Goal: Task Accomplishment & Management: Use online tool/utility

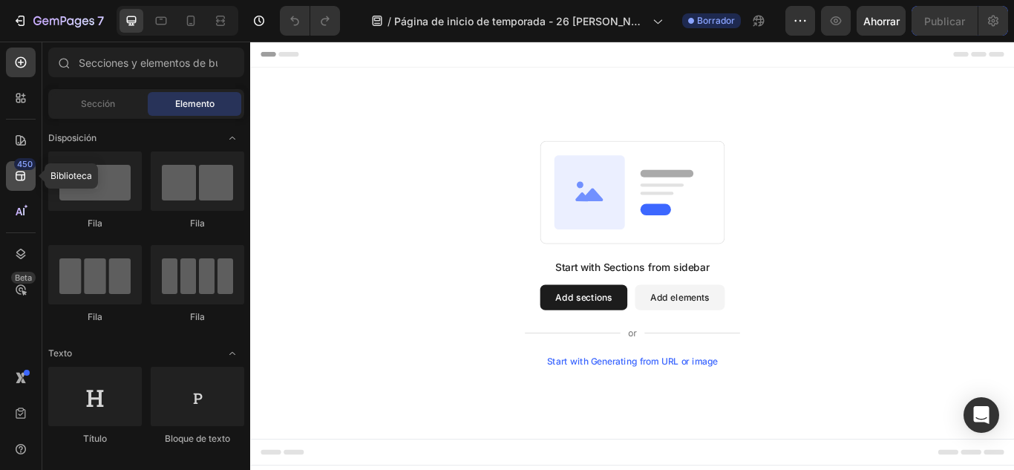
click at [21, 180] on icon at bounding box center [21, 176] width 10 height 10
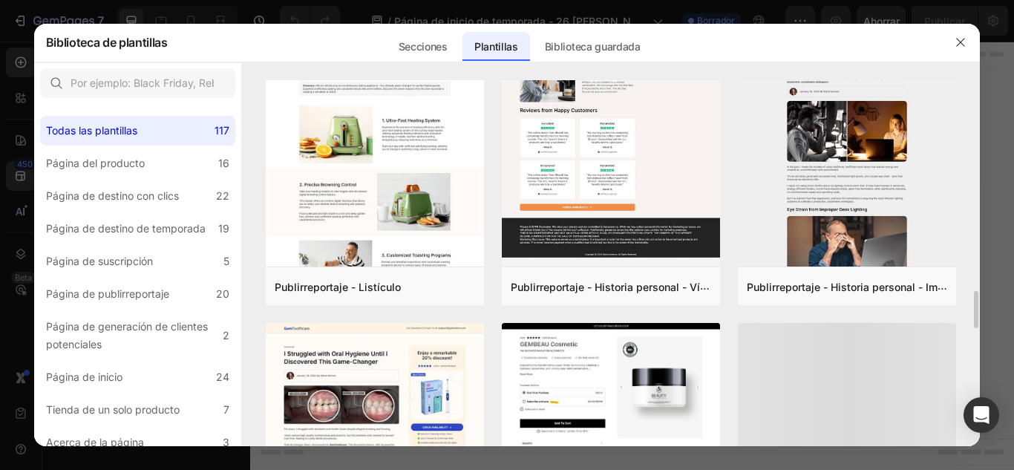
scroll to position [1304, 0]
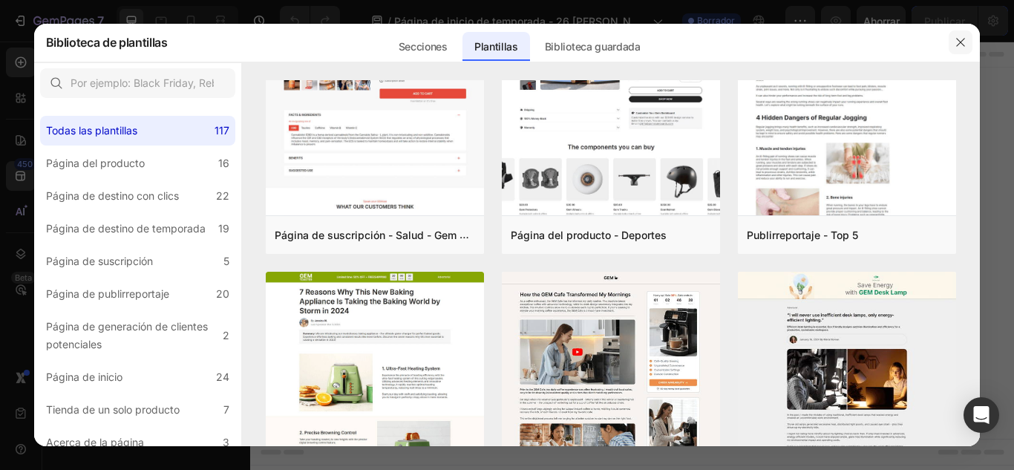
click at [966, 31] on button "button" at bounding box center [960, 42] width 24 height 24
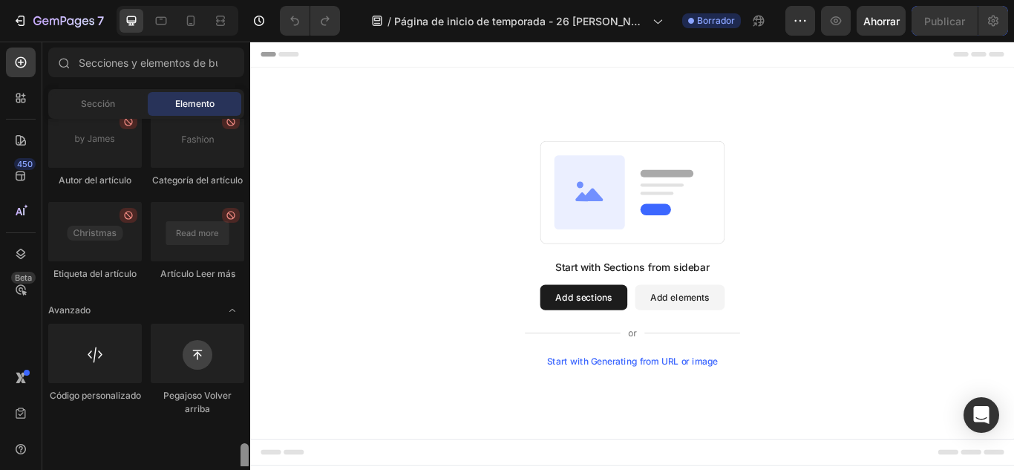
scroll to position [4277, 0]
drag, startPoint x: 1, startPoint y: 144, endPoint x: 245, endPoint y: 470, distance: 407.6
click at [245, 0] on html "7 / Página de inicio de temporada - 26 de agosto, 13:58:52 Borrador Avance Ahor…" at bounding box center [507, 0] width 1014 height 0
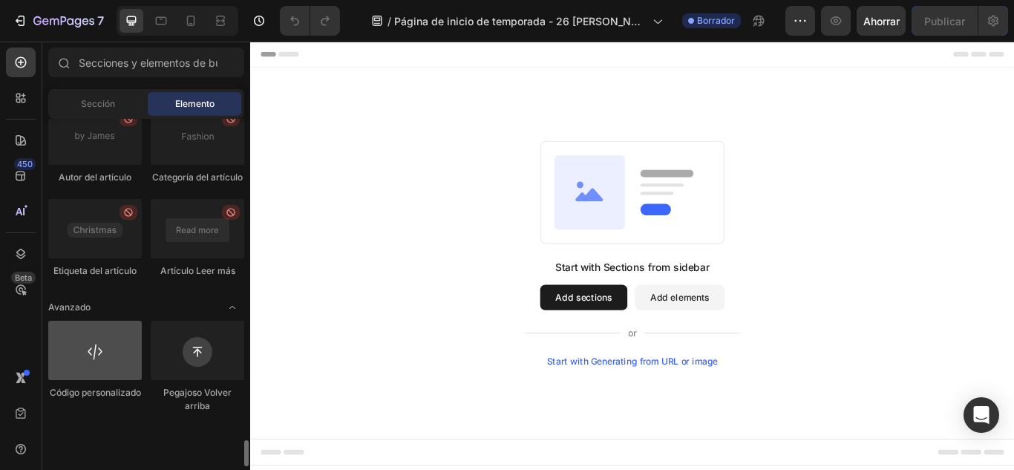
click at [64, 380] on div at bounding box center [94, 350] width 93 height 59
click at [87, 380] on div at bounding box center [94, 350] width 93 height 59
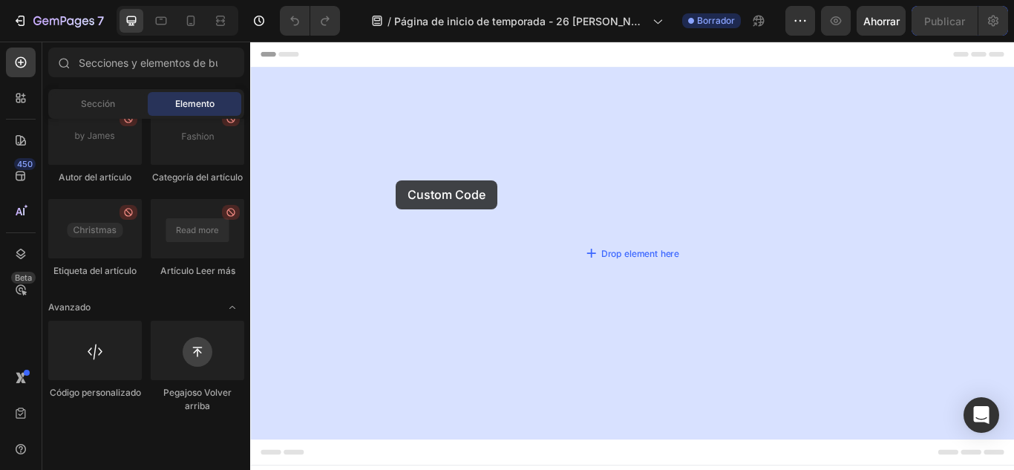
drag, startPoint x: 479, startPoint y: 381, endPoint x: 420, endPoint y: 203, distance: 186.8
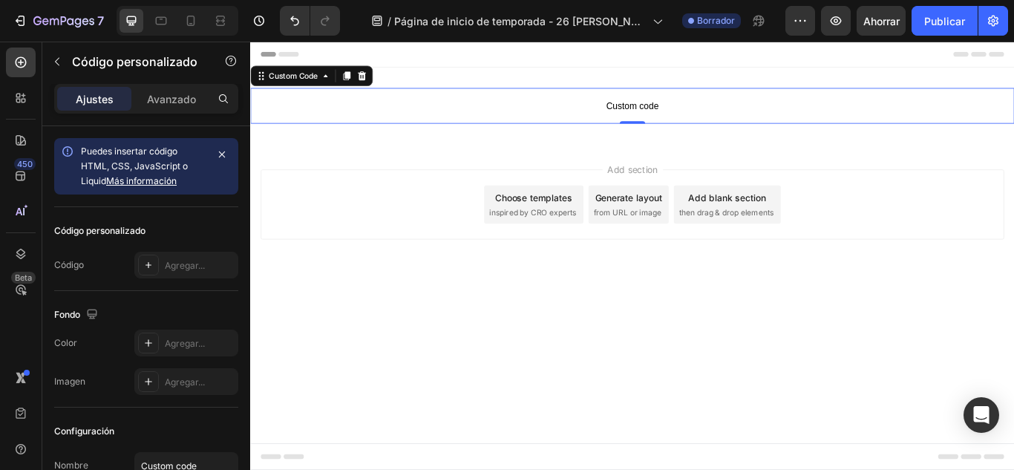
click at [559, 116] on span "Custom code" at bounding box center [695, 117] width 890 height 18
click at [178, 158] on div "Puedes insertar código HTML, CSS, JavaScript o Liquid Más información" at bounding box center [143, 166] width 125 height 45
click at [689, 120] on span "Custom code" at bounding box center [695, 117] width 890 height 18
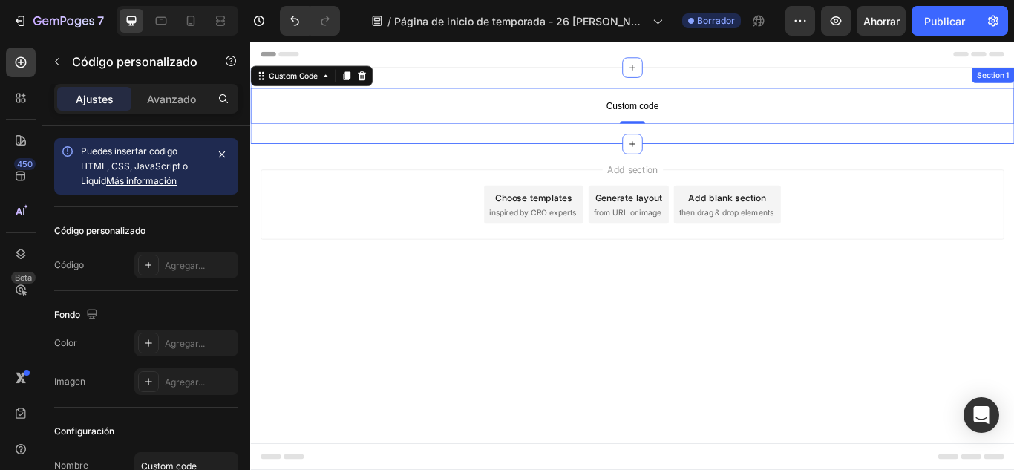
click at [652, 85] on div "Custom code Custom Code 0 Section 1" at bounding box center [695, 116] width 890 height 89
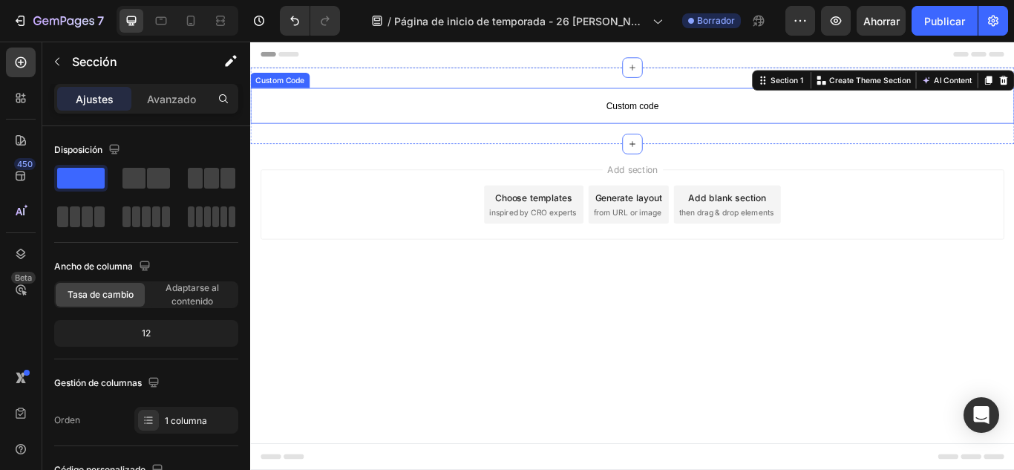
click at [666, 128] on p "Custom code" at bounding box center [695, 117] width 890 height 42
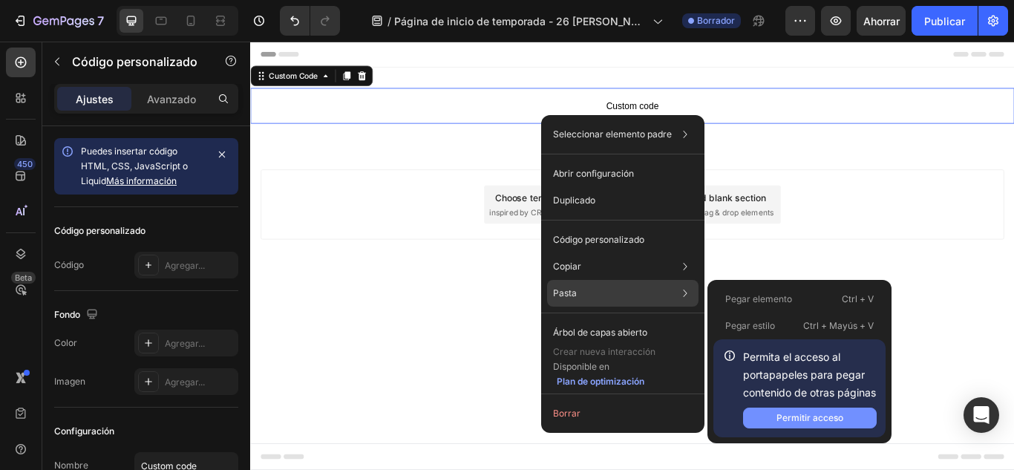
click at [801, 418] on font "Permitir acceso" at bounding box center [809, 417] width 67 height 11
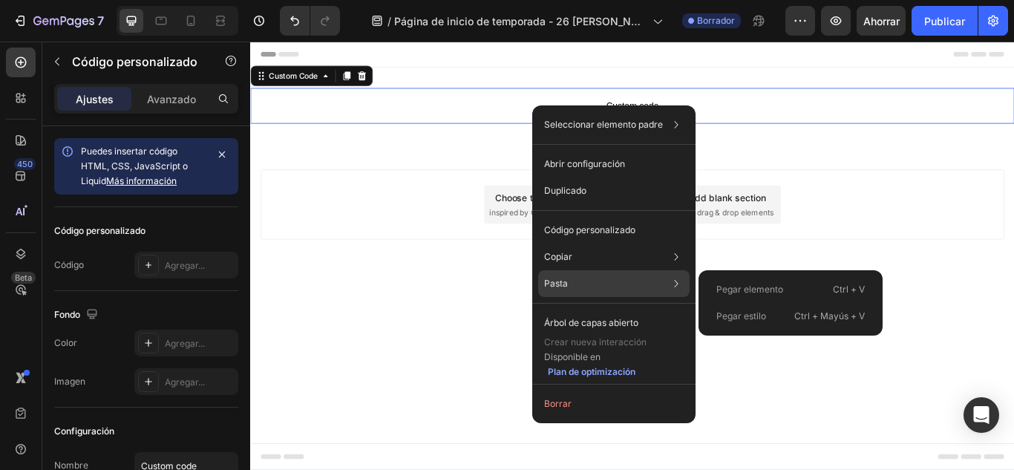
click at [594, 309] on div "Pasta Pegar elemento Ctrl + V Pegar estilo Ctrl + Mayús + V" at bounding box center [613, 322] width 151 height 27
click at [770, 294] on font "Pegar elemento" at bounding box center [749, 288] width 67 height 11
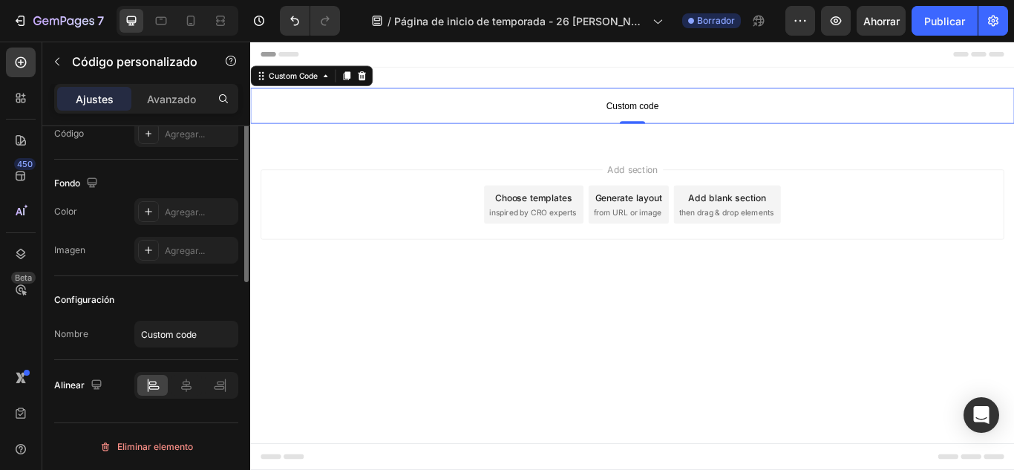
scroll to position [0, 0]
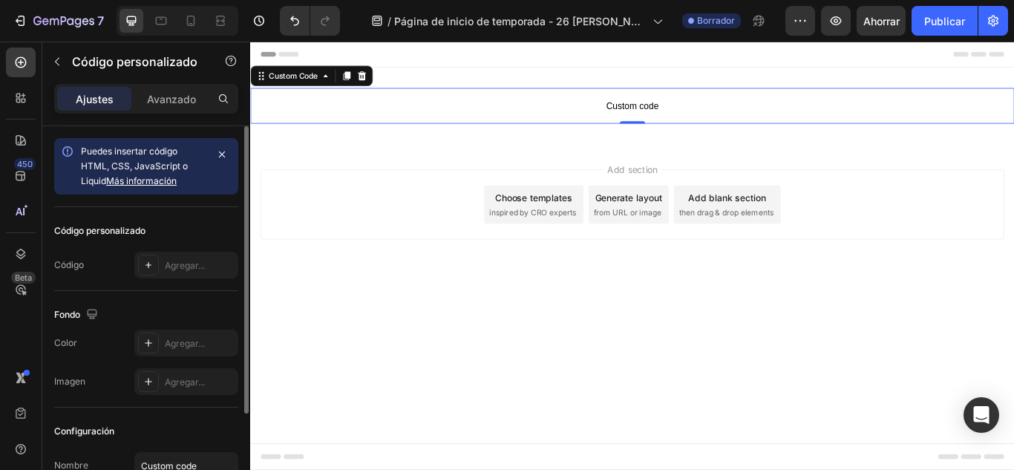
click at [194, 168] on div "Puedes insertar código HTML, CSS, JavaScript o Liquid Más información" at bounding box center [143, 166] width 125 height 45
click at [222, 146] on button "button" at bounding box center [221, 154] width 21 height 21
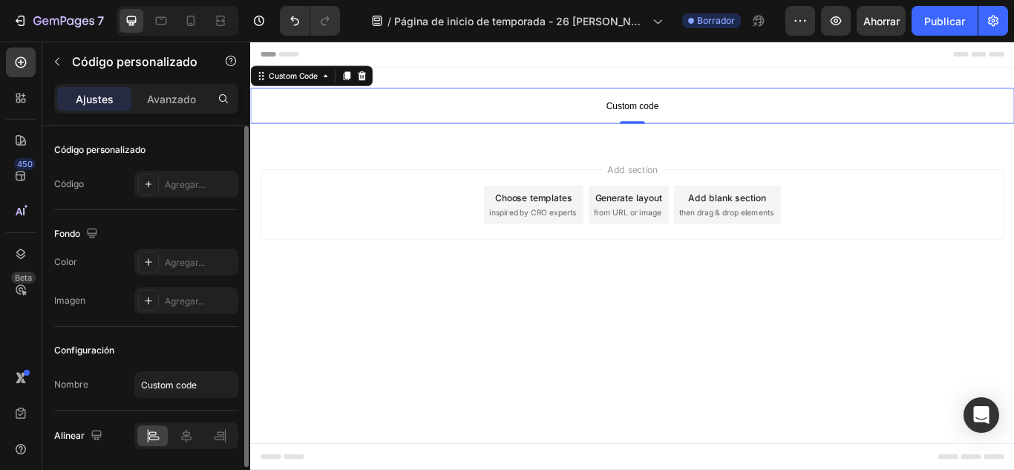
scroll to position [24, 0]
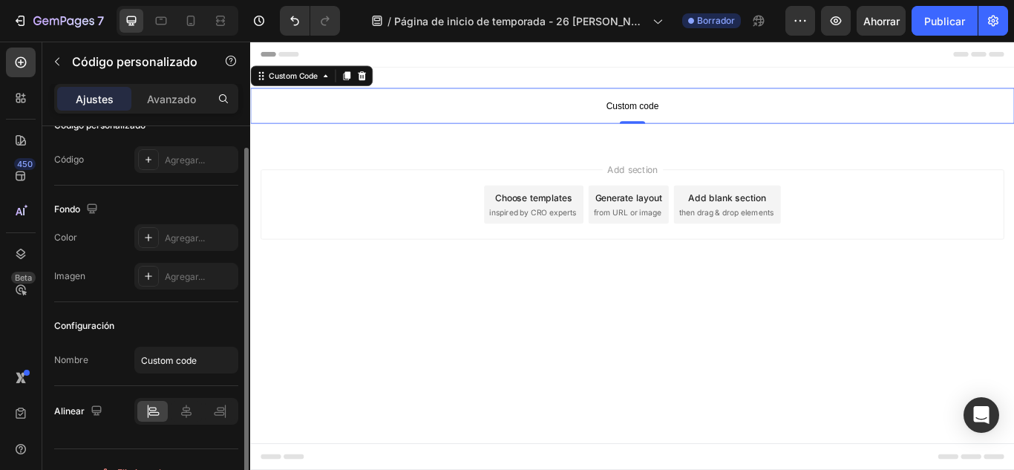
click at [185, 159] on font "Agregar..." at bounding box center [185, 159] width 40 height 11
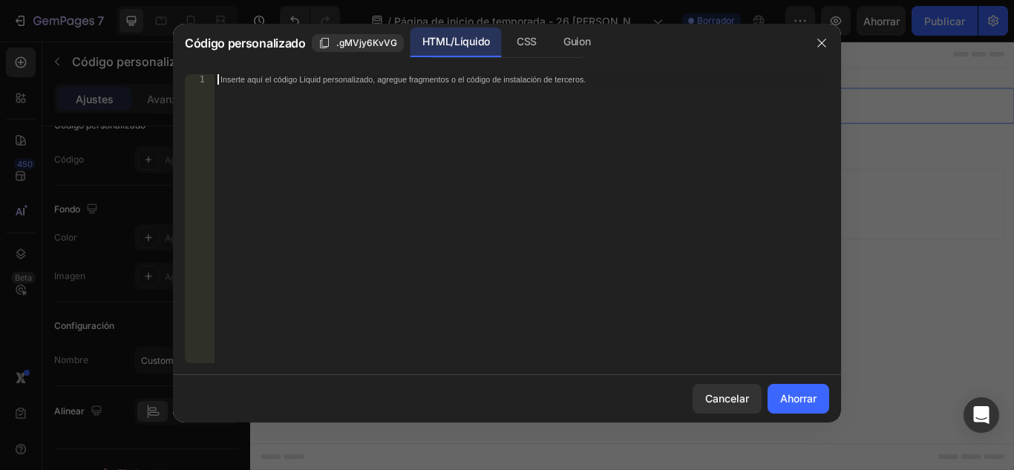
paste textarea "</html>"
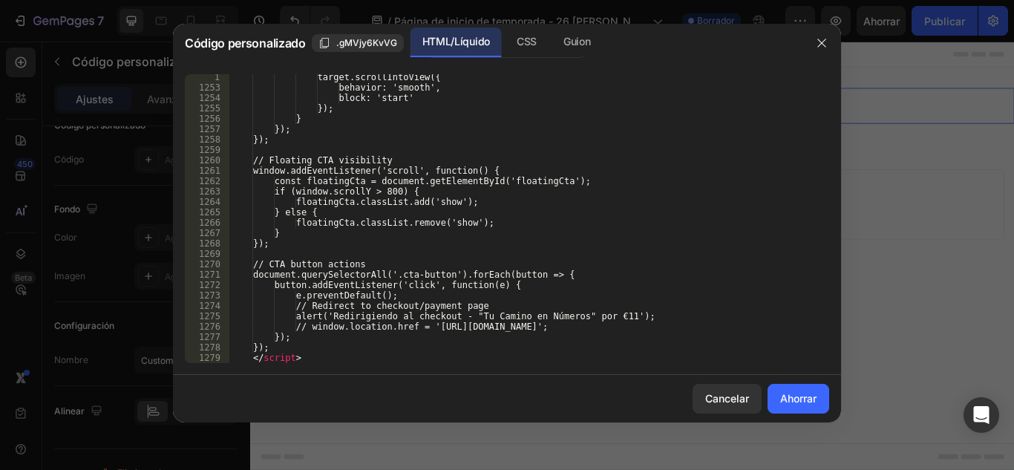
scroll to position [13246, 0]
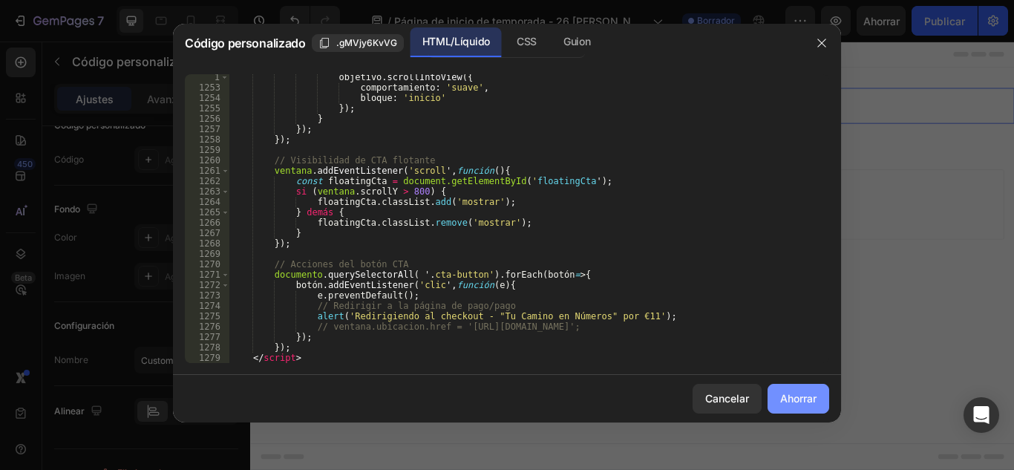
click at [790, 398] on font "Ahorrar" at bounding box center [798, 398] width 36 height 13
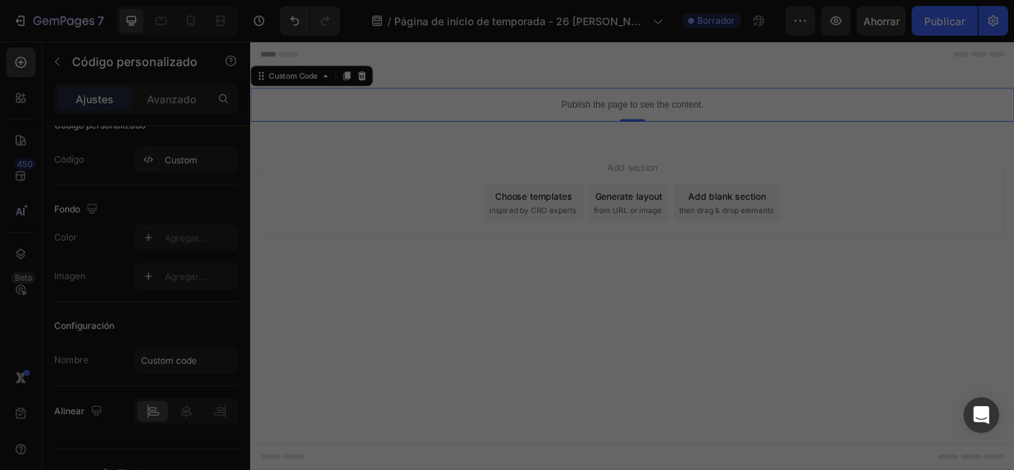
type textarea "</body> </html>"
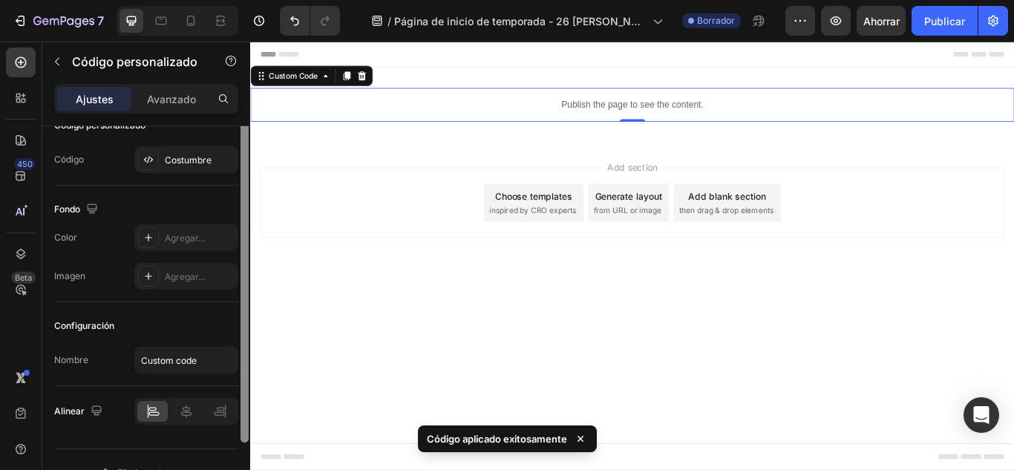
scroll to position [0, 0]
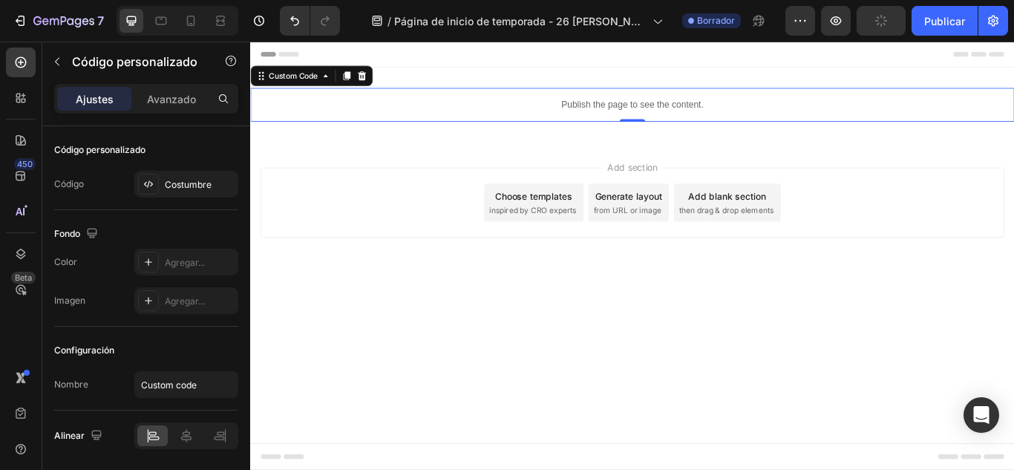
click at [370, 116] on p "Publish the page to see the content." at bounding box center [695, 116] width 890 height 16
click at [295, 67] on div "Header" at bounding box center [695, 57] width 867 height 30
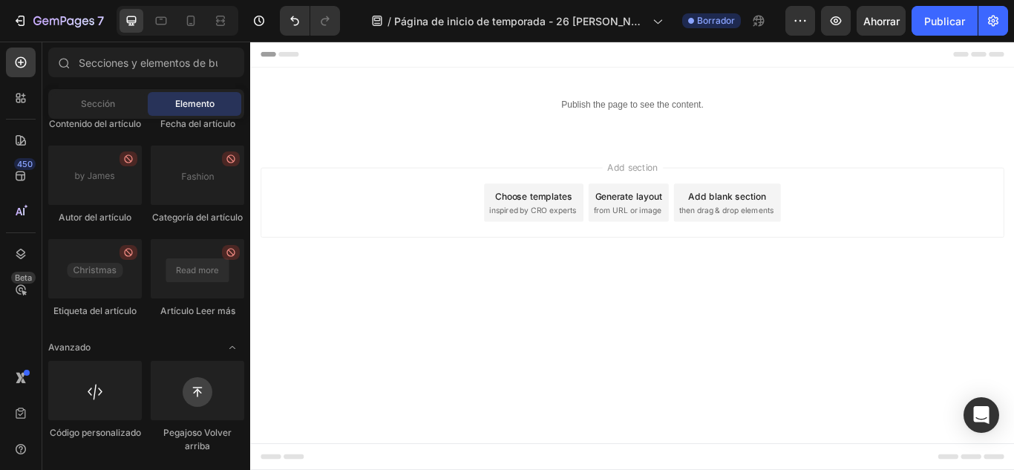
click at [294, 56] on span "Header" at bounding box center [294, 56] width 33 height 15
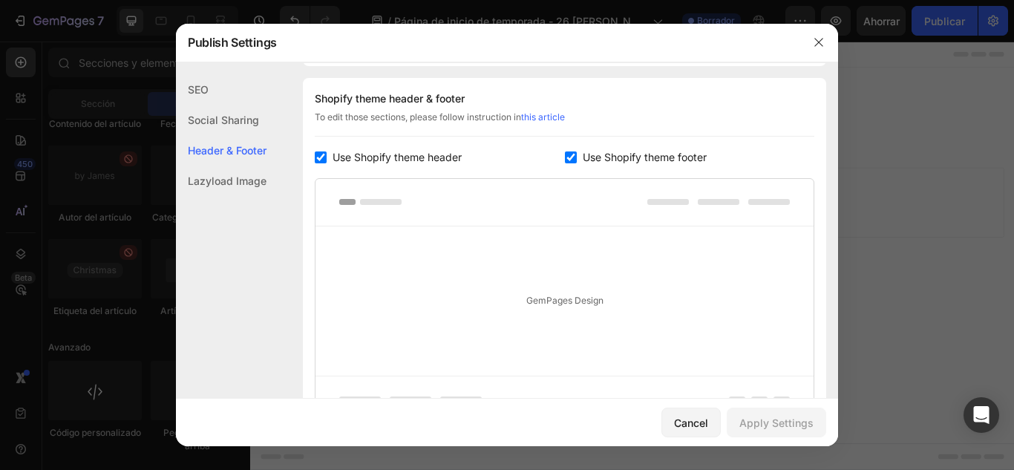
scroll to position [695, 0]
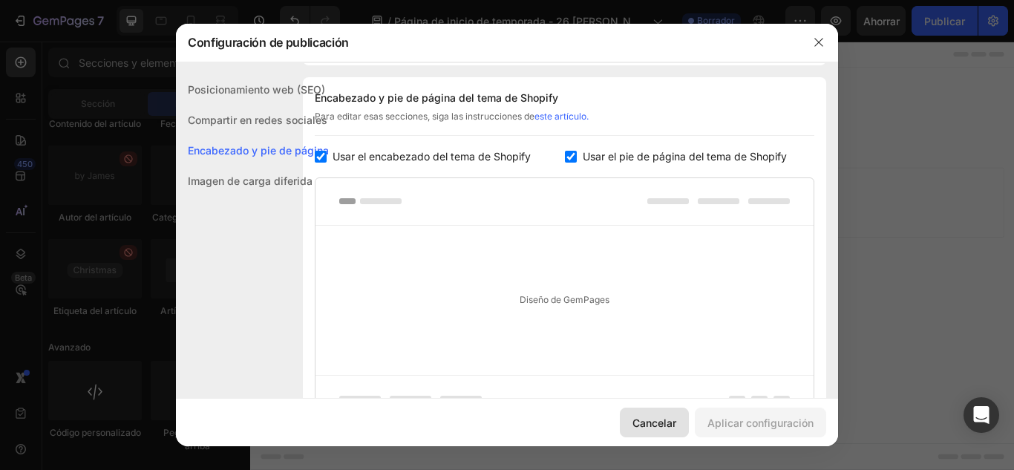
click at [660, 428] on font "Cancelar" at bounding box center [654, 422] width 44 height 13
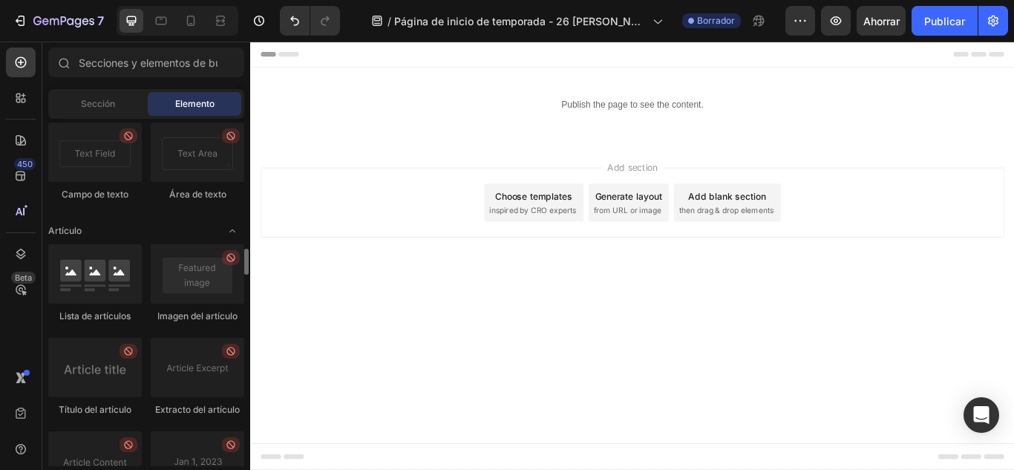
scroll to position [3709, 0]
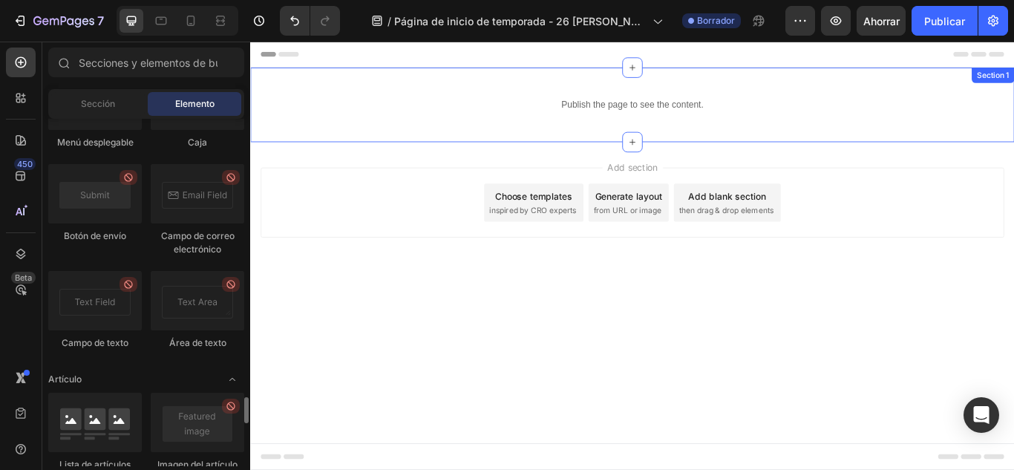
click at [563, 79] on div "Publish the page to see the content. Custom Code Section 1" at bounding box center [695, 115] width 890 height 87
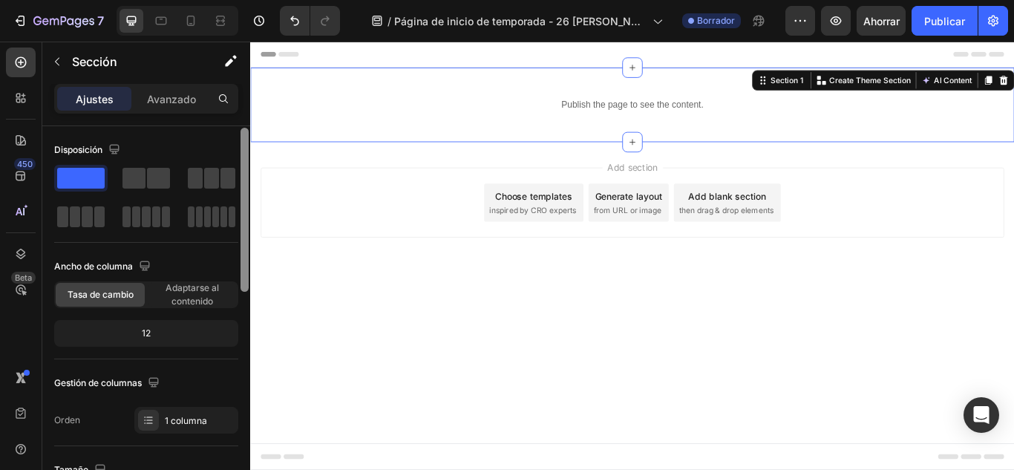
scroll to position [1, 0]
drag, startPoint x: 493, startPoint y: 198, endPoint x: 286, endPoint y: 445, distance: 322.8
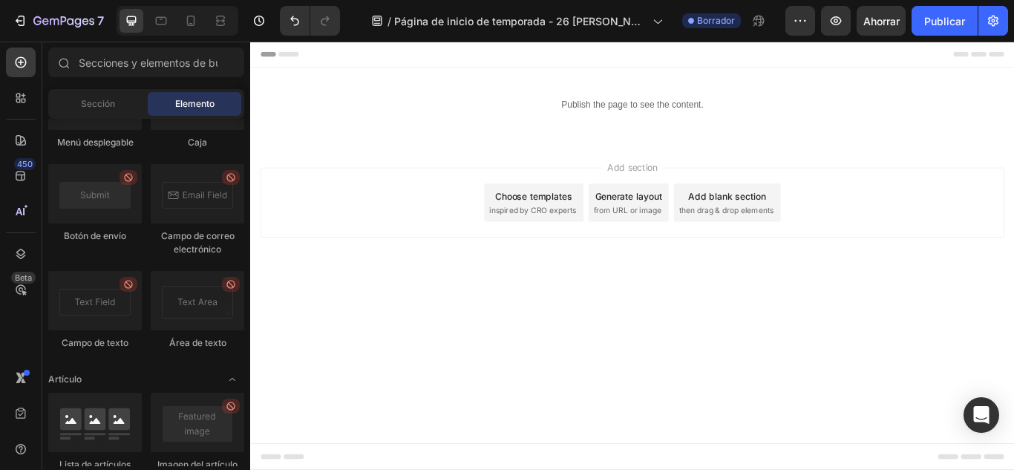
scroll to position [4277, 0]
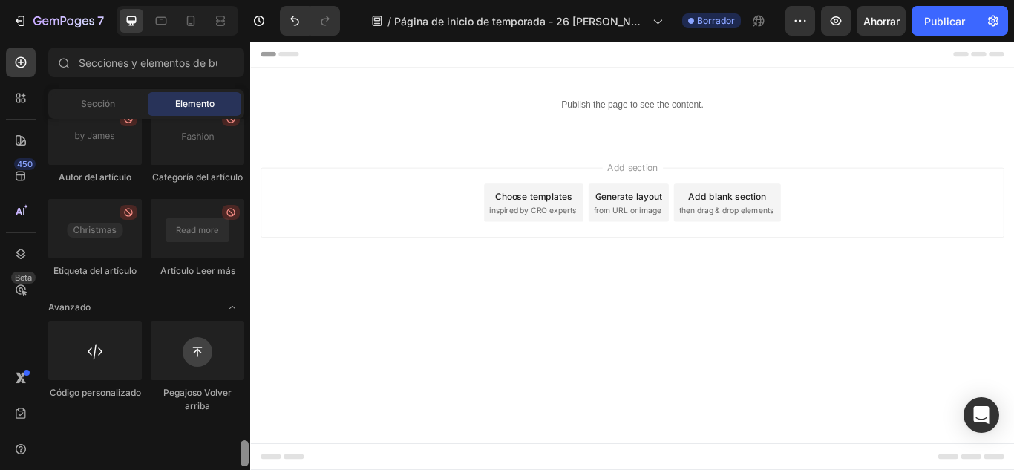
drag, startPoint x: 244, startPoint y: 404, endPoint x: 242, endPoint y: 461, distance: 56.4
click at [242, 461] on div at bounding box center [244, 453] width 8 height 26
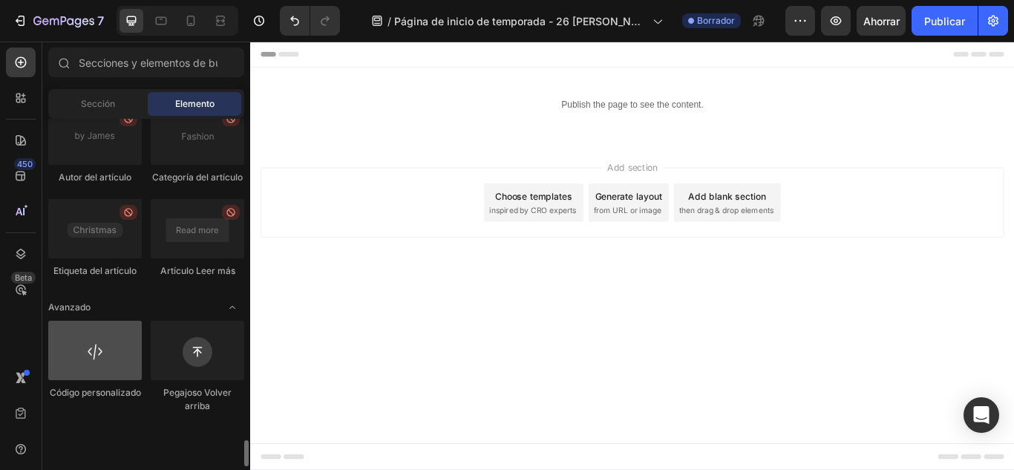
click at [119, 380] on div at bounding box center [94, 350] width 93 height 59
click at [85, 380] on div at bounding box center [94, 350] width 93 height 59
click at [102, 380] on div at bounding box center [94, 350] width 93 height 59
click at [98, 380] on div at bounding box center [94, 350] width 93 height 59
click at [108, 380] on div at bounding box center [94, 350] width 93 height 59
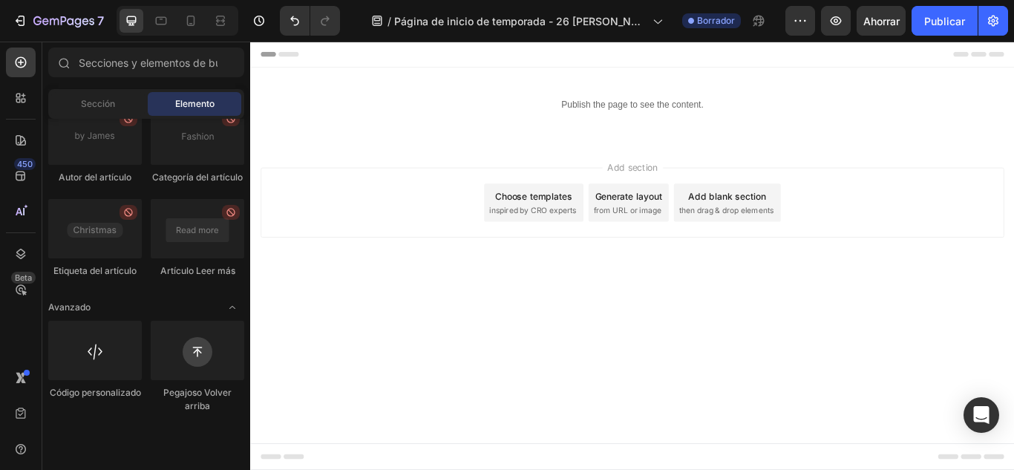
click at [291, 65] on div "Header" at bounding box center [286, 56] width 55 height 18
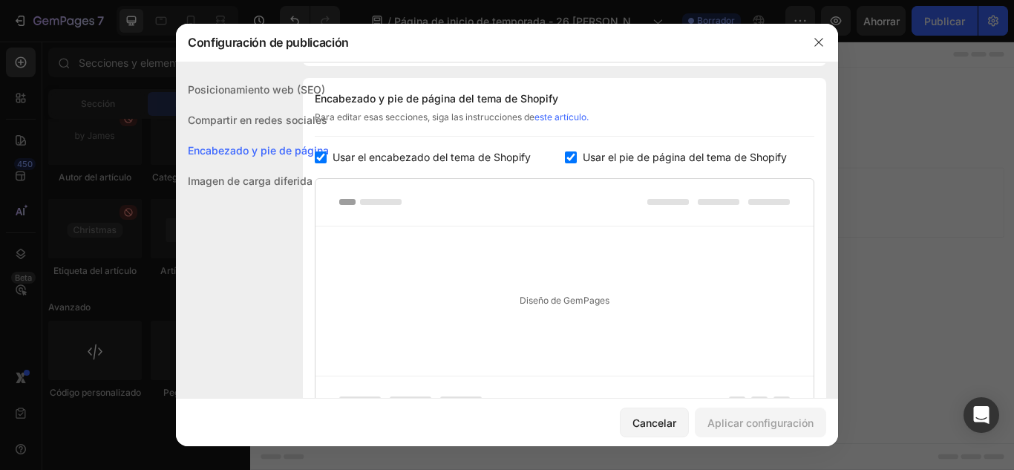
scroll to position [695, 0]
click at [660, 433] on button "Cancelar" at bounding box center [654, 422] width 69 height 30
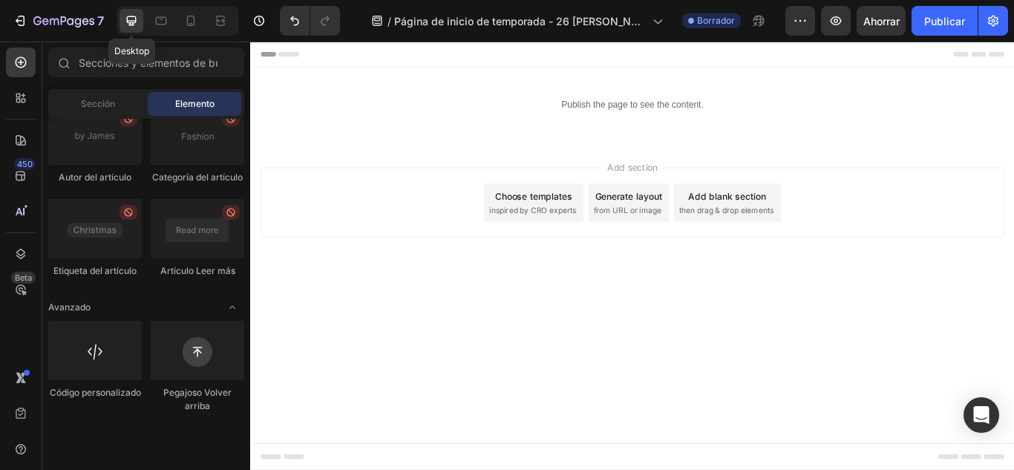
click at [134, 20] on icon at bounding box center [131, 20] width 15 height 15
click at [162, 23] on icon at bounding box center [161, 20] width 15 height 15
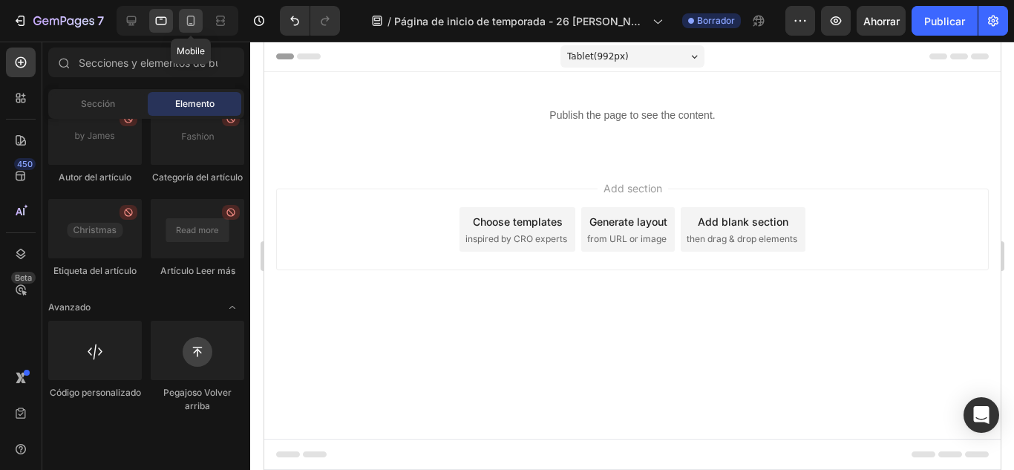
click at [194, 24] on icon at bounding box center [191, 21] width 8 height 10
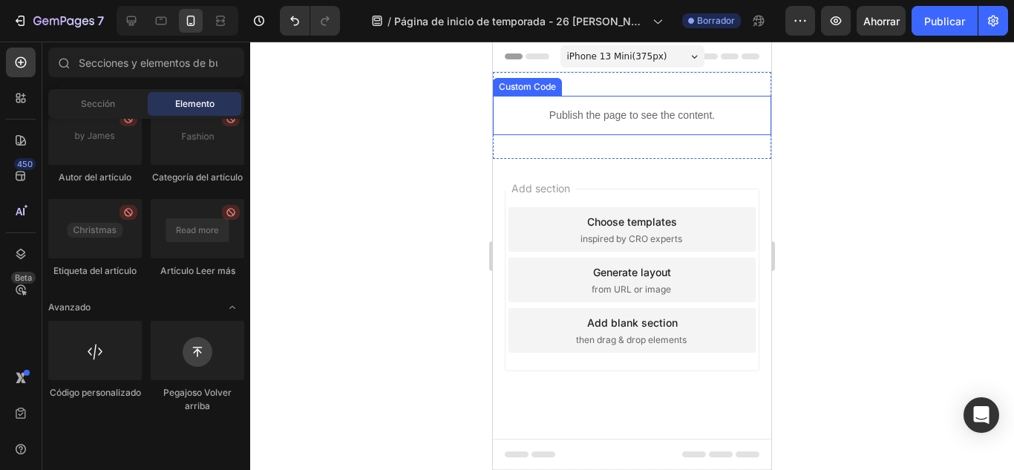
click at [556, 119] on p "Publish the page to see the content." at bounding box center [632, 116] width 278 height 16
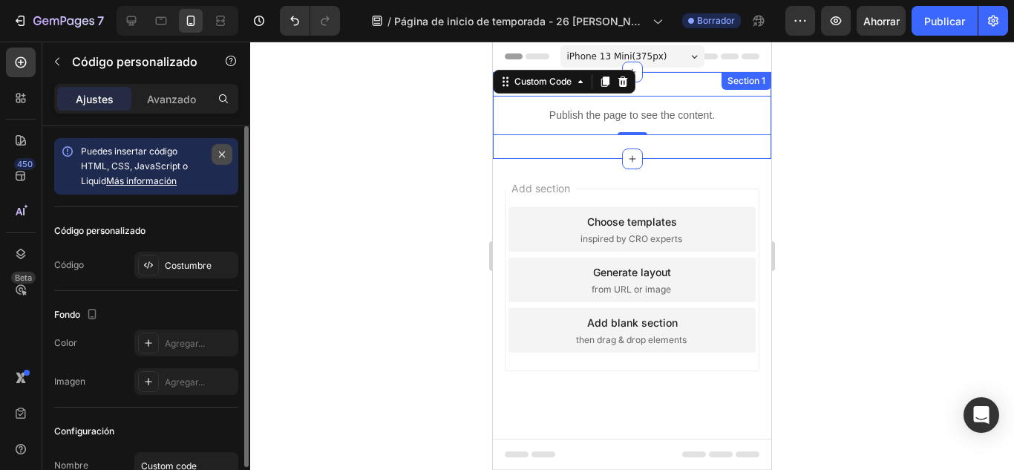
click at [224, 154] on icon "button" at bounding box center [222, 154] width 12 height 12
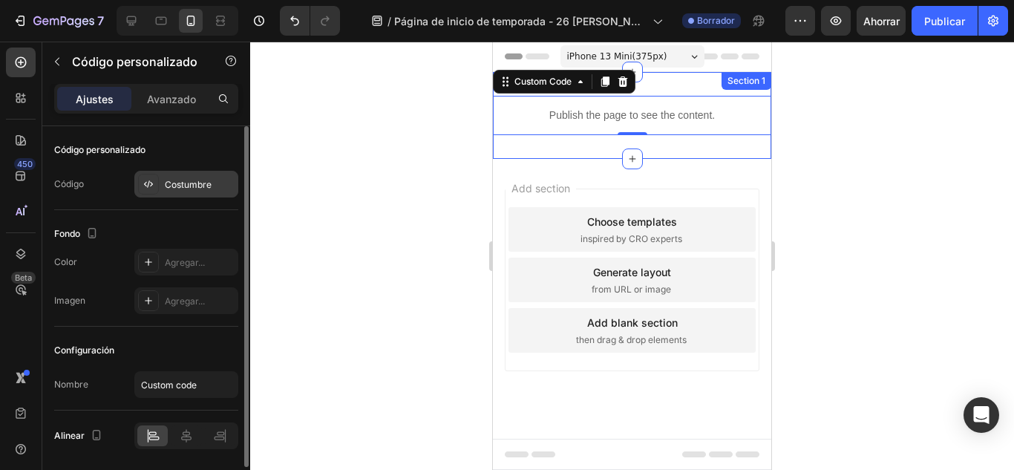
click at [207, 183] on font "Costumbre" at bounding box center [188, 184] width 47 height 11
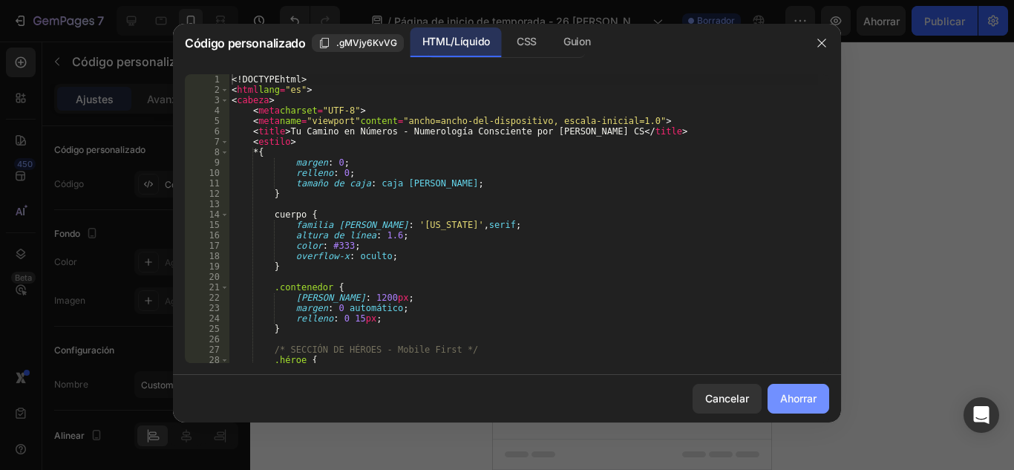
click at [802, 404] on font "Ahorrar" at bounding box center [798, 398] width 36 height 13
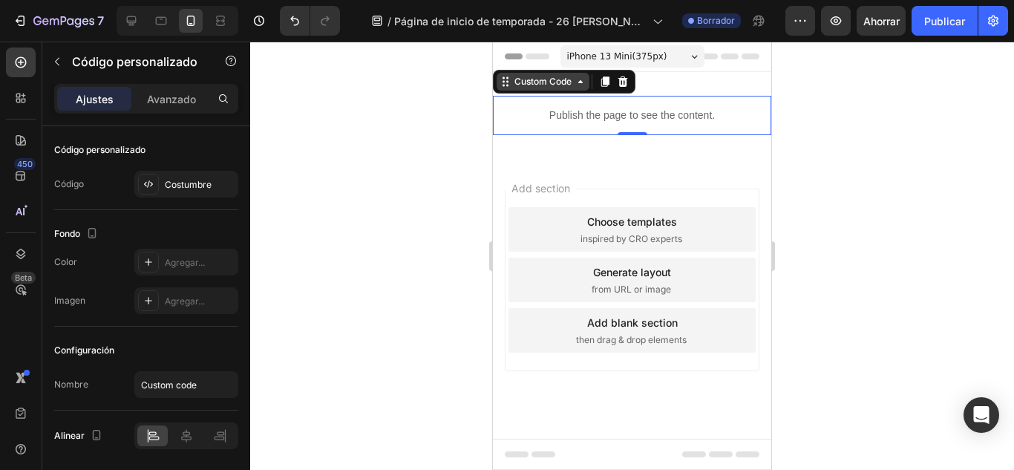
click at [534, 90] on div "Custom Code" at bounding box center [542, 82] width 93 height 18
click at [583, 64] on div "iPhone 13 Mini ( 375 px)" at bounding box center [632, 56] width 144 height 22
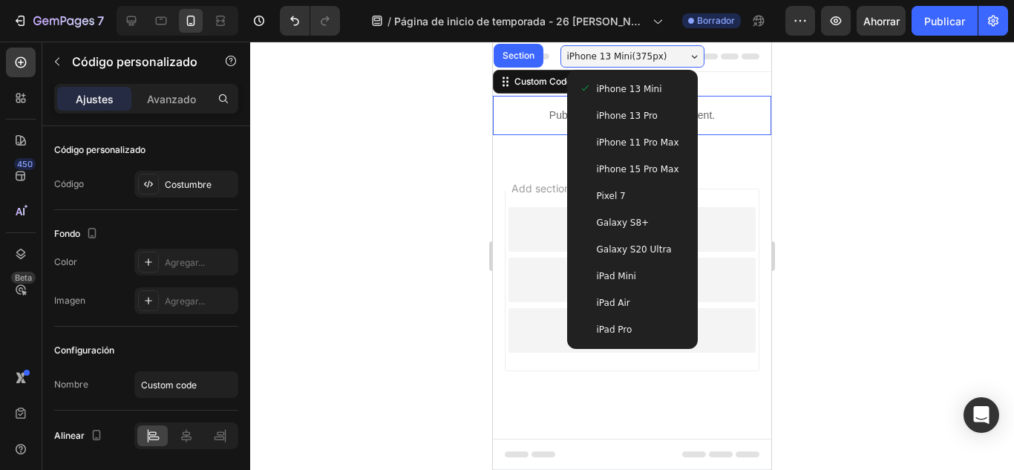
click at [605, 190] on span "Pixel 7" at bounding box center [611, 195] width 29 height 15
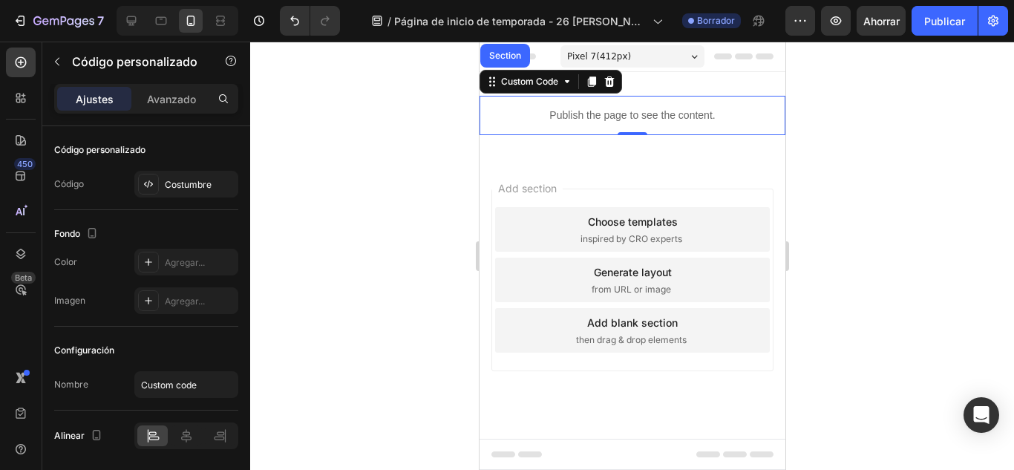
click at [586, 56] on span "Pixel 7 ( 412 px)" at bounding box center [598, 56] width 64 height 15
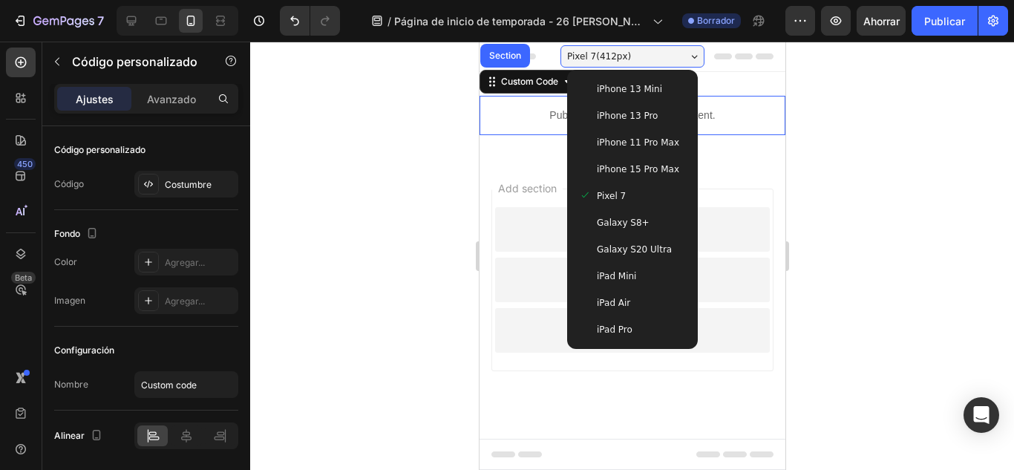
click at [584, 76] on div "iPhone 13 Mini" at bounding box center [631, 89] width 119 height 27
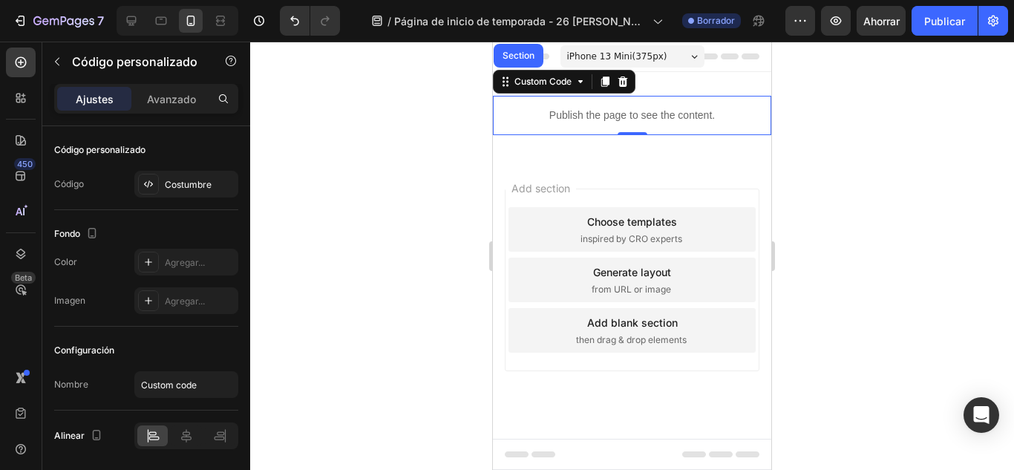
click at [579, 62] on span "iPhone 13 Mini ( 375 px)" at bounding box center [617, 56] width 100 height 15
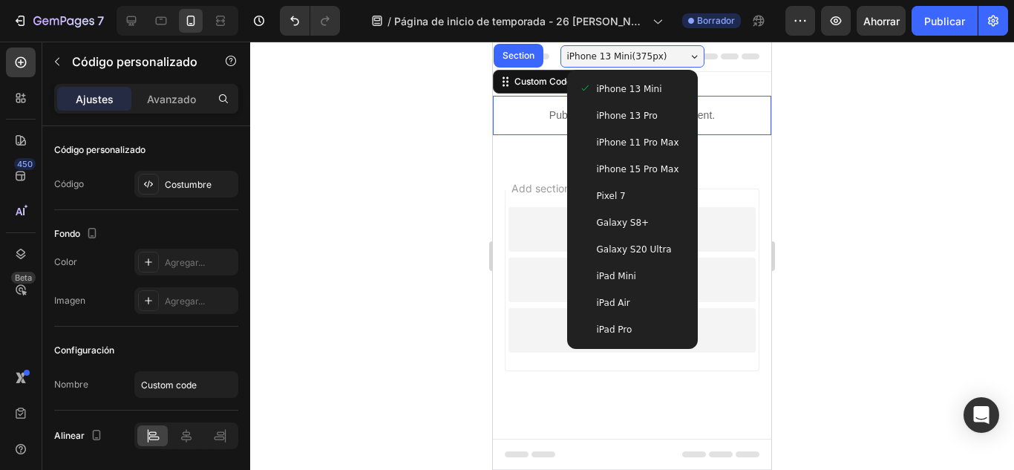
click at [634, 167] on span "iPhone 15 Pro Max" at bounding box center [638, 169] width 82 height 15
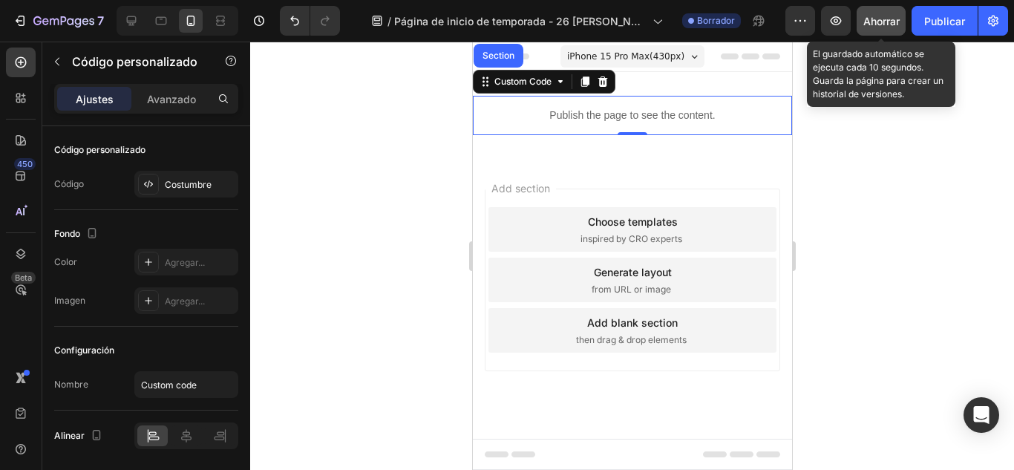
click at [867, 26] on font "Ahorrar" at bounding box center [881, 21] width 36 height 13
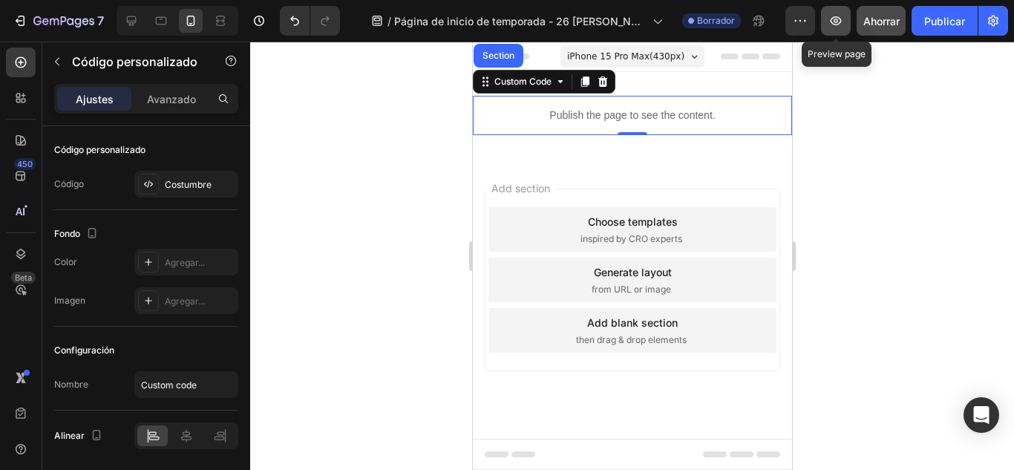
click at [839, 10] on button "button" at bounding box center [836, 21] width 30 height 30
click at [602, 77] on icon at bounding box center [602, 82] width 12 height 12
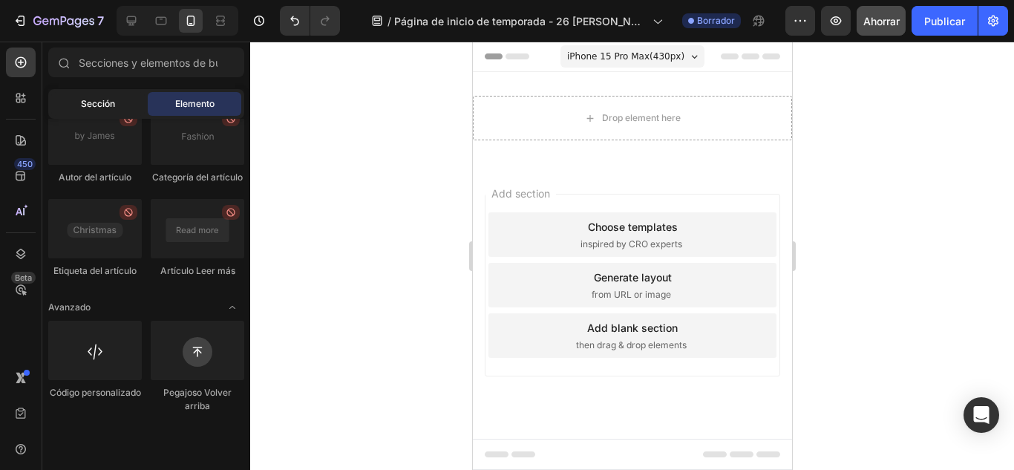
click at [112, 108] on font "Sección" at bounding box center [98, 103] width 34 height 11
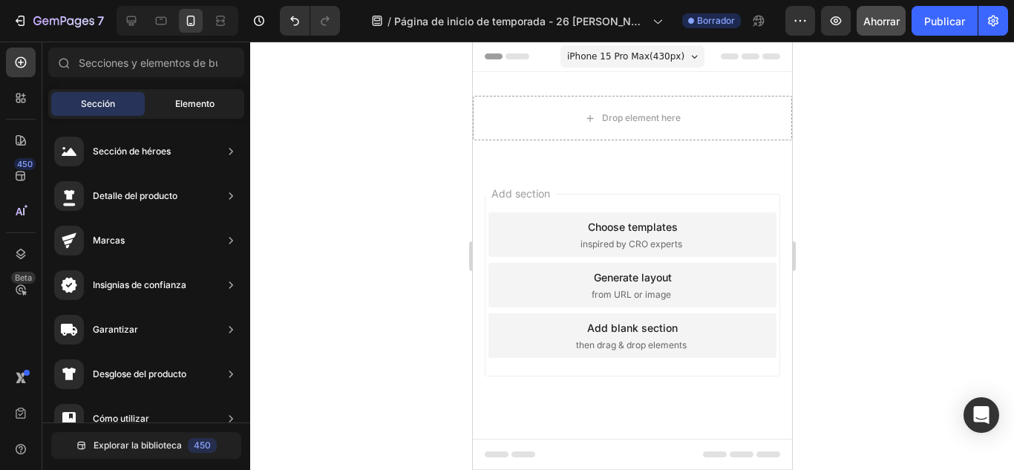
click at [227, 105] on div "Elemento" at bounding box center [194, 104] width 93 height 24
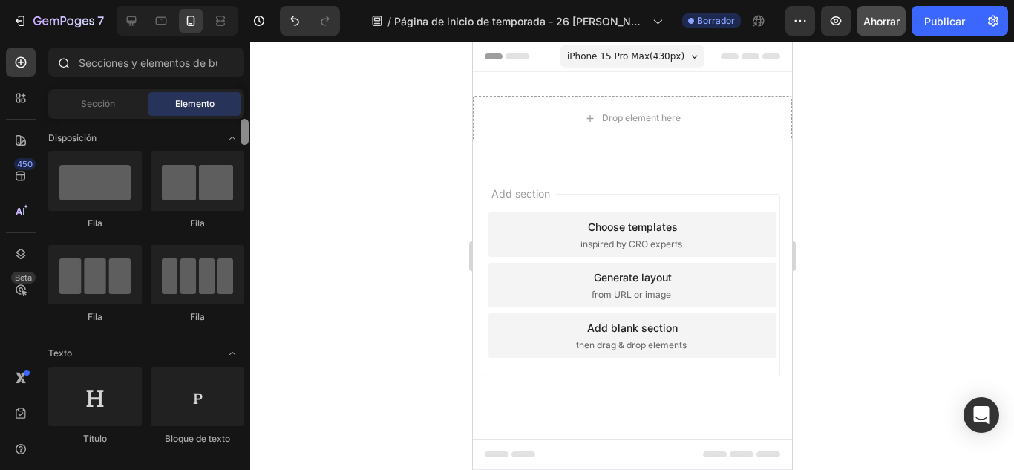
drag, startPoint x: 245, startPoint y: 451, endPoint x: 220, endPoint y: 79, distance: 373.3
click at [220, 79] on div "Secciones(18) Elementos(83) Sección Elemento Sección de héroes Detalle del prod…" at bounding box center [146, 256] width 208 height 418
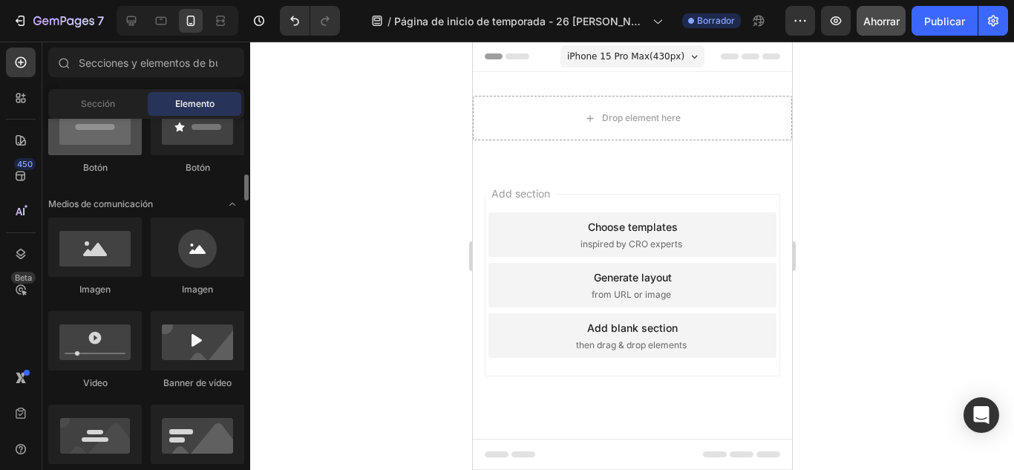
scroll to position [417, 0]
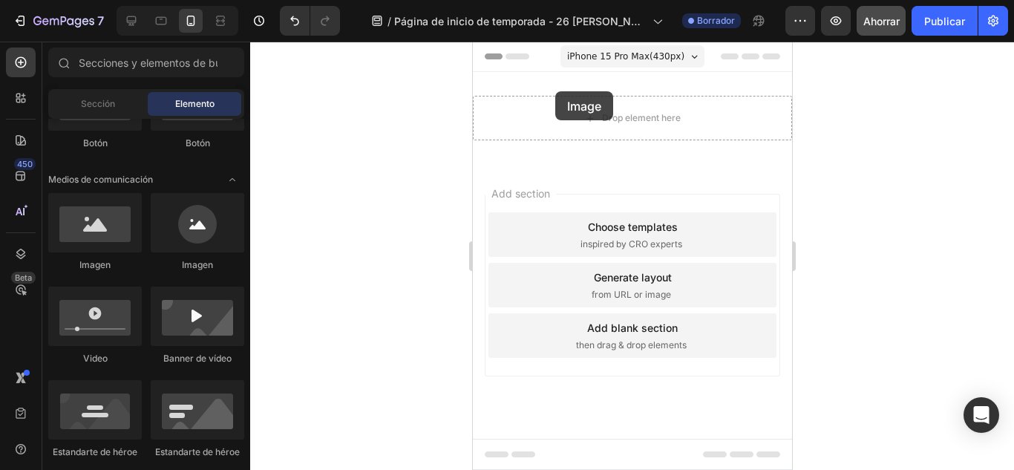
drag, startPoint x: 587, startPoint y: 277, endPoint x: 554, endPoint y: 91, distance: 188.3
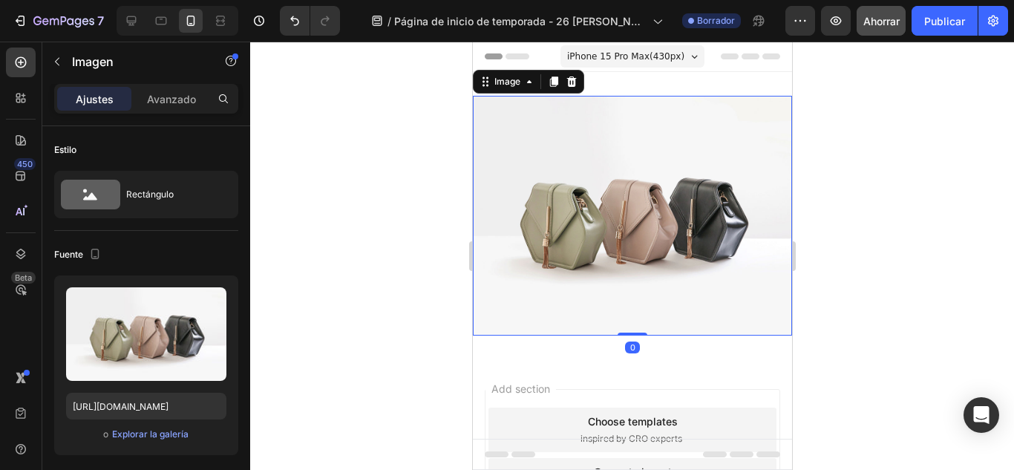
click at [631, 224] on img at bounding box center [631, 216] width 319 height 240
click at [160, 436] on font "Explorar la galería" at bounding box center [150, 433] width 76 height 11
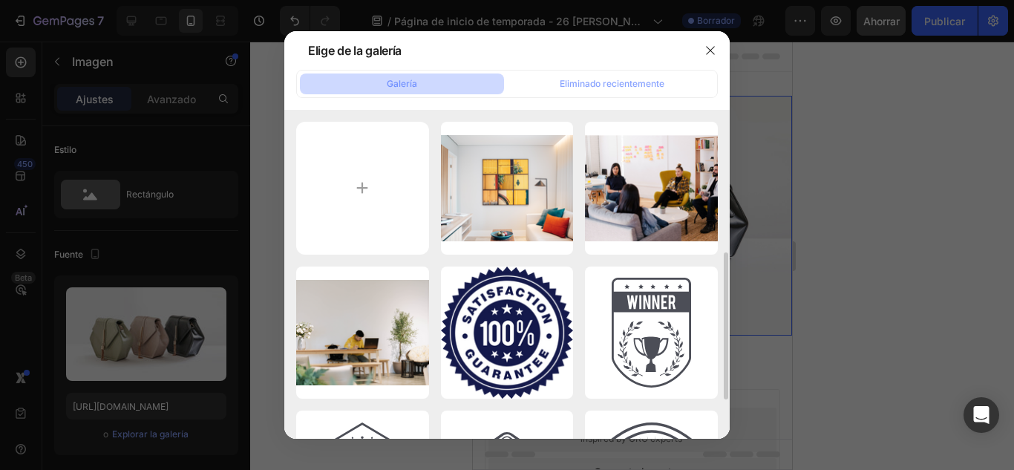
scroll to position [99, 0]
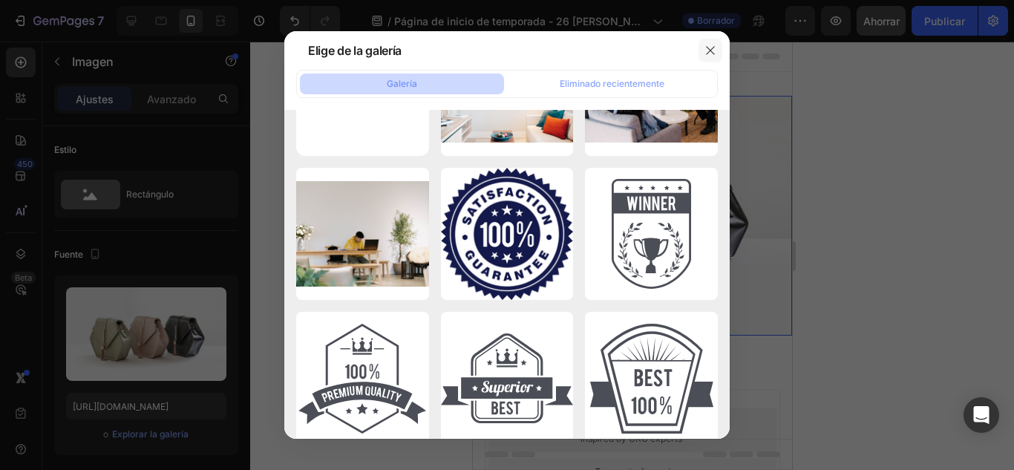
click at [707, 46] on icon "button" at bounding box center [710, 51] width 12 height 12
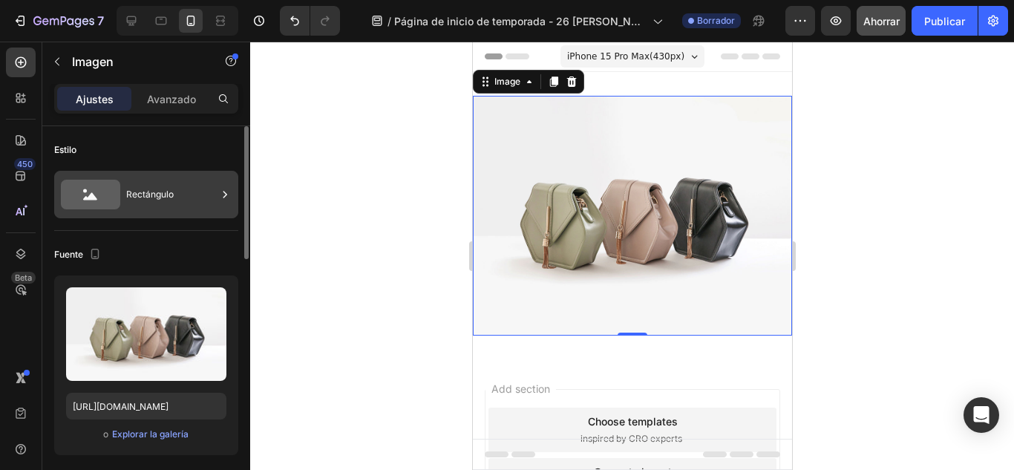
click at [131, 200] on font "Rectángulo" at bounding box center [149, 194] width 47 height 13
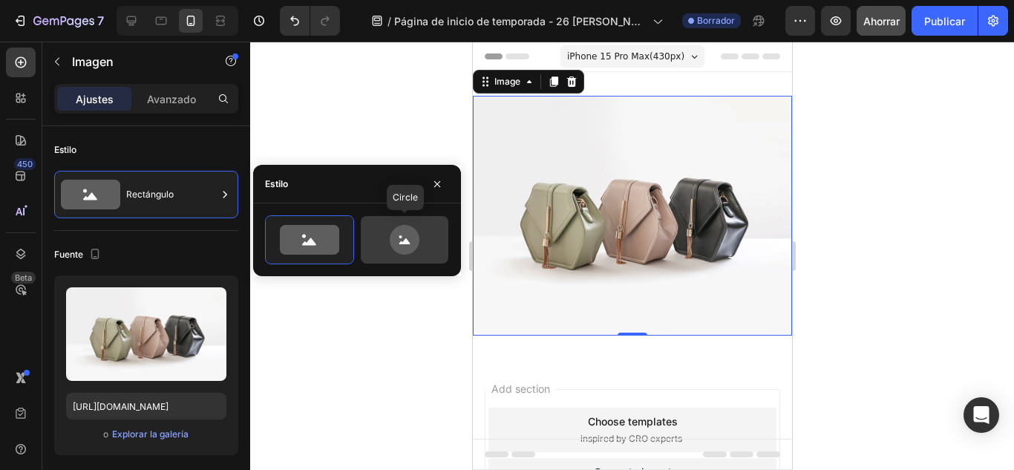
click at [396, 233] on icon at bounding box center [405, 240] width 30 height 30
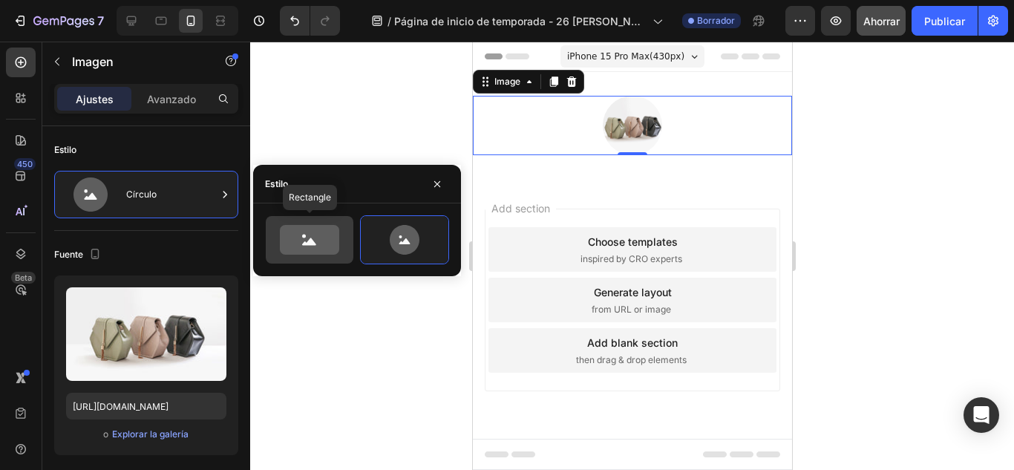
click at [306, 235] on icon at bounding box center [309, 240] width 59 height 30
type input "100"
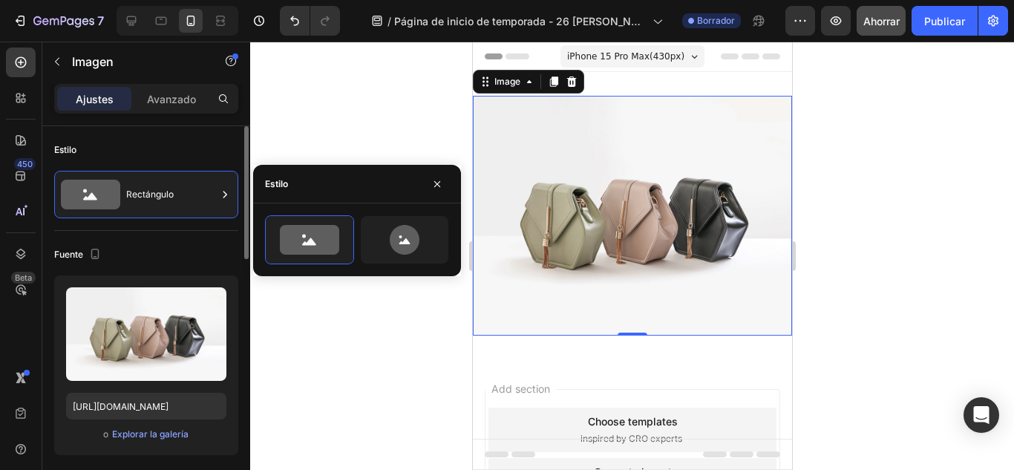
click at [80, 254] on font "Fuente" at bounding box center [68, 254] width 29 height 11
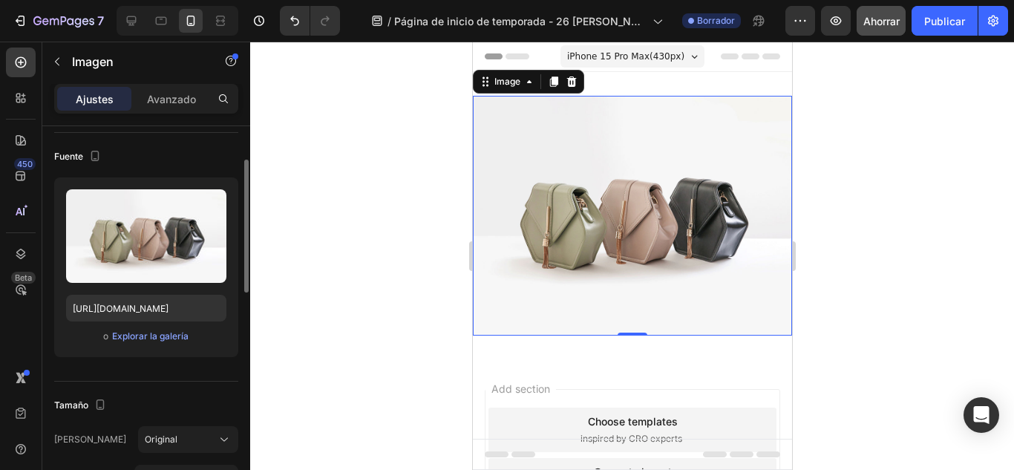
scroll to position [122, 0]
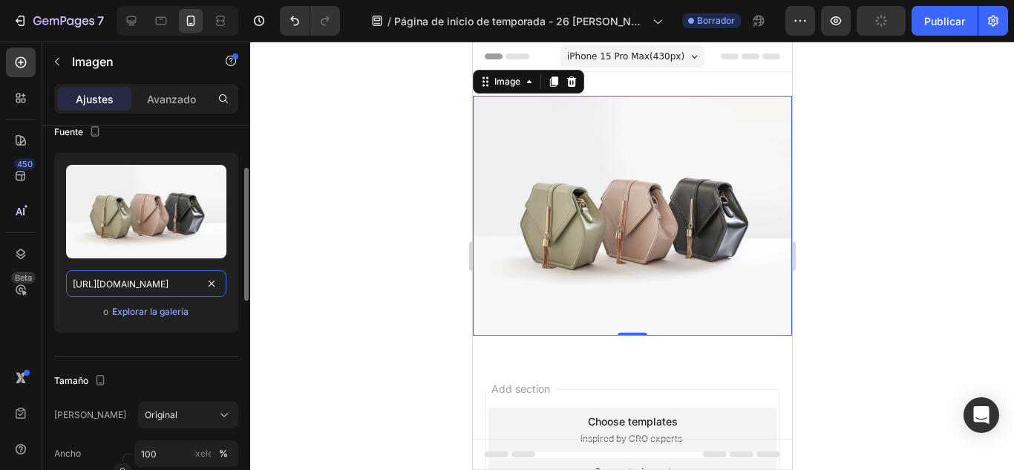
click at [202, 286] on input "https://cdn.shopify.com/s/files/1/2005/9307/files/image_demo.jpg" at bounding box center [146, 283] width 160 height 27
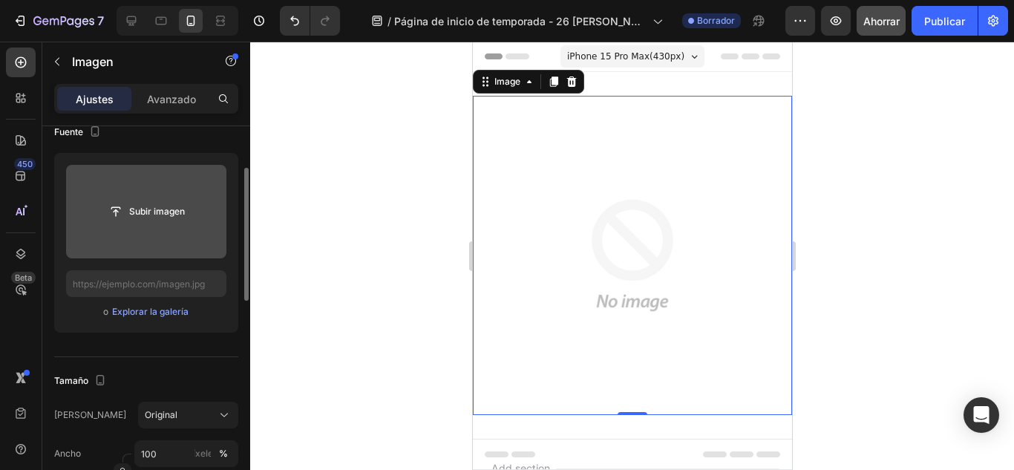
click at [130, 211] on input "file" at bounding box center [146, 211] width 100 height 25
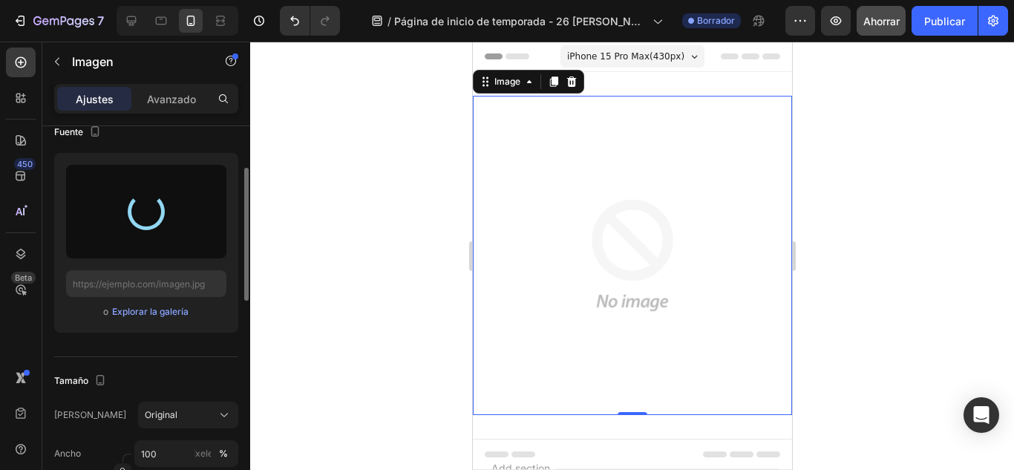
type input "https://cdn.shopify.com/s/files/1/0957/6005/6649/files/gempages_581488327186711…"
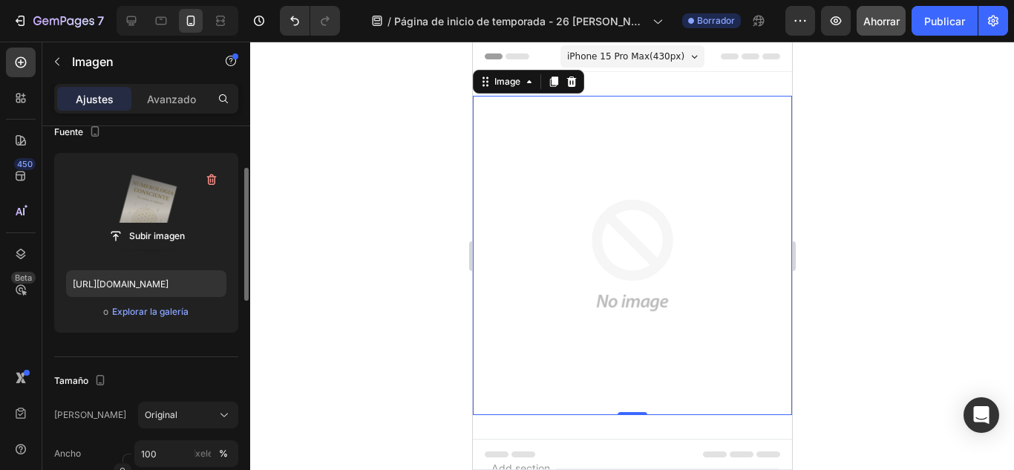
scroll to position [171, 0]
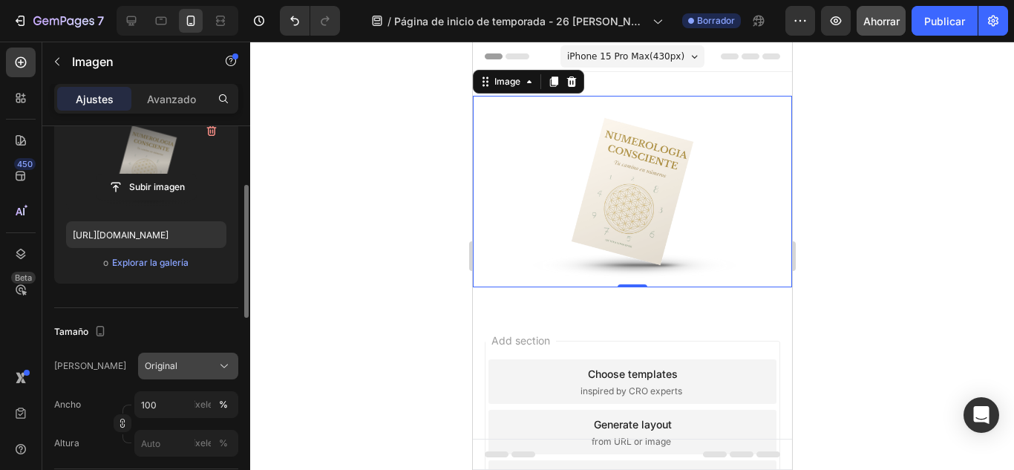
click at [217, 362] on icon at bounding box center [224, 365] width 15 height 15
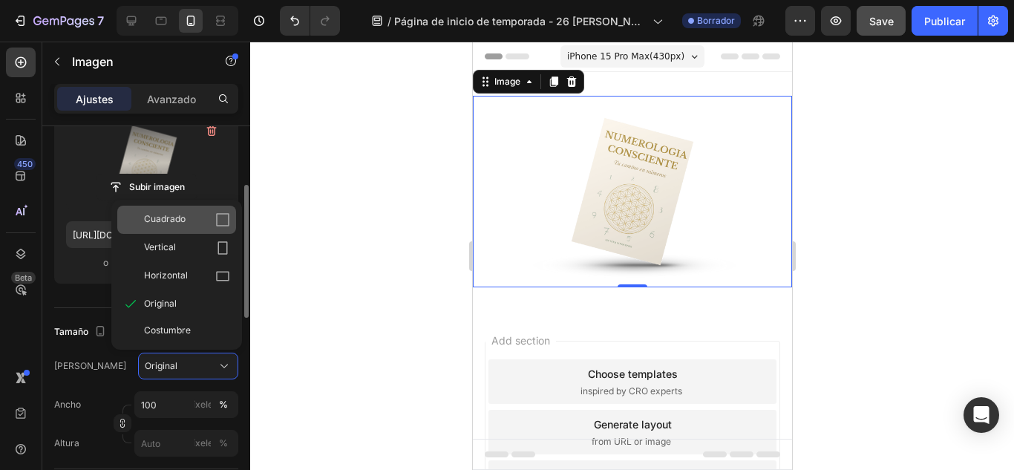
click at [203, 231] on div "Cuadrado" at bounding box center [176, 220] width 119 height 28
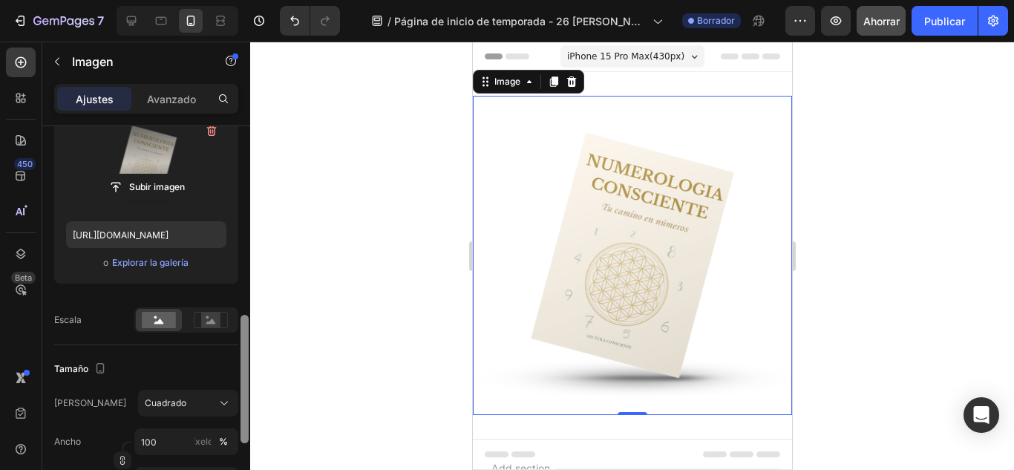
scroll to position [270, 0]
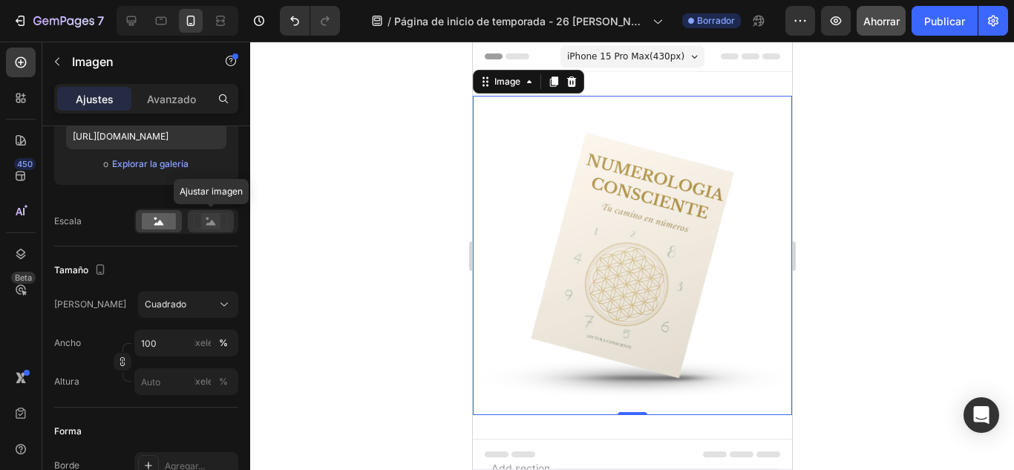
click at [206, 220] on rect at bounding box center [210, 221] width 19 height 15
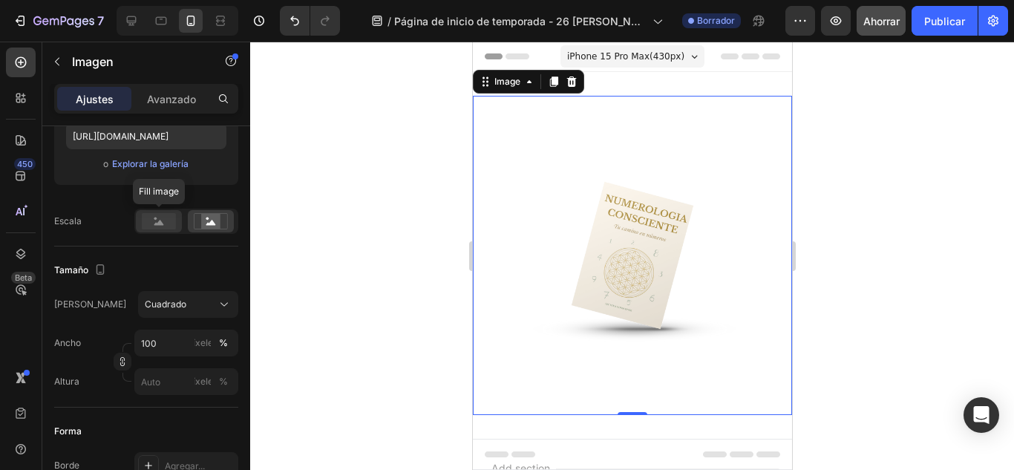
click at [170, 223] on rect at bounding box center [159, 221] width 34 height 16
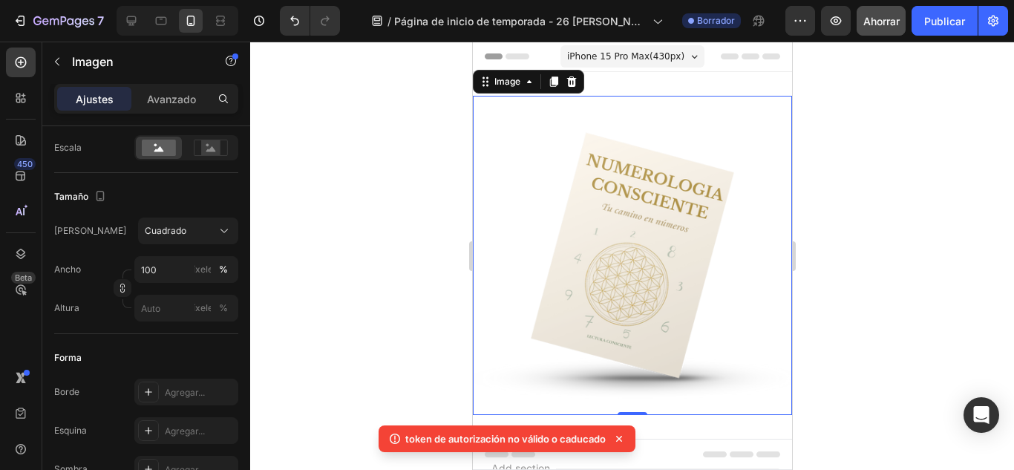
scroll to position [368, 0]
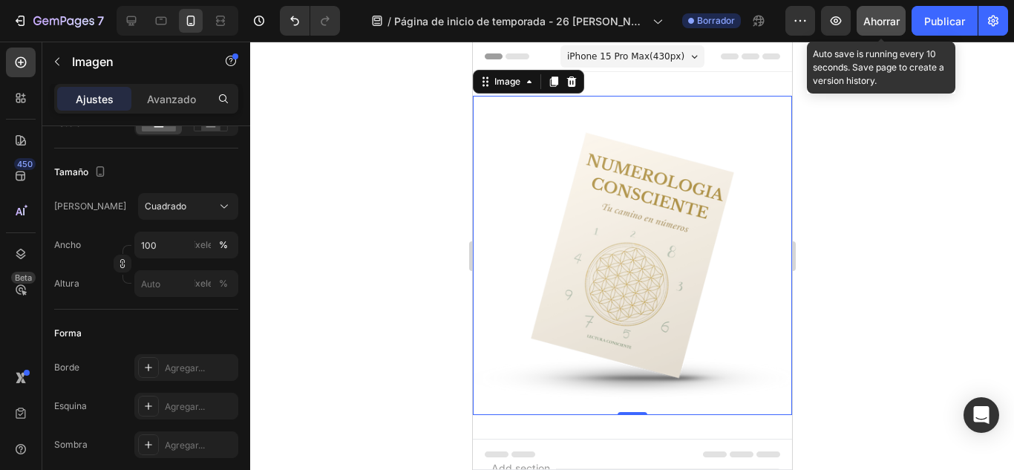
click at [877, 27] on font "Ahorrar" at bounding box center [881, 21] width 36 height 13
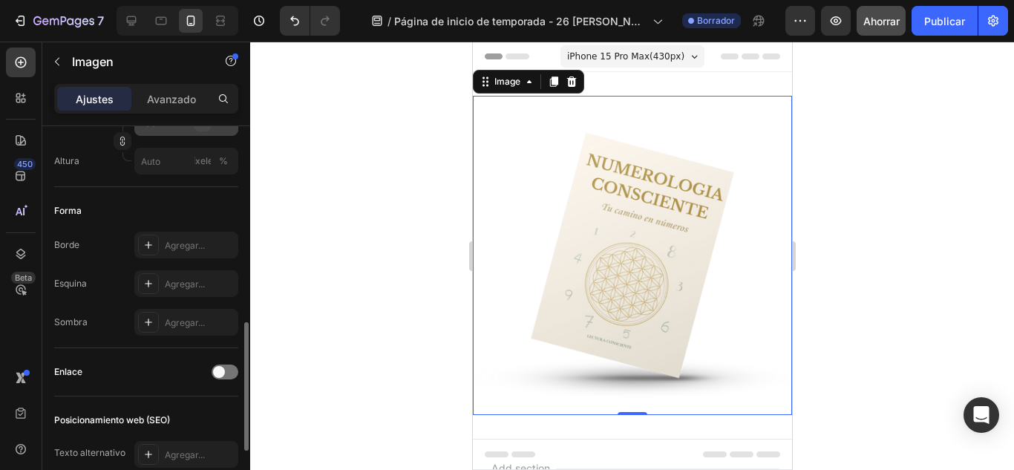
scroll to position [539, 0]
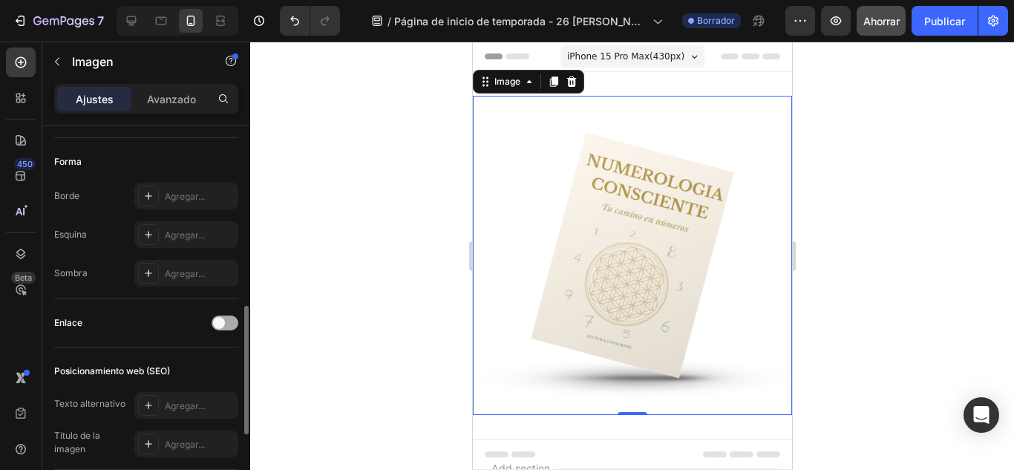
click at [221, 325] on span at bounding box center [219, 323] width 12 height 12
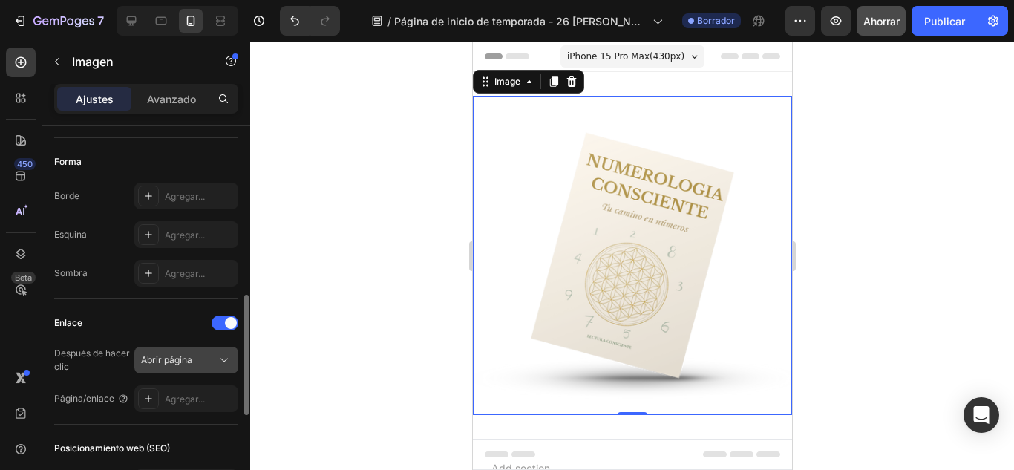
click at [231, 359] on icon at bounding box center [224, 359] width 15 height 15
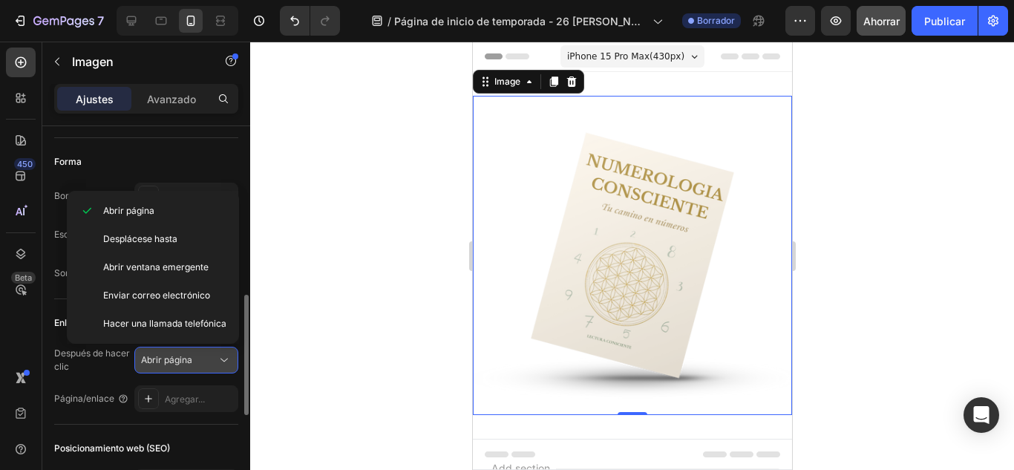
click at [221, 362] on icon at bounding box center [224, 359] width 15 height 15
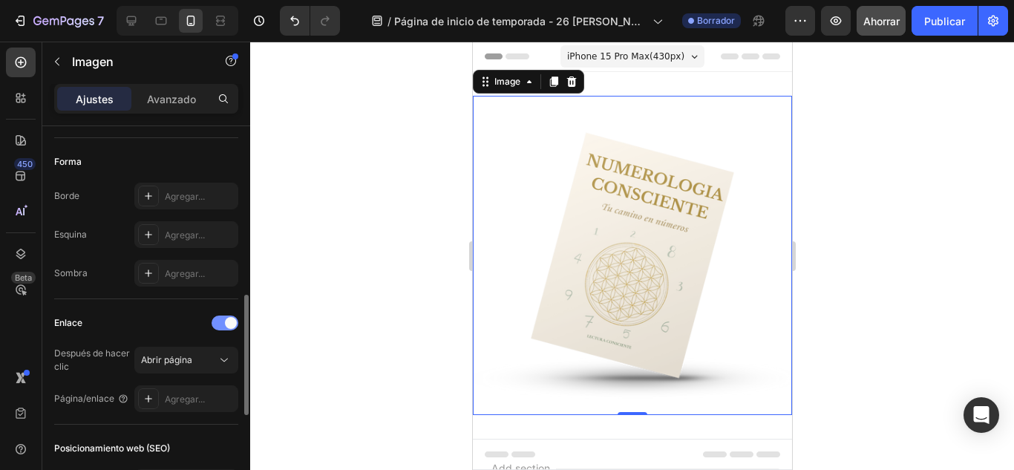
click at [231, 325] on span at bounding box center [231, 323] width 12 height 12
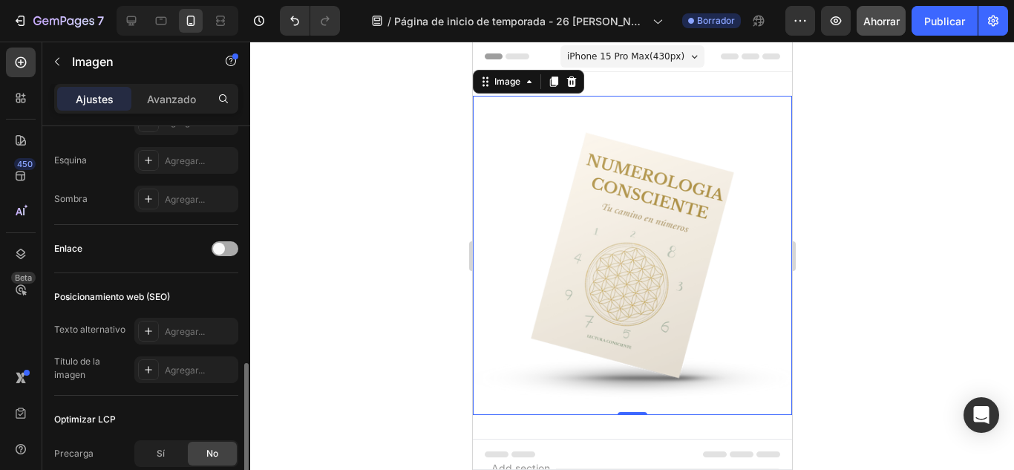
scroll to position [638, 0]
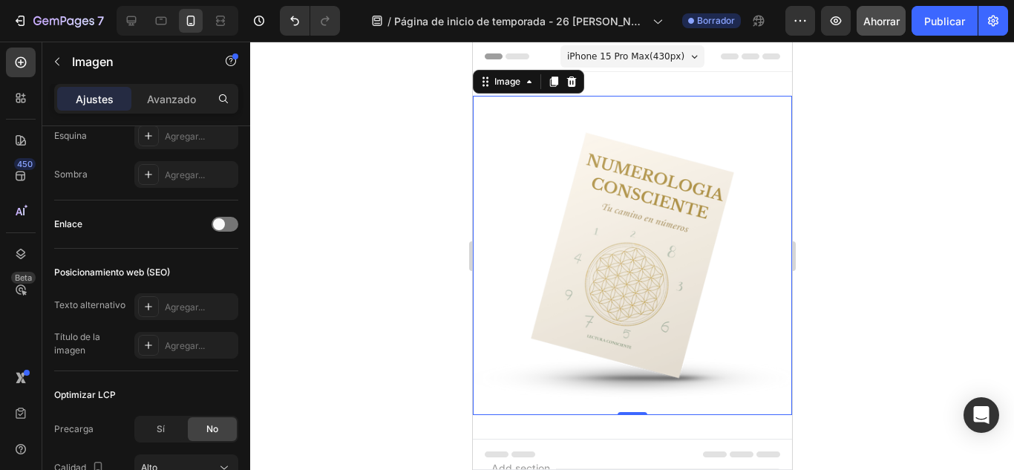
click at [346, 319] on div at bounding box center [631, 256] width 763 height 428
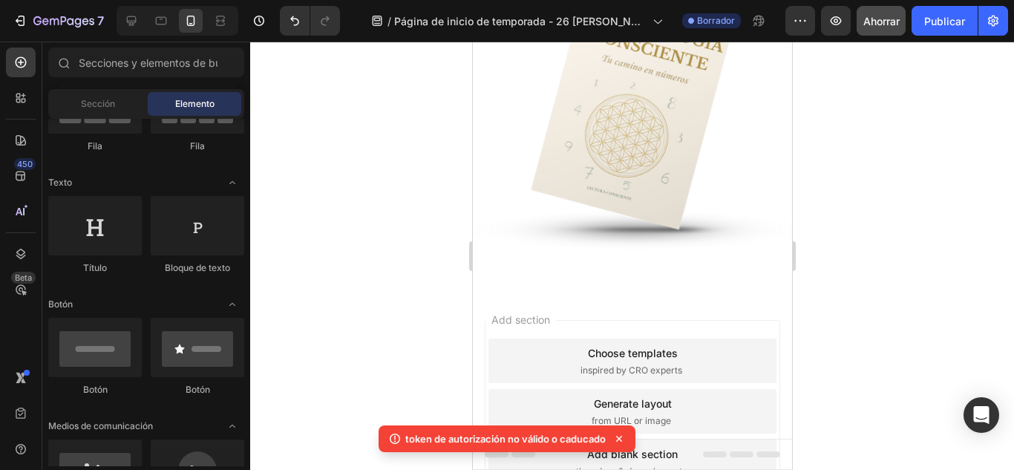
scroll to position [24, 0]
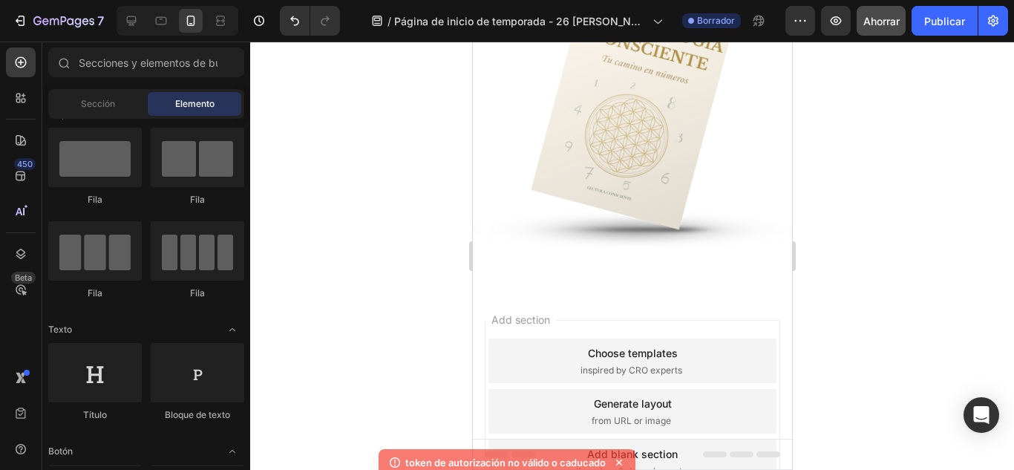
click at [619, 434] on div "token de autorización no válido o caducado" at bounding box center [506, 441] width 257 height 33
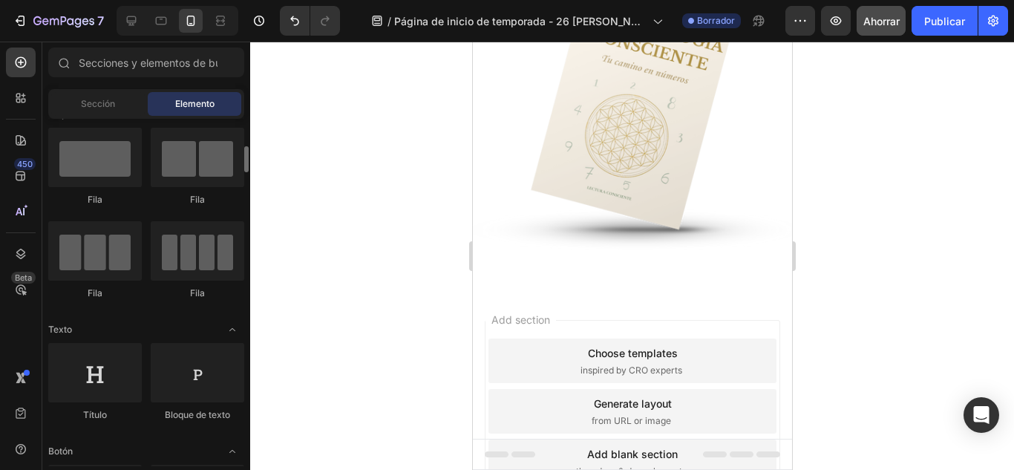
scroll to position [48, 0]
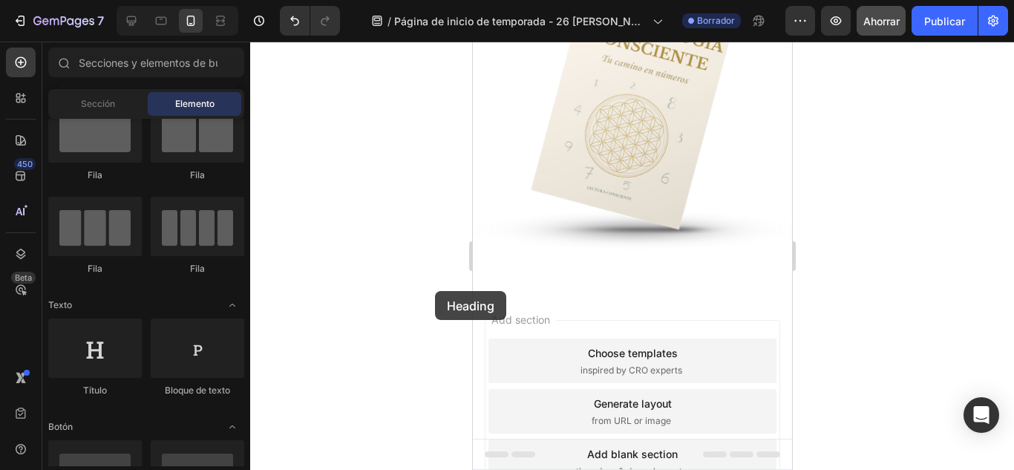
drag, startPoint x: 907, startPoint y: 332, endPoint x: 553, endPoint y: 275, distance: 358.5
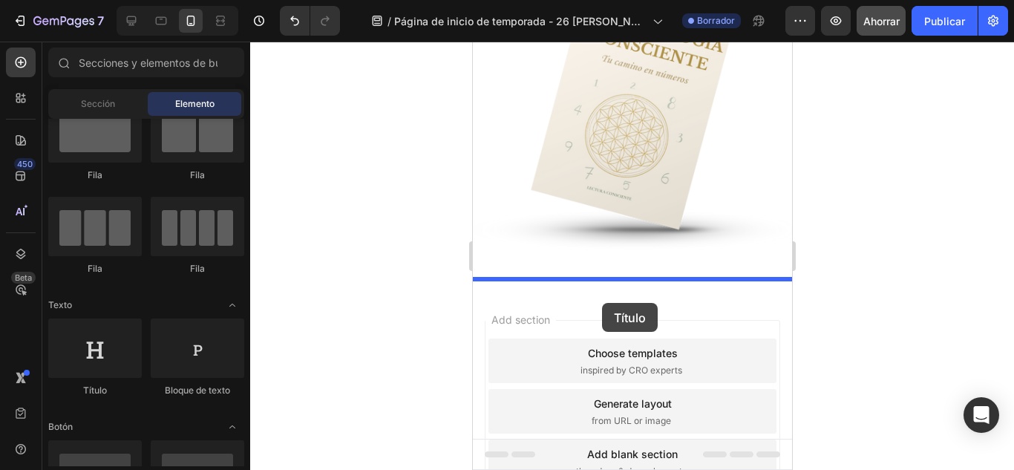
drag, startPoint x: 588, startPoint y: 409, endPoint x: 601, endPoint y: 303, distance: 106.9
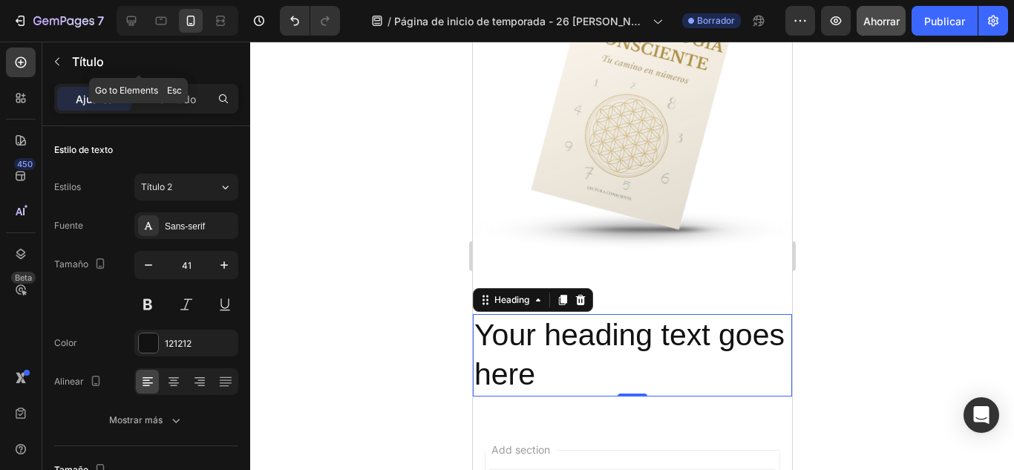
click at [64, 63] on button "button" at bounding box center [57, 62] width 24 height 24
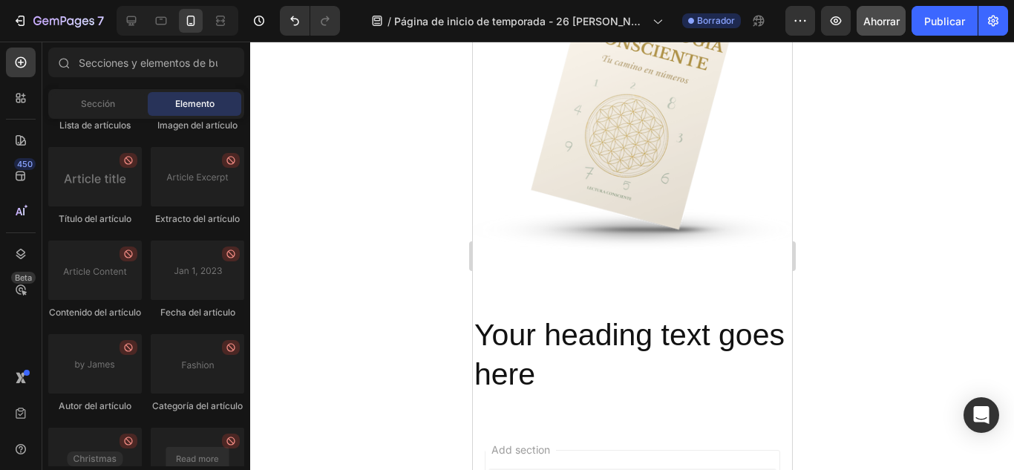
scroll to position [4277, 0]
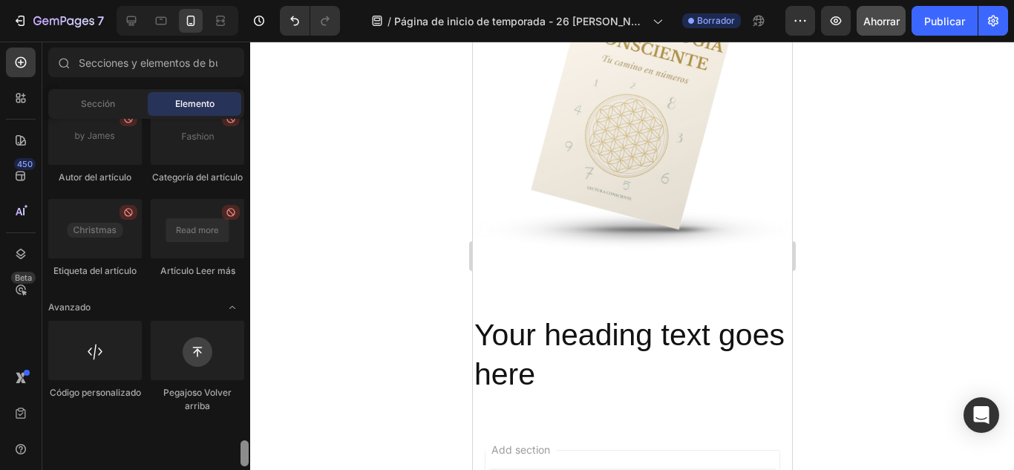
drag, startPoint x: 242, startPoint y: 161, endPoint x: 240, endPoint y: 483, distance: 322.0
click at [240, 0] on html "7 / Página de inicio de temporada - 26 de agosto, 13:58:52 Borrador Avance Ahor…" at bounding box center [507, 0] width 1014 height 0
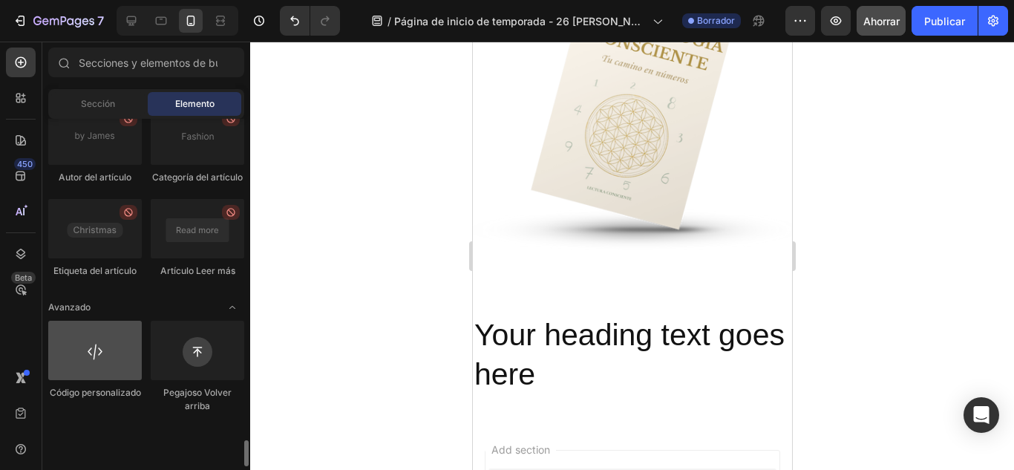
click at [99, 380] on div at bounding box center [94, 350] width 93 height 59
click at [81, 380] on div at bounding box center [94, 350] width 93 height 59
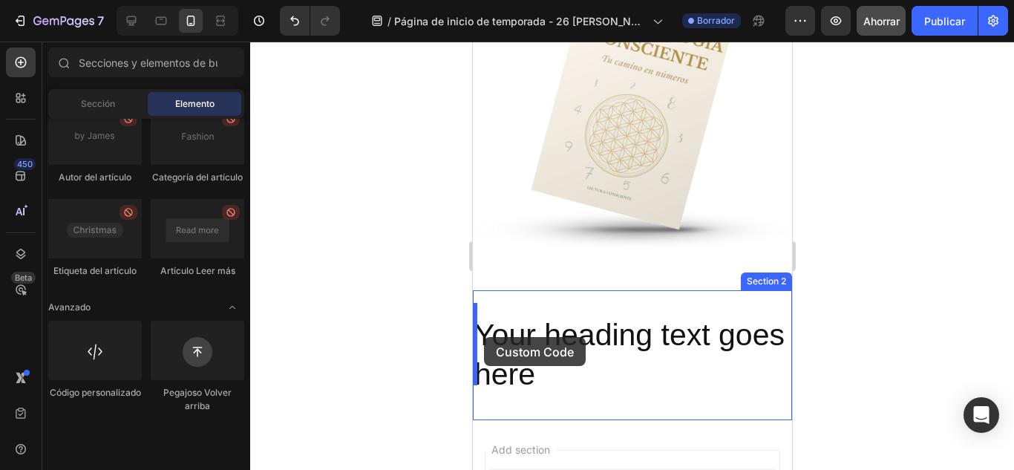
drag, startPoint x: 553, startPoint y: 452, endPoint x: 483, endPoint y: 337, distance: 134.5
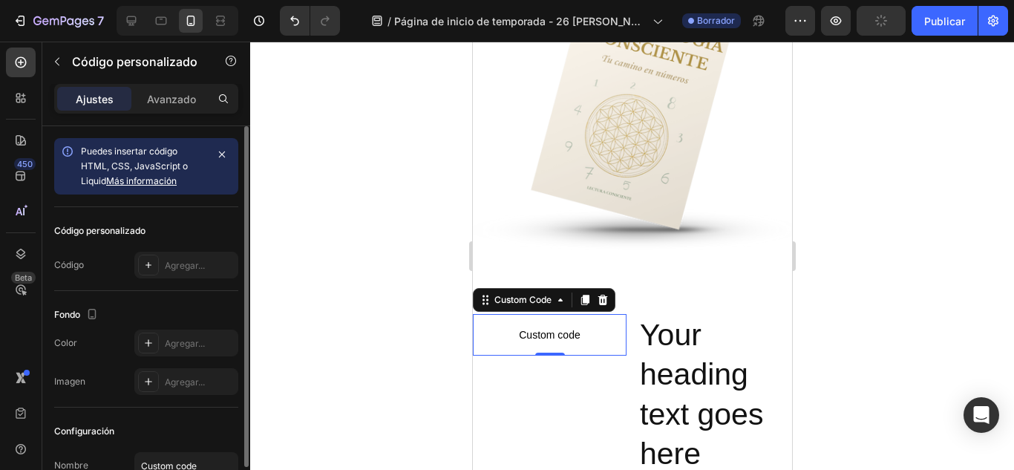
click at [224, 154] on icon "button" at bounding box center [222, 154] width 12 height 12
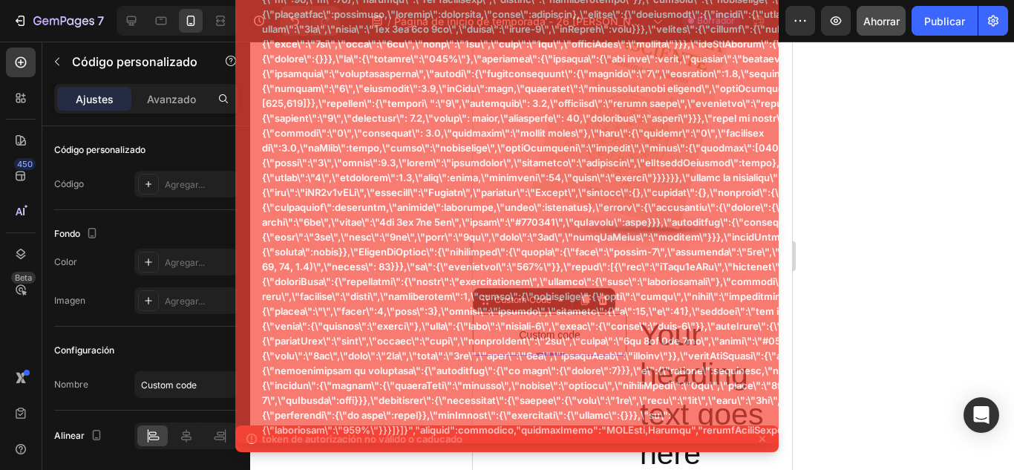
click at [765, 437] on div "token de autorización no válido o caducado" at bounding box center [506, 24] width 543 height 867
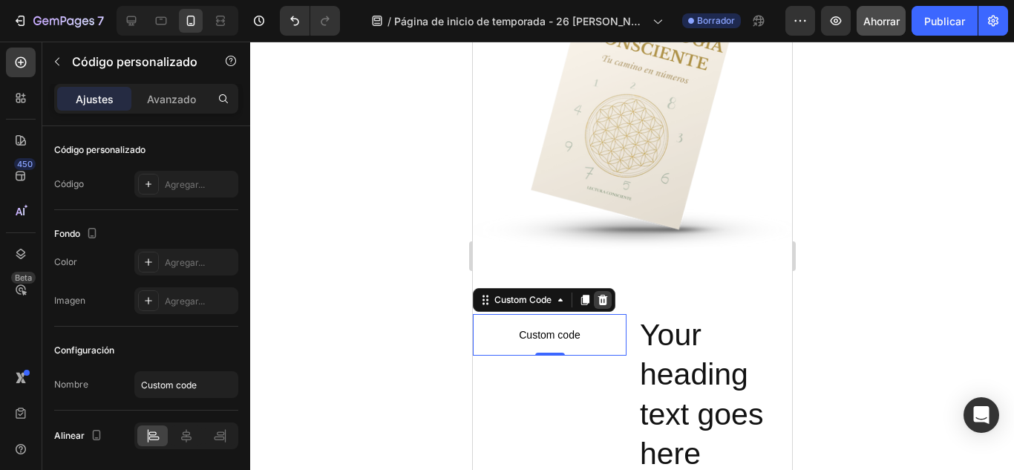
click at [602, 295] on icon at bounding box center [602, 300] width 10 height 10
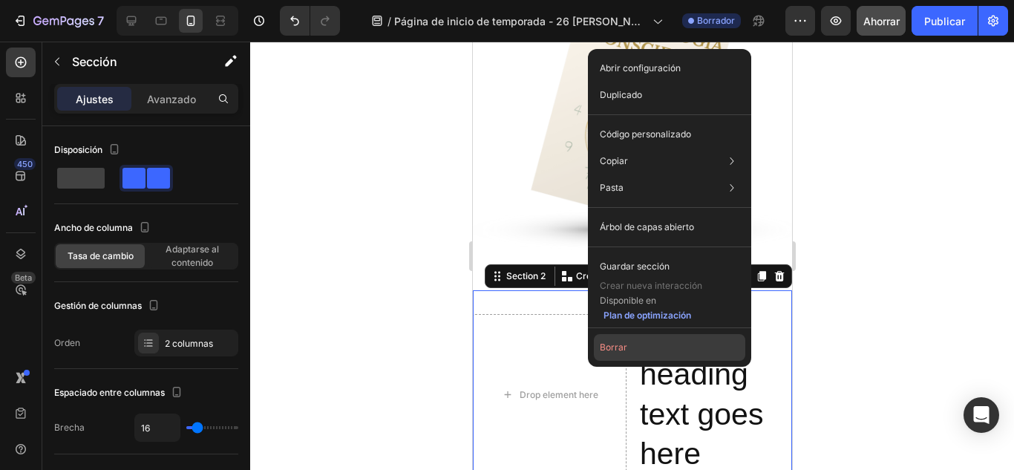
click at [598, 341] on button "Borrar" at bounding box center [669, 347] width 151 height 27
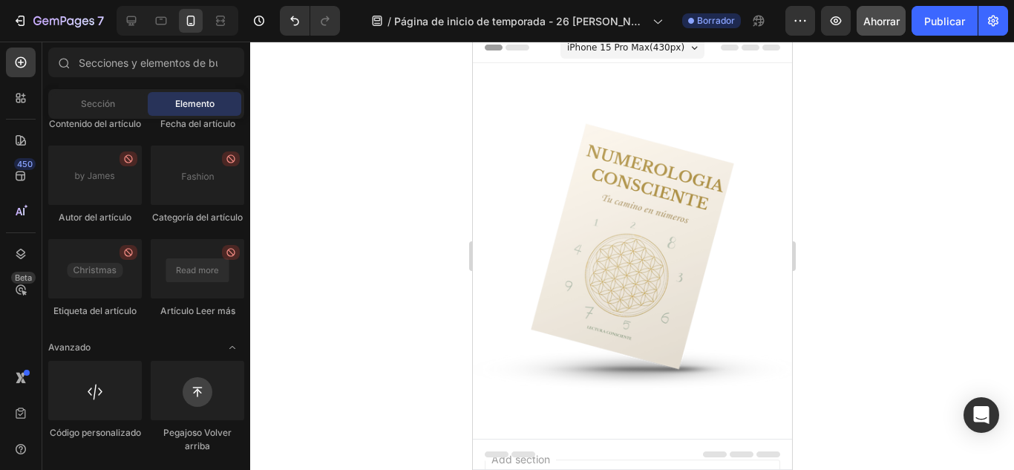
scroll to position [0, 0]
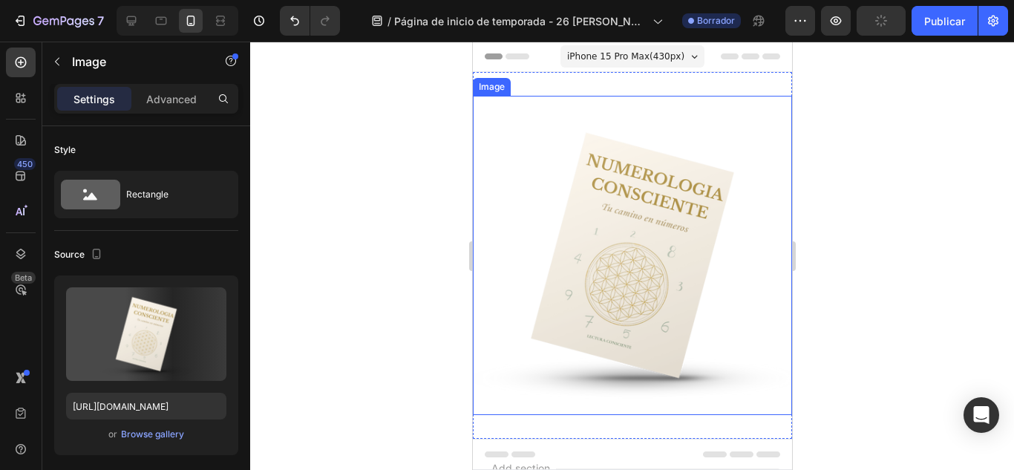
drag, startPoint x: 493, startPoint y: 121, endPoint x: 492, endPoint y: 153, distance: 31.9
click at [492, 153] on img at bounding box center [631, 255] width 319 height 319
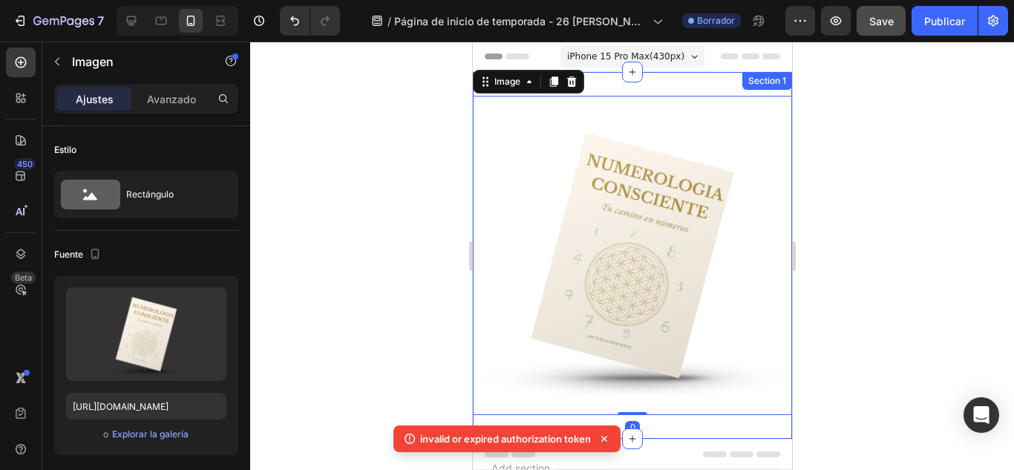
click at [634, 79] on div at bounding box center [631, 72] width 21 height 21
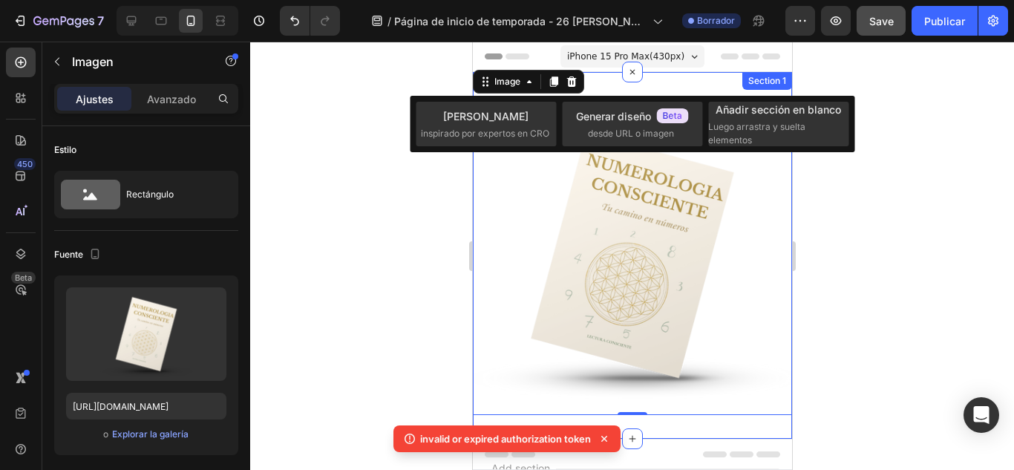
click at [646, 85] on div "Image 0 Section 1" at bounding box center [631, 255] width 319 height 367
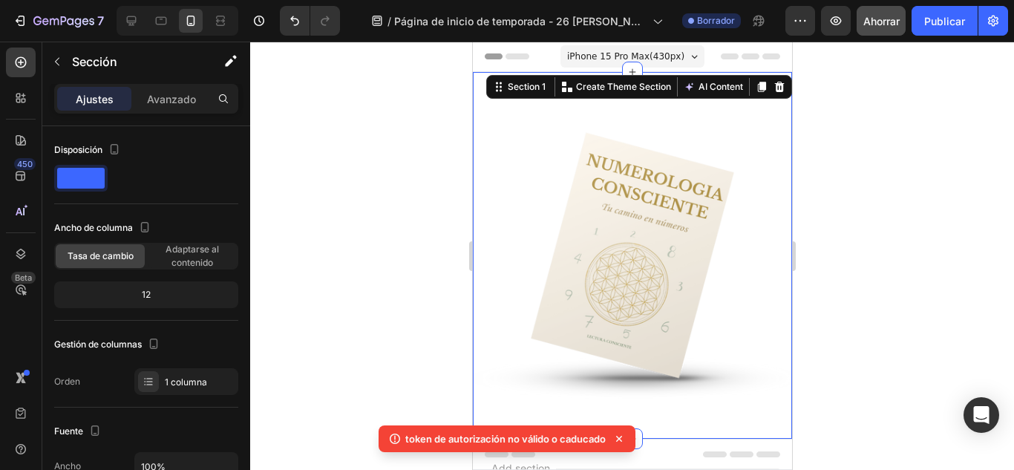
click at [453, 103] on div at bounding box center [631, 256] width 763 height 428
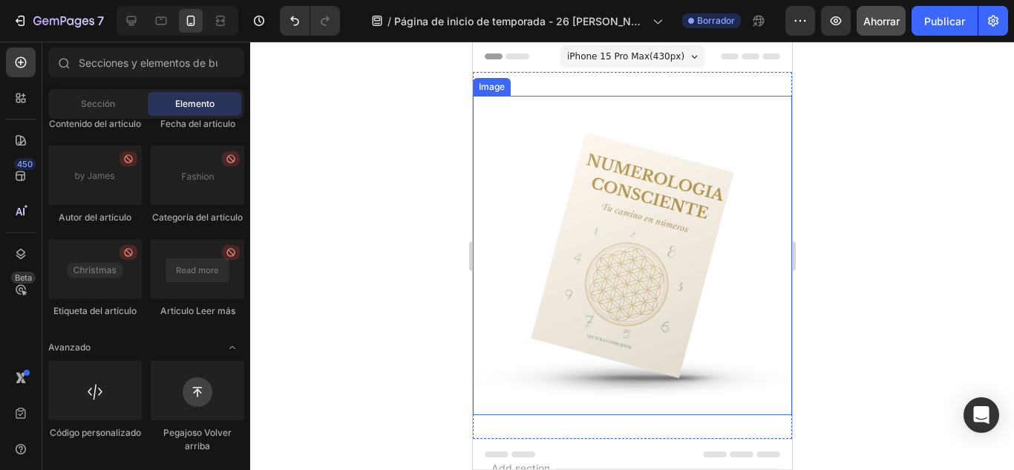
click at [742, 182] on img at bounding box center [631, 255] width 319 height 319
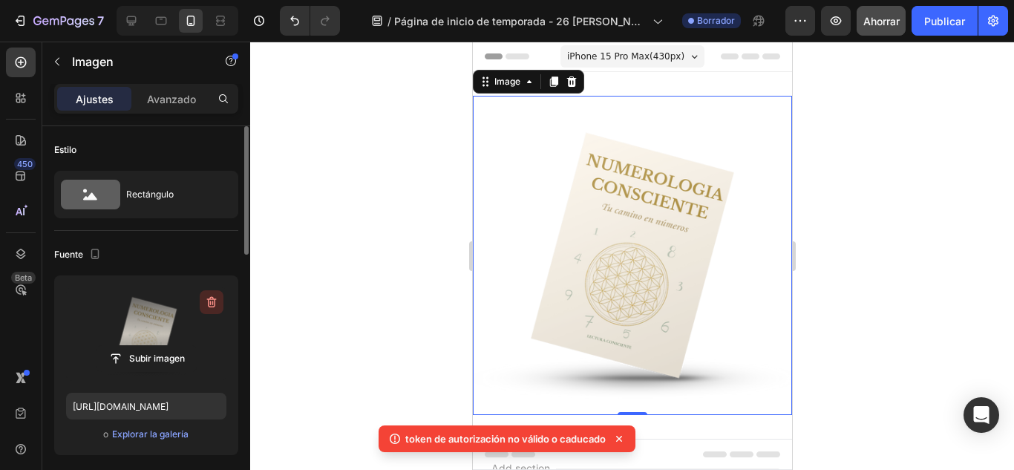
click at [214, 306] on icon "button" at bounding box center [211, 302] width 15 height 15
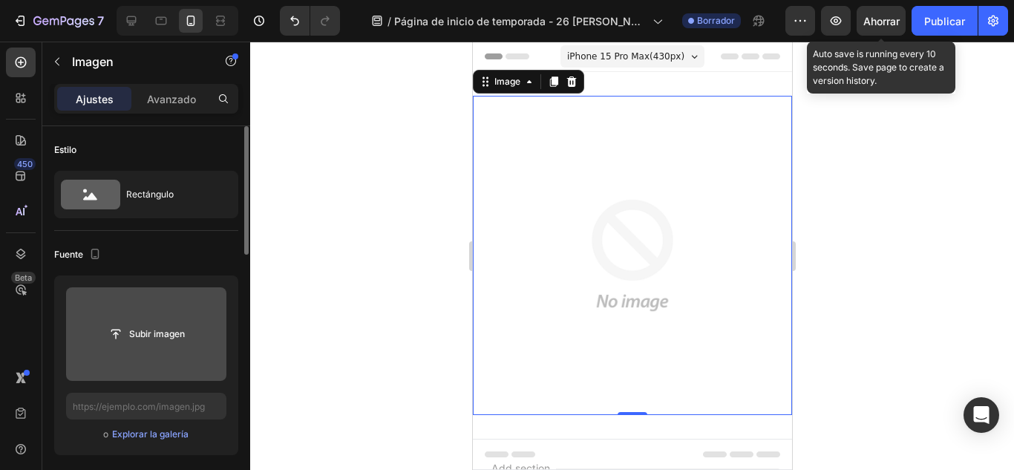
drag, startPoint x: 878, startPoint y: 22, endPoint x: 844, endPoint y: 58, distance: 49.3
click at [878, 22] on font "Ahorrar" at bounding box center [881, 21] width 36 height 13
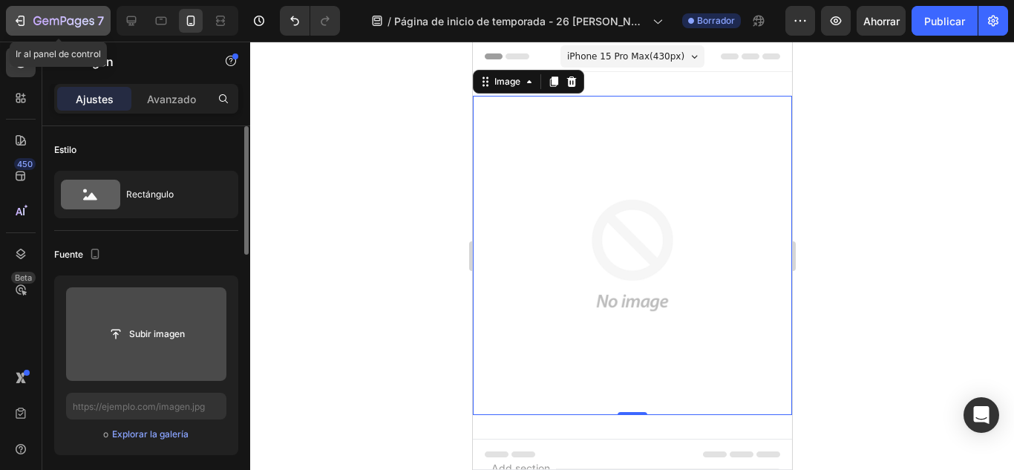
click at [10, 30] on button "7" at bounding box center [58, 21] width 105 height 30
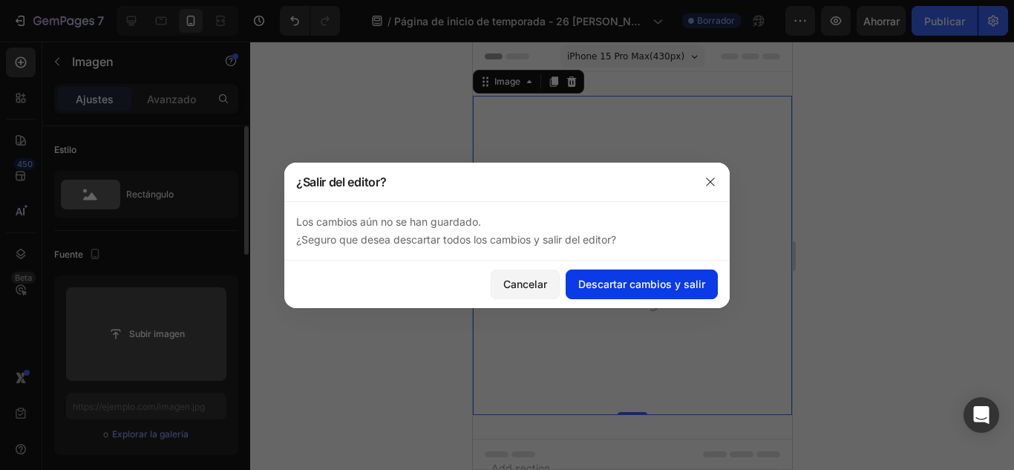
click at [605, 295] on button "Descartar cambios y salir" at bounding box center [641, 284] width 152 height 30
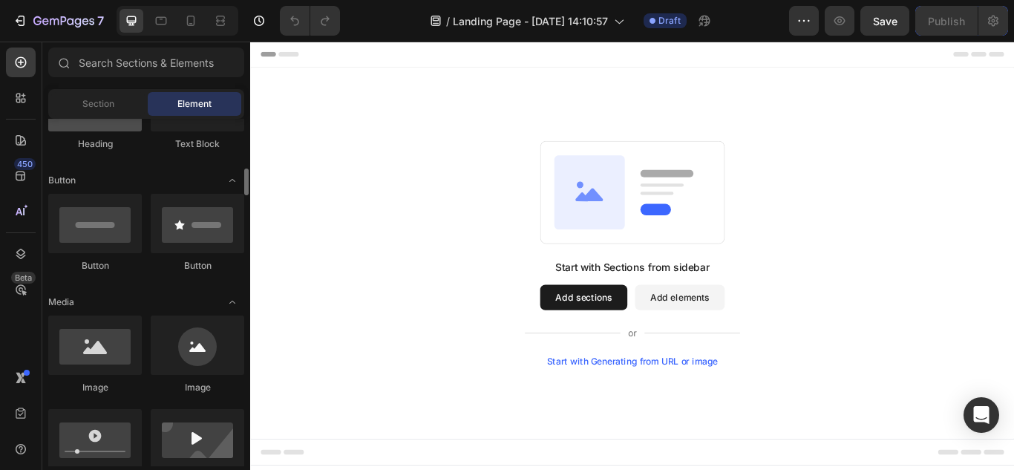
scroll to position [393, 0]
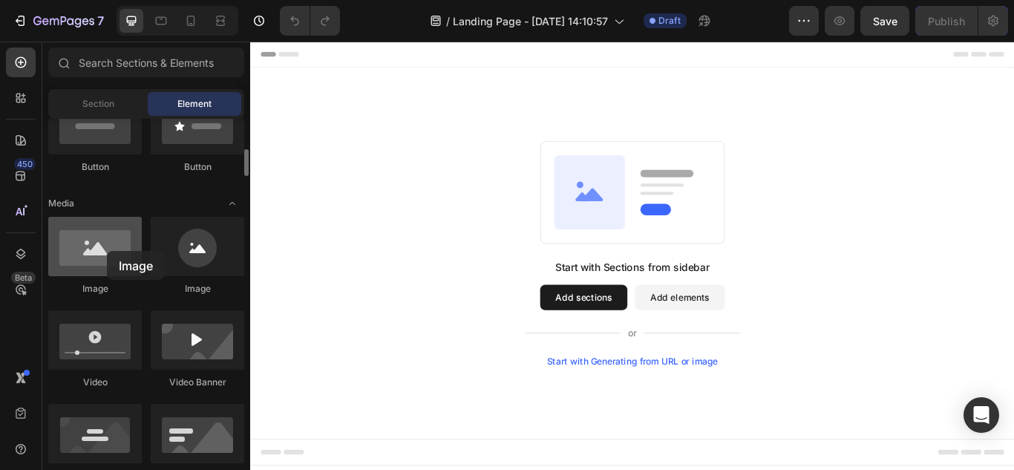
click at [107, 251] on div at bounding box center [94, 246] width 93 height 59
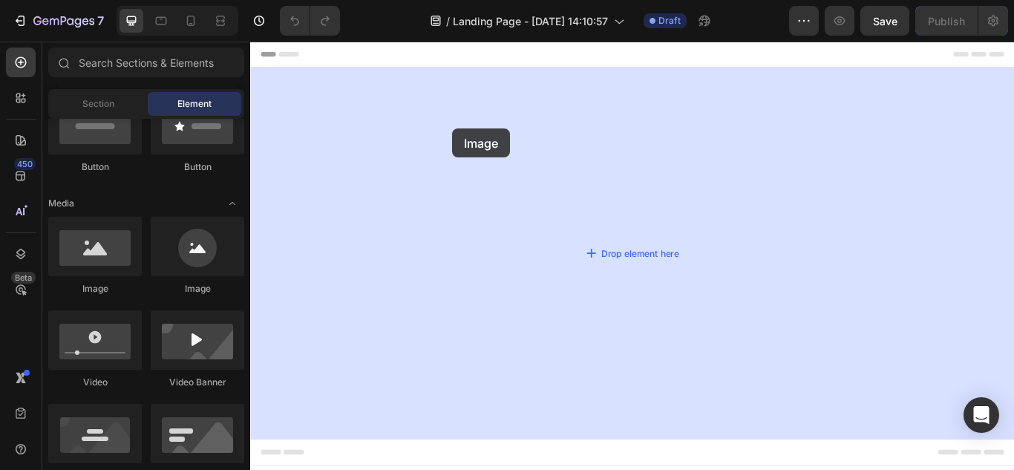
drag, startPoint x: 314, startPoint y: 277, endPoint x: 480, endPoint y: 148, distance: 210.5
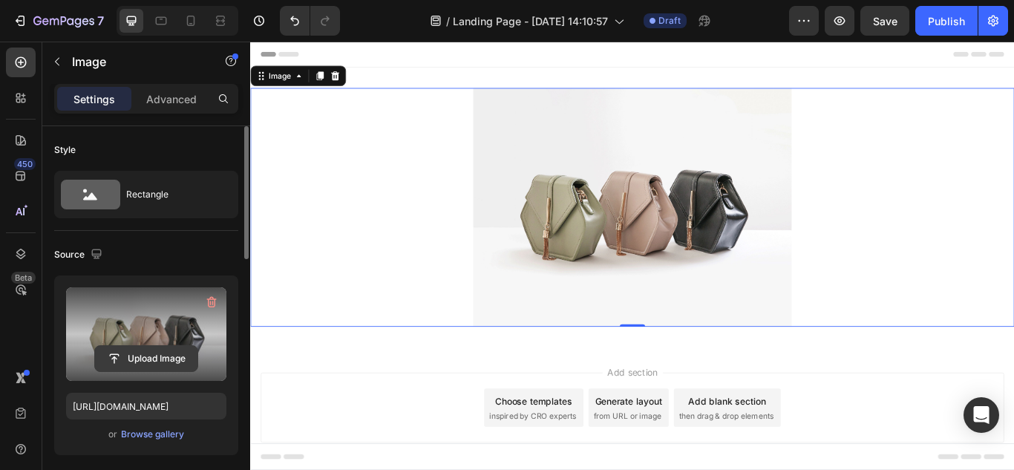
click at [176, 356] on input "file" at bounding box center [146, 358] width 102 height 25
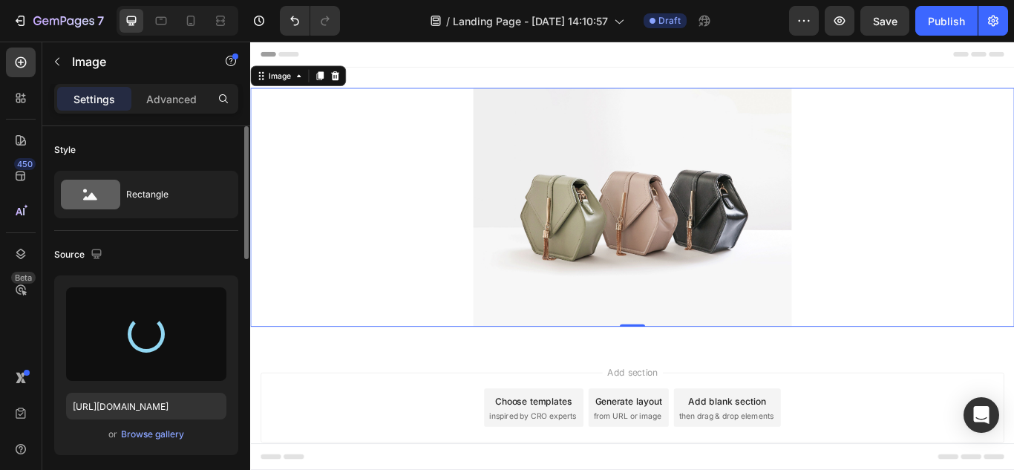
type input "https://cdn.shopify.com/s/files/1/0957/6005/6649/files/gempages_581488327186711…"
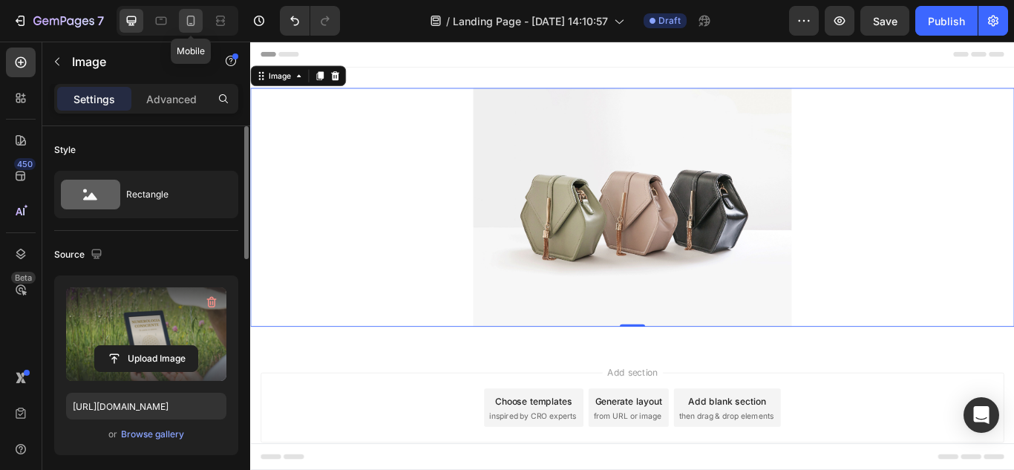
click at [183, 24] on icon at bounding box center [190, 20] width 15 height 15
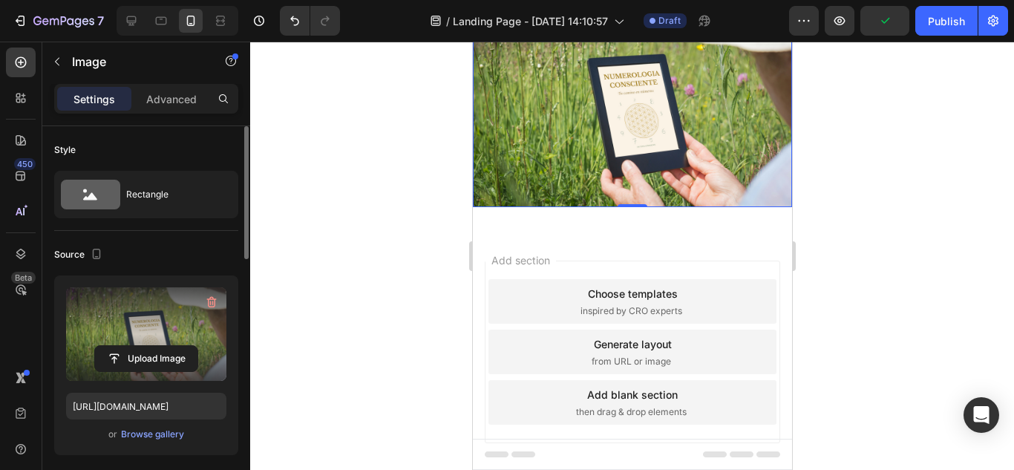
scroll to position [126, 0]
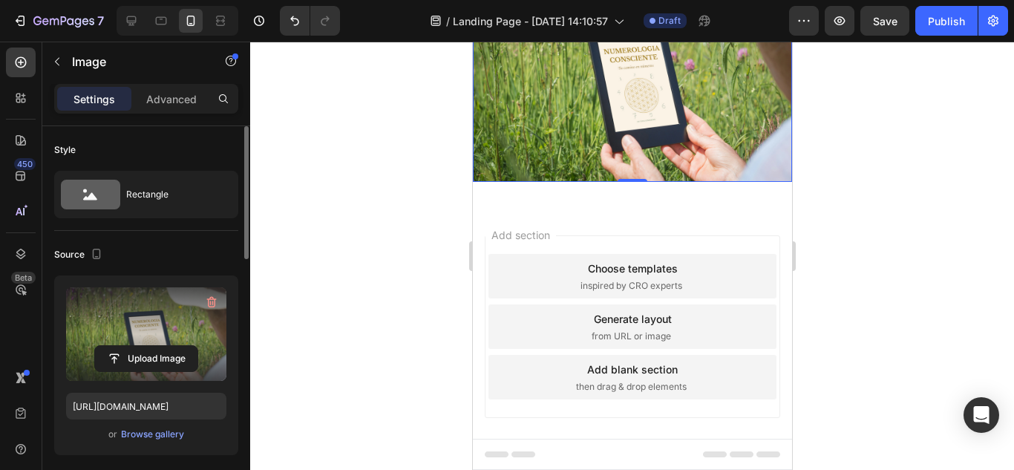
click at [112, 96] on p "Settings" at bounding box center [94, 99] width 42 height 16
click at [159, 96] on p "Advanced" at bounding box center [171, 99] width 50 height 16
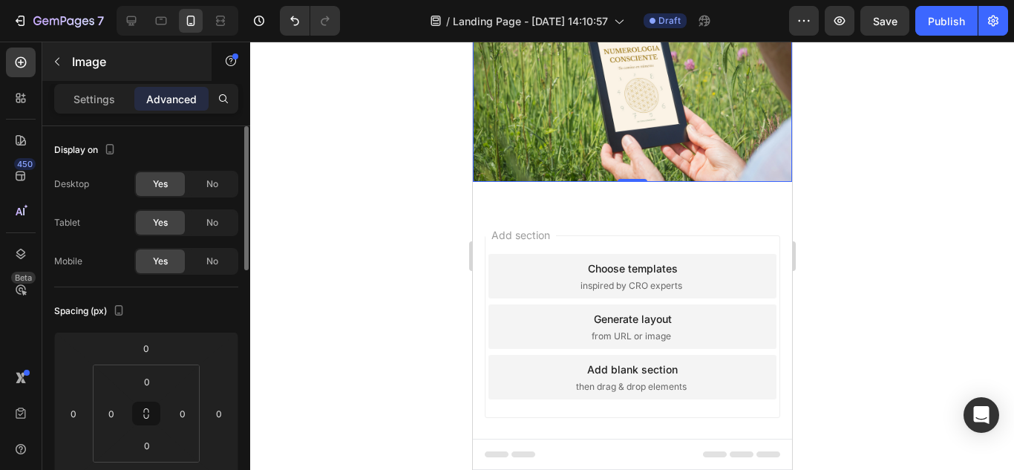
click at [108, 102] on p "Settings" at bounding box center [94, 99] width 42 height 16
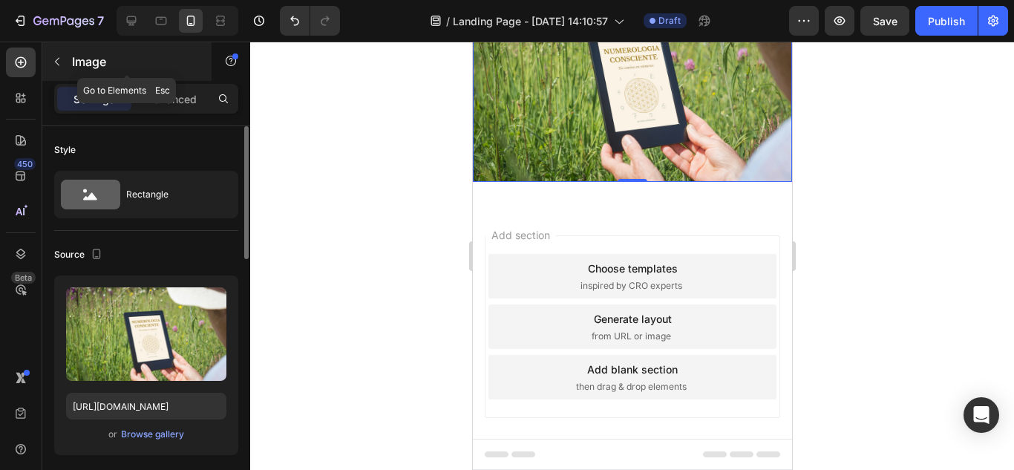
click at [60, 64] on icon "button" at bounding box center [57, 62] width 12 height 12
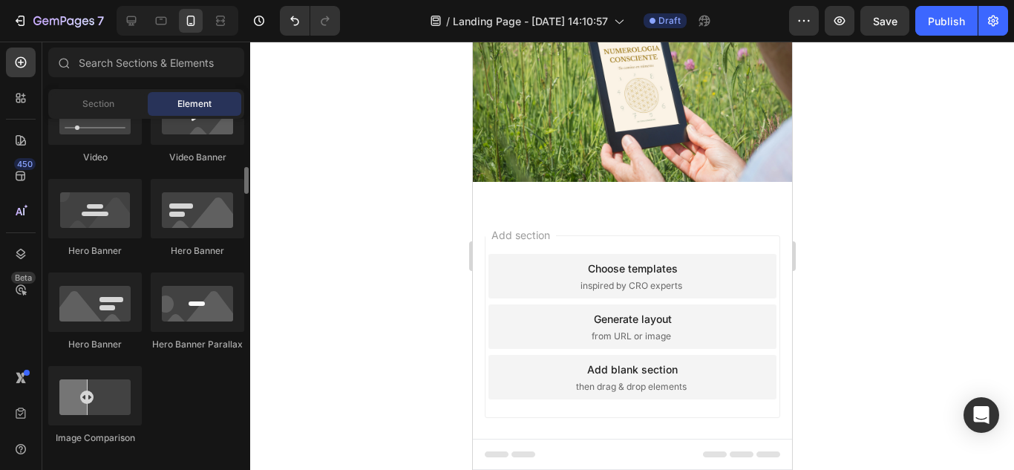
scroll to position [594, 0]
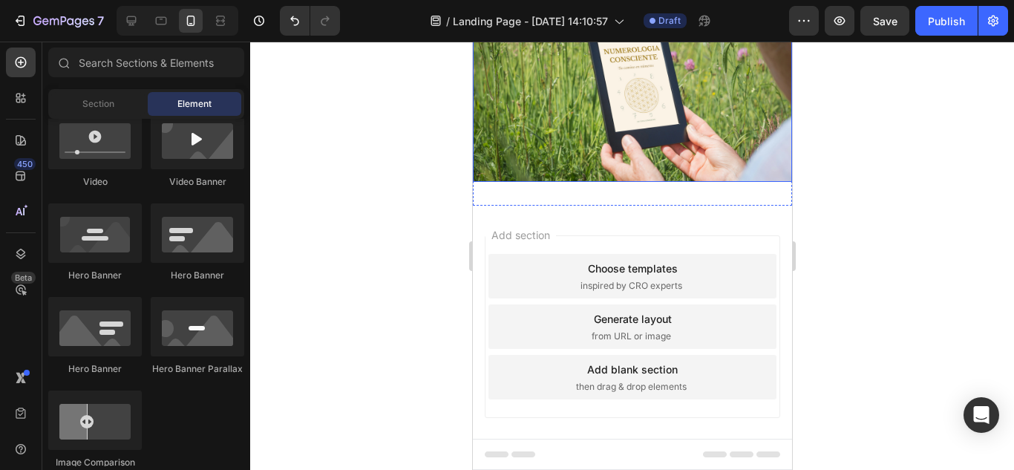
click at [585, 73] on img at bounding box center [631, 76] width 319 height 212
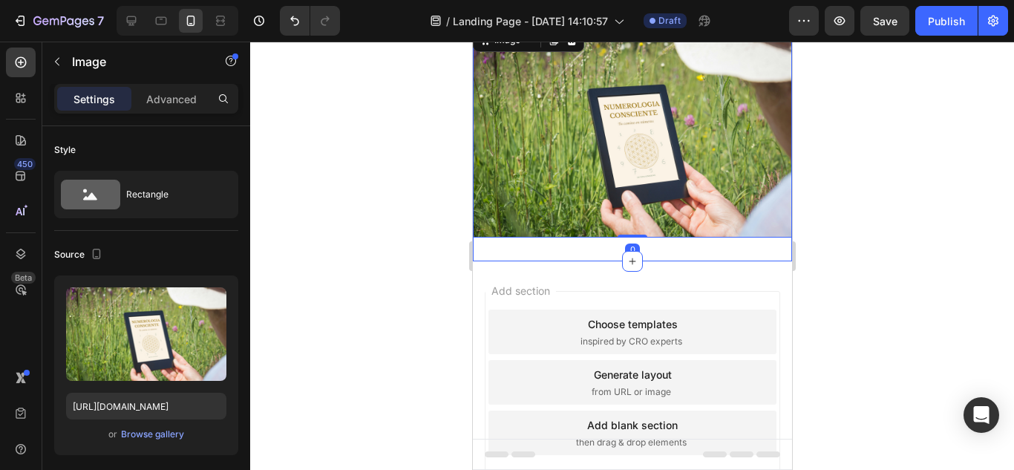
scroll to position [52, 0]
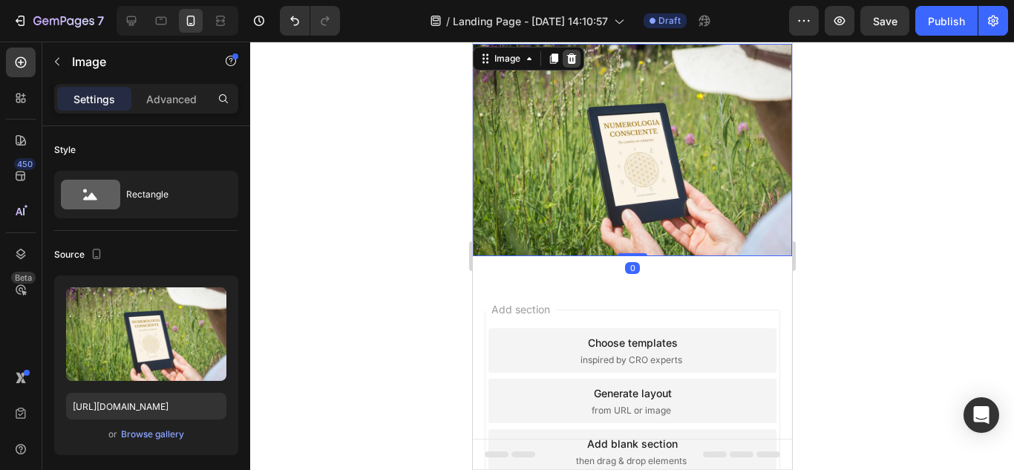
click at [570, 59] on icon at bounding box center [571, 58] width 10 height 10
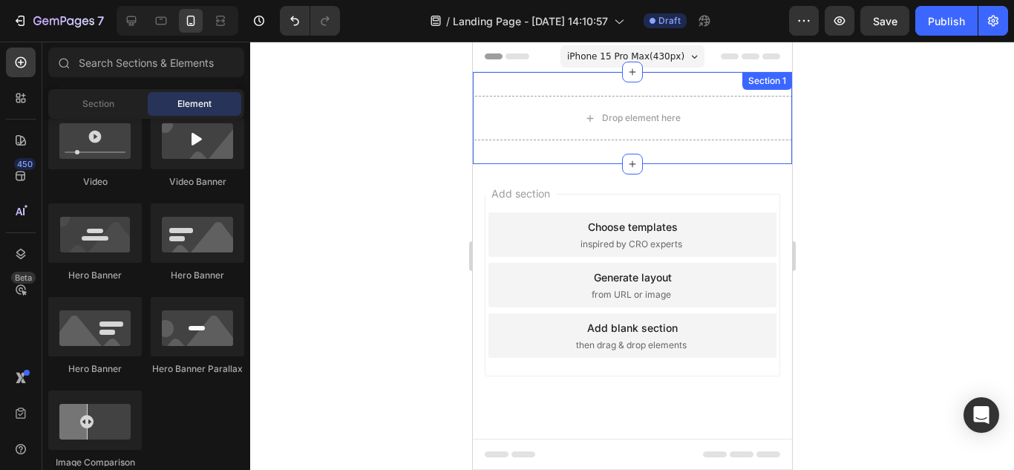
scroll to position [0, 0]
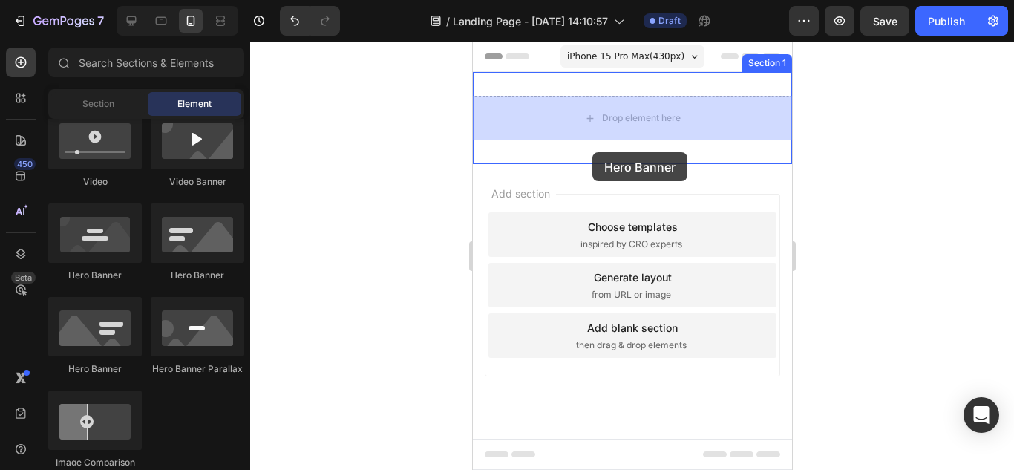
drag, startPoint x: 657, startPoint y: 284, endPoint x: 591, endPoint y: 152, distance: 147.3
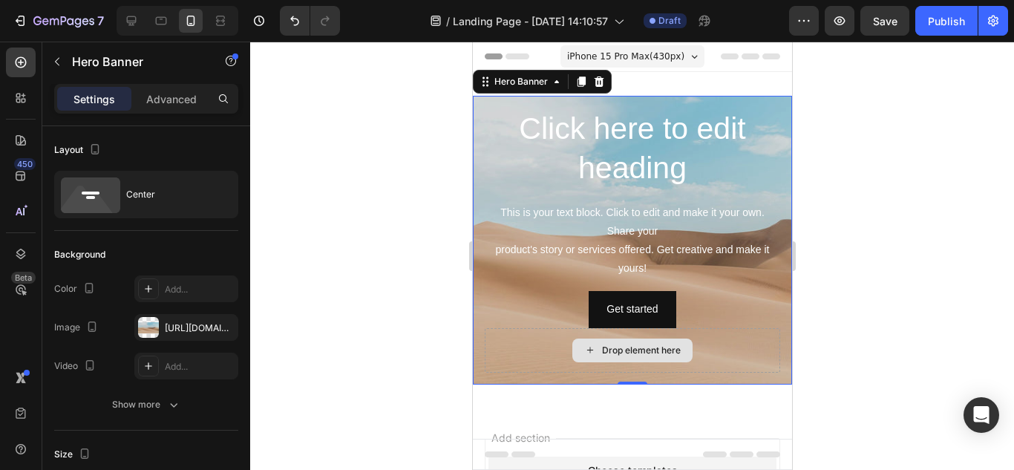
click at [494, 355] on div "Drop element here" at bounding box center [631, 350] width 295 height 45
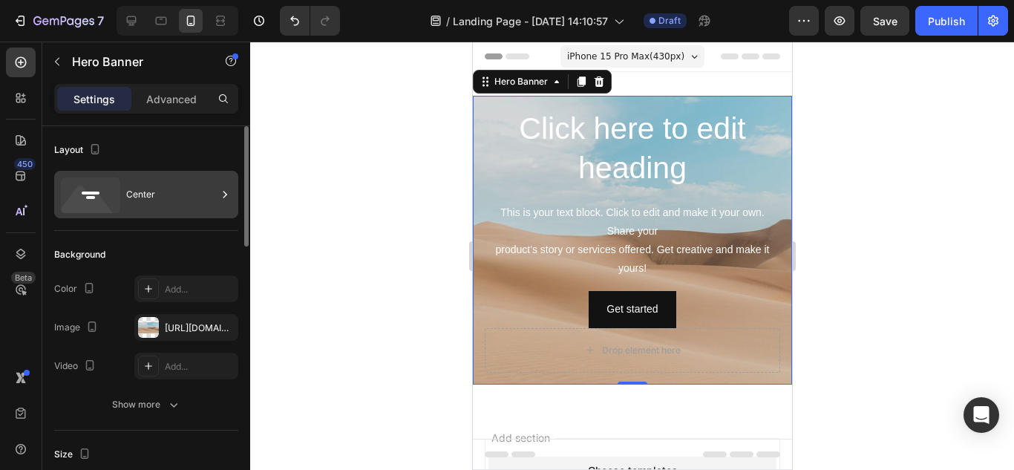
click at [93, 200] on icon at bounding box center [87, 203] width 53 height 36
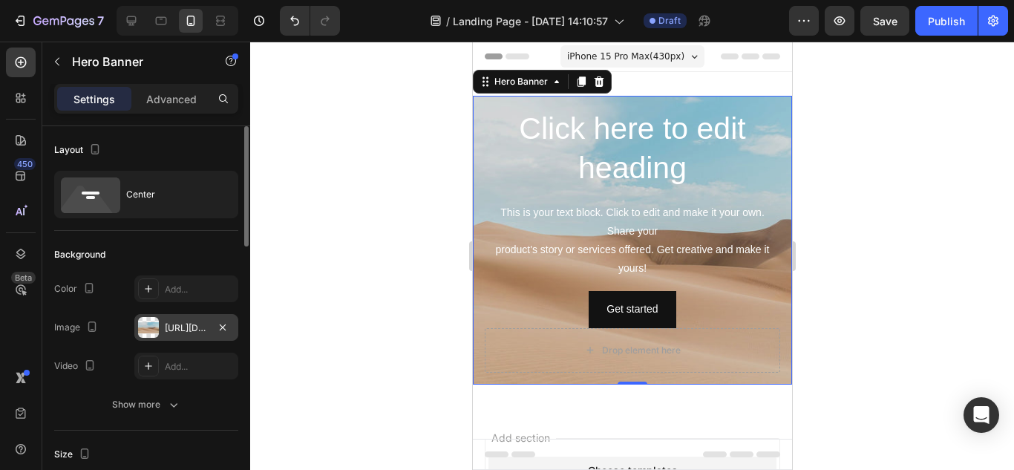
click at [194, 330] on div "https://cdn.shopify.com/s/files/1/2005/9307/files/background_settings.jpg" at bounding box center [186, 327] width 43 height 13
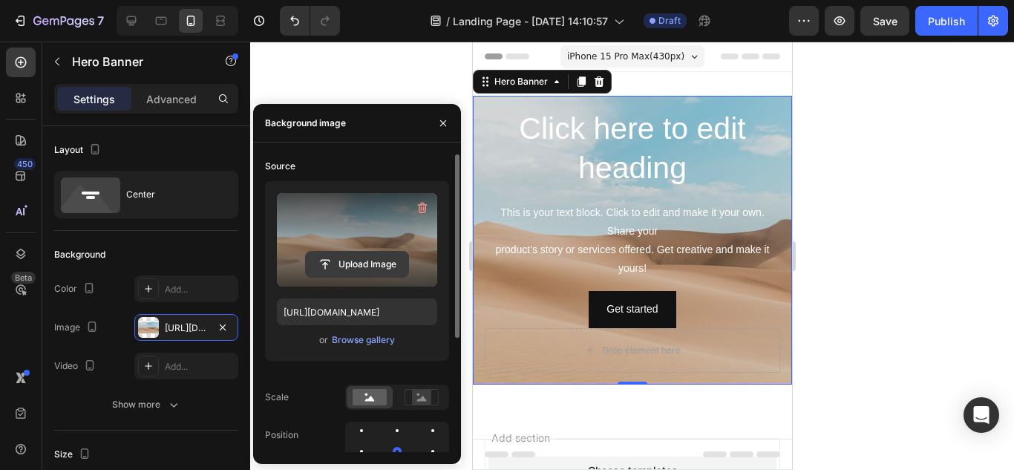
click at [367, 260] on input "file" at bounding box center [357, 264] width 102 height 25
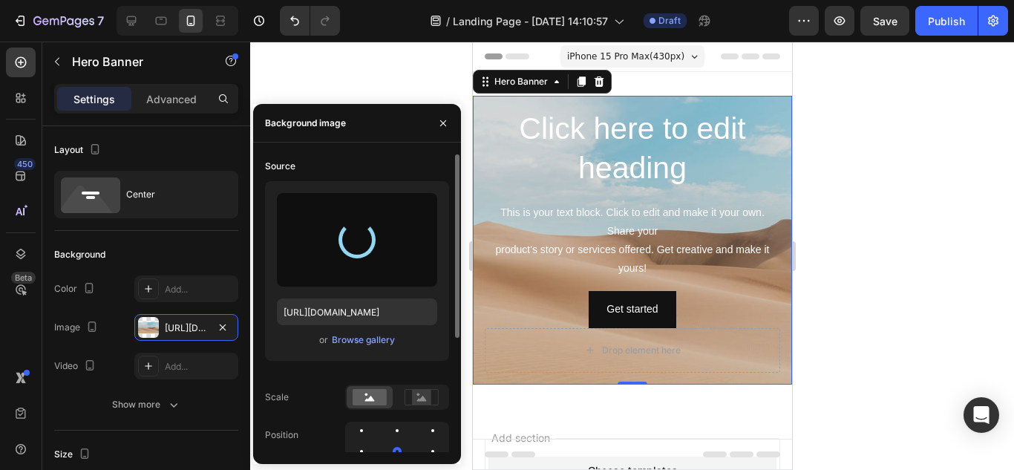
type input "https://cdn.shopify.com/s/files/1/0957/6005/6649/files/gempages_581488327186711…"
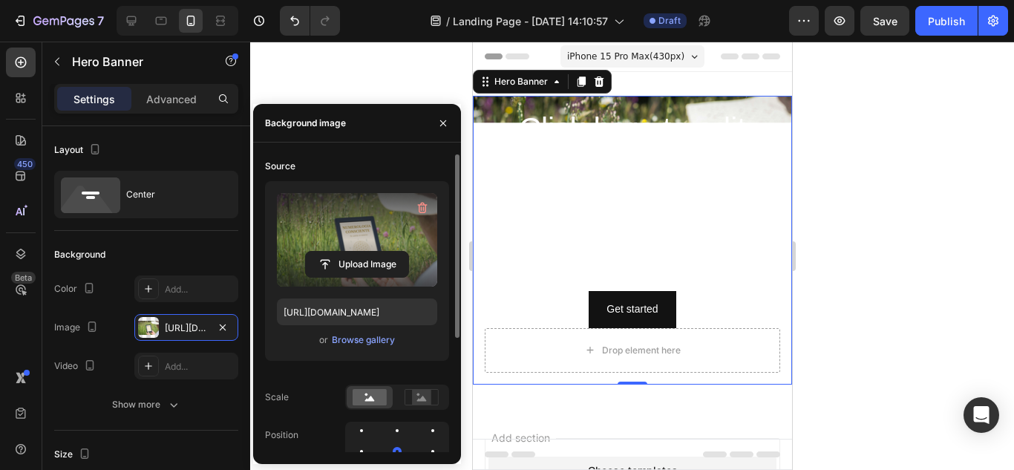
scroll to position [49, 0]
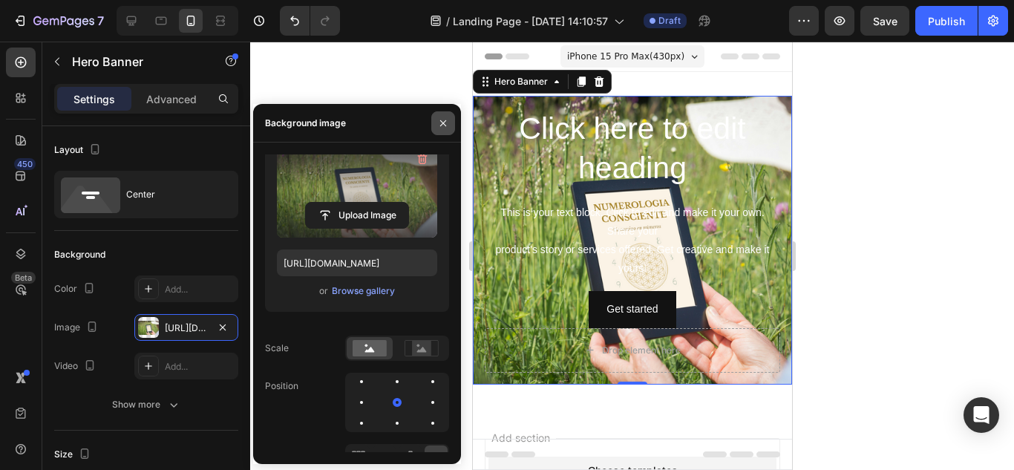
click at [445, 128] on icon "button" at bounding box center [443, 123] width 12 height 12
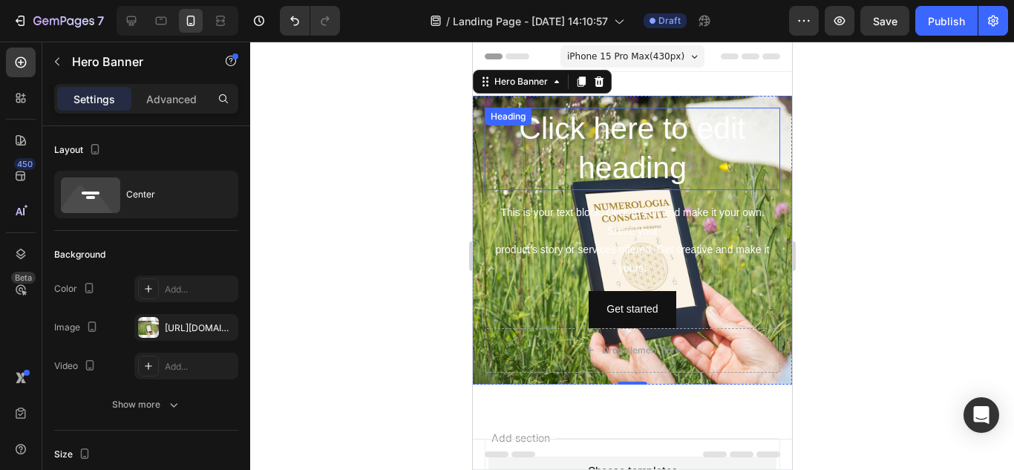
click at [643, 140] on h2 "Click here to edit heading" at bounding box center [631, 149] width 295 height 82
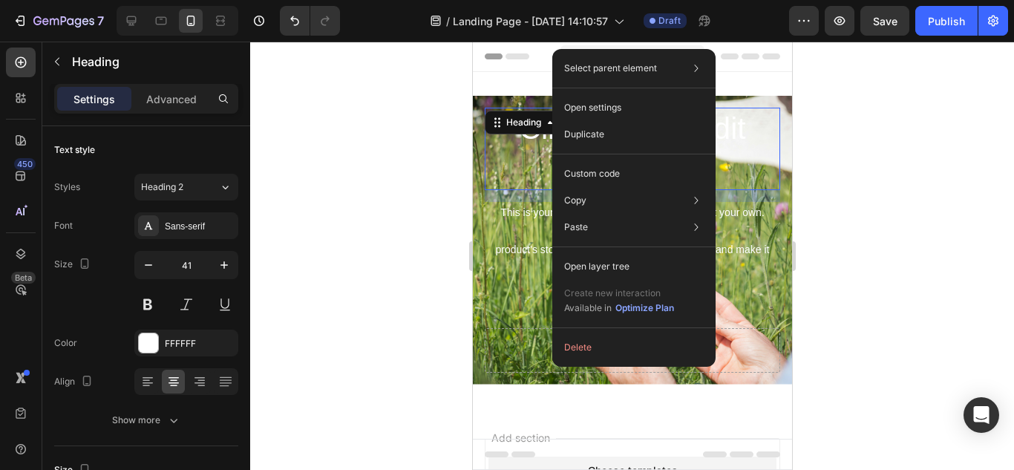
click at [519, 146] on h2 "Click here to edit heading" at bounding box center [631, 149] width 295 height 82
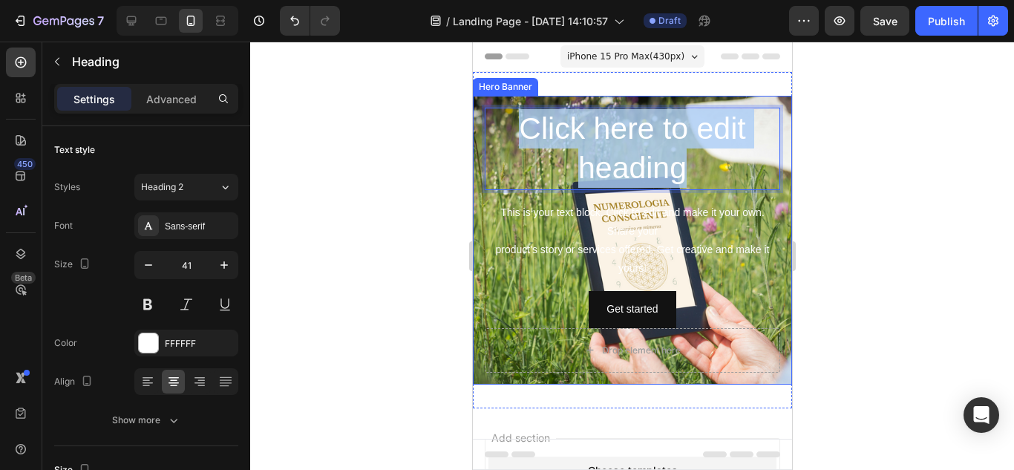
drag, startPoint x: 508, startPoint y: 131, endPoint x: 688, endPoint y: 197, distance: 192.3
click at [693, 201] on div "Click here to edit heading Heading 16 This is your text block. Click to edit an…" at bounding box center [631, 218] width 295 height 220
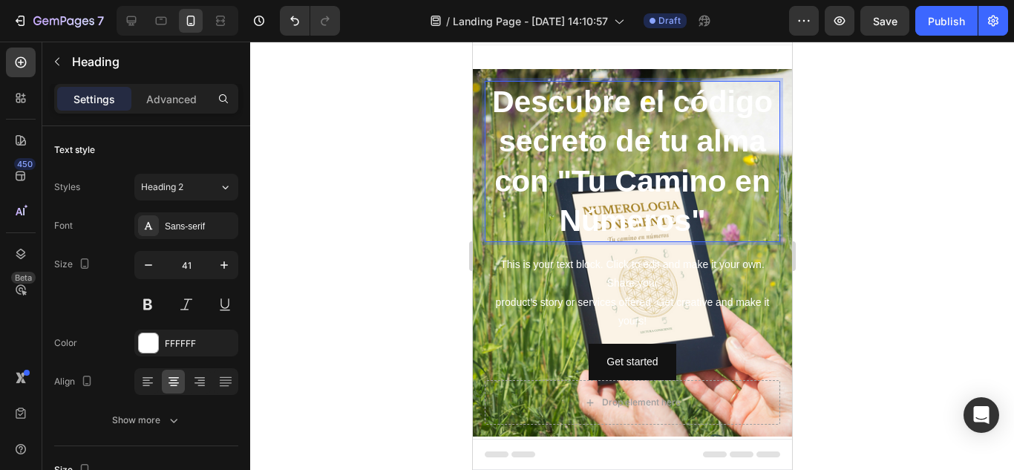
scroll to position [24, 0]
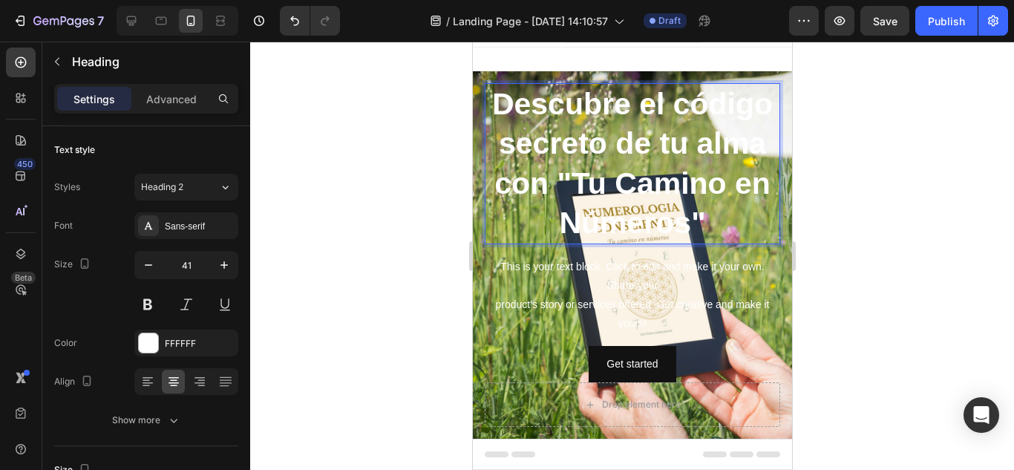
click at [872, 269] on div at bounding box center [631, 256] width 763 height 428
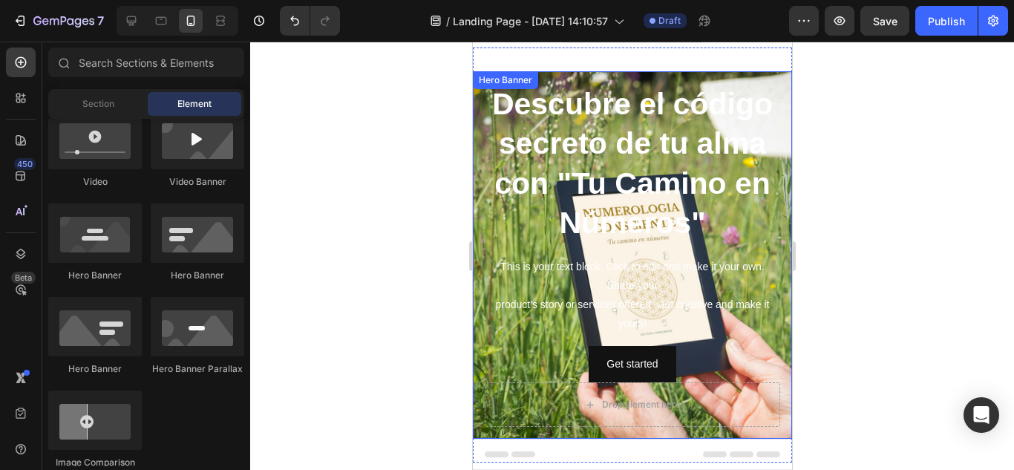
click at [730, 82] on div "⁠⁠⁠⁠⁠⁠⁠ Descubre el código secreto de tu alma con "Tu Camino en Números" Headin…" at bounding box center [631, 254] width 319 height 367
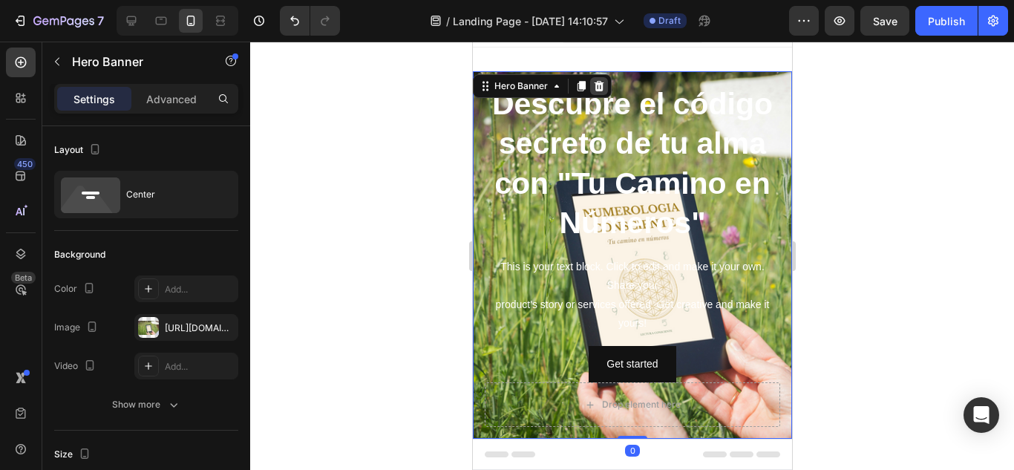
click at [596, 82] on icon at bounding box center [599, 86] width 10 height 10
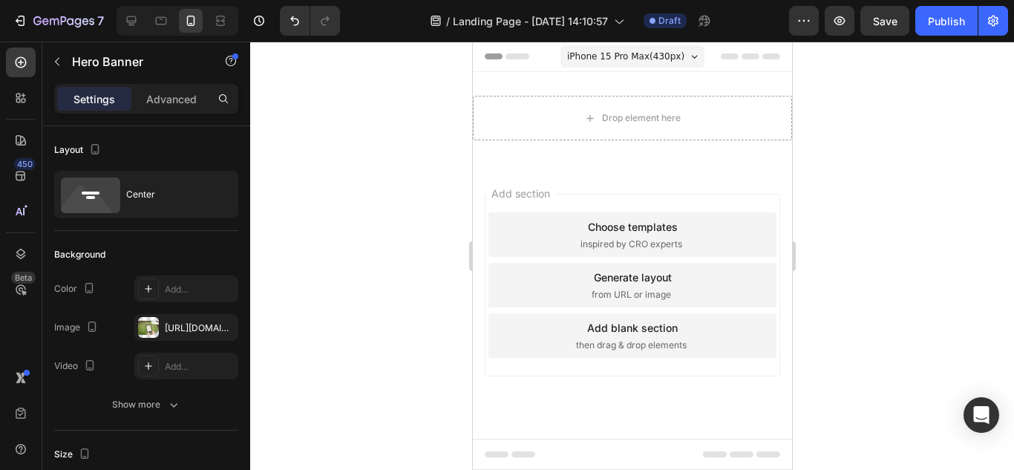
scroll to position [0, 0]
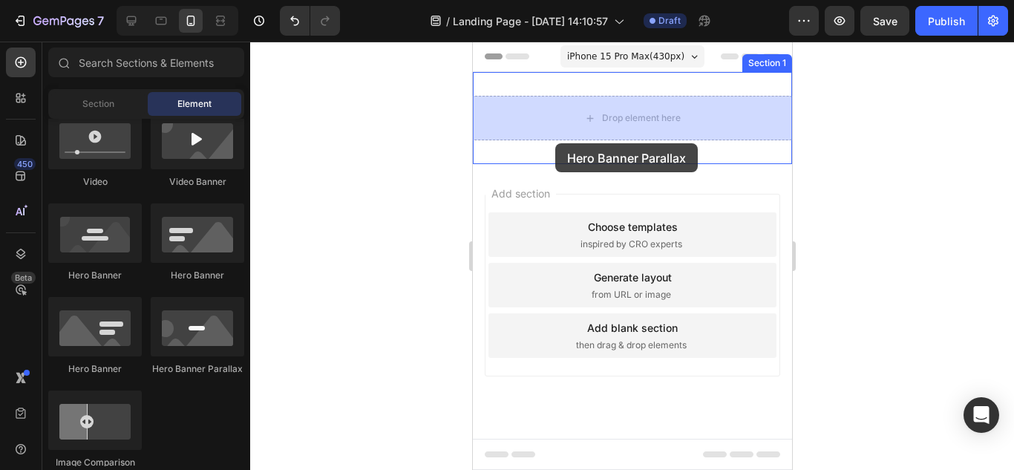
drag, startPoint x: 686, startPoint y: 368, endPoint x: 554, endPoint y: 143, distance: 260.4
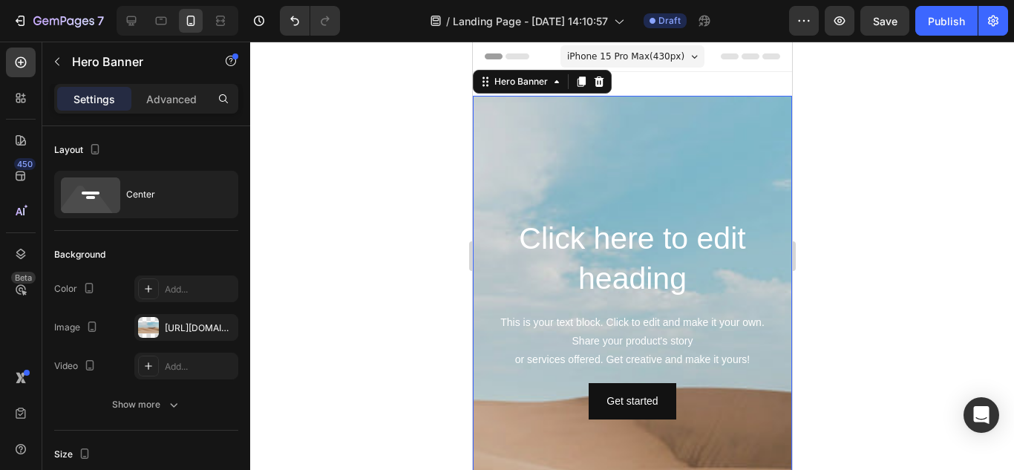
scroll to position [24, 0]
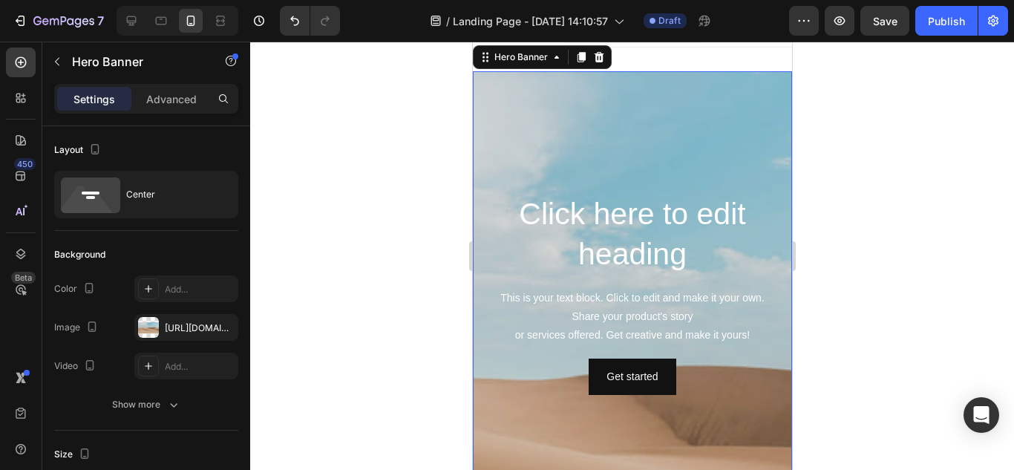
click at [554, 143] on div "Background Image" at bounding box center [631, 389] width 319 height 668
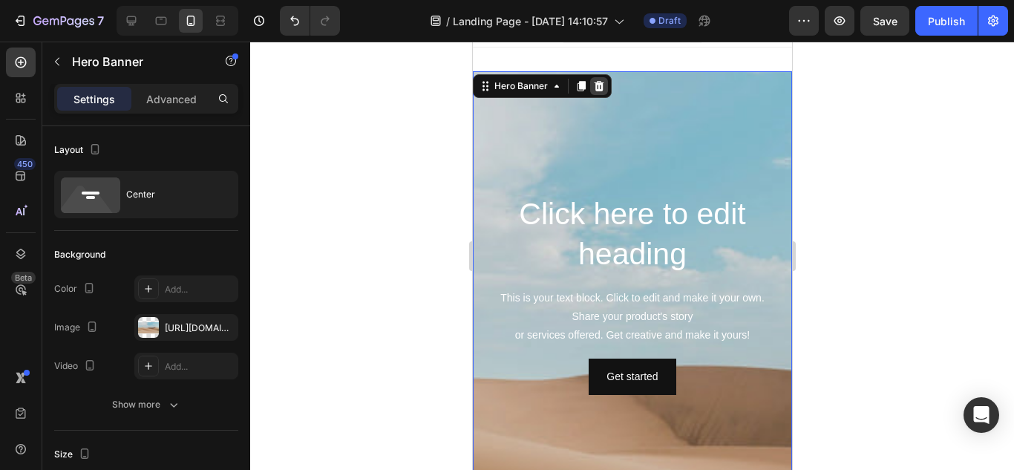
click at [600, 86] on icon at bounding box center [599, 86] width 10 height 10
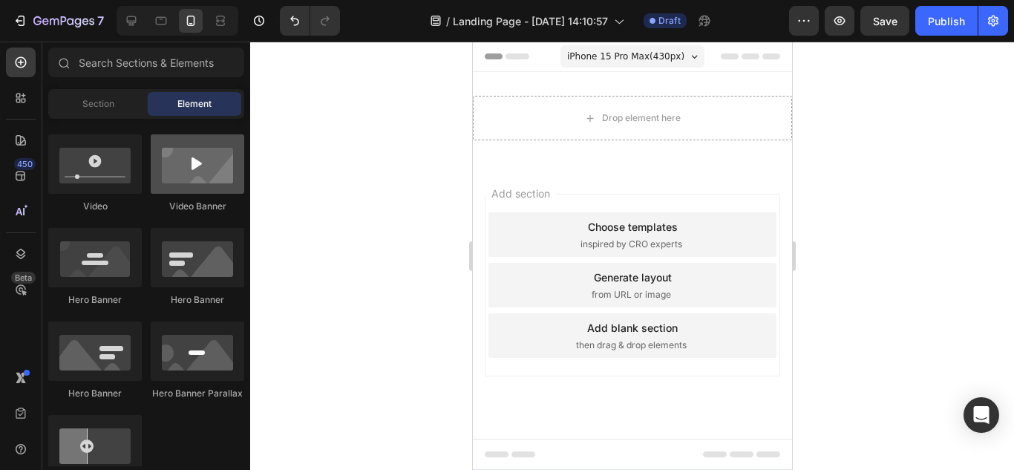
scroll to position [421, 0]
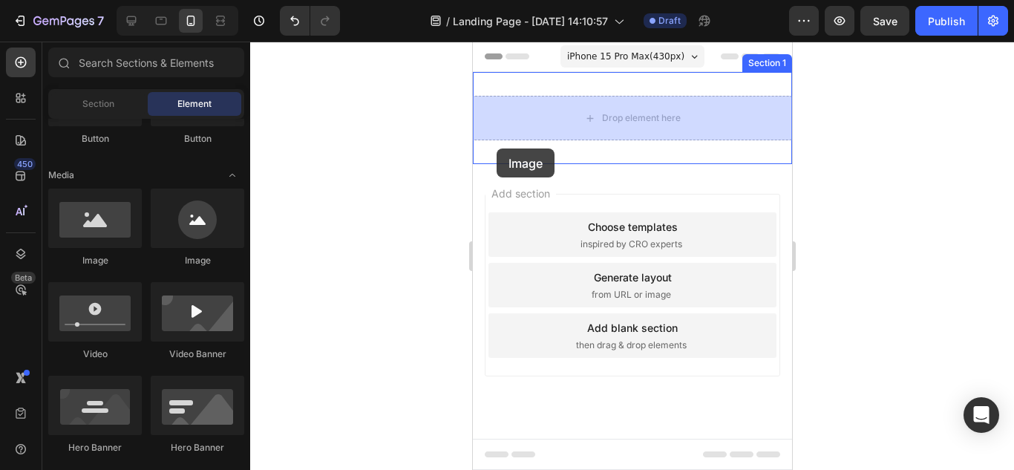
drag, startPoint x: 573, startPoint y: 269, endPoint x: 496, endPoint y: 148, distance: 143.1
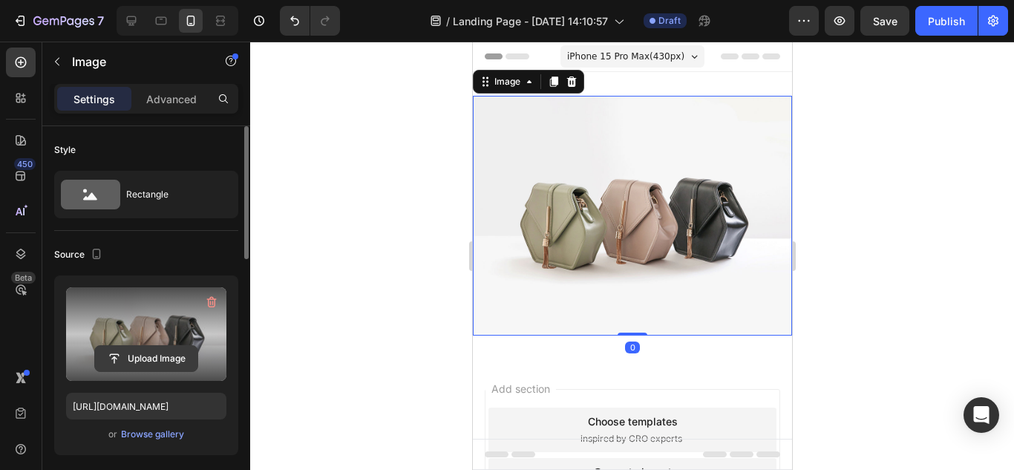
click at [151, 355] on input "file" at bounding box center [146, 358] width 102 height 25
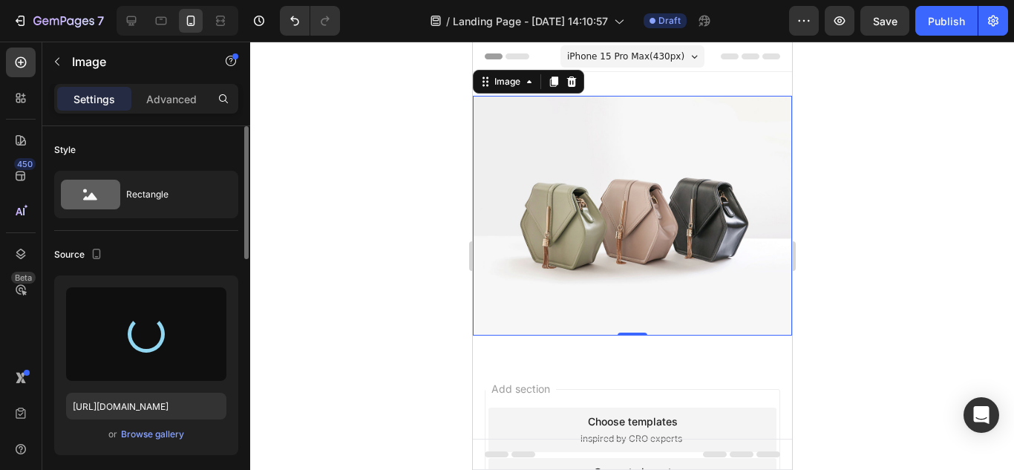
type input "https://cdn.shopify.com/s/files/1/0957/6005/6649/files/gempages_581488327186711…"
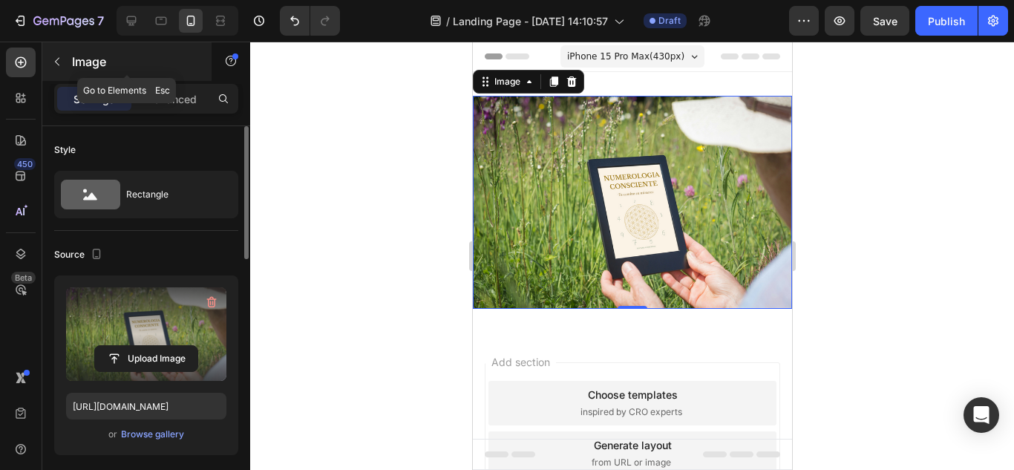
click at [59, 59] on icon "button" at bounding box center [57, 62] width 12 height 12
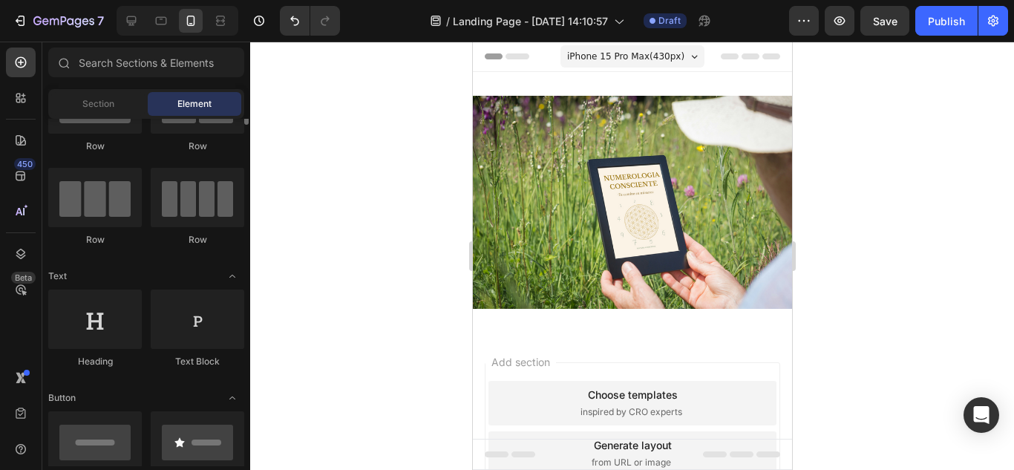
scroll to position [0, 0]
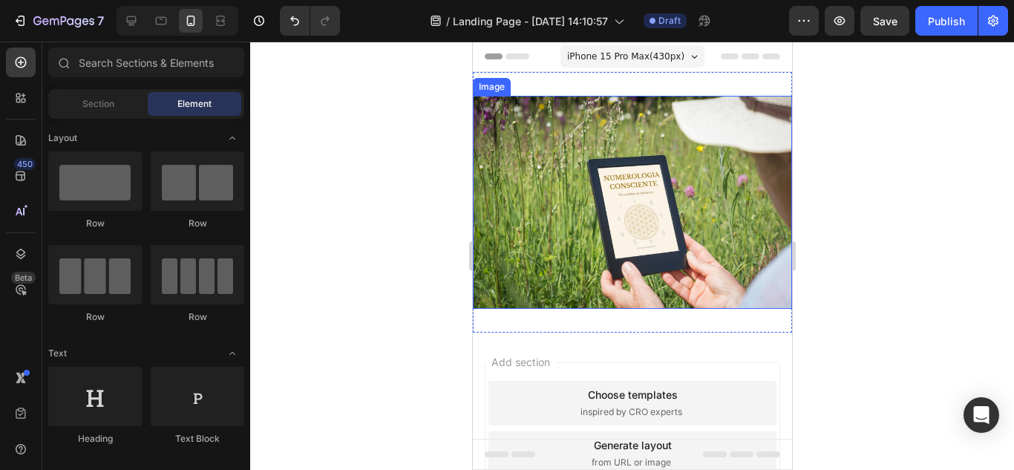
click at [532, 194] on img at bounding box center [631, 202] width 319 height 213
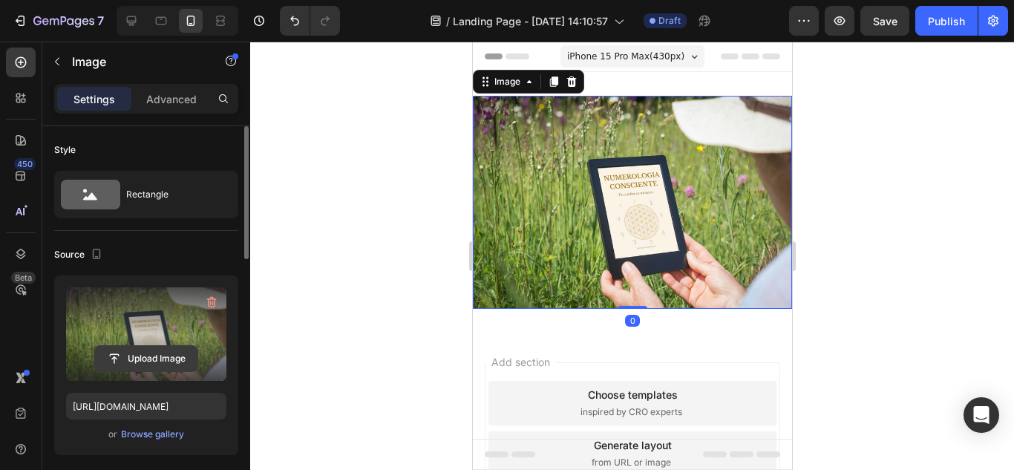
click at [141, 355] on input "file" at bounding box center [146, 358] width 102 height 25
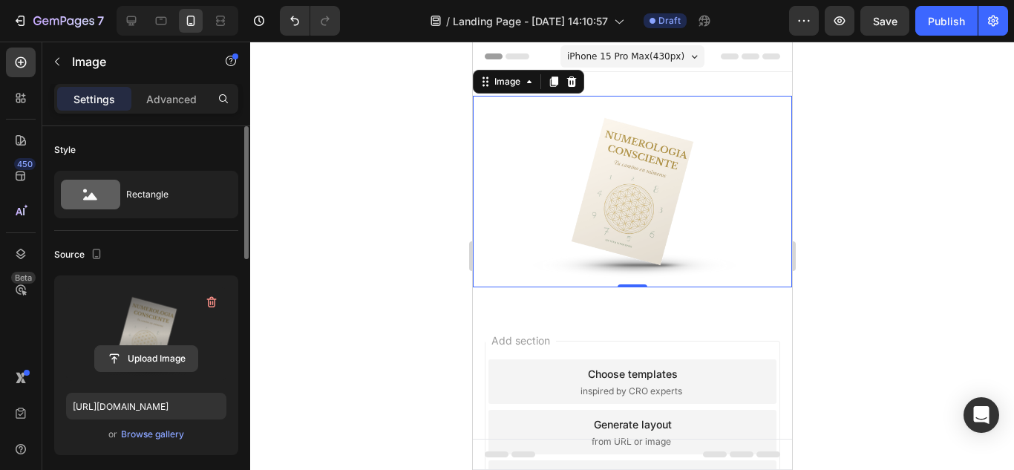
click at [171, 359] on input "file" at bounding box center [146, 358] width 102 height 25
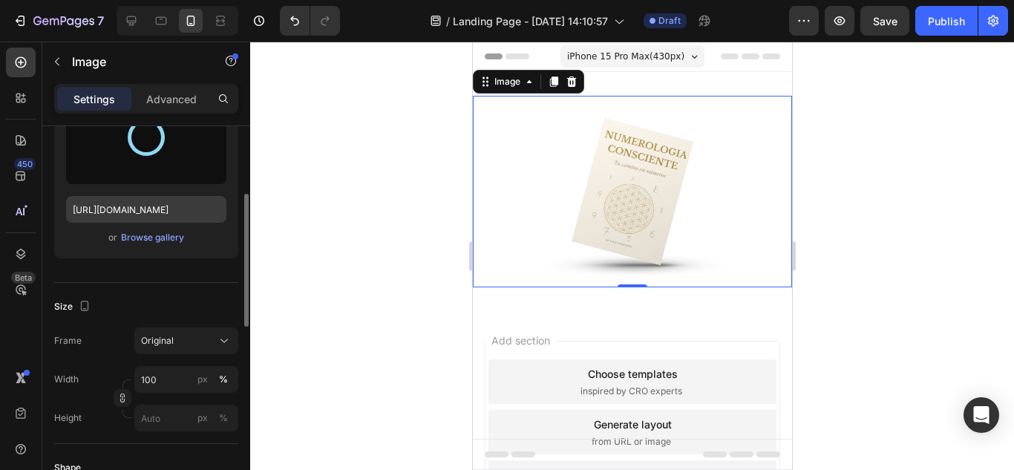
scroll to position [221, 0]
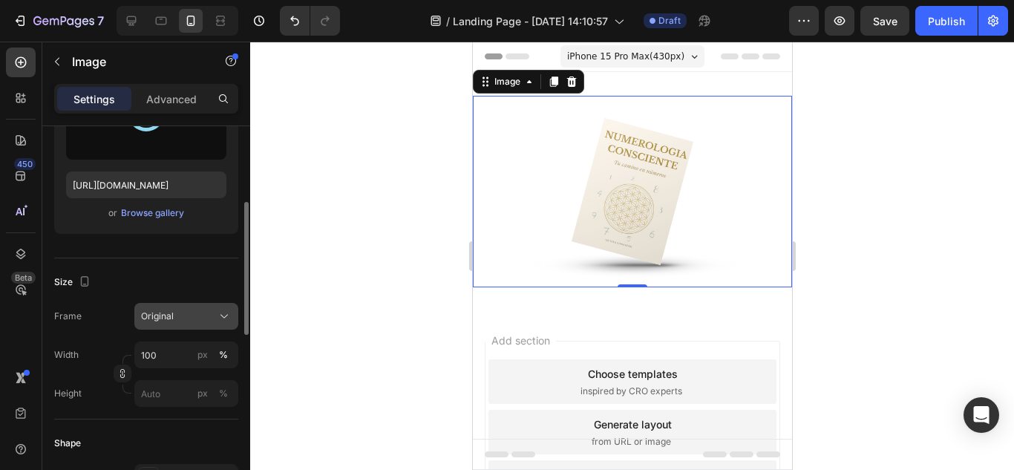
type input "https://cdn.shopify.com/s/files/1/0957/6005/6649/files/gempages_581488327186711…"
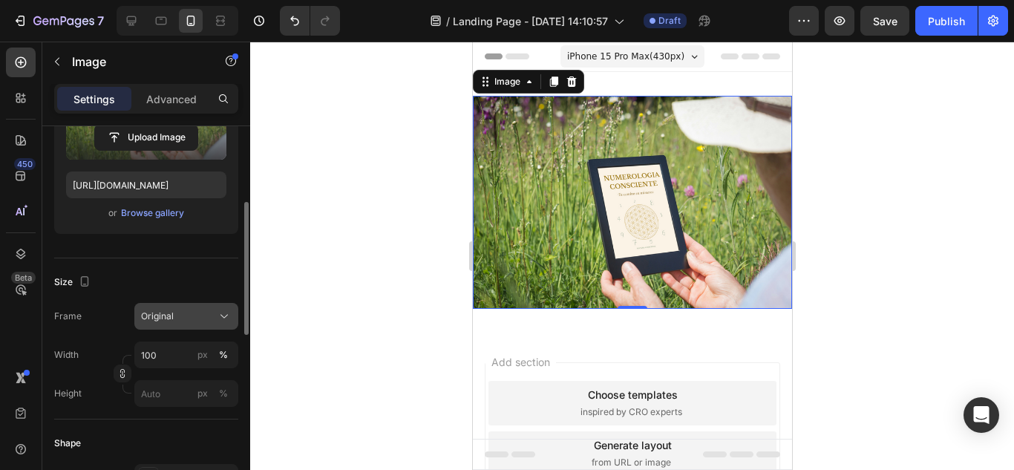
click at [194, 321] on div "Original" at bounding box center [177, 315] width 73 height 13
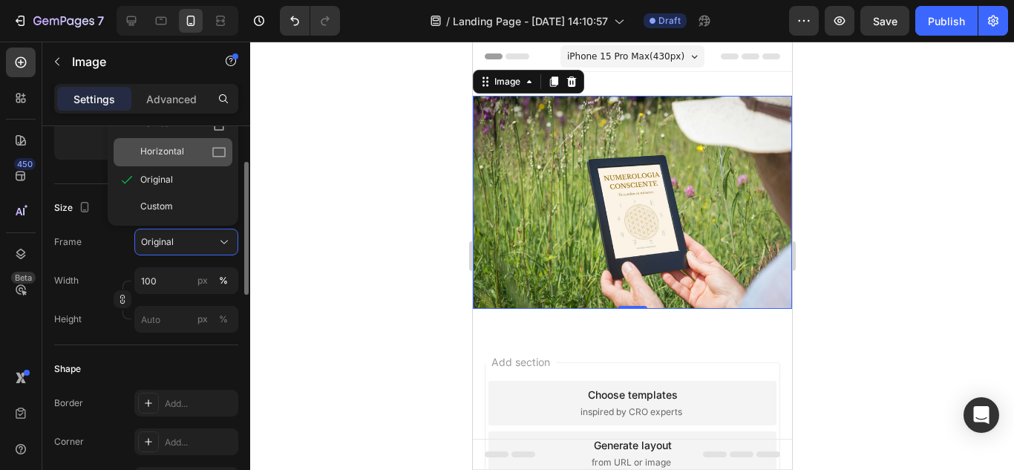
scroll to position [222, 0]
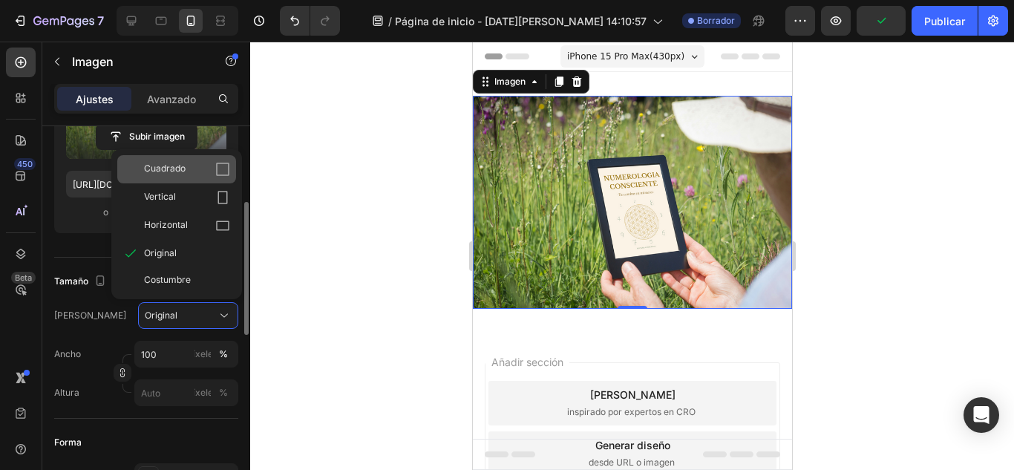
click at [180, 180] on div "Cuadrado" at bounding box center [176, 169] width 119 height 28
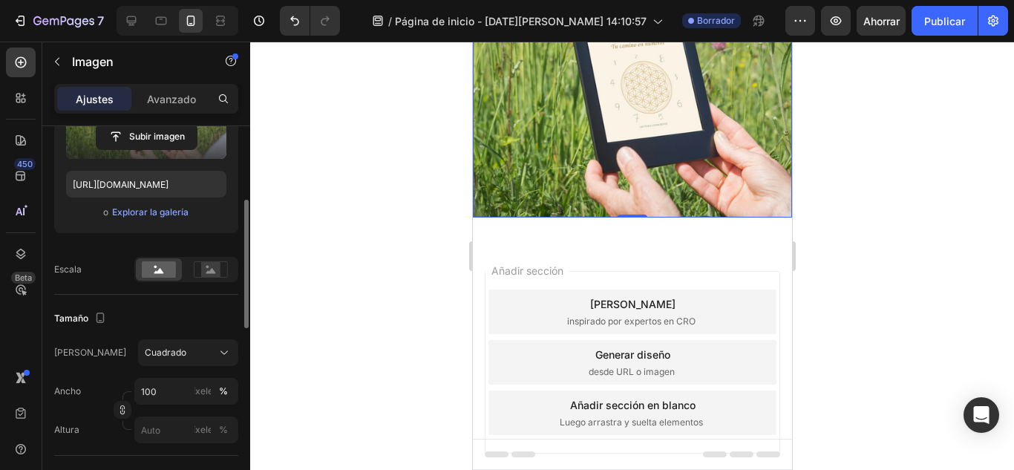
scroll to position [198, 0]
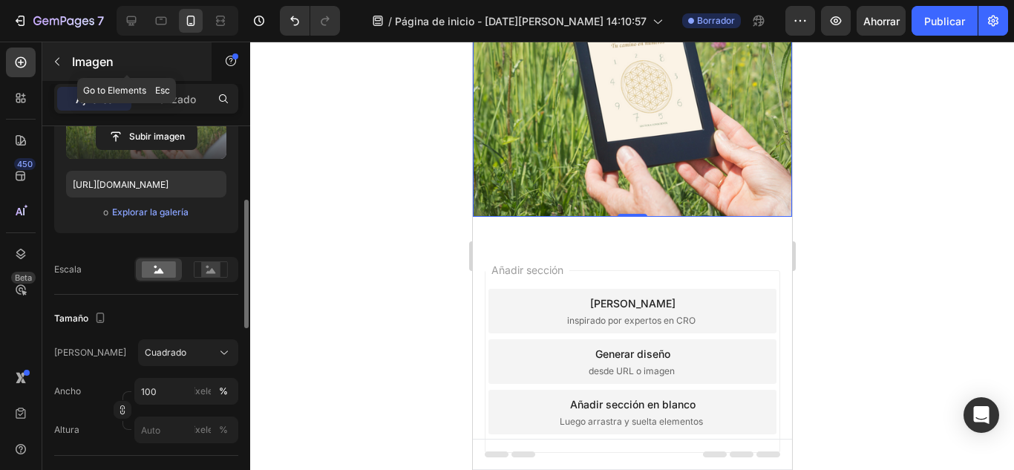
click at [56, 63] on icon "button" at bounding box center [57, 62] width 4 height 8
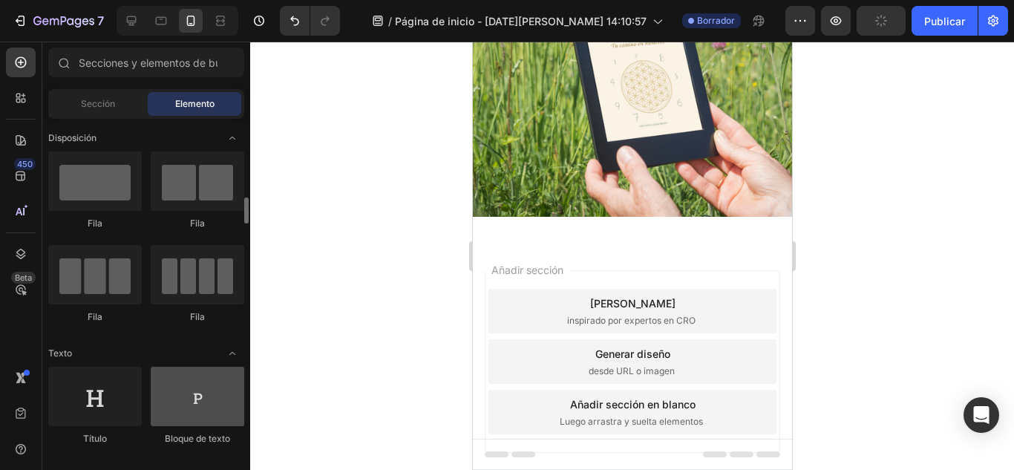
scroll to position [73, 0]
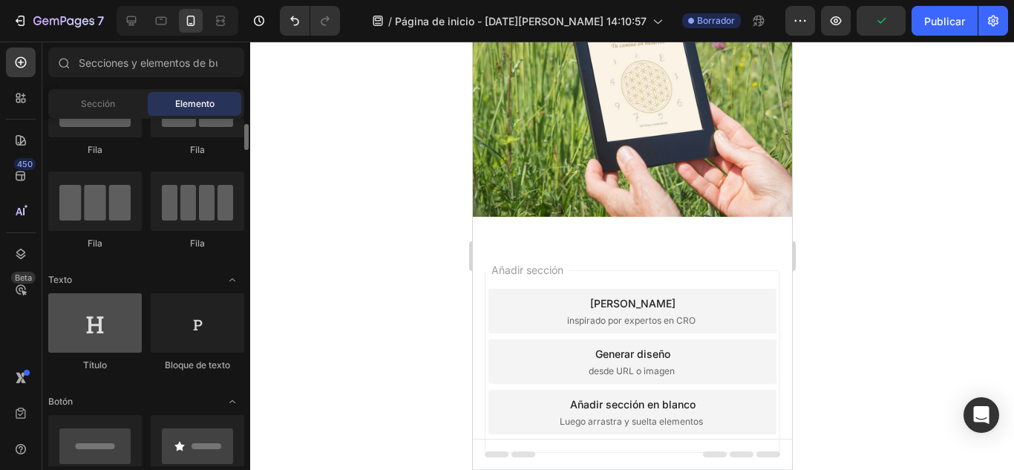
click at [95, 326] on div at bounding box center [94, 322] width 93 height 59
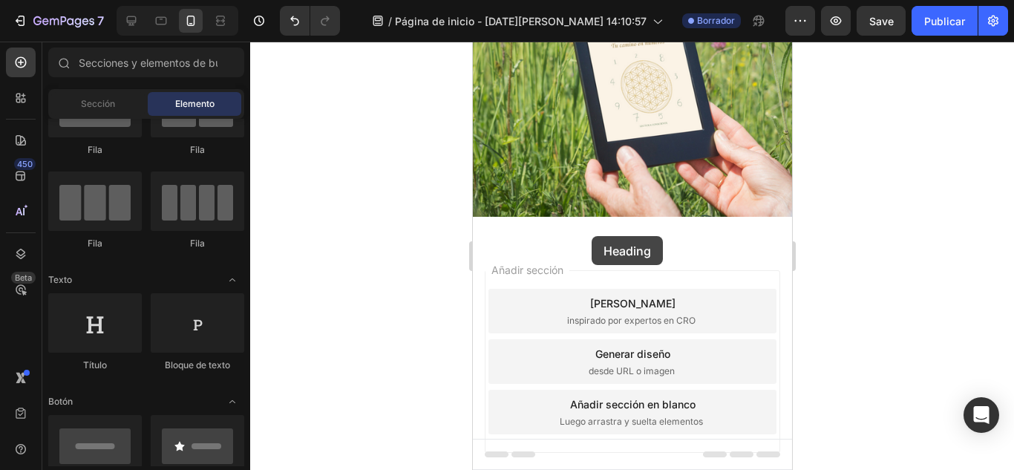
drag, startPoint x: 765, startPoint y: 358, endPoint x: 591, endPoint y: 235, distance: 213.1
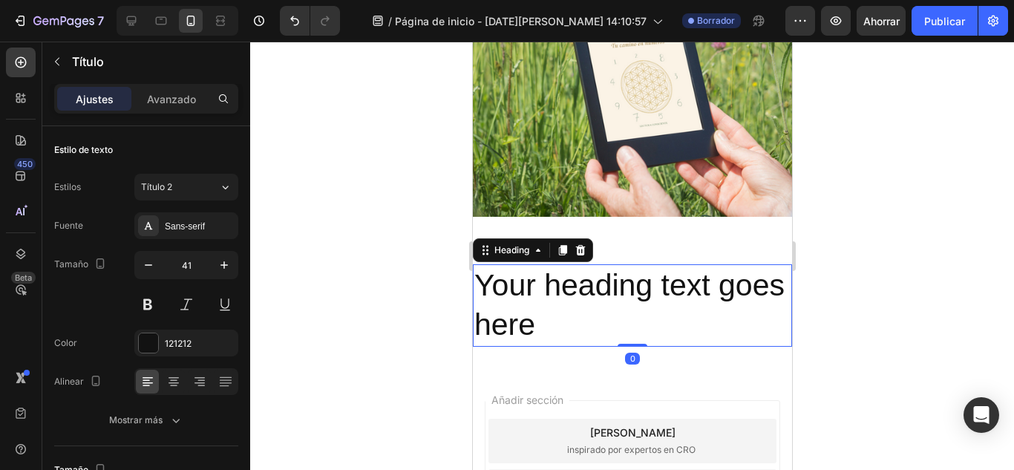
click at [593, 283] on h2 "Your heading text goes here" at bounding box center [631, 305] width 319 height 82
click at [593, 283] on p "Your heading text goes here" at bounding box center [631, 305] width 316 height 79
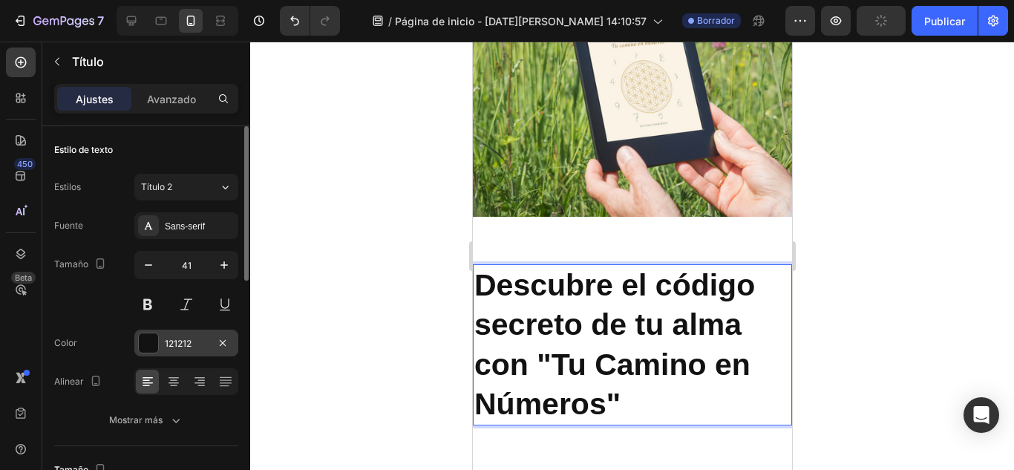
click at [191, 339] on font "121212" at bounding box center [178, 343] width 27 height 11
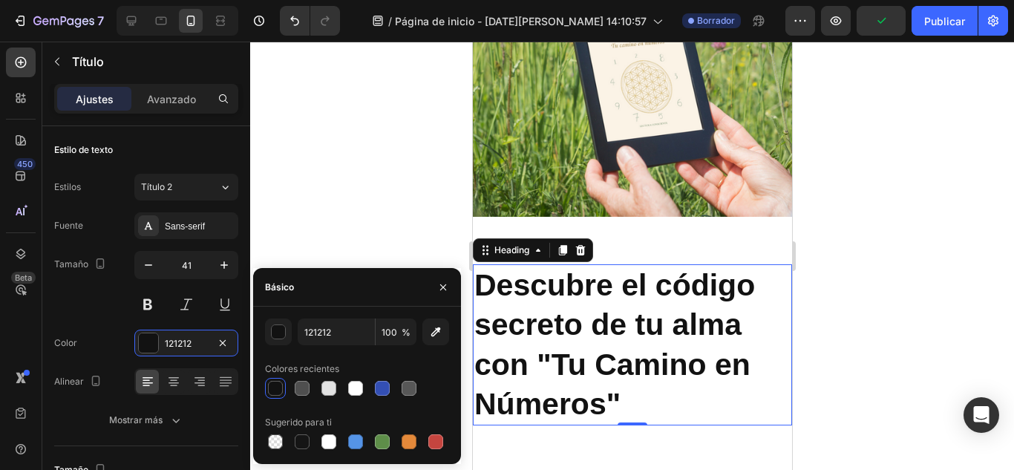
click at [312, 200] on div at bounding box center [631, 256] width 763 height 428
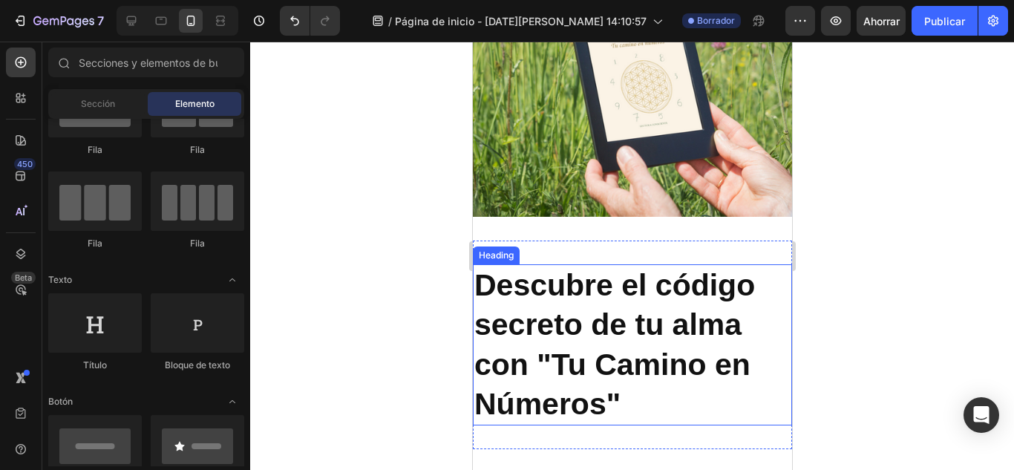
click at [730, 390] on p "⁠⁠⁠⁠⁠⁠⁠ Descubre el código secreto de tu alma con "Tu Camino en Números"" at bounding box center [631, 345] width 316 height 158
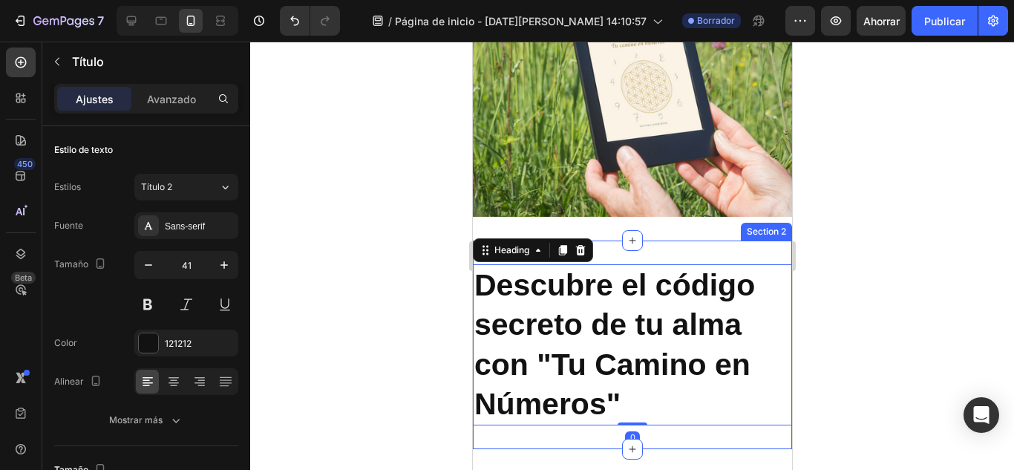
click at [745, 240] on div "⁠⁠⁠⁠⁠⁠⁠ Descubre el código secreto de tu alma con "Tu Camino en Números" Headin…" at bounding box center [631, 344] width 319 height 208
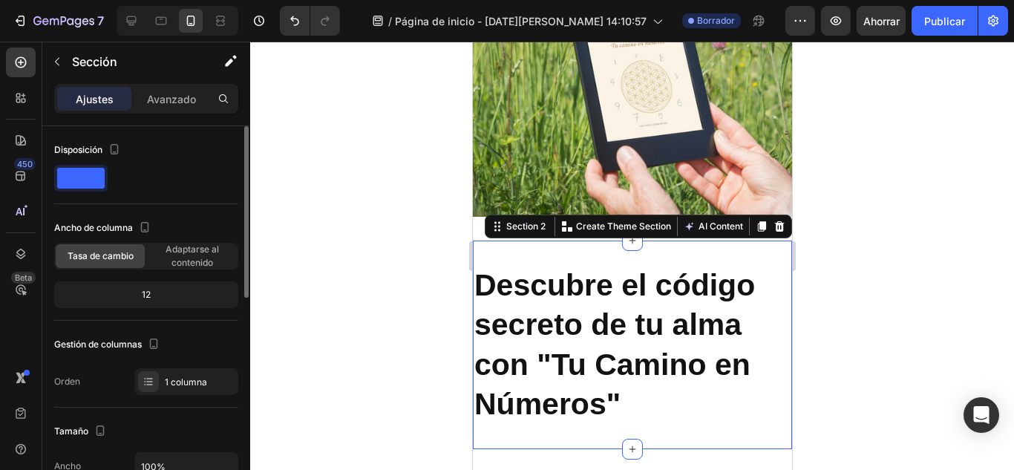
click at [85, 175] on span at bounding box center [80, 178] width 47 height 21
click at [187, 257] on font "Adaptarse al contenido" at bounding box center [191, 255] width 53 height 24
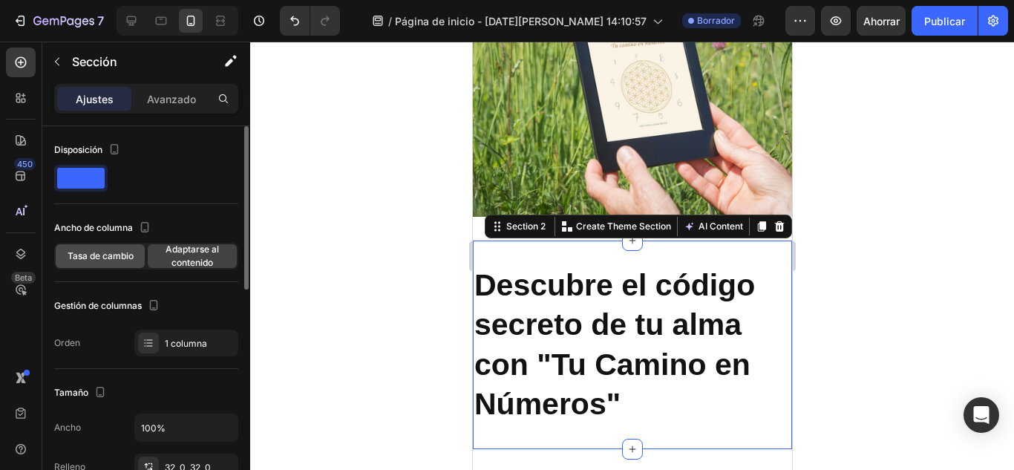
click at [119, 258] on font "Tasa de cambio" at bounding box center [101, 255] width 66 height 11
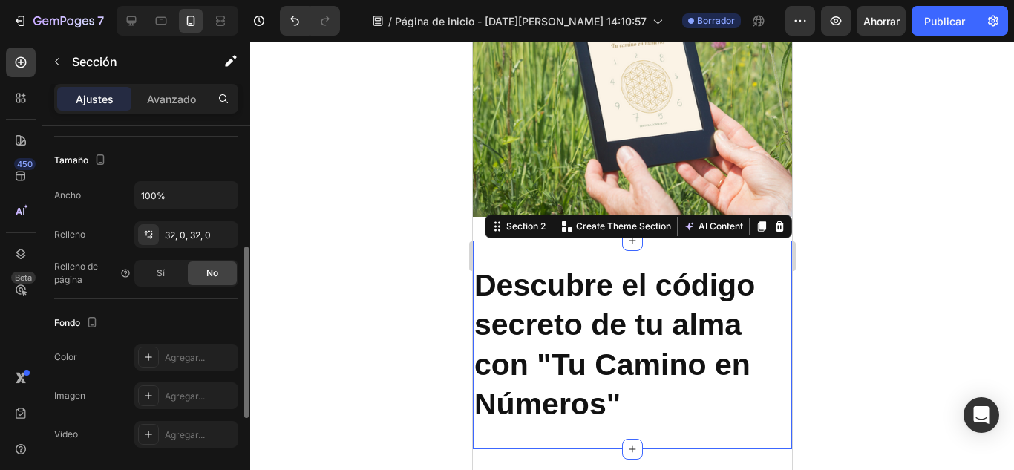
scroll to position [295, 0]
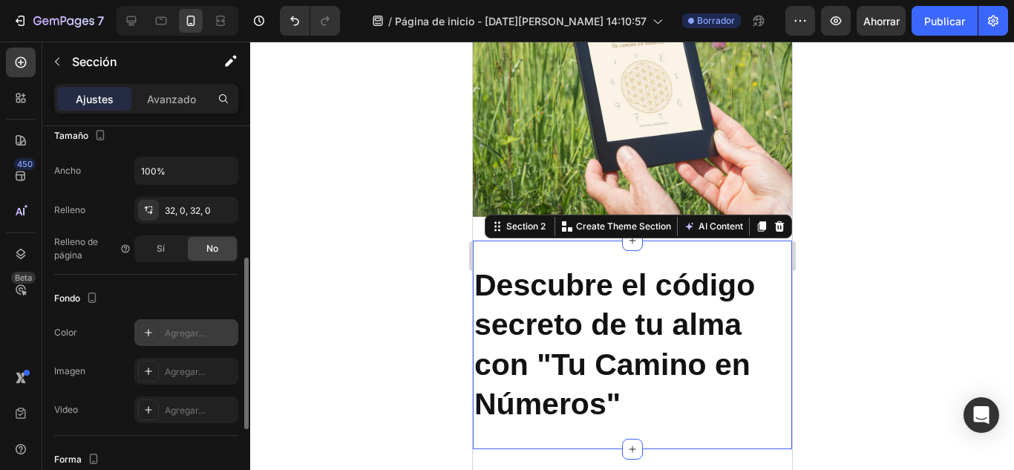
click at [194, 342] on div "Agregar..." at bounding box center [186, 332] width 104 height 27
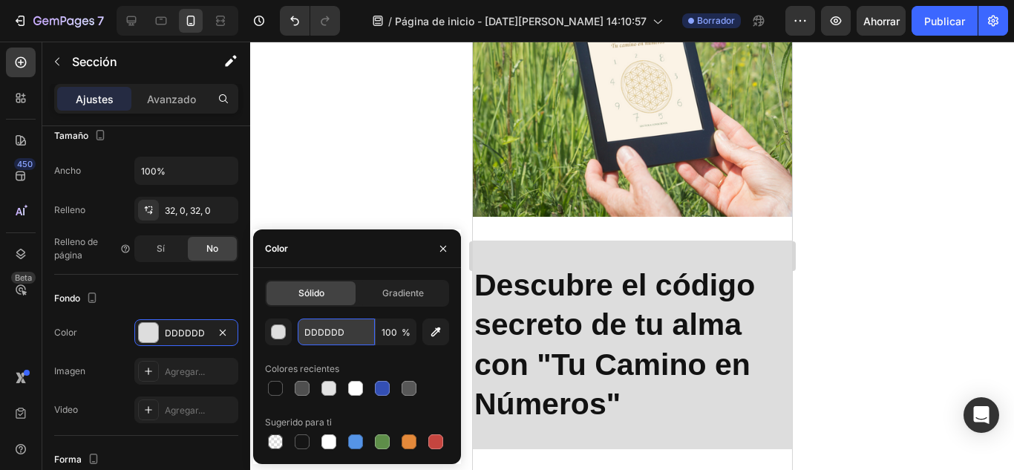
click at [370, 335] on input "DDDDDD" at bounding box center [336, 331] width 77 height 27
paste input "6b6dd3"
type input "6b6dd3"
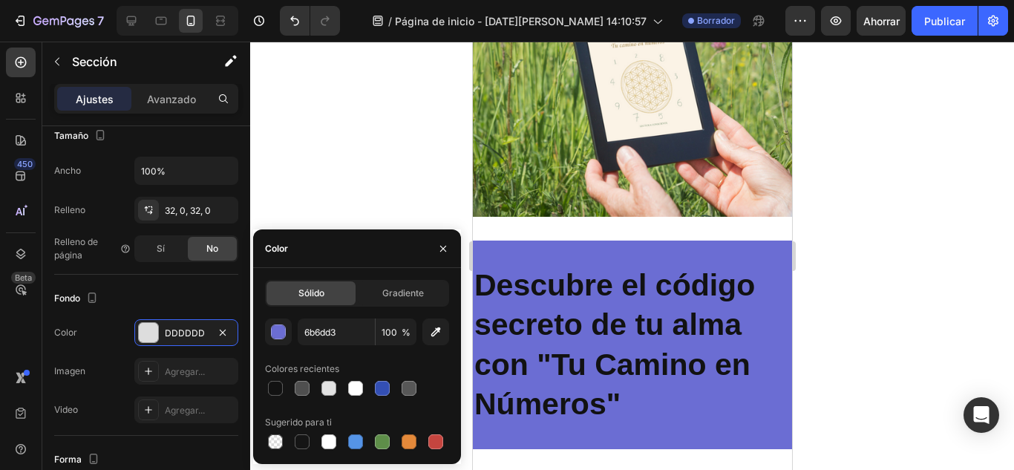
click at [821, 257] on div at bounding box center [631, 256] width 763 height 428
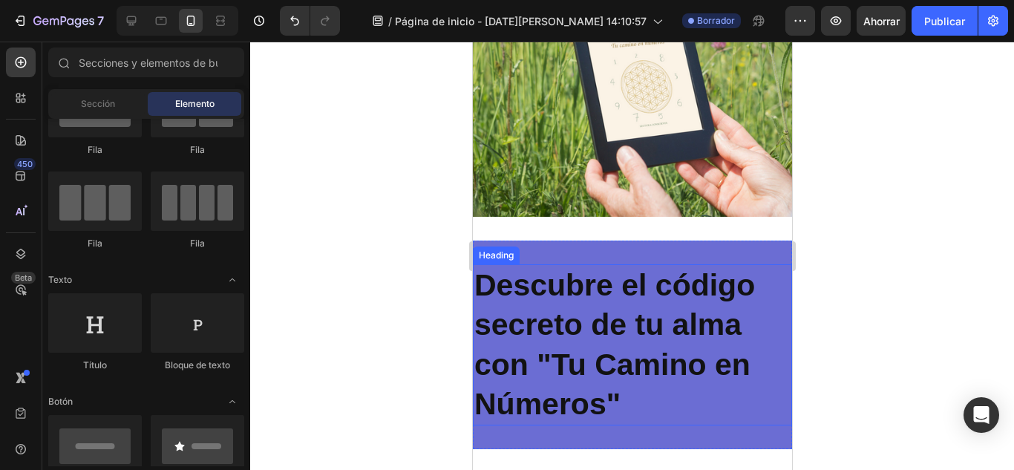
click at [676, 321] on strong "Descubre el código secreto de tu alma con "Tu Camino en Números"" at bounding box center [613, 344] width 280 height 153
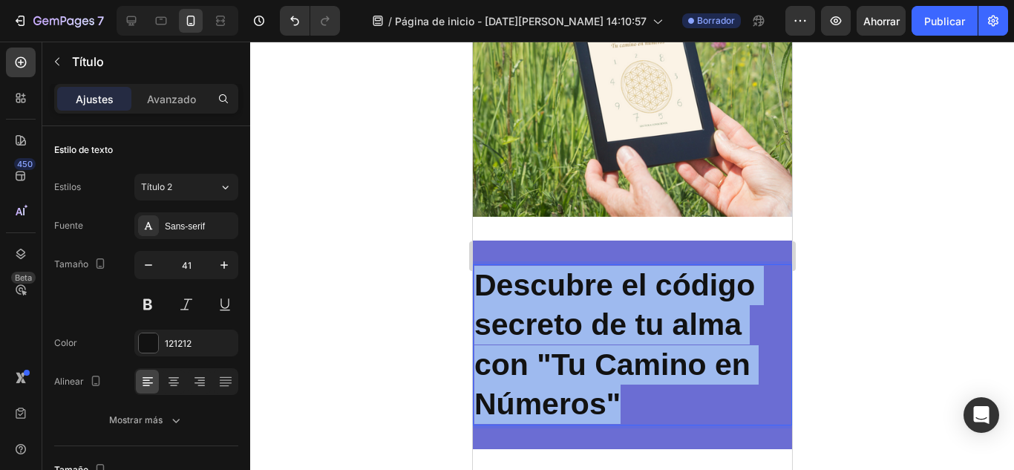
drag, startPoint x: 476, startPoint y: 272, endPoint x: 650, endPoint y: 381, distance: 205.7
click at [650, 381] on p "Descubre el código secreto de tu alma con "Tu Camino en Números"" at bounding box center [631, 345] width 316 height 158
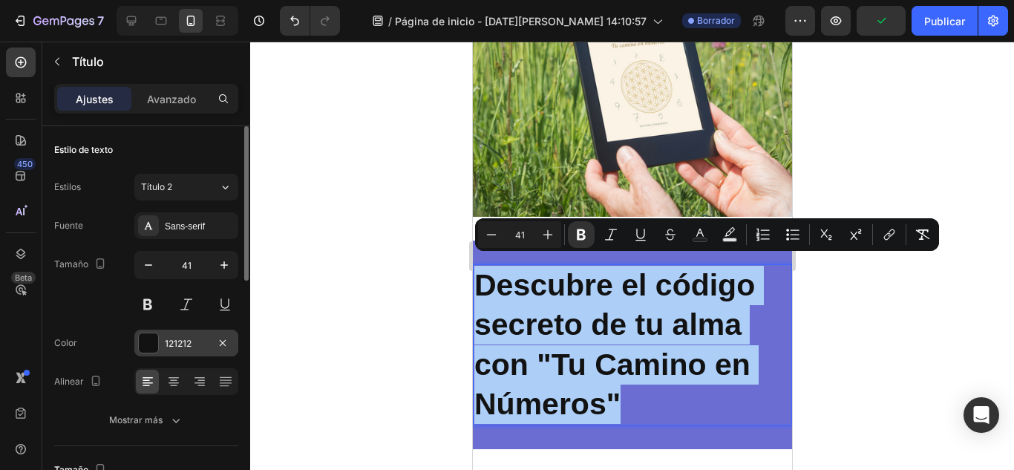
click at [195, 344] on div "121212" at bounding box center [186, 343] width 43 height 13
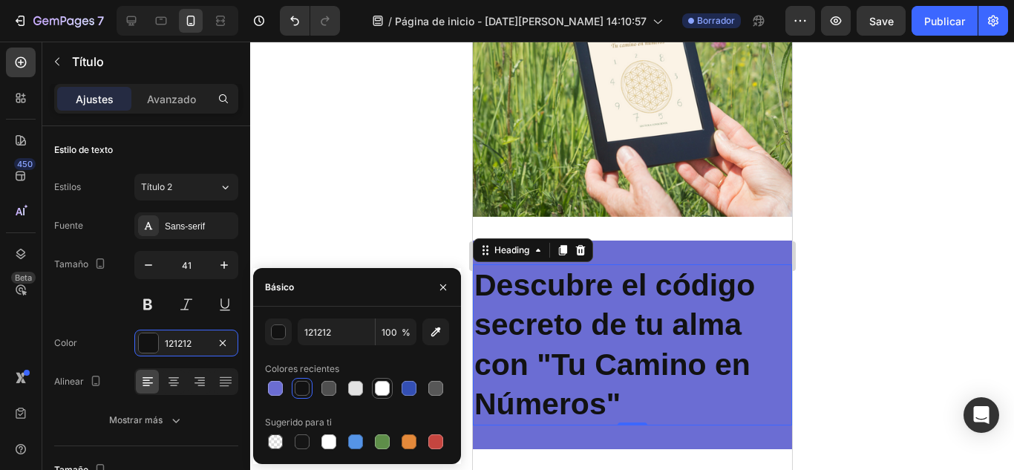
drag, startPoint x: 381, startPoint y: 390, endPoint x: 108, endPoint y: 329, distance: 279.9
click at [381, 390] on div at bounding box center [382, 388] width 15 height 15
type input "FFFFFF"
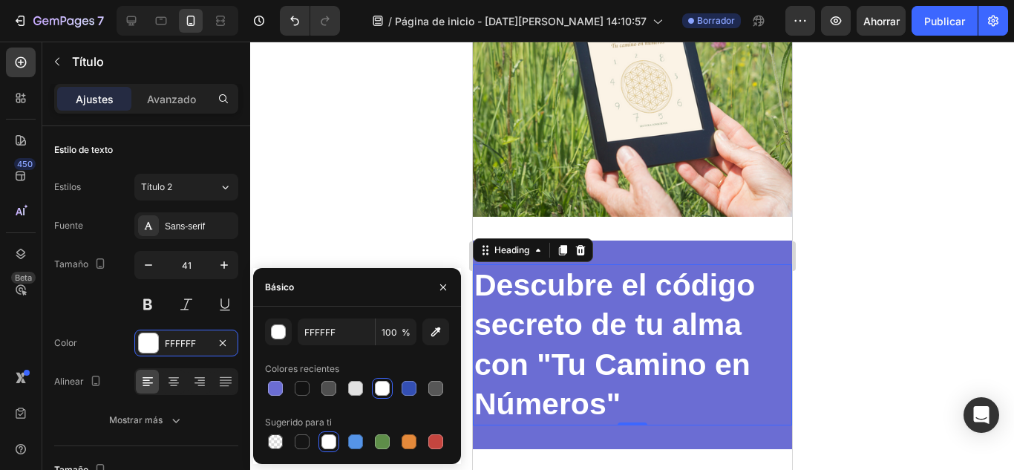
click at [806, 298] on div at bounding box center [631, 256] width 763 height 428
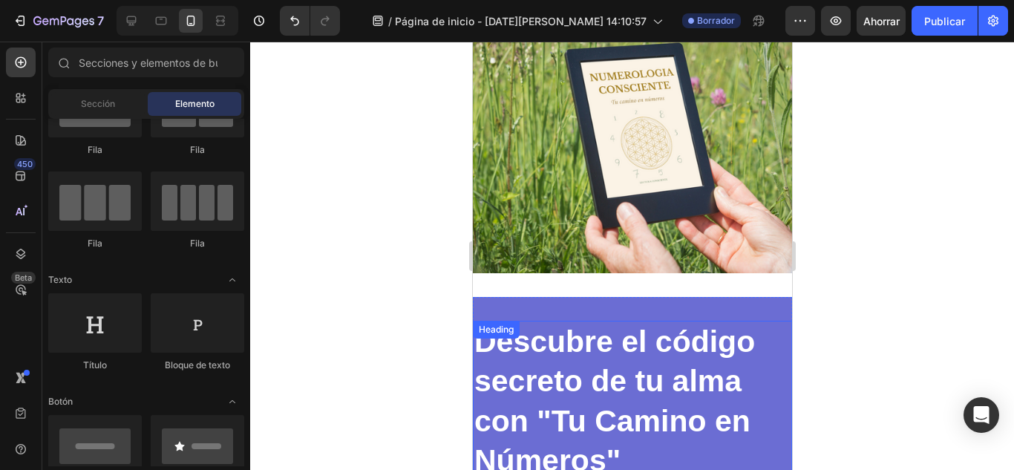
scroll to position [124, 0]
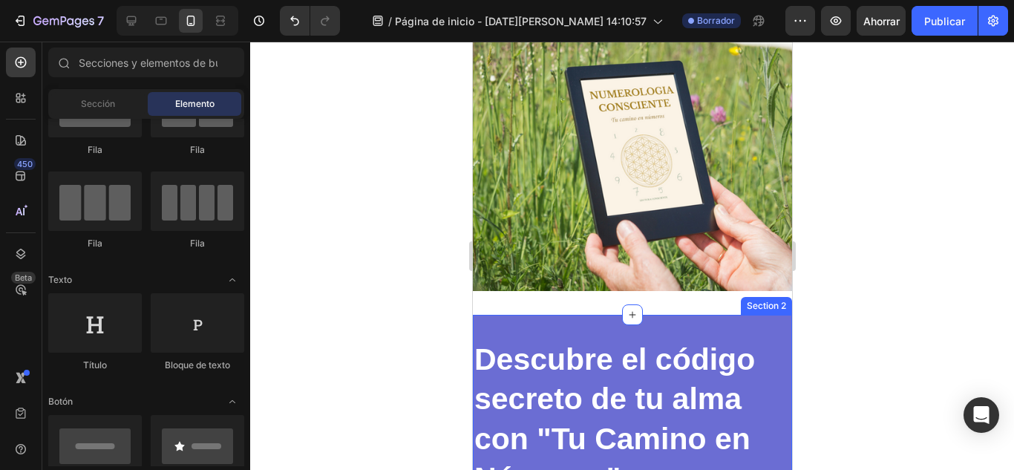
click at [552, 324] on div "⁠⁠⁠⁠⁠⁠⁠ Descubre el código secreto de tu alma con "Tu Camino en Números" Headin…" at bounding box center [631, 419] width 319 height 208
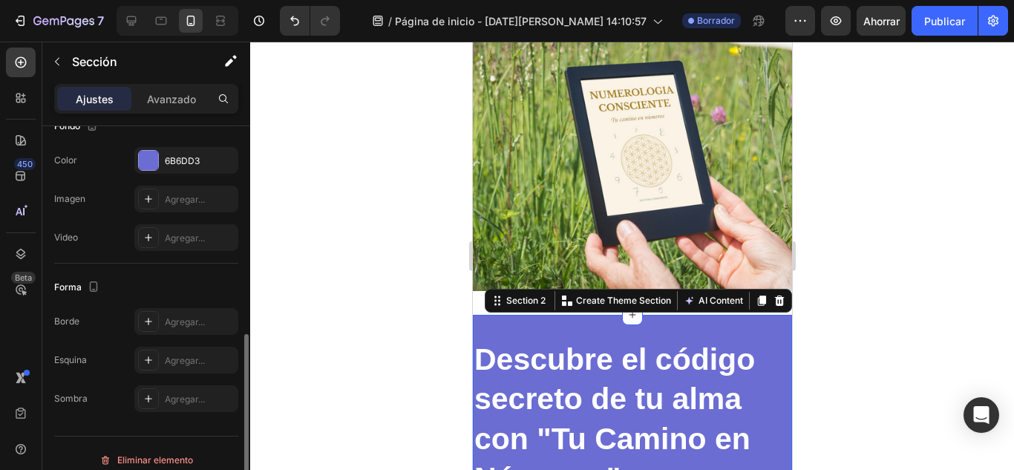
scroll to position [481, 0]
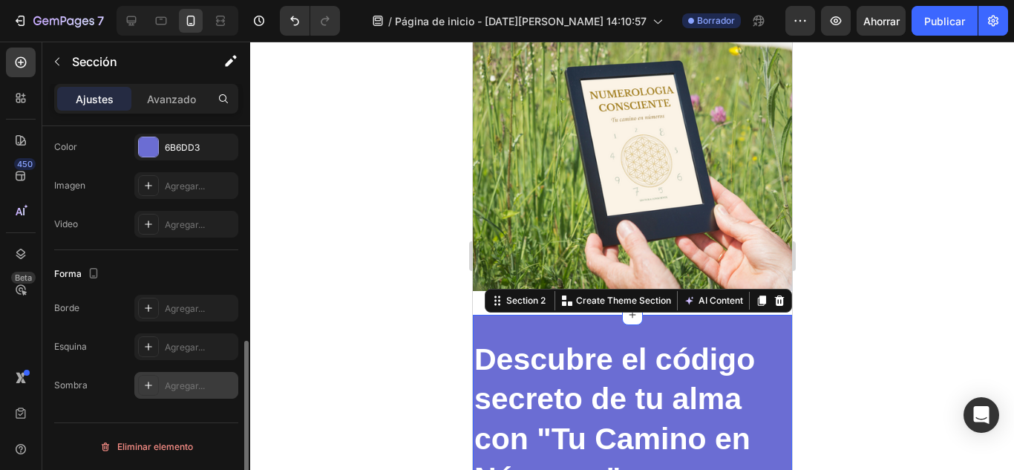
click at [204, 390] on font "Agregar..." at bounding box center [185, 385] width 40 height 11
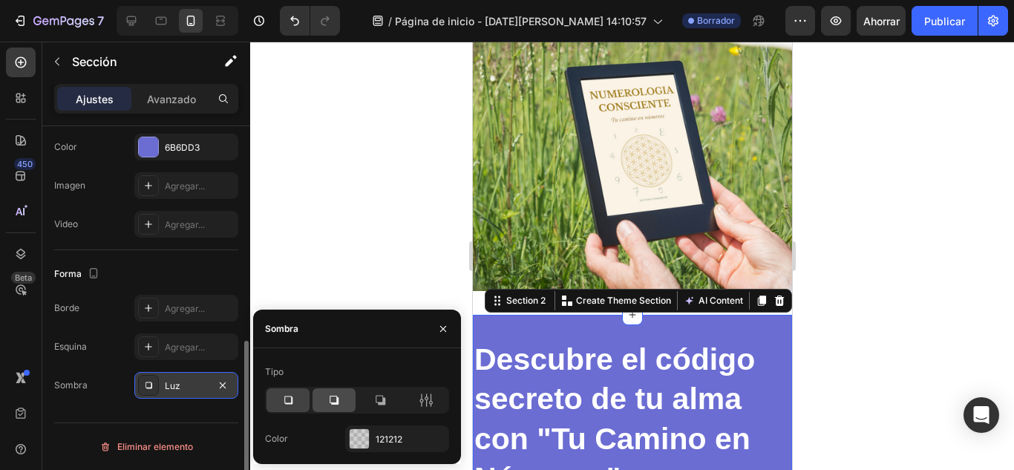
click at [338, 404] on icon at bounding box center [333, 399] width 9 height 9
click at [377, 394] on icon at bounding box center [379, 400] width 15 height 15
click at [341, 403] on icon at bounding box center [333, 400] width 15 height 15
drag, startPoint x: 441, startPoint y: 324, endPoint x: 433, endPoint y: 327, distance: 9.4
click at [441, 324] on icon "button" at bounding box center [443, 329] width 12 height 12
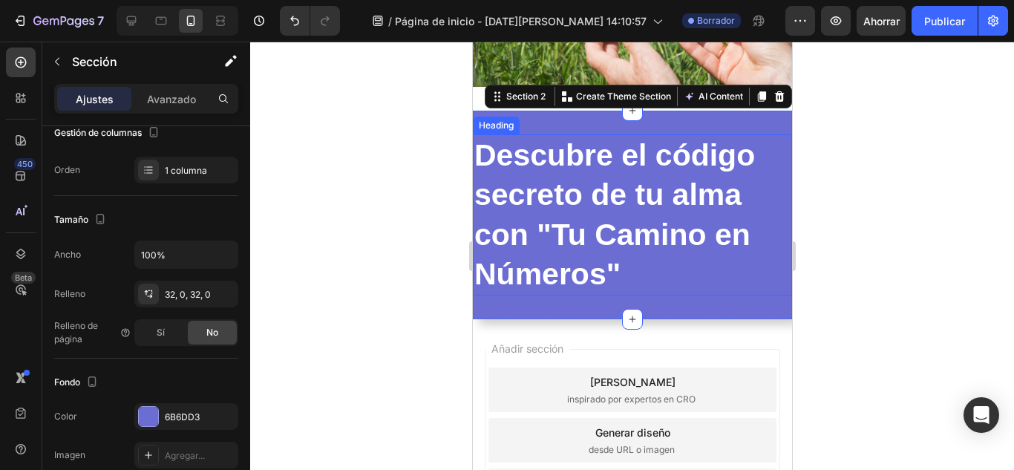
scroll to position [297, 0]
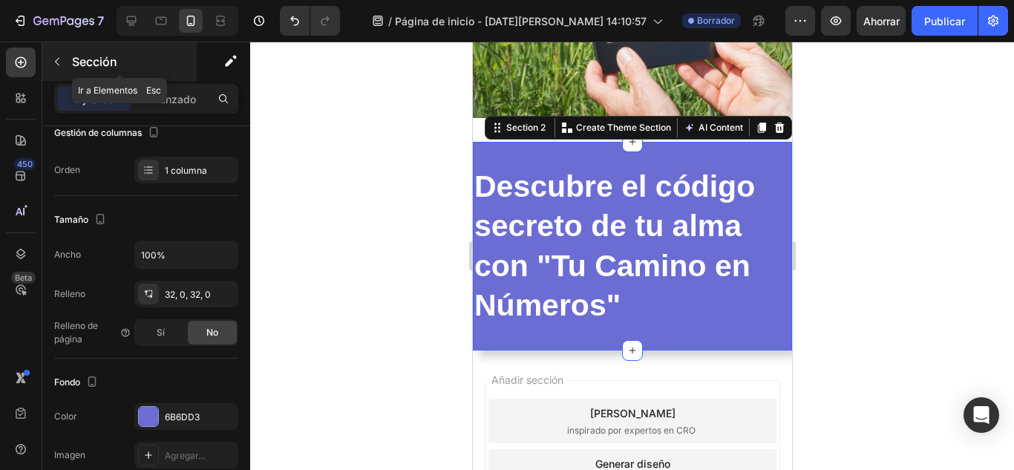
click at [83, 60] on font "Sección" at bounding box center [94, 61] width 45 height 15
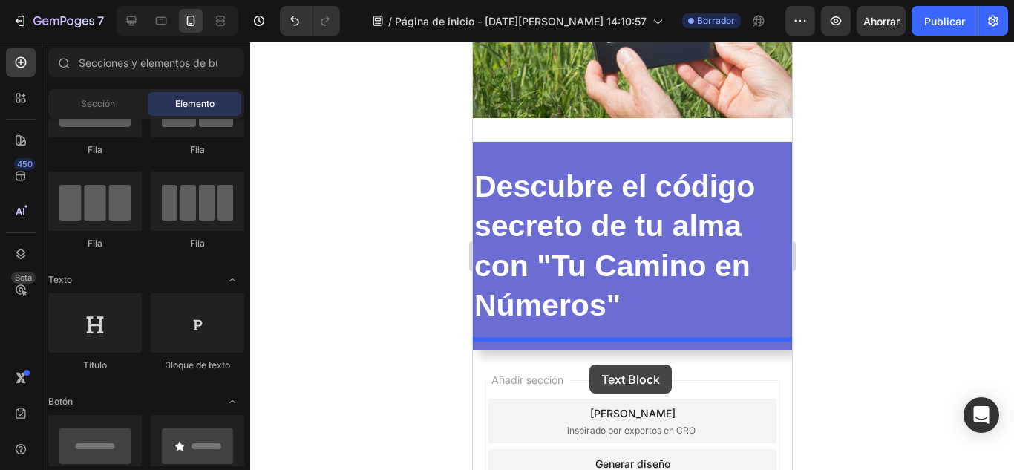
drag, startPoint x: 671, startPoint y: 387, endPoint x: 588, endPoint y: 364, distance: 86.0
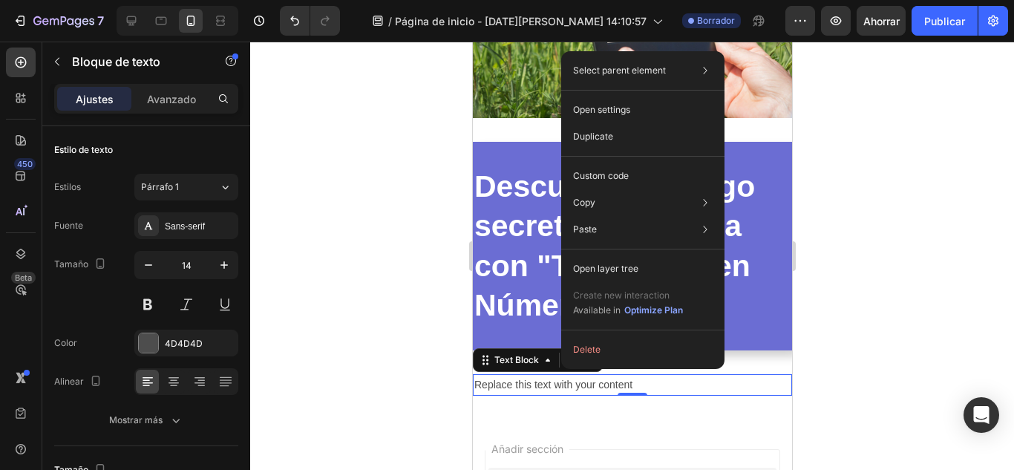
click at [561, 374] on div "Replace this text with your content" at bounding box center [631, 385] width 319 height 22
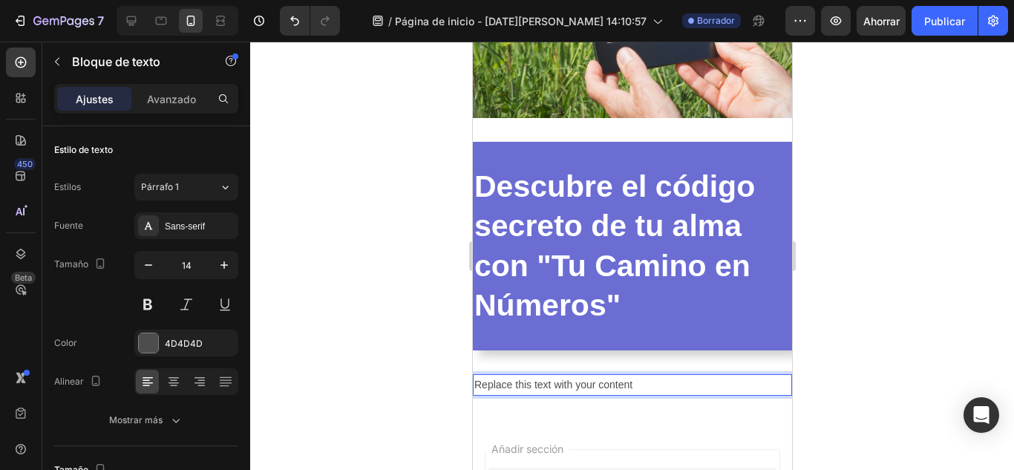
click at [561, 375] on p "Replace this text with your content" at bounding box center [631, 384] width 316 height 19
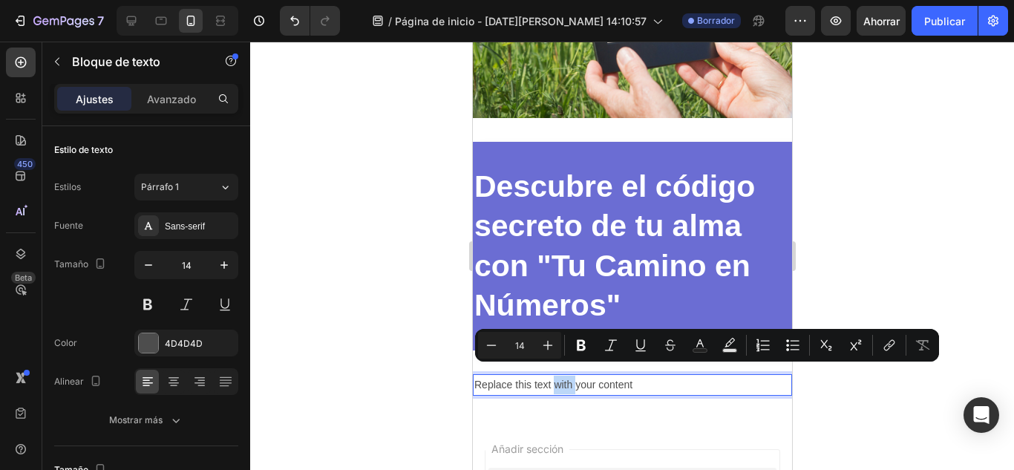
click at [561, 375] on p "Replace this text with your content" at bounding box center [631, 384] width 316 height 19
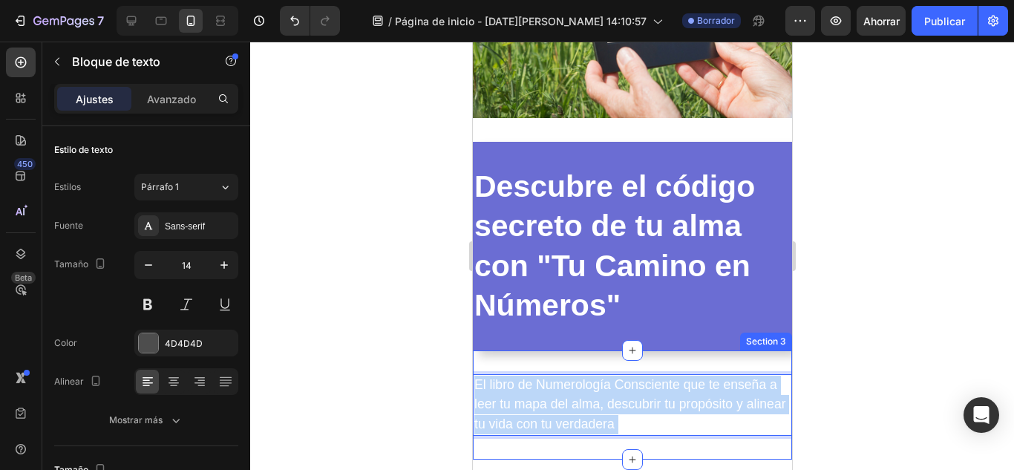
drag, startPoint x: 660, startPoint y: 407, endPoint x: 473, endPoint y: 356, distance: 193.9
click at [473, 356] on div "El libro de Numerología Consciente que te enseña a leer tu mapa del alma, descu…" at bounding box center [631, 404] width 319 height 109
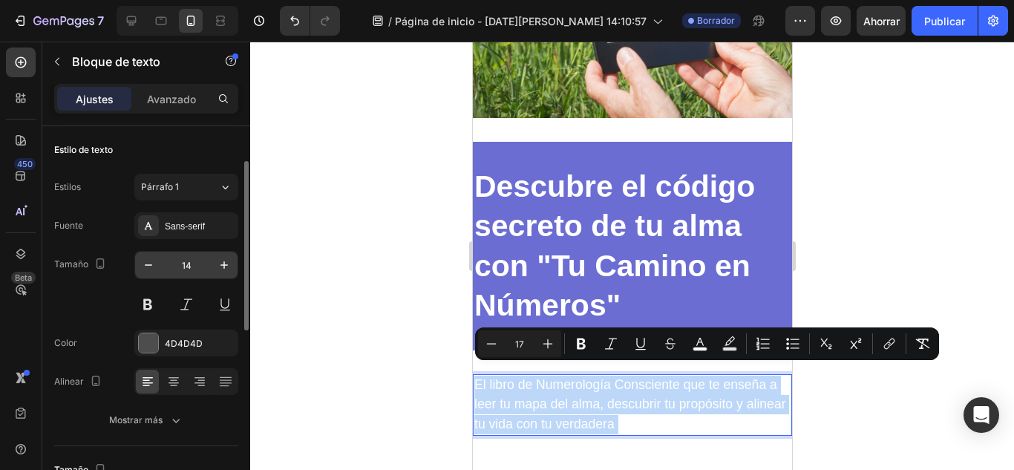
scroll to position [24, 0]
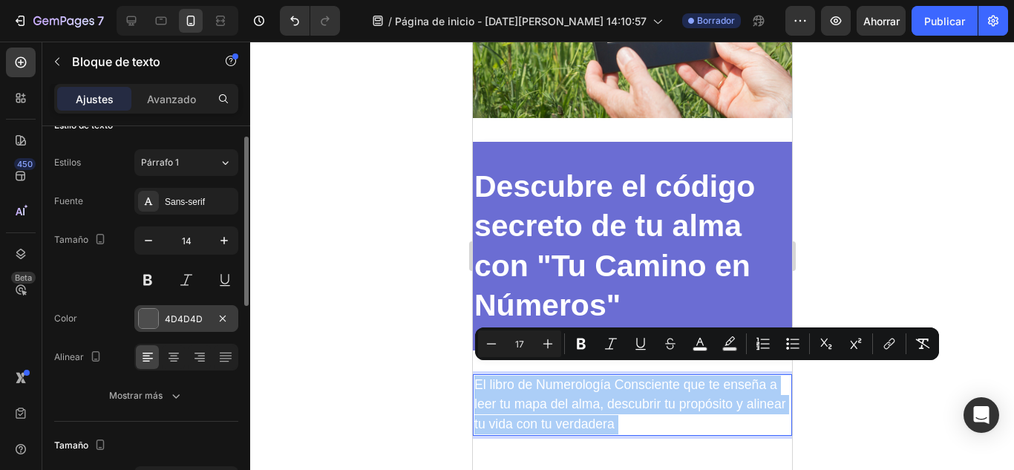
click at [188, 311] on div "4D4D4D" at bounding box center [186, 318] width 104 height 27
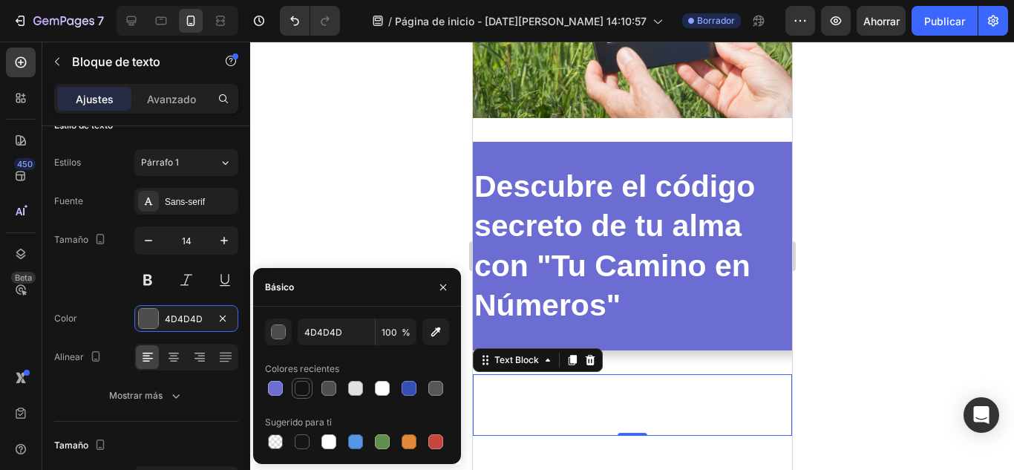
click at [311, 387] on div at bounding box center [302, 388] width 21 height 21
type input "121212"
click at [830, 348] on div at bounding box center [631, 256] width 763 height 428
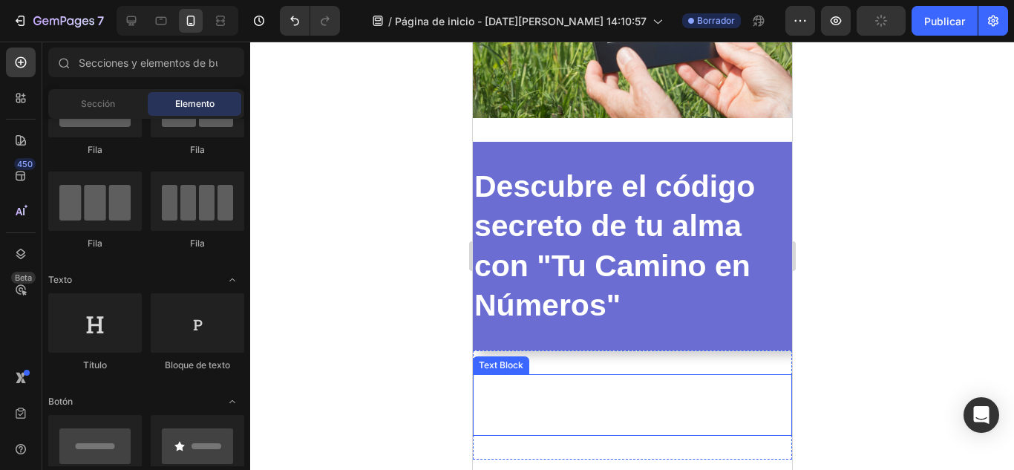
click at [621, 382] on p "El libro de Numerología Consciente que te enseña a leer tu mapa del alma, descu…" at bounding box center [631, 404] width 316 height 59
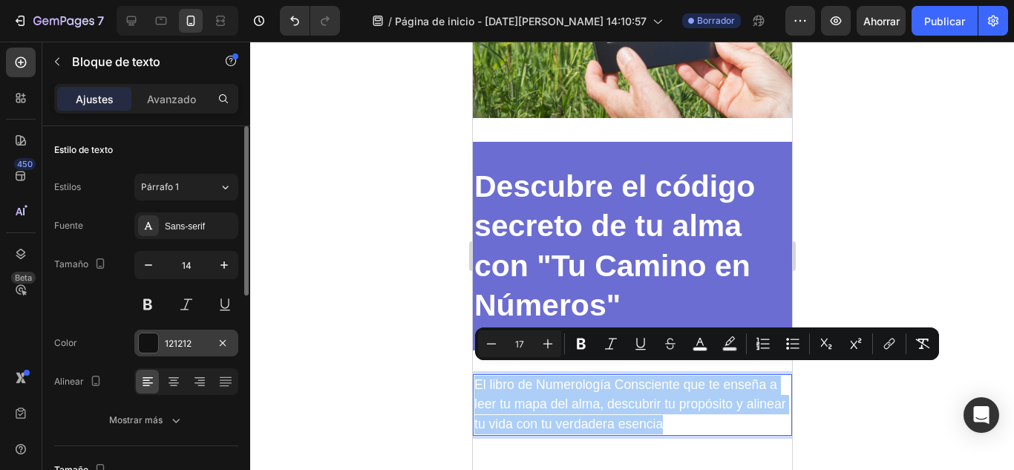
click at [160, 346] on div "121212" at bounding box center [186, 342] width 104 height 27
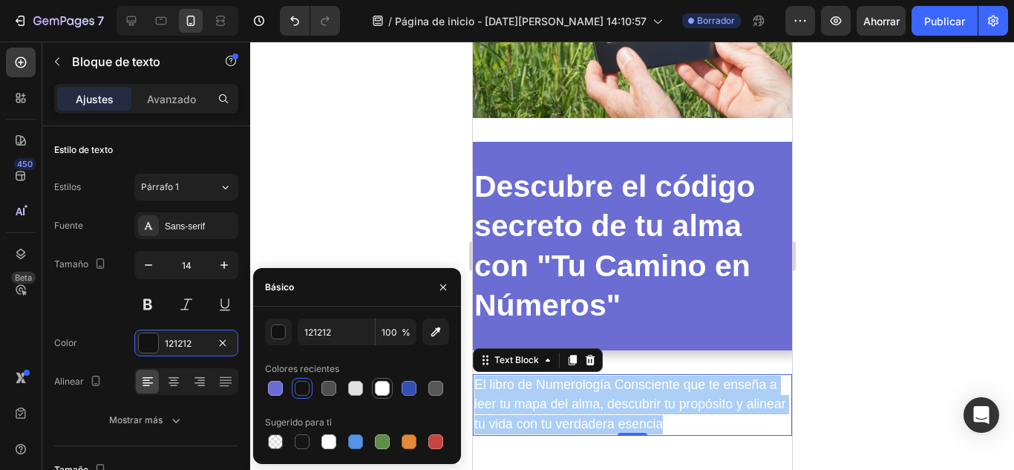
click at [381, 393] on div at bounding box center [382, 388] width 15 height 15
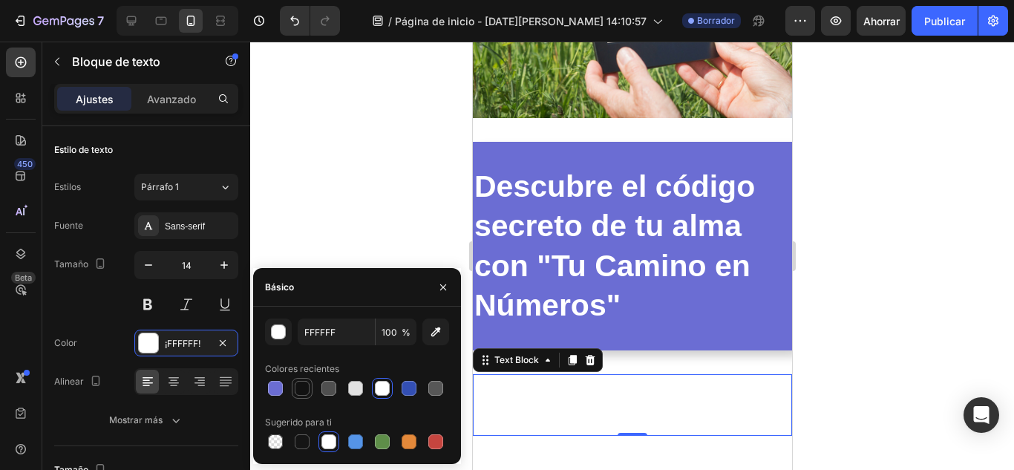
click at [303, 393] on div at bounding box center [302, 388] width 15 height 15
click at [381, 386] on div at bounding box center [382, 388] width 15 height 15
type input "FFFFFF"
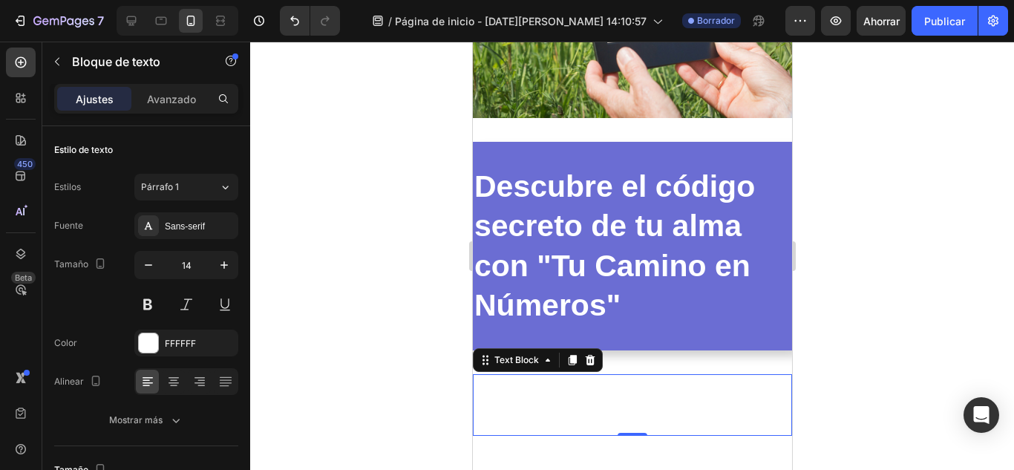
click at [312, 221] on div at bounding box center [631, 256] width 763 height 428
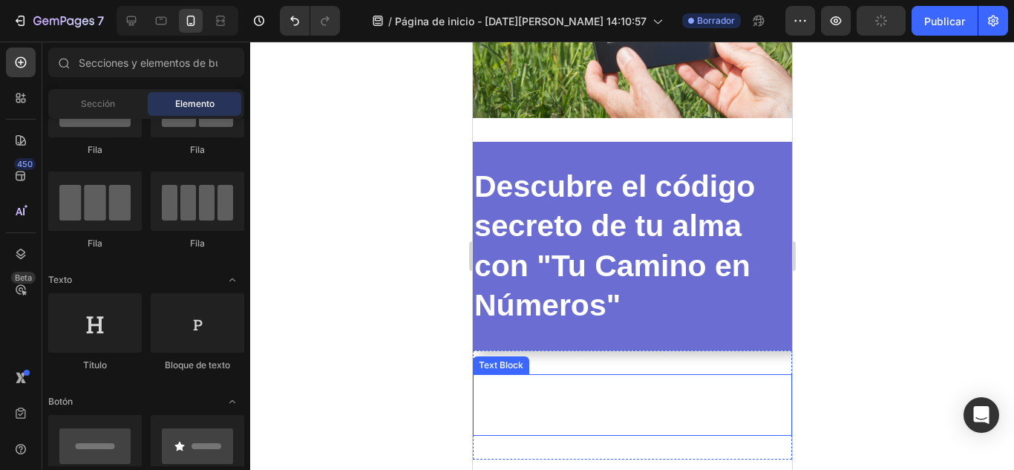
click at [545, 390] on span "El libro de Numerología Consciente que te enseña a leer tu mapa del alma, descu…" at bounding box center [629, 403] width 312 height 53
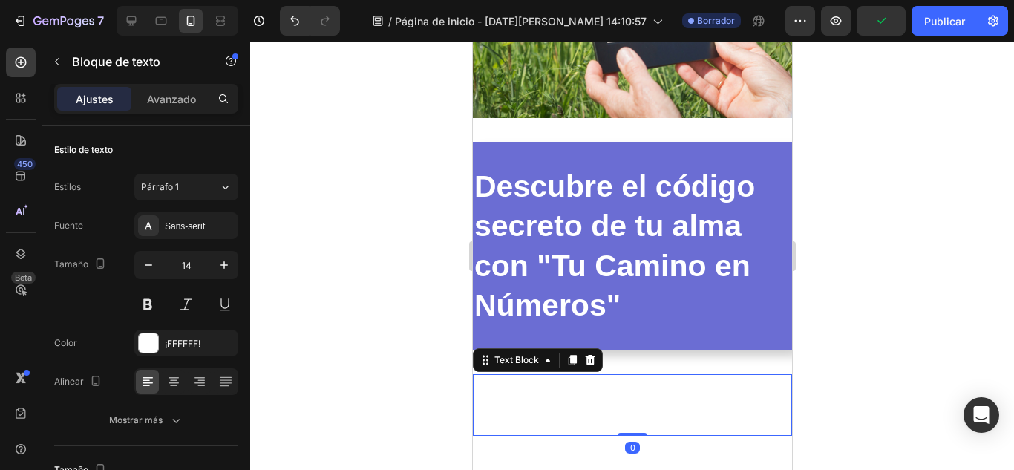
click at [650, 352] on div "El libro de Numerología Consciente que te enseña a leer tu mapa del alma, descu…" at bounding box center [631, 404] width 319 height 109
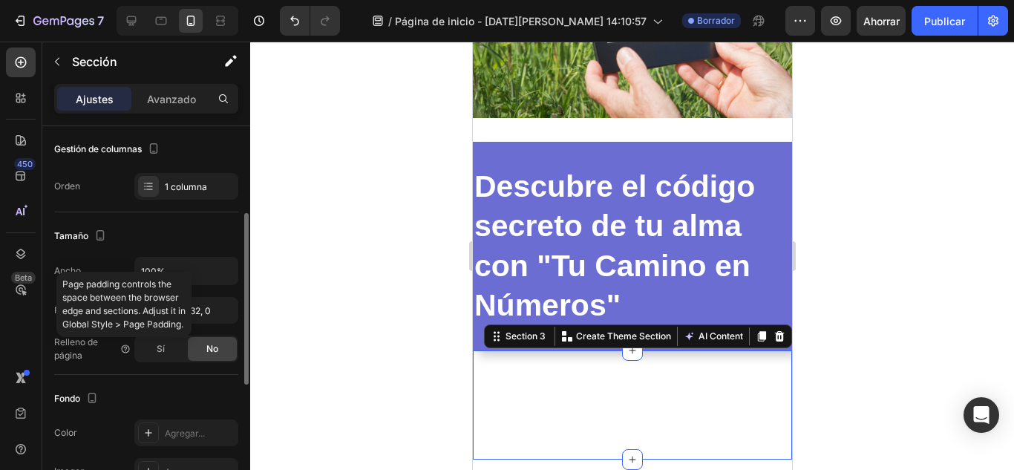
scroll to position [269, 0]
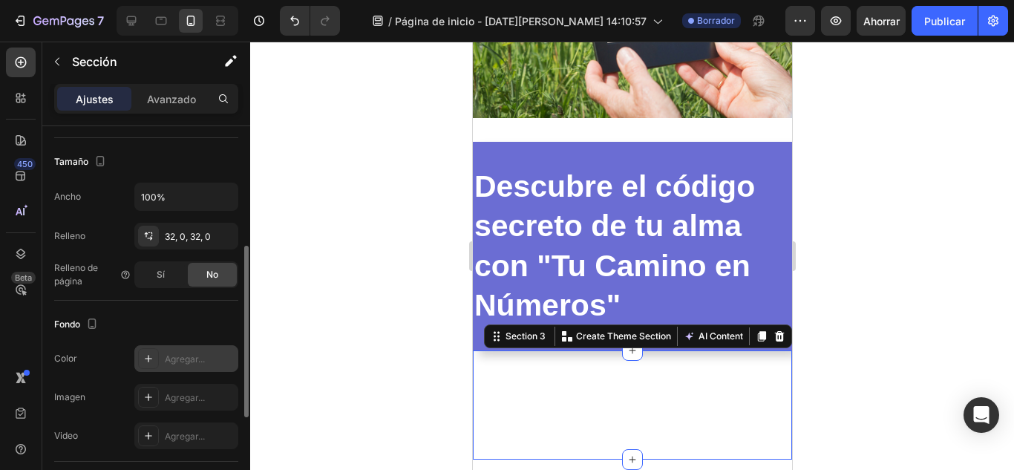
click at [183, 365] on div "Agregar..." at bounding box center [200, 358] width 70 height 13
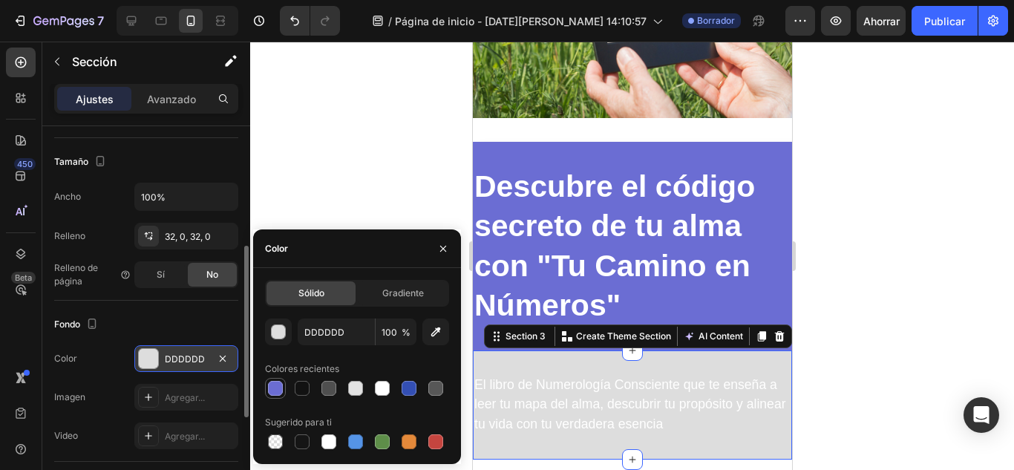
click at [277, 383] on div at bounding box center [275, 388] width 15 height 15
type input "6B6DD3"
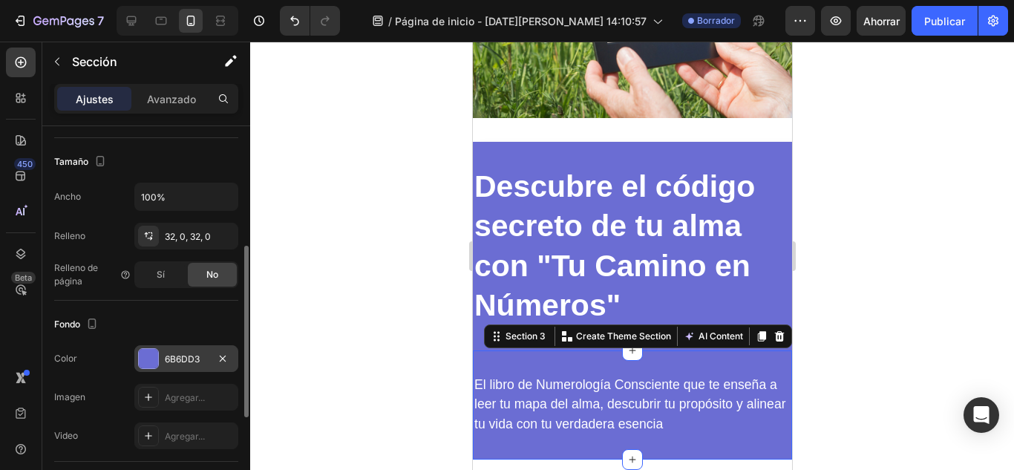
click at [861, 326] on div at bounding box center [631, 256] width 763 height 428
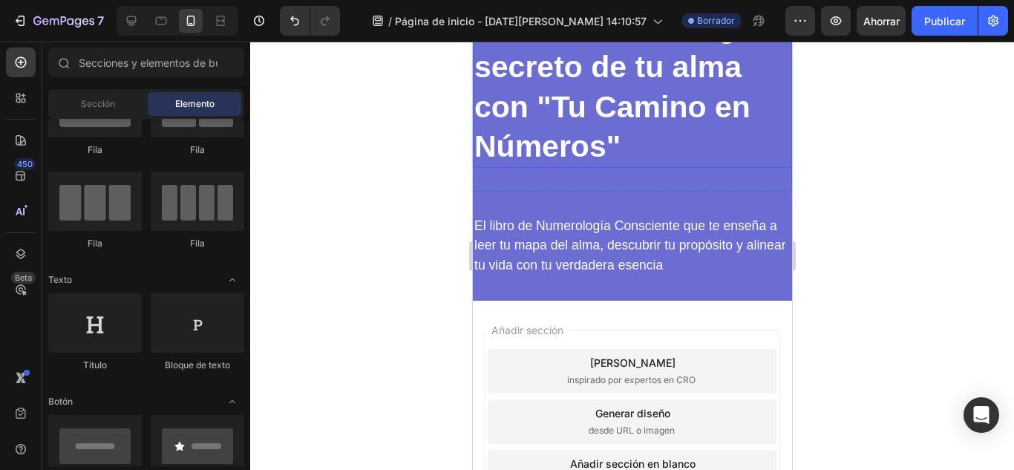
scroll to position [470, 0]
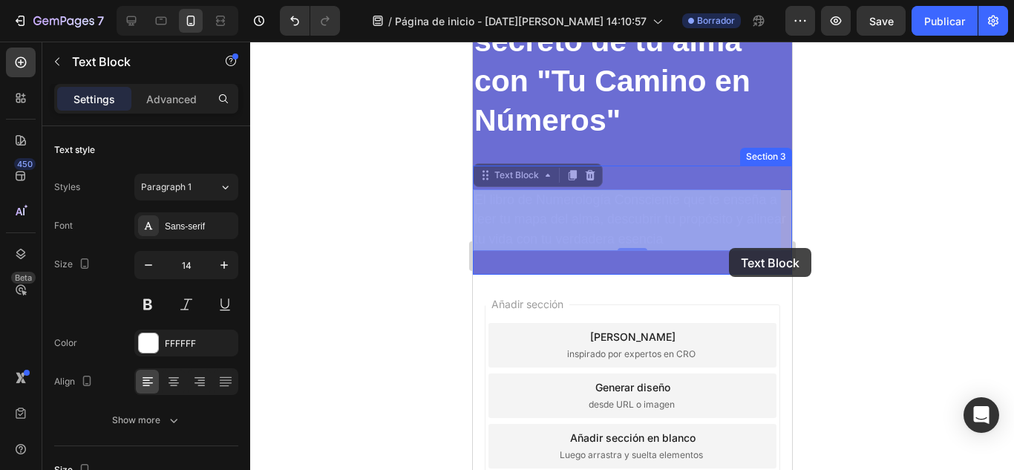
drag, startPoint x: 476, startPoint y: 203, endPoint x: 646, endPoint y: 214, distance: 169.6
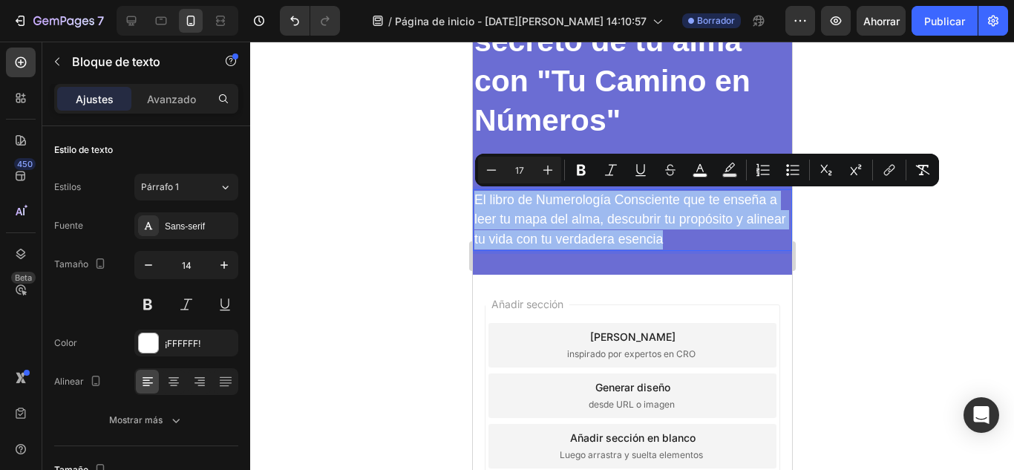
drag, startPoint x: 707, startPoint y: 243, endPoint x: 464, endPoint y: 185, distance: 250.0
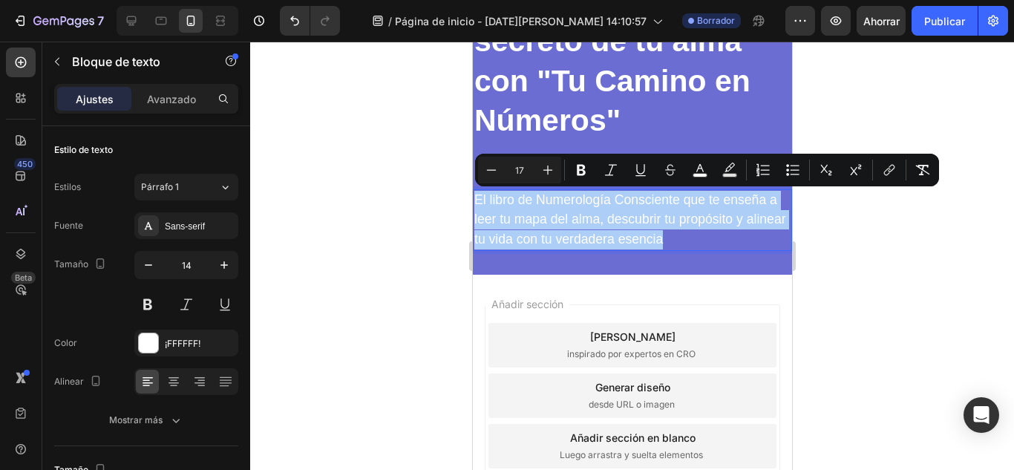
click at [918, 237] on div at bounding box center [631, 256] width 763 height 428
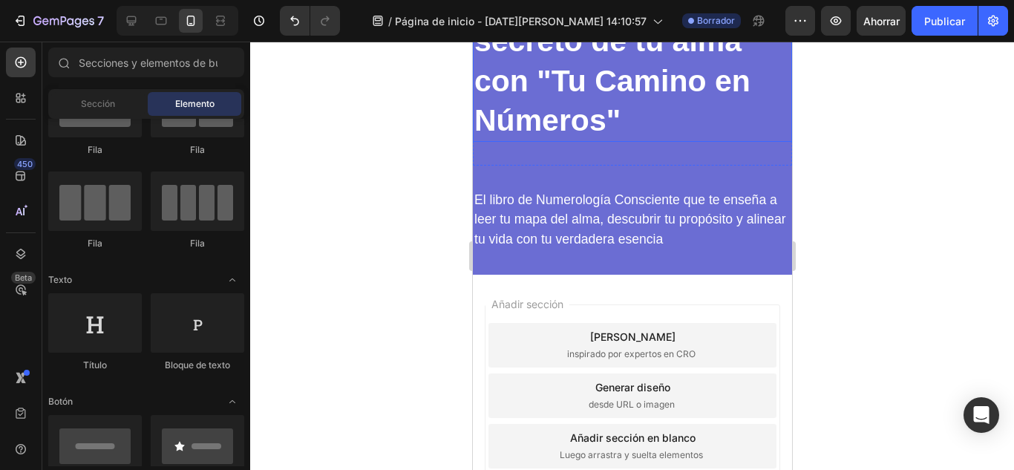
click at [619, 125] on strong "Descubre el código secreto de tu alma con "Tu Camino en Números"" at bounding box center [613, 60] width 280 height 153
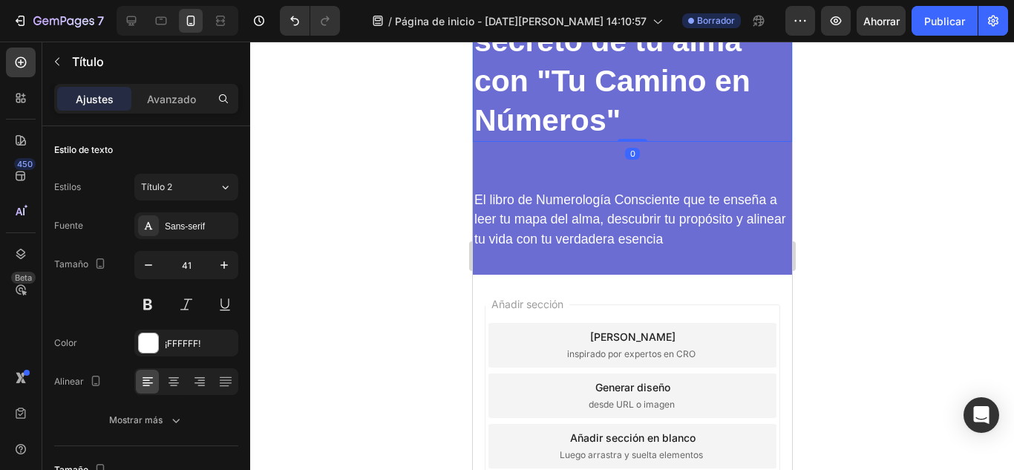
click at [911, 218] on div at bounding box center [631, 256] width 763 height 428
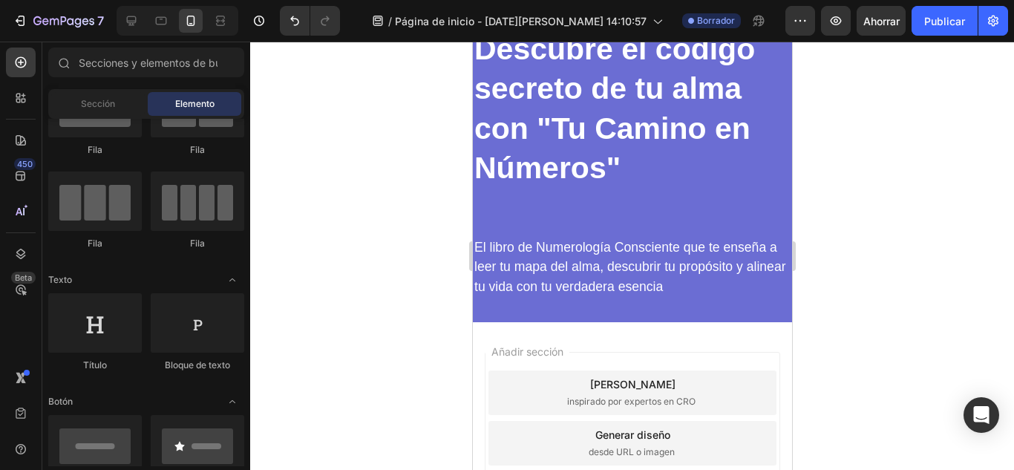
scroll to position [421, 0]
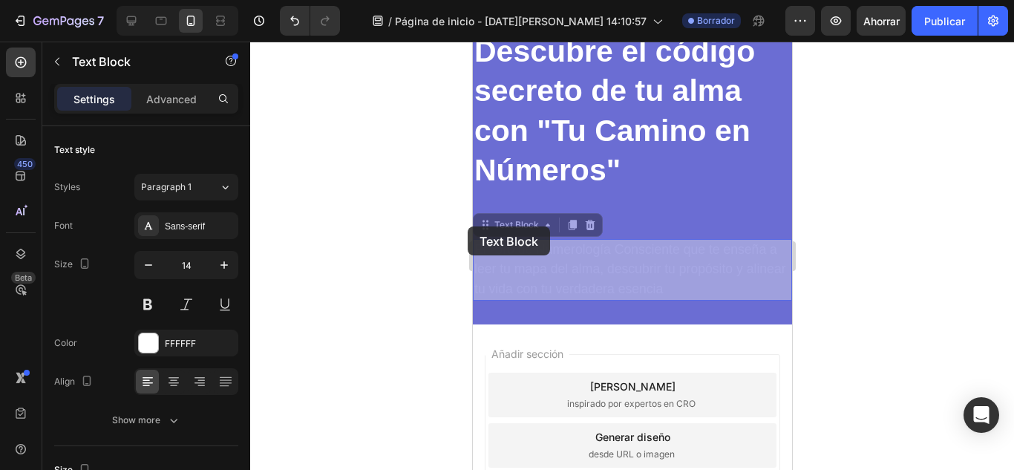
drag, startPoint x: 562, startPoint y: 282, endPoint x: 467, endPoint y: 226, distance: 110.7
click at [472, 226] on html "iPhone 15 Pro Max ( 430 px) iPhone 13 Mini iPhone 13 Pro iPhone 11 Pro Max iPho…" at bounding box center [631, 130] width 319 height 1018
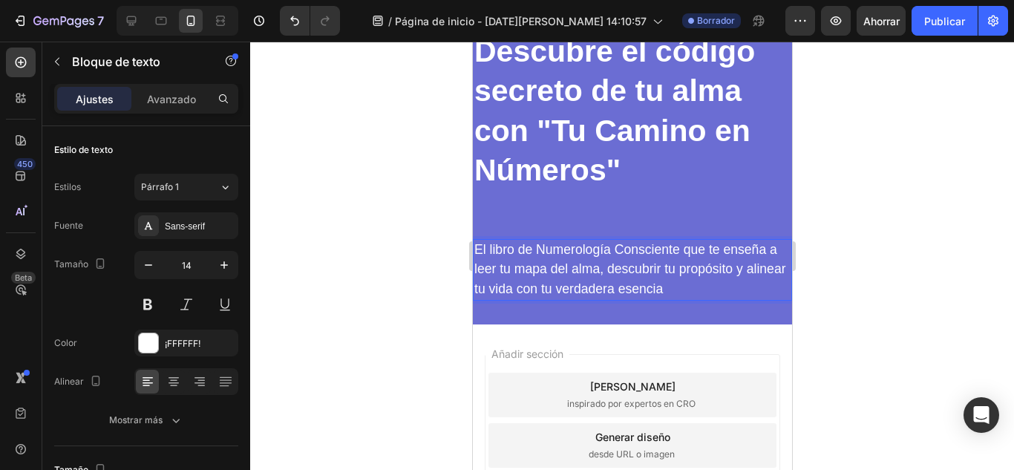
click at [539, 260] on p "El libro de Numerología Consciente que te enseña a leer tu mapa del alma, descu…" at bounding box center [631, 269] width 316 height 59
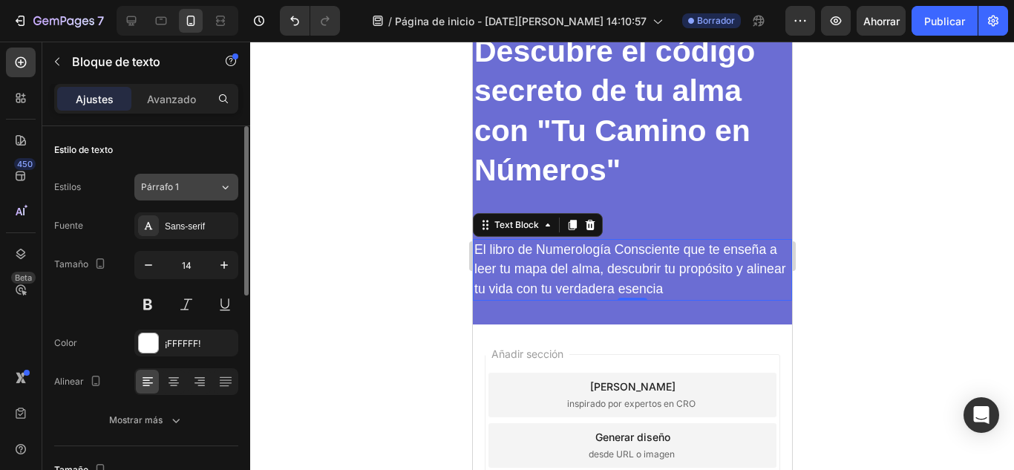
click at [186, 191] on div "Párrafo 1" at bounding box center [171, 186] width 60 height 13
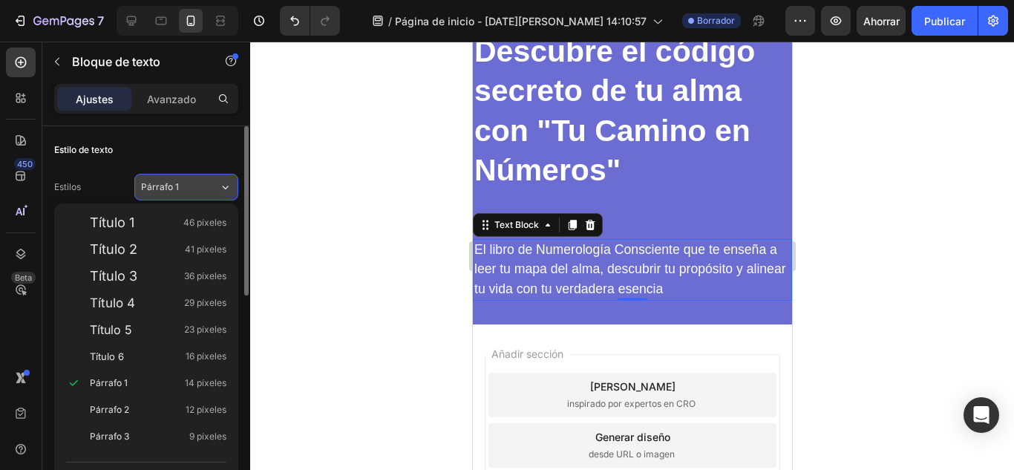
click at [186, 191] on div "Párrafo 1" at bounding box center [171, 186] width 60 height 13
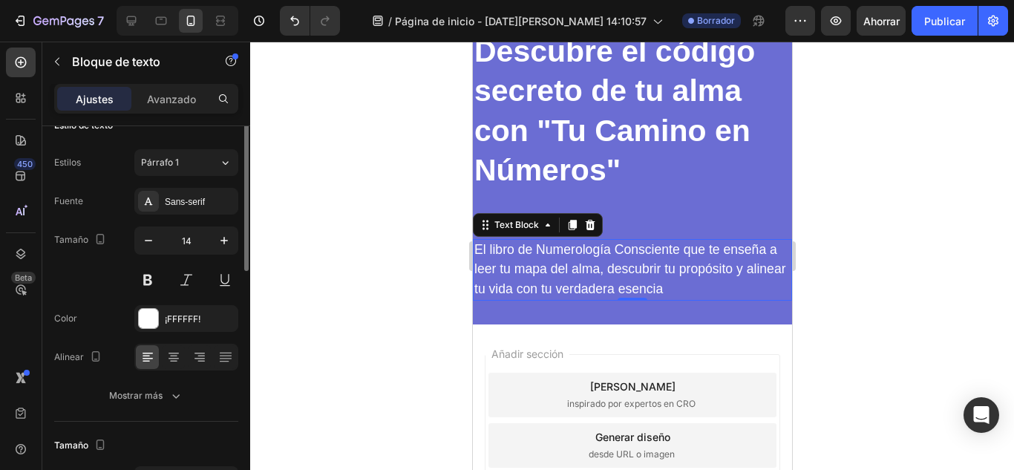
scroll to position [0, 0]
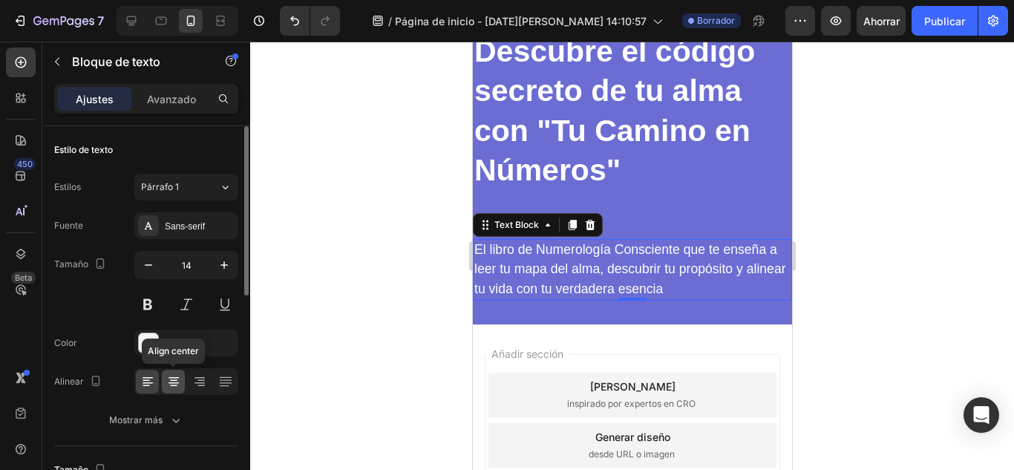
click at [171, 375] on icon at bounding box center [173, 381] width 15 height 15
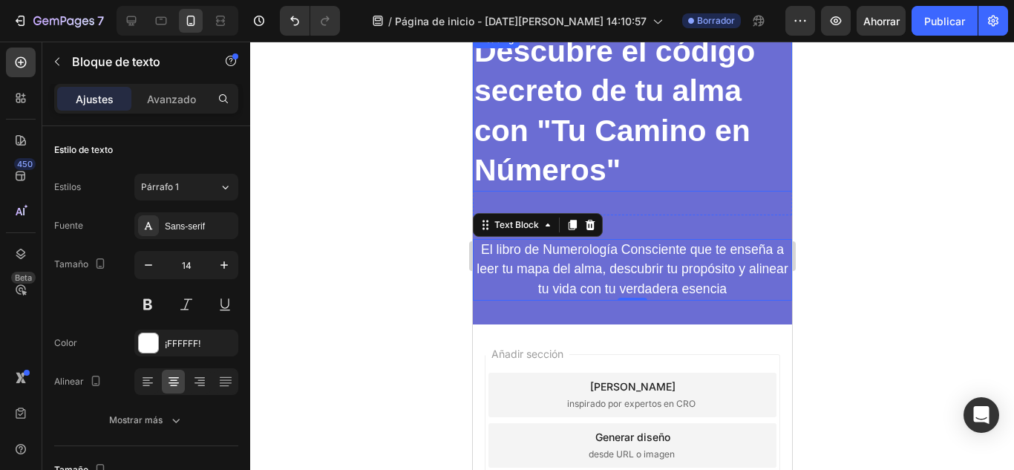
click at [529, 110] on p "⁠⁠⁠⁠⁠⁠⁠ Descubre el código secreto de tu alma con "Tu Camino en Números"" at bounding box center [631, 111] width 316 height 158
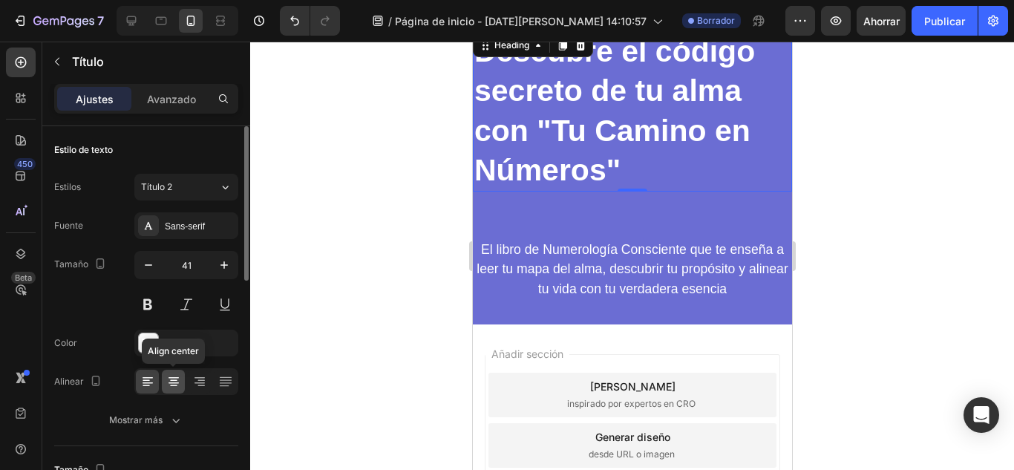
click at [178, 382] on icon at bounding box center [173, 381] width 15 height 15
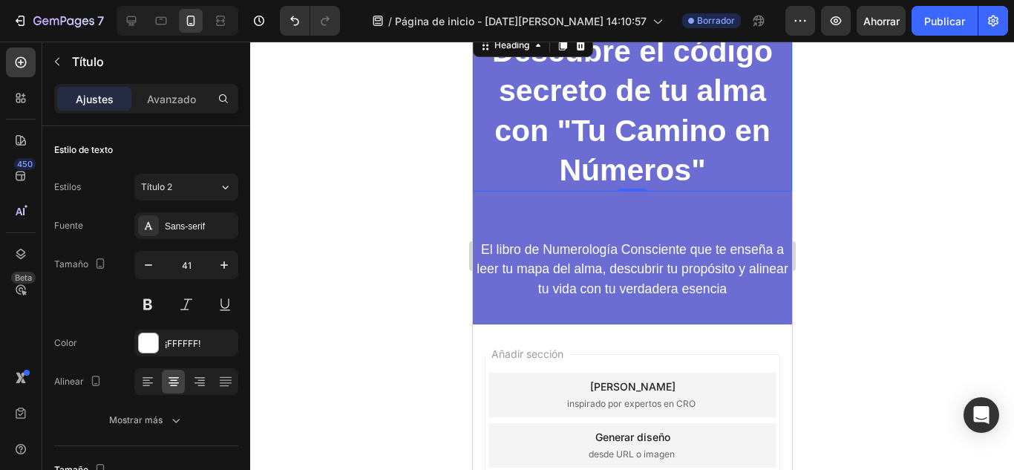
click at [850, 112] on div at bounding box center [631, 256] width 763 height 428
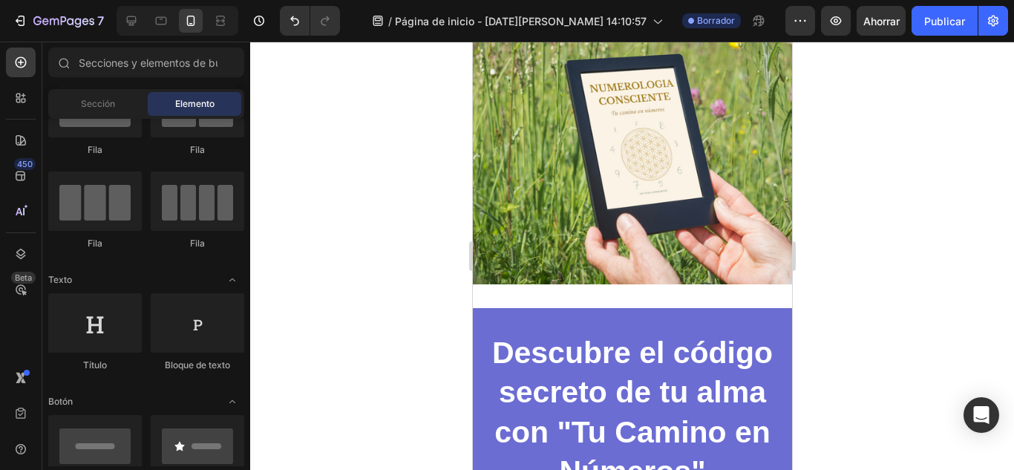
scroll to position [148, 0]
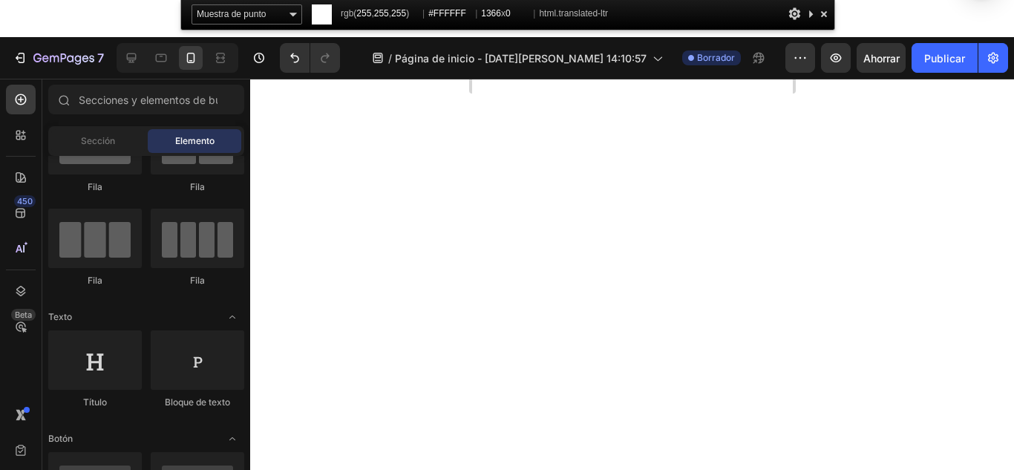
click at [827, 18] on div at bounding box center [823, 13] width 15 height 19
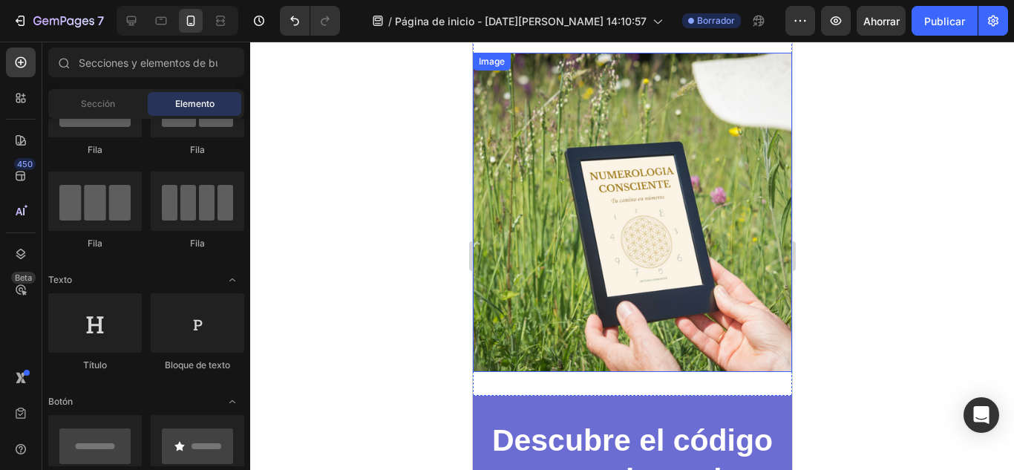
scroll to position [0, 0]
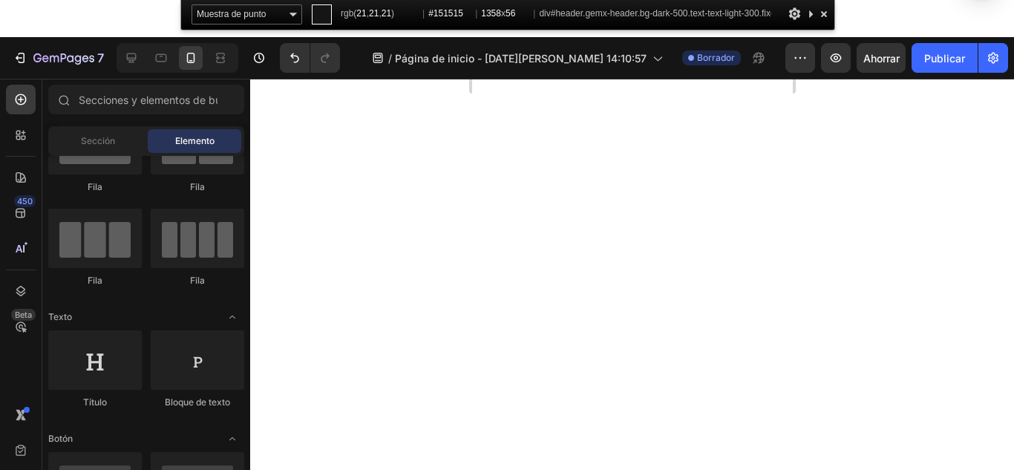
click at [795, 21] on div at bounding box center [793, 13] width 15 height 19
click at [825, 12] on div at bounding box center [823, 13] width 15 height 19
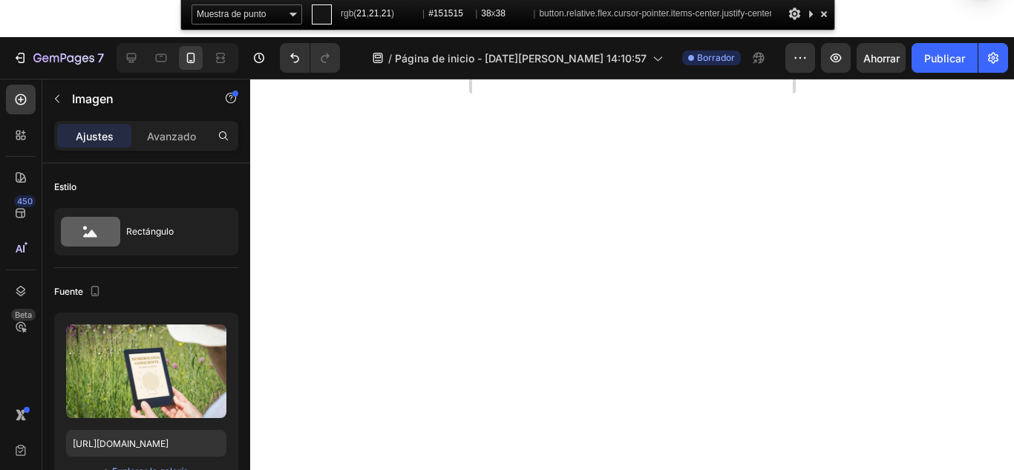
click at [829, 19] on div at bounding box center [823, 13] width 15 height 19
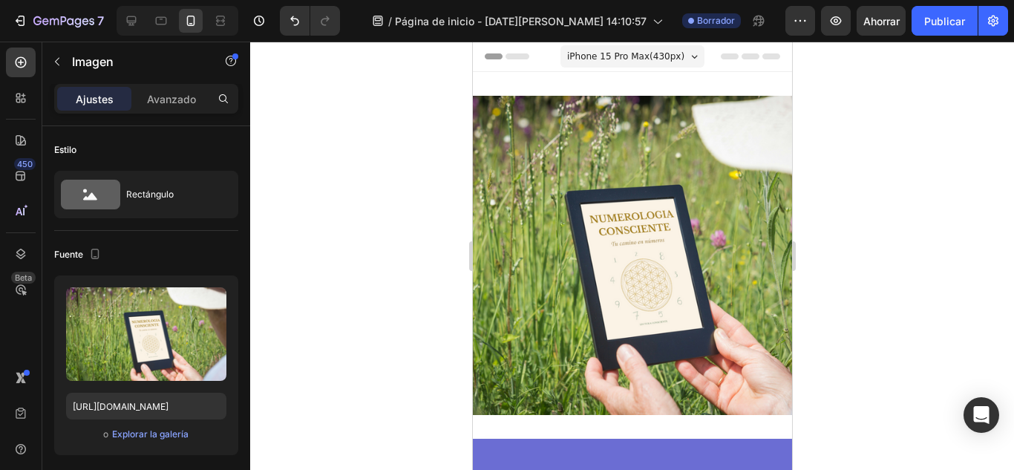
scroll to position [74, 0]
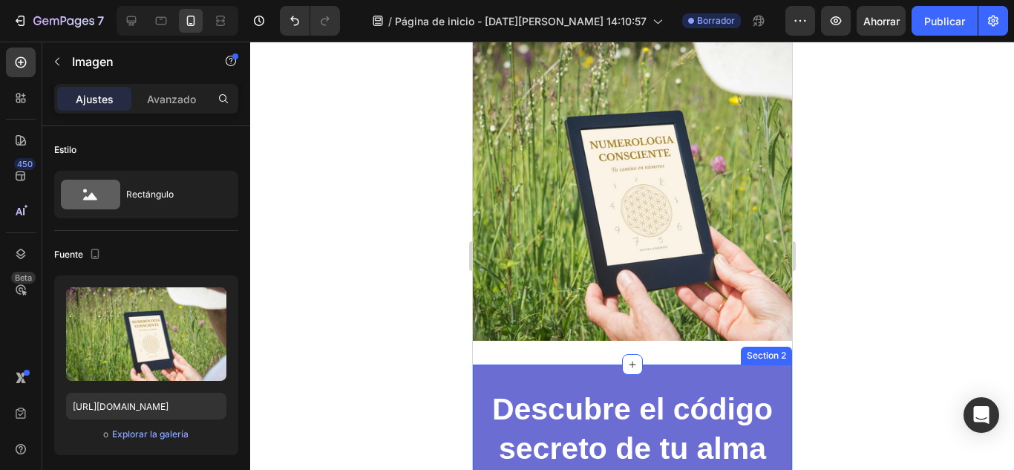
click at [735, 368] on div "Descubre el código secreto de tu alma con "Tu Camino en Números" Heading Sectio…" at bounding box center [631, 468] width 319 height 208
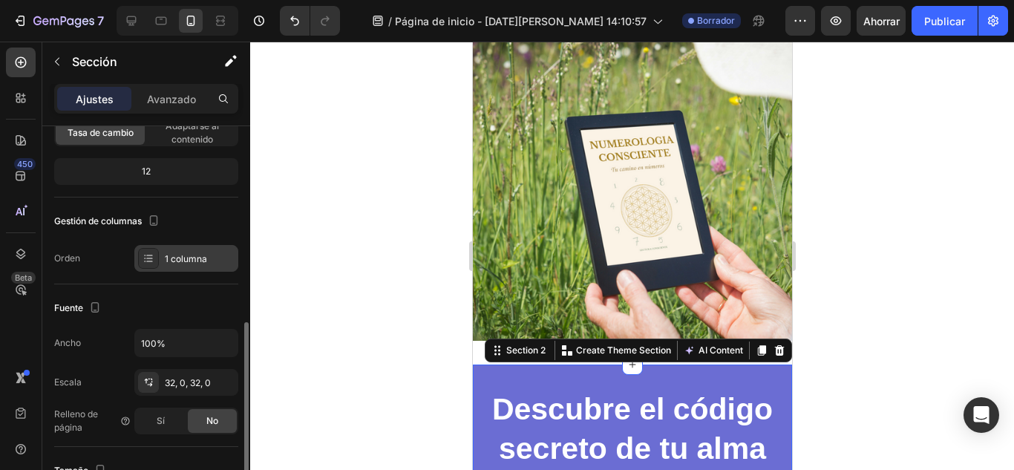
scroll to position [221, 0]
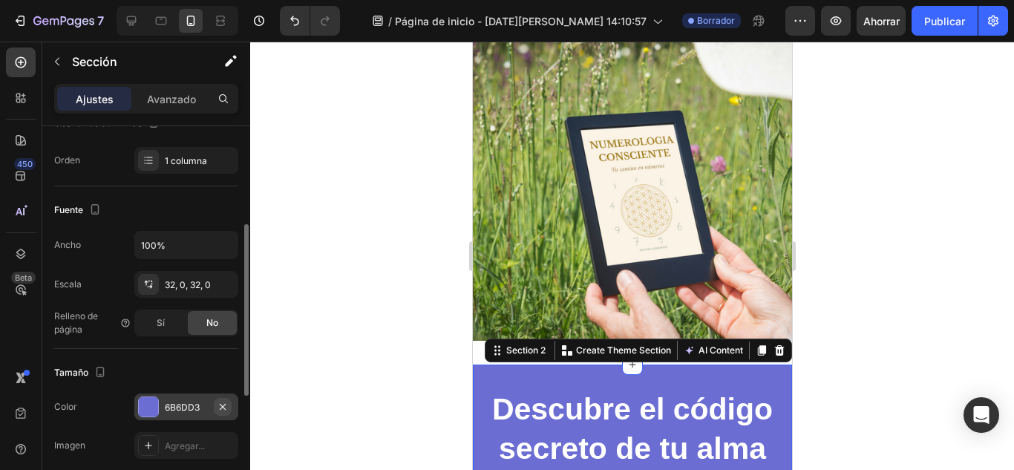
click at [217, 413] on button "button" at bounding box center [223, 407] width 18 height 18
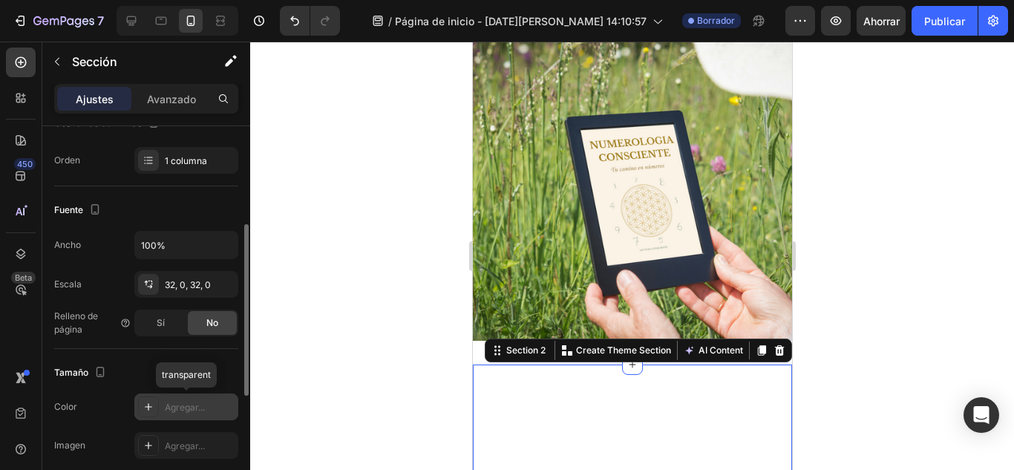
click at [218, 413] on div "Agregar..." at bounding box center [200, 407] width 70 height 13
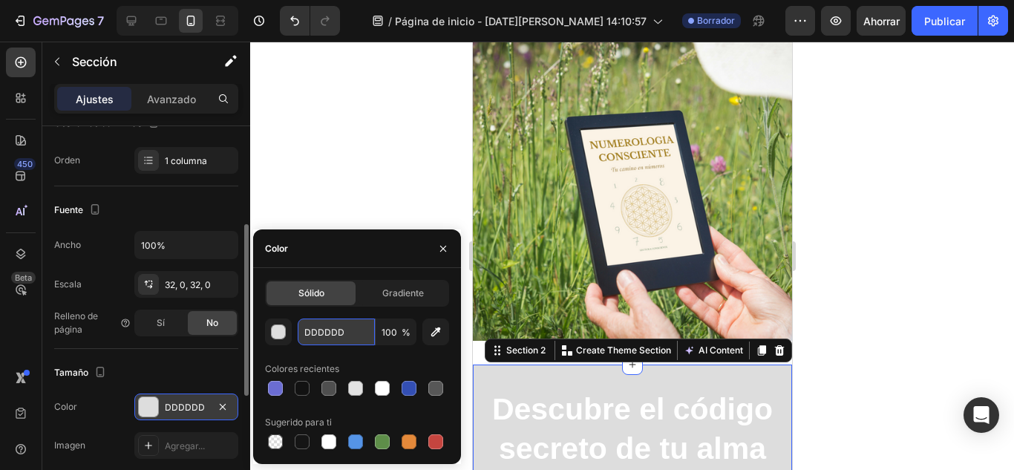
paste input "c999b1"
type input "c999b1"
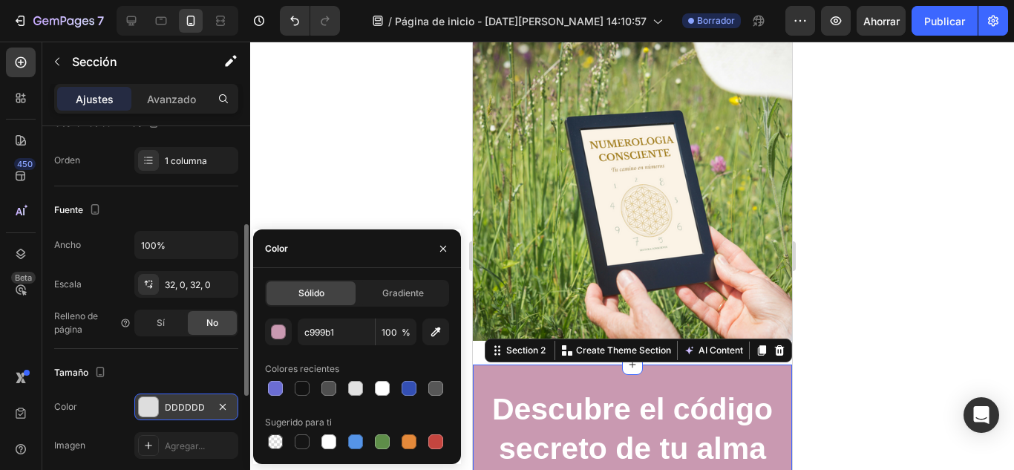
click at [867, 308] on div at bounding box center [631, 256] width 763 height 428
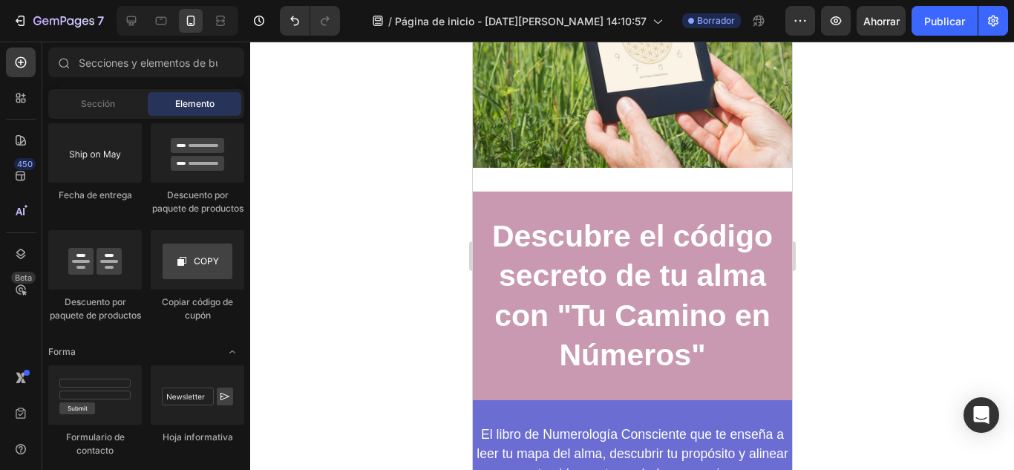
scroll to position [4277, 0]
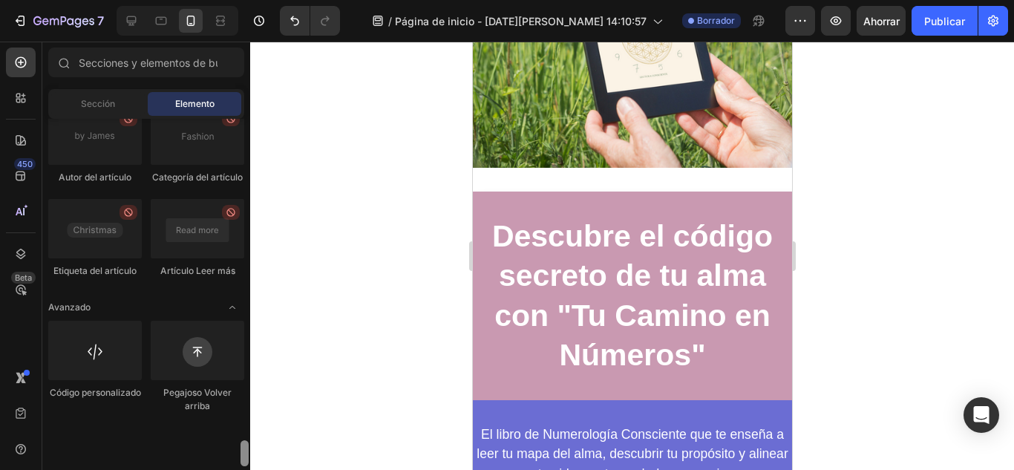
drag, startPoint x: 243, startPoint y: 158, endPoint x: 234, endPoint y: 505, distance: 346.6
click at [234, 0] on html "7 / Página de inicio - 26 de agosto, 14:10:57 Borrador Avance Ahorrar Publicar …" at bounding box center [507, 0] width 1014 height 0
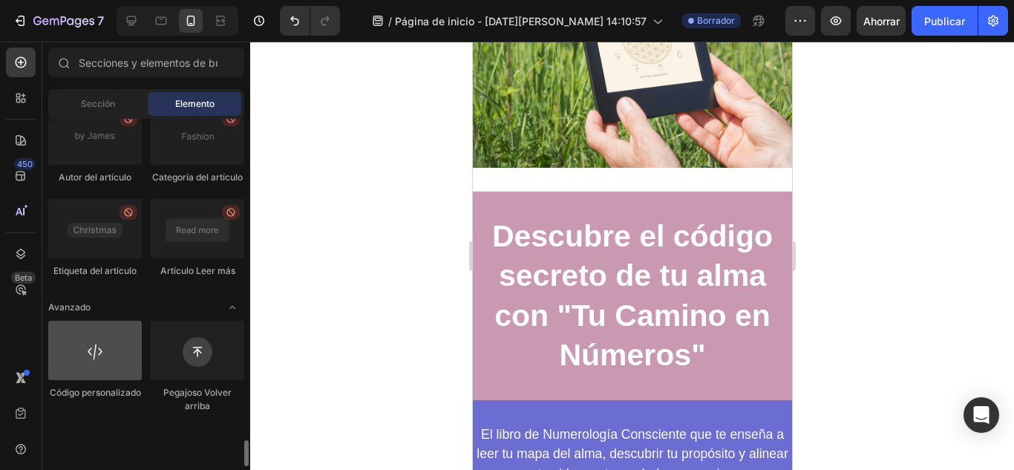
click at [123, 380] on div at bounding box center [94, 350] width 93 height 59
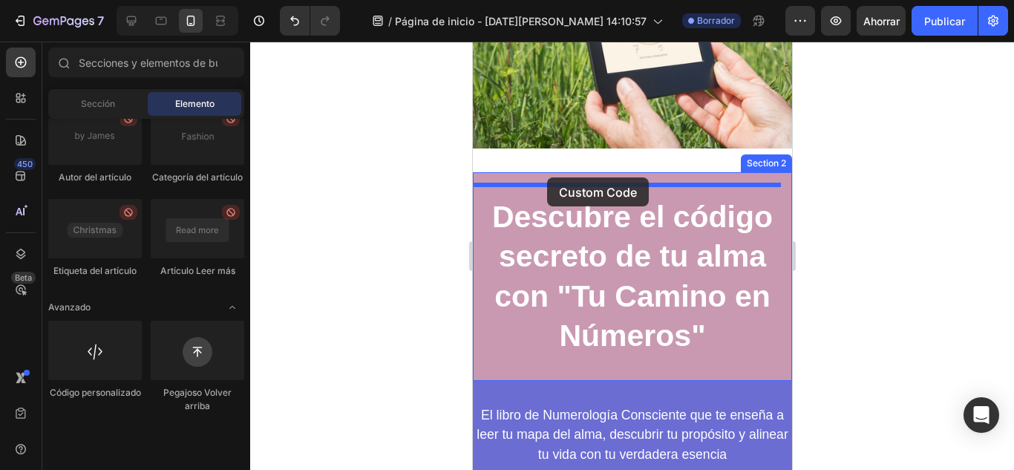
scroll to position [286, 0]
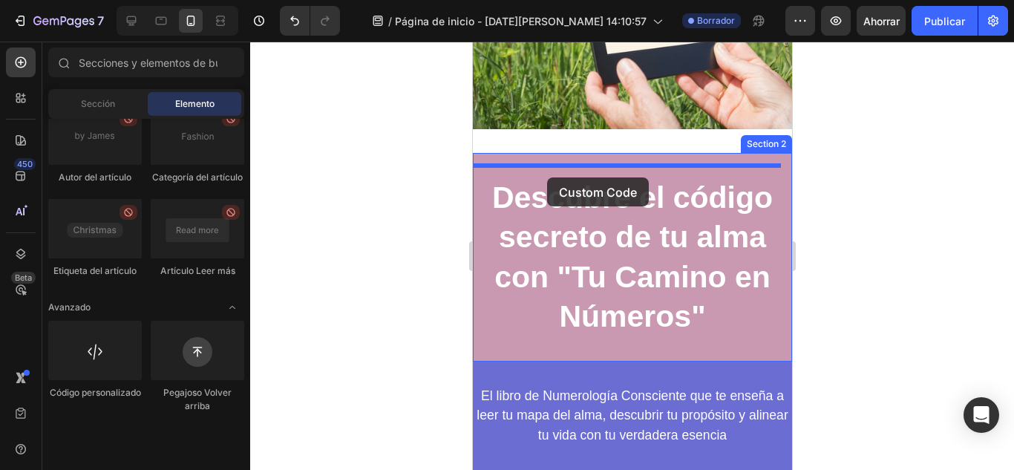
drag, startPoint x: 542, startPoint y: 448, endPoint x: 546, endPoint y: 177, distance: 270.9
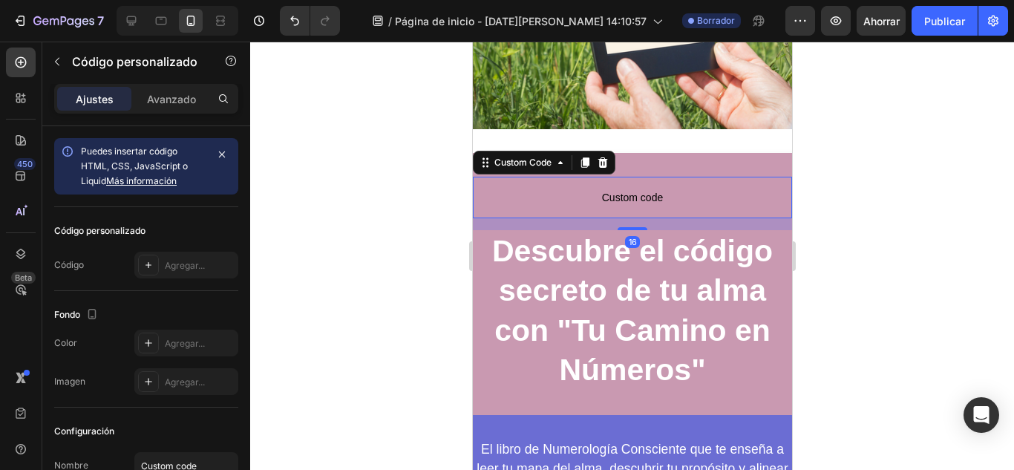
click at [549, 188] on span "Custom code" at bounding box center [631, 197] width 319 height 18
click at [616, 188] on span "Custom code" at bounding box center [631, 197] width 319 height 18
click at [224, 153] on icon "button" at bounding box center [222, 154] width 12 height 12
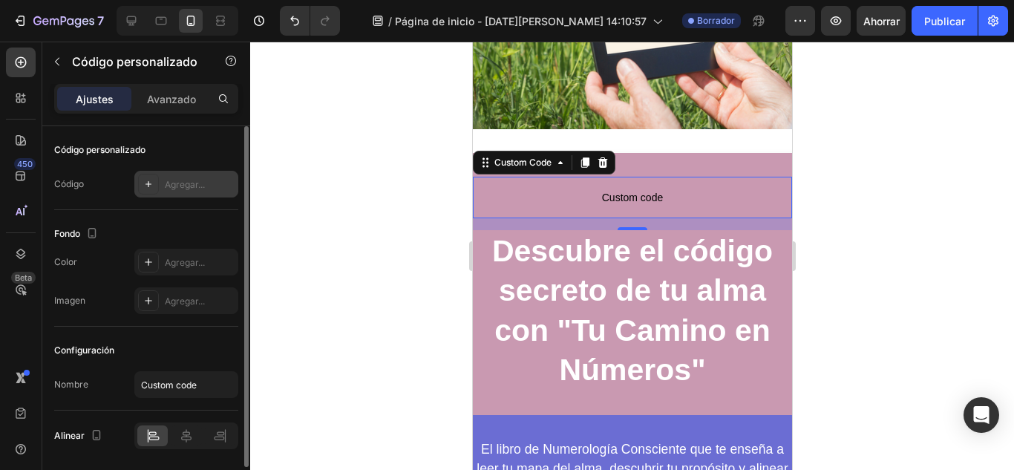
click at [197, 179] on font "Agregar..." at bounding box center [185, 184] width 40 height 11
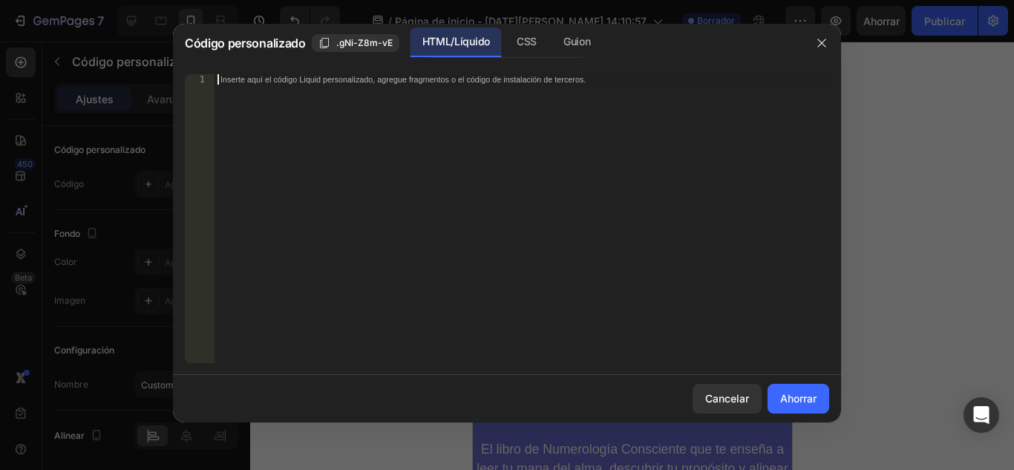
paste textarea "</html>"
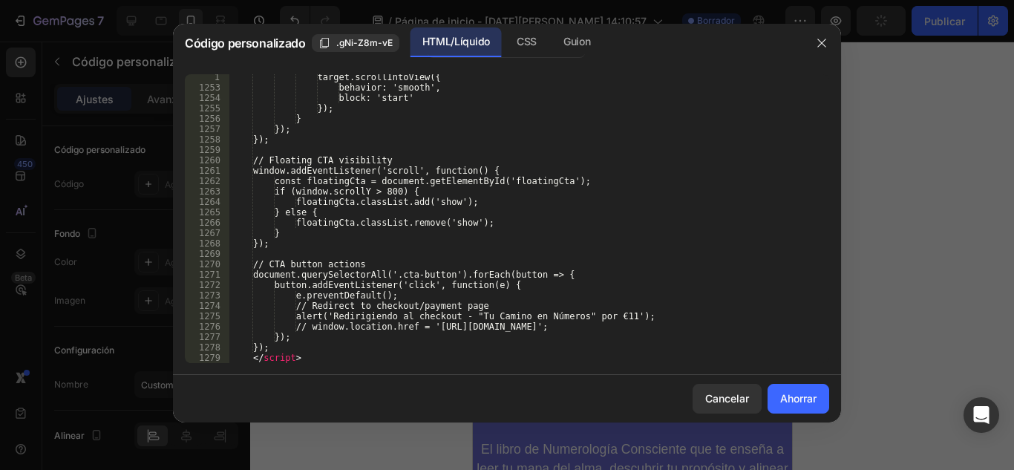
scroll to position [13246, 0]
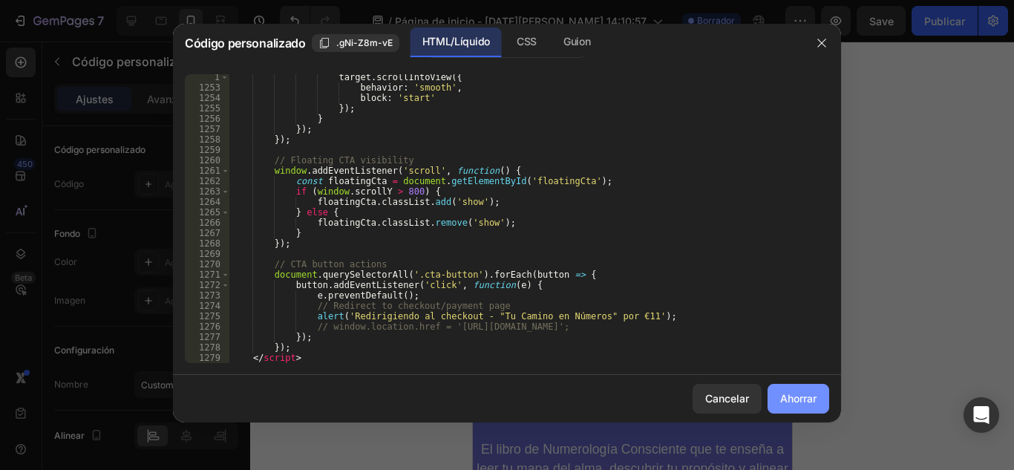
click at [795, 390] on button "Ahorrar" at bounding box center [798, 399] width 62 height 30
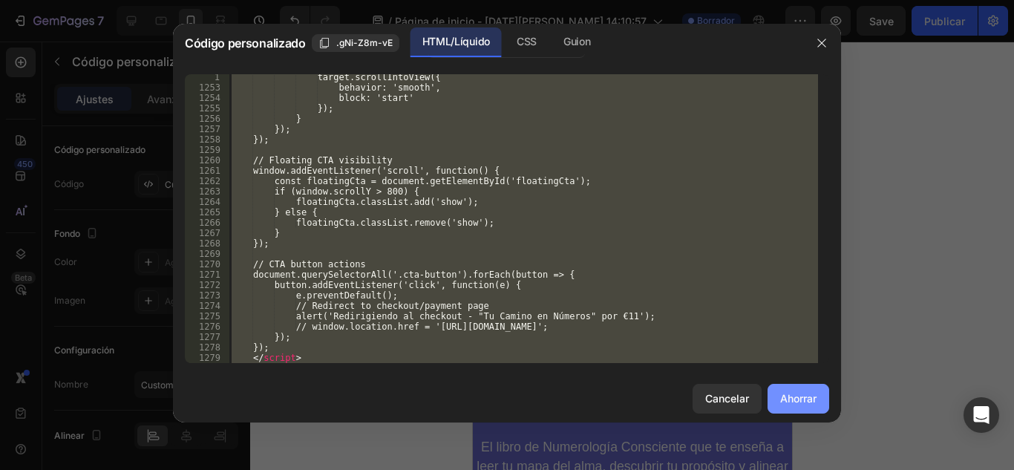
type textarea "</body> </html>"
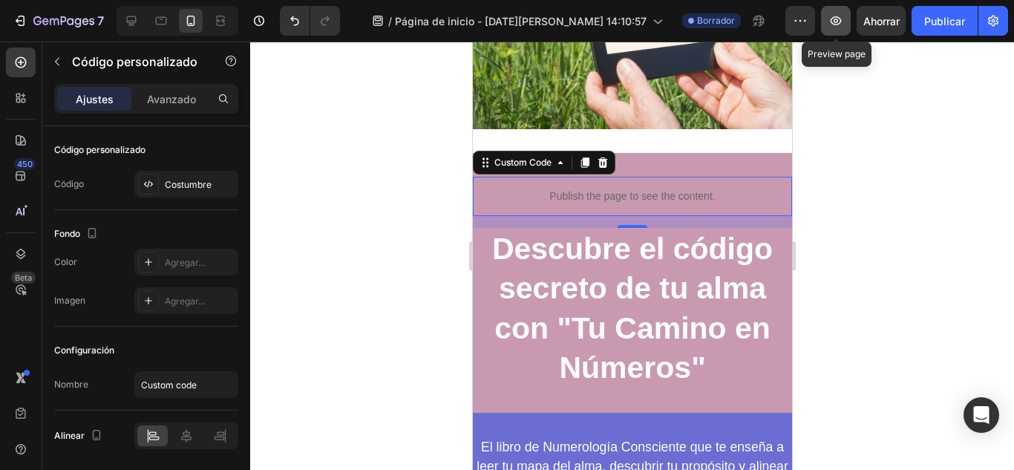
click at [840, 17] on icon "button" at bounding box center [835, 20] width 15 height 15
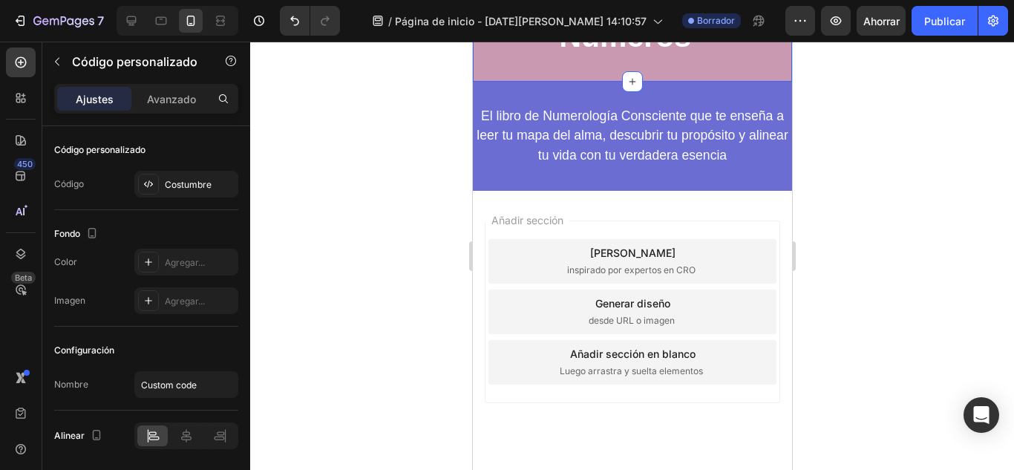
scroll to position [641, 0]
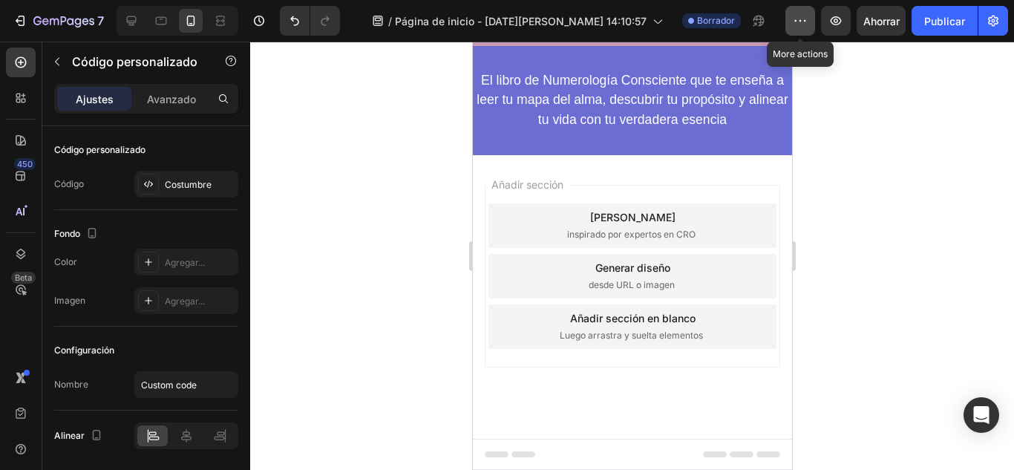
click at [801, 13] on icon "button" at bounding box center [799, 20] width 15 height 15
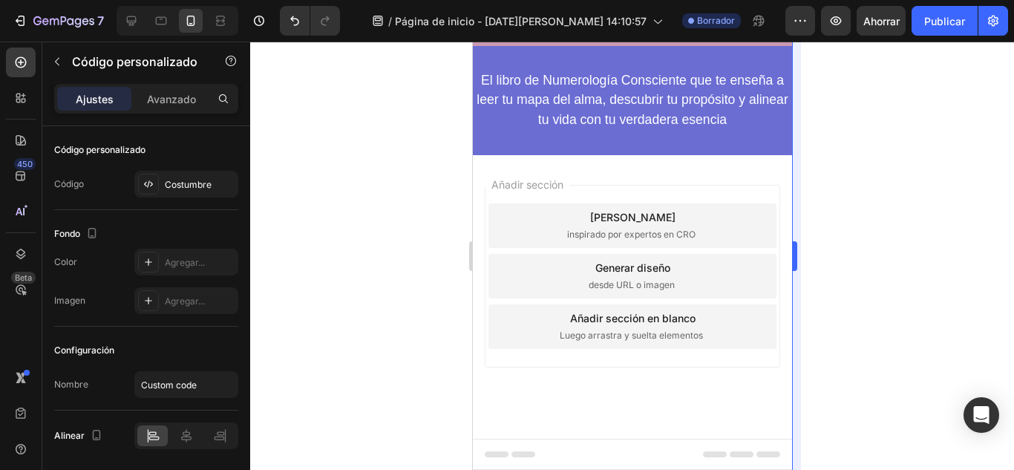
click at [810, 232] on div at bounding box center [631, 256] width 763 height 428
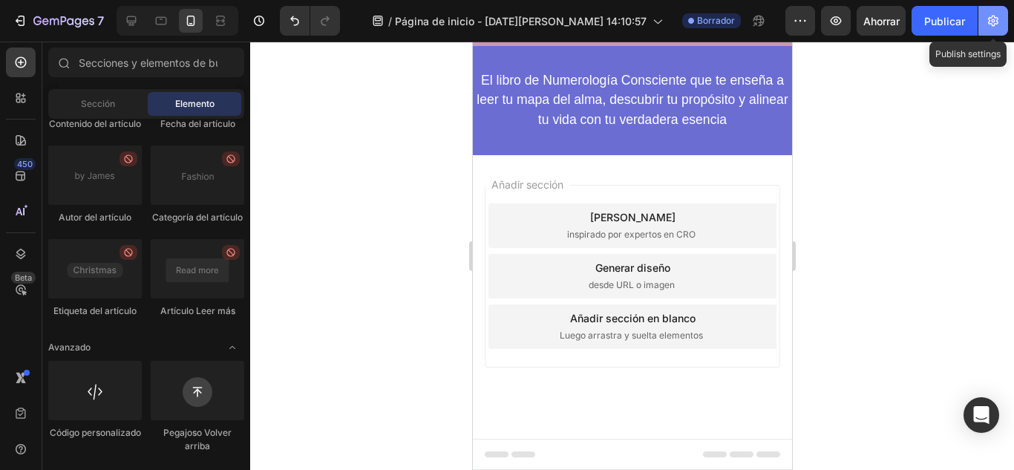
click at [999, 22] on button "button" at bounding box center [993, 21] width 30 height 30
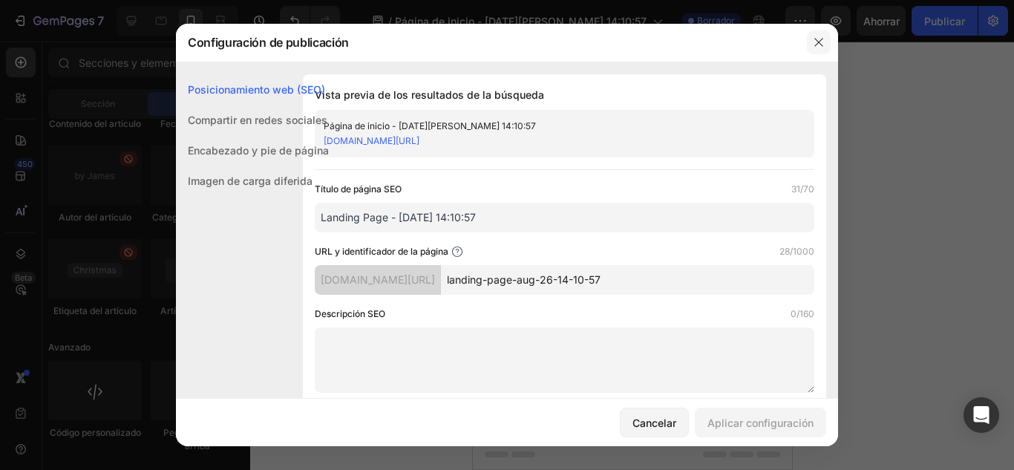
click at [820, 42] on icon "button" at bounding box center [818, 42] width 12 height 12
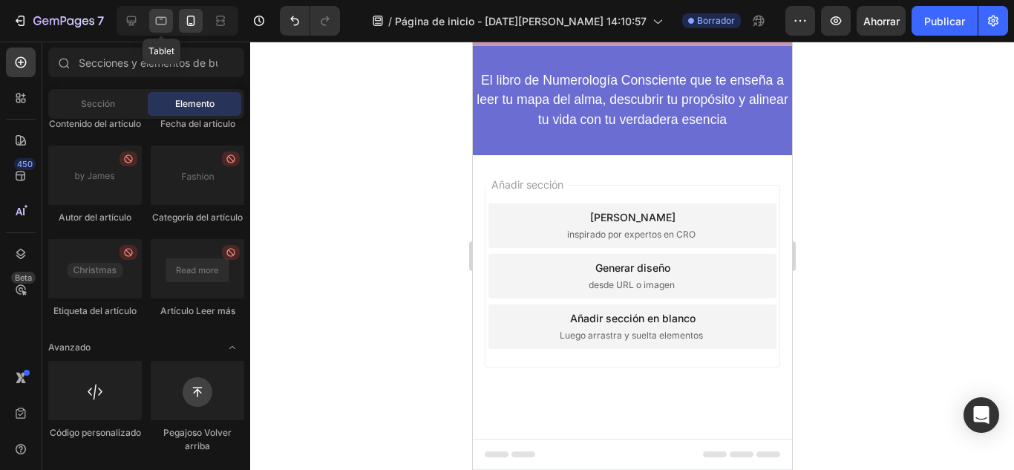
click at [158, 22] on icon at bounding box center [161, 20] width 15 height 15
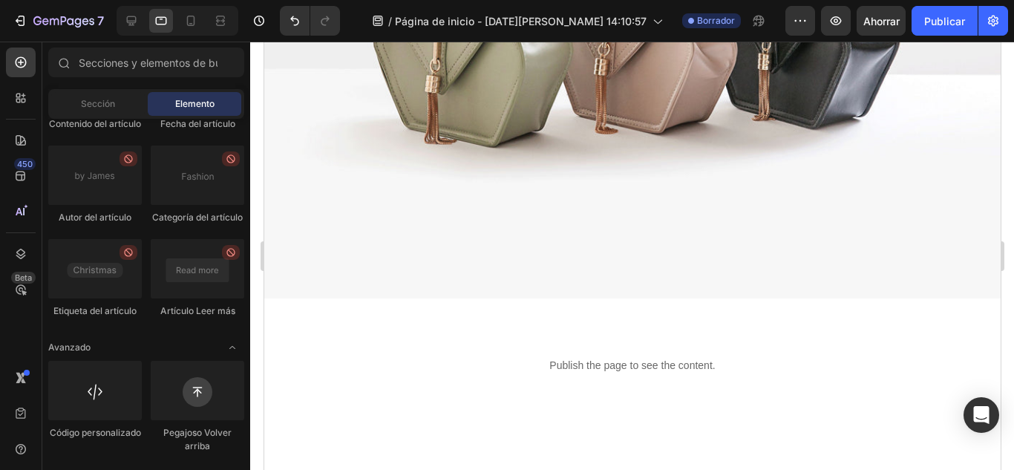
scroll to position [421, 0]
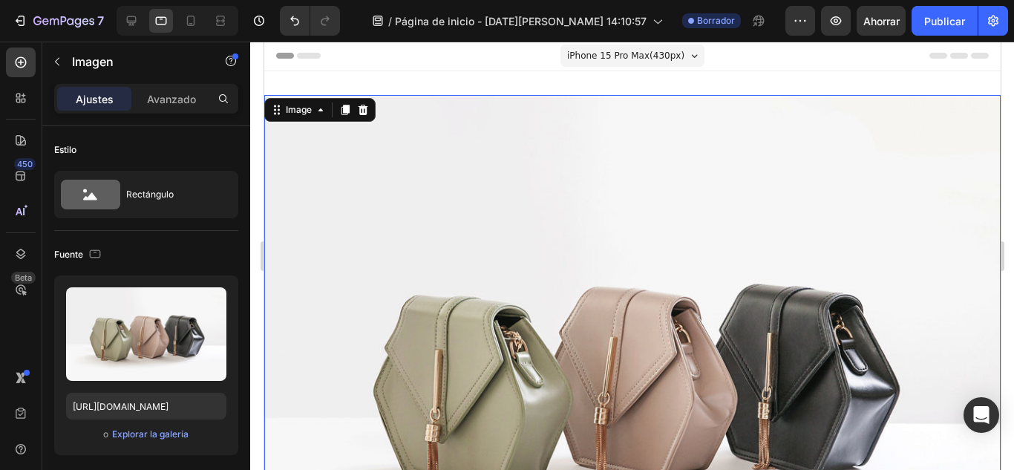
scroll to position [0, 0]
click at [364, 111] on icon at bounding box center [363, 110] width 10 height 10
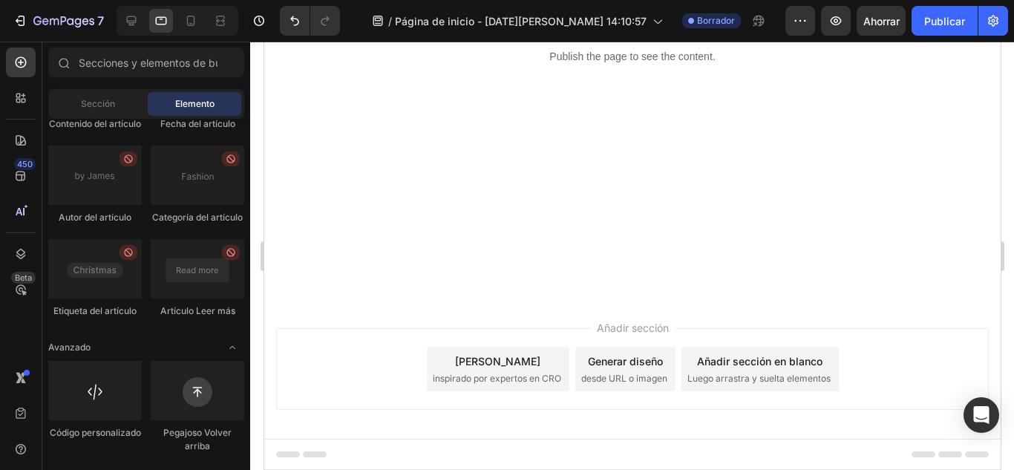
scroll to position [162, 0]
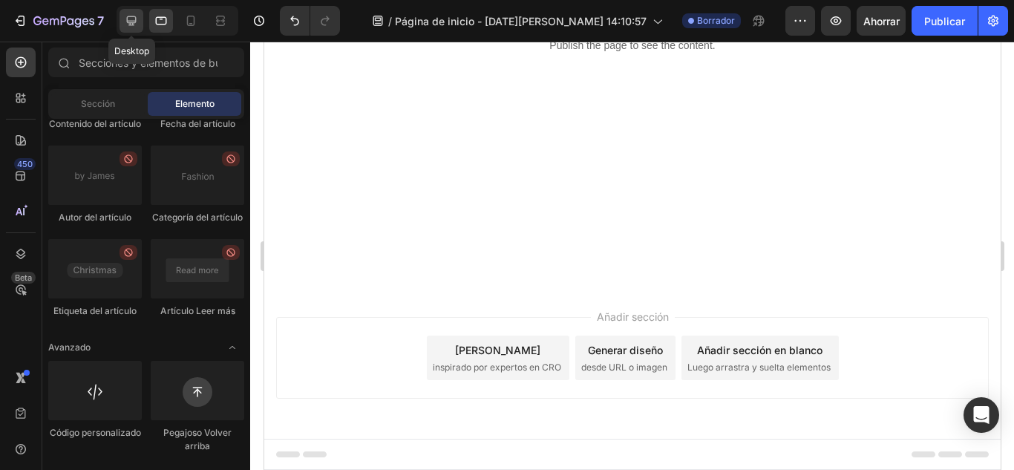
click at [127, 22] on icon at bounding box center [132, 21] width 10 height 10
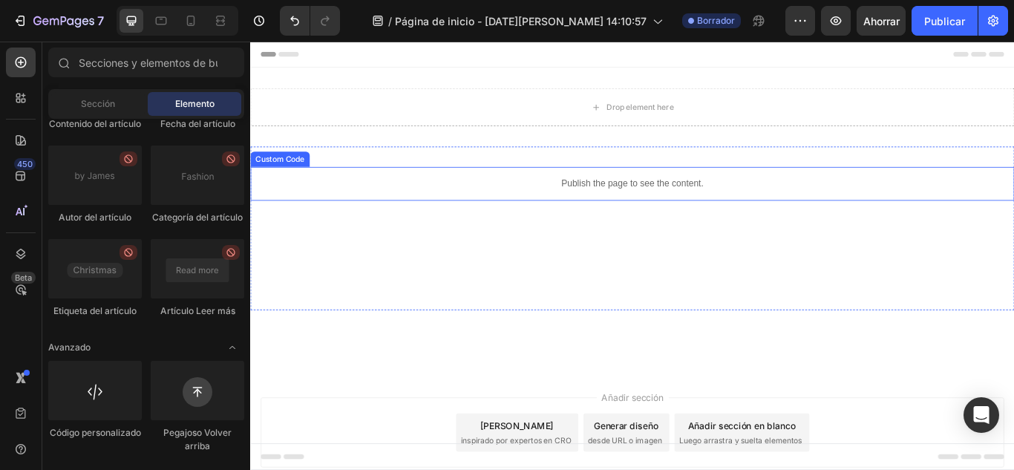
click at [444, 208] on p "Publish the page to see the content." at bounding box center [695, 208] width 890 height 16
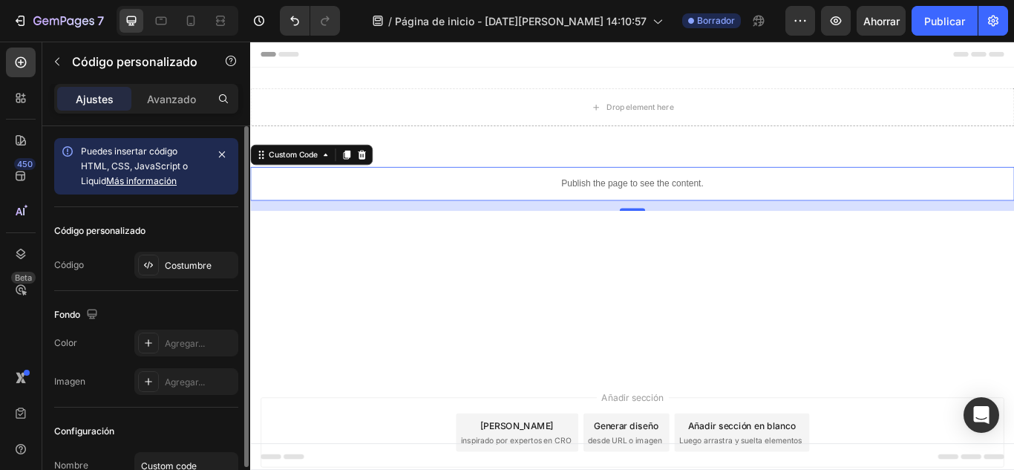
click at [220, 157] on icon "button" at bounding box center [222, 154] width 12 height 12
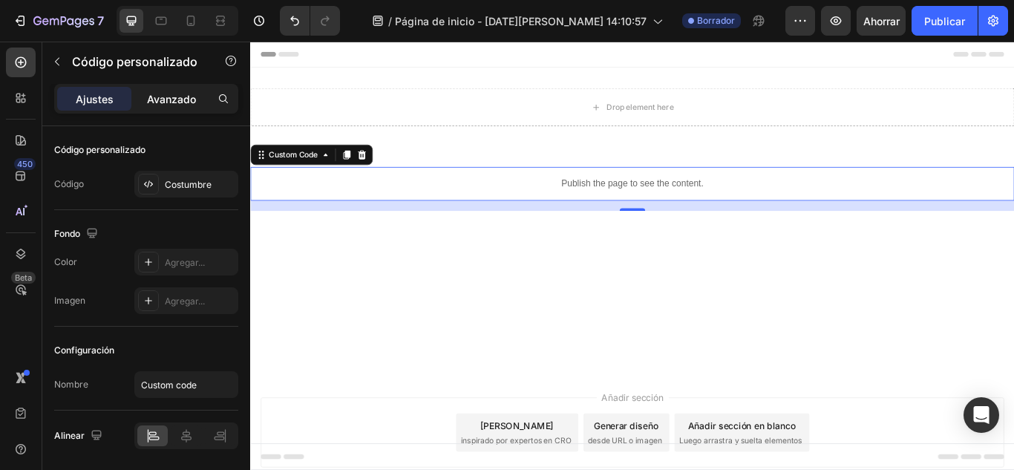
click at [182, 102] on font "Avanzado" at bounding box center [171, 99] width 49 height 13
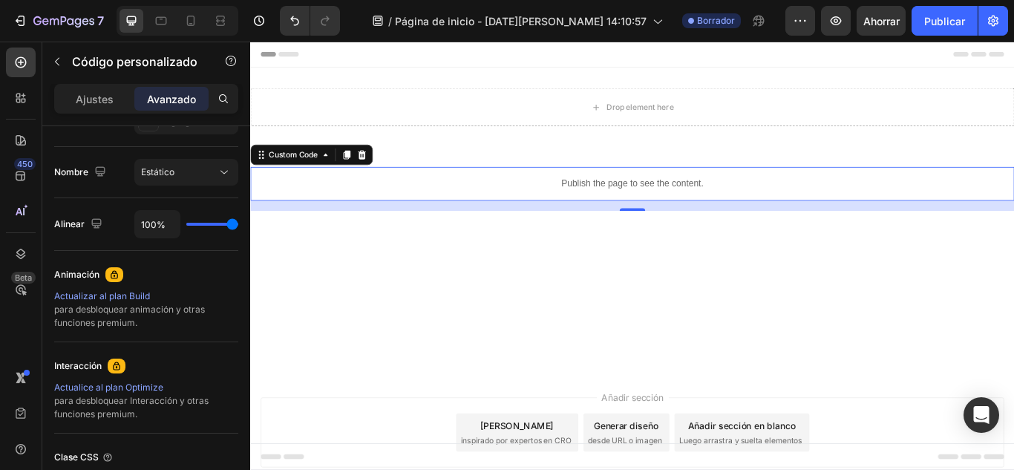
scroll to position [151, 0]
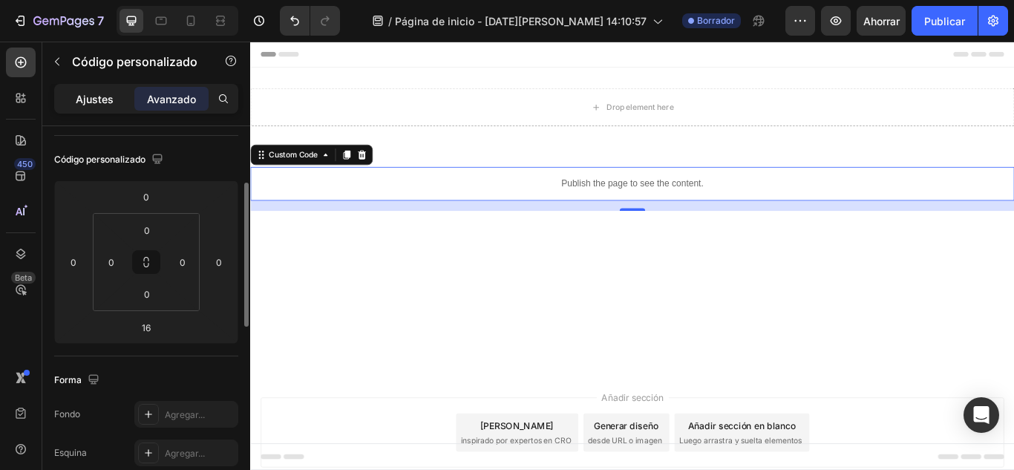
click at [112, 96] on font "Ajustes" at bounding box center [95, 99] width 38 height 13
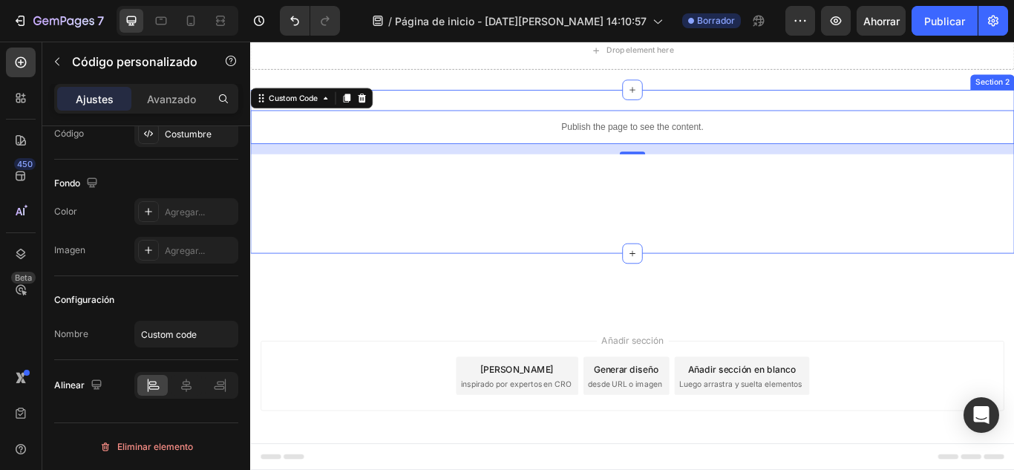
scroll to position [68, 0]
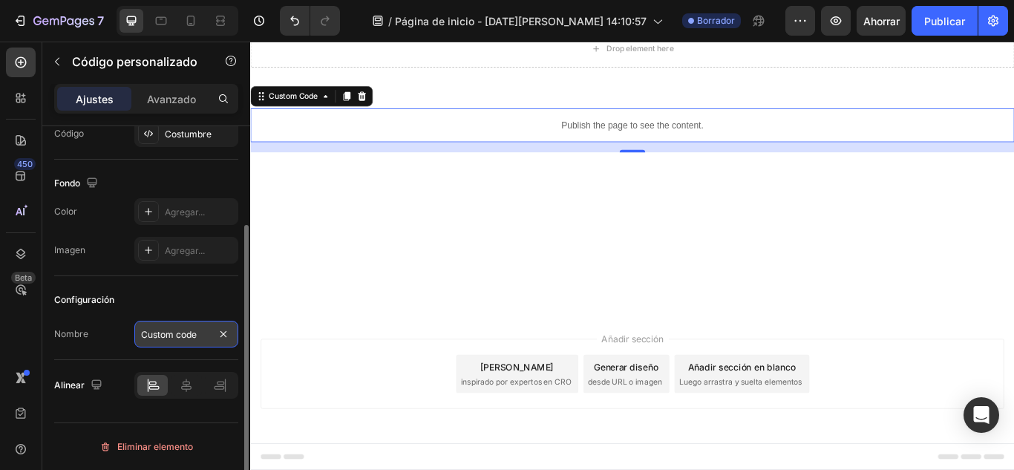
click at [207, 342] on input "Custom code" at bounding box center [186, 334] width 104 height 27
click at [188, 384] on icon at bounding box center [186, 385] width 15 height 15
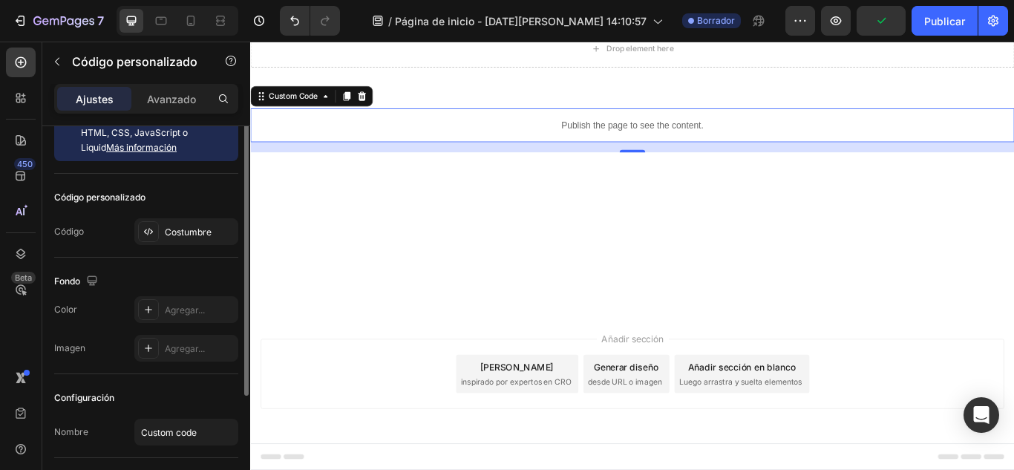
scroll to position [9, 0]
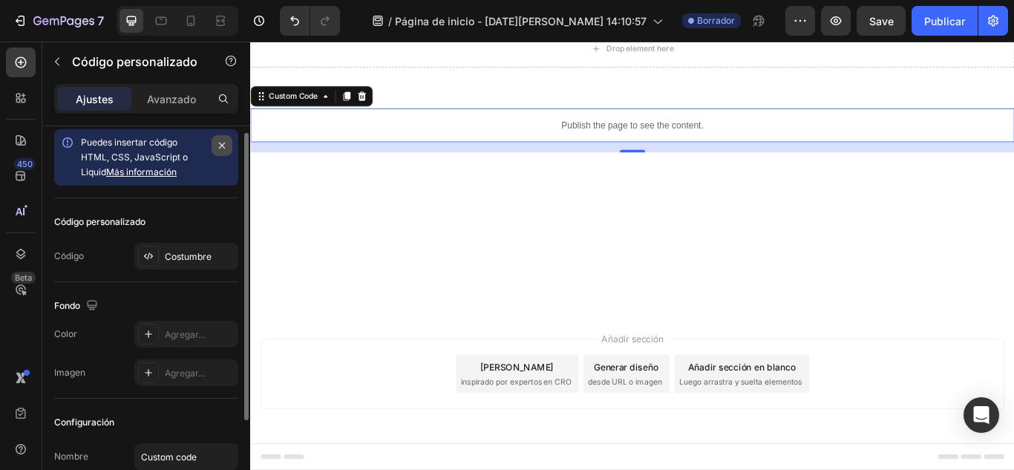
click at [226, 147] on icon "button" at bounding box center [222, 145] width 12 height 12
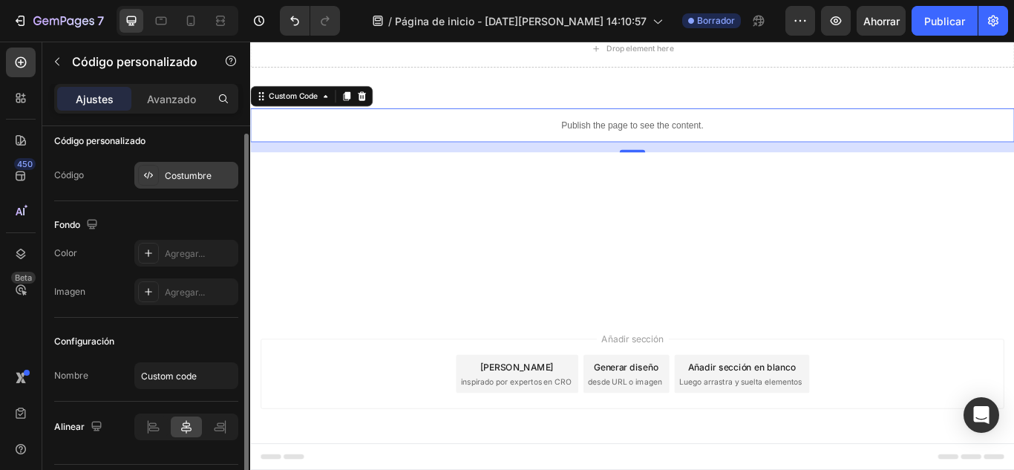
click at [202, 175] on font "Costumbre" at bounding box center [188, 175] width 47 height 11
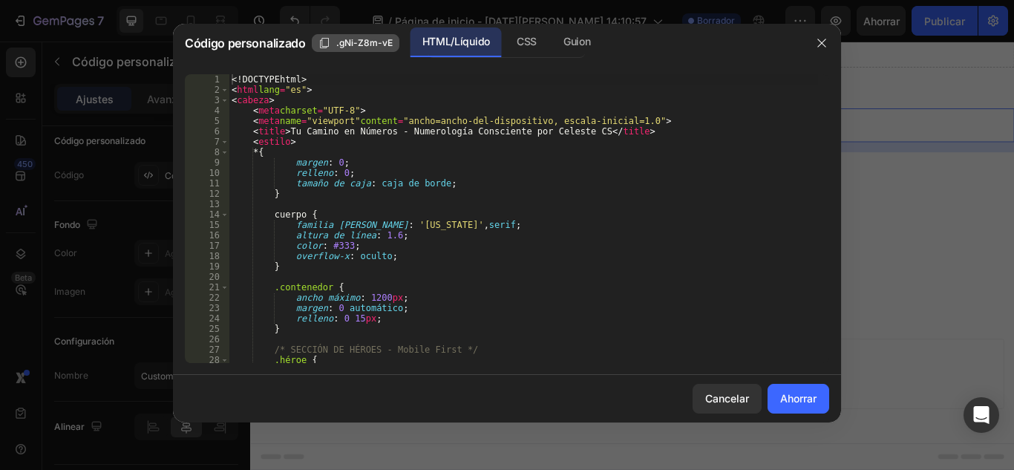
click at [355, 45] on font ".gNi-Z8m-vE" at bounding box center [364, 42] width 56 height 11
click at [712, 392] on font "Cancelar" at bounding box center [727, 398] width 44 height 13
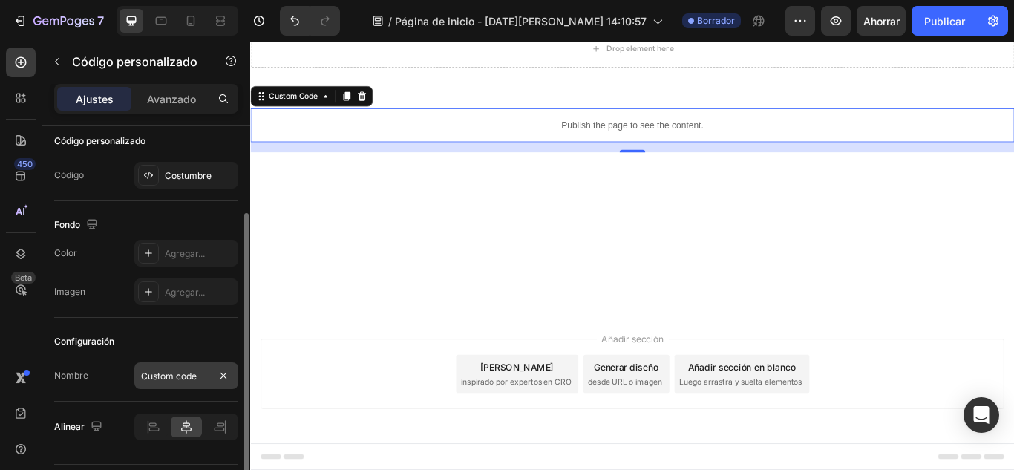
scroll to position [50, 0]
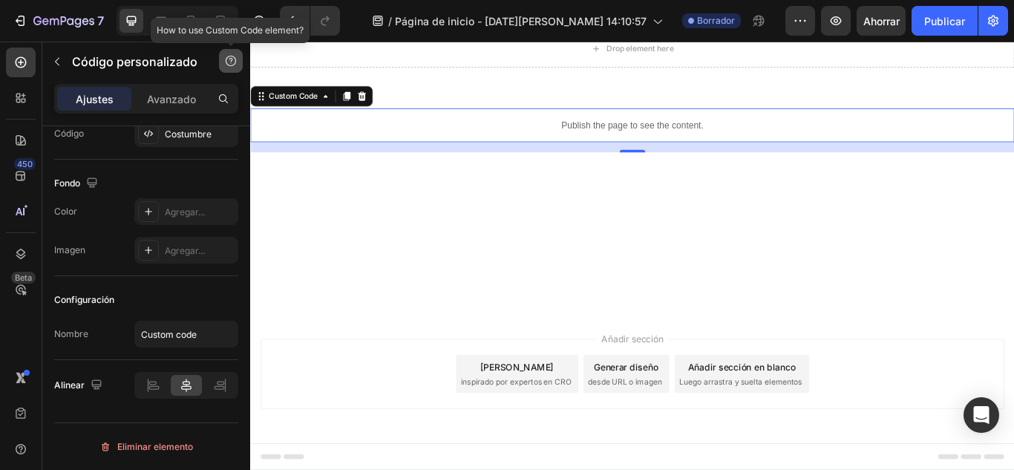
click at [234, 60] on icon "button" at bounding box center [231, 61] width 12 height 12
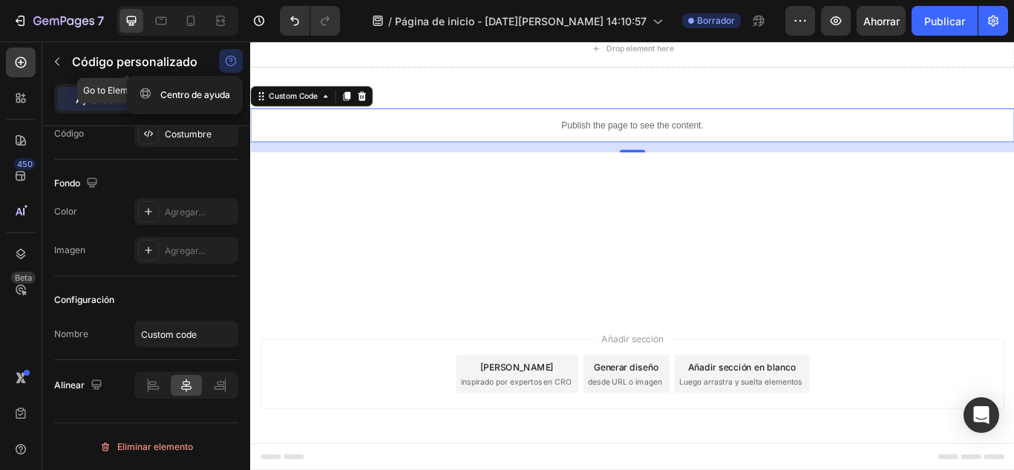
click at [46, 63] on button "button" at bounding box center [57, 62] width 24 height 24
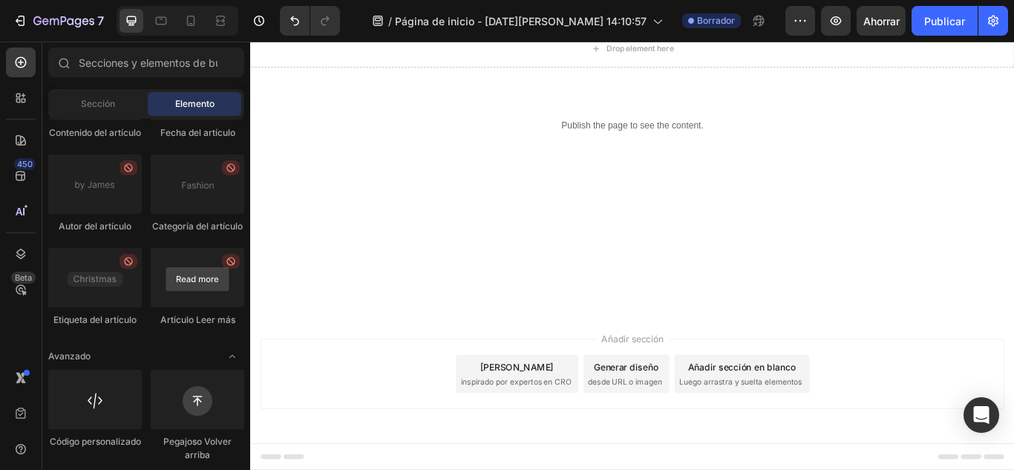
scroll to position [4277, 0]
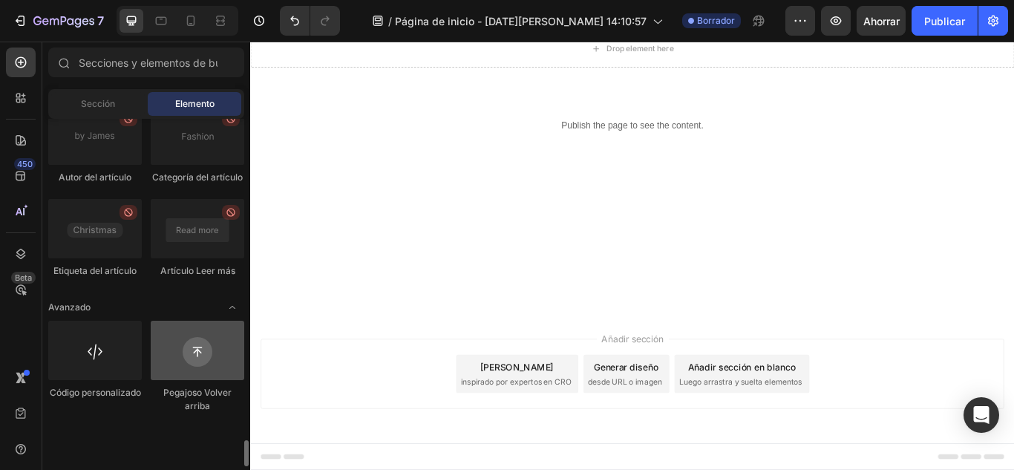
click at [189, 380] on div at bounding box center [197, 350] width 93 height 59
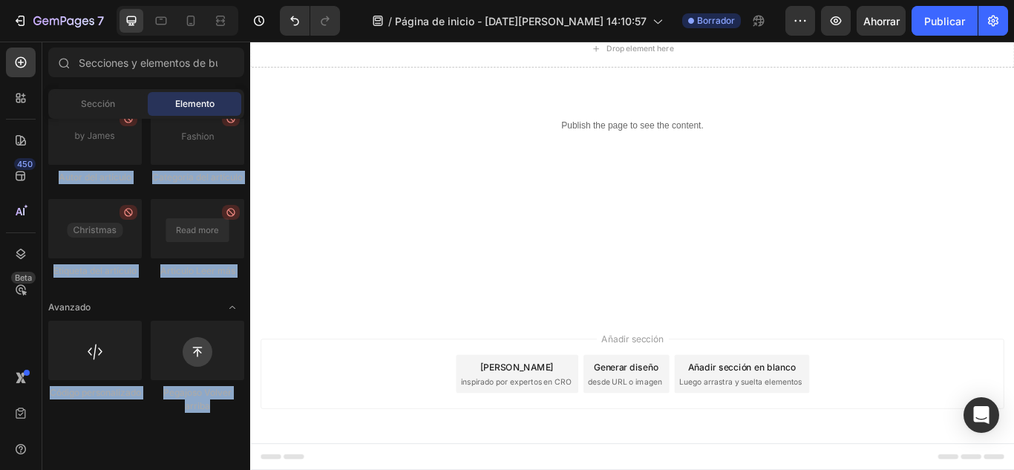
drag, startPoint x: 240, startPoint y: 451, endPoint x: 236, endPoint y: 107, distance: 344.3
click at [236, 107] on div "Secciones(18) Elementos(83) Sección Elemento Sección de héroes Detalle del prod…" at bounding box center [146, 256] width 208 height 418
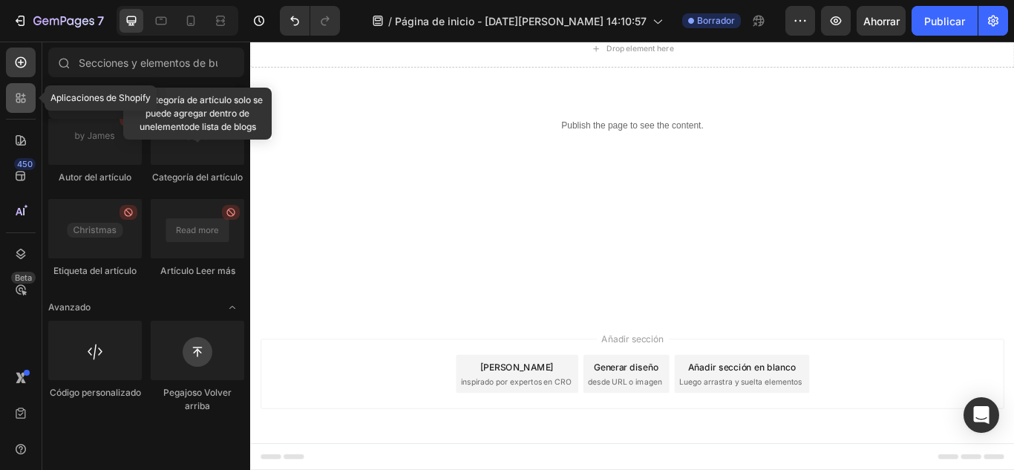
click at [18, 108] on div at bounding box center [21, 98] width 30 height 30
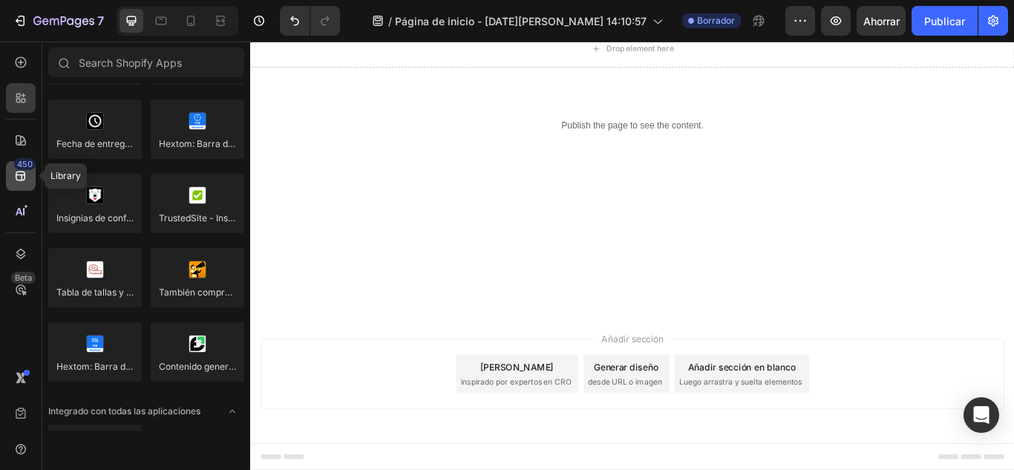
click at [22, 176] on icon at bounding box center [21, 176] width 10 height 10
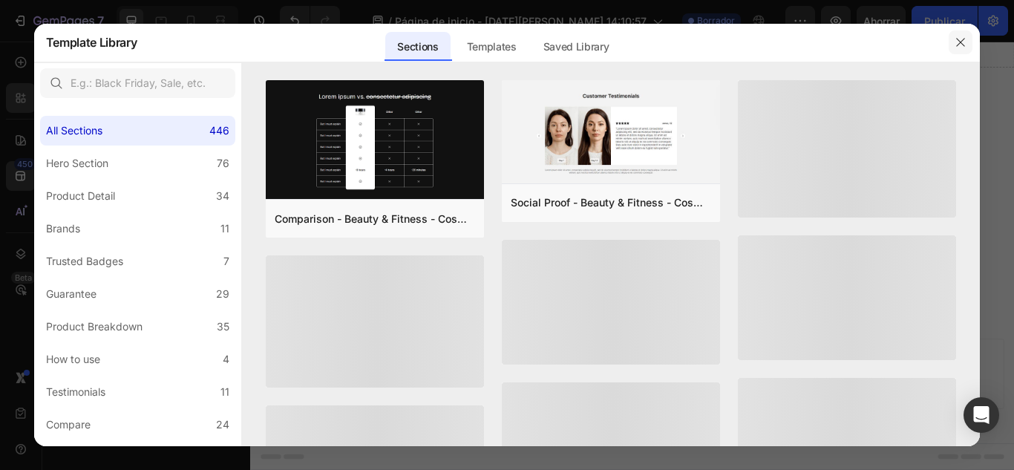
click at [956, 45] on icon "button" at bounding box center [960, 42] width 12 height 12
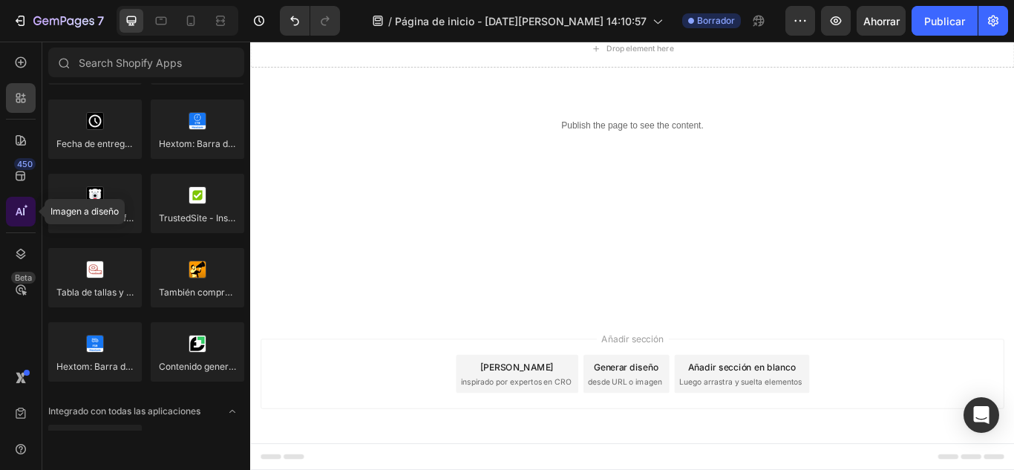
click at [11, 216] on div at bounding box center [21, 212] width 30 height 30
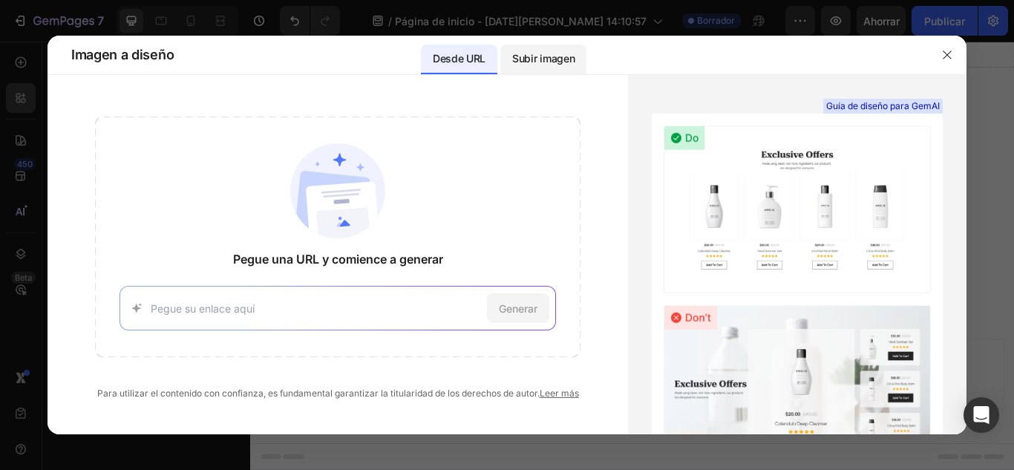
click at [544, 59] on font "Subir imagen" at bounding box center [543, 58] width 62 height 13
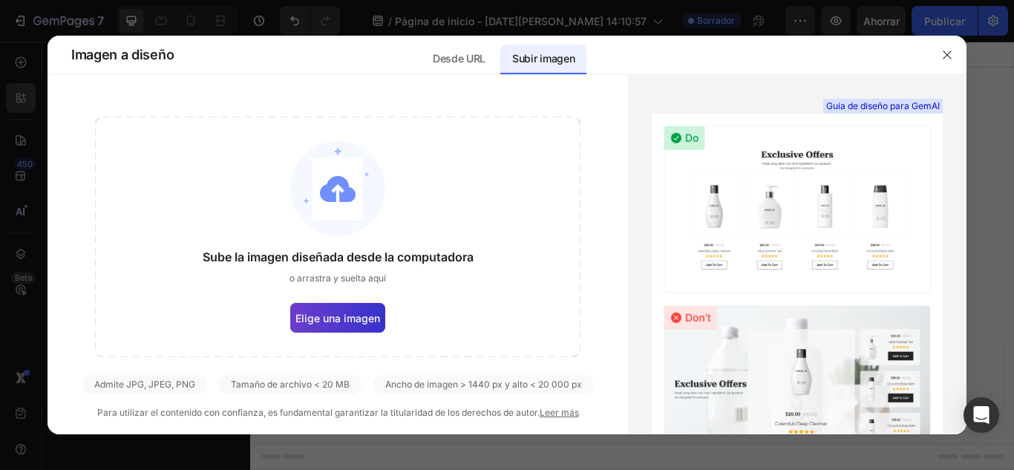
click at [344, 318] on font "Elige una imagen" at bounding box center [337, 318] width 85 height 13
click at [0, 0] on input "Elige una imagen" at bounding box center [0, 0] width 0 height 0
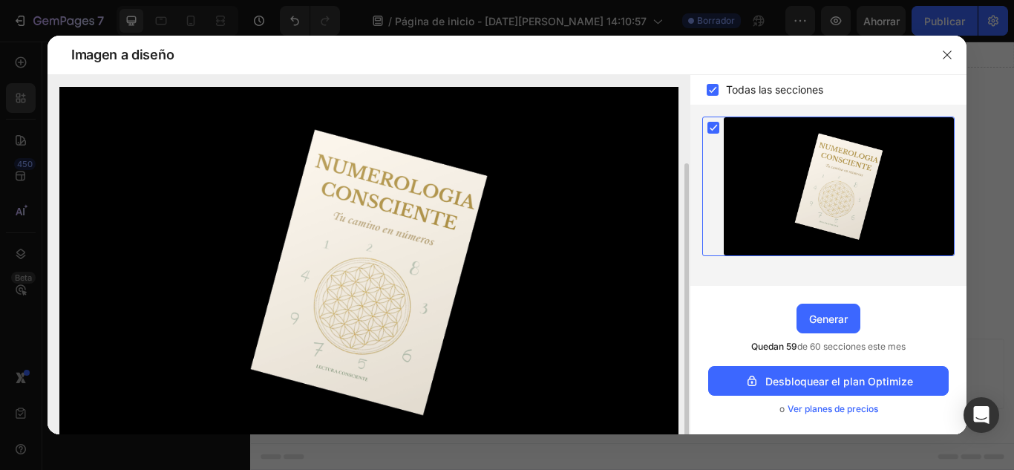
scroll to position [47, 0]
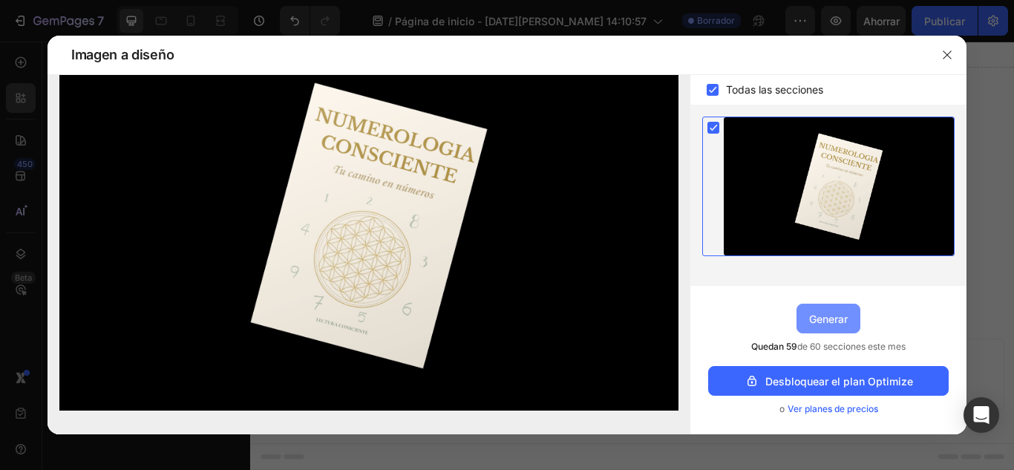
click at [823, 329] on button "Generar" at bounding box center [828, 318] width 64 height 30
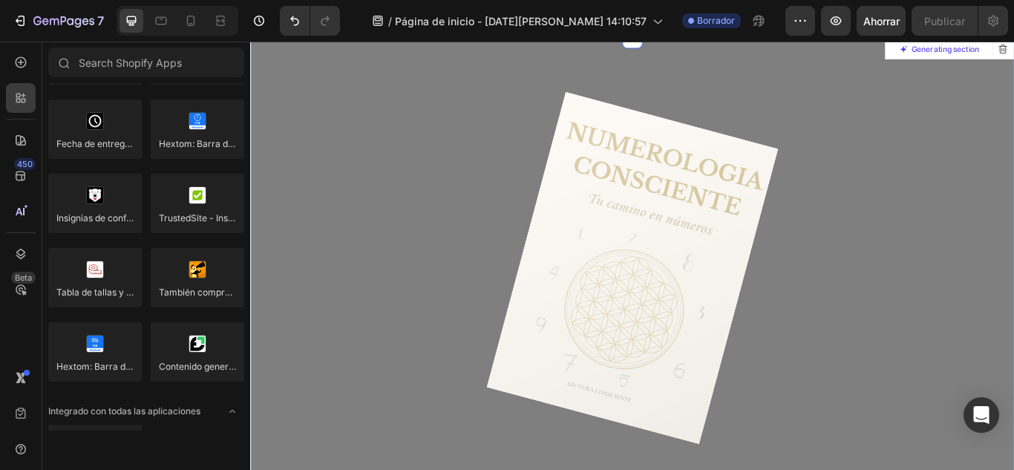
scroll to position [390, 0]
click at [508, 311] on div at bounding box center [695, 304] width 889 height 532
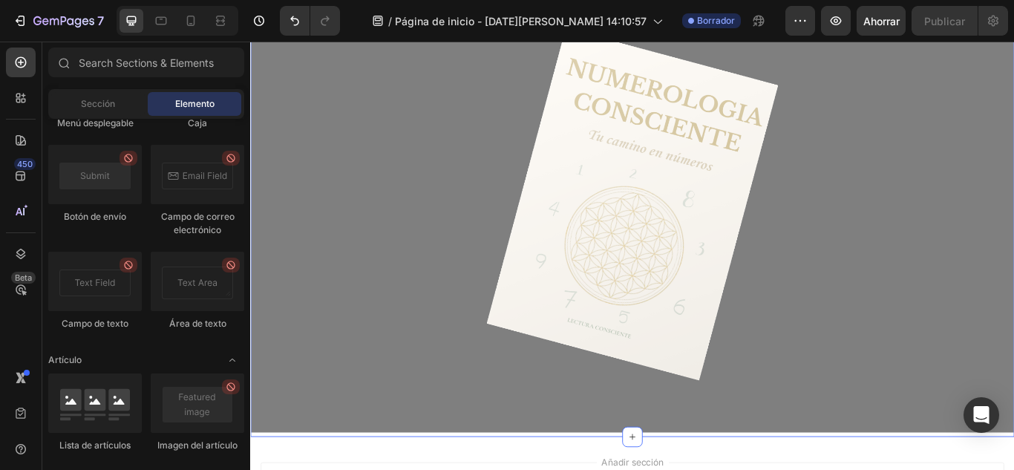
scroll to position [464, 0]
click at [346, 160] on div at bounding box center [695, 230] width 889 height 532
click at [589, 427] on div at bounding box center [695, 230] width 889 height 532
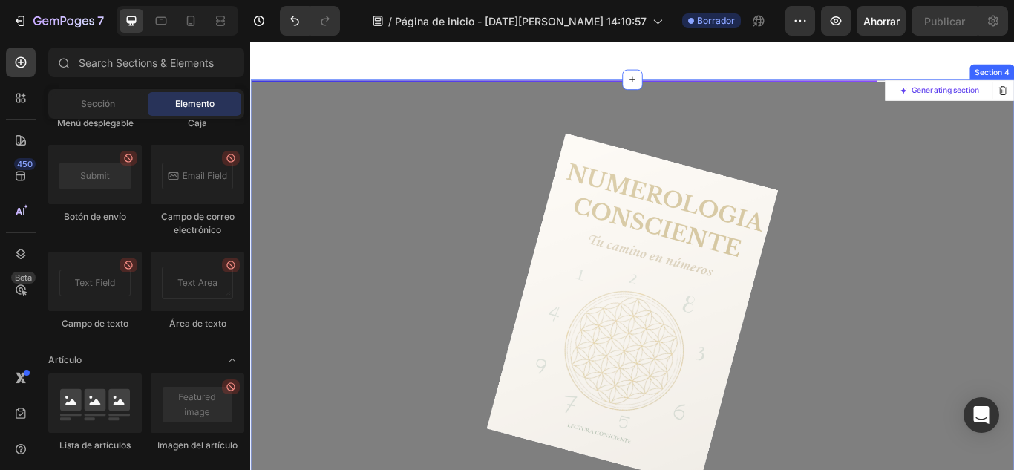
scroll to position [217, 0]
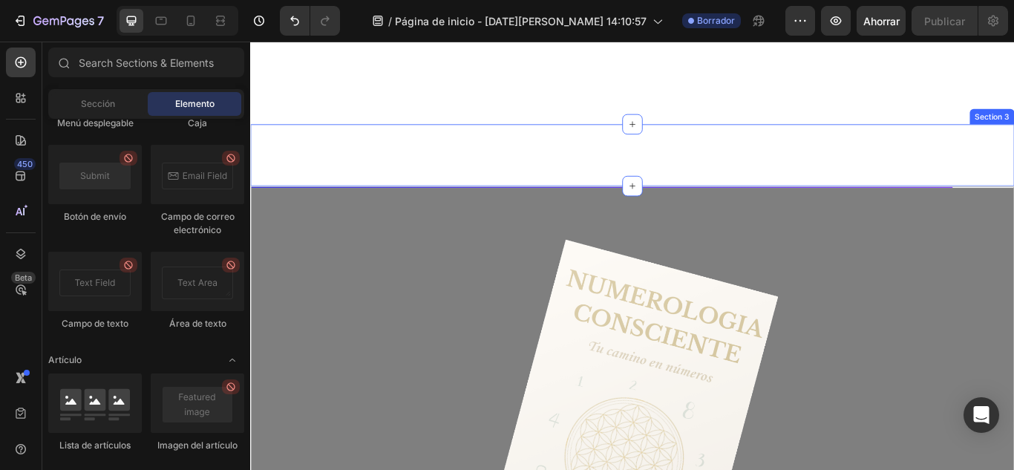
click at [890, 194] on div "El libro de Numerología Consciente que te enseña a leer tu mapa del alma, descu…" at bounding box center [695, 174] width 890 height 73
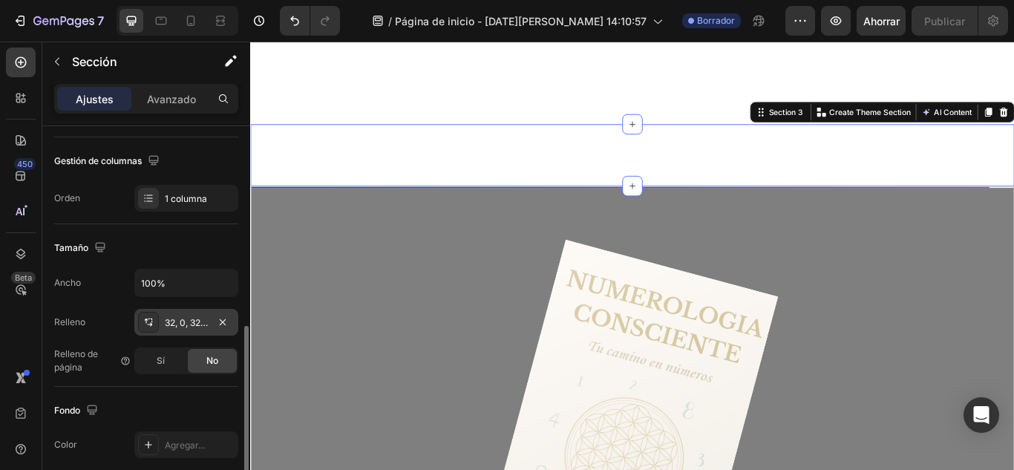
scroll to position [295, 0]
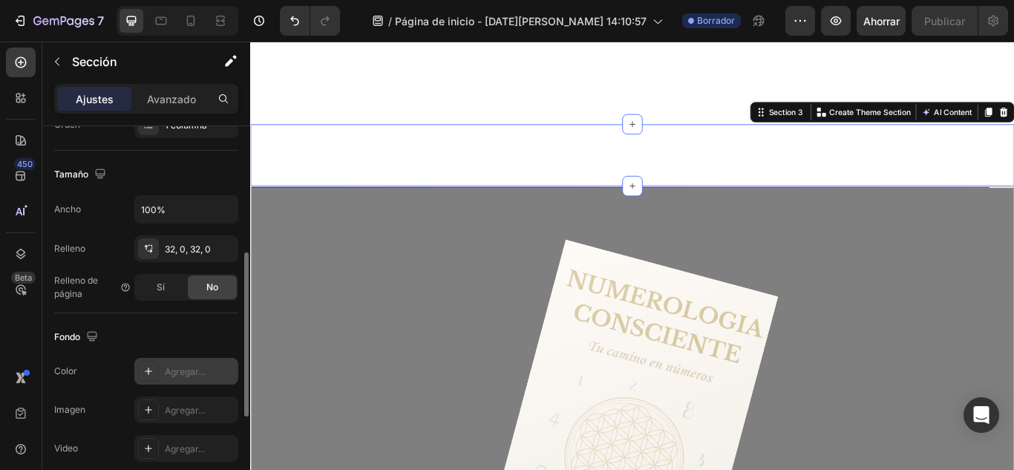
click at [191, 377] on div "Agregar..." at bounding box center [200, 371] width 70 height 13
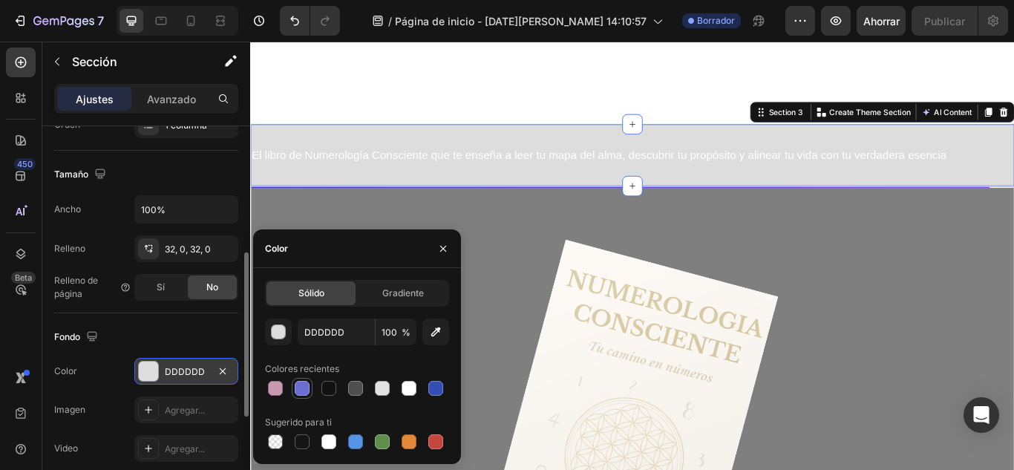
click at [308, 390] on div at bounding box center [302, 388] width 15 height 15
type input "6B6DD3"
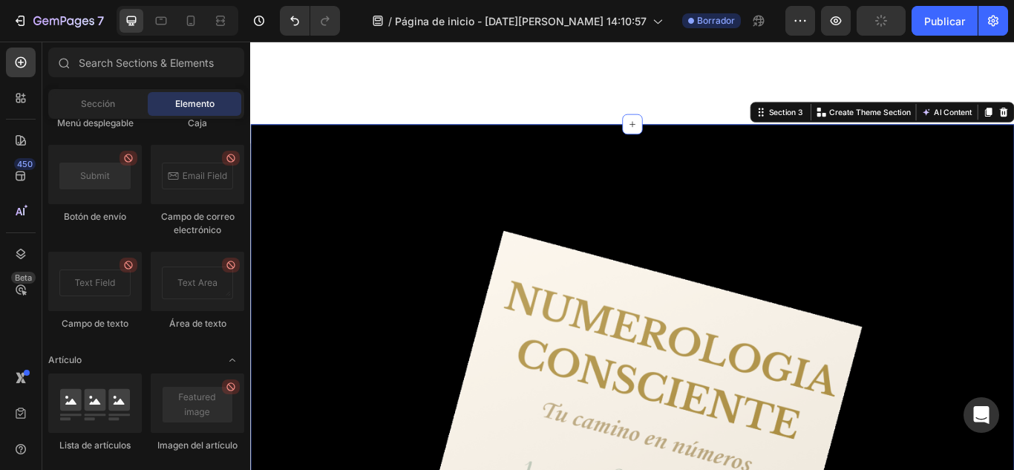
scroll to position [0, 0]
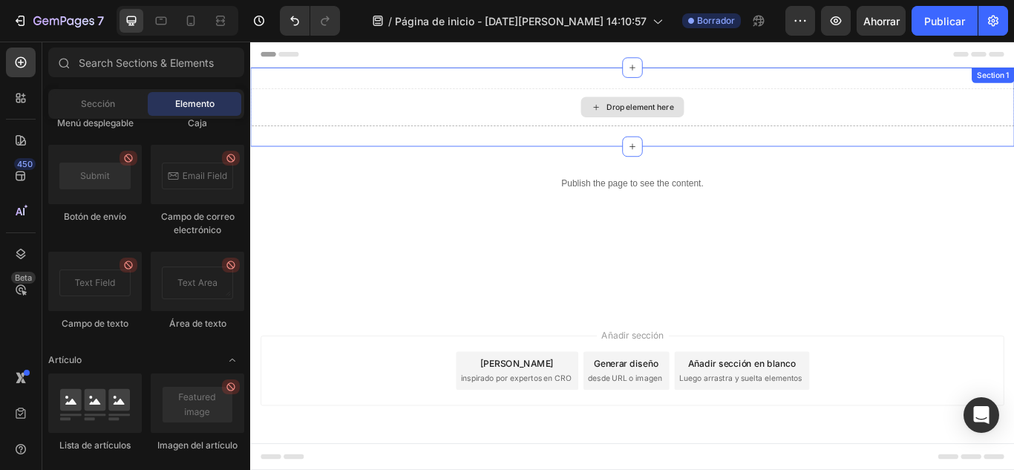
click at [474, 96] on div "Drop element here" at bounding box center [695, 118] width 890 height 45
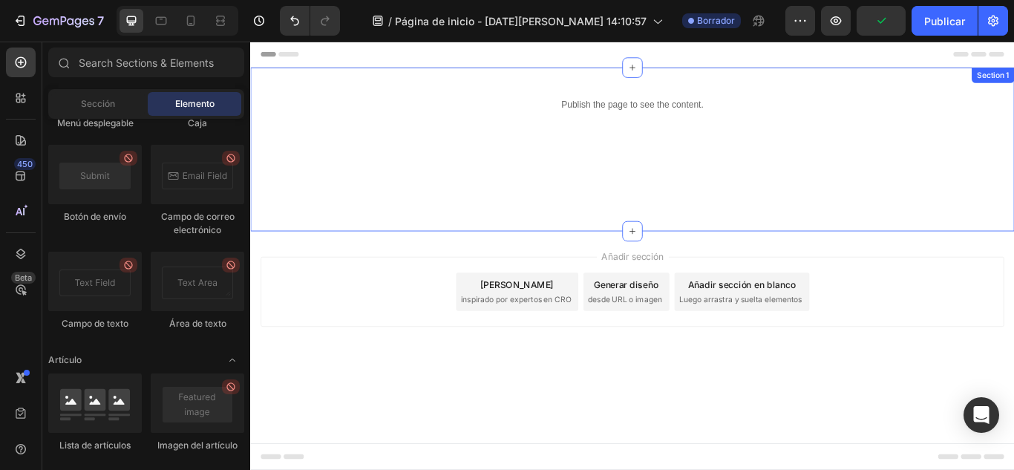
click at [873, 82] on div "Publish the page to see the content. Custom Code Descubre el código secreto de …" at bounding box center [695, 167] width 890 height 191
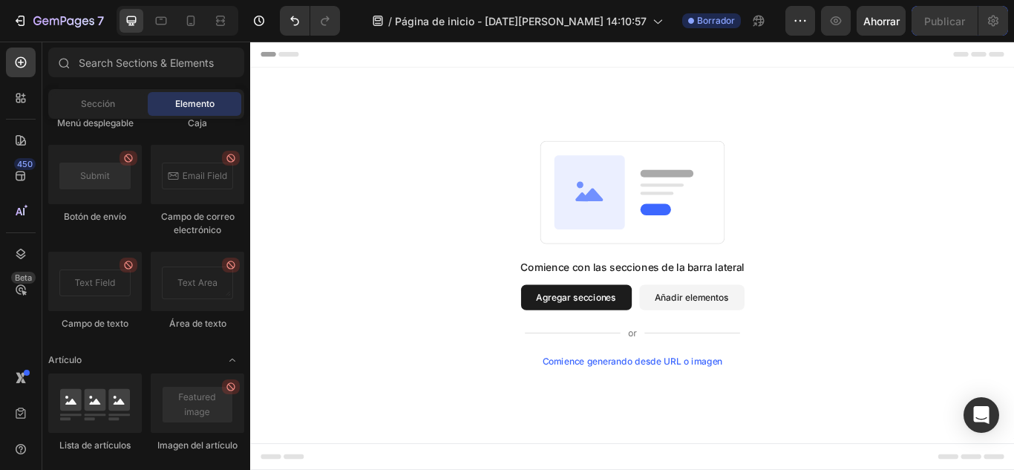
click at [779, 415] on font "Comience generando desde URL o imagen" at bounding box center [696, 413] width 210 height 13
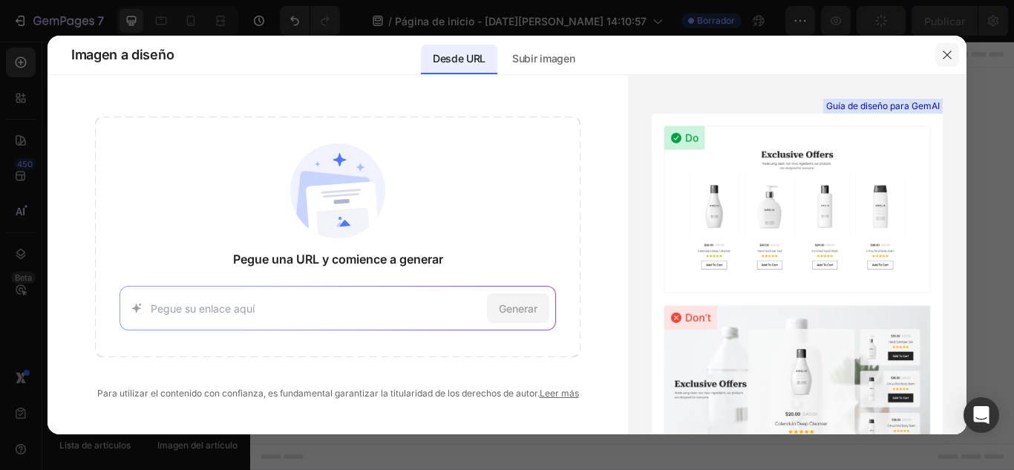
click at [950, 53] on icon "button" at bounding box center [947, 55] width 12 height 12
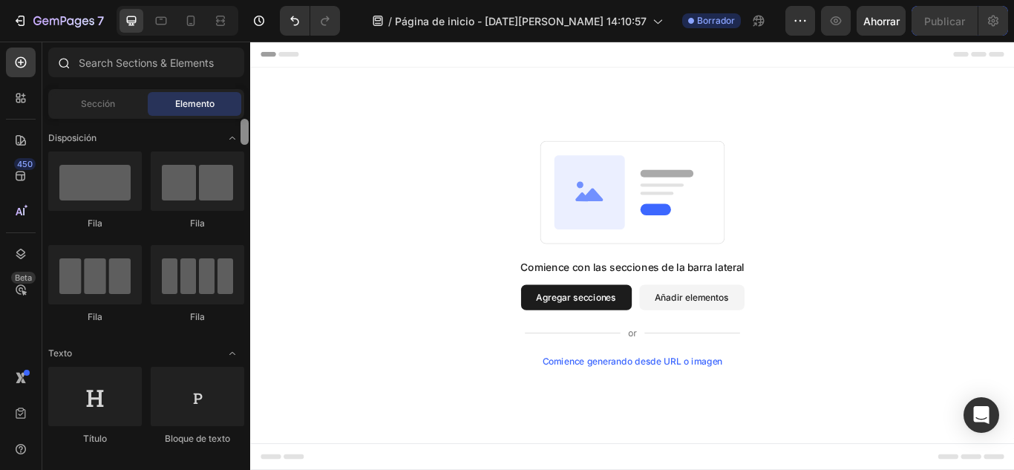
drag, startPoint x: 244, startPoint y: 402, endPoint x: 244, endPoint y: 56, distance: 345.8
click at [244, 56] on div "Secciones(18) Elementos(83) Sección Elemento Sección de héroes Detalle del prod…" at bounding box center [146, 256] width 208 height 418
click at [649, 348] on button "Agregar secciones" at bounding box center [629, 340] width 129 height 30
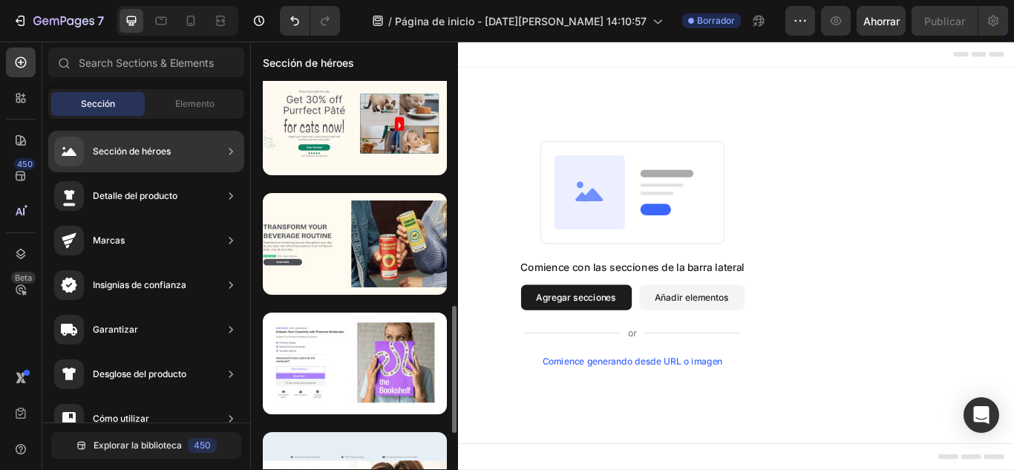
scroll to position [539, 0]
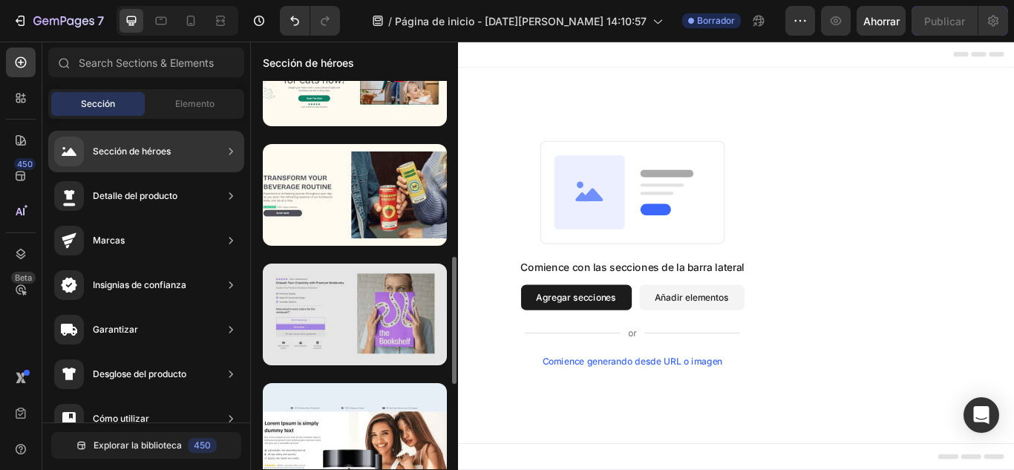
click at [398, 315] on div at bounding box center [355, 314] width 184 height 102
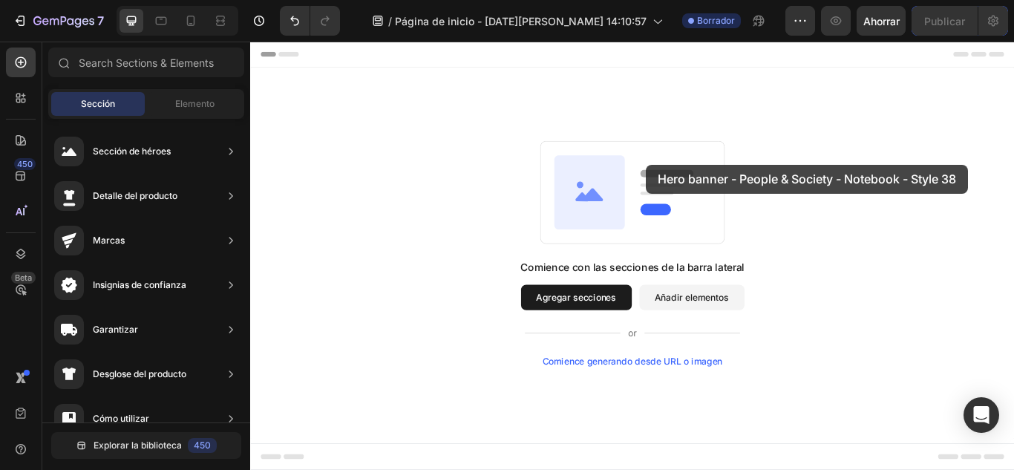
drag, startPoint x: 592, startPoint y: 361, endPoint x: 712, endPoint y: 185, distance: 212.6
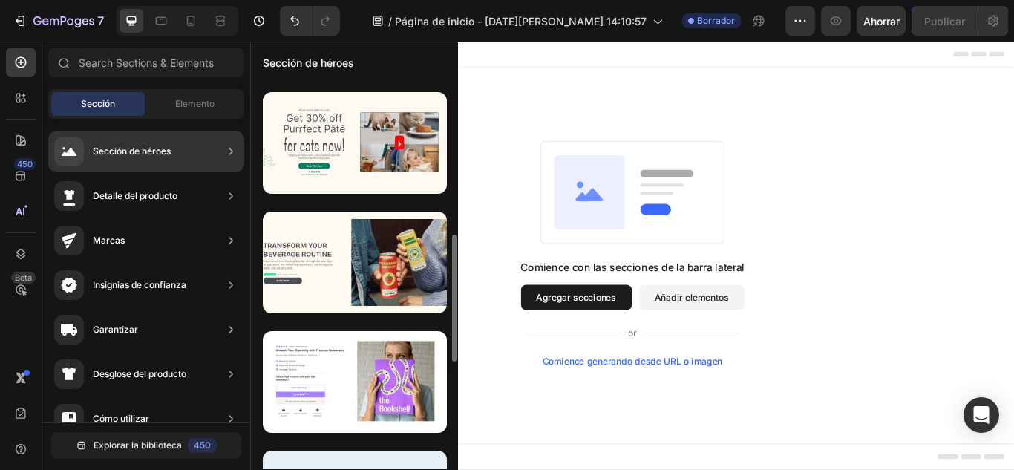
scroll to position [545, 0]
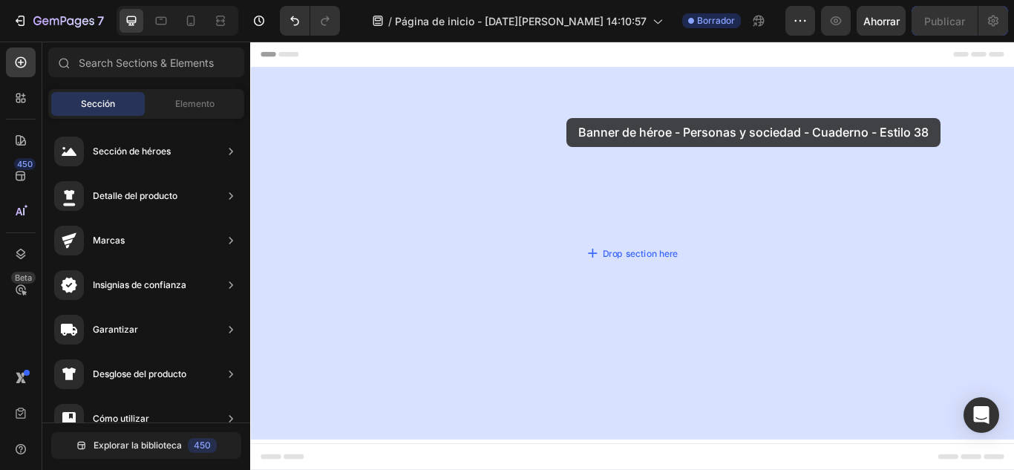
drag, startPoint x: 577, startPoint y: 341, endPoint x: 619, endPoint y: 131, distance: 214.8
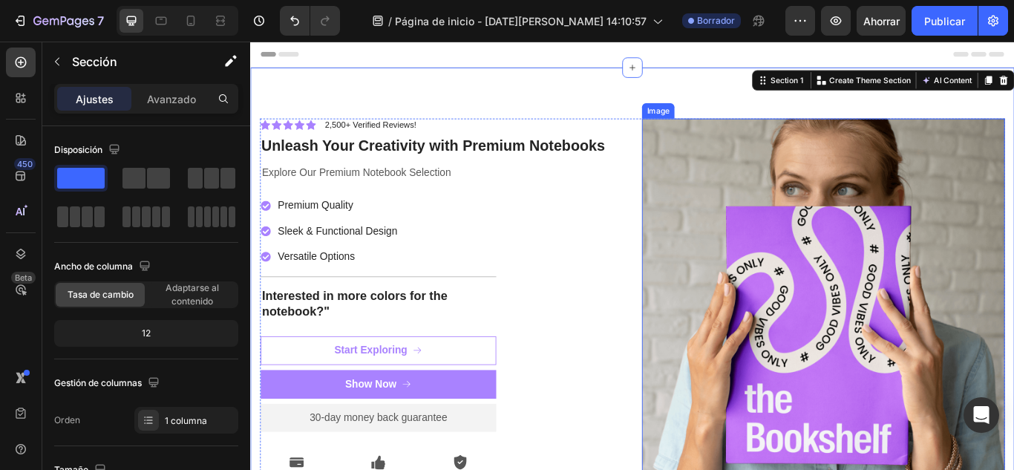
click at [884, 219] on img at bounding box center [917, 351] width 423 height 441
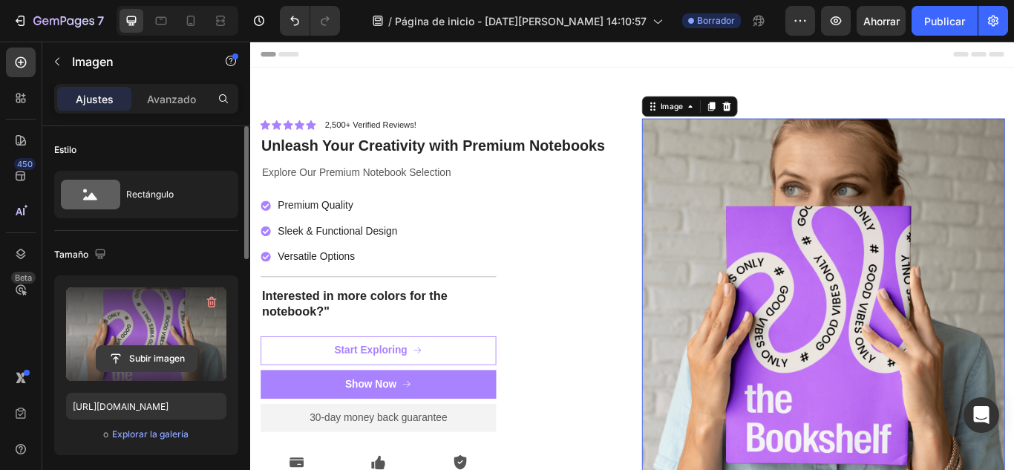
click at [162, 361] on input "file" at bounding box center [146, 358] width 100 height 25
type input "https://cdn.shopify.com/s/files/1/0957/6005/6649/files/gempages_581488327186711…"
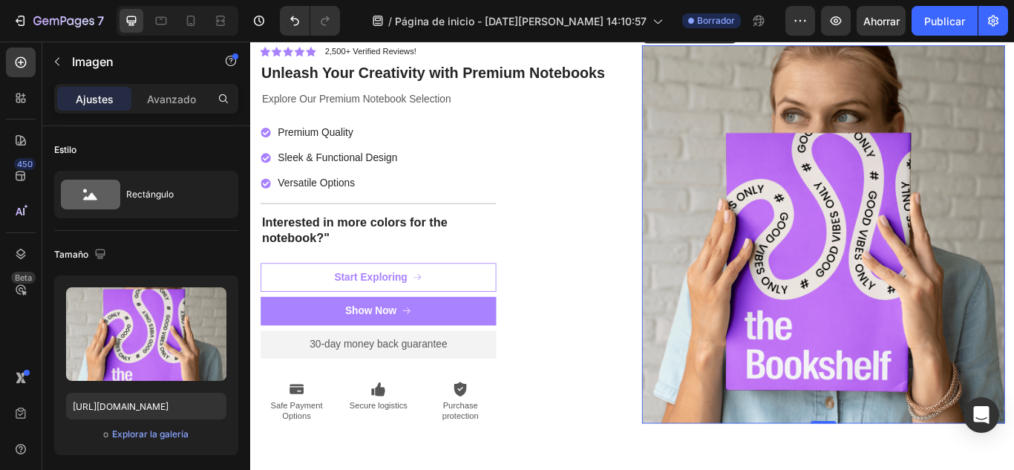
scroll to position [99, 0]
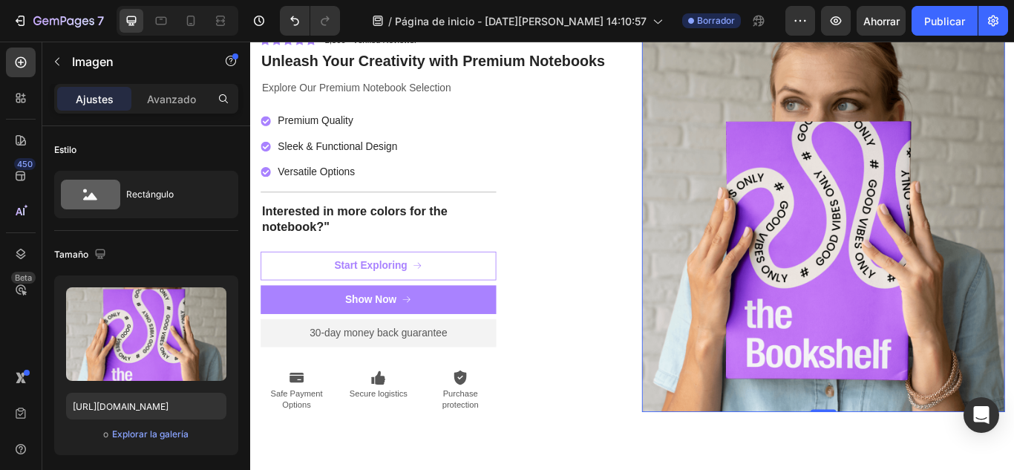
click at [890, 176] on img at bounding box center [917, 253] width 423 height 441
click at [72, 257] on font "Tamaño" at bounding box center [71, 254] width 34 height 11
click at [99, 251] on icon "button" at bounding box center [100, 253] width 15 height 15
click at [108, 322] on button "button" at bounding box center [103, 331] width 24 height 24
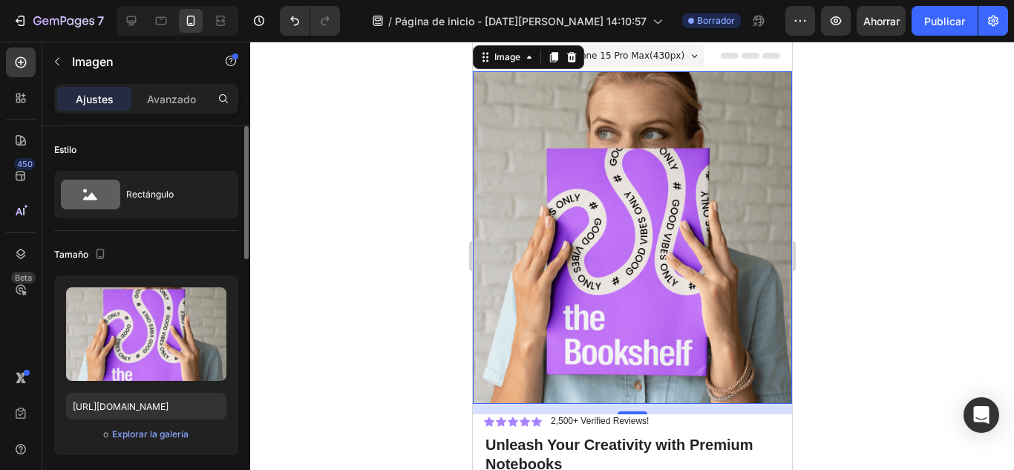
scroll to position [0, 0]
click at [612, 143] on img at bounding box center [631, 238] width 319 height 332
click at [531, 59] on icon at bounding box center [528, 58] width 12 height 12
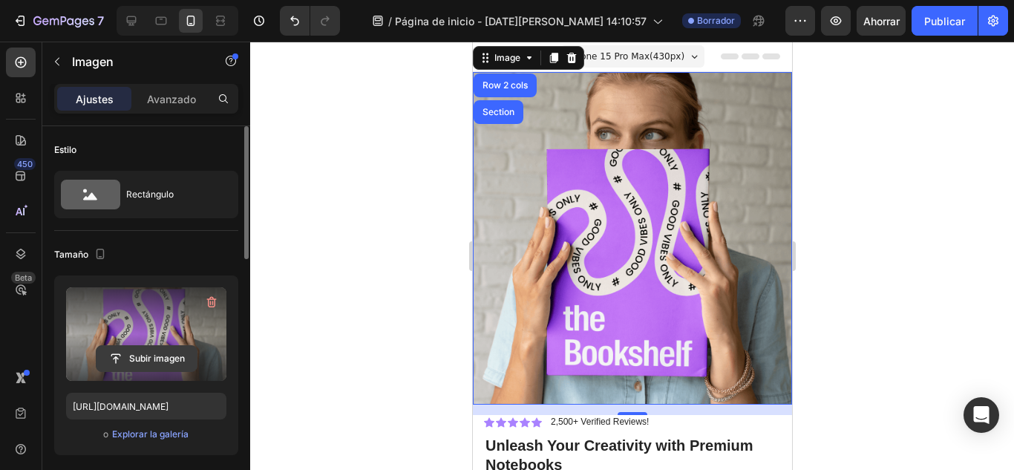
click at [155, 364] on input "file" at bounding box center [146, 358] width 100 height 25
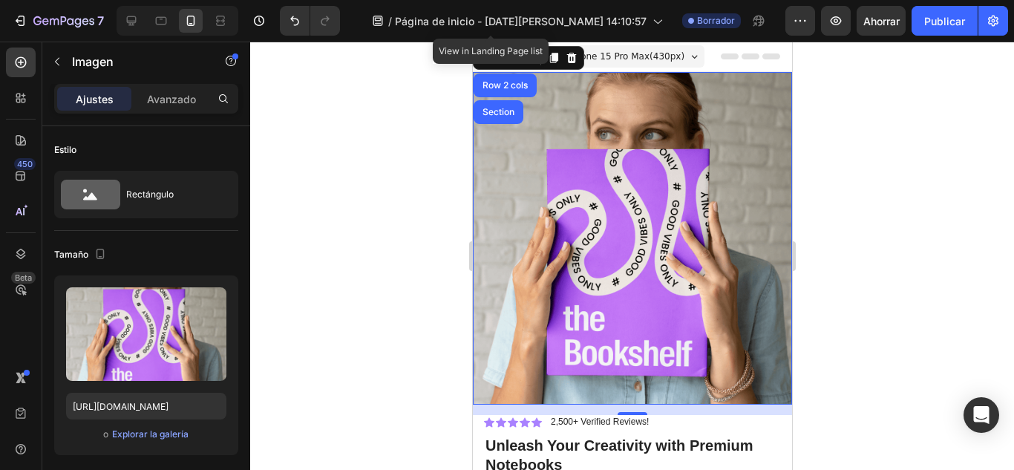
click at [569, 208] on img at bounding box center [631, 238] width 319 height 332
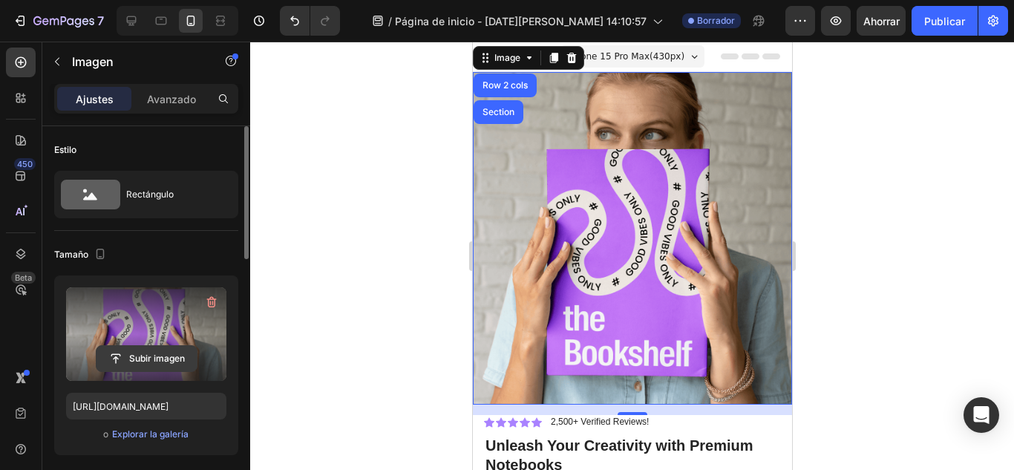
click at [136, 354] on input "file" at bounding box center [146, 358] width 100 height 25
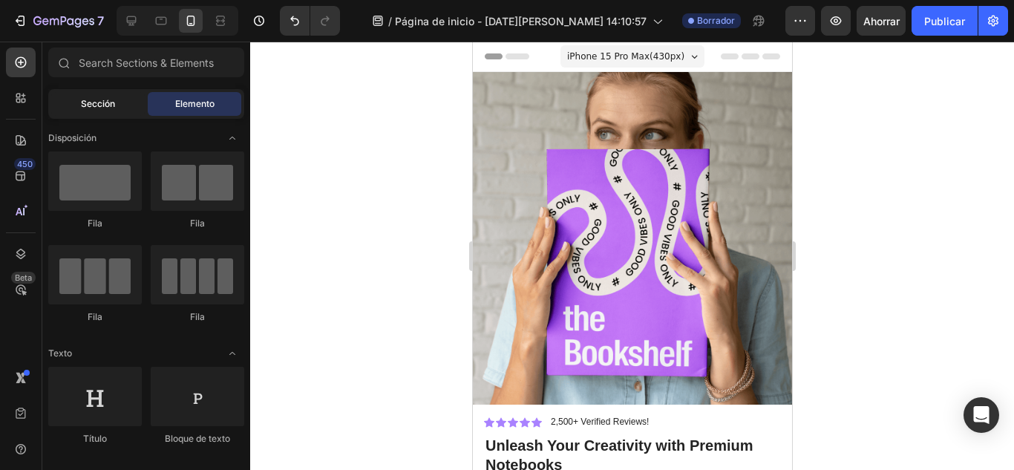
click at [94, 114] on div "Sección" at bounding box center [97, 104] width 93 height 24
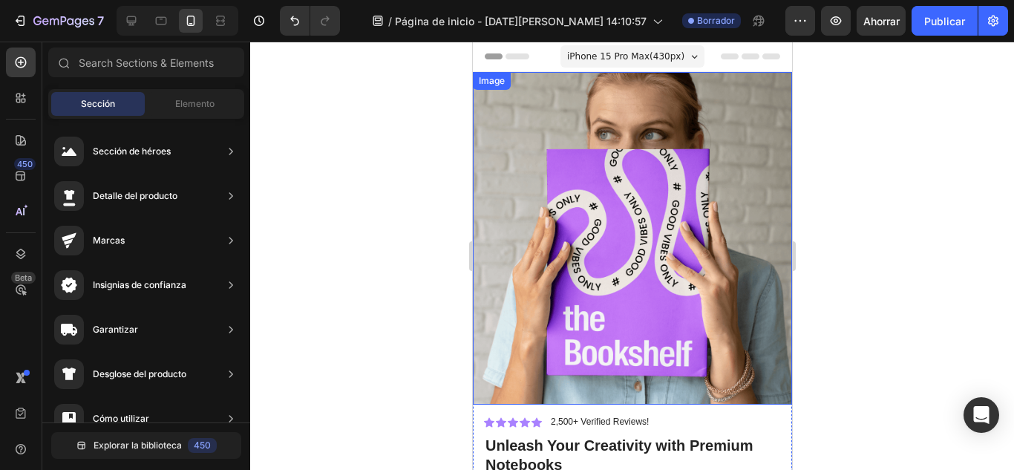
click at [537, 162] on img at bounding box center [631, 238] width 319 height 332
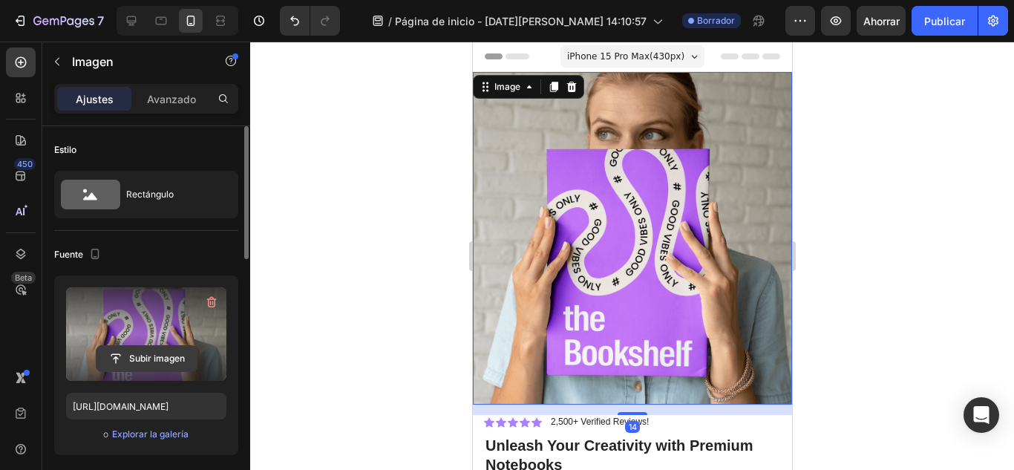
click at [163, 360] on input "file" at bounding box center [146, 358] width 100 height 25
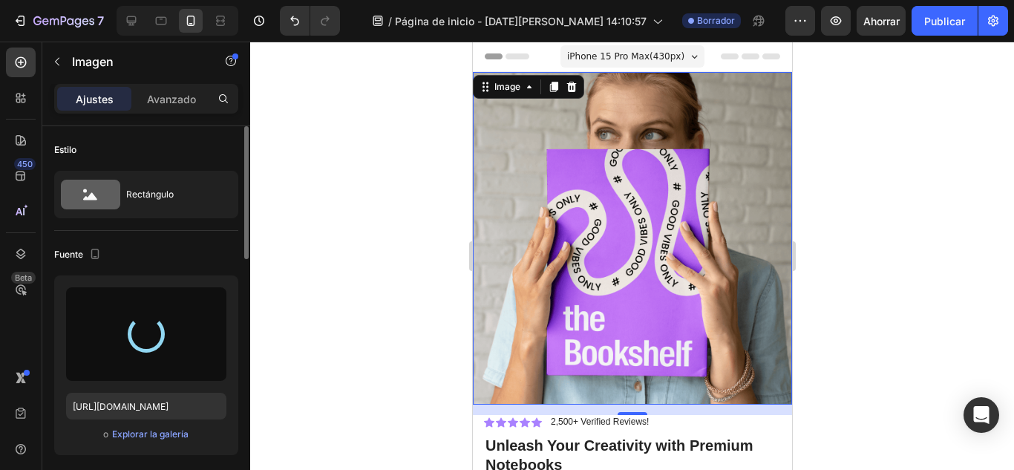
type input "https://cdn.shopify.com/s/files/1/0957/6005/6649/files/gempages_581488327186711…"
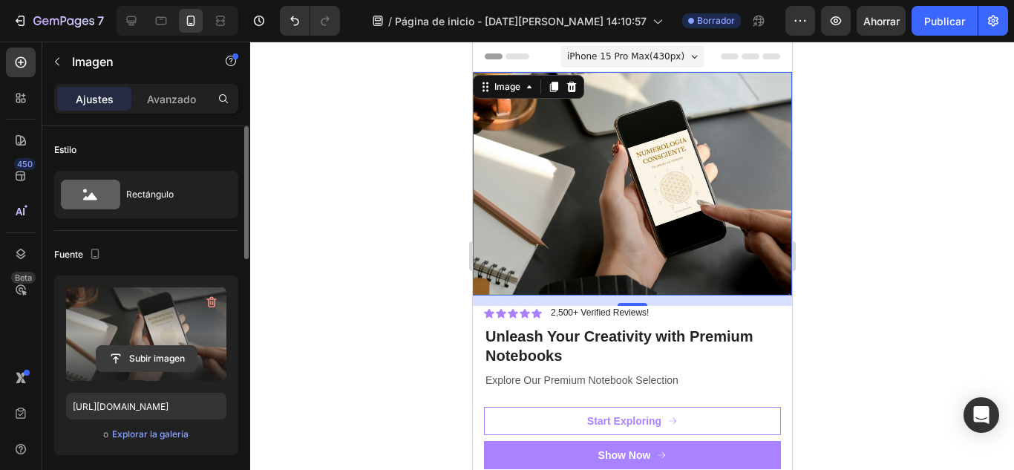
click at [181, 359] on input "file" at bounding box center [146, 358] width 100 height 25
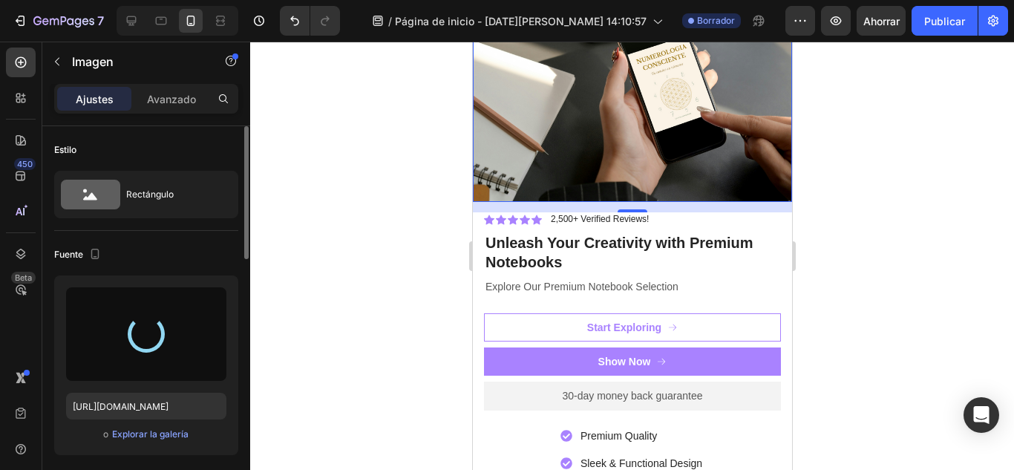
scroll to position [99, 0]
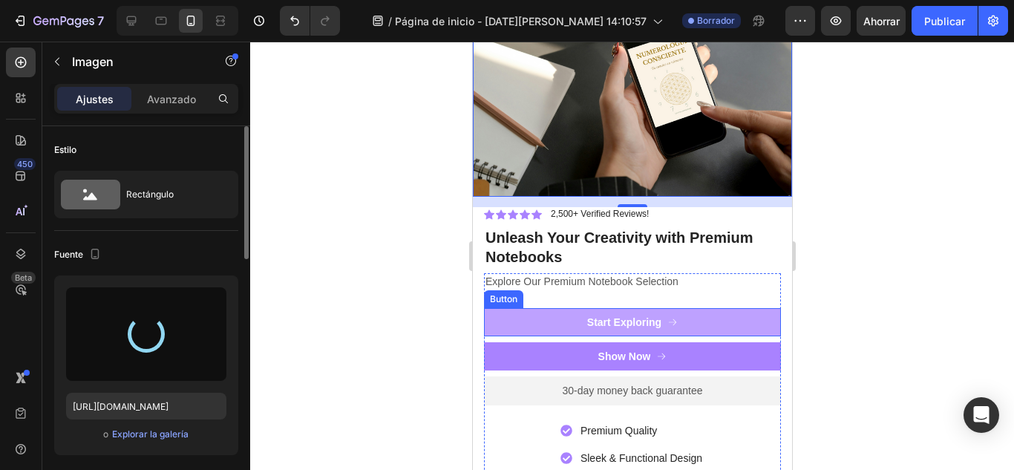
click at [694, 321] on button "Start Exploring" at bounding box center [631, 322] width 297 height 28
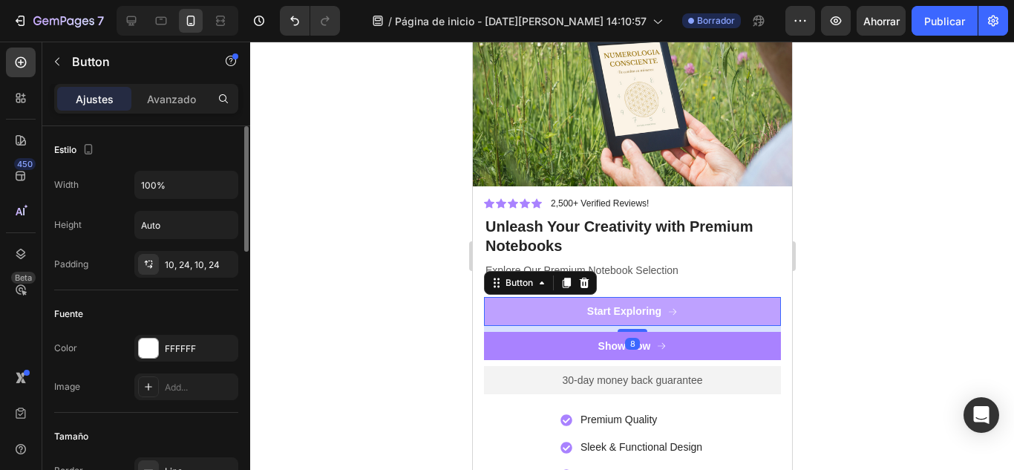
scroll to position [88, 0]
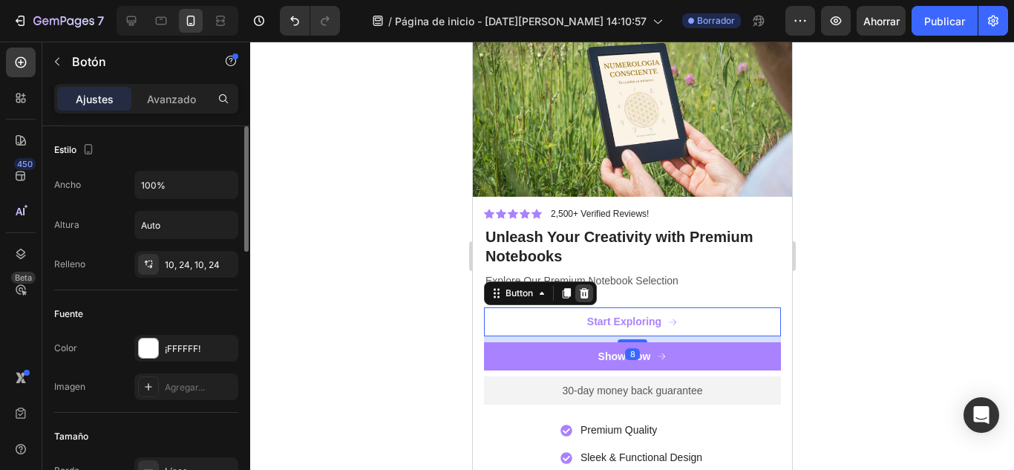
click at [591, 288] on div at bounding box center [583, 293] width 18 height 18
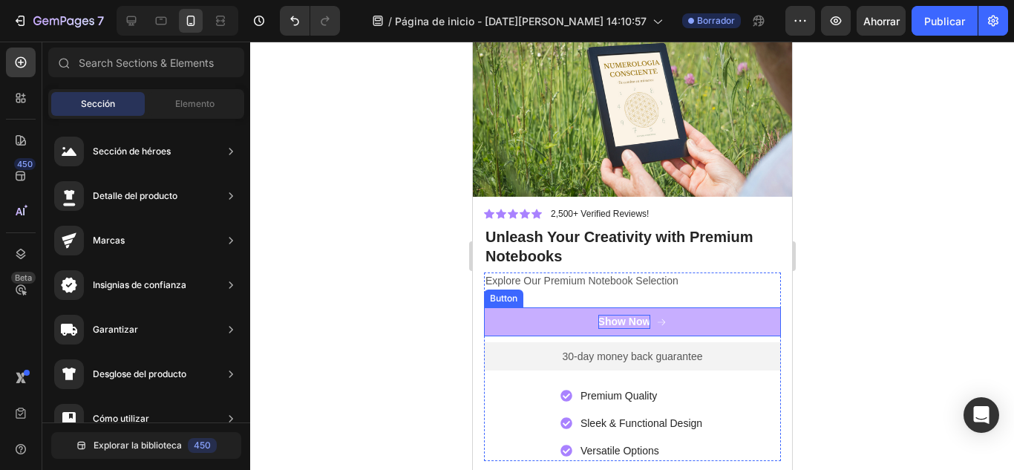
click at [611, 315] on div "Show Now" at bounding box center [623, 321] width 53 height 13
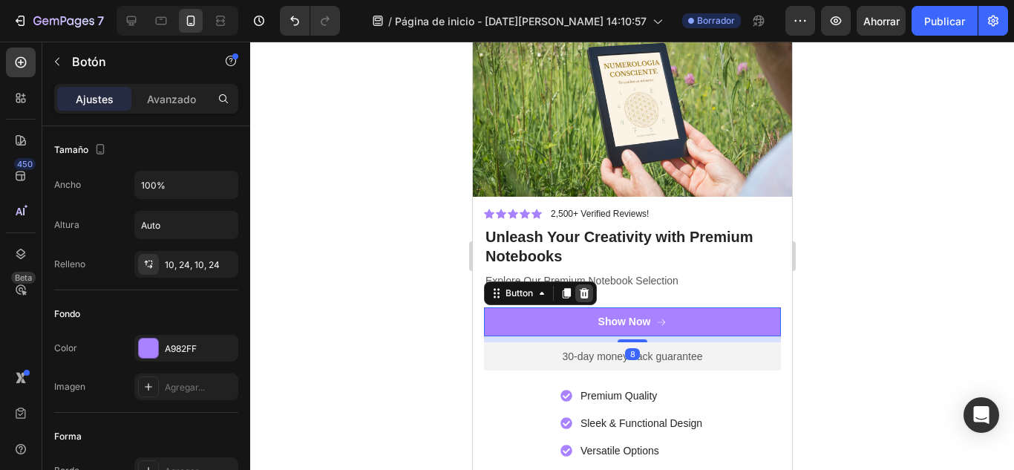
click at [581, 288] on icon at bounding box center [584, 293] width 10 height 10
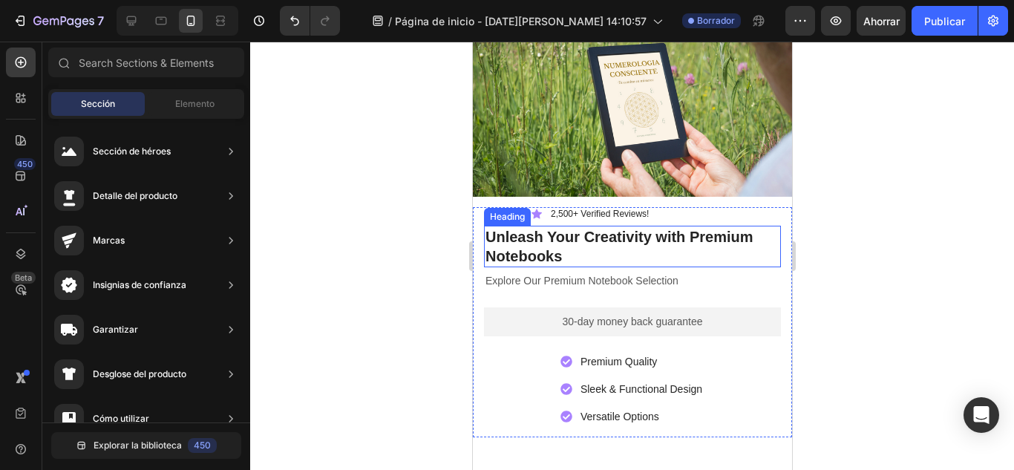
click at [562, 243] on h2 "Unleash Your Creativity with Premium Notebooks" at bounding box center [631, 247] width 297 height 42
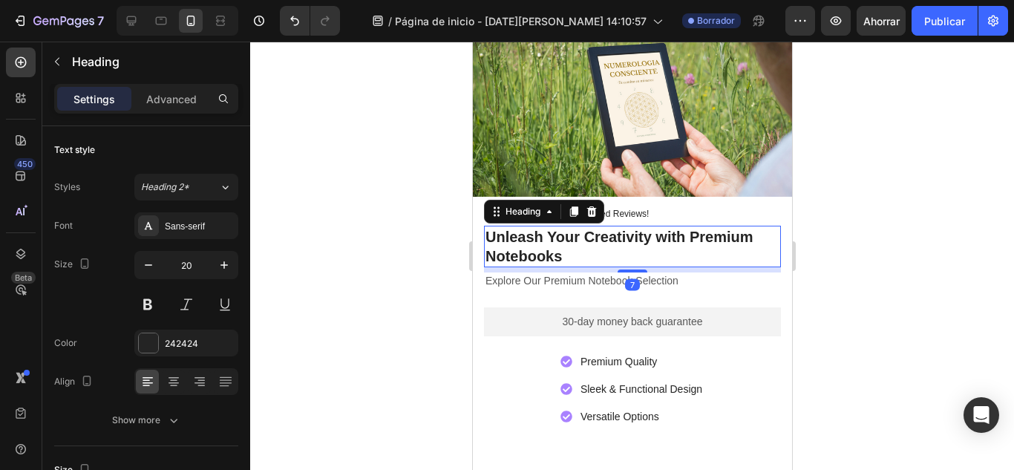
click at [562, 242] on h2 "Unleash Your Creativity with Premium Notebooks" at bounding box center [631, 247] width 297 height 42
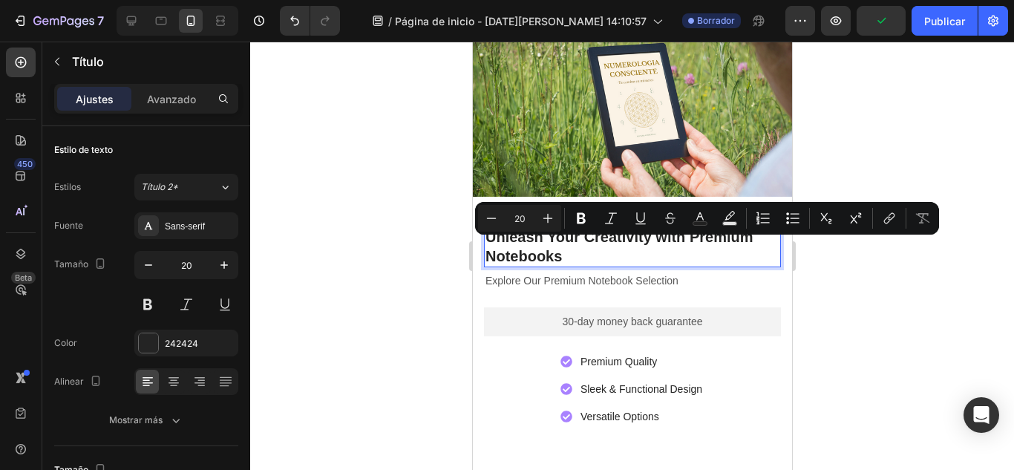
click at [566, 252] on p "Unleash Your Creativity with Premium Notebooks" at bounding box center [632, 246] width 294 height 39
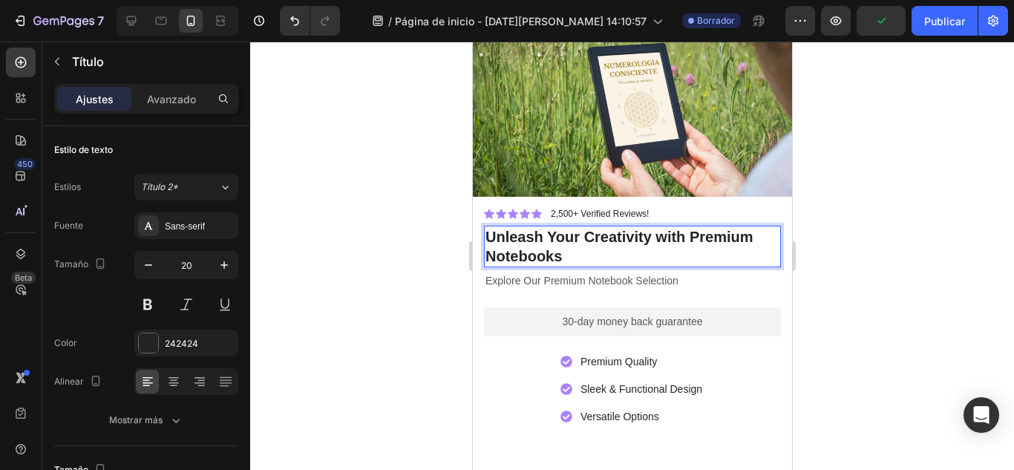
click at [566, 252] on p "Unleash Your Creativity with Premium Notebooks" at bounding box center [632, 246] width 294 height 39
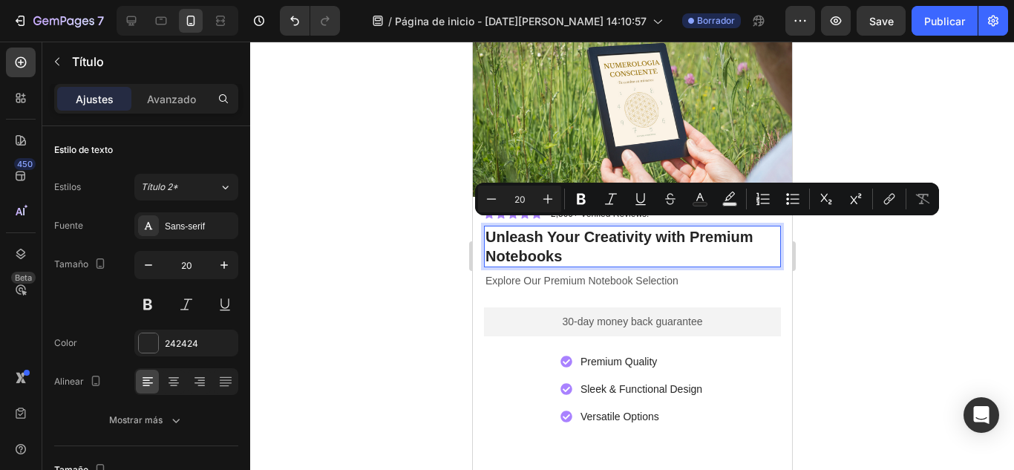
drag, startPoint x: 568, startPoint y: 250, endPoint x: 485, endPoint y: 220, distance: 87.8
click at [485, 227] on p "Unleash Your Creativity with Premium Notebooks" at bounding box center [632, 246] width 294 height 39
click at [283, 21] on button "Deshacer/Rehacer" at bounding box center [295, 21] width 30 height 30
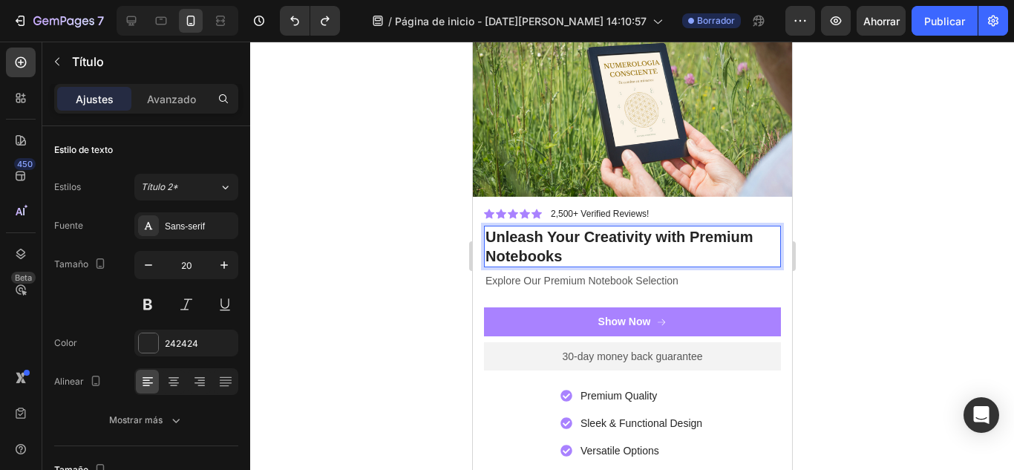
click at [638, 249] on p "Unleash Your Creativity with Premium Notebooks" at bounding box center [632, 246] width 294 height 39
click at [571, 250] on p "Unleash Your Creativity with Premium Notebooks" at bounding box center [632, 246] width 294 height 39
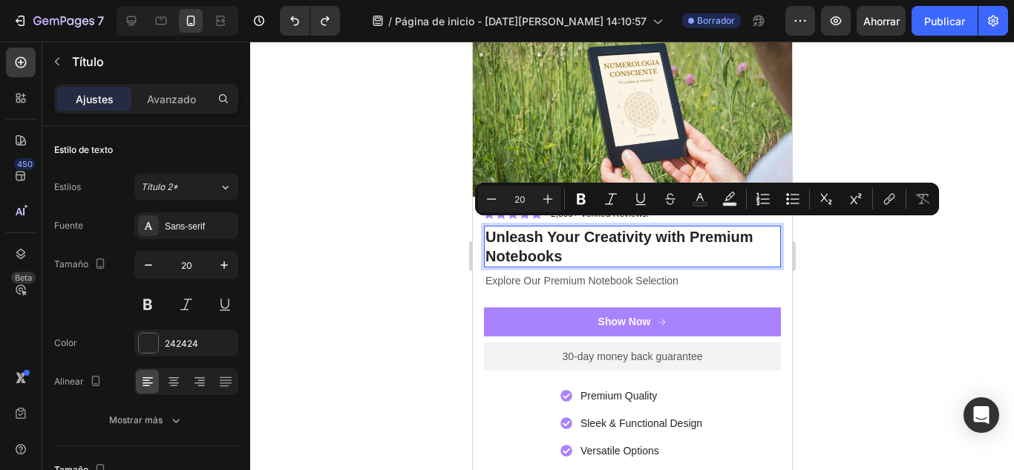
click at [571, 250] on p "Unleash Your Creativity with Premium Notebooks" at bounding box center [632, 246] width 294 height 39
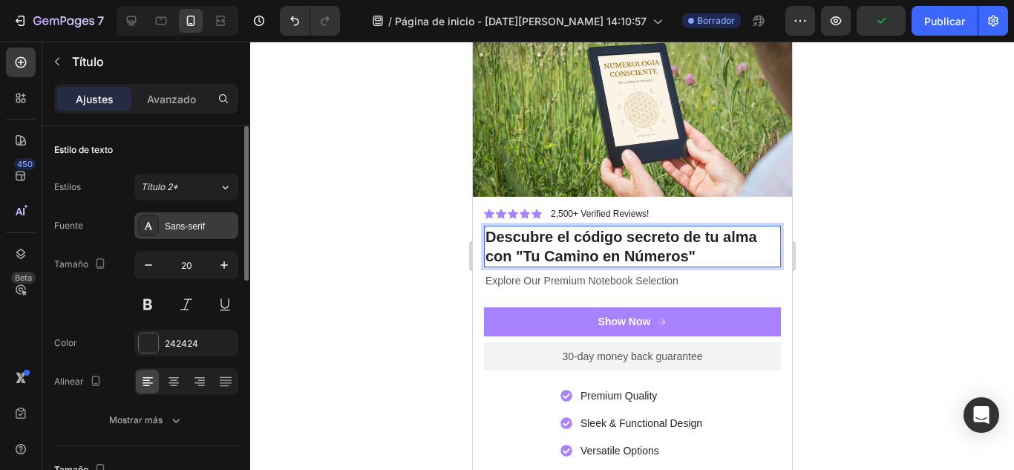
scroll to position [24, 0]
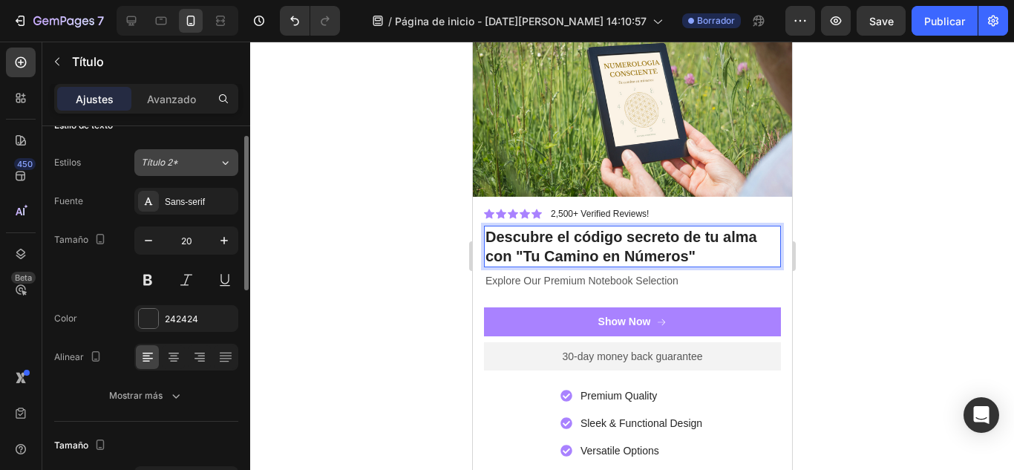
click at [186, 152] on button "Título 2*" at bounding box center [186, 162] width 104 height 27
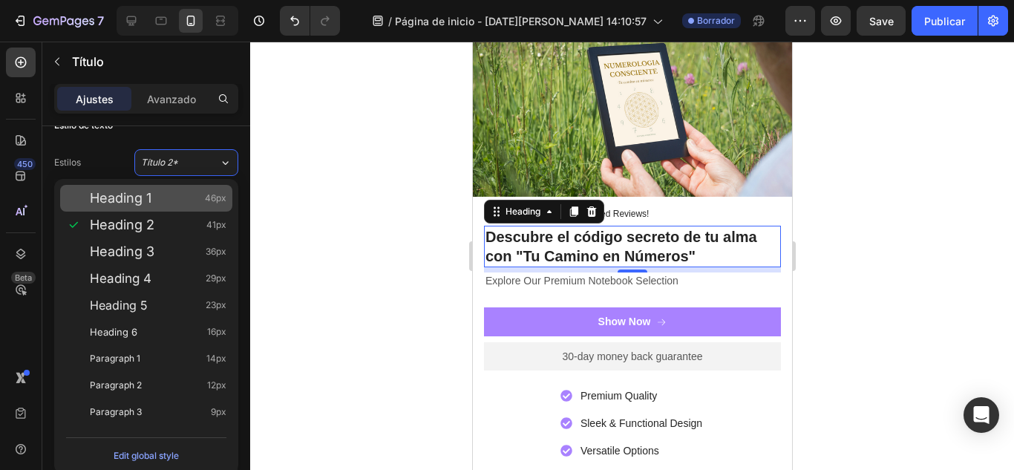
click at [170, 201] on div "Heading 1 46px" at bounding box center [158, 198] width 137 height 15
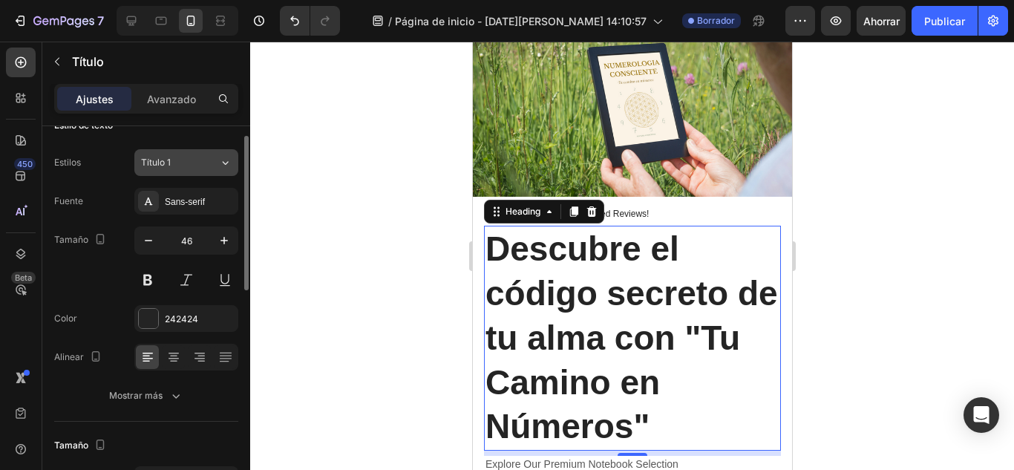
click at [236, 169] on button "Título 1" at bounding box center [186, 162] width 104 height 27
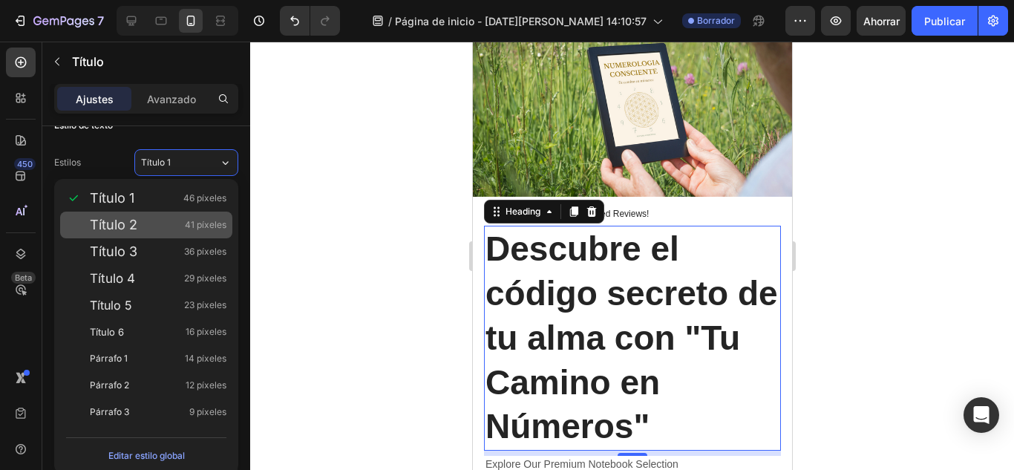
click at [154, 216] on div "Título 2 41 píxeles" at bounding box center [146, 224] width 172 height 27
type input "41"
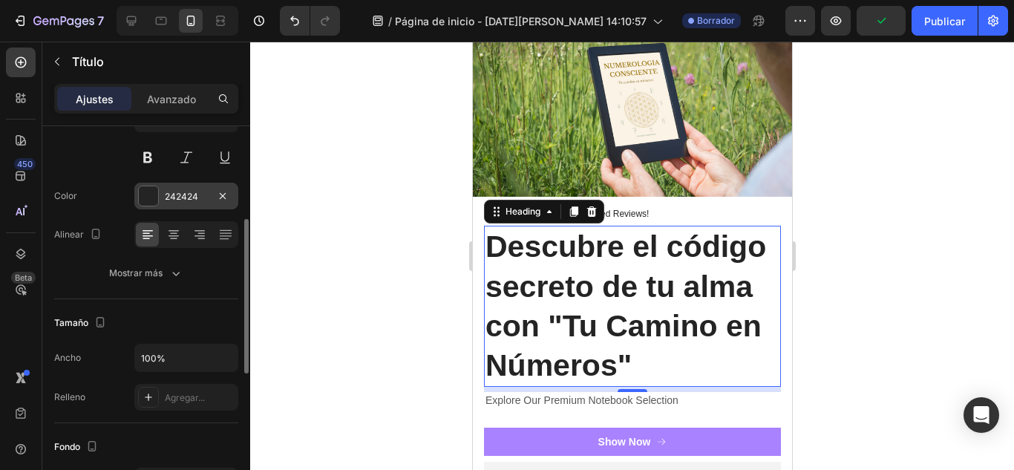
scroll to position [171, 0]
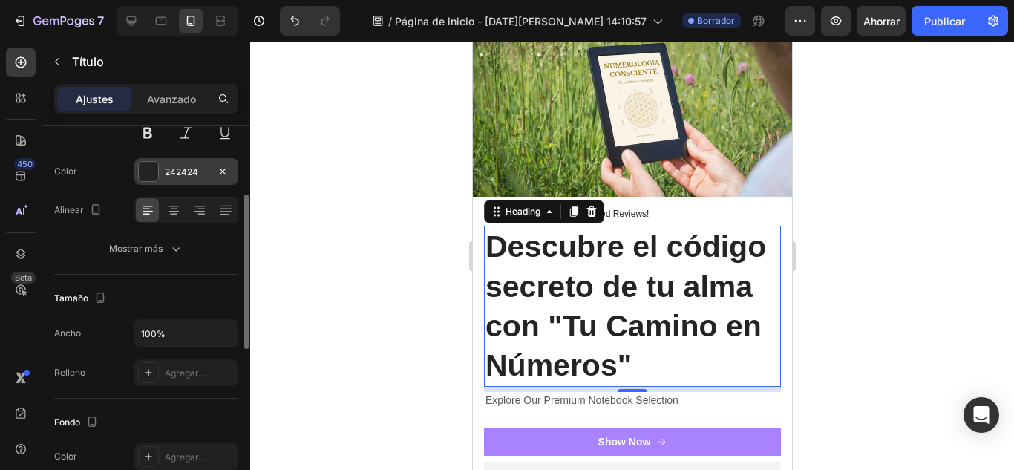
click at [151, 177] on div at bounding box center [148, 171] width 19 height 19
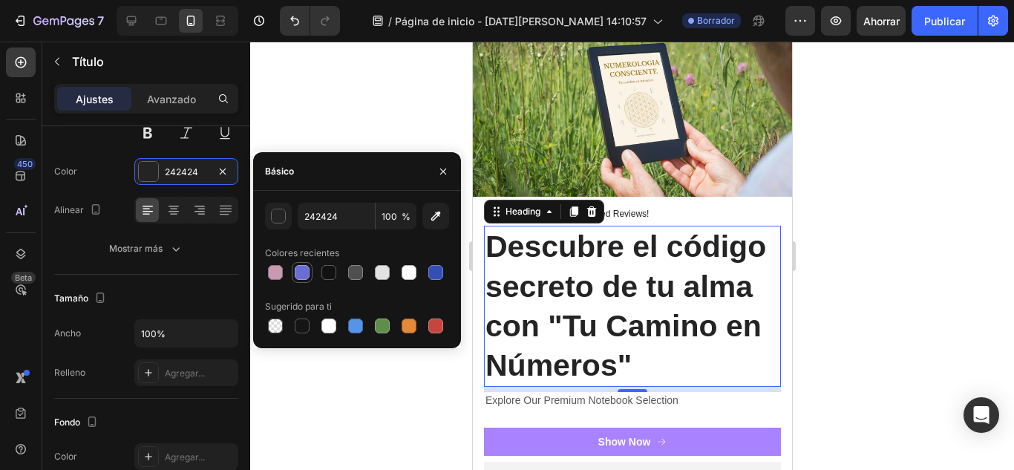
click at [306, 269] on div at bounding box center [302, 272] width 15 height 15
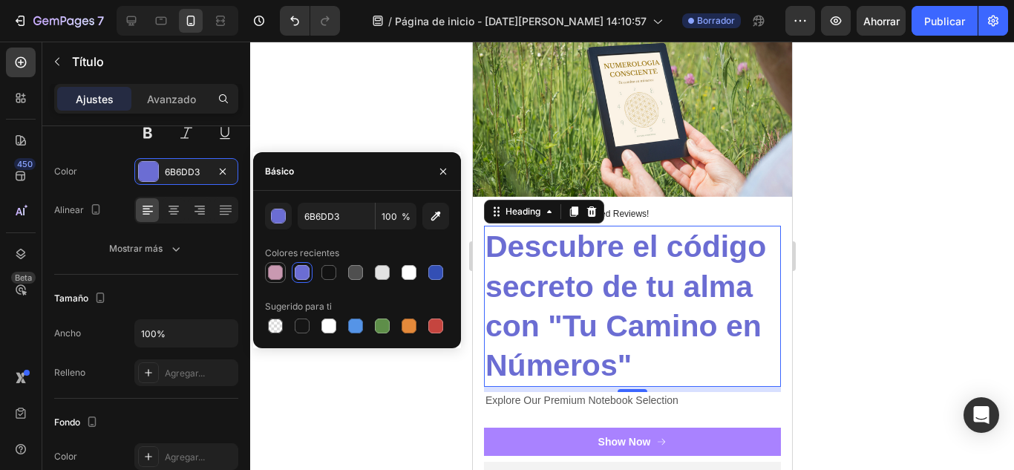
click at [276, 271] on div at bounding box center [275, 272] width 15 height 15
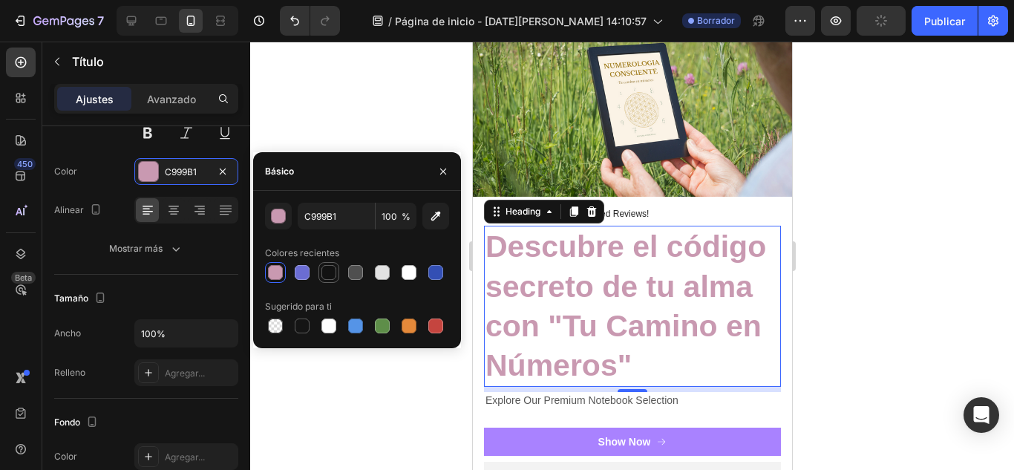
click at [333, 266] on div at bounding box center [328, 272] width 15 height 15
type input "121212"
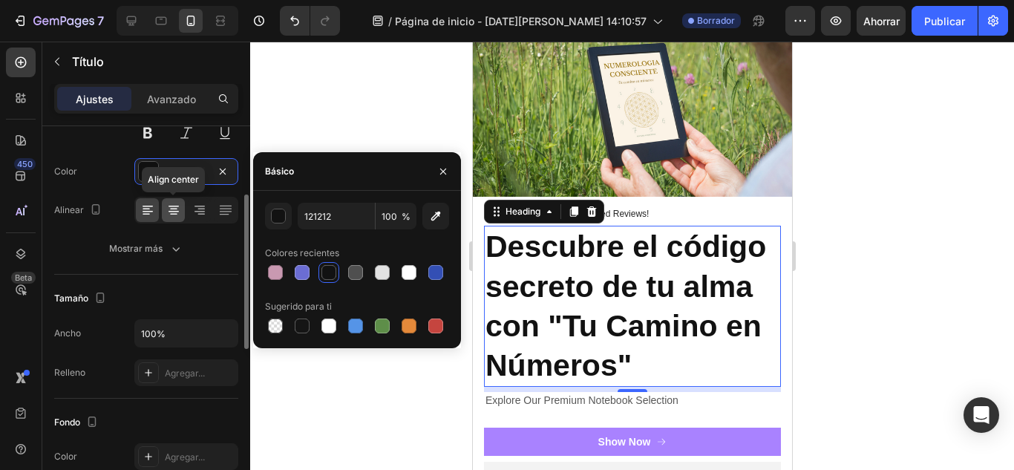
click at [172, 209] on icon at bounding box center [173, 208] width 7 height 1
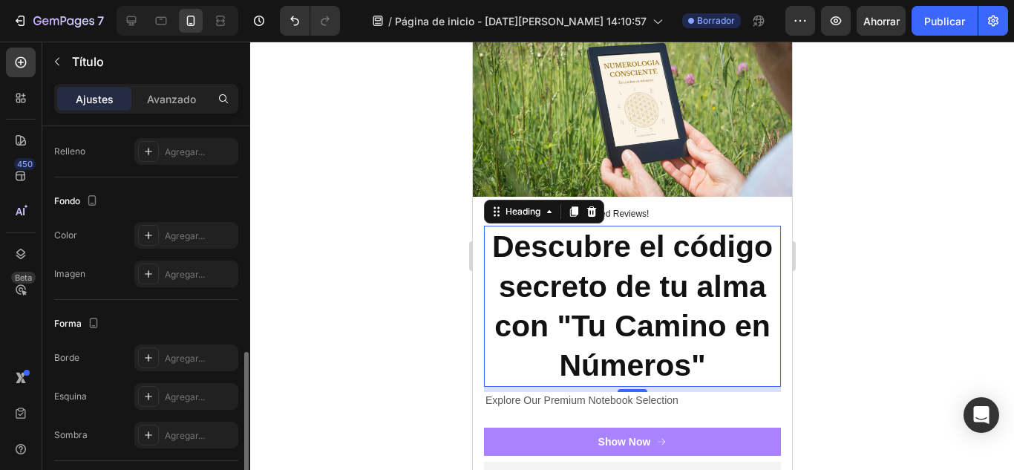
scroll to position [441, 0]
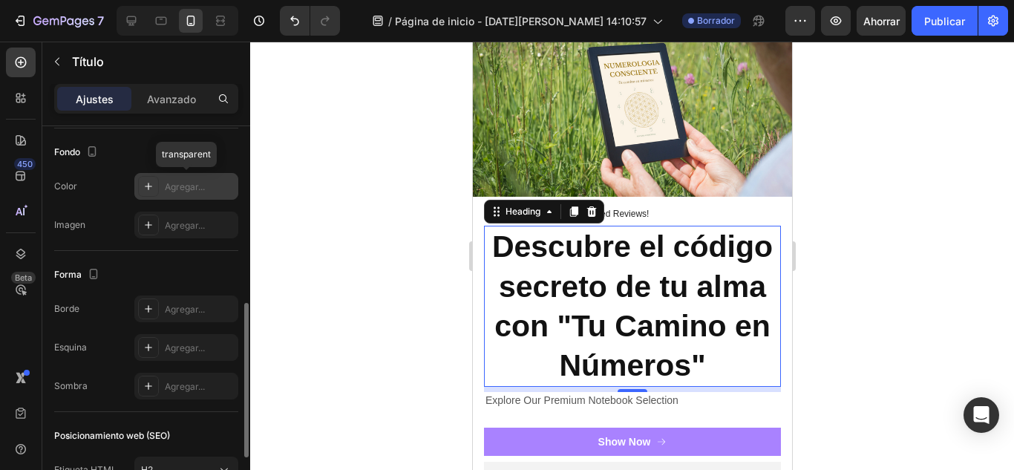
click at [180, 185] on font "Agregar..." at bounding box center [185, 186] width 40 height 11
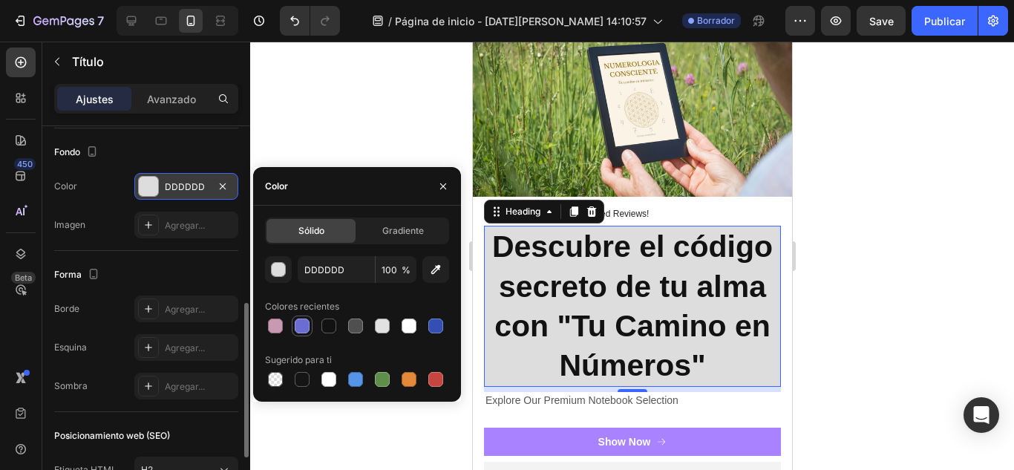
click at [296, 331] on div at bounding box center [302, 325] width 15 height 15
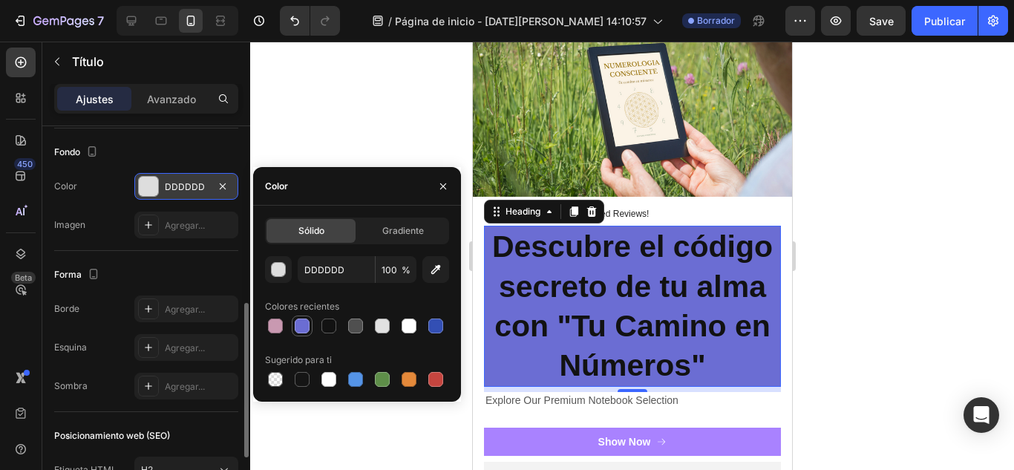
type input "6B6DD3"
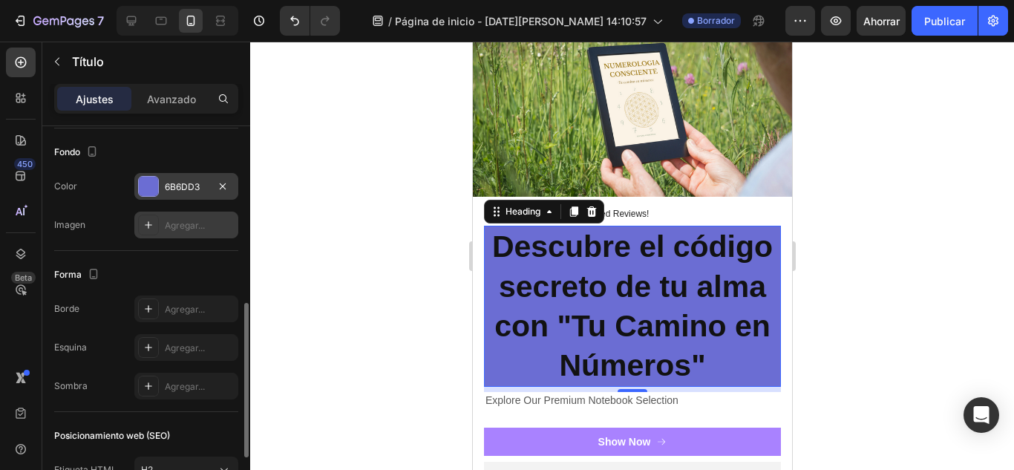
click at [211, 226] on div "Agregar..." at bounding box center [200, 225] width 70 height 13
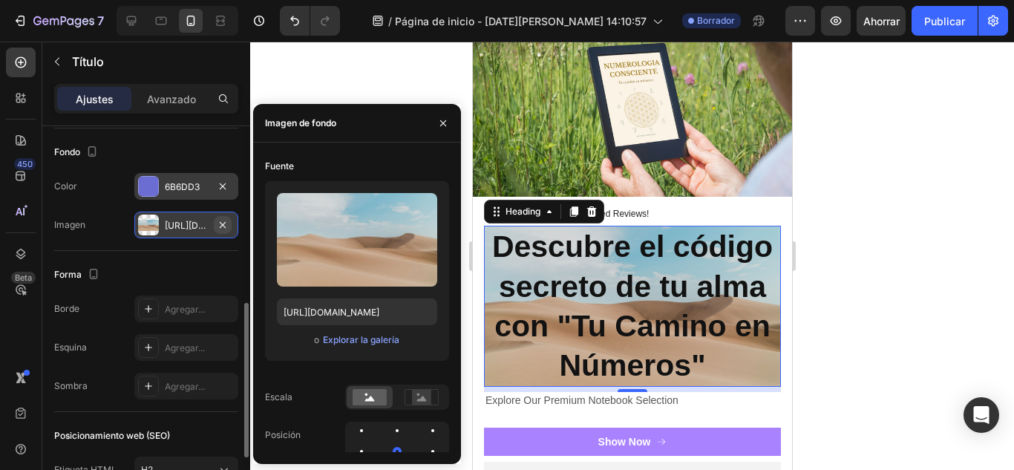
click at [224, 226] on icon "button" at bounding box center [223, 224] width 6 height 6
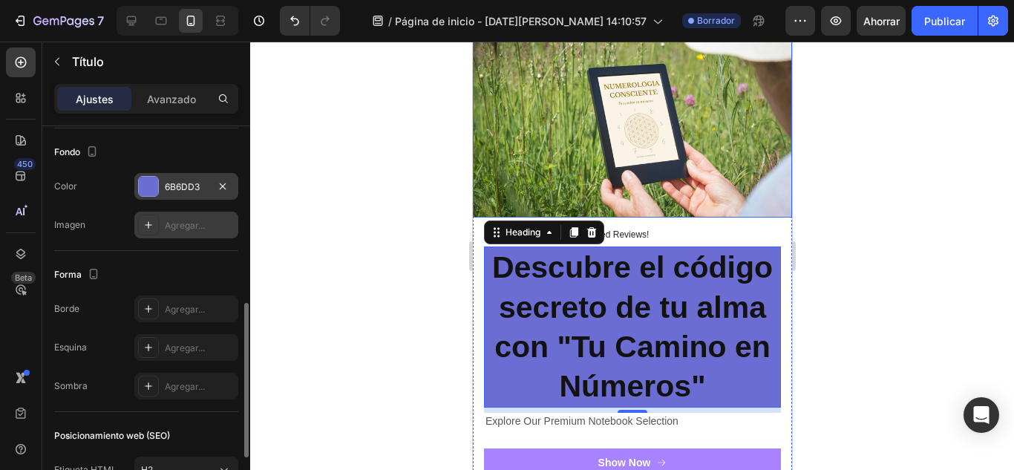
scroll to position [64, 0]
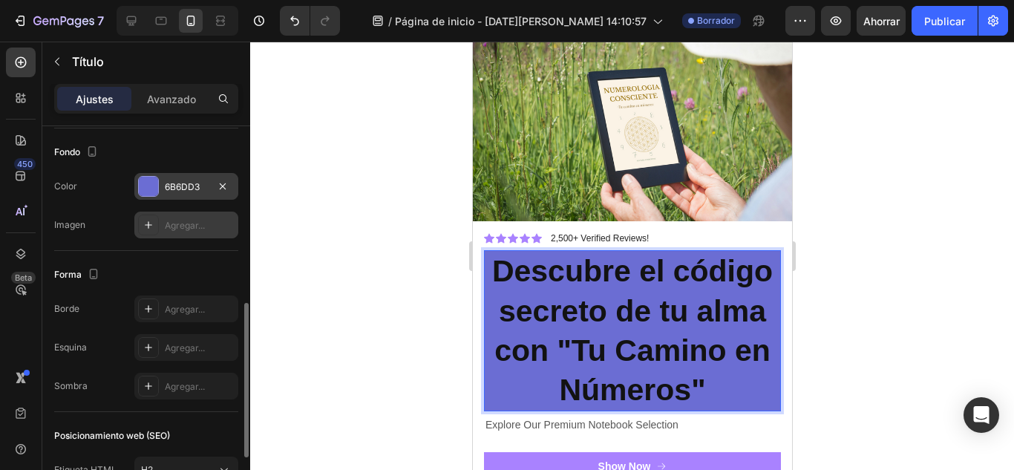
click at [485, 285] on p "Descubre el código secreto de tu alma con "Tu Camino en Números"" at bounding box center [632, 331] width 294 height 158
click at [479, 252] on div "Icon Icon Icon Icon Icon Icon List 2,500+ Verified Reviews! Text Block Row Desc…" at bounding box center [631, 423] width 319 height 384
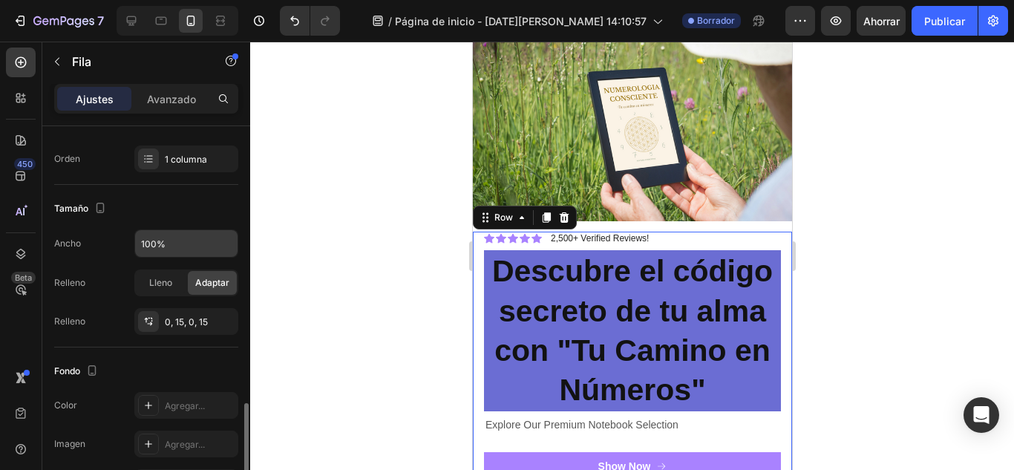
scroll to position [346, 0]
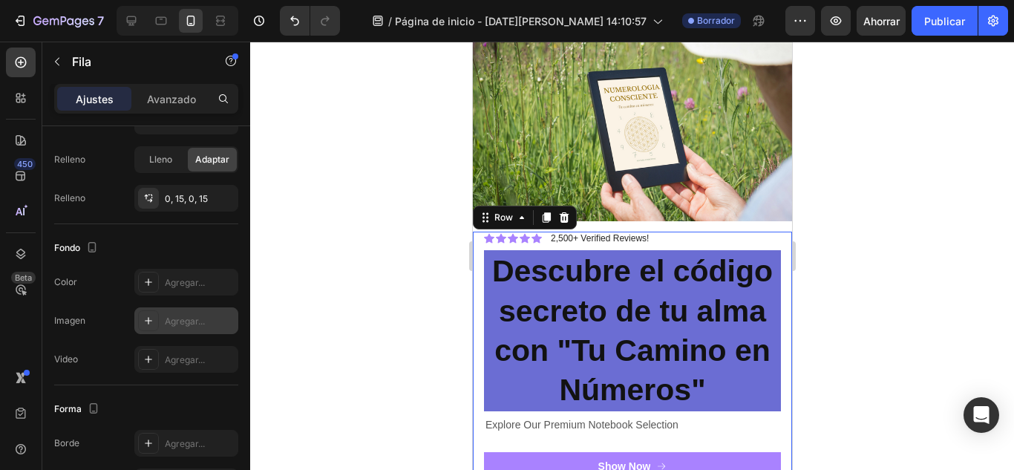
click at [208, 326] on div "Agregar..." at bounding box center [200, 321] width 70 height 13
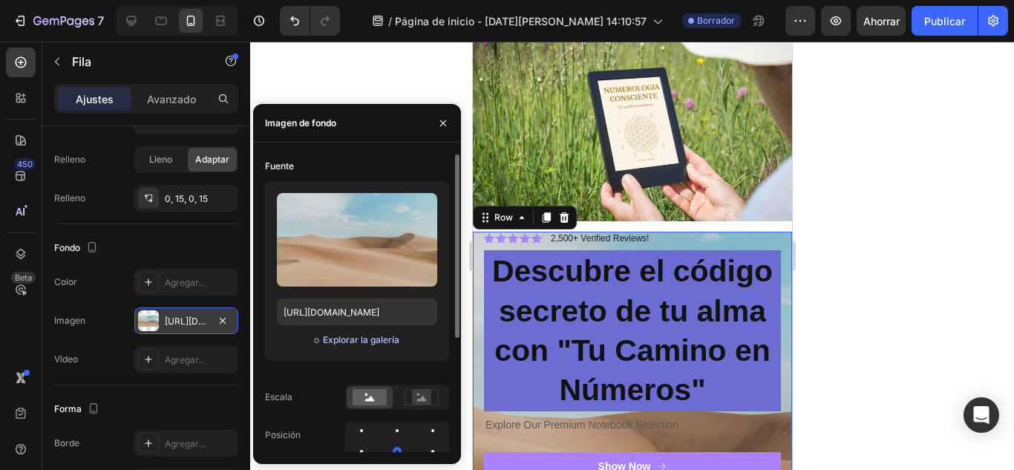
click at [357, 339] on font "Explorar la galería" at bounding box center [361, 339] width 76 height 11
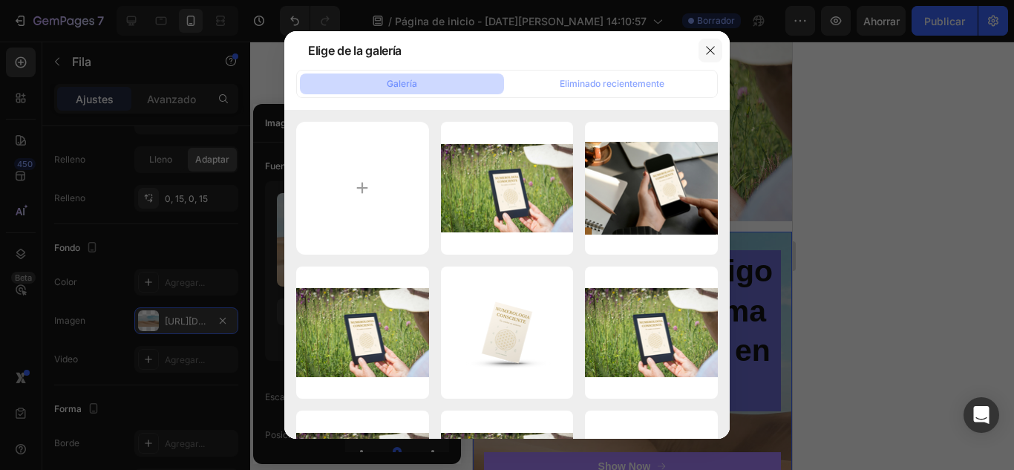
click at [715, 48] on icon "button" at bounding box center [710, 51] width 12 height 12
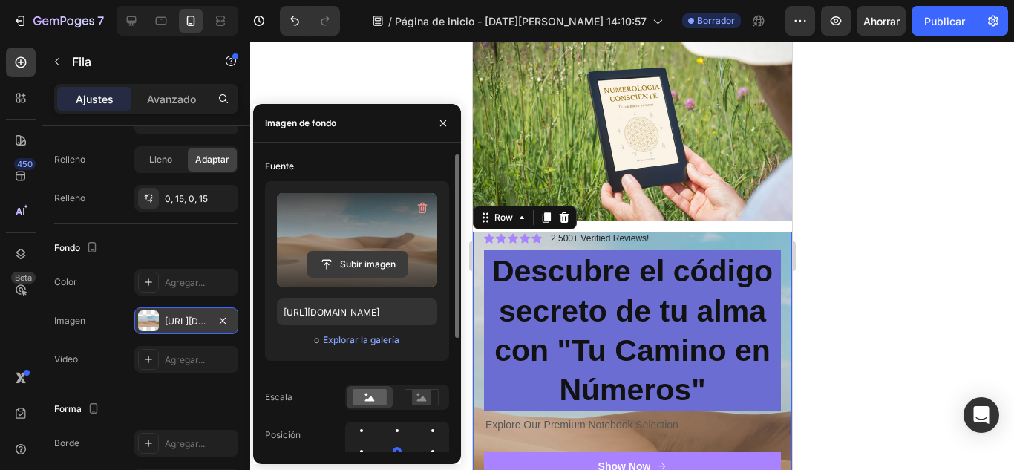
click at [374, 270] on input "file" at bounding box center [357, 264] width 100 height 25
type input "C:\fakepath\fondo-numerologia-degradado_23-2150009813.avif"
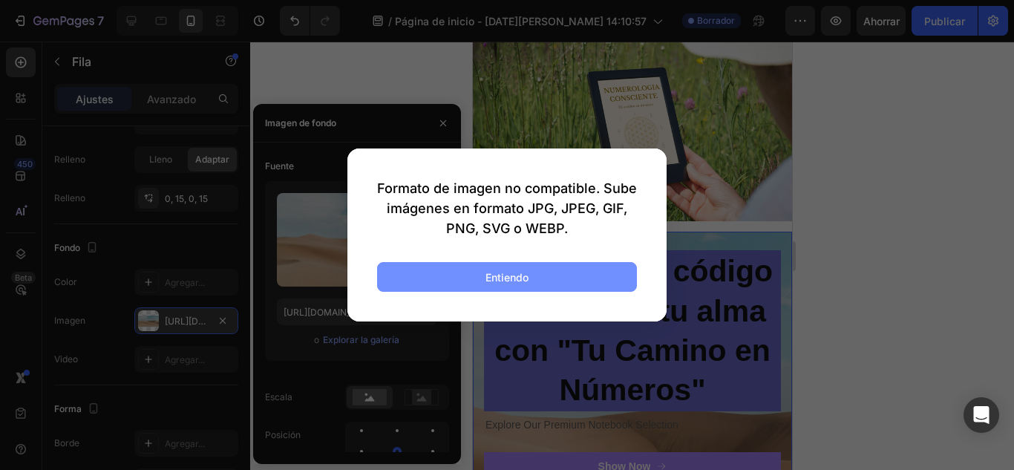
click at [577, 283] on button "Entiendo" at bounding box center [507, 277] width 260 height 30
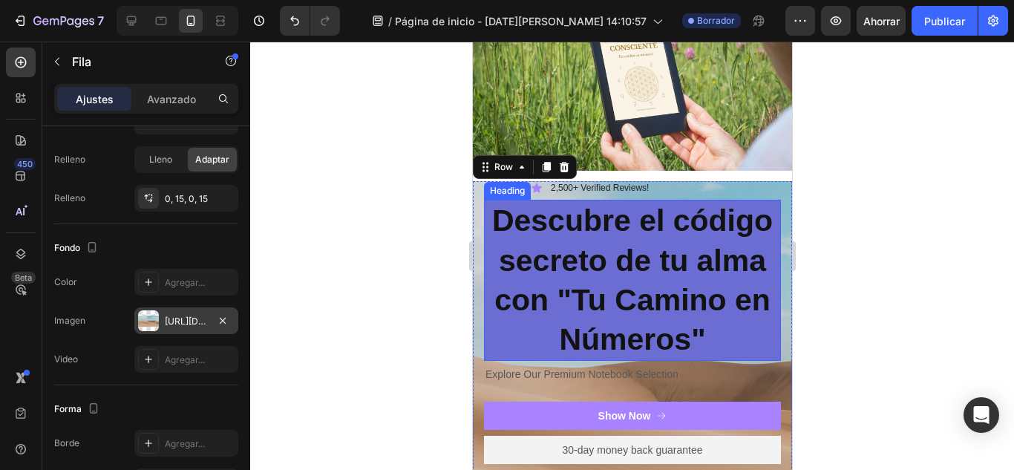
scroll to position [114, 0]
click at [905, 318] on div at bounding box center [631, 256] width 763 height 428
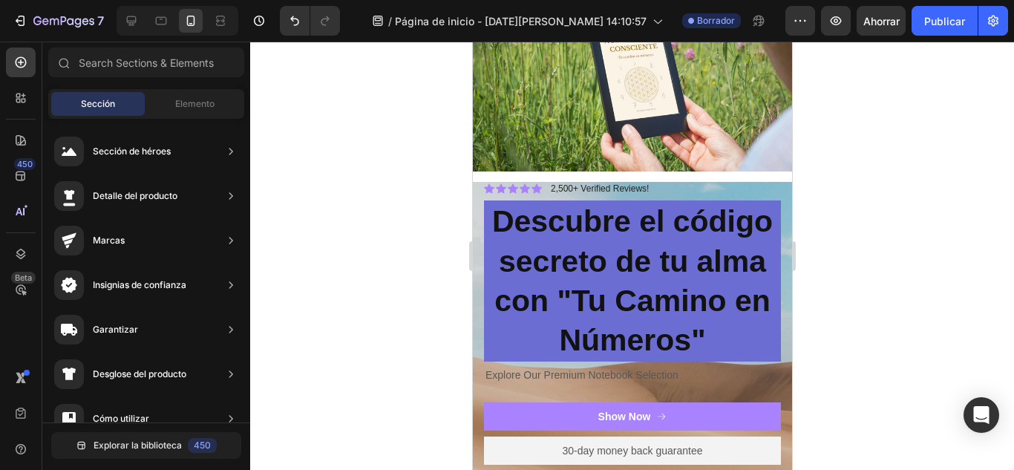
click at [871, 302] on div at bounding box center [631, 256] width 763 height 428
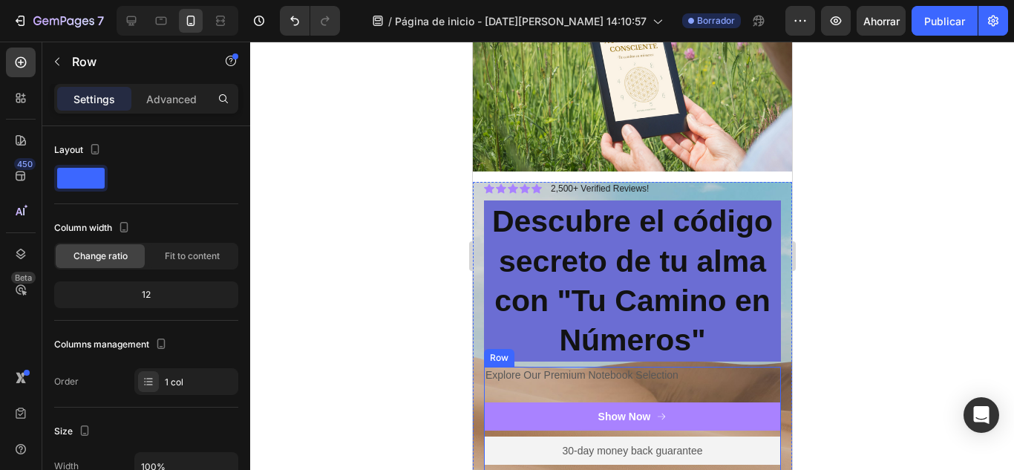
click at [752, 380] on div "Explore Our Premium Notebook Selection Text Block Premium Quality Sleek & Funct…" at bounding box center [631, 461] width 297 height 188
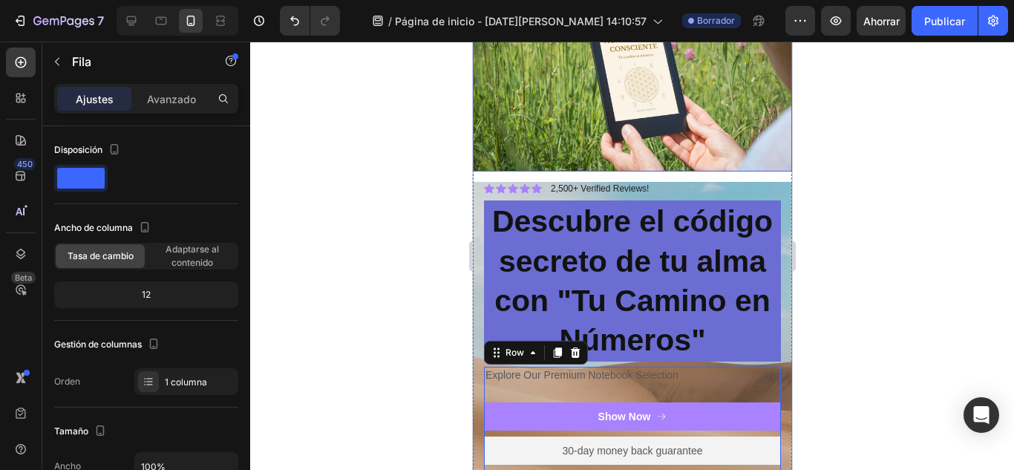
click at [481, 146] on img at bounding box center [631, 64] width 319 height 213
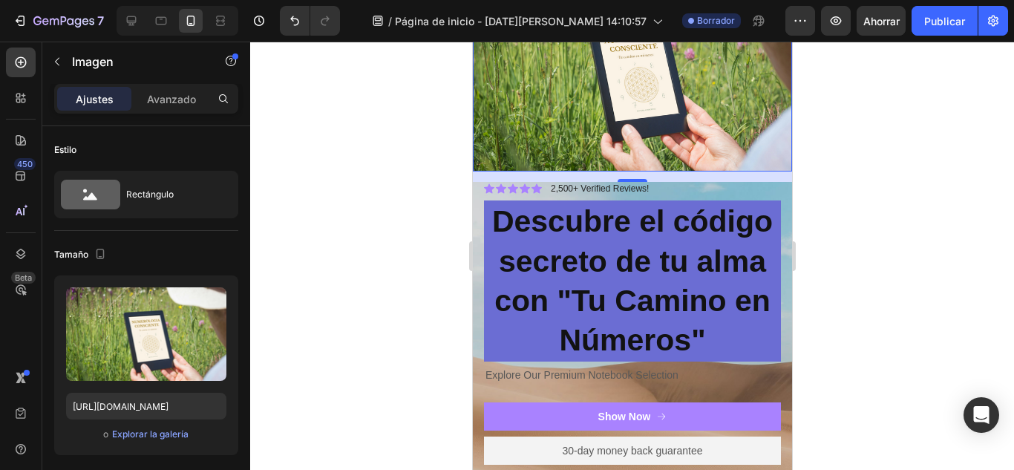
scroll to position [162, 0]
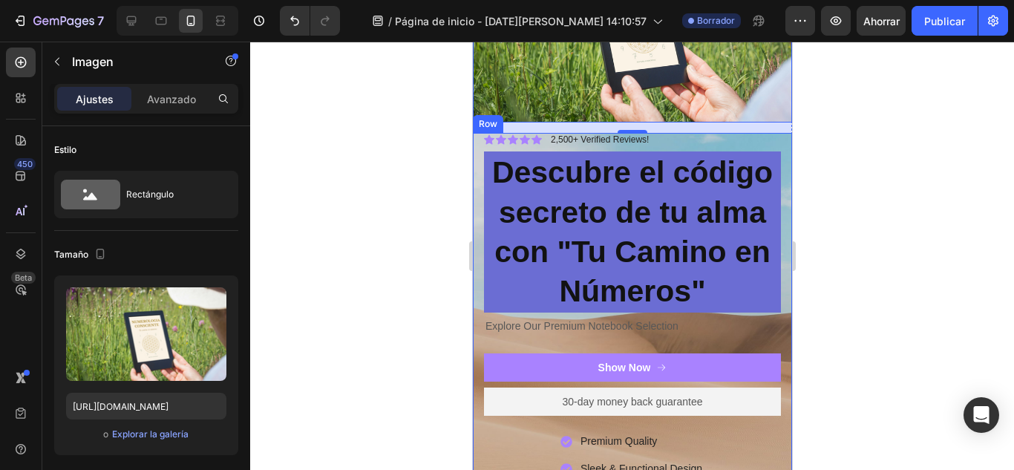
click at [479, 336] on div "Icon Icon Icon Icon Icon Icon List 2,500+ Verified Reviews! Text Block Row ⁠⁠⁠⁠…" at bounding box center [631, 325] width 319 height 384
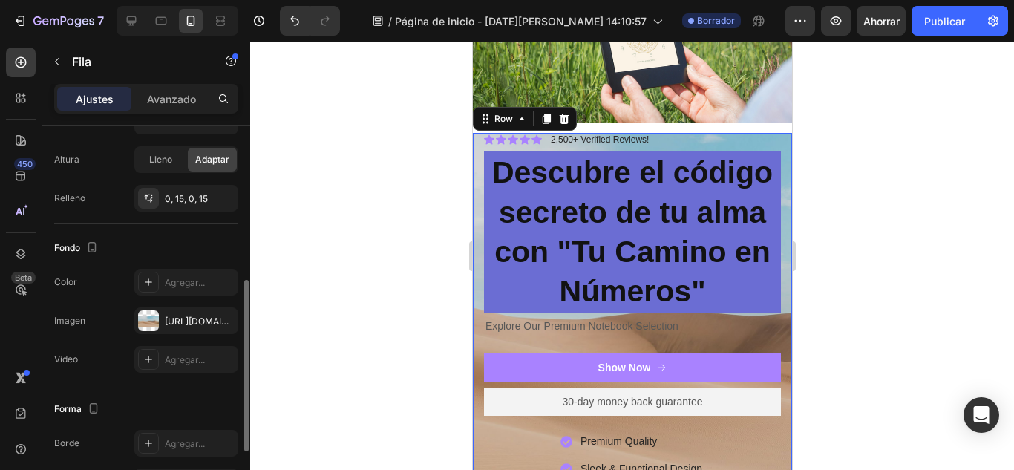
scroll to position [346, 0]
click at [186, 321] on font "https://cdn.shopify.com/s/files/1/2005/9307/files/background_settings.jpg" at bounding box center [213, 320] width 96 height 11
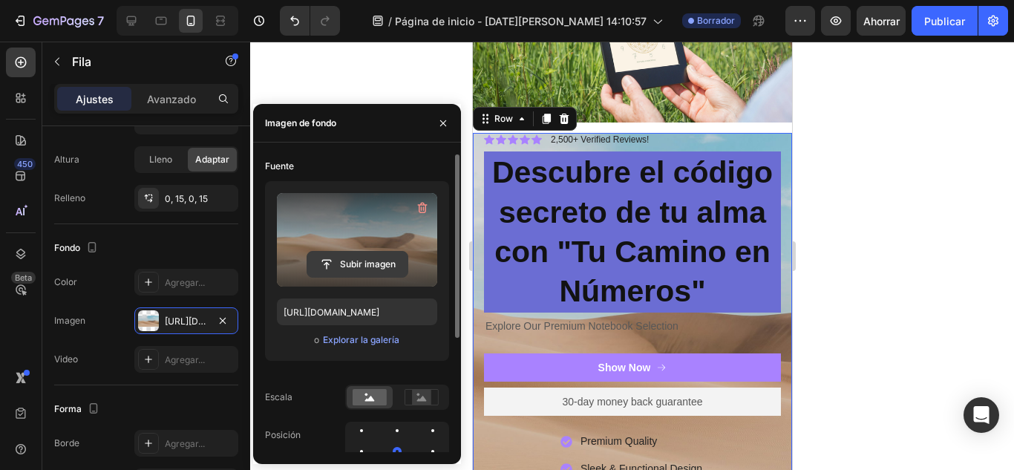
click at [349, 266] on input "file" at bounding box center [357, 264] width 100 height 25
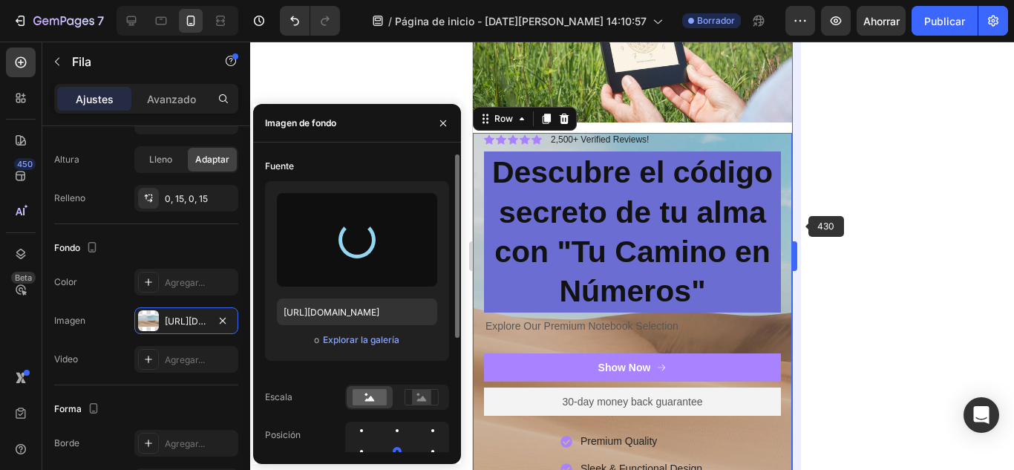
type input "https://cdn.shopify.com/s/files/1/0957/6005/6649/files/gempages_581488327186711…"
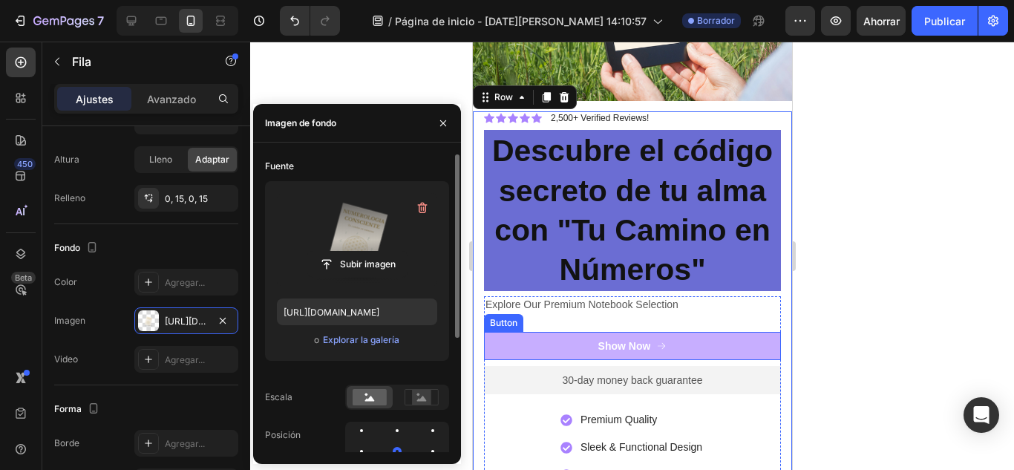
scroll to position [114, 0]
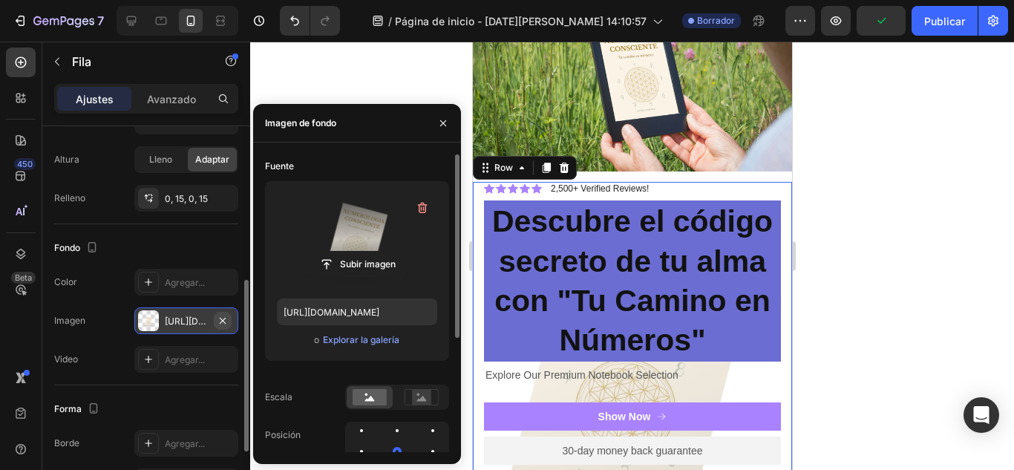
click at [226, 318] on icon "button" at bounding box center [223, 321] width 12 height 12
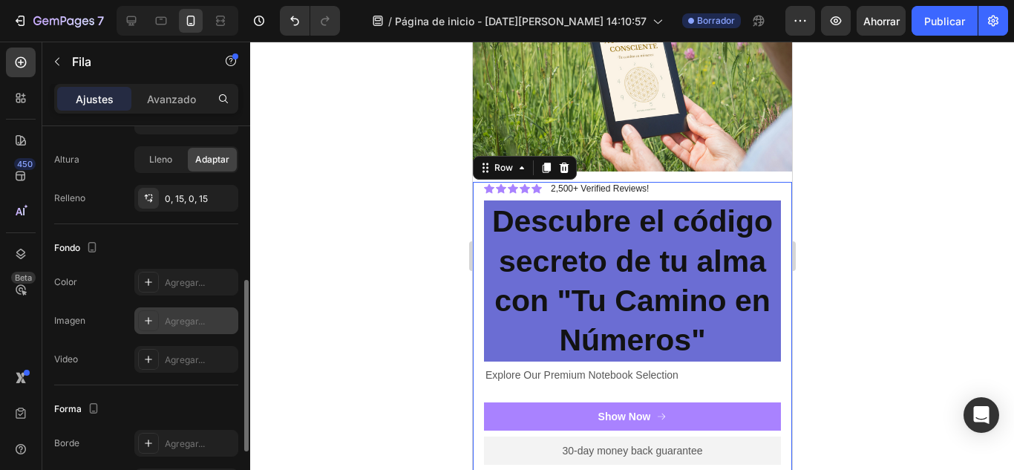
click at [222, 233] on div "Fondo Los cambios podrían quedar ocultos por el vídeo. Color Agregar... Imagen …" at bounding box center [146, 304] width 184 height 161
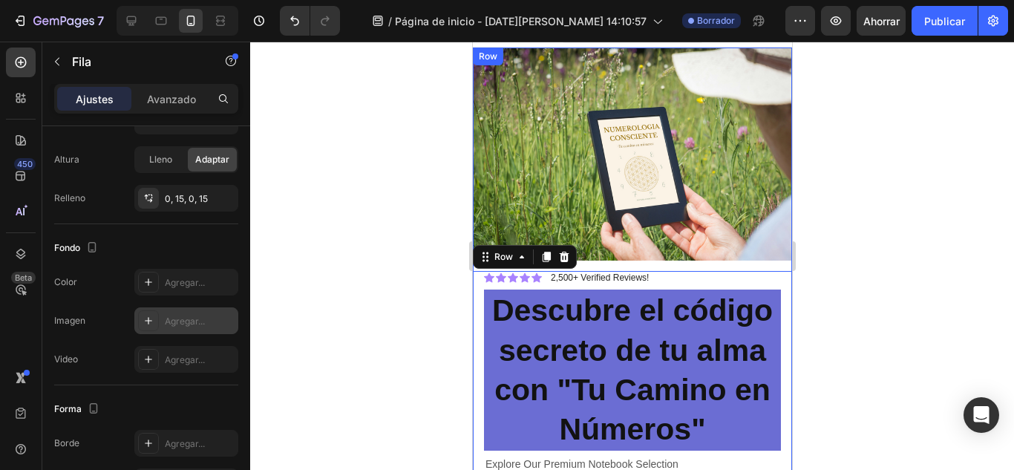
scroll to position [297, 0]
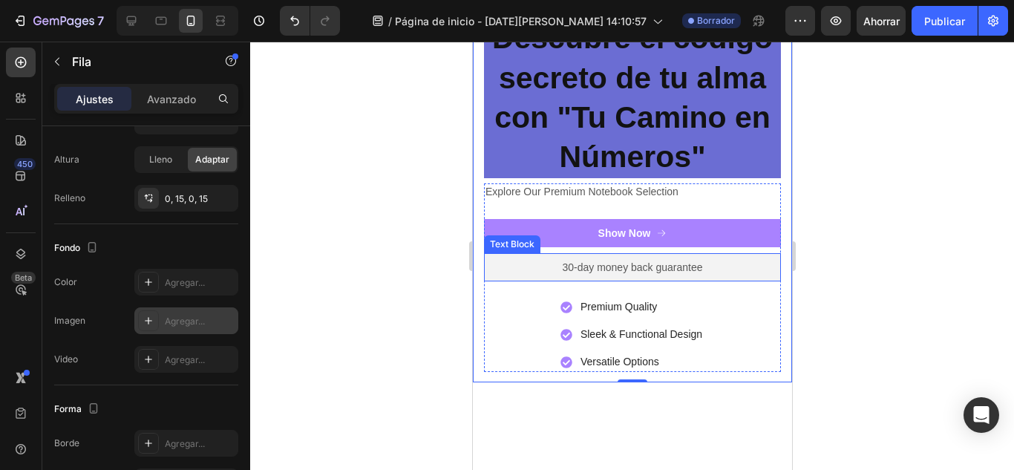
click at [712, 261] on p "30-day money back guarantee" at bounding box center [631, 266] width 282 height 13
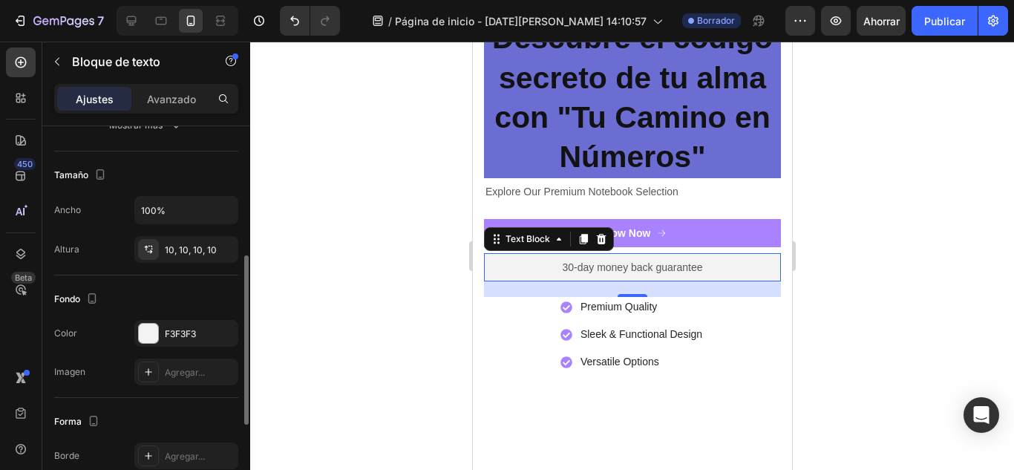
scroll to position [319, 0]
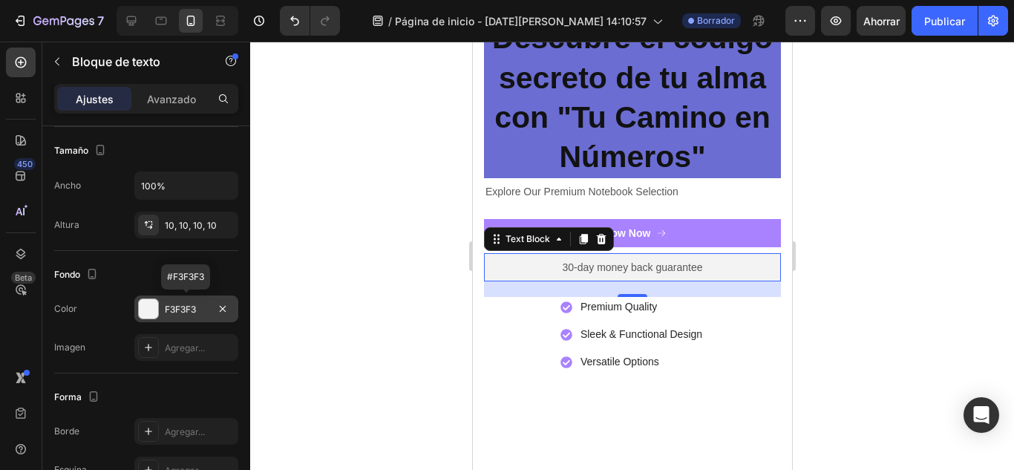
click at [208, 308] on div "F3F3F3" at bounding box center [186, 308] width 104 height 27
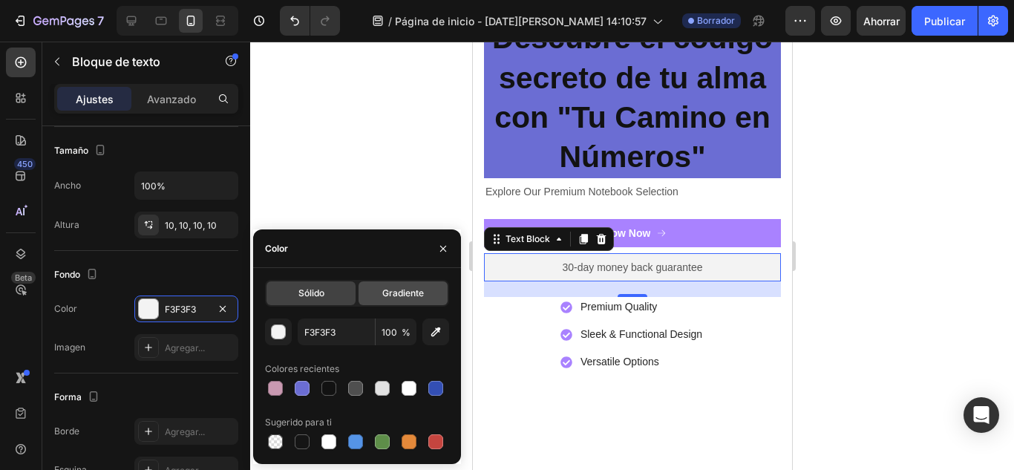
click at [368, 294] on div "Gradiente" at bounding box center [402, 293] width 89 height 24
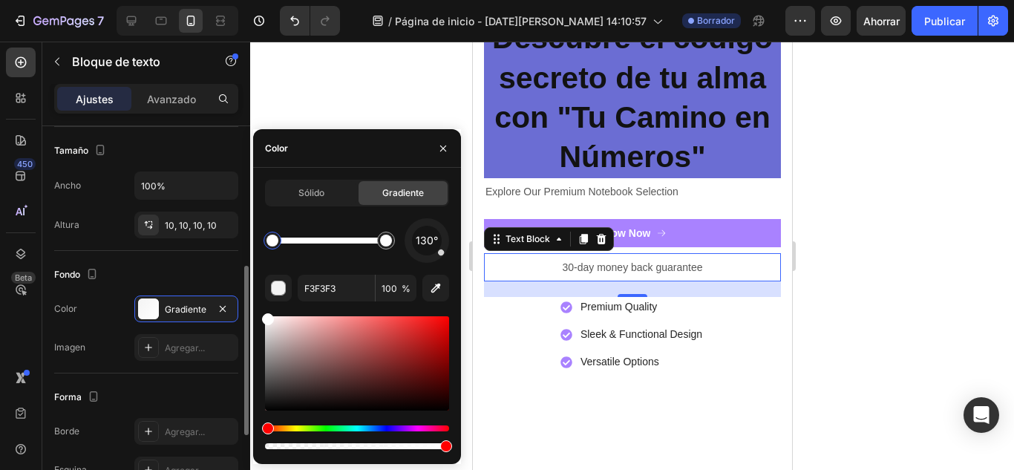
drag, startPoint x: 275, startPoint y: 338, endPoint x: 229, endPoint y: 280, distance: 72.9
click at [229, 280] on div "450 Beta Secciones(18) Elementos(83) Sección Elemento Sección de héroes Detalle…" at bounding box center [125, 256] width 250 height 428
type input "FFFFFF"
click at [310, 194] on font "Sólido" at bounding box center [311, 192] width 26 height 11
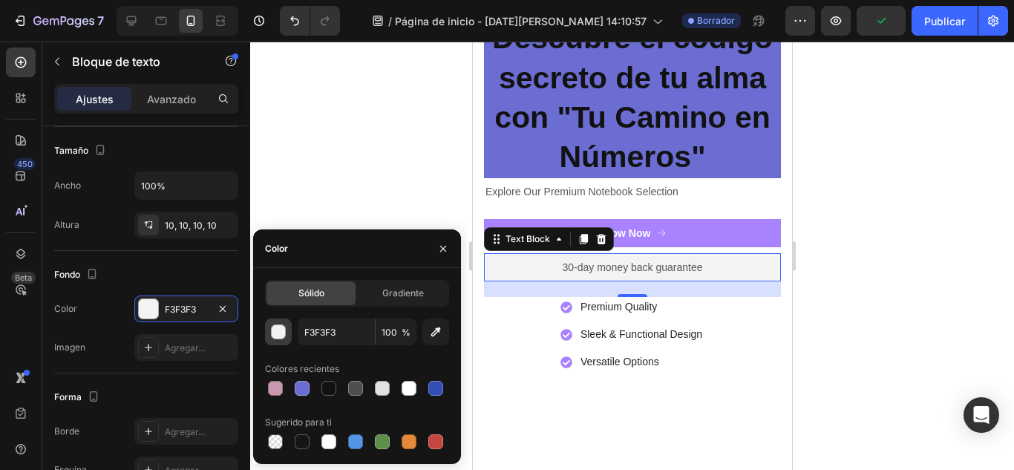
click at [282, 338] on div "button" at bounding box center [279, 332] width 15 height 15
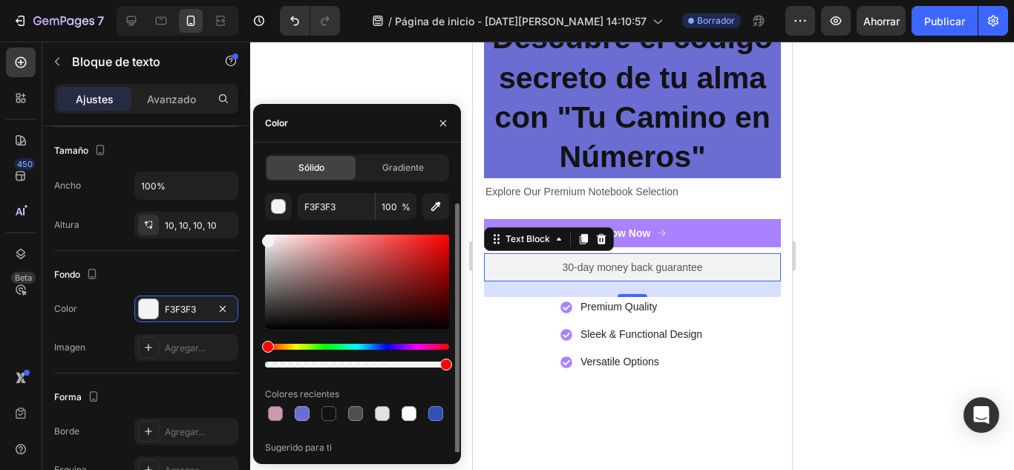
scroll to position [25, 0]
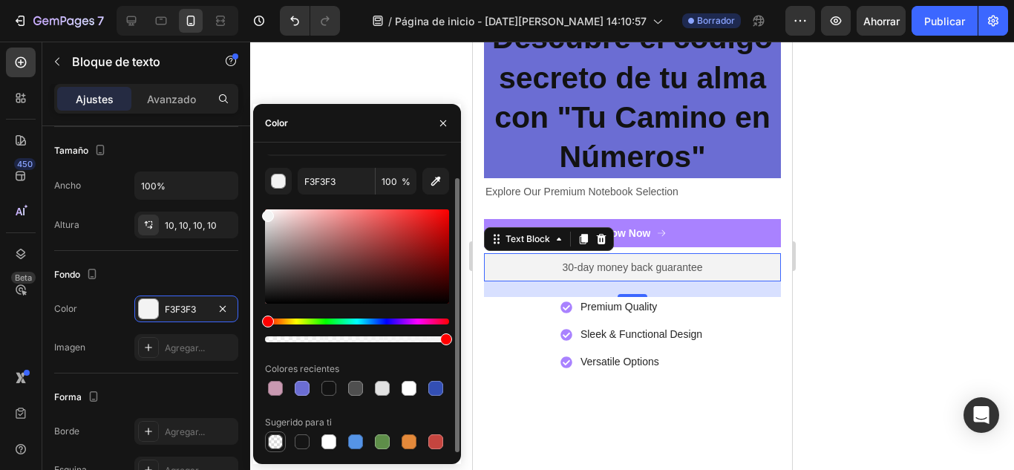
click at [272, 437] on div at bounding box center [275, 441] width 15 height 15
type input "000000"
type input "0"
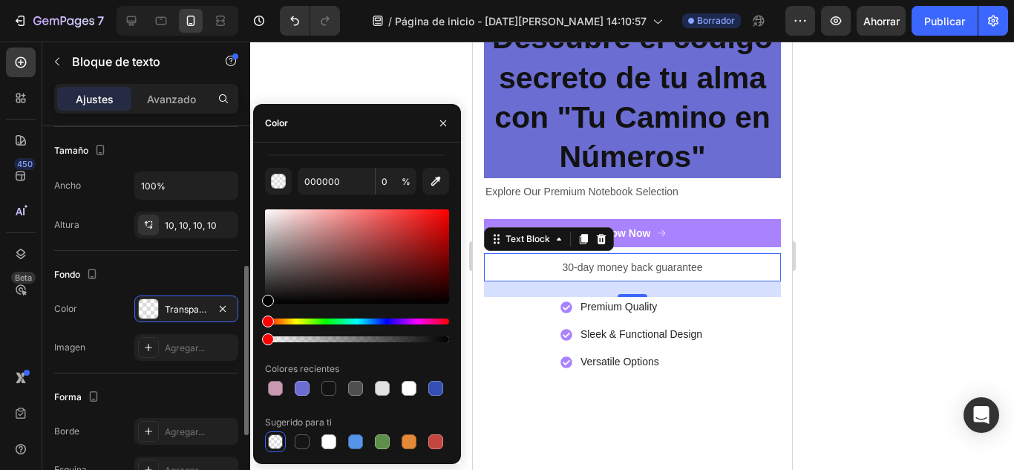
click at [170, 270] on div "Fondo" at bounding box center [146, 275] width 184 height 24
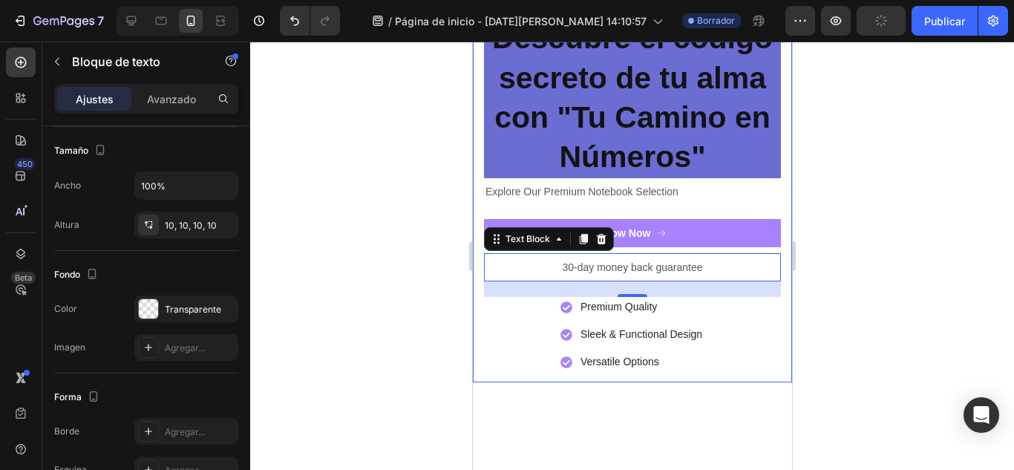
click at [479, 335] on div "Icon Icon Icon Icon Icon Icon List 2,500+ Verified Reviews! Text Block Row ⁠⁠⁠⁠…" at bounding box center [631, 191] width 319 height 384
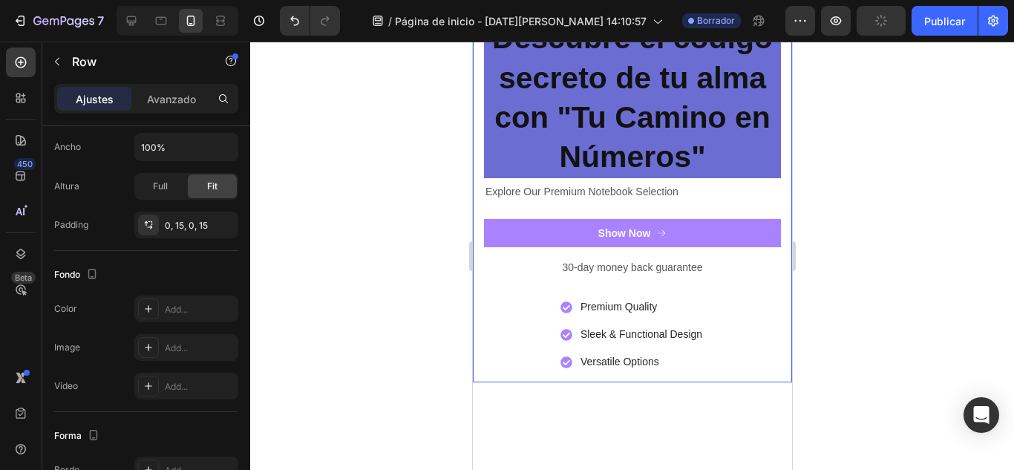
click at [513, 281] on div "Item List" at bounding box center [508, 287] width 42 height 13
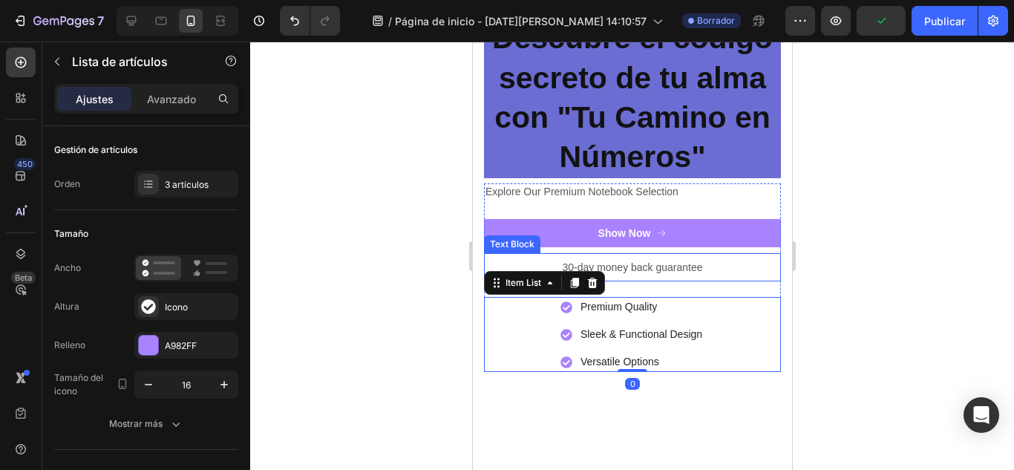
click at [709, 272] on div "30-day money back guarantee" at bounding box center [631, 267] width 297 height 28
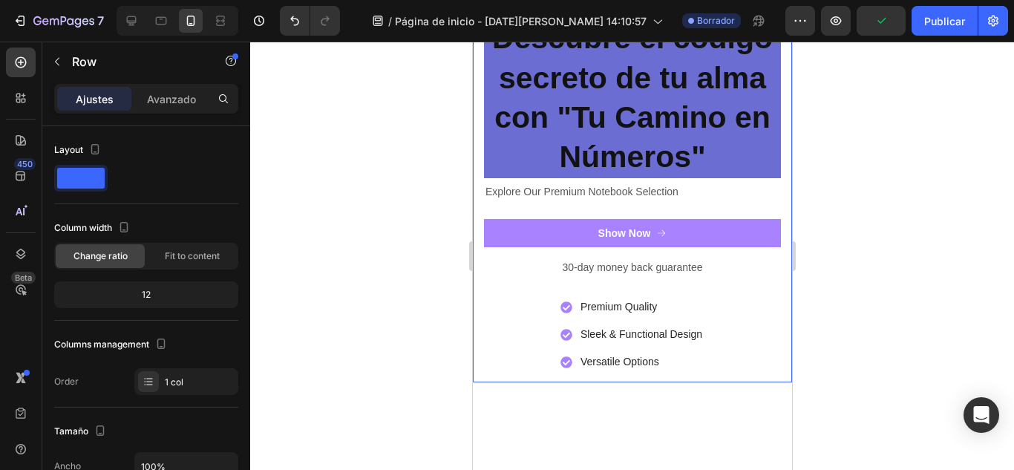
click at [772, 289] on div "Icon Icon Icon Icon Icon Icon List 2,500+ Verified Reviews! Text Block Row ⁠⁠⁠⁠…" at bounding box center [631, 191] width 319 height 384
click at [775, 291] on div "Icon Icon Icon Icon Icon Icon List 2,500+ Verified Reviews! Text Block Row ⁠⁠⁠⁠…" at bounding box center [631, 191] width 319 height 384
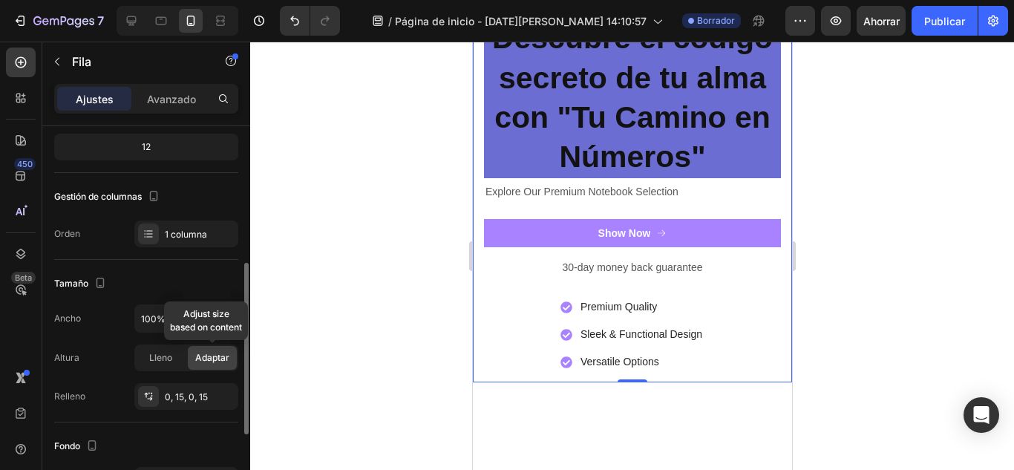
scroll to position [246, 0]
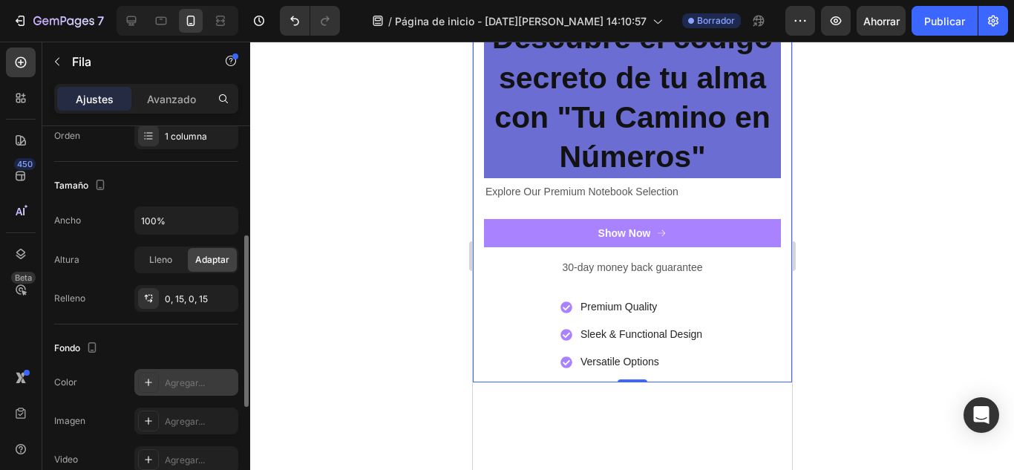
click at [189, 380] on font "Agregar..." at bounding box center [185, 382] width 40 height 11
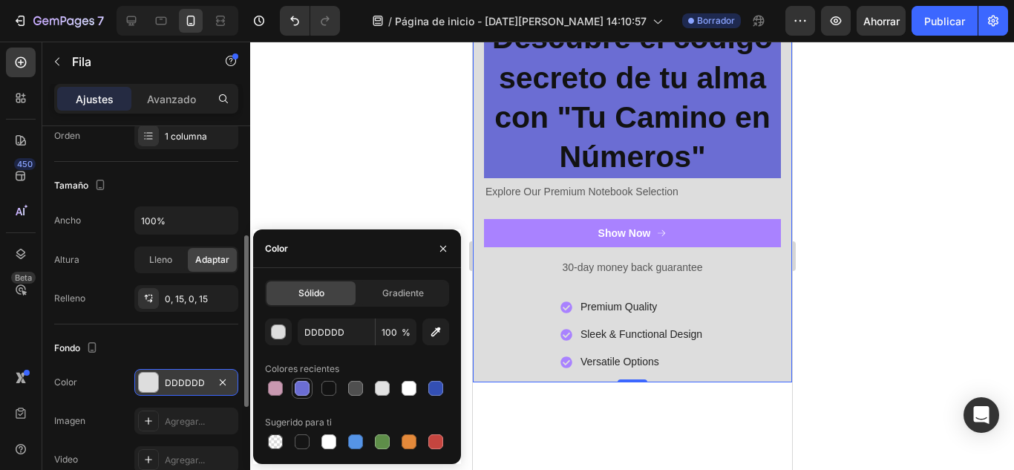
click at [302, 392] on div at bounding box center [302, 388] width 15 height 15
type input "6B6DD3"
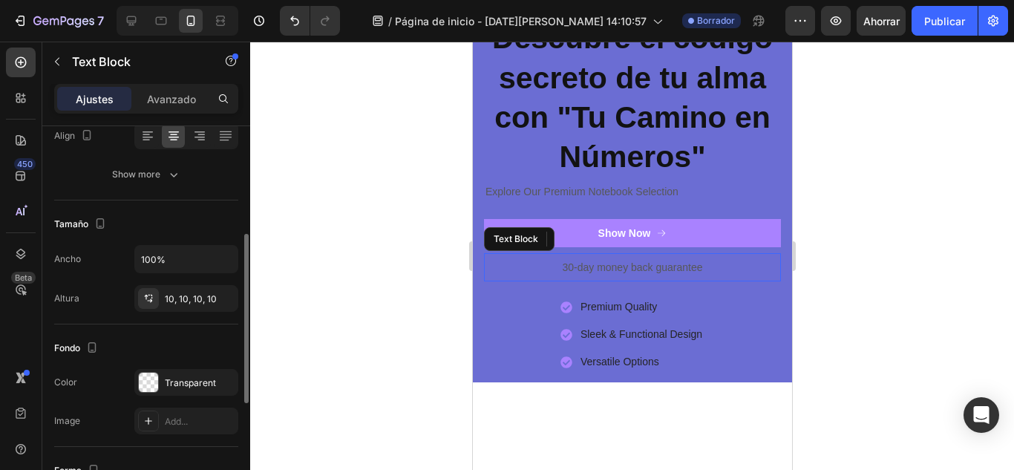
click at [565, 260] on p "30-day money back guarantee" at bounding box center [631, 266] width 282 height 13
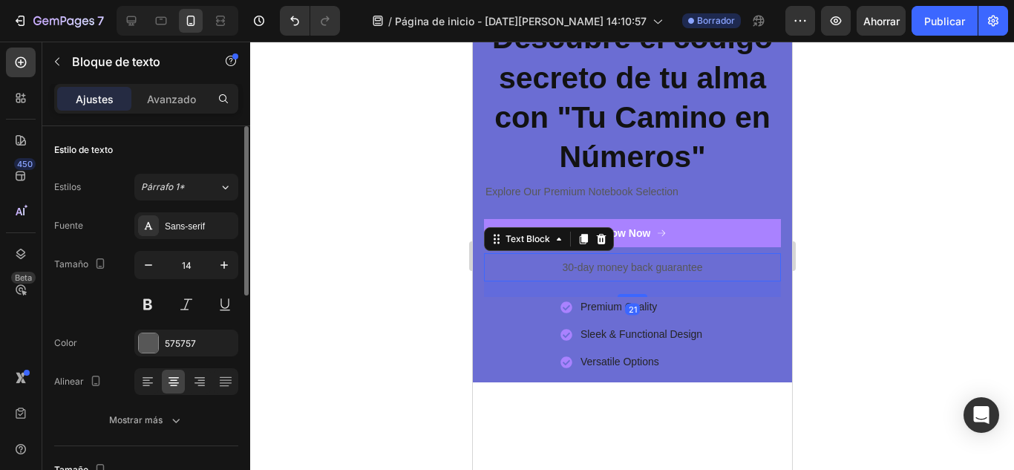
click at [551, 264] on p "30-day money back guarantee" at bounding box center [631, 266] width 282 height 13
click at [742, 264] on p "30-day money back guarantee" at bounding box center [631, 266] width 282 height 13
click at [681, 263] on p "30-day money back guarantee" at bounding box center [631, 266] width 282 height 13
click at [566, 265] on p "30-day money back guarantee" at bounding box center [631, 266] width 282 height 13
click at [516, 260] on p "30-day money back guarantee" at bounding box center [631, 266] width 282 height 13
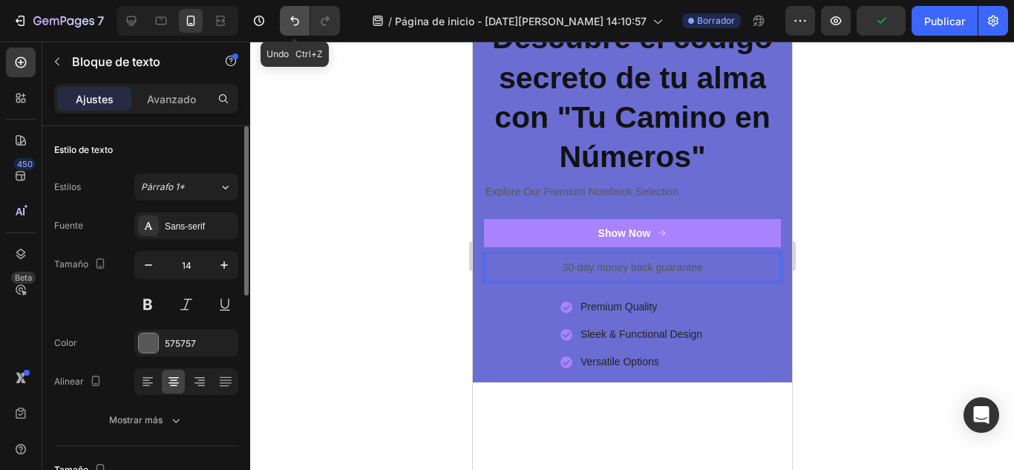
click at [282, 25] on button "Deshacer/Rehacer" at bounding box center [295, 21] width 30 height 30
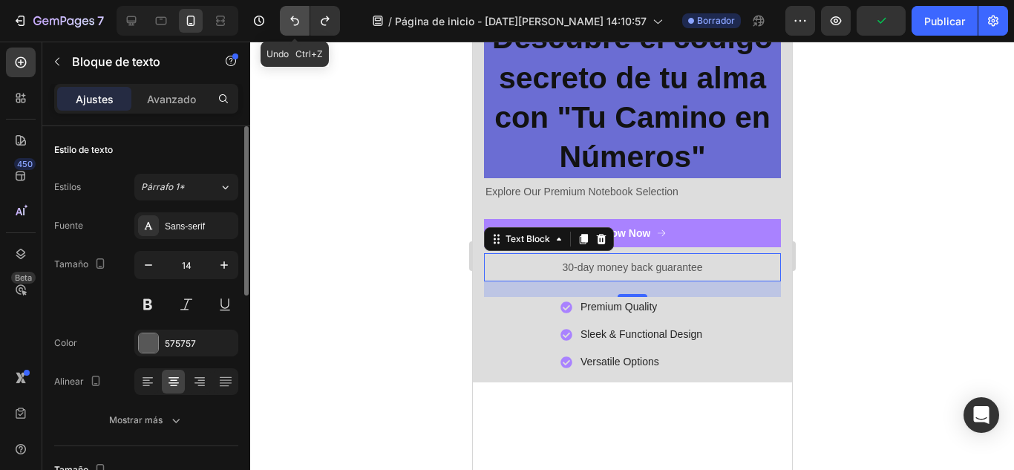
click at [286, 26] on button "Deshacer/Rehacer" at bounding box center [295, 21] width 30 height 30
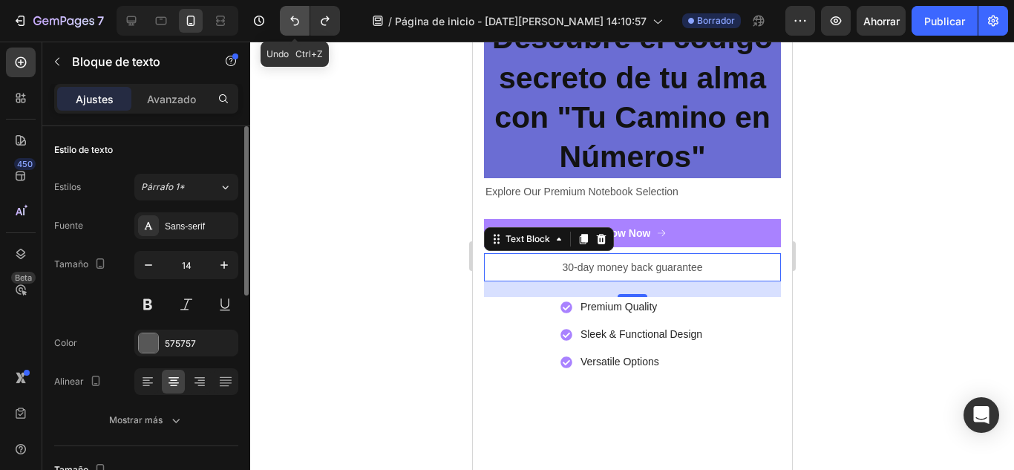
click at [286, 26] on button "Deshacer/Rehacer" at bounding box center [295, 21] width 30 height 30
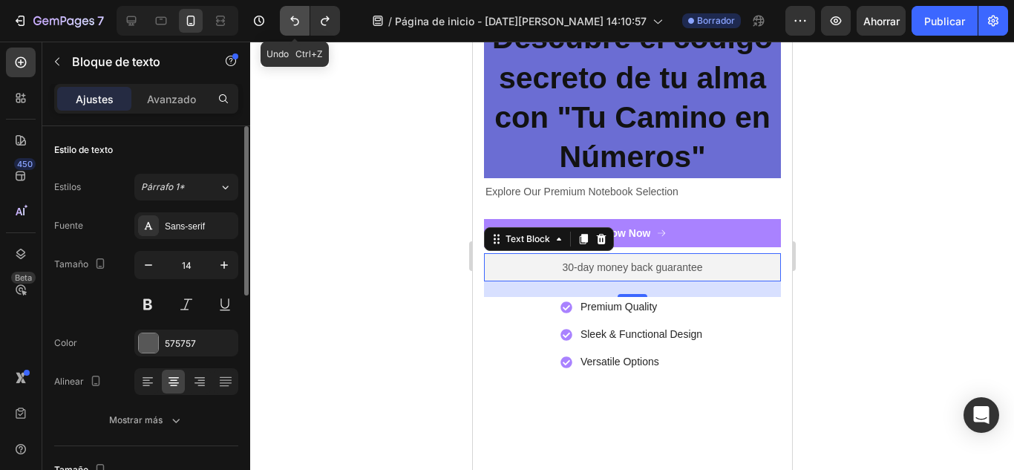
click at [286, 26] on button "Deshacer/Rehacer" at bounding box center [295, 21] width 30 height 30
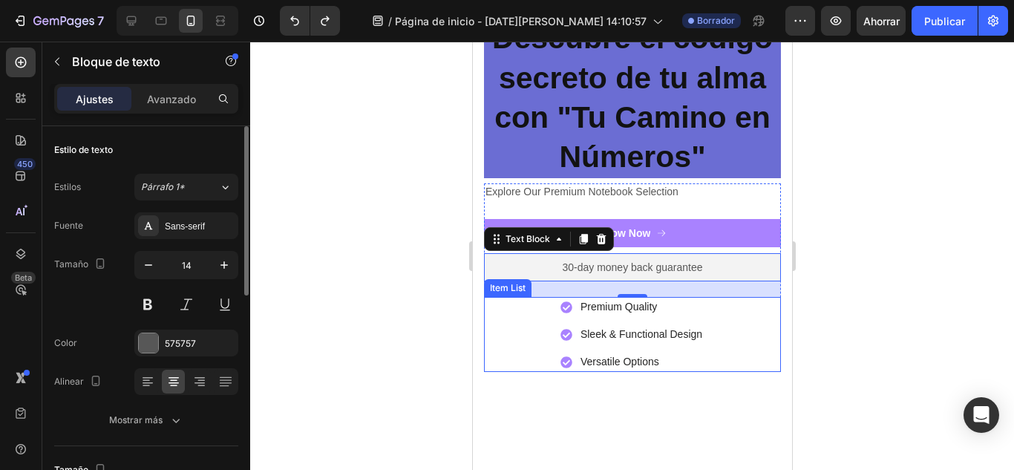
click at [654, 362] on p "Versatile Options" at bounding box center [640, 362] width 122 height 16
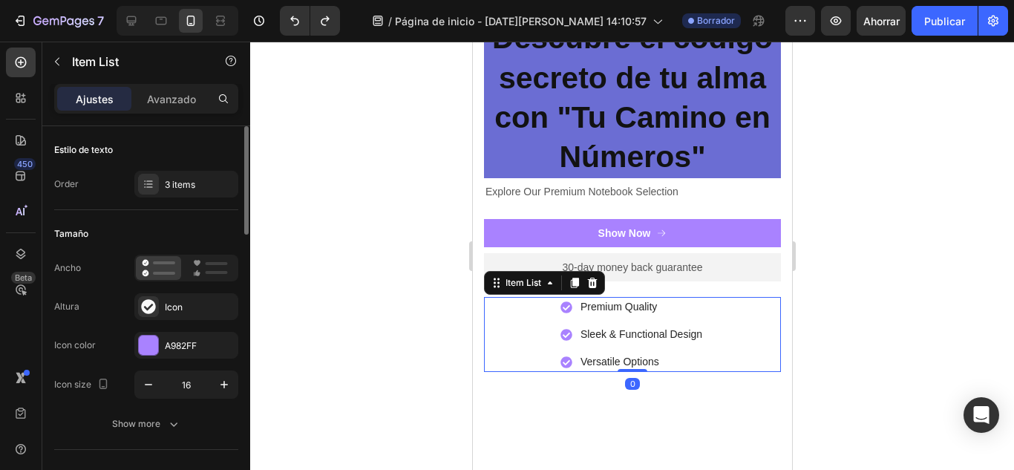
click at [874, 225] on div at bounding box center [631, 256] width 763 height 428
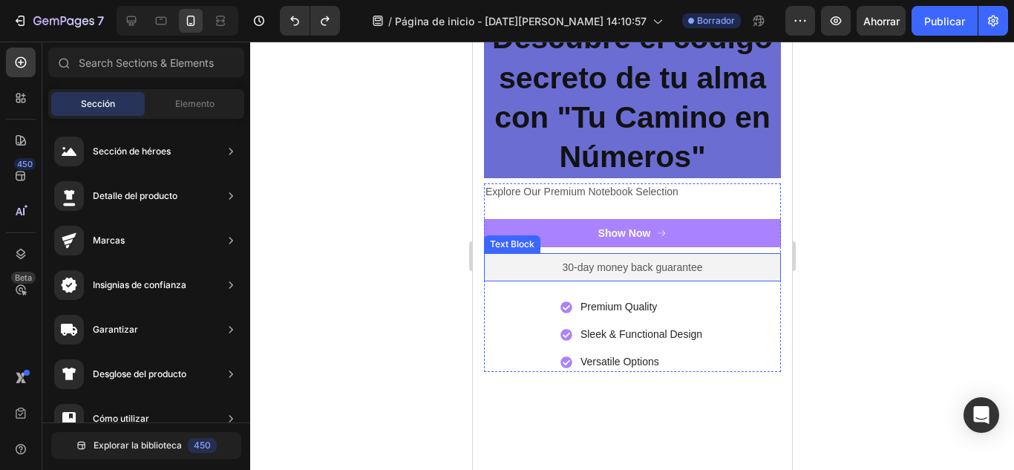
click at [758, 260] on p "30-day money back guarantee" at bounding box center [631, 266] width 282 height 13
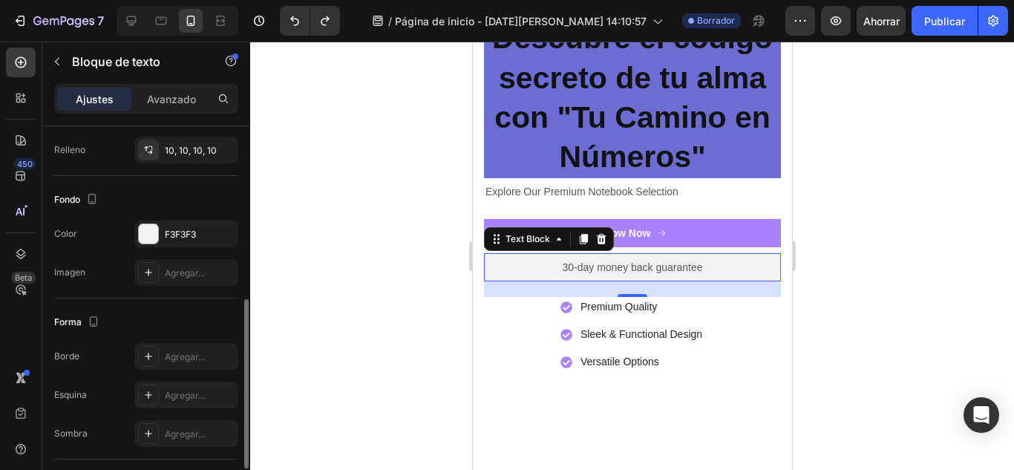
scroll to position [493, 0]
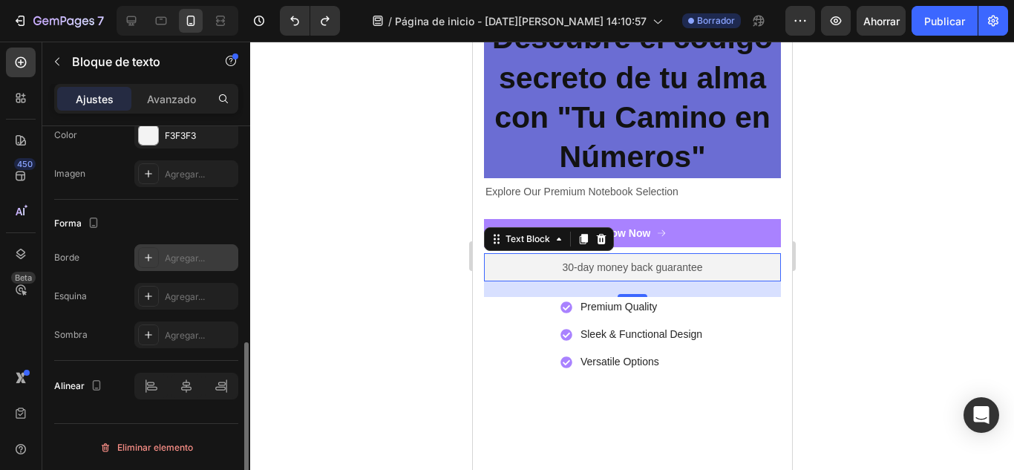
click at [226, 266] on div "Agregar..." at bounding box center [186, 257] width 104 height 27
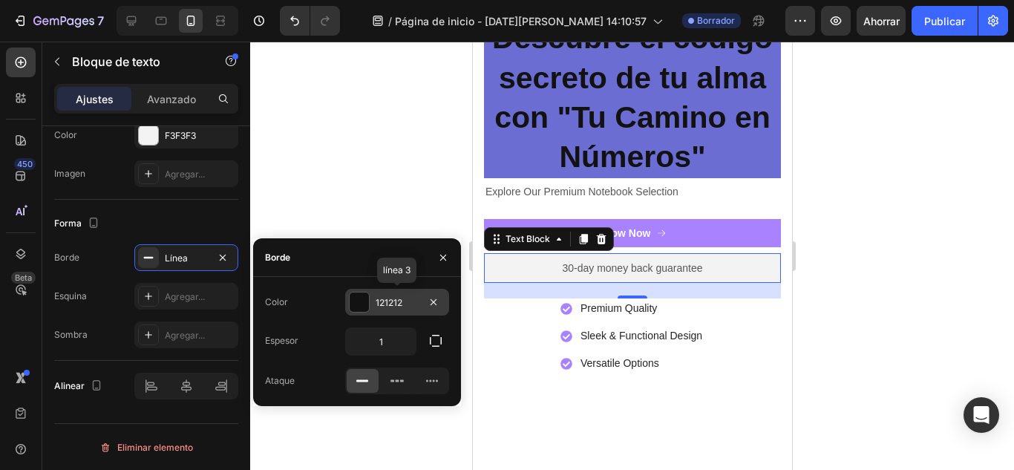
click at [397, 303] on font "121212" at bounding box center [388, 302] width 27 height 11
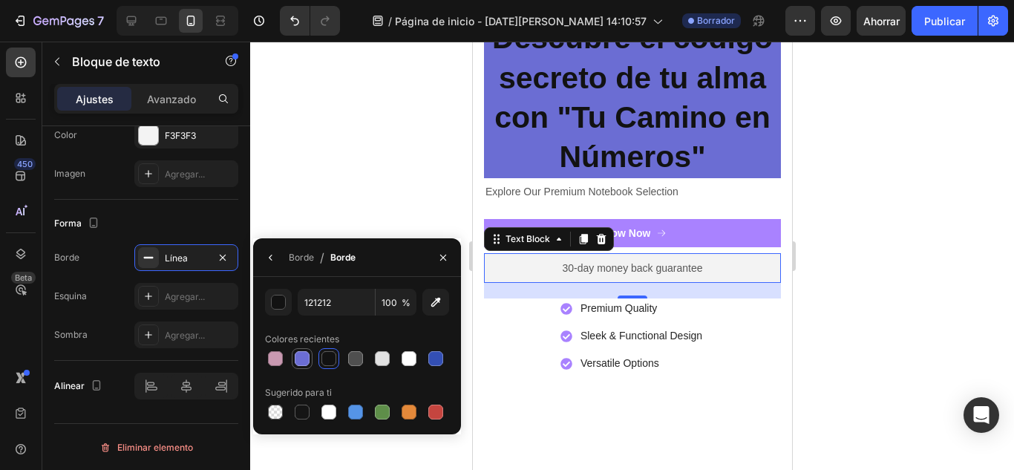
click at [306, 355] on div at bounding box center [302, 358] width 15 height 15
type input "6B6DD3"
click at [188, 332] on font "Agregar..." at bounding box center [185, 334] width 40 height 11
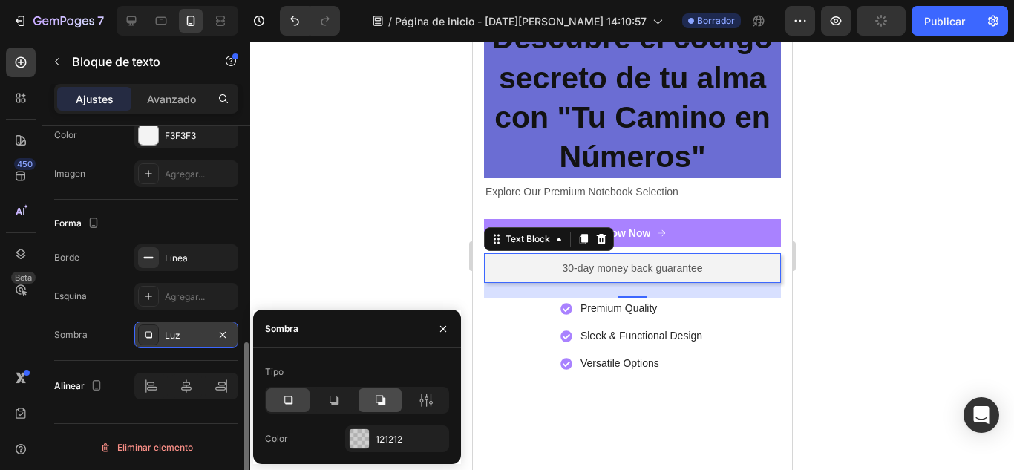
click at [374, 391] on div at bounding box center [379, 400] width 43 height 24
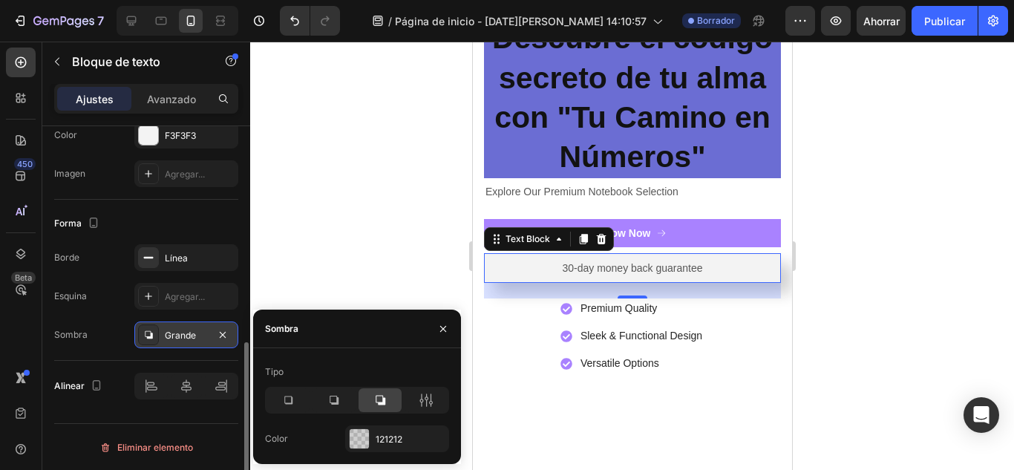
click at [347, 272] on div at bounding box center [631, 256] width 763 height 428
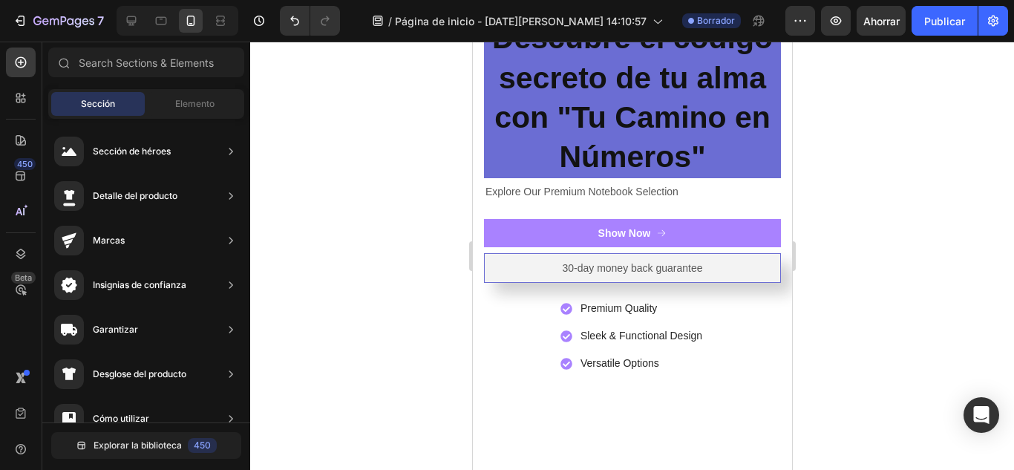
click at [878, 240] on div at bounding box center [631, 256] width 763 height 428
click at [858, 226] on div at bounding box center [631, 256] width 763 height 428
click at [677, 261] on p "30-day money back guarantee" at bounding box center [631, 267] width 280 height 13
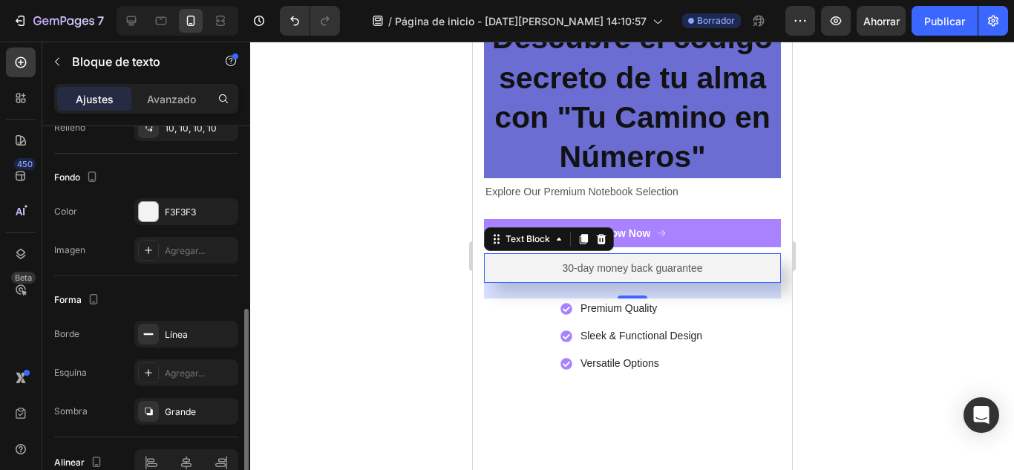
scroll to position [441, 0]
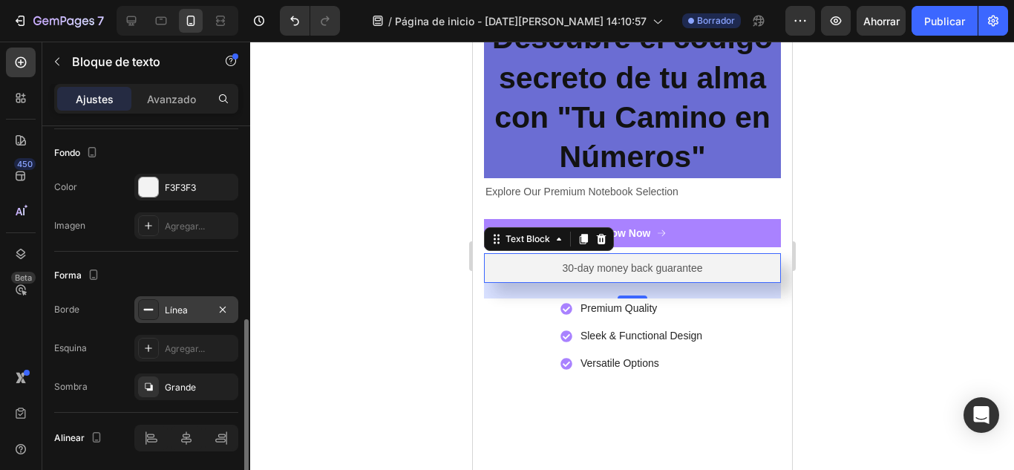
click at [204, 306] on div "Línea" at bounding box center [186, 309] width 43 height 13
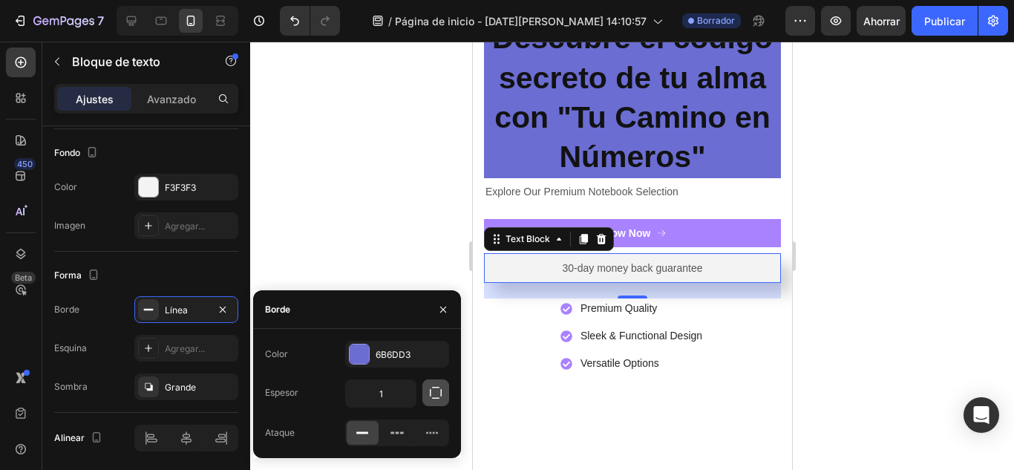
click at [445, 393] on button "button" at bounding box center [435, 392] width 27 height 27
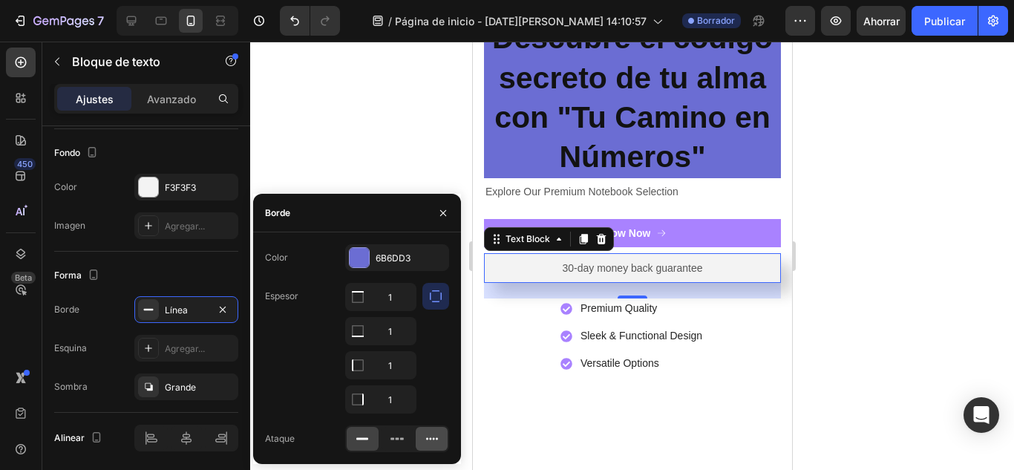
click at [433, 442] on icon at bounding box center [431, 438] width 15 height 15
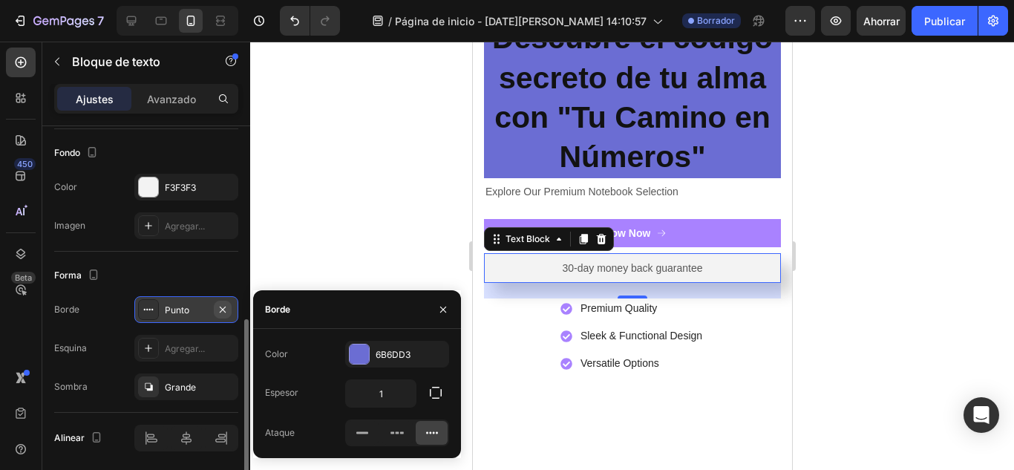
click at [217, 309] on icon "button" at bounding box center [223, 309] width 12 height 12
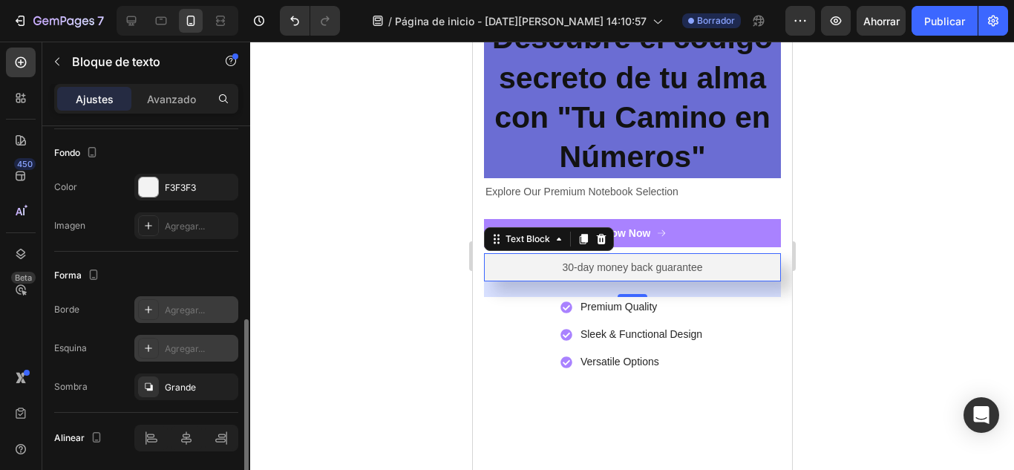
click at [223, 348] on div "Agregar..." at bounding box center [200, 348] width 70 height 13
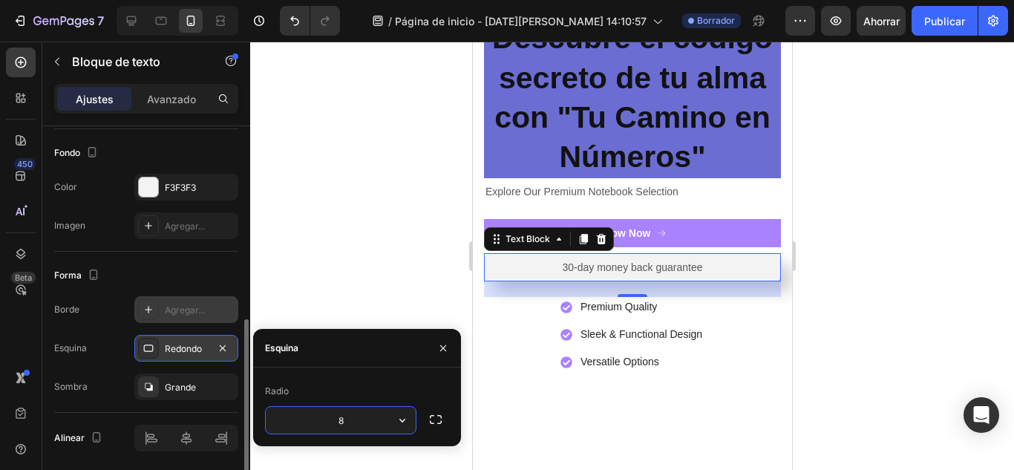
click at [223, 348] on icon "button" at bounding box center [223, 347] width 6 height 6
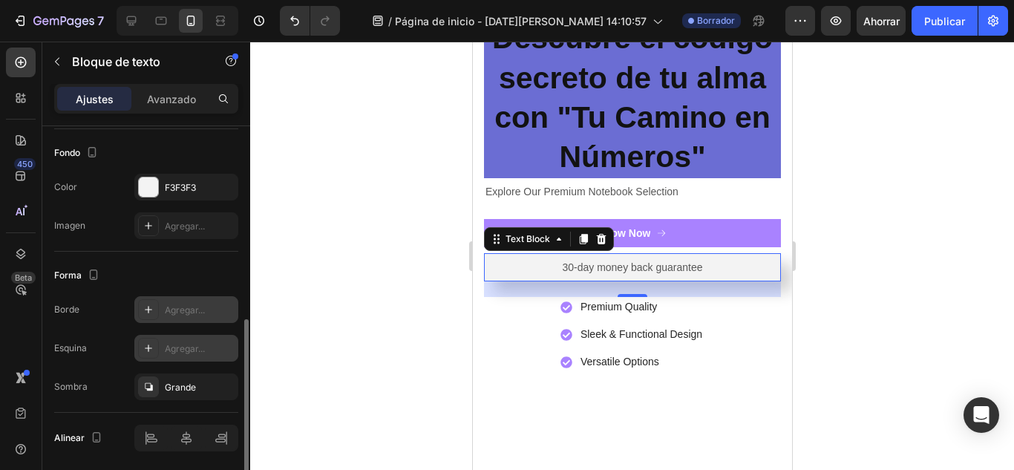
click at [223, 348] on div "Agregar..." at bounding box center [200, 348] width 70 height 13
type input "8"
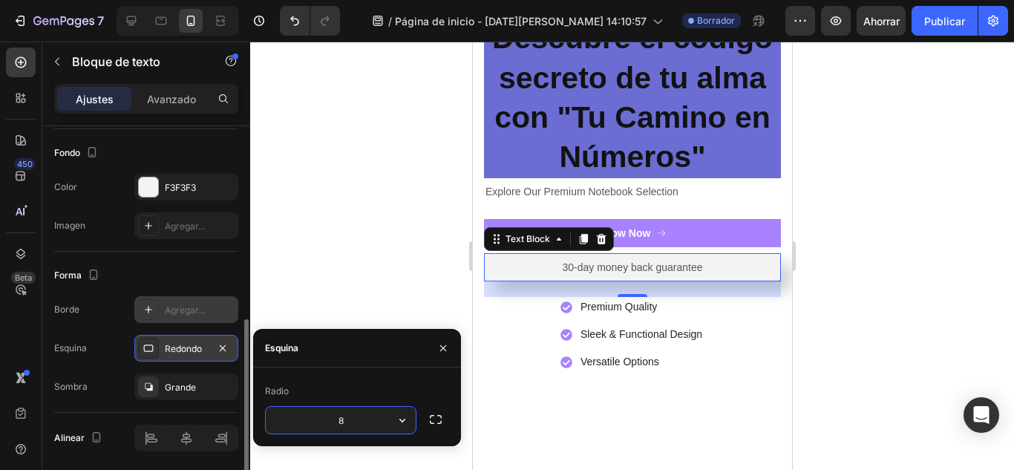
click at [309, 432] on input "8" at bounding box center [341, 420] width 150 height 27
click at [444, 419] on button "button" at bounding box center [435, 419] width 27 height 27
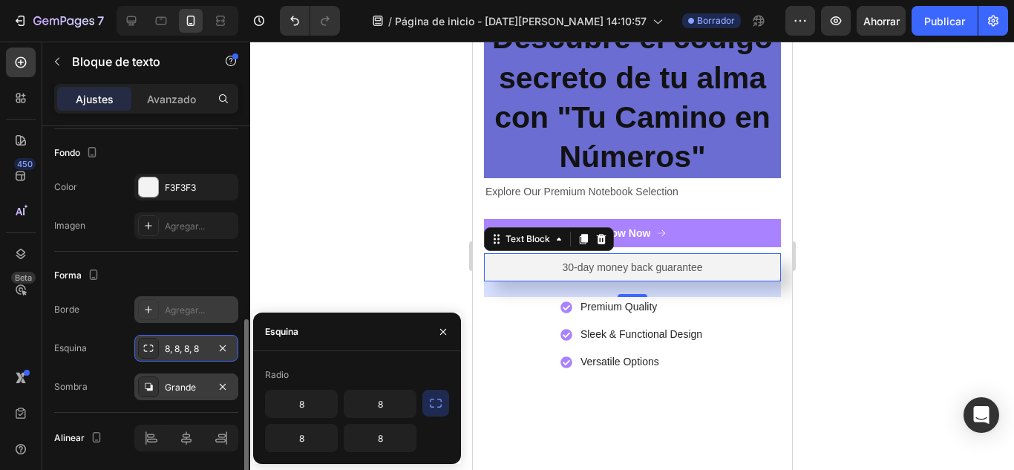
click at [207, 391] on div "Grande" at bounding box center [186, 387] width 43 height 13
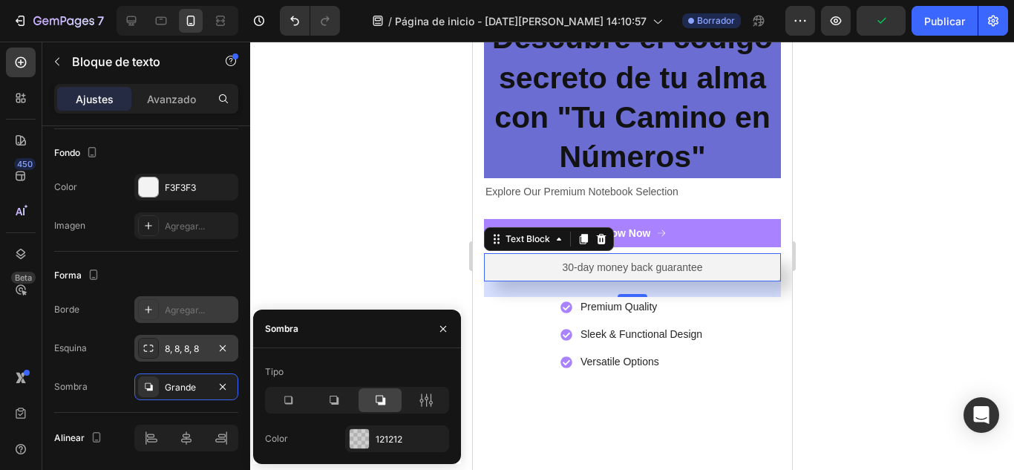
click at [502, 414] on div "Icon Icon Icon Icon Icon Icon List 2,500+ Verified Reviews! Text Block Row ⁠⁠⁠⁠…" at bounding box center [631, 111] width 319 height 672
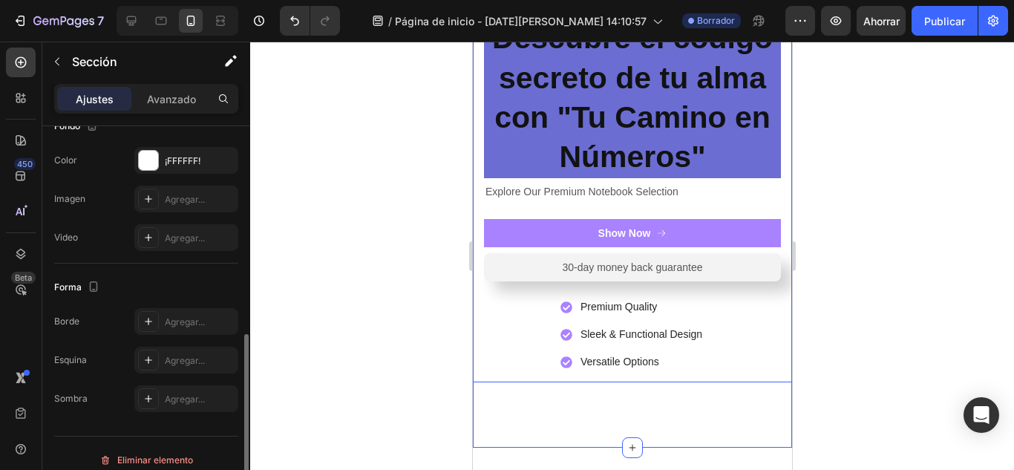
scroll to position [481, 0]
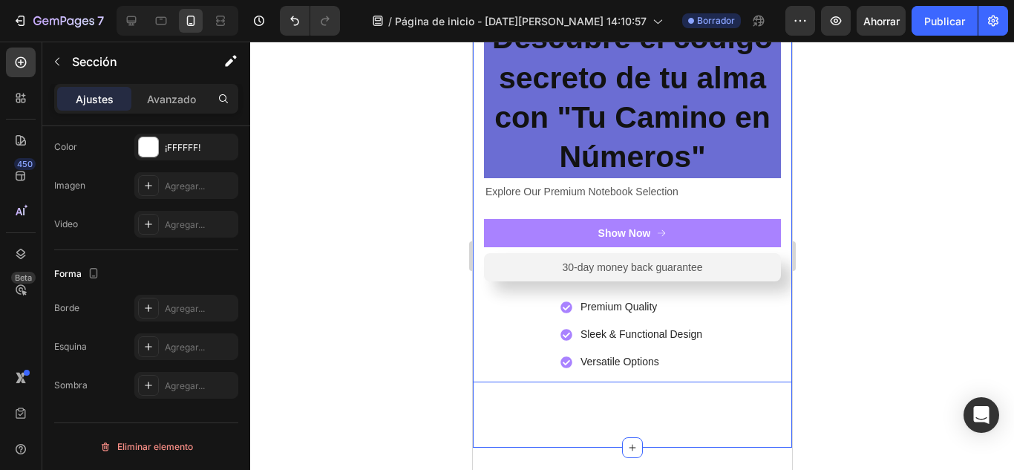
click at [481, 308] on div "Icon Icon Icon Icon Icon Icon List 2,500+ Verified Reviews! Text Block Row ⁠⁠⁠⁠…" at bounding box center [631, 191] width 319 height 384
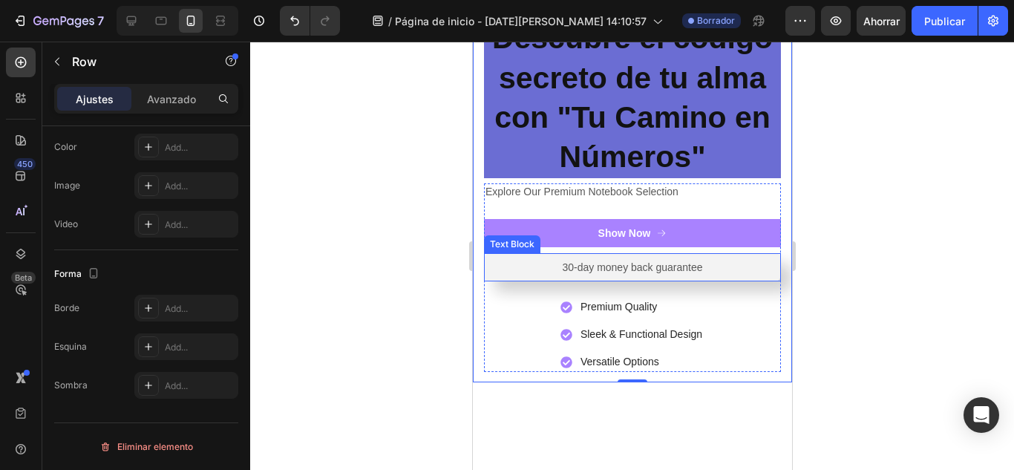
scroll to position [0, 0]
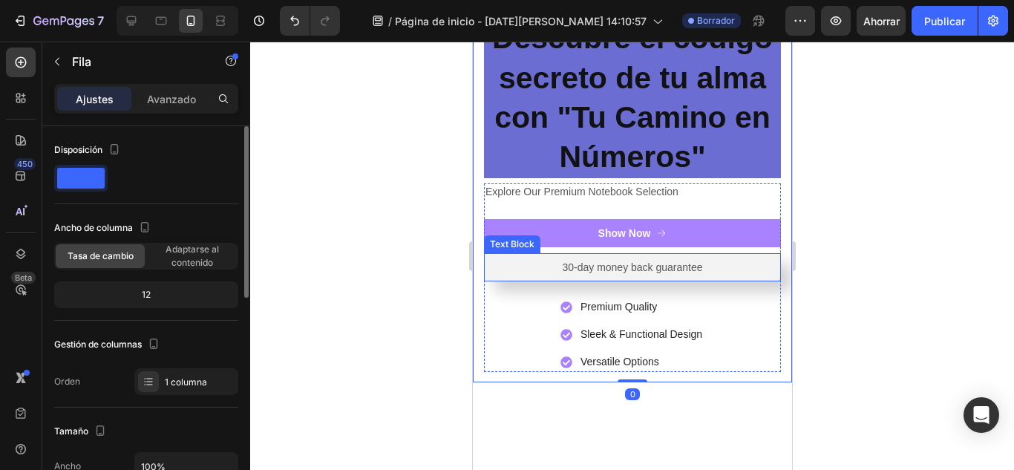
click at [519, 237] on div "Text Block" at bounding box center [511, 243] width 50 height 13
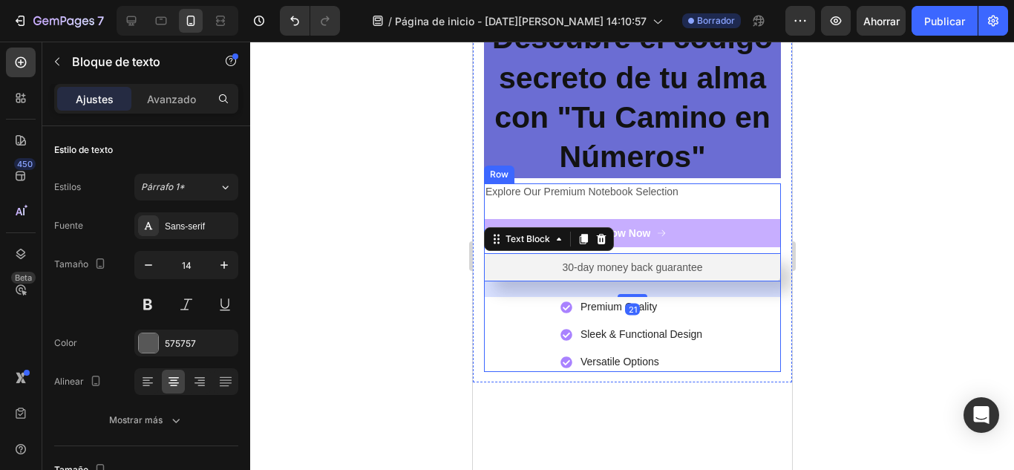
click at [704, 230] on button "Show Now" at bounding box center [631, 233] width 297 height 28
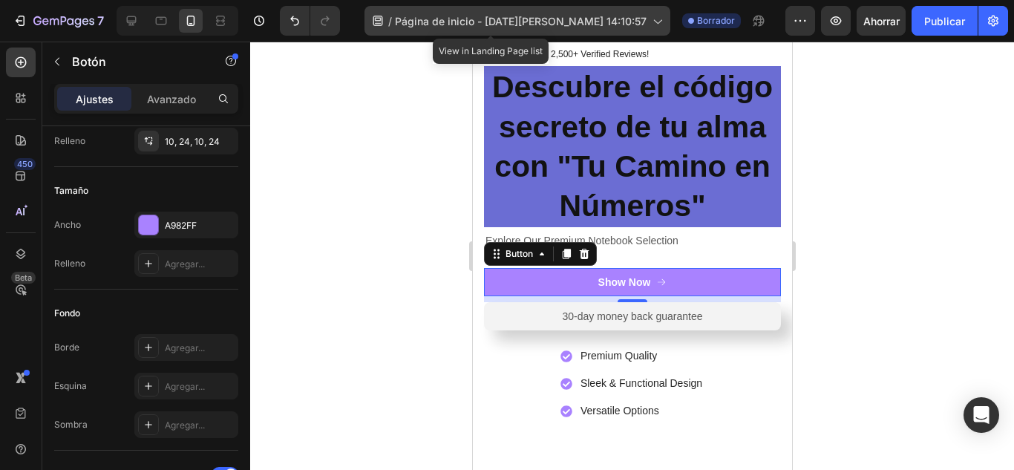
scroll to position [247, 0]
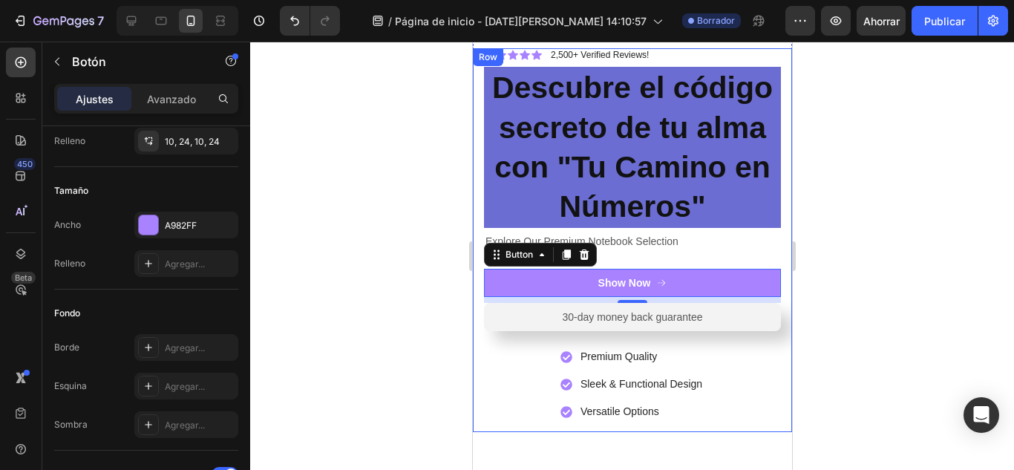
click at [822, 129] on div at bounding box center [631, 256] width 763 height 428
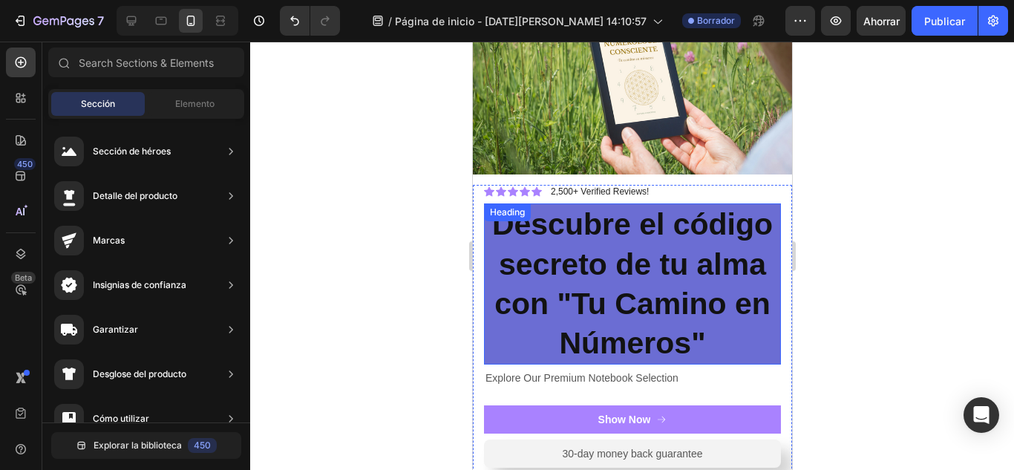
scroll to position [99, 0]
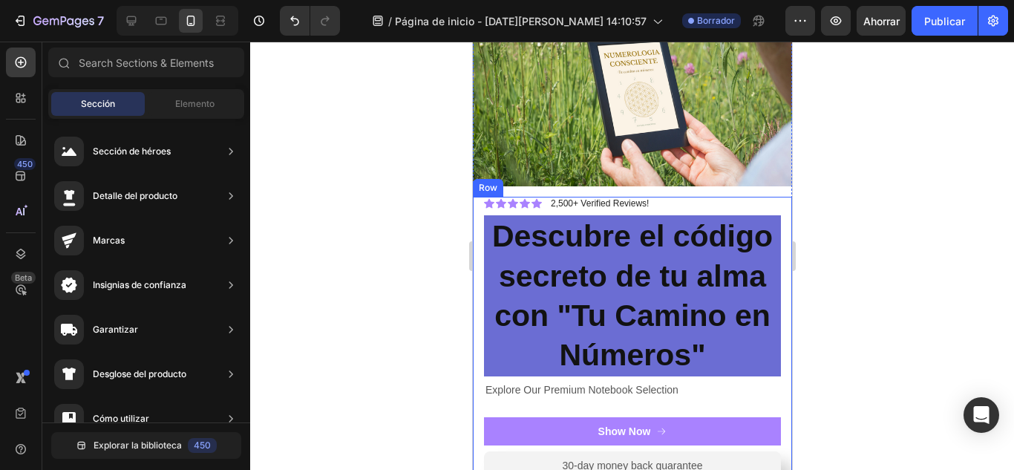
click at [477, 197] on div "Icon Icon Icon Icon Icon Icon List 2,500+ Verified Reviews! Text Block Row ⁠⁠⁠⁠…" at bounding box center [631, 389] width 319 height 384
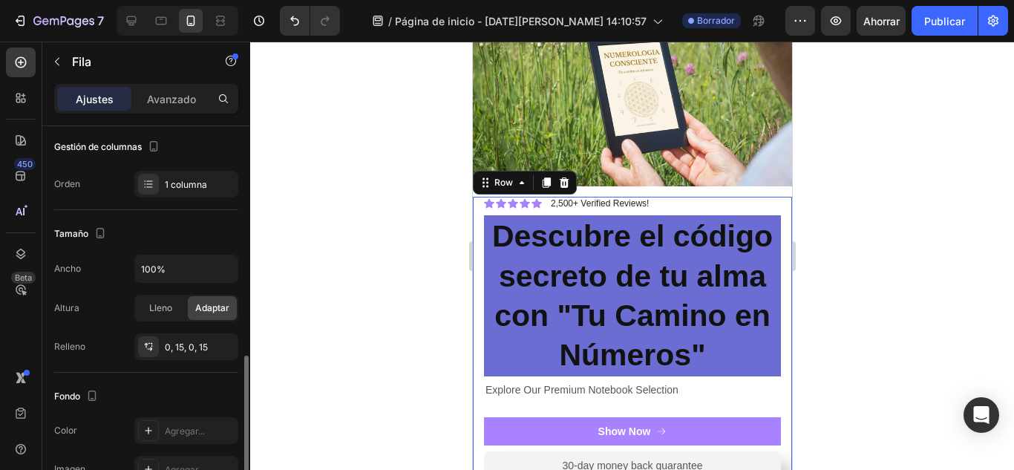
scroll to position [295, 0]
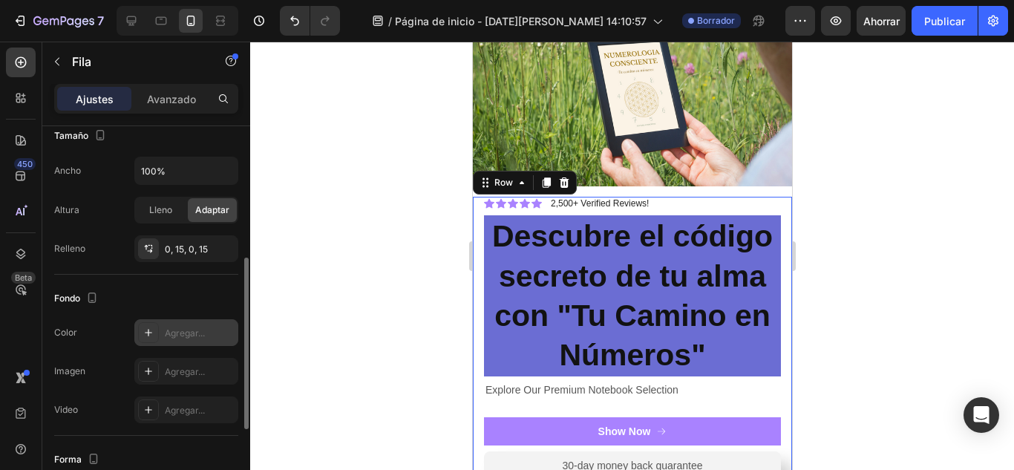
click at [197, 330] on font "Agregar..." at bounding box center [185, 332] width 40 height 11
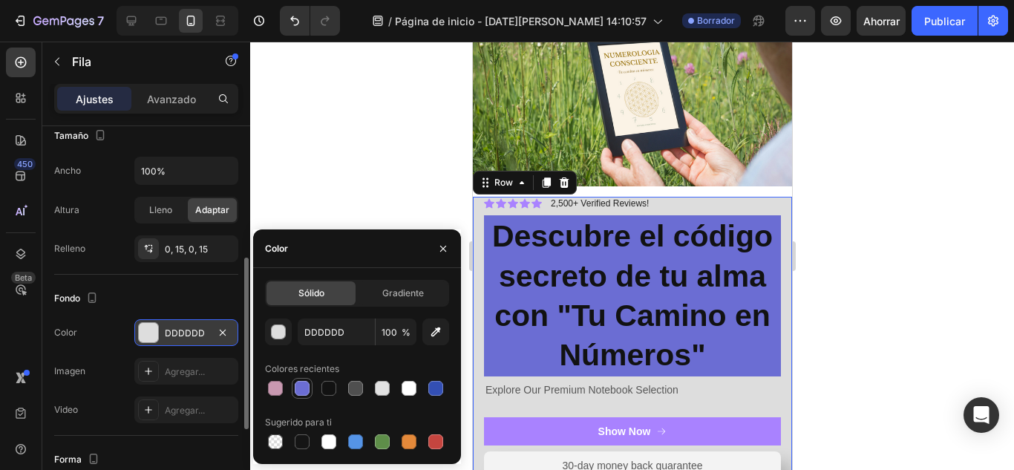
click at [300, 391] on div at bounding box center [302, 388] width 15 height 15
type input "6B6DD3"
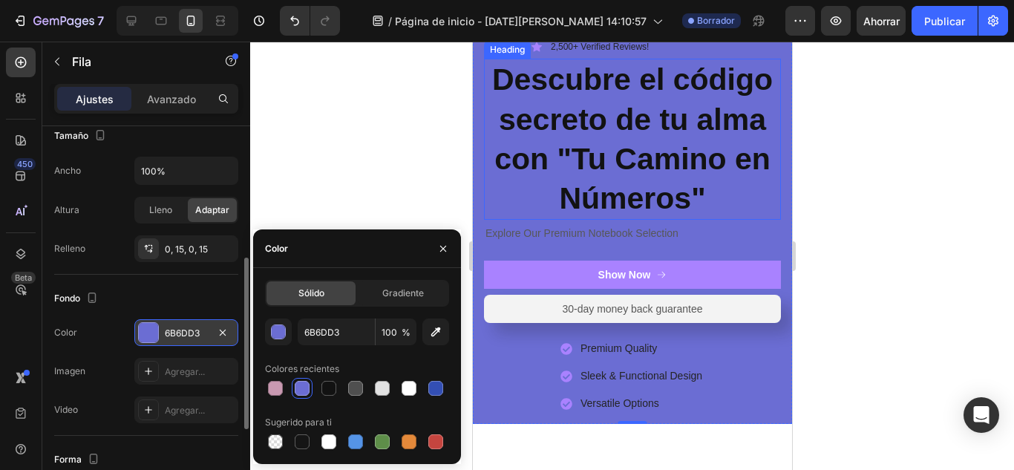
scroll to position [247, 0]
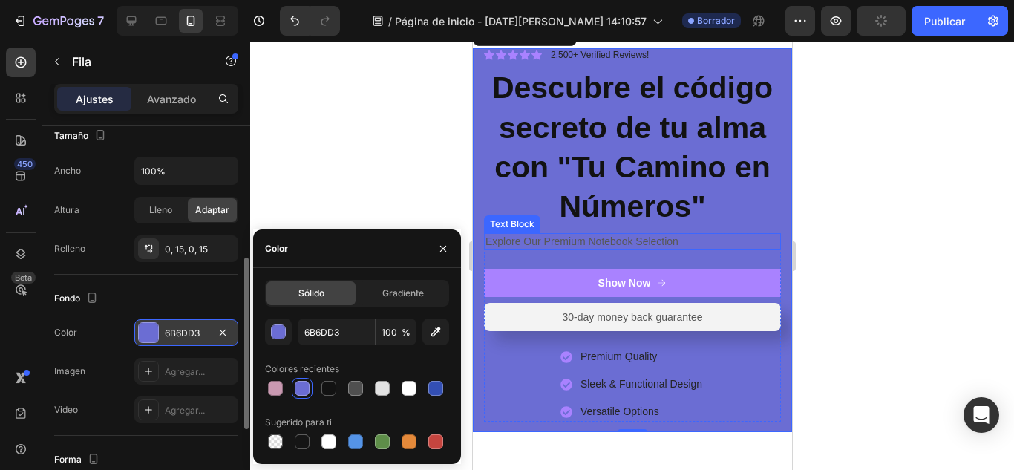
click at [528, 236] on p "Explore Our Premium Notebook Selection" at bounding box center [632, 240] width 294 height 13
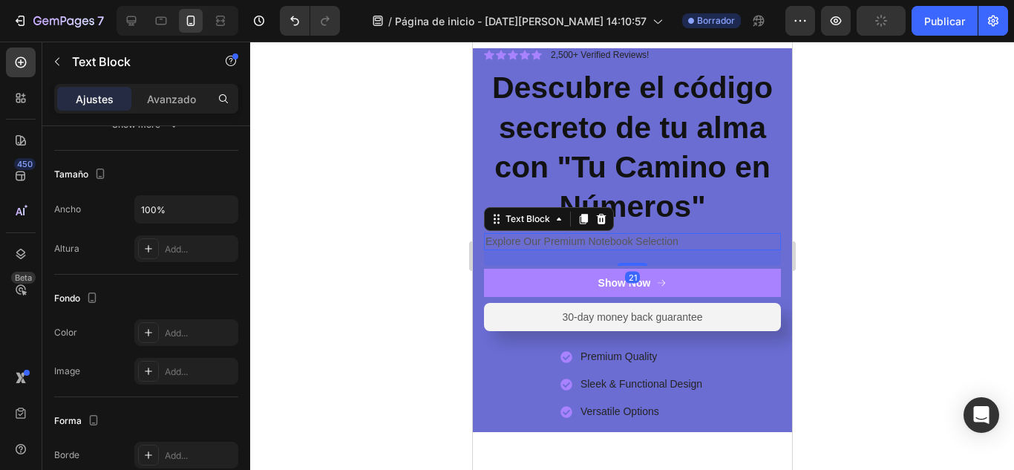
scroll to position [0, 0]
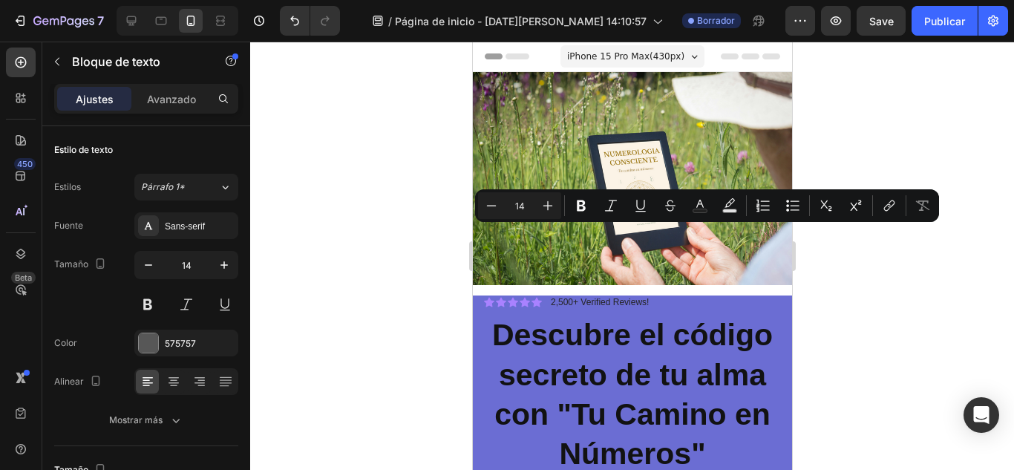
scroll to position [247, 0]
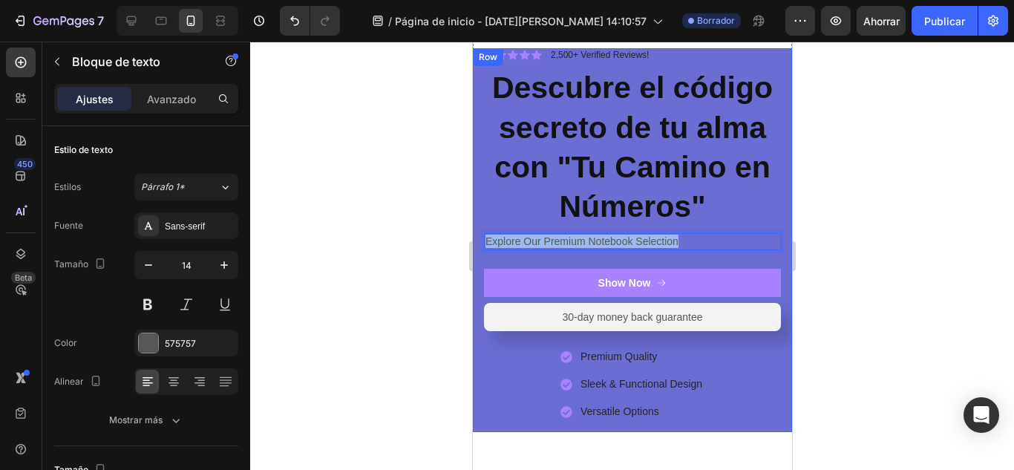
drag, startPoint x: 692, startPoint y: 234, endPoint x: 464, endPoint y: 231, distance: 227.1
click at [472, 231] on html "iPhone 15 Pro Max ( 430 px) iPhone 13 Mini iPhone 13 Pro iPhone 11 Pro Max iPho…" at bounding box center [631, 302] width 319 height 1017
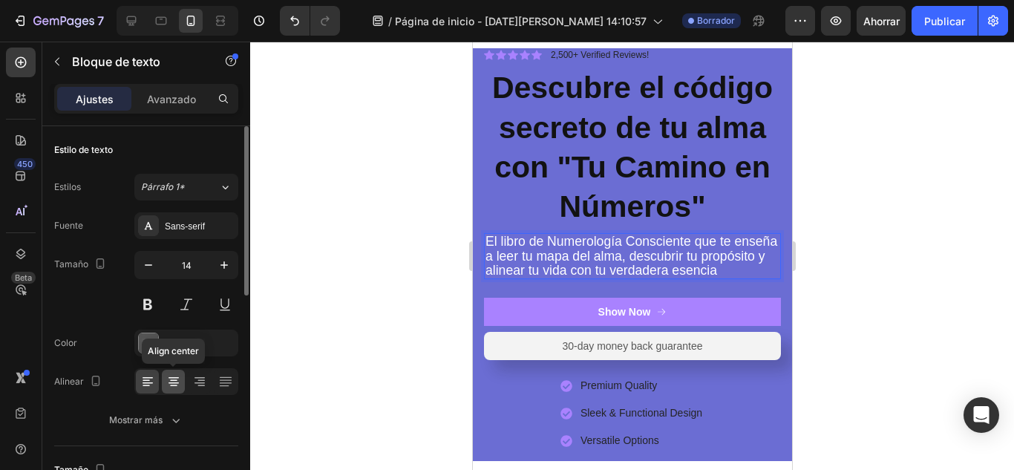
click at [176, 378] on icon at bounding box center [173, 381] width 15 height 15
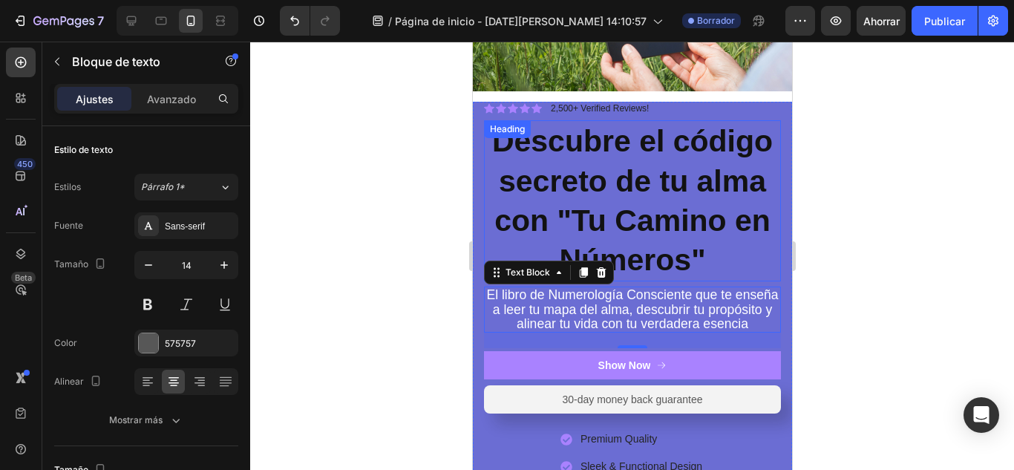
scroll to position [173, 0]
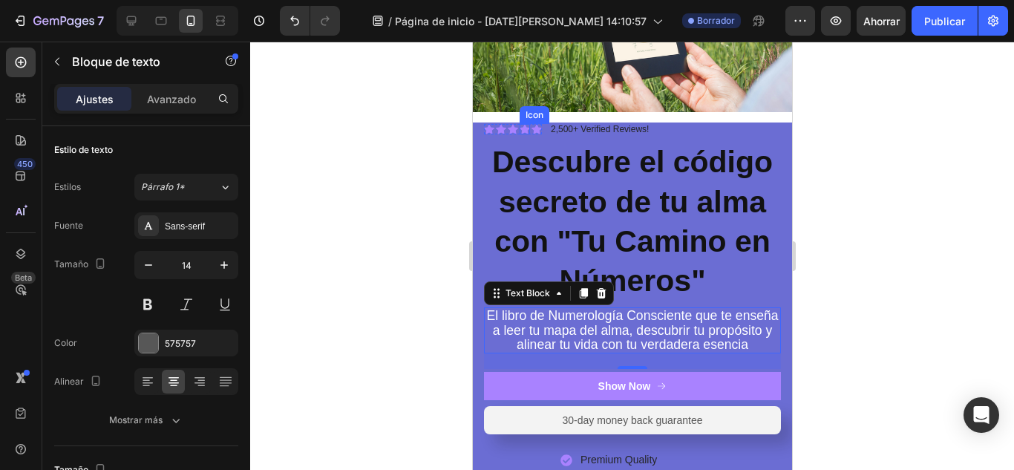
click at [520, 125] on icon at bounding box center [524, 130] width 10 height 10
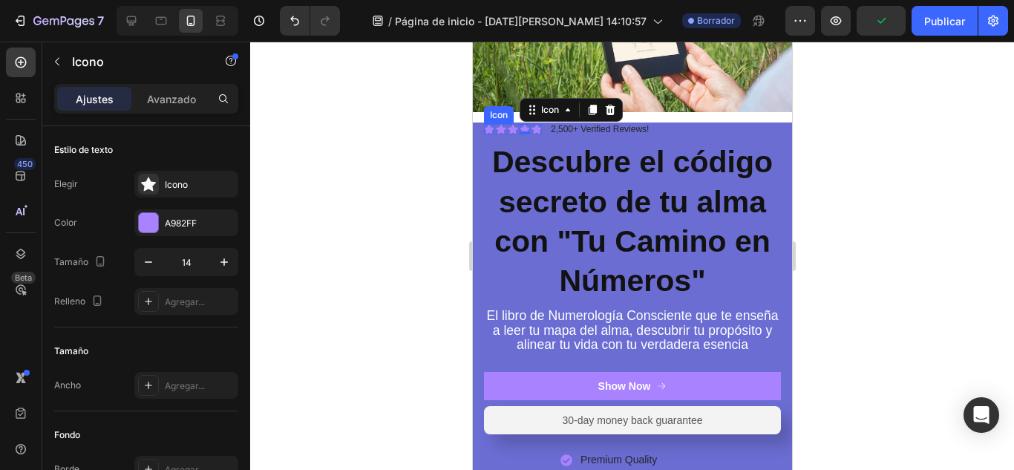
click at [490, 125] on icon at bounding box center [488, 130] width 10 height 10
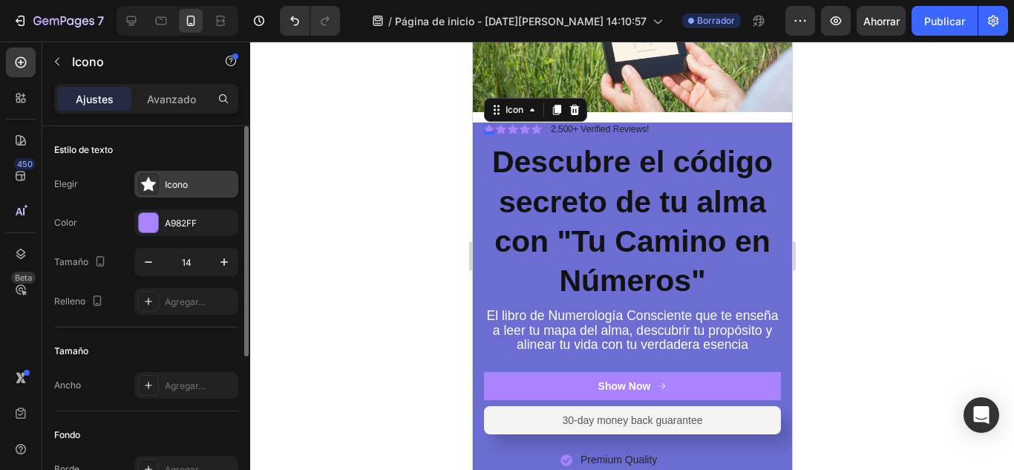
click at [205, 191] on div "Icono" at bounding box center [200, 184] width 70 height 13
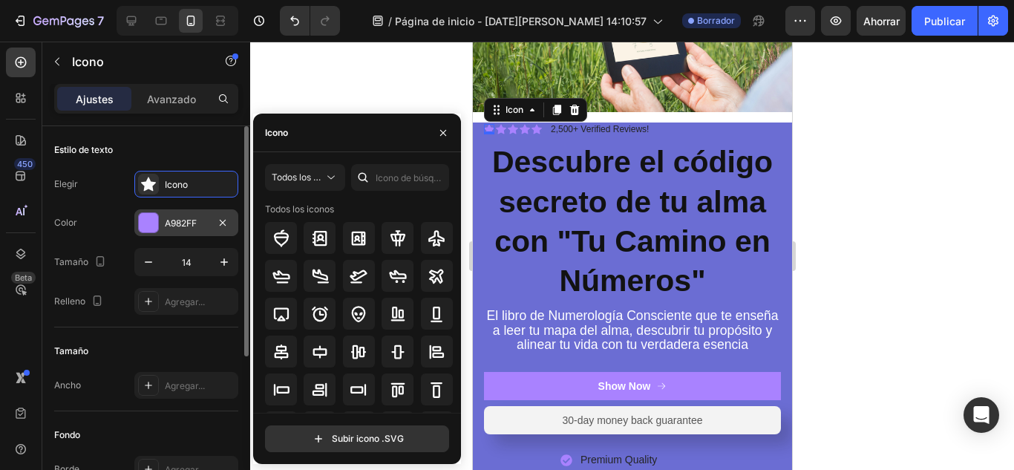
click at [183, 223] on font "A982FF" at bounding box center [181, 222] width 32 height 11
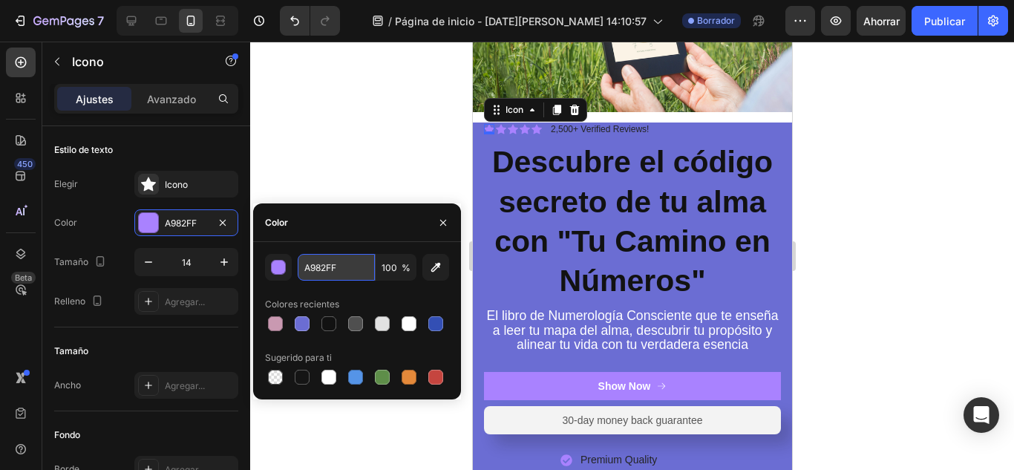
click at [332, 276] on input "A982FF" at bounding box center [336, 267] width 77 height 27
paste input "e5be37"
type input "e5be37"
click at [502, 125] on icon at bounding box center [500, 130] width 10 height 10
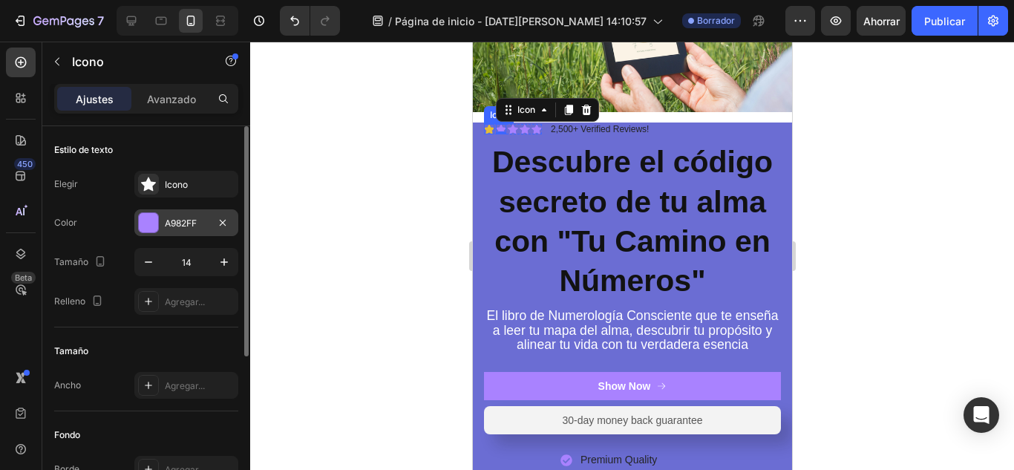
click at [193, 215] on div "A982FF" at bounding box center [186, 222] width 104 height 27
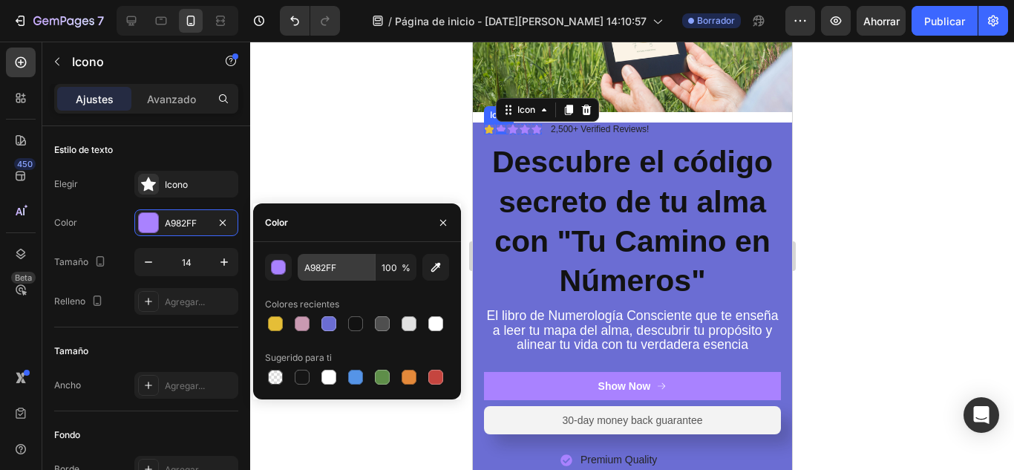
drag, startPoint x: 277, startPoint y: 321, endPoint x: 372, endPoint y: 257, distance: 115.4
click at [276, 321] on div at bounding box center [275, 323] width 15 height 15
type input "E5BE37"
click at [536, 125] on icon at bounding box center [536, 130] width 10 height 10
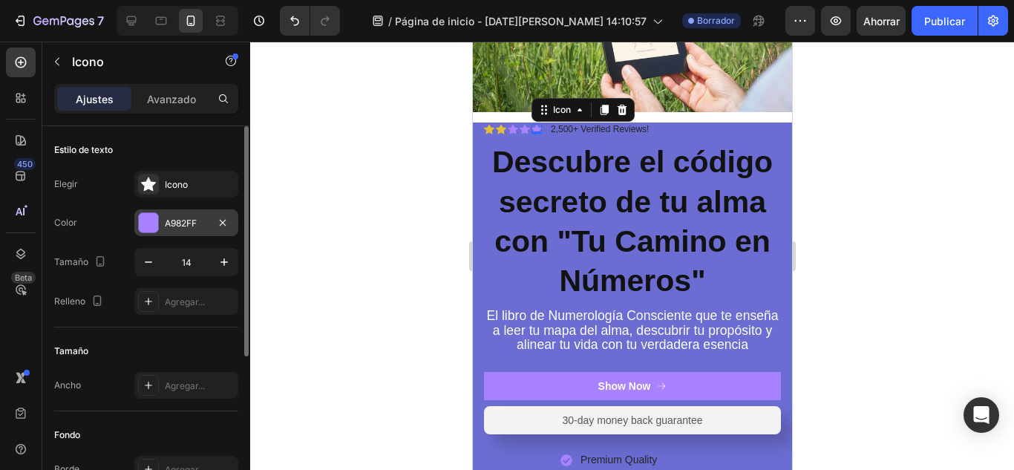
click at [201, 223] on div "A982FF" at bounding box center [186, 223] width 43 height 13
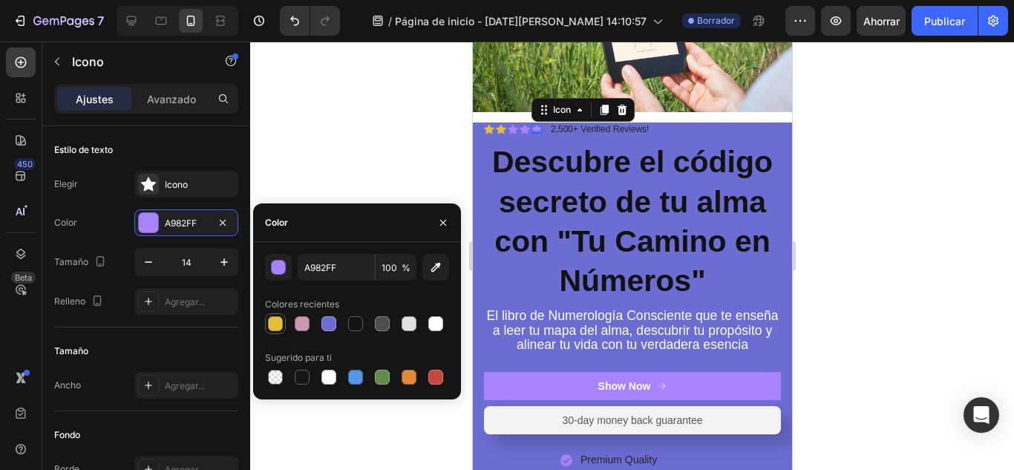
click at [270, 324] on div at bounding box center [275, 323] width 15 height 15
type input "E5BE37"
drag, startPoint x: 891, startPoint y: 262, endPoint x: 475, endPoint y: 160, distance: 428.5
click at [512, 125] on icon at bounding box center [512, 130] width 10 height 10
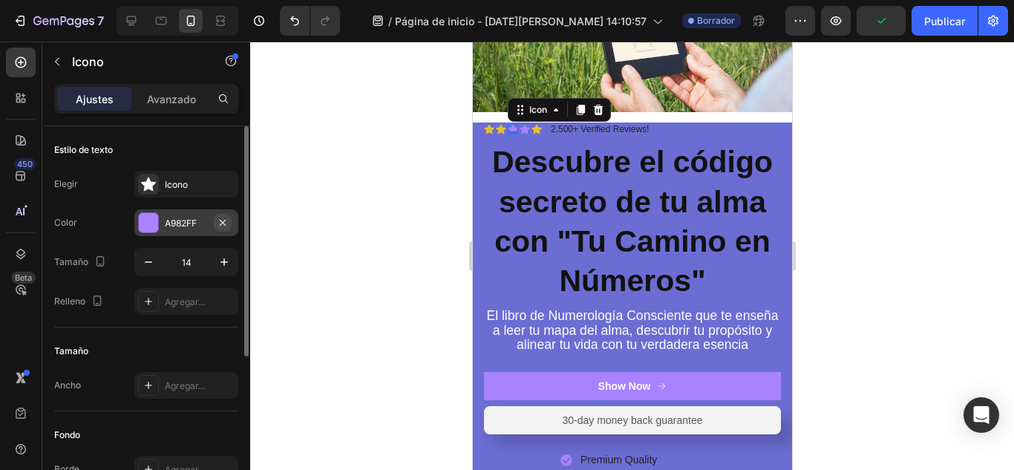
click at [194, 227] on font "A982FF" at bounding box center [181, 222] width 32 height 11
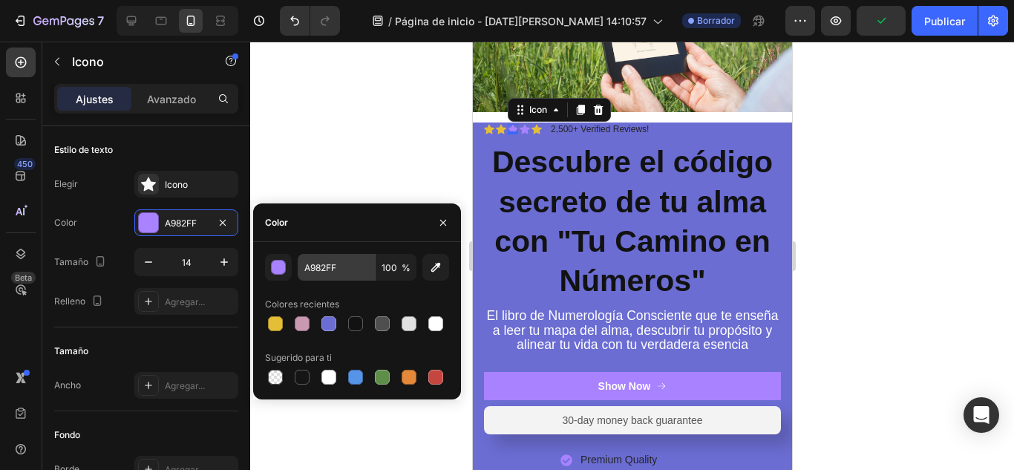
drag, startPoint x: 269, startPoint y: 329, endPoint x: 357, endPoint y: 270, distance: 106.0
click at [268, 329] on div at bounding box center [275, 323] width 15 height 15
type input "E5BE37"
click at [525, 128] on div "Heading" at bounding box center [506, 131] width 41 height 13
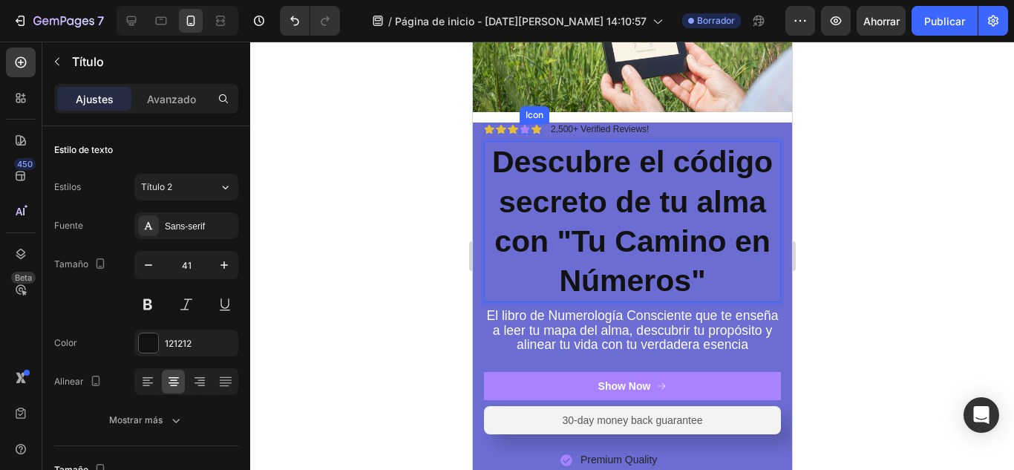
click at [522, 125] on icon at bounding box center [524, 130] width 10 height 10
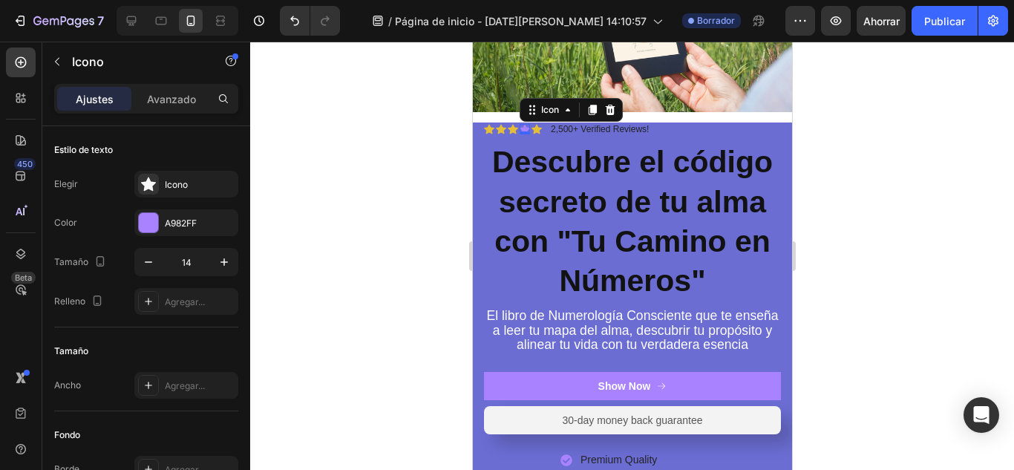
click at [524, 128] on div "0" at bounding box center [523, 134] width 15 height 12
drag, startPoint x: 165, startPoint y: 227, endPoint x: 203, endPoint y: 254, distance: 46.3
click at [164, 226] on div "A982FF" at bounding box center [186, 222] width 104 height 27
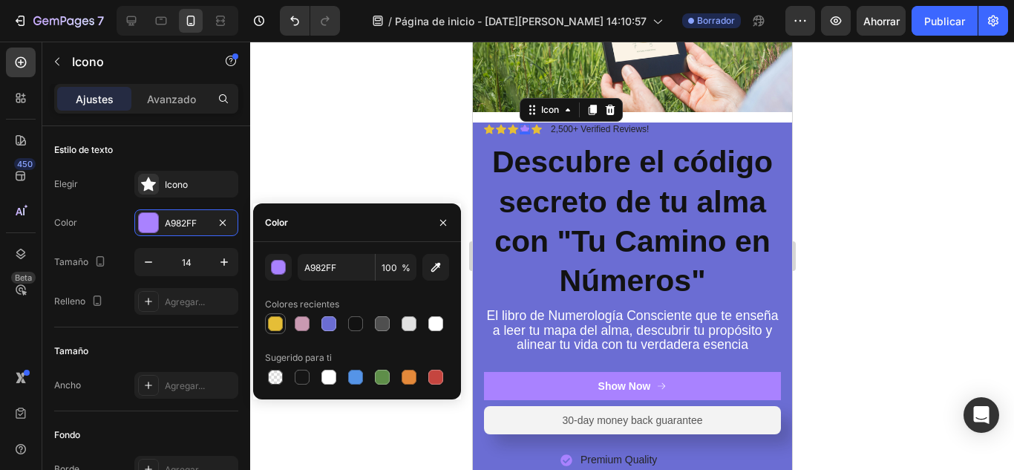
click at [270, 315] on div at bounding box center [275, 324] width 18 height 18
type input "E5BE37"
click at [876, 166] on div at bounding box center [631, 256] width 763 height 428
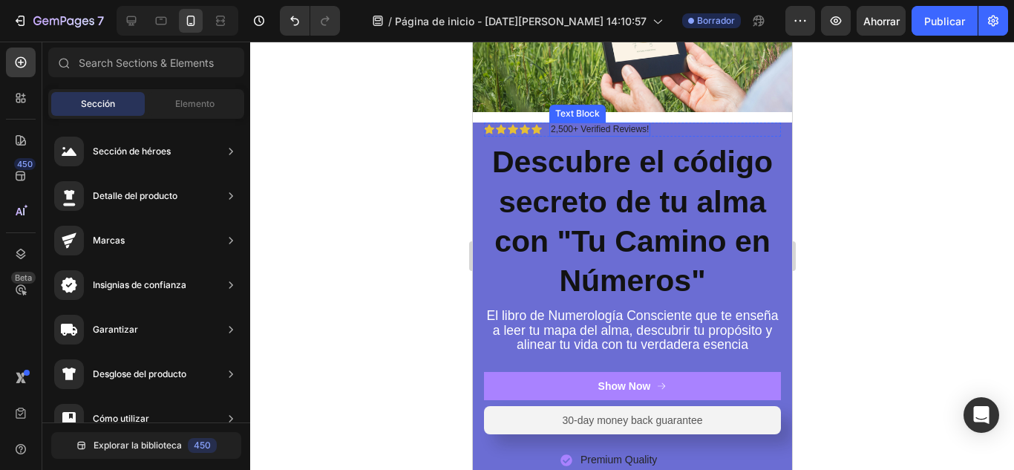
click at [642, 124] on p "2,500+ Verified Reviews!" at bounding box center [599, 130] width 98 height 12
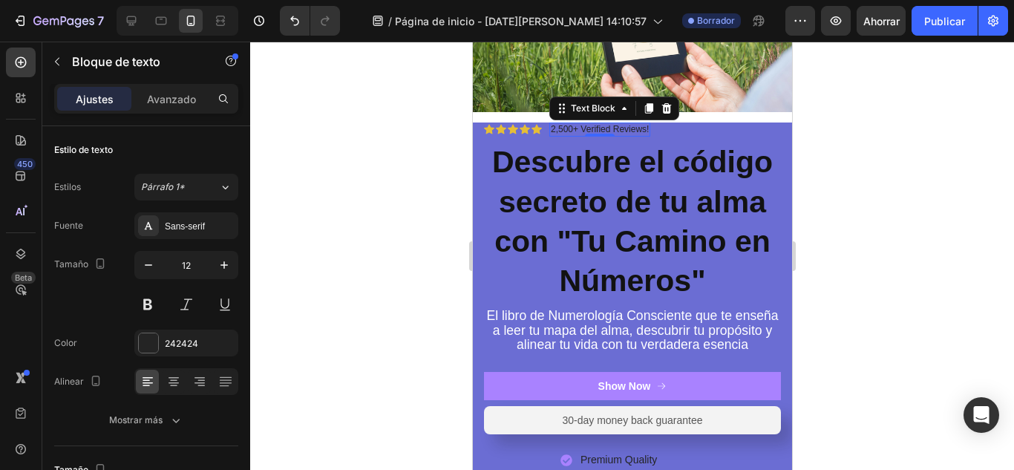
click at [559, 124] on p "2,500+ Verified Reviews!" at bounding box center [599, 130] width 98 height 12
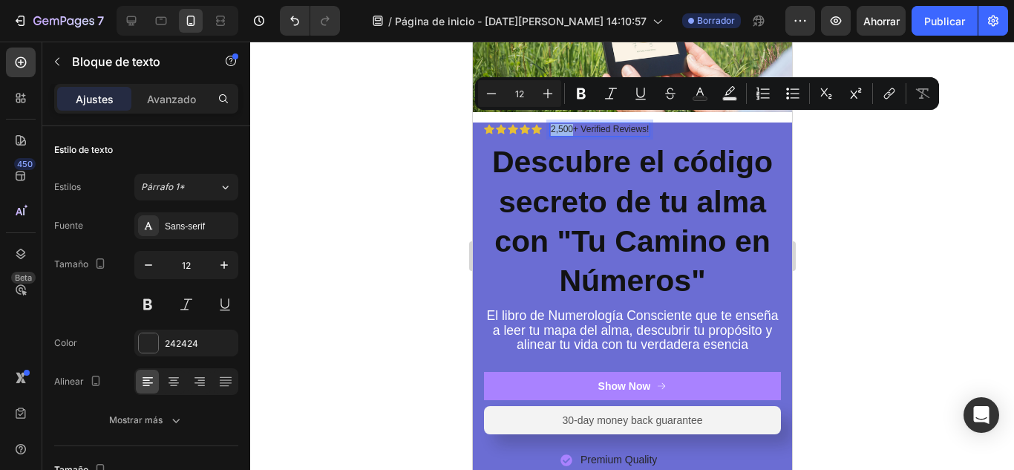
click at [559, 124] on p "2,500+ Verified Reviews!" at bounding box center [599, 130] width 98 height 12
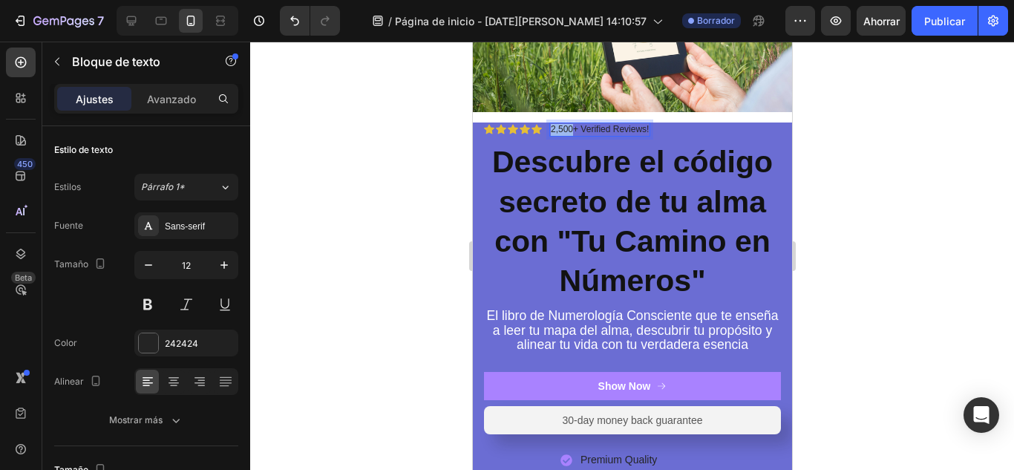
click at [559, 124] on p "2,500+ Verified Reviews!" at bounding box center [599, 130] width 98 height 12
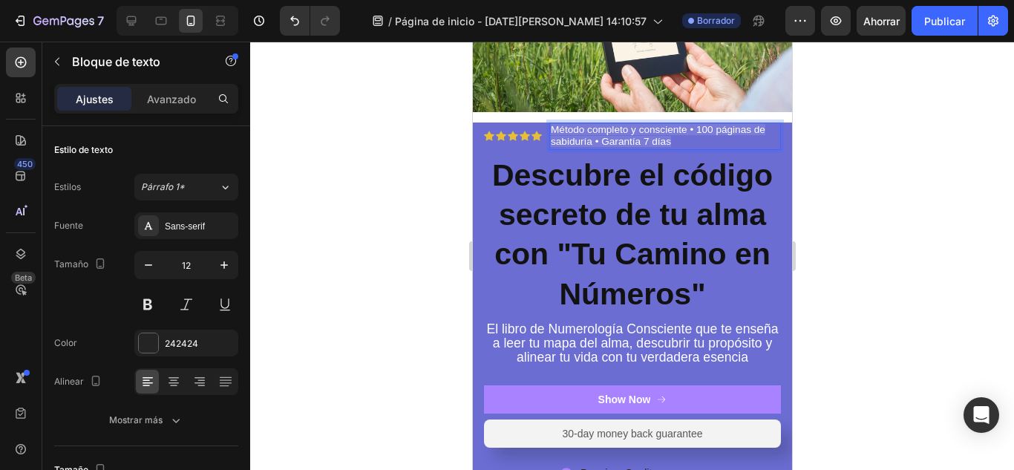
click at [597, 135] on span "Método completo y consciente • 100 páginas de sabiduría • Garantía 7 días" at bounding box center [657, 136] width 214 height 24
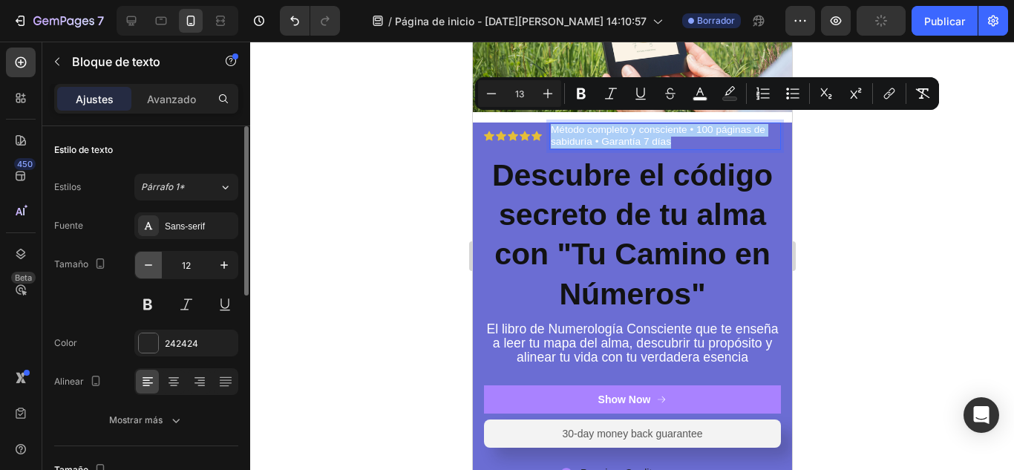
click at [152, 269] on icon "button" at bounding box center [148, 264] width 15 height 15
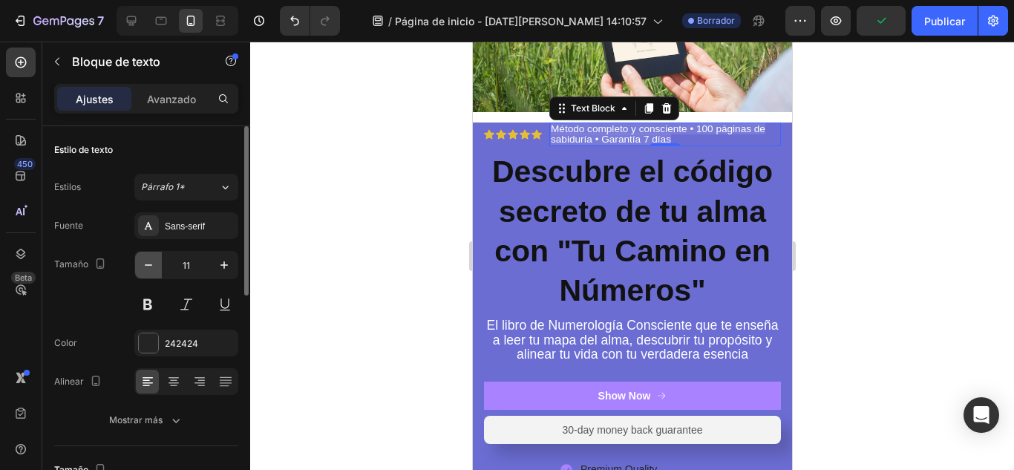
click at [152, 269] on icon "button" at bounding box center [148, 264] width 15 height 15
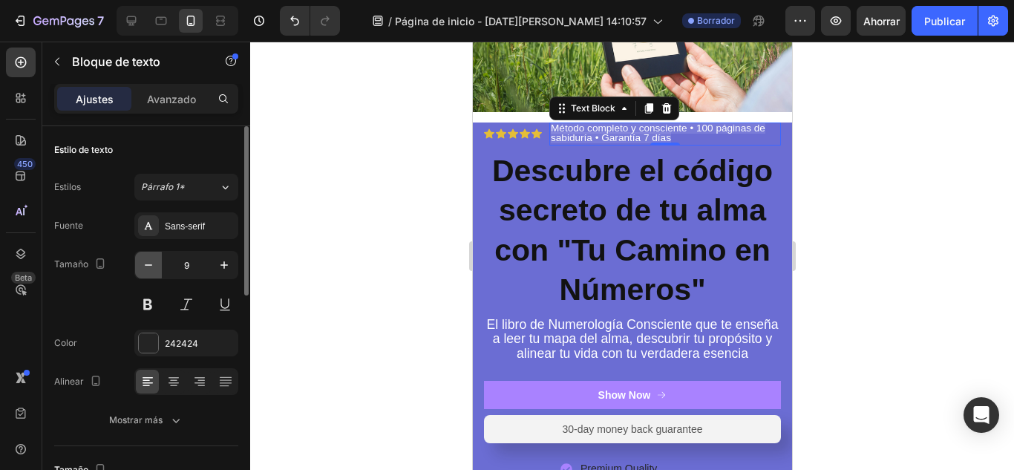
click at [152, 269] on icon "button" at bounding box center [148, 264] width 15 height 15
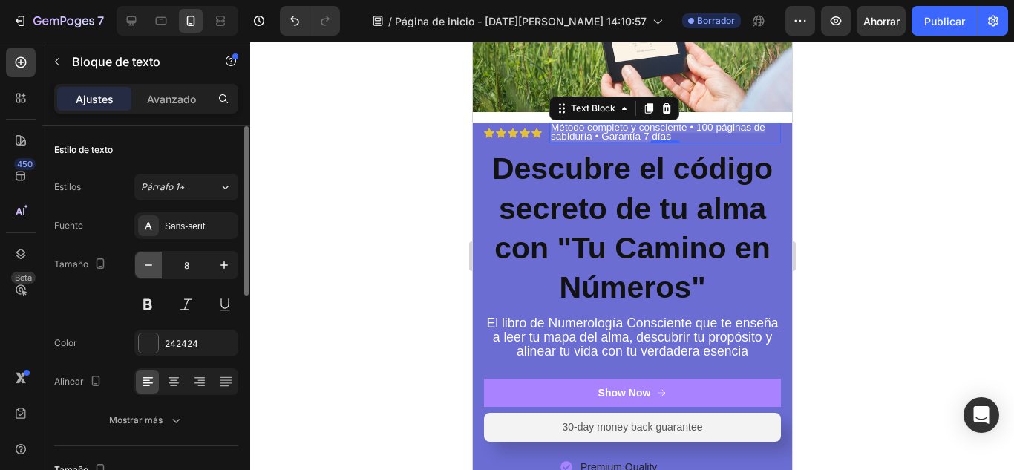
click at [152, 269] on icon "button" at bounding box center [148, 264] width 15 height 15
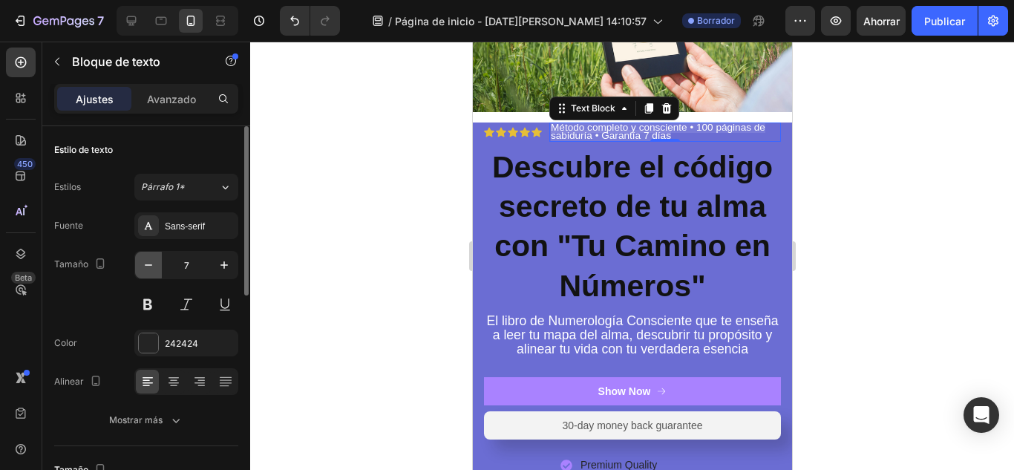
click at [152, 269] on icon "button" at bounding box center [148, 264] width 15 height 15
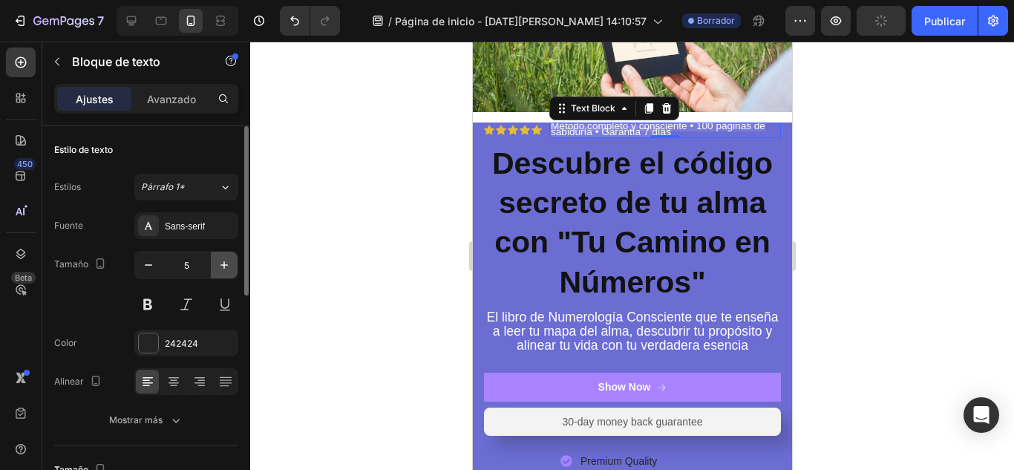
click at [230, 272] on button "button" at bounding box center [224, 265] width 27 height 27
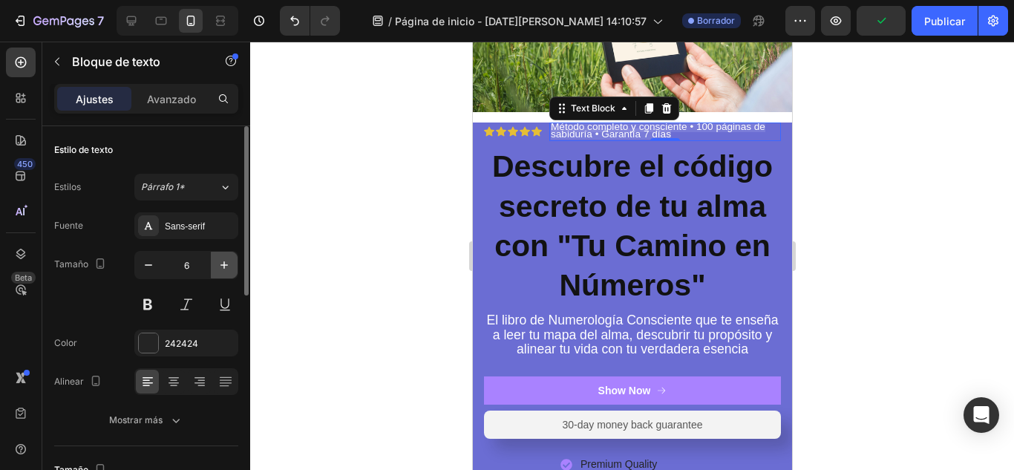
click at [230, 272] on button "button" at bounding box center [224, 265] width 27 height 27
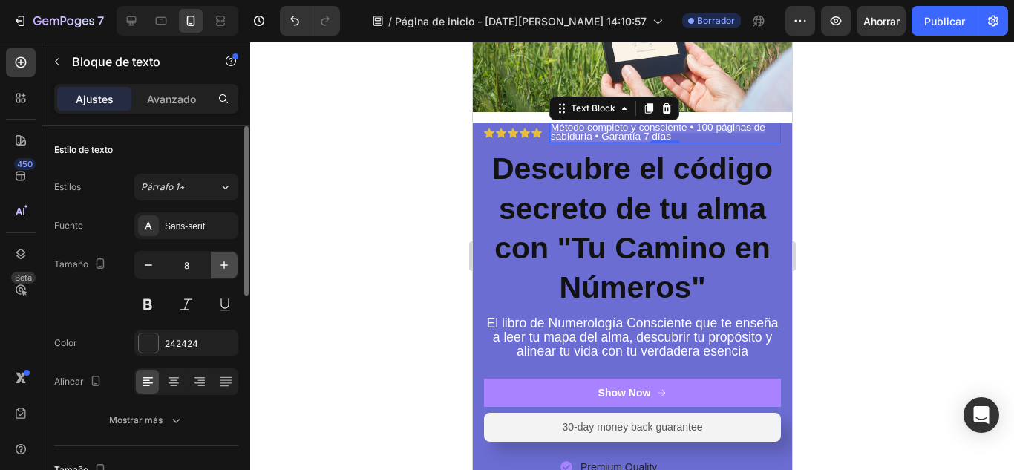
click at [230, 272] on button "button" at bounding box center [224, 265] width 27 height 27
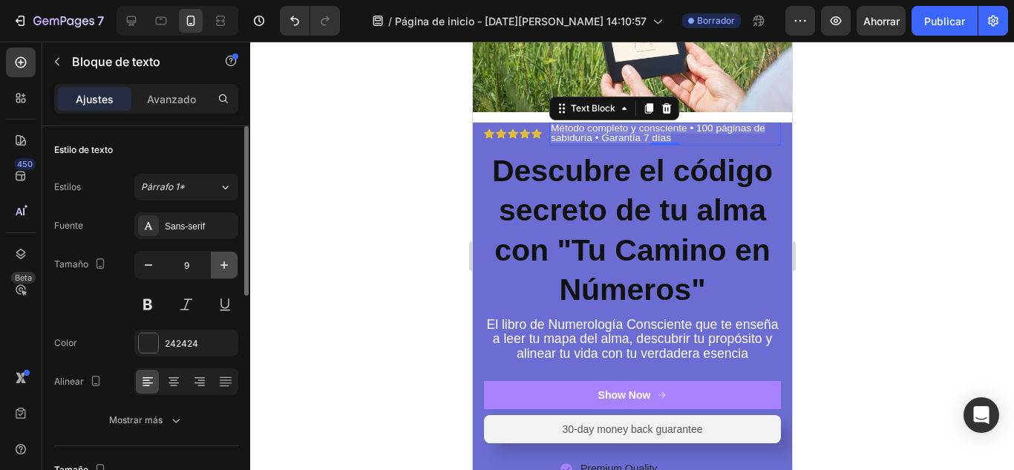
click at [230, 272] on button "button" at bounding box center [224, 265] width 27 height 27
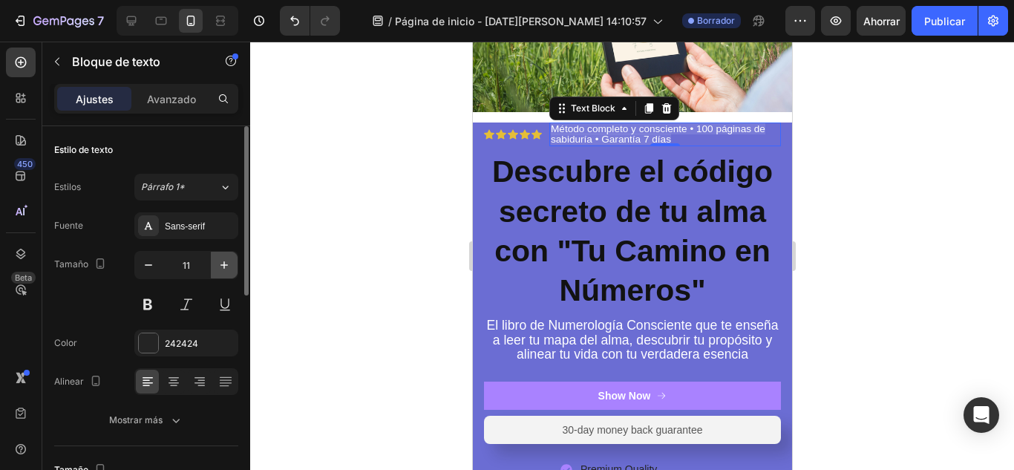
click at [230, 272] on button "button" at bounding box center [224, 265] width 27 height 27
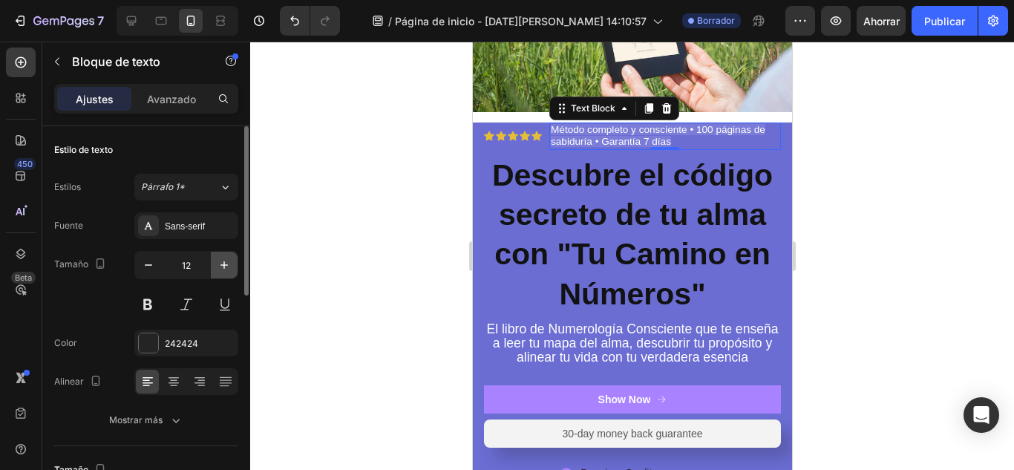
type input "13"
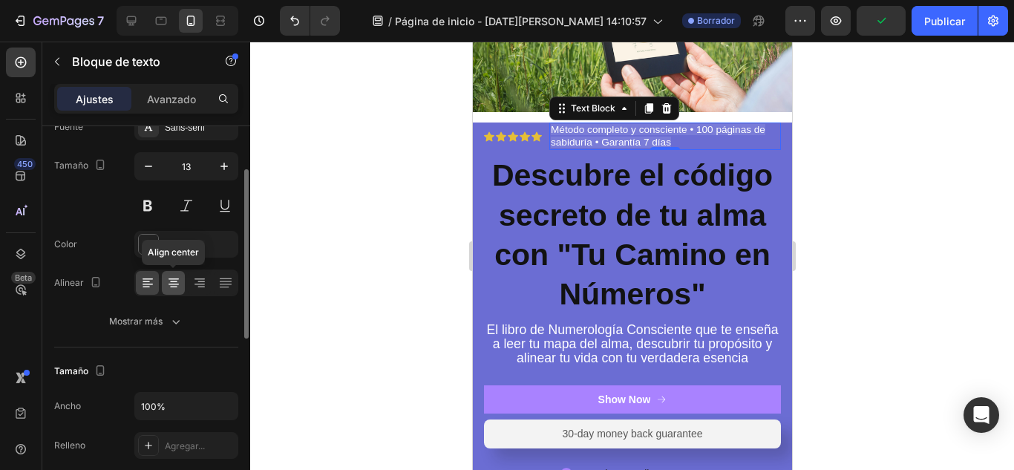
click at [176, 293] on div at bounding box center [173, 283] width 23 height 24
click at [154, 280] on icon at bounding box center [147, 282] width 15 height 15
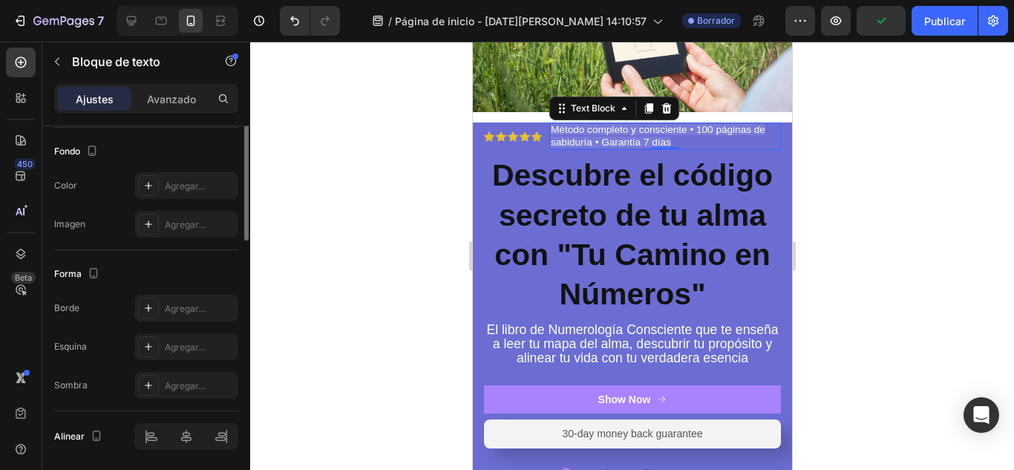
scroll to position [269, 0]
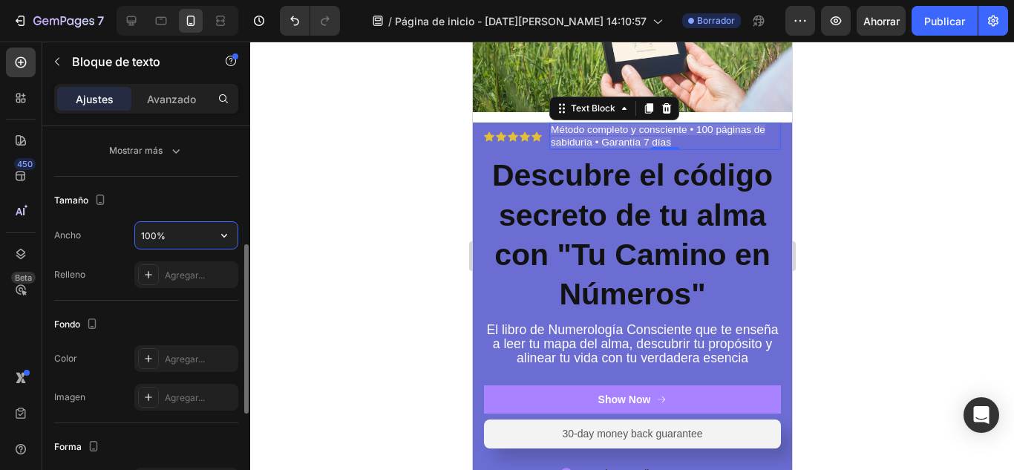
click at [185, 237] on input "100%" at bounding box center [186, 235] width 102 height 27
click at [220, 235] on icon "button" at bounding box center [224, 235] width 15 height 15
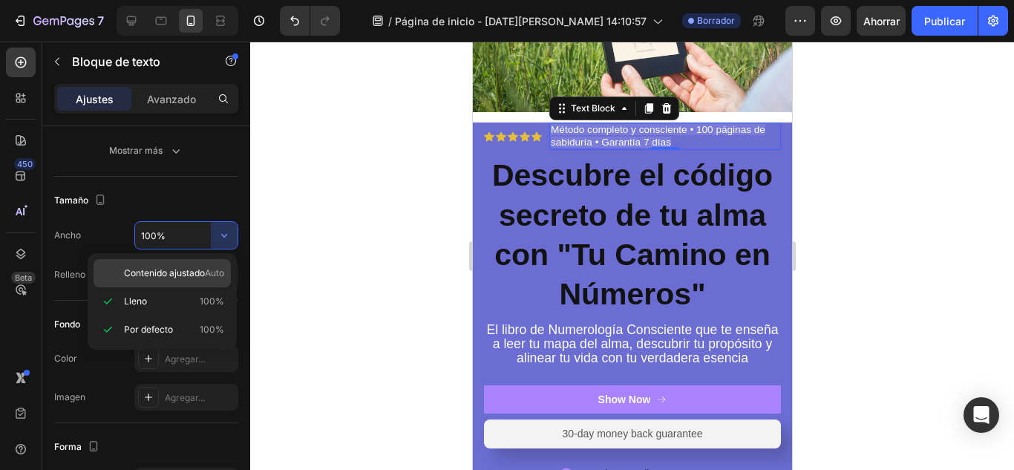
click at [147, 272] on font "Contenido ajustado" at bounding box center [164, 272] width 81 height 11
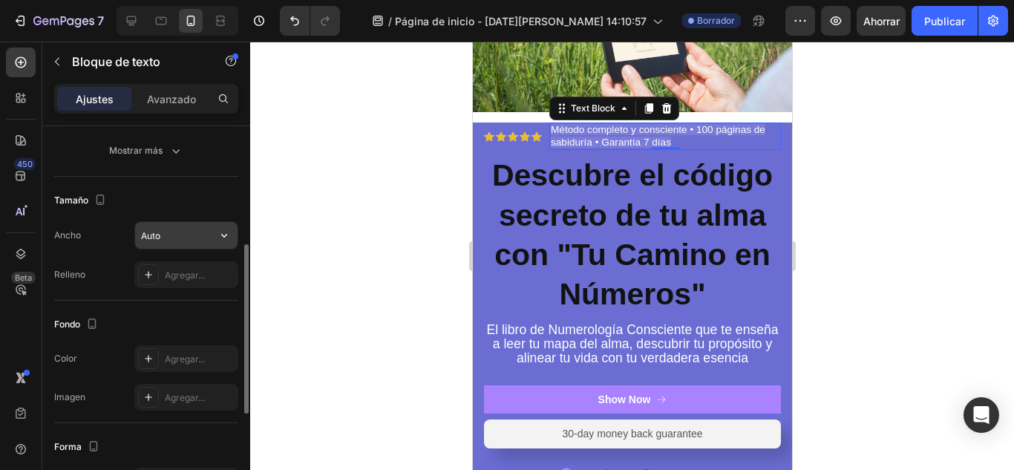
click at [196, 243] on input "Auto" at bounding box center [186, 235] width 102 height 27
click at [220, 237] on icon "button" at bounding box center [224, 235] width 15 height 15
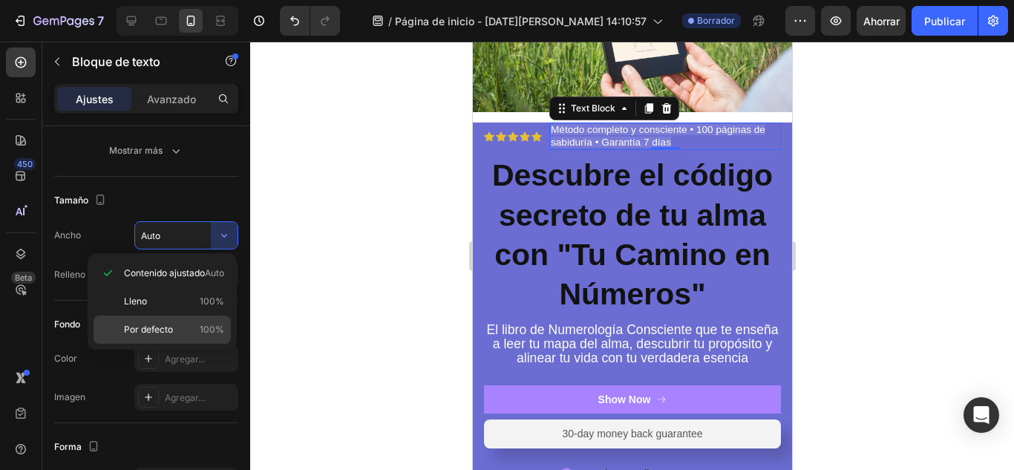
click at [208, 325] on font "100%" at bounding box center [212, 329] width 24 height 11
type input "100%"
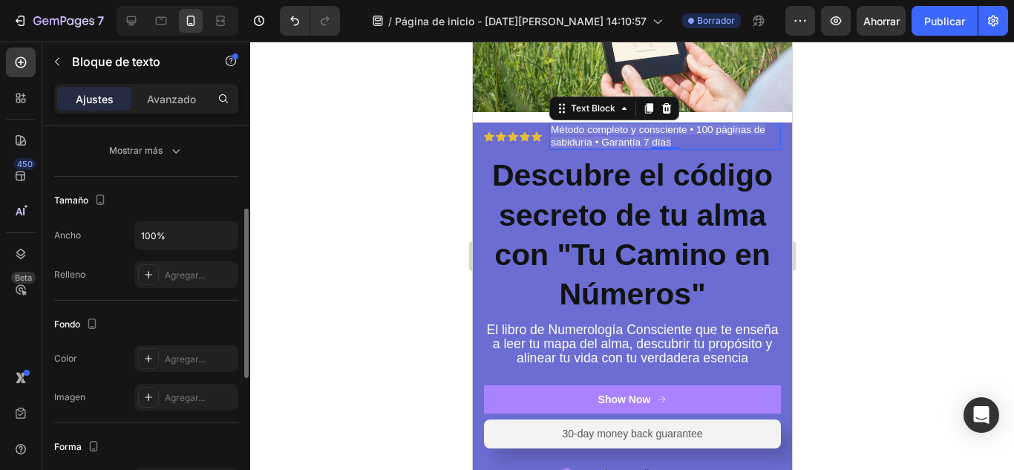
scroll to position [196, 0]
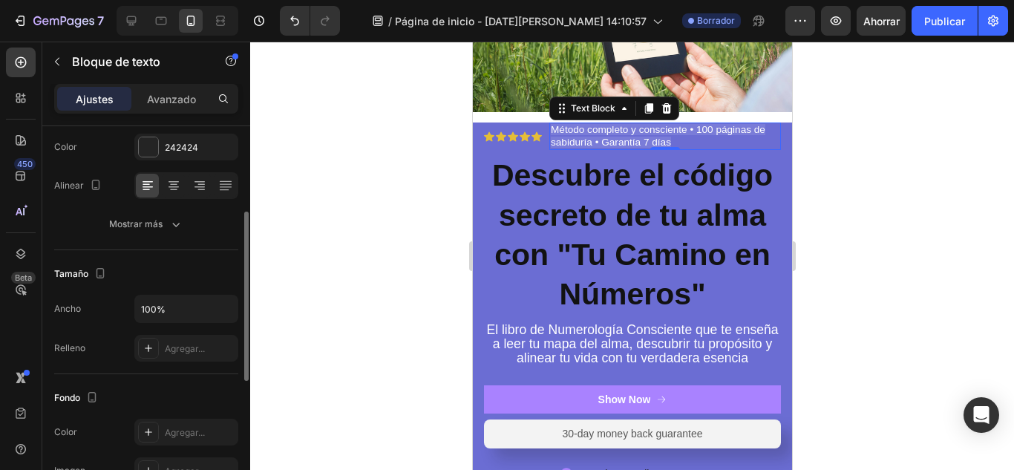
click at [204, 215] on button "Mostrar más" at bounding box center [146, 224] width 184 height 27
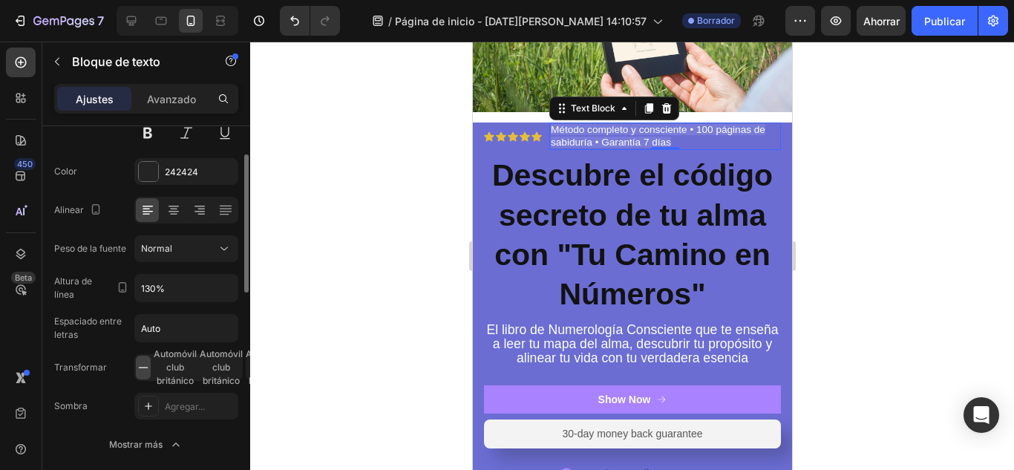
scroll to position [147, 0]
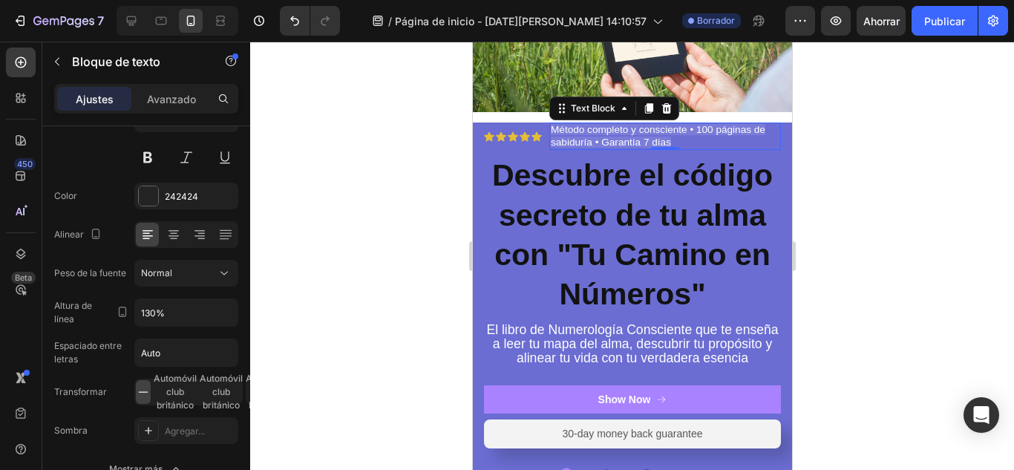
click at [561, 124] on span "Método completo y consciente • 100 páginas de sabiduría • Garantía 7 días" at bounding box center [657, 136] width 214 height 24
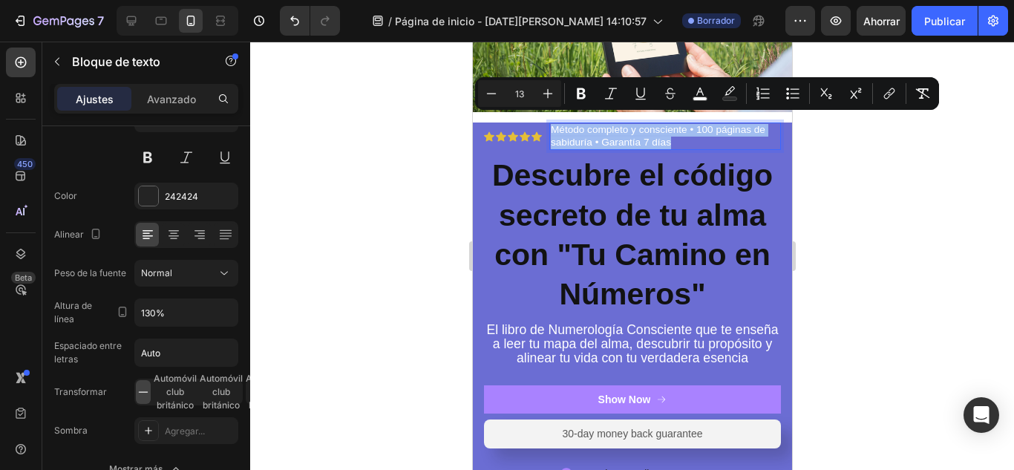
click at [628, 131] on span "Método completo y consciente • 100 páginas de sabiduría • Garantía 7 días" at bounding box center [657, 136] width 214 height 24
drag, startPoint x: 686, startPoint y: 130, endPoint x: 532, endPoint y: 126, distance: 154.4
click at [539, 125] on div "Icon Icon Icon Icon Icon Icon List Método completo y consciente • 100 páginas d…" at bounding box center [631, 136] width 297 height 28
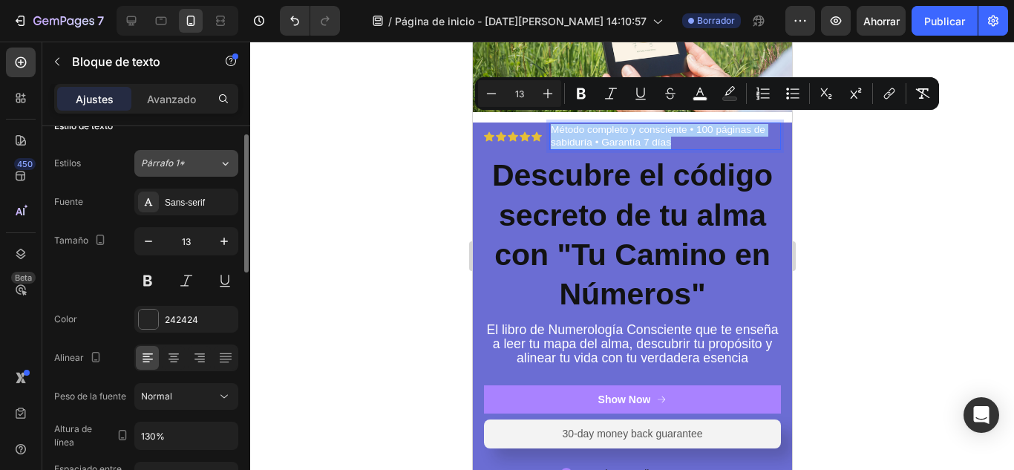
click at [204, 168] on div "Párrafo 1*" at bounding box center [180, 163] width 78 height 13
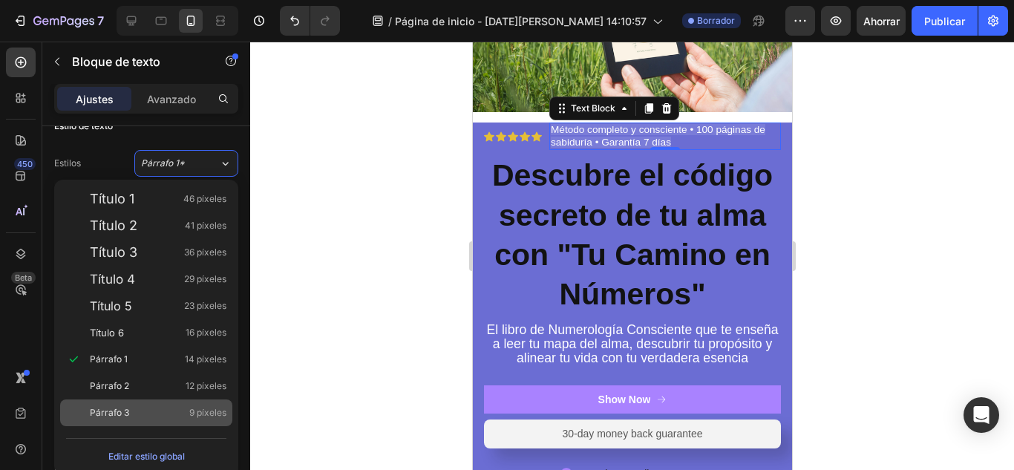
click at [144, 415] on div "Párrafo 3 9 píxeles" at bounding box center [158, 412] width 137 height 15
type input "9"
type input "180%"
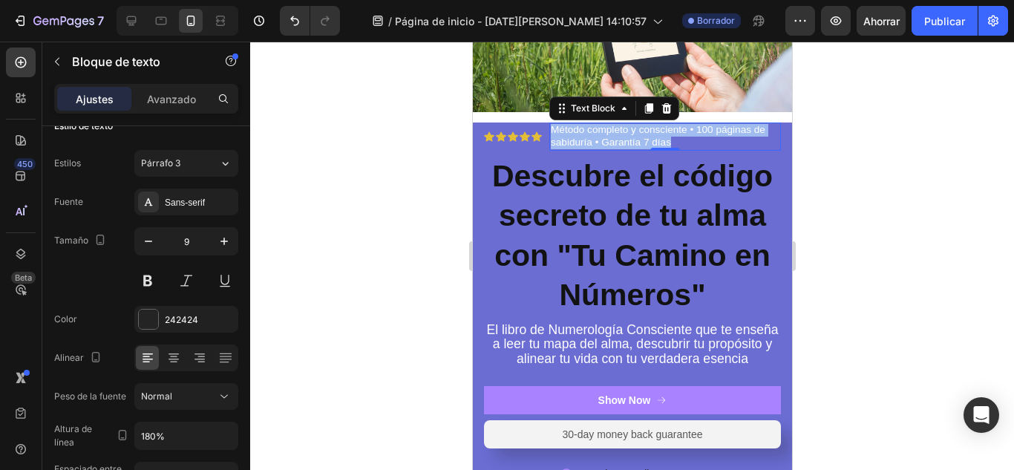
click at [589, 139] on span "Método completo y consciente • 100 páginas de sabiduría • Garantía 7 días" at bounding box center [657, 136] width 214 height 24
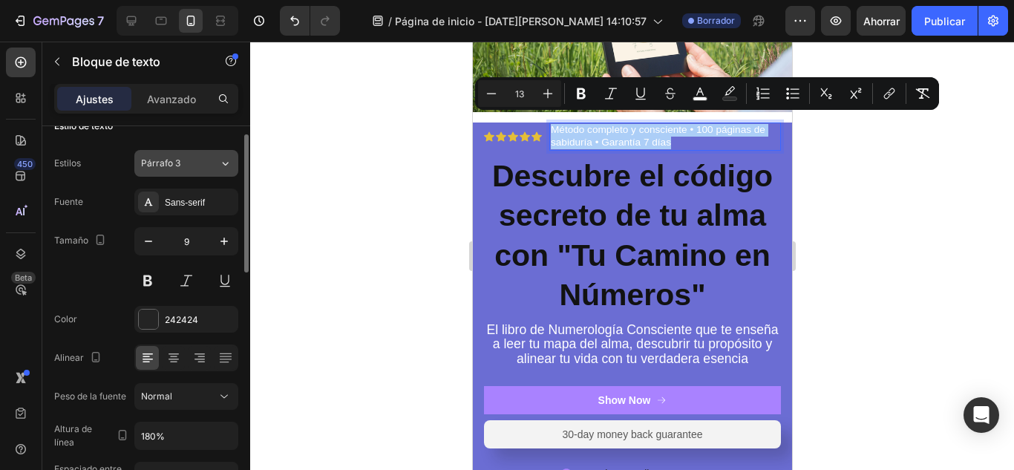
click at [214, 172] on button "Párrafo 3" at bounding box center [186, 163] width 104 height 27
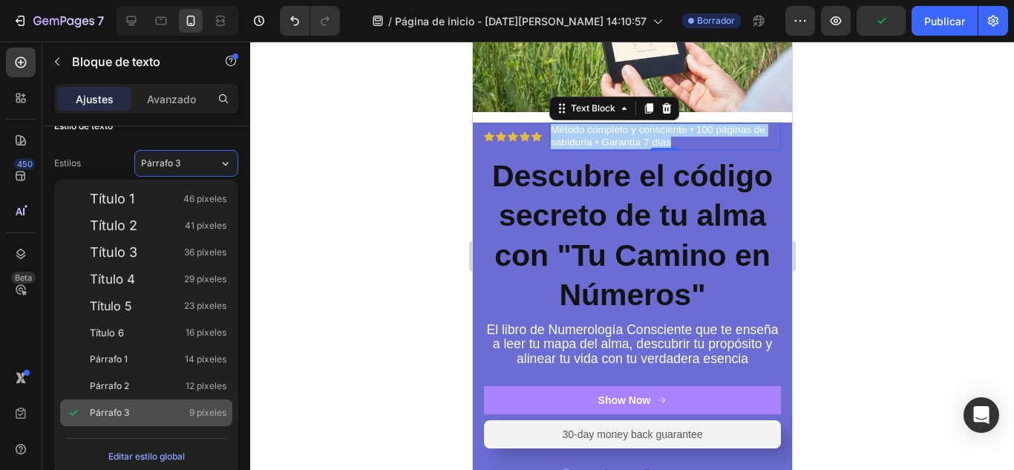
click at [139, 405] on div "Párrafo 3 9 píxeles" at bounding box center [158, 412] width 137 height 15
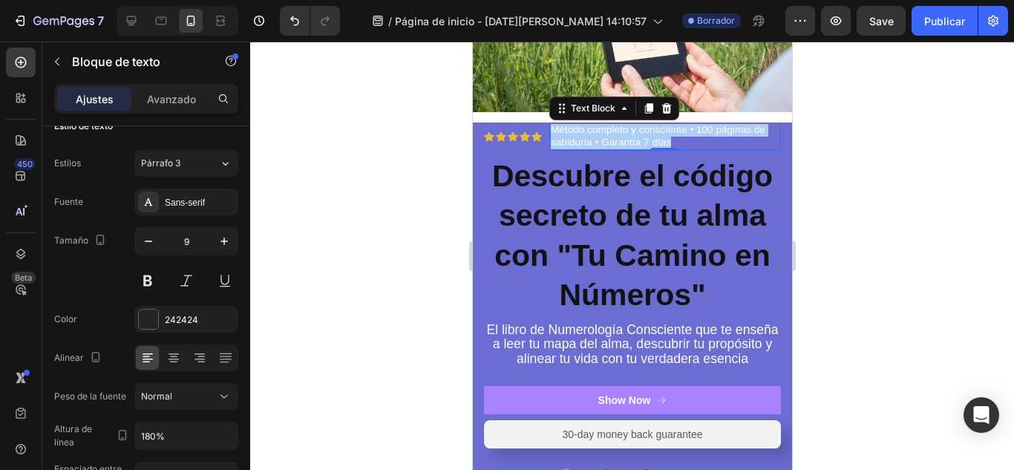
click at [862, 152] on div at bounding box center [631, 256] width 763 height 428
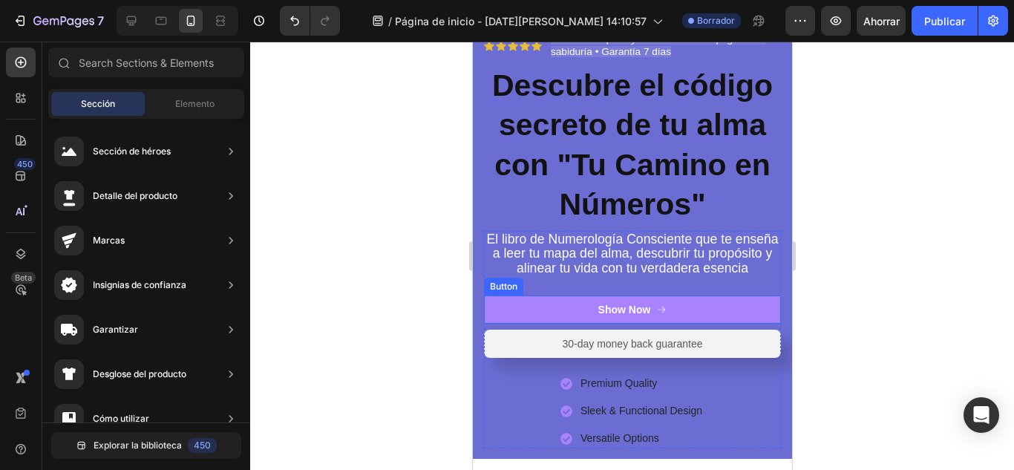
scroll to position [297, 0]
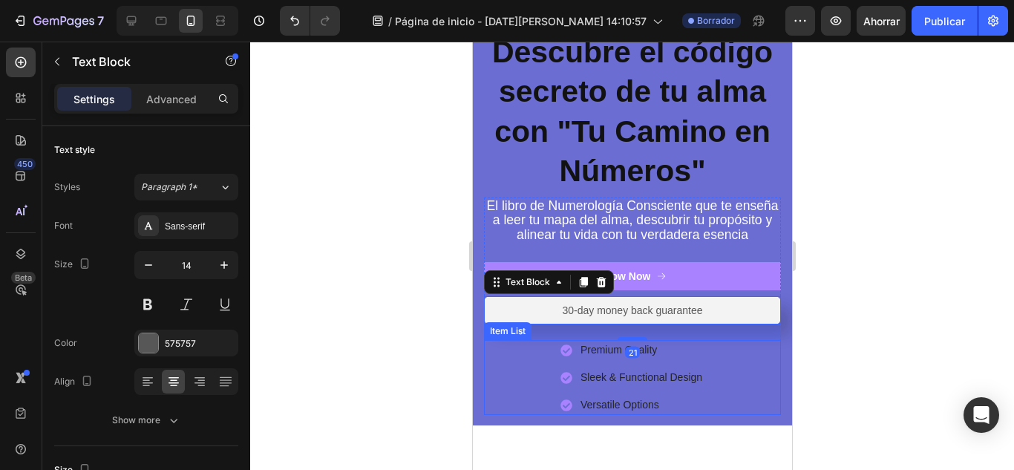
drag, startPoint x: 685, startPoint y: 324, endPoint x: 679, endPoint y: 386, distance: 62.6
click at [679, 386] on div "El libro de Numerología Consciente que te enseña a leer tu mapa del alma, descu…" at bounding box center [631, 305] width 297 height 217
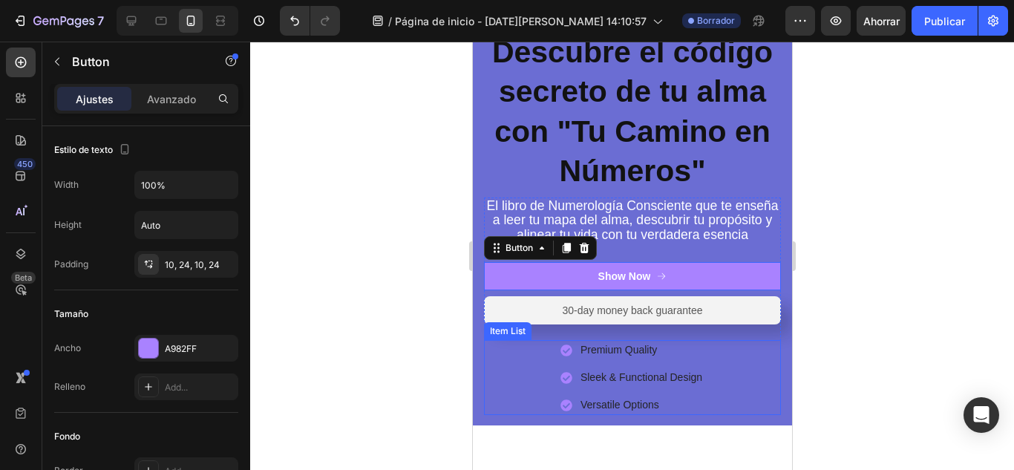
drag, startPoint x: 676, startPoint y: 283, endPoint x: 666, endPoint y: 357, distance: 74.1
click at [666, 357] on div "El libro de Numerología Consciente que te enseña a leer tu mapa del alma, descu…" at bounding box center [631, 305] width 297 height 217
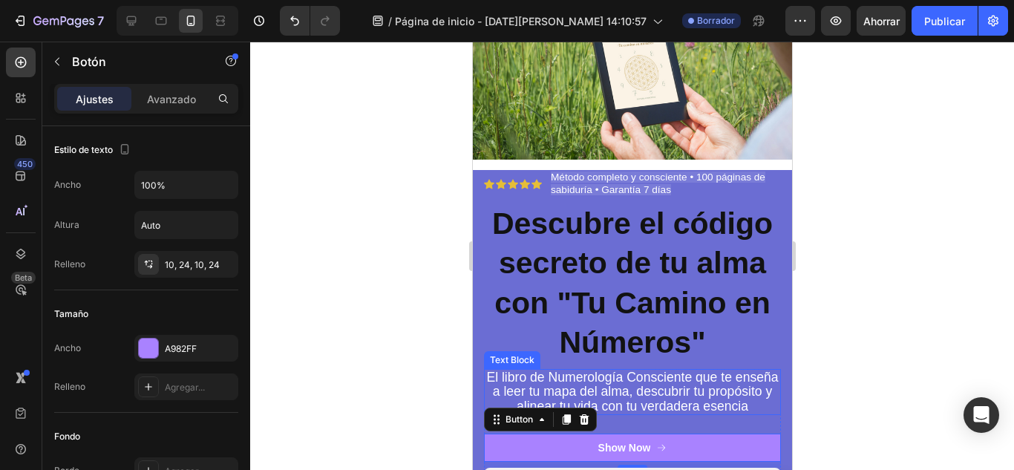
scroll to position [124, 0]
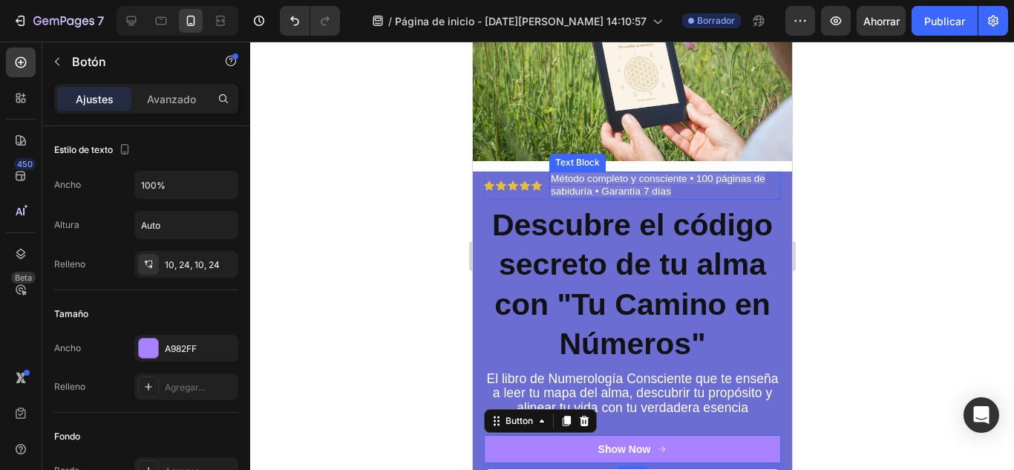
click at [652, 188] on span "Método completo y consciente • 100 páginas de sabiduría • Garantía 7 días" at bounding box center [657, 185] width 214 height 24
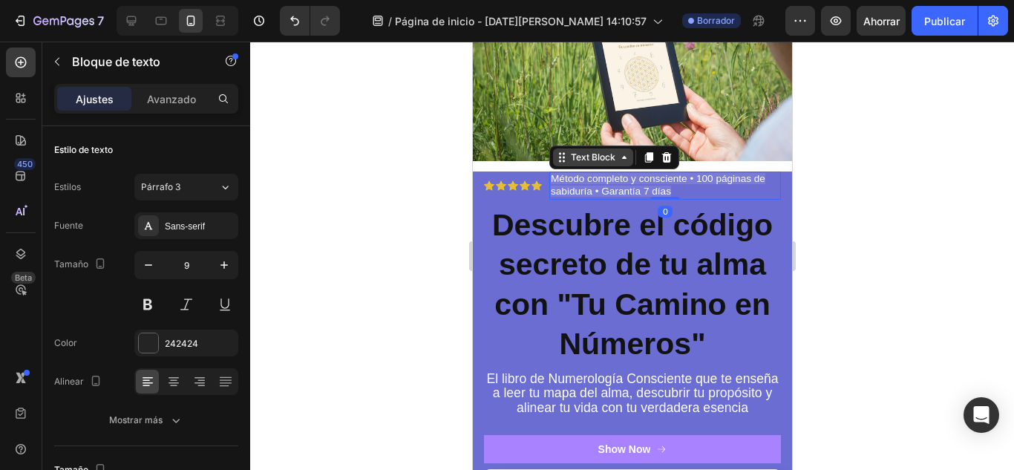
click at [606, 154] on div "Text Block" at bounding box center [592, 157] width 50 height 13
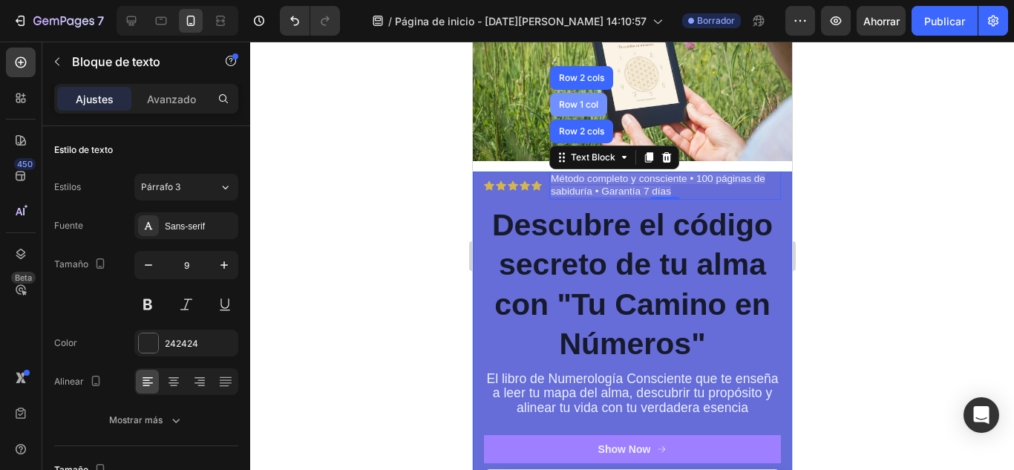
click at [585, 100] on div "Row 1 col" at bounding box center [577, 104] width 45 height 9
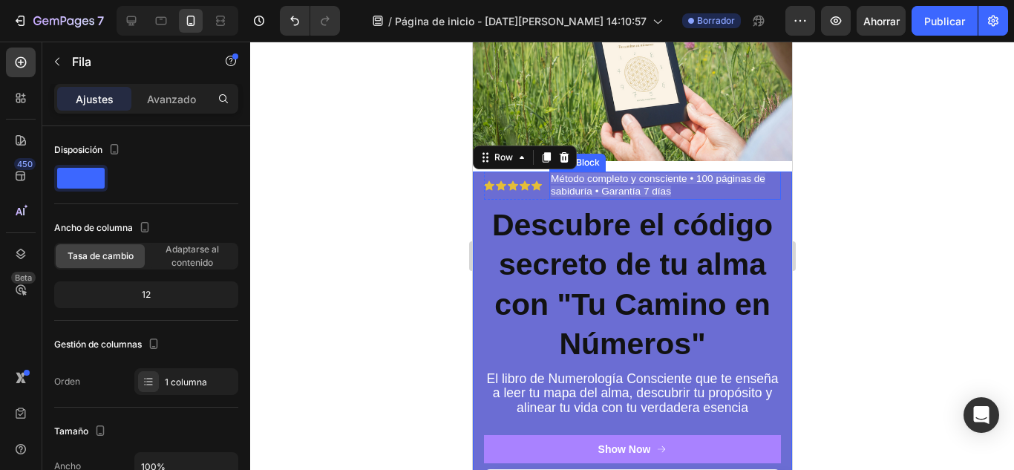
click at [602, 177] on p "Método completo y consciente • 100 páginas de sabiduría • Garantía 7 días" at bounding box center [664, 185] width 229 height 25
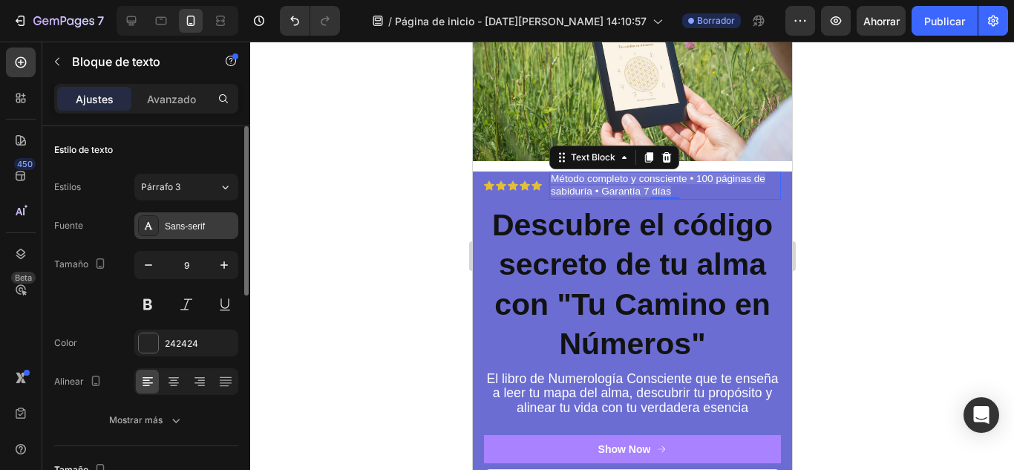
click at [206, 220] on div "Sans-serif" at bounding box center [200, 226] width 70 height 13
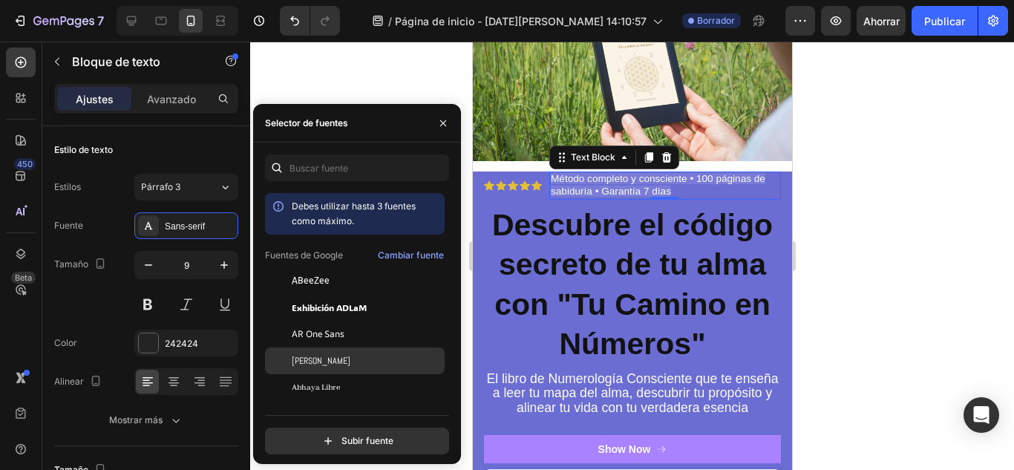
click at [343, 361] on div "Abel" at bounding box center [367, 360] width 150 height 13
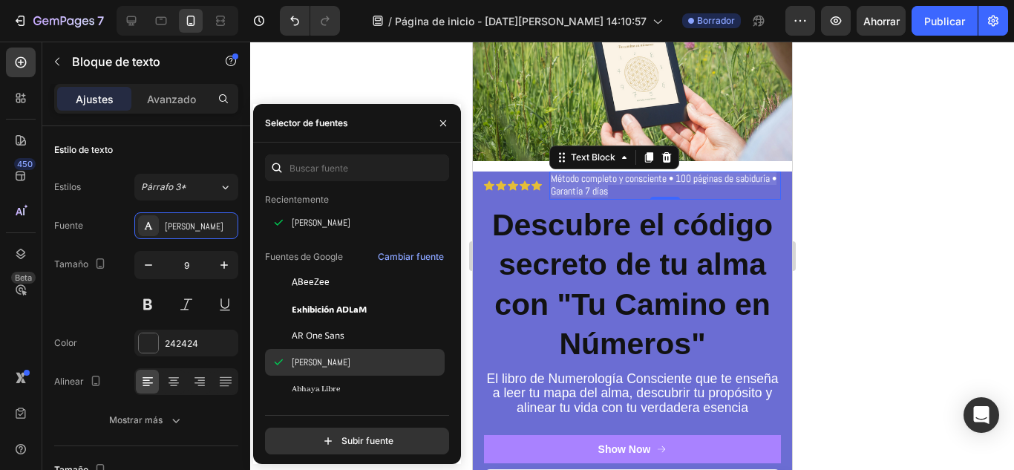
scroll to position [74, 0]
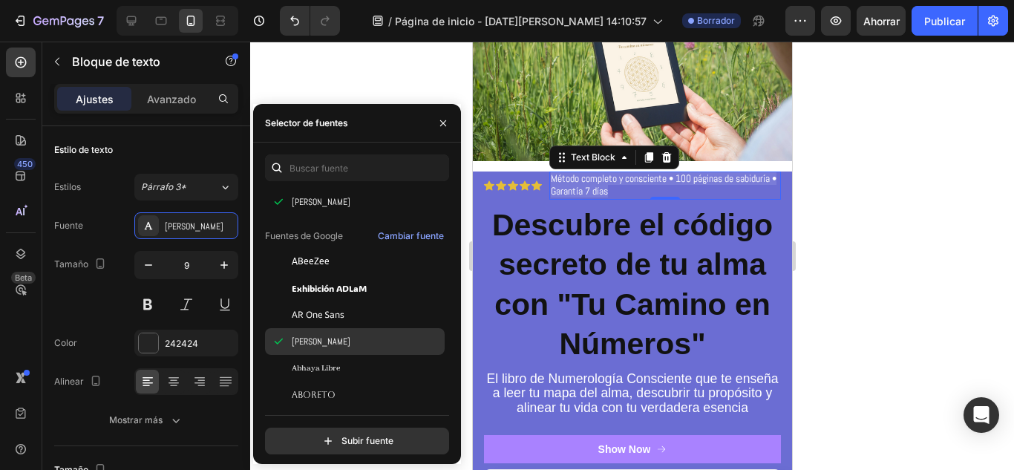
click at [342, 361] on div "Abhaya Libre" at bounding box center [367, 367] width 150 height 13
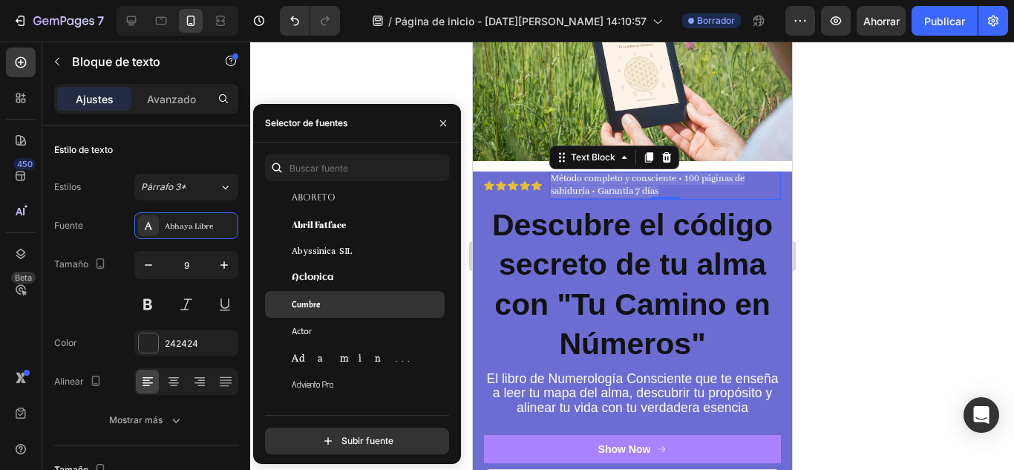
scroll to position [321, 0]
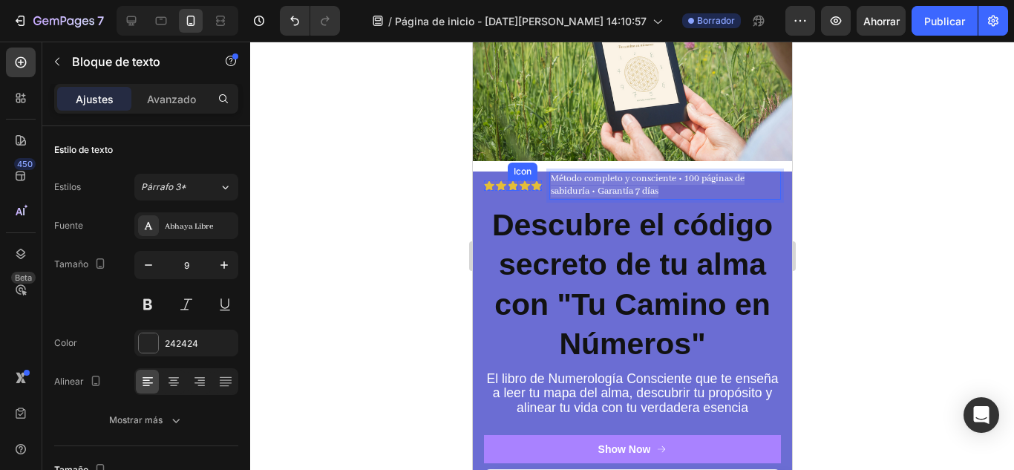
click at [509, 180] on icon at bounding box center [512, 185] width 10 height 10
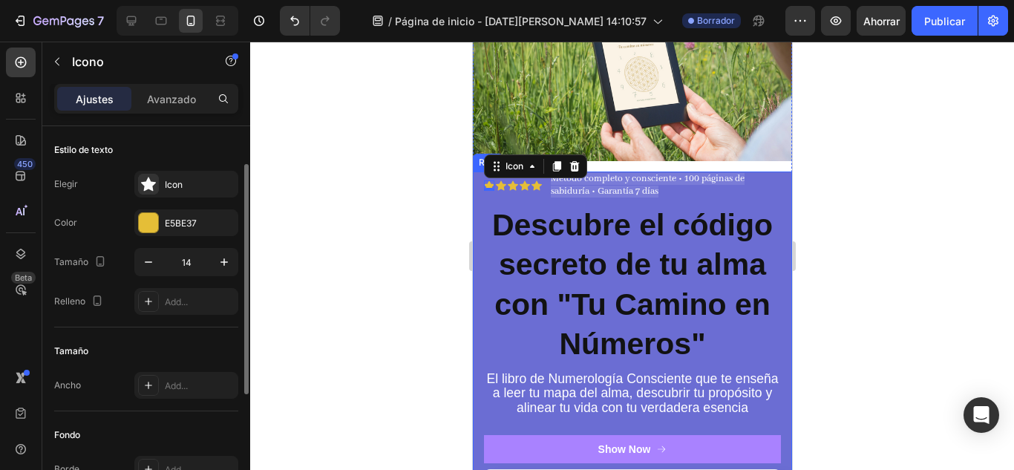
drag, startPoint x: 482, startPoint y: 177, endPoint x: 476, endPoint y: 220, distance: 44.2
click at [476, 220] on div "Icon 0 Icon Icon Icon Icon Icon List Método completo y consciente • 100 páginas…" at bounding box center [631, 384] width 319 height 427
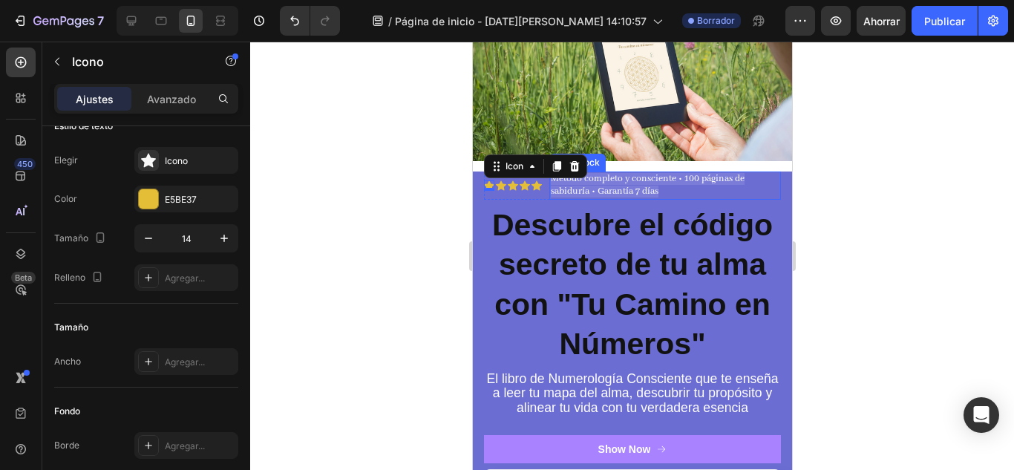
click at [687, 189] on p "Método completo y consciente • 100 páginas de sabiduría • Garantía 7 días" at bounding box center [664, 185] width 229 height 25
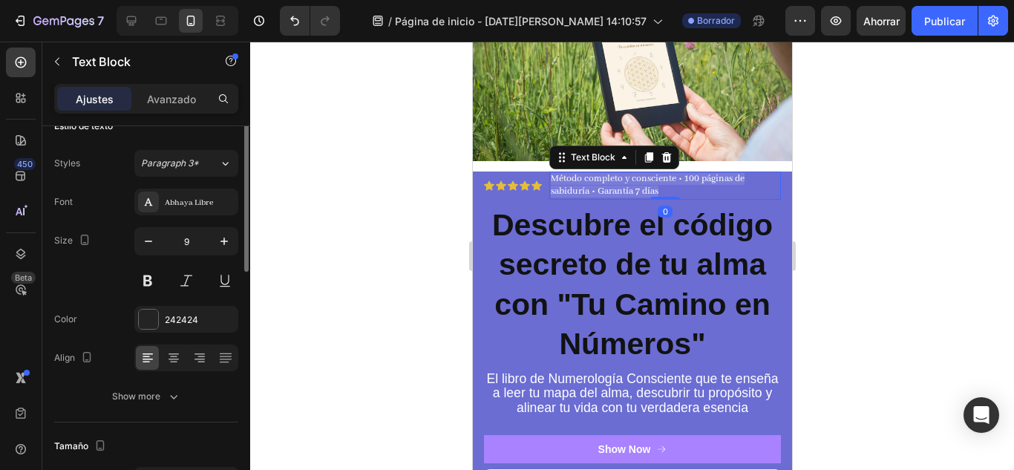
scroll to position [0, 0]
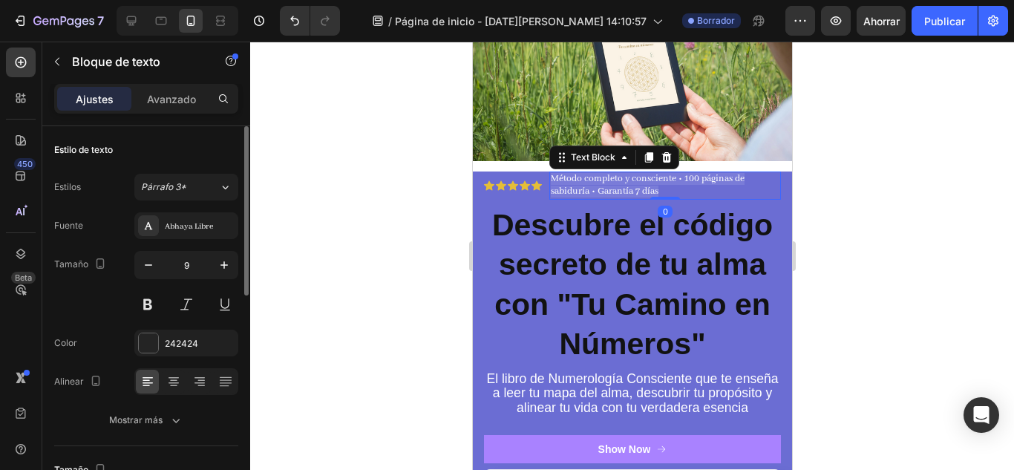
click at [920, 197] on div at bounding box center [631, 256] width 763 height 428
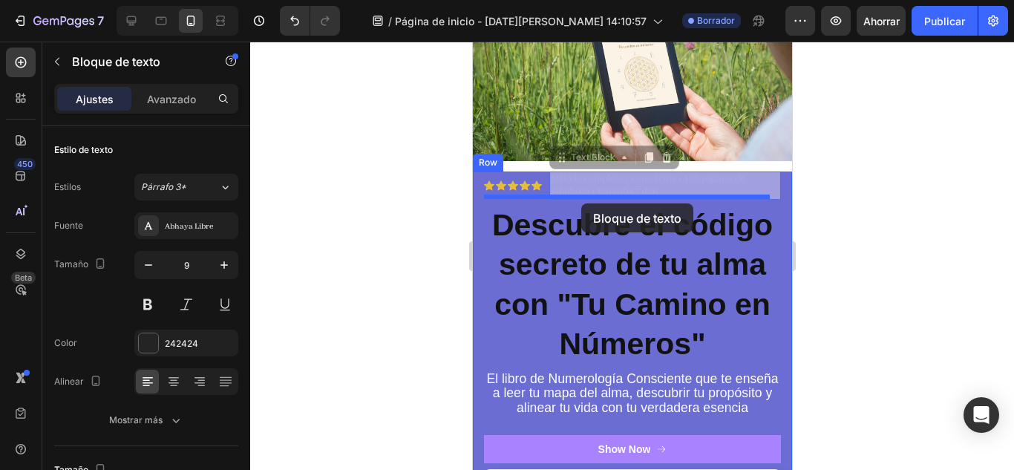
drag, startPoint x: 608, startPoint y: 178, endPoint x: 580, endPoint y: 203, distance: 37.8
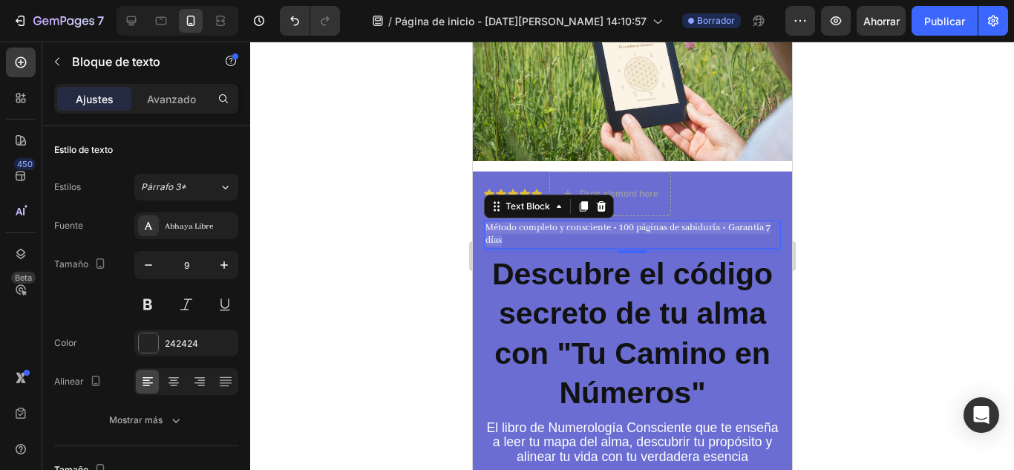
click at [628, 222] on span "Método completo y consciente • 100 páginas de sabiduría • Garantía 7 días" at bounding box center [627, 234] width 285 height 24
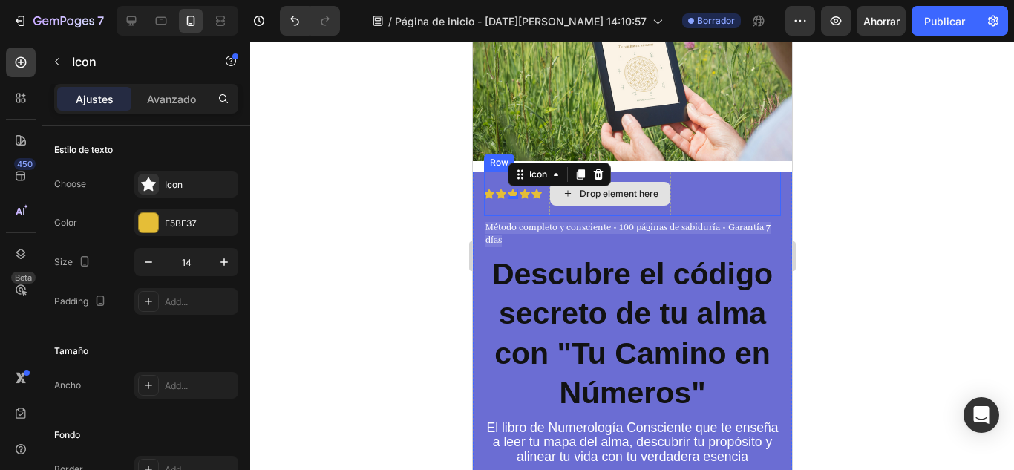
drag, startPoint x: 510, startPoint y: 183, endPoint x: 621, endPoint y: 183, distance: 110.6
click at [621, 183] on div "Icon Icon Icon 0 Icon Icon Icon List Drop element here Row" at bounding box center [631, 193] width 297 height 45
click at [656, 192] on div "Drop element here" at bounding box center [609, 194] width 120 height 24
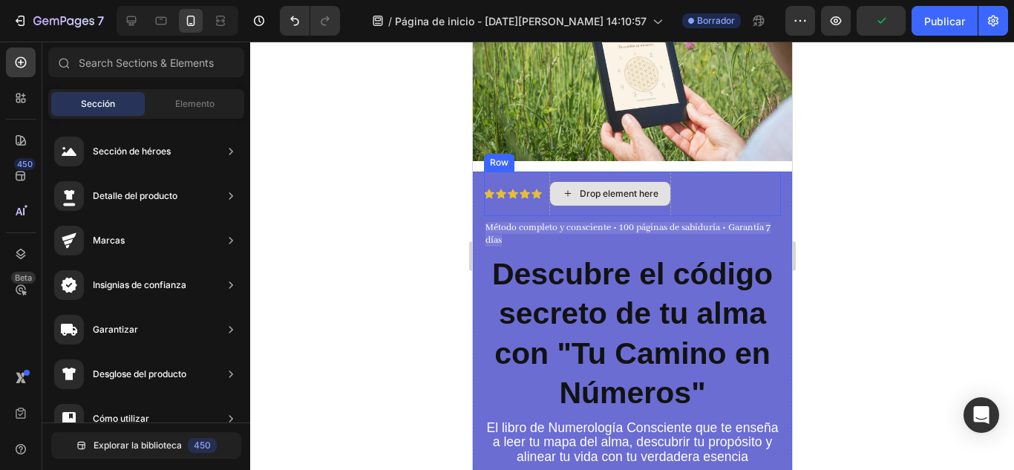
click at [637, 203] on div "Drop element here" at bounding box center [609, 193] width 122 height 45
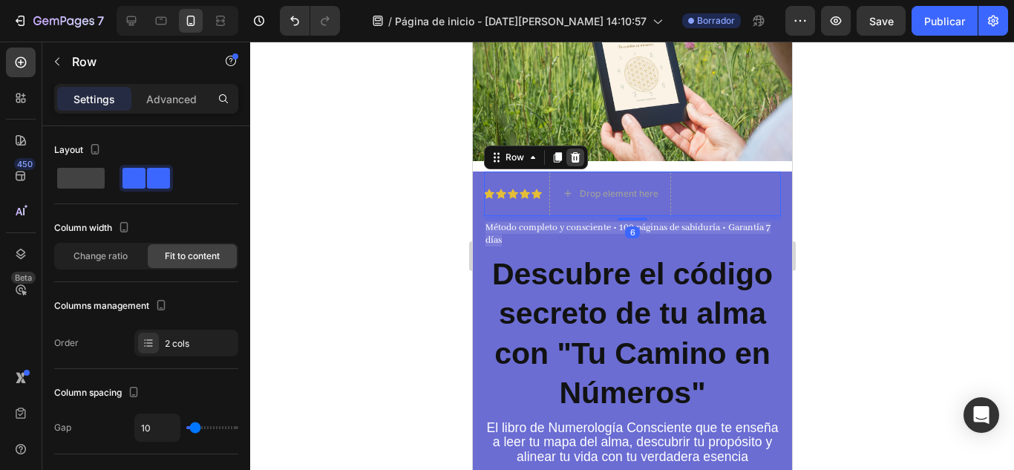
click at [572, 153] on icon at bounding box center [575, 157] width 10 height 10
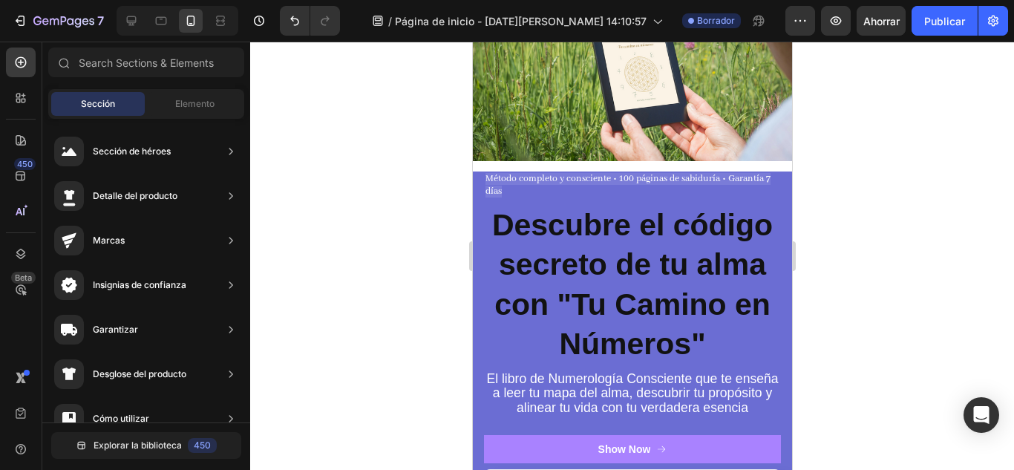
scroll to position [75, 0]
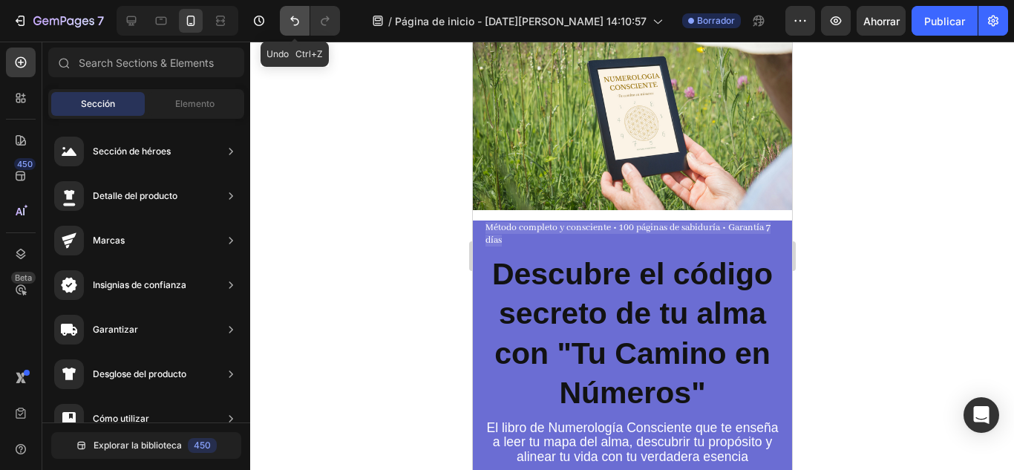
click at [300, 21] on icon "Deshacer/Rehacer" at bounding box center [294, 20] width 15 height 15
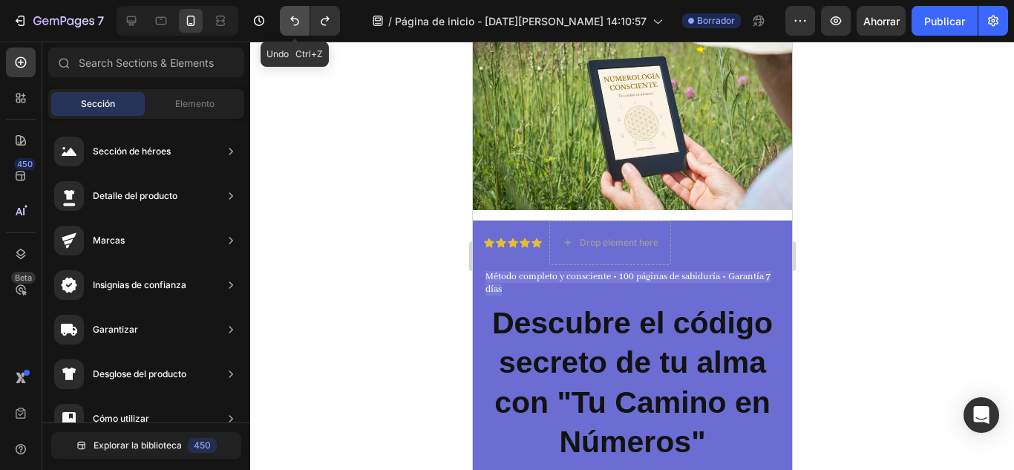
scroll to position [124, 0]
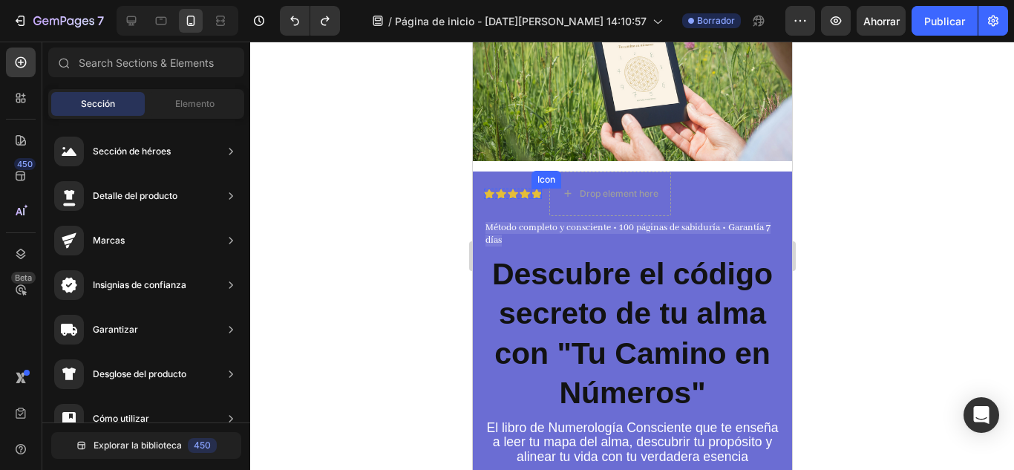
click at [536, 200] on div "Icon Icon Icon Icon Icon Icon List" at bounding box center [512, 193] width 58 height 45
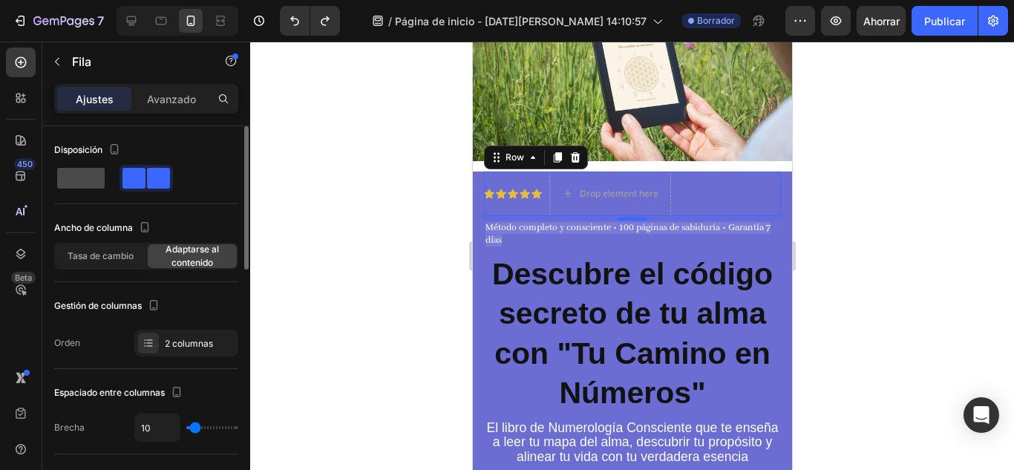
click at [89, 178] on span at bounding box center [80, 178] width 47 height 21
type input "0"
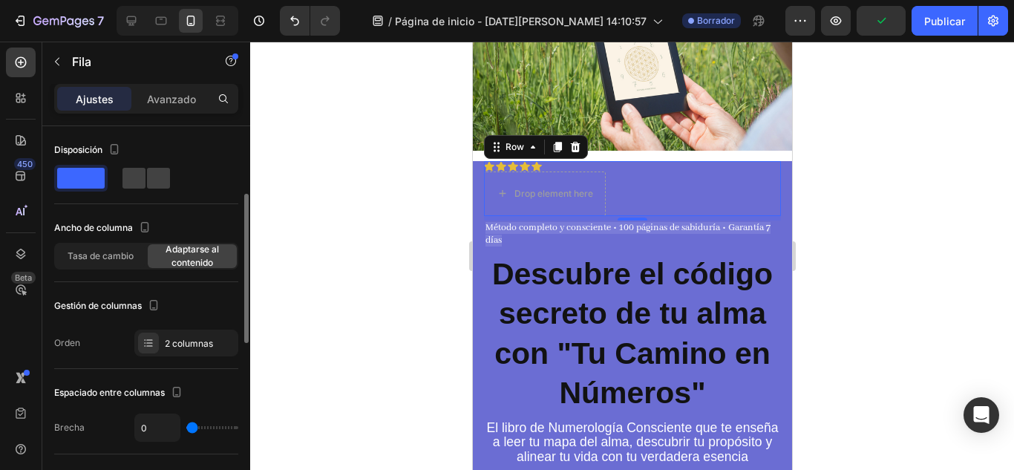
scroll to position [49, 0]
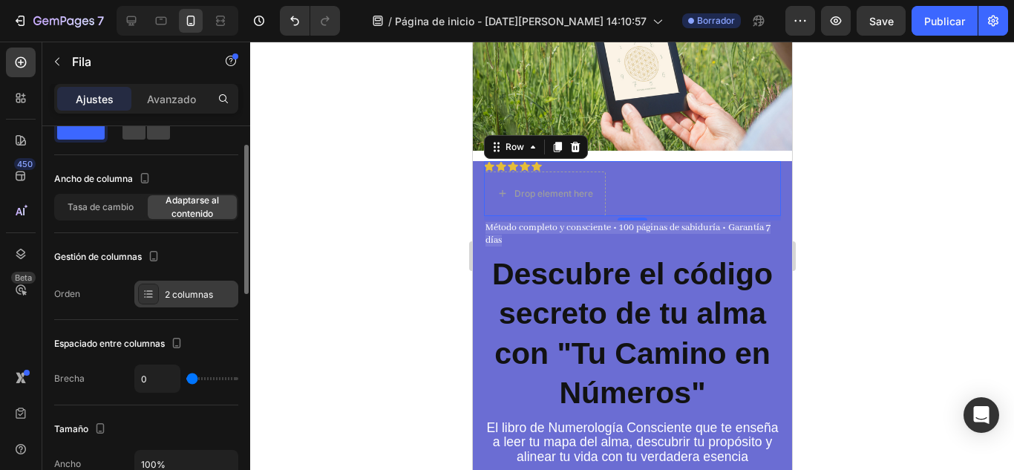
click at [191, 300] on div "2 columnas" at bounding box center [200, 294] width 70 height 13
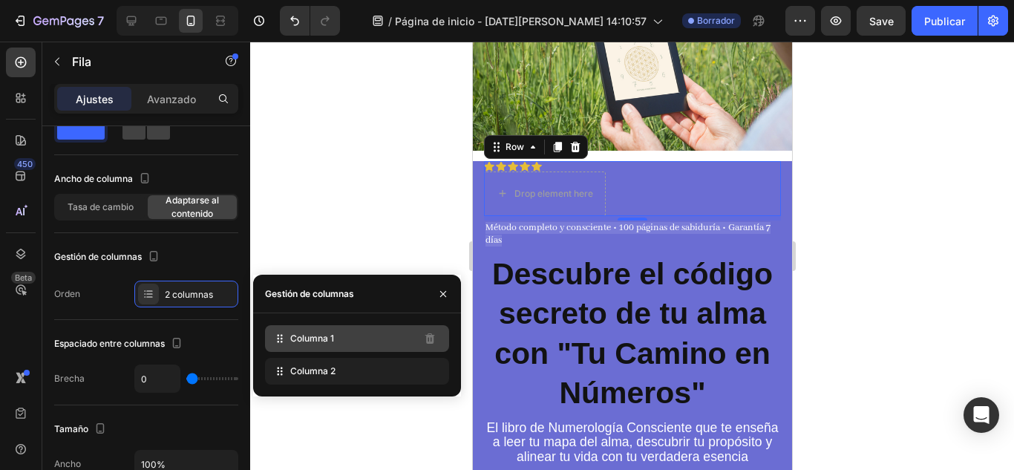
click at [290, 336] on font "Columna 1" at bounding box center [312, 337] width 44 height 11
click at [284, 338] on icon at bounding box center [279, 338] width 15 height 15
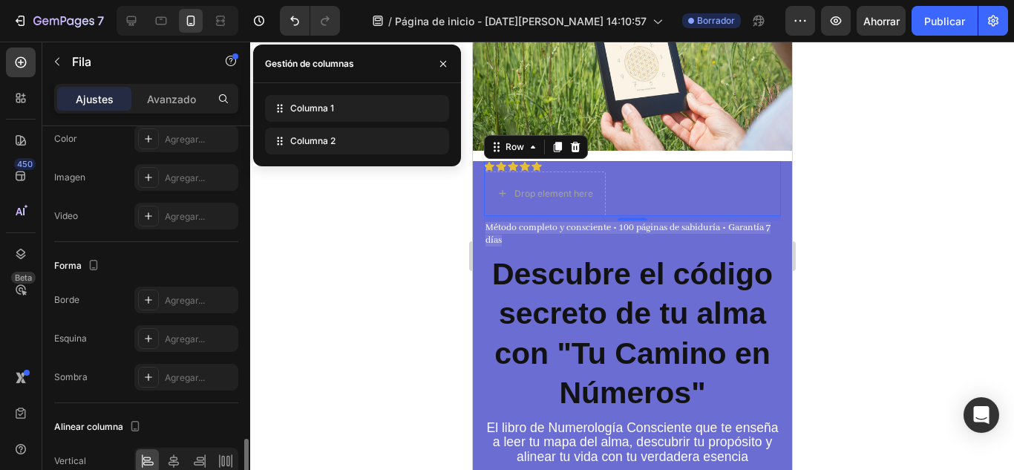
scroll to position [611, 0]
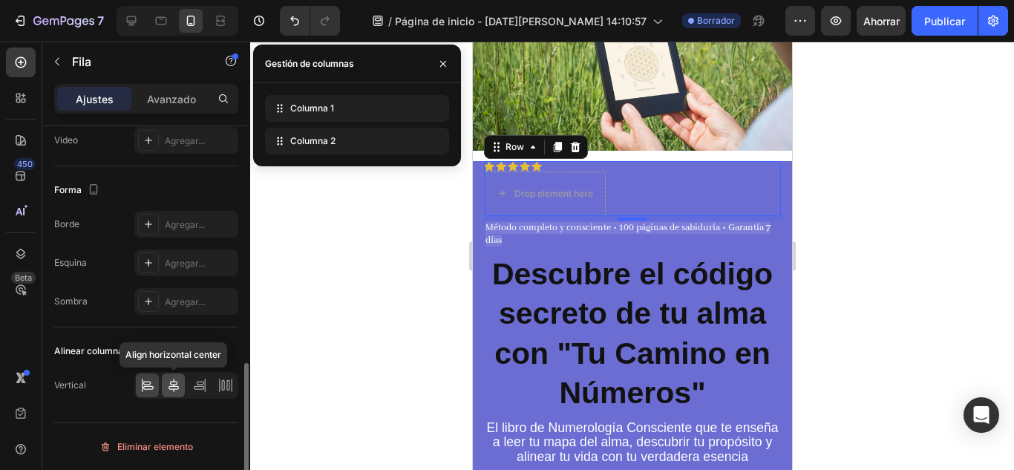
click at [173, 389] on icon at bounding box center [173, 384] width 10 height 13
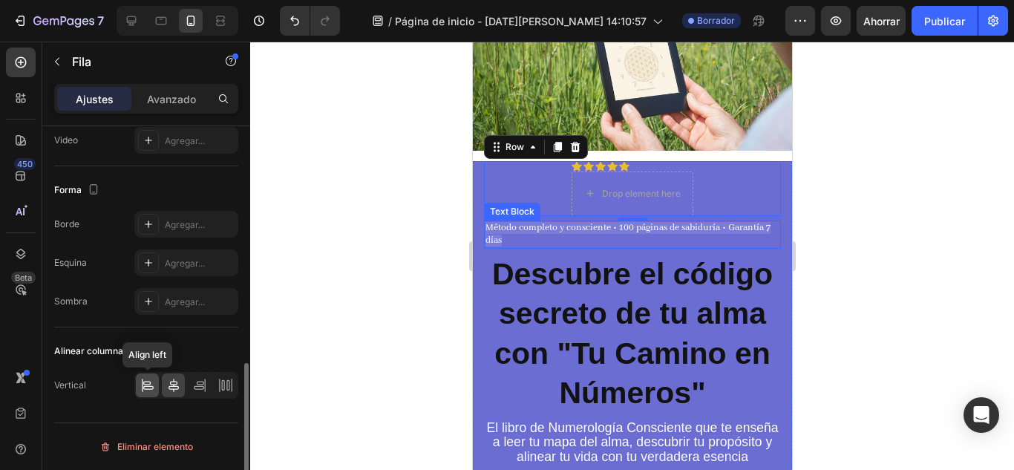
click at [147, 381] on icon at bounding box center [147, 385] width 15 height 15
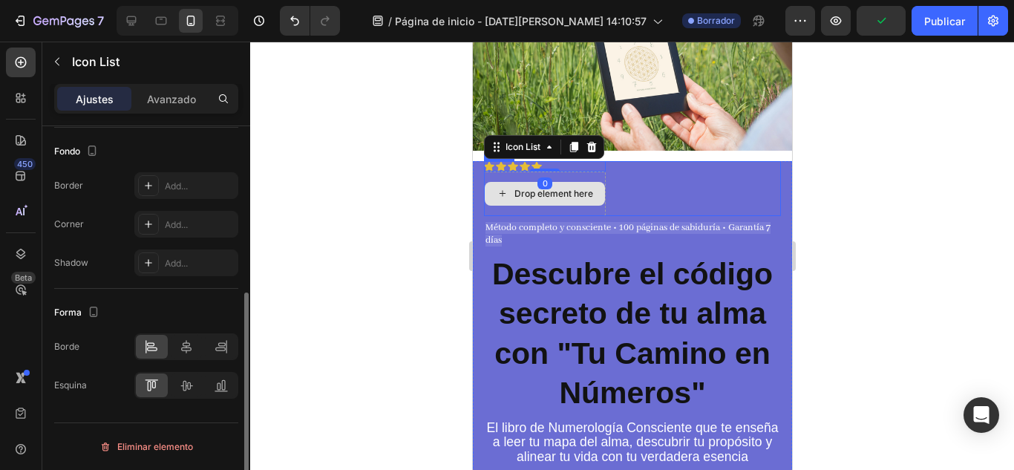
drag, startPoint x: 551, startPoint y: 174, endPoint x: 631, endPoint y: 235, distance: 100.0
click at [601, 207] on div "Icon Icon Icon Icon Icon Icon List 0 Drop element here Row" at bounding box center [631, 188] width 297 height 55
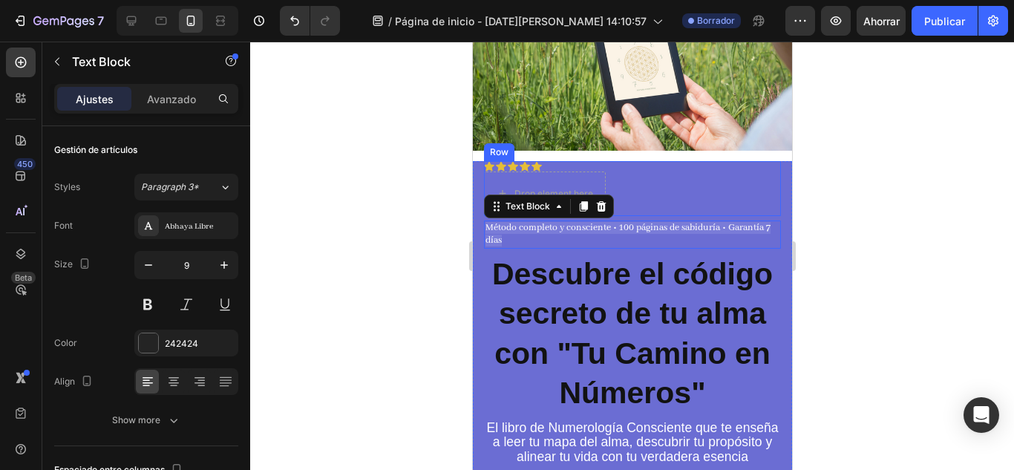
drag, startPoint x: 628, startPoint y: 222, endPoint x: 628, endPoint y: 157, distance: 64.6
click at [628, 161] on div "Icon Icon Icon Icon Icon Icon List Drop element here Row Método completo y cons…" at bounding box center [631, 404] width 297 height 487
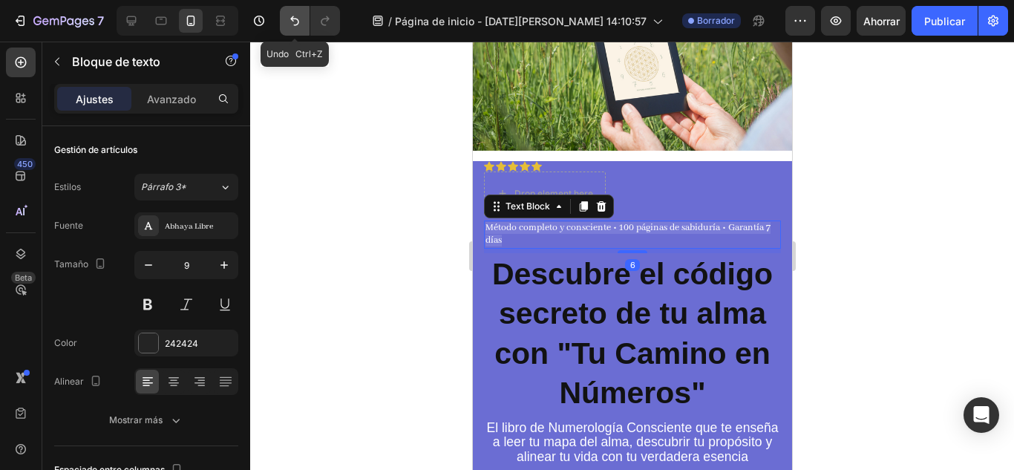
click at [286, 27] on button "Deshacer/Rehacer" at bounding box center [295, 21] width 30 height 30
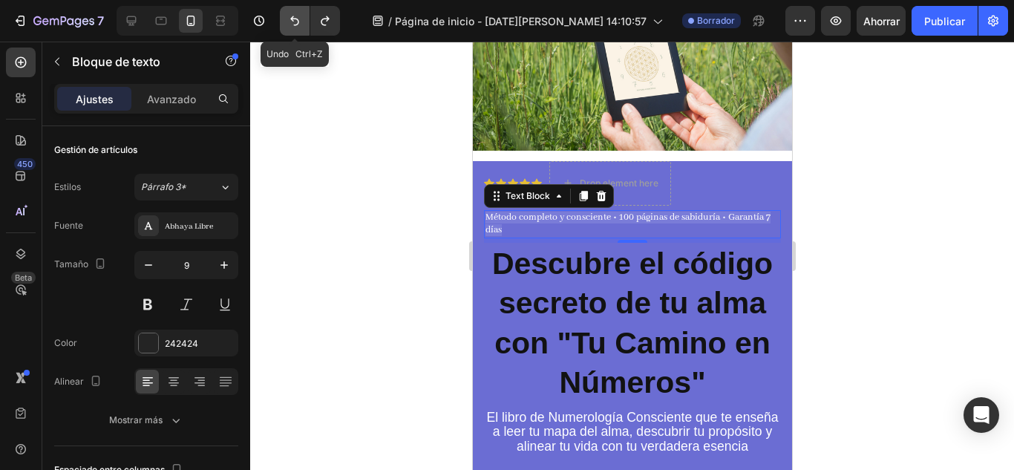
click at [286, 27] on button "Deshacer/Rehacer" at bounding box center [295, 21] width 30 height 30
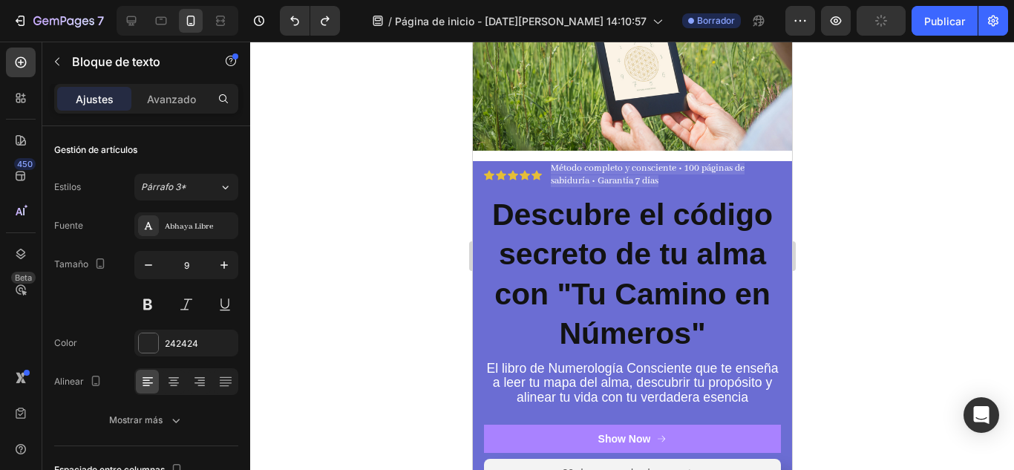
click at [617, 162] on span "Método completo y consciente • 100 páginas de sabiduría • Garantía 7 días" at bounding box center [647, 174] width 194 height 24
click at [836, 31] on button "button" at bounding box center [836, 21] width 30 height 30
click at [834, 23] on icon "button" at bounding box center [835, 20] width 15 height 15
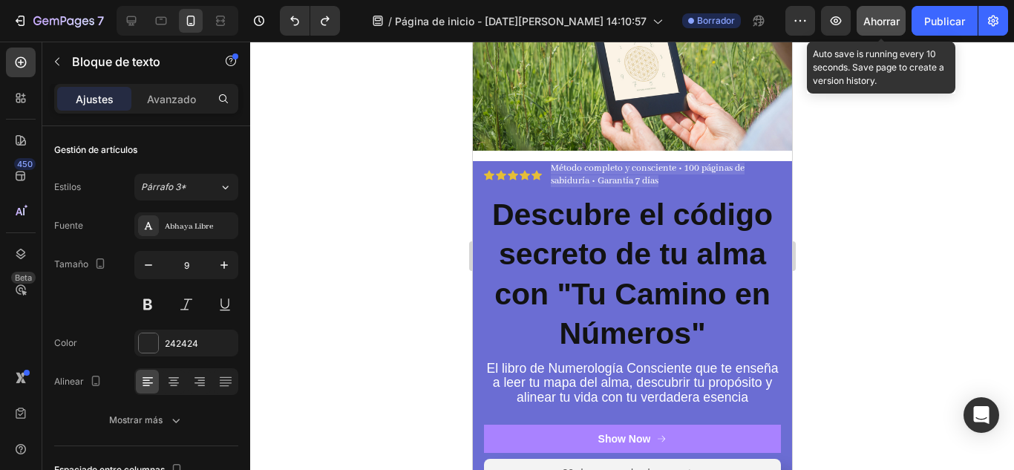
click at [878, 31] on button "Ahorrar" at bounding box center [880, 21] width 49 height 30
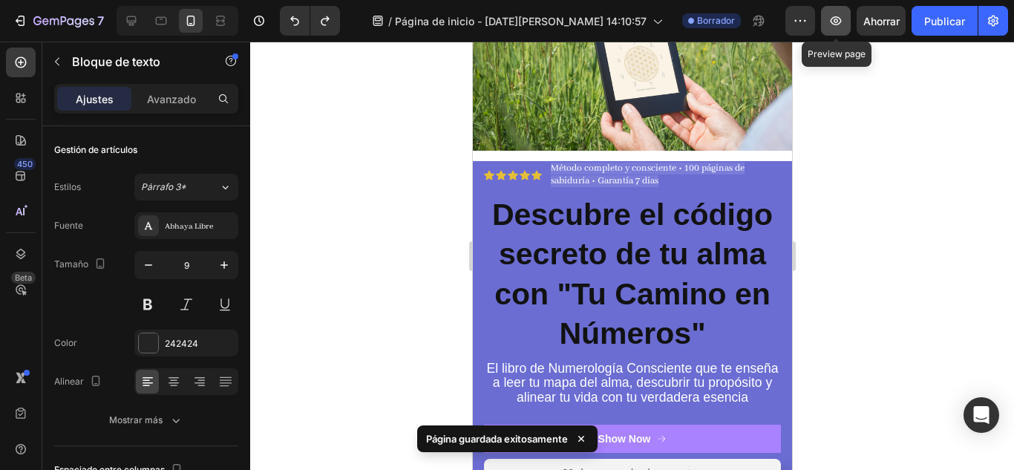
click at [829, 25] on icon "button" at bounding box center [835, 20] width 15 height 15
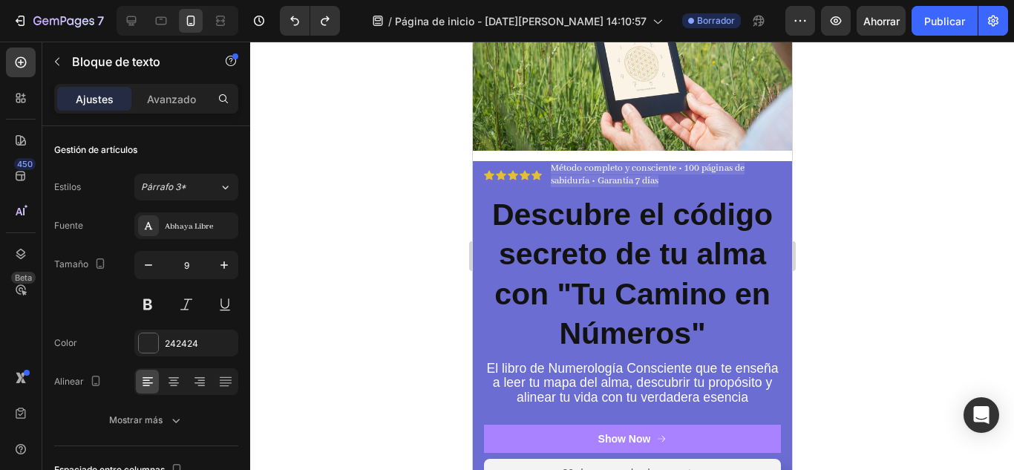
click at [886, 171] on div at bounding box center [631, 256] width 763 height 428
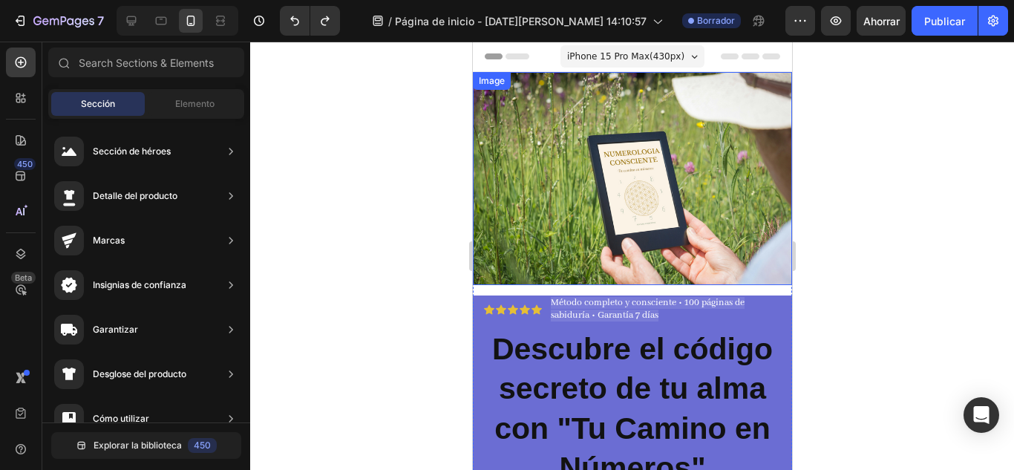
click at [702, 202] on img at bounding box center [631, 178] width 319 height 213
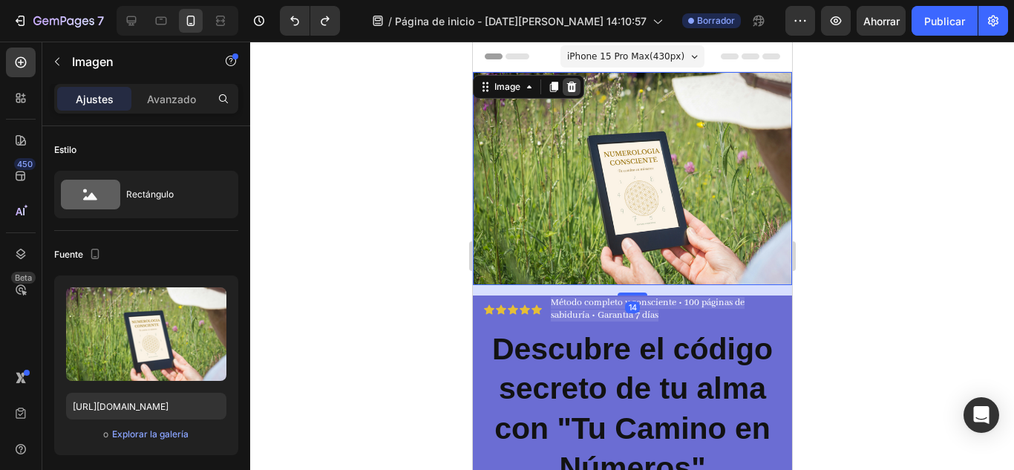
click at [570, 88] on icon at bounding box center [571, 87] width 10 height 10
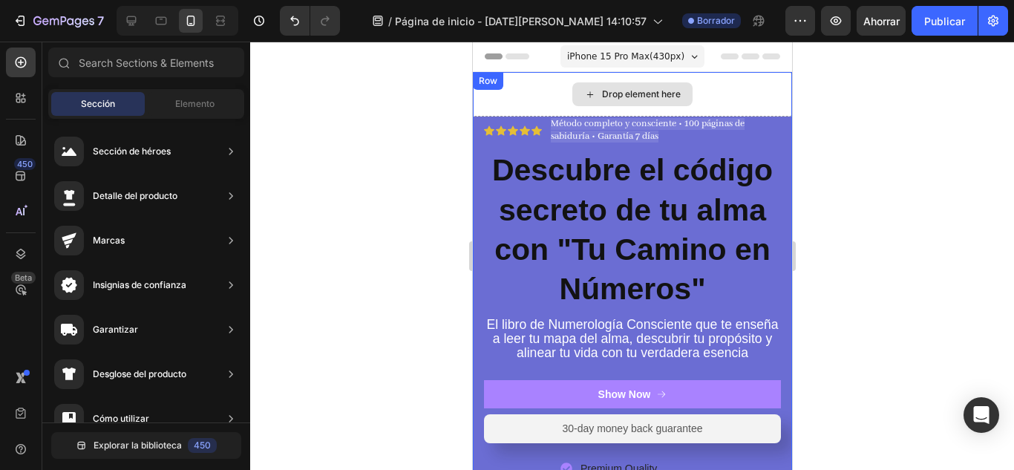
click at [726, 91] on div "Drop element here" at bounding box center [631, 94] width 319 height 45
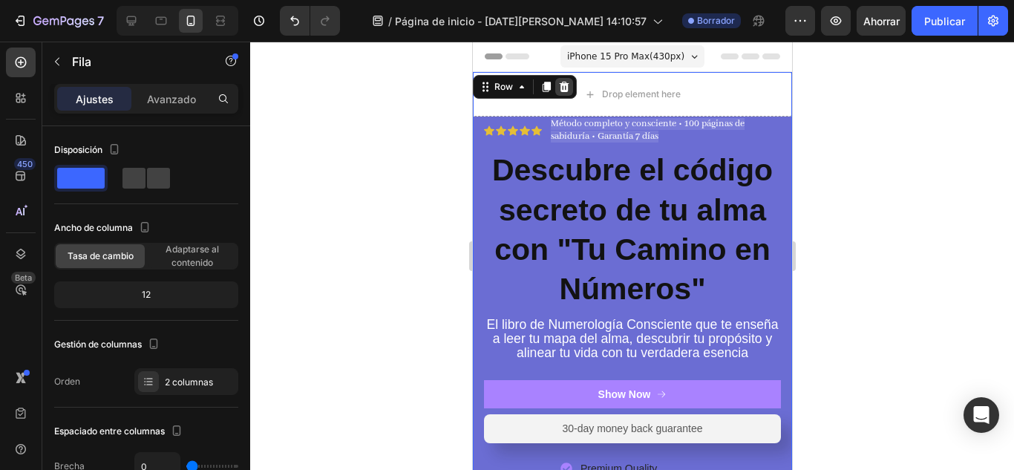
click at [564, 88] on icon at bounding box center [563, 87] width 12 height 12
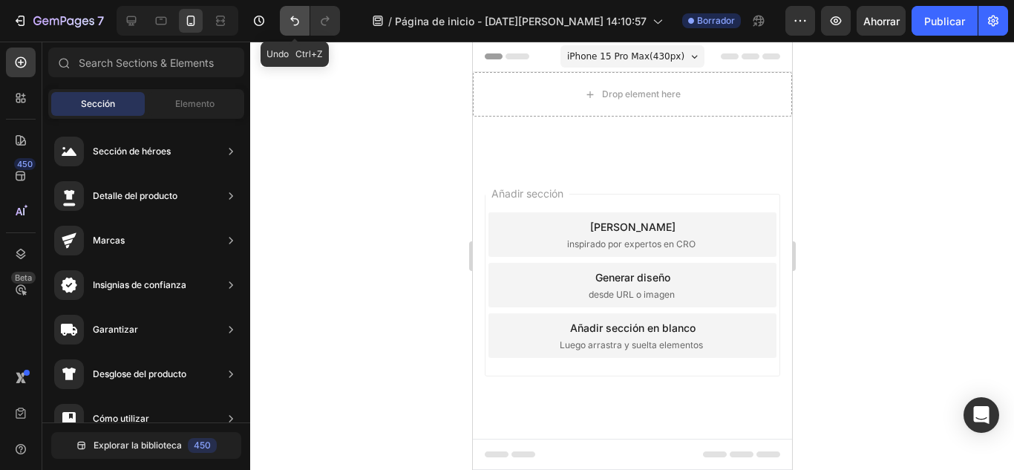
click at [289, 20] on icon "Deshacer/Rehacer" at bounding box center [294, 20] width 15 height 15
click at [297, 63] on div at bounding box center [631, 256] width 763 height 428
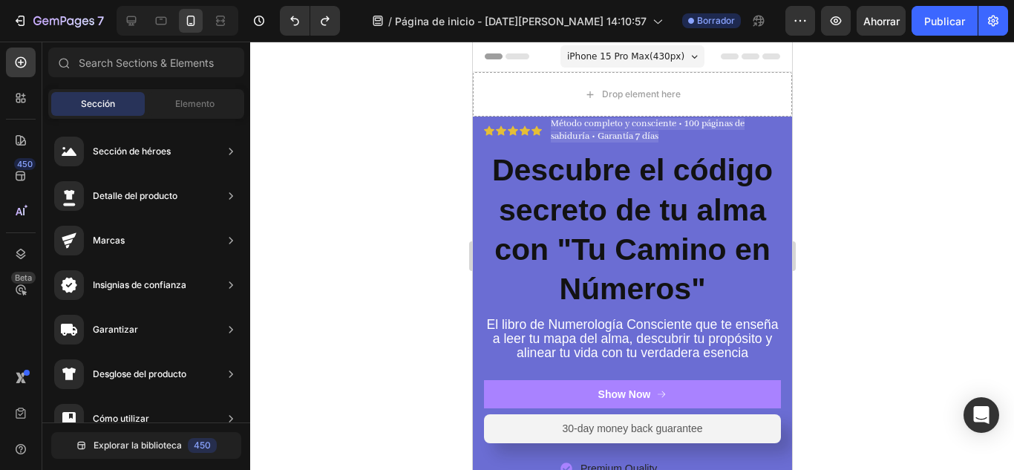
click at [904, 160] on div at bounding box center [631, 256] width 763 height 428
click at [522, 172] on strong "Descubre el código secreto de tu alma con "Tu Camino en Números"" at bounding box center [631, 229] width 280 height 153
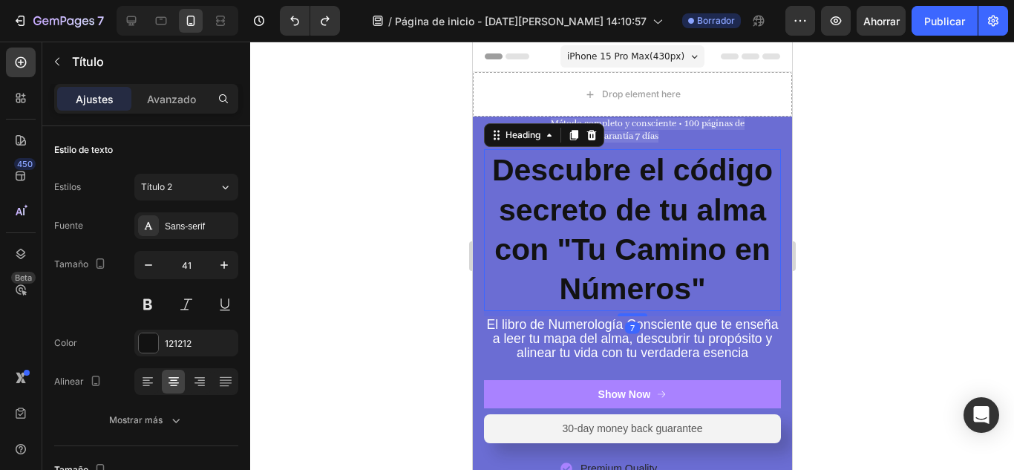
drag, startPoint x: 494, startPoint y: 159, endPoint x: 648, endPoint y: 253, distance: 180.2
click at [647, 252] on strong "Descubre el código secreto de tu alma con "Tu Camino en Números"" at bounding box center [631, 229] width 280 height 153
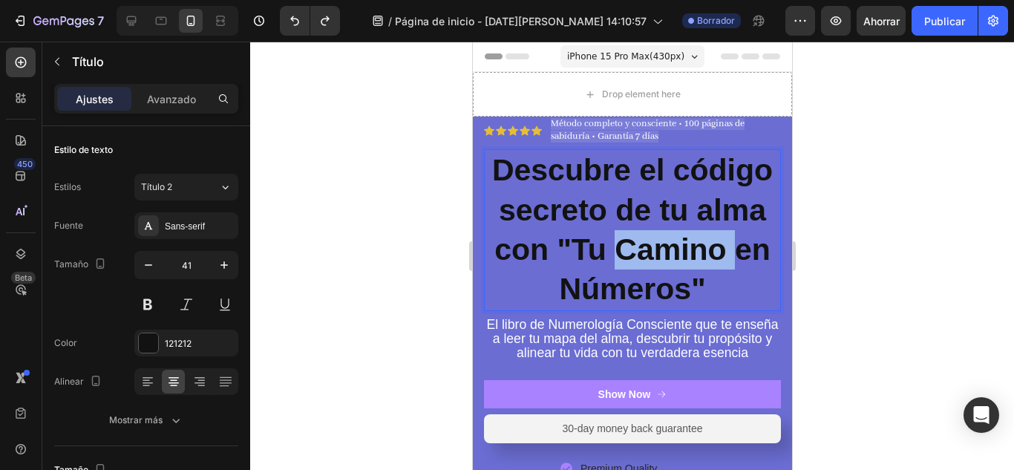
click at [647, 252] on strong "Descubre el código secreto de tu alma con "Tu Camino en Números"" at bounding box center [631, 229] width 280 height 153
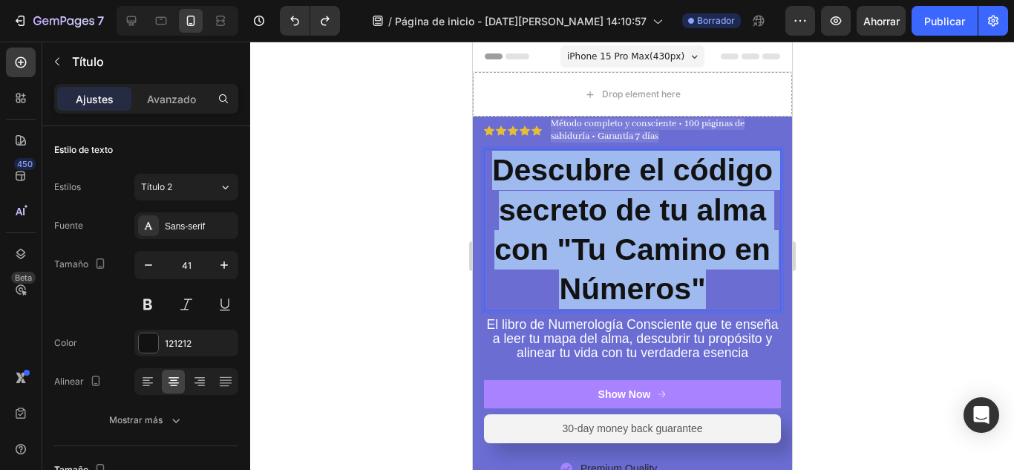
click at [647, 252] on strong "Descubre el código secreto de tu alma con "Tu Camino en Números"" at bounding box center [631, 229] width 280 height 153
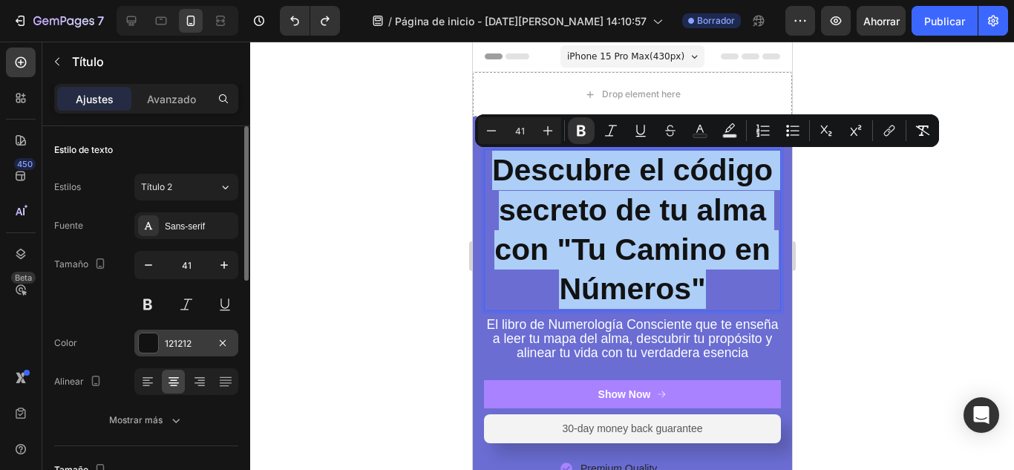
click at [154, 338] on div at bounding box center [148, 342] width 19 height 19
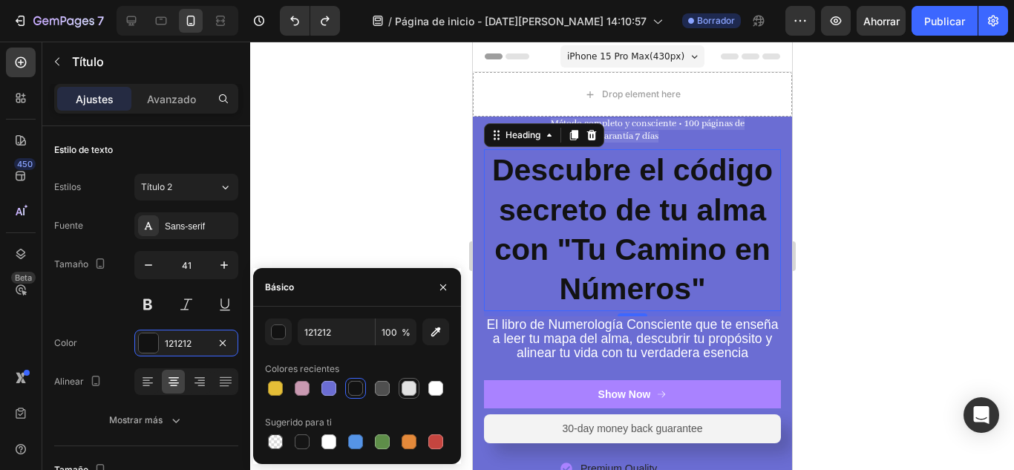
click at [414, 386] on div at bounding box center [408, 388] width 15 height 15
type input "E2E2E2"
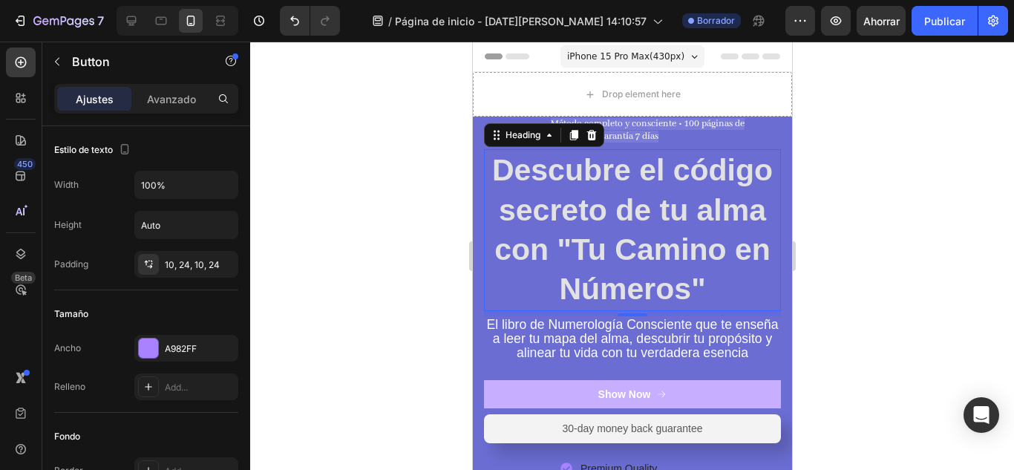
click at [497, 405] on button "Show Now" at bounding box center [631, 394] width 297 height 28
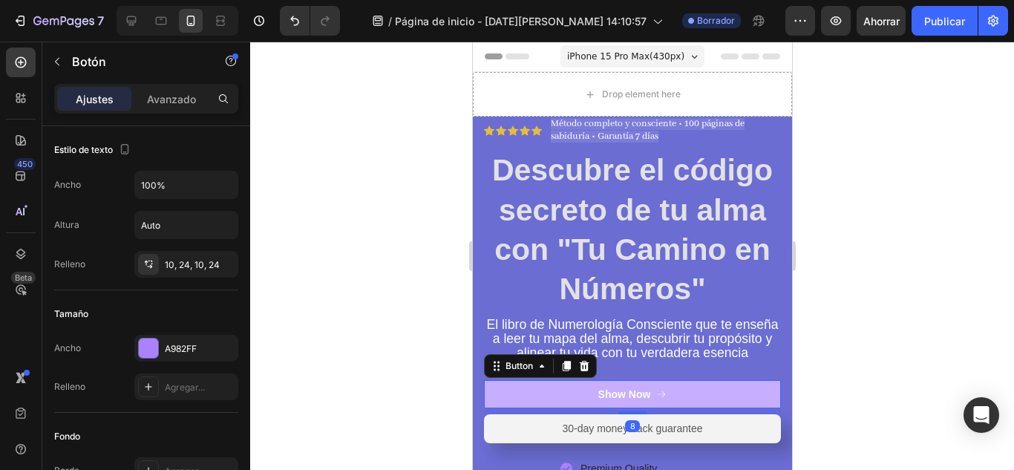
click at [497, 405] on button "Show Now" at bounding box center [631, 394] width 297 height 28
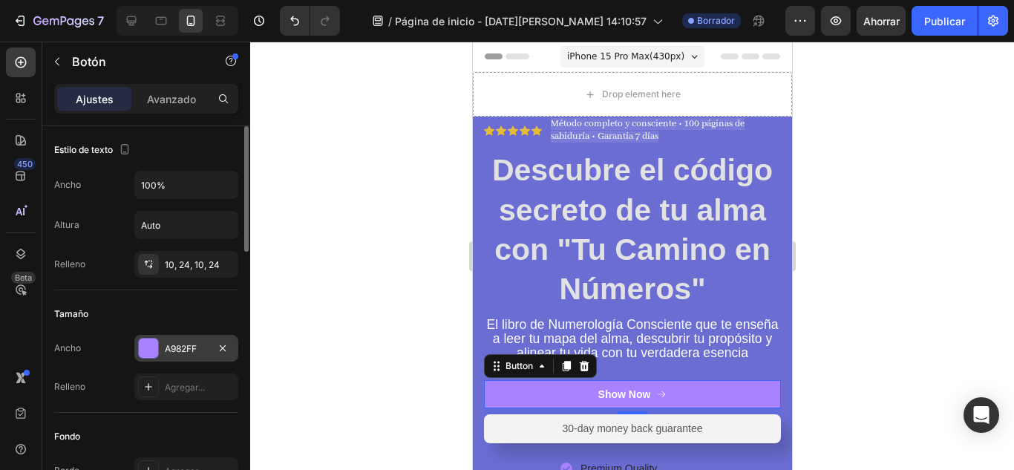
click at [182, 345] on font "A982FF" at bounding box center [181, 348] width 32 height 11
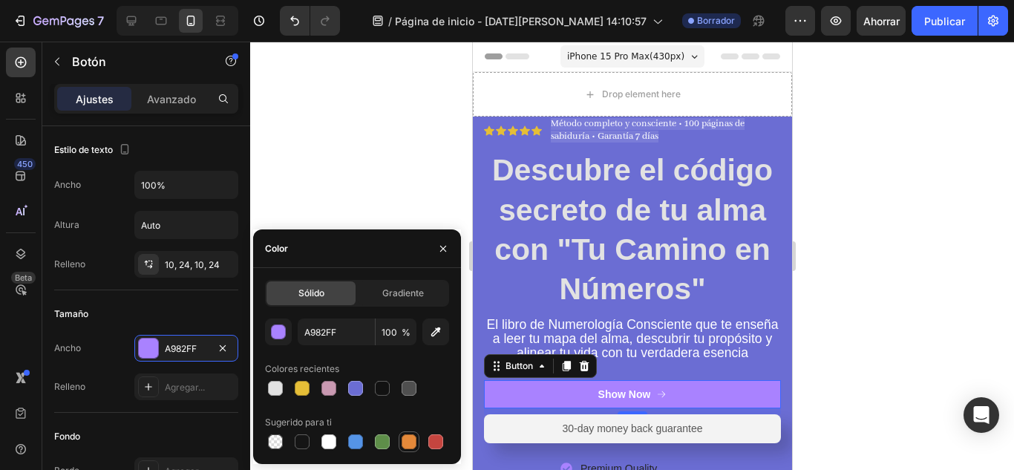
click at [403, 439] on div at bounding box center [408, 441] width 15 height 15
type input "E4893A"
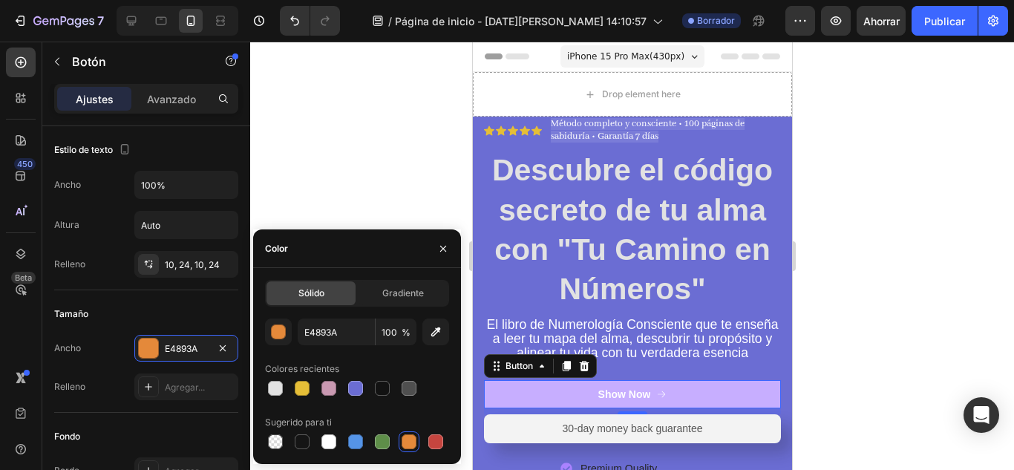
click at [571, 408] on button "Show Now" at bounding box center [631, 394] width 297 height 28
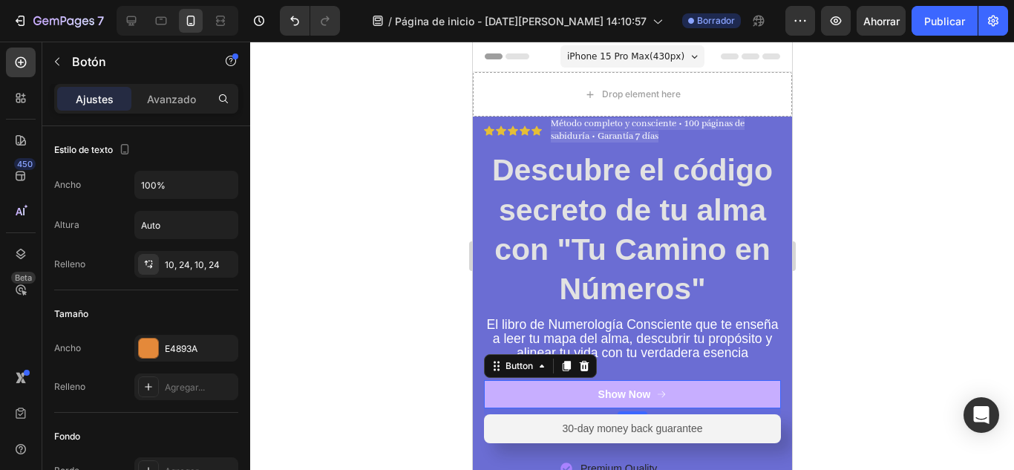
click at [571, 408] on button "Show Now" at bounding box center [631, 394] width 297 height 28
click at [632, 401] on div "Show Now" at bounding box center [623, 393] width 53 height 13
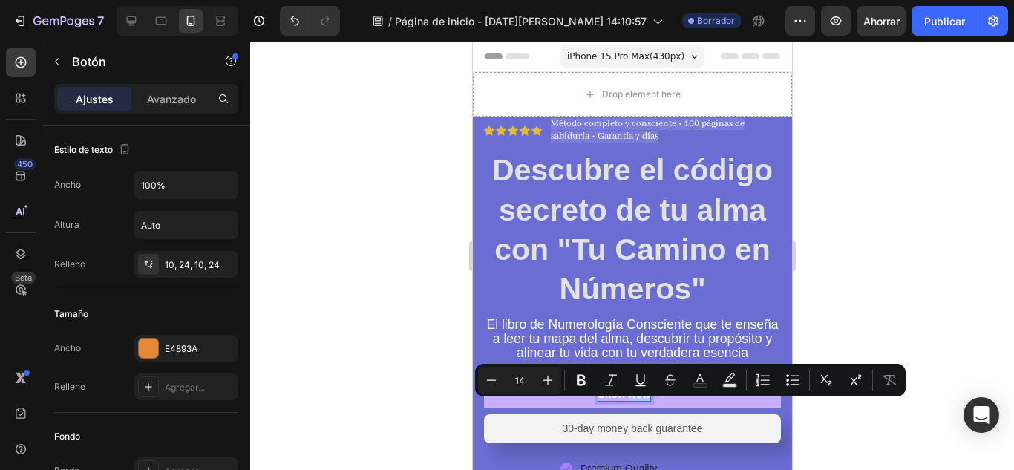
click at [631, 401] on p "Show Now" at bounding box center [623, 393] width 53 height 13
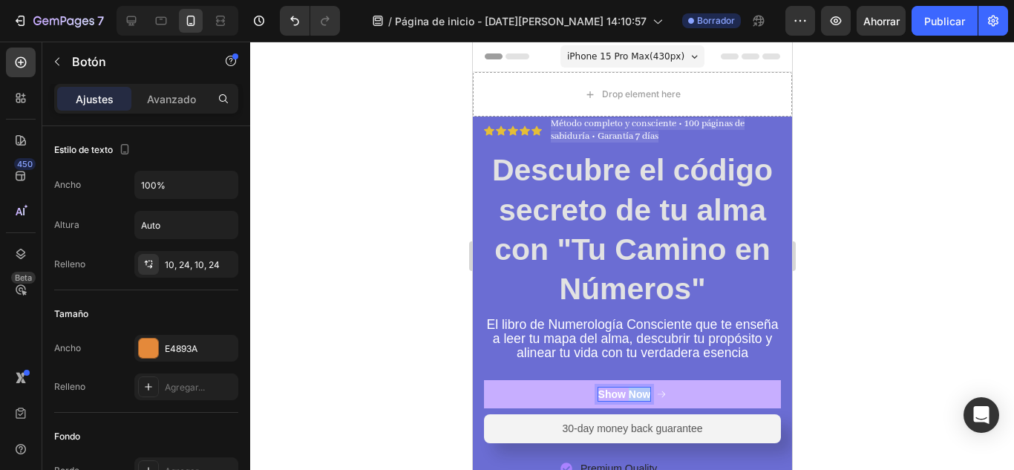
click at [631, 401] on p "Show Now" at bounding box center [623, 393] width 53 height 13
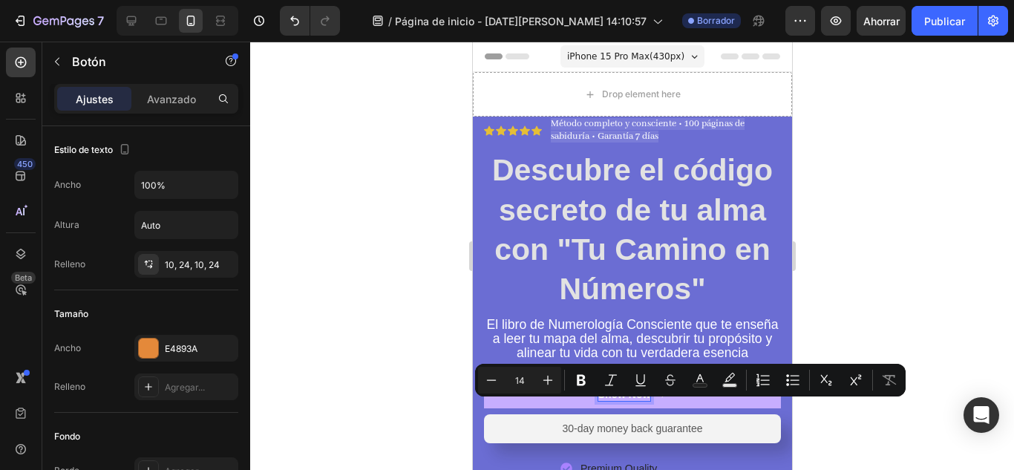
click at [602, 401] on p "Show Now" at bounding box center [623, 393] width 53 height 13
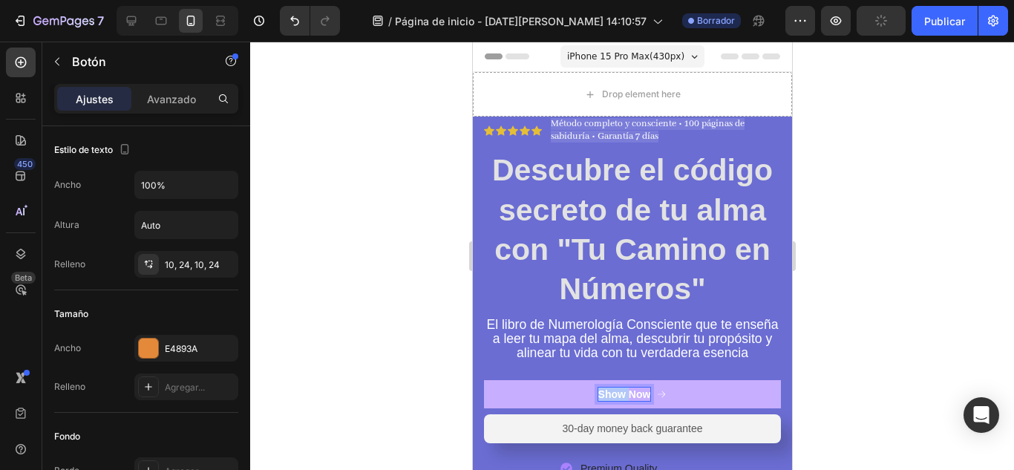
click at [602, 401] on p "Show Now" at bounding box center [623, 393] width 53 height 13
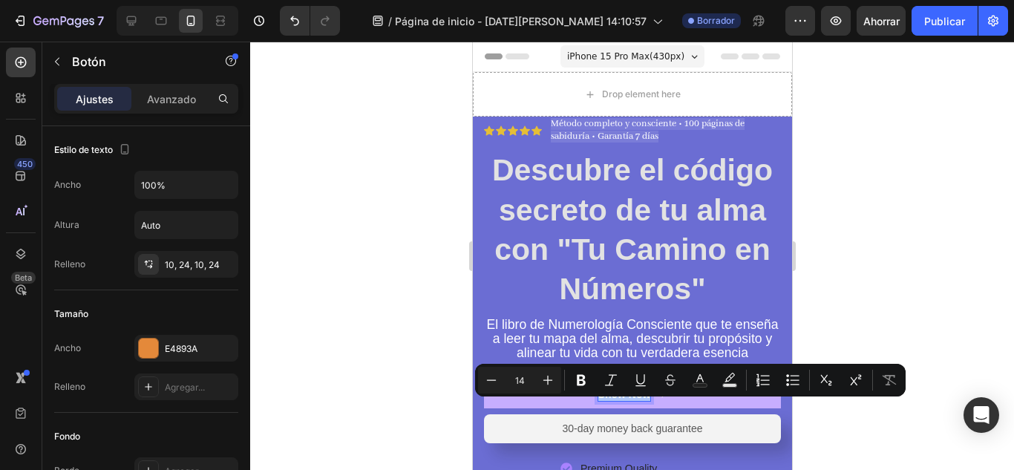
click at [757, 404] on button "Show Now" at bounding box center [631, 394] width 297 height 28
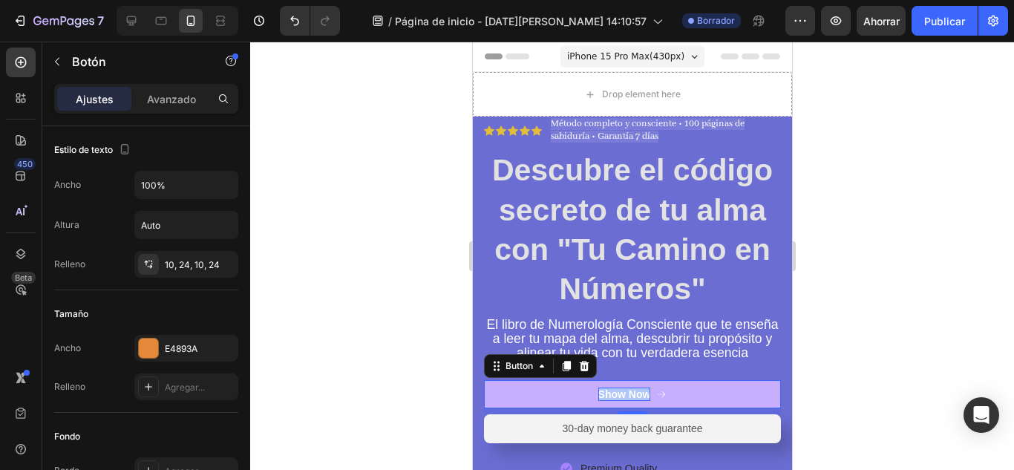
click at [629, 401] on p "Show Now" at bounding box center [623, 393] width 53 height 13
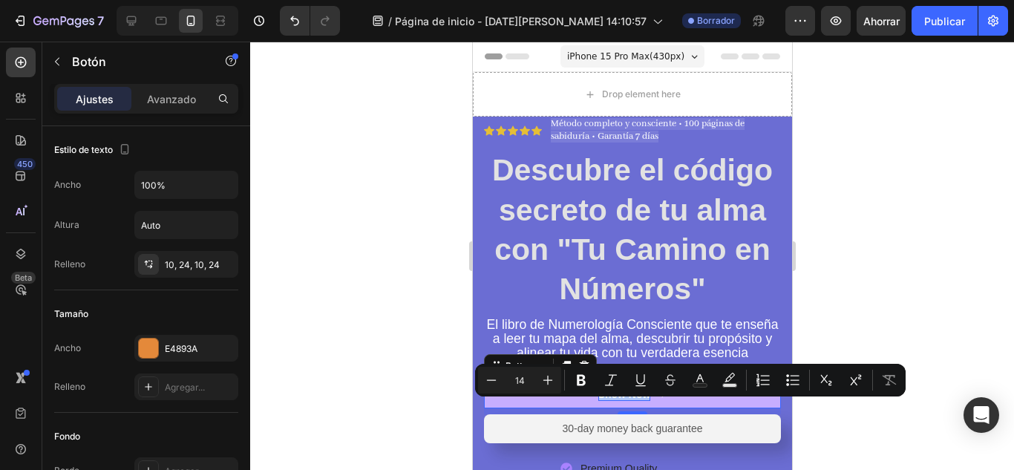
click at [629, 401] on p "Show Now" at bounding box center [623, 393] width 53 height 13
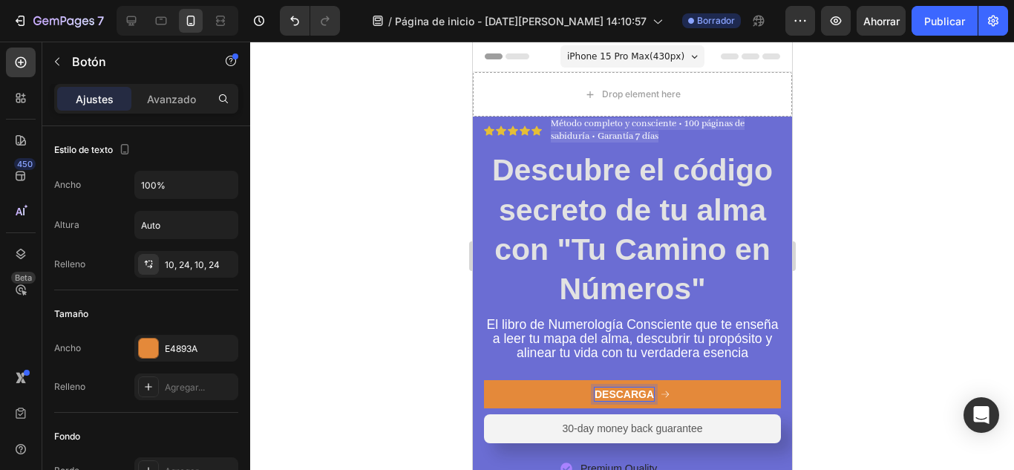
click at [483, 380] on button "DESCARGA" at bounding box center [631, 394] width 297 height 28
click at [483, 380] on button "DESCARGA MI" at bounding box center [631, 394] width 297 height 28
click at [483, 380] on button "DESCARGA MI LIBRO" at bounding box center [631, 394] width 297 height 28
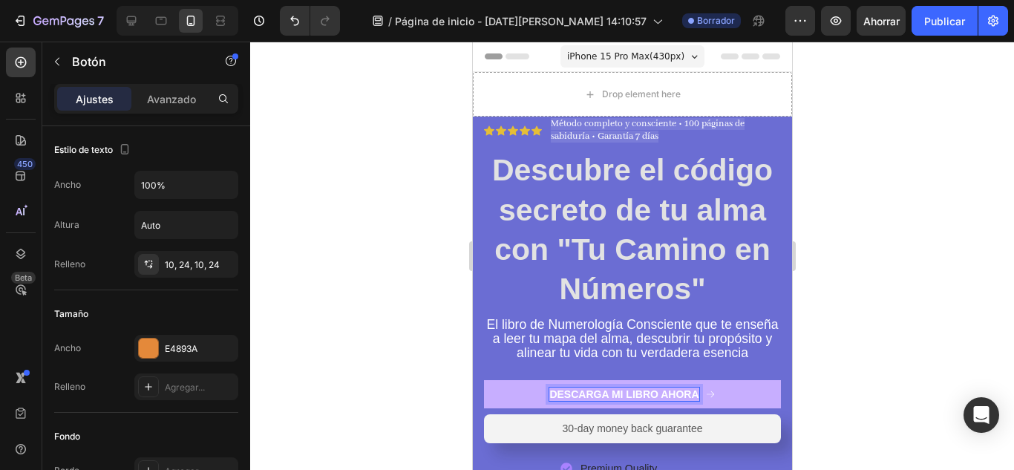
click at [513, 407] on button "DESCARGA MI LIBRO AHORA" at bounding box center [631, 394] width 297 height 28
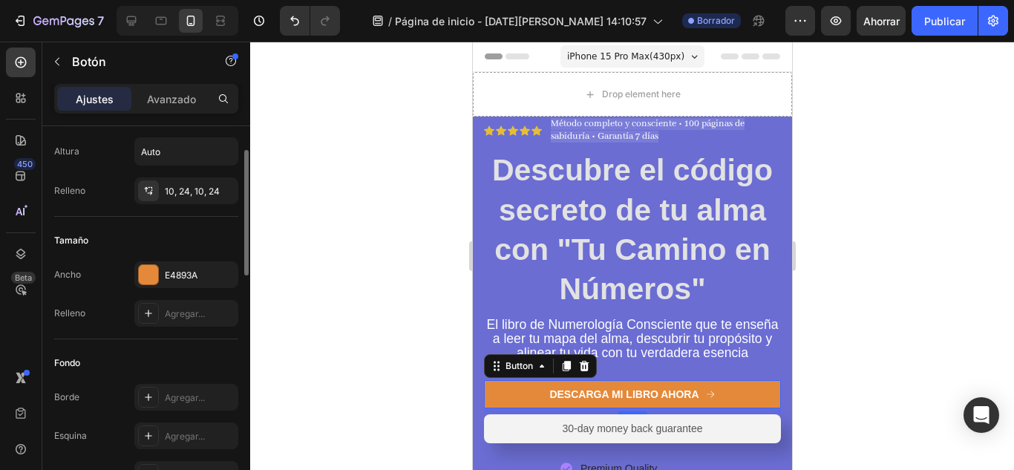
scroll to position [73, 0]
click at [203, 314] on font "Agregar..." at bounding box center [185, 313] width 40 height 11
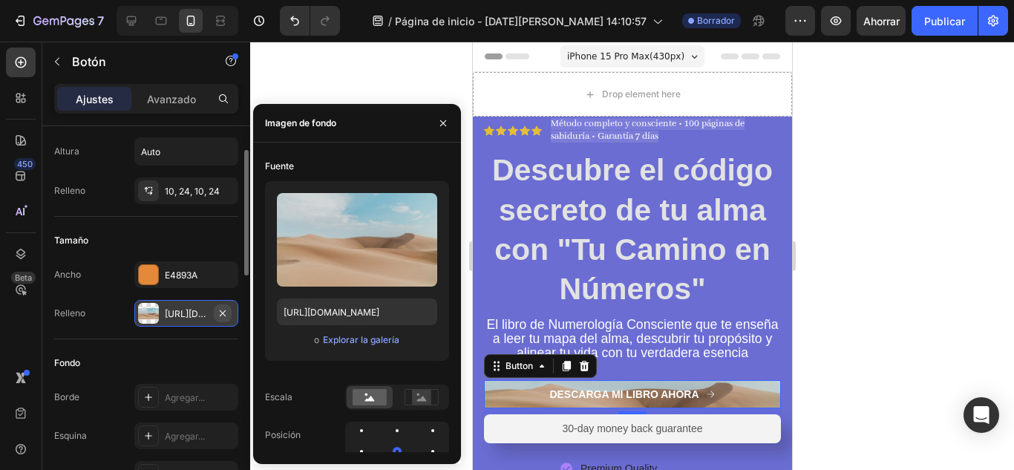
click at [220, 315] on icon "button" at bounding box center [223, 312] width 6 height 6
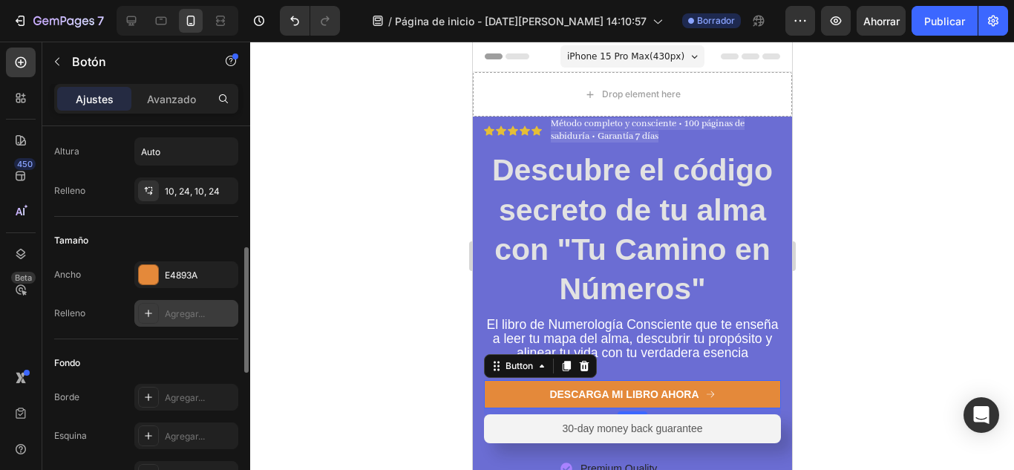
scroll to position [147, 0]
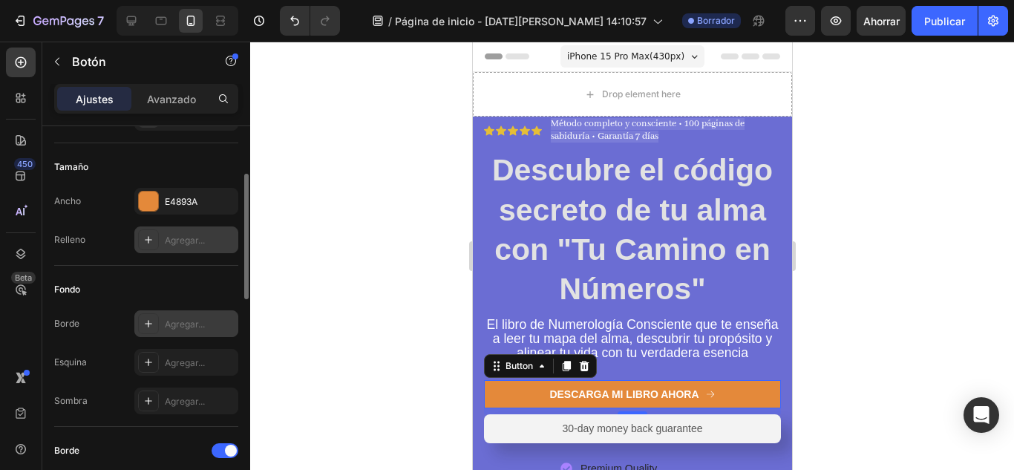
click at [197, 330] on div "Agregar..." at bounding box center [200, 324] width 70 height 13
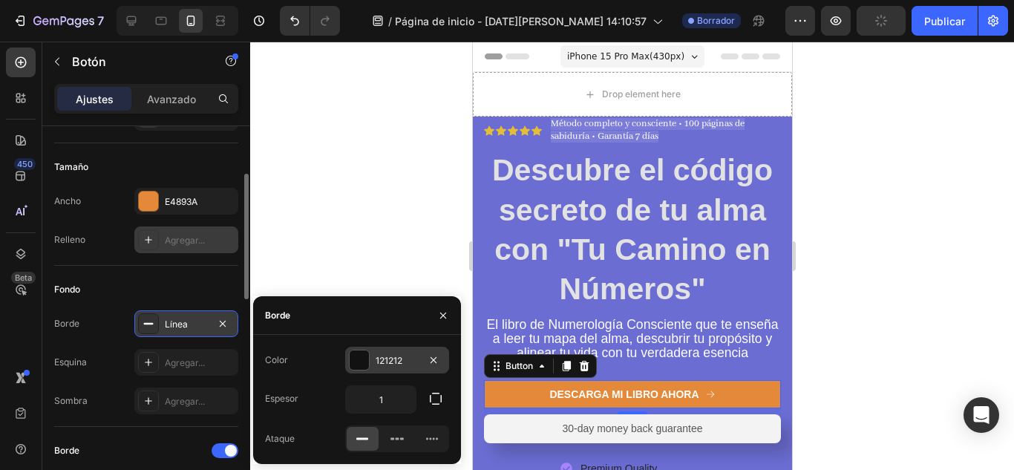
click at [378, 364] on font "121212" at bounding box center [388, 360] width 27 height 11
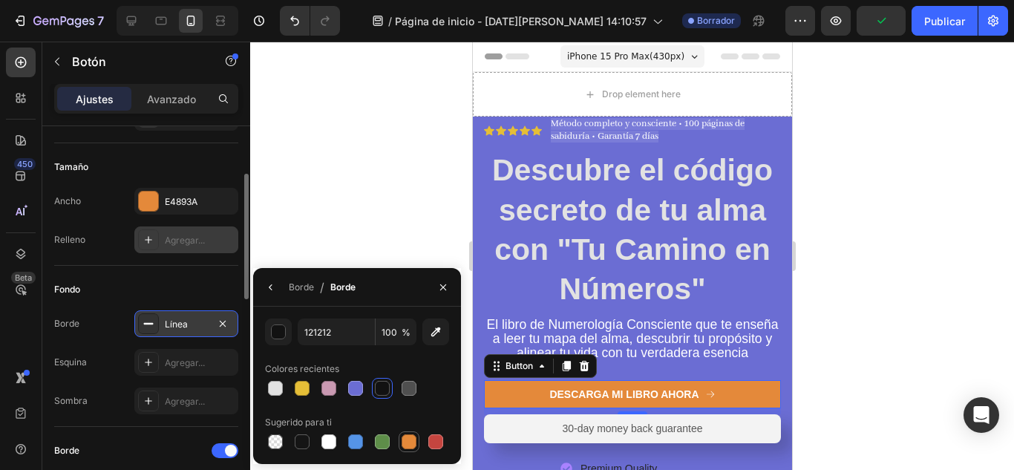
click at [412, 442] on div at bounding box center [408, 441] width 15 height 15
type input "E4893A"
click at [210, 368] on div "Agregar..." at bounding box center [200, 362] width 70 height 13
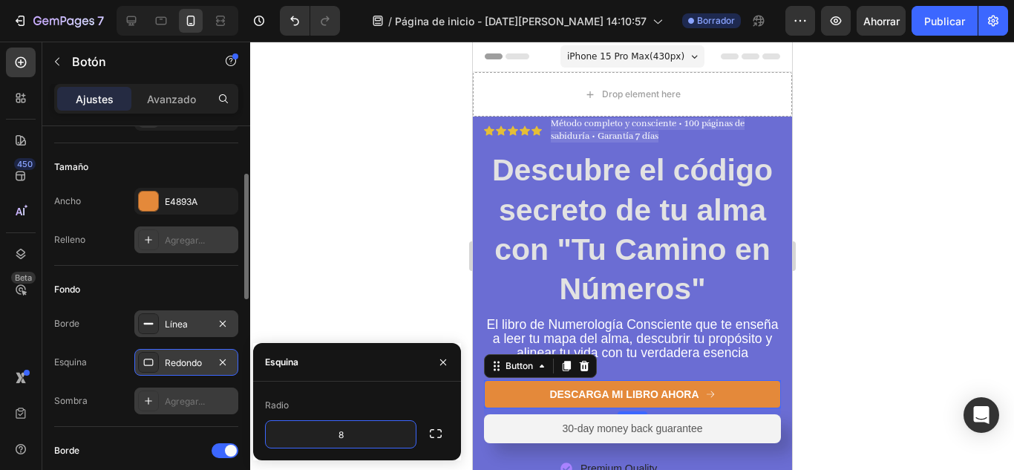
click at [166, 407] on div "Agregar..." at bounding box center [200, 401] width 70 height 13
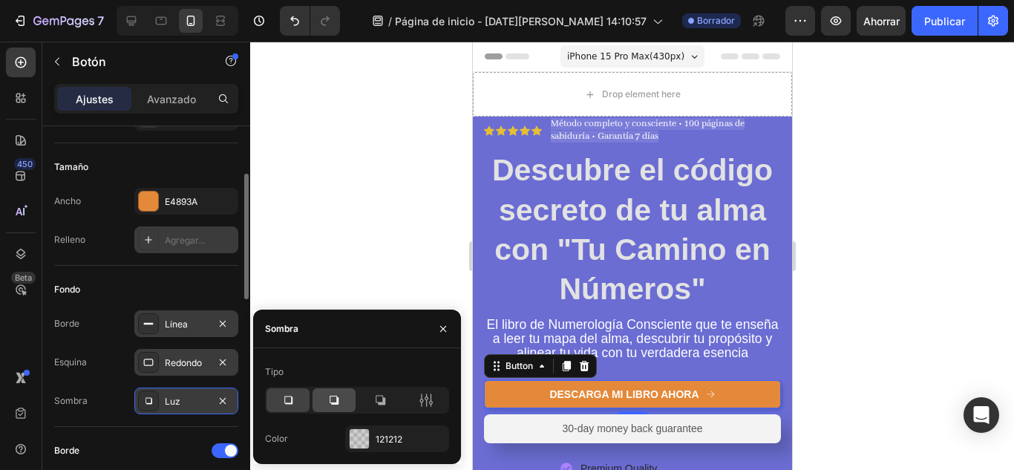
click at [332, 405] on icon at bounding box center [333, 400] width 15 height 15
click at [379, 403] on icon at bounding box center [380, 400] width 10 height 10
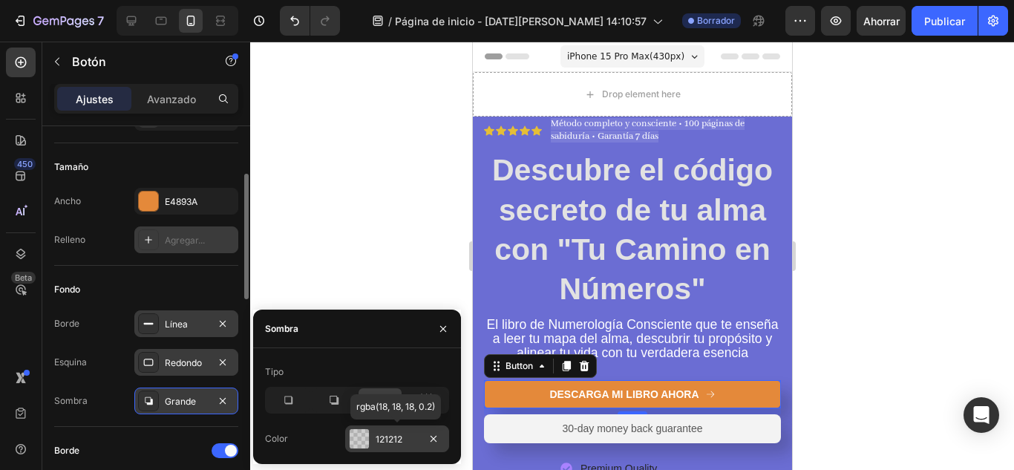
click at [351, 439] on div at bounding box center [358, 438] width 19 height 19
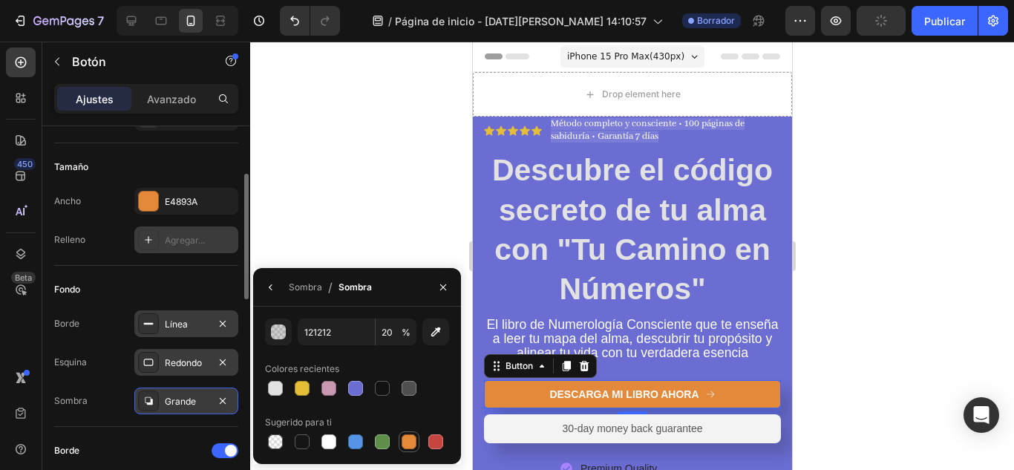
click at [413, 440] on div at bounding box center [408, 441] width 15 height 15
type input "E4893A"
type input "100"
click at [274, 441] on div at bounding box center [275, 441] width 15 height 15
type input "000000"
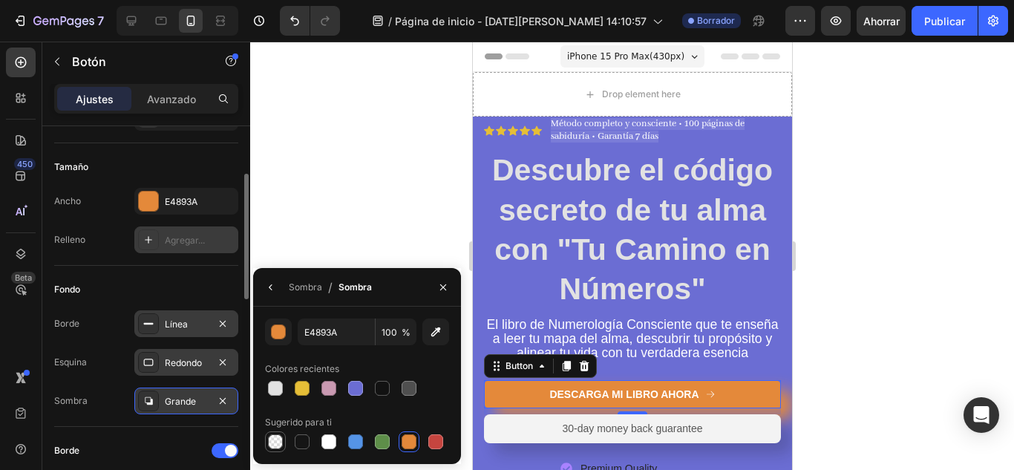
type input "0"
click at [326, 439] on div at bounding box center [328, 441] width 15 height 15
type input "FFFFFF"
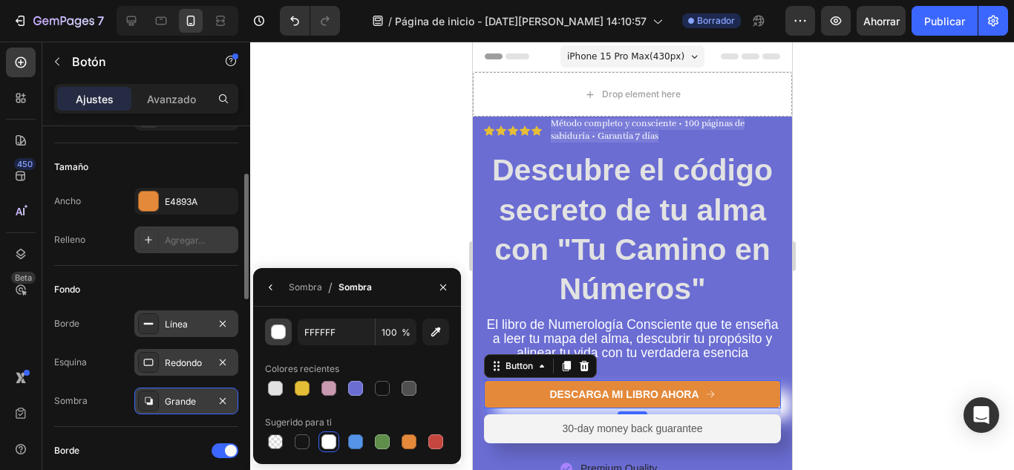
click at [278, 332] on div "button" at bounding box center [279, 332] width 15 height 15
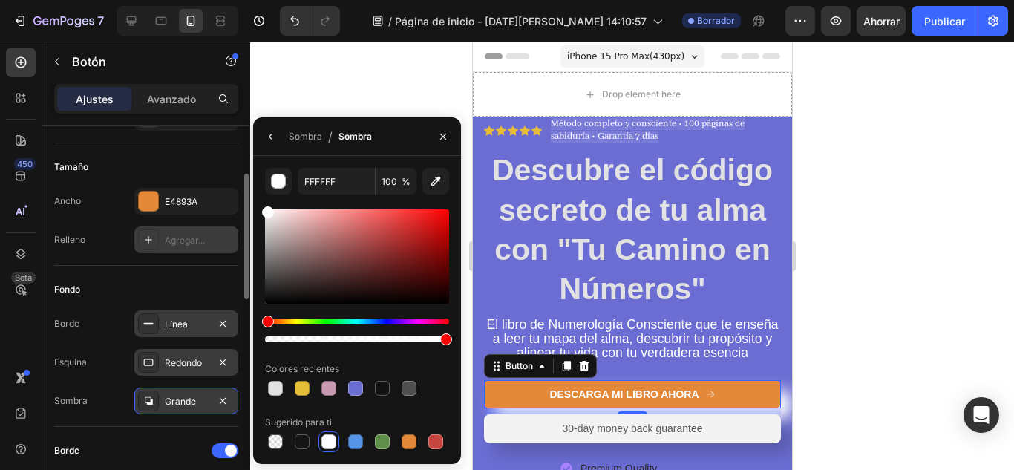
click at [269, 341] on div at bounding box center [357, 339] width 184 height 6
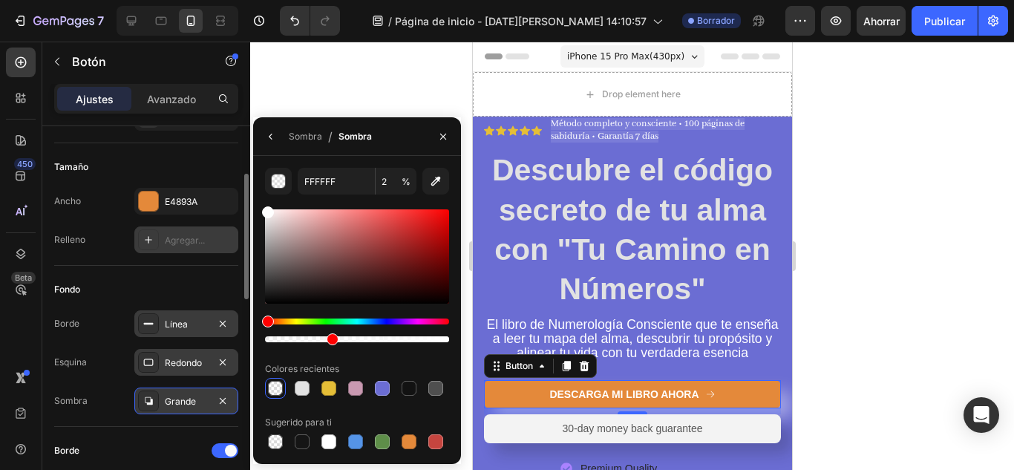
drag, startPoint x: 269, startPoint y: 341, endPoint x: 330, endPoint y: 352, distance: 61.9
click at [330, 352] on div "FFFFFF 2 % Colores recientes Sugerido para ti" at bounding box center [357, 310] width 184 height 284
type input "35"
click at [809, 328] on div at bounding box center [631, 256] width 763 height 428
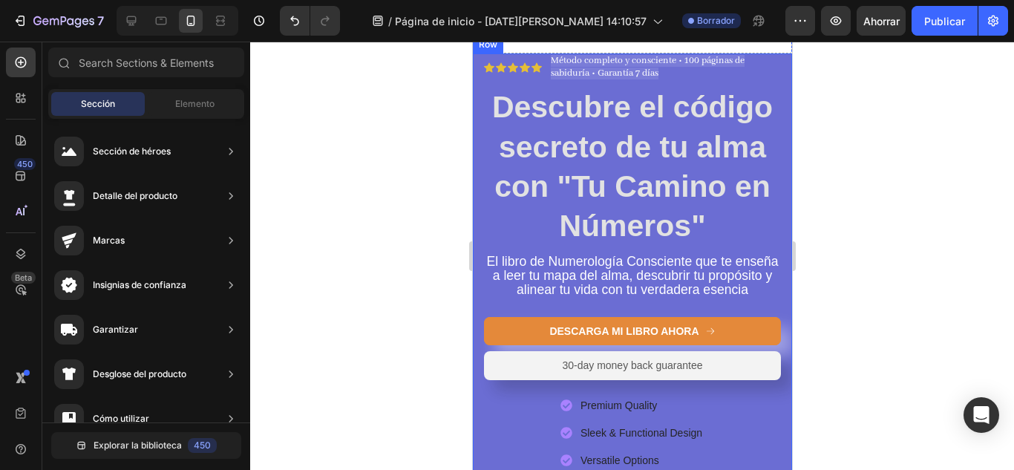
scroll to position [74, 0]
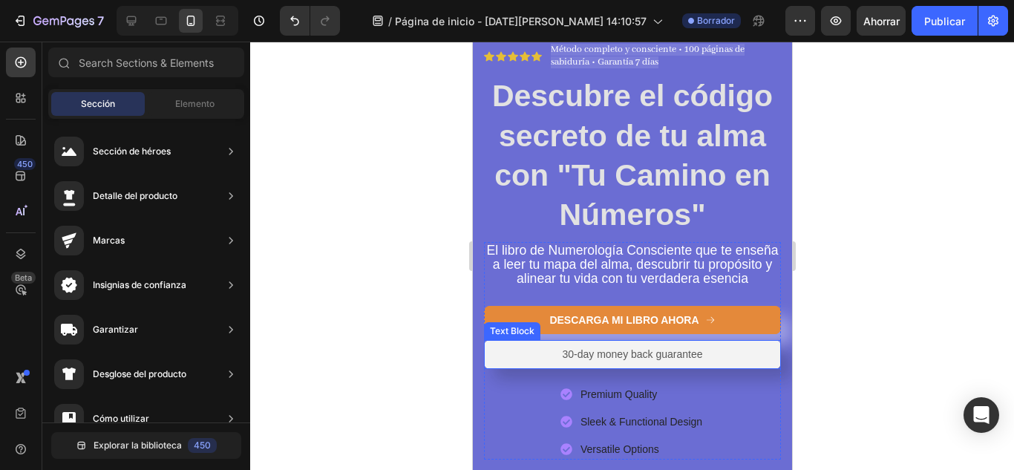
click at [670, 361] on p "30-day money back guarantee" at bounding box center [631, 353] width 282 height 13
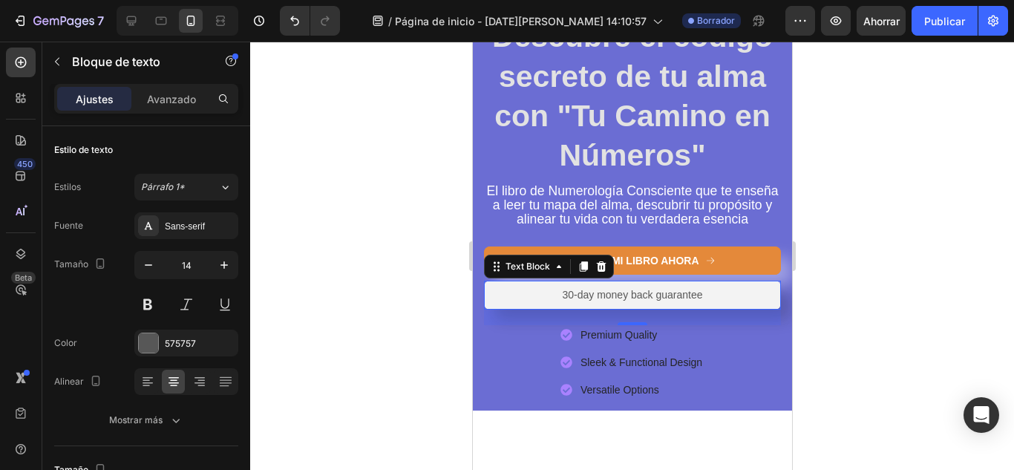
scroll to position [173, 0]
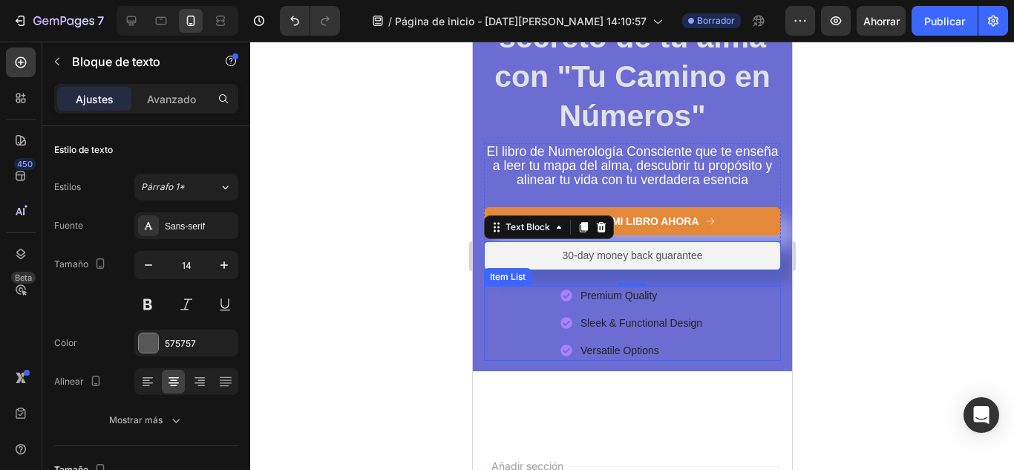
click at [541, 307] on div "Premium Quality Sleek & Functional Design Versatile Options" at bounding box center [631, 323] width 297 height 75
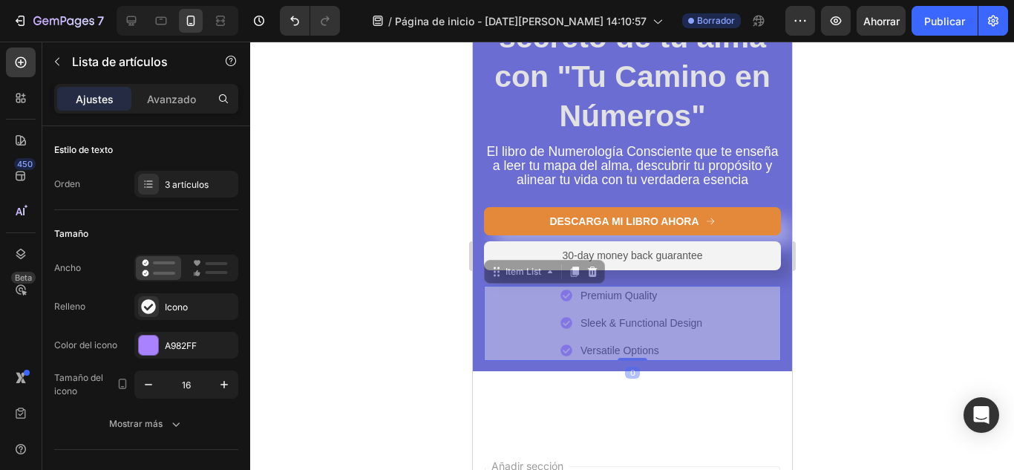
drag, startPoint x: 541, startPoint y: 306, endPoint x: 674, endPoint y: 387, distance: 155.5
click at [674, 387] on div "Icon Icon Icon Icon Icon Icon List Método completo y consciente • 100 páginas d…" at bounding box center [631, 144] width 319 height 490
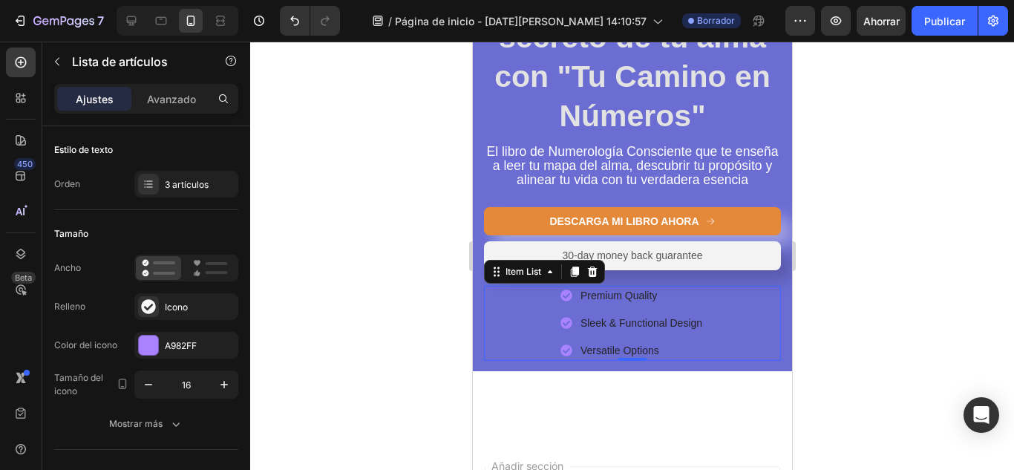
click at [655, 303] on p "Premium Quality" at bounding box center [640, 296] width 122 height 16
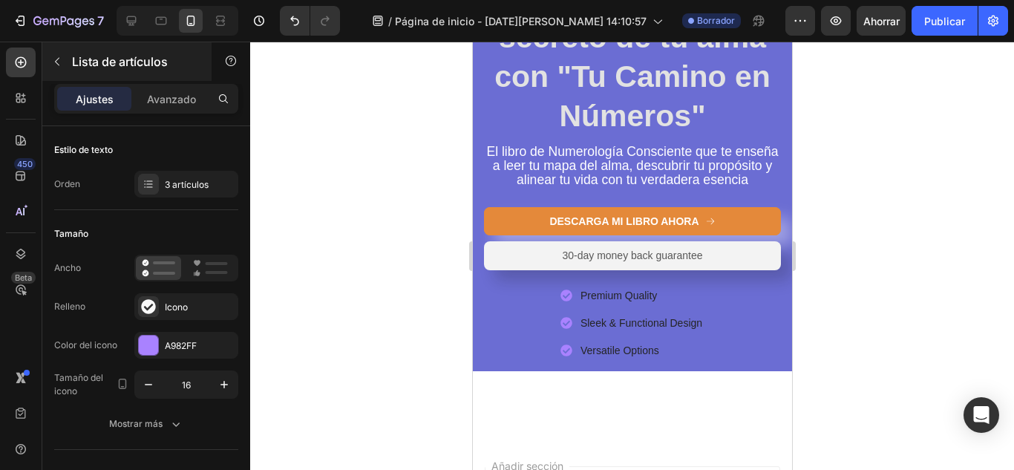
drag, startPoint x: 180, startPoint y: 92, endPoint x: 54, endPoint y: 67, distance: 127.9
click at [180, 91] on p "Avanzado" at bounding box center [171, 99] width 49 height 16
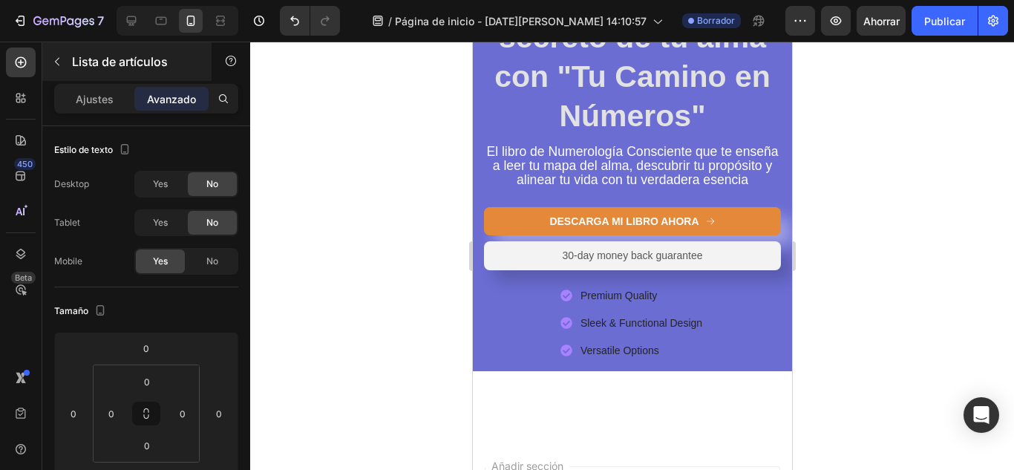
click at [53, 66] on icon "button" at bounding box center [57, 62] width 12 height 12
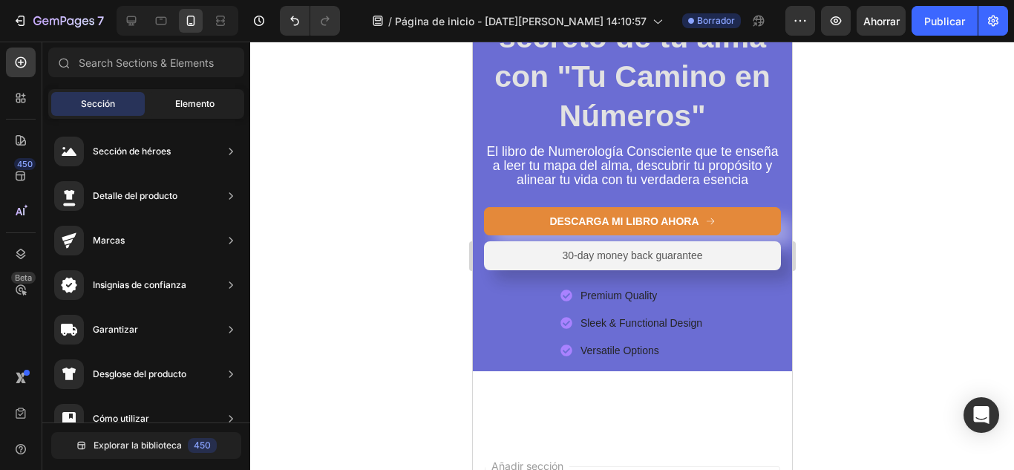
click at [206, 96] on div "Elemento" at bounding box center [194, 104] width 93 height 24
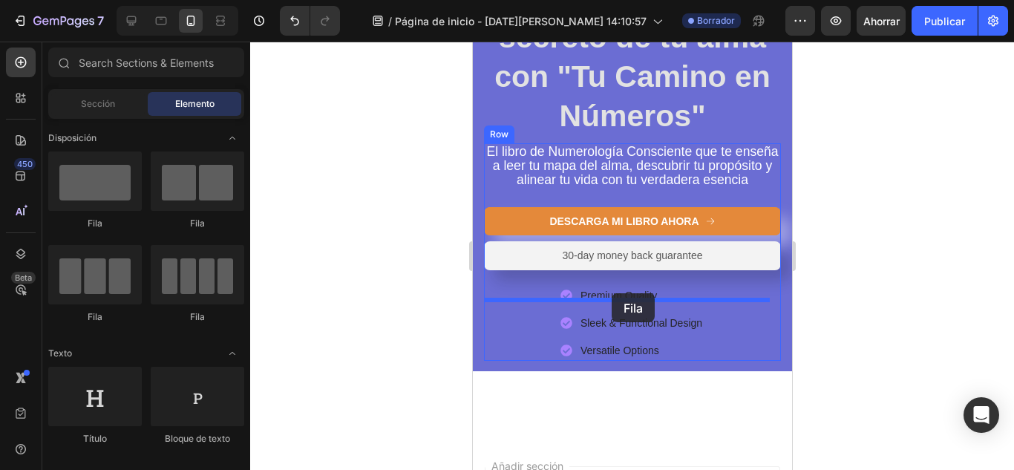
drag, startPoint x: 567, startPoint y: 240, endPoint x: 611, endPoint y: 293, distance: 69.1
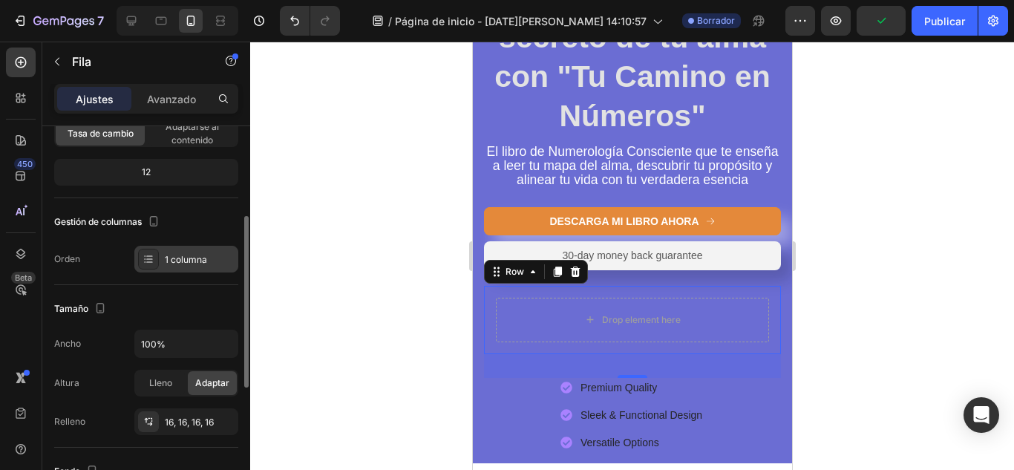
scroll to position [147, 0]
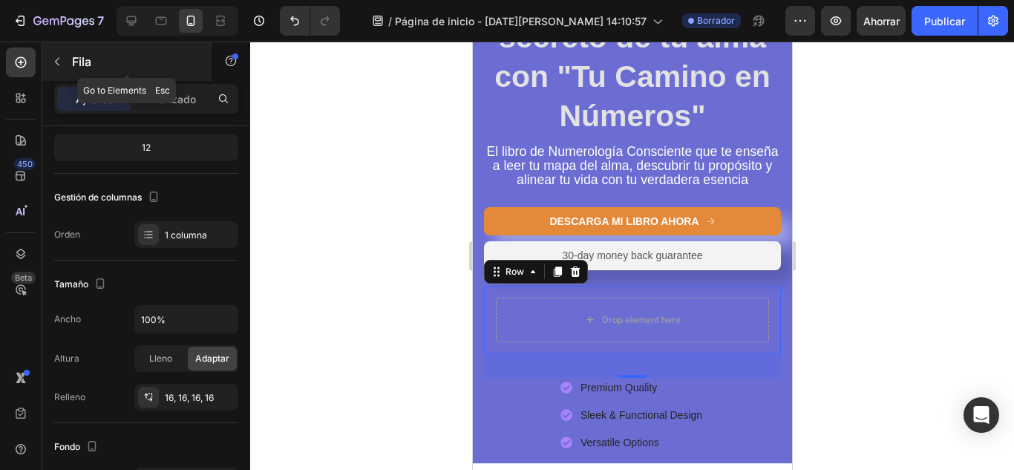
click at [60, 58] on icon "button" at bounding box center [57, 62] width 12 height 12
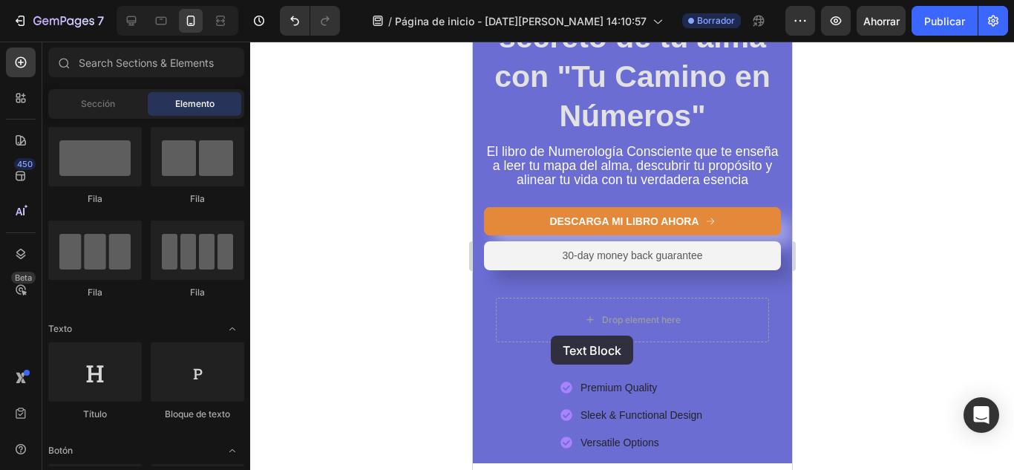
scroll to position [182, 0]
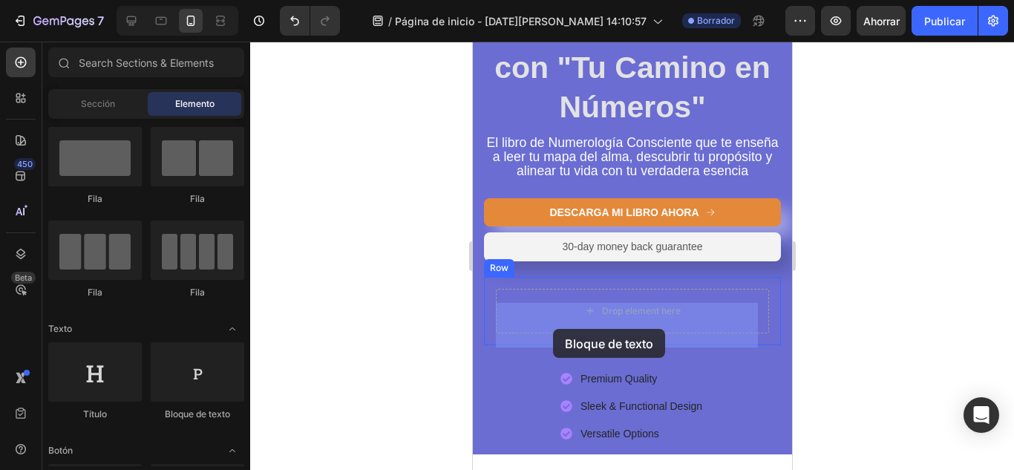
drag, startPoint x: 646, startPoint y: 416, endPoint x: 552, endPoint y: 329, distance: 128.6
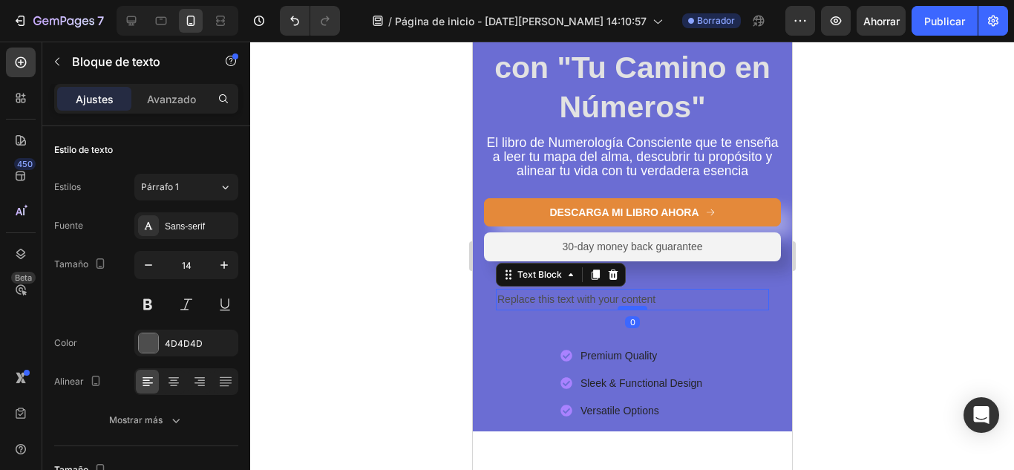
click at [640, 310] on div at bounding box center [632, 308] width 30 height 4
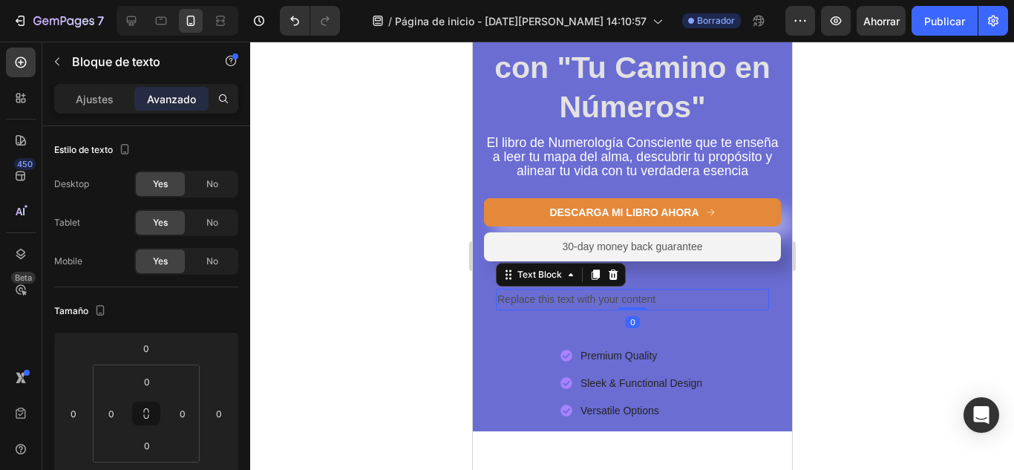
click at [633, 309] on div "Replace this text with your content" at bounding box center [631, 300] width 273 height 22
click at [633, 309] on p "Replace this text with your content" at bounding box center [631, 299] width 270 height 19
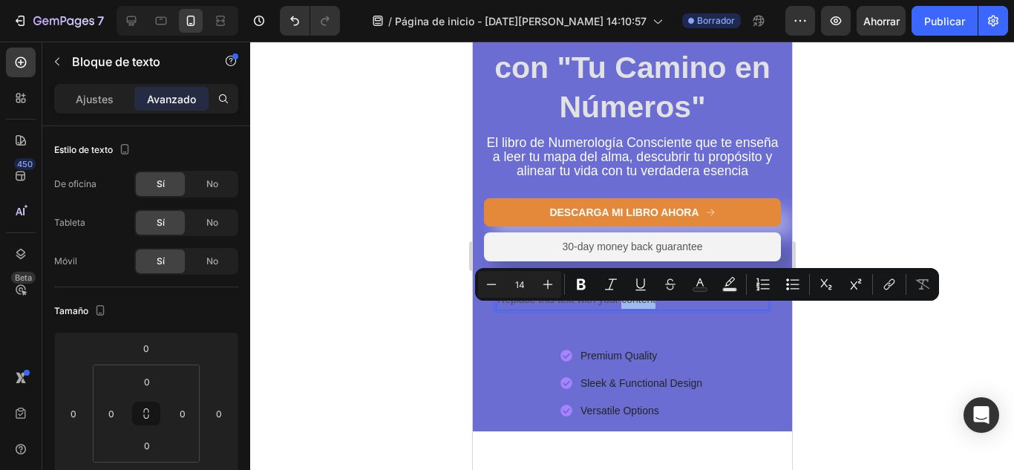
click at [633, 309] on p "Replace this text with your content" at bounding box center [631, 299] width 270 height 19
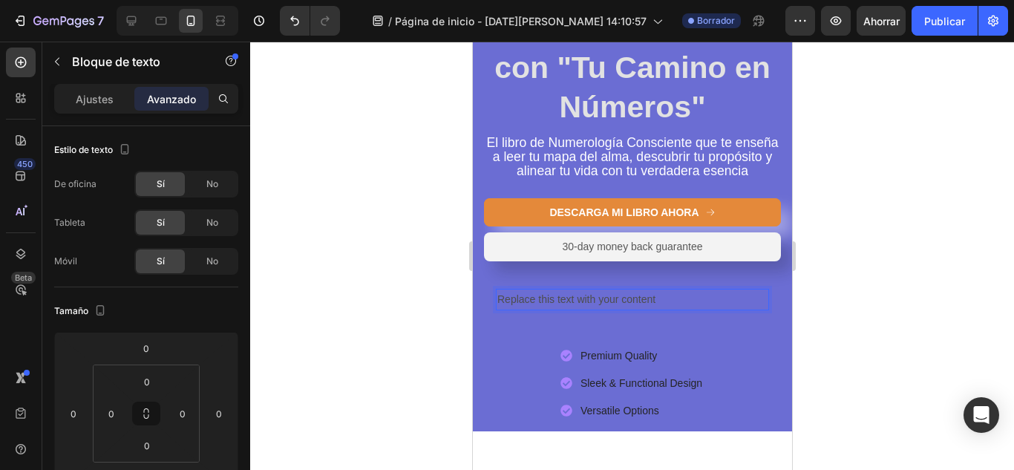
click at [633, 309] on p "Replace this text with your content" at bounding box center [631, 299] width 270 height 19
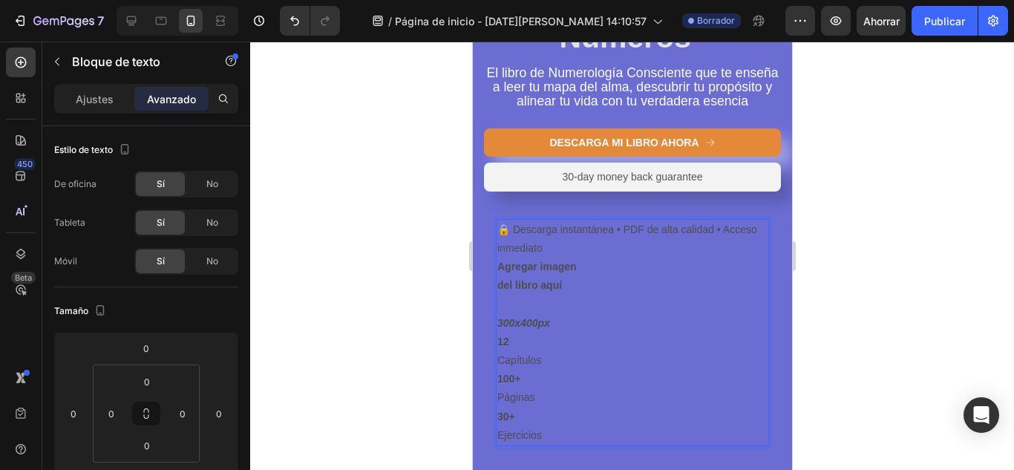
scroll to position [277, 0]
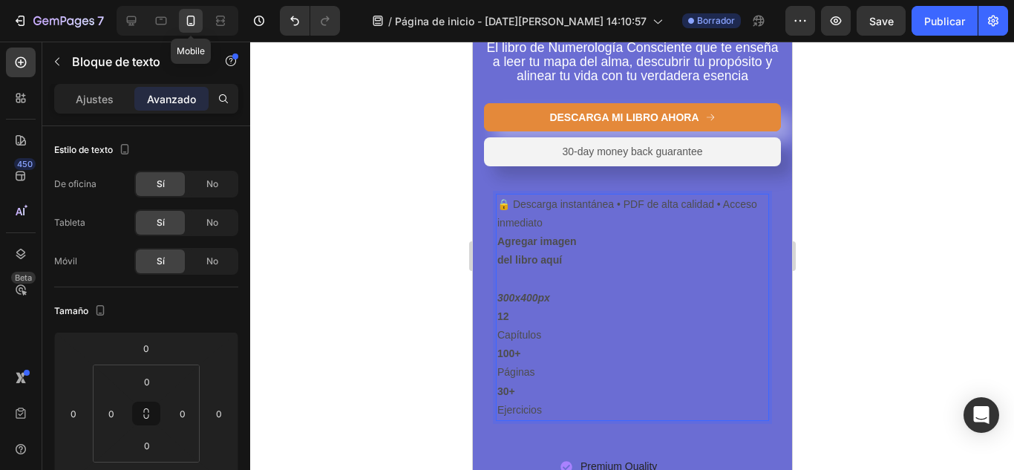
click at [191, 17] on icon at bounding box center [190, 20] width 15 height 15
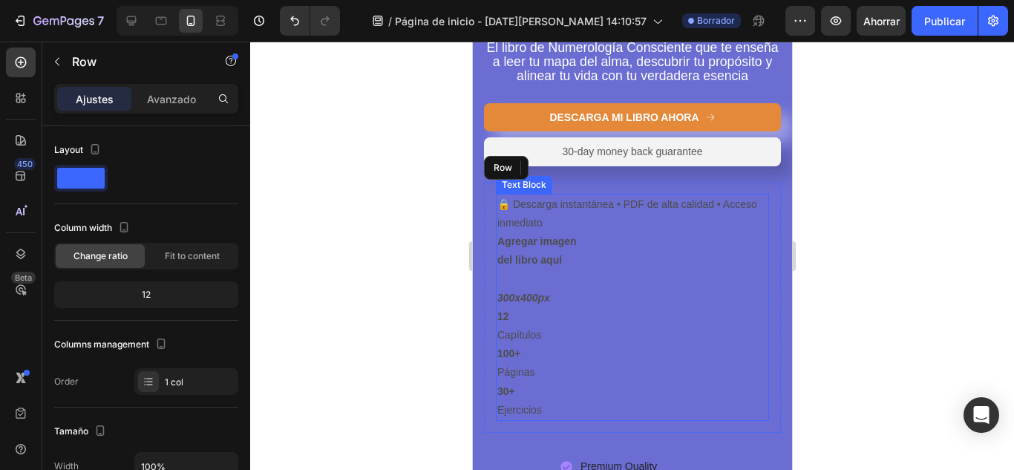
drag, startPoint x: 493, startPoint y: 250, endPoint x: 571, endPoint y: 260, distance: 78.6
click at [594, 262] on div "🔒 Descarga instantánea • PDF de alta calidad • Acceso inmediato Agregar imagen …" at bounding box center [631, 307] width 297 height 251
click at [594, 262] on p "Agregar imagen del libro aquí 300x400px" at bounding box center [631, 269] width 270 height 75
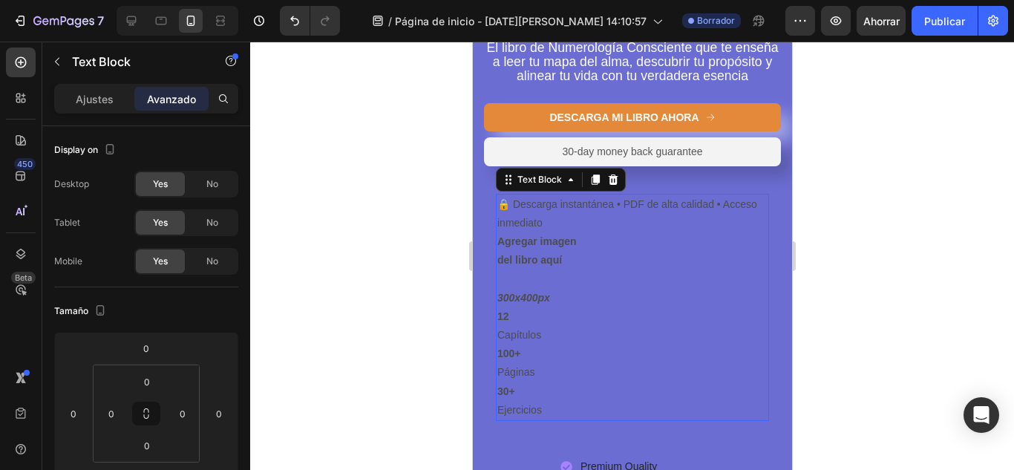
click at [566, 273] on p "Agregar imagen del libro aquí 300x400px" at bounding box center [631, 269] width 270 height 75
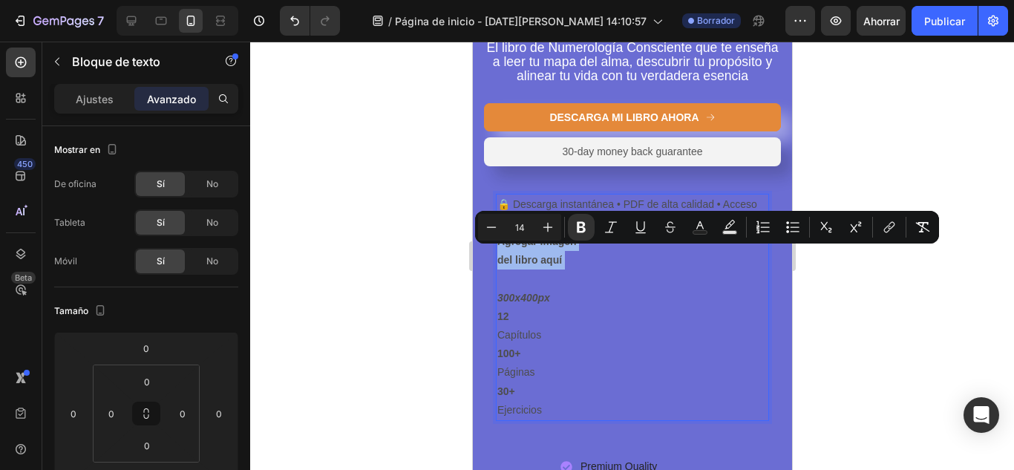
drag, startPoint x: 566, startPoint y: 273, endPoint x: 502, endPoint y: 251, distance: 67.6
click at [502, 251] on p "Agregar imagen del libro aquí 300x400px" at bounding box center [631, 269] width 270 height 75
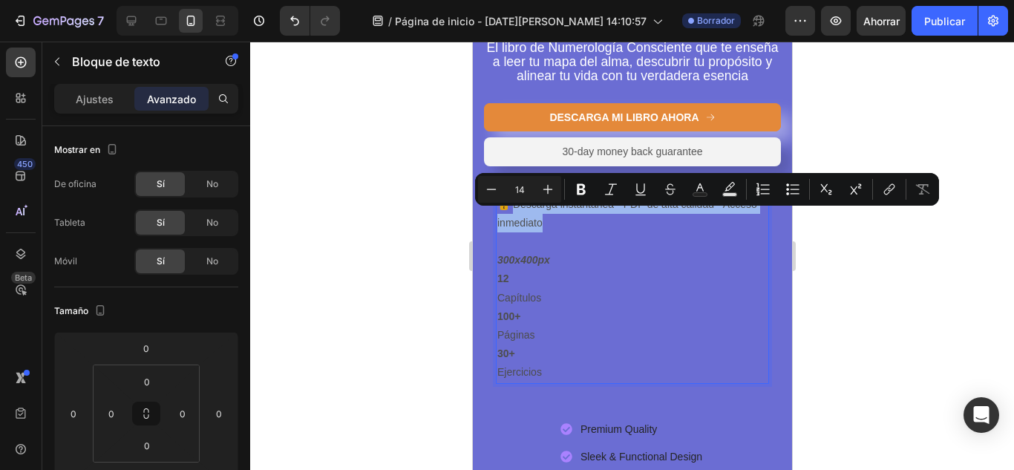
drag, startPoint x: 513, startPoint y: 217, endPoint x: 607, endPoint y: 236, distance: 96.0
click at [607, 232] on p "🔒 Descarga instantánea • PDF de alta calidad • Acceso inmediato" at bounding box center [631, 213] width 270 height 37
click at [91, 101] on font "Ajustes" at bounding box center [95, 99] width 38 height 13
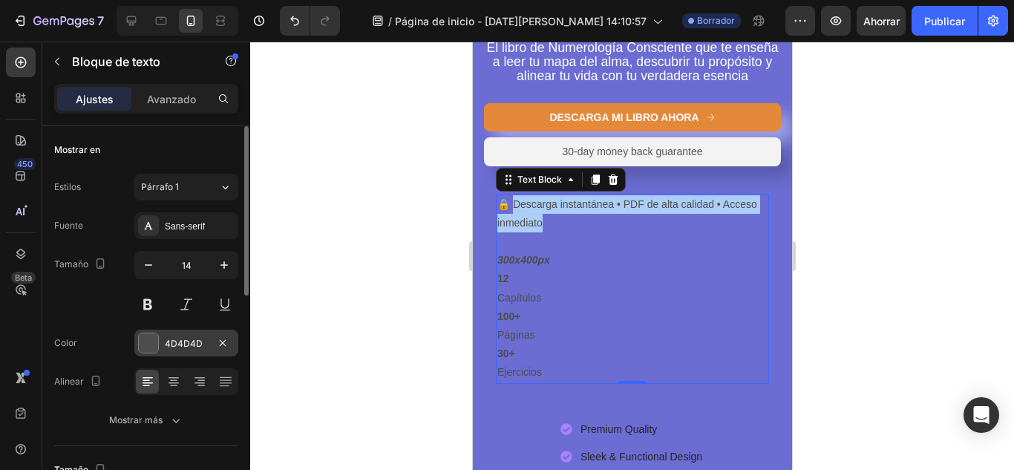
click at [159, 341] on div "4D4D4D" at bounding box center [186, 342] width 104 height 27
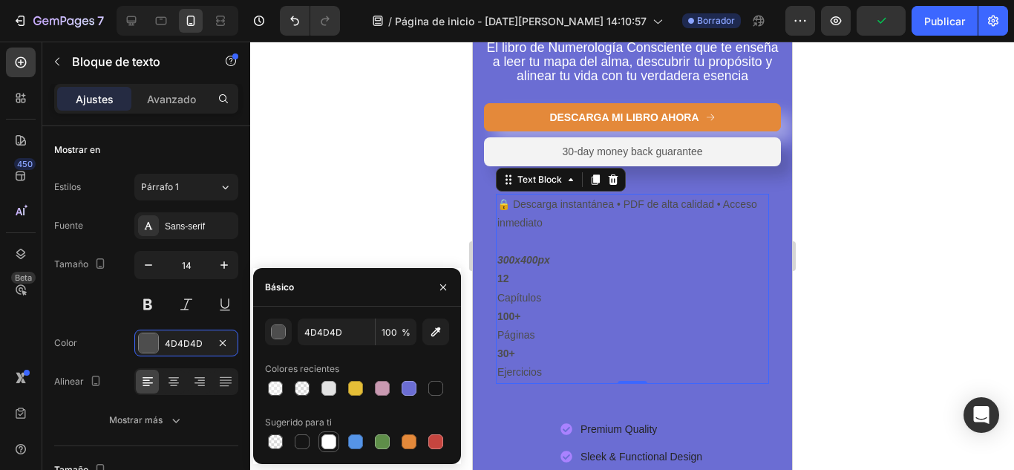
click at [330, 447] on div at bounding box center [328, 441] width 15 height 15
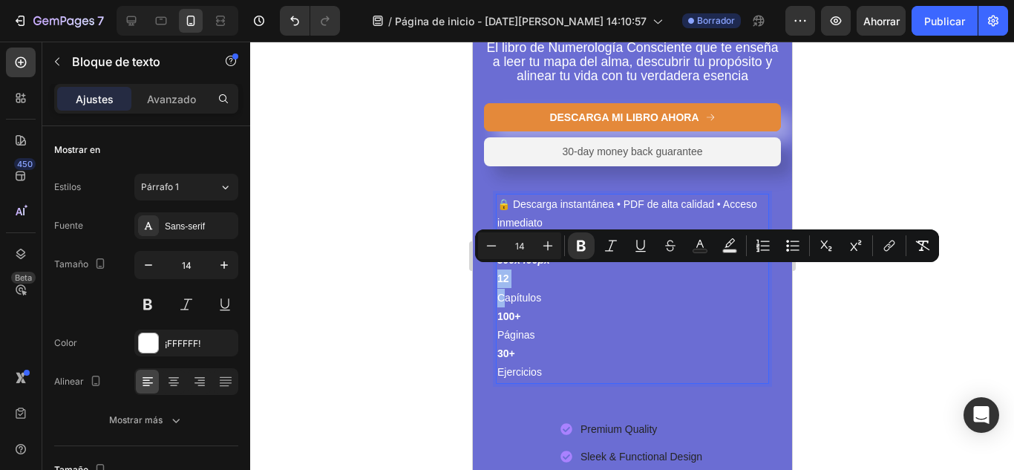
drag, startPoint x: 557, startPoint y: 273, endPoint x: 508, endPoint y: 315, distance: 64.8
click at [504, 316] on div "🔒 Descarga instantánea • PDF de alta calidad • Acceso inmediato 300x400px 12 Ca…" at bounding box center [631, 289] width 273 height 190
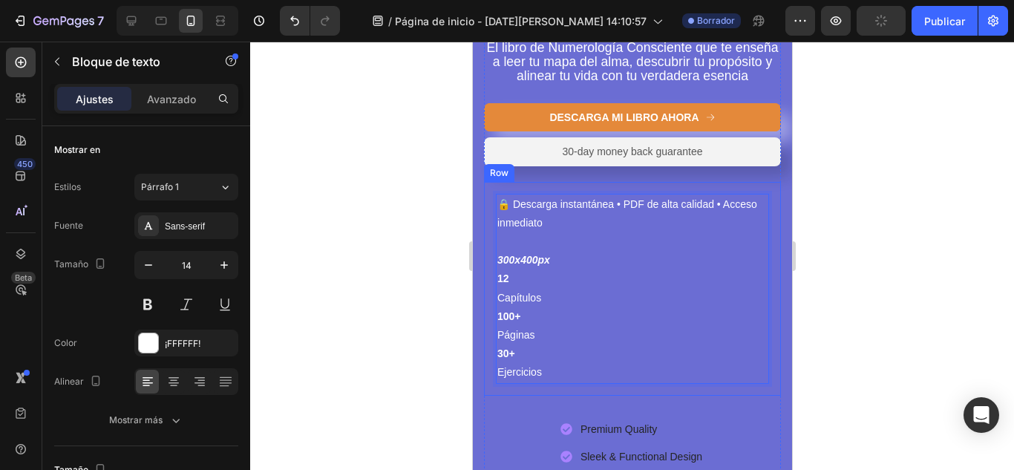
drag, startPoint x: 551, startPoint y: 276, endPoint x: 485, endPoint y: 277, distance: 66.0
click at [485, 277] on div "🔒 Descarga instantánea • PDF de alta calidad • Acceso inmediato 300x400px 12 Ca…" at bounding box center [631, 289] width 297 height 214
click at [551, 269] on p "300x400px" at bounding box center [631, 250] width 270 height 37
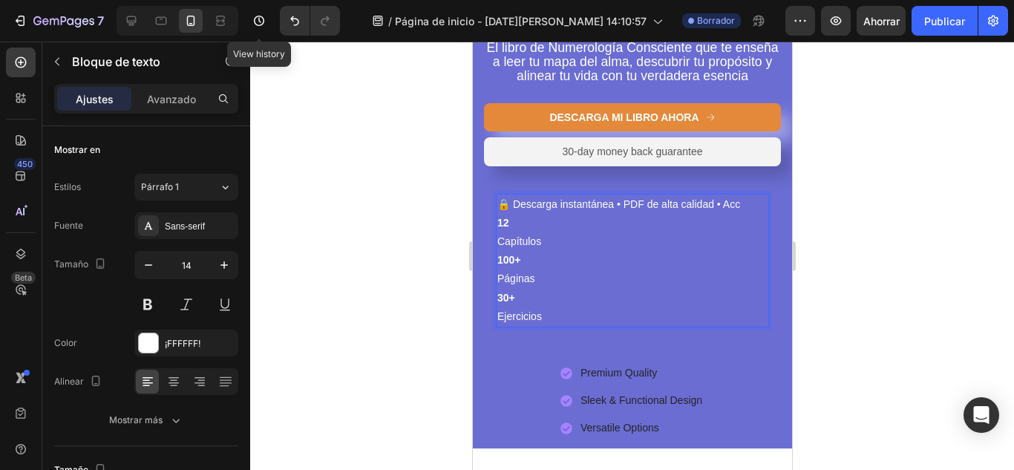
click at [303, 24] on button "Deshacer/Rehacer" at bounding box center [295, 21] width 30 height 30
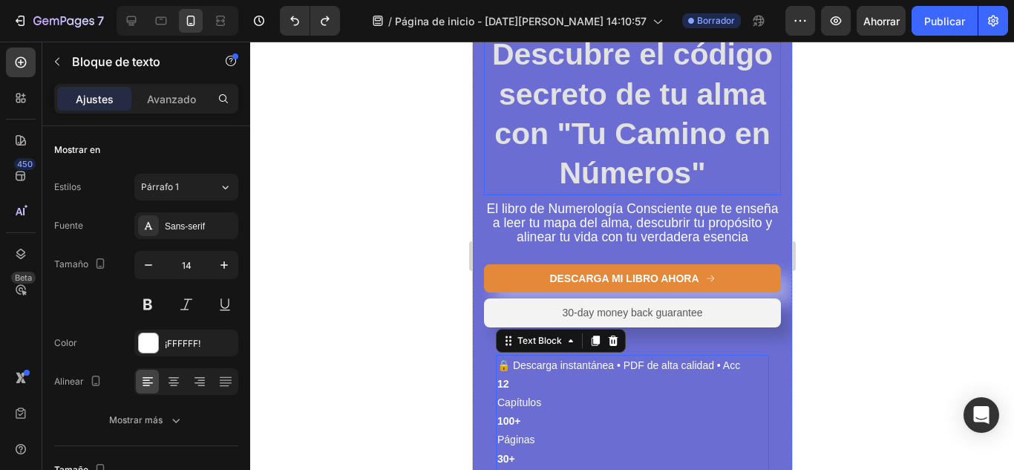
scroll to position [124, 0]
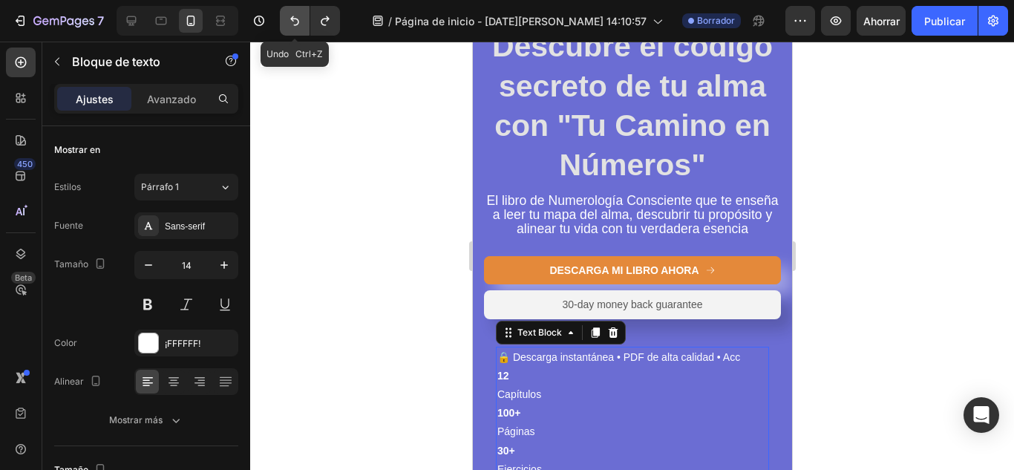
click at [289, 17] on icon "Deshacer/Rehacer" at bounding box center [294, 20] width 15 height 15
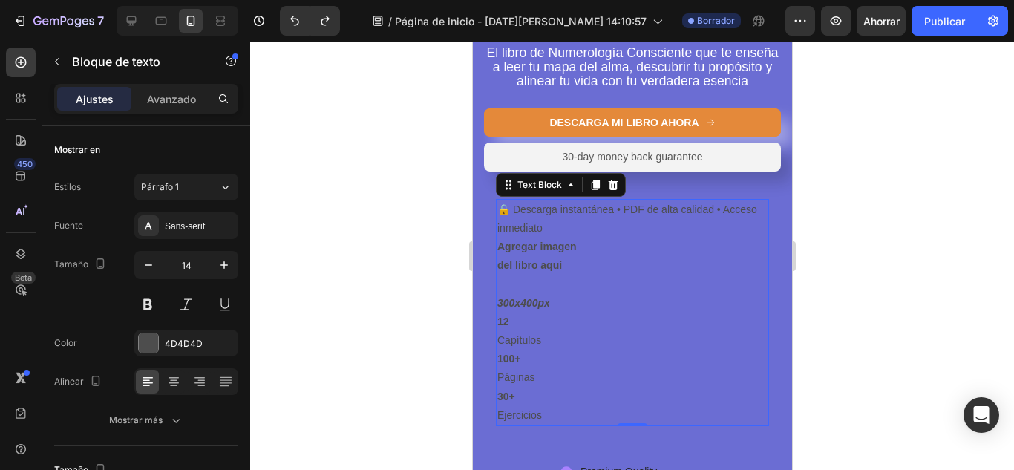
scroll to position [272, 0]
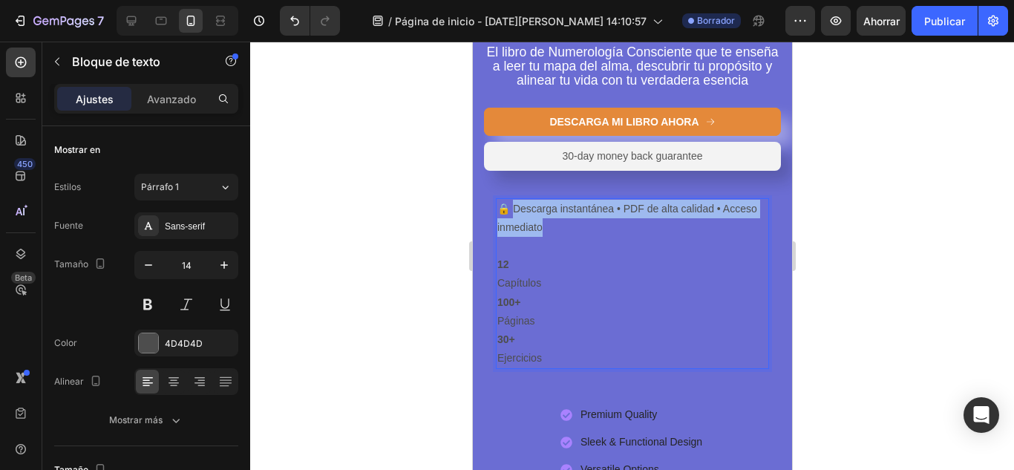
drag, startPoint x: 516, startPoint y: 226, endPoint x: 583, endPoint y: 239, distance: 68.0
click at [583, 237] on p "🔒 Descarga instantánea • PDF de alta calidad • Acceso inmediato" at bounding box center [631, 218] width 270 height 37
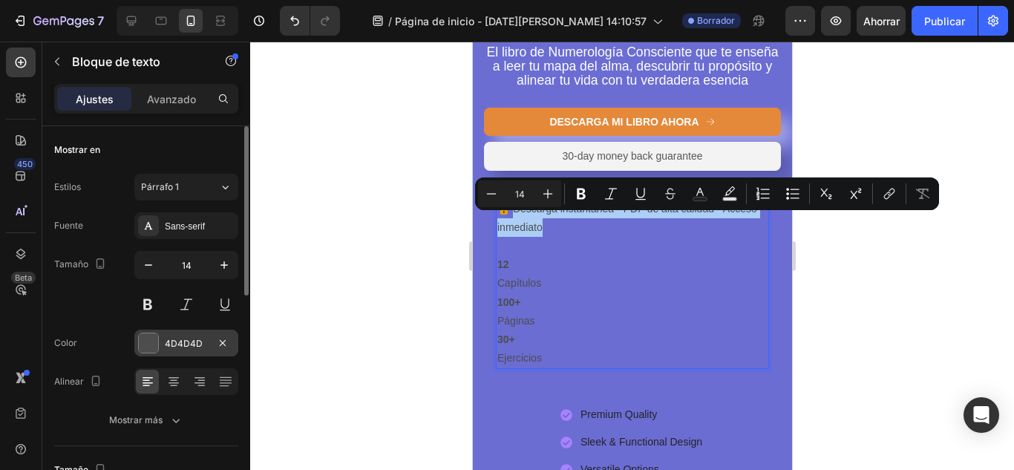
click at [147, 342] on div at bounding box center [148, 342] width 19 height 19
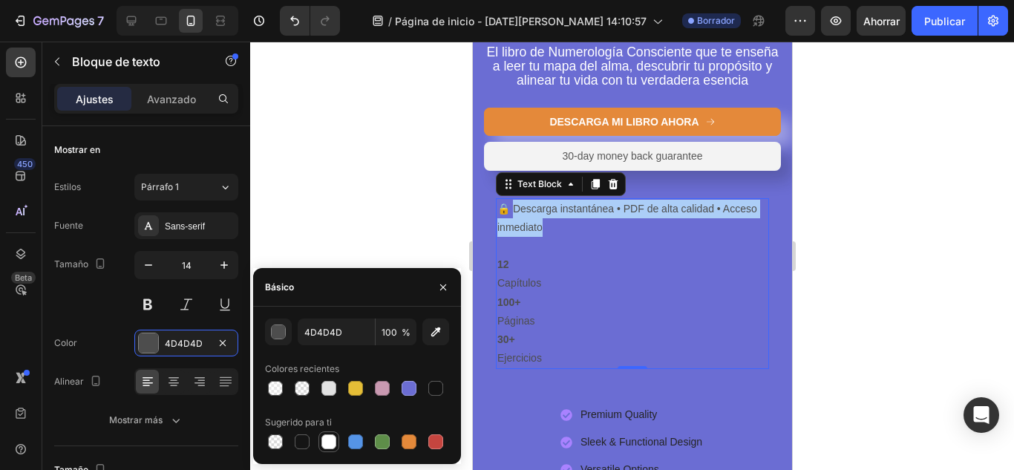
click at [322, 441] on div at bounding box center [328, 441] width 15 height 15
type input "FFFFFF"
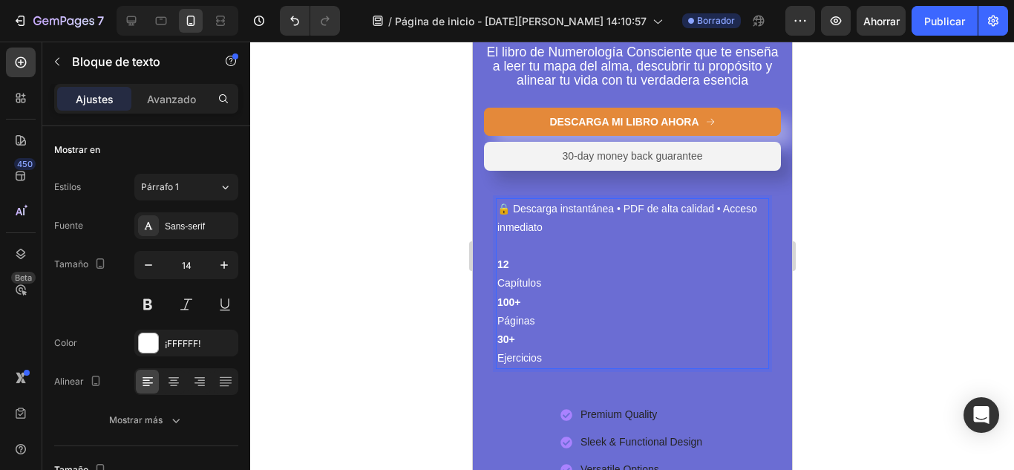
click at [637, 274] on p "12" at bounding box center [631, 264] width 270 height 19
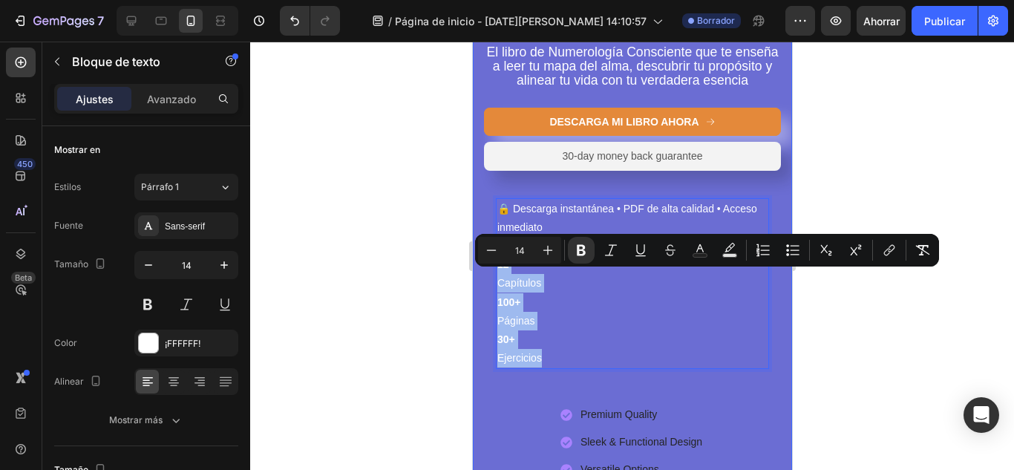
drag, startPoint x: 553, startPoint y: 371, endPoint x: 480, endPoint y: 277, distance: 119.0
click at [480, 277] on div "Icon Icon Icon Icon Icon Icon List Método completo y consciente • 100 páginas d…" at bounding box center [631, 167] width 319 height 646
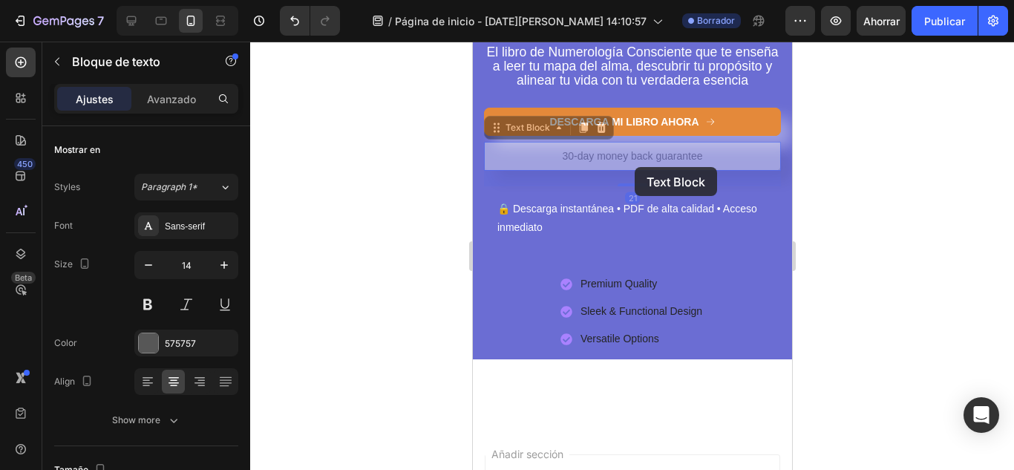
scroll to position [147, 0]
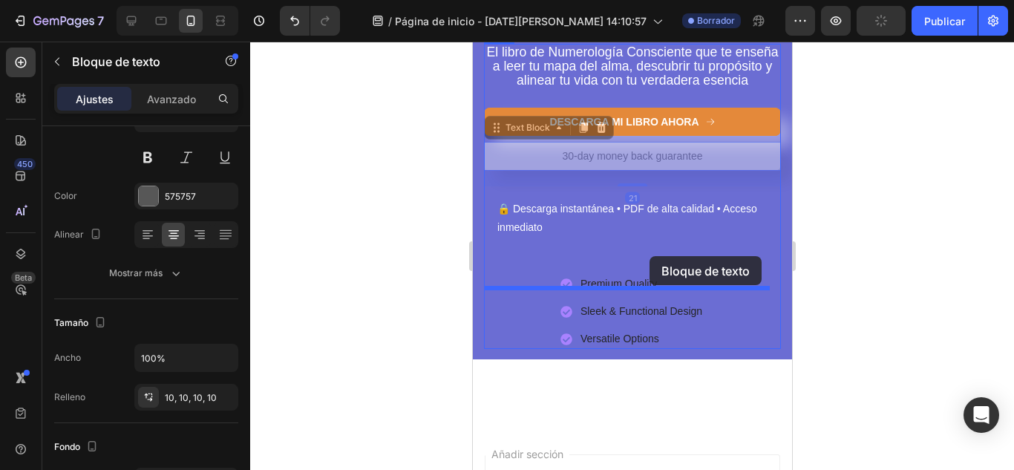
drag, startPoint x: 634, startPoint y: 167, endPoint x: 648, endPoint y: 256, distance: 90.3
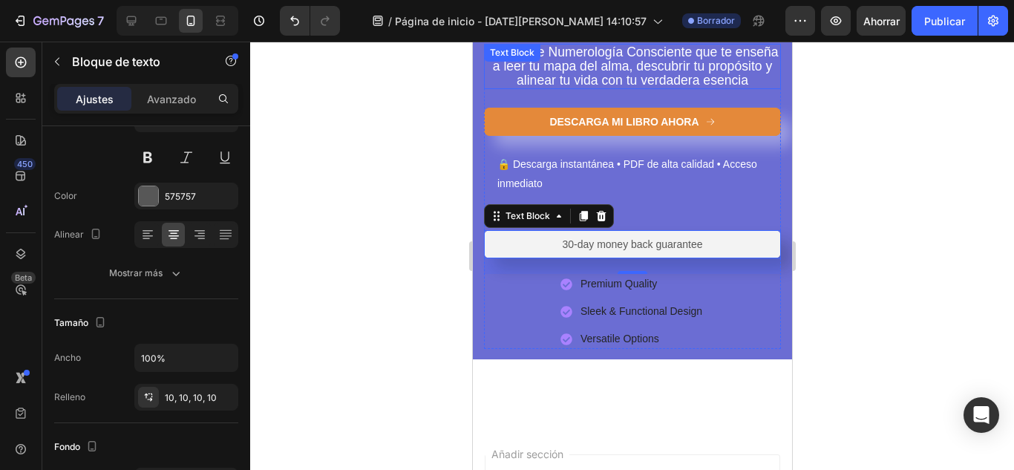
drag, startPoint x: 645, startPoint y: 261, endPoint x: 649, endPoint y: 102, distance: 159.6
click at [649, 102] on div "El libro de Numerología Consciente que te enseña a leer tu mapa del alma, descu…" at bounding box center [631, 196] width 297 height 305
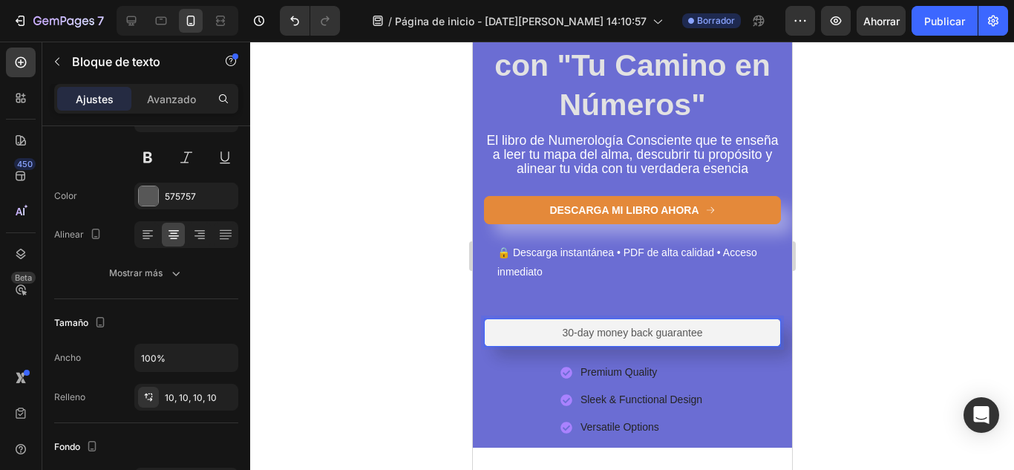
scroll to position [173, 0]
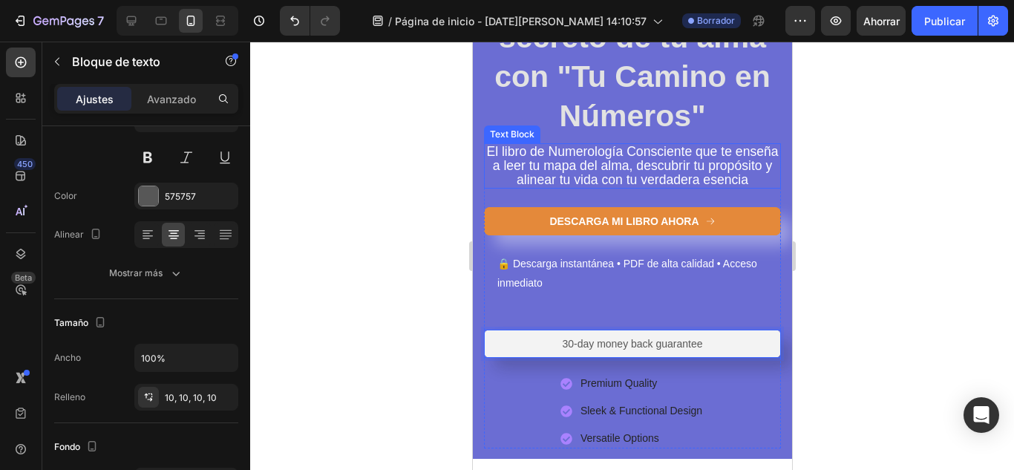
drag, startPoint x: 700, startPoint y: 362, endPoint x: 694, endPoint y: 197, distance: 164.8
click at [694, 197] on div "El libro de Numerología Consciente que te enseña a leer tu mapa del alma, descu…" at bounding box center [631, 295] width 297 height 305
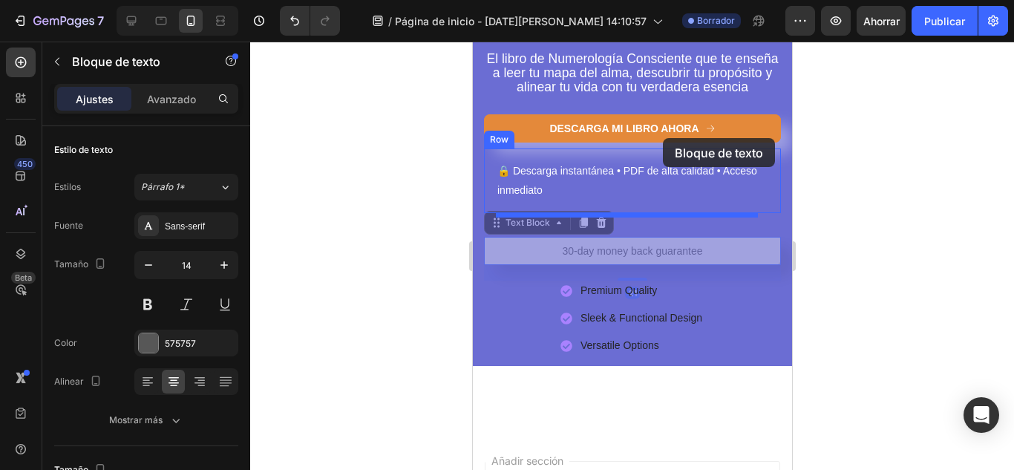
scroll to position [310, 0]
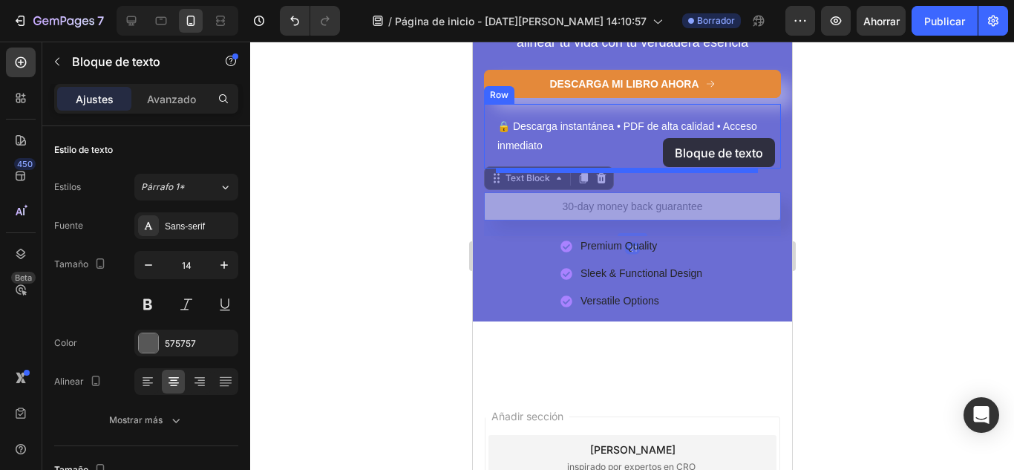
drag, startPoint x: 706, startPoint y: 437, endPoint x: 721, endPoint y: 223, distance: 215.0
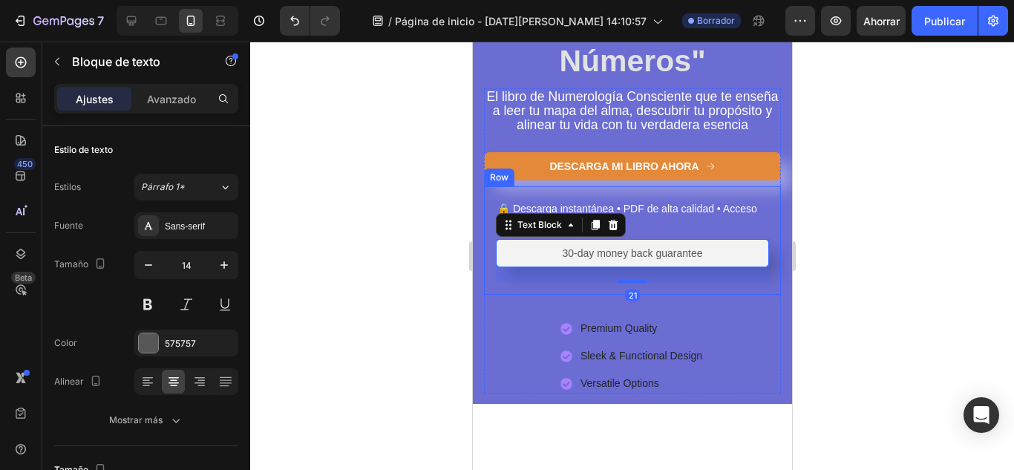
scroll to position [211, 0]
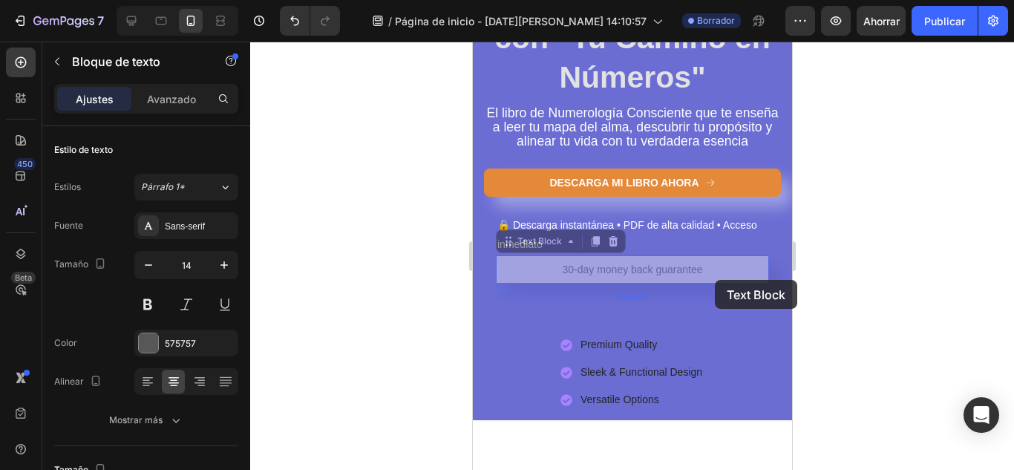
click at [699, 160] on div "El libro de Numerología Consciente que te enseña a leer tu mapa del alma, descu…" at bounding box center [631, 257] width 297 height 305
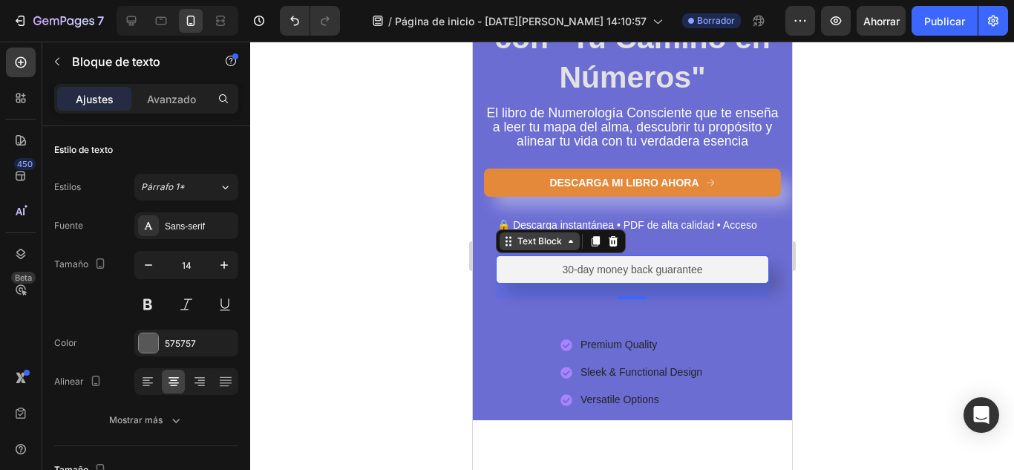
click at [531, 248] on div "Text Block" at bounding box center [538, 240] width 50 height 13
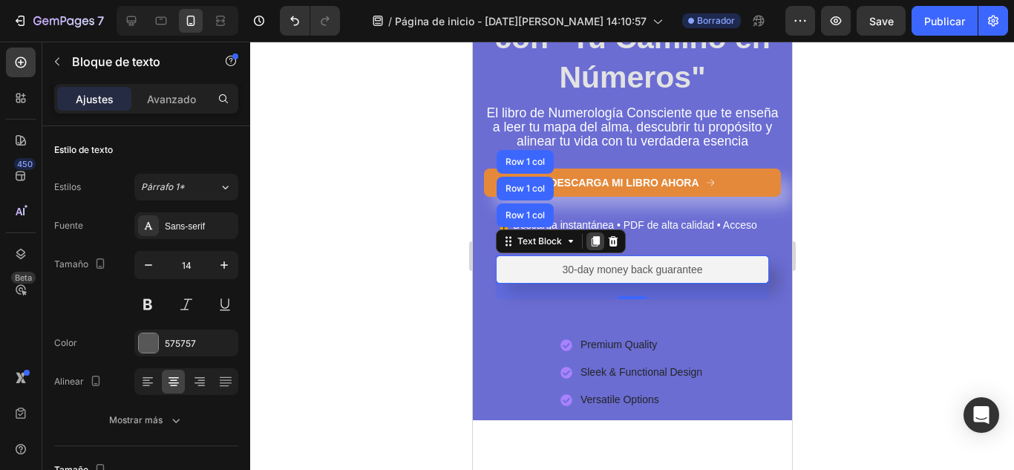
click at [595, 246] on icon at bounding box center [595, 241] width 8 height 10
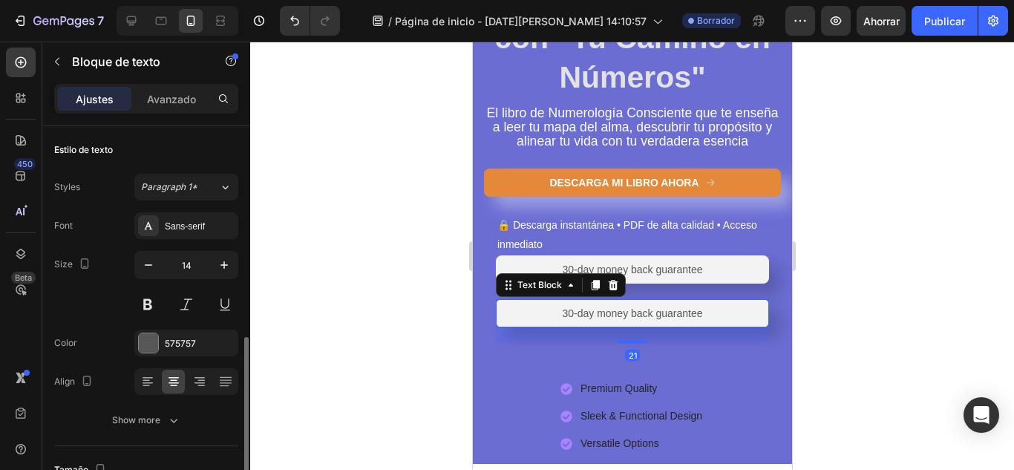
scroll to position [147, 0]
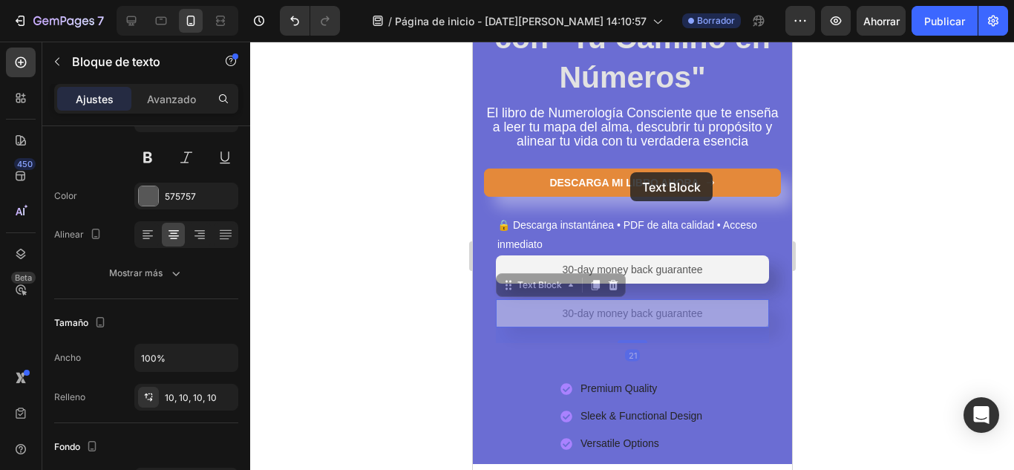
drag, startPoint x: 649, startPoint y: 332, endPoint x: 631, endPoint y: 164, distance: 169.4
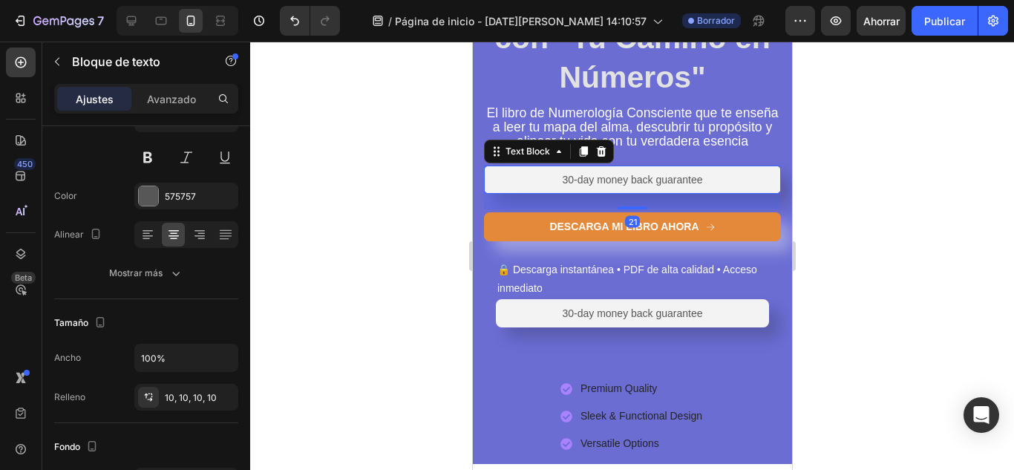
click at [646, 186] on p "30-day money back guarantee" at bounding box center [631, 179] width 282 height 13
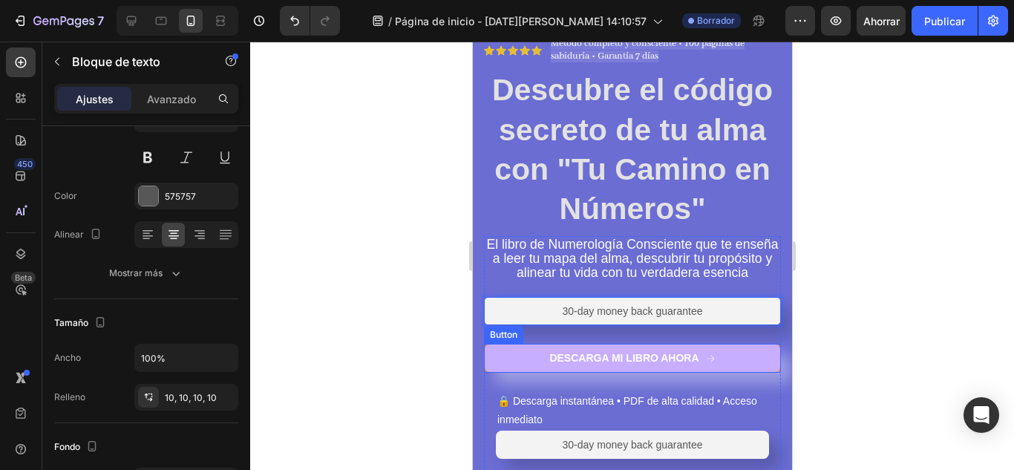
scroll to position [0, 0]
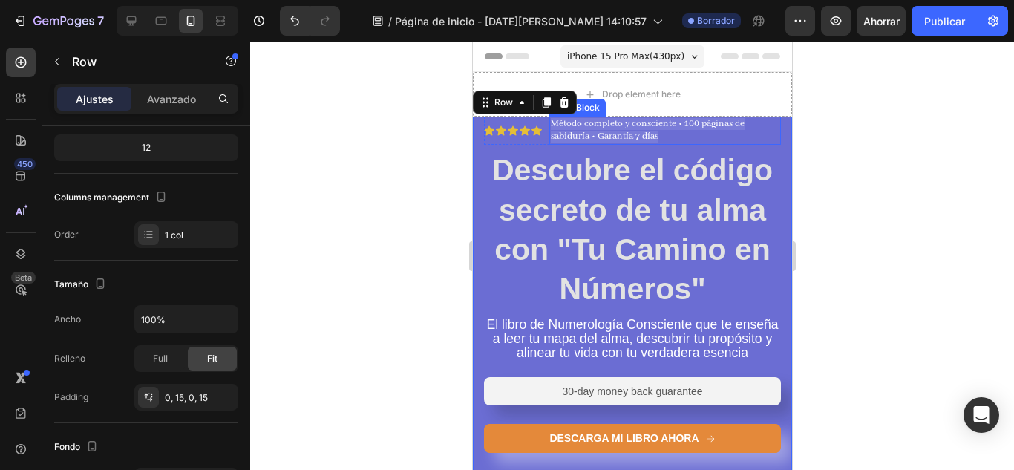
click at [554, 126] on p "Método completo y consciente • 100 páginas de sabiduría • Garantía 7 días" at bounding box center [664, 130] width 229 height 25
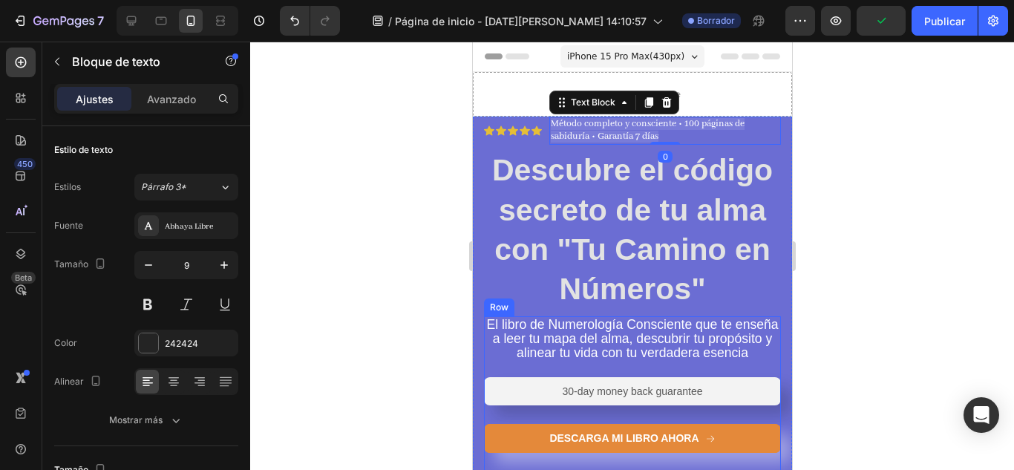
click at [674, 398] on p "30-day money back guarantee" at bounding box center [631, 390] width 282 height 13
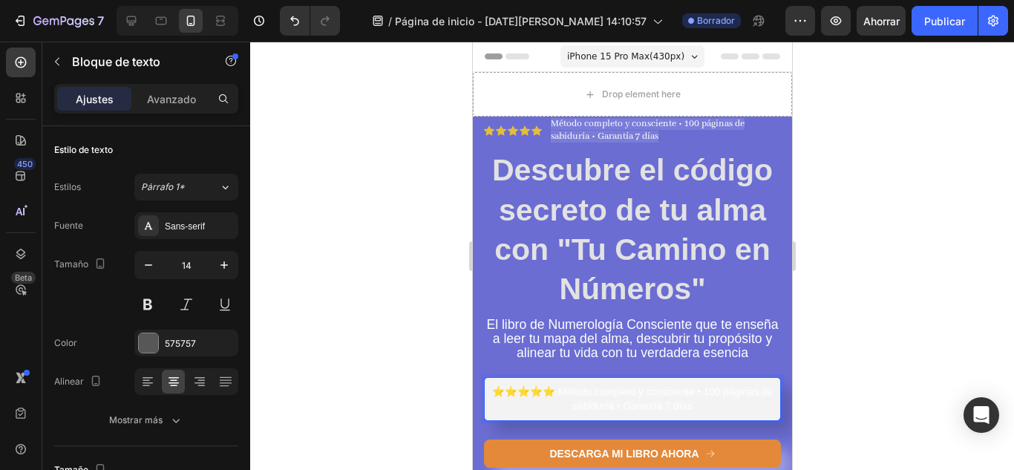
click at [626, 411] on span "⭐⭐⭐⭐⭐ Método completo y consciente • 100 páginas de sabiduría • Garantía 7 días" at bounding box center [631, 398] width 280 height 25
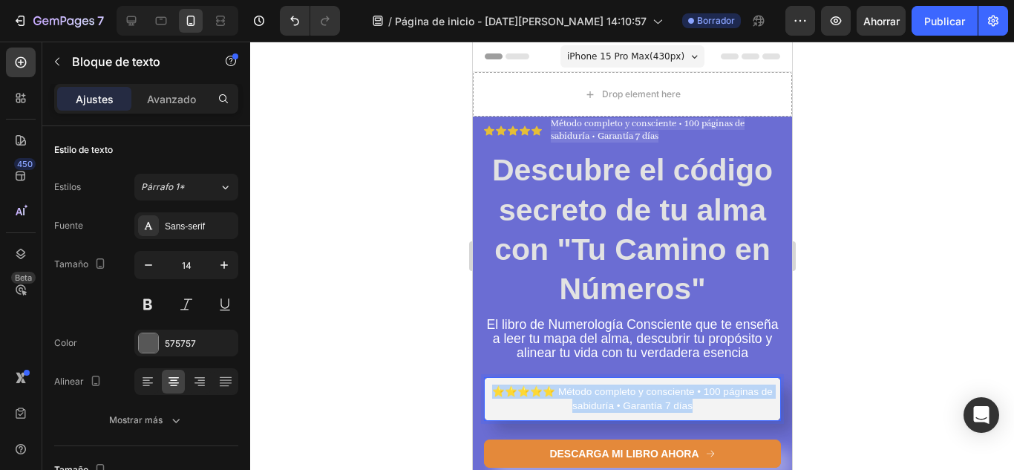
click at [626, 411] on span "⭐⭐⭐⭐⭐ Método completo y consciente • 100 páginas de sabiduría • Garantía 7 días" at bounding box center [631, 398] width 280 height 25
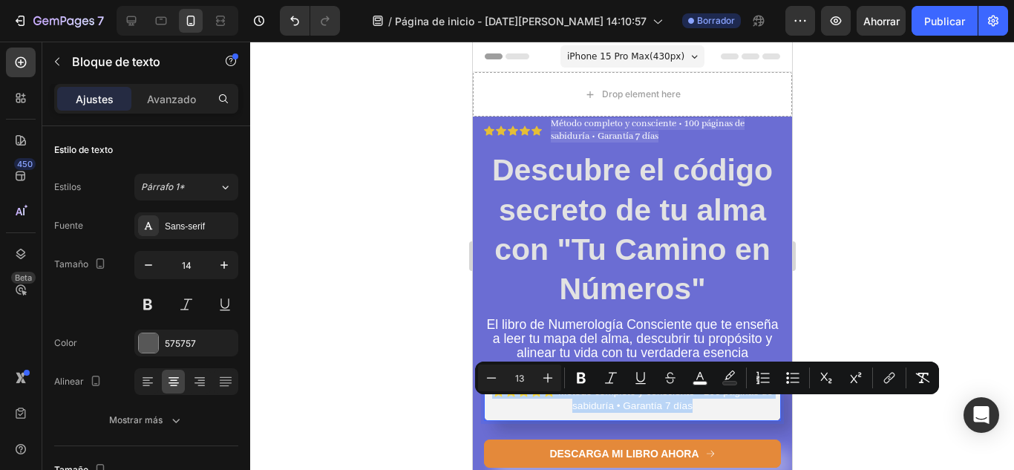
click at [626, 411] on span "⭐⭐⭐⭐⭐ Método completo y consciente • 100 páginas de sabiduría • Garantía 7 días" at bounding box center [631, 398] width 280 height 25
drag, startPoint x: 579, startPoint y: 411, endPoint x: 718, endPoint y: 420, distance: 139.8
click at [718, 413] on p "⭐⭐⭐⭐⭐ Método completo y consciente • 100 páginas de sabiduría • Garantía 7 días" at bounding box center [631, 398] width 282 height 28
click at [734, 413] on p "⭐⭐⭐⭐⭐ Método completo y consciente • 100 páginas de sabiduría • Garantía 7 días" at bounding box center [631, 398] width 282 height 28
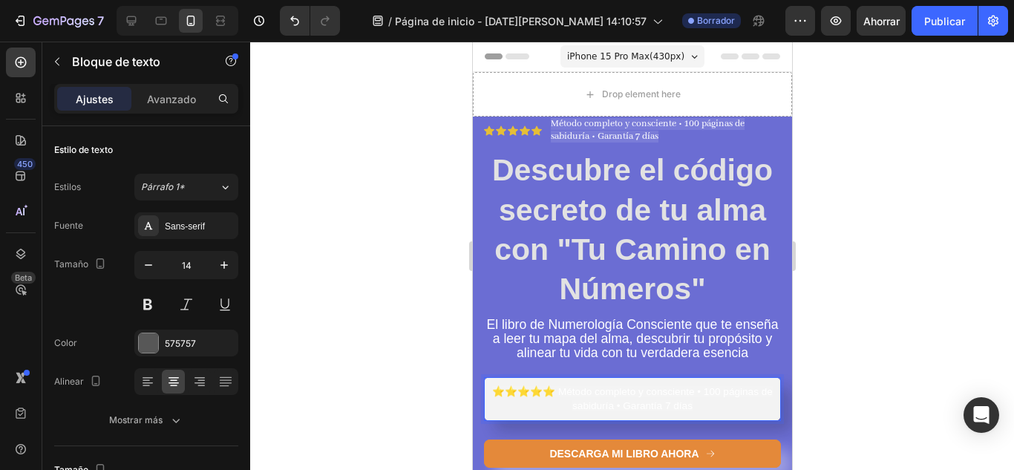
click at [734, 413] on p "⭐⭐⭐⭐⭐ Método completo y consciente • 100 páginas de sabiduría • Garantía 7 días" at bounding box center [631, 398] width 282 height 28
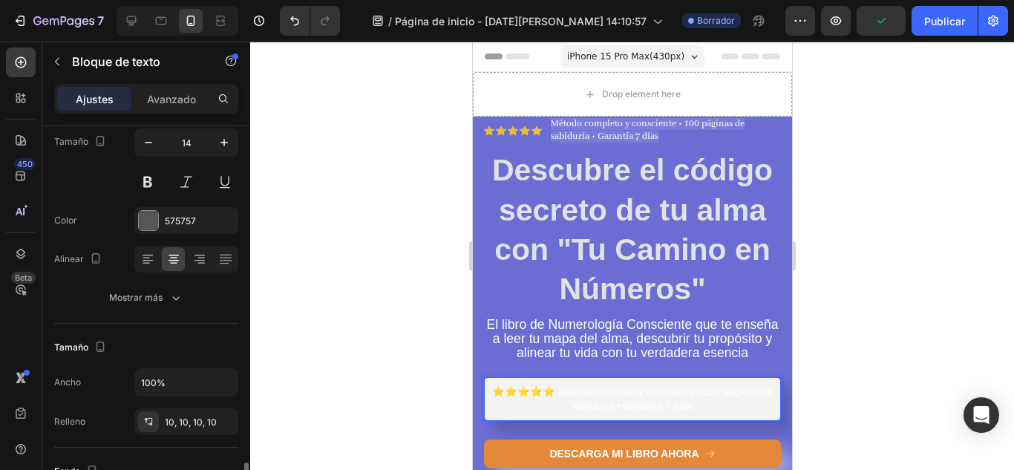
scroll to position [319, 0]
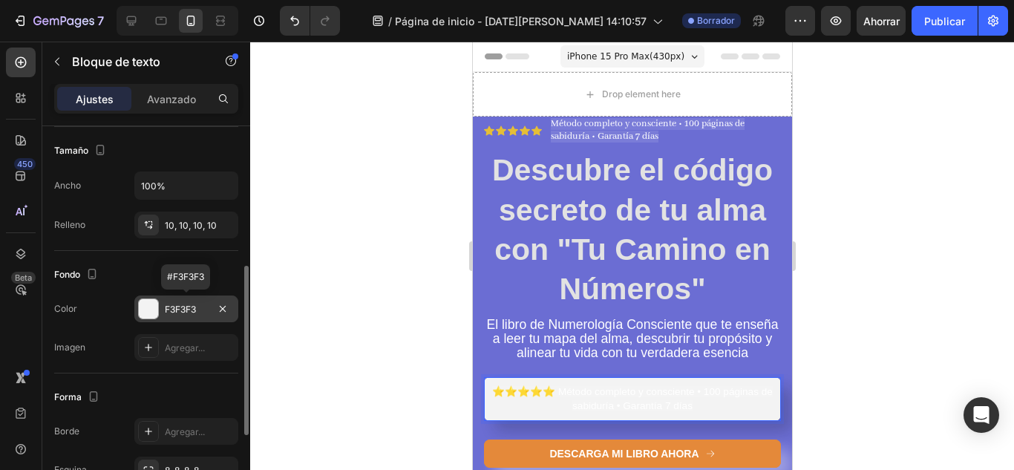
click at [153, 304] on div at bounding box center [148, 308] width 19 height 19
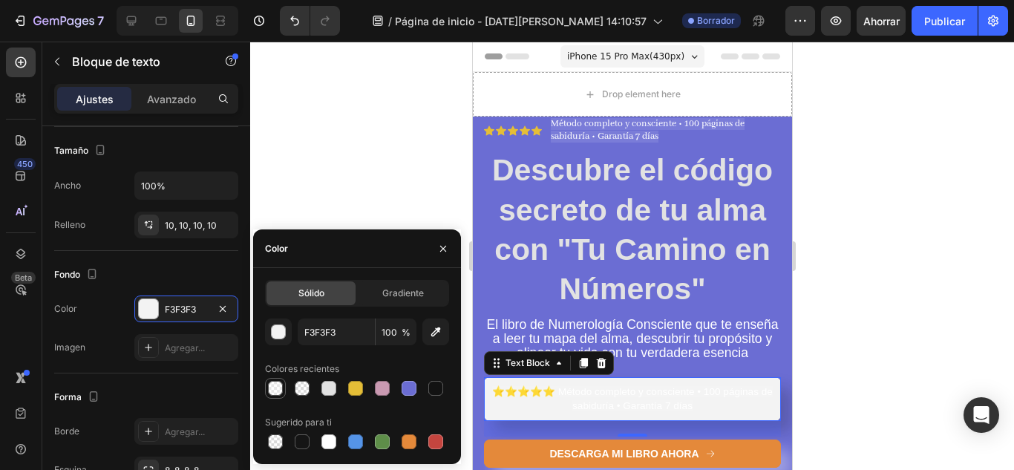
click at [273, 390] on div at bounding box center [275, 388] width 15 height 15
type input "FFFFFF"
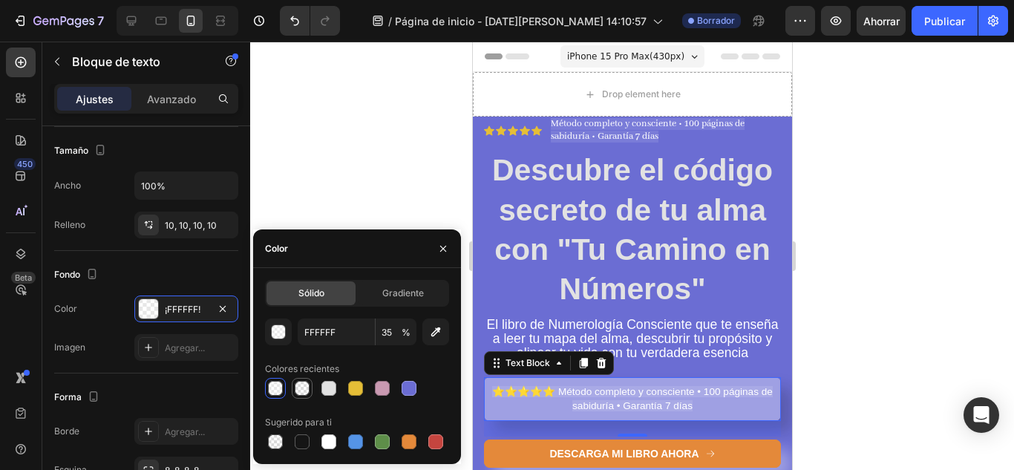
click at [303, 391] on div at bounding box center [302, 388] width 15 height 15
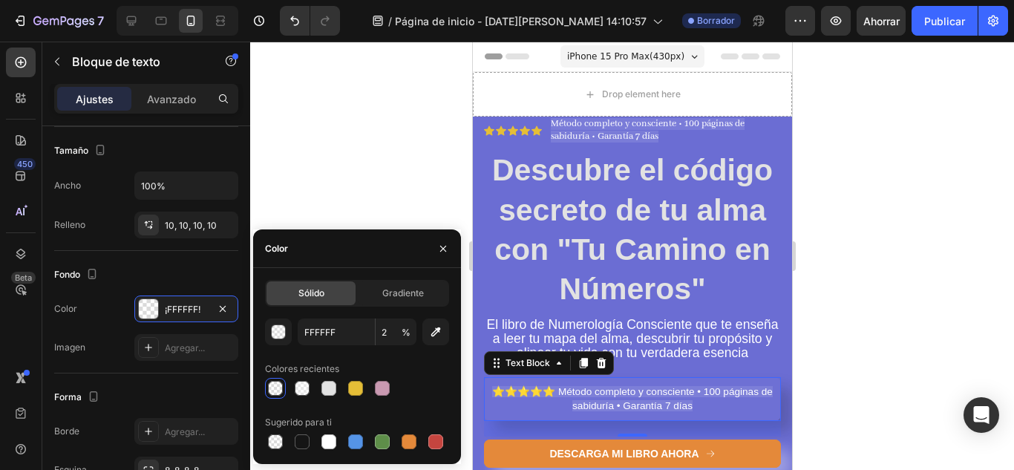
click at [278, 390] on div at bounding box center [275, 388] width 15 height 15
click at [300, 387] on div at bounding box center [302, 388] width 15 height 15
type input "35"
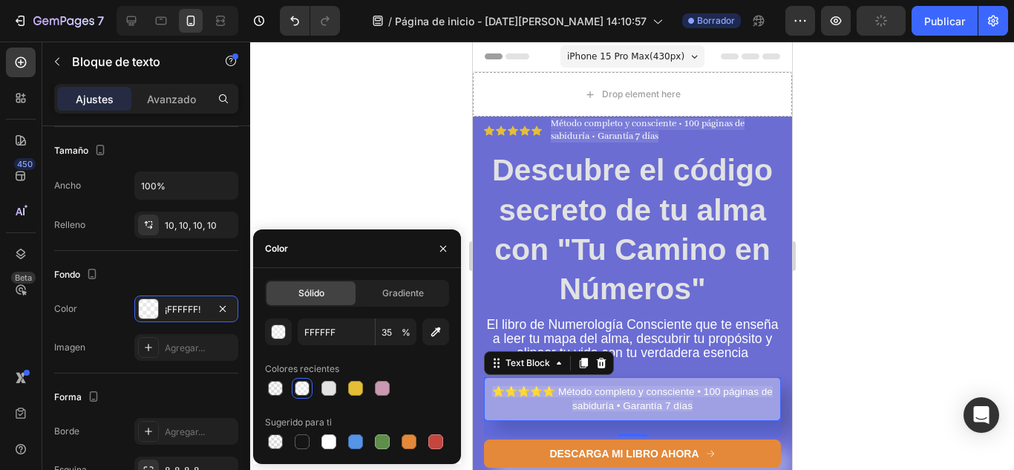
click at [829, 290] on div at bounding box center [631, 256] width 763 height 428
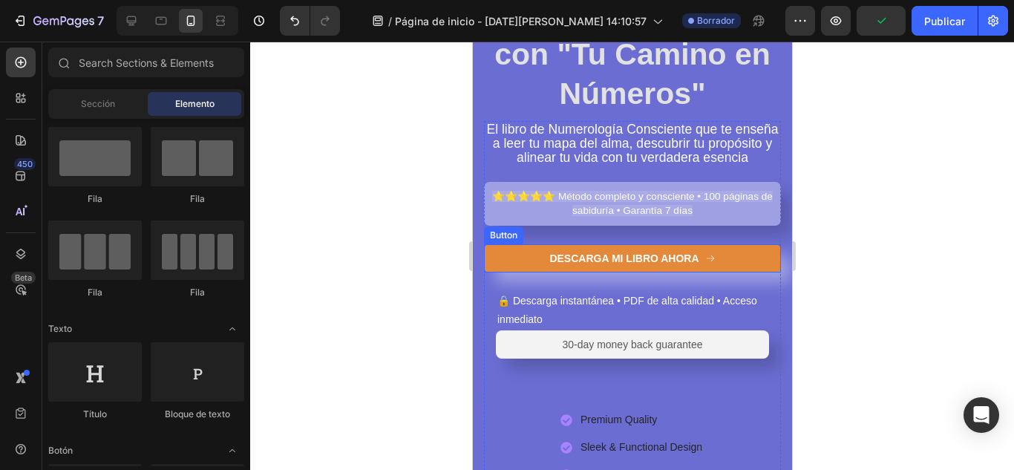
scroll to position [198, 0]
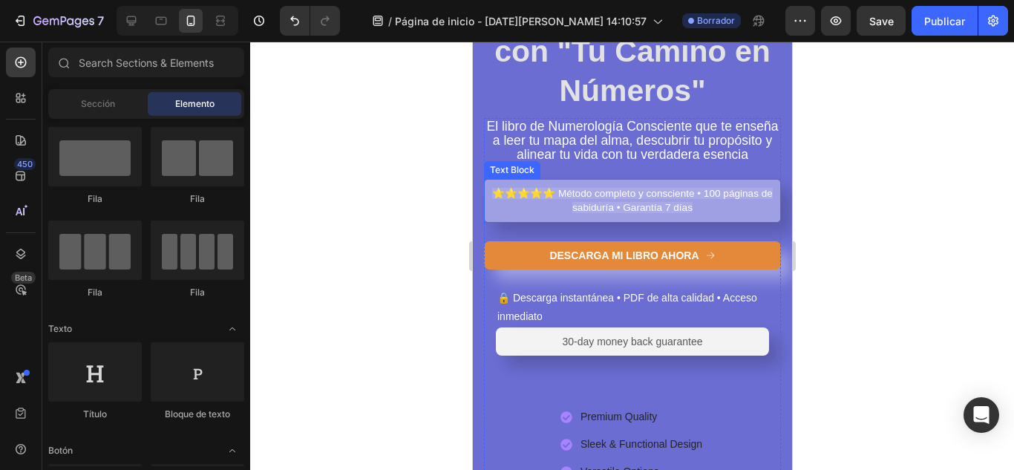
click at [580, 207] on span "⭐⭐⭐⭐⭐ Método completo y consciente • 100 páginas de sabiduría • Garantía 7 días" at bounding box center [631, 200] width 280 height 25
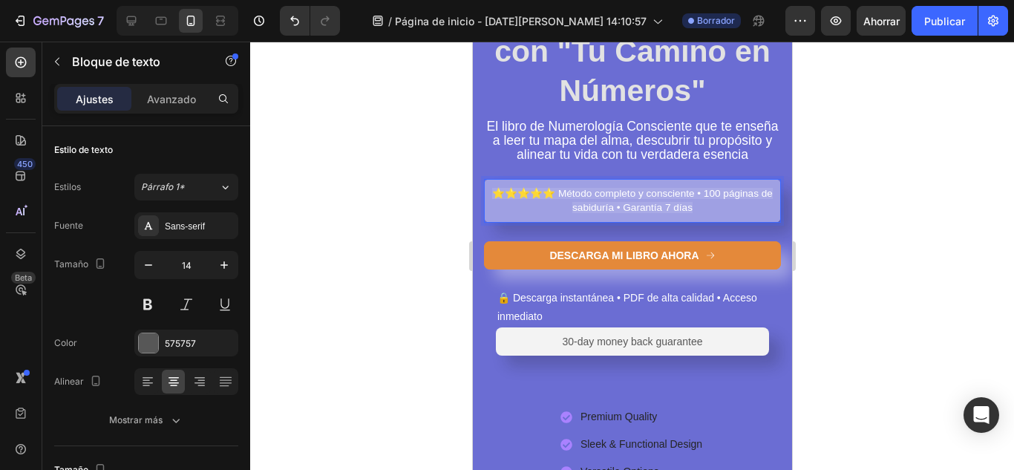
click at [580, 207] on span "⭐⭐⭐⭐⭐ Método completo y consciente • 100 páginas de sabiduría • Garantía 7 días" at bounding box center [631, 200] width 280 height 25
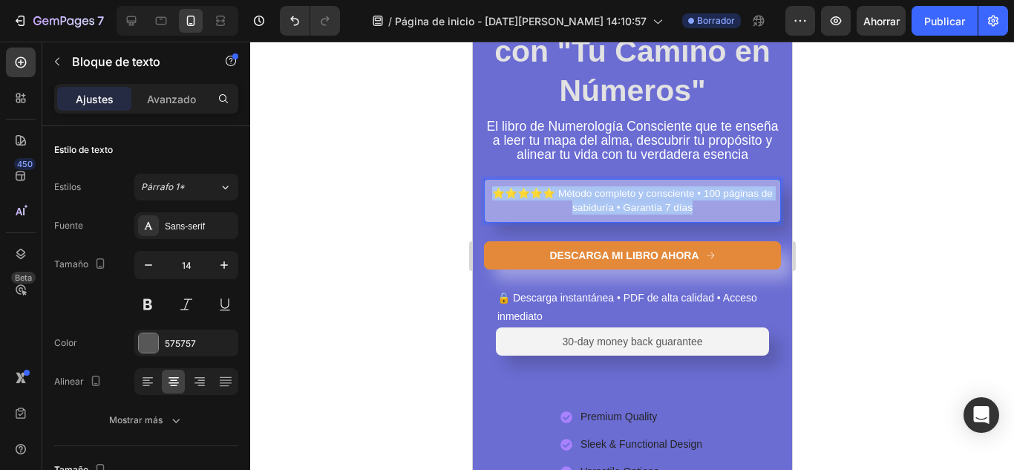
click at [580, 207] on span "⭐⭐⭐⭐⭐ Método completo y consciente • 100 páginas de sabiduría • Garantía 7 días" at bounding box center [631, 200] width 280 height 25
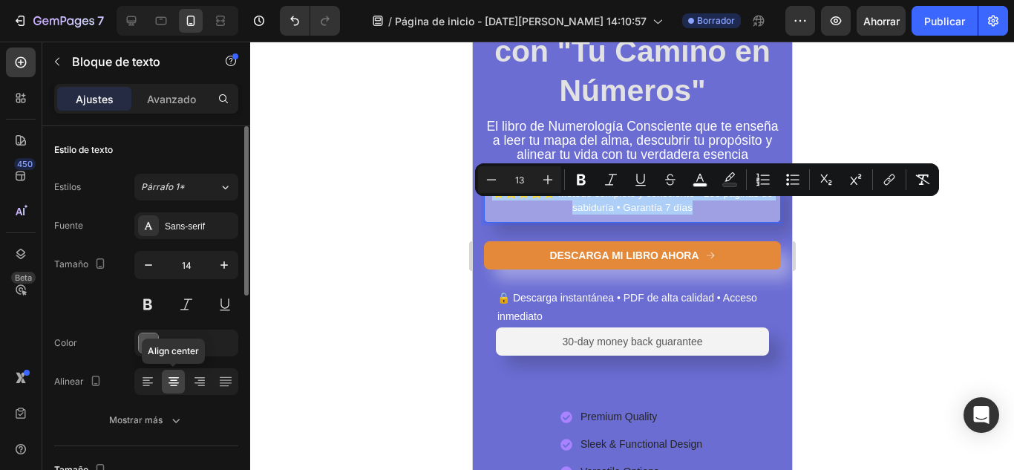
click at [177, 384] on icon at bounding box center [173, 381] width 15 height 15
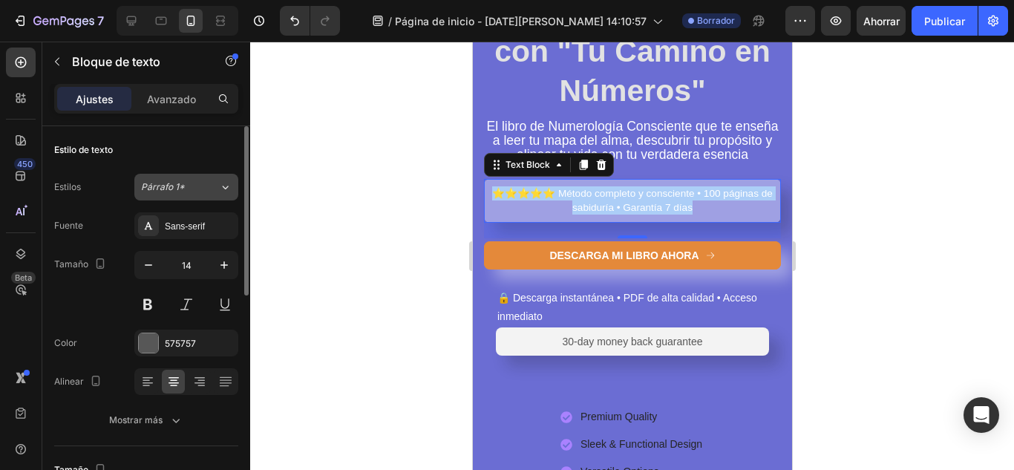
click at [186, 185] on div "Párrafo 1*" at bounding box center [171, 186] width 60 height 13
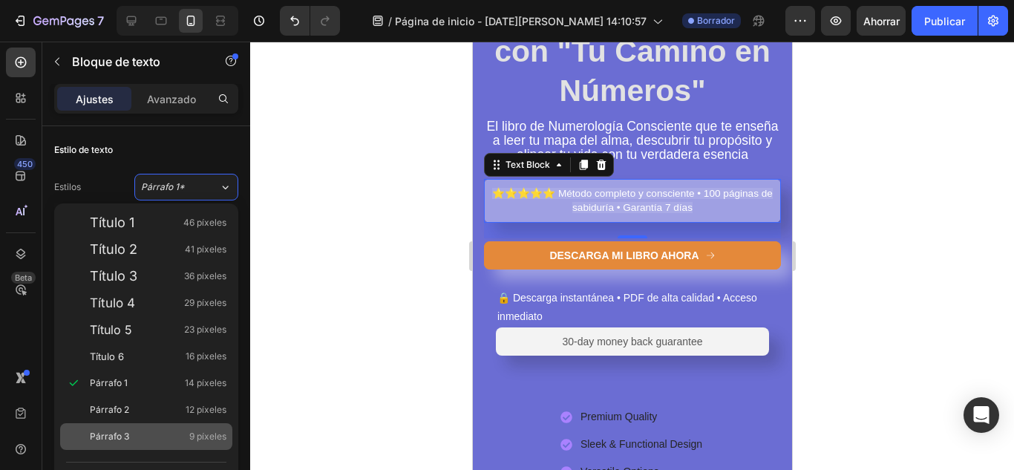
click at [185, 433] on div "Párrafo 3 9 píxeles" at bounding box center [158, 436] width 137 height 15
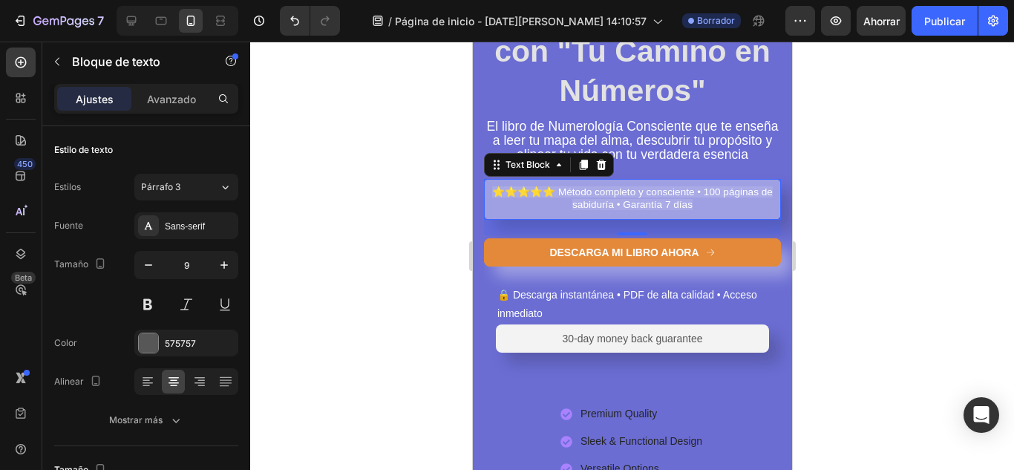
click at [500, 203] on p "⭐⭐⭐⭐⭐ Método completo y consciente • 100 páginas de sabiduría • Garantía 7 días" at bounding box center [631, 198] width 282 height 25
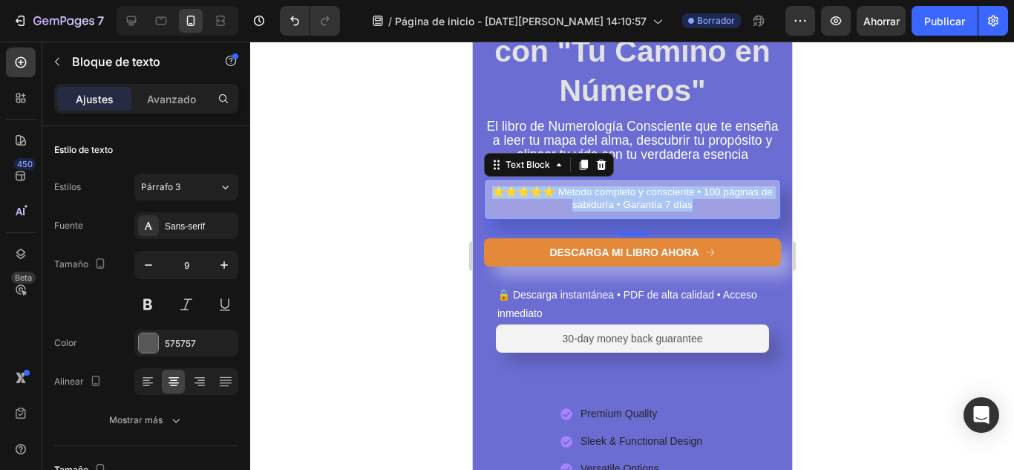
click at [500, 203] on p "⭐⭐⭐⭐⭐ Método completo y consciente • 100 páginas de sabiduría • Garantía 7 días" at bounding box center [631, 198] width 282 height 25
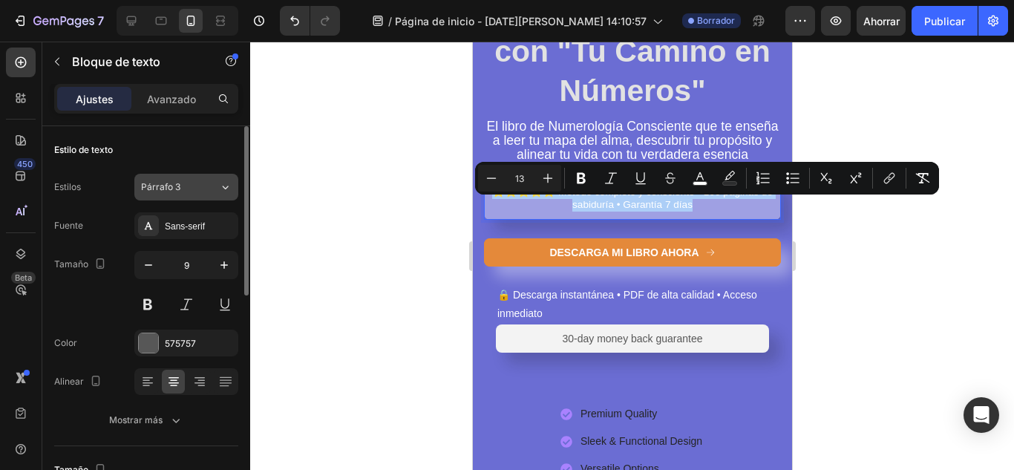
click at [180, 185] on font "Párrafo 3" at bounding box center [160, 186] width 39 height 11
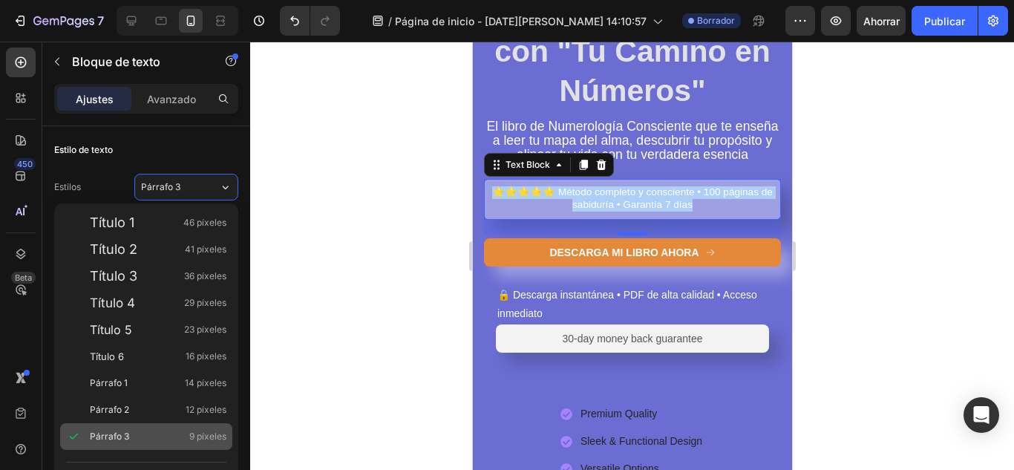
click at [157, 426] on div "Párrafo 3 9 píxeles" at bounding box center [146, 436] width 172 height 27
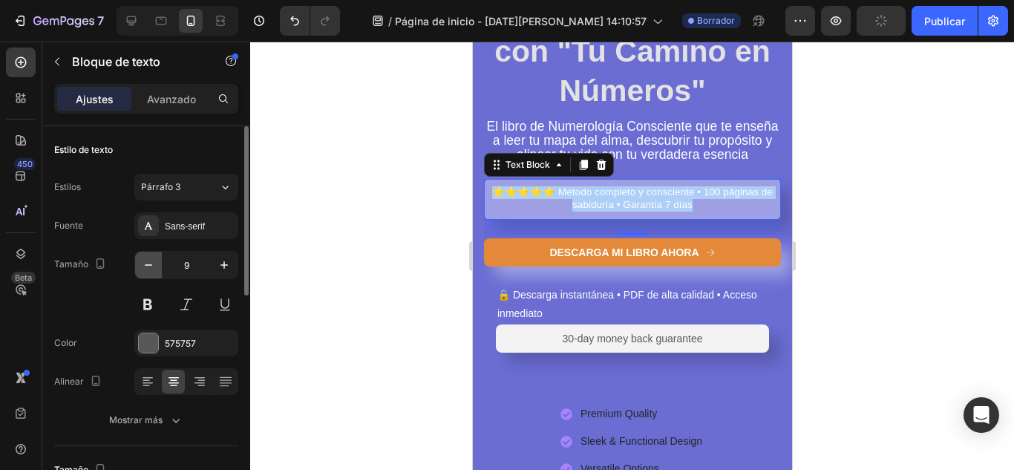
click at [148, 263] on icon "button" at bounding box center [148, 264] width 15 height 15
type input "8"
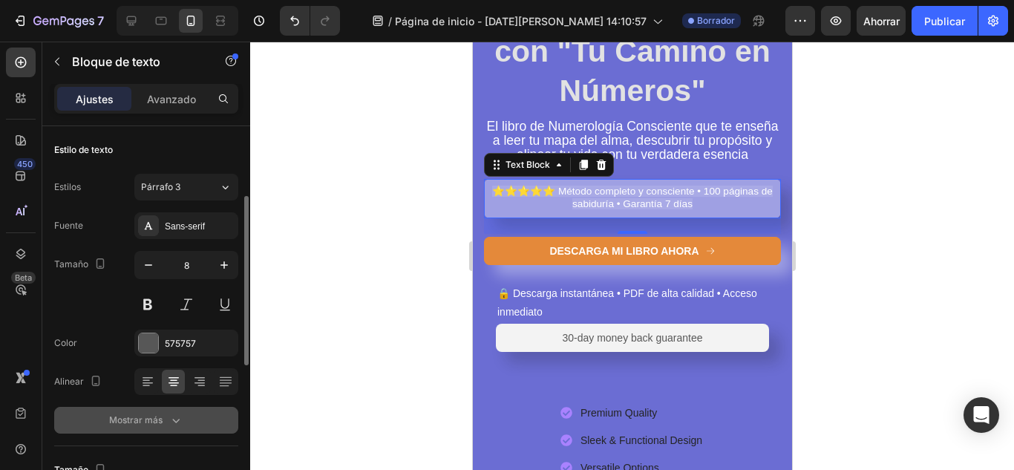
scroll to position [73, 0]
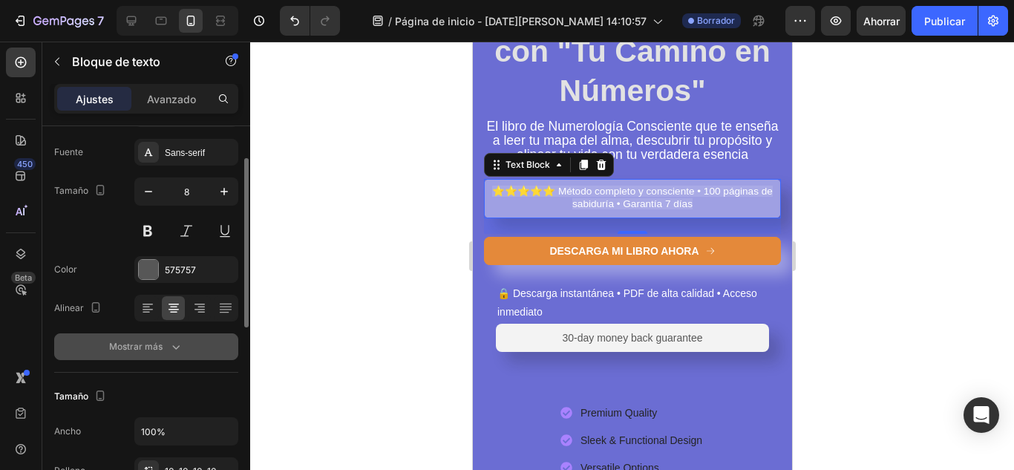
click at [203, 348] on button "Mostrar más" at bounding box center [146, 346] width 184 height 27
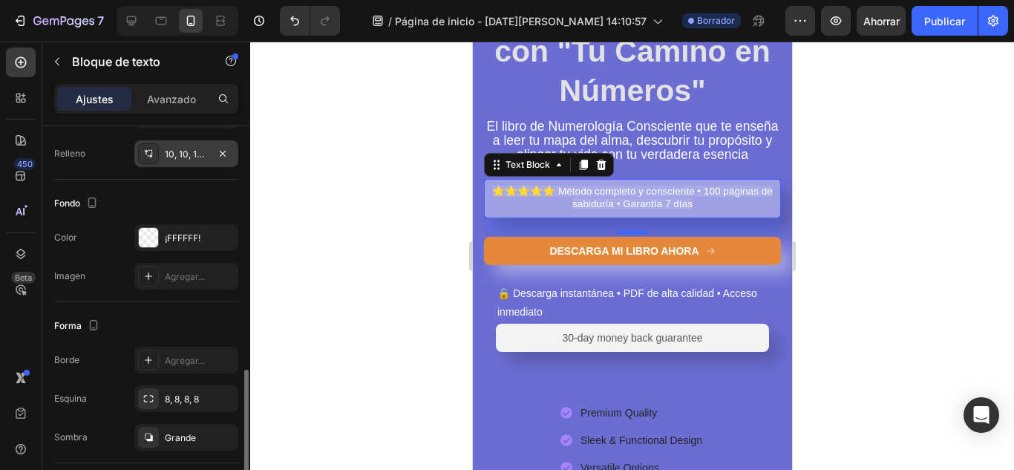
scroll to position [611, 0]
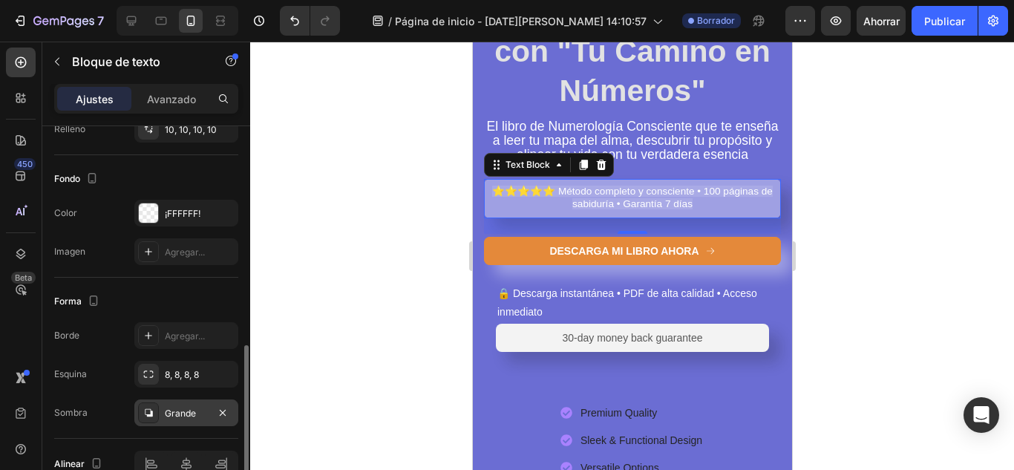
click at [203, 413] on div "Grande" at bounding box center [186, 413] width 43 height 13
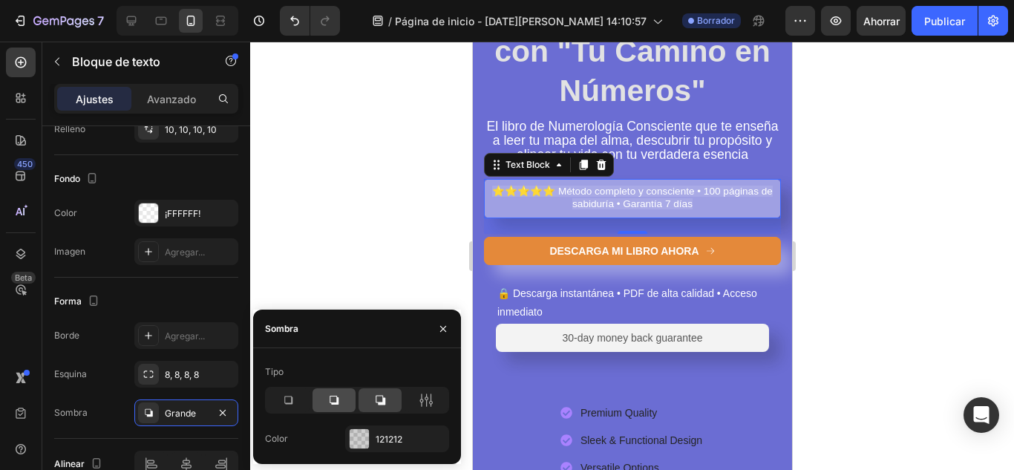
click at [337, 403] on icon at bounding box center [333, 399] width 9 height 9
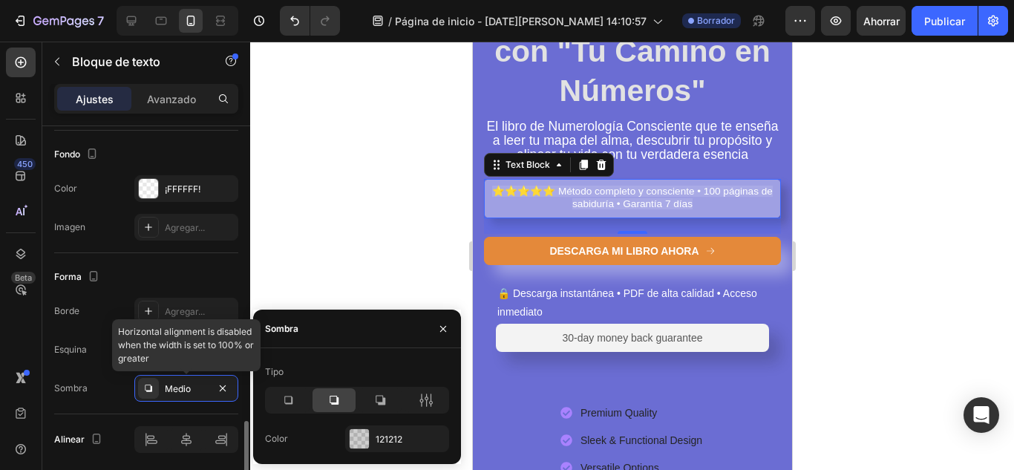
scroll to position [684, 0]
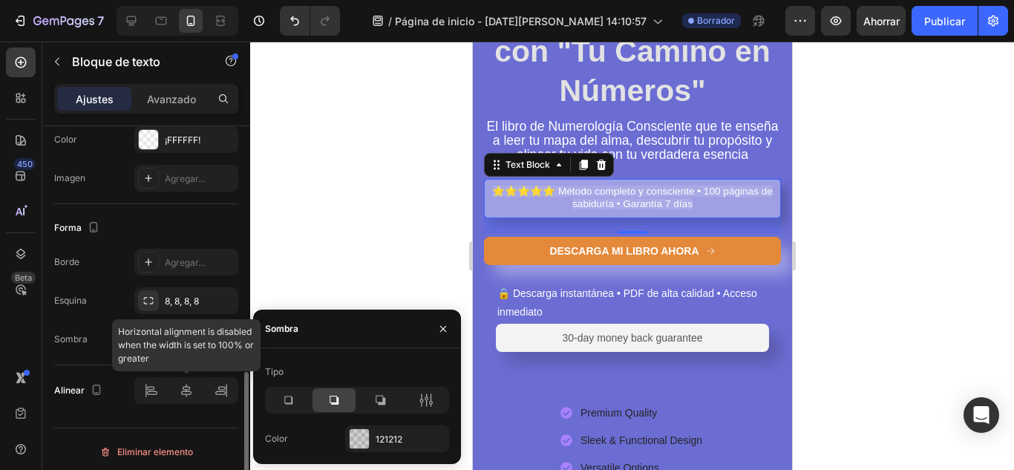
click at [191, 398] on div at bounding box center [186, 390] width 104 height 27
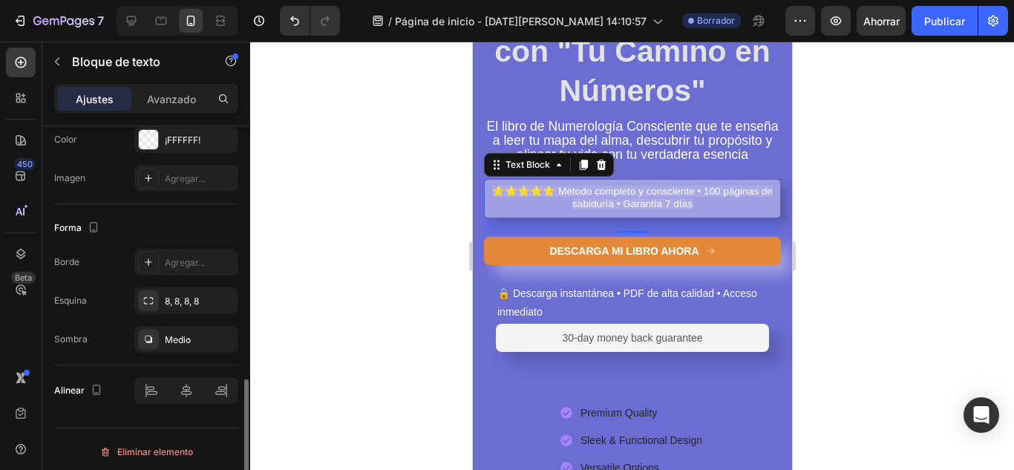
scroll to position [689, 0]
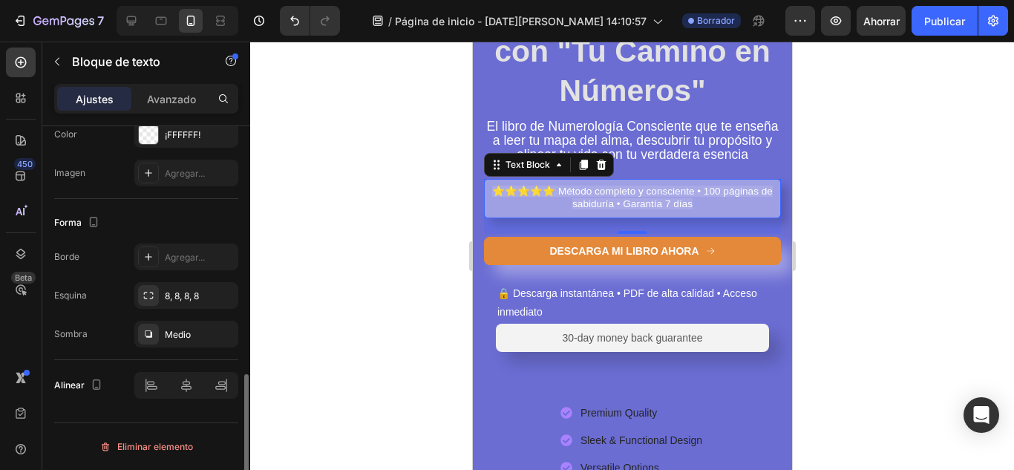
click at [833, 275] on div at bounding box center [631, 256] width 763 height 428
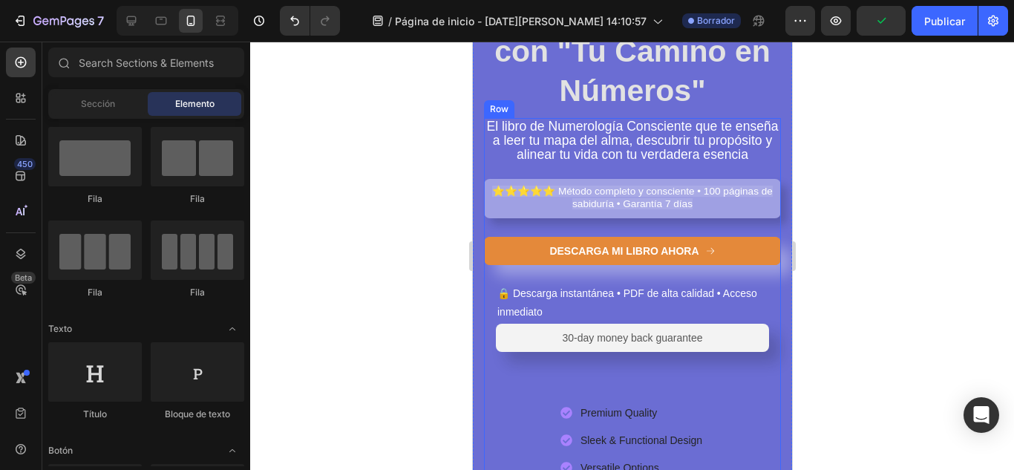
scroll to position [247, 0]
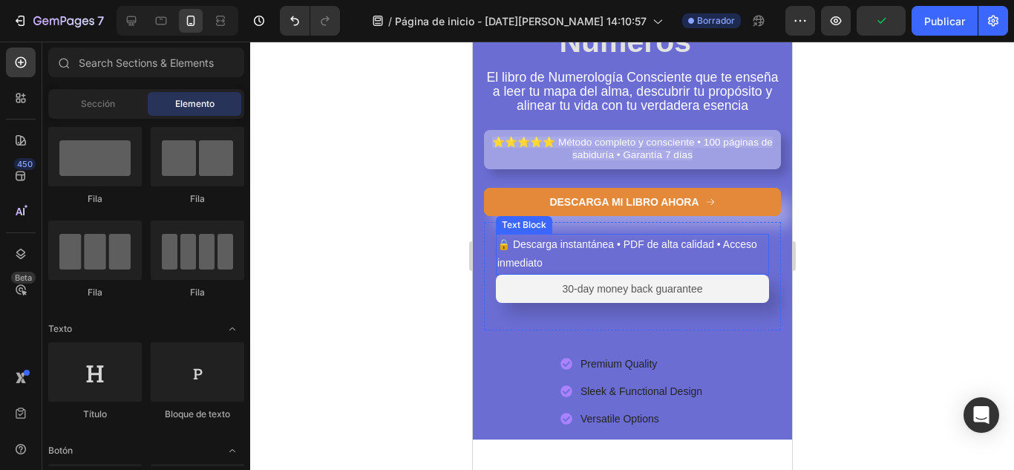
click at [677, 262] on p "🔒 Descarga instantánea • PDF de alta calidad • Acceso inmediato" at bounding box center [631, 253] width 270 height 37
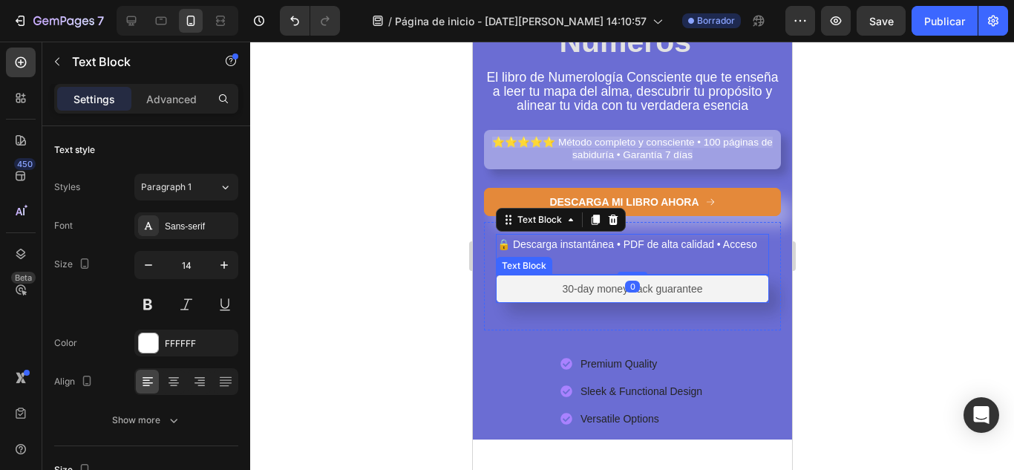
click at [545, 295] on p "30-day money back guarantee" at bounding box center [631, 288] width 258 height 13
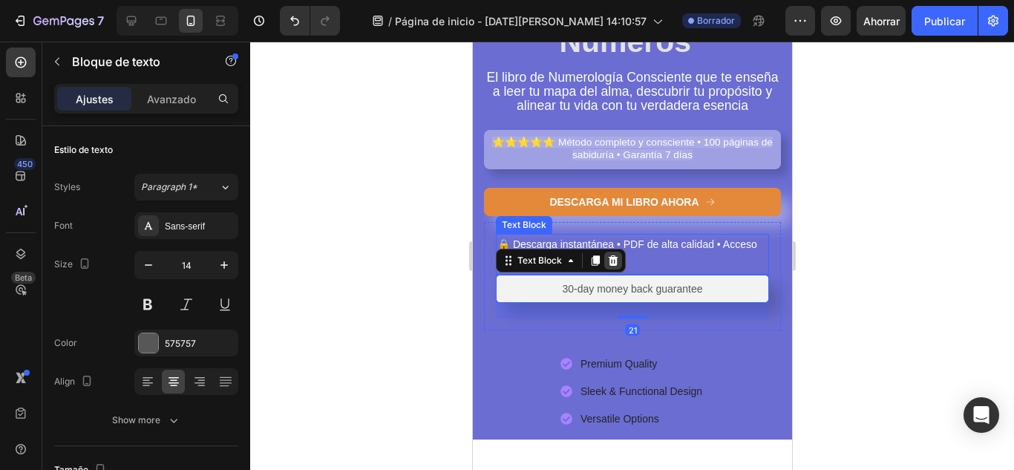
scroll to position [493, 0]
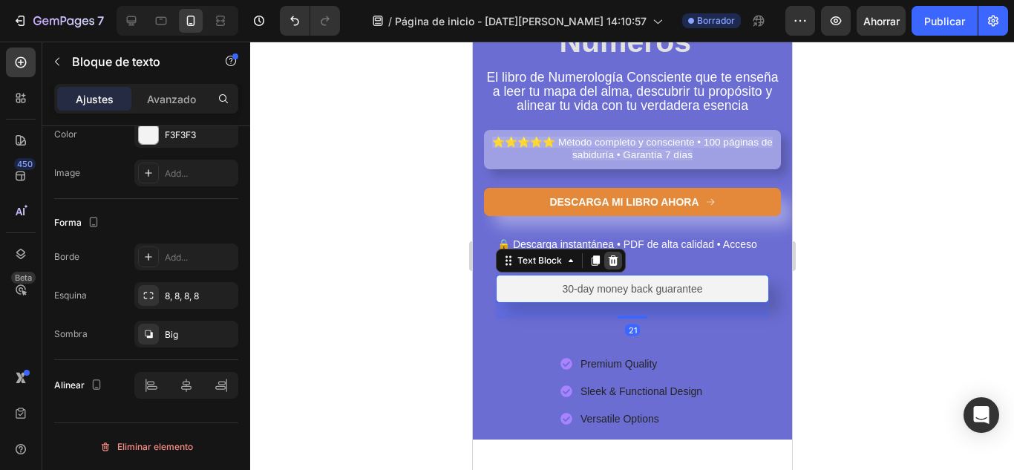
click at [613, 266] on icon at bounding box center [613, 260] width 10 height 10
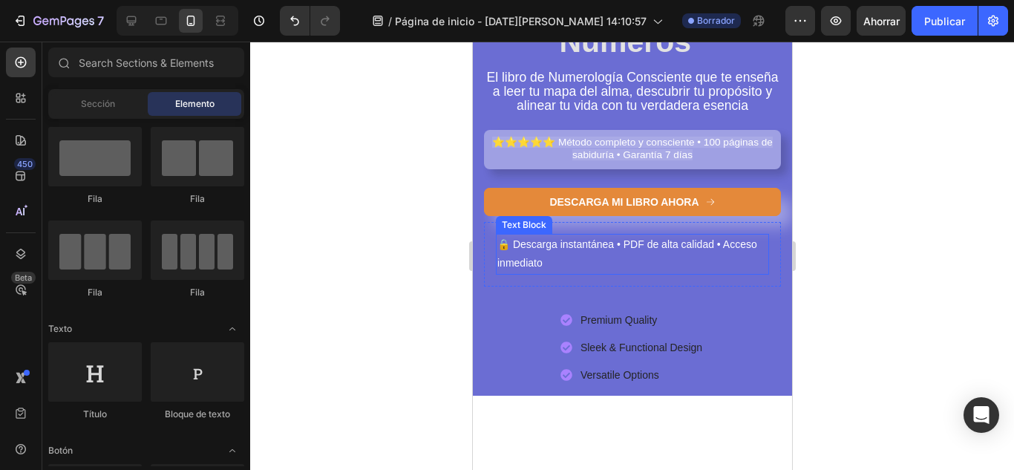
click at [554, 272] on p "🔒 Descarga instantánea • PDF de alta calidad • Acceso inmediato" at bounding box center [631, 253] width 270 height 37
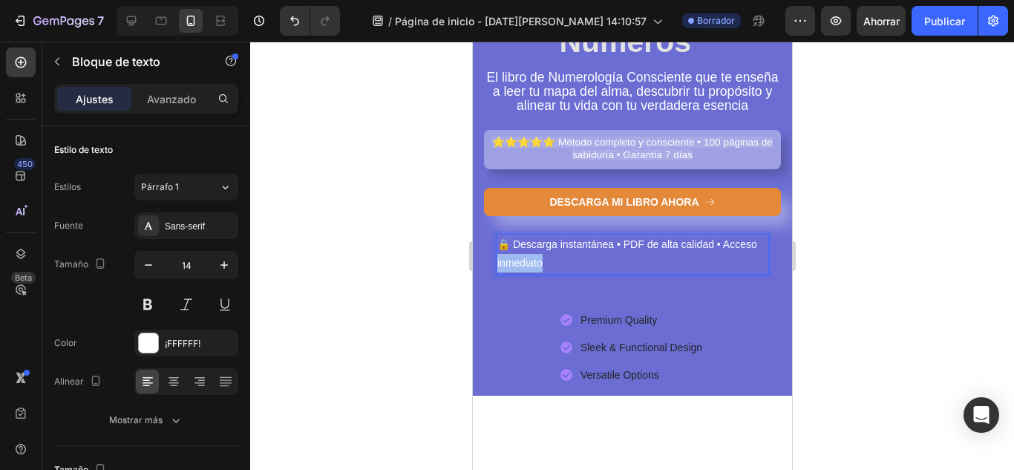
click at [508, 272] on p "🔒 Descarga instantánea • PDF de alta calidad • Acceso inmediato" at bounding box center [631, 253] width 270 height 37
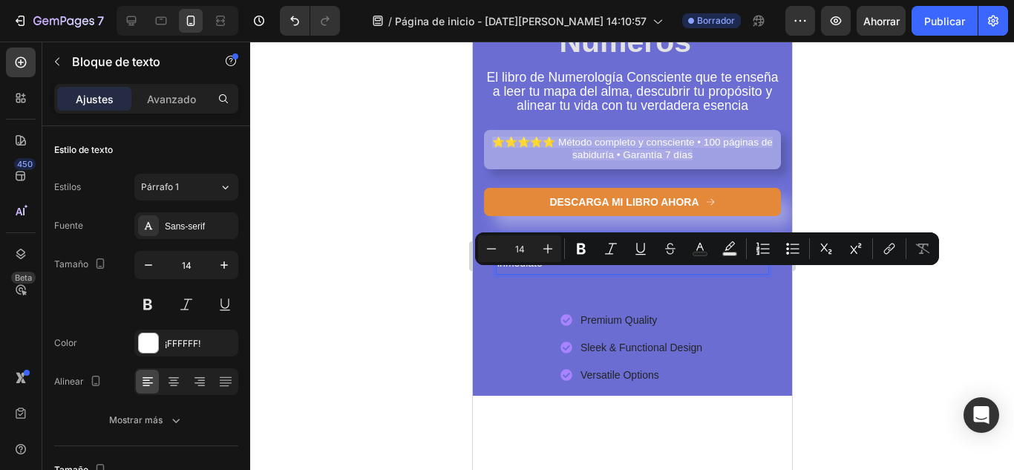
click at [592, 272] on p "🔒 Descarga instantánea • PDF de alta calidad • Acceso inmediato" at bounding box center [631, 253] width 270 height 37
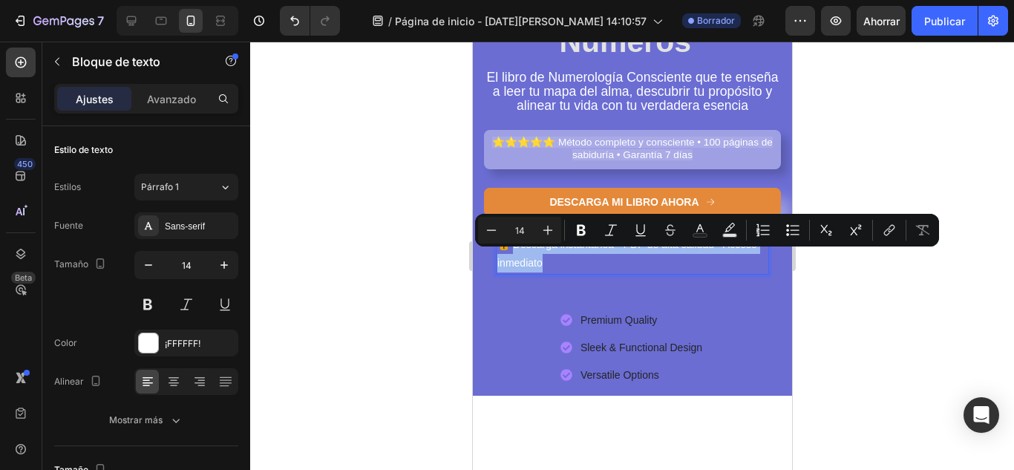
drag, startPoint x: 590, startPoint y: 277, endPoint x: 514, endPoint y: 259, distance: 77.9
click at [514, 259] on p "🔒 Descarga instantánea • PDF de alta calidad • Acceso inmediato" at bounding box center [631, 253] width 270 height 37
click at [491, 229] on icon "Editor contextual toolbar" at bounding box center [491, 230] width 15 height 15
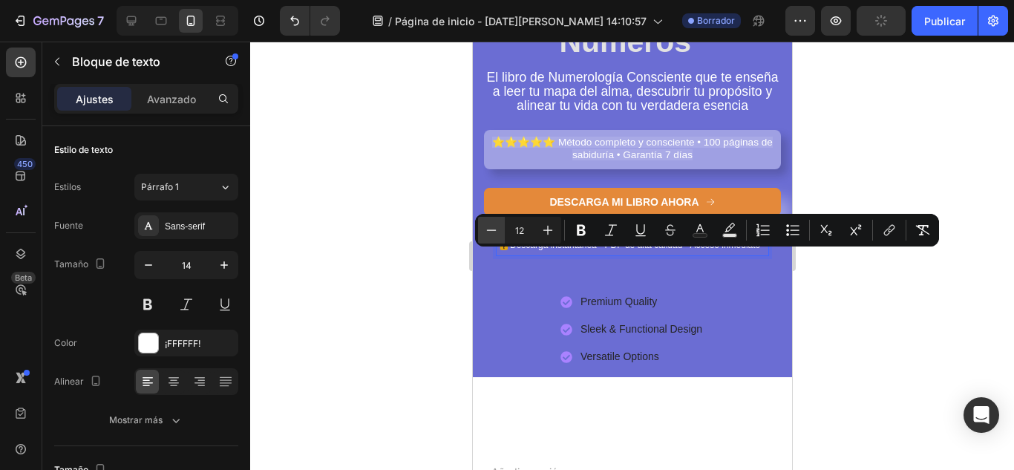
click at [491, 229] on icon "Editor contextual toolbar" at bounding box center [491, 230] width 15 height 15
type input "11"
click at [852, 292] on div at bounding box center [631, 256] width 763 height 428
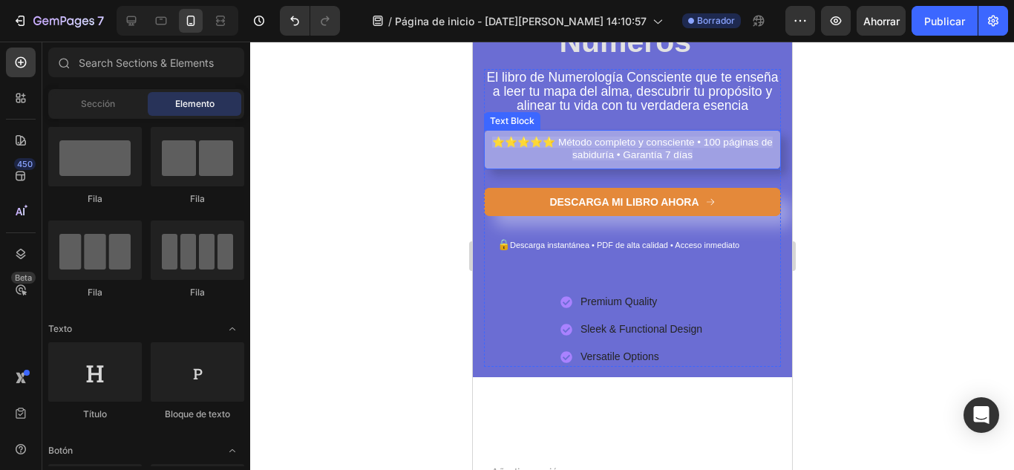
click at [679, 160] on span "⭐⭐⭐⭐⭐ Método completo y consciente • 100 páginas de sabiduría • Garantía 7 días" at bounding box center [631, 148] width 280 height 23
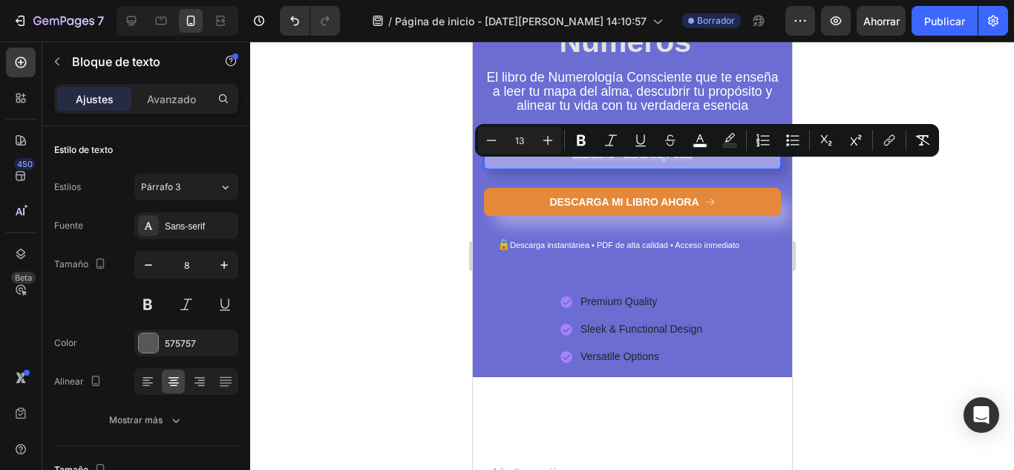
click at [679, 160] on span "⭐⭐⭐⭐⭐ Método completo y consciente • 100 páginas de sabiduría • Garantía 7 días" at bounding box center [631, 148] width 280 height 23
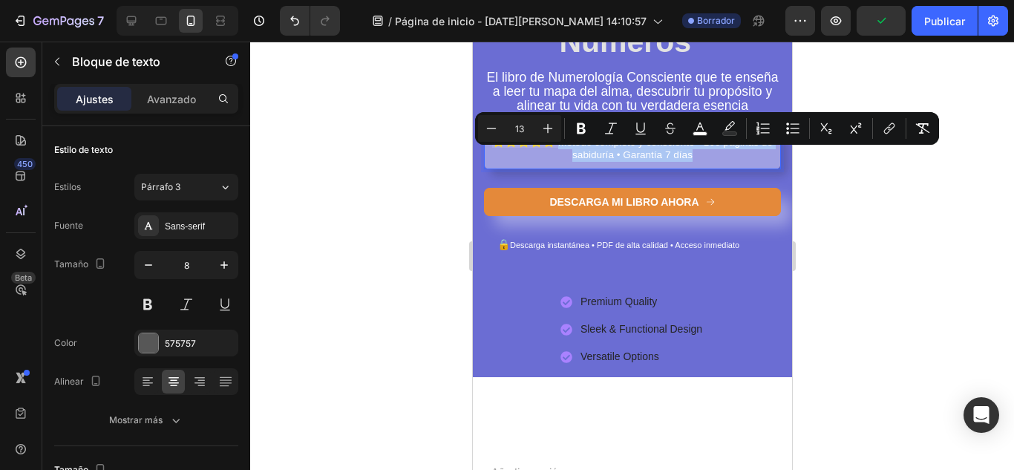
drag, startPoint x: 713, startPoint y: 170, endPoint x: 582, endPoint y: 154, distance: 131.5
click at [582, 154] on p "⭐⭐⭐⭐⭐ Método completo y consciente • 100 páginas de sabiduría • Garantía 7 días" at bounding box center [631, 149] width 282 height 24
click at [484, 124] on icon "Editor contextual toolbar" at bounding box center [491, 128] width 15 height 15
click at [484, 124] on icon "Barra de herramientas contextual del editor" at bounding box center [491, 128] width 15 height 15
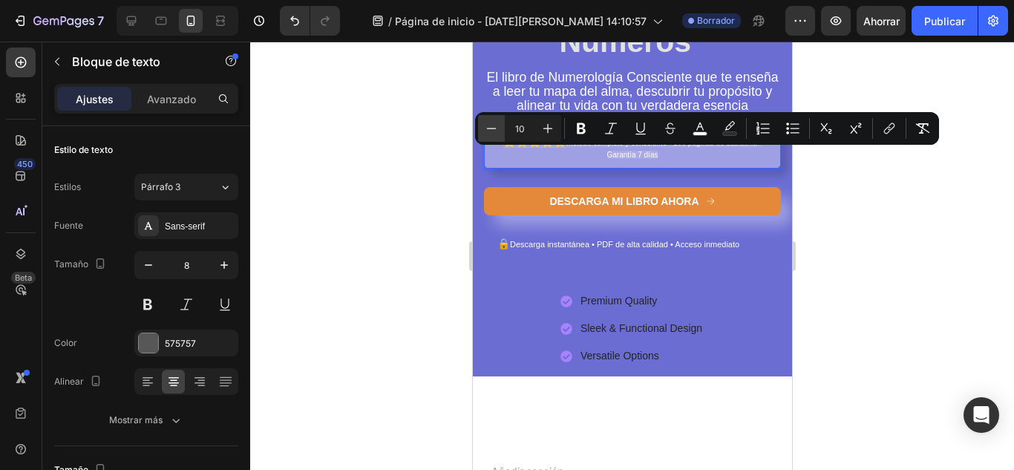
click at [484, 124] on icon "Barra de herramientas contextual del editor" at bounding box center [491, 128] width 15 height 15
type input "8"
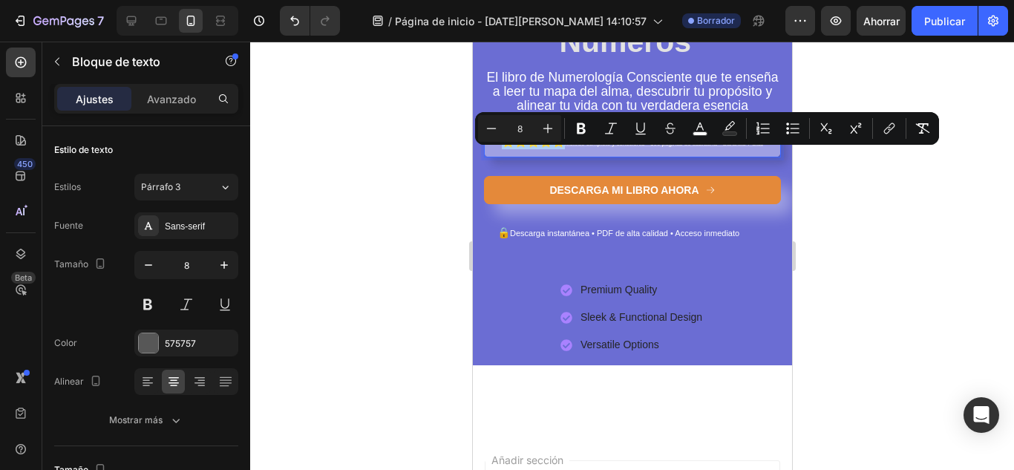
click at [863, 230] on div at bounding box center [631, 256] width 763 height 428
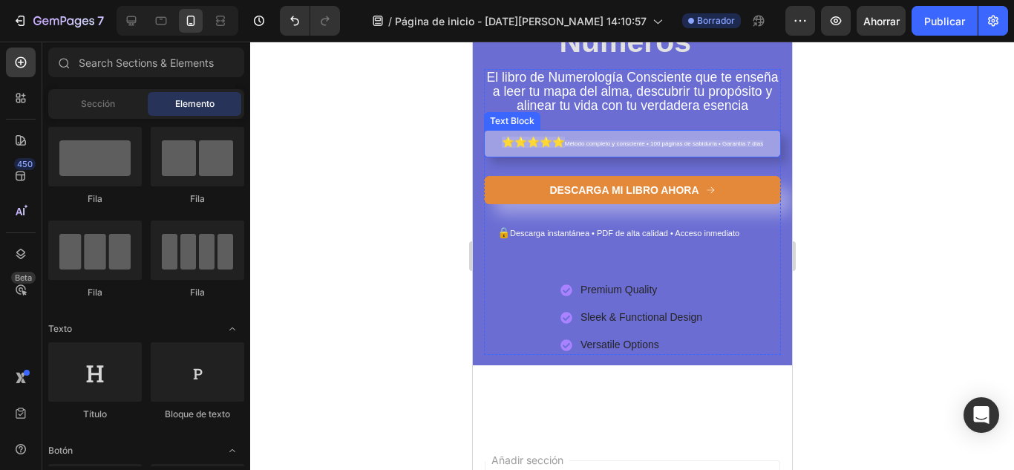
click at [658, 147] on span "Método completo y consciente • 100 páginas de sabiduría • Garantía 7 días" at bounding box center [663, 143] width 199 height 7
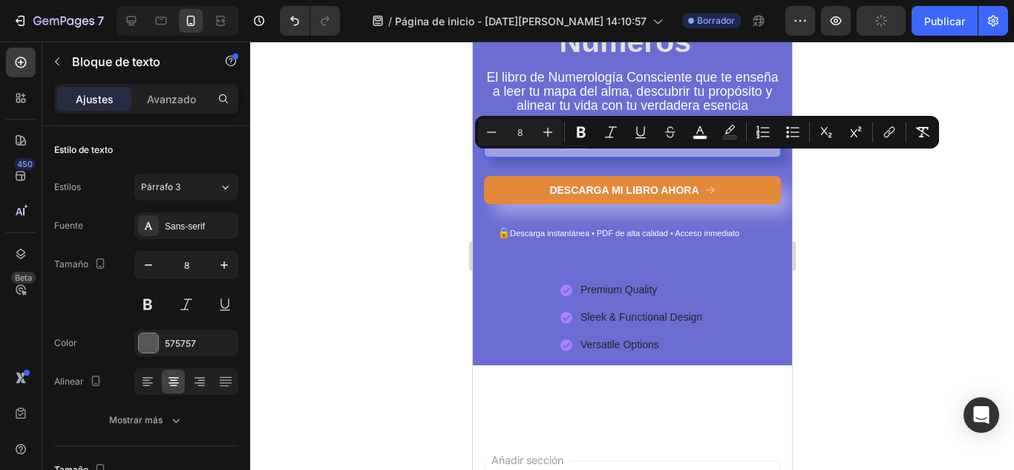
click at [562, 148] on span "⭐⭐⭐⭐⭐" at bounding box center [532, 142] width 63 height 11
click at [563, 149] on p "⭐⭐⭐⭐⭐ Método completo y consciente • 100 páginas de sabiduría • Garantía 7 días" at bounding box center [631, 143] width 282 height 12
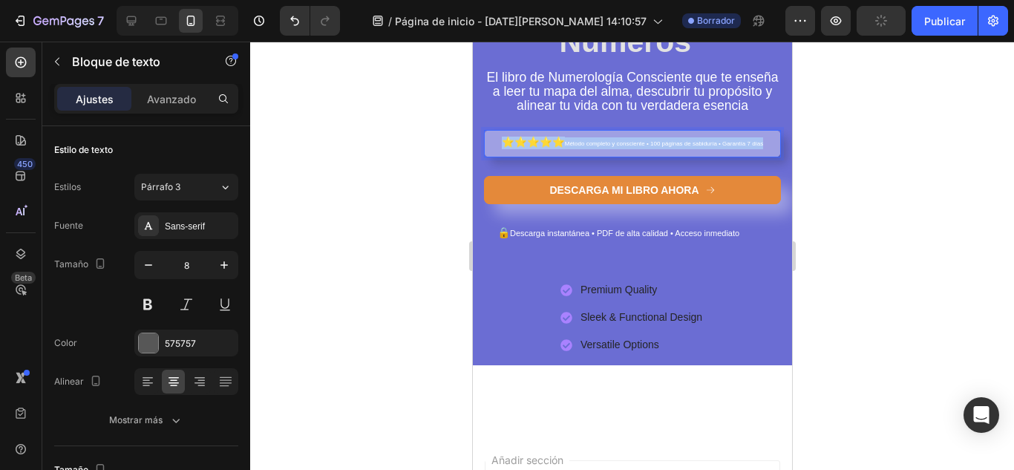
click at [563, 149] on p "⭐⭐⭐⭐⭐ Método completo y consciente • 100 páginas de sabiduría • Garantía 7 días" at bounding box center [631, 143] width 282 height 12
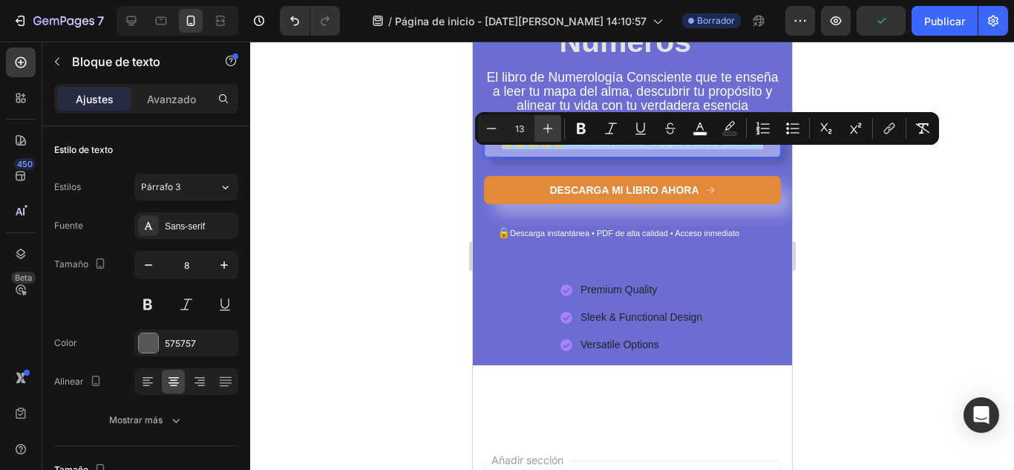
click at [544, 128] on icon "Barra de herramientas contextual del editor" at bounding box center [547, 128] width 15 height 15
type input "14"
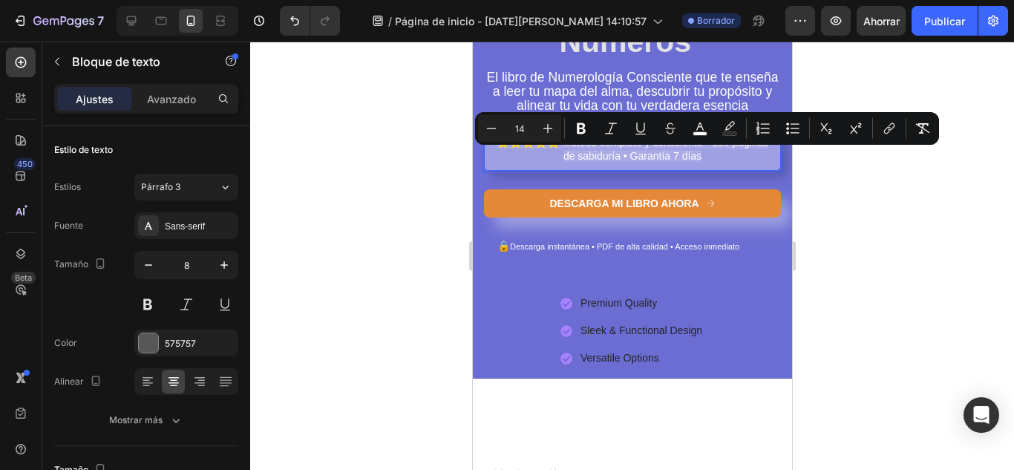
click at [718, 163] on p "⭐⭐⭐⭐⭐ Método completo y consciente • 100 páginas de sabiduría • Garantía 7 días" at bounding box center [631, 150] width 282 height 26
drag, startPoint x: 718, startPoint y: 171, endPoint x: 502, endPoint y: 164, distance: 216.0
click at [502, 163] on p "⭐⭐⭐⭐⭐ Método completo y consciente • 100 páginas de sabiduría • Garantía 7 días" at bounding box center [631, 150] width 282 height 26
click at [493, 129] on icon "Barra de herramientas contextual del editor" at bounding box center [491, 128] width 15 height 15
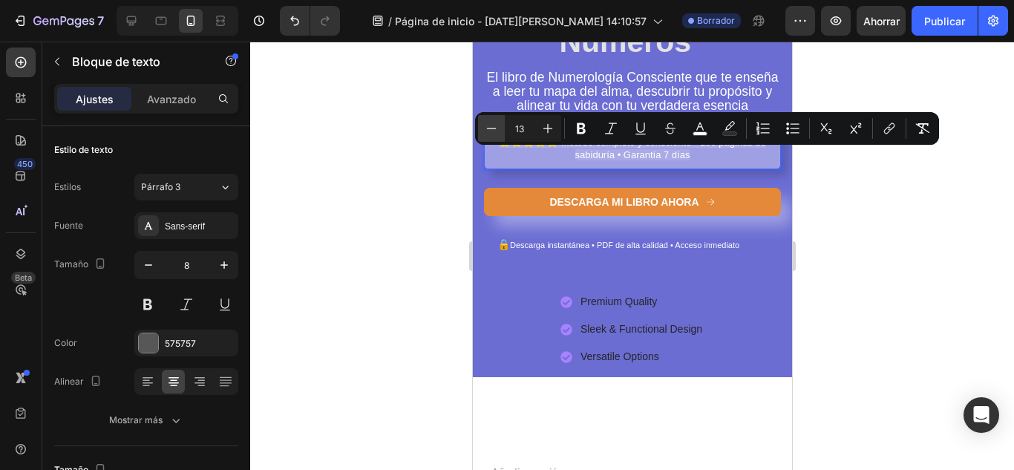
click at [493, 129] on icon "Barra de herramientas contextual del editor" at bounding box center [491, 128] width 15 height 15
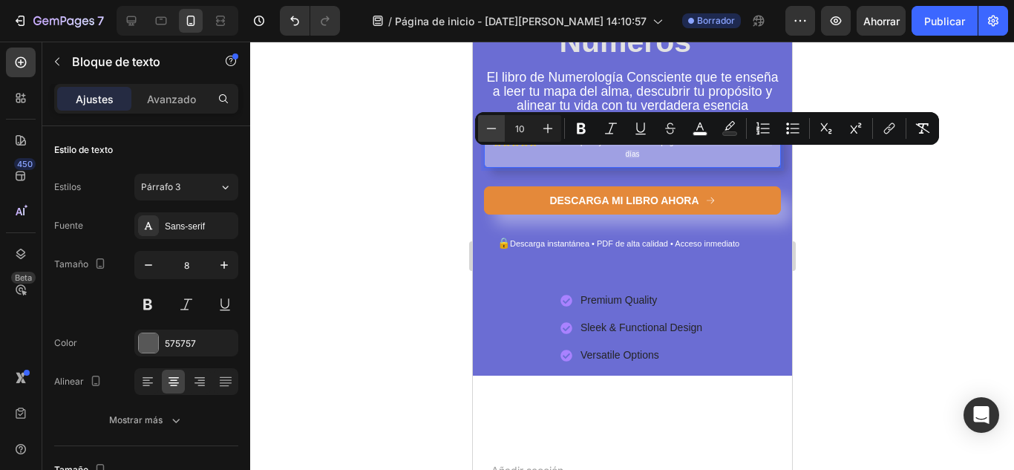
click at [493, 129] on icon "Barra de herramientas contextual del editor" at bounding box center [491, 128] width 15 height 15
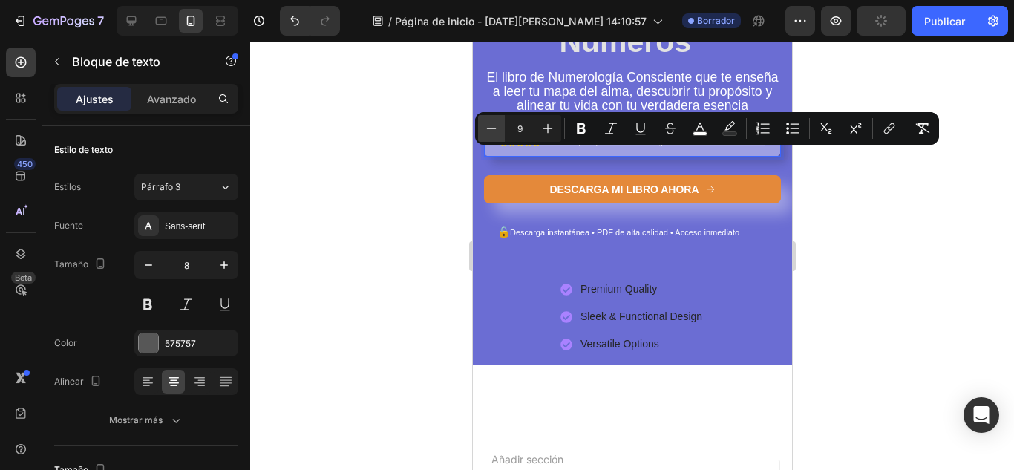
click at [493, 129] on icon "Barra de herramientas contextual del editor" at bounding box center [491, 128] width 15 height 15
click at [543, 129] on icon "Barra de herramientas contextual del editor" at bounding box center [547, 128] width 15 height 15
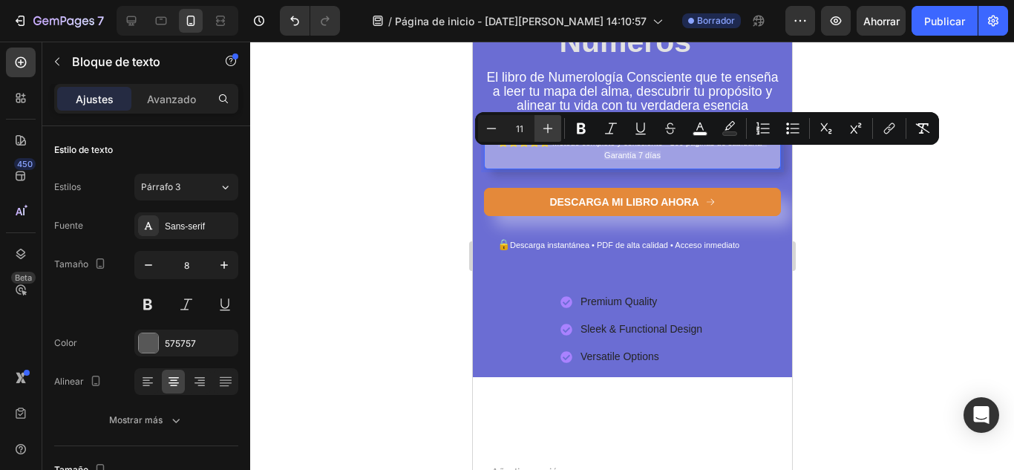
click at [543, 129] on icon "Barra de herramientas contextual del editor" at bounding box center [547, 128] width 15 height 15
type input "13"
click at [565, 160] on span "⭐⭐⭐⭐⭐ Método completo y consciente • 100 páginas de sabiduría • Garantía 7 días" at bounding box center [631, 148] width 267 height 23
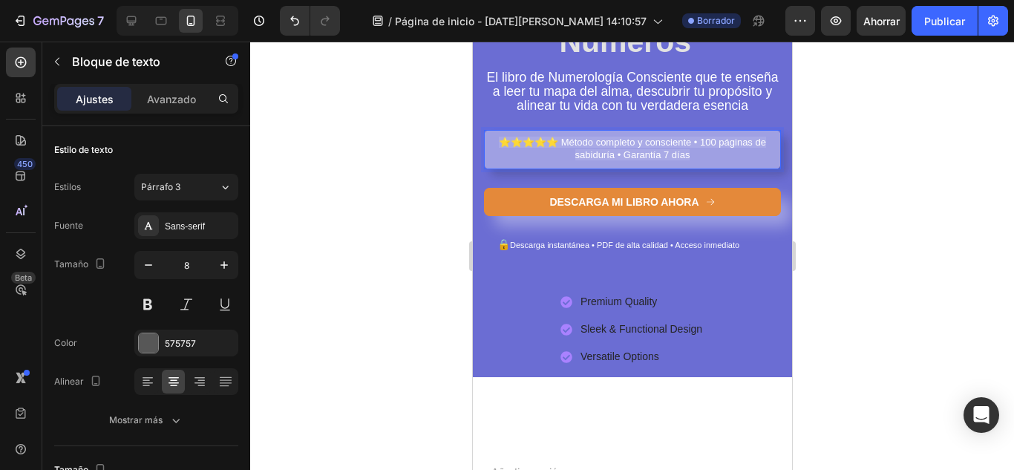
click at [562, 156] on span "⭐⭐⭐⭐⭐ Método completo y consciente • 100 páginas de sabiduría • Garantía 7 días" at bounding box center [631, 148] width 267 height 23
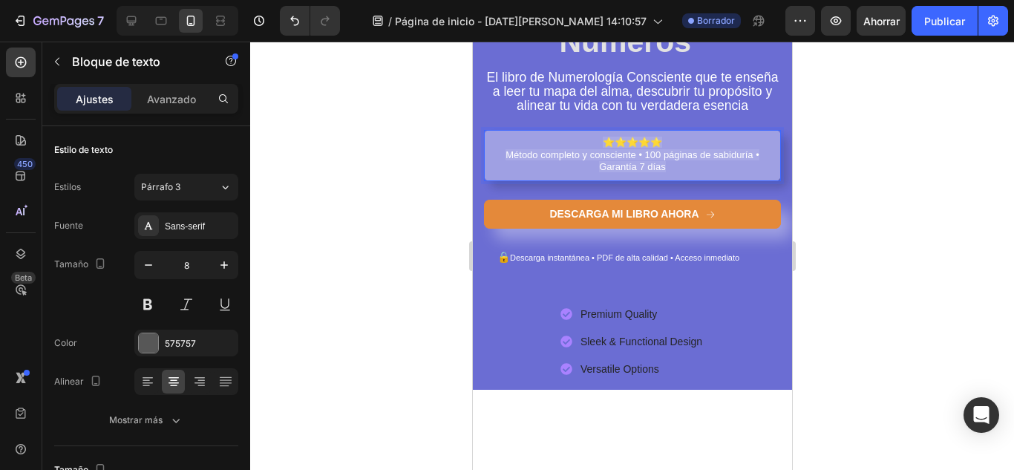
drag, startPoint x: 579, startPoint y: 150, endPoint x: 683, endPoint y: 177, distance: 106.5
click at [691, 181] on div "⭐⭐⭐⭐⭐ Método completo y consciente • 100 páginas de sabiduría • Garantía 7 días" at bounding box center [631, 155] width 297 height 51
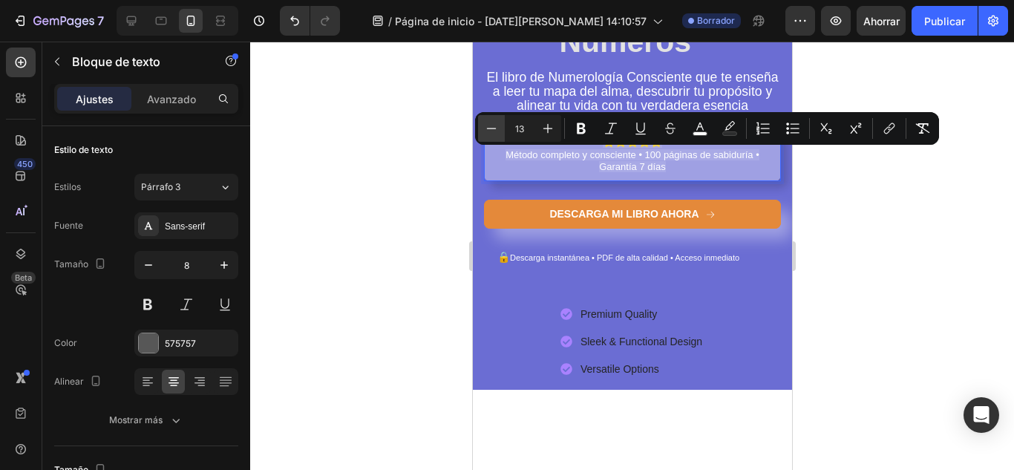
click at [496, 128] on icon "Barra de herramientas contextual del editor" at bounding box center [491, 128] width 15 height 15
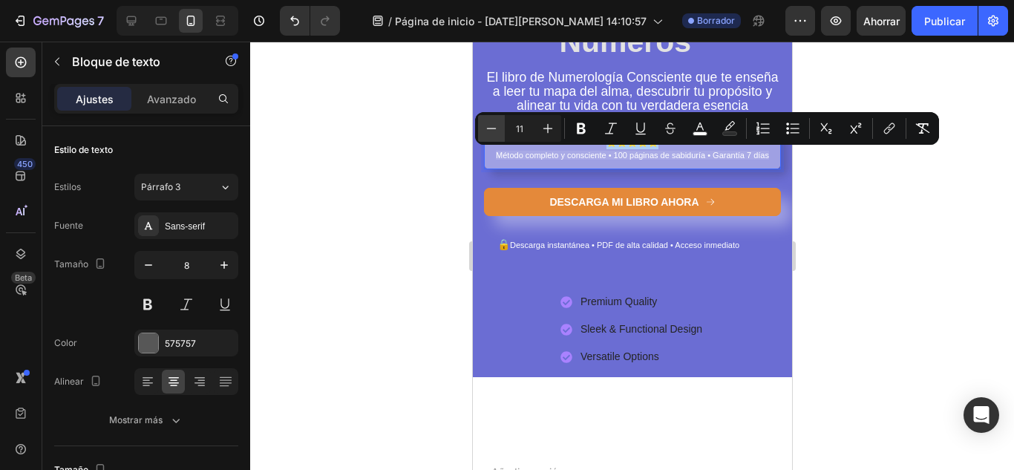
click at [496, 128] on icon "Barra de herramientas contextual del editor" at bounding box center [491, 128] width 15 height 15
type input "10"
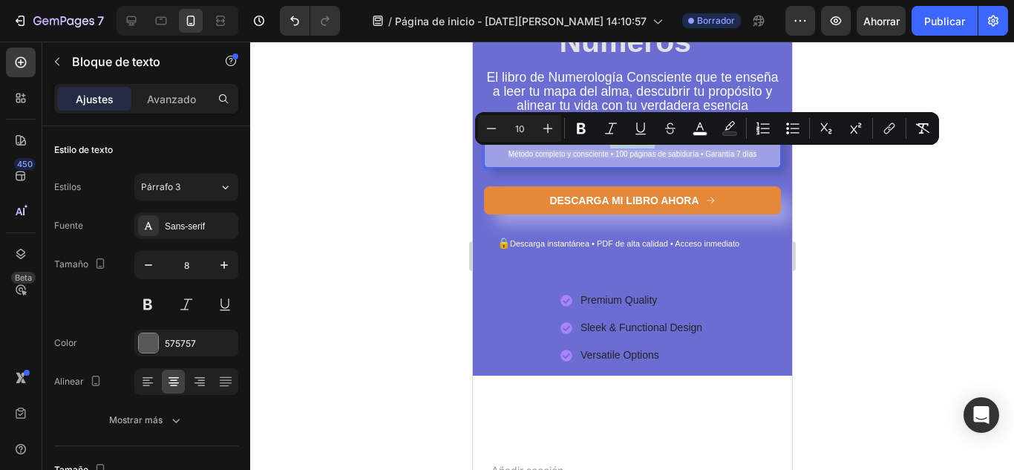
click at [850, 174] on div at bounding box center [631, 256] width 763 height 428
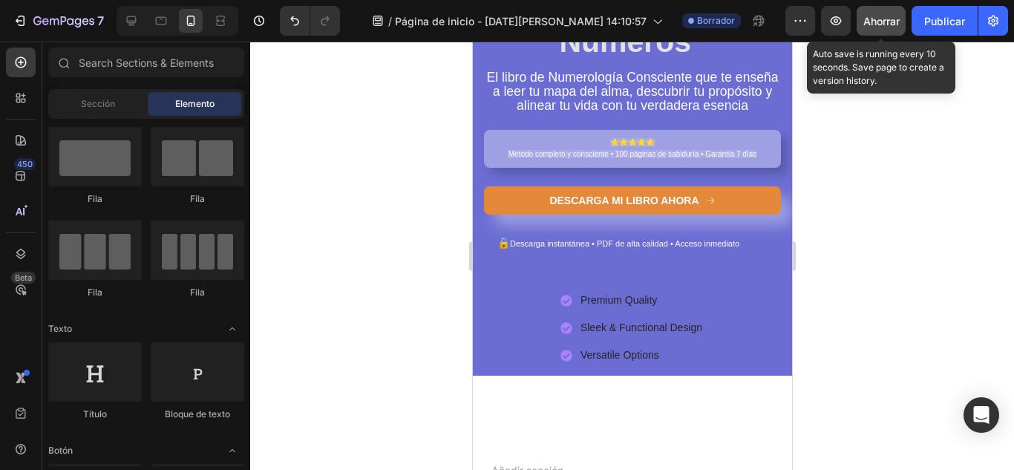
click at [881, 22] on font "Ahorrar" at bounding box center [881, 21] width 36 height 13
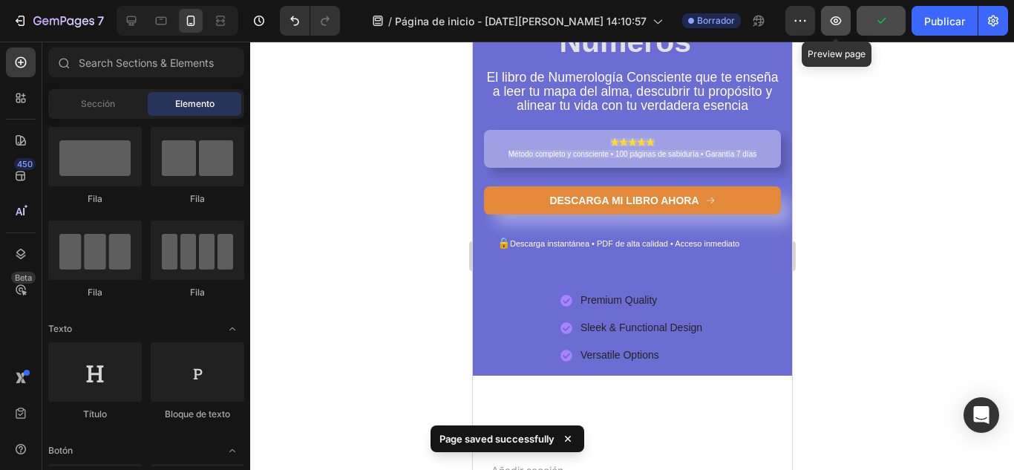
click at [840, 28] on button "button" at bounding box center [836, 21] width 30 height 30
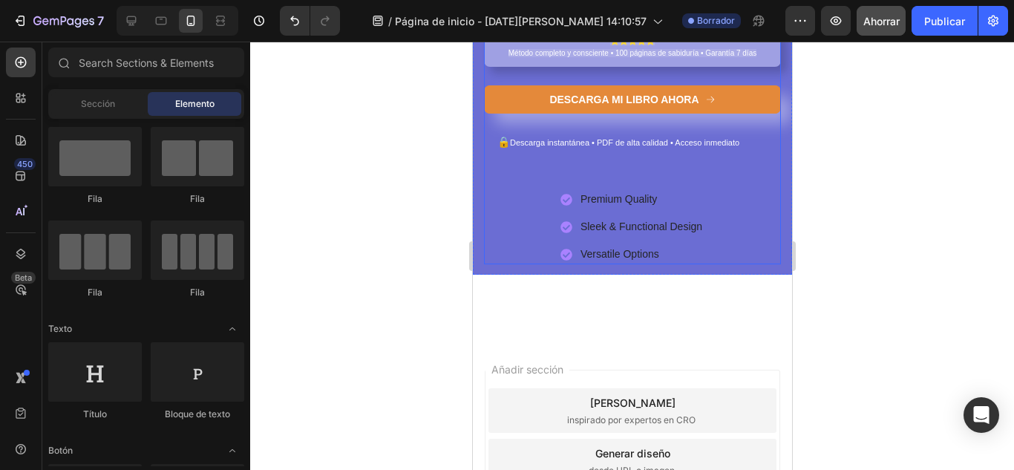
scroll to position [371, 0]
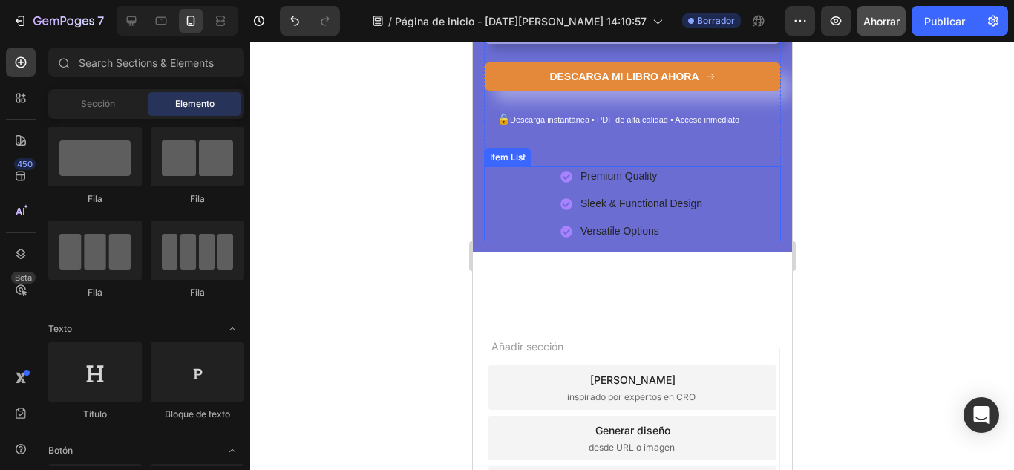
click at [625, 184] on p "Premium Quality" at bounding box center [640, 176] width 122 height 16
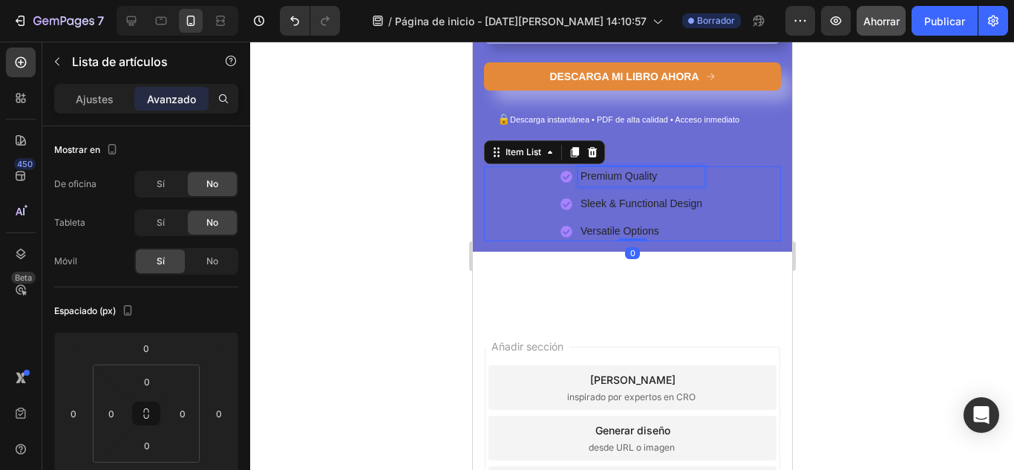
drag, startPoint x: 614, startPoint y: 188, endPoint x: 569, endPoint y: 190, distance: 44.5
drag, startPoint x: 531, startPoint y: 191, endPoint x: 635, endPoint y: 249, distance: 119.2
click at [635, 241] on div "Premium Quality Sleek & Functional Design Versatile Options" at bounding box center [631, 203] width 297 height 75
click at [669, 239] on p "Versatile Options" at bounding box center [640, 231] width 122 height 16
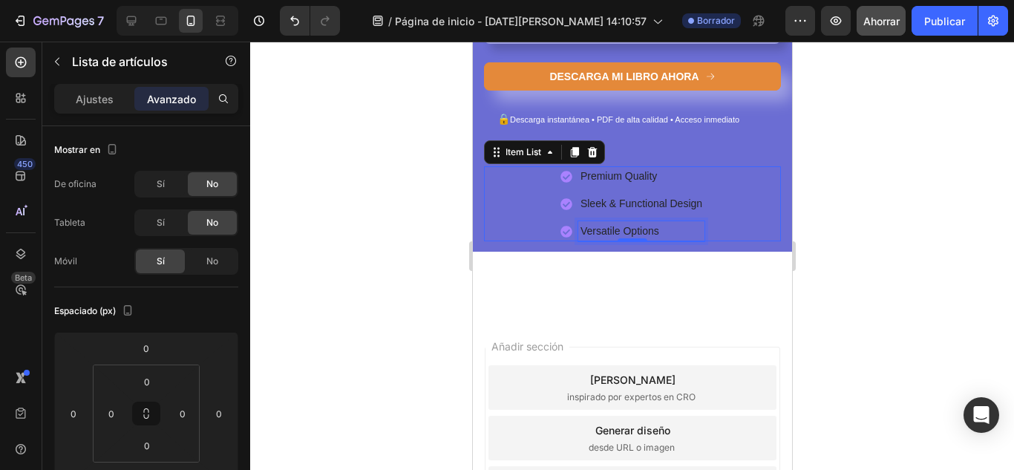
click at [668, 239] on p "Versatile Options" at bounding box center [640, 231] width 122 height 16
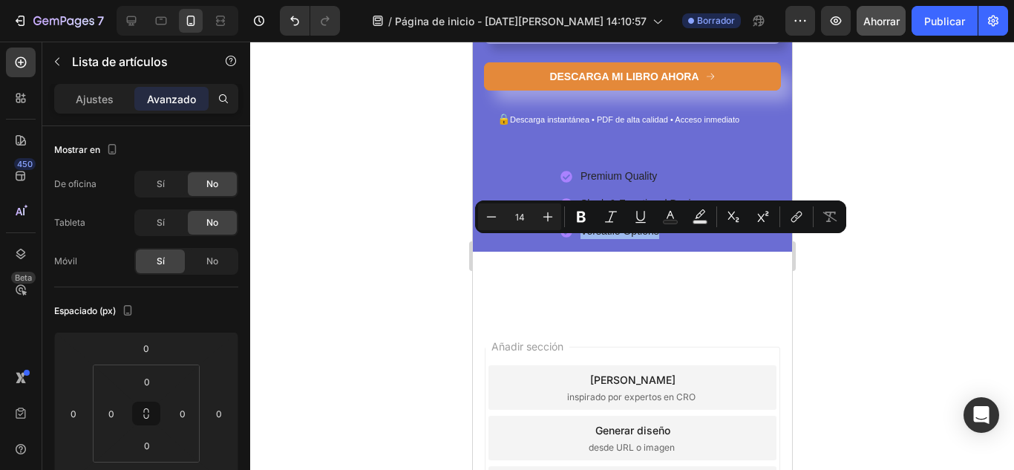
click at [720, 241] on div "Premium Quality Sleek & Functional Design Versatile Options" at bounding box center [631, 203] width 297 height 75
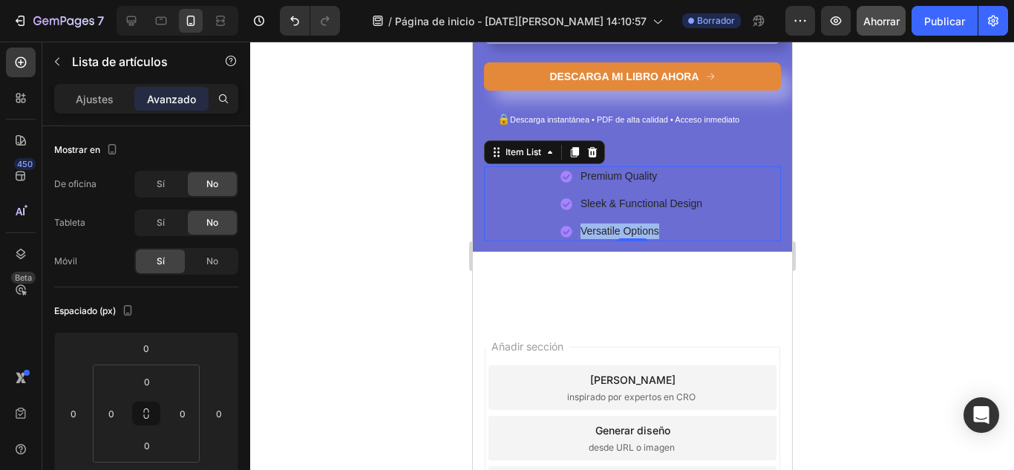
click at [523, 201] on div "Premium Quality Sleek & Functional Design Versatile Options" at bounding box center [631, 203] width 297 height 75
click at [499, 215] on div "Premium Quality Sleek & Functional Design Versatile Options" at bounding box center [631, 203] width 297 height 75
click at [552, 158] on icon at bounding box center [549, 152] width 12 height 12
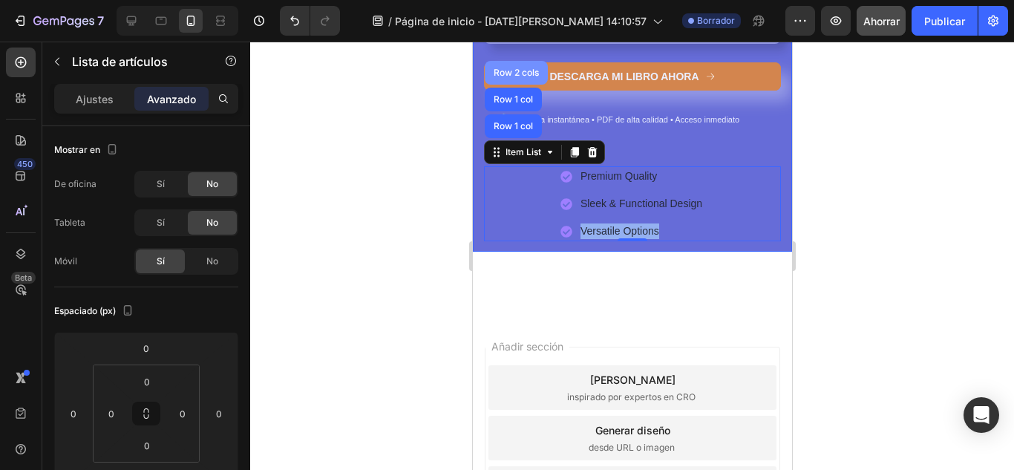
click at [530, 77] on div "Row 2 cols" at bounding box center [515, 72] width 51 height 9
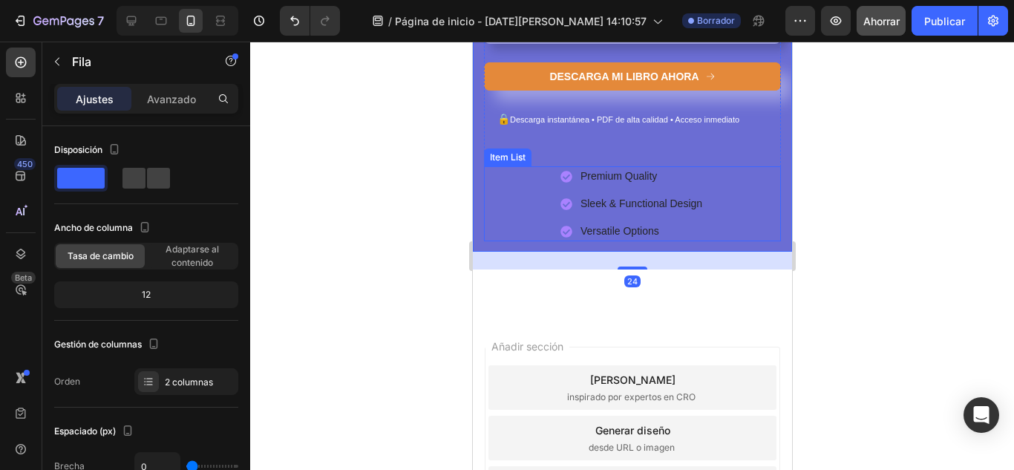
click at [568, 208] on div "Sleek & Functional Design" at bounding box center [631, 204] width 144 height 20
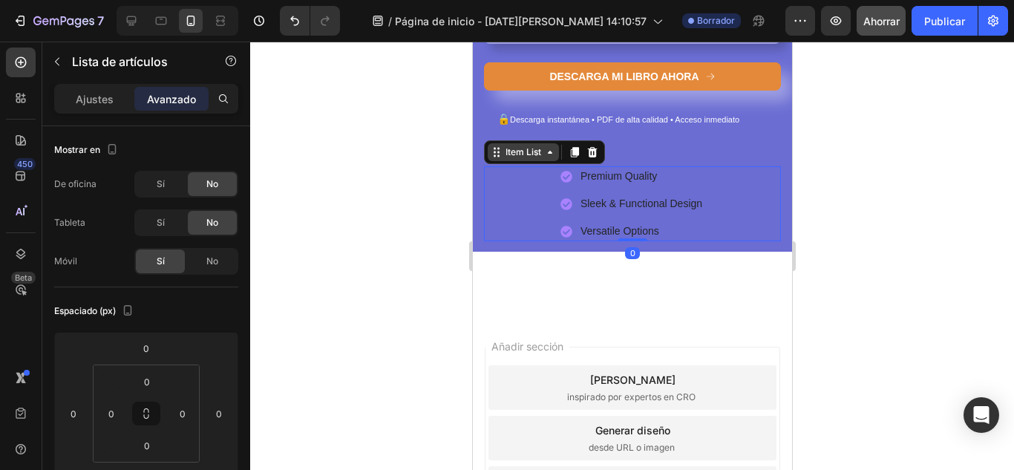
click at [551, 161] on div "Item List" at bounding box center [522, 152] width 71 height 18
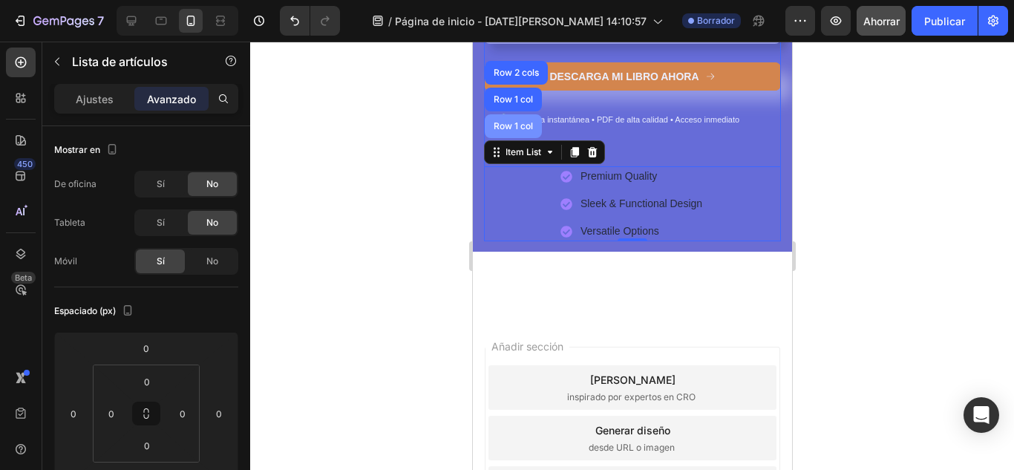
click at [531, 138] on div "Row 1 col" at bounding box center [512, 126] width 57 height 24
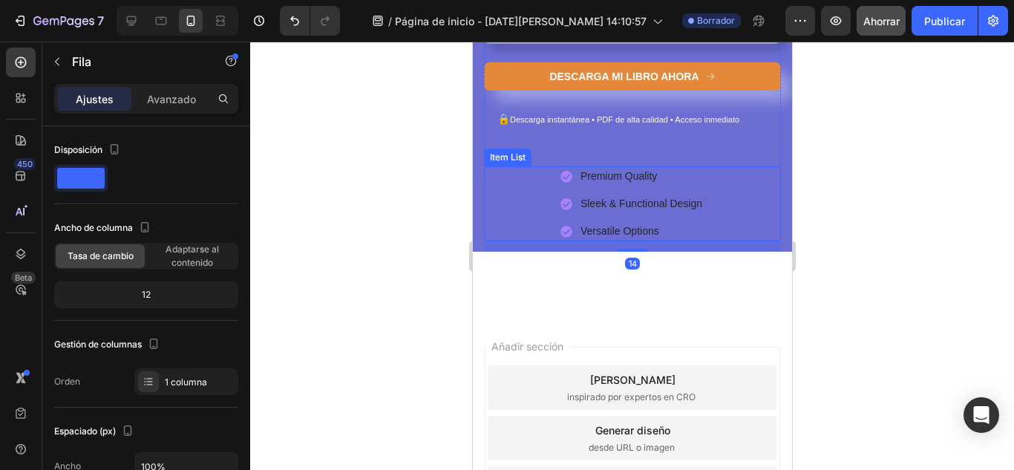
click at [568, 186] on div "Premium Quality" at bounding box center [631, 176] width 144 height 20
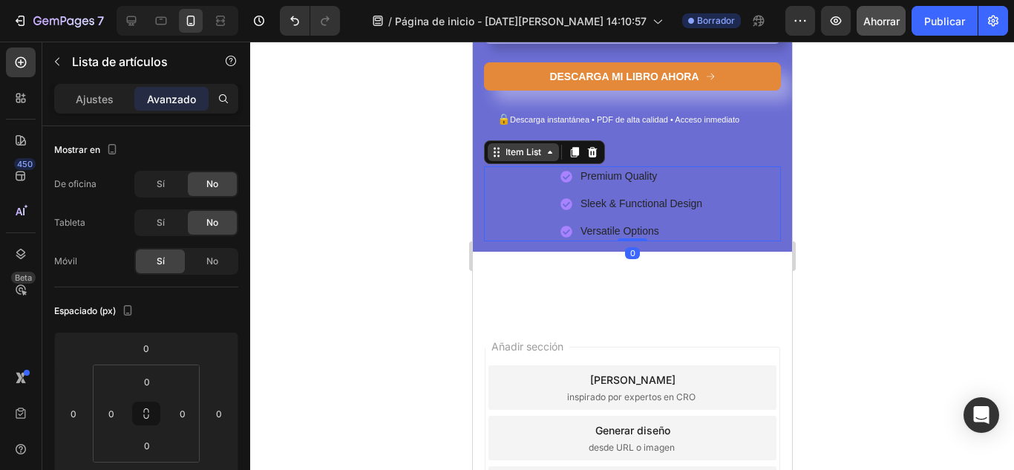
click at [550, 158] on icon at bounding box center [549, 152] width 12 height 12
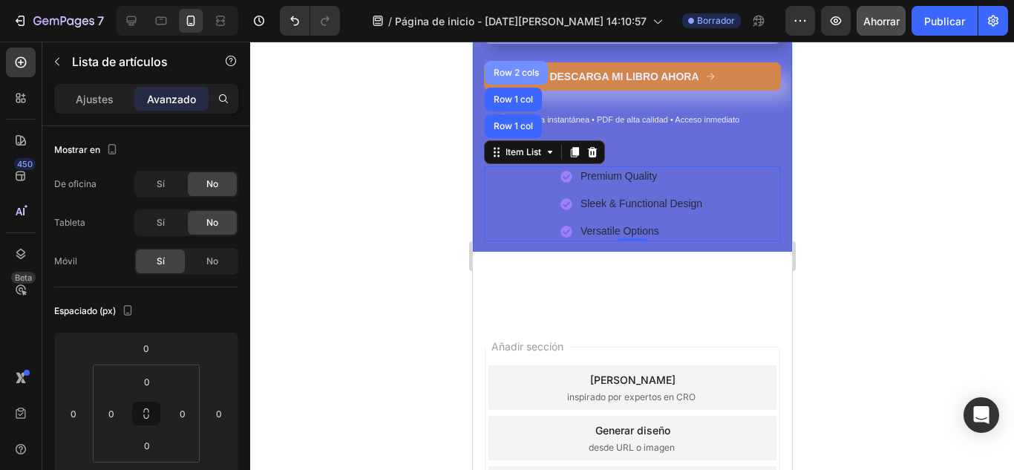
drag, startPoint x: 513, startPoint y: 81, endPoint x: 910, endPoint y: 184, distance: 410.1
click at [513, 81] on div "Row 2 cols" at bounding box center [515, 73] width 63 height 24
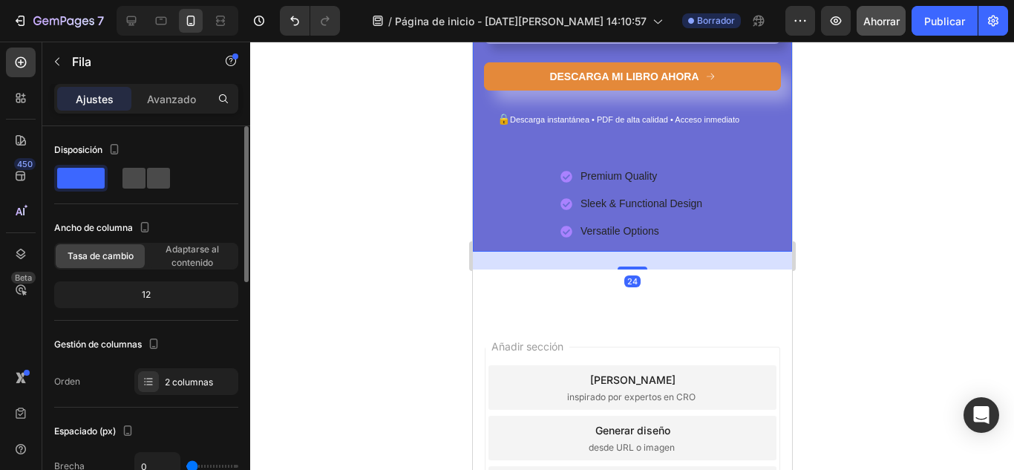
click at [147, 174] on span at bounding box center [158, 178] width 23 height 21
type input "30"
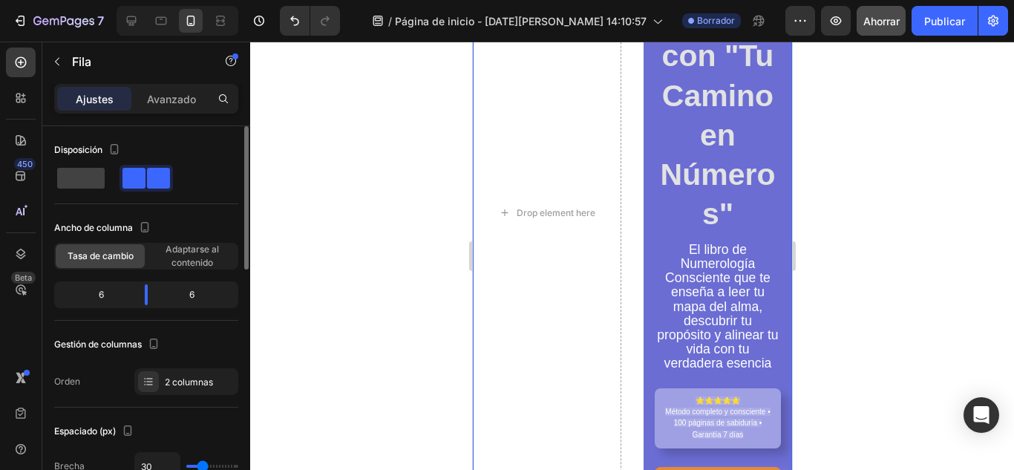
scroll to position [738, 0]
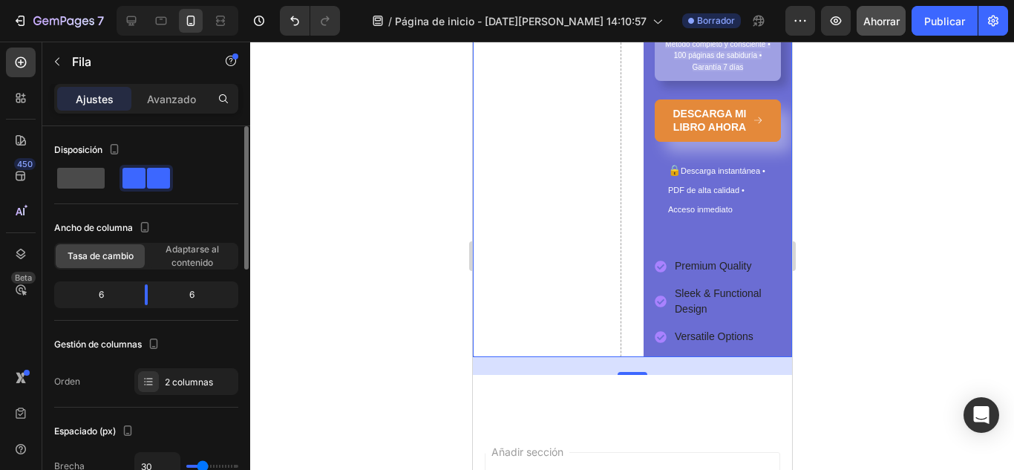
click at [94, 176] on span at bounding box center [80, 178] width 47 height 21
type input "0"
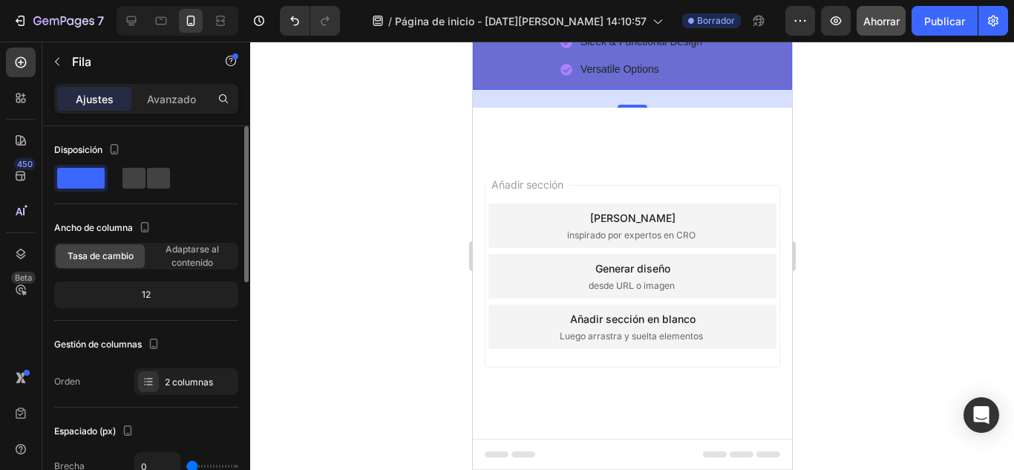
scroll to position [371, 0]
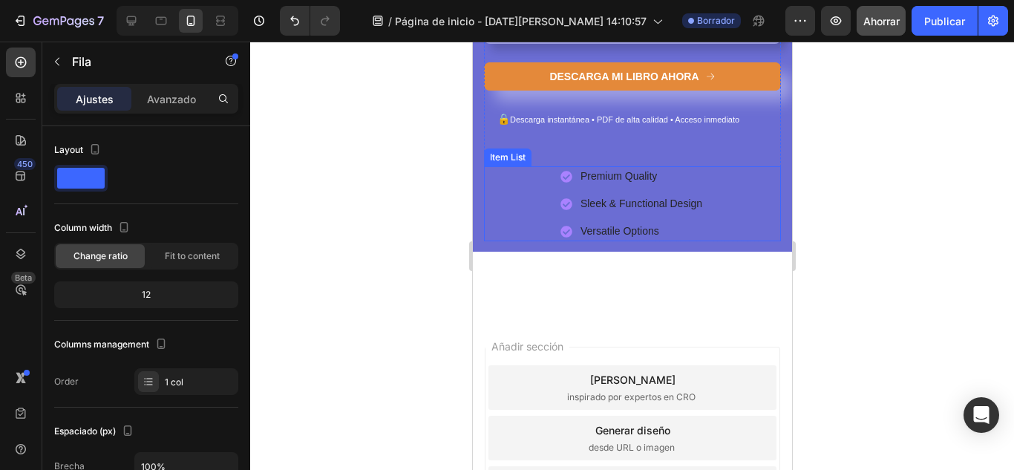
click at [680, 239] on p "Versatile Options" at bounding box center [640, 231] width 122 height 16
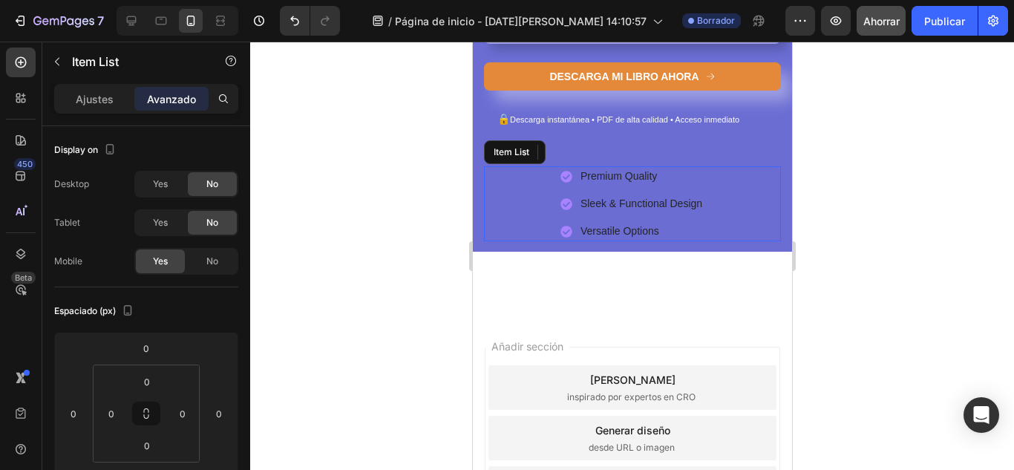
drag, startPoint x: 521, startPoint y: 183, endPoint x: 654, endPoint y: 222, distance: 139.0
click at [654, 222] on div "Premium Quality Sleek & Functional Design Versatile Options" at bounding box center [631, 203] width 297 height 75
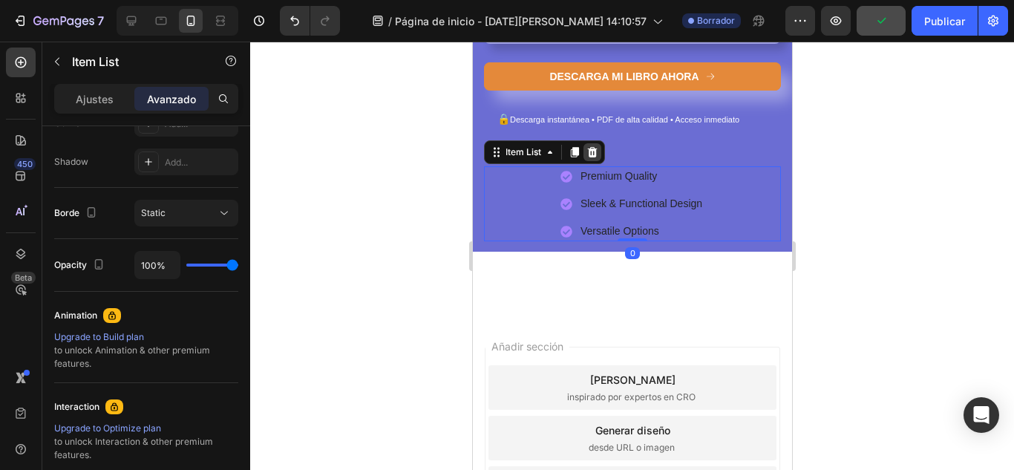
click at [594, 157] on icon at bounding box center [592, 152] width 10 height 10
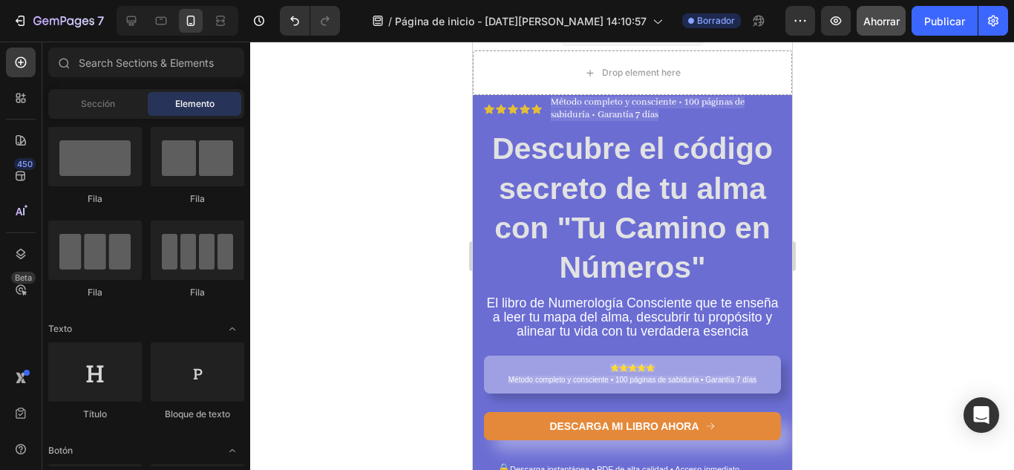
scroll to position [0, 0]
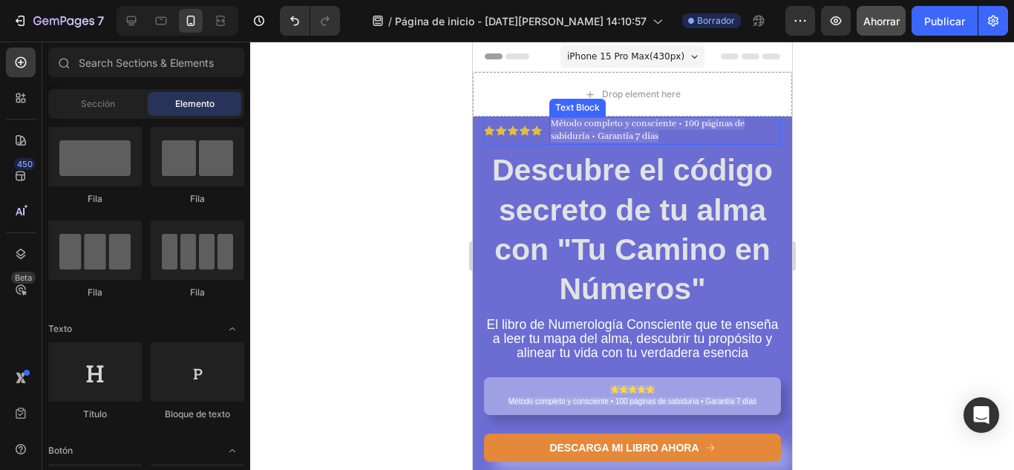
click at [639, 131] on span "Método completo y consciente • 100 páginas de sabiduría • Garantía 7 días" at bounding box center [647, 130] width 194 height 24
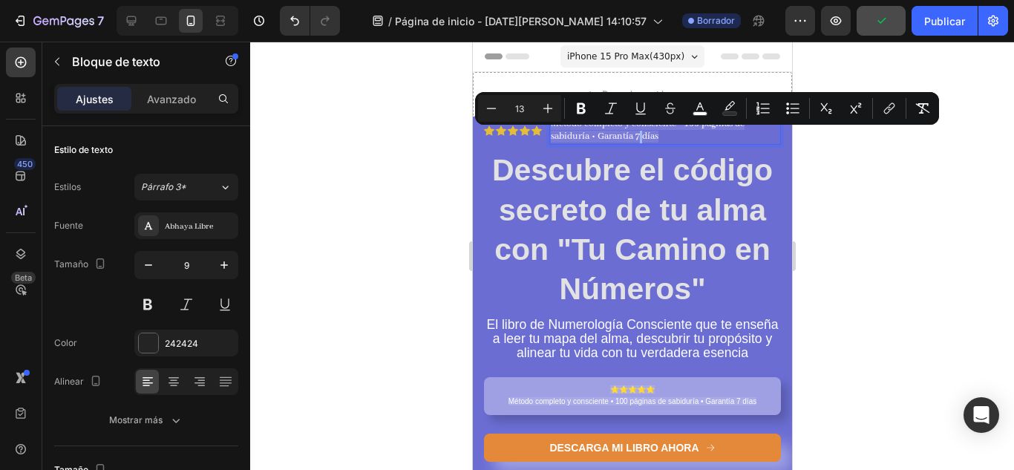
click at [670, 134] on p "Método completo y consciente • 100 páginas de sabiduría • Garantía 7 días" at bounding box center [664, 130] width 229 height 25
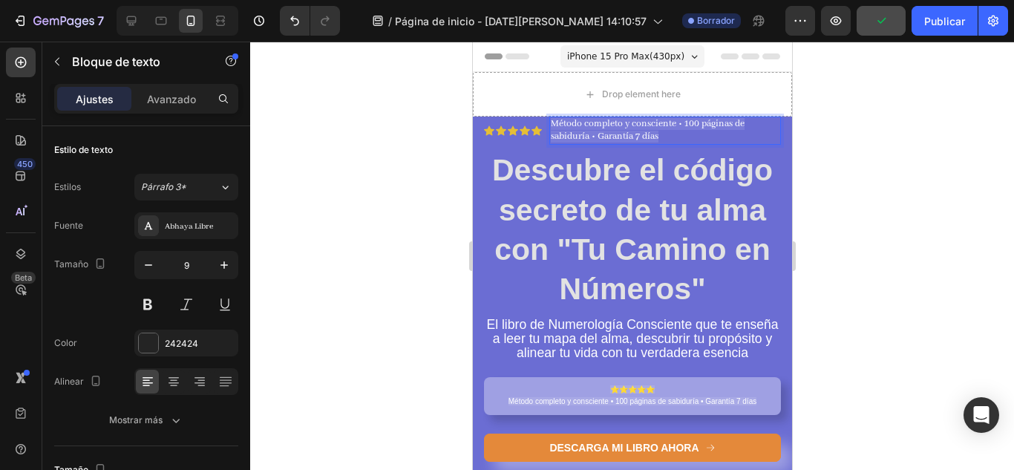
click at [656, 133] on span "Método completo y consciente • 100 páginas de sabiduría • Garantía 7 días" at bounding box center [647, 130] width 194 height 24
click at [656, 154] on strong "Descubre el código secreto de tu alma con "Tu Camino en Números"" at bounding box center [631, 229] width 280 height 153
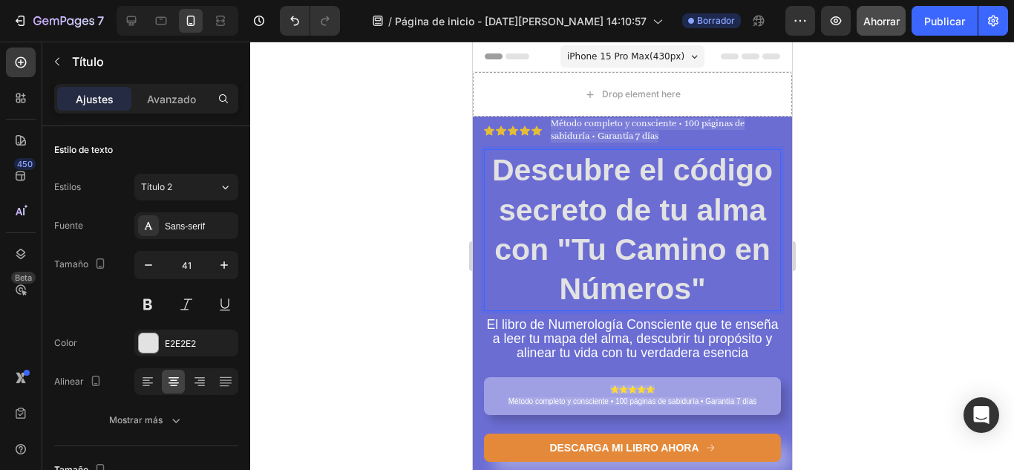
drag, startPoint x: 412, startPoint y: 168, endPoint x: 36, endPoint y: 100, distance: 382.2
click at [412, 168] on div at bounding box center [631, 256] width 763 height 428
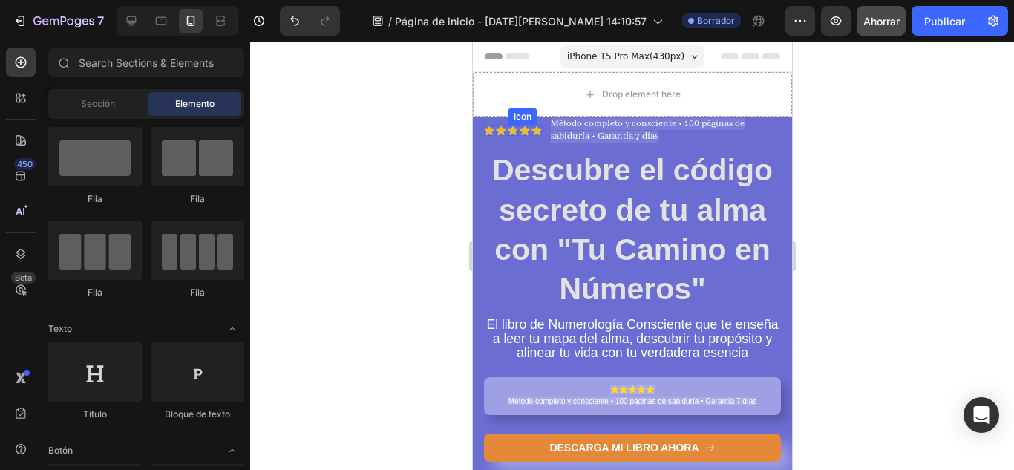
click at [508, 130] on icon at bounding box center [512, 131] width 10 height 10
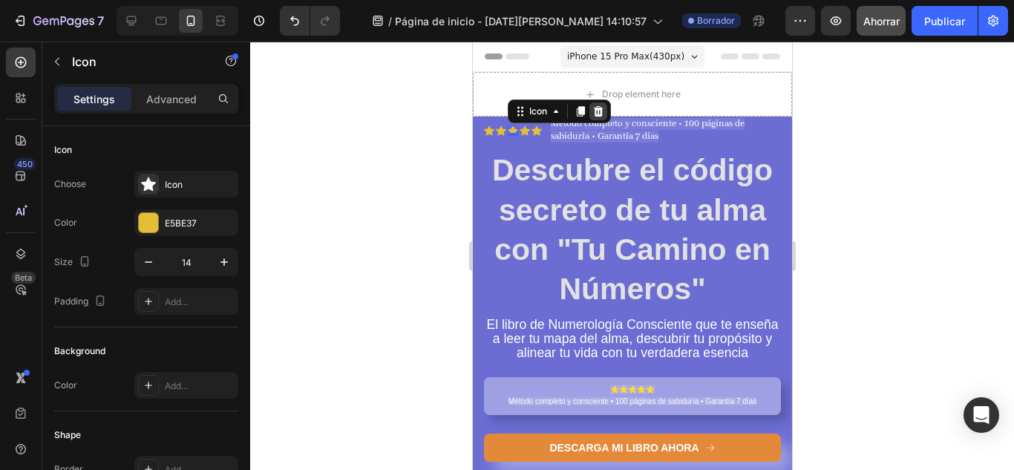
click at [599, 113] on icon at bounding box center [597, 111] width 12 height 12
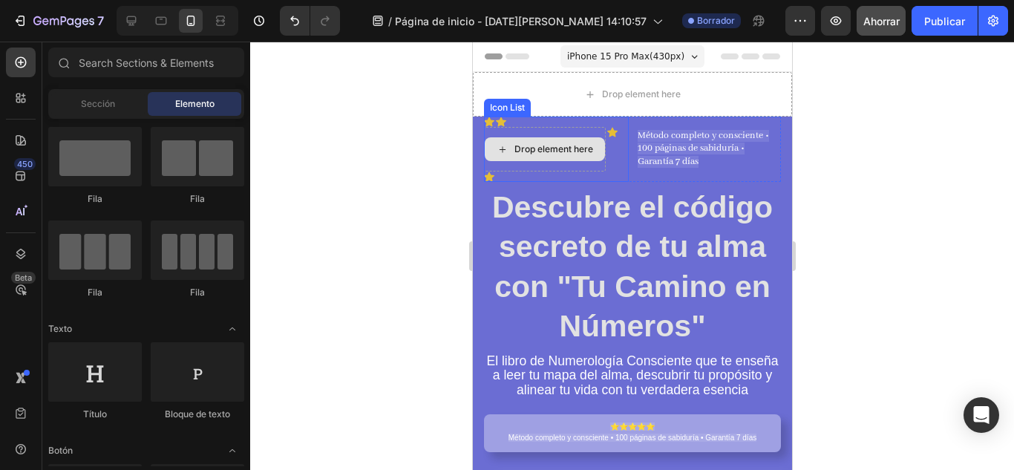
click at [582, 128] on div "Drop element here" at bounding box center [544, 149] width 122 height 45
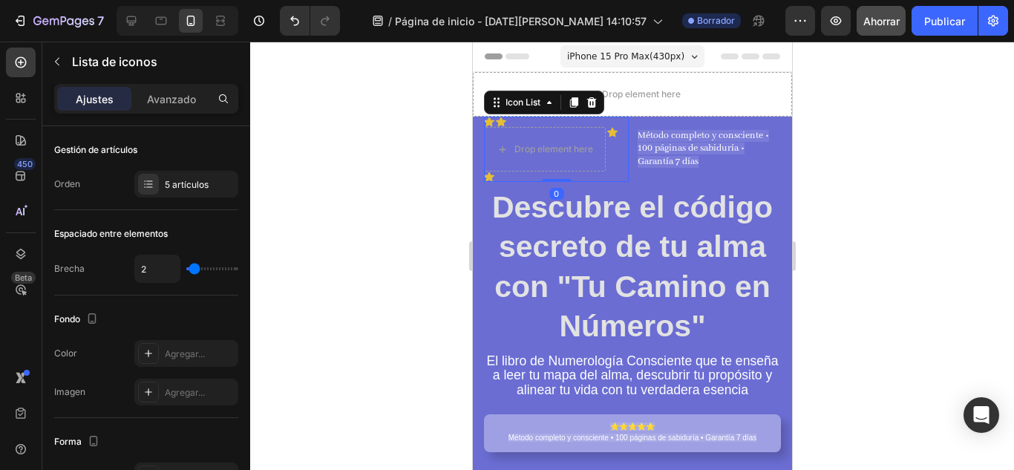
click at [590, 104] on icon at bounding box center [591, 102] width 12 height 12
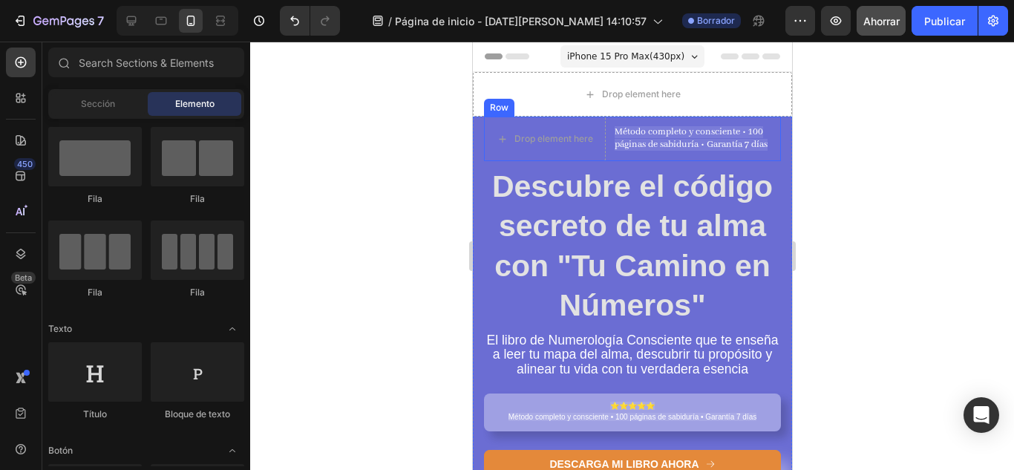
click at [606, 124] on div "Drop element here Método completo y consciente • 100 páginas de sabiduría • Gar…" at bounding box center [631, 138] width 297 height 45
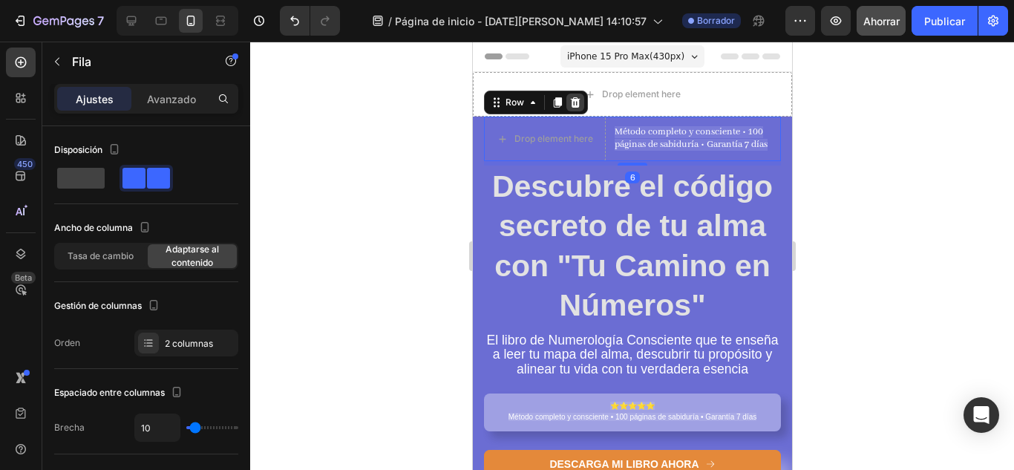
click at [572, 100] on icon at bounding box center [575, 102] width 10 height 10
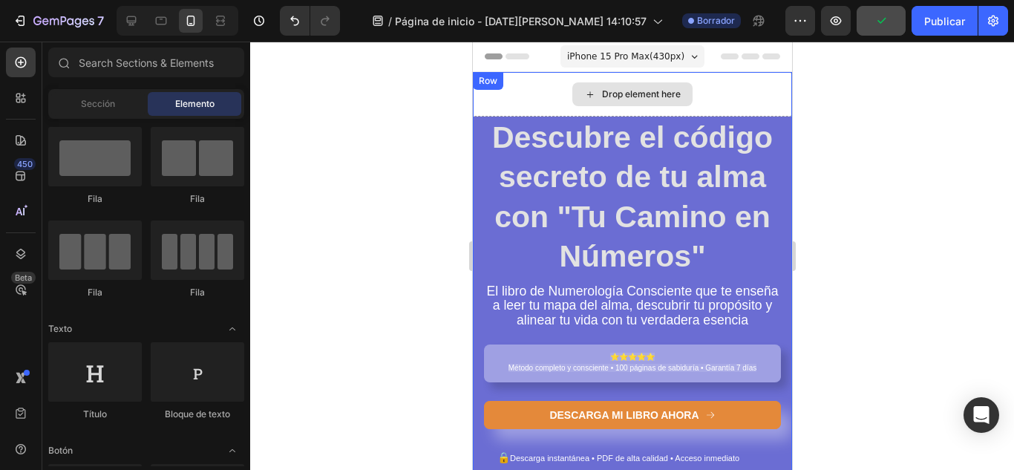
click at [704, 102] on div "Drop element here" at bounding box center [631, 94] width 319 height 45
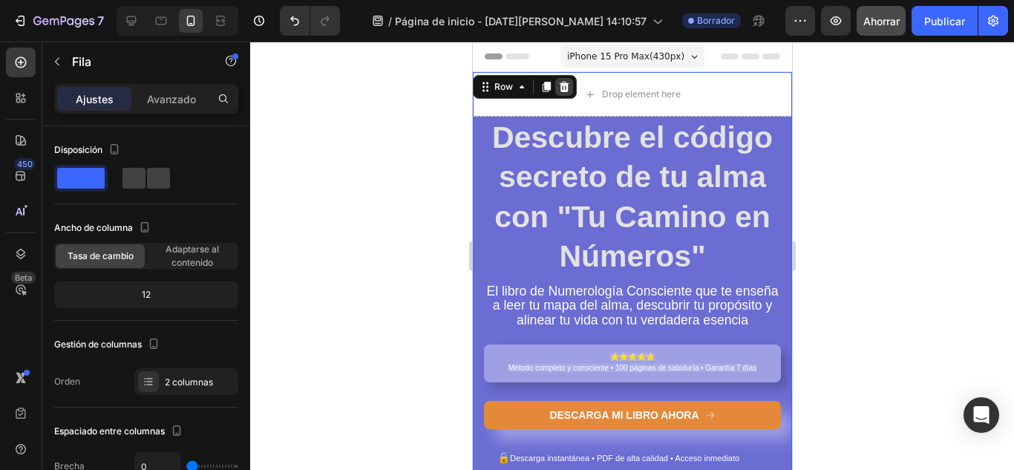
click at [562, 90] on icon at bounding box center [564, 87] width 10 height 10
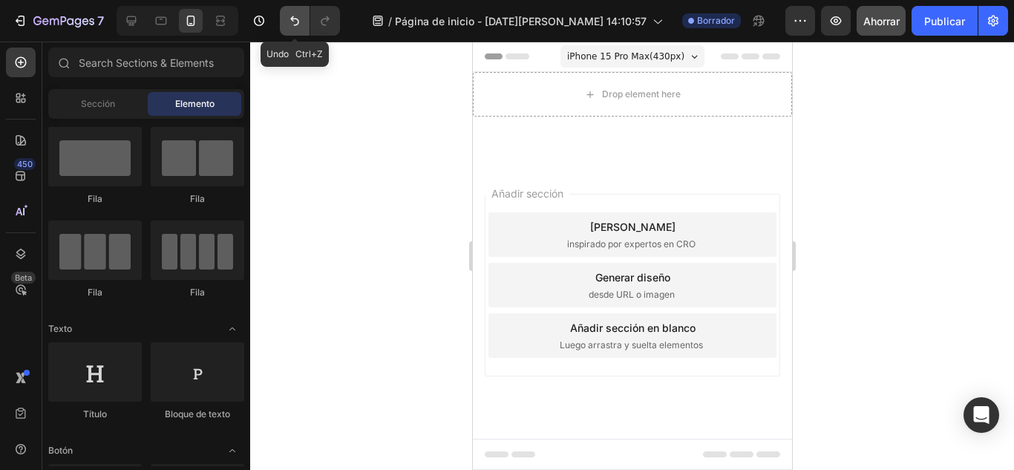
click at [300, 28] on button "Deshacer/Rehacer" at bounding box center [295, 21] width 30 height 30
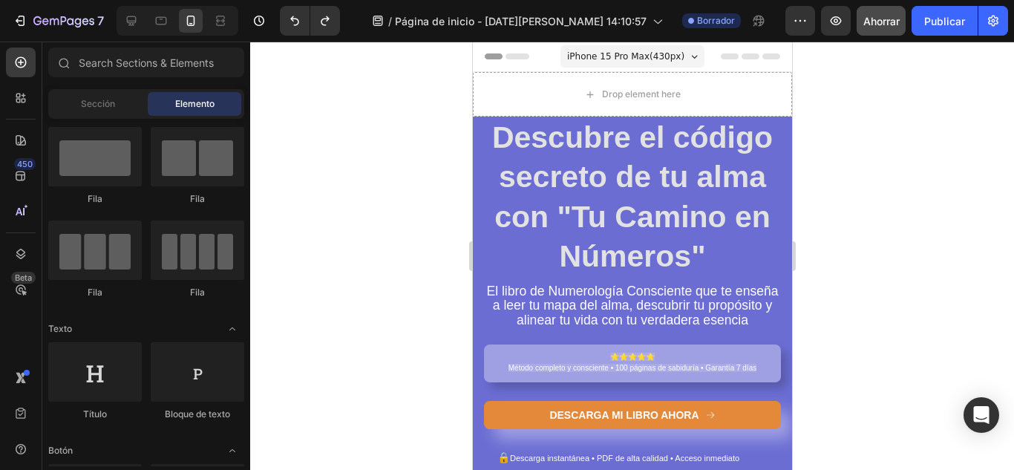
click at [676, 56] on div "iPhone 15 Pro Max ( 430 px)" at bounding box center [631, 56] width 144 height 22
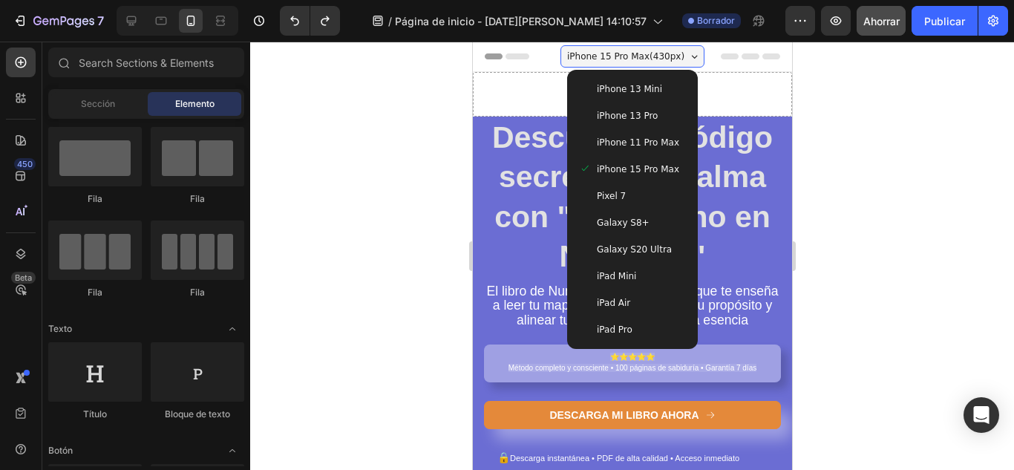
click at [660, 94] on div "iPhone 13 Mini" at bounding box center [631, 89] width 107 height 15
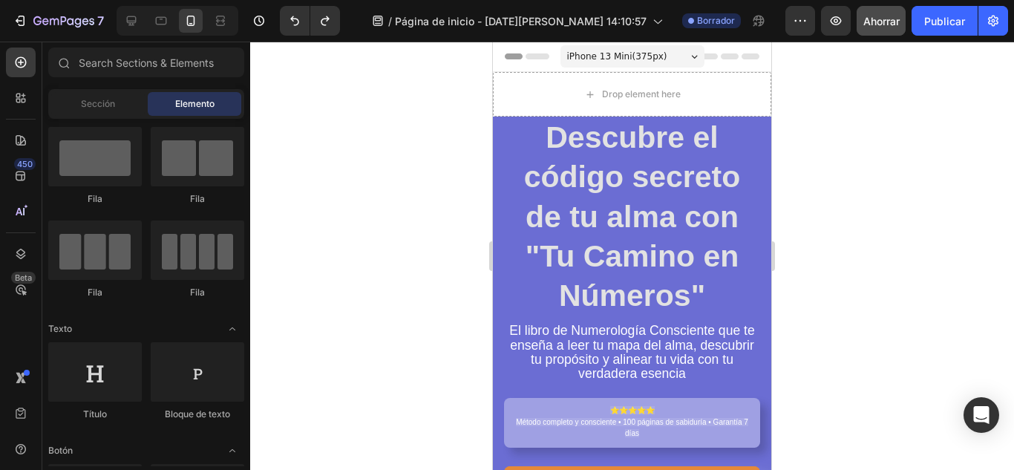
click at [649, 51] on span "iPhone 13 Mini ( 375 px)" at bounding box center [617, 56] width 100 height 15
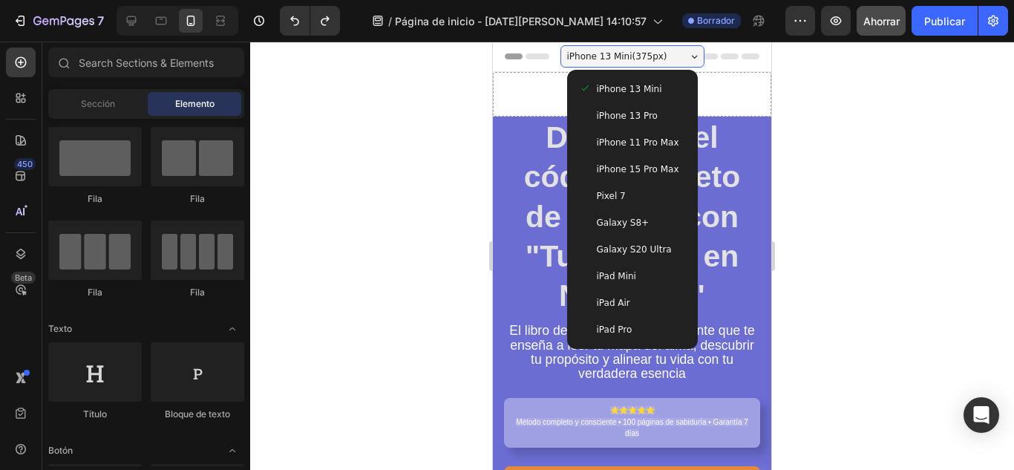
click at [647, 162] on span "iPhone 15 Pro Max" at bounding box center [638, 169] width 82 height 15
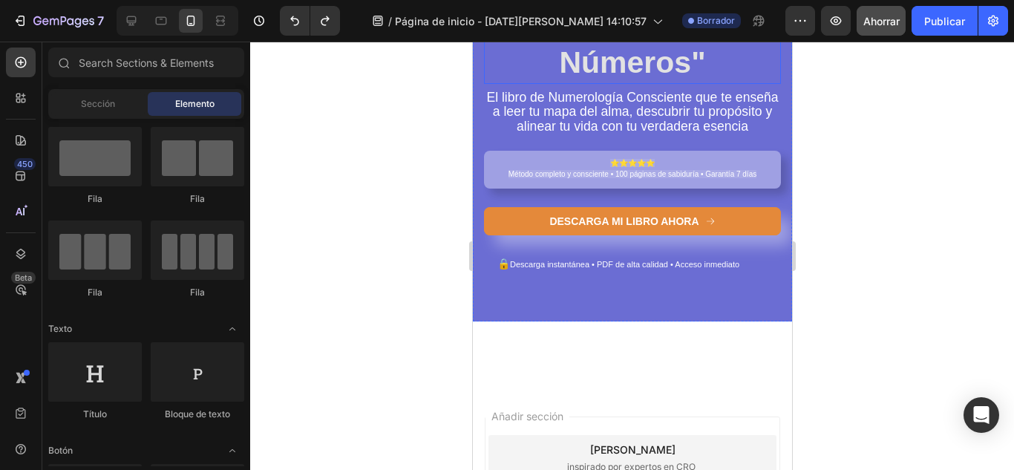
scroll to position [198, 0]
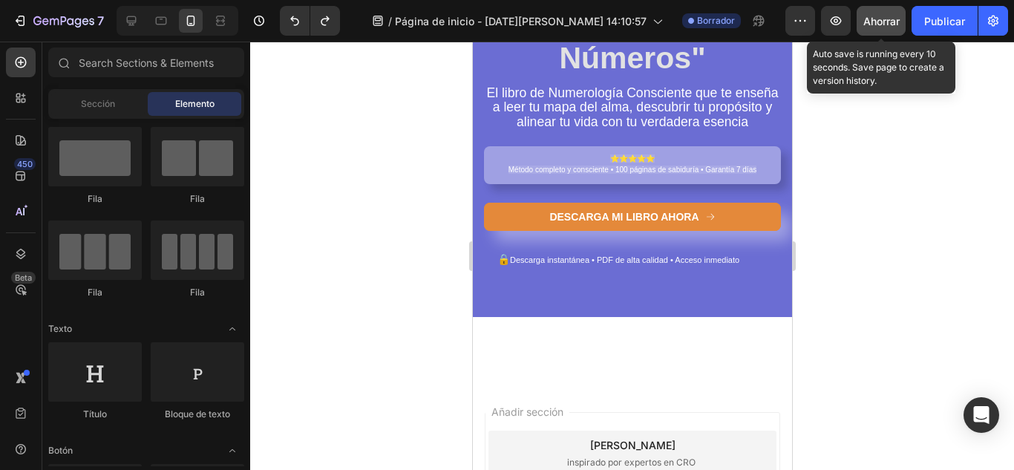
click at [878, 22] on font "Ahorrar" at bounding box center [881, 21] width 36 height 13
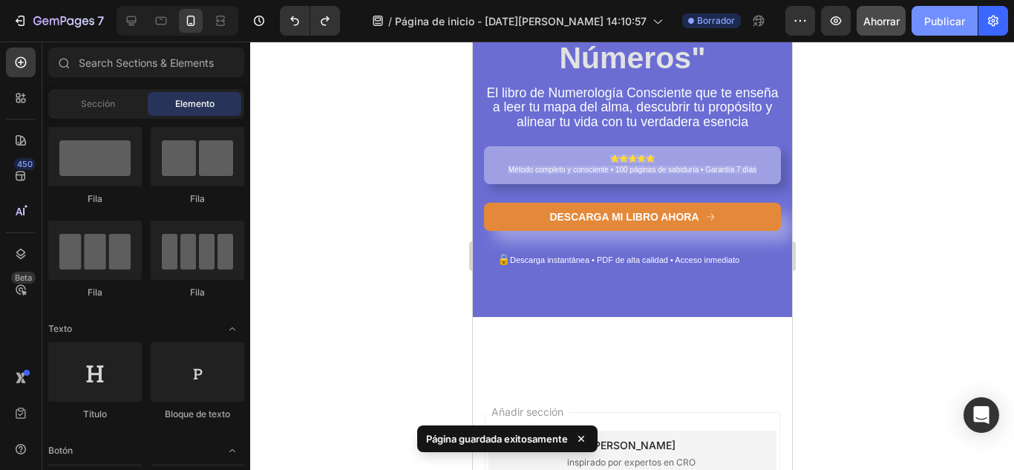
click at [934, 22] on font "Publicar" at bounding box center [944, 21] width 41 height 13
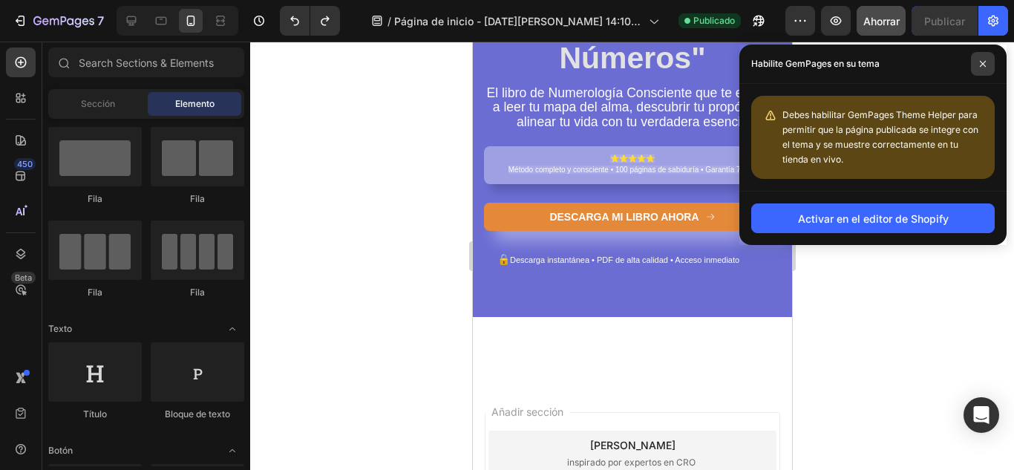
click at [978, 63] on span at bounding box center [983, 64] width 24 height 24
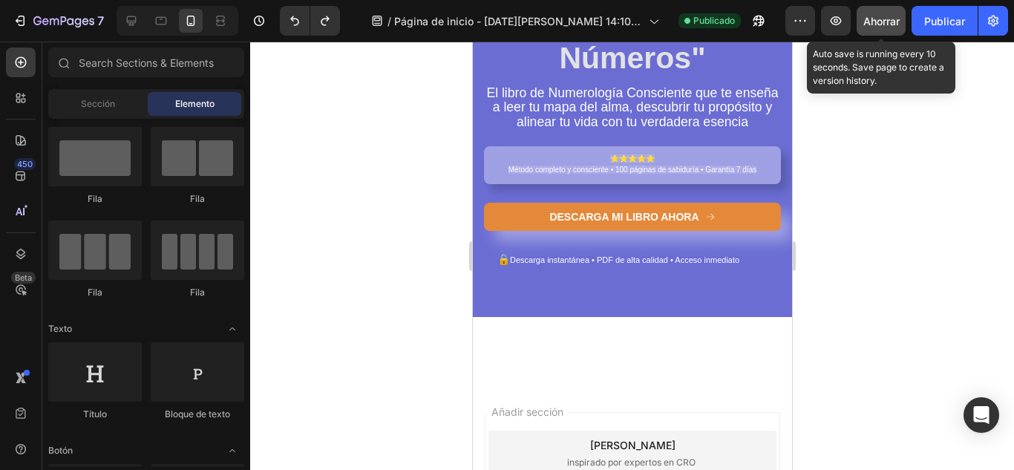
click at [887, 29] on button "Ahorrar" at bounding box center [880, 21] width 49 height 30
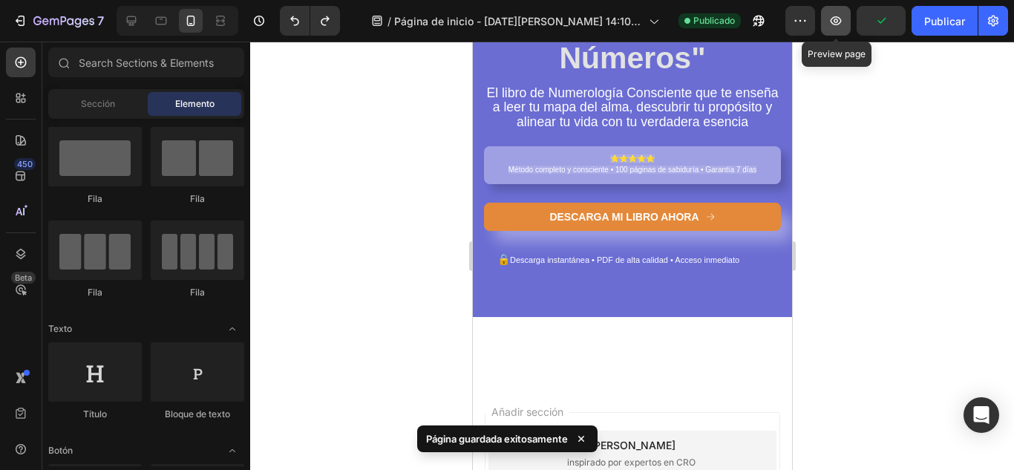
click at [843, 20] on button "button" at bounding box center [836, 21] width 30 height 30
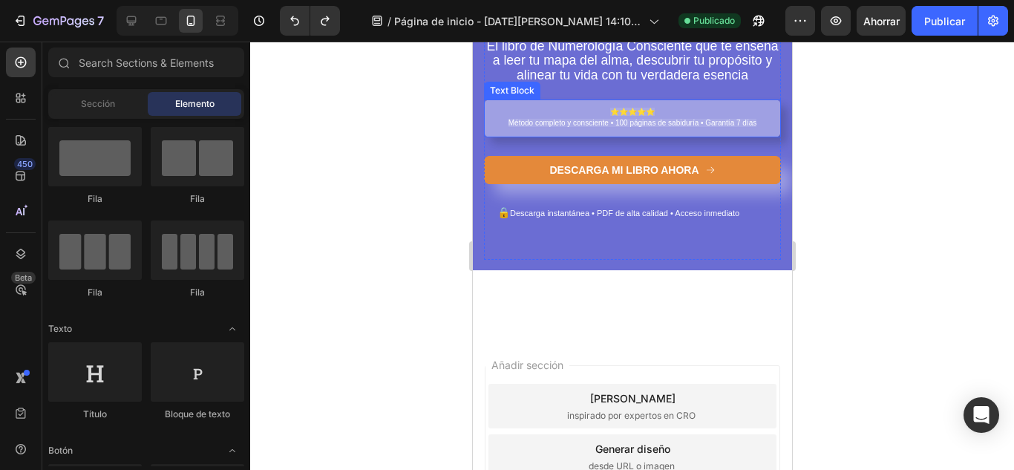
scroll to position [272, 0]
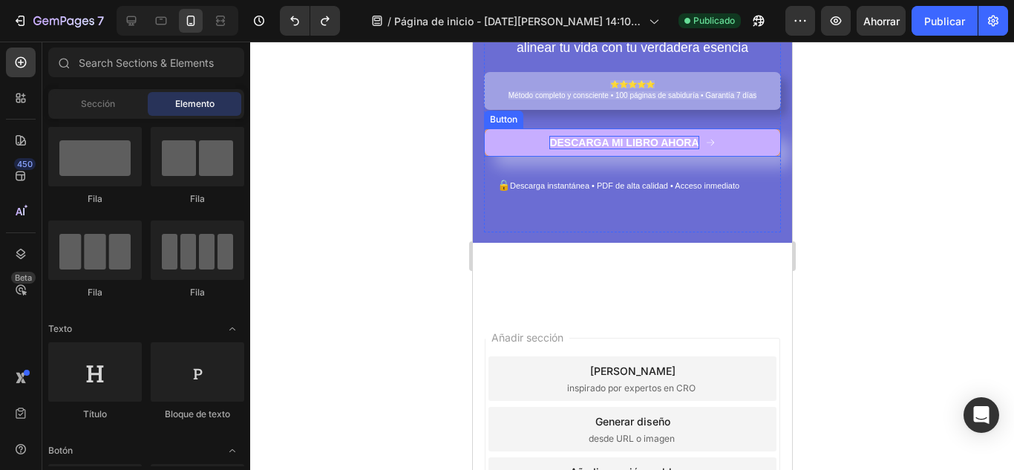
click at [608, 149] on p "DESCARGA MI LIBRO AHORA" at bounding box center [622, 142] width 149 height 13
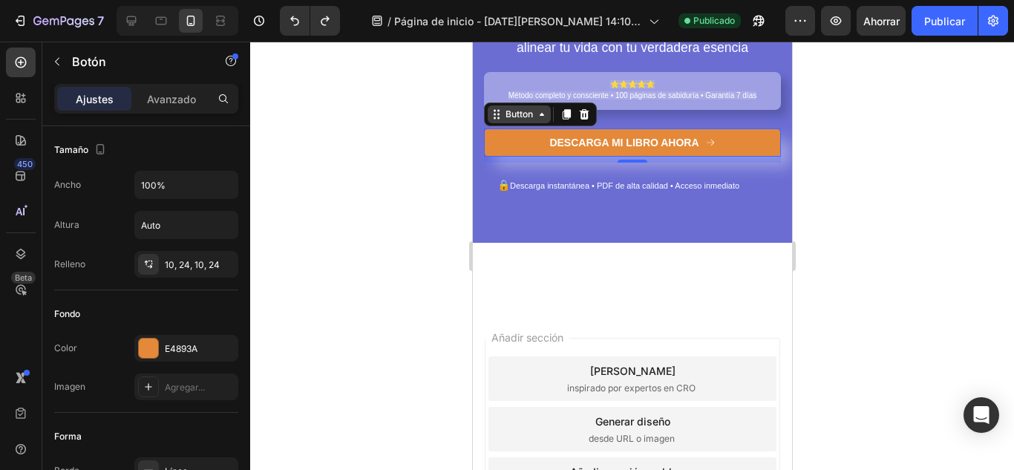
click at [523, 121] on div "Button" at bounding box center [518, 114] width 33 height 13
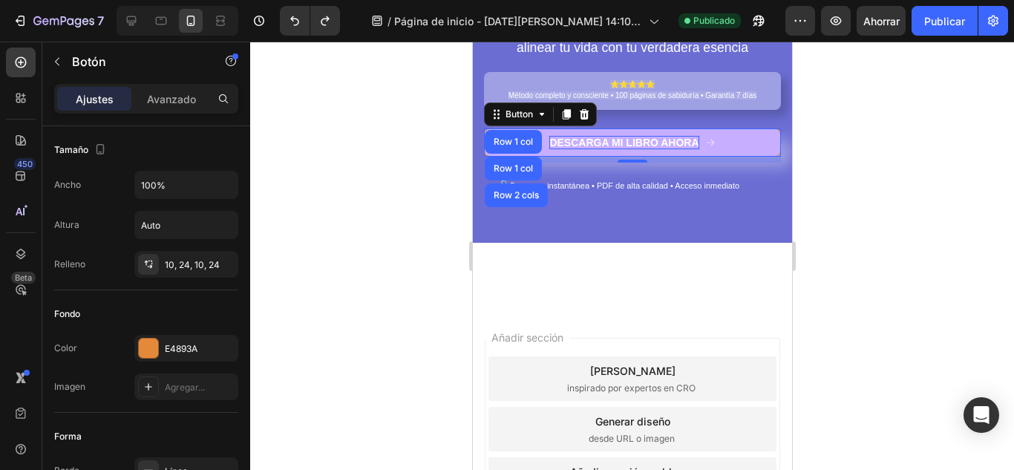
click at [604, 149] on p "DESCARGA MI LIBRO AHORA" at bounding box center [622, 142] width 149 height 13
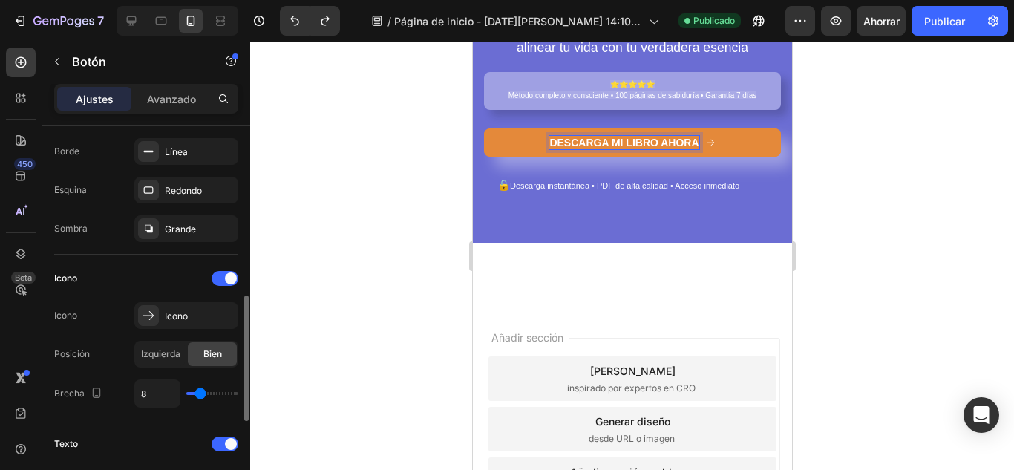
scroll to position [368, 0]
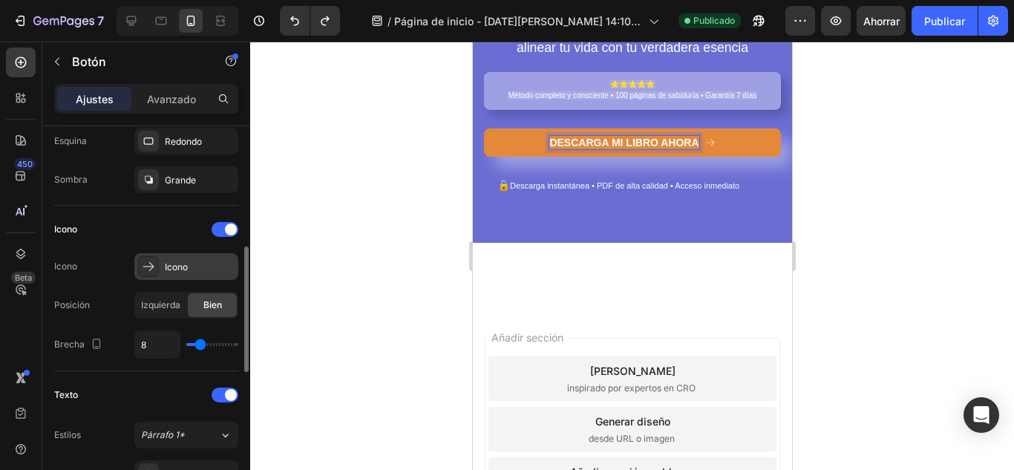
click at [207, 266] on div "Icono" at bounding box center [200, 266] width 70 height 13
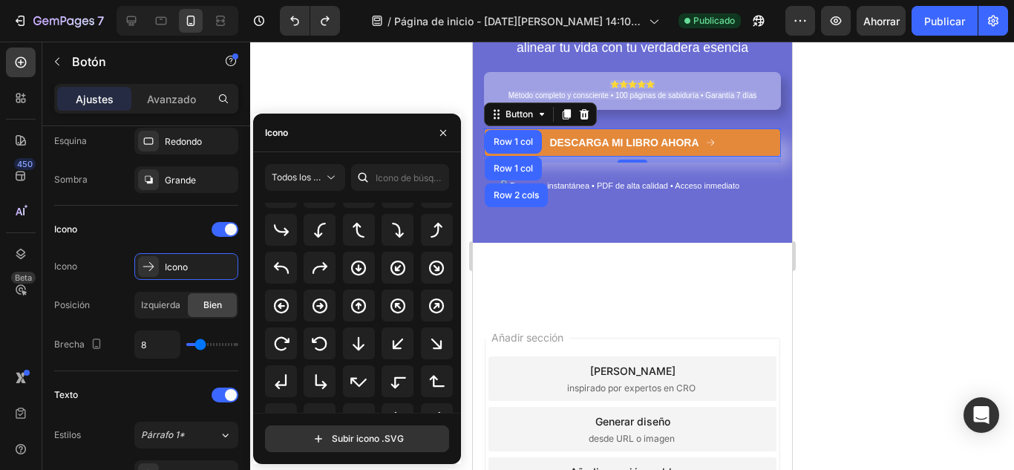
scroll to position [300, 0]
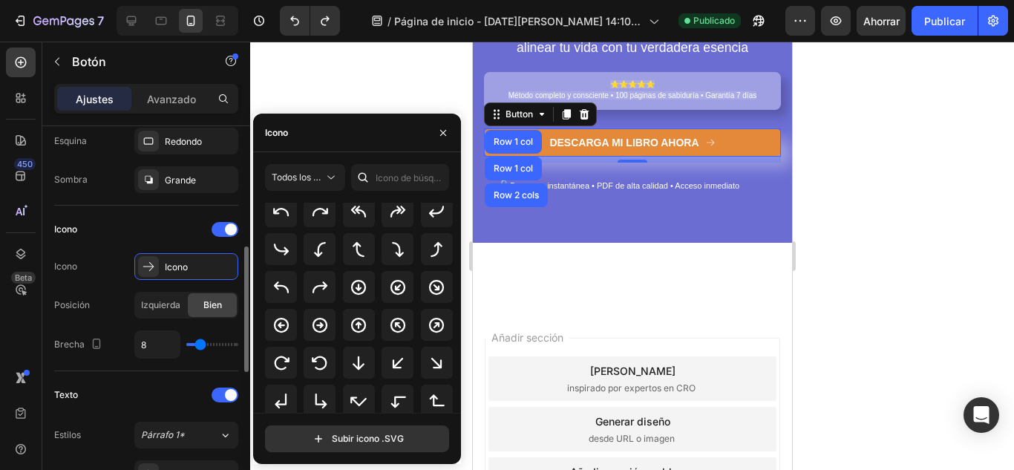
click at [166, 394] on div "Texto" at bounding box center [146, 395] width 184 height 24
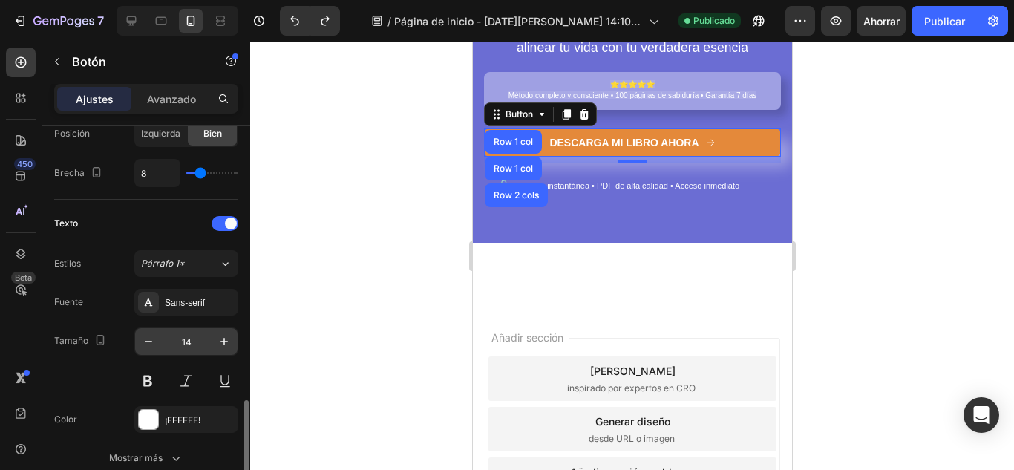
scroll to position [613, 0]
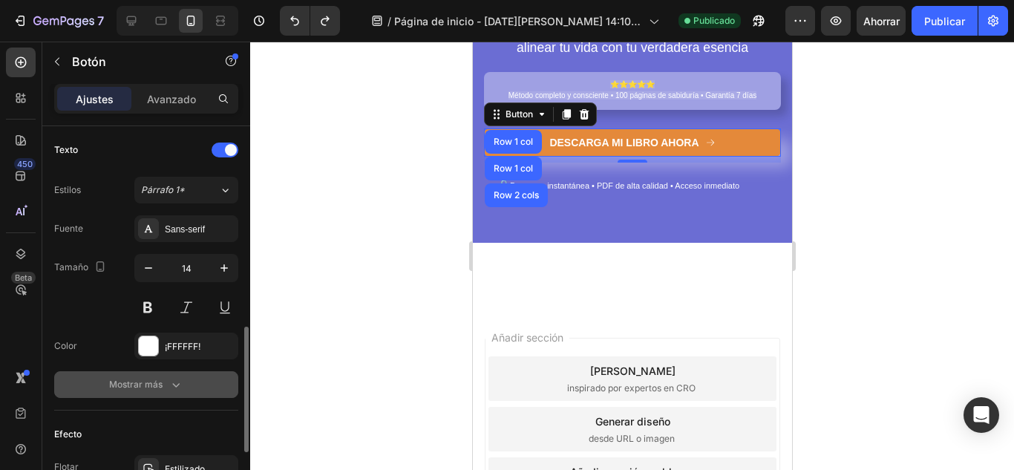
click at [216, 390] on button "Mostrar más" at bounding box center [146, 384] width 184 height 27
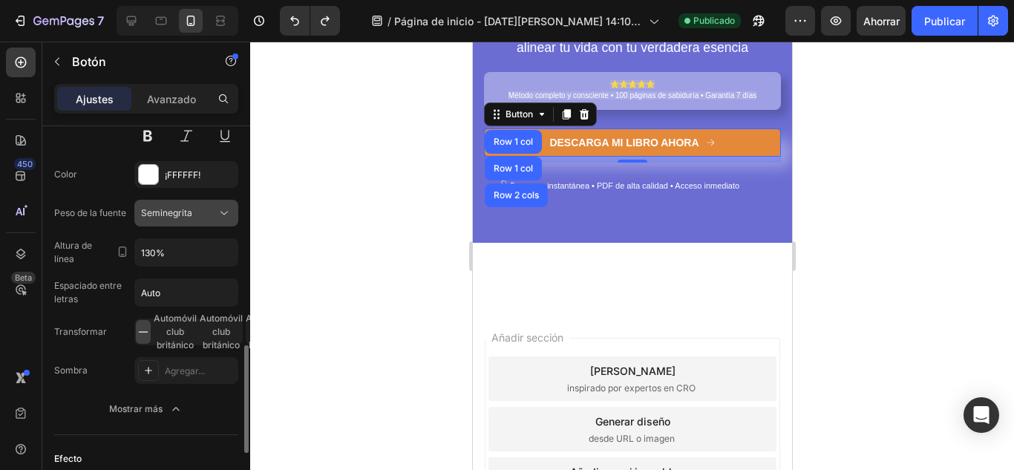
scroll to position [784, 0]
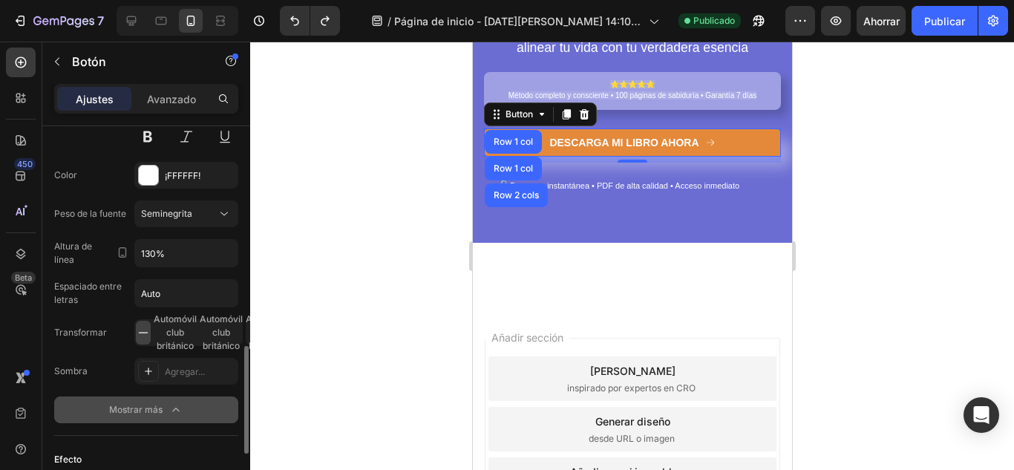
click at [184, 406] on button "Mostrar más" at bounding box center [146, 409] width 184 height 27
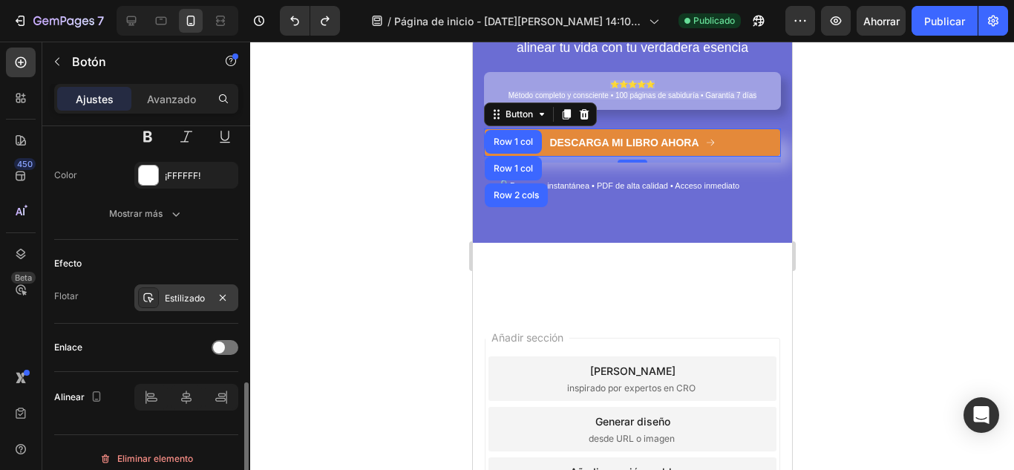
click at [194, 298] on font "Estilizado" at bounding box center [185, 297] width 40 height 11
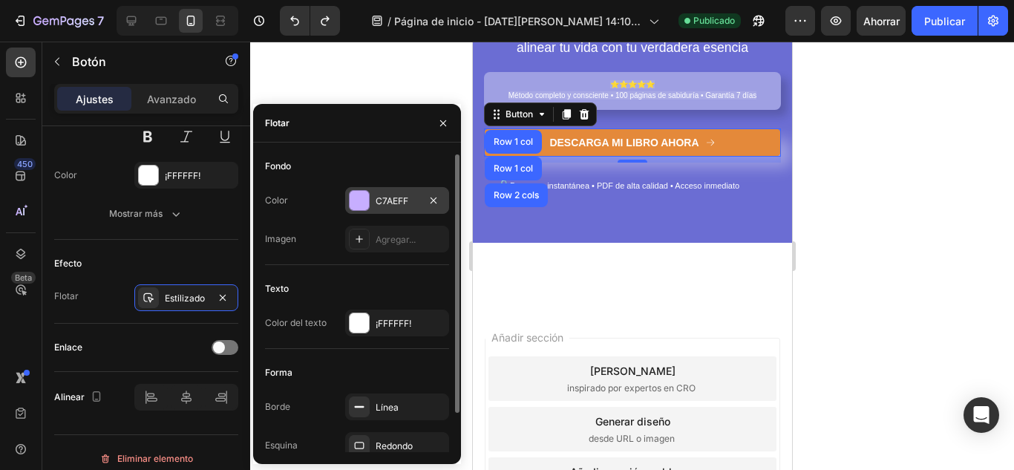
click at [384, 200] on font "C7AEFF" at bounding box center [391, 200] width 33 height 11
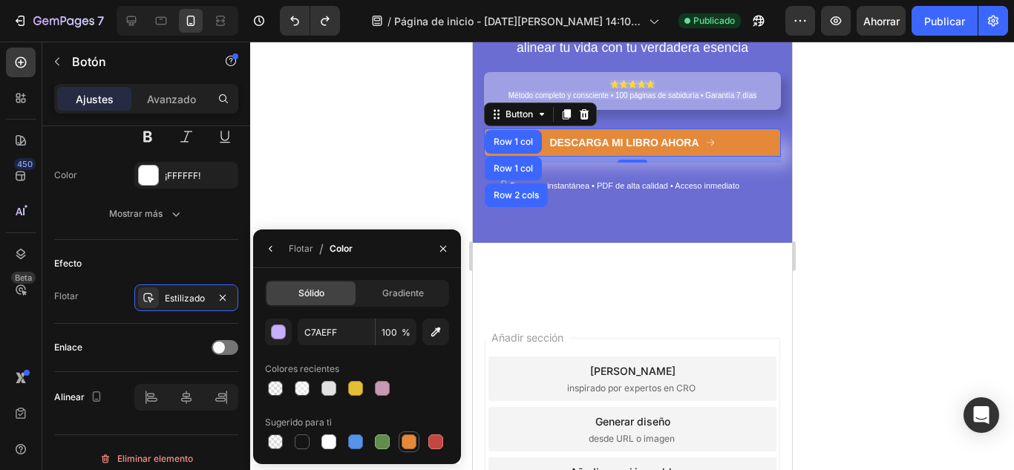
click at [410, 449] on div at bounding box center [409, 442] width 18 height 18
click at [387, 436] on div at bounding box center [382, 441] width 15 height 15
click at [416, 436] on div at bounding box center [409, 442] width 18 height 18
type input "E4893A"
click at [869, 284] on div at bounding box center [631, 256] width 763 height 428
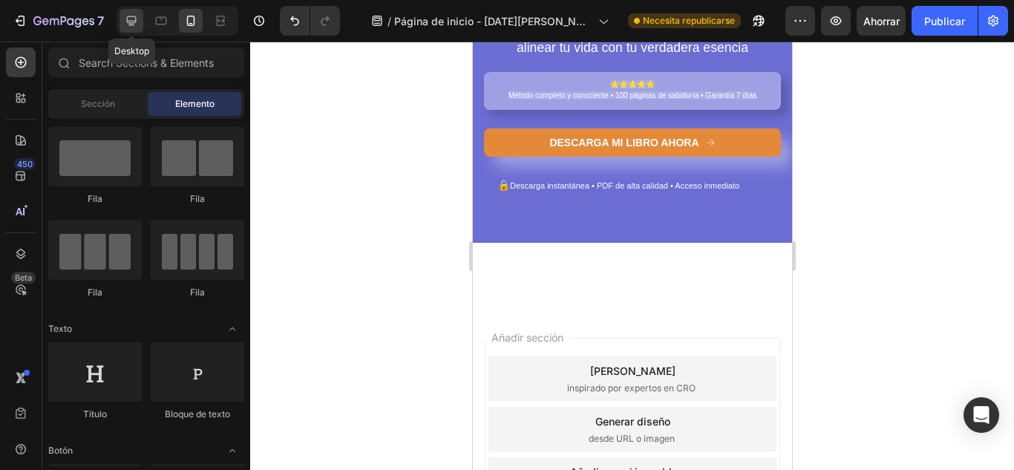
click at [126, 19] on icon at bounding box center [131, 20] width 15 height 15
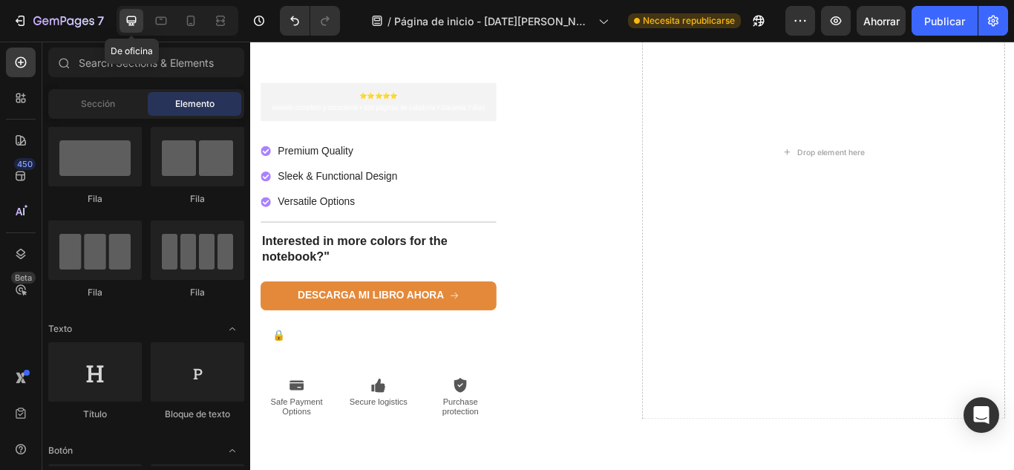
scroll to position [228, 0]
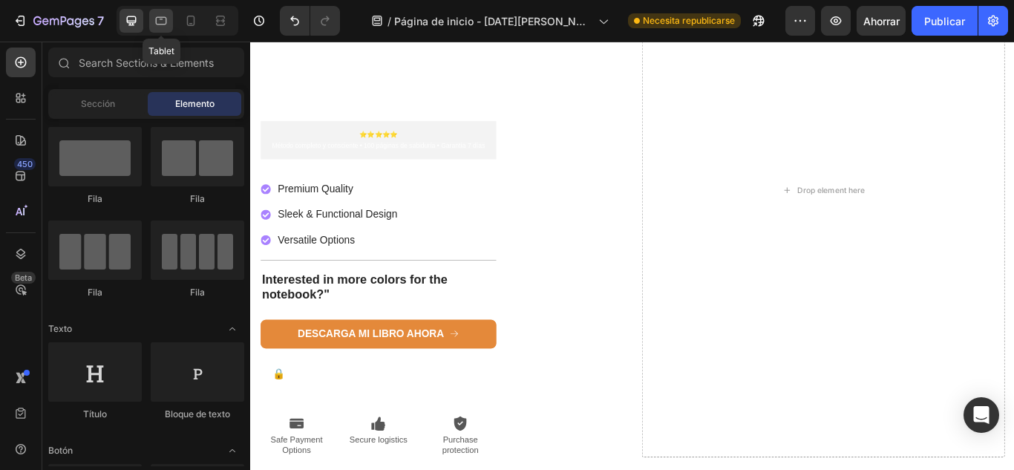
click at [158, 25] on icon at bounding box center [161, 20] width 15 height 15
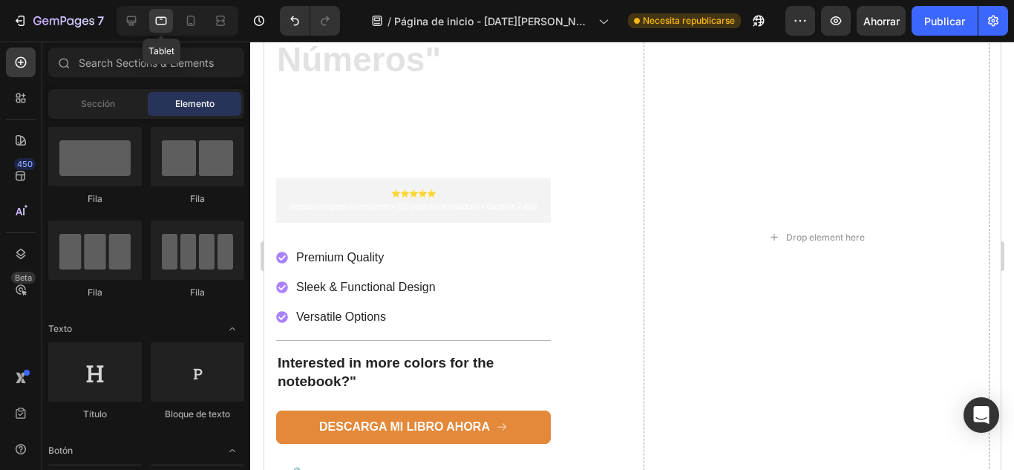
scroll to position [272, 0]
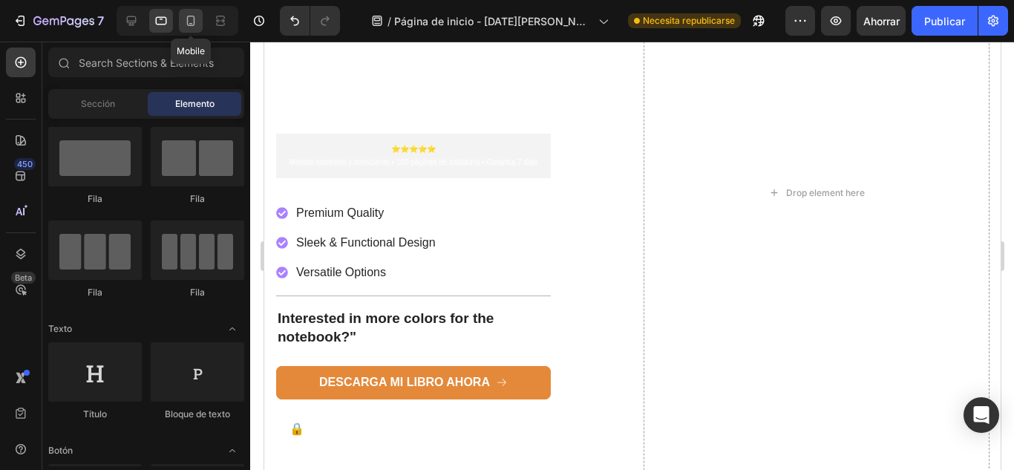
click at [188, 17] on icon at bounding box center [190, 20] width 15 height 15
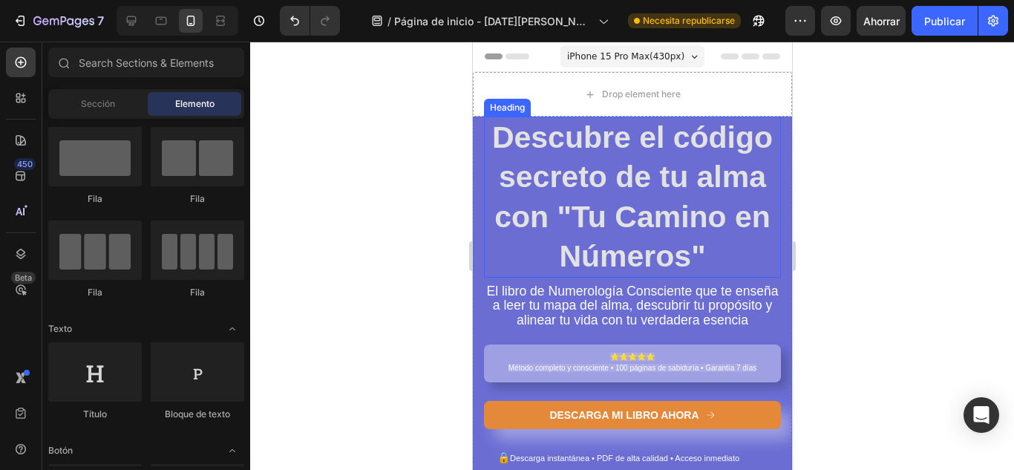
drag, startPoint x: 562, startPoint y: 207, endPoint x: 553, endPoint y: 220, distance: 15.9
click at [562, 208] on strong "Descubre el código secreto de tu alma con "Tu Camino en Números"" at bounding box center [631, 196] width 280 height 153
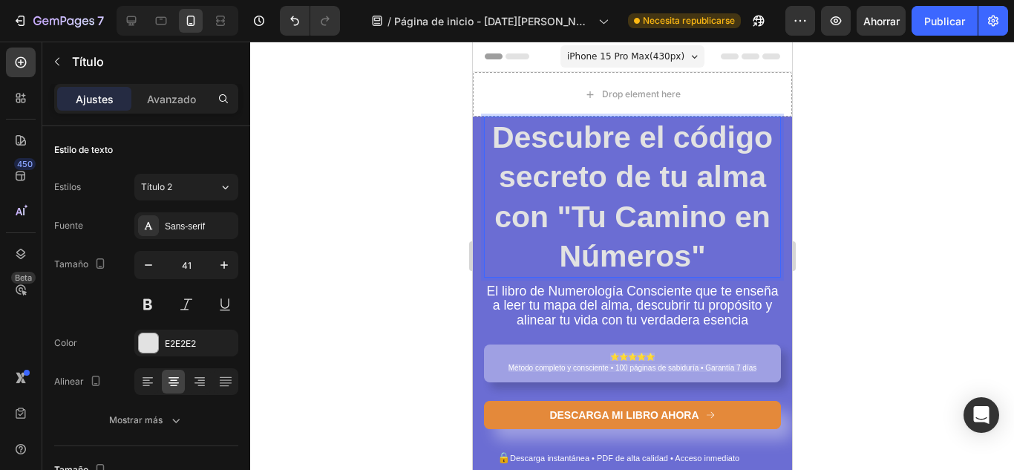
click at [551, 214] on strong "Descubre el código secreto de tu alma con "Tu Camino en Números"" at bounding box center [631, 196] width 280 height 153
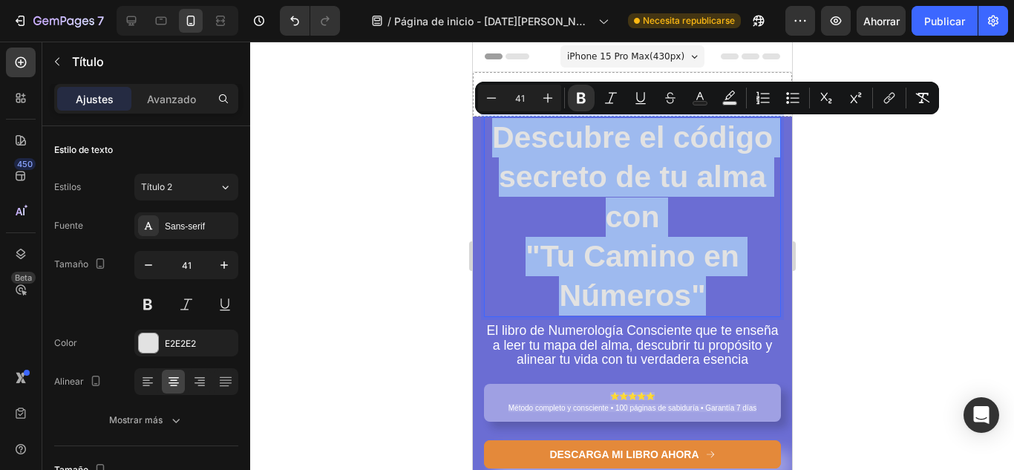
drag, startPoint x: 490, startPoint y: 135, endPoint x: 720, endPoint y: 302, distance: 283.6
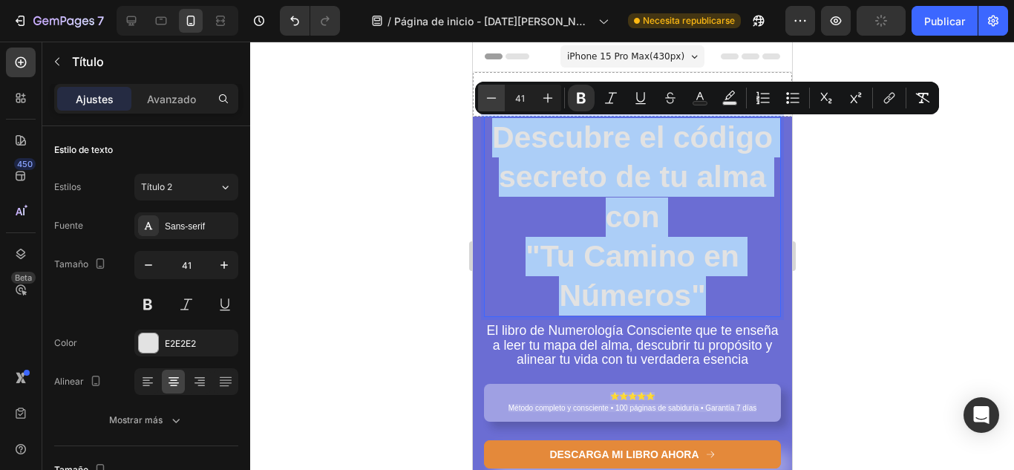
click at [490, 97] on icon "Editor contextual toolbar" at bounding box center [491, 98] width 15 height 15
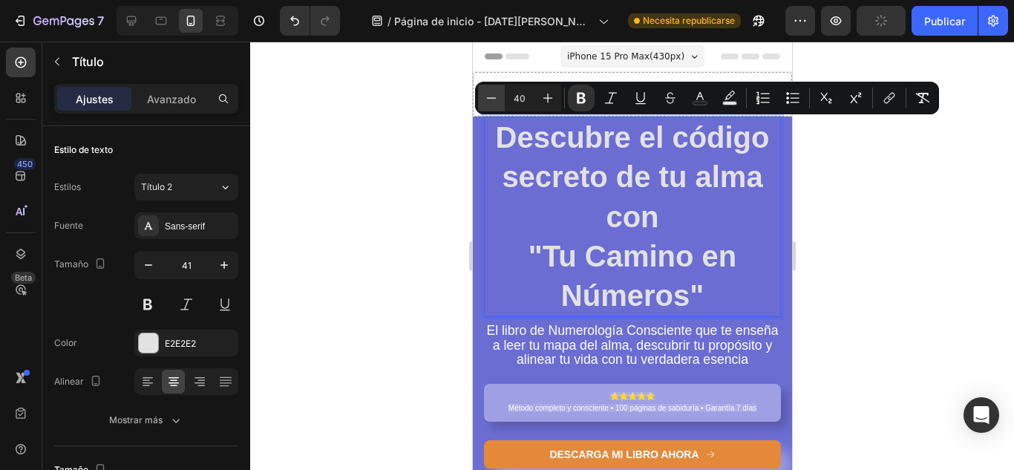
click at [490, 97] on icon "Editor contextual toolbar" at bounding box center [491, 98] width 15 height 15
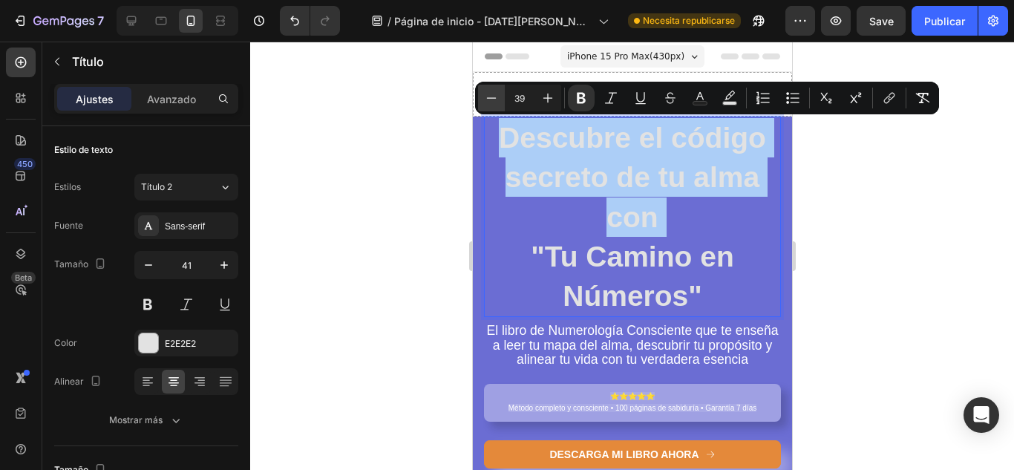
click at [490, 97] on icon "Editor contextual toolbar" at bounding box center [491, 98] width 15 height 15
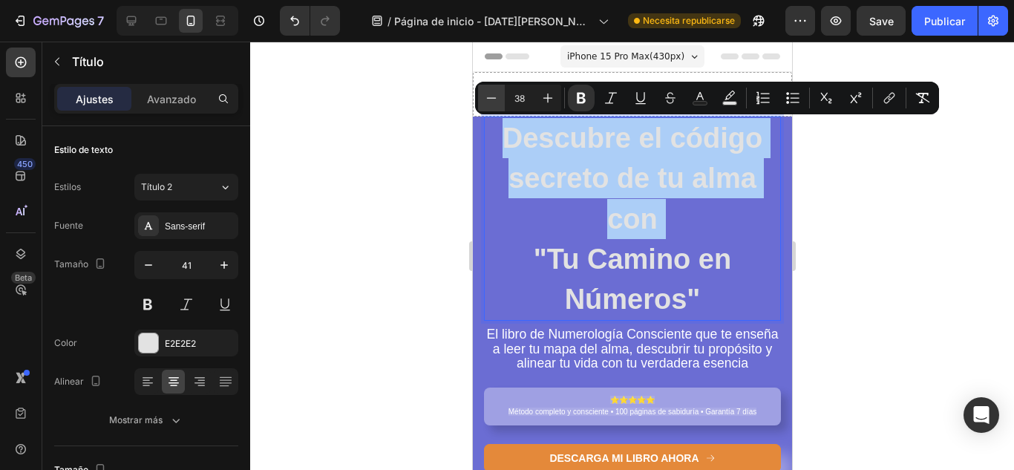
click at [490, 97] on icon "Editor contextual toolbar" at bounding box center [491, 98] width 15 height 15
click at [490, 97] on icon "Barra de herramientas contextual del editor" at bounding box center [491, 98] width 15 height 15
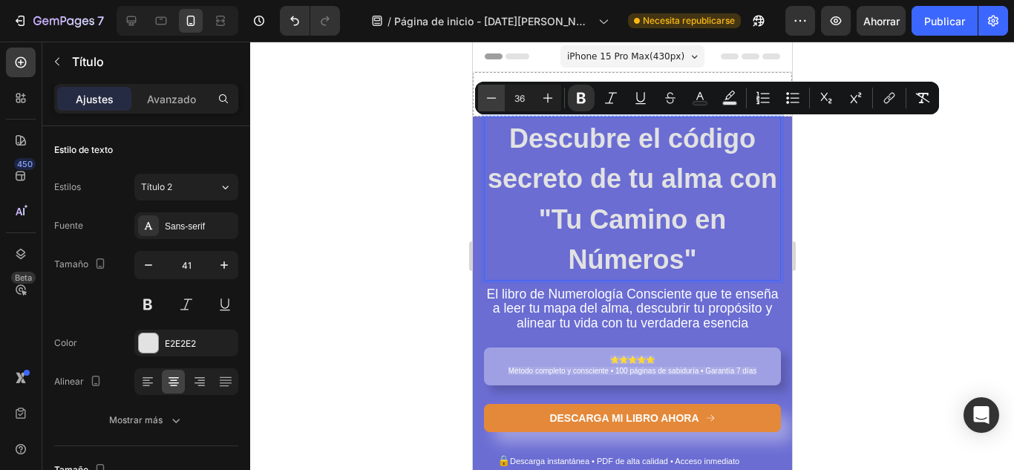
click at [490, 97] on icon "Barra de herramientas contextual del editor" at bounding box center [491, 98] width 15 height 15
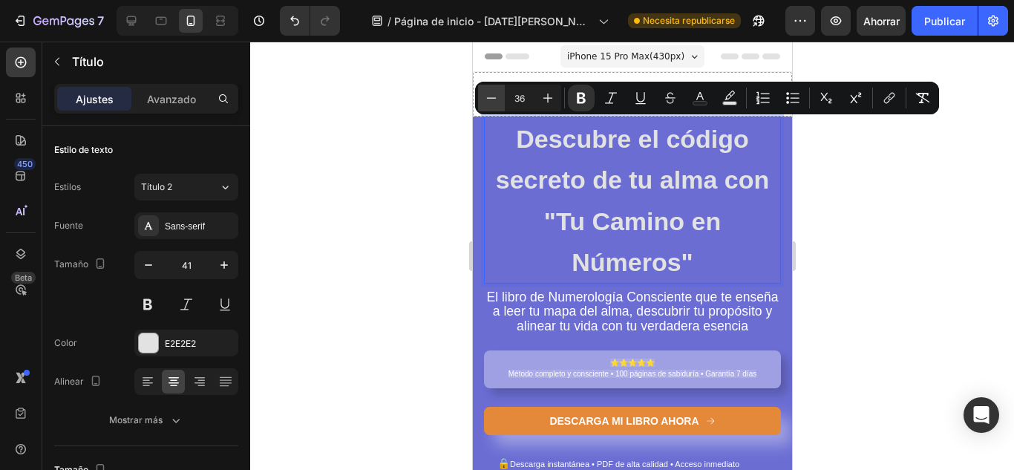
type input "34"
click at [761, 234] on p "Descubre el código secreto de tu alma con "Tu Camino en Números"" at bounding box center [632, 200] width 294 height 164
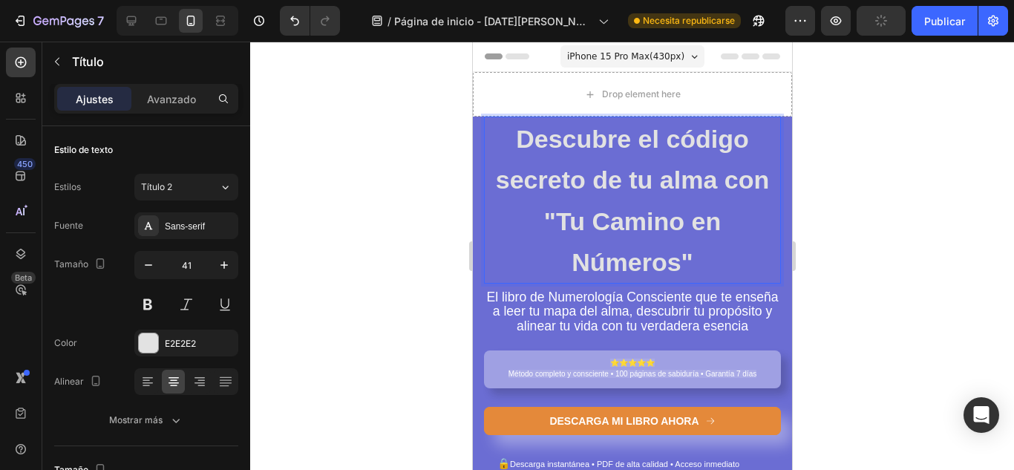
scroll to position [24, 0]
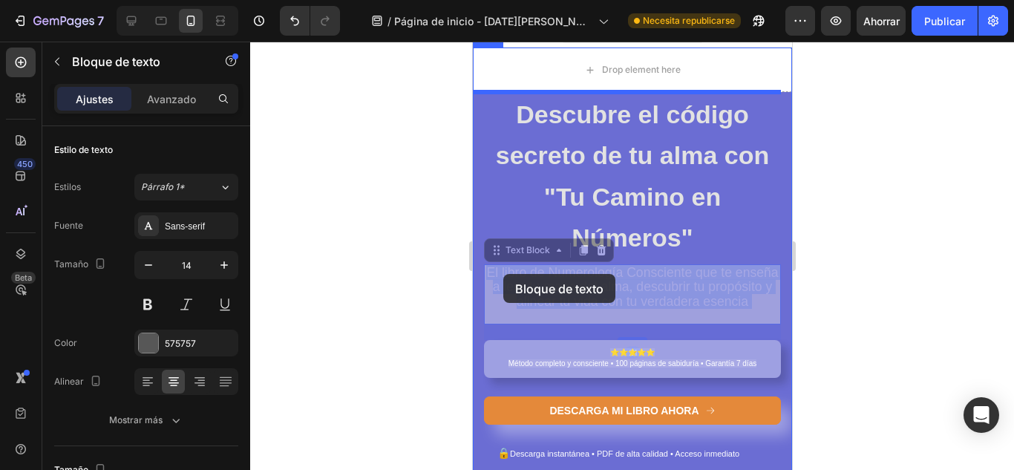
drag, startPoint x: 660, startPoint y: 320, endPoint x: 709, endPoint y: 321, distance: 48.3
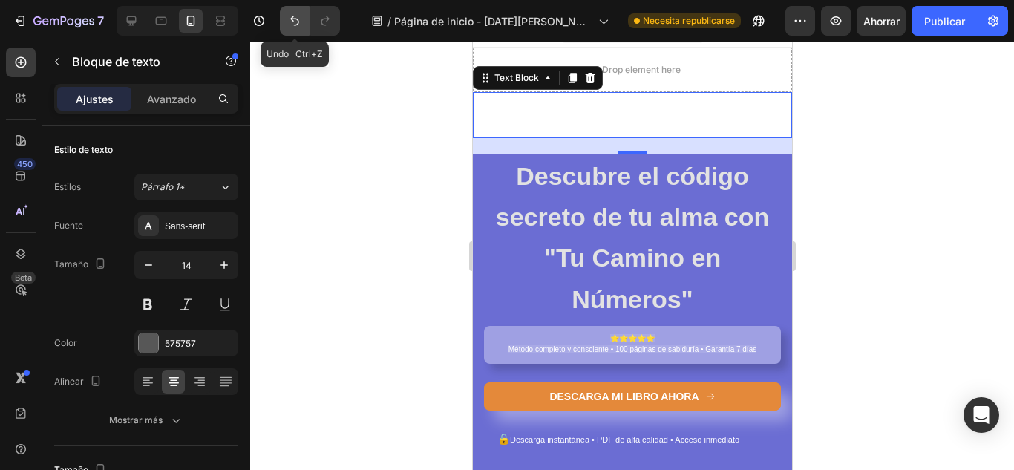
click at [300, 25] on icon "Deshacer/Rehacer" at bounding box center [294, 20] width 15 height 15
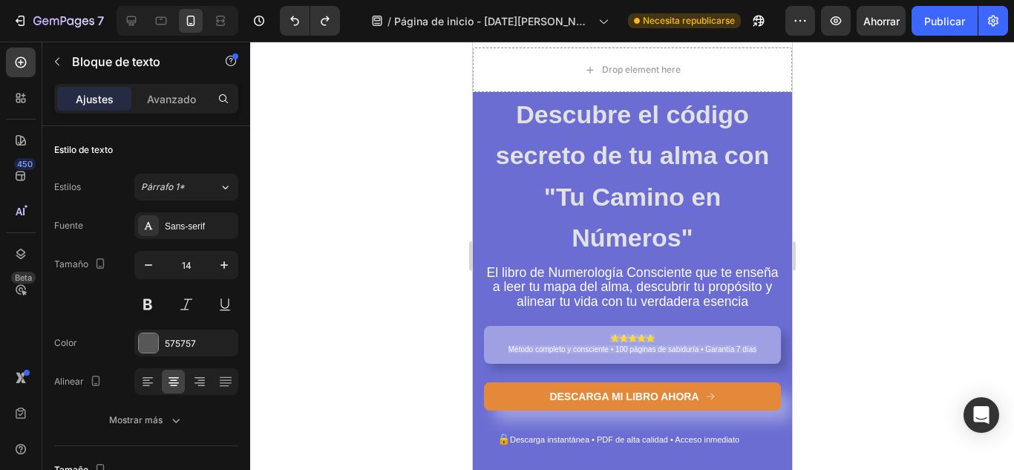
click at [506, 272] on span "El libro de Numerología Consciente que te enseña a leer tu mapa del alma, descu…" at bounding box center [631, 286] width 292 height 43
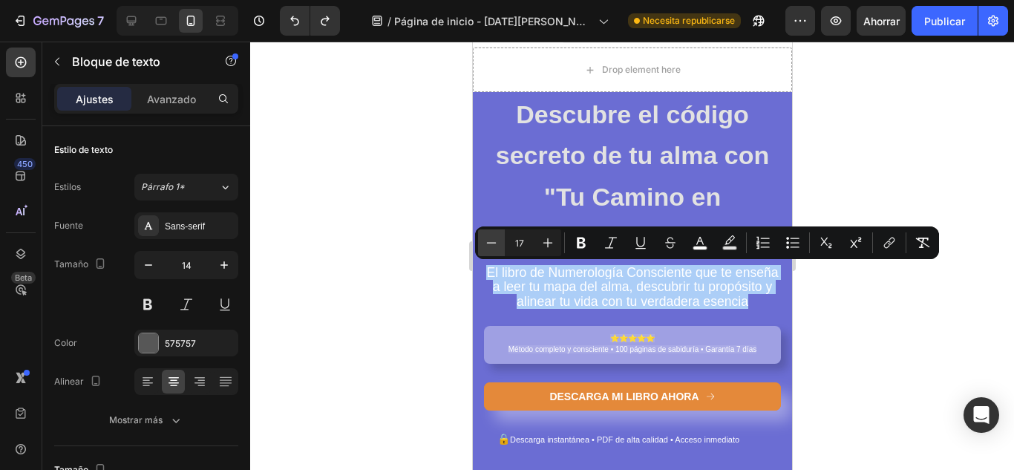
click at [495, 237] on icon "Editor contextual toolbar" at bounding box center [491, 242] width 15 height 15
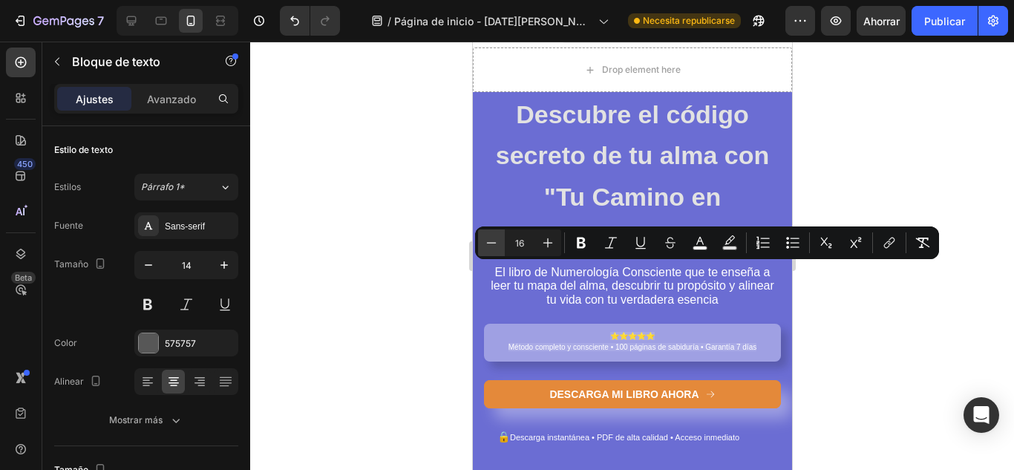
click at [495, 237] on icon "Editor contextual toolbar" at bounding box center [491, 242] width 15 height 15
type input "15"
click at [855, 317] on div at bounding box center [631, 256] width 763 height 428
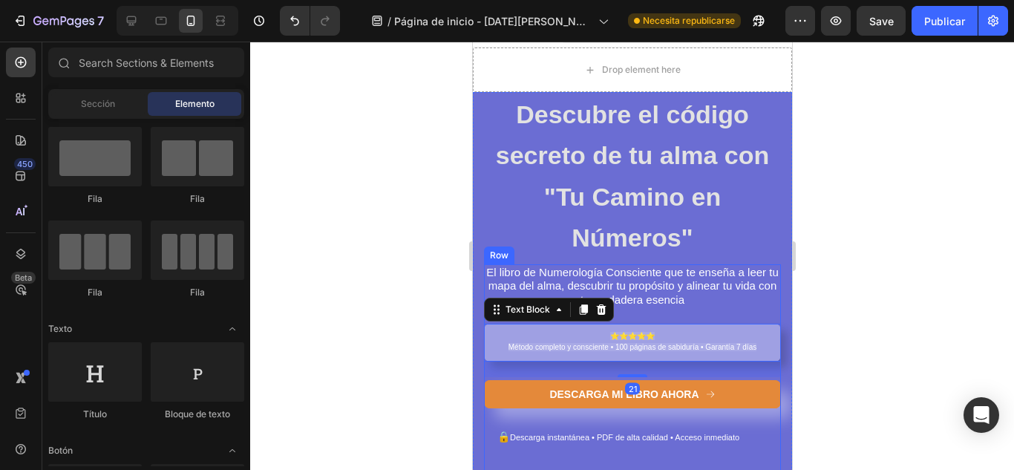
drag, startPoint x: 703, startPoint y: 332, endPoint x: 699, endPoint y: 314, distance: 18.4
click at [699, 314] on div "El libro de Numerología Consciente que te enseña a leer tu mapa del alma, descu…" at bounding box center [631, 374] width 297 height 220
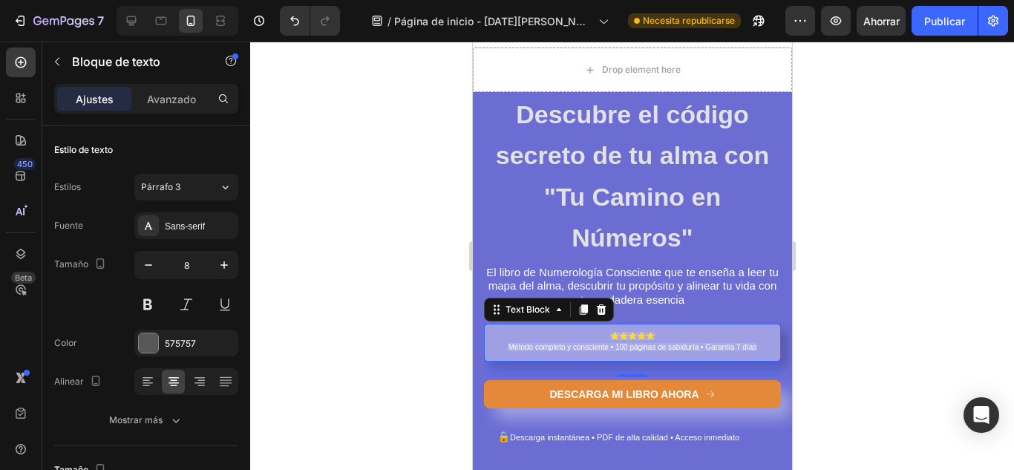
click at [830, 297] on div at bounding box center [631, 256] width 763 height 428
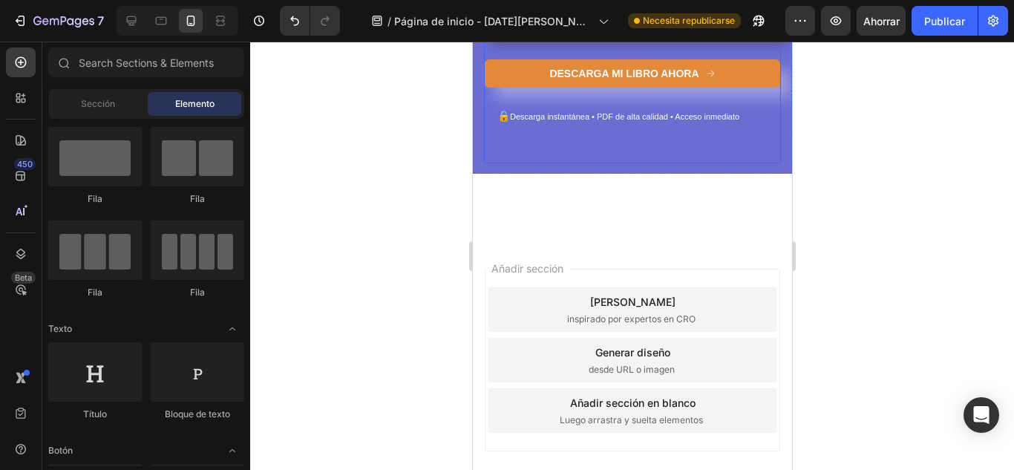
scroll to position [256, 0]
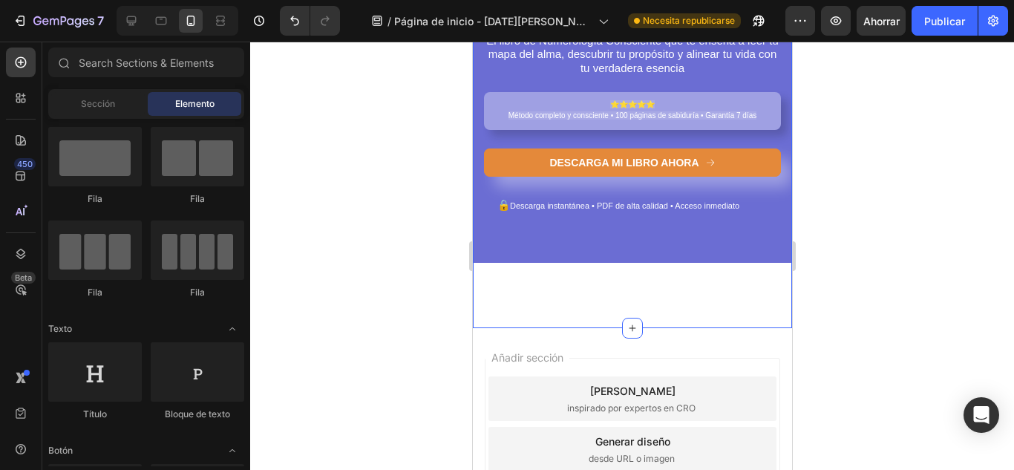
click at [706, 310] on div "⁠⁠⁠⁠⁠⁠⁠ Descubre el código secreto de tu alma con "Tu Camino en Números" Headin…" at bounding box center [631, 72] width 319 height 512
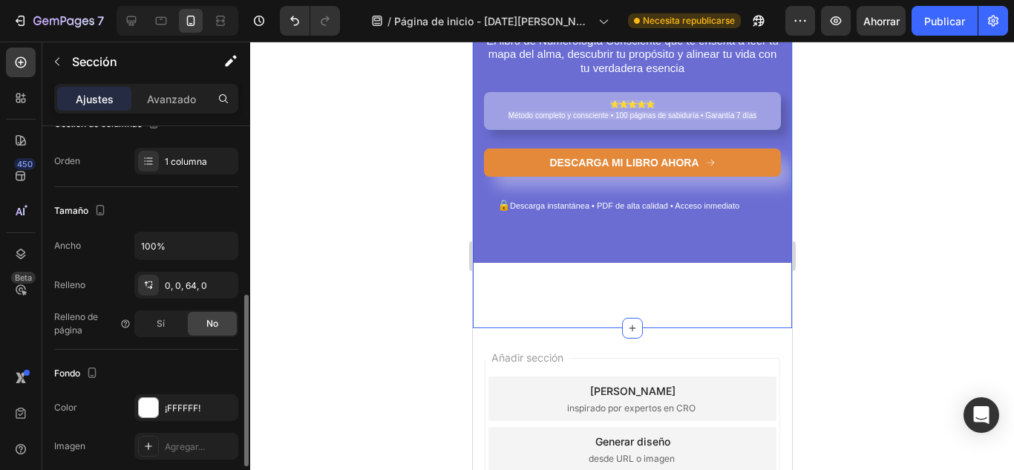
scroll to position [269, 0]
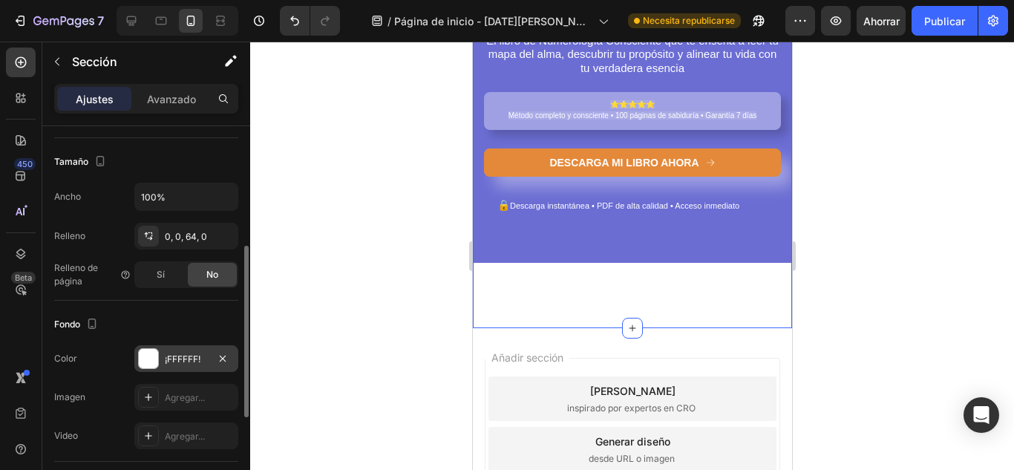
click at [183, 362] on font "¡FFFFFF!" at bounding box center [183, 358] width 36 height 11
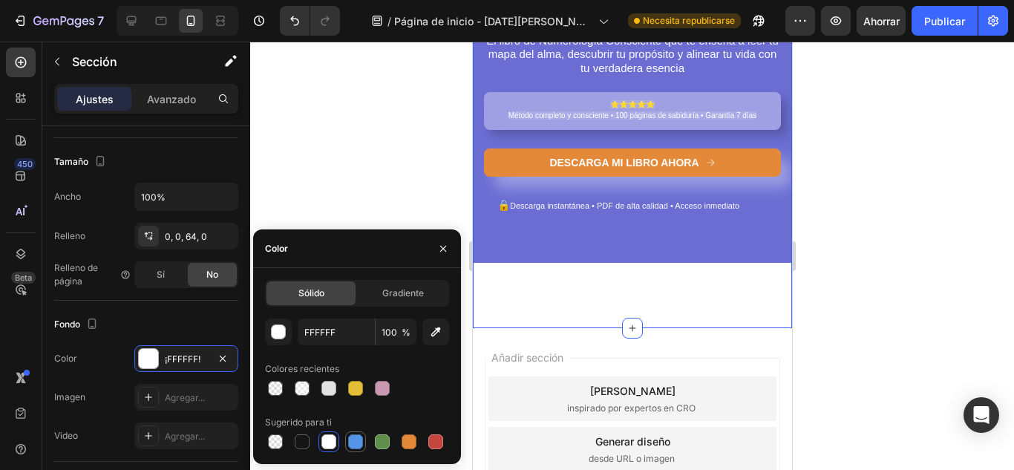
click at [359, 446] on div at bounding box center [355, 441] width 15 height 15
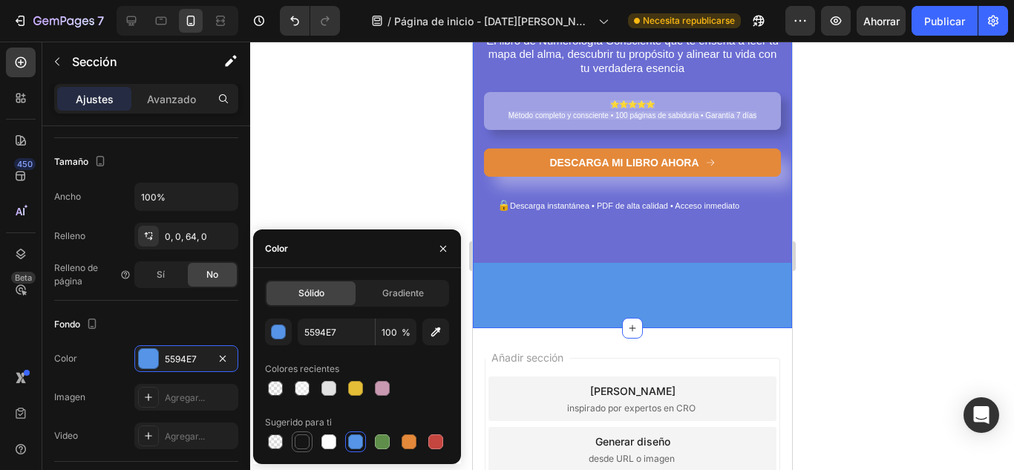
click at [309, 440] on div at bounding box center [302, 441] width 15 height 15
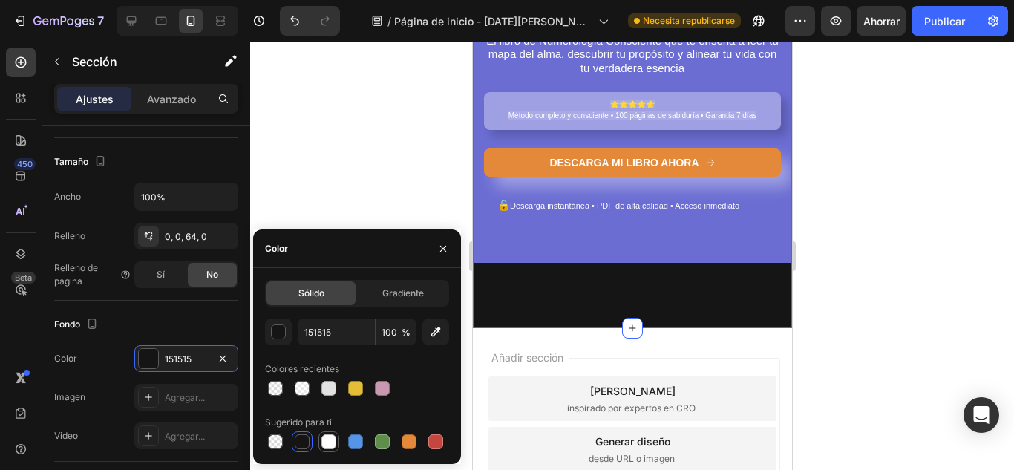
click at [325, 444] on div at bounding box center [328, 441] width 15 height 15
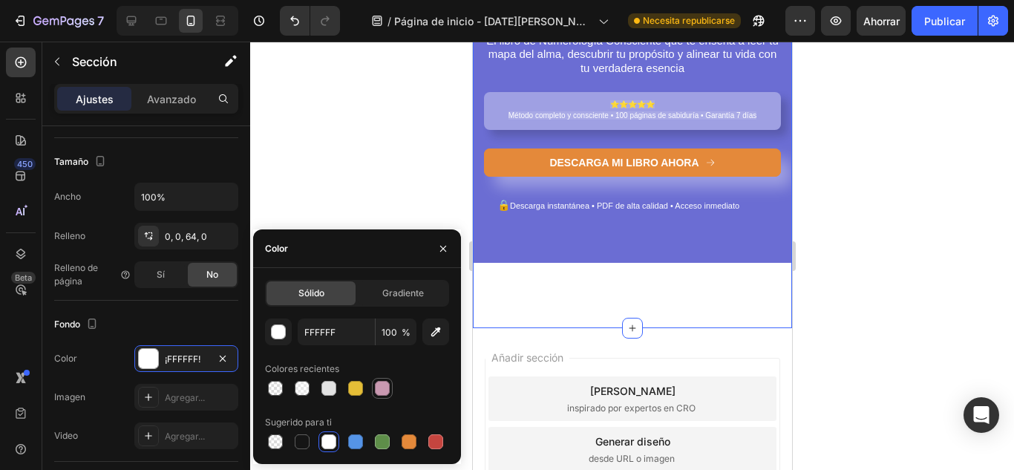
click at [377, 388] on div at bounding box center [382, 388] width 15 height 15
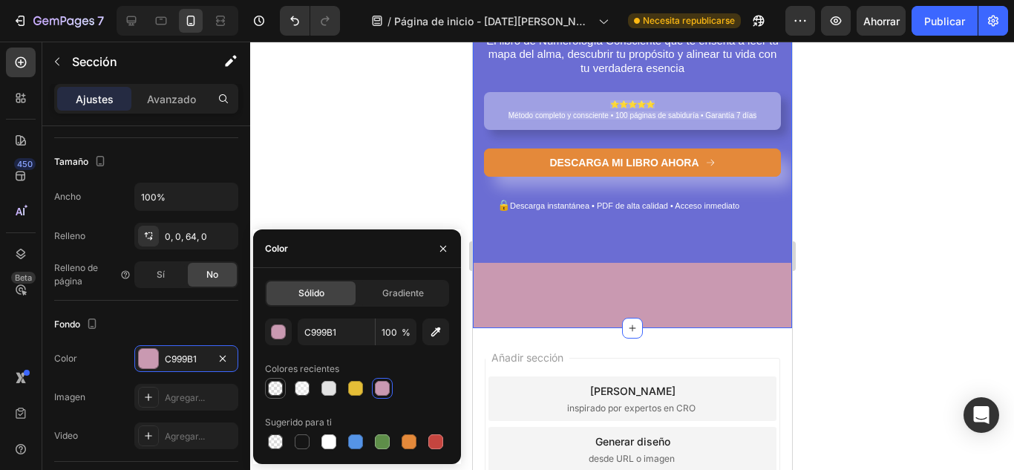
click at [278, 386] on div at bounding box center [275, 388] width 15 height 15
type input "FFFFFF"
type input "2"
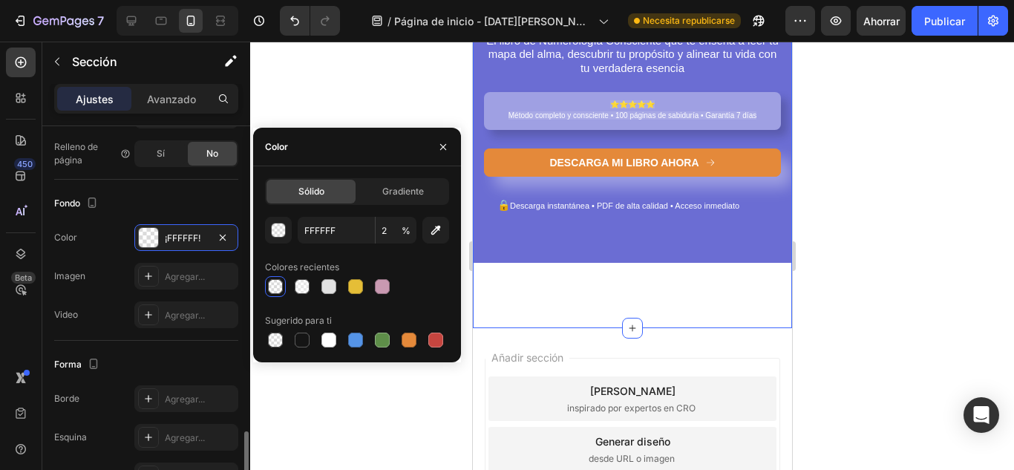
scroll to position [481, 0]
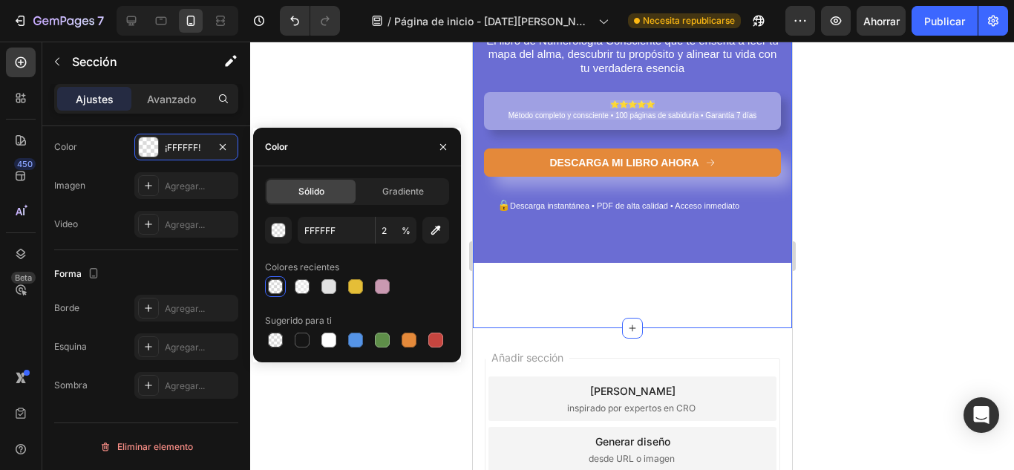
click at [295, 408] on div at bounding box center [631, 256] width 763 height 428
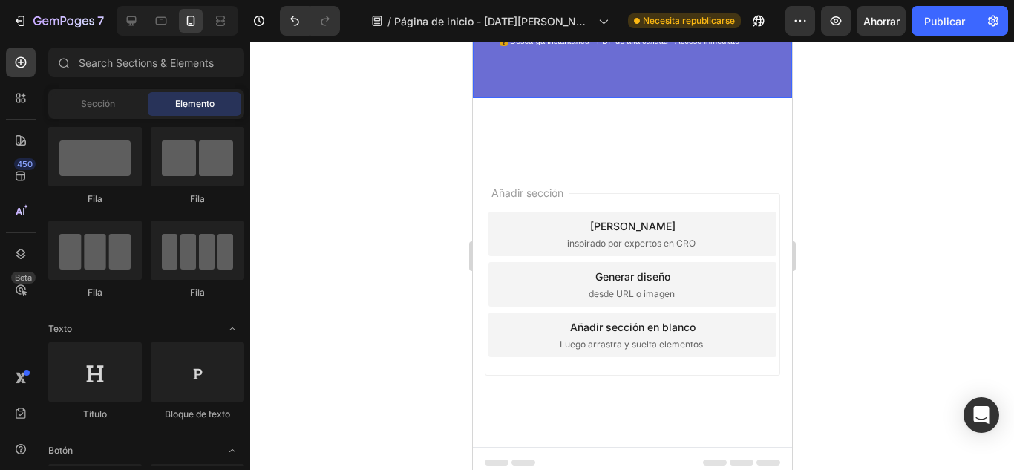
scroll to position [429, 0]
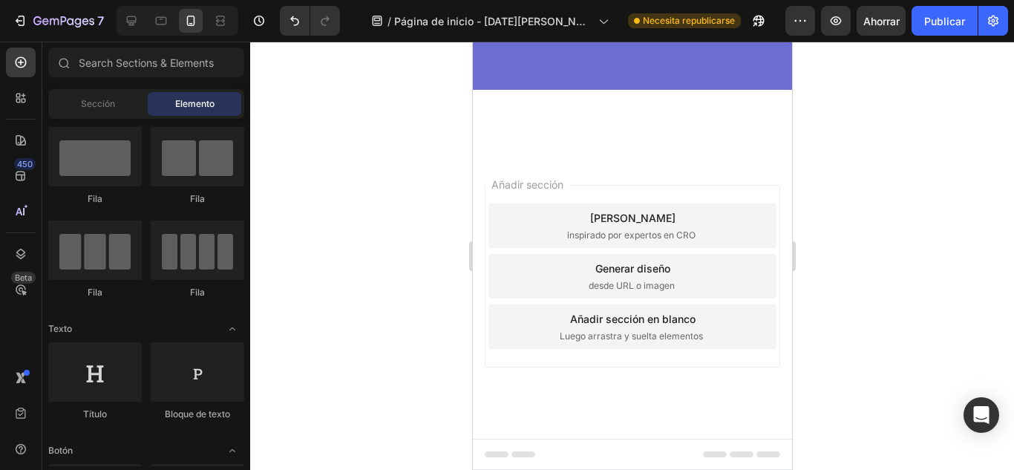
click at [616, 285] on font "desde URL o imagen" at bounding box center [631, 285] width 86 height 11
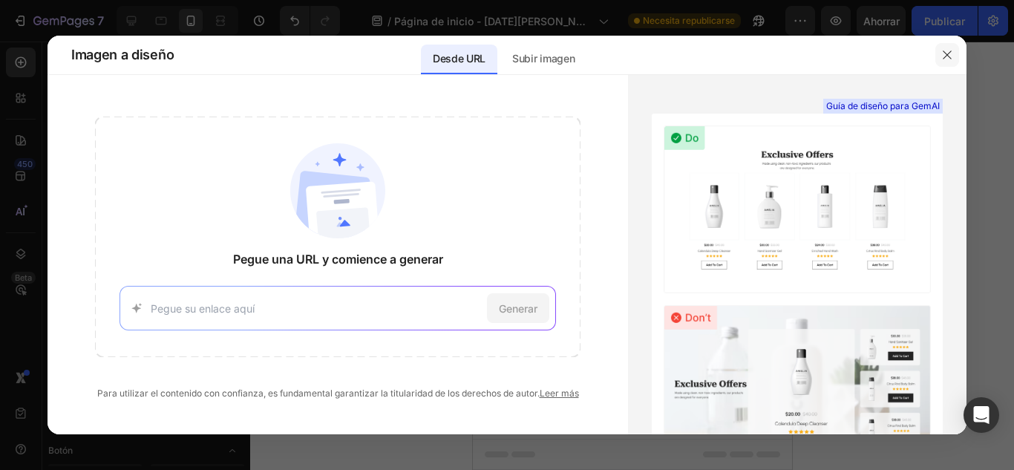
click at [943, 53] on icon "button" at bounding box center [947, 55] width 12 height 12
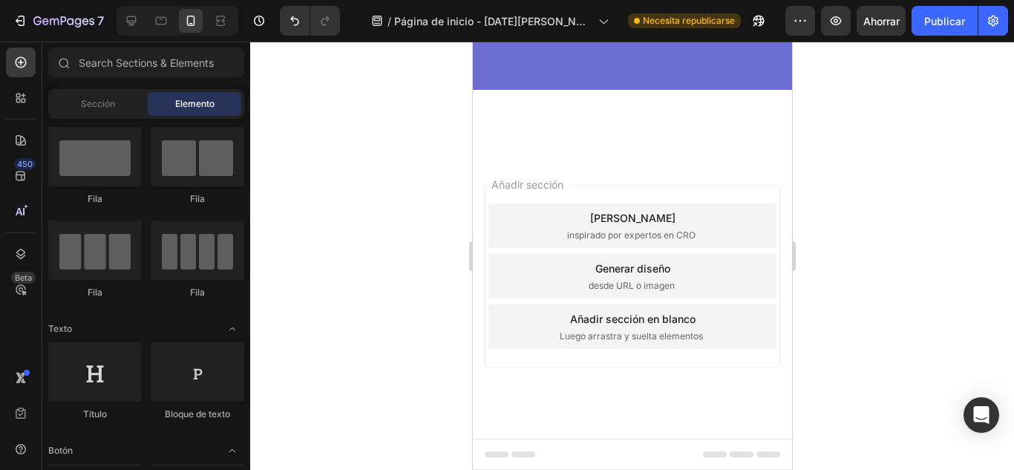
click at [588, 338] on font "Luego arrastra y suelta elementos" at bounding box center [630, 335] width 143 height 11
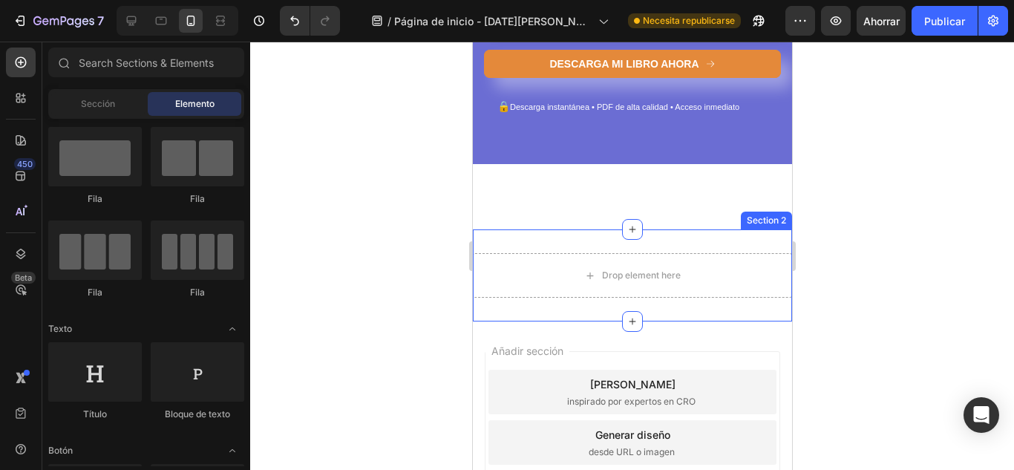
scroll to position [305, 0]
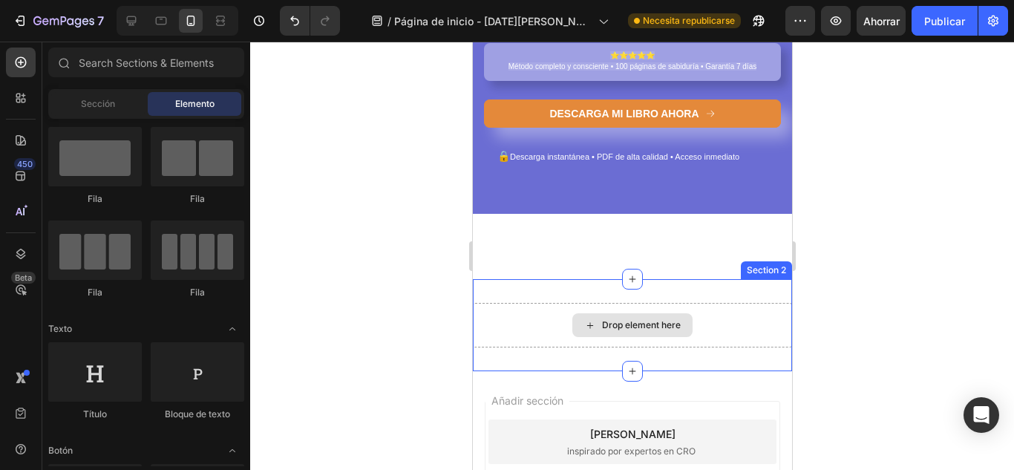
click at [565, 347] on div "Drop element here" at bounding box center [631, 325] width 319 height 45
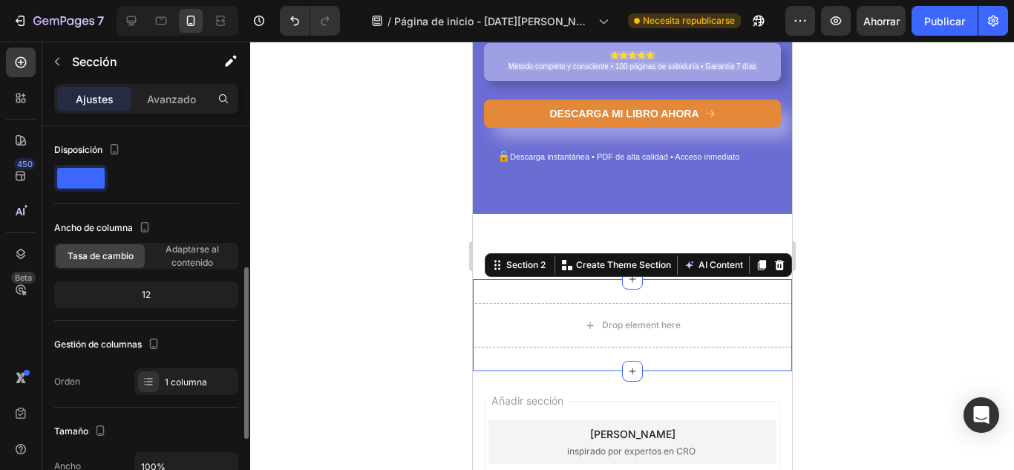
scroll to position [98, 0]
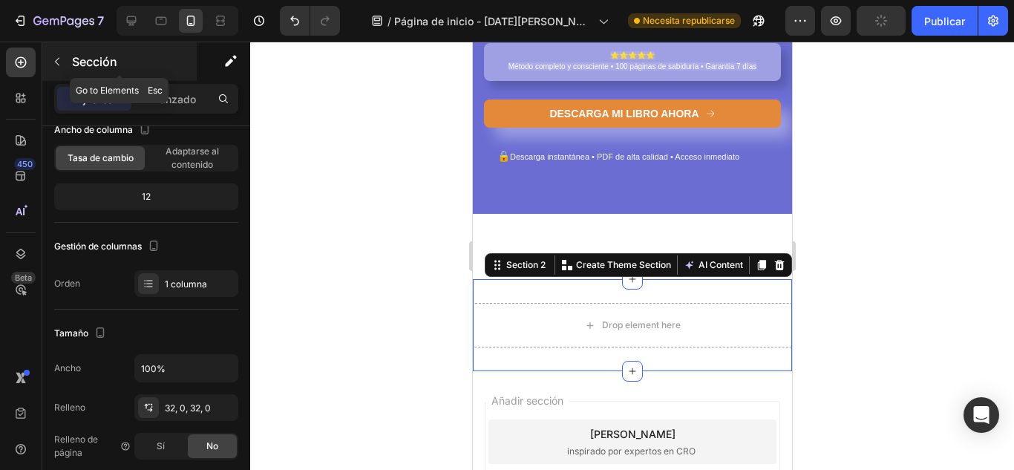
click at [76, 56] on font "Sección" at bounding box center [94, 61] width 45 height 15
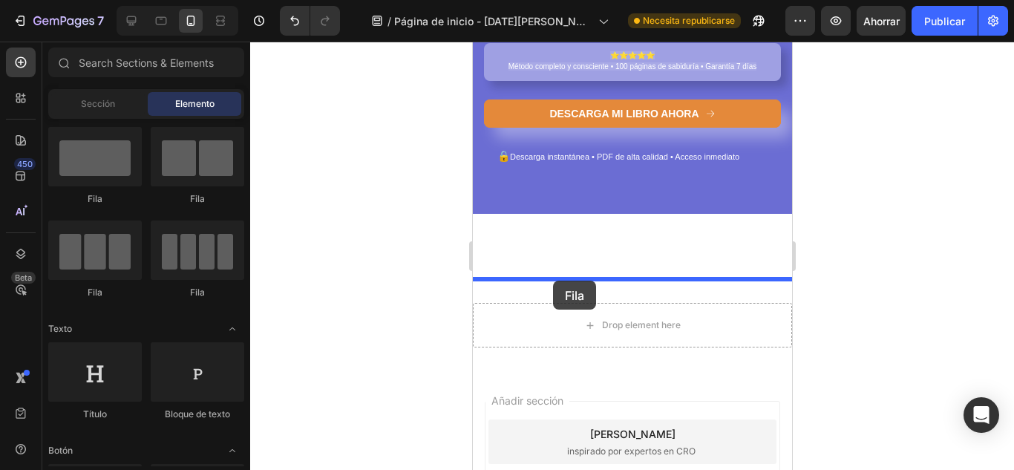
drag, startPoint x: 580, startPoint y: 306, endPoint x: 551, endPoint y: 280, distance: 38.4
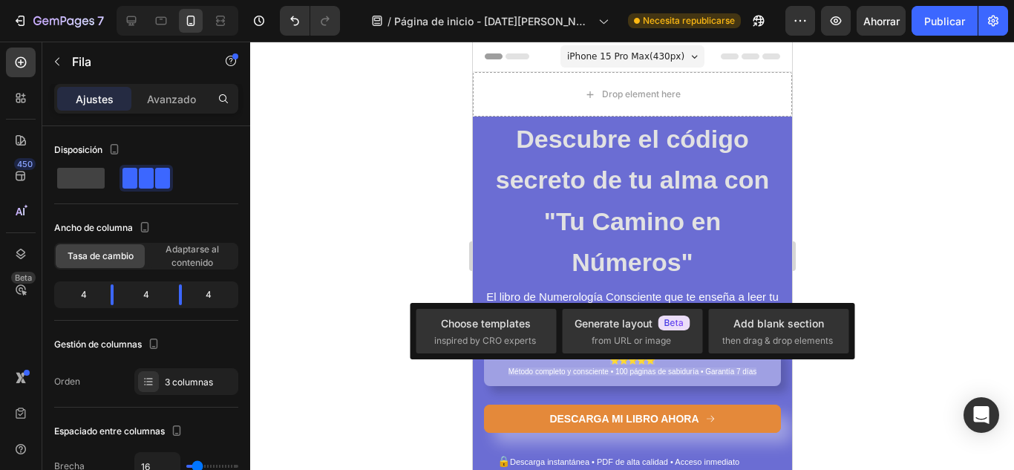
scroll to position [305, 0]
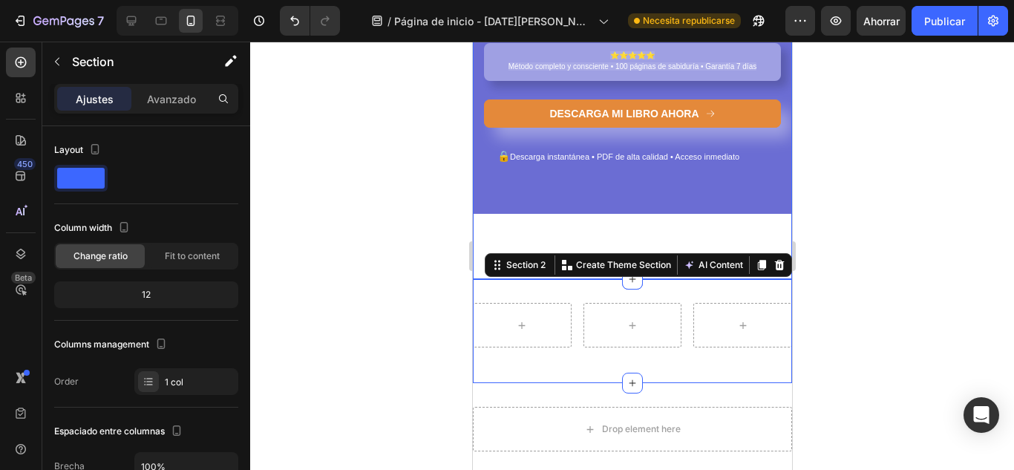
drag, startPoint x: 664, startPoint y: 280, endPoint x: 669, endPoint y: 229, distance: 50.7
click at [669, 229] on div "⁠⁠⁠⁠⁠⁠⁠ Descubre el código secreto de tu alma con "Tu Camino en Números" Headin…" at bounding box center [631, 121] width 319 height 708
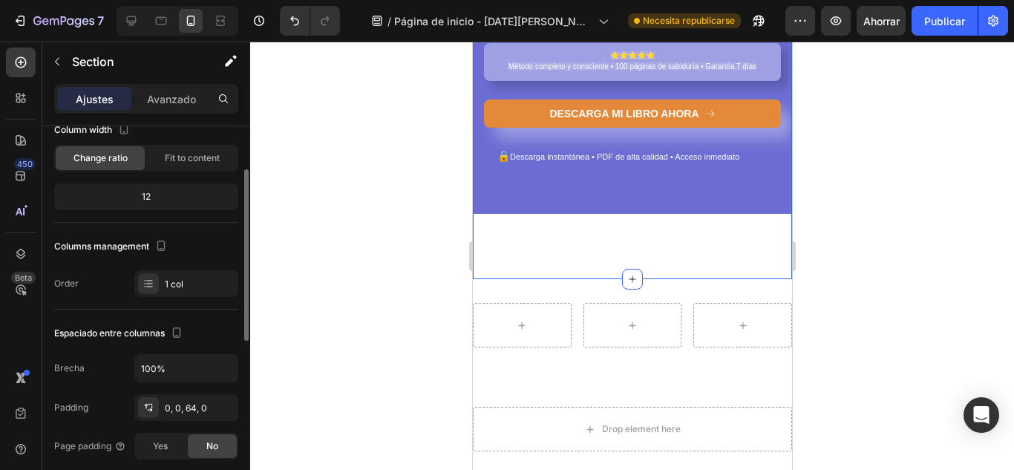
click at [529, 266] on div "⁠⁠⁠⁠⁠⁠⁠ Descubre el código secreto de tu alma con "Tu Camino en Números" Headin…" at bounding box center [631, 23] width 319 height 512
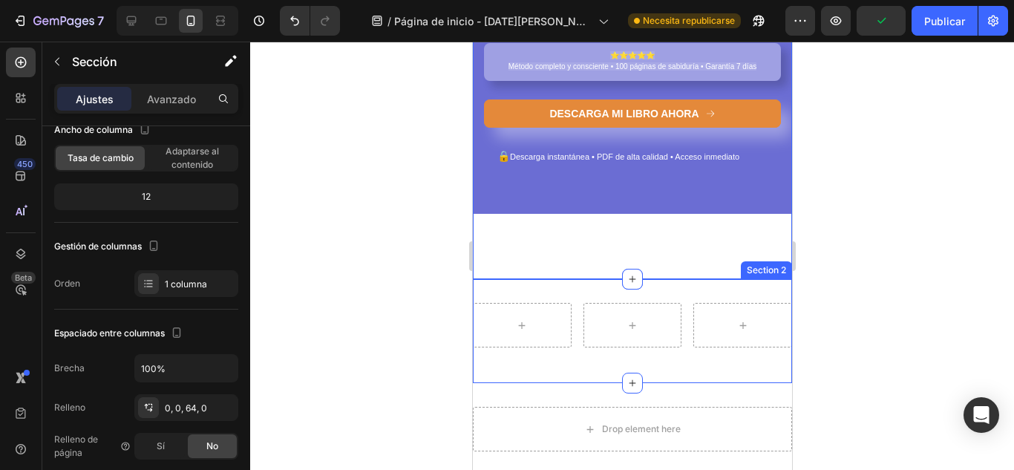
click at [520, 295] on div "Row Section 2" at bounding box center [631, 331] width 319 height 104
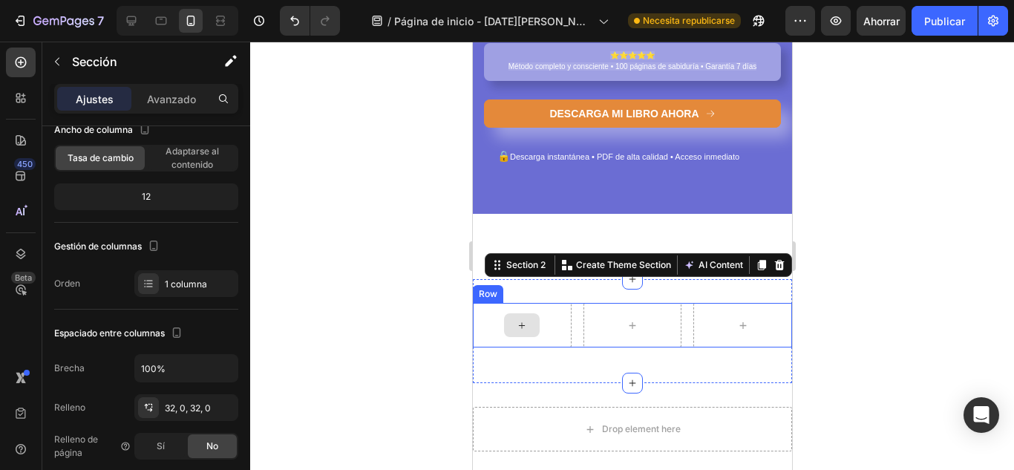
click at [535, 330] on div at bounding box center [521, 325] width 36 height 24
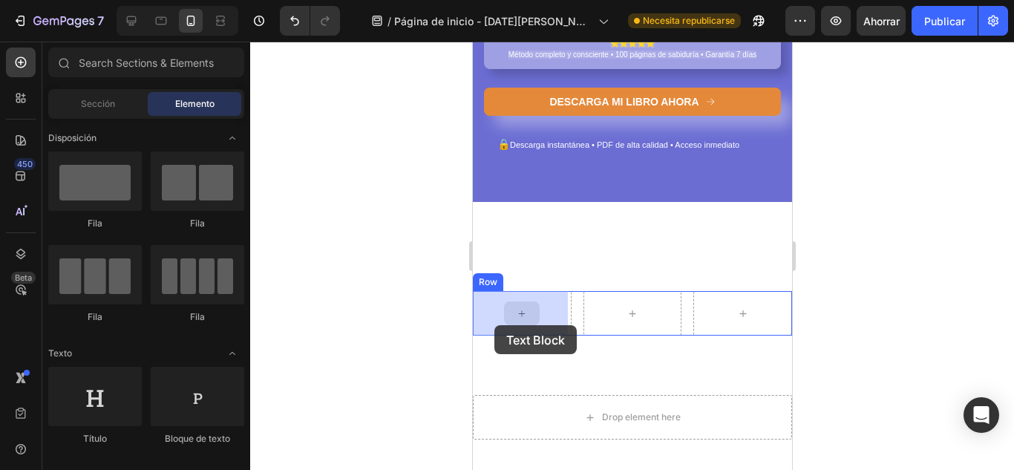
scroll to position [323, 0]
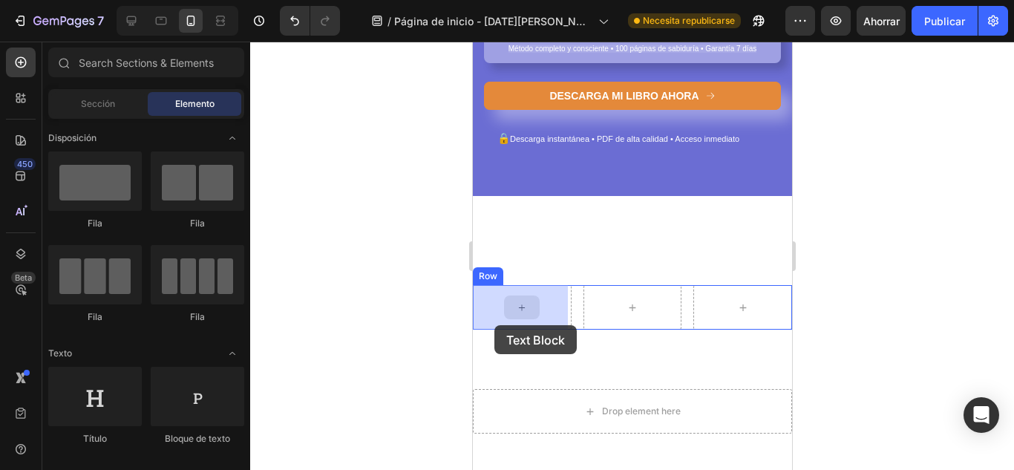
drag, startPoint x: 657, startPoint y: 430, endPoint x: 493, endPoint y: 325, distance: 194.3
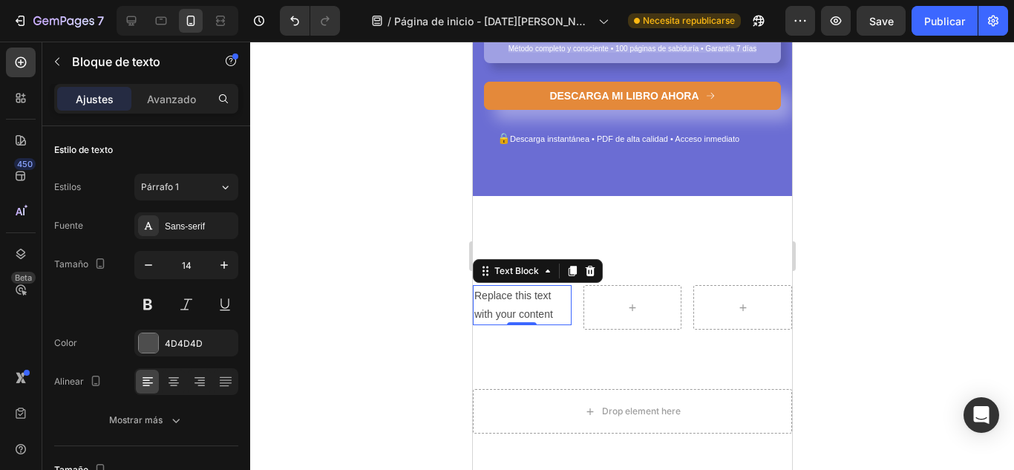
click at [539, 301] on div "Replace this text with your content" at bounding box center [521, 305] width 99 height 40
click at [536, 300] on p "Replace this text with your content" at bounding box center [521, 304] width 96 height 37
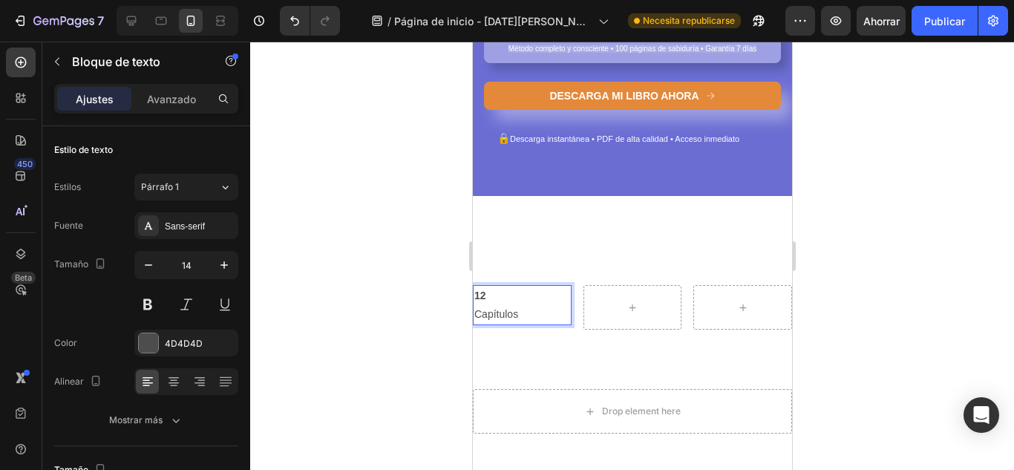
click at [475, 292] on strong "12" at bounding box center [479, 295] width 12 height 12
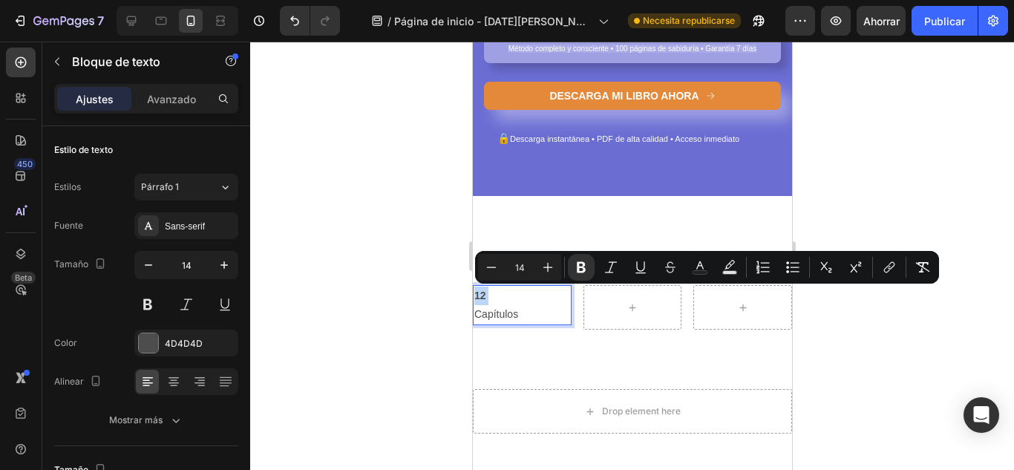
click at [475, 292] on strong "12" at bounding box center [479, 295] width 12 height 12
click at [510, 304] on p "12" at bounding box center [521, 295] width 96 height 19
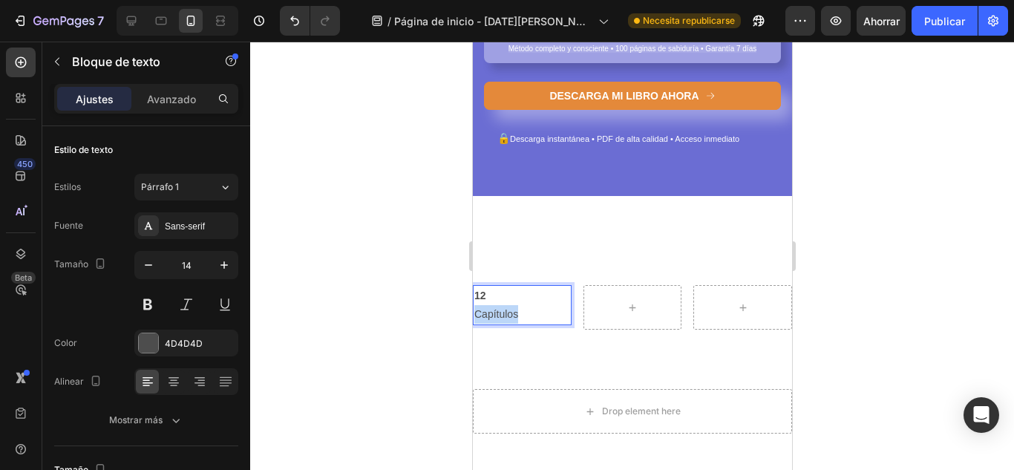
drag, startPoint x: 476, startPoint y: 324, endPoint x: 455, endPoint y: 305, distance: 28.4
click at [472, 305] on html "iPhone 15 Pro Max ( 430 px) iPhone 13 Mini iPhone 13 Pro iPhone 11 Pro Max iPho…" at bounding box center [631, 245] width 319 height 1053
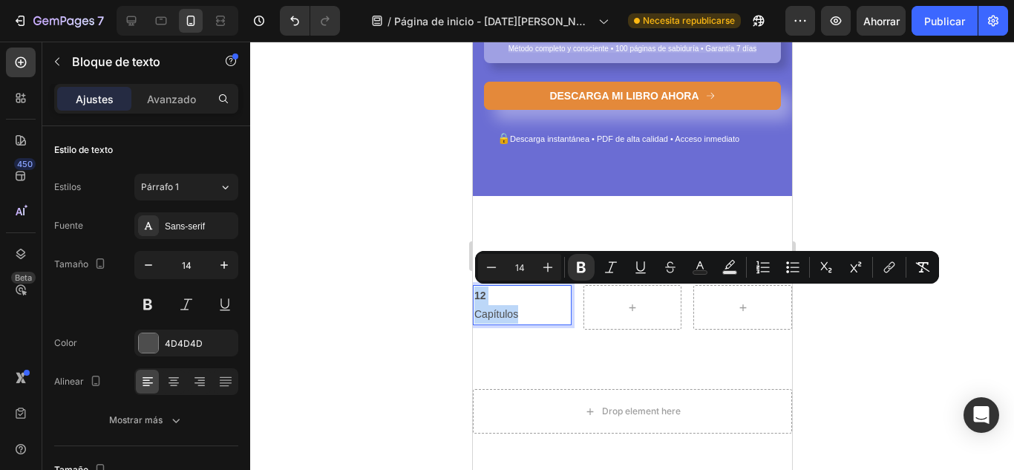
click at [487, 294] on p "12" at bounding box center [521, 295] width 96 height 19
click at [173, 379] on icon at bounding box center [173, 381] width 15 height 15
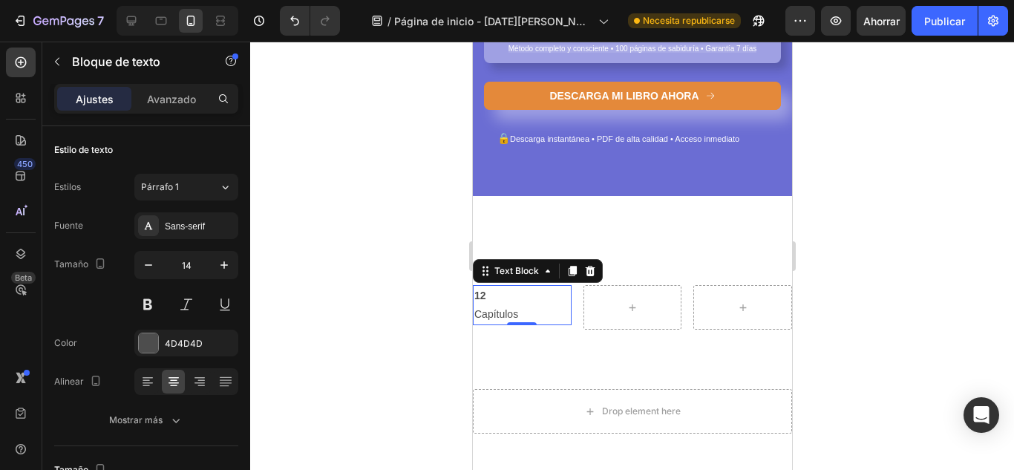
click at [518, 312] on p "Capítulos" at bounding box center [521, 314] width 96 height 19
click at [496, 291] on p "12" at bounding box center [521, 295] width 96 height 19
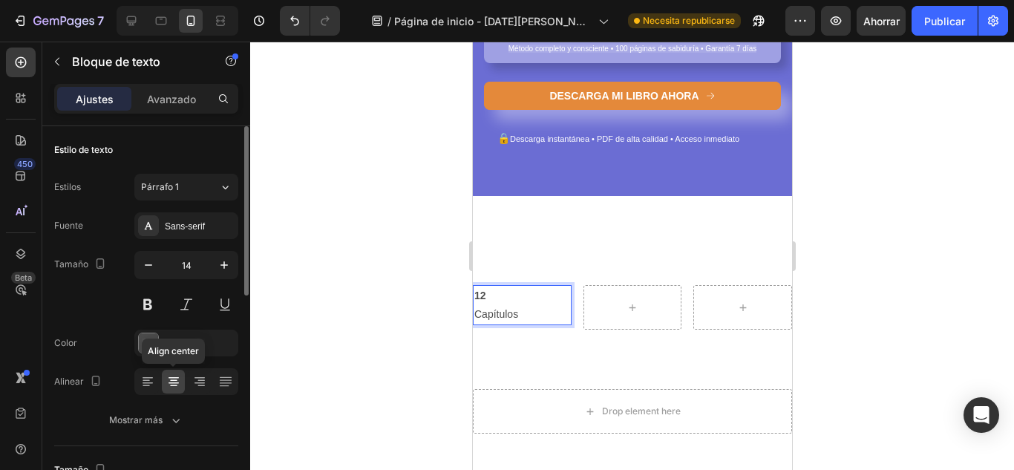
click at [175, 381] on icon at bounding box center [173, 381] width 15 height 15
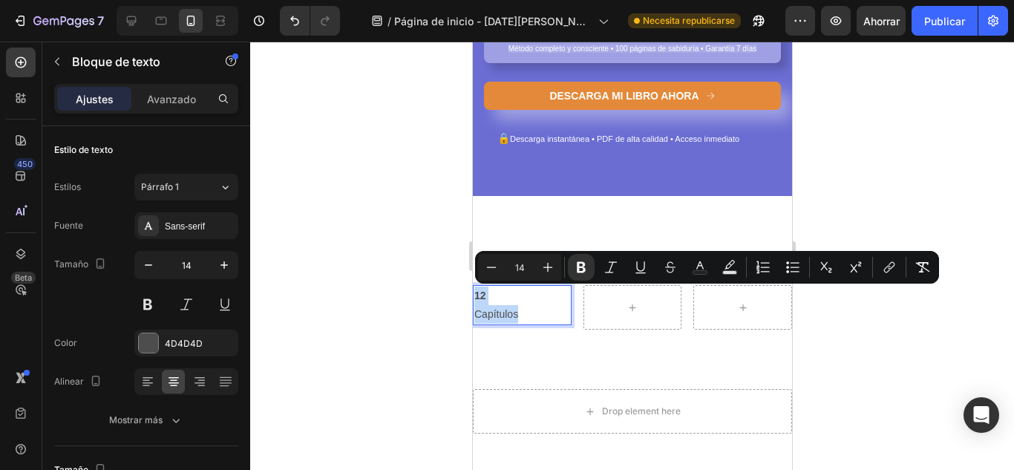
drag, startPoint x: 525, startPoint y: 315, endPoint x: 470, endPoint y: 288, distance: 61.7
click at [472, 288] on html "iPhone 15 Pro Max ( 430 px) iPhone 13 Mini iPhone 13 Pro iPhone 11 Pro Max iPho…" at bounding box center [631, 245] width 319 height 1053
click at [177, 378] on icon at bounding box center [173, 381] width 15 height 15
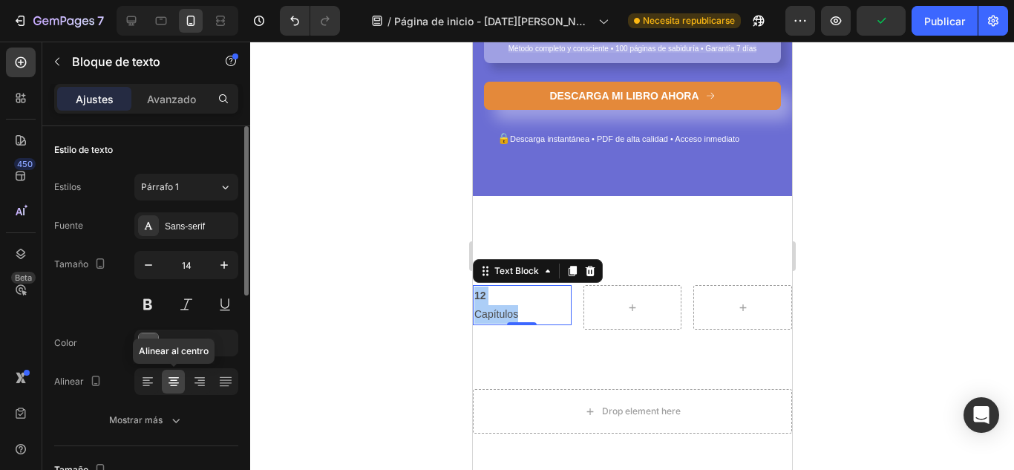
click at [177, 378] on icon at bounding box center [173, 381] width 15 height 15
click at [540, 300] on p "12" at bounding box center [521, 295] width 96 height 19
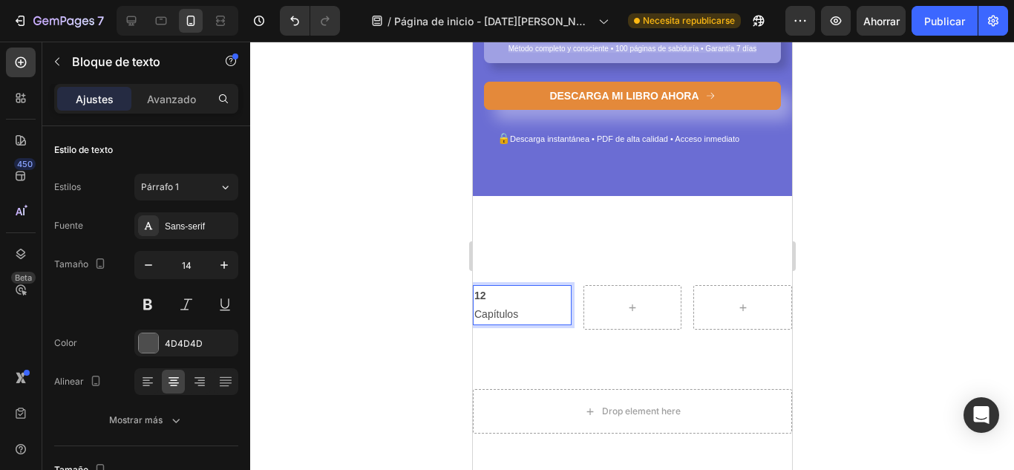
click at [473, 318] on p "Capítulos" at bounding box center [521, 314] width 96 height 19
drag, startPoint x: 509, startPoint y: 295, endPoint x: 524, endPoint y: 303, distance: 17.3
click at [524, 303] on p "12" at bounding box center [521, 295] width 96 height 19
click at [528, 297] on p "12" at bounding box center [521, 295] width 96 height 19
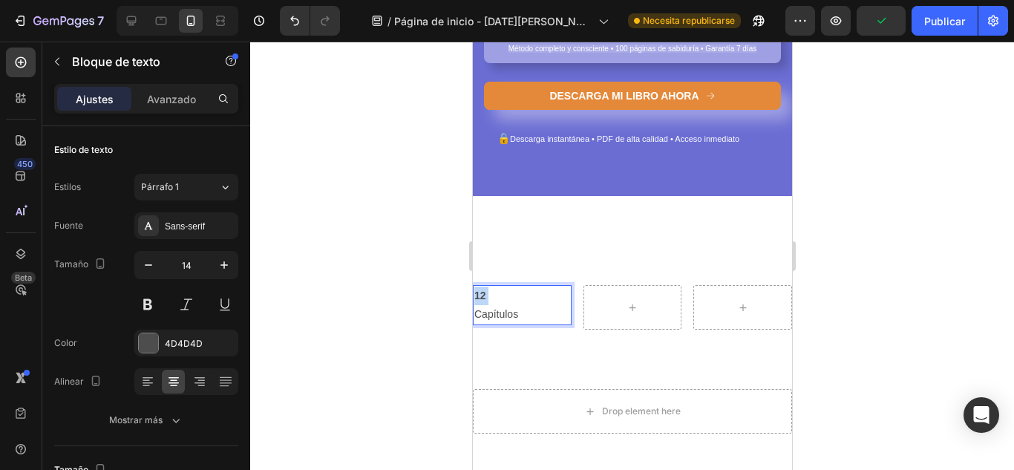
click at [528, 297] on p "12" at bounding box center [521, 295] width 96 height 19
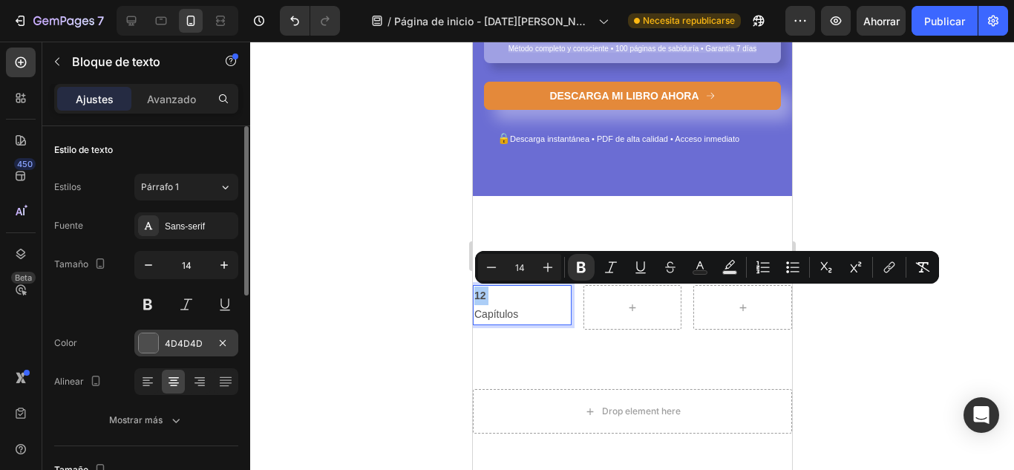
click at [156, 346] on div at bounding box center [148, 342] width 19 height 19
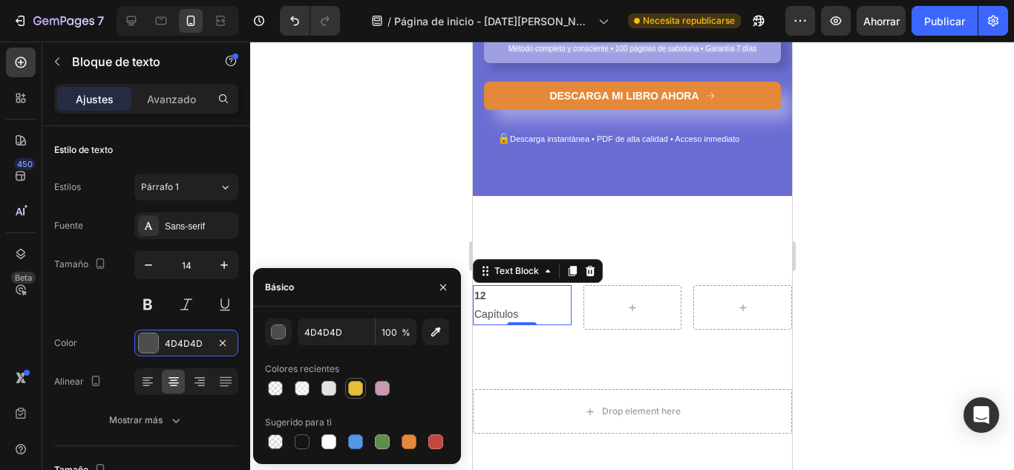
click at [352, 384] on div at bounding box center [355, 388] width 15 height 15
type input "E5BE37"
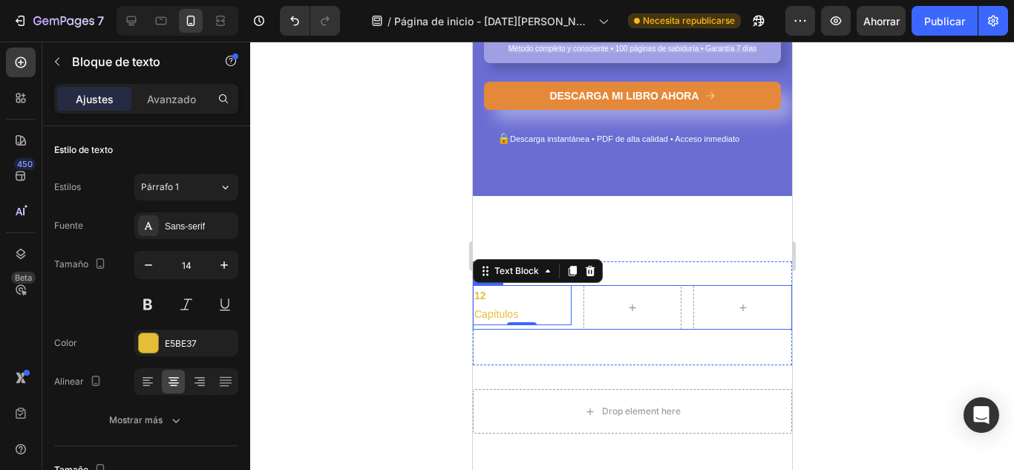
click at [506, 324] on div at bounding box center [521, 323] width 30 height 3
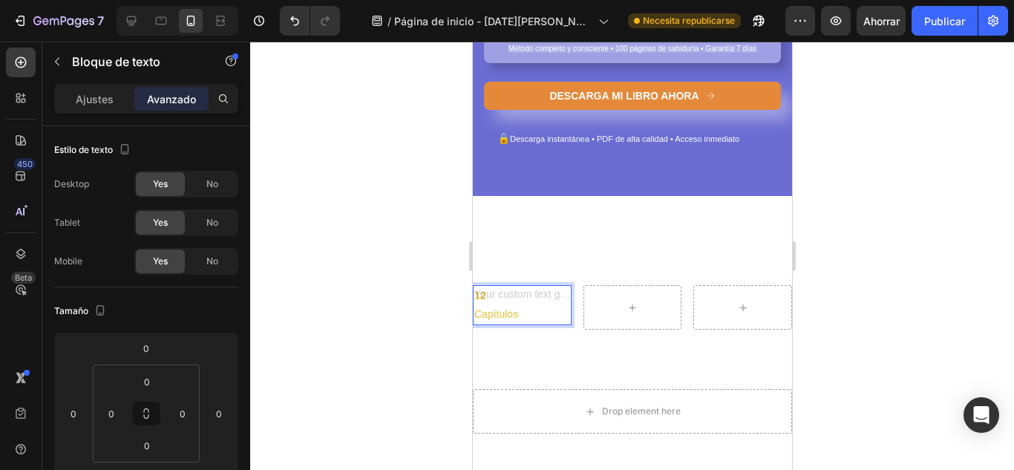
drag, startPoint x: 553, startPoint y: 335, endPoint x: 454, endPoint y: 313, distance: 101.2
drag, startPoint x: 454, startPoint y: 335, endPoint x: 456, endPoint y: 344, distance: 8.3
click at [456, 344] on div at bounding box center [631, 256] width 763 height 428
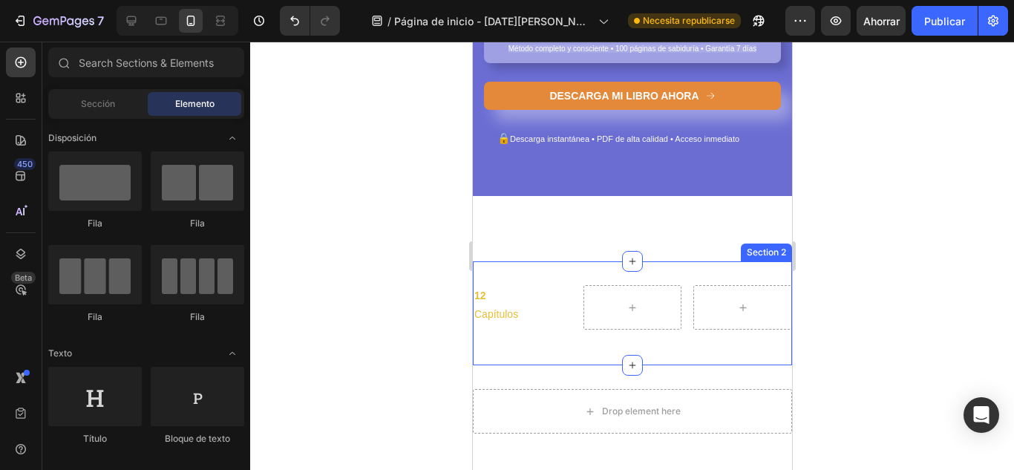
click at [516, 265] on div "12 Capítulos Text Block Row Section 2" at bounding box center [631, 313] width 319 height 104
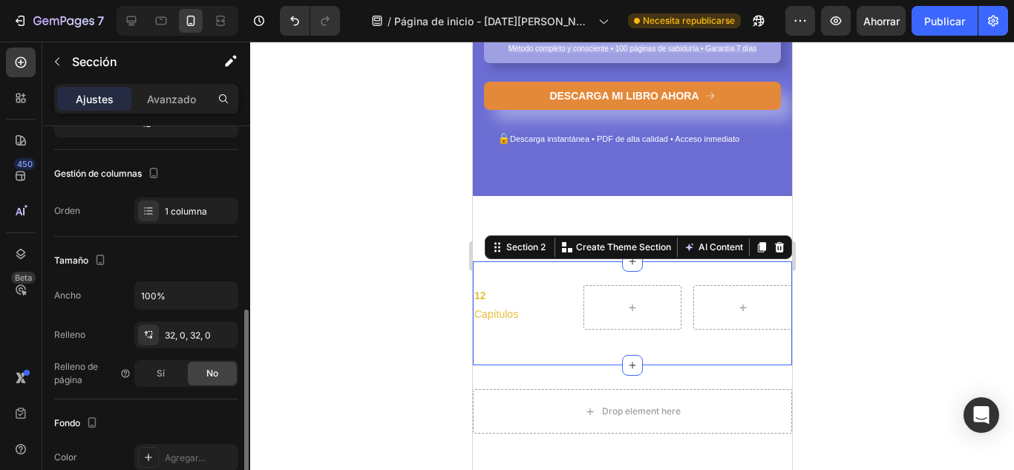
scroll to position [245, 0]
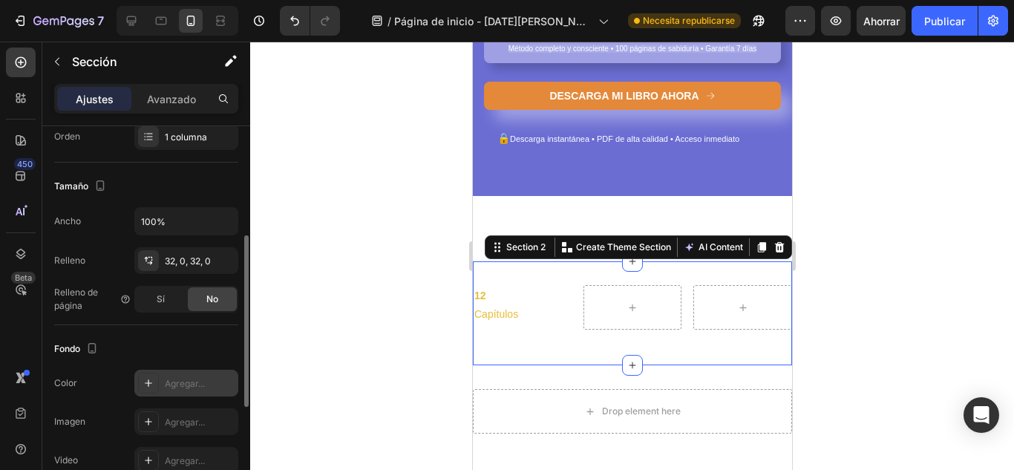
click at [172, 374] on div "Agregar..." at bounding box center [186, 383] width 104 height 27
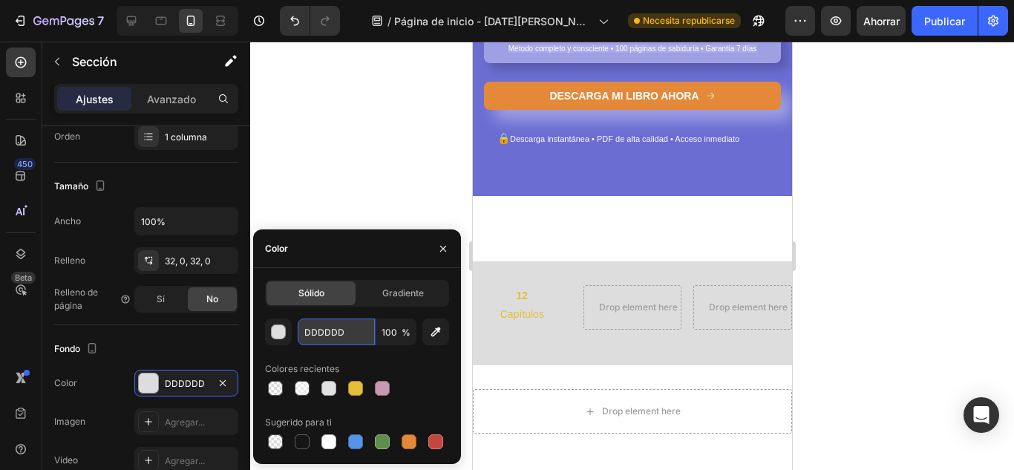
click at [335, 335] on input "DDDDDD" at bounding box center [336, 331] width 77 height 27
click at [332, 288] on div "Sólido" at bounding box center [310, 293] width 89 height 24
click at [347, 337] on input "DDDDDD" at bounding box center [336, 331] width 77 height 27
paste input "6f61c1"
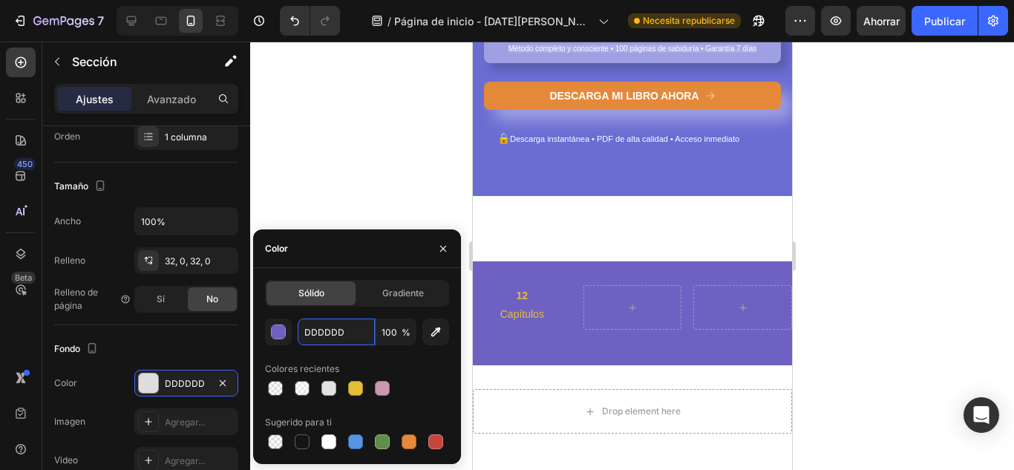
type input "6f61c1"
click at [533, 303] on p "12" at bounding box center [521, 295] width 96 height 19
click at [511, 312] on p "Capítulos" at bounding box center [521, 314] width 96 height 19
click at [439, 251] on div at bounding box center [631, 256] width 763 height 428
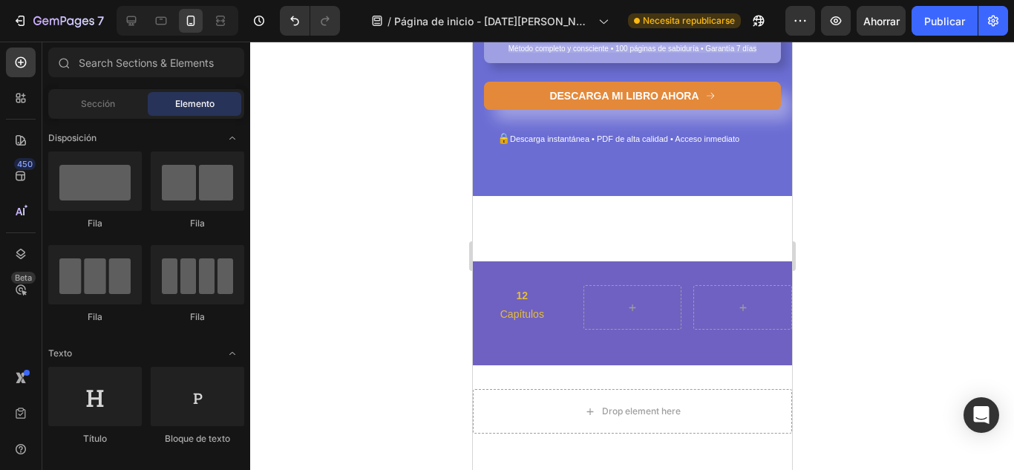
drag, startPoint x: 39, startPoint y: 270, endPoint x: 446, endPoint y: 245, distance: 407.4
click at [446, 245] on div at bounding box center [631, 256] width 763 height 428
click at [503, 321] on p "Capítulos" at bounding box center [521, 314] width 96 height 19
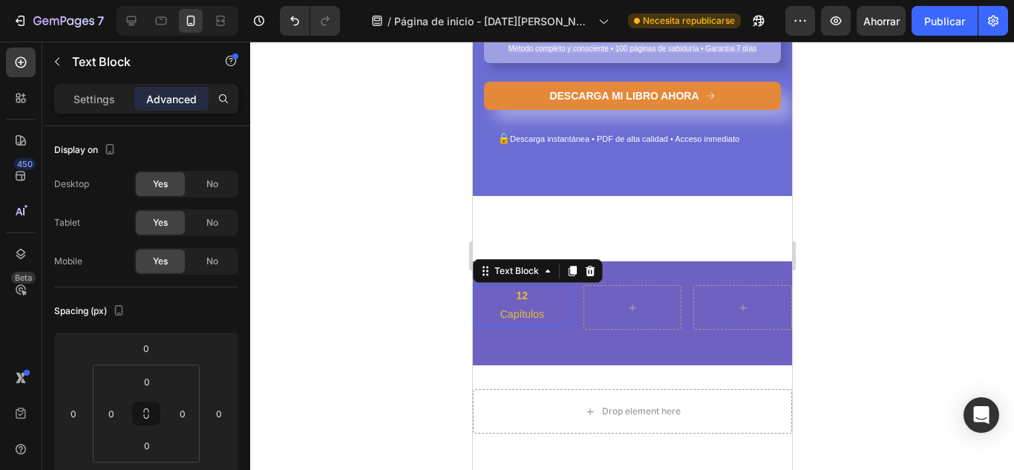
click at [512, 308] on p "Capítulos" at bounding box center [521, 314] width 96 height 19
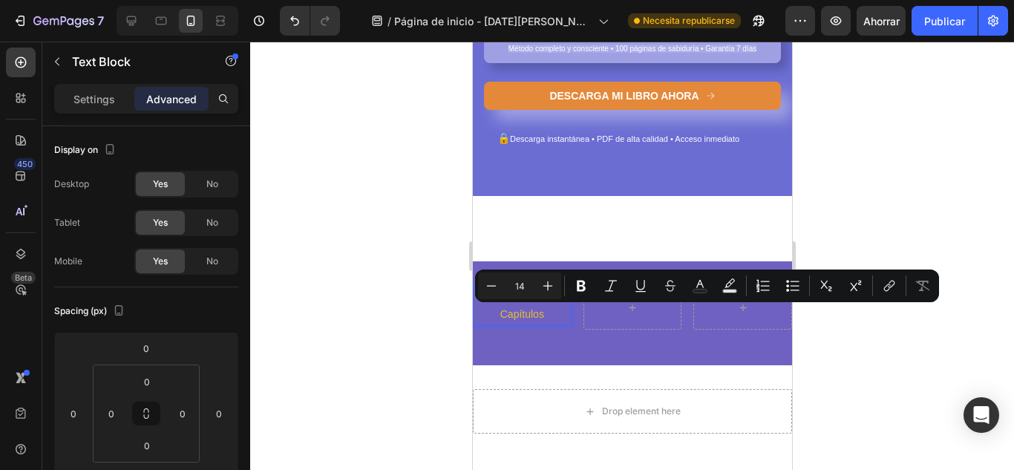
click at [512, 294] on input "14" at bounding box center [520, 286] width 30 height 18
click at [539, 349] on div "12 Capítulos Text Block 0 Row Section 2" at bounding box center [631, 313] width 319 height 104
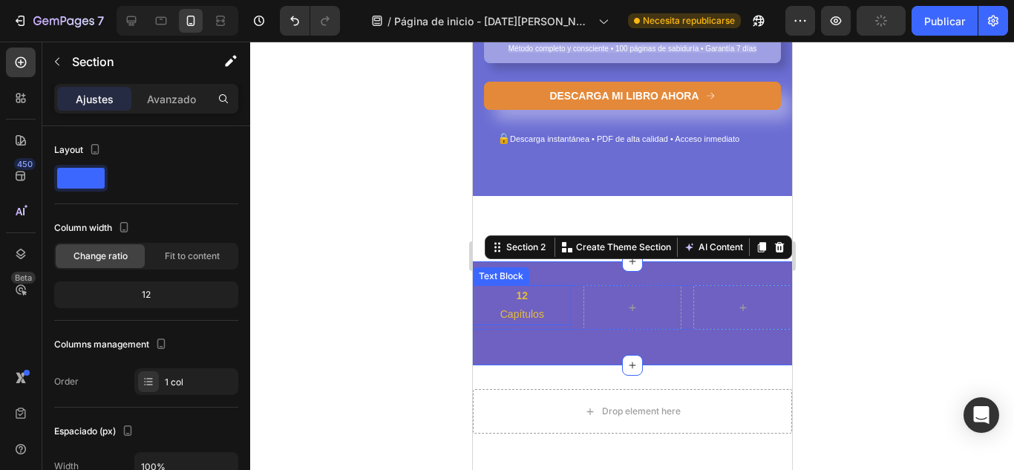
click at [528, 296] on strong "12" at bounding box center [522, 295] width 12 height 12
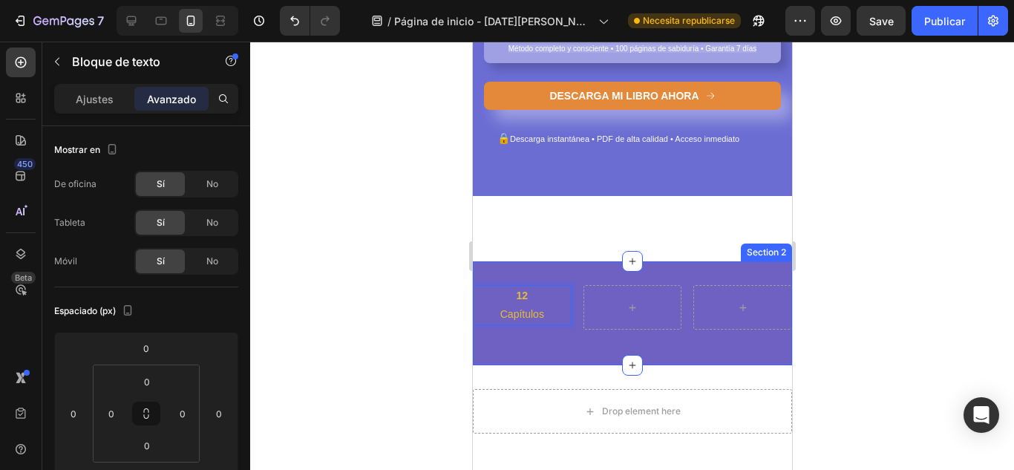
click at [576, 349] on div "12 Capítulos Text Block 0 Row Section 2" at bounding box center [631, 313] width 319 height 104
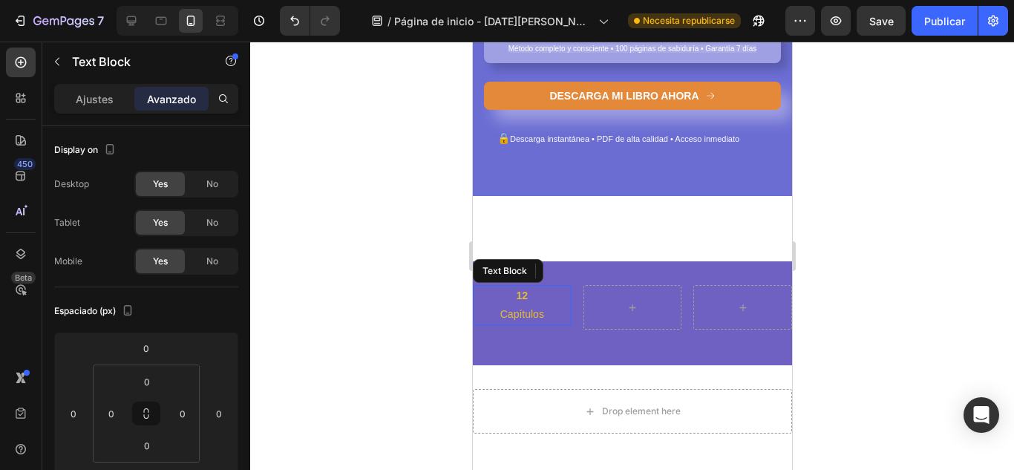
click at [537, 299] on p "12" at bounding box center [521, 295] width 96 height 19
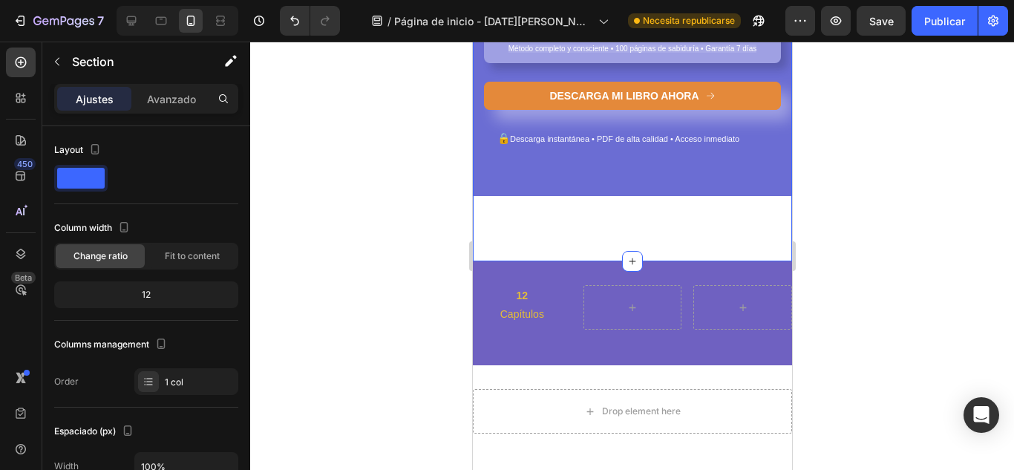
click at [570, 221] on div "⁠⁠⁠⁠⁠⁠⁠ Descubre el código secreto de tu alma con "Tu Camino en Números" Headin…" at bounding box center [631, 5] width 319 height 512
drag, startPoint x: 624, startPoint y: 256, endPoint x: 634, endPoint y: 194, distance: 63.1
click at [634, 194] on div "⁠⁠⁠⁠⁠⁠⁠ Descubre el código secreto de tu alma con "Tu Camino en Números" Headin…" at bounding box center [631, 103] width 319 height 708
click at [666, 237] on div "⁠⁠⁠⁠⁠⁠⁠ Descubre el código secreto de tu alma con "Tu Camino en Números" Headin…" at bounding box center [631, 5] width 319 height 512
click at [522, 296] on strong "12" at bounding box center [522, 295] width 12 height 12
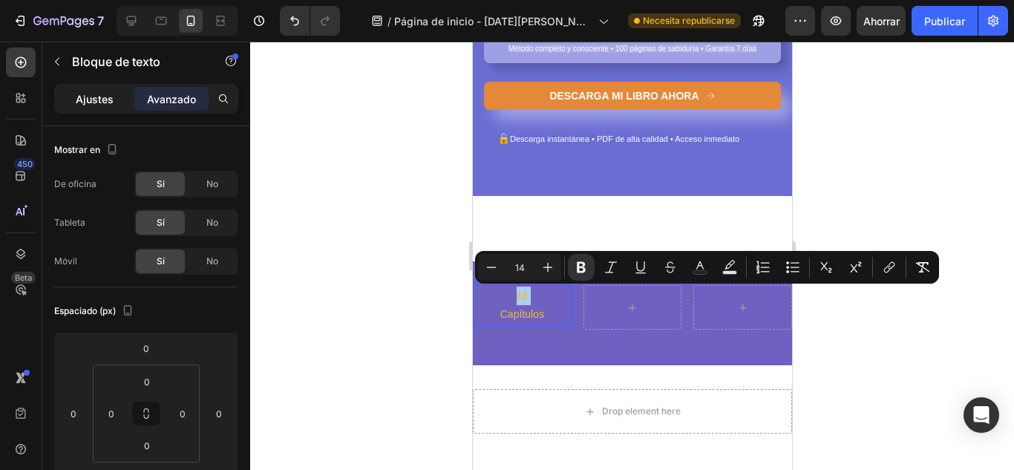
click at [77, 101] on font "Ajustes" at bounding box center [95, 99] width 38 height 13
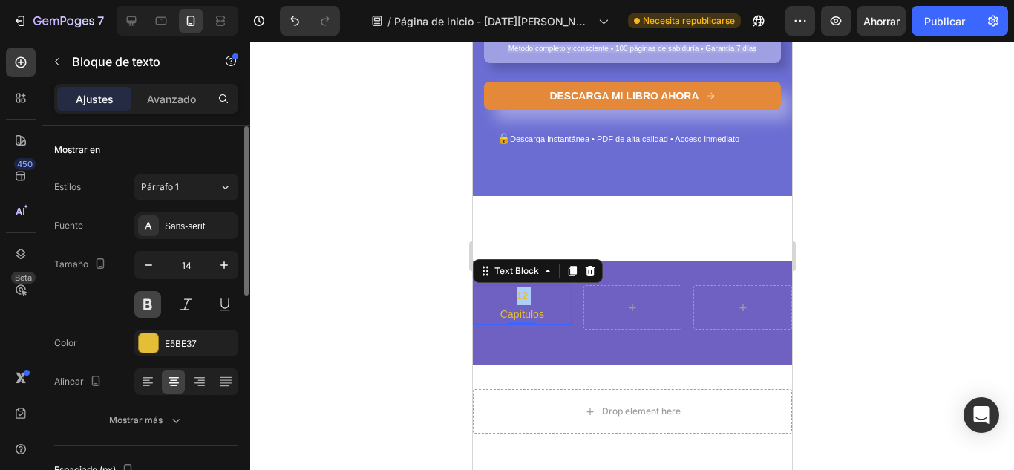
click at [144, 309] on button at bounding box center [147, 304] width 27 height 27
click at [625, 309] on icon at bounding box center [631, 307] width 12 height 13
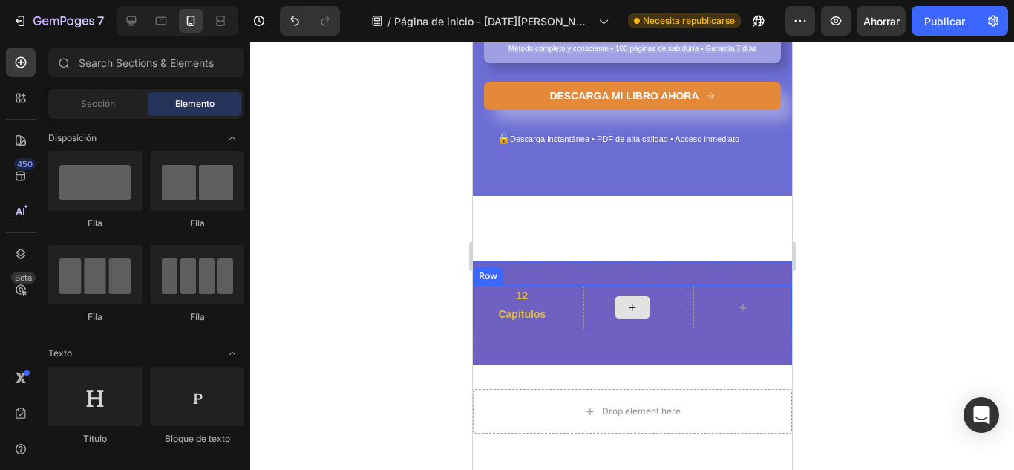
click at [633, 311] on div at bounding box center [632, 307] width 36 height 24
drag, startPoint x: 1079, startPoint y: 339, endPoint x: 606, endPoint y: 298, distance: 474.5
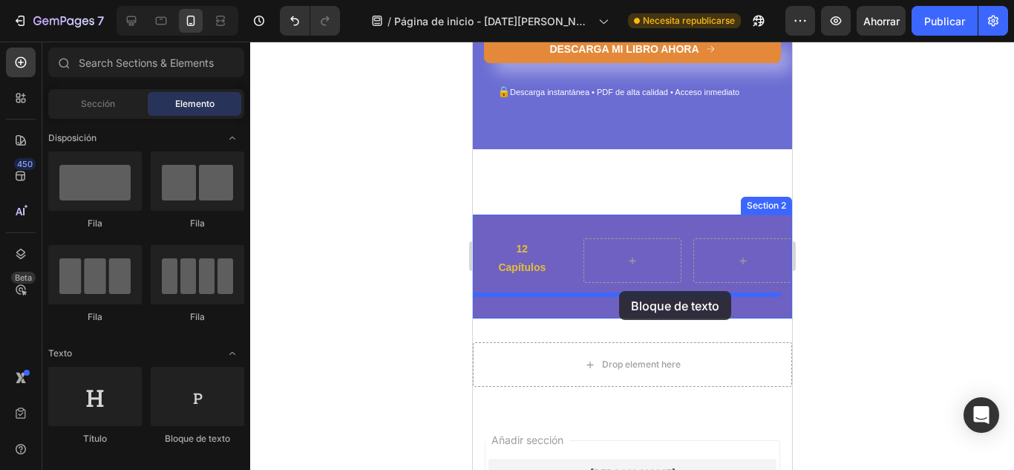
scroll to position [378, 0]
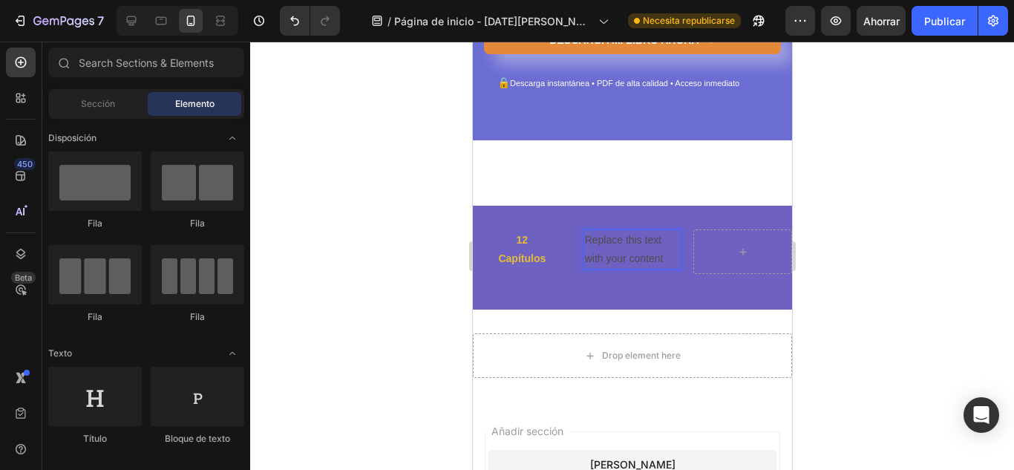
click at [613, 257] on p "Replace this text with your content" at bounding box center [632, 249] width 96 height 37
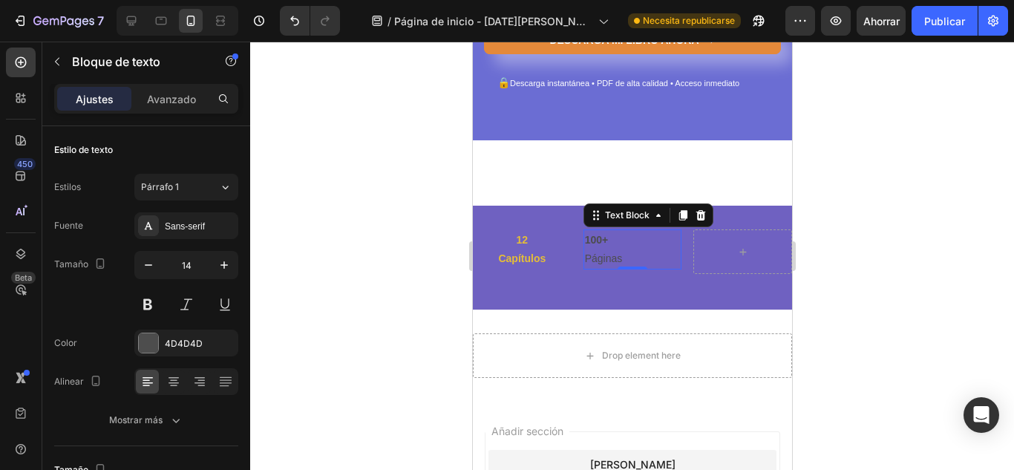
click at [615, 246] on p "100+" at bounding box center [632, 240] width 96 height 19
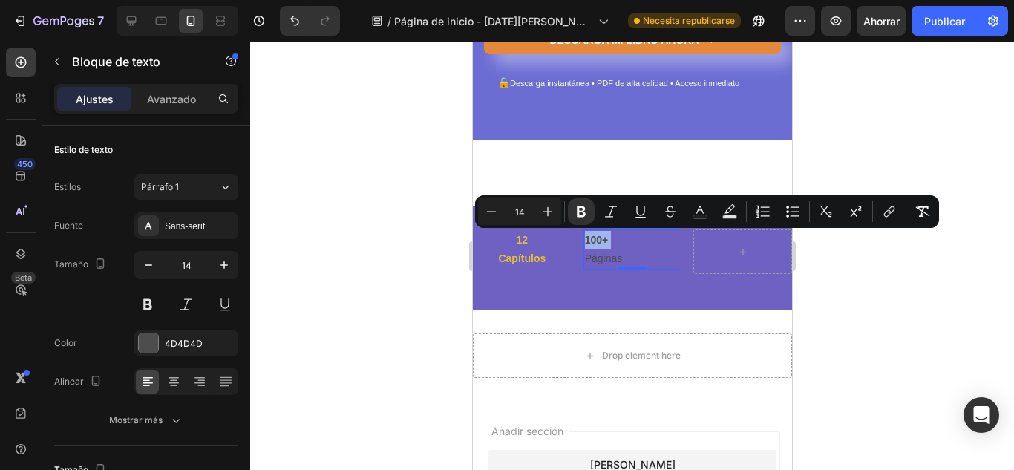
click at [615, 246] on p "100+" at bounding box center [632, 240] width 96 height 19
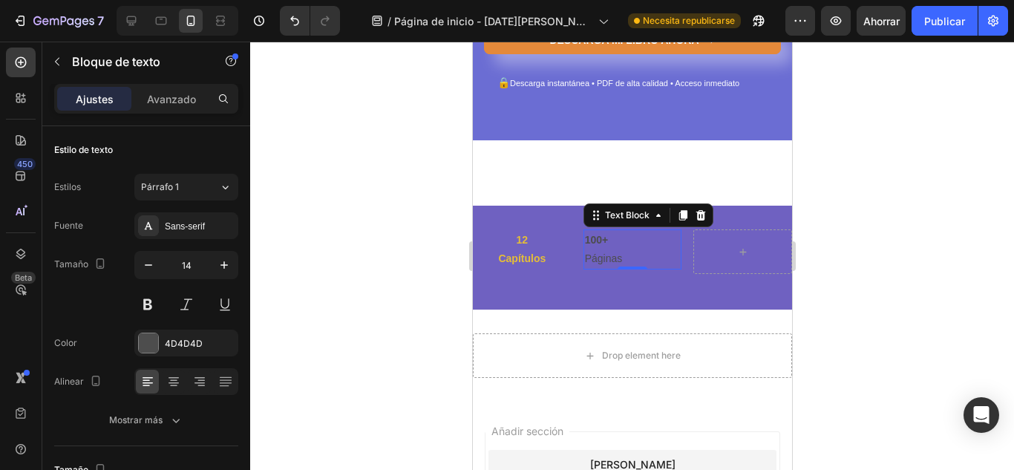
click at [615, 246] on p "100+" at bounding box center [632, 240] width 96 height 19
click at [628, 261] on p "Páginas" at bounding box center [632, 258] width 96 height 19
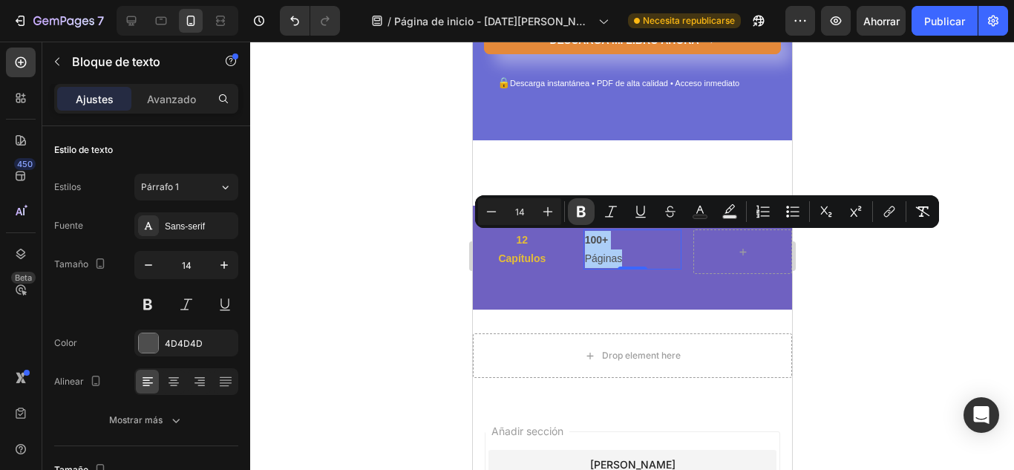
click at [582, 212] on icon "Barra de herramientas contextual del editor" at bounding box center [581, 211] width 9 height 11
click at [582, 212] on div "Text Block" at bounding box center [647, 215] width 130 height 24
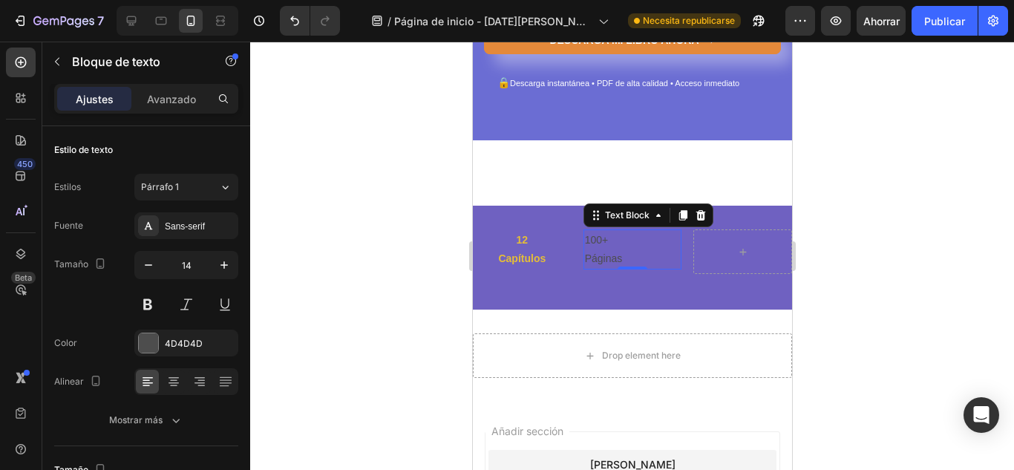
click at [610, 258] on p "Páginas" at bounding box center [632, 258] width 96 height 19
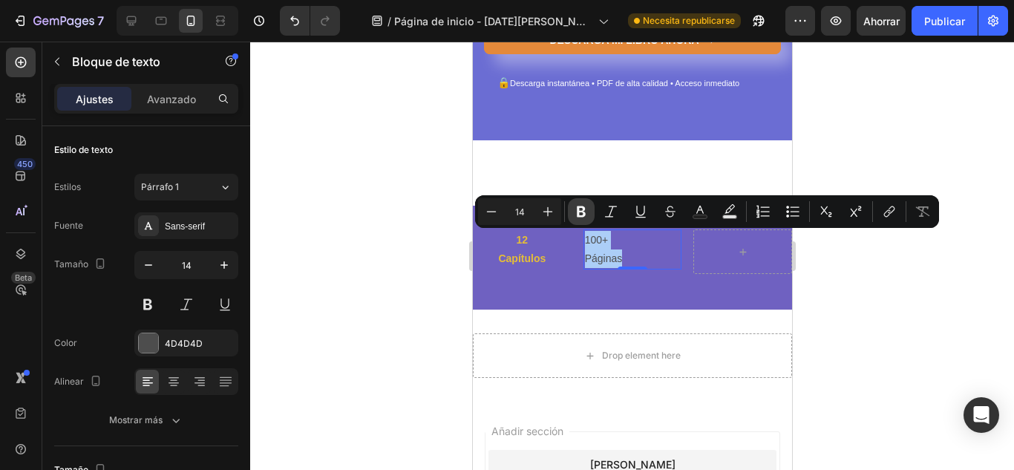
click at [583, 210] on icon "Editor contextual toolbar" at bounding box center [581, 211] width 9 height 11
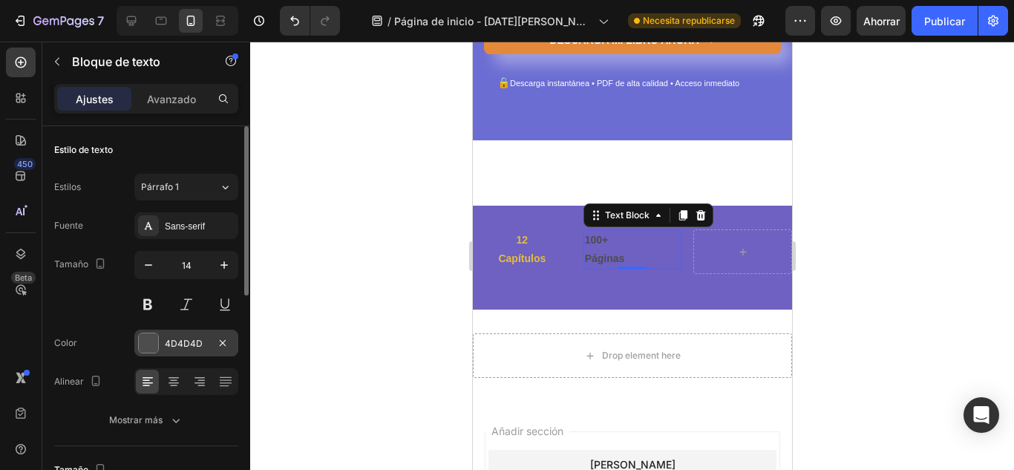
click at [165, 351] on div "4D4D4D" at bounding box center [186, 342] width 104 height 27
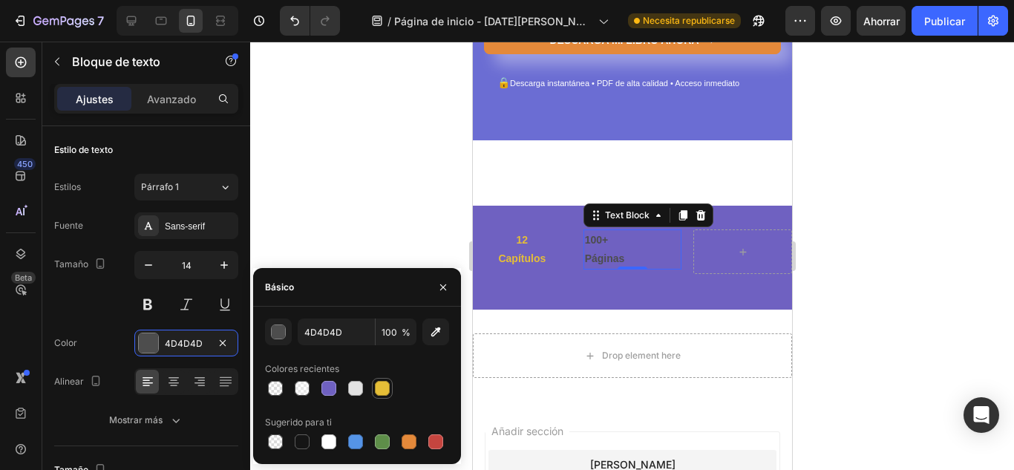
click at [385, 387] on div at bounding box center [382, 388] width 15 height 15
type input "E5BE37"
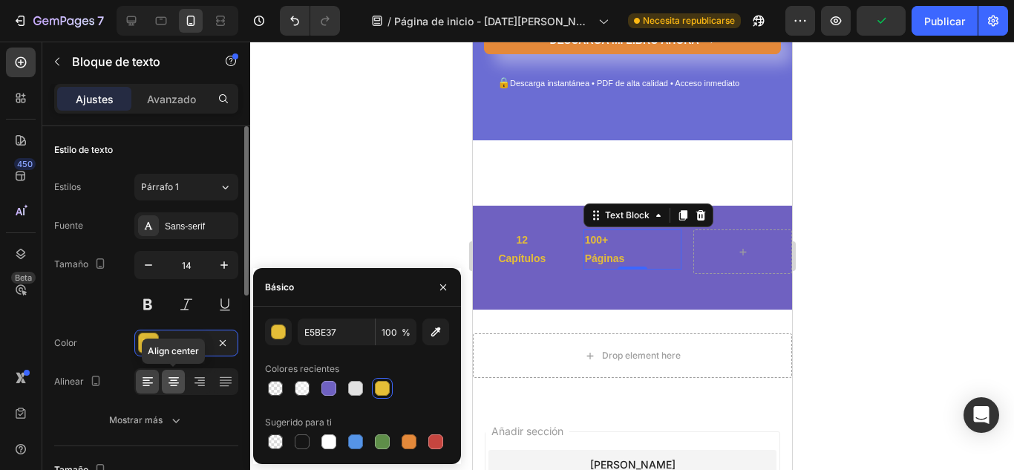
click at [174, 385] on icon at bounding box center [173, 385] width 7 height 1
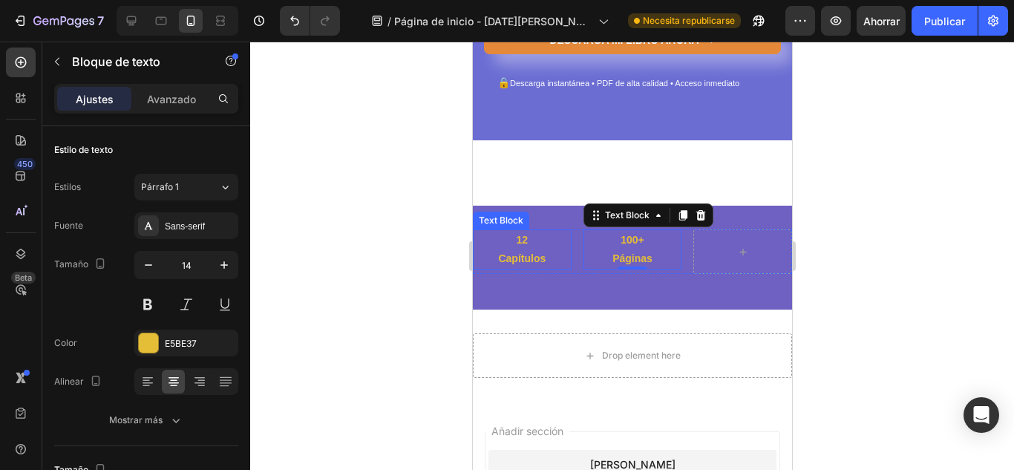
click at [512, 253] on p "Capítulos" at bounding box center [521, 258] width 96 height 19
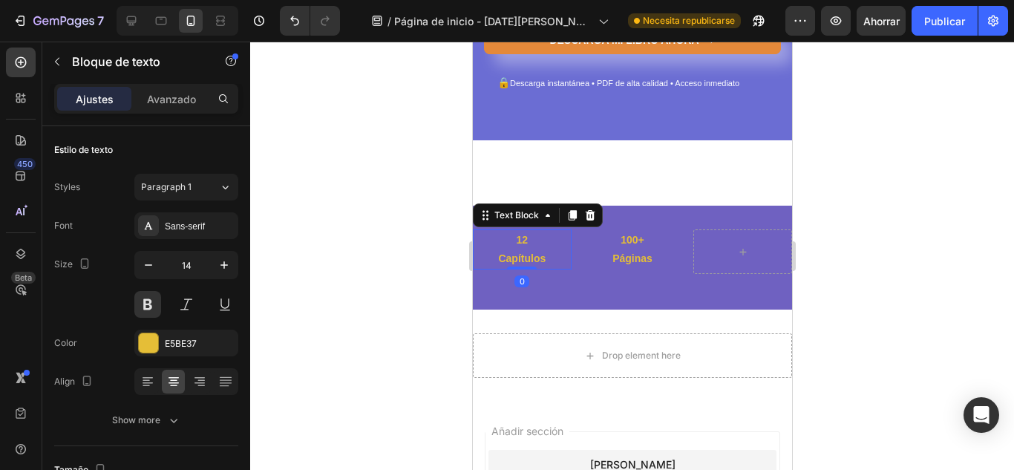
scroll to position [245, 0]
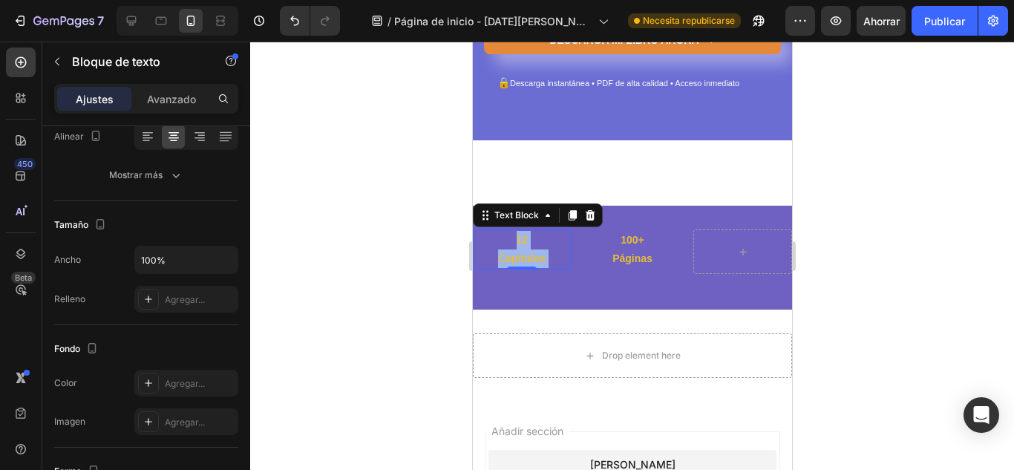
click at [542, 259] on p "Capítulos" at bounding box center [521, 258] width 96 height 19
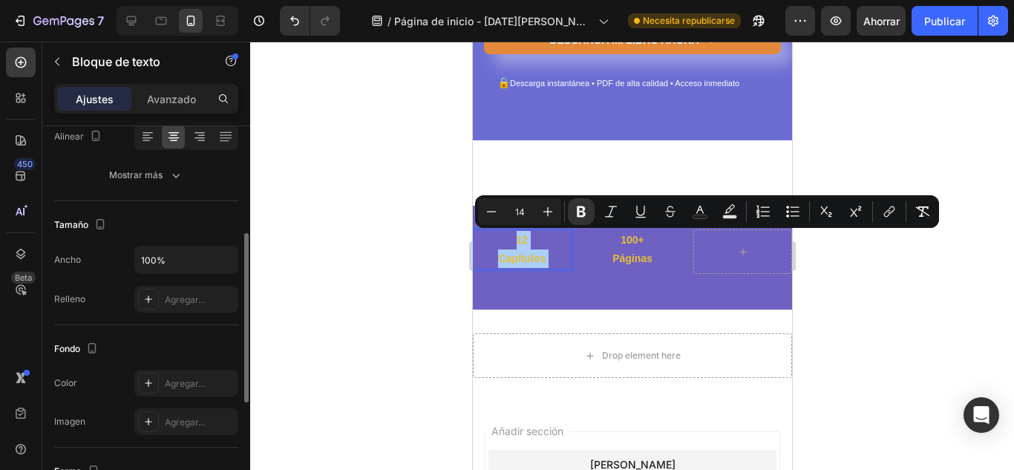
click at [171, 132] on icon at bounding box center [173, 132] width 10 height 1
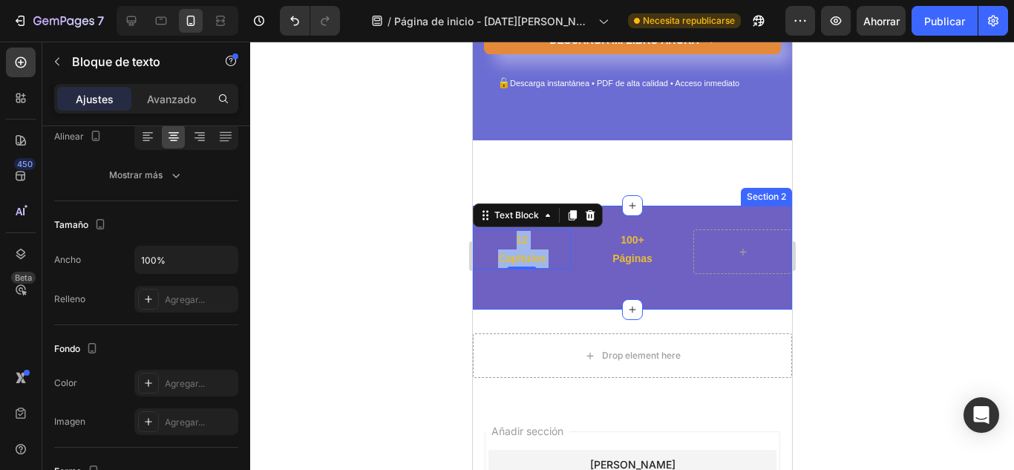
click at [567, 283] on div "12 Capítulos Text Block 0 100+ Páginas Text Block Row" at bounding box center [631, 257] width 319 height 56
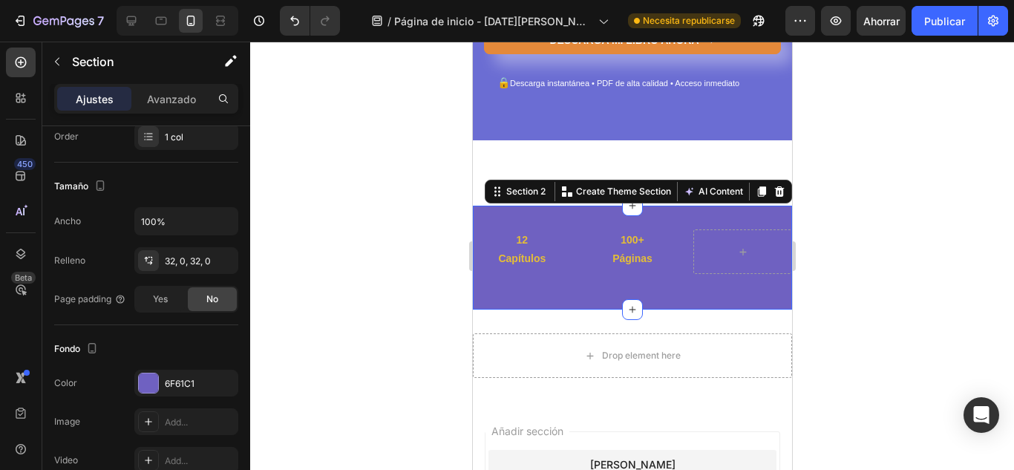
scroll to position [0, 0]
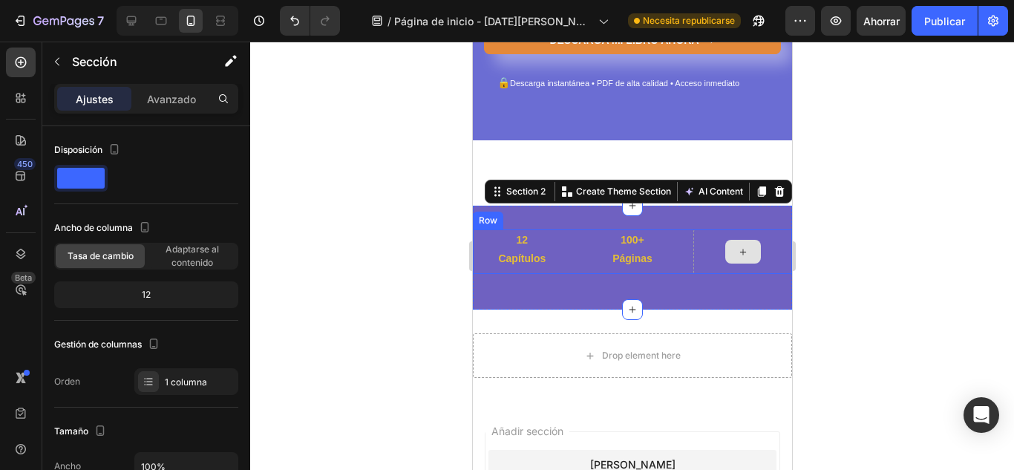
drag, startPoint x: 735, startPoint y: 256, endPoint x: 588, endPoint y: 294, distance: 151.7
click at [736, 256] on icon at bounding box center [742, 252] width 12 height 13
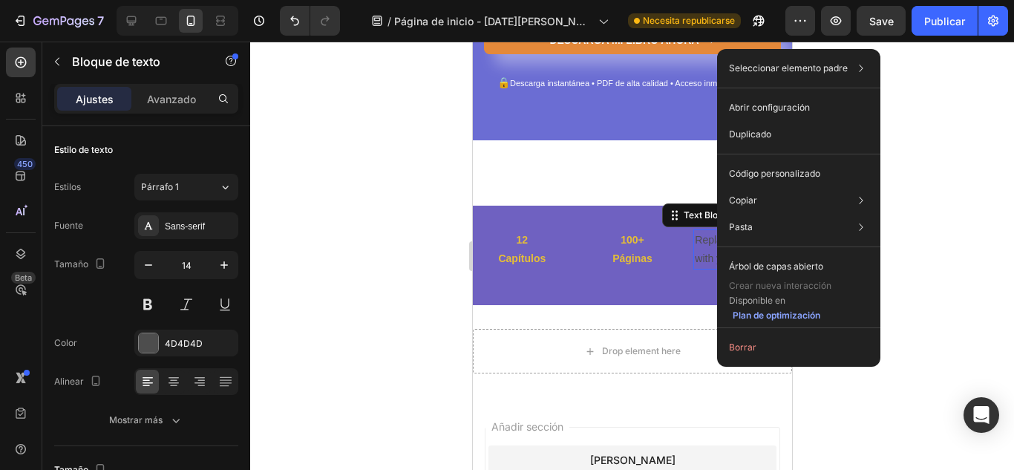
click at [710, 250] on div "Replace this text with your content" at bounding box center [741, 249] width 99 height 40
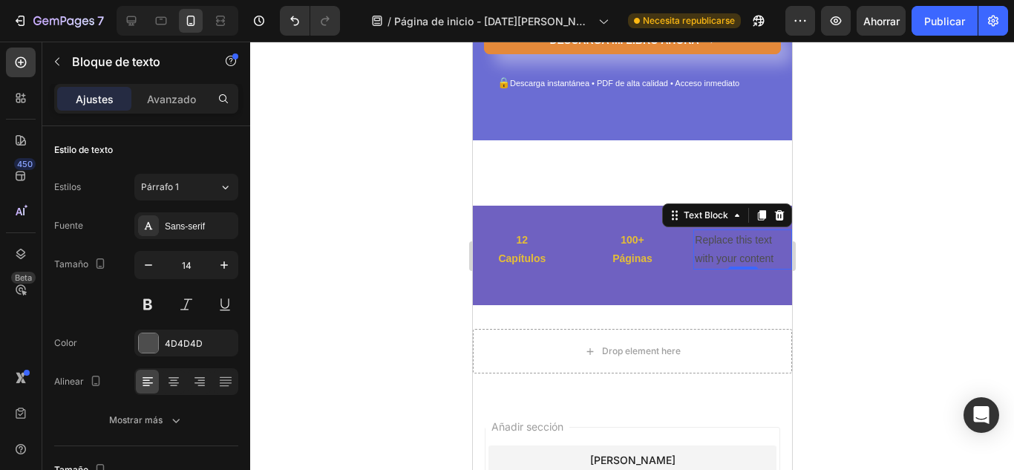
drag, startPoint x: 712, startPoint y: 250, endPoint x: 1189, endPoint y: 291, distance: 478.8
click at [710, 250] on p "Replace this text with your content" at bounding box center [742, 249] width 96 height 37
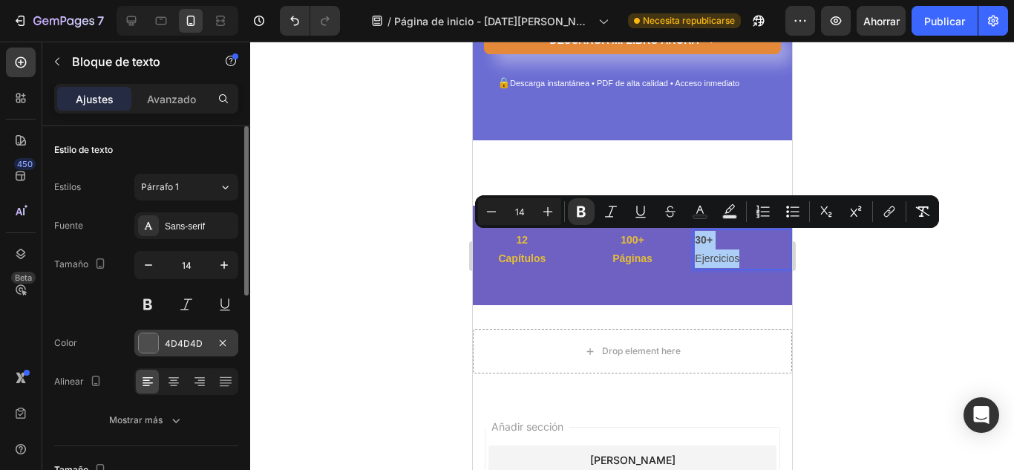
click at [164, 338] on div "4D4D4D" at bounding box center [186, 342] width 104 height 27
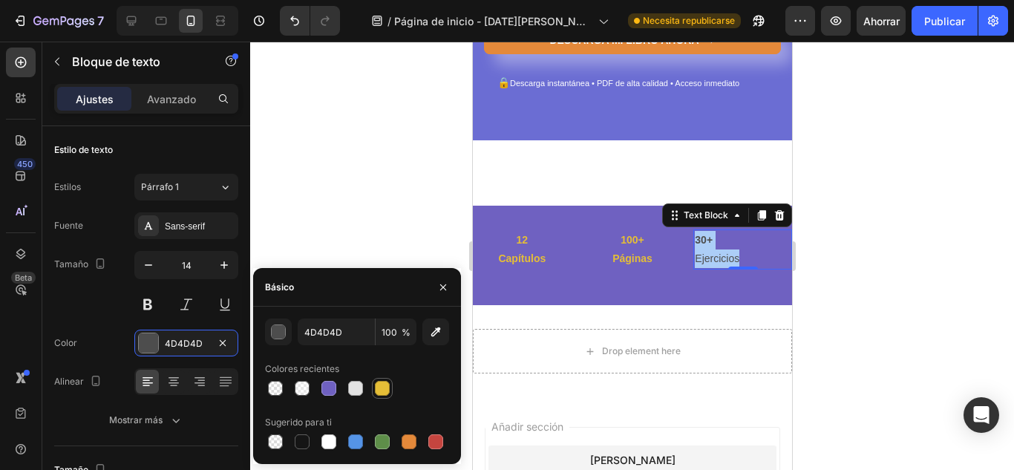
click at [383, 390] on div at bounding box center [382, 388] width 15 height 15
type input "E5BE37"
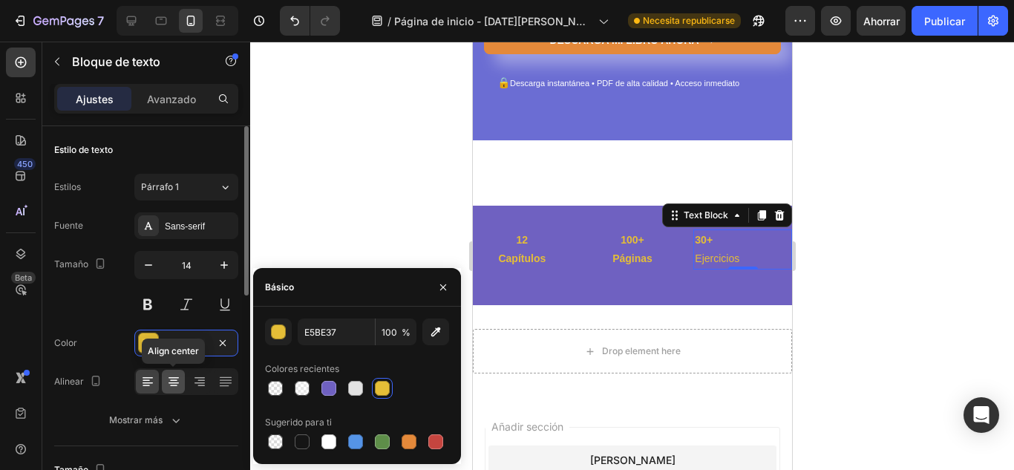
drag, startPoint x: 175, startPoint y: 387, endPoint x: 0, endPoint y: 333, distance: 183.3
click at [175, 387] on icon at bounding box center [173, 381] width 15 height 15
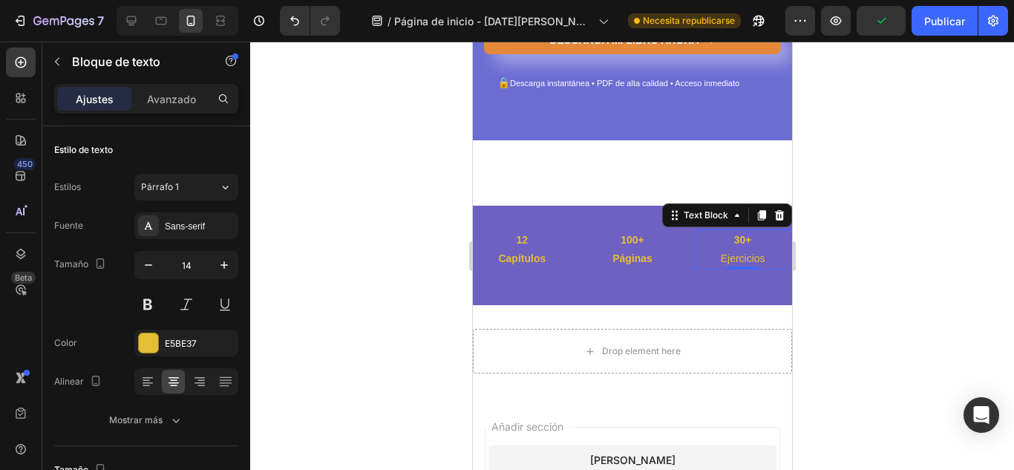
click at [752, 254] on p "Ejercicios" at bounding box center [742, 258] width 96 height 19
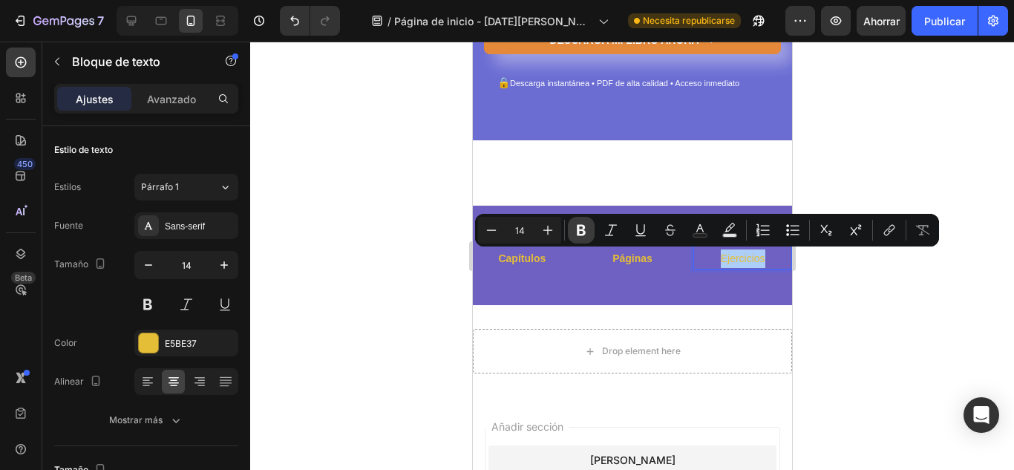
drag, startPoint x: 579, startPoint y: 227, endPoint x: 141, endPoint y: 229, distance: 438.5
click at [579, 227] on icon "Barra de herramientas contextual del editor" at bounding box center [581, 230] width 15 height 15
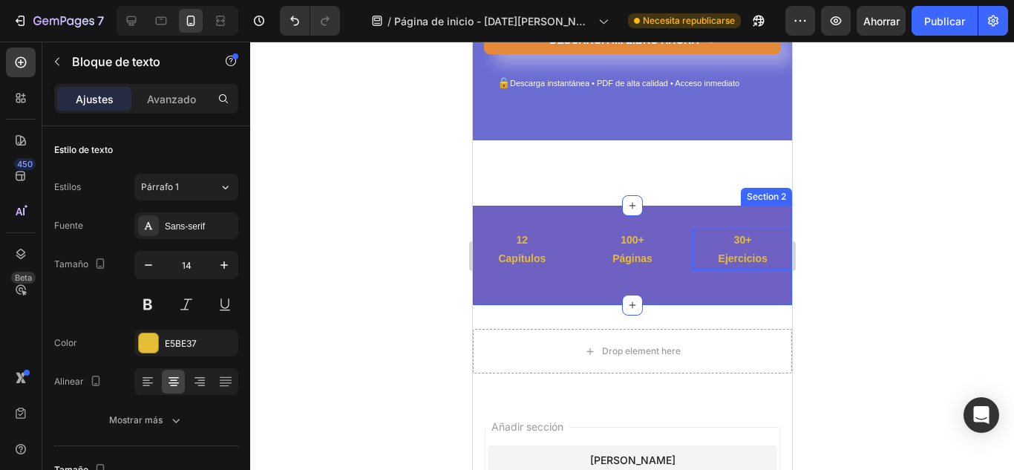
click at [666, 265] on p "Páginas" at bounding box center [632, 258] width 96 height 19
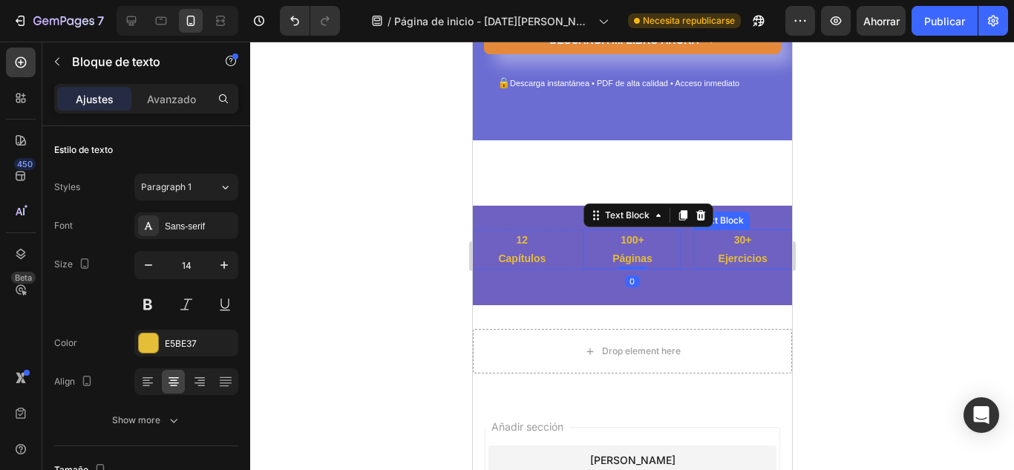
click at [749, 239] on p "30+" at bounding box center [742, 240] width 96 height 19
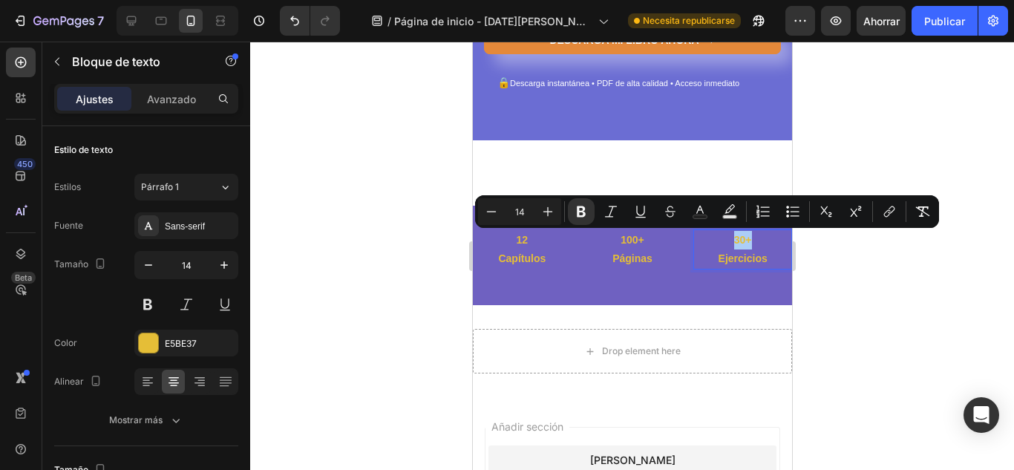
click at [916, 258] on div at bounding box center [631, 256] width 763 height 428
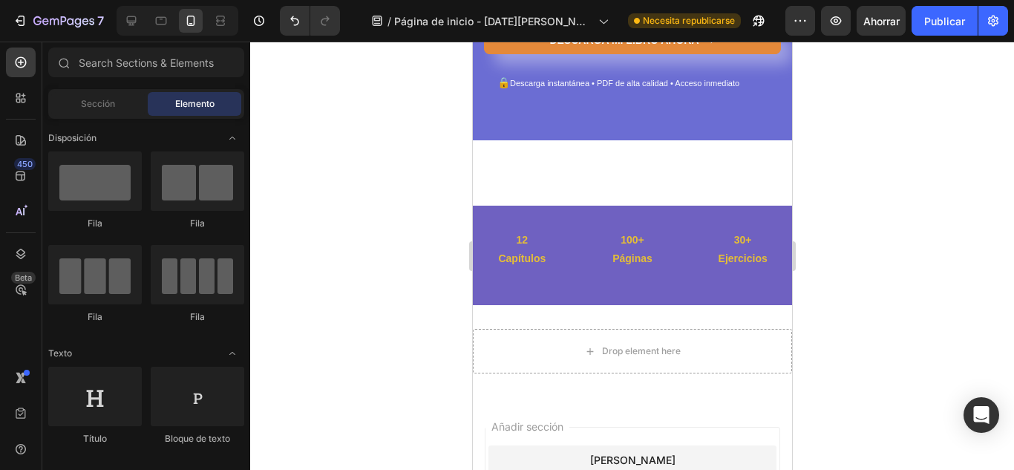
click at [900, 259] on div at bounding box center [631, 256] width 763 height 428
click at [890, 6] on button "Ahorrar" at bounding box center [880, 21] width 49 height 30
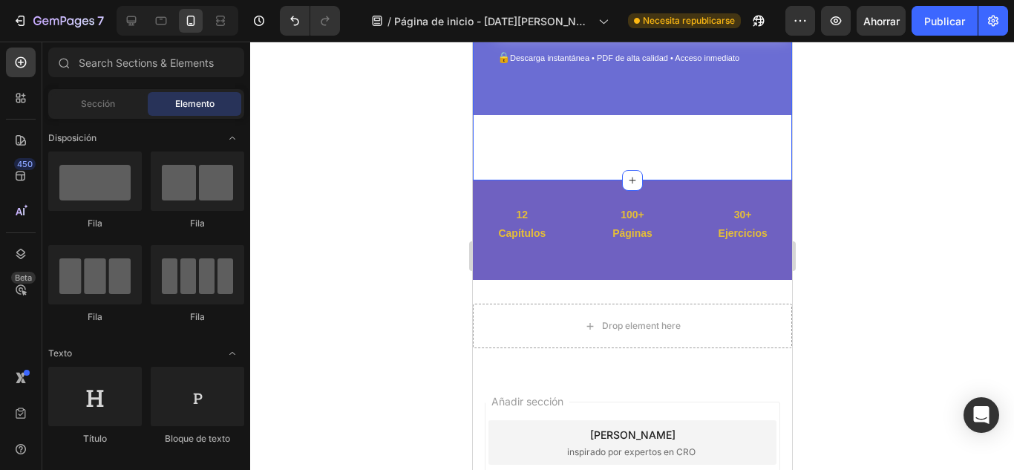
scroll to position [304, 0]
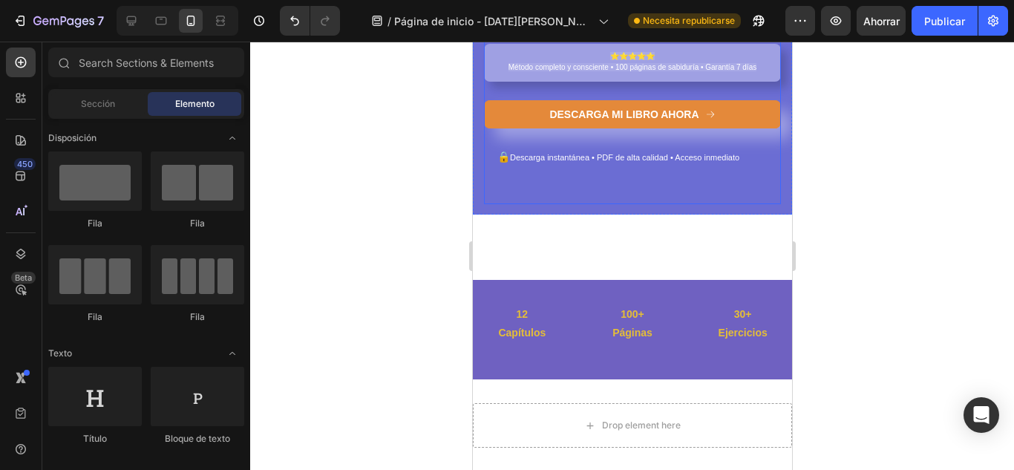
click at [740, 206] on div "⁠⁠⁠⁠⁠⁠⁠ Descubre el código secreto de tu alma con "Tu Camino en Números" Headin…" at bounding box center [631, 13] width 297 height 402
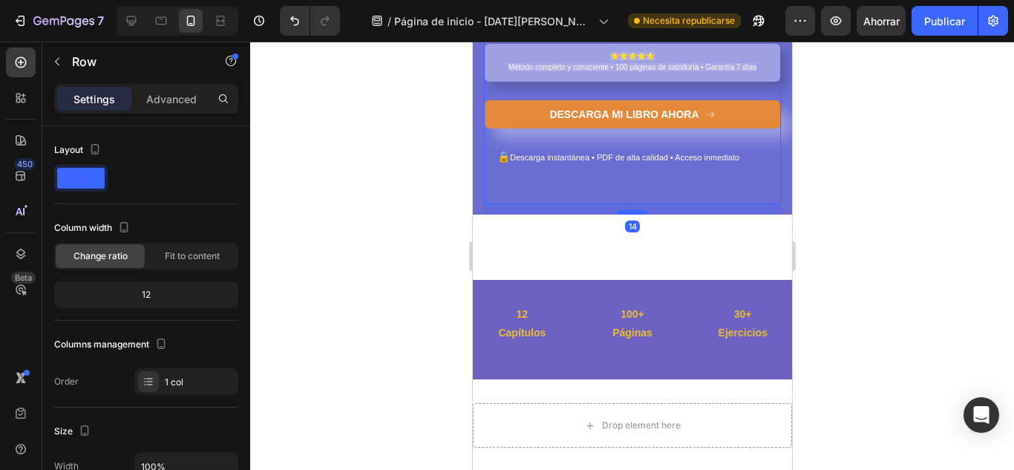
click at [617, 212] on div at bounding box center [632, 212] width 30 height 4
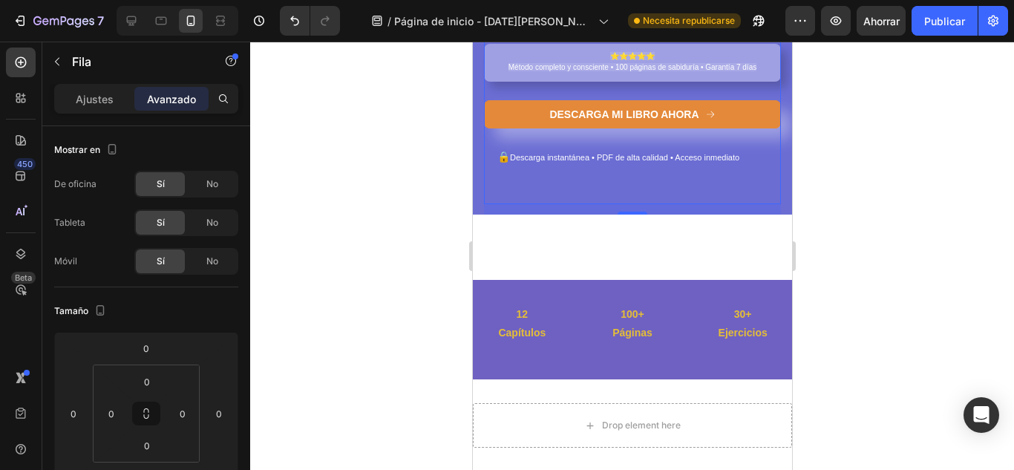
drag, startPoint x: 614, startPoint y: 212, endPoint x: 621, endPoint y: 263, distance: 51.0
click at [621, 263] on div "⁠⁠⁠⁠⁠⁠⁠ Descubre el código secreto de tu alma con "Tu Camino en Números" Headin…" at bounding box center [631, 24] width 319 height 512
click at [585, 223] on div "⁠⁠⁠⁠⁠⁠⁠ Descubre el código secreto de tu alma con "Tu Camino en Números" Headin…" at bounding box center [631, 0] width 319 height 464
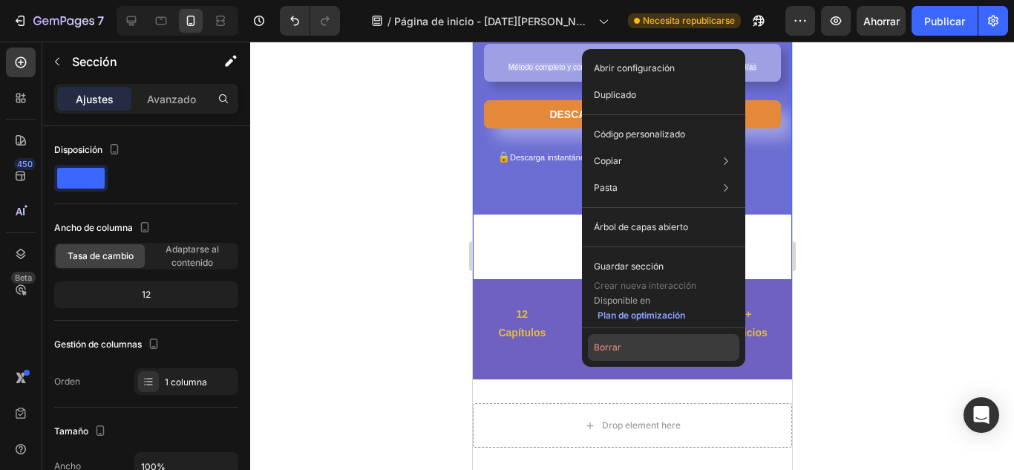
click at [631, 342] on button "Borrar" at bounding box center [663, 347] width 151 height 27
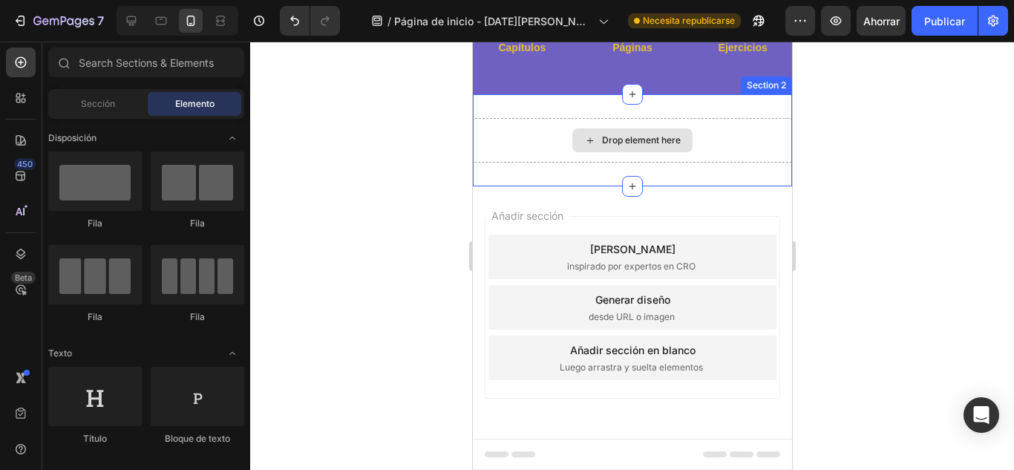
scroll to position [0, 0]
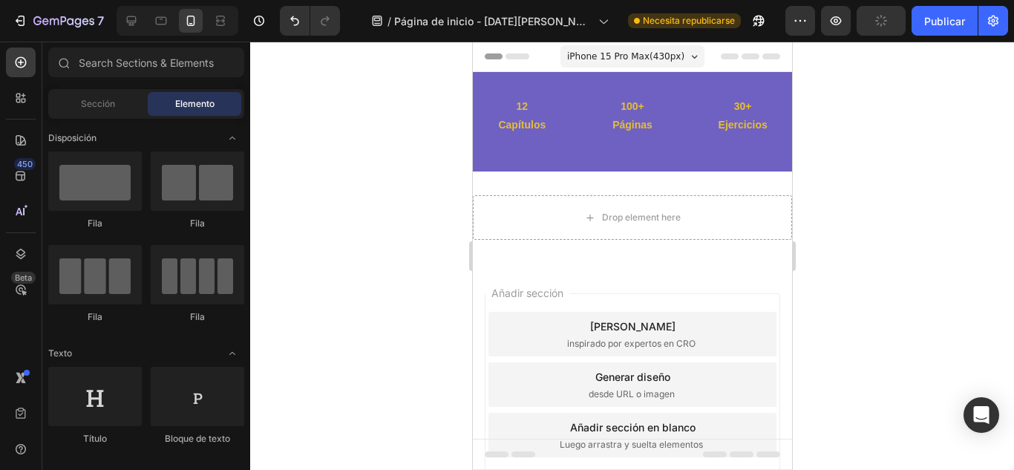
click at [294, 29] on button "Deshacer/Rehacer" at bounding box center [295, 21] width 30 height 30
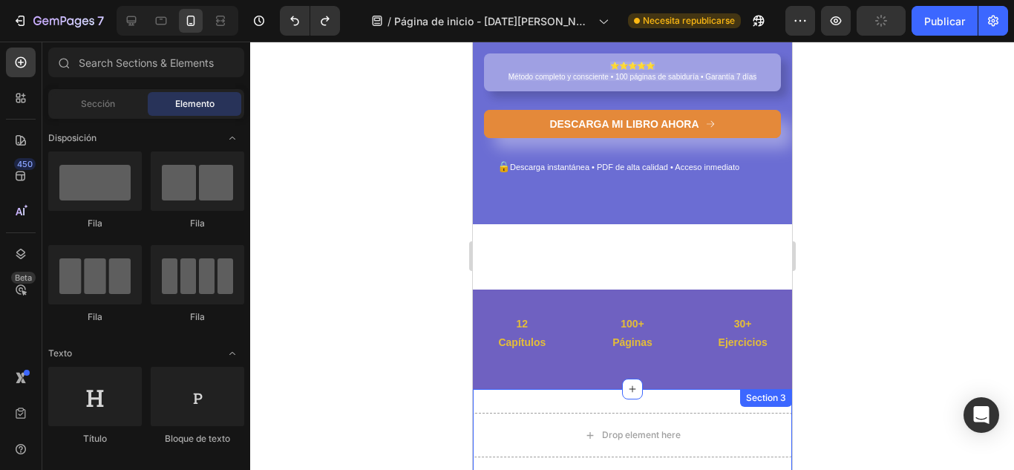
scroll to position [249, 0]
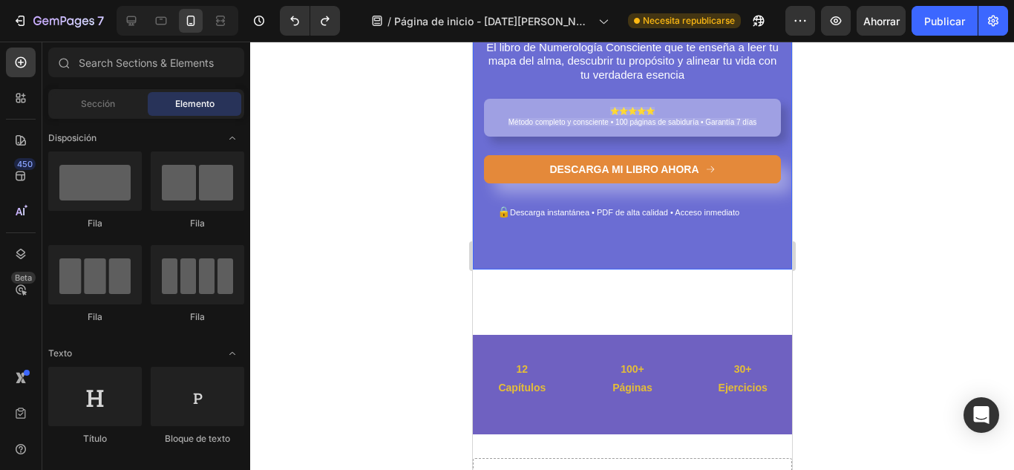
drag, startPoint x: 626, startPoint y: 341, endPoint x: 622, endPoint y: 263, distance: 78.0
click at [622, 263] on div "Descubre el código secreto de tu alma con "Tu Camino en Números" Heading El lib…" at bounding box center [631, 174] width 319 height 703
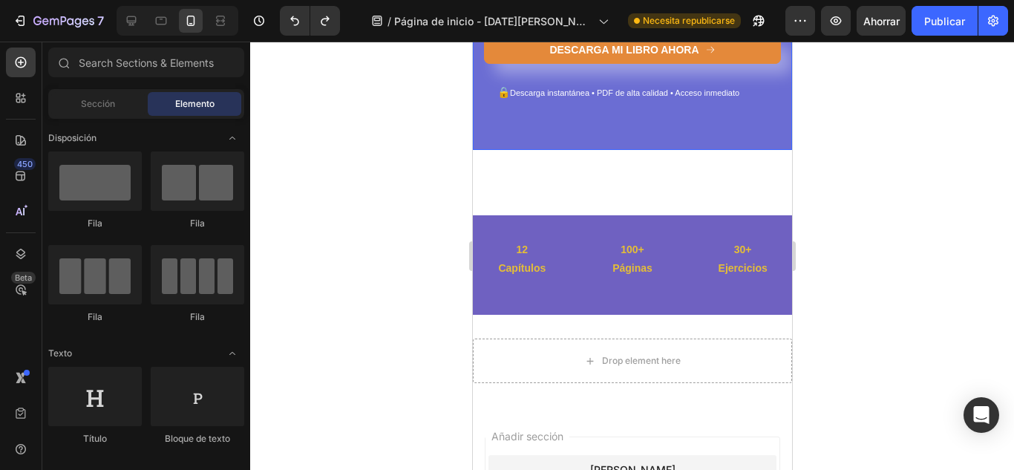
scroll to position [373, 0]
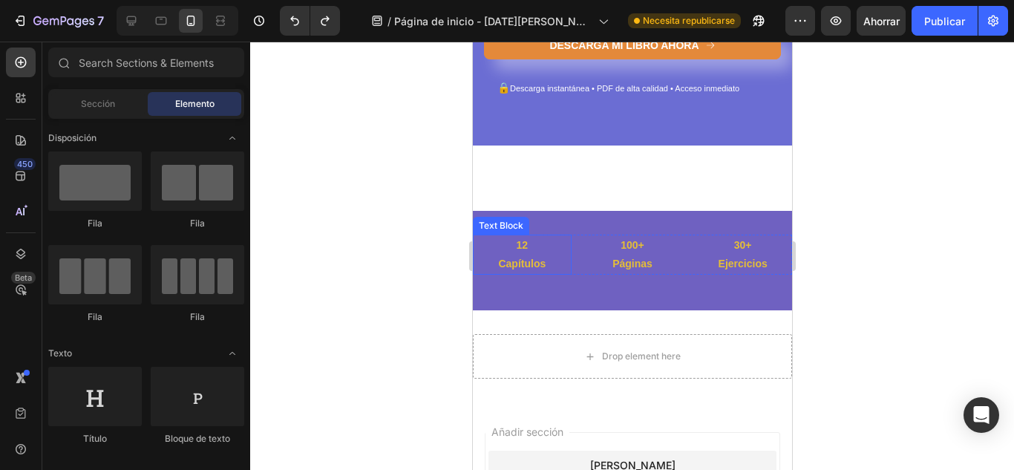
click at [533, 263] on p "Capítulos" at bounding box center [521, 263] width 96 height 19
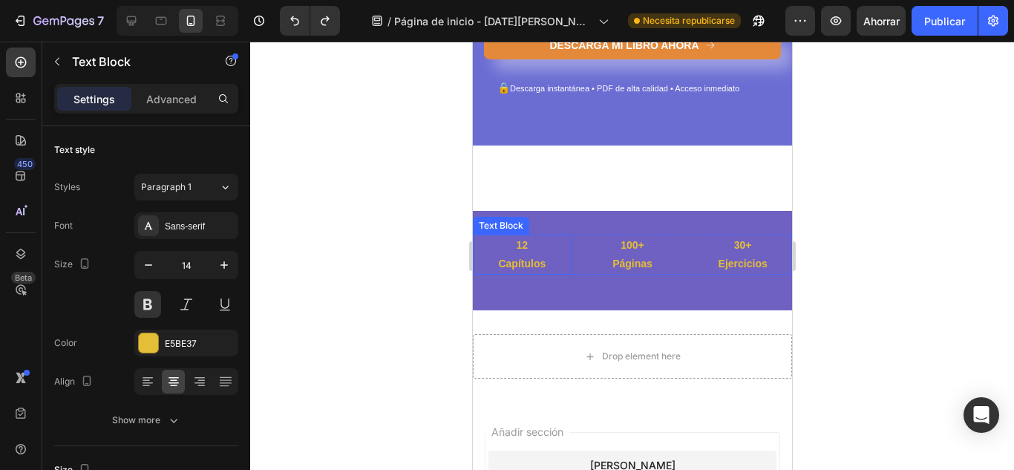
click at [533, 263] on p "Capítulos" at bounding box center [521, 263] width 96 height 19
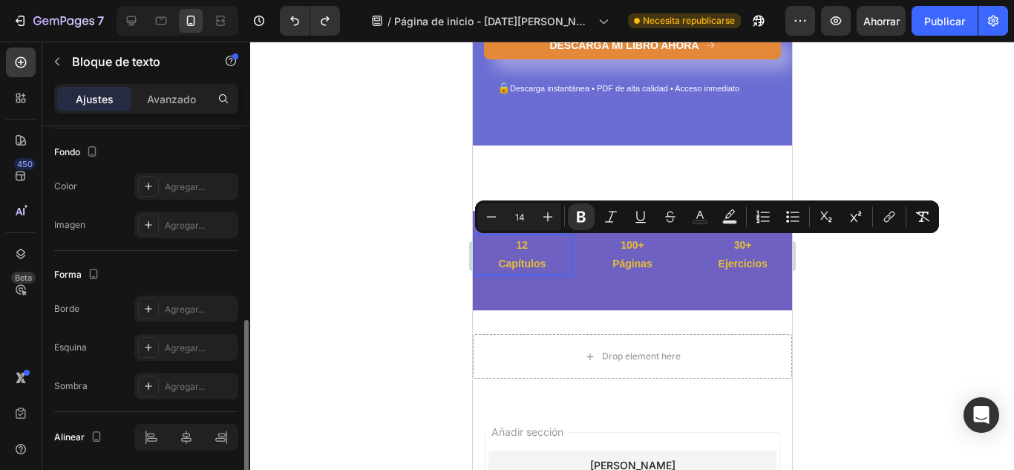
scroll to position [490, 0]
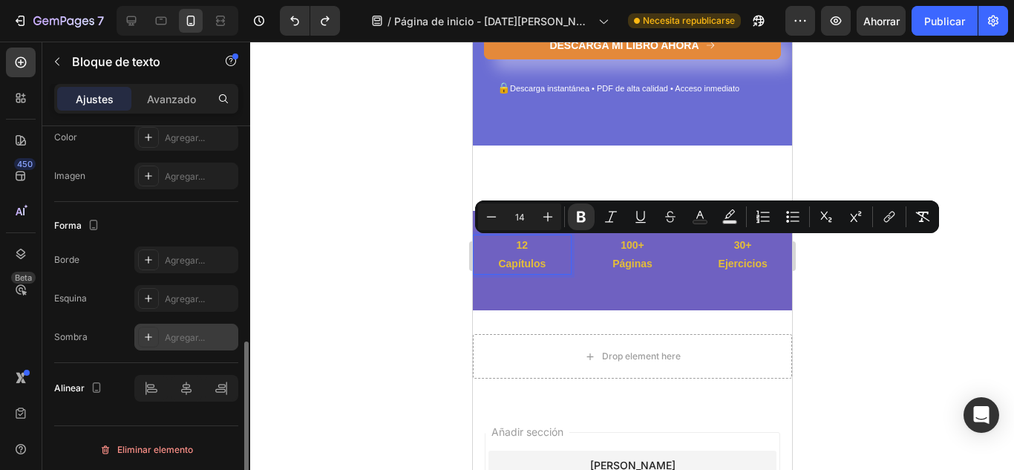
click at [154, 343] on div at bounding box center [148, 336] width 21 height 21
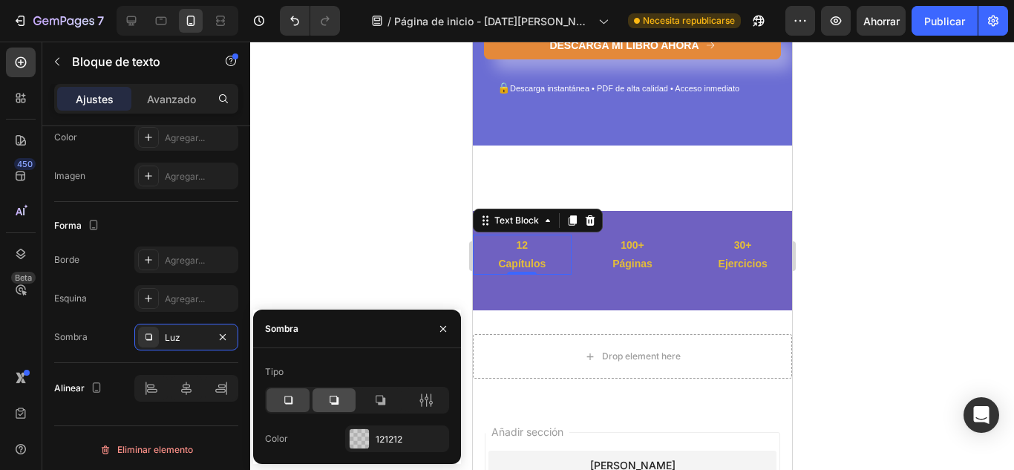
click at [324, 401] on div at bounding box center [333, 400] width 43 height 24
click at [630, 266] on strong "Páginas" at bounding box center [631, 263] width 40 height 12
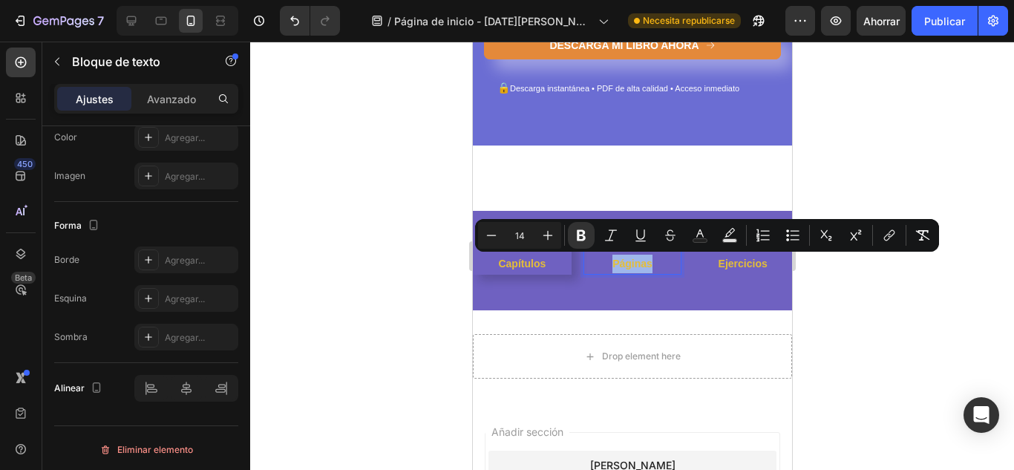
click at [630, 266] on strong "Páginas" at bounding box center [631, 263] width 40 height 12
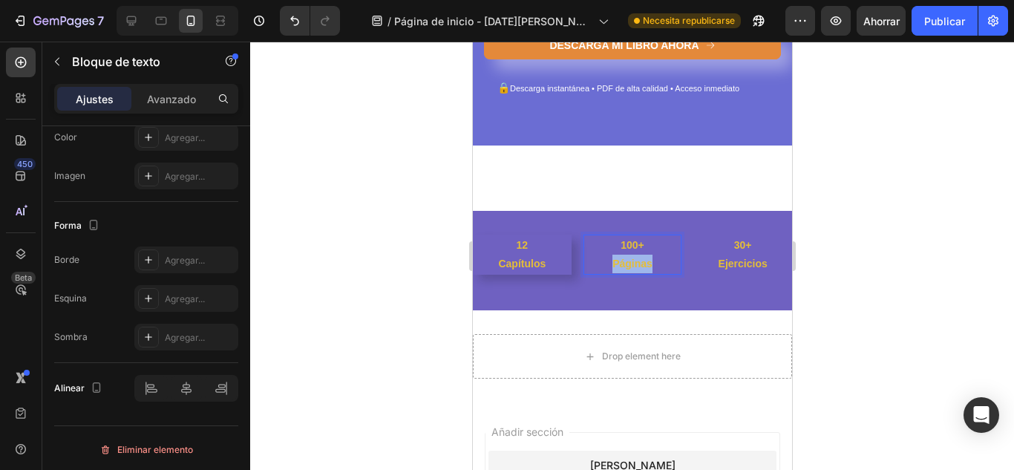
click at [630, 266] on strong "Páginas" at bounding box center [631, 263] width 40 height 12
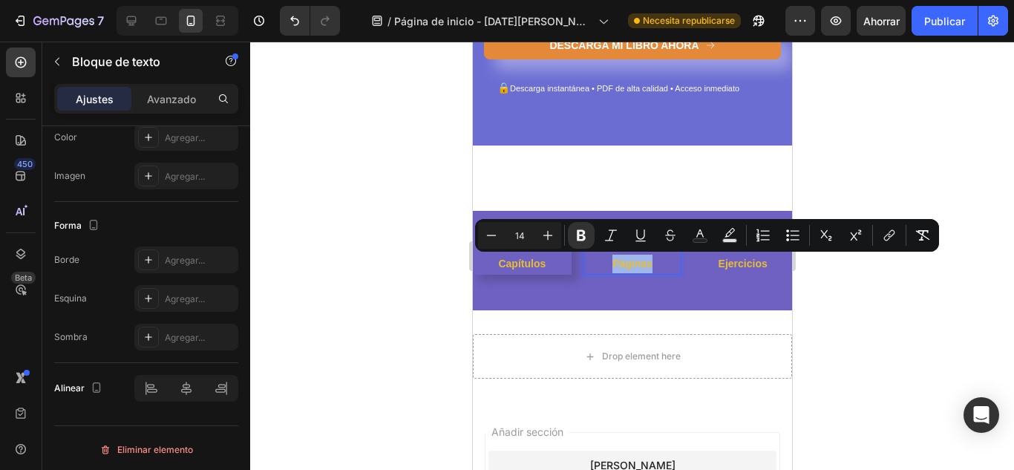
click at [651, 267] on p "Páginas" at bounding box center [632, 263] width 96 height 19
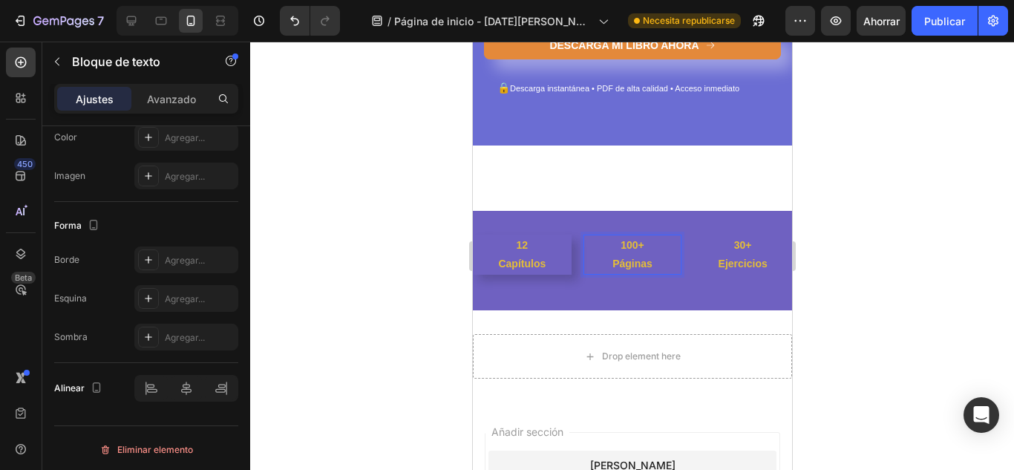
click at [651, 267] on p "Páginas" at bounding box center [632, 263] width 96 height 19
click at [602, 243] on p "100+" at bounding box center [632, 245] width 96 height 19
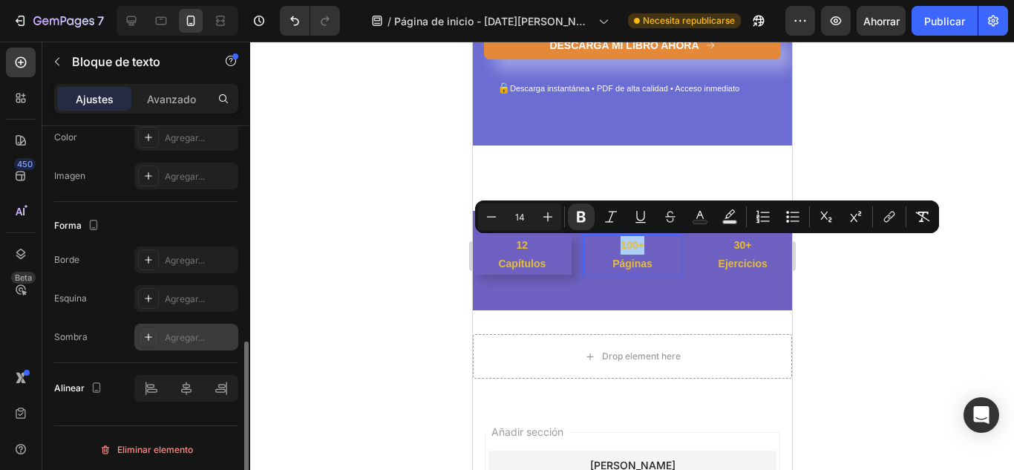
click at [191, 341] on font "Agregar..." at bounding box center [185, 337] width 40 height 11
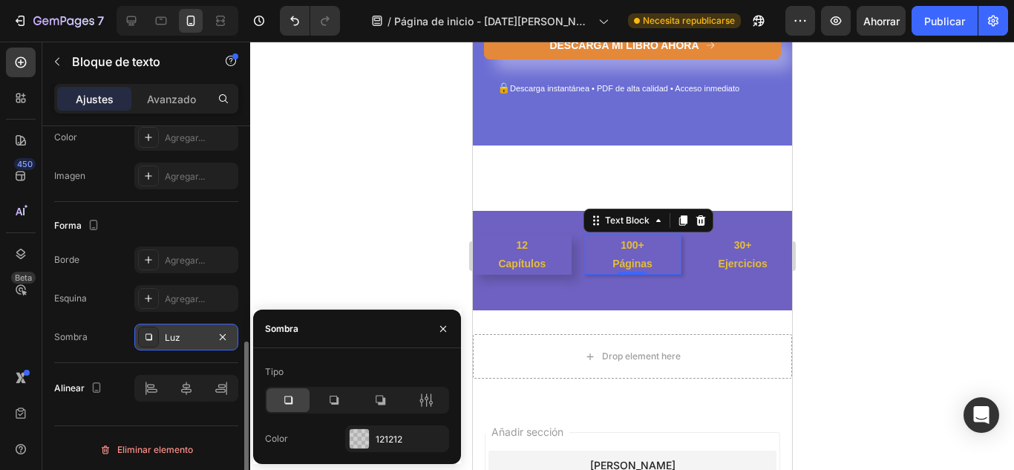
click at [293, 400] on icon at bounding box center [287, 400] width 15 height 15
click at [542, 268] on p "Capítulos" at bounding box center [521, 263] width 96 height 19
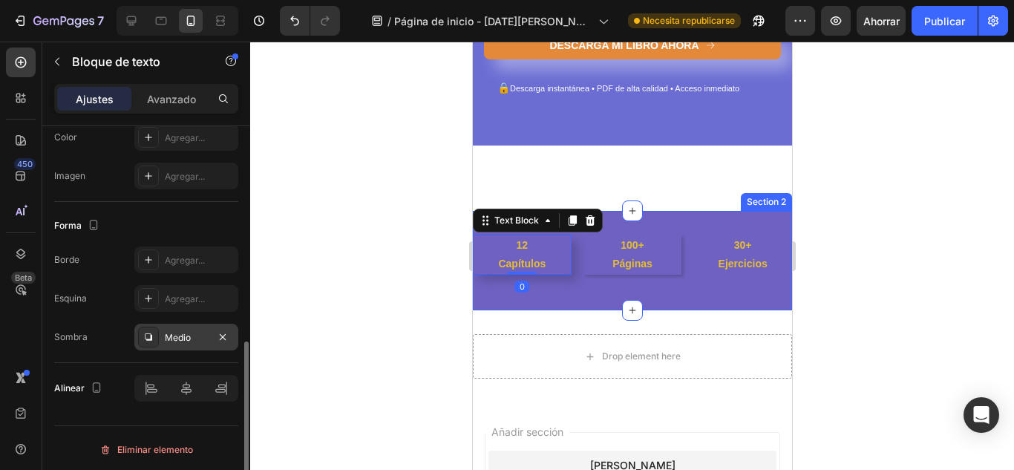
click at [199, 341] on div "Medio" at bounding box center [186, 337] width 43 height 13
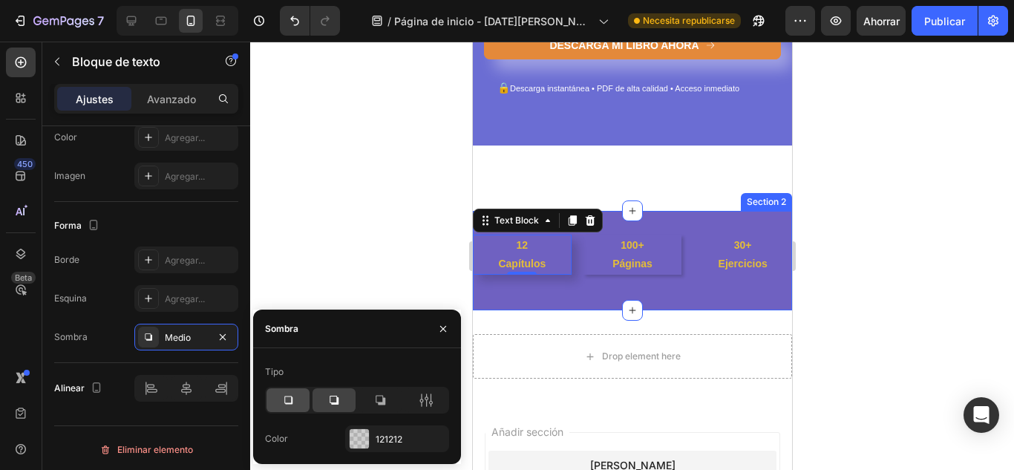
click at [281, 404] on icon at bounding box center [287, 400] width 15 height 15
click at [721, 260] on strong "Ejercicios" at bounding box center [741, 263] width 49 height 12
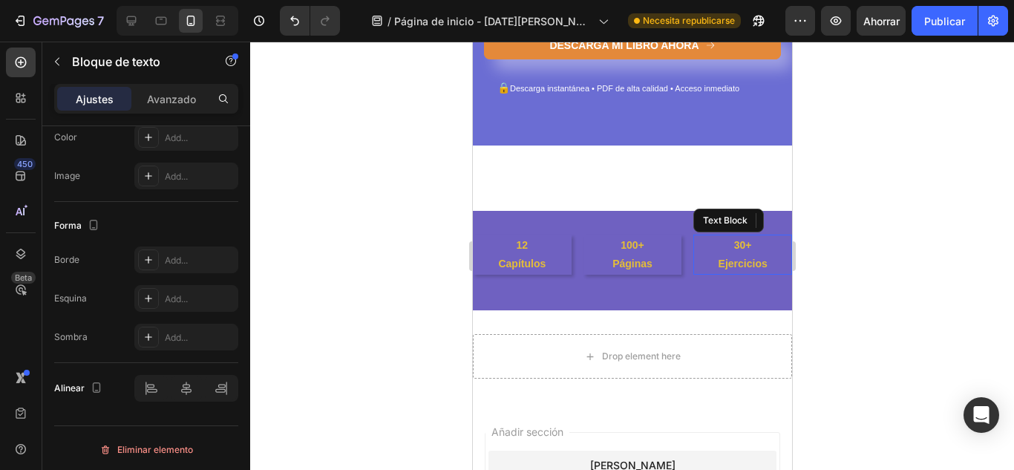
click at [721, 260] on strong "Ejercicios" at bounding box center [741, 263] width 49 height 12
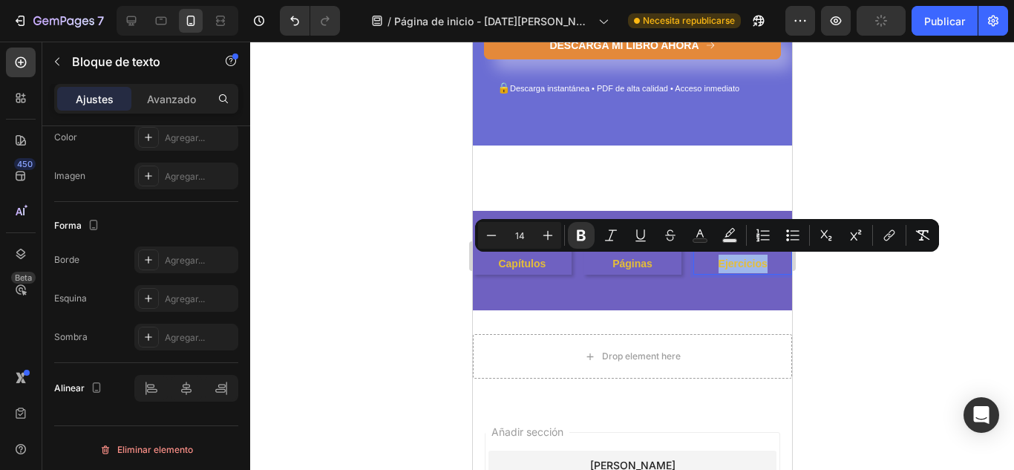
click at [721, 260] on strong "Ejercicios" at bounding box center [741, 263] width 49 height 12
click at [703, 267] on p "Ejercicios" at bounding box center [742, 263] width 96 height 19
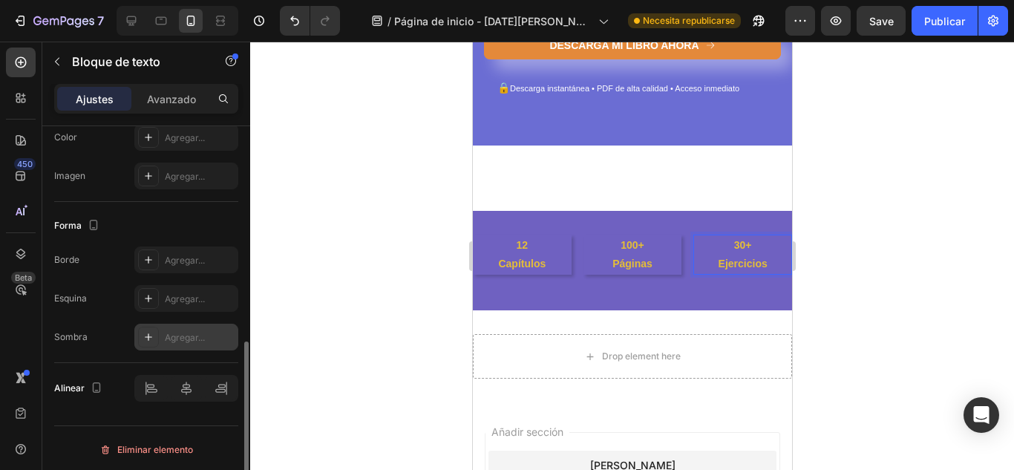
click at [166, 347] on div "Agregar..." at bounding box center [186, 337] width 104 height 27
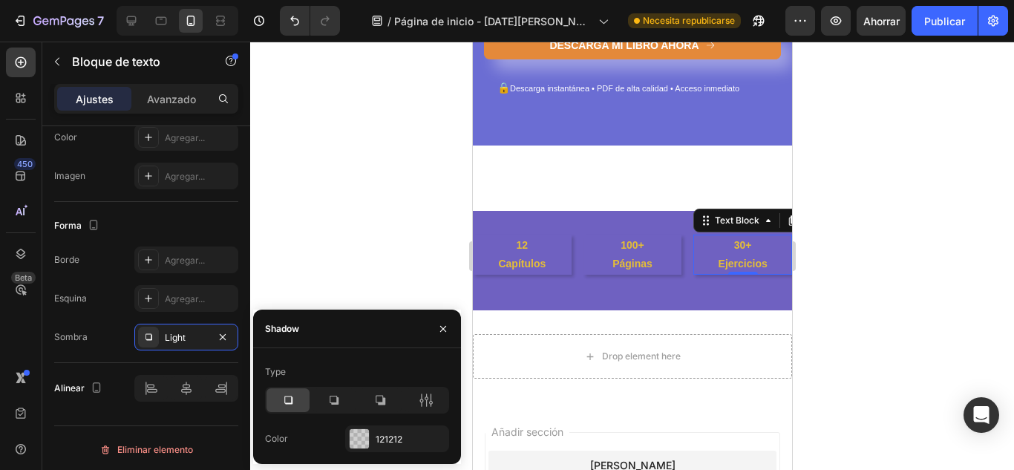
click at [286, 393] on icon at bounding box center [287, 400] width 15 height 15
click at [901, 288] on div at bounding box center [631, 256] width 763 height 428
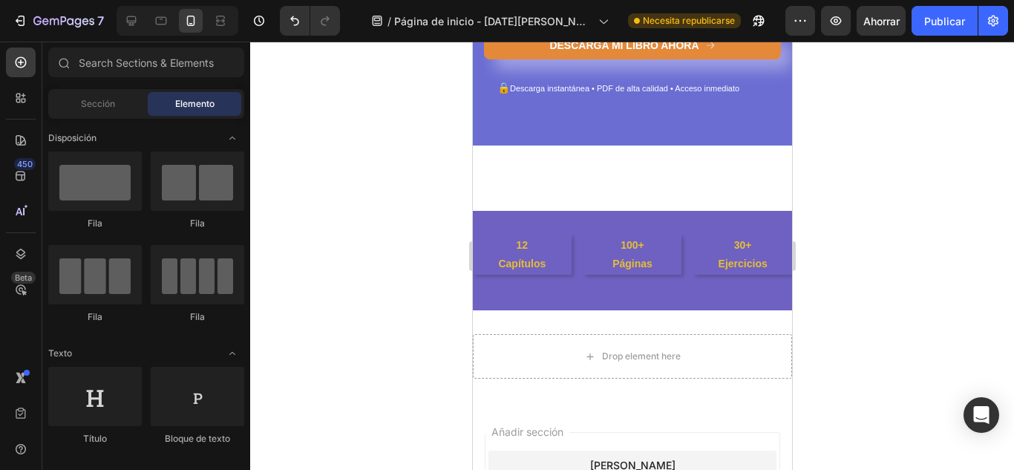
click at [901, 288] on div at bounding box center [631, 256] width 763 height 428
click at [902, 286] on div at bounding box center [631, 256] width 763 height 428
drag, startPoint x: 579, startPoint y: 425, endPoint x: 506, endPoint y: 349, distance: 105.5
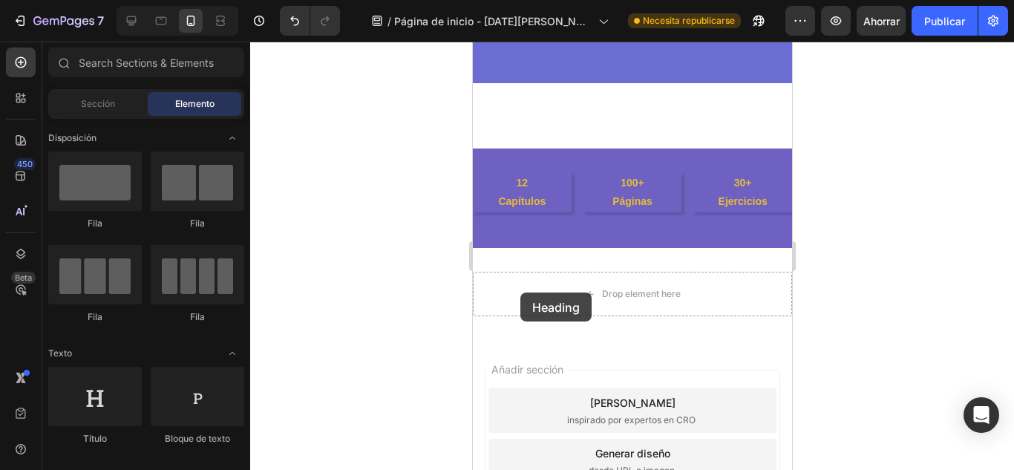
scroll to position [438, 0]
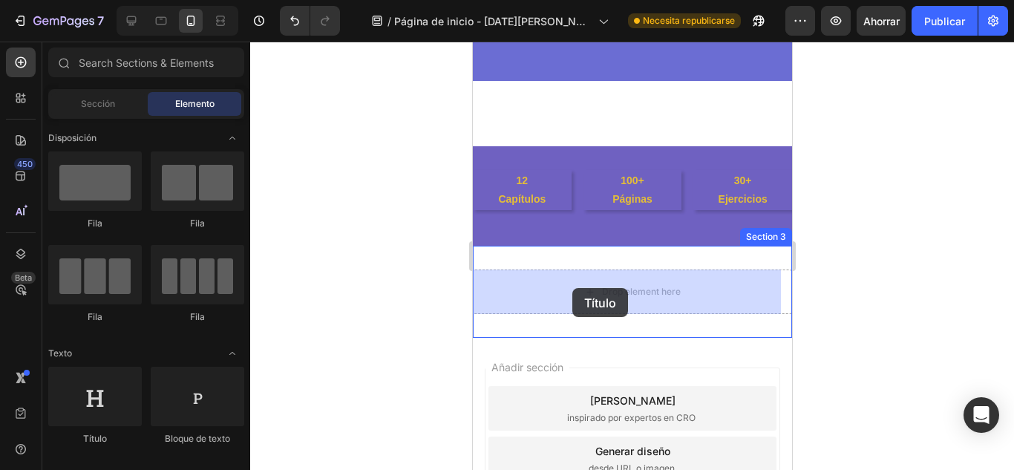
drag, startPoint x: 654, startPoint y: 407, endPoint x: 571, endPoint y: 288, distance: 144.5
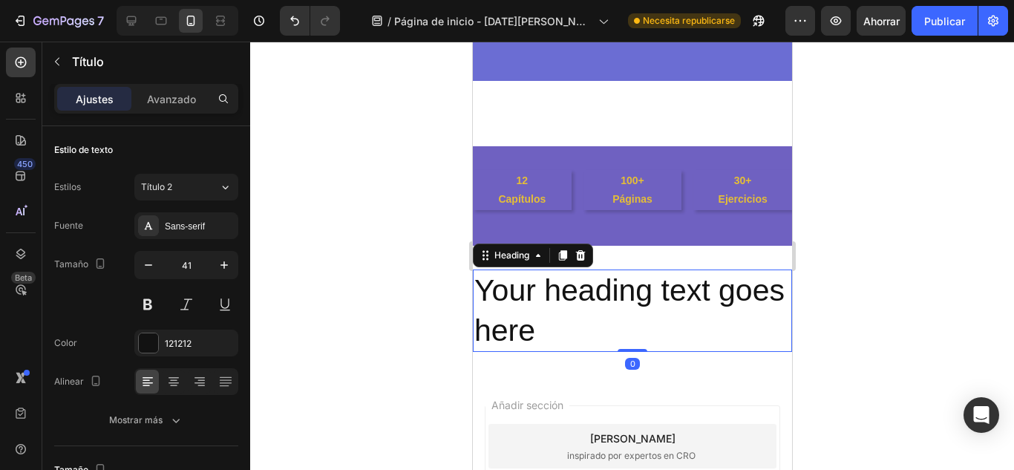
click at [572, 288] on h2 "Your heading text goes here" at bounding box center [631, 310] width 319 height 82
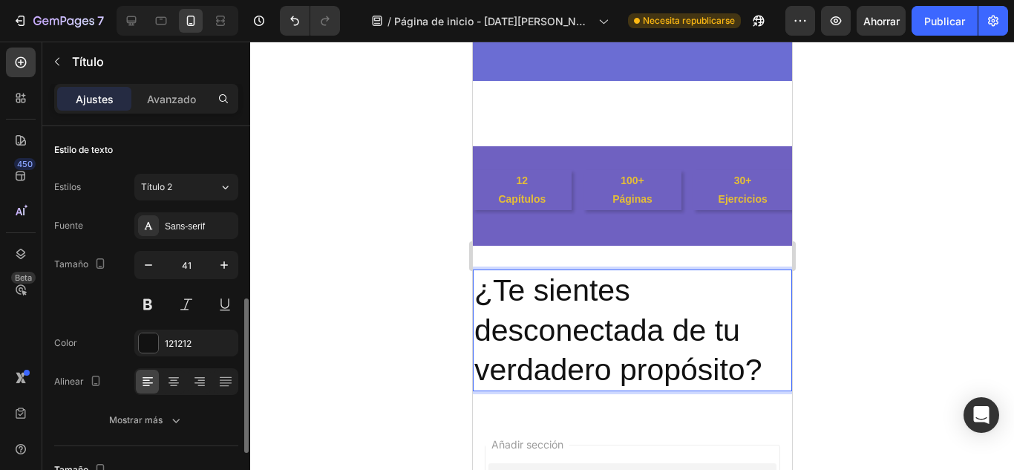
scroll to position [148, 0]
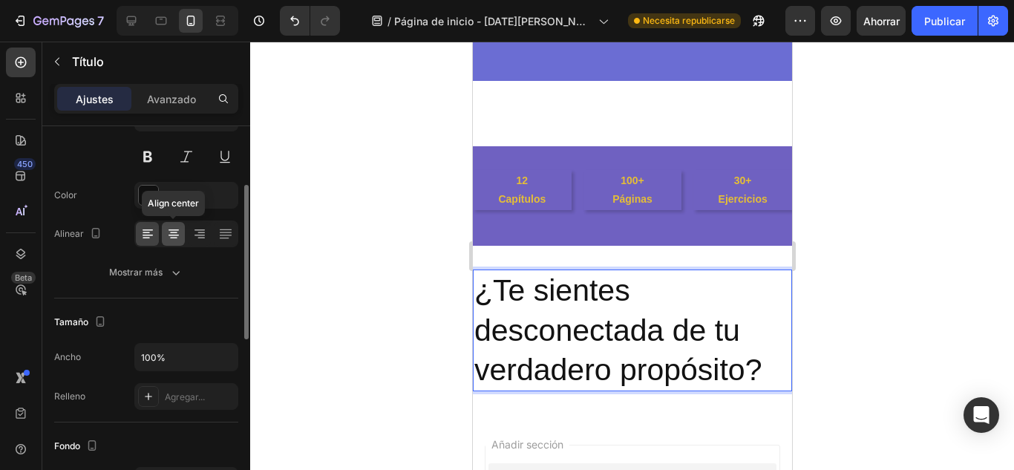
click at [170, 234] on icon at bounding box center [173, 234] width 10 height 1
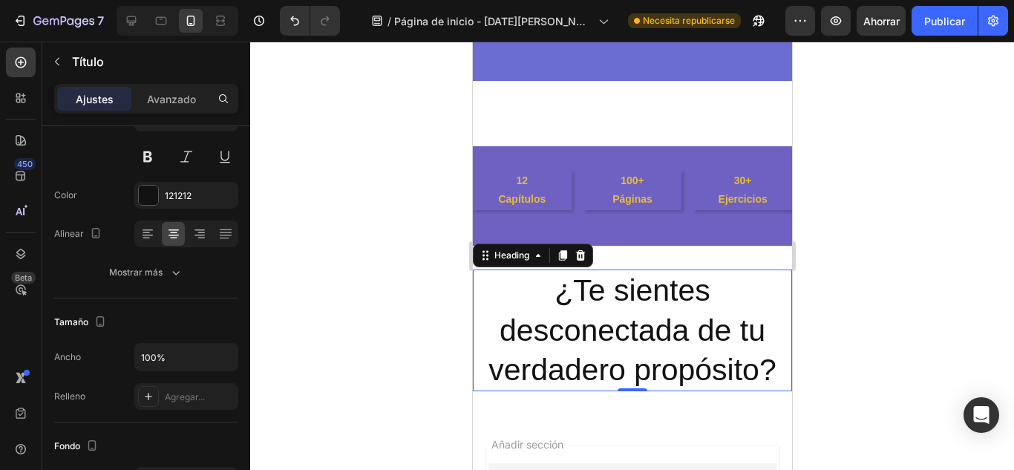
click at [558, 288] on p "¿Te sientes desconectada de tu verdadero propósito?" at bounding box center [631, 330] width 316 height 119
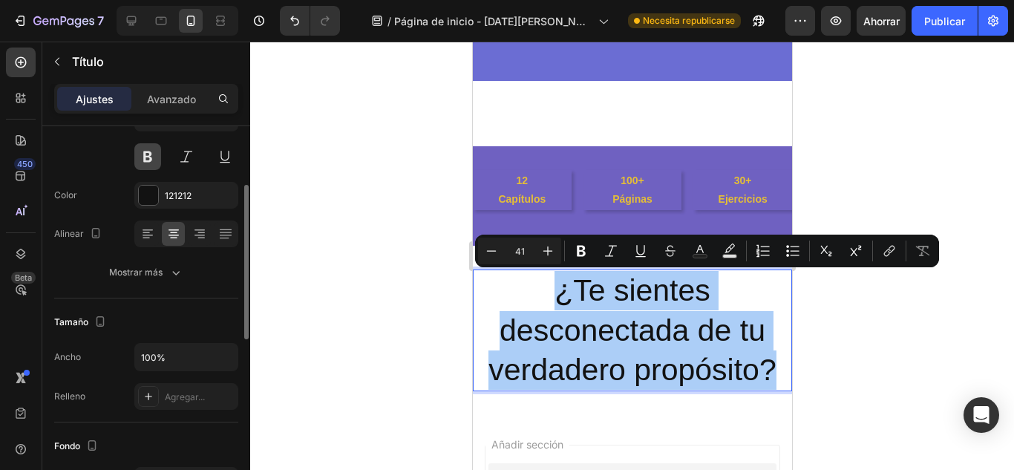
click at [145, 156] on button at bounding box center [147, 156] width 27 height 27
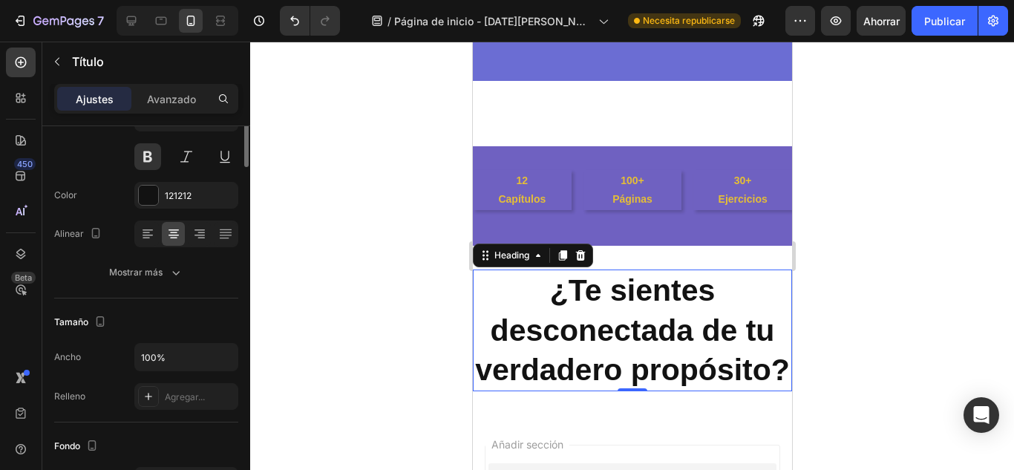
scroll to position [24, 0]
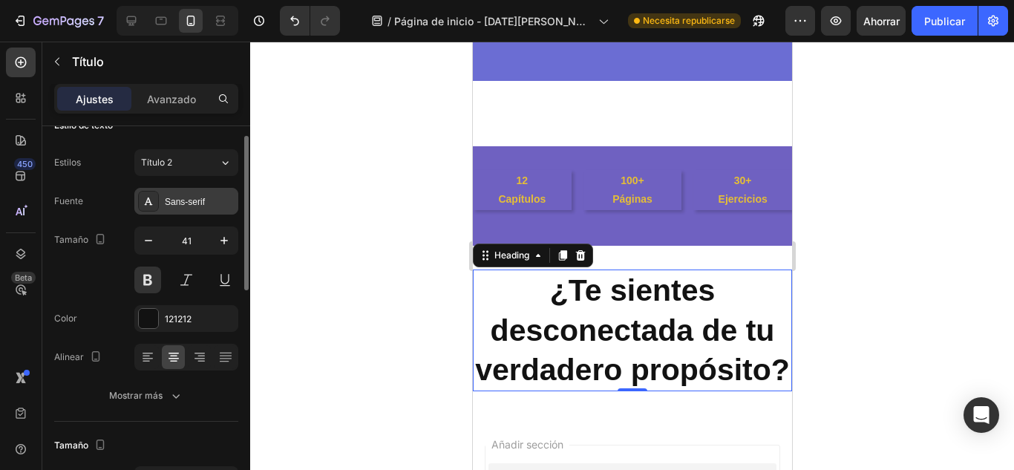
click at [180, 210] on div "Sans-serif" at bounding box center [186, 201] width 104 height 27
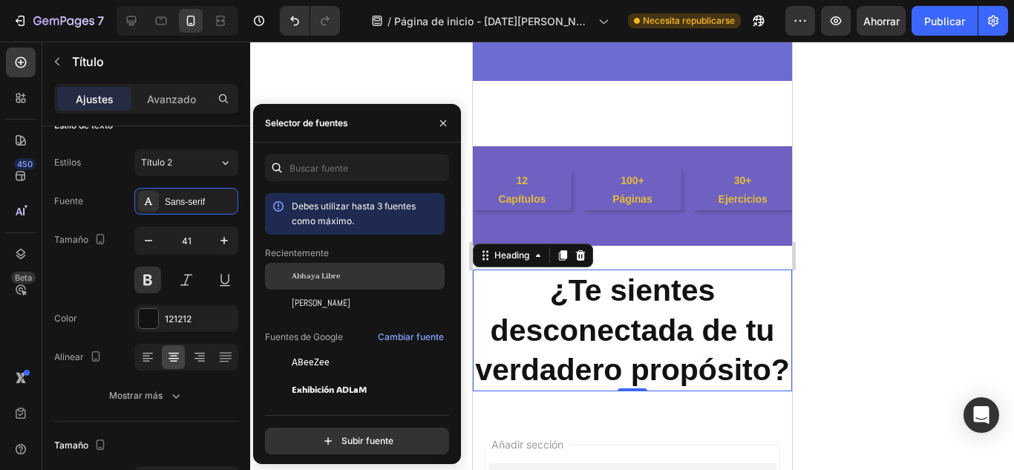
click at [294, 275] on font "Abhaya Libre" at bounding box center [316, 276] width 48 height 10
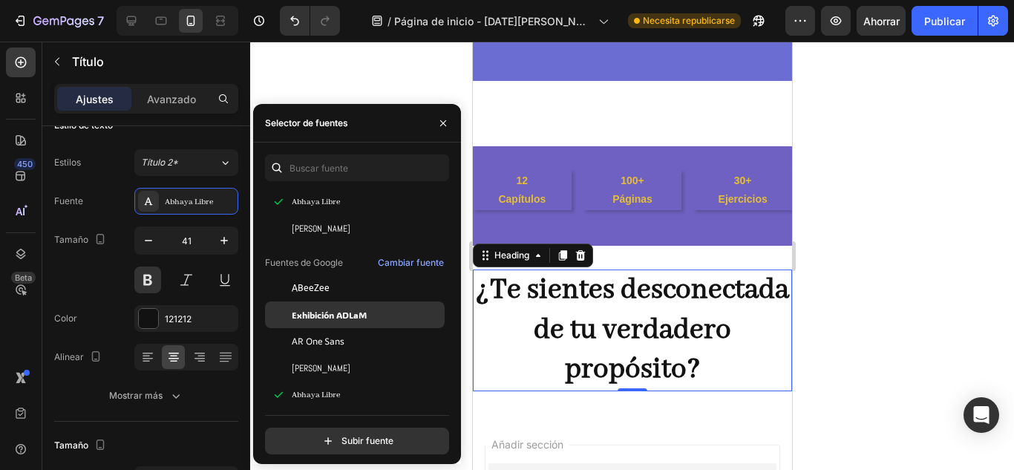
scroll to position [148, 0]
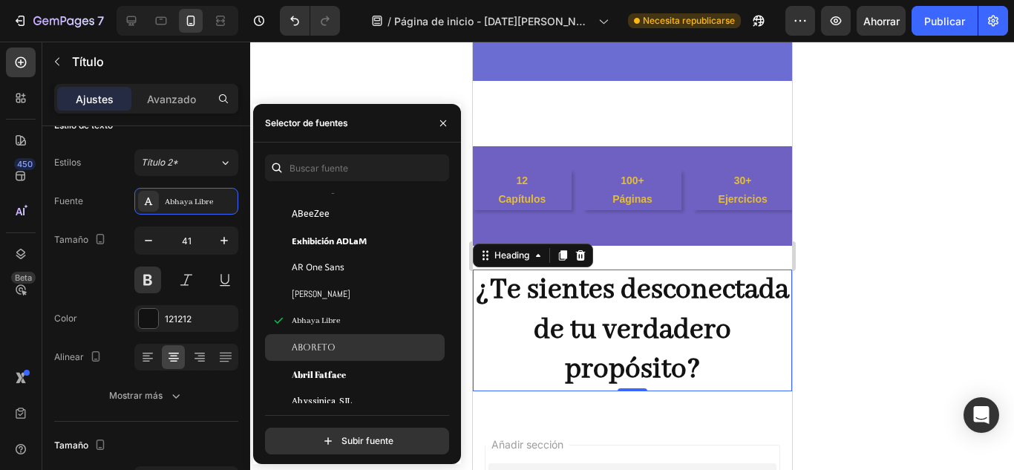
click at [312, 338] on div "Aboreto" at bounding box center [355, 347] width 180 height 27
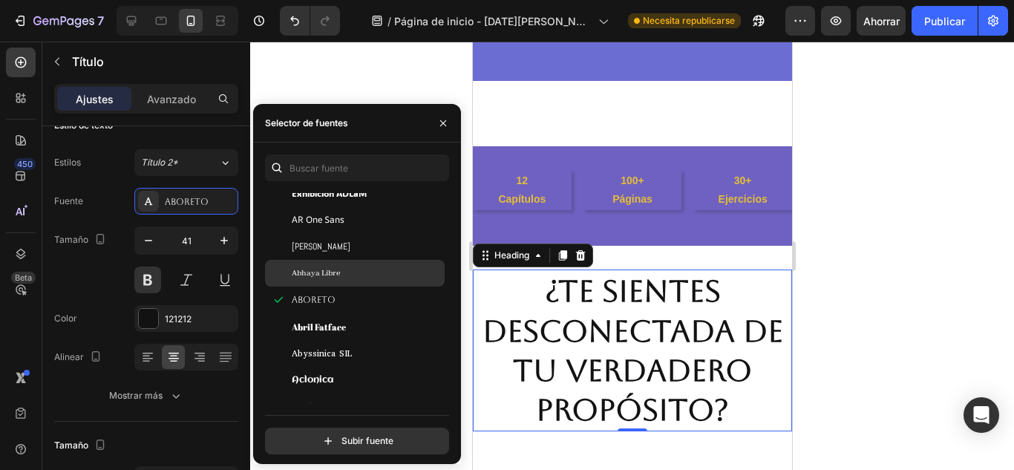
scroll to position [247, 0]
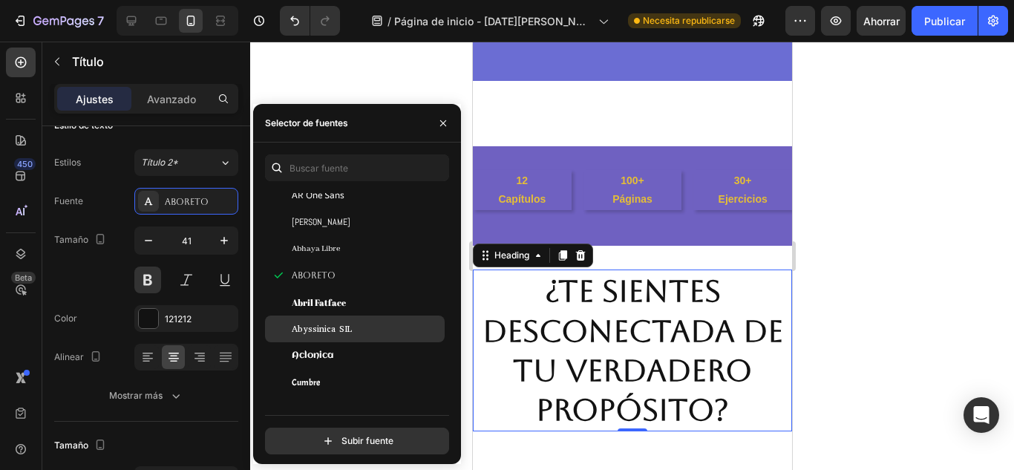
click at [316, 338] on div "Abyssinica SIL" at bounding box center [355, 328] width 180 height 27
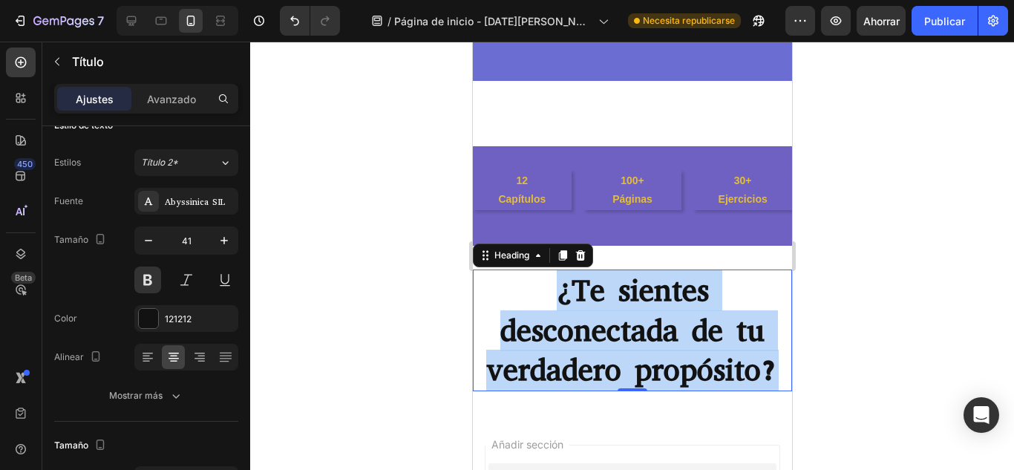
drag, startPoint x: 525, startPoint y: 287, endPoint x: 740, endPoint y: 348, distance: 224.3
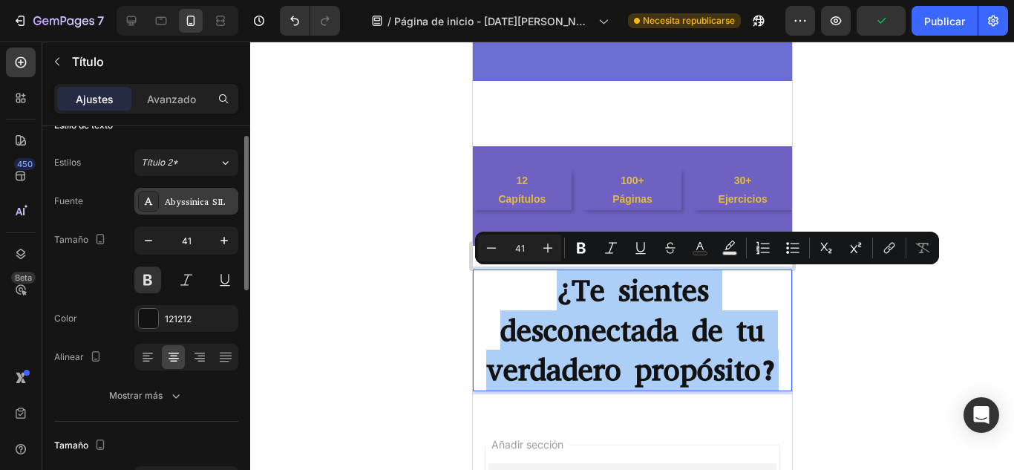
click at [186, 209] on div "Abyssinica SIL" at bounding box center [186, 201] width 104 height 27
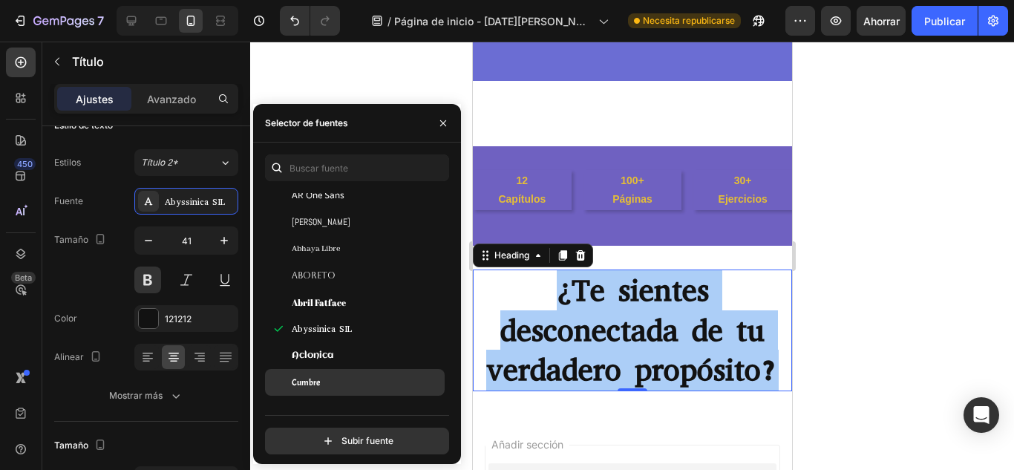
click at [346, 381] on div "Cumbre" at bounding box center [367, 381] width 150 height 13
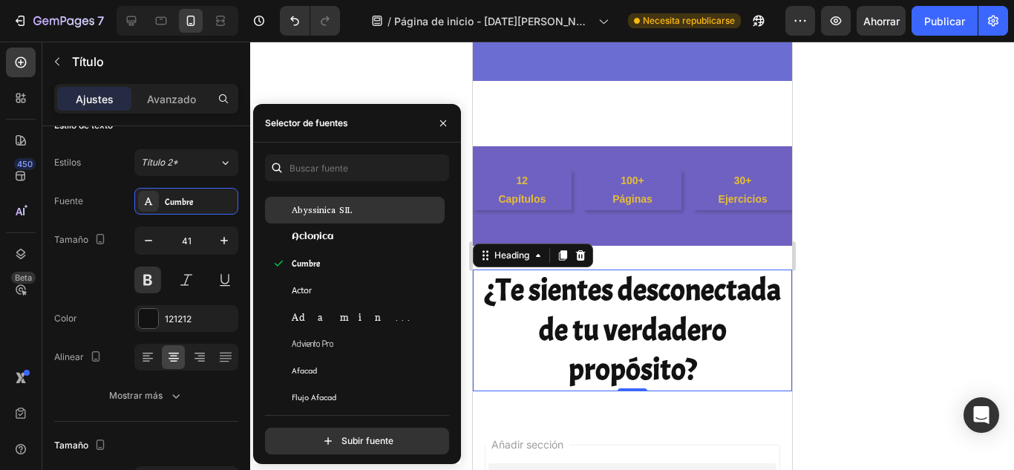
scroll to position [371, 0]
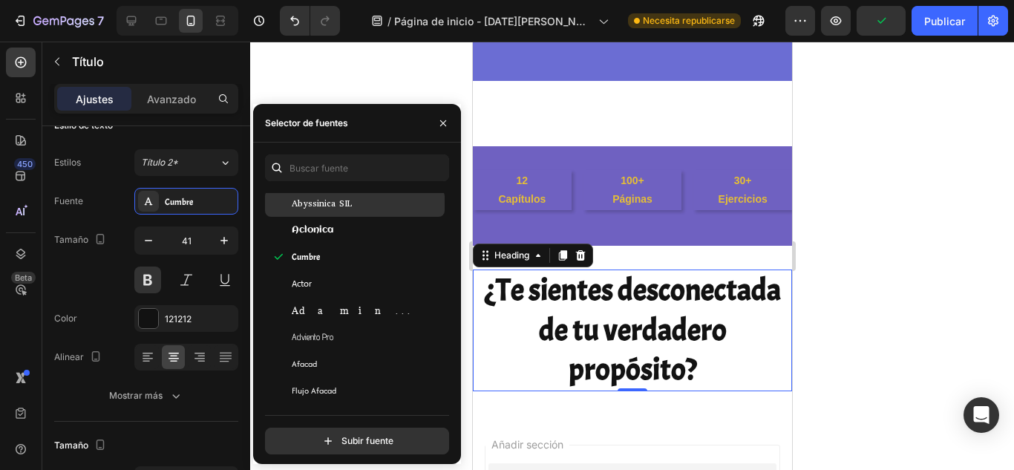
click at [337, 337] on div "Adviento Pro" at bounding box center [367, 336] width 150 height 13
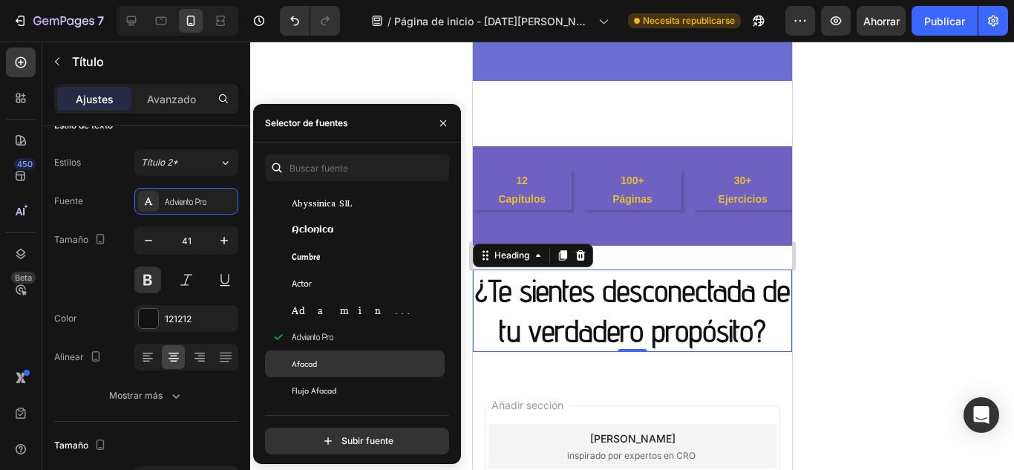
click at [327, 358] on div "Afacad" at bounding box center [367, 363] width 150 height 13
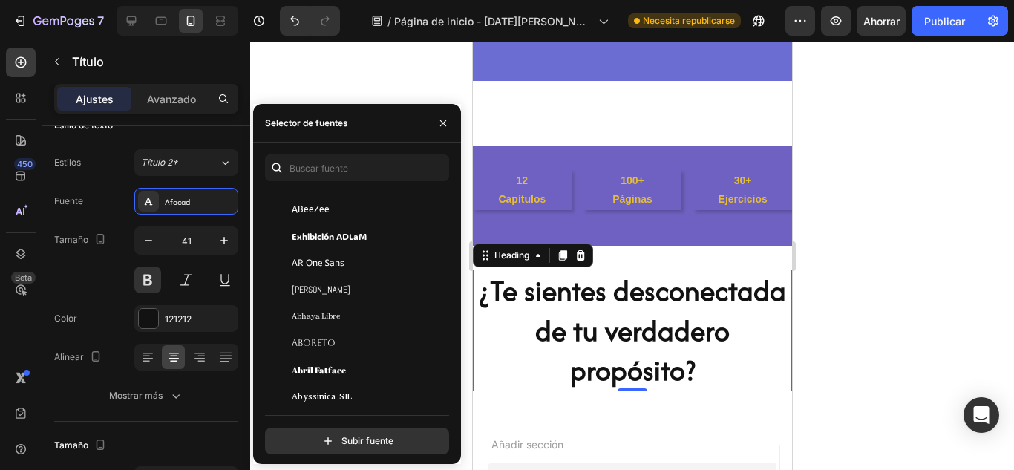
scroll to position [148, 0]
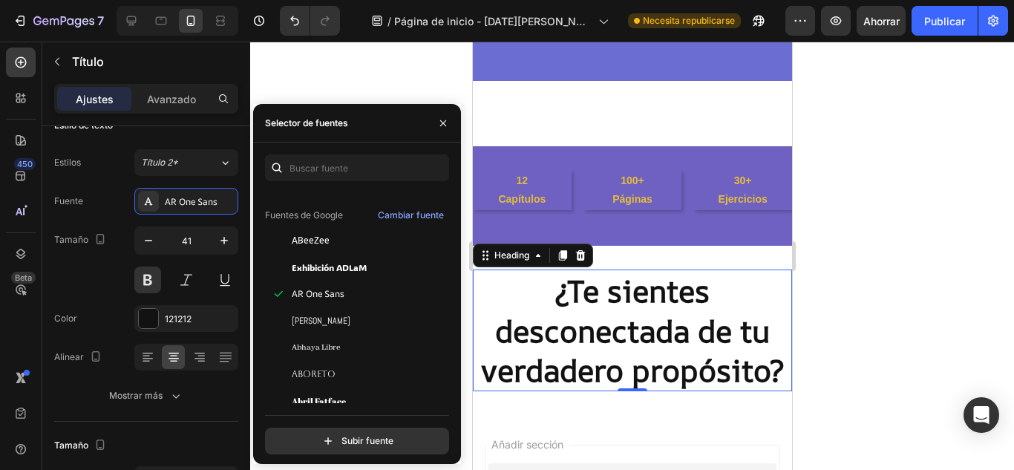
click at [863, 332] on div at bounding box center [631, 256] width 763 height 428
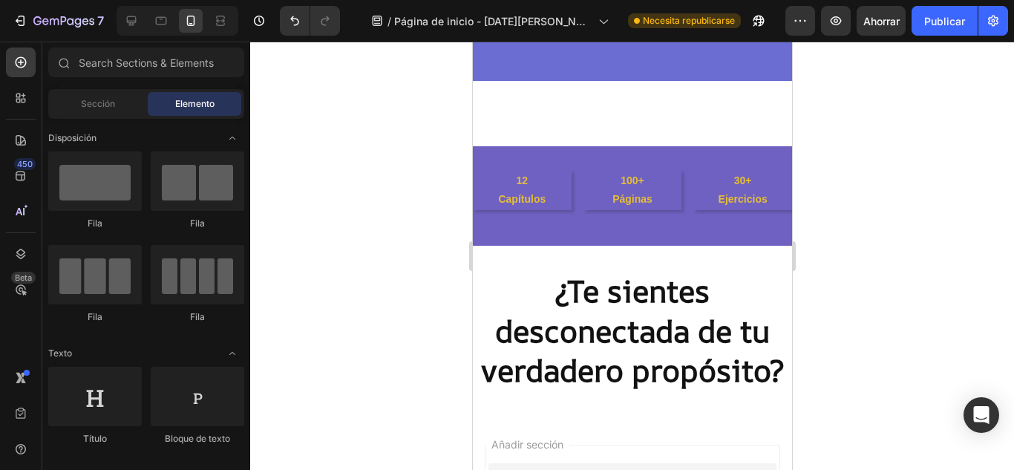
click at [863, 332] on div at bounding box center [631, 256] width 763 height 428
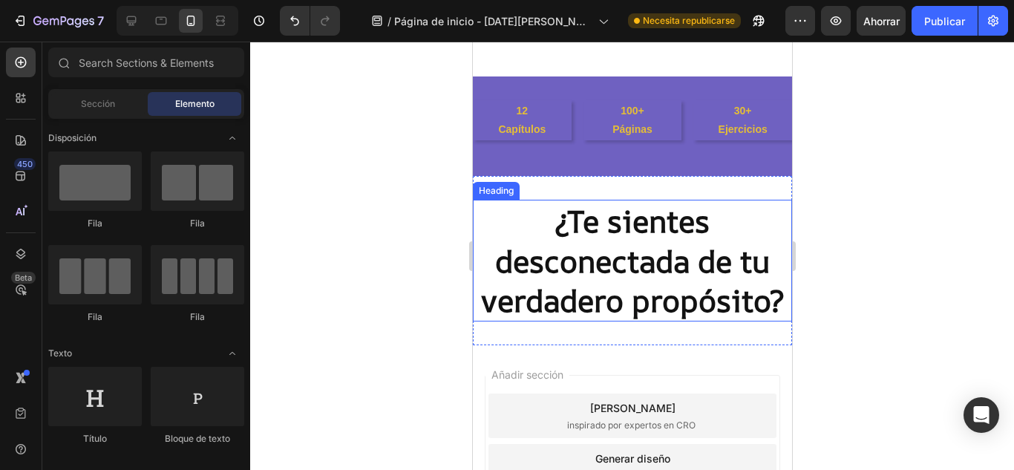
scroll to position [537, 0]
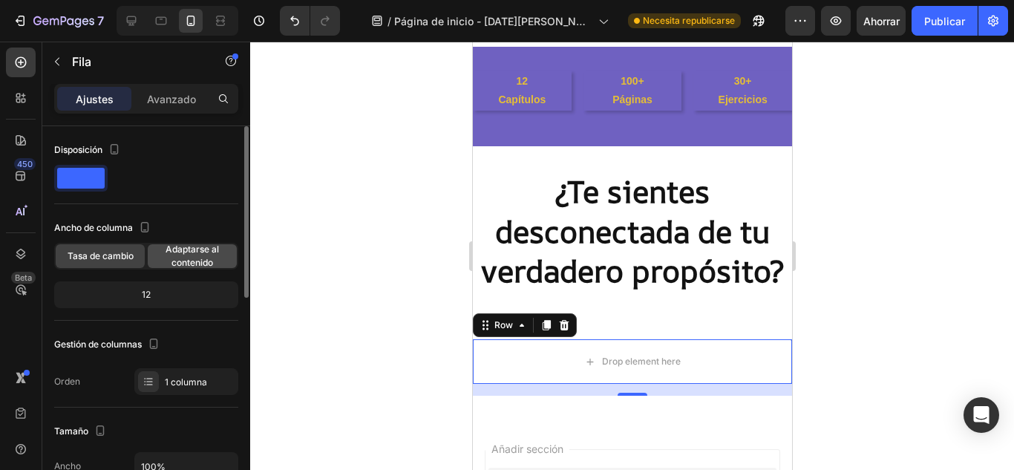
click at [193, 255] on span "Adaptarse al contenido" at bounding box center [192, 256] width 89 height 27
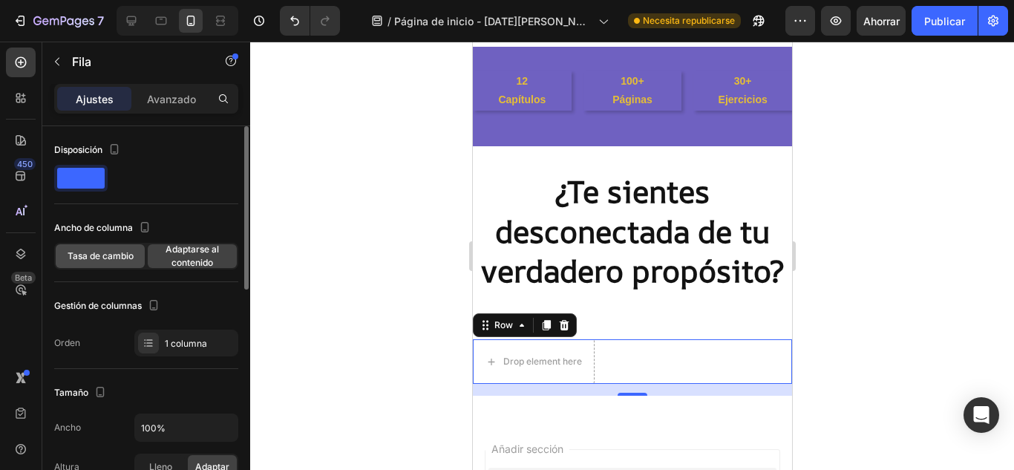
click at [100, 261] on span "Tasa de cambio" at bounding box center [101, 255] width 66 height 13
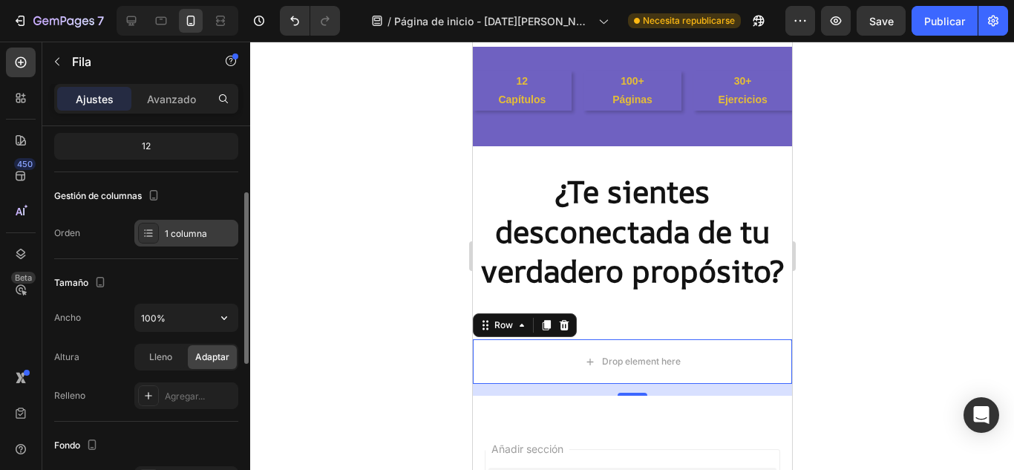
scroll to position [25, 0]
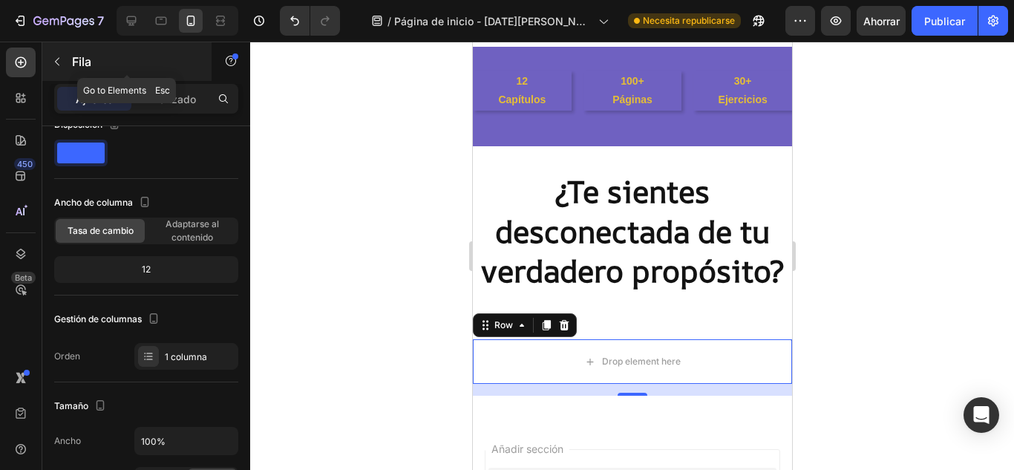
click at [67, 59] on button "button" at bounding box center [57, 62] width 24 height 24
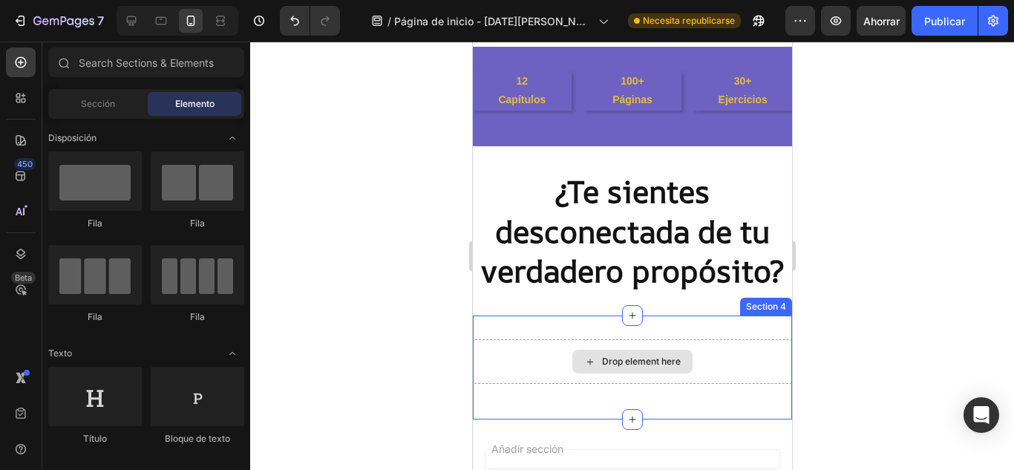
scroll to position [555, 0]
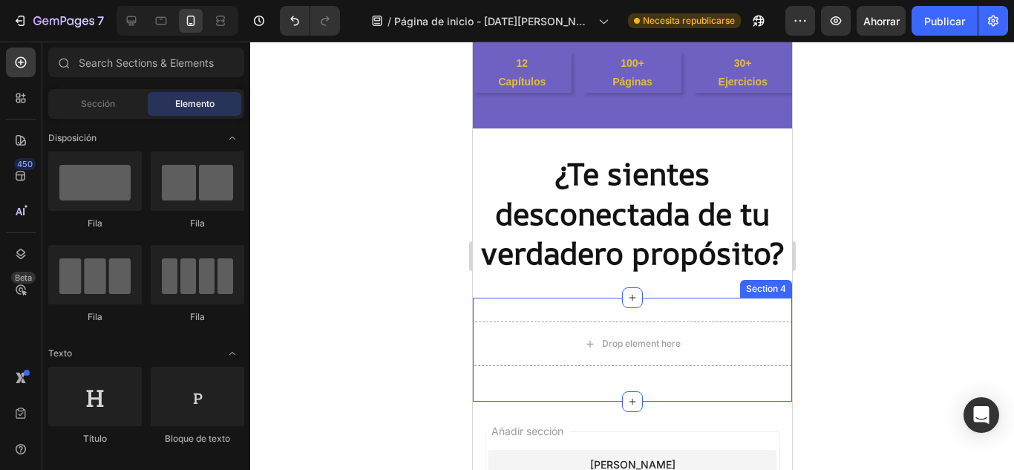
click at [525, 309] on div "Drop element here Row Section 4" at bounding box center [631, 350] width 319 height 104
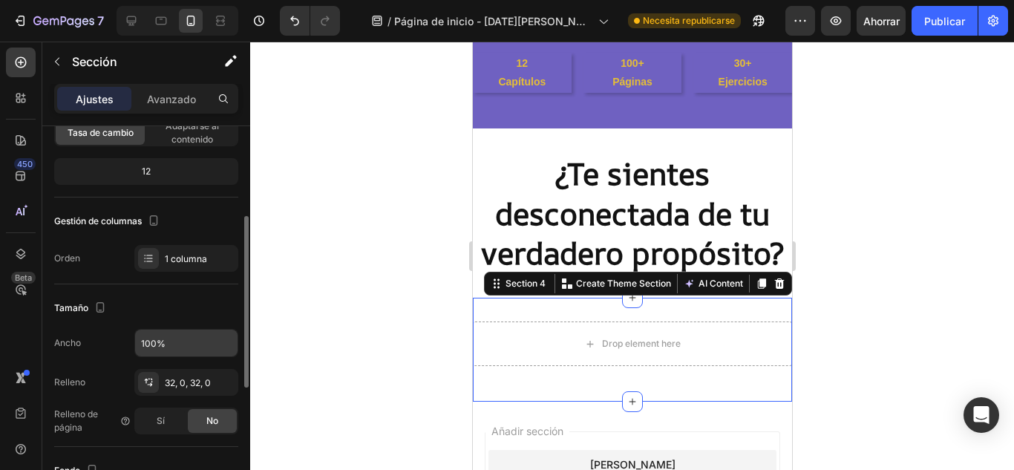
scroll to position [296, 0]
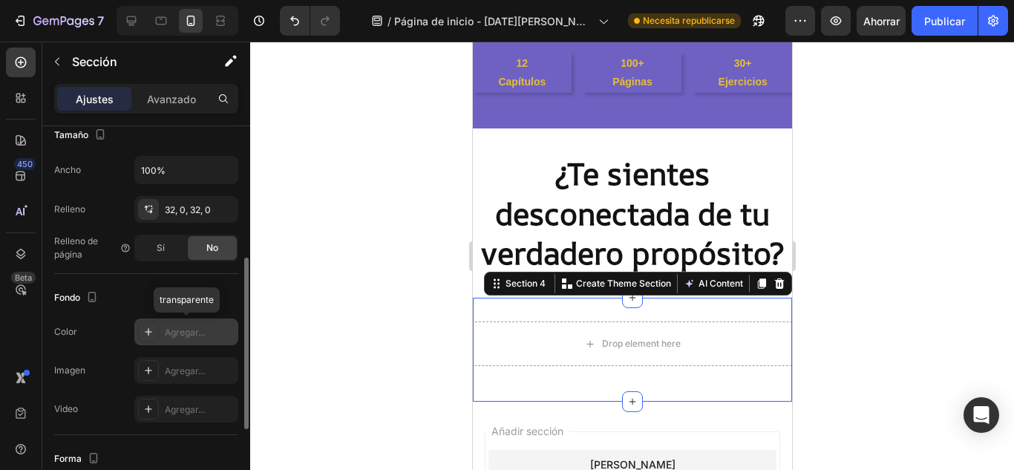
click at [206, 335] on div "Agregar..." at bounding box center [200, 332] width 70 height 13
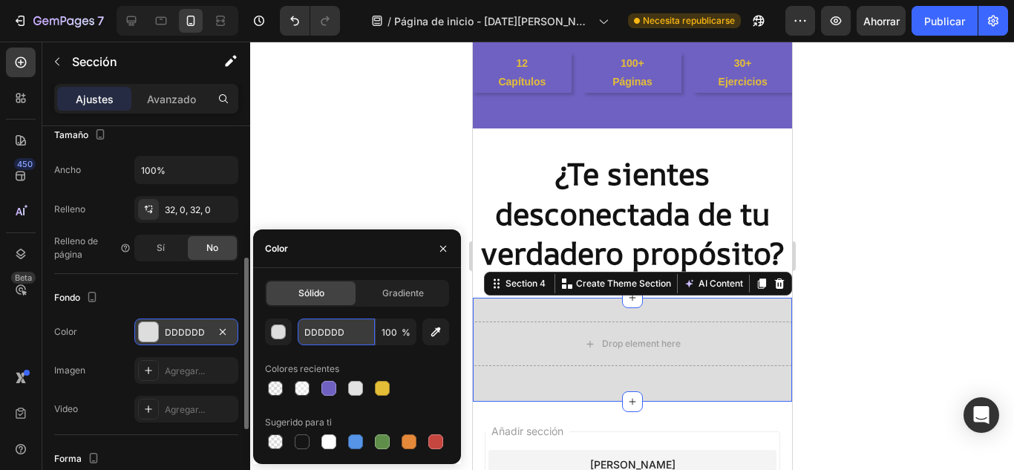
paste input "#F66245"
type input "#F66245"
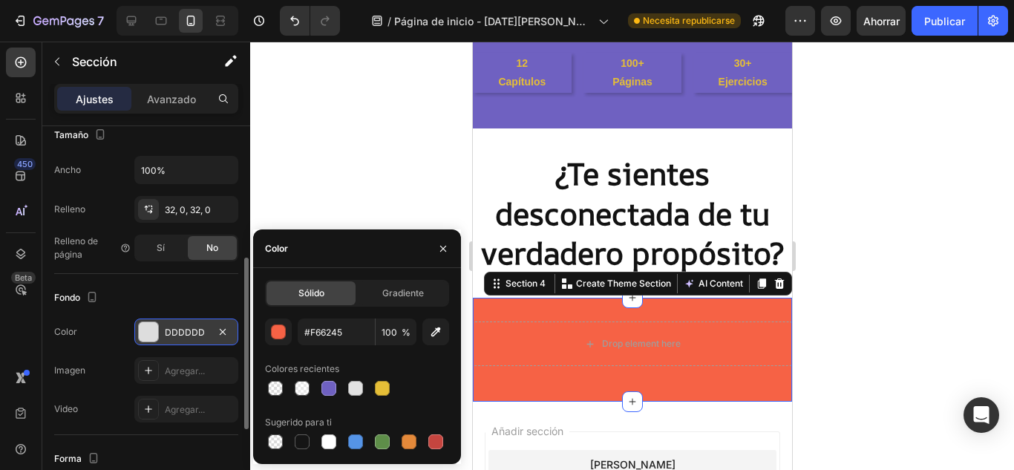
click at [231, 284] on div "Fondo Los cambios podrían quedar ocultos por el vídeo. Color DDDDDD Imagen Agre…" at bounding box center [146, 354] width 184 height 161
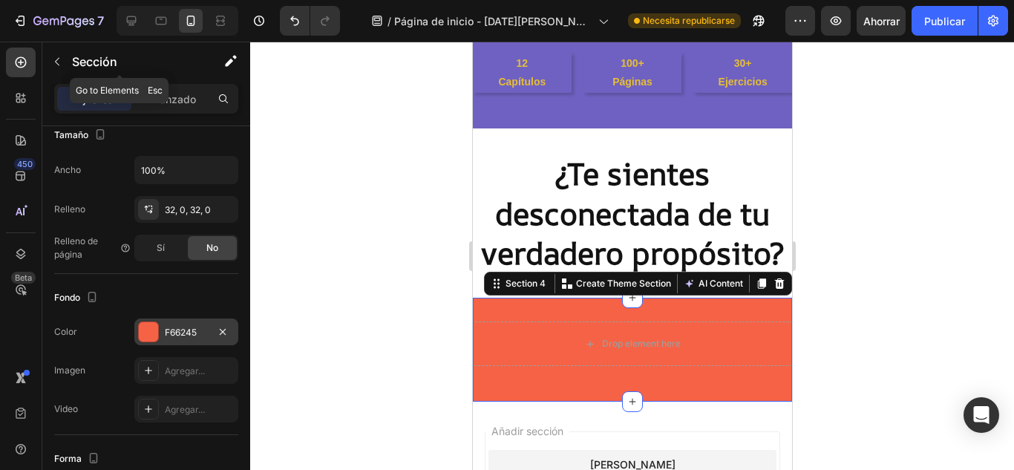
click at [58, 66] on icon "button" at bounding box center [57, 62] width 12 height 12
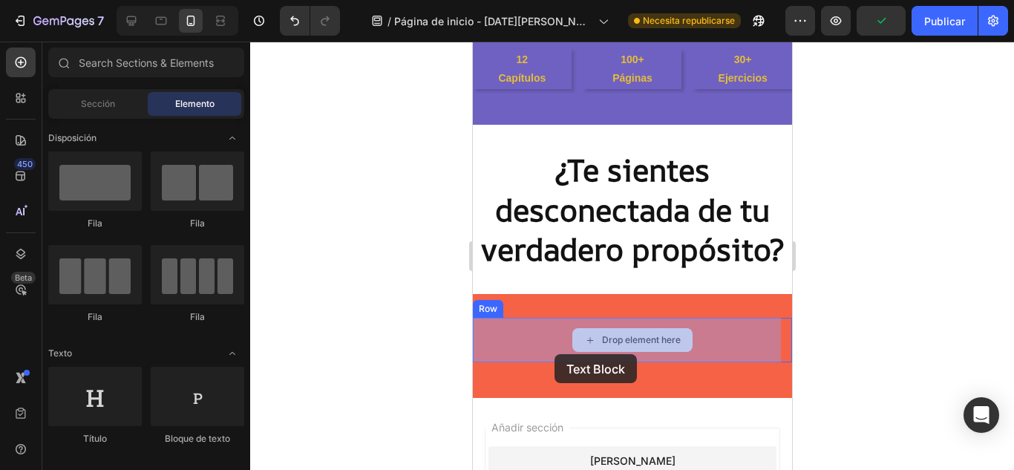
scroll to position [562, 0]
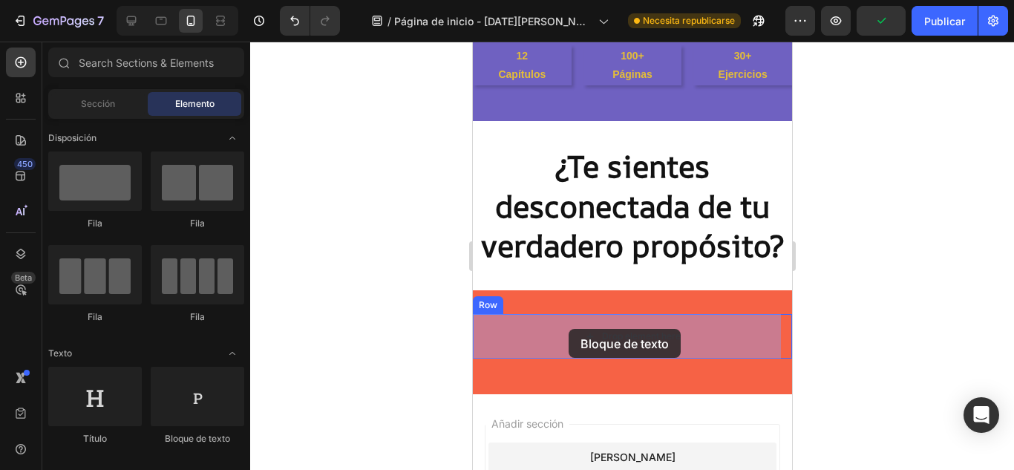
drag, startPoint x: 891, startPoint y: 410, endPoint x: 568, endPoint y: 328, distance: 333.6
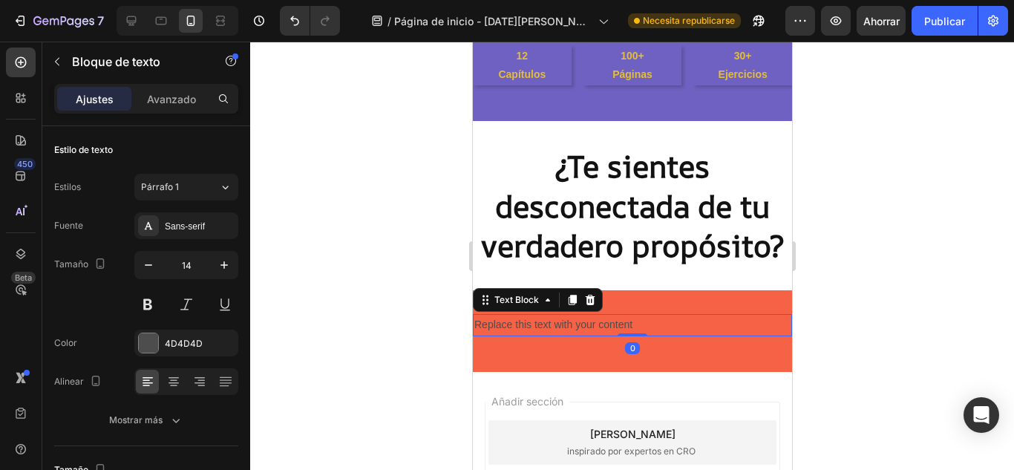
click at [658, 322] on div "Replace this text with your content" at bounding box center [631, 325] width 319 height 22
click at [657, 322] on p "Replace this text with your content" at bounding box center [631, 324] width 316 height 19
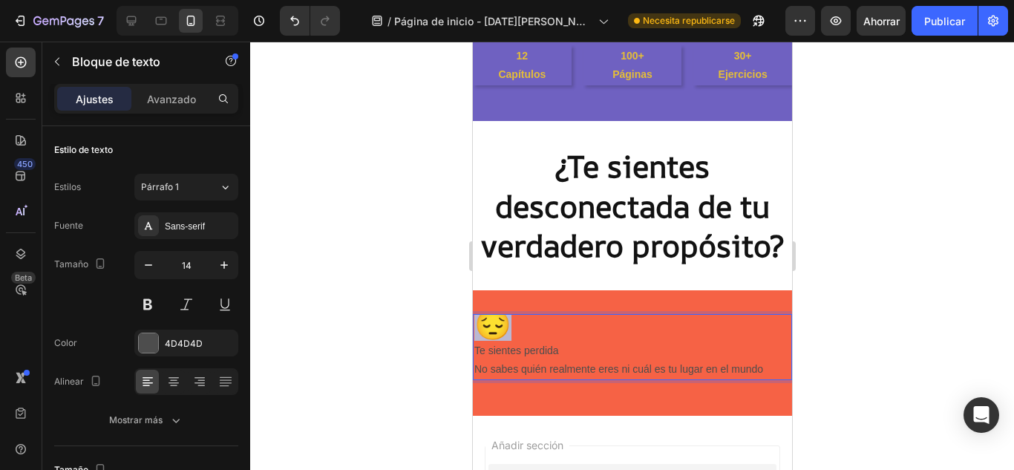
click at [474, 330] on span "😔" at bounding box center [491, 324] width 37 height 33
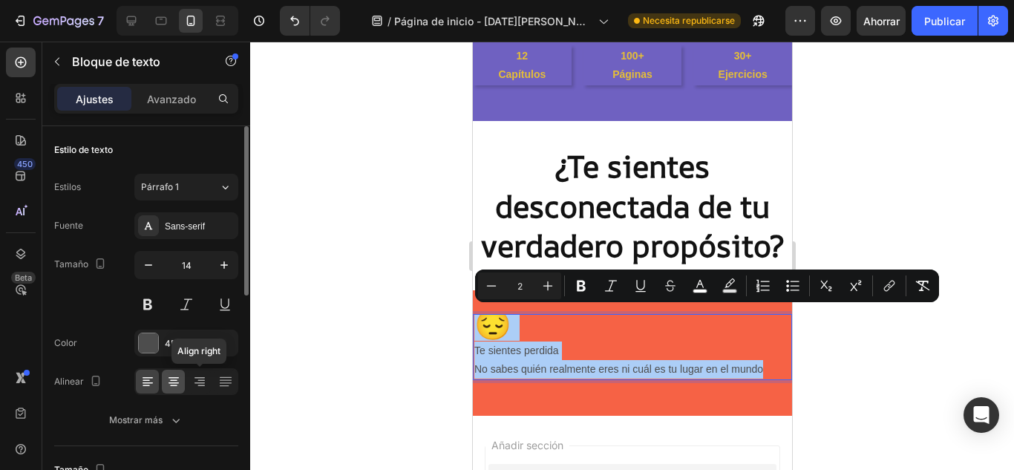
click at [180, 382] on icon at bounding box center [173, 381] width 15 height 15
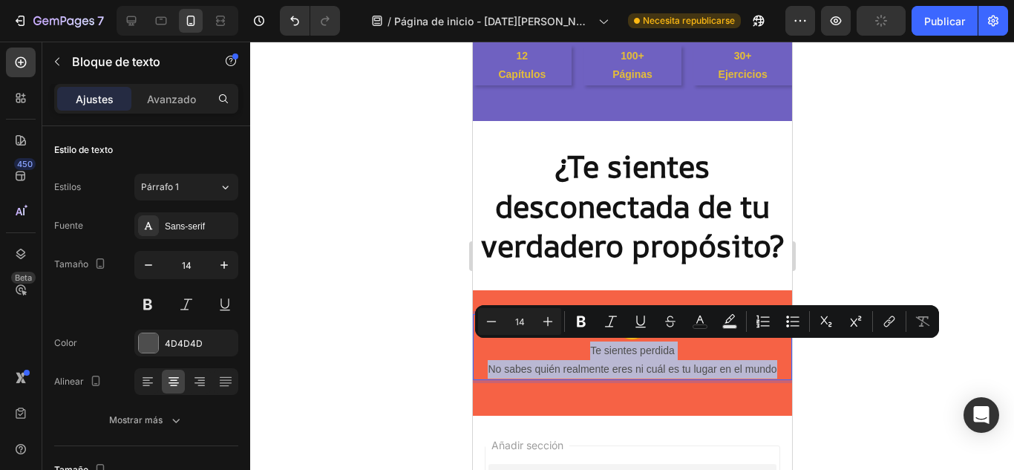
drag, startPoint x: 680, startPoint y: 342, endPoint x: 789, endPoint y: 372, distance: 113.0
click at [789, 372] on html "iPhone 15 Pro Max ( 430 px) iPhone 13 Mini iPhone 13 Pro iPhone 11 Pro Max iPho…" at bounding box center [631, 104] width 319 height 1251
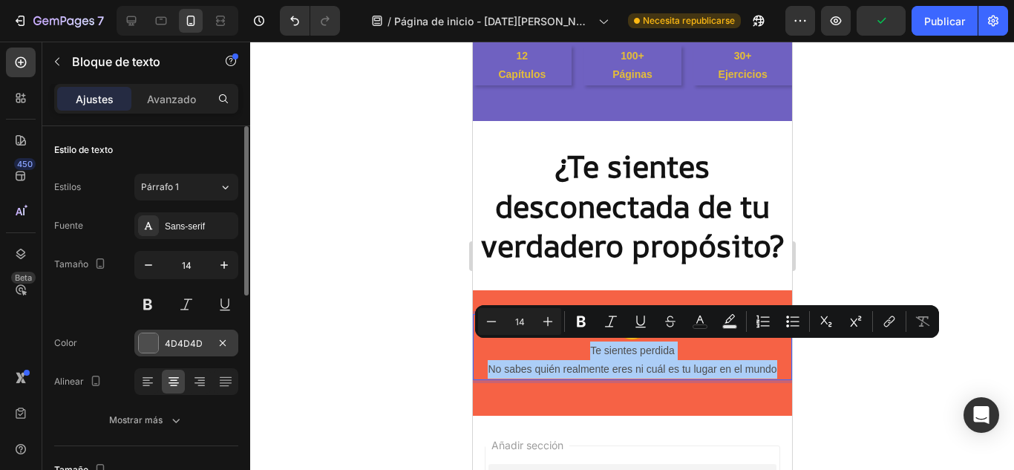
click at [143, 340] on div at bounding box center [148, 342] width 19 height 19
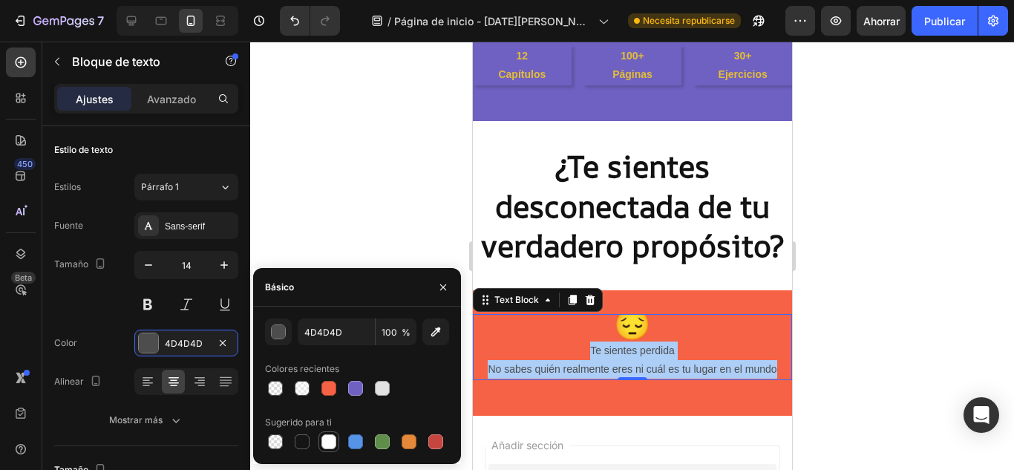
click at [331, 446] on div at bounding box center [328, 441] width 15 height 15
type input "FFFFFF"
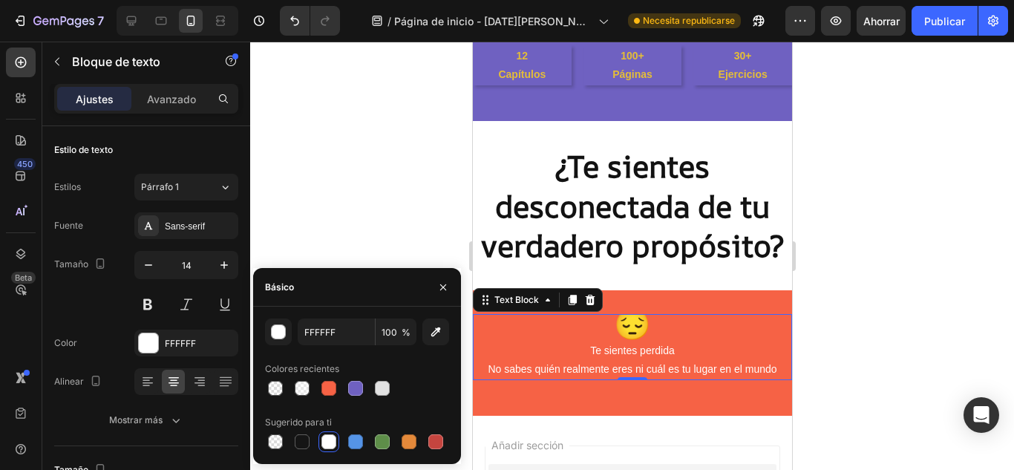
click at [712, 349] on p "Te sientes perdida" at bounding box center [631, 350] width 316 height 19
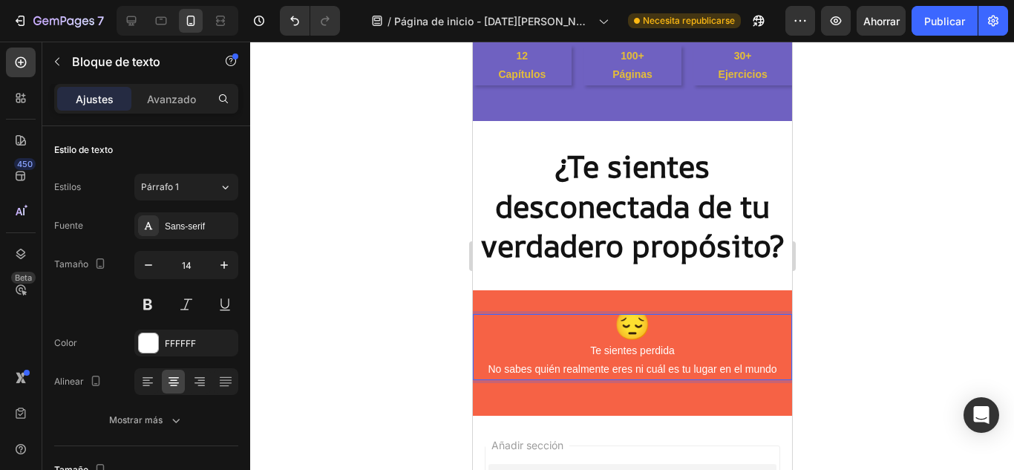
click at [712, 349] on p "Te sientes perdida" at bounding box center [631, 350] width 316 height 19
click at [845, 323] on div at bounding box center [631, 256] width 763 height 428
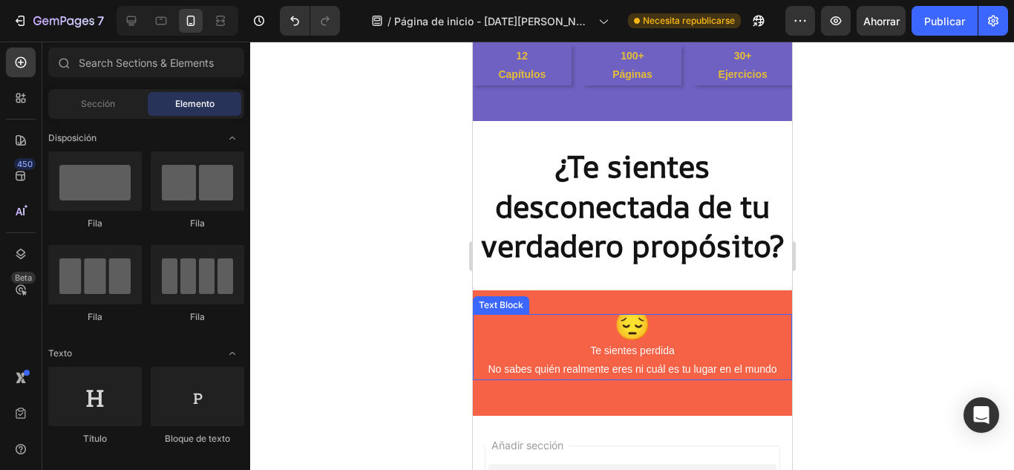
click at [623, 321] on span "😔" at bounding box center [631, 324] width 37 height 33
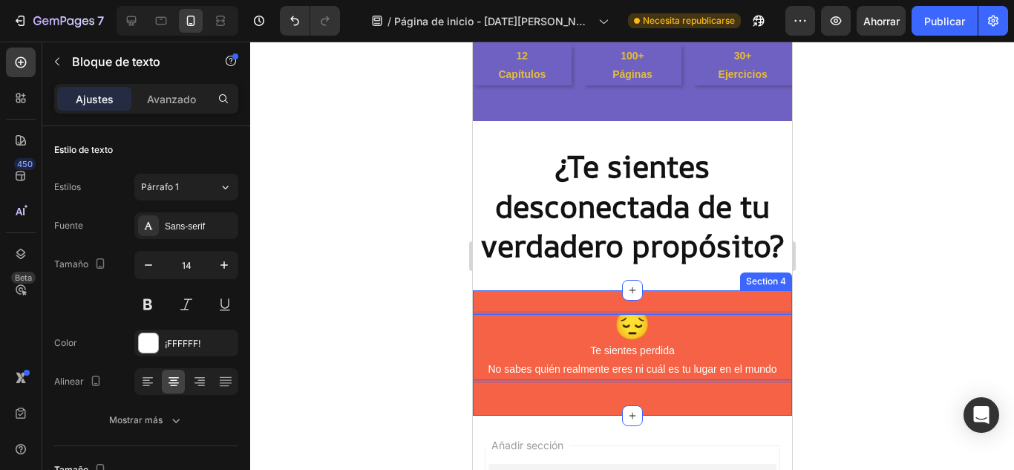
drag, startPoint x: 625, startPoint y: 315, endPoint x: 628, endPoint y: 301, distance: 13.7
click at [660, 313] on div "😔 Te sientes perdida No sabes quién realmente eres ni cuál es tu lugar en el mu…" at bounding box center [631, 352] width 319 height 125
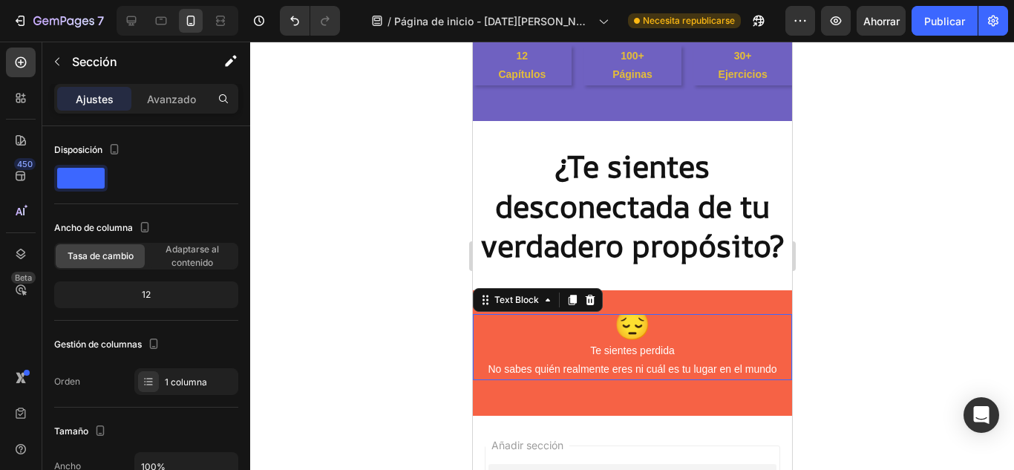
drag, startPoint x: 584, startPoint y: 315, endPoint x: 591, endPoint y: 289, distance: 26.8
click at [591, 314] on div "😔 Te sientes perdida No sabes quién realmente eres ni cuál es tu lugar en el mu…" at bounding box center [631, 347] width 319 height 66
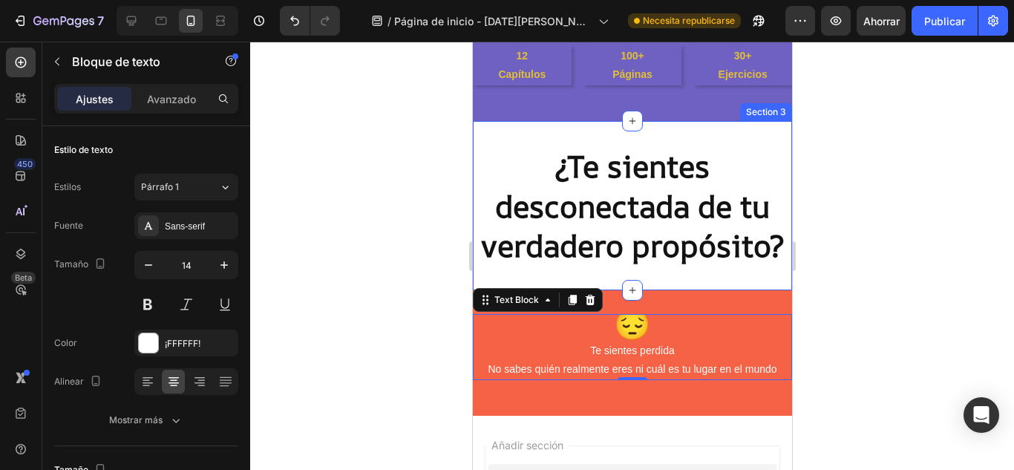
drag, startPoint x: 628, startPoint y: 292, endPoint x: 631, endPoint y: 276, distance: 16.7
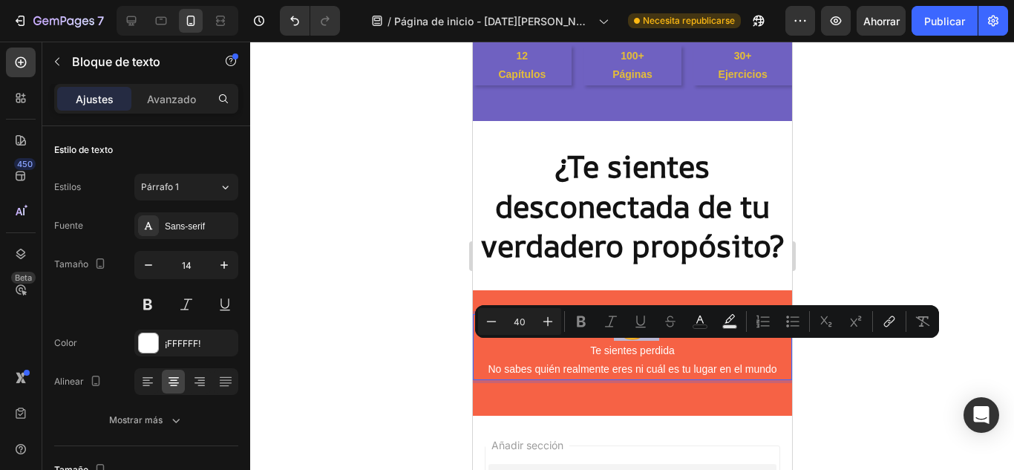
click at [636, 358] on p "Te sientes perdida" at bounding box center [631, 350] width 316 height 19
type input "14"
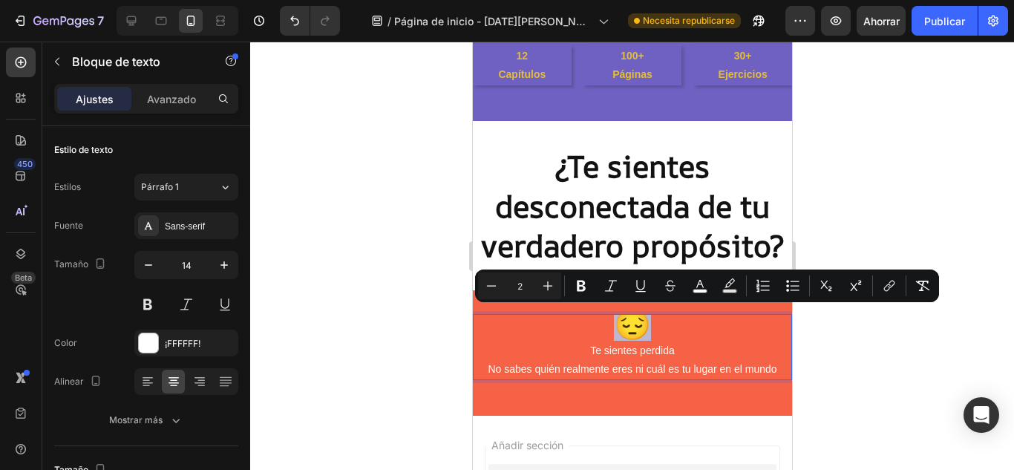
drag, startPoint x: 643, startPoint y: 328, endPoint x: 609, endPoint y: 326, distance: 33.5
click at [613, 326] on span "😔" at bounding box center [631, 324] width 37 height 33
click at [485, 290] on icon "Editor contextual toolbar" at bounding box center [491, 285] width 15 height 15
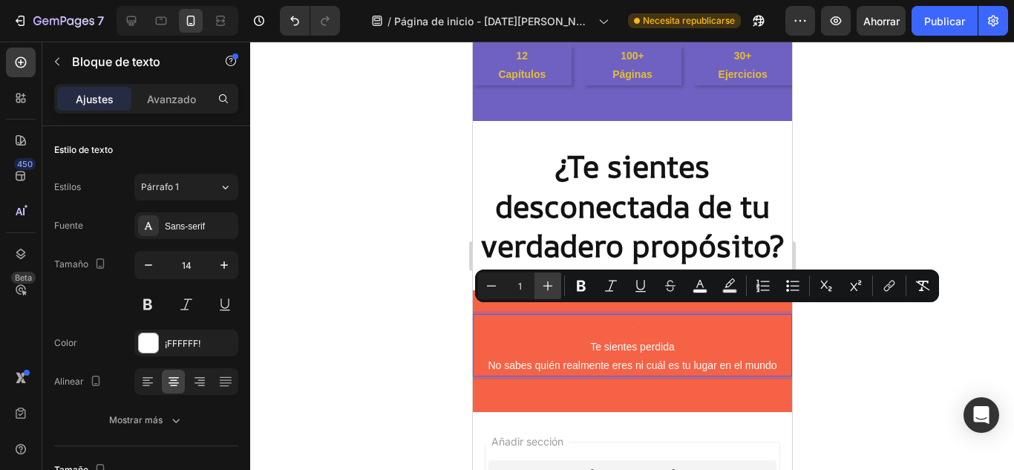
click at [544, 286] on icon "Editor contextual toolbar" at bounding box center [548, 286] width 10 height 10
type input "3"
click at [295, 27] on icon "Deshacer/Rehacer" at bounding box center [294, 20] width 15 height 15
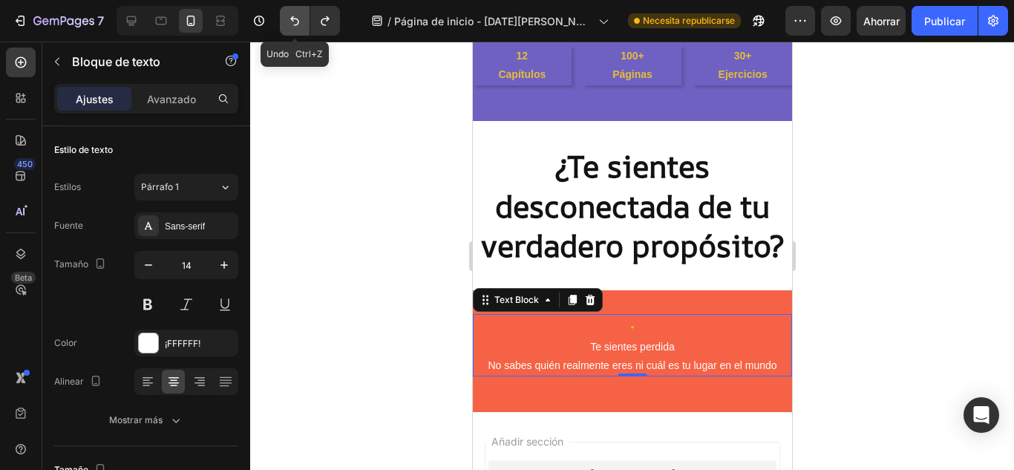
click at [295, 27] on icon "Deshacer/Rehacer" at bounding box center [294, 20] width 15 height 15
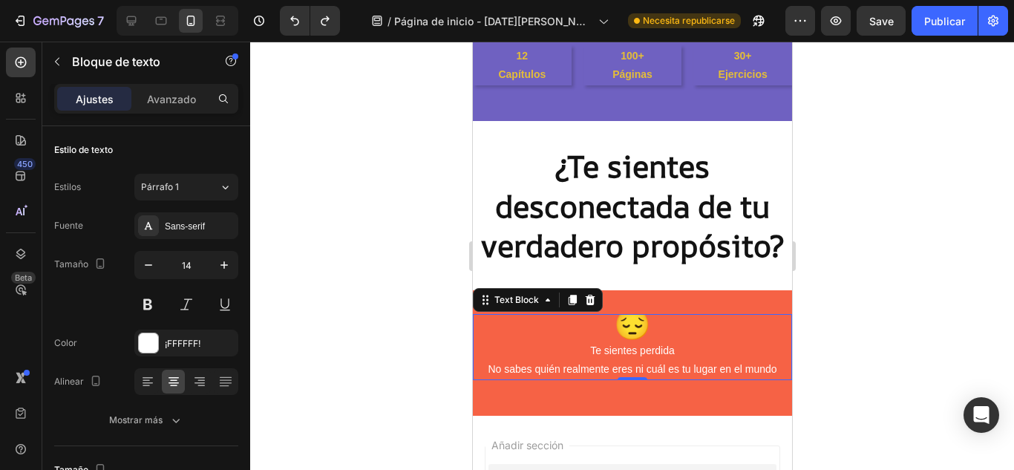
click at [581, 349] on p "Te sientes perdida" at bounding box center [631, 350] width 316 height 19
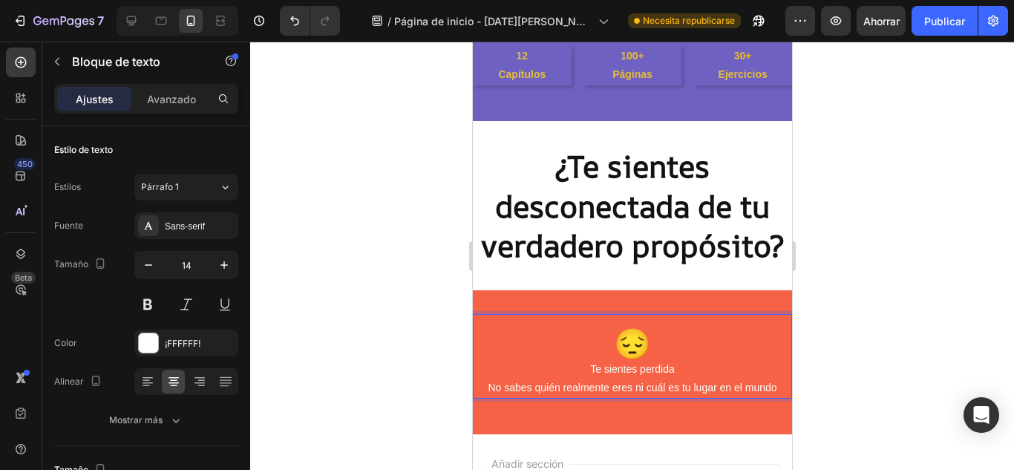
click at [860, 359] on div at bounding box center [631, 256] width 763 height 428
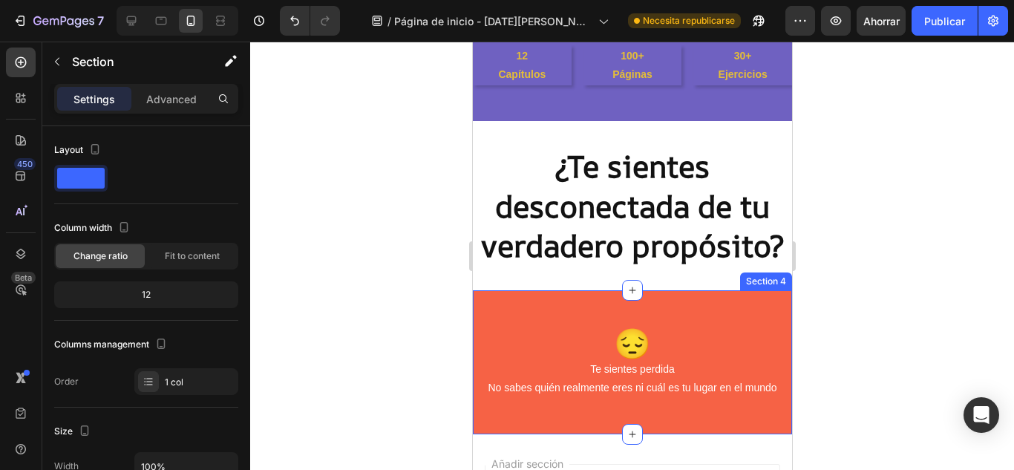
click at [712, 303] on div "😔 Te sientes perdida No sabes quién realmente eres ni cuál es tu lugar en el mu…" at bounding box center [631, 362] width 319 height 144
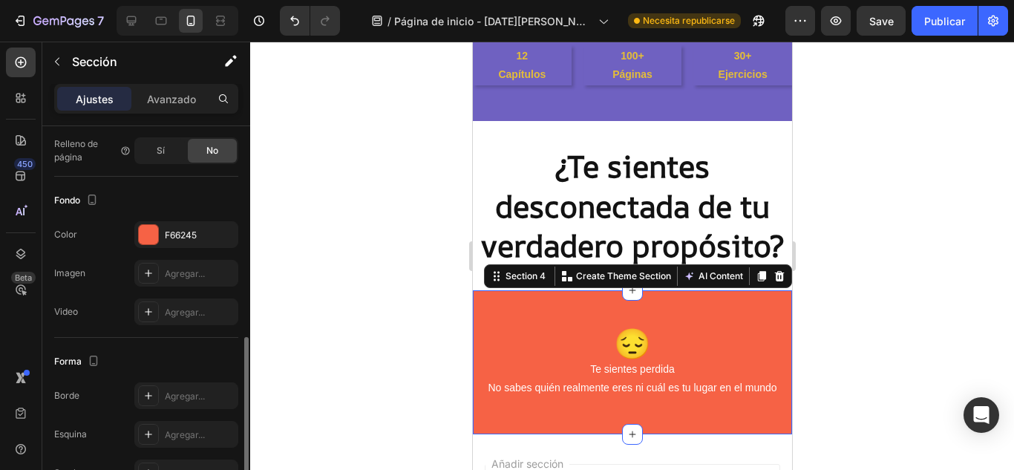
scroll to position [442, 0]
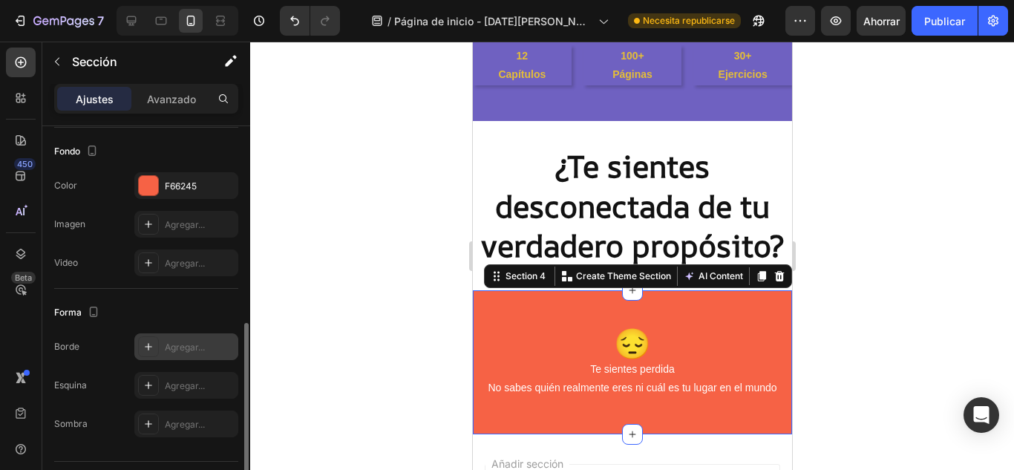
click at [182, 355] on div "Agregar..." at bounding box center [186, 346] width 104 height 27
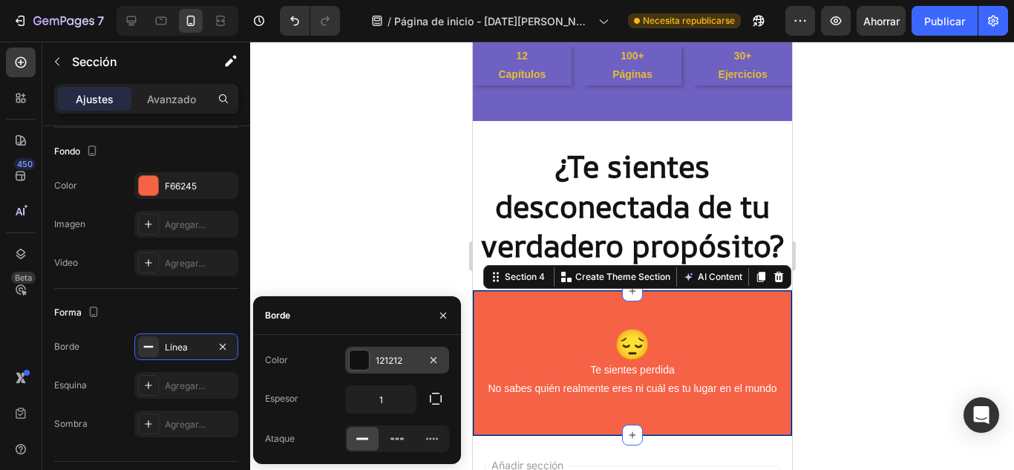
click at [383, 361] on font "121212" at bounding box center [388, 360] width 27 height 11
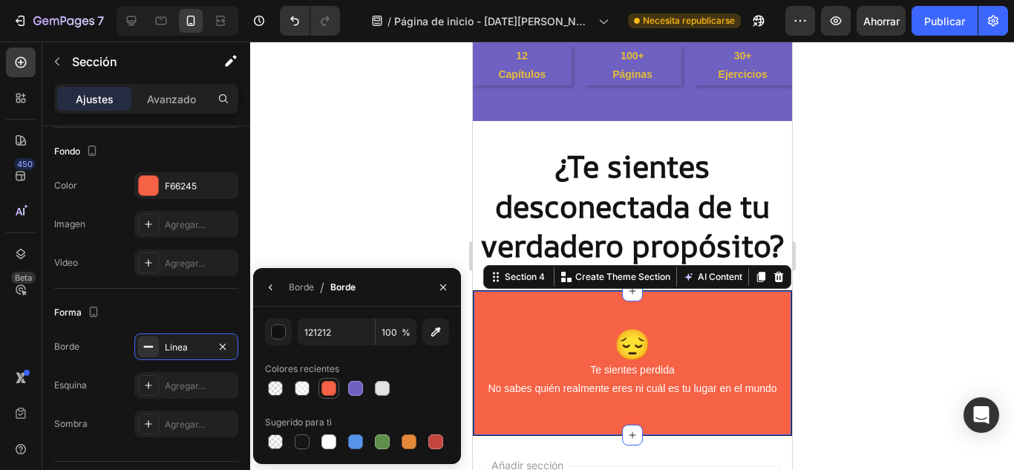
click at [330, 385] on div at bounding box center [328, 388] width 15 height 15
type input "F66245"
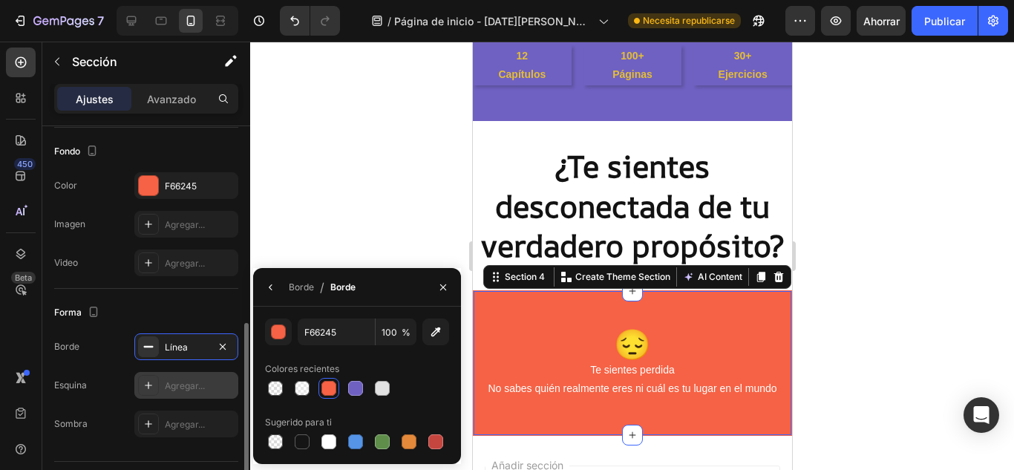
click at [189, 387] on font "Agregar..." at bounding box center [185, 385] width 40 height 11
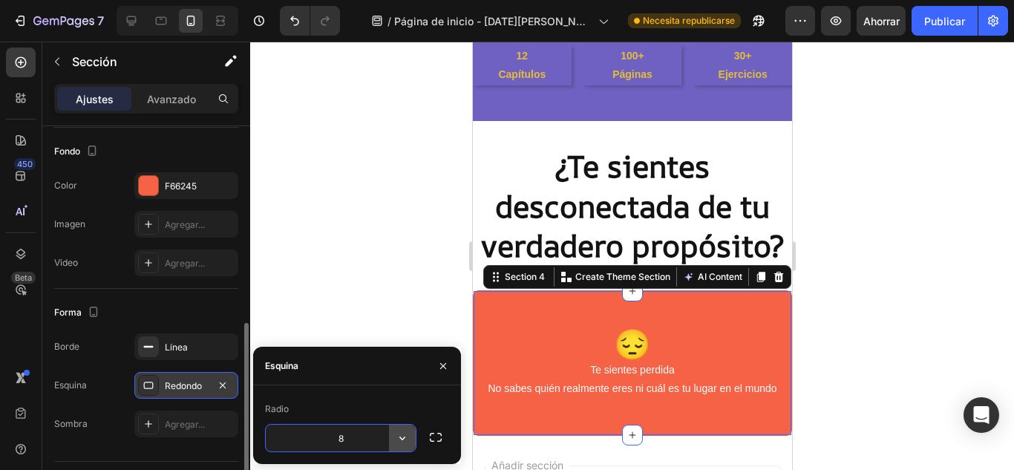
click at [401, 432] on icon "button" at bounding box center [402, 437] width 15 height 15
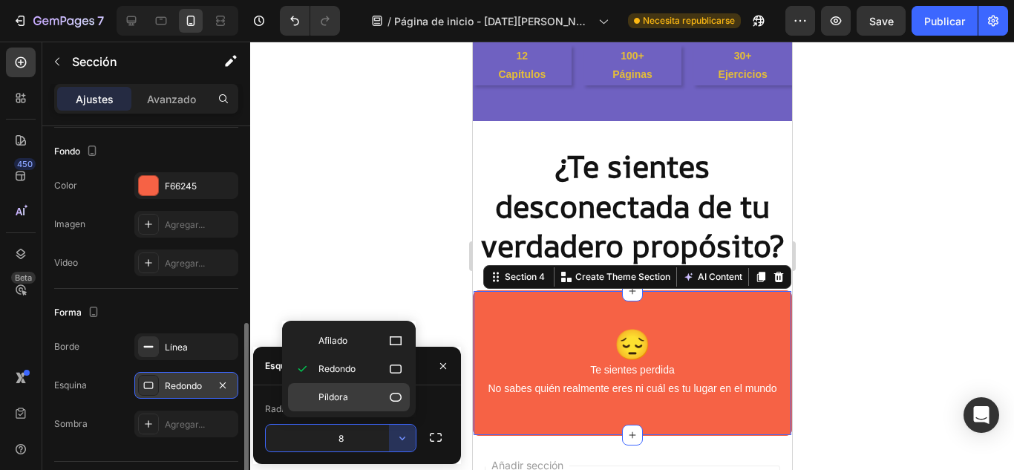
click at [363, 396] on p "Píldora" at bounding box center [360, 397] width 85 height 15
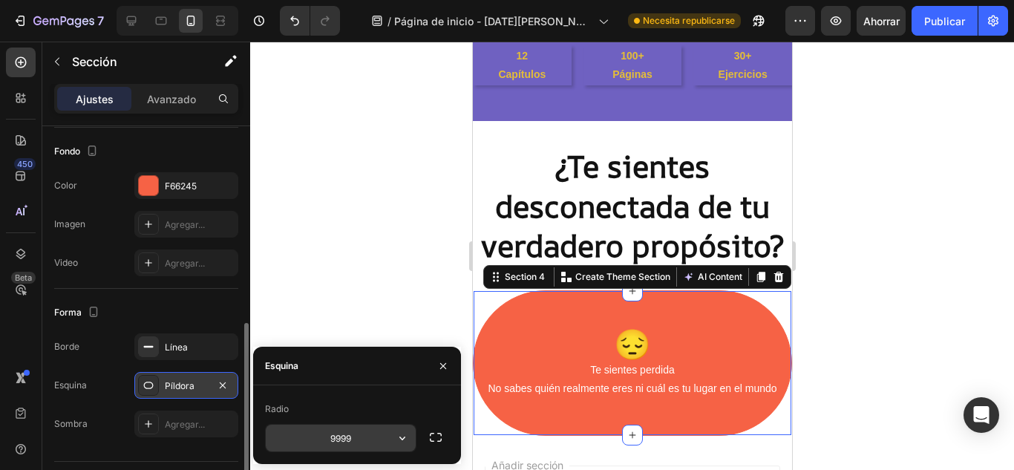
click at [366, 444] on input "9999" at bounding box center [341, 437] width 150 height 27
click at [408, 441] on icon "button" at bounding box center [402, 437] width 15 height 15
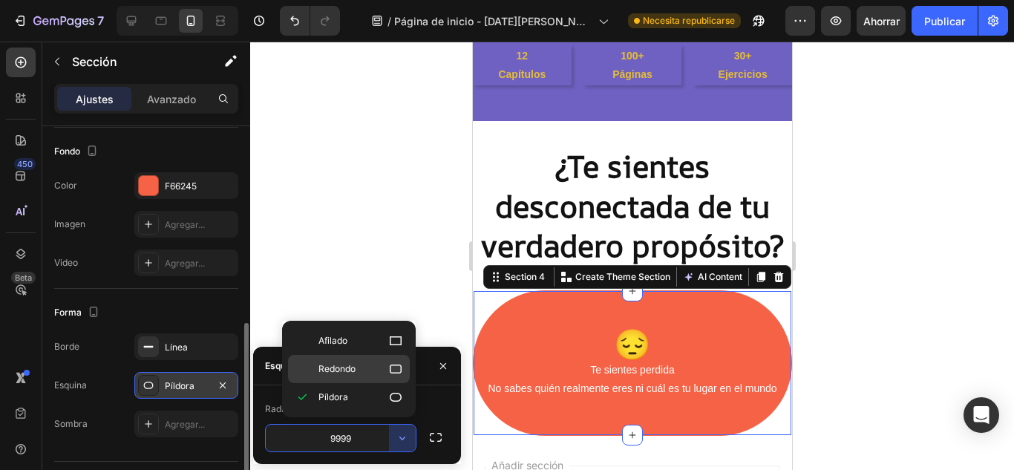
click at [363, 372] on p "Redondo" at bounding box center [360, 368] width 85 height 15
type input "8"
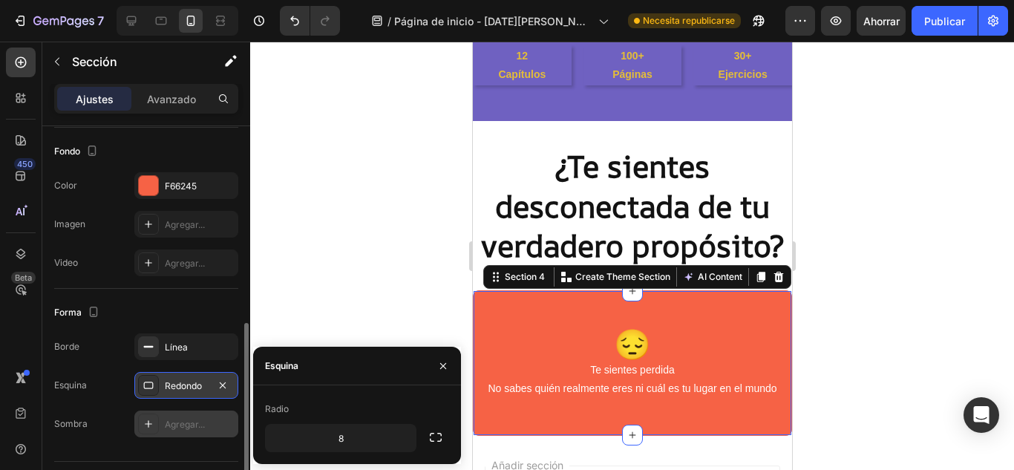
click at [196, 427] on font "Agregar..." at bounding box center [185, 423] width 40 height 11
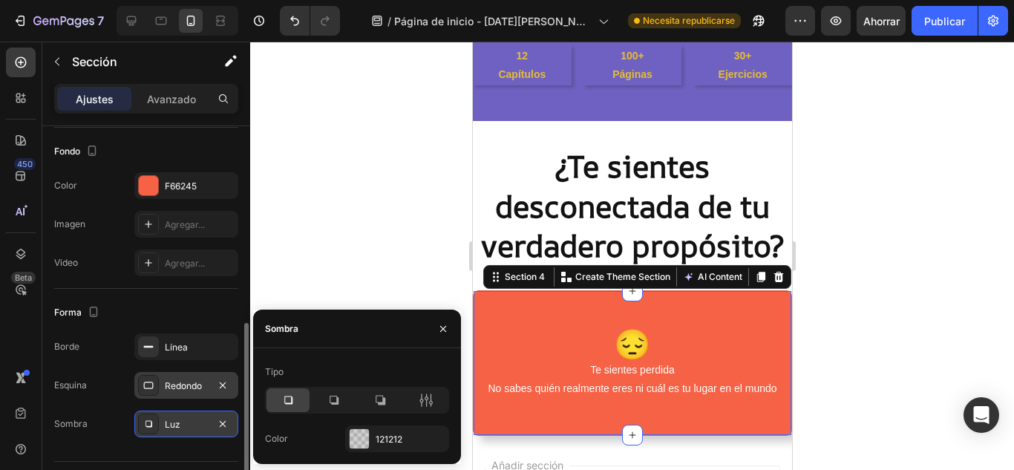
click at [277, 406] on div at bounding box center [287, 400] width 43 height 24
click at [836, 340] on div at bounding box center [631, 256] width 763 height 428
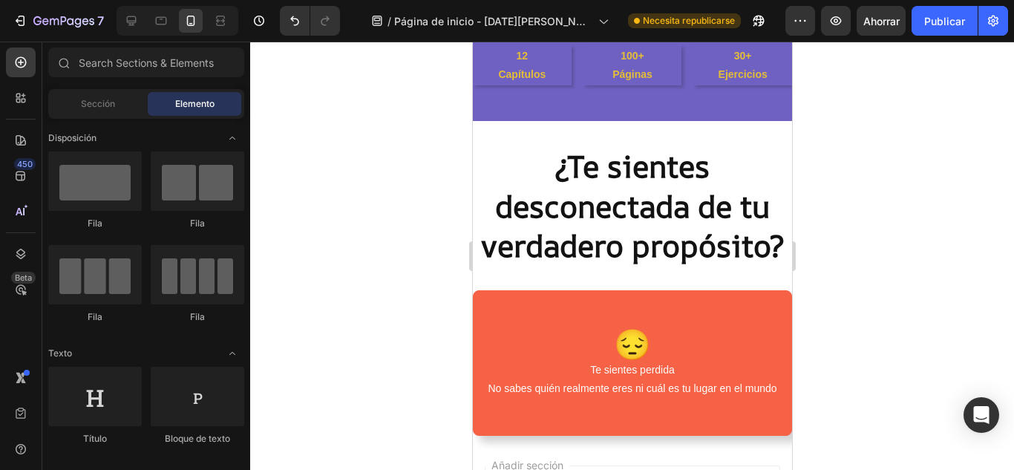
click at [836, 340] on div at bounding box center [631, 256] width 763 height 428
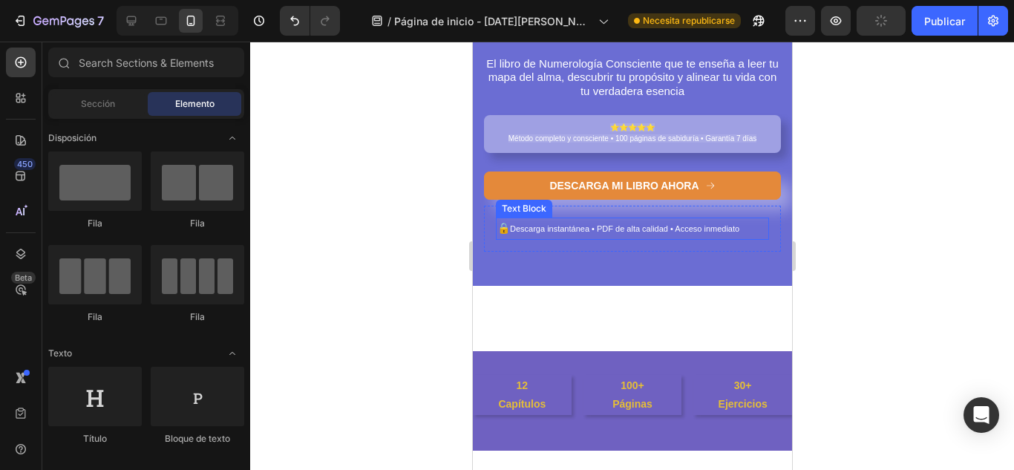
scroll to position [216, 0]
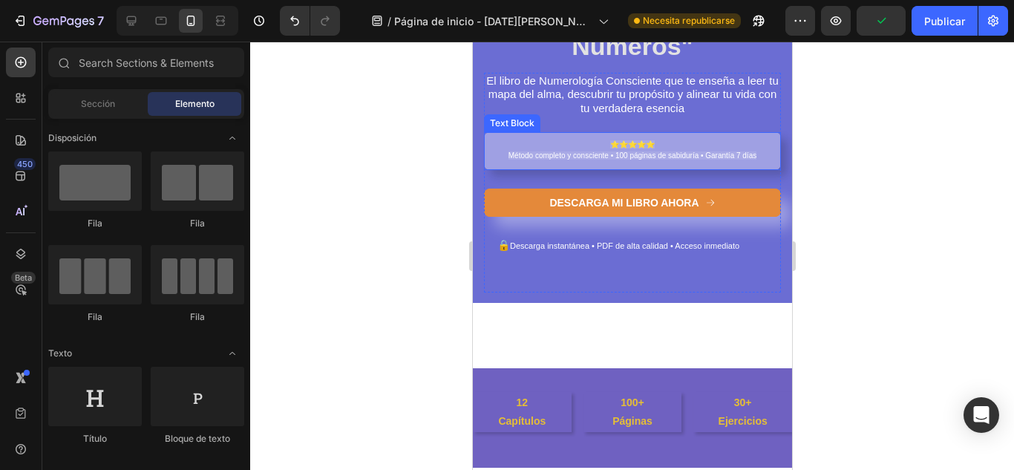
click at [683, 146] on p "⭐⭐⭐⭐⭐" at bounding box center [631, 144] width 282 height 11
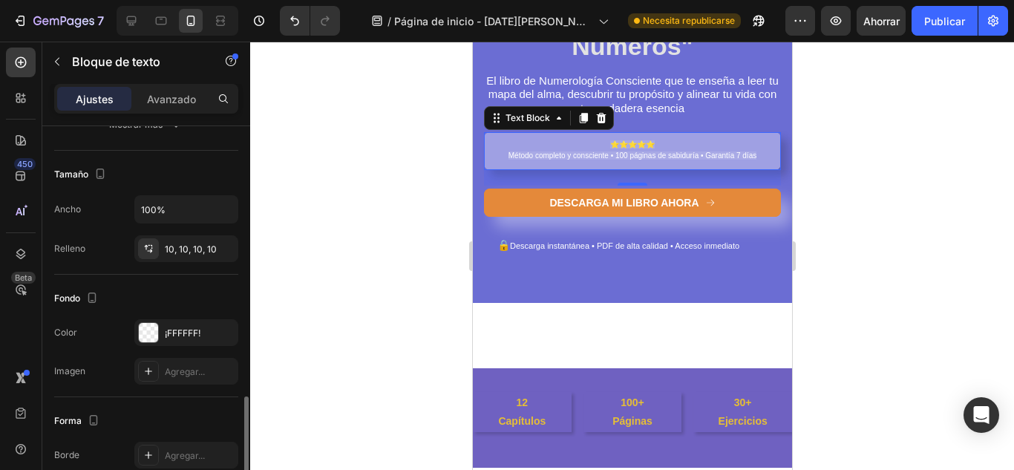
scroll to position [393, 0]
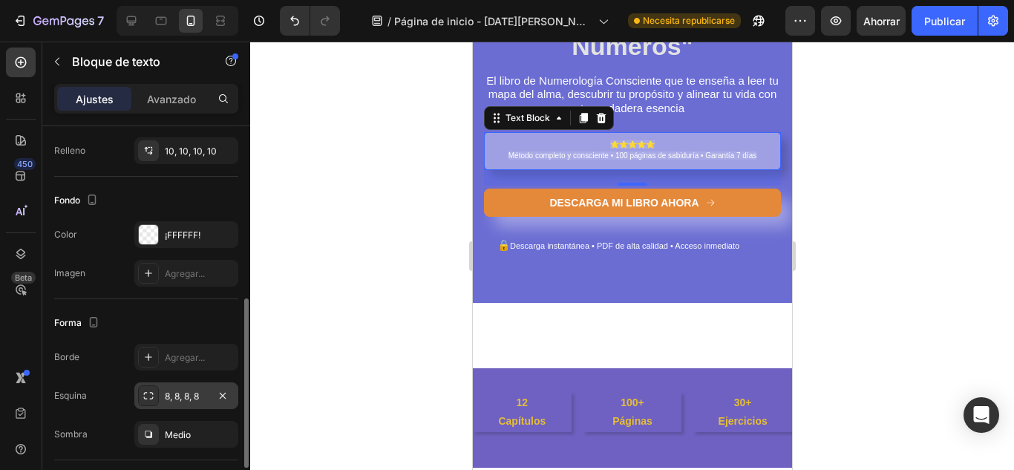
click at [203, 404] on div "8, 8, 8, 8" at bounding box center [186, 395] width 104 height 27
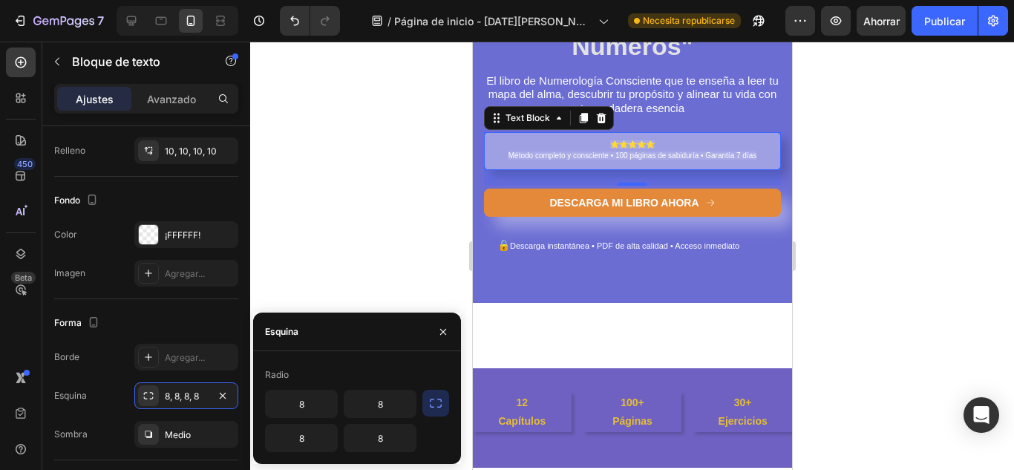
click at [361, 331] on div "Esquina" at bounding box center [357, 331] width 208 height 39
click at [293, 331] on font "Esquina" at bounding box center [281, 331] width 33 height 11
click at [274, 408] on input "8" at bounding box center [301, 403] width 71 height 27
click at [427, 408] on button "button" at bounding box center [435, 403] width 27 height 27
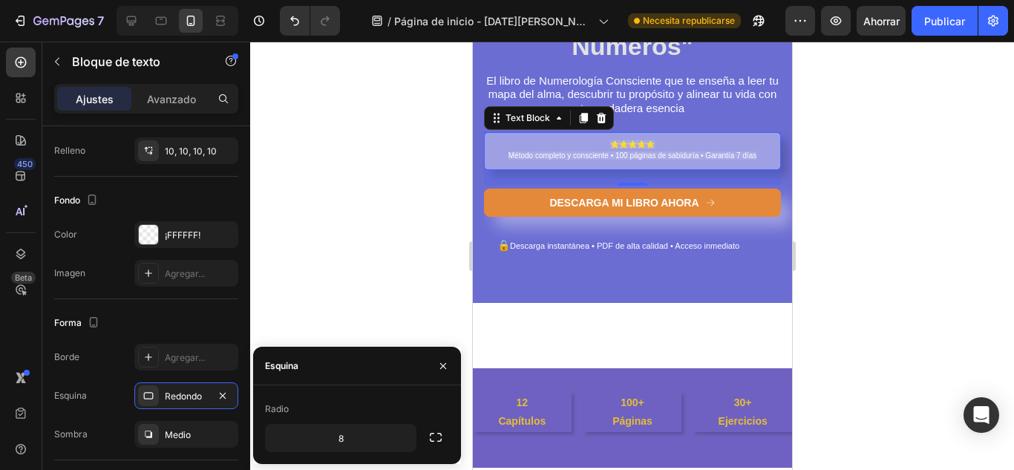
click at [353, 372] on div "Esquina" at bounding box center [357, 366] width 208 height 39
click at [406, 444] on icon "button" at bounding box center [402, 437] width 15 height 15
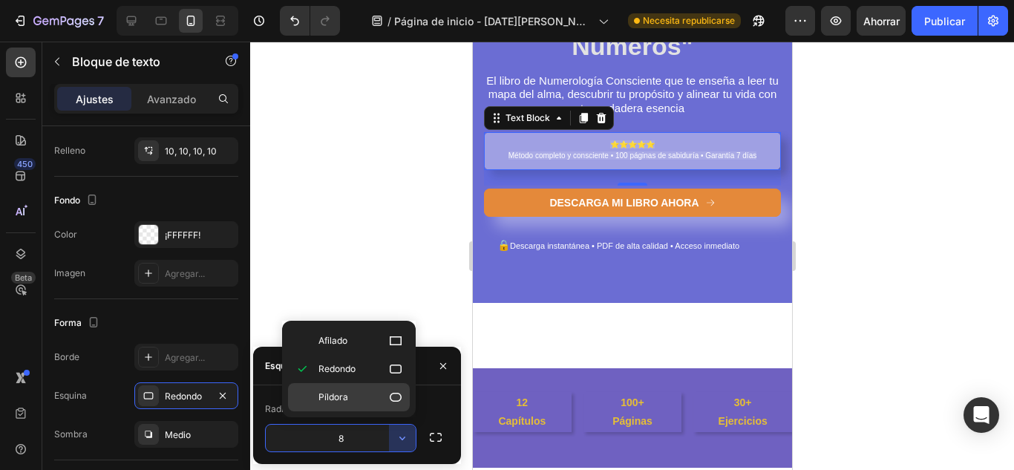
click at [386, 402] on p "Píldora" at bounding box center [360, 397] width 85 height 15
type input "9999"
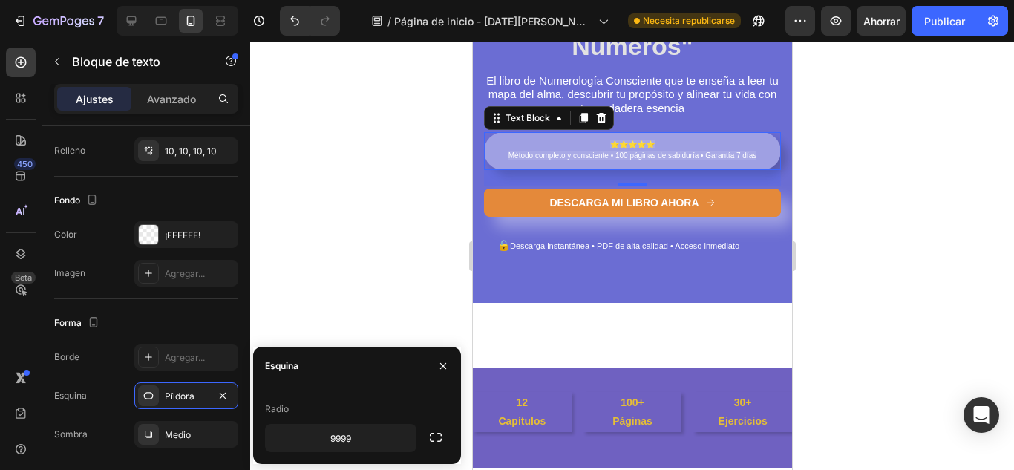
click at [847, 264] on div at bounding box center [631, 256] width 763 height 428
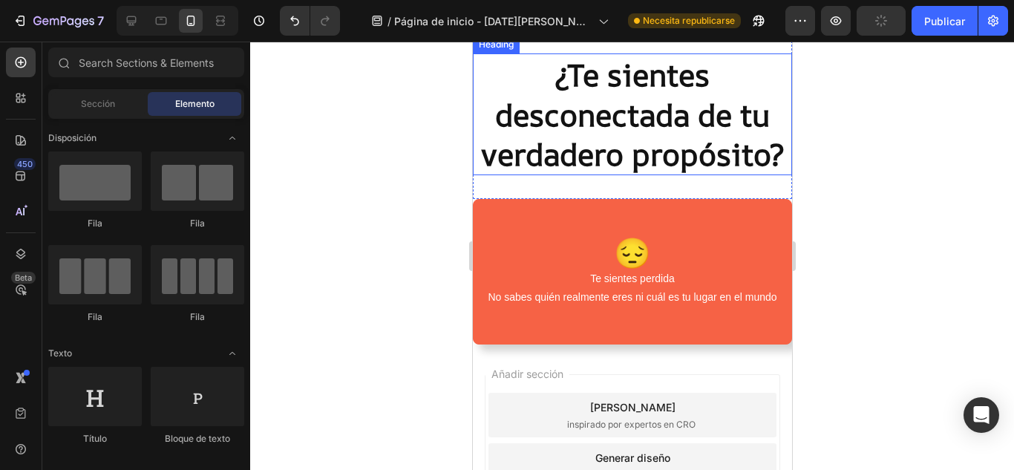
scroll to position [661, 0]
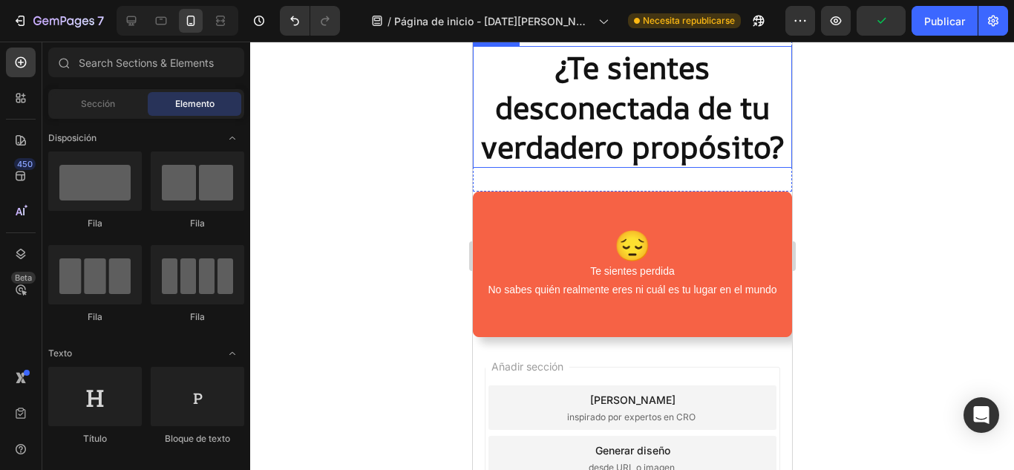
click at [700, 262] on p "Te sientes perdida" at bounding box center [631, 271] width 315 height 19
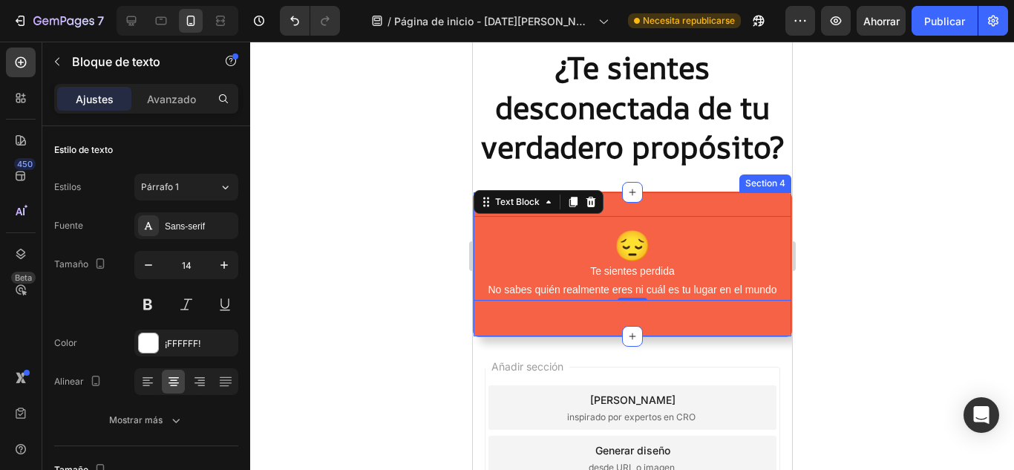
click at [623, 212] on div "😔 Te sientes perdida No sabes quién realmente eres ni cuál es tu lugar en el mu…" at bounding box center [631, 263] width 319 height 145
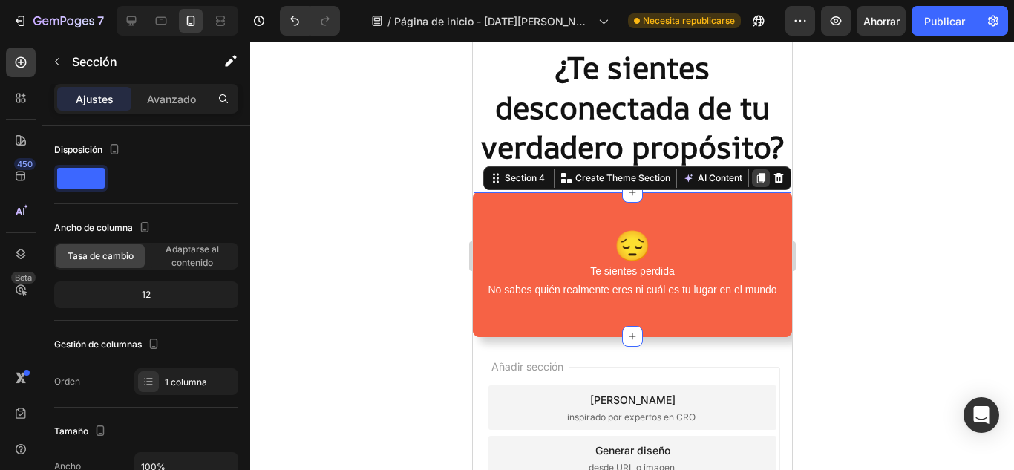
click at [754, 177] on icon at bounding box center [760, 178] width 12 height 12
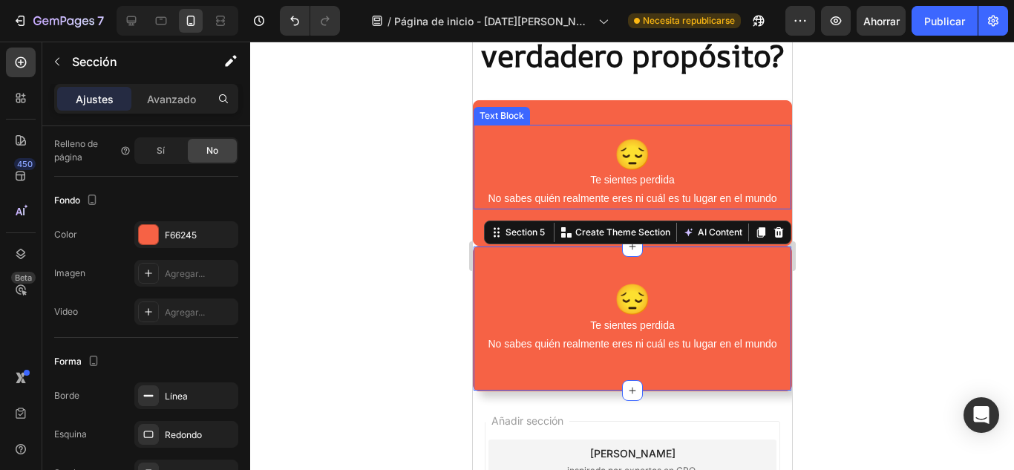
scroll to position [760, 0]
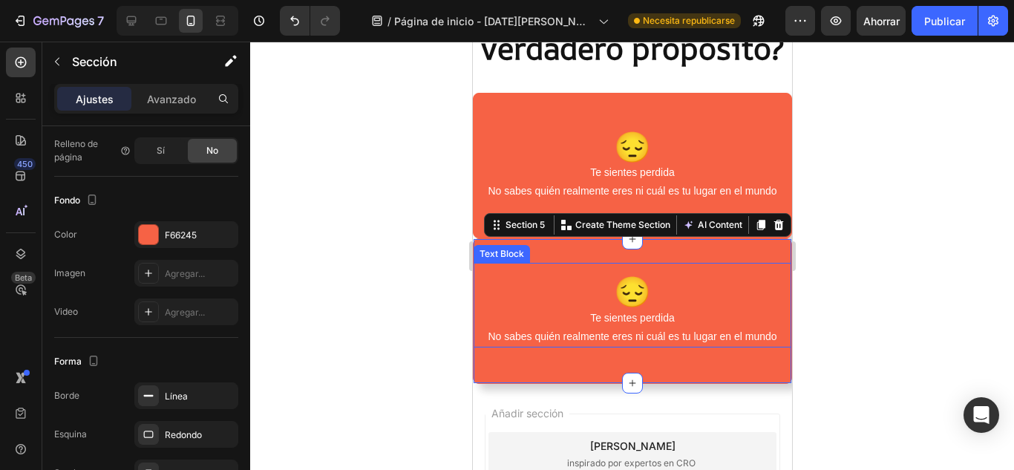
click at [628, 328] on p "No sabes quién realmente eres ni cuál es tu lugar en el mundo" at bounding box center [631, 336] width 315 height 19
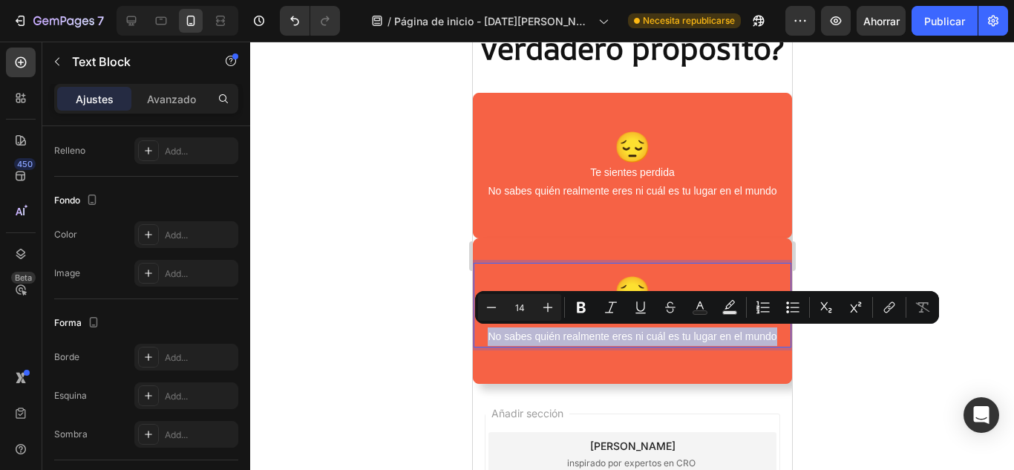
scroll to position [0, 0]
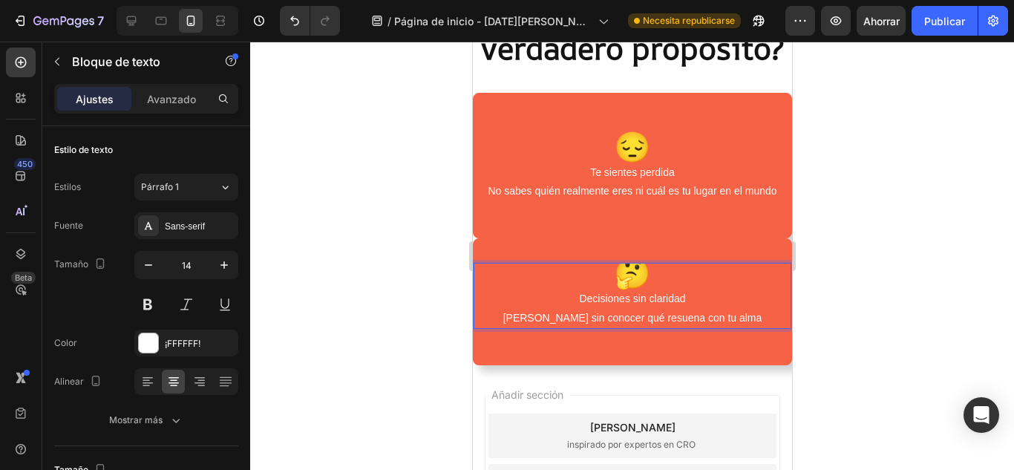
click at [599, 272] on p "🤔" at bounding box center [631, 276] width 315 height 25
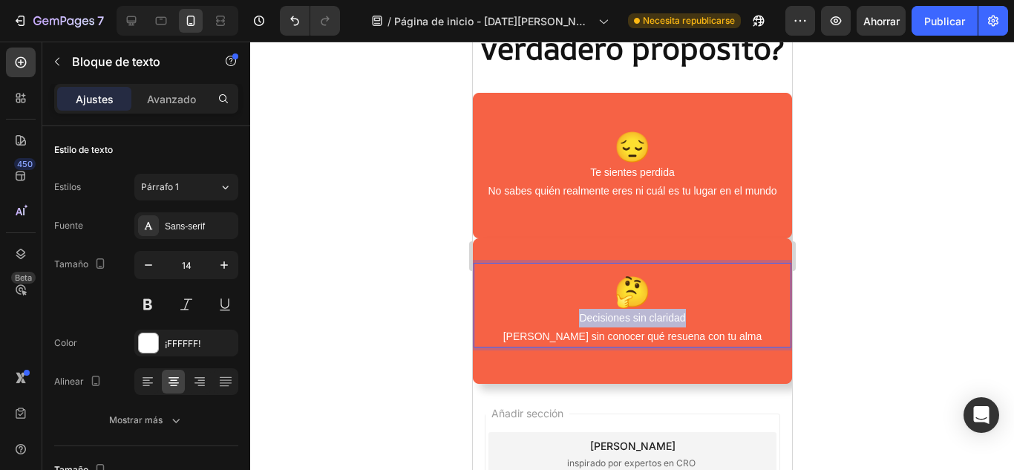
drag, startPoint x: 565, startPoint y: 315, endPoint x: 696, endPoint y: 312, distance: 131.4
click at [696, 312] on p "Decisiones sin claridad" at bounding box center [631, 318] width 315 height 19
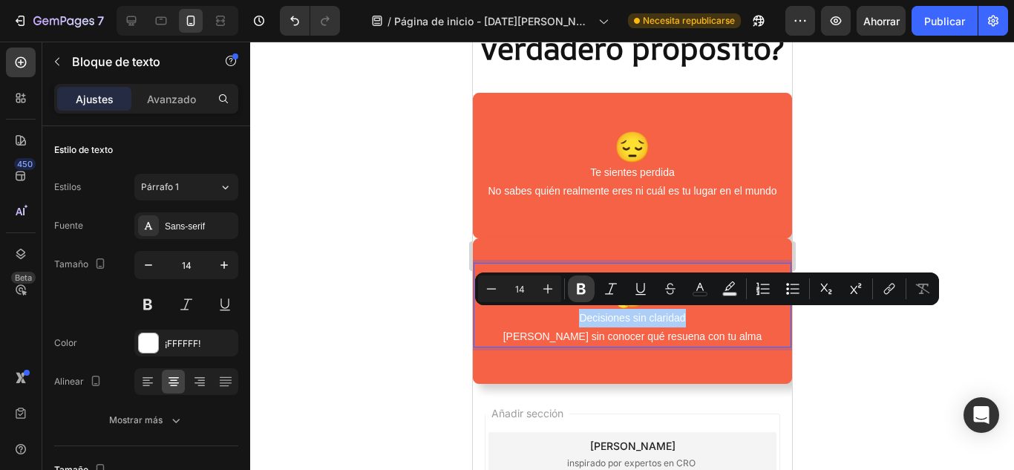
click at [588, 291] on icon "Editor contextual toolbar" at bounding box center [581, 288] width 15 height 15
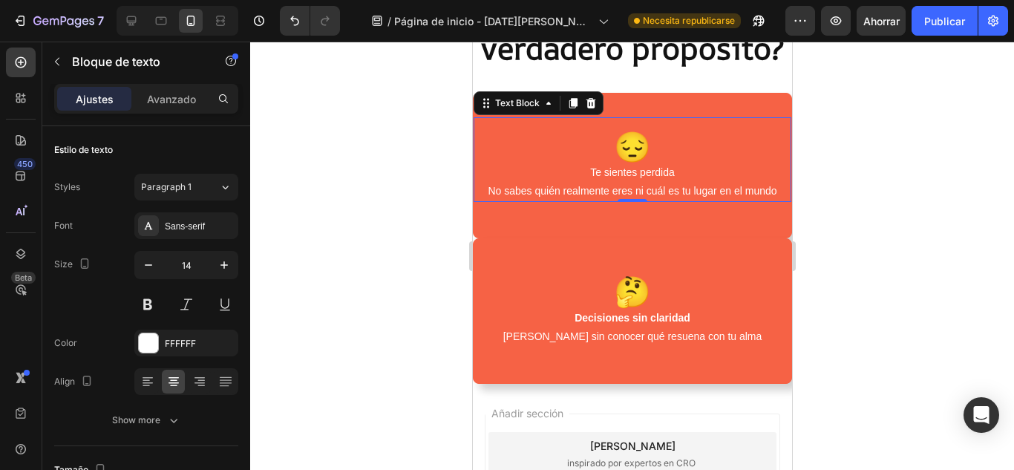
click at [586, 174] on p "Te sientes perdida" at bounding box center [631, 172] width 315 height 19
click at [581, 172] on p "Te sientes perdida" at bounding box center [631, 172] width 315 height 19
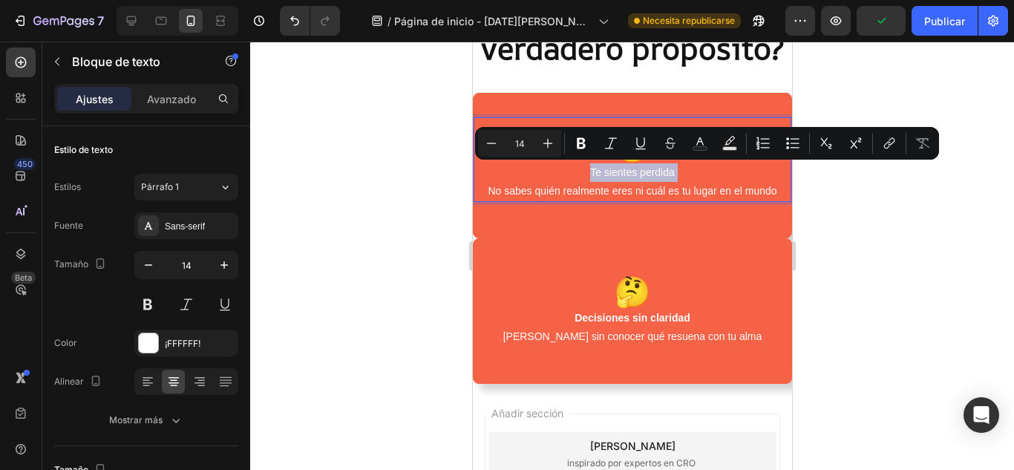
drag, startPoint x: 581, startPoint y: 172, endPoint x: 674, endPoint y: 167, distance: 93.6
click at [674, 167] on p "Te sientes perdida" at bounding box center [631, 172] width 315 height 19
click at [588, 148] on button "Bold" at bounding box center [581, 143] width 27 height 27
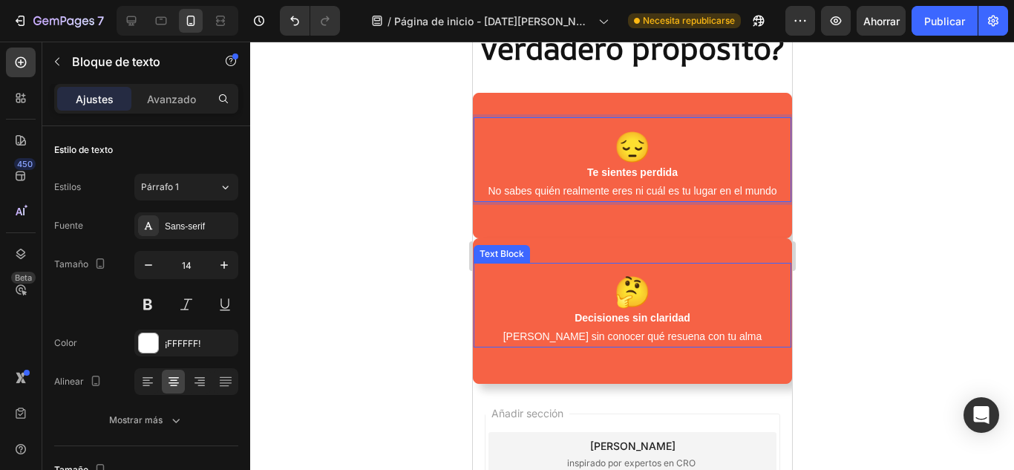
click at [713, 286] on p "🤔" at bounding box center [631, 295] width 315 height 25
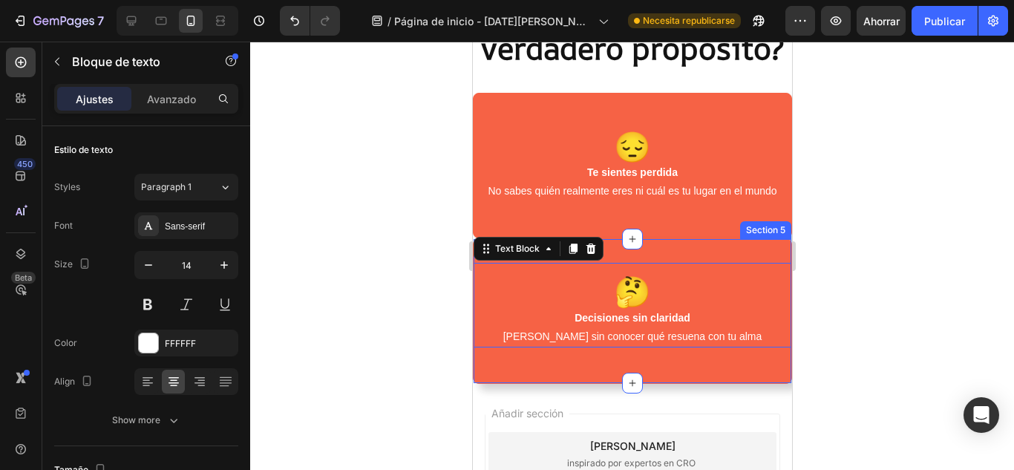
click at [714, 239] on div "🤔 Decisiones sin claridad Eliges sin conocer qué resuena con tu alma Text Block…" at bounding box center [631, 310] width 319 height 145
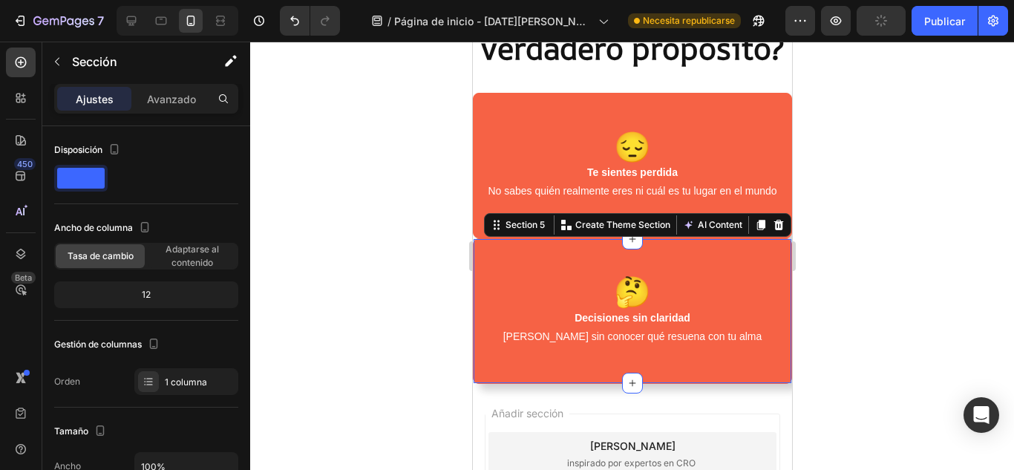
click at [625, 236] on div "Section 5 You can create reusable sections Create Theme Section AI Content Writ…" at bounding box center [636, 225] width 307 height 24
click at [96, 177] on span at bounding box center [80, 178] width 47 height 21
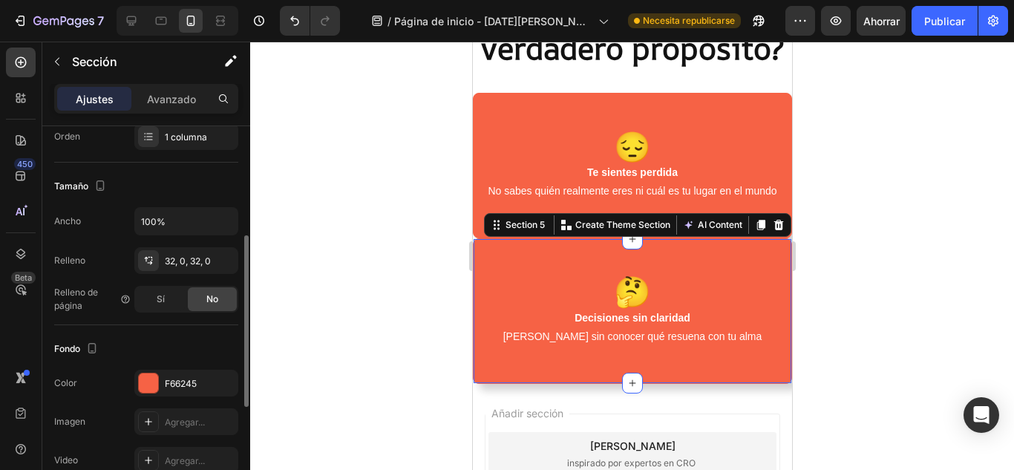
scroll to position [269, 0]
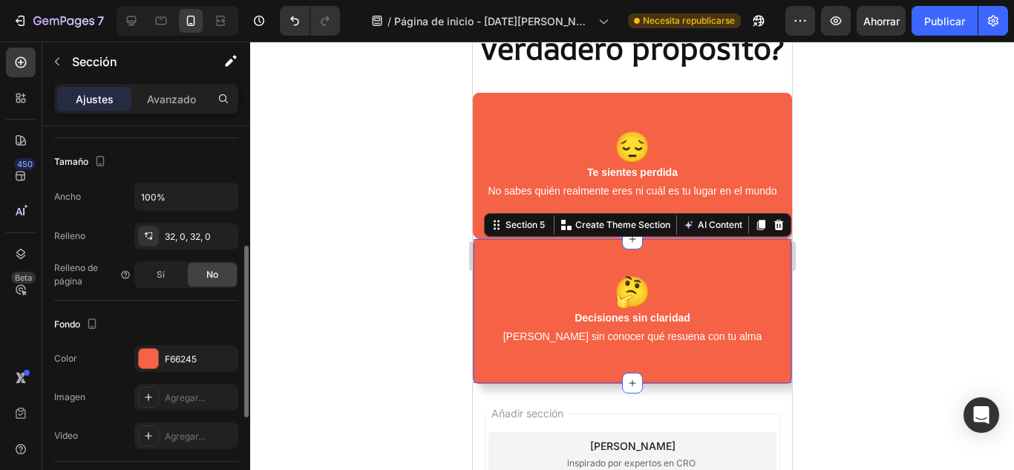
click at [198, 268] on div "No" at bounding box center [212, 275] width 49 height 24
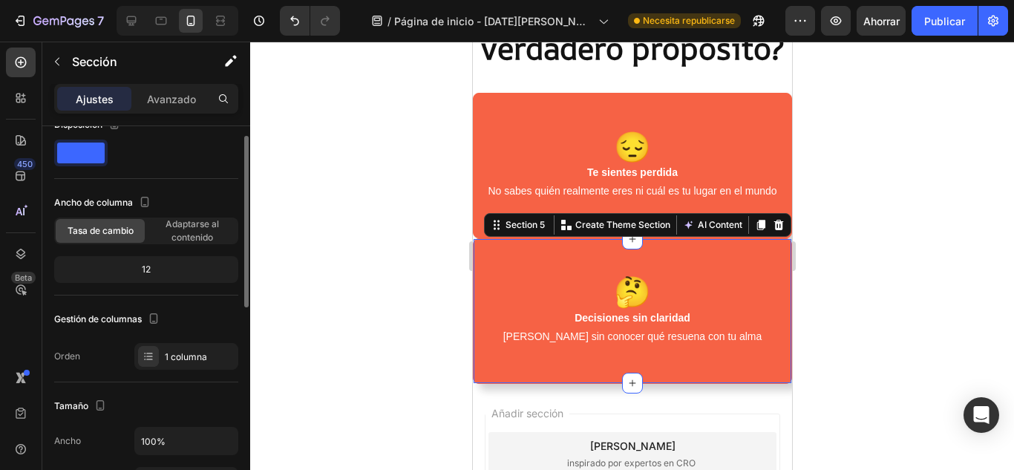
scroll to position [24, 0]
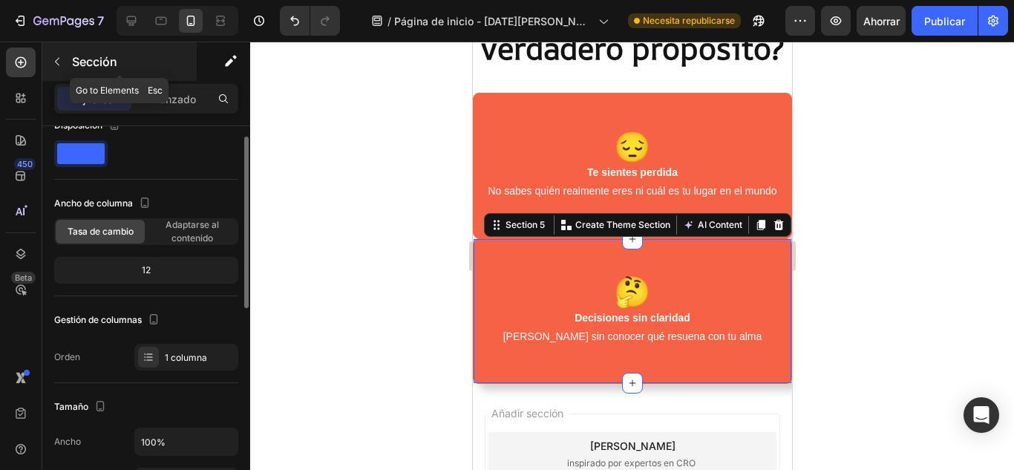
click at [60, 70] on button "button" at bounding box center [57, 62] width 24 height 24
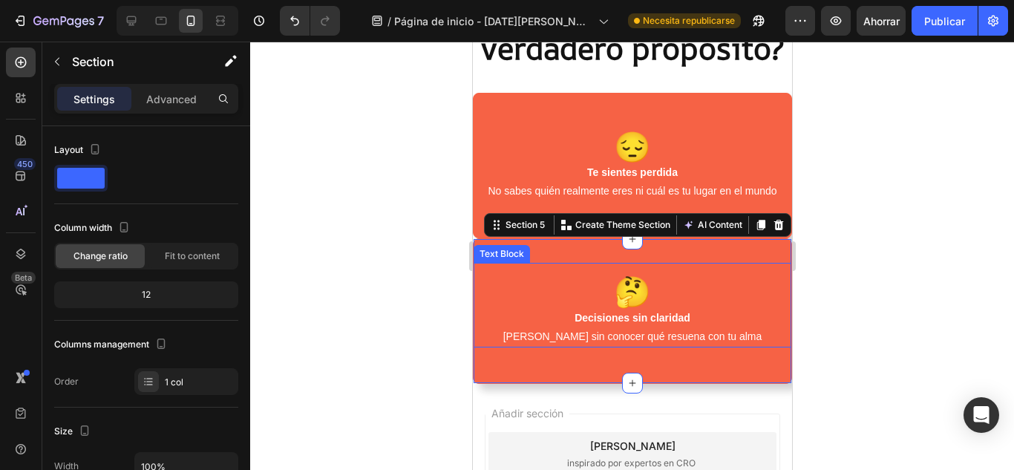
click at [573, 242] on div "🤔 Decisiones sin claridad Eliges sin conocer qué resuena con tu alma Text Block…" at bounding box center [631, 310] width 319 height 145
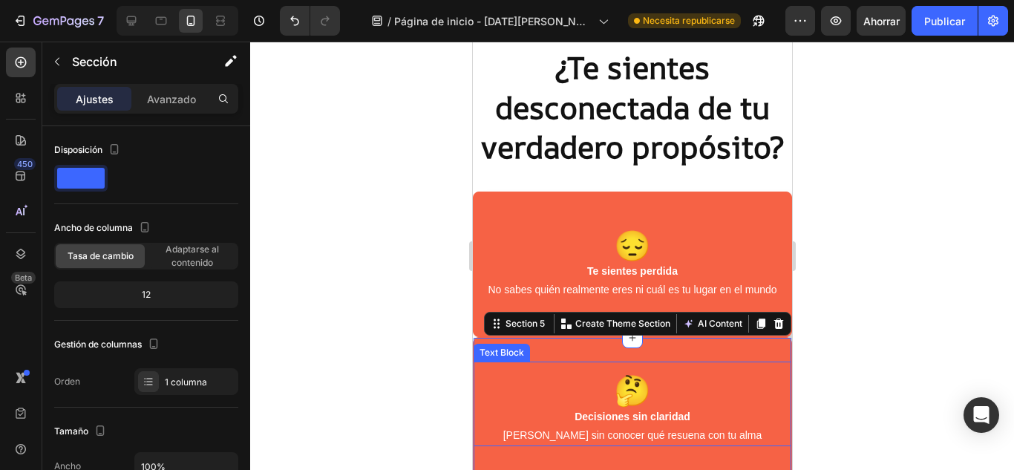
scroll to position [760, 0]
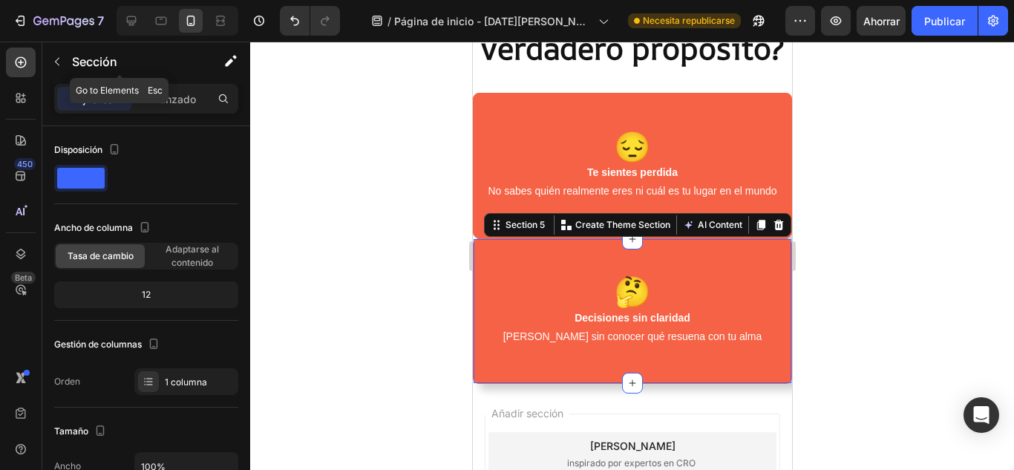
drag, startPoint x: 54, startPoint y: 54, endPoint x: 107, endPoint y: 149, distance: 108.6
click at [53, 54] on button "button" at bounding box center [57, 62] width 24 height 24
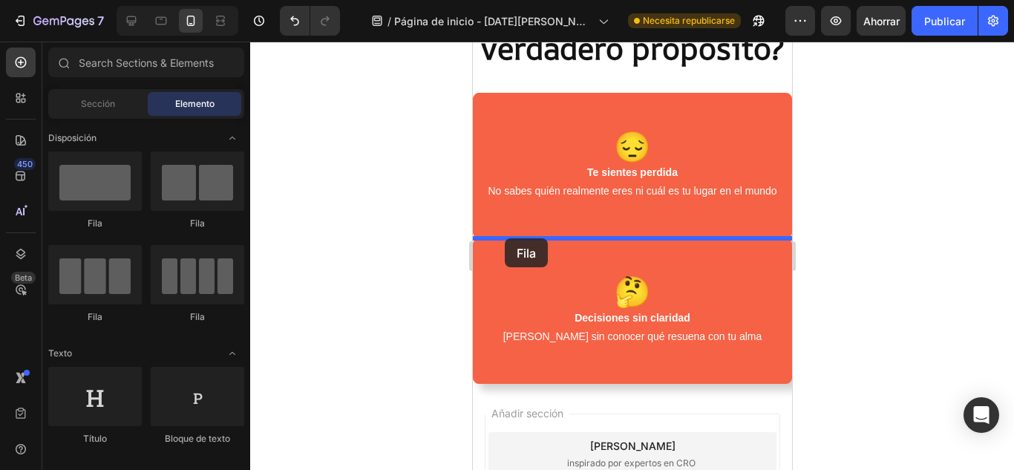
drag, startPoint x: 650, startPoint y: 219, endPoint x: 504, endPoint y: 238, distance: 147.4
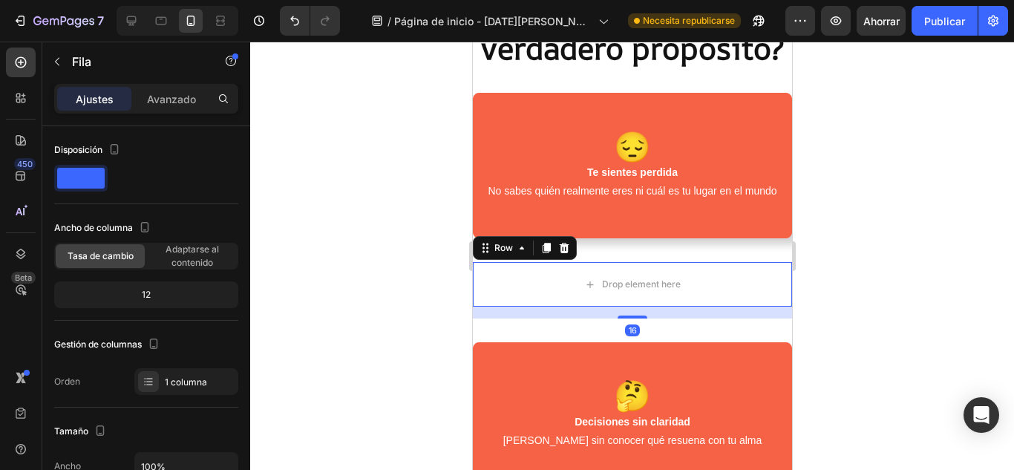
click at [866, 211] on div at bounding box center [631, 256] width 763 height 428
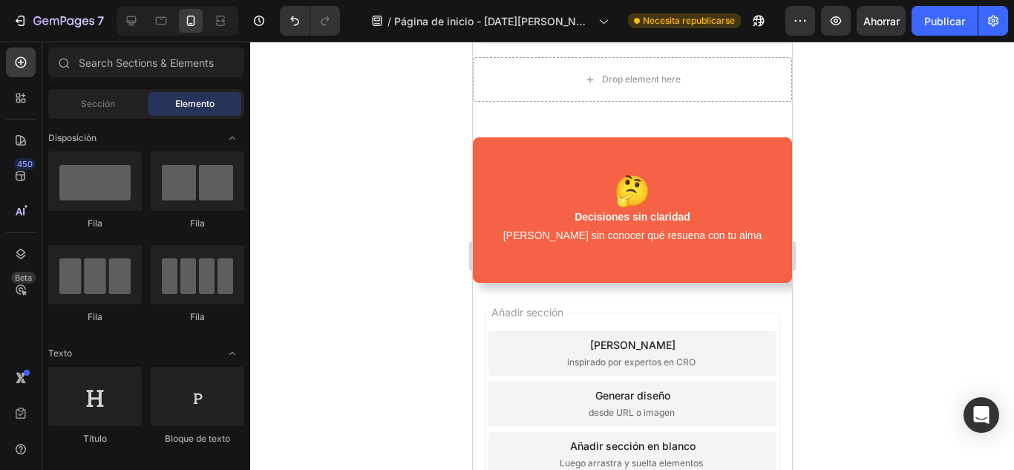
scroll to position [982, 0]
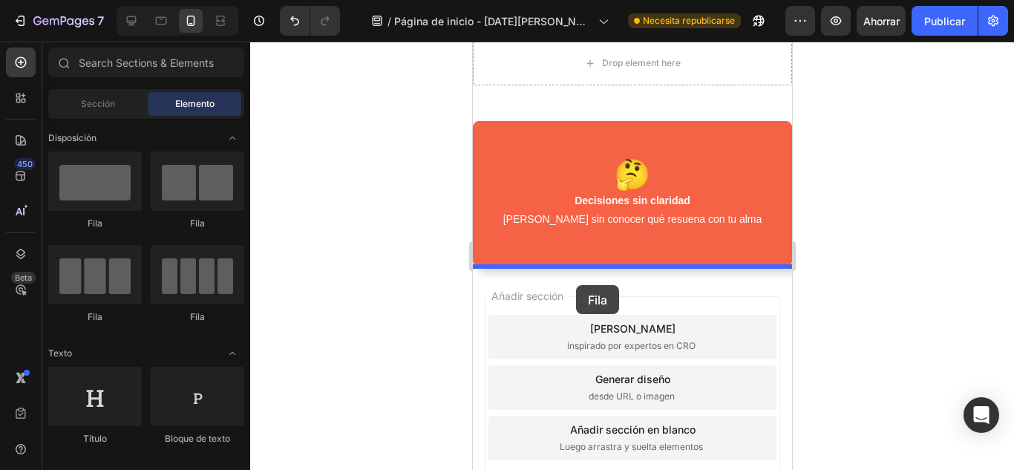
drag, startPoint x: 841, startPoint y: 299, endPoint x: 575, endPoint y: 285, distance: 266.7
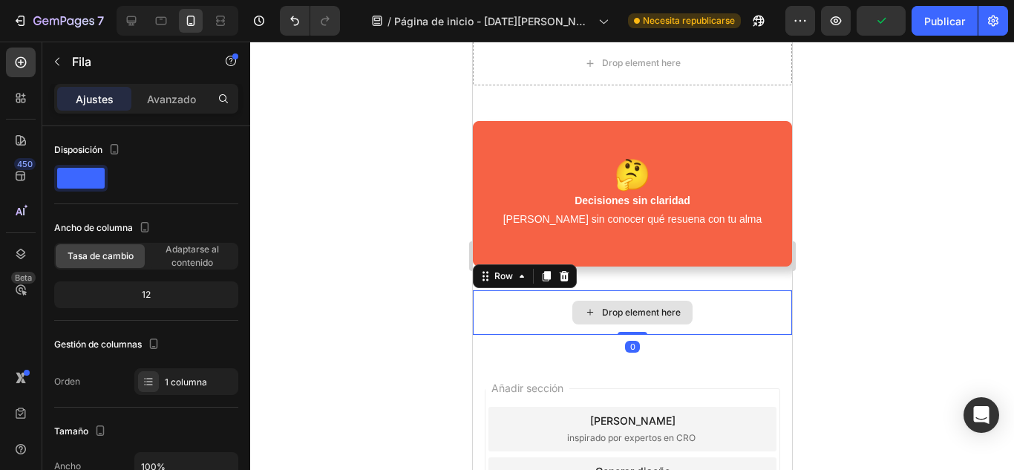
drag, startPoint x: 628, startPoint y: 346, endPoint x: 631, endPoint y: 292, distance: 53.5
click at [631, 292] on div "Drop element here Row 0" at bounding box center [631, 312] width 319 height 45
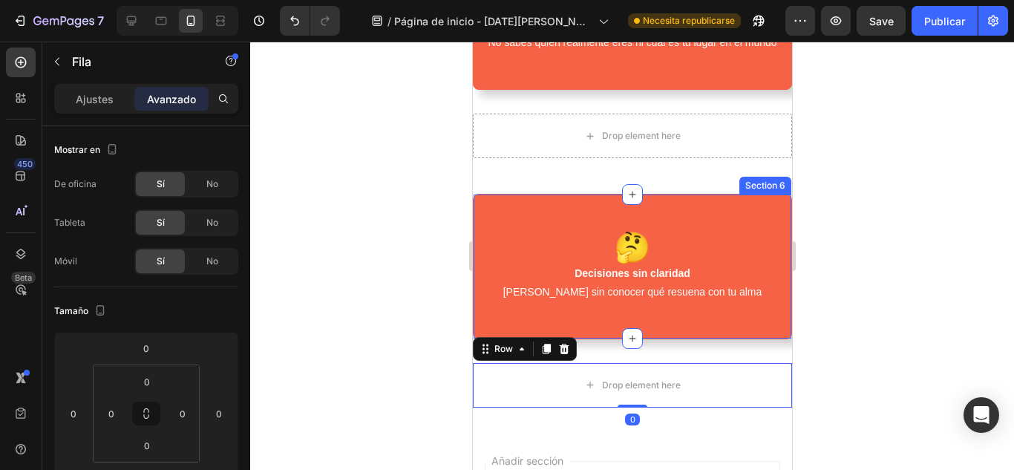
scroll to position [884, 0]
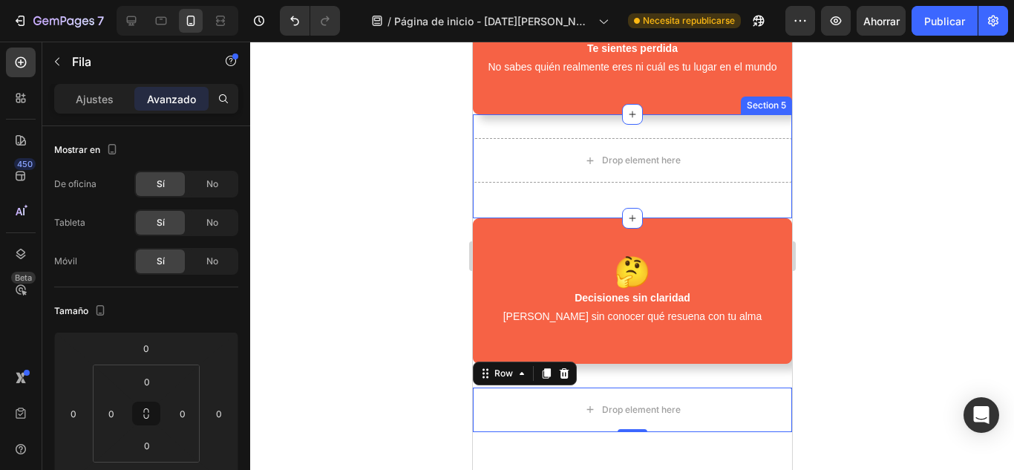
click at [690, 189] on div "Drop element here Row" at bounding box center [631, 166] width 319 height 56
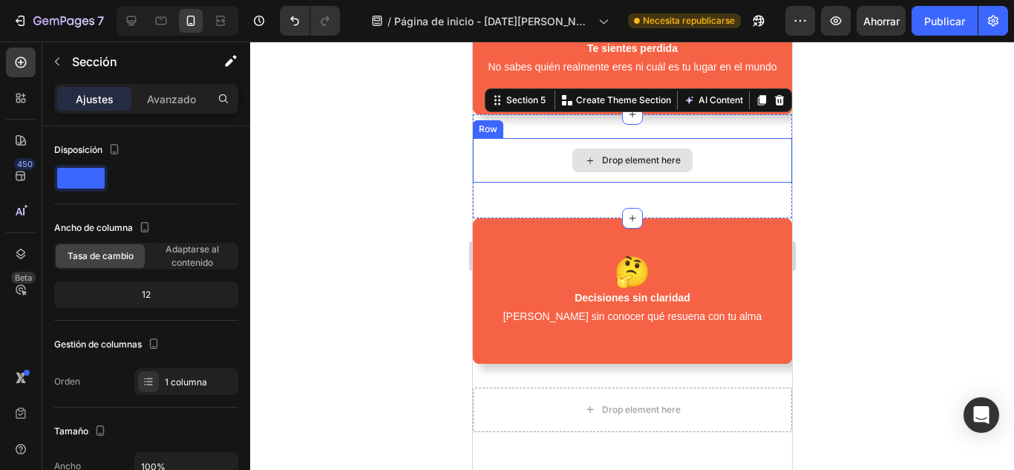
click at [627, 154] on div "Drop element here Row Section 5 You can create reusable sections Create Theme S…" at bounding box center [631, 166] width 319 height 104
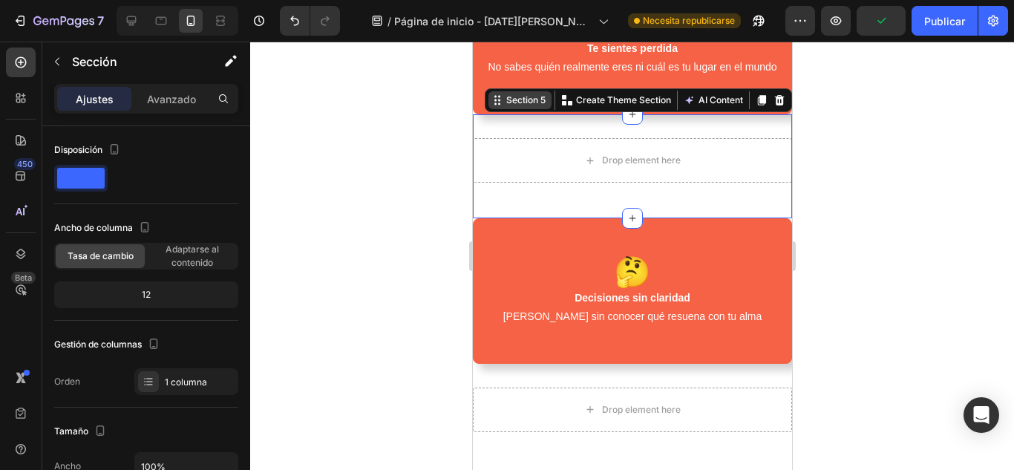
click at [507, 94] on div "Section 5" at bounding box center [524, 99] width 45 height 13
click at [504, 101] on div "Section 5" at bounding box center [524, 99] width 45 height 13
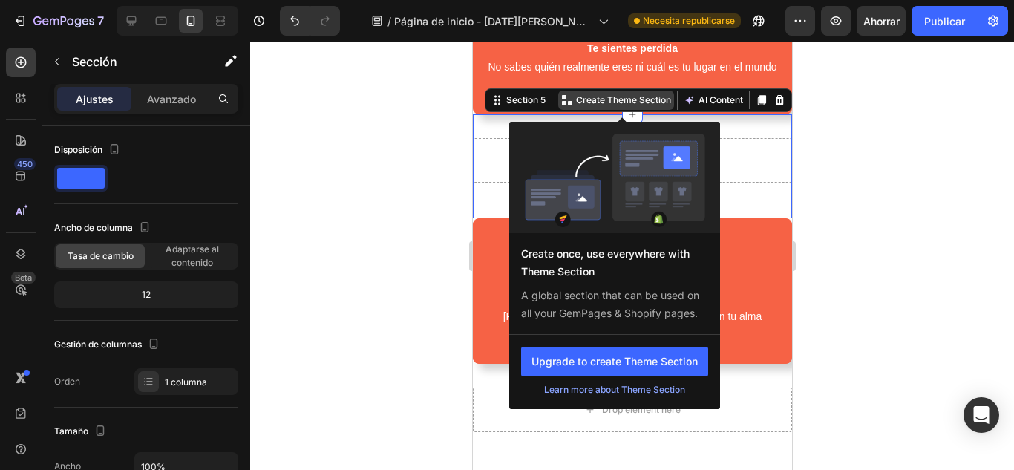
click at [575, 105] on p "Create Theme Section" at bounding box center [622, 99] width 95 height 13
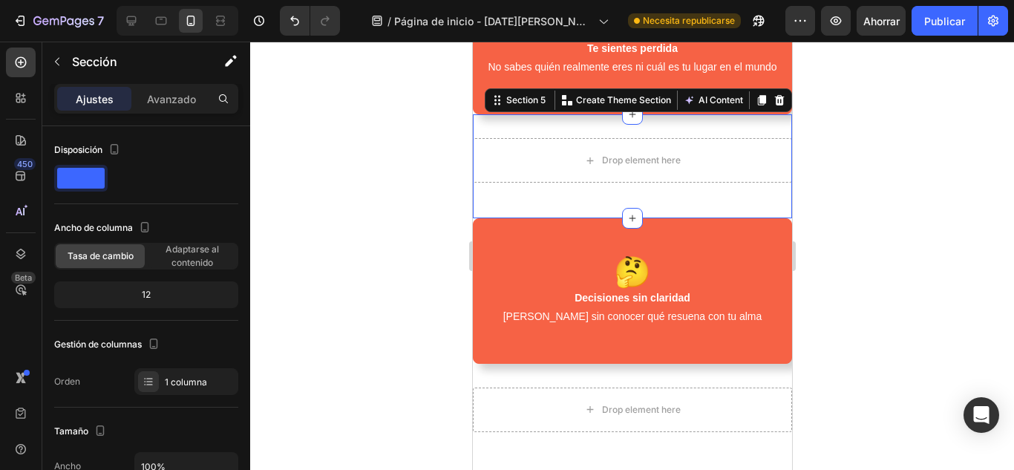
click at [841, 166] on div at bounding box center [631, 256] width 763 height 428
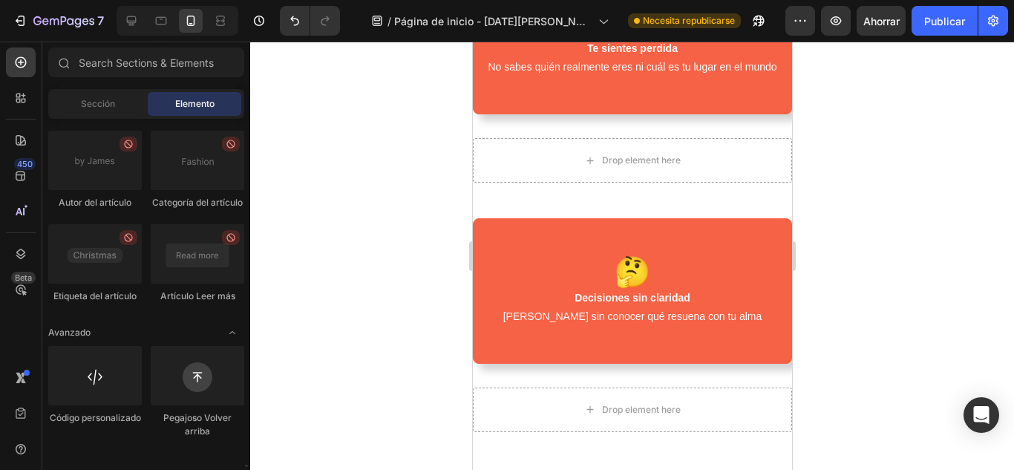
scroll to position [4277, 0]
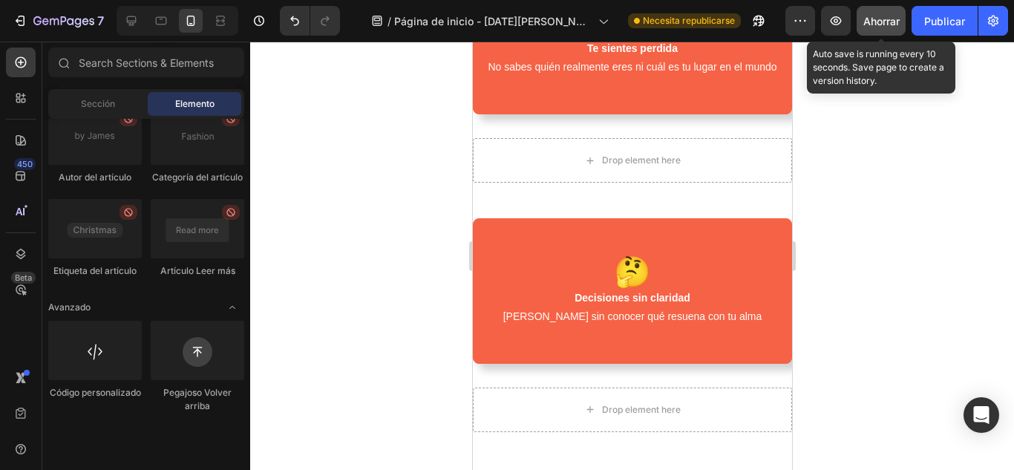
click at [876, 13] on div "Ahorrar" at bounding box center [881, 21] width 36 height 16
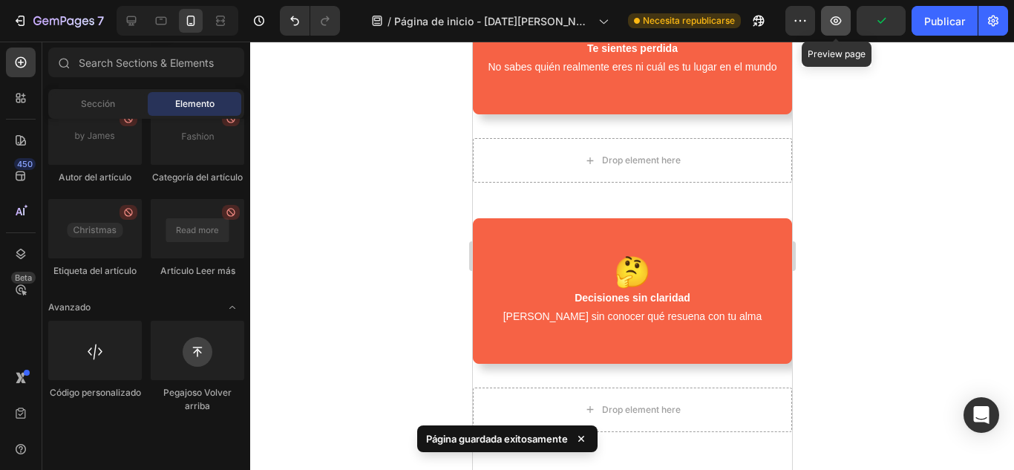
click at [833, 24] on icon "button" at bounding box center [835, 20] width 11 height 9
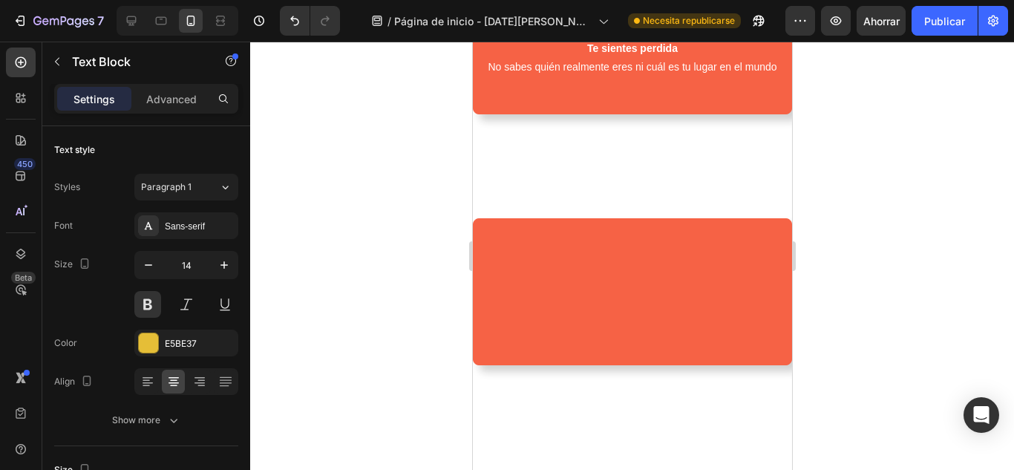
scroll to position [414, 0]
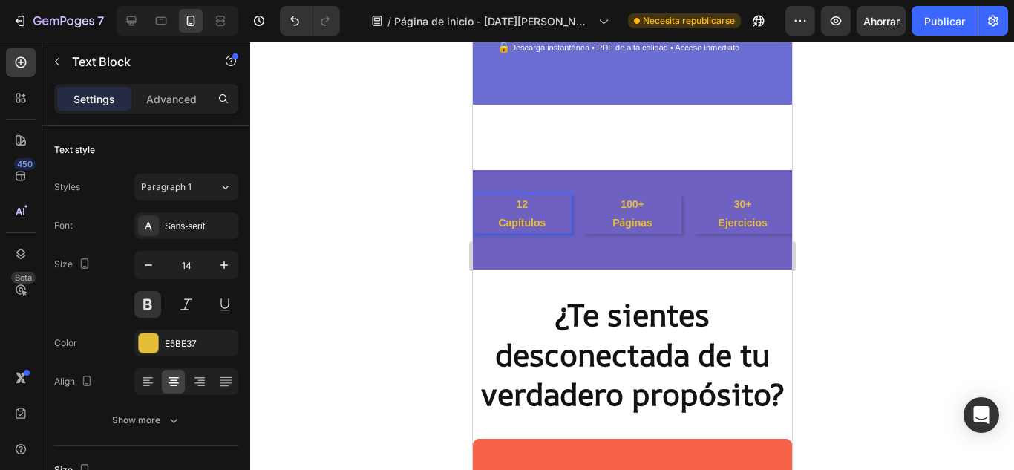
click at [521, 206] on strong "12" at bounding box center [522, 204] width 12 height 12
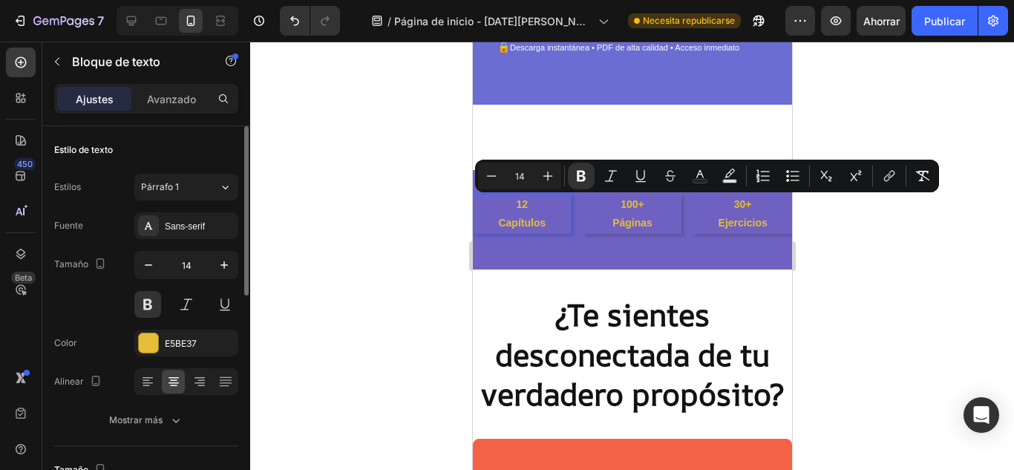
click at [177, 384] on icon at bounding box center [173, 381] width 15 height 15
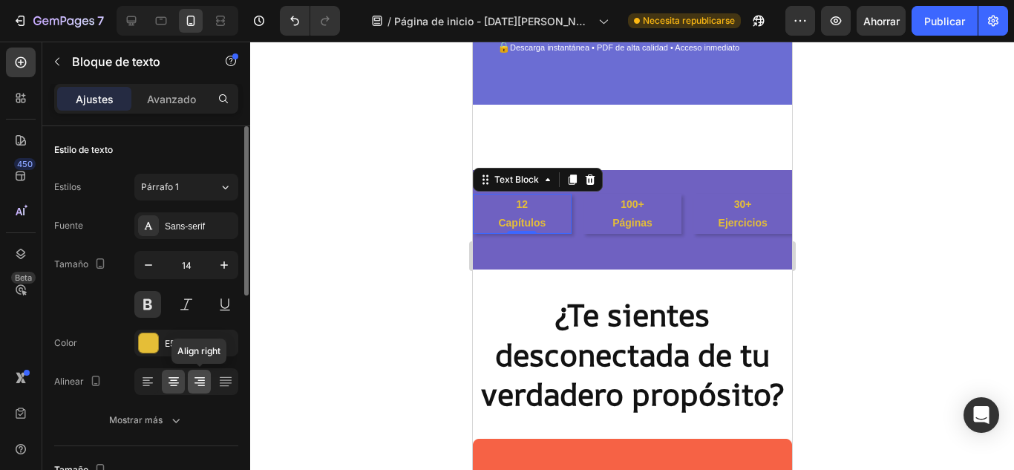
click at [202, 383] on icon at bounding box center [199, 382] width 10 height 1
click at [166, 386] on icon at bounding box center [173, 381] width 15 height 15
click at [516, 204] on strong "12" at bounding box center [522, 204] width 12 height 12
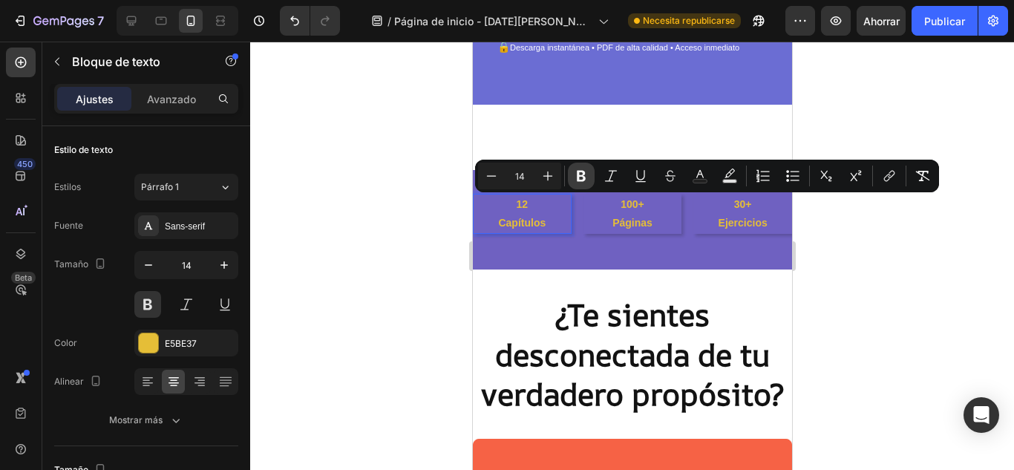
click at [584, 175] on icon "Editor contextual toolbar" at bounding box center [581, 175] width 15 height 15
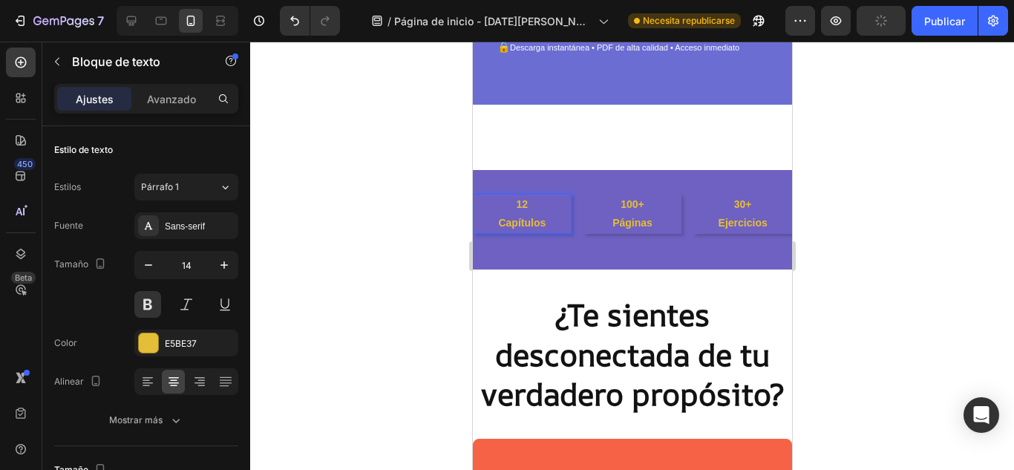
click at [536, 210] on p "12" at bounding box center [521, 204] width 96 height 19
click at [551, 220] on p "Capítulos" at bounding box center [521, 223] width 96 height 19
drag, startPoint x: 552, startPoint y: 223, endPoint x: 512, endPoint y: 199, distance: 47.0
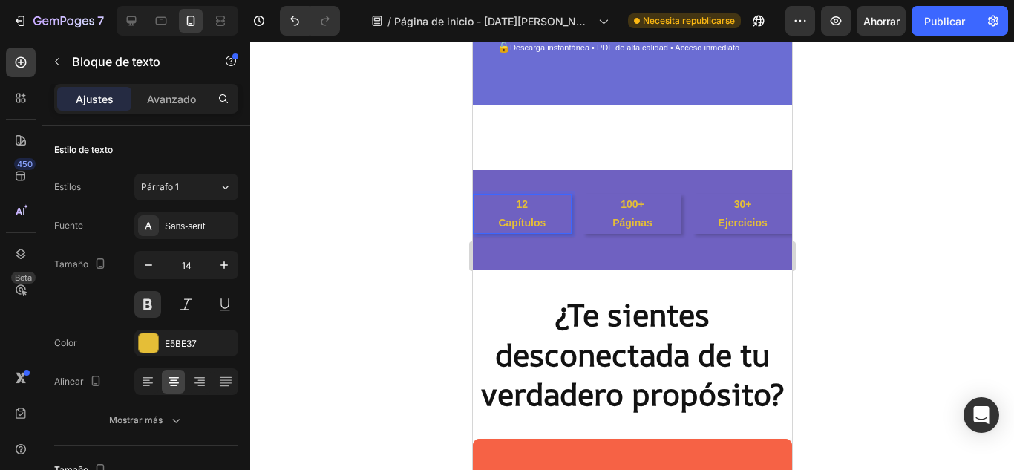
click at [512, 199] on div "12 Capítulos" at bounding box center [521, 214] width 99 height 40
click at [533, 206] on p "12" at bounding box center [521, 204] width 96 height 19
drag, startPoint x: 524, startPoint y: 200, endPoint x: 556, endPoint y: 224, distance: 40.8
click at [560, 226] on div "12 Capítulos" at bounding box center [521, 214] width 99 height 40
click at [148, 310] on button at bounding box center [147, 304] width 27 height 27
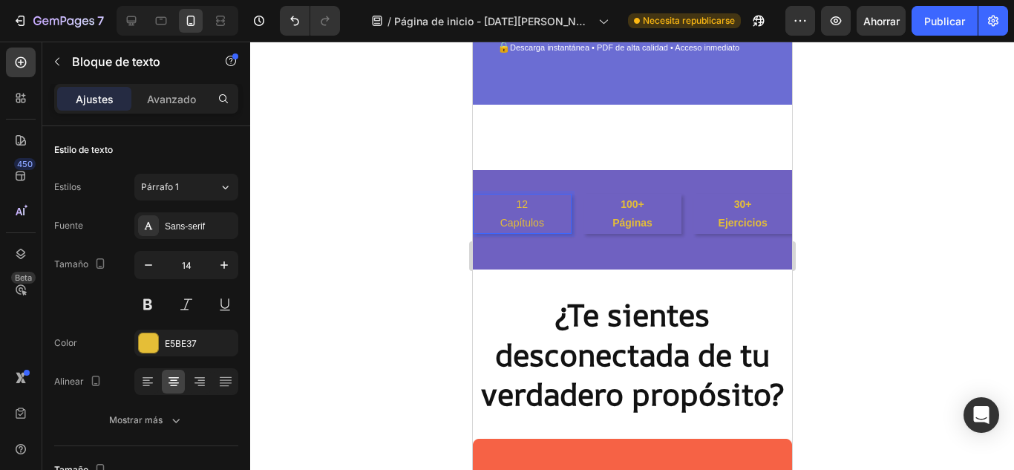
drag, startPoint x: 541, startPoint y: 203, endPoint x: 553, endPoint y: 228, distance: 27.2
click at [554, 229] on div "12 Capítulos" at bounding box center [521, 214] width 99 height 40
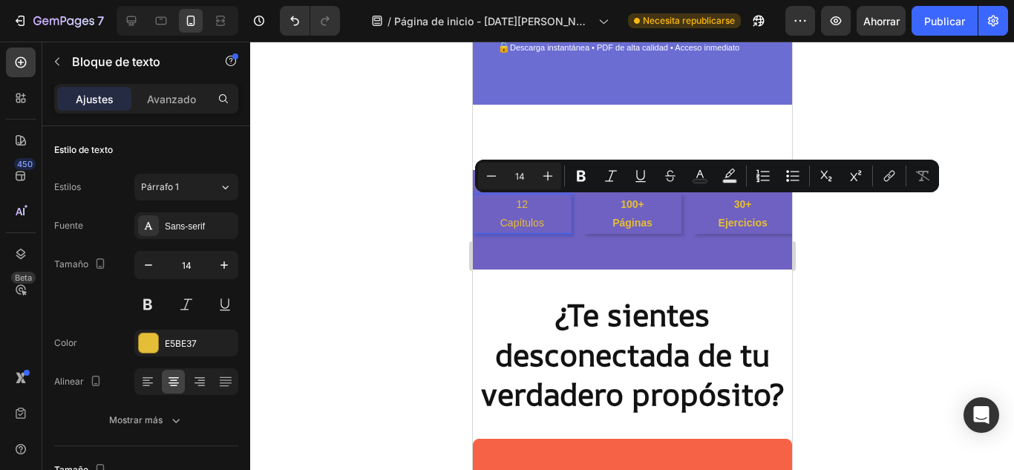
drag, startPoint x: 552, startPoint y: 228, endPoint x: 506, endPoint y: 204, distance: 51.8
click at [506, 204] on div "12 Capítulos" at bounding box center [521, 214] width 99 height 40
click at [151, 300] on button at bounding box center [147, 304] width 27 height 27
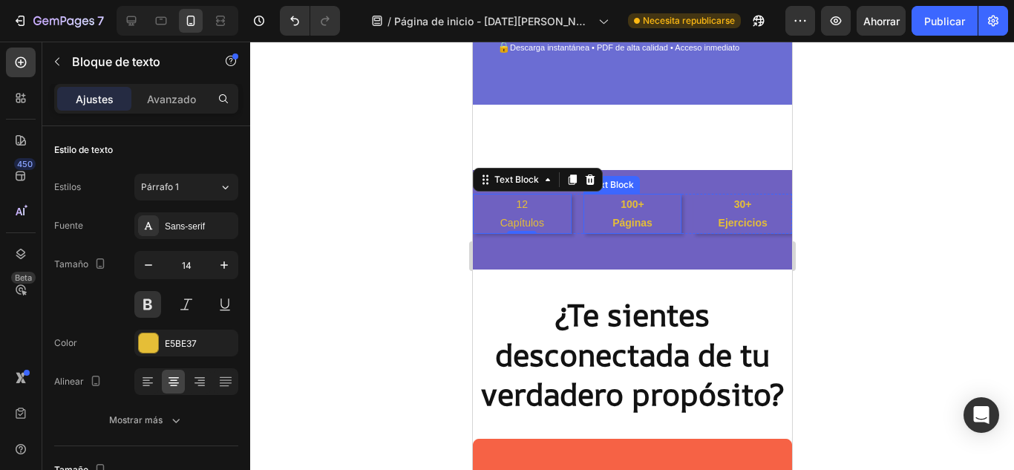
click at [618, 220] on strong "Páginas" at bounding box center [631, 223] width 40 height 12
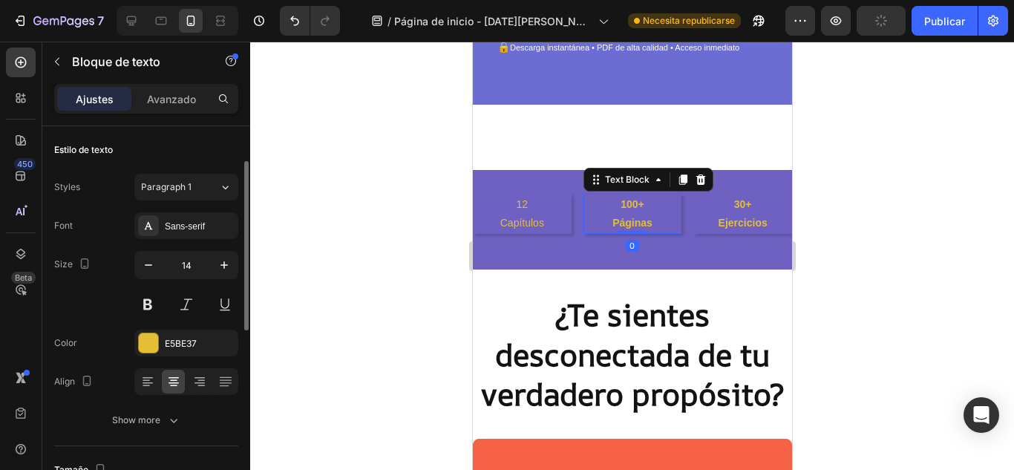
scroll to position [24, 0]
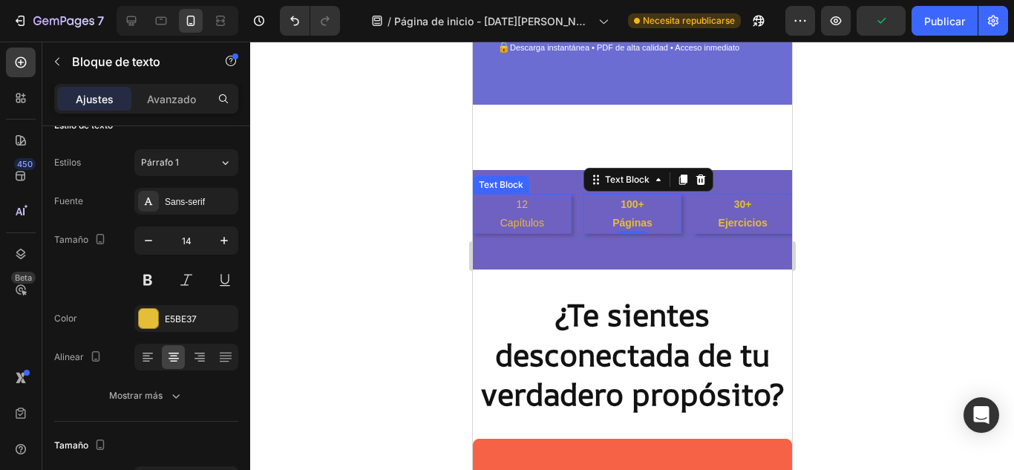
click at [544, 226] on p "Capítulos" at bounding box center [521, 223] width 96 height 19
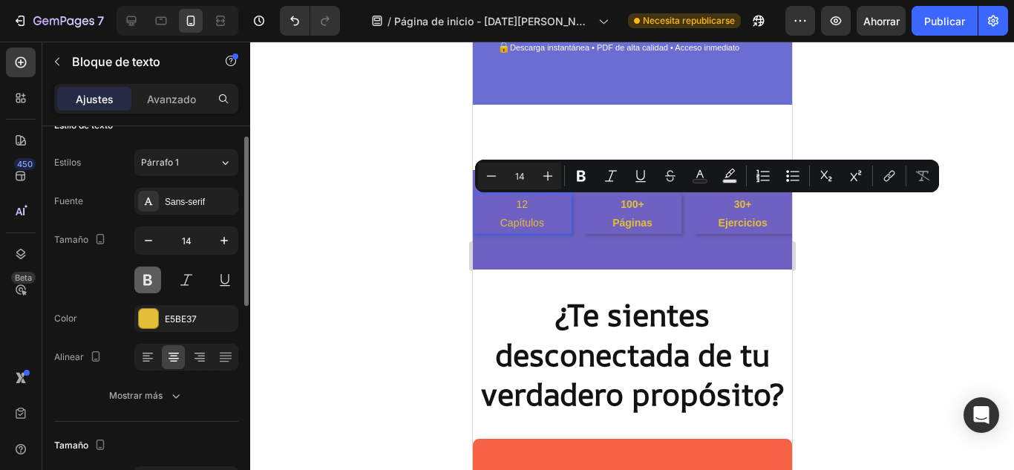
click at [155, 278] on button at bounding box center [147, 279] width 27 height 27
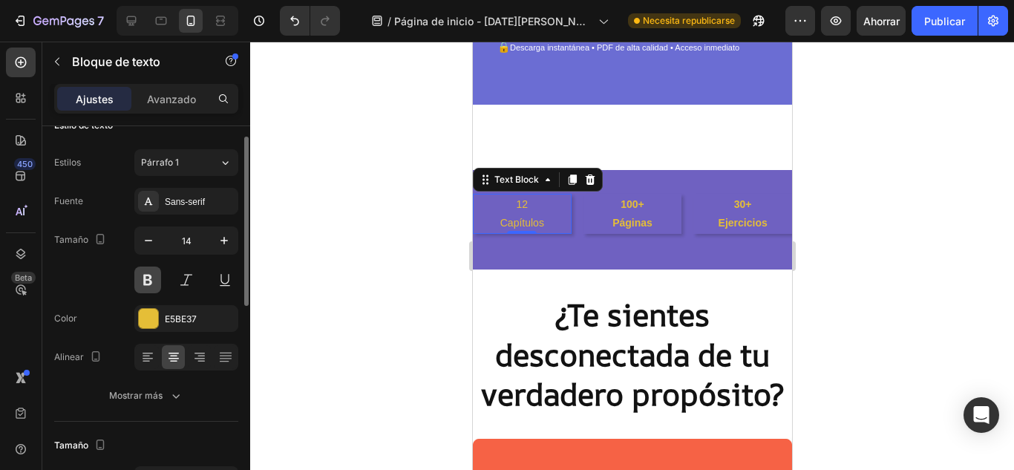
click at [155, 278] on button at bounding box center [147, 279] width 27 height 27
click at [149, 356] on icon at bounding box center [147, 356] width 15 height 15
click at [170, 357] on icon at bounding box center [173, 356] width 15 height 15
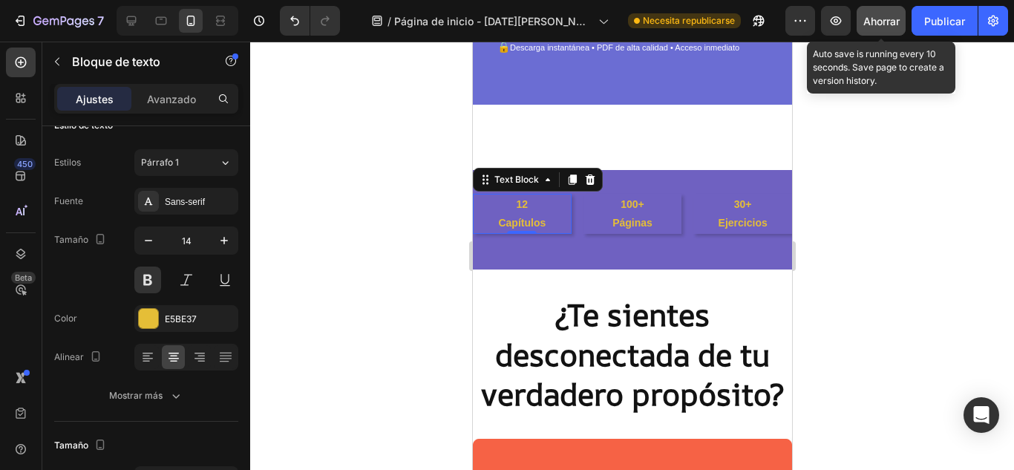
click at [878, 24] on font "Ahorrar" at bounding box center [881, 21] width 36 height 13
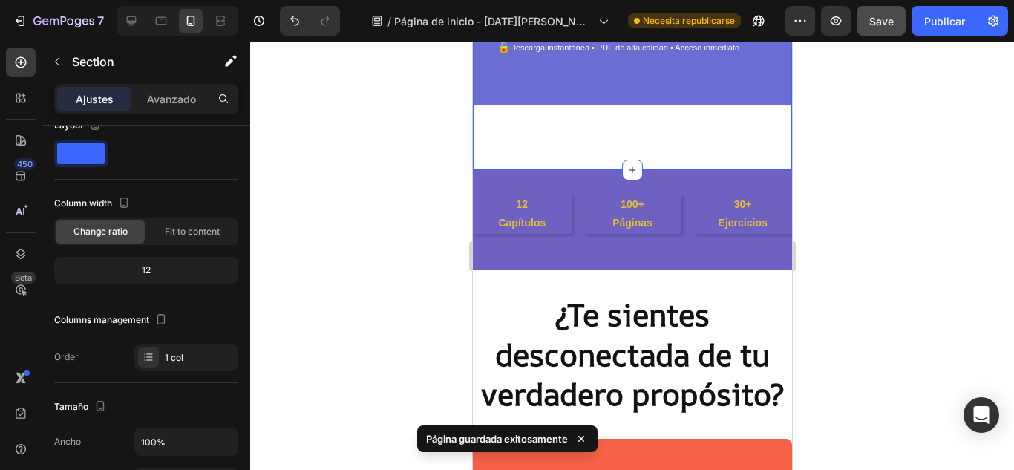
click at [635, 183] on div "12 Capítulos Text Block 100+ Páginas Text Block 30+ Ejercicios Text Block Row S…" at bounding box center [631, 219] width 319 height 99
click at [655, 257] on div "12 Capítulos Text Block 100+ Páginas Text Block 30+ Ejercicios Text Block Row S…" at bounding box center [631, 219] width 319 height 99
click at [612, 116] on div "Descubre el código secreto de tu alma con "Tu Camino en Números" Heading El lib…" at bounding box center [631, 292] width 319 height 1269
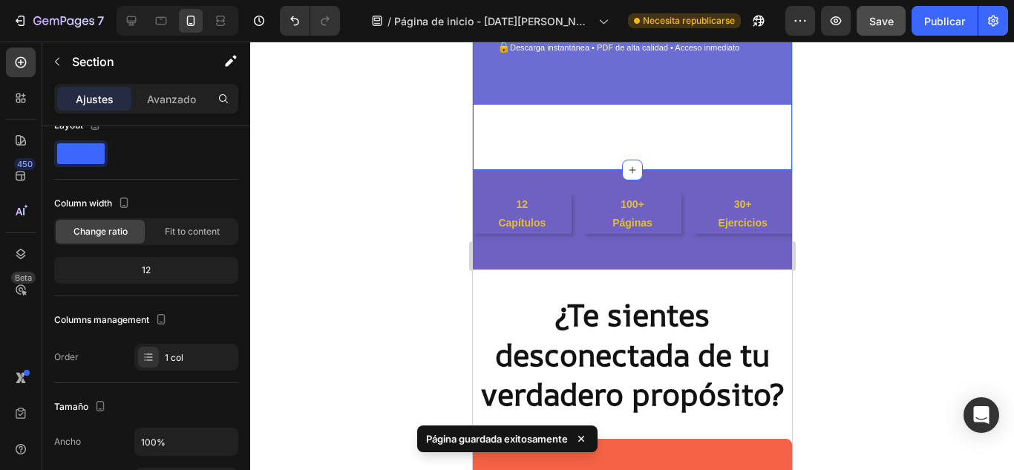
click at [356, 232] on div at bounding box center [631, 256] width 763 height 428
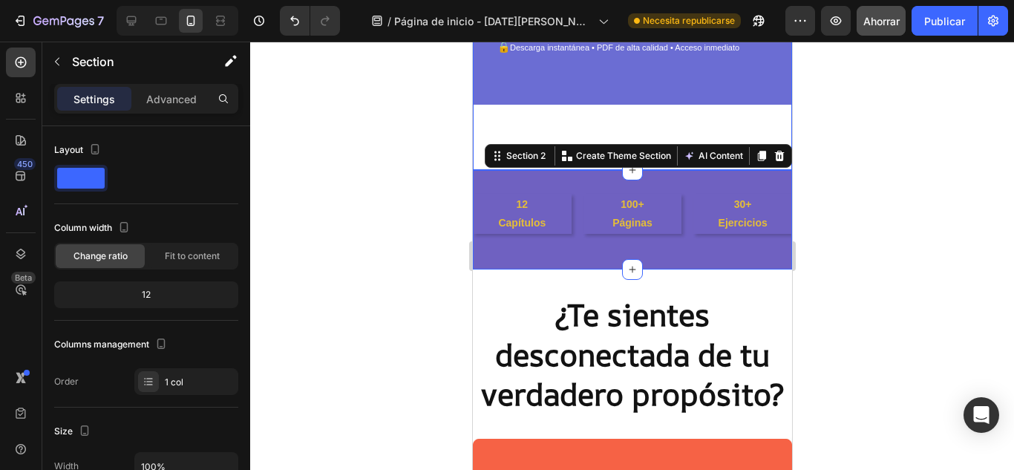
drag, startPoint x: 657, startPoint y: 249, endPoint x: 646, endPoint y: 131, distance: 119.3
click at [646, 131] on div "Descubre el código secreto de tu alma con "Tu Camino en Números" Heading El lib…" at bounding box center [631, 292] width 319 height 1269
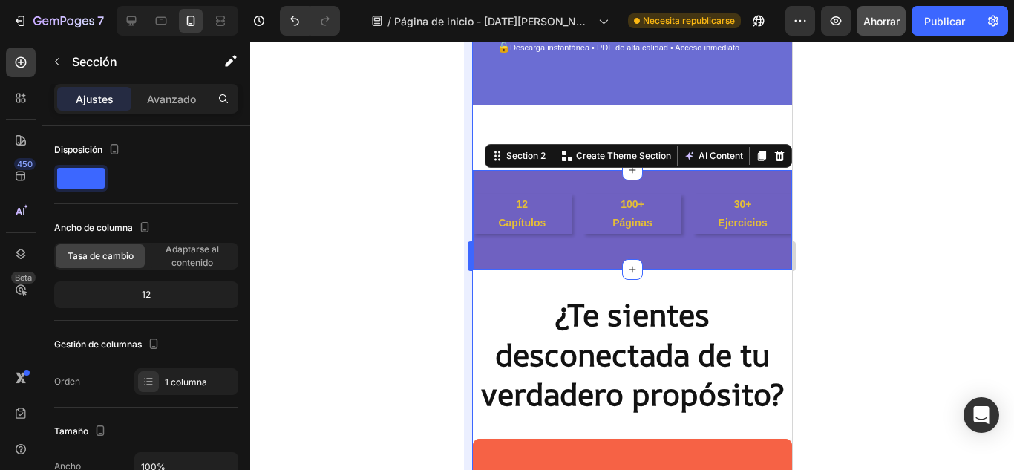
drag, startPoint x: 58, startPoint y: 83, endPoint x: 464, endPoint y: 146, distance: 410.7
click at [382, 157] on div at bounding box center [631, 256] width 763 height 428
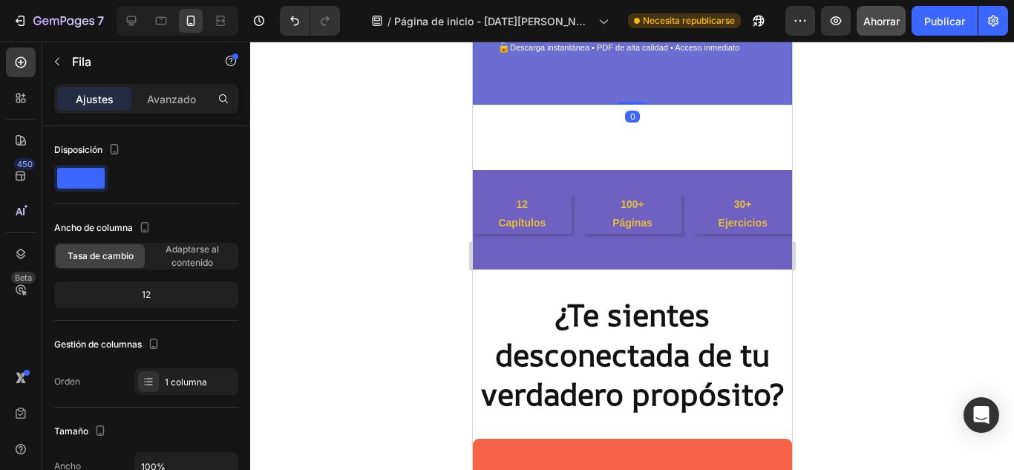
click at [624, 116] on div "0" at bounding box center [631, 117] width 15 height 12
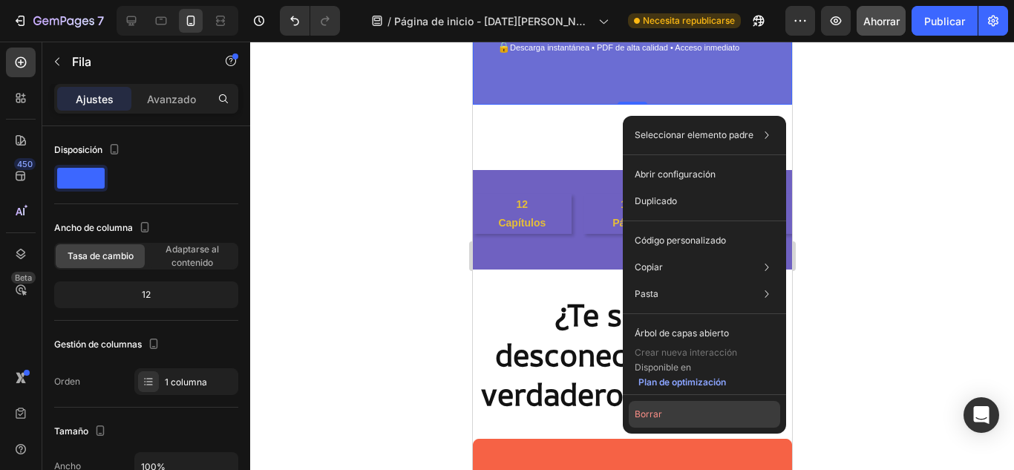
click at [647, 410] on font "Borrar" at bounding box center [647, 413] width 27 height 11
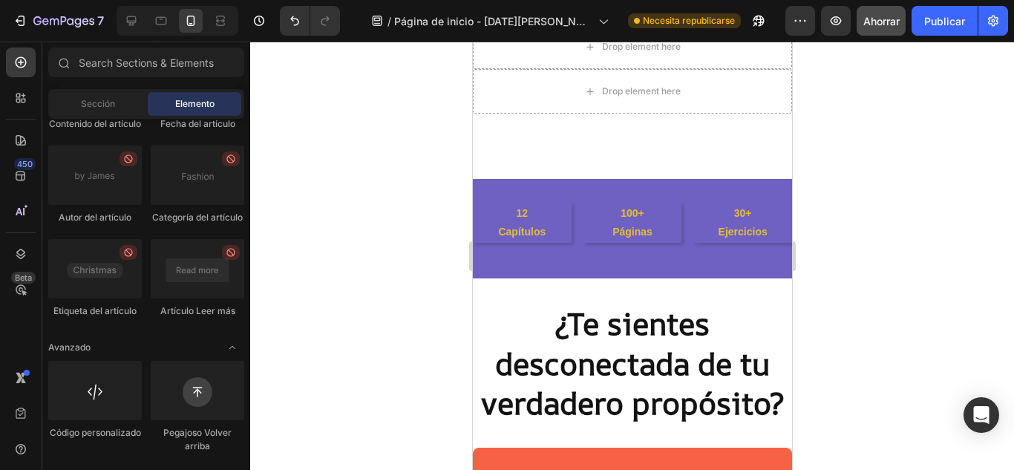
scroll to position [0, 0]
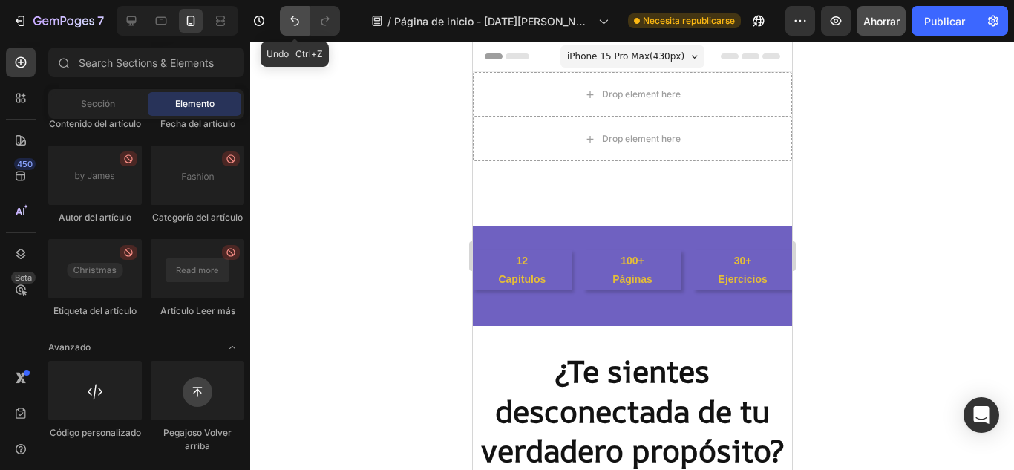
click at [292, 23] on icon "Deshacer/Rehacer" at bounding box center [294, 20] width 15 height 15
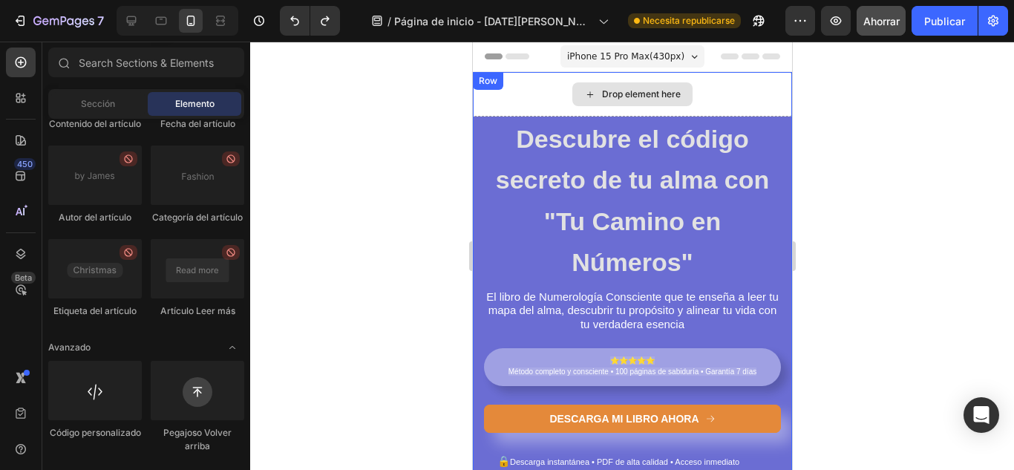
click at [722, 95] on div "Drop element here" at bounding box center [631, 94] width 319 height 45
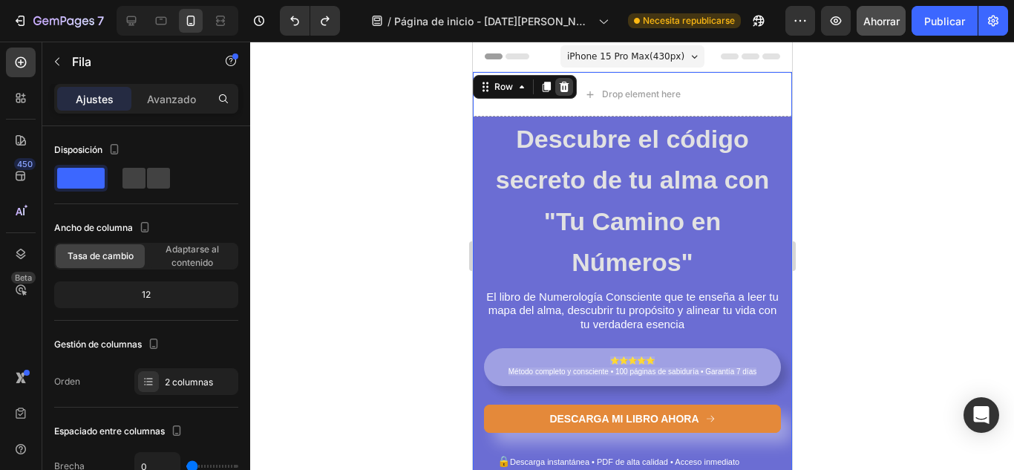
click at [562, 88] on icon at bounding box center [564, 87] width 10 height 10
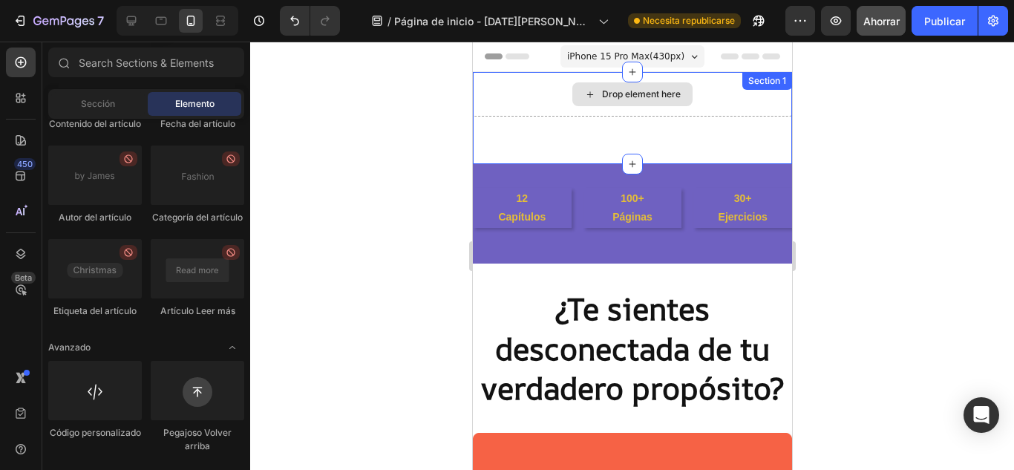
click at [533, 101] on div "Drop element here" at bounding box center [631, 94] width 319 height 45
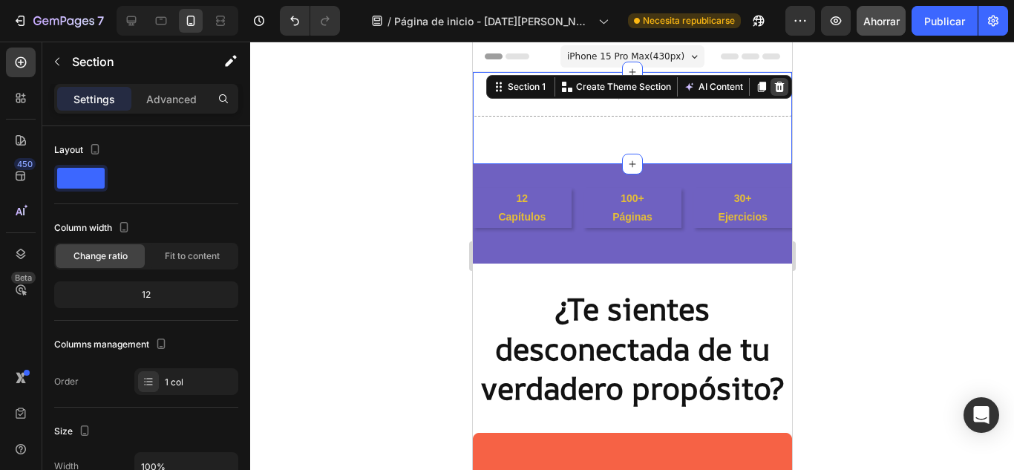
click at [774, 86] on icon at bounding box center [779, 87] width 10 height 10
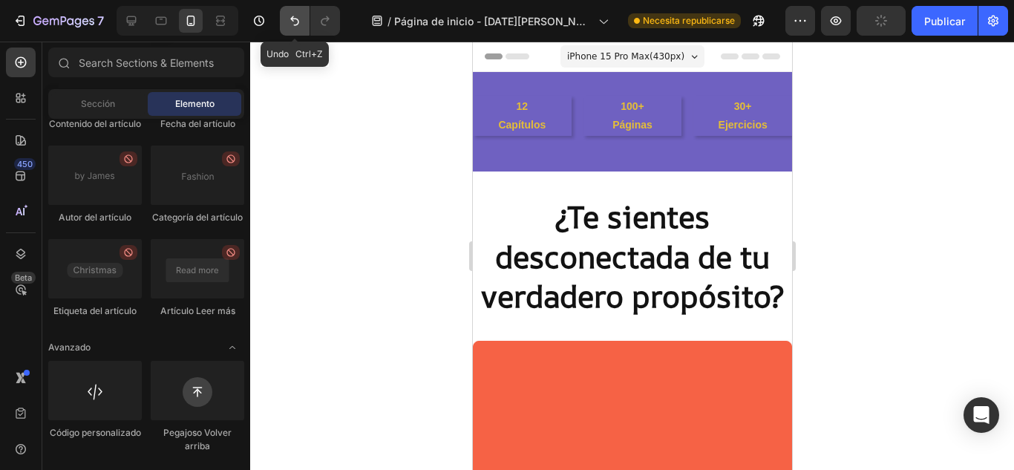
click at [299, 34] on button "Deshacer/Rehacer" at bounding box center [295, 21] width 30 height 30
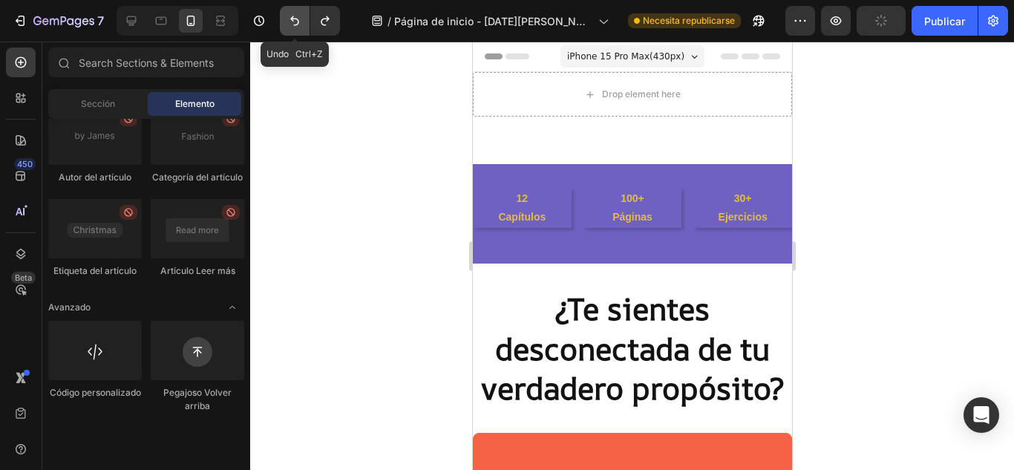
click at [299, 34] on button "Deshacer/Rehacer" at bounding box center [295, 21] width 30 height 30
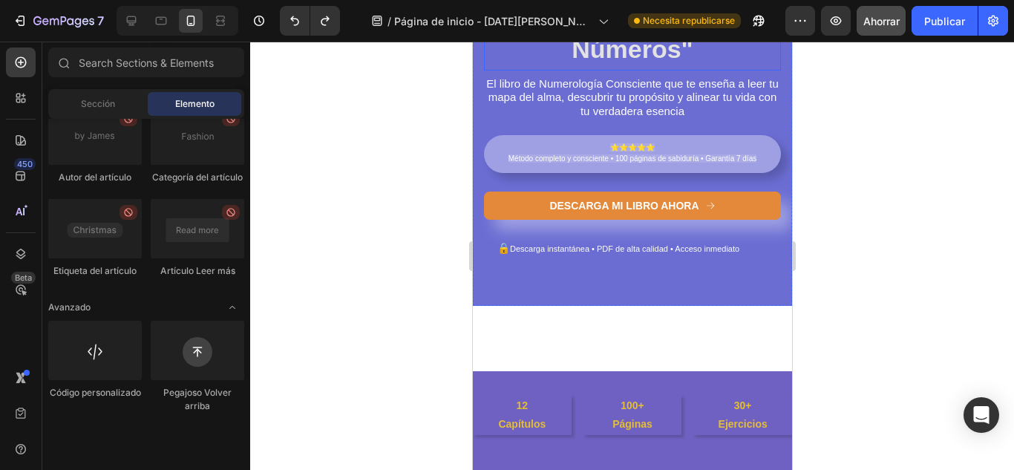
scroll to position [247, 0]
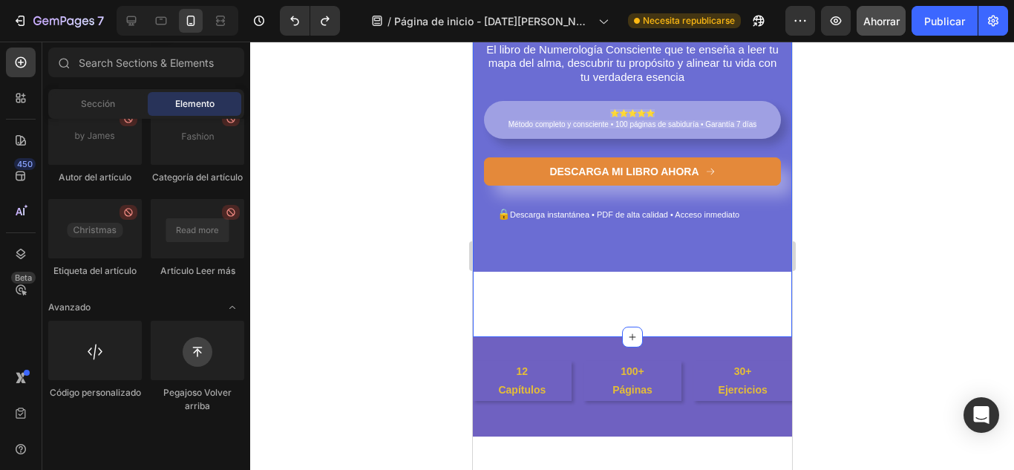
click at [769, 286] on div "Descubre el código secreto de tu alma con "Tu Camino en Números" Heading El lib…" at bounding box center [631, 57] width 319 height 464
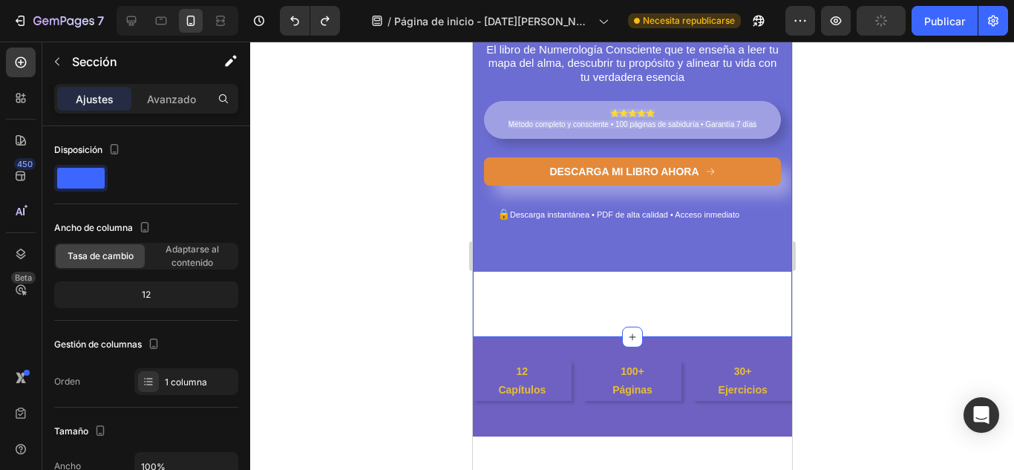
click at [750, 301] on div "Descubre el código secreto de tu alma con "Tu Camino en Números" Heading El lib…" at bounding box center [631, 81] width 319 height 512
click at [625, 336] on icon at bounding box center [631, 337] width 12 height 12
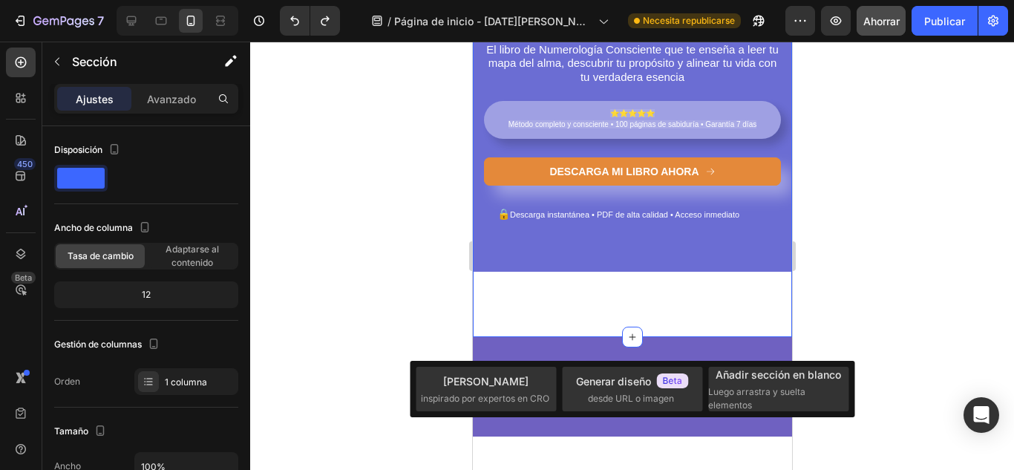
click at [561, 324] on div "Descubre el código secreto de tu alma con "Tu Camino en Números" Heading El lib…" at bounding box center [631, 81] width 319 height 512
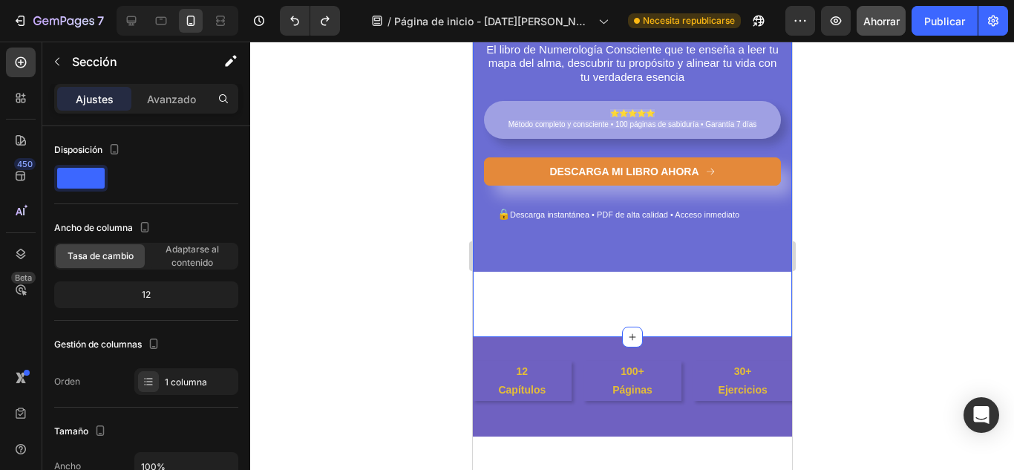
click at [738, 295] on div "Descubre el código secreto de tu alma con "Tu Camino en Números" Heading El lib…" at bounding box center [631, 81] width 319 height 512
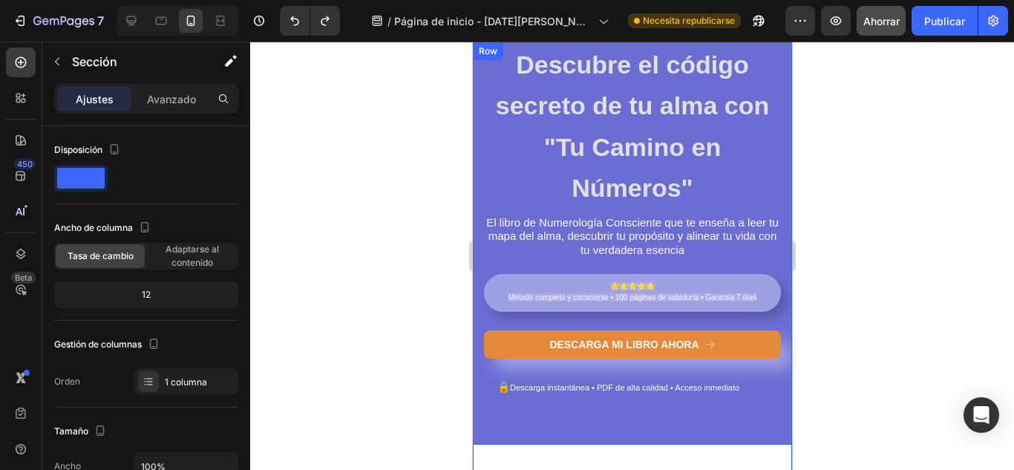
scroll to position [0, 0]
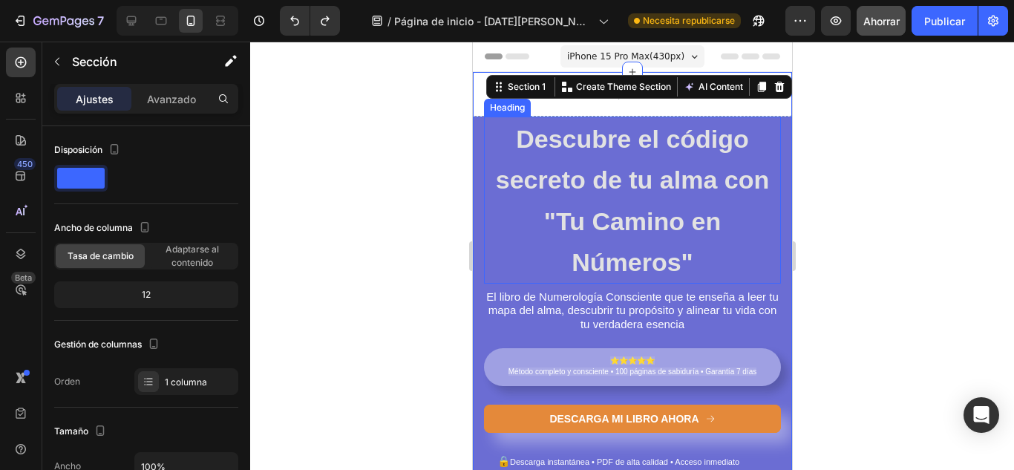
click at [489, 132] on h2 "Descubre el código secreto de tu alma con "Tu Camino en Números"" at bounding box center [631, 199] width 297 height 167
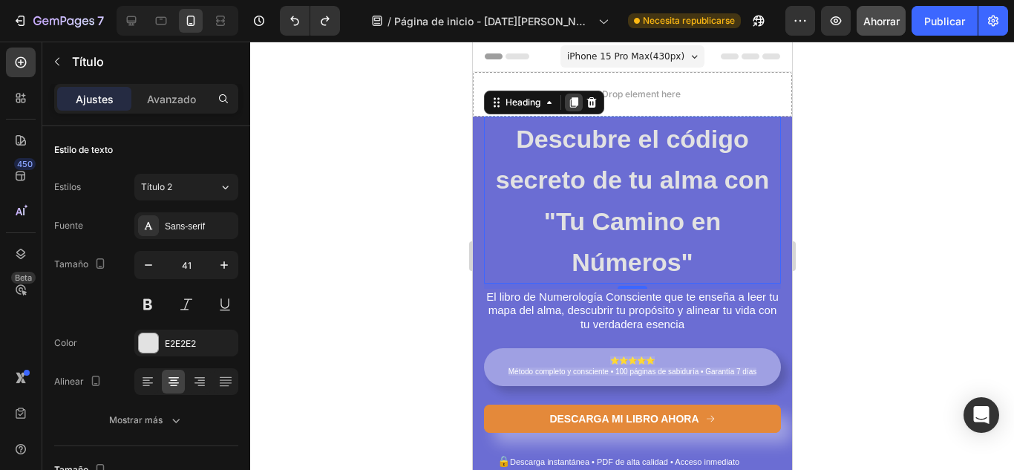
click at [577, 105] on icon at bounding box center [573, 102] width 8 height 10
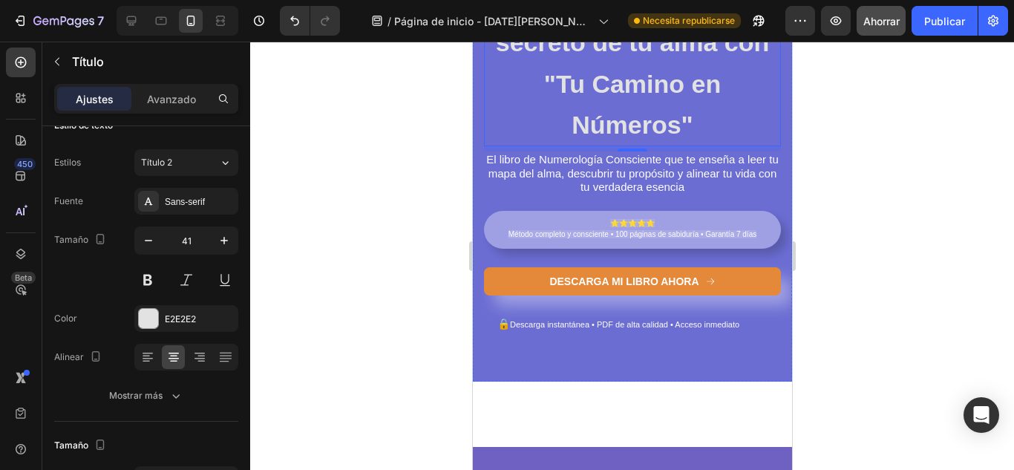
scroll to position [395, 0]
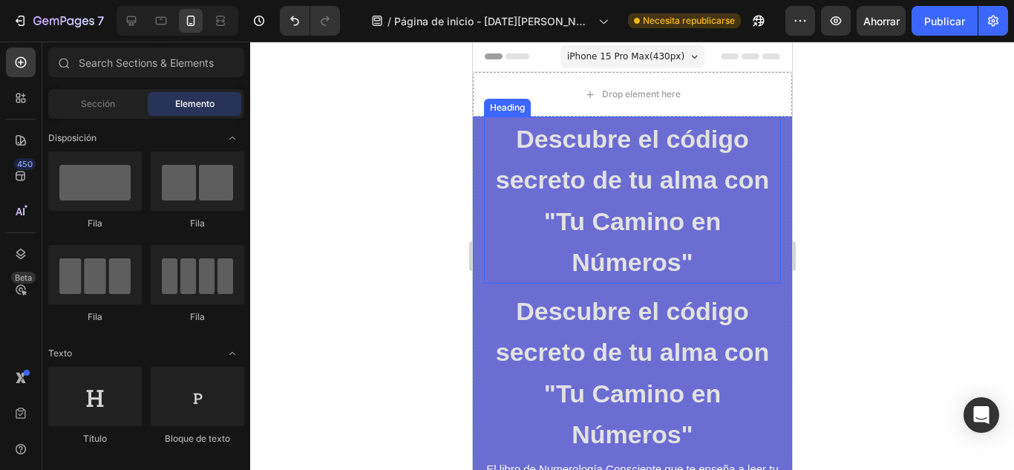
click at [751, 196] on h2 "Descubre el código secreto de tu alma con "Tu Camino en Números"" at bounding box center [631, 199] width 297 height 167
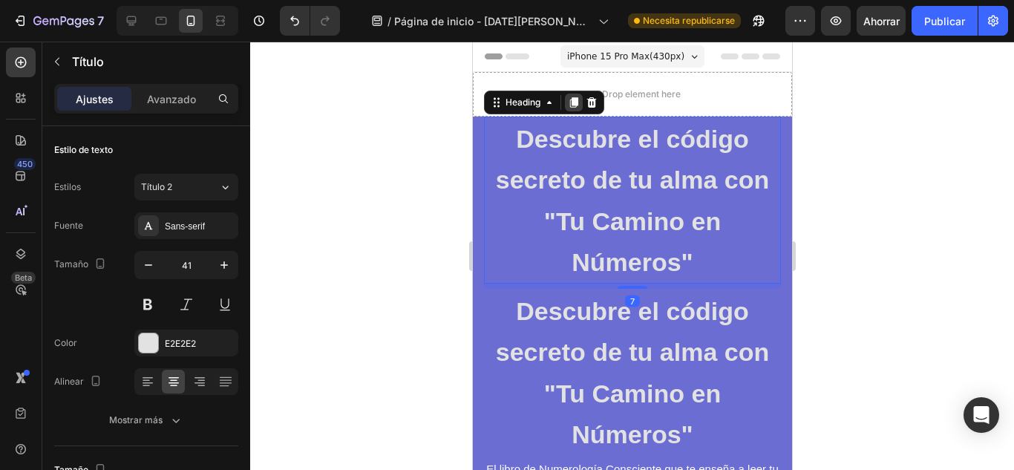
click at [572, 102] on icon at bounding box center [573, 102] width 8 height 10
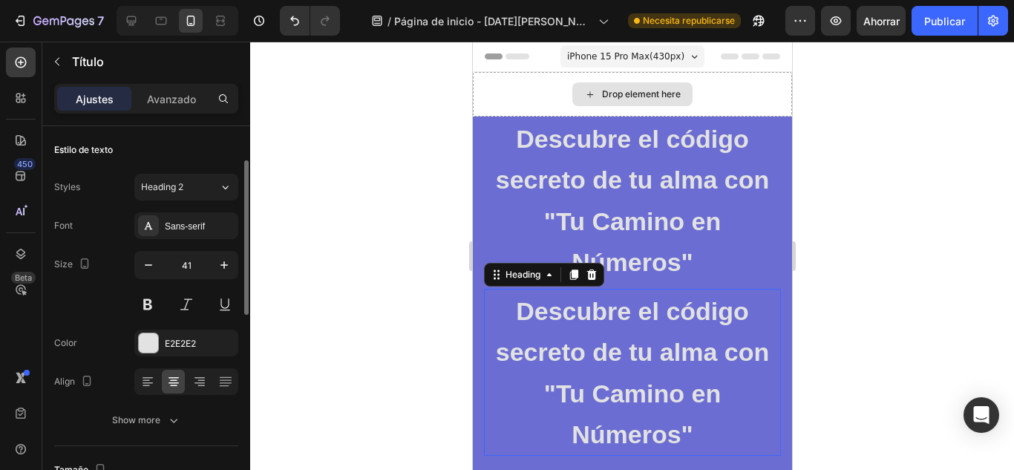
scroll to position [24, 0]
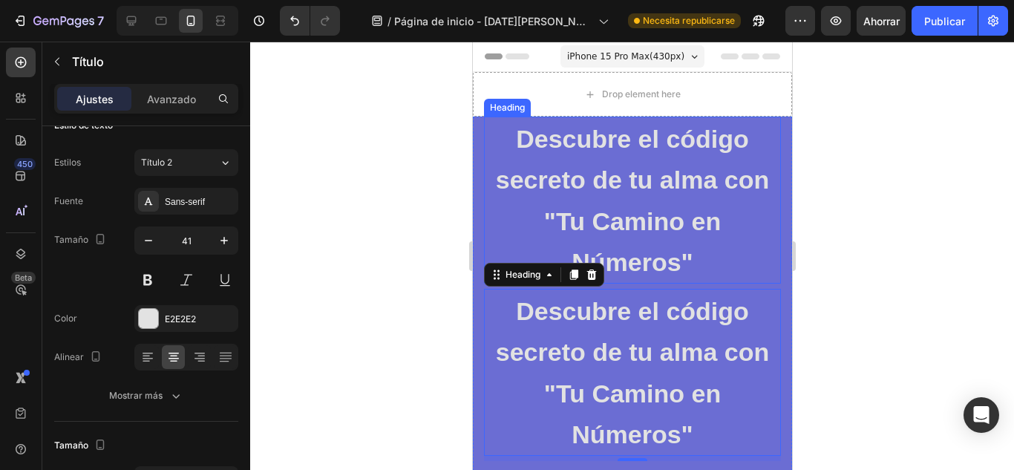
click at [510, 128] on strong "Descubre el código secreto de tu alma con" at bounding box center [631, 159] width 273 height 69
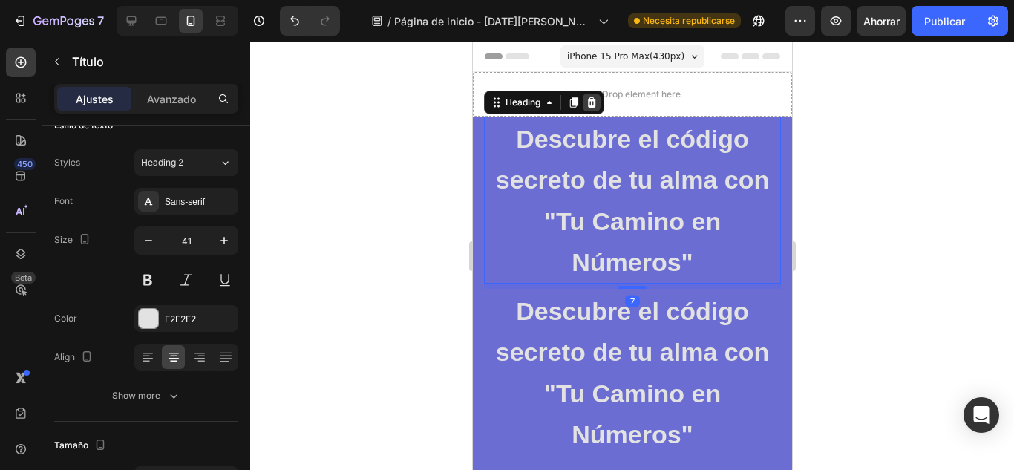
click at [594, 99] on icon at bounding box center [591, 102] width 10 height 10
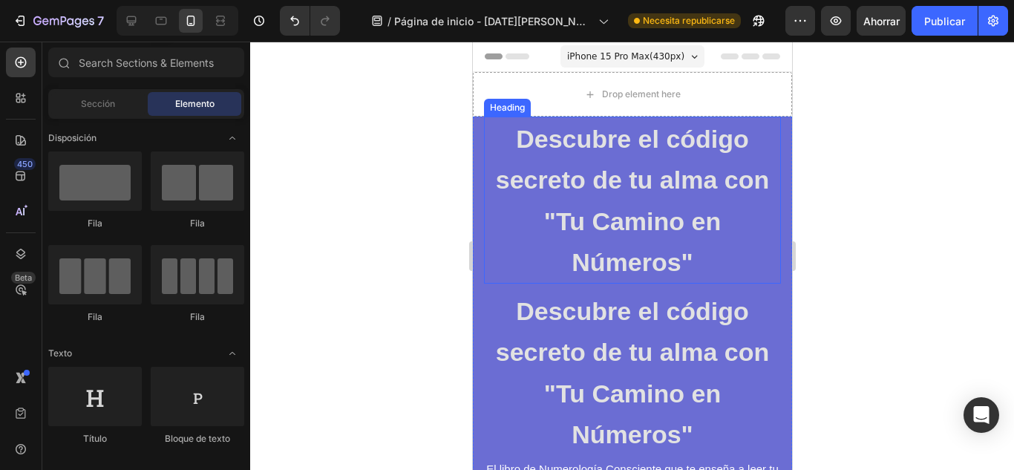
click at [502, 169] on strong "Descubre el código secreto de tu alma con" at bounding box center [631, 159] width 273 height 69
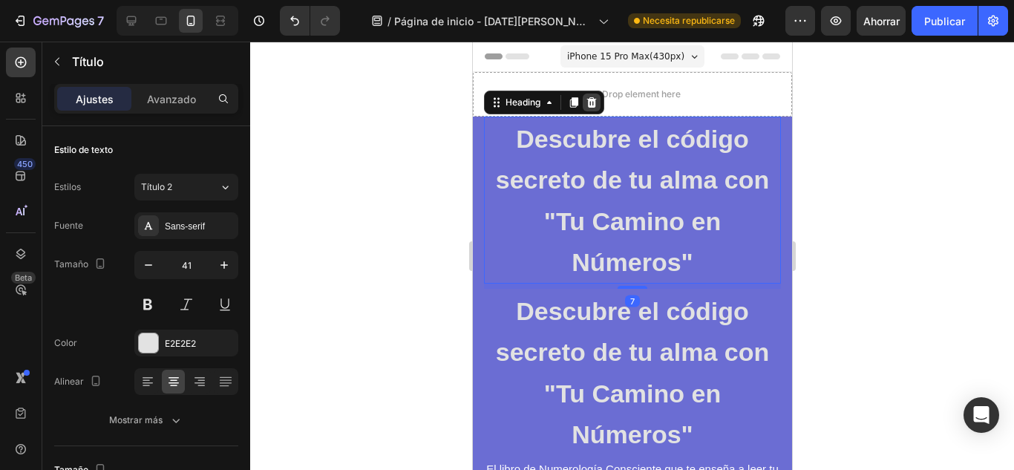
click at [591, 99] on icon at bounding box center [591, 102] width 10 height 10
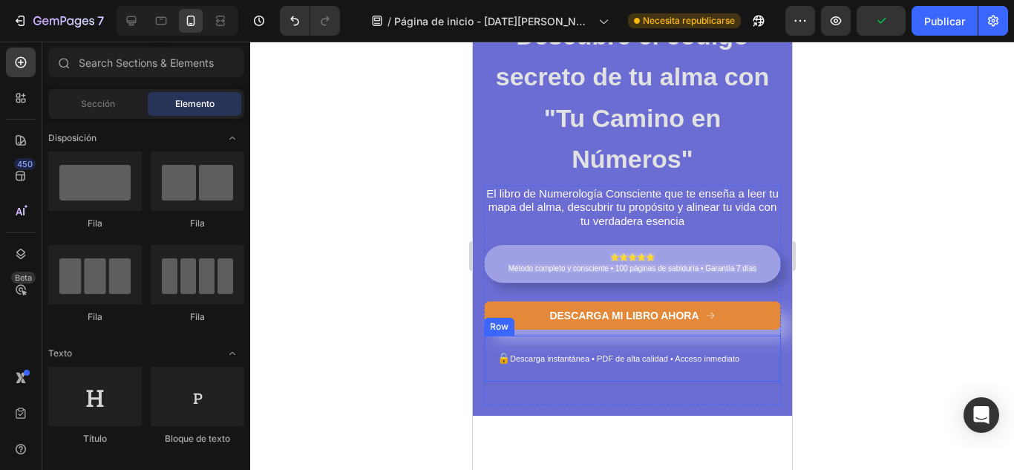
scroll to position [272, 0]
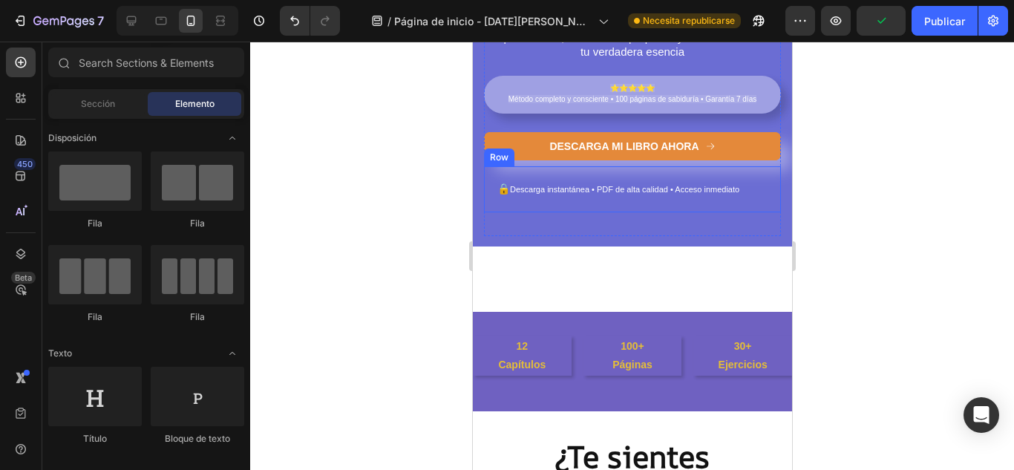
click at [735, 210] on div "🔒 Descarga instantánea • PDF de alta calidad • Acceso inmediato Text Block Row" at bounding box center [631, 189] width 297 height 46
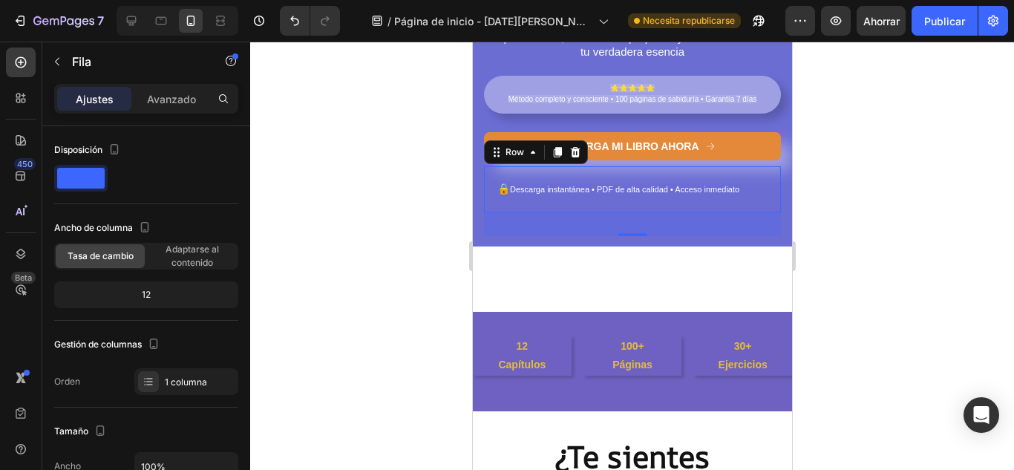
click at [695, 222] on div "32" at bounding box center [631, 224] width 297 height 24
click at [577, 152] on icon at bounding box center [575, 152] width 10 height 10
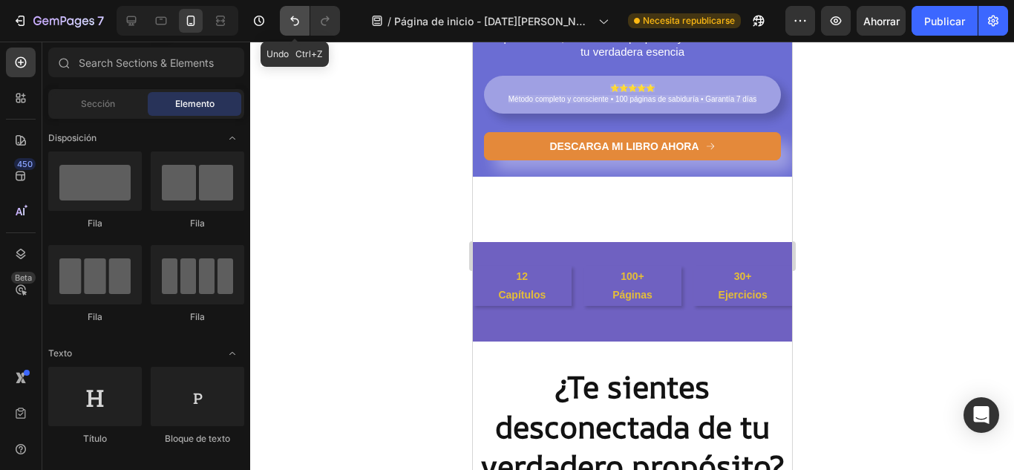
click at [292, 22] on icon "Deshacer/Rehacer" at bounding box center [294, 20] width 15 height 15
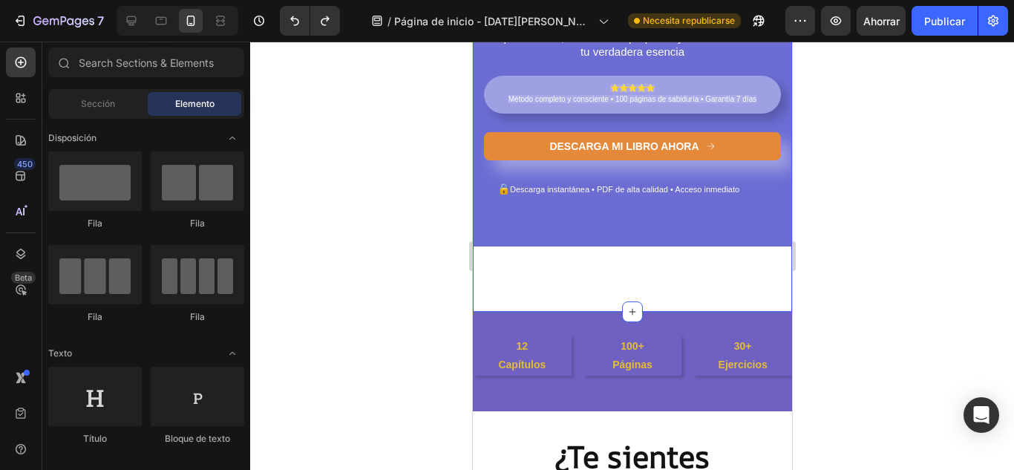
click at [537, 256] on div "Descubre el código secreto de tu alma con "Tu Camino en Números" Heading El lib…" at bounding box center [631, 32] width 319 height 464
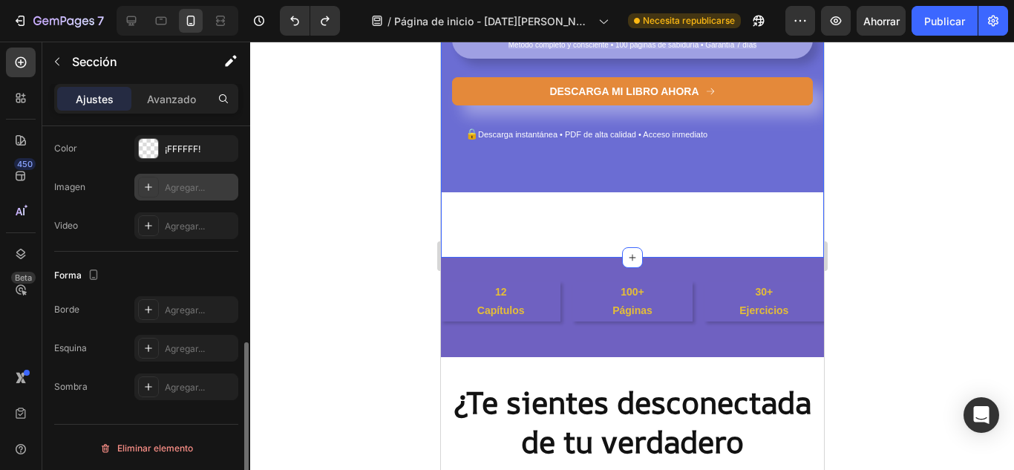
scroll to position [481, 0]
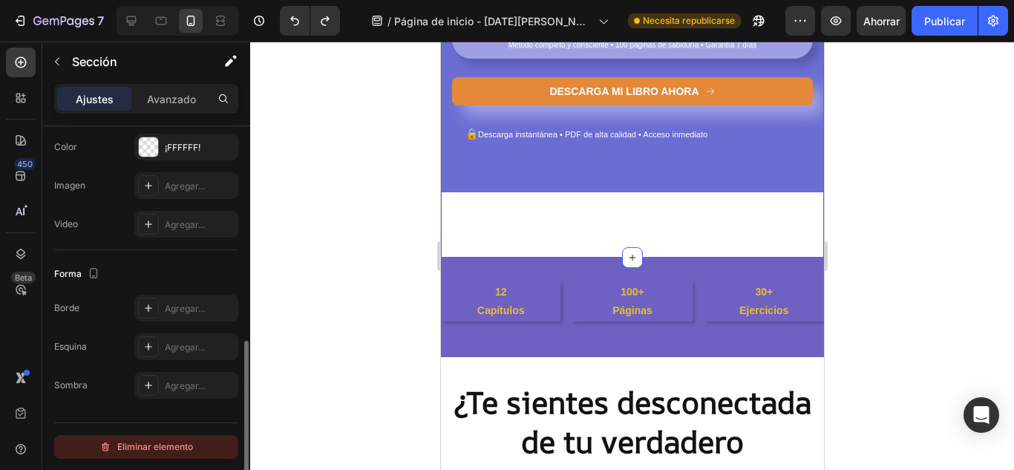
click at [198, 440] on button "Eliminar elemento" at bounding box center [146, 447] width 184 height 24
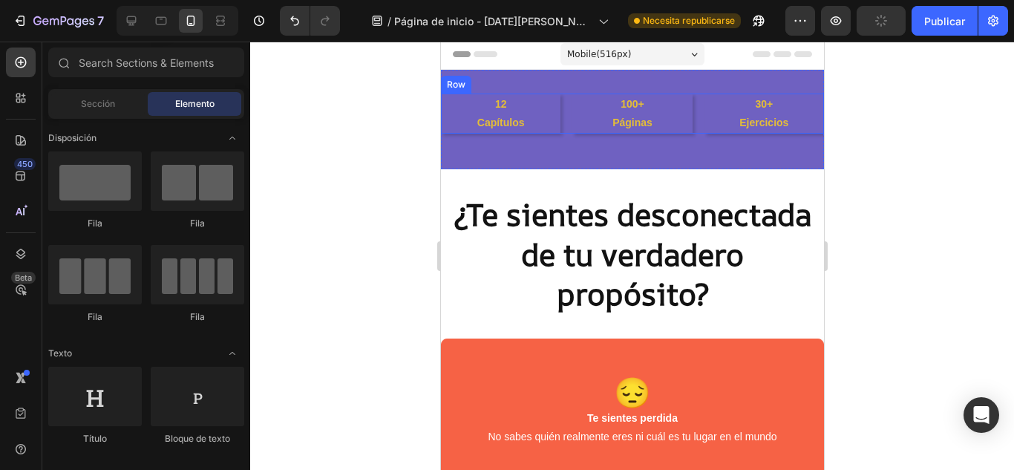
scroll to position [0, 0]
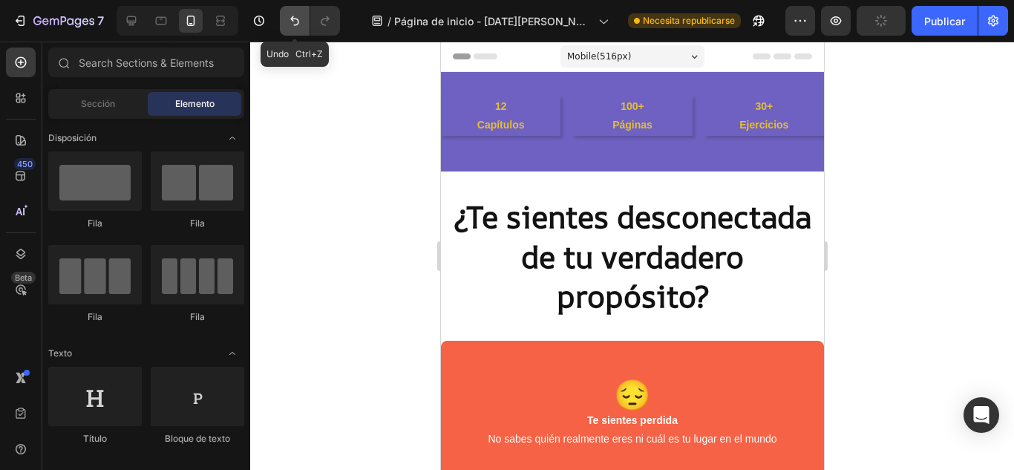
click at [291, 26] on icon "Deshacer/Rehacer" at bounding box center [294, 20] width 15 height 15
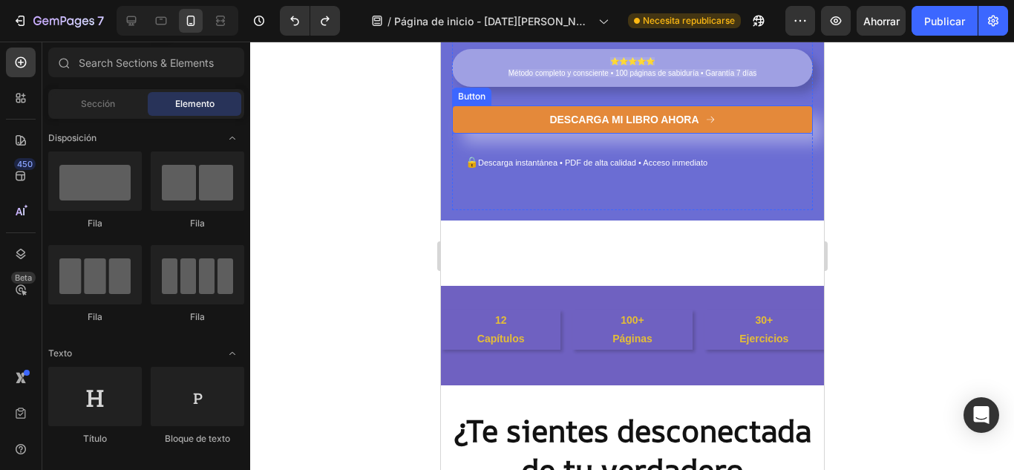
scroll to position [247, 0]
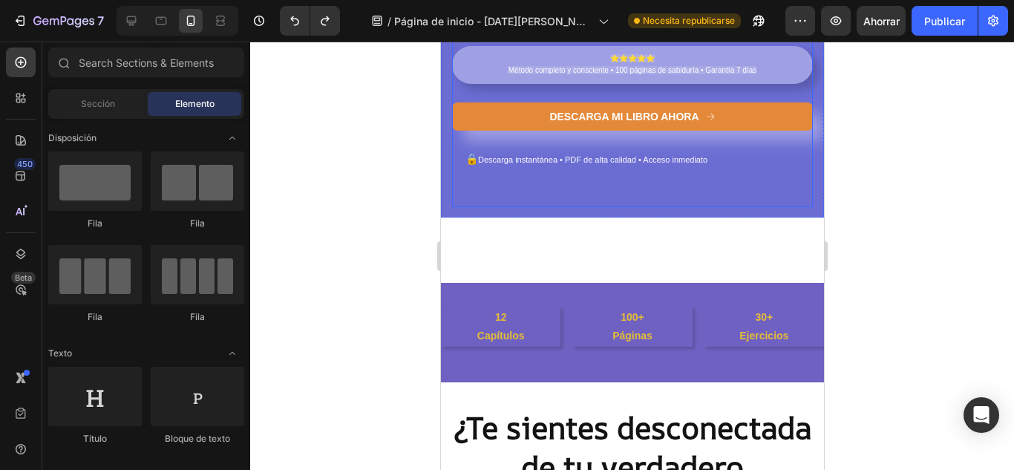
click at [556, 196] on div "El libro de Numerología Consciente que te enseña a leer tu mapa del alma, descu…" at bounding box center [631, 104] width 361 height 206
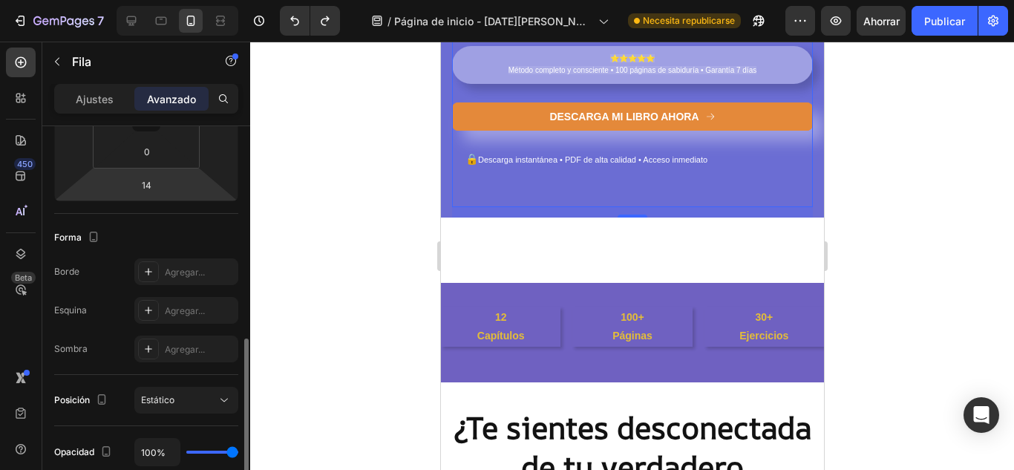
scroll to position [368, 0]
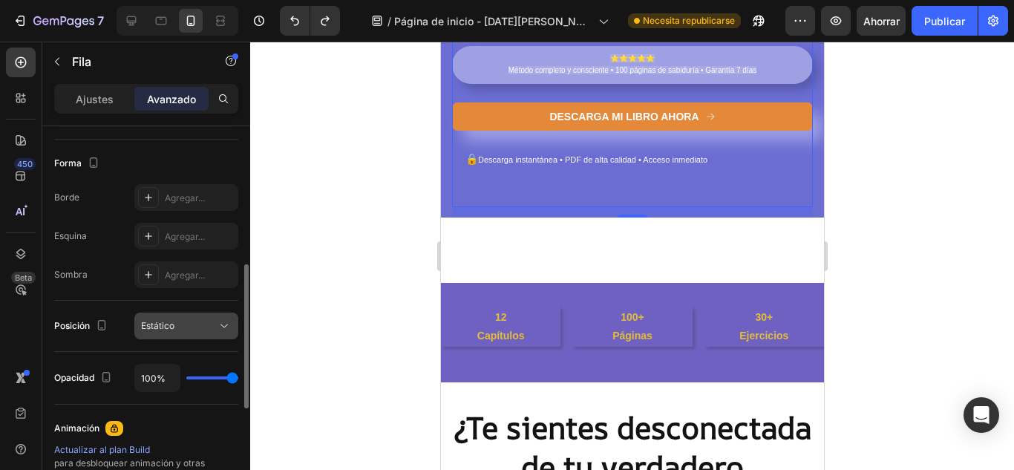
click at [197, 332] on div "Estático" at bounding box center [179, 325] width 76 height 13
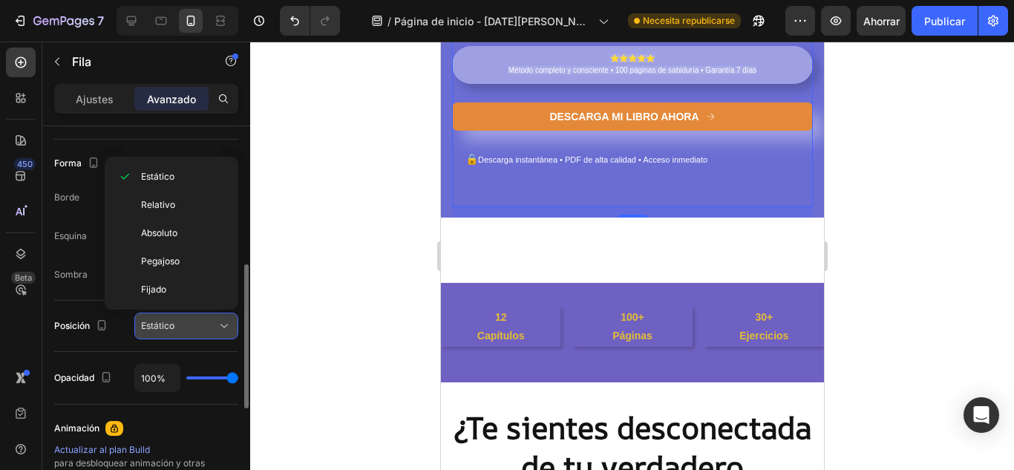
click at [174, 332] on span "Estático" at bounding box center [157, 325] width 33 height 13
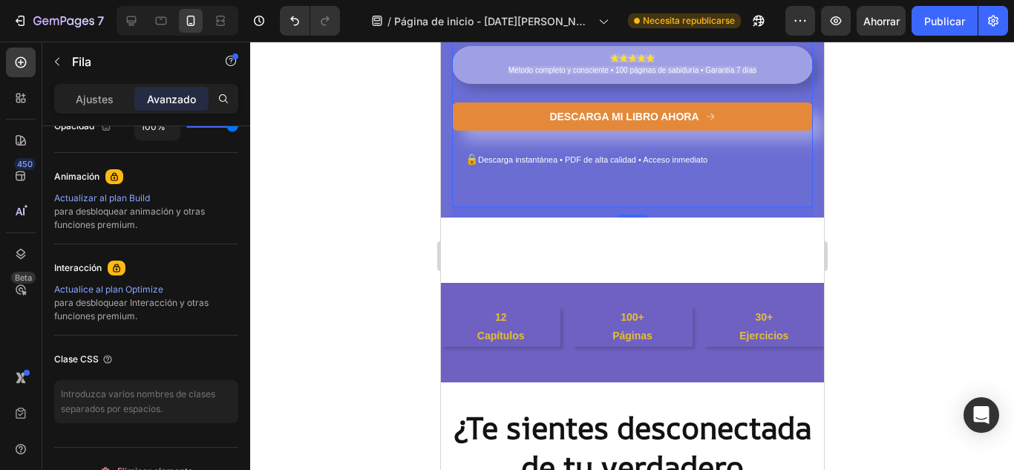
scroll to position [323, 0]
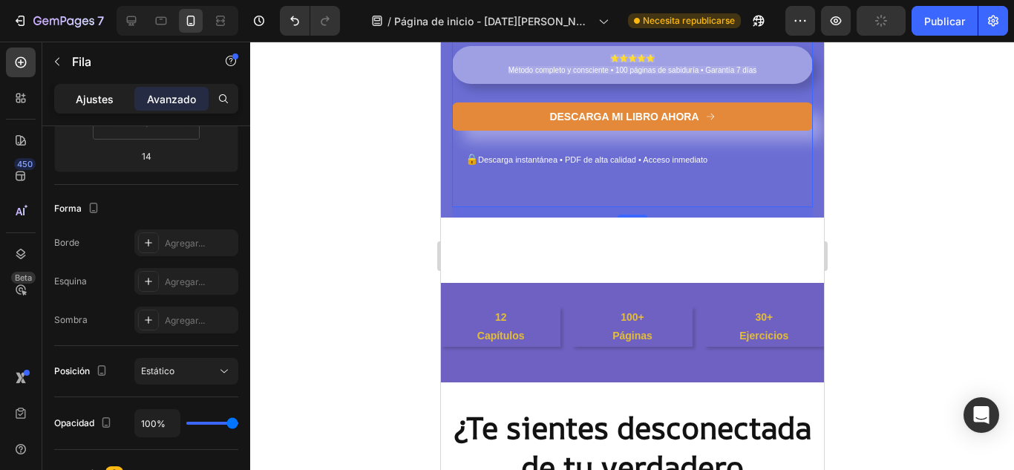
click at [98, 105] on font "Ajustes" at bounding box center [95, 99] width 38 height 13
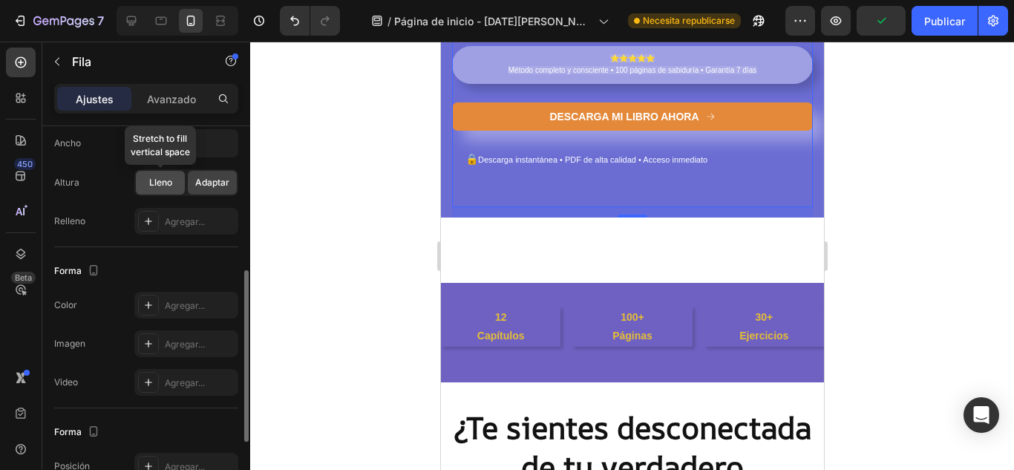
click at [166, 185] on font "Lleno" at bounding box center [160, 182] width 23 height 11
click at [210, 186] on font "Adaptar" at bounding box center [212, 182] width 34 height 11
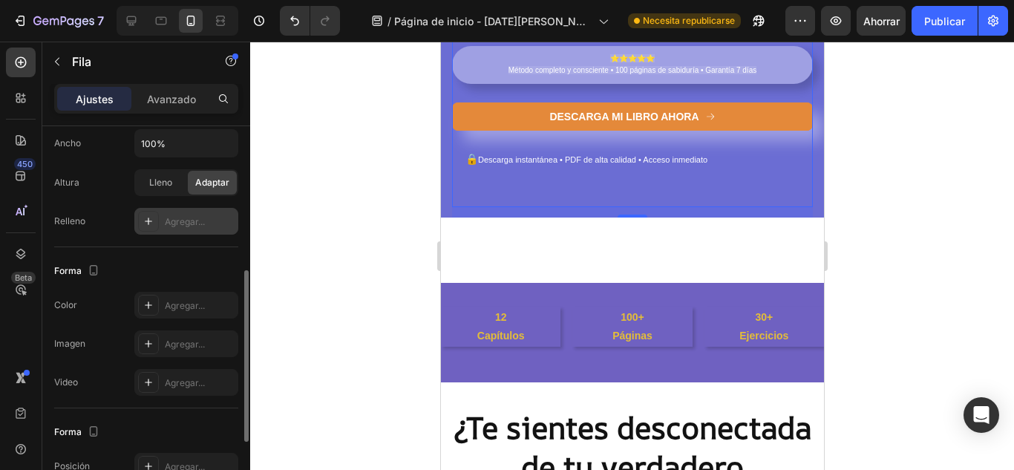
click at [200, 215] on div "Agregar..." at bounding box center [200, 221] width 70 height 13
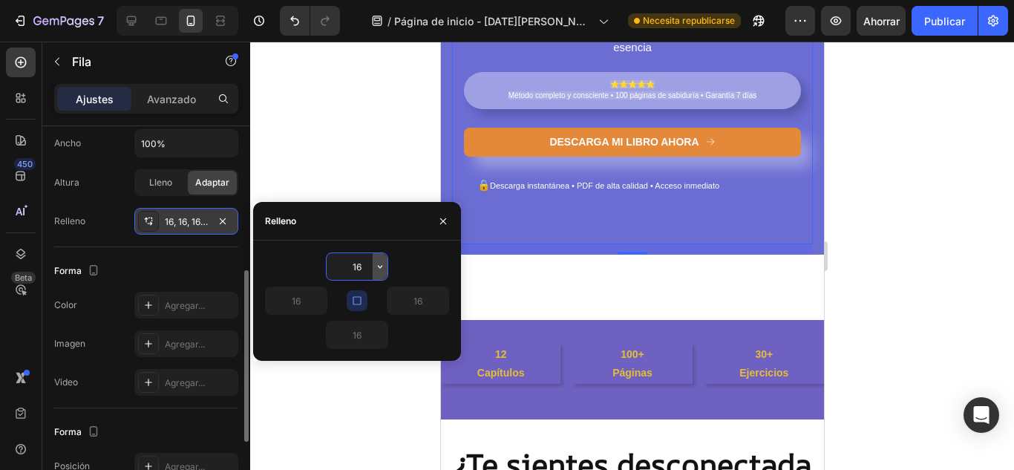
click at [381, 269] on icon "button" at bounding box center [380, 266] width 12 height 12
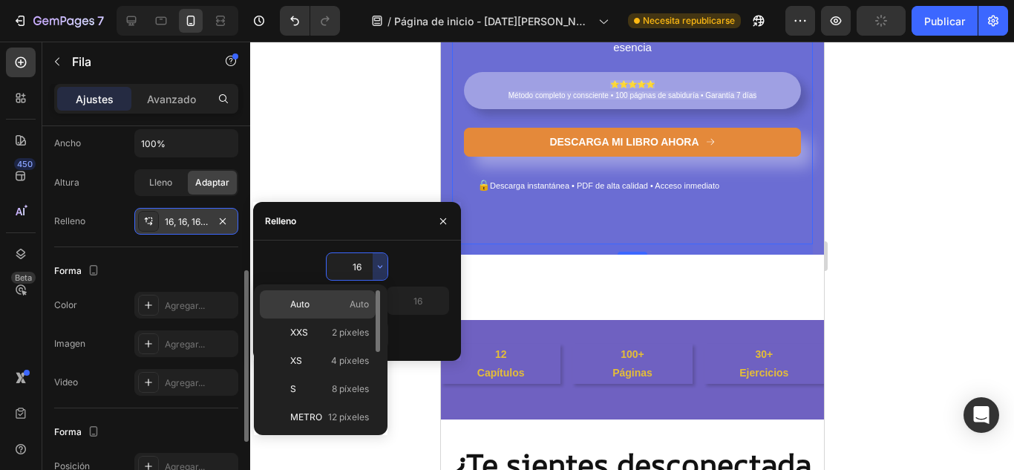
click at [364, 309] on span "Auto" at bounding box center [358, 304] width 19 height 13
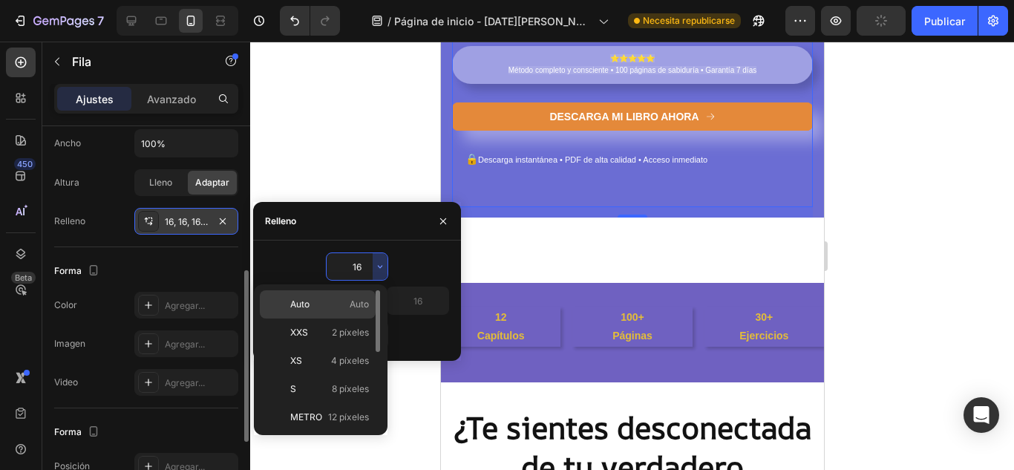
type input "Auto"
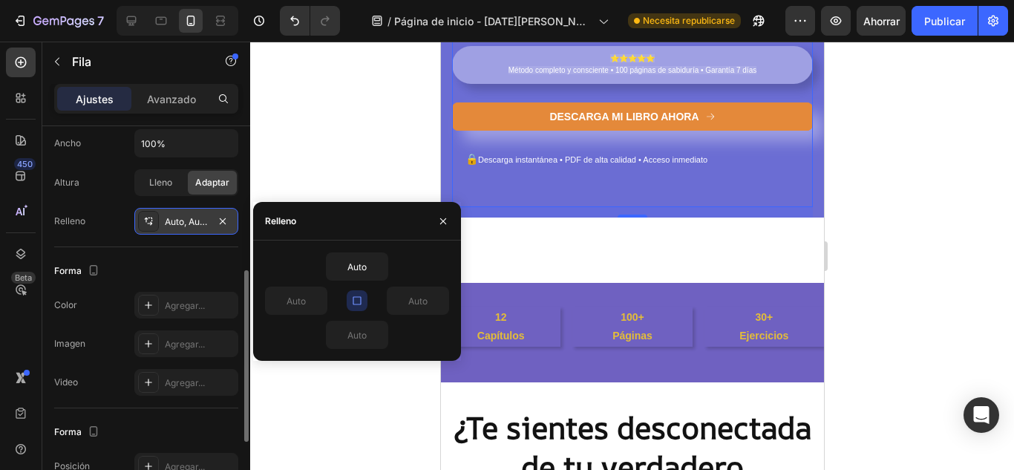
click at [183, 260] on div "Forma" at bounding box center [146, 271] width 184 height 24
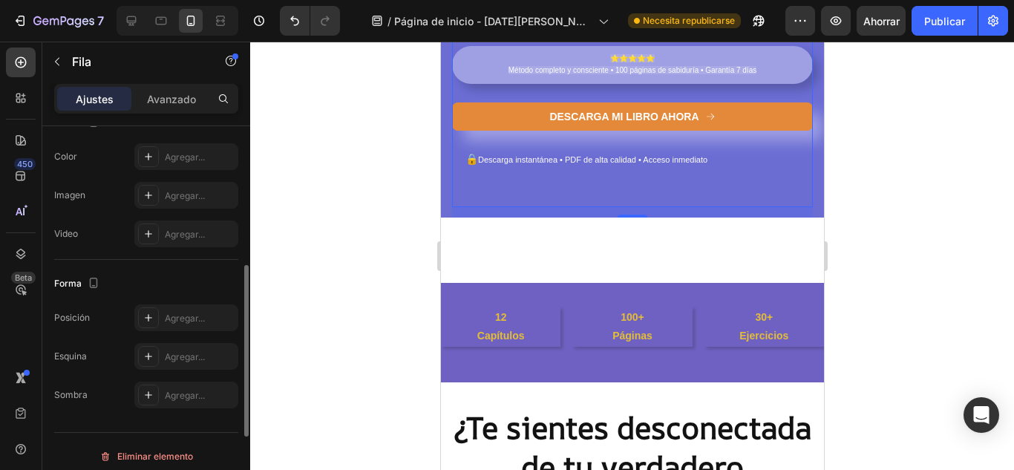
scroll to position [422, 0]
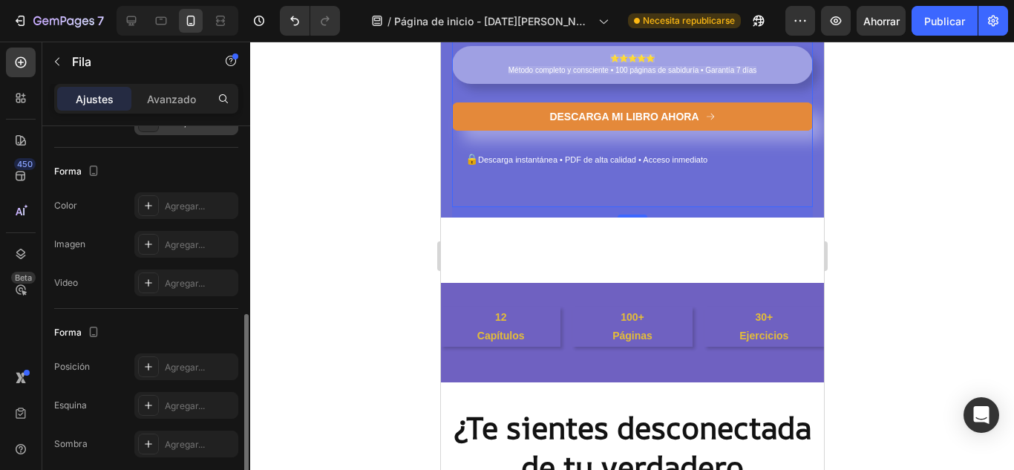
click at [181, 220] on div "Los cambios podrían quedar ocultos por el vídeo. Color Agregar... Imagen Agrega…" at bounding box center [146, 244] width 184 height 104
click at [186, 214] on div "Agregar..." at bounding box center [186, 205] width 104 height 27
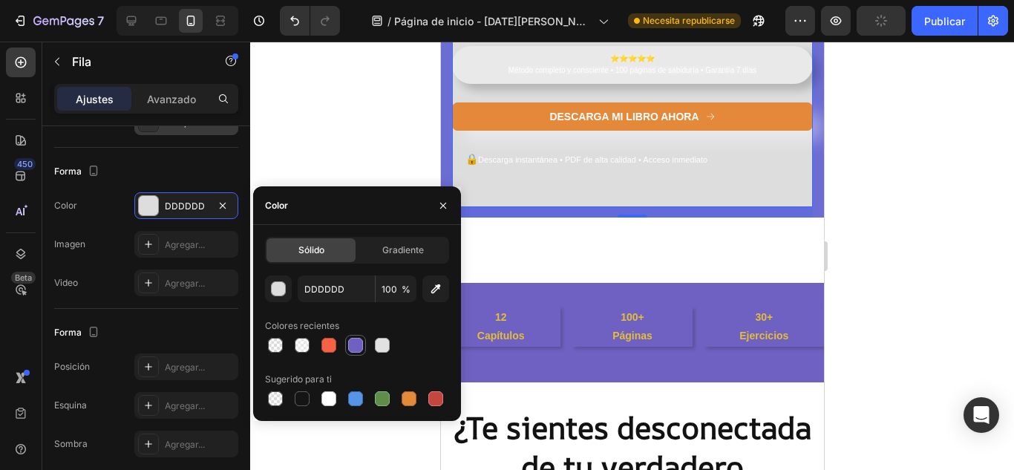
click at [358, 348] on div at bounding box center [355, 345] width 15 height 15
type input "6F61C1"
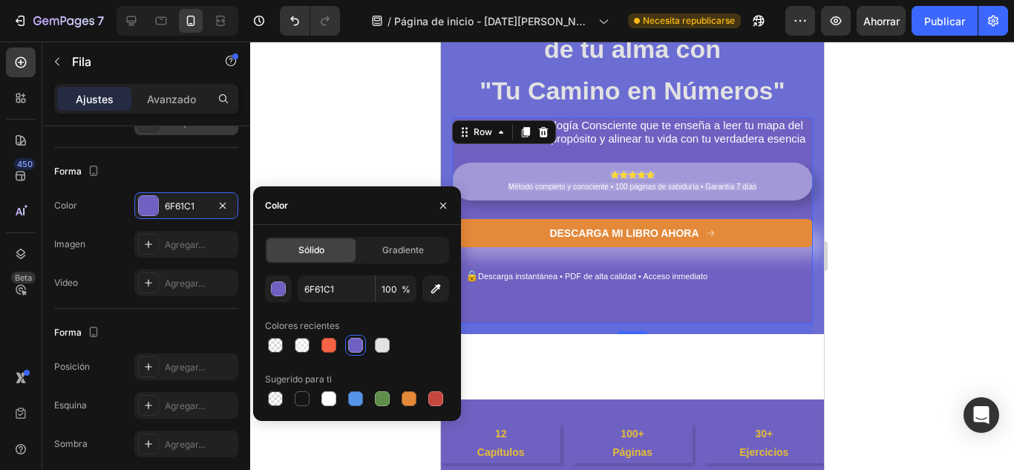
scroll to position [124, 0]
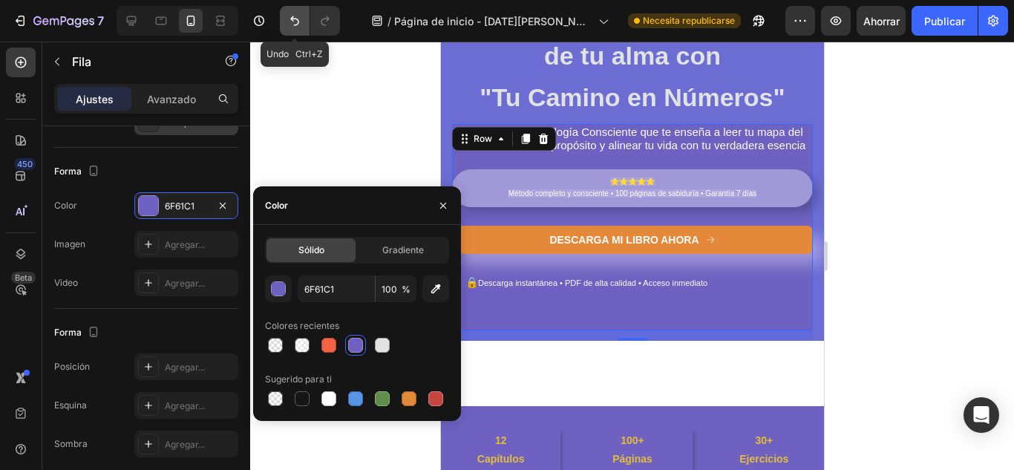
click at [295, 19] on icon "Deshacer/Rehacer" at bounding box center [294, 21] width 9 height 10
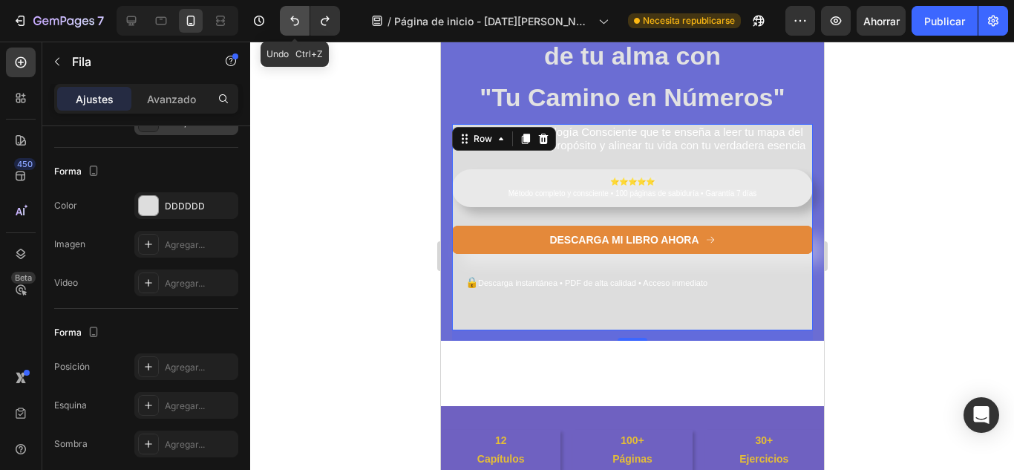
click at [295, 19] on icon "Deshacer/Rehacer" at bounding box center [294, 21] width 9 height 10
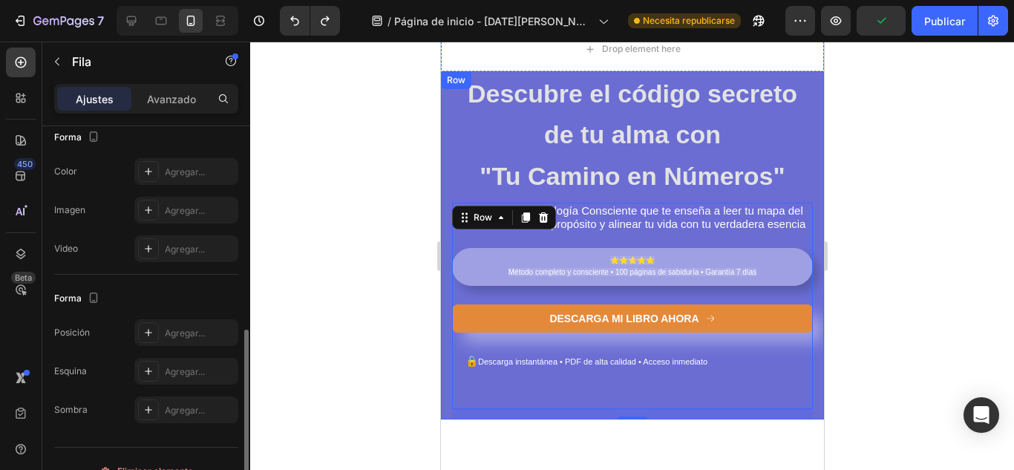
scroll to position [24, 0]
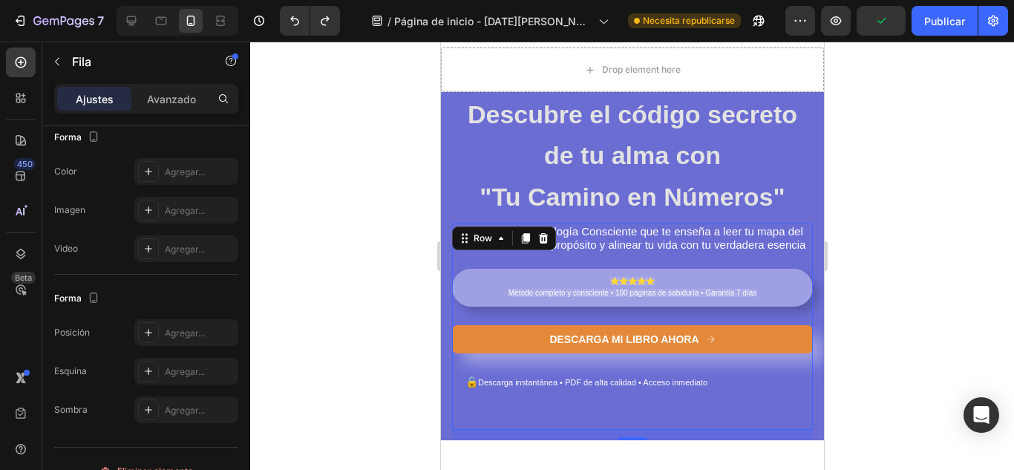
click at [497, 256] on div "El libro de Numerología Consciente que te enseña a leer tu mapa del alma, descu…" at bounding box center [631, 326] width 361 height 206
click at [501, 246] on div "Row" at bounding box center [482, 238] width 54 height 18
click at [481, 396] on div "🔒 Descarga instantánea • PDF de alta calidad • Acceso inmediato Text Block Row" at bounding box center [631, 382] width 361 height 46
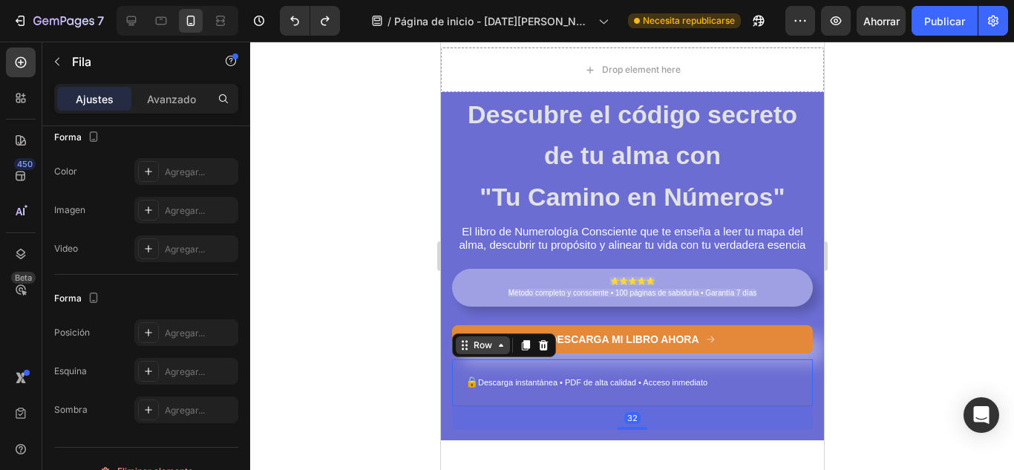
click at [502, 351] on icon at bounding box center [500, 345] width 12 height 12
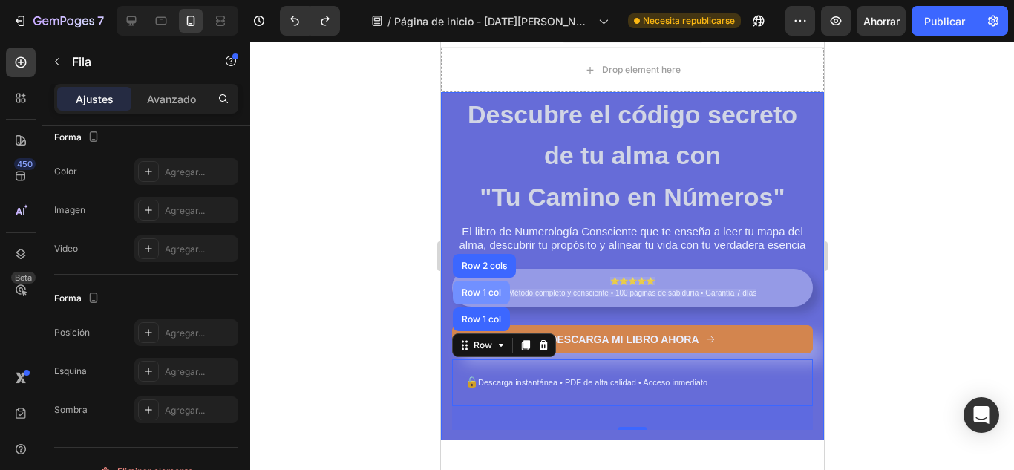
click at [489, 285] on div "Row 1 col" at bounding box center [480, 292] width 57 height 24
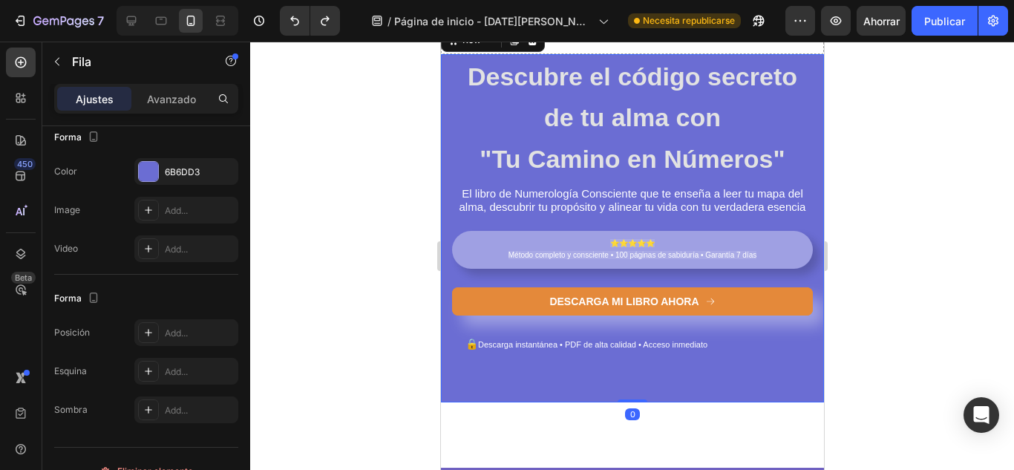
scroll to position [124, 0]
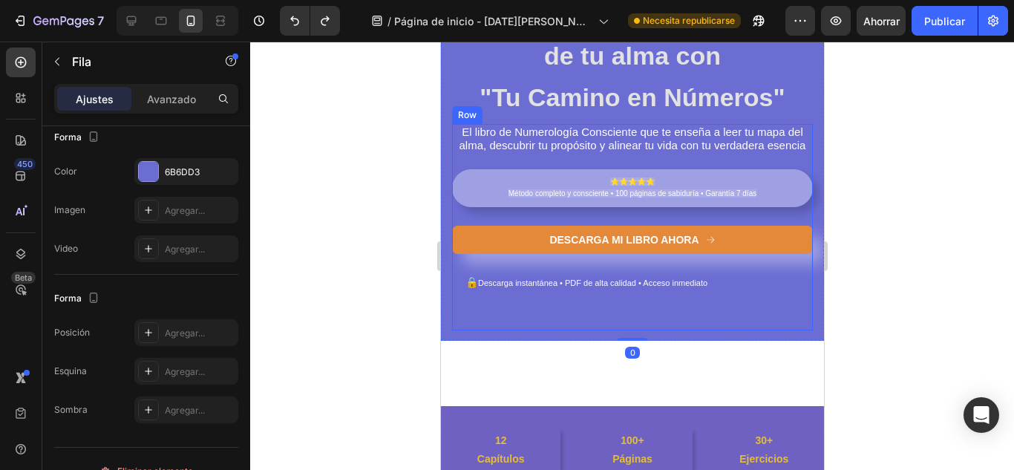
click at [486, 313] on div "El libro de Numerología Consciente que te enseña a leer tu mapa del alma, descu…" at bounding box center [631, 227] width 361 height 206
click at [602, 333] on div "14" at bounding box center [631, 335] width 361 height 10
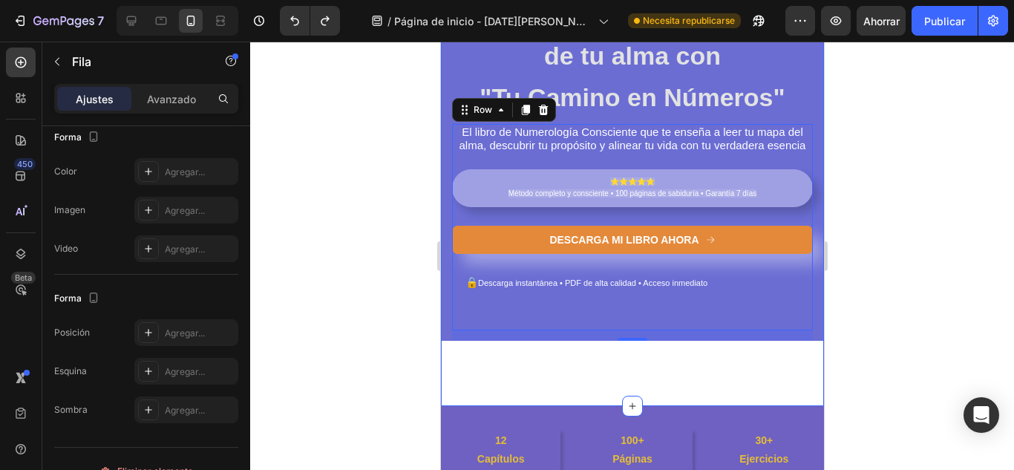
drag, startPoint x: 608, startPoint y: 339, endPoint x: 617, endPoint y: 364, distance: 26.8
click at [617, 364] on div "Descubre el código secreto de tu alma con "Tu Camino en Números" Heading El lib…" at bounding box center [631, 177] width 383 height 458
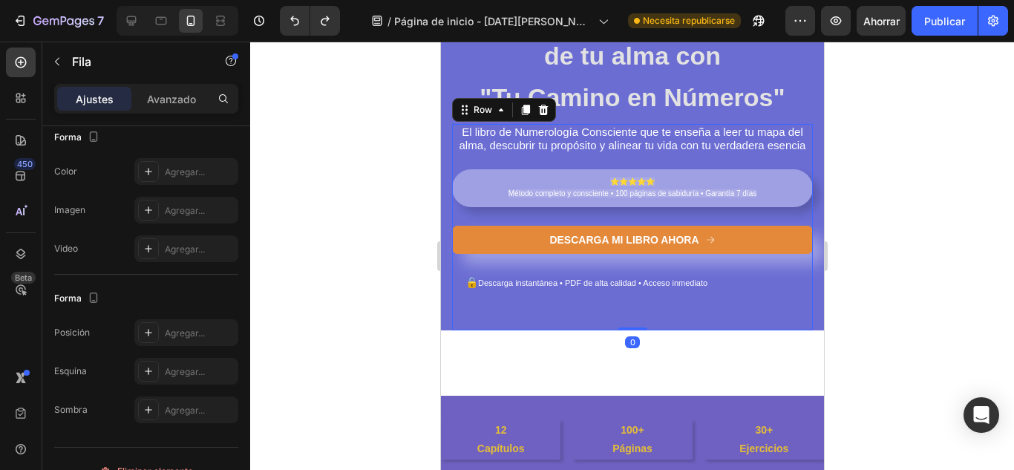
drag, startPoint x: 628, startPoint y: 338, endPoint x: 619, endPoint y: 277, distance: 61.6
click at [619, 277] on div "El libro de Numerología Consciente que te enseña a leer tu mapa del alma, descu…" at bounding box center [631, 227] width 361 height 206
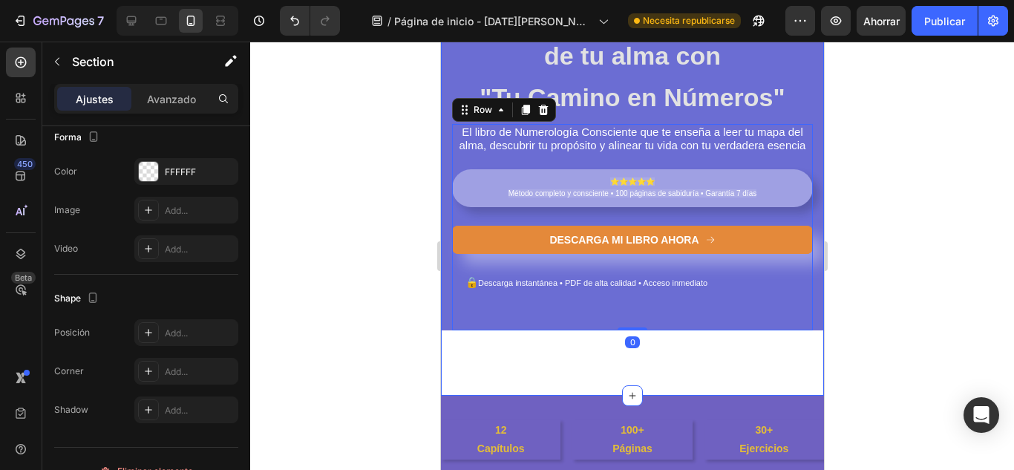
click at [673, 209] on div "Descubre el código secreto de tu alma con "Tu Camino en Números" Heading El lib…" at bounding box center [631, 171] width 383 height 447
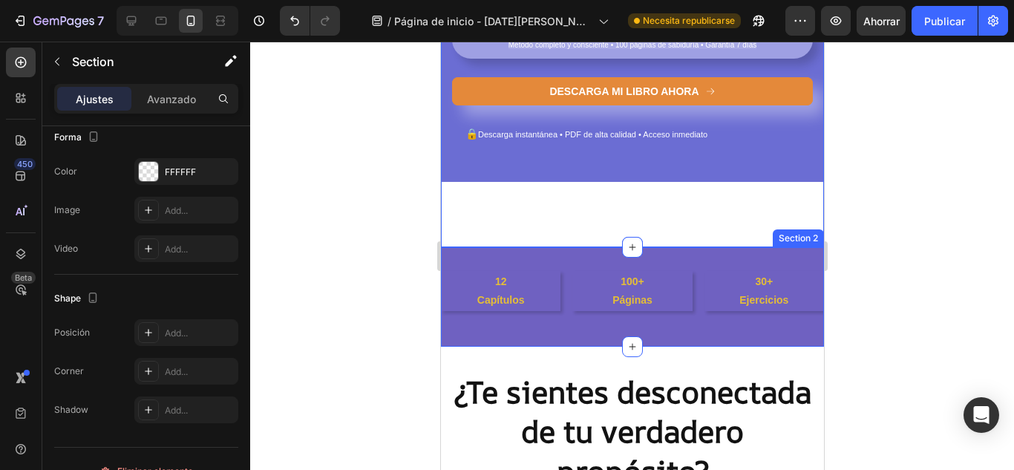
scroll to position [0, 0]
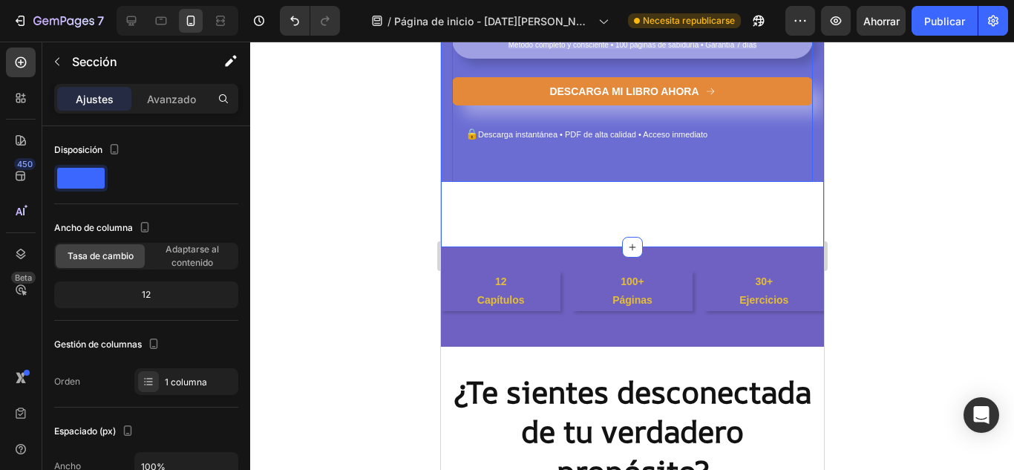
drag, startPoint x: 625, startPoint y: 243, endPoint x: 630, endPoint y: 178, distance: 64.7
click at [630, 178] on div "Descubre el código secreto de tu alma con "Tu Camino en Números" Heading El lib…" at bounding box center [631, 402] width 383 height 1205
click at [625, 249] on icon at bounding box center [631, 247] width 12 height 12
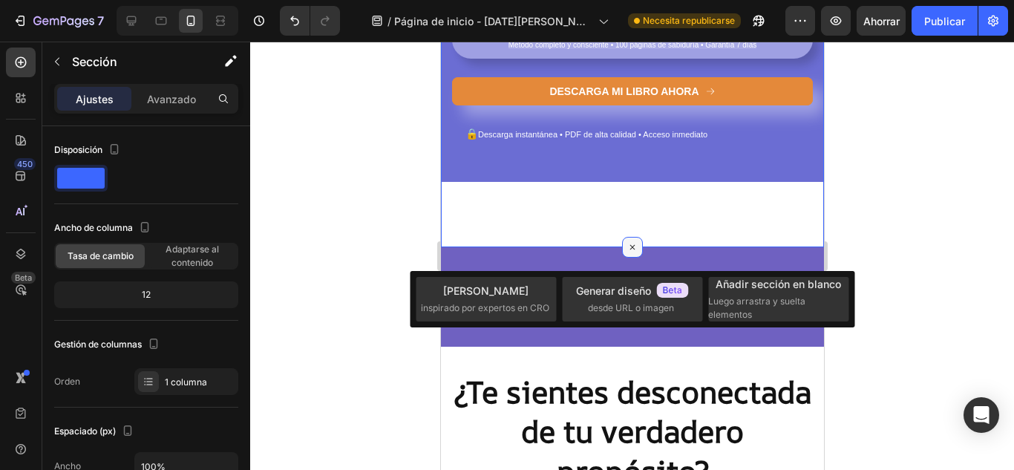
click at [623, 249] on icon at bounding box center [631, 246] width 17 height 17
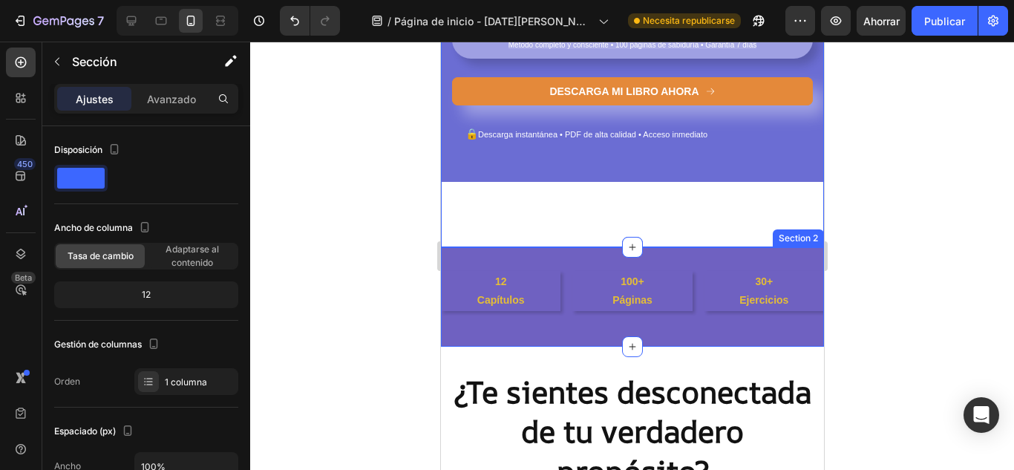
click at [584, 255] on div "12 Capítulos Text Block 100+ Páginas Text Block 30+ Ejercicios Text Block Row S…" at bounding box center [631, 296] width 383 height 99
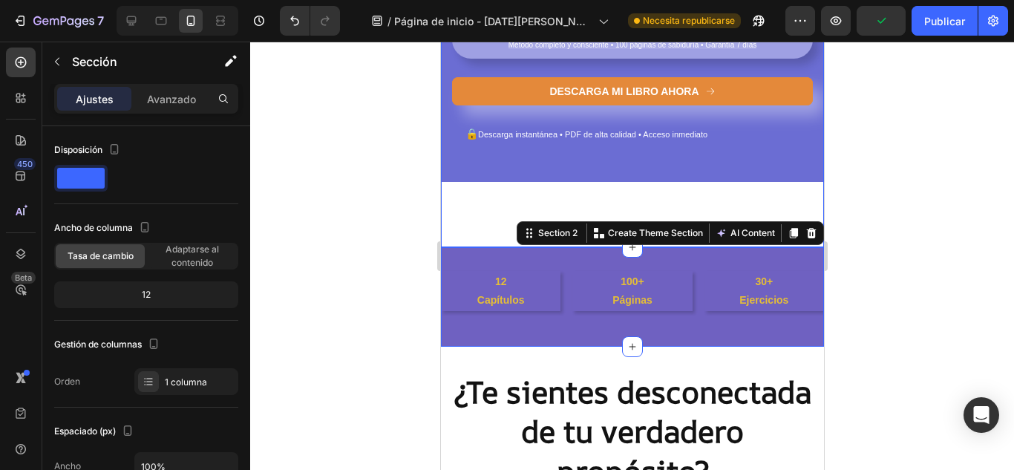
click at [479, 227] on div "Descubre el código secreto de tu alma con "Tu Camino en Números" Heading El lib…" at bounding box center [631, 23] width 383 height 447
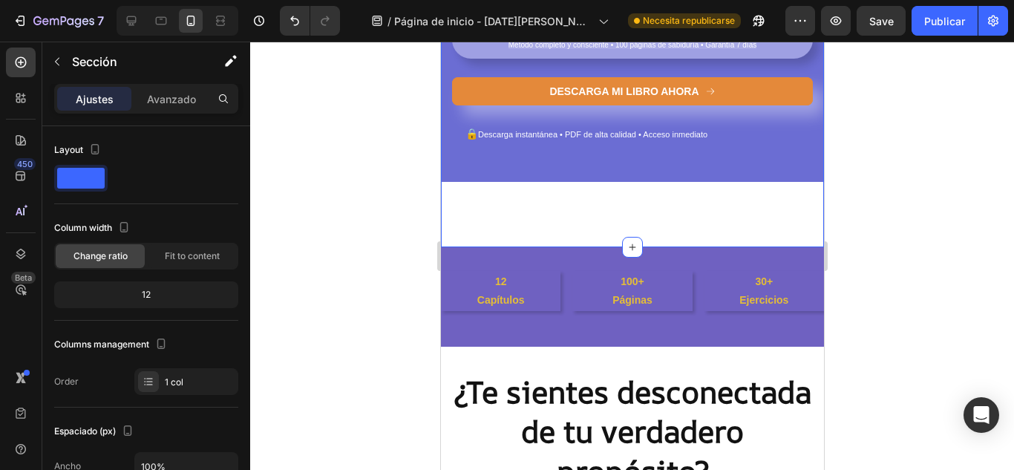
click at [479, 227] on div "Descubre el código secreto de tu alma con "Tu Camino en Números" Heading El lib…" at bounding box center [631, 23] width 383 height 447
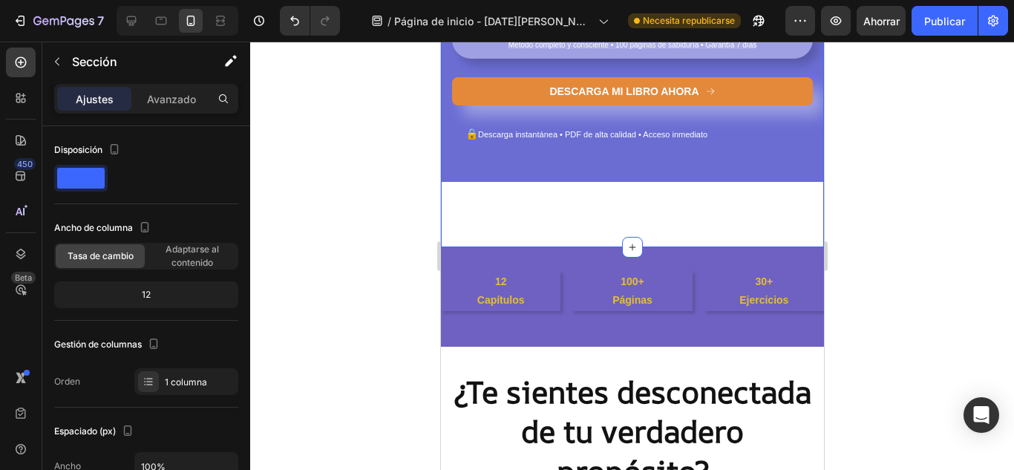
click at [479, 227] on div "Descubre el código secreto de tu alma con "Tu Camino en Números" Heading El lib…" at bounding box center [631, 23] width 383 height 447
click at [196, 386] on font "1 columna" at bounding box center [186, 381] width 42 height 11
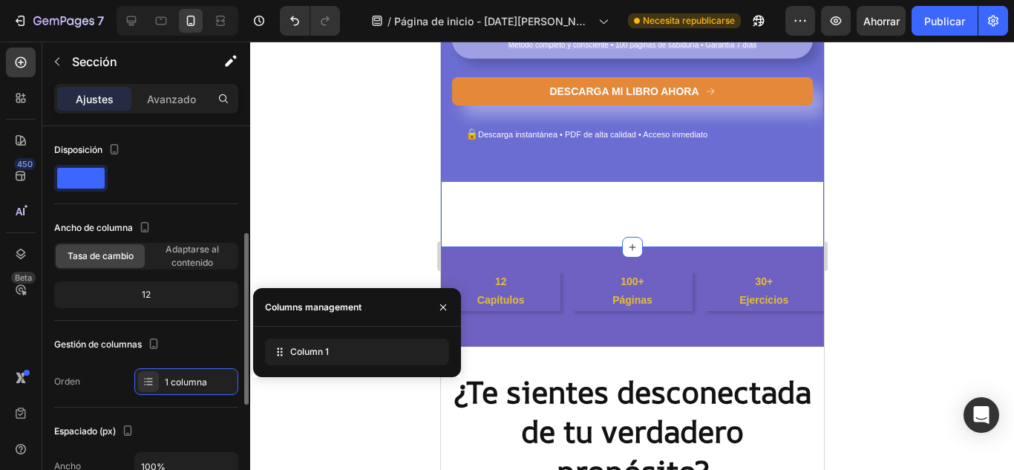
scroll to position [74, 0]
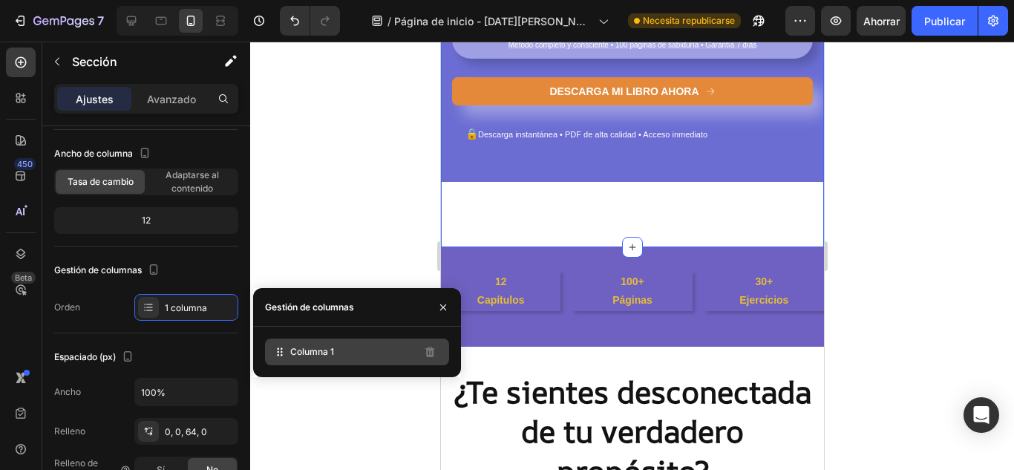
click at [352, 353] on div "Columna 1" at bounding box center [357, 351] width 184 height 27
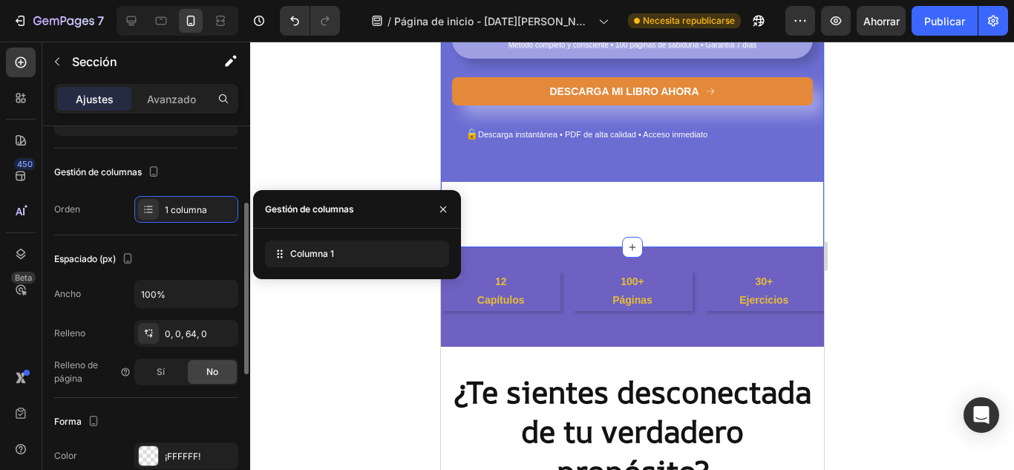
scroll to position [172, 0]
click at [157, 372] on font "Sí" at bounding box center [161, 371] width 8 height 11
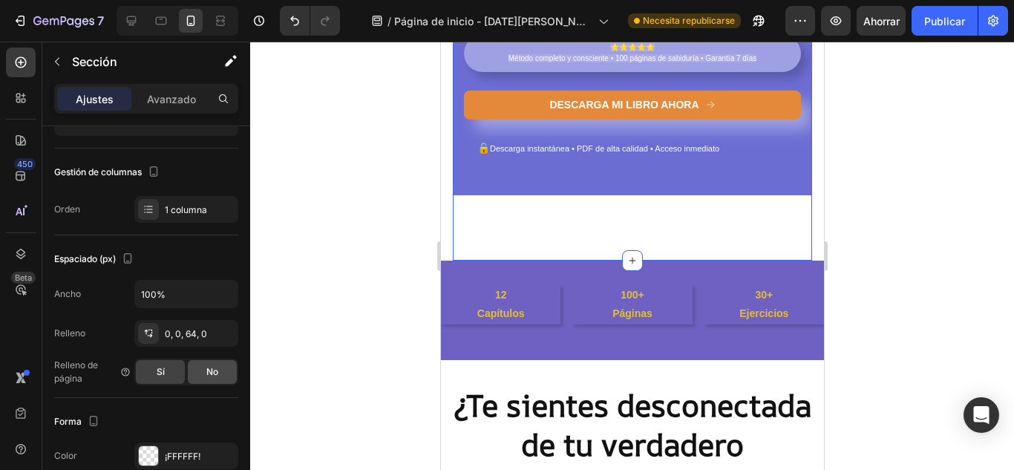
click at [210, 377] on span "No" at bounding box center [212, 371] width 12 height 13
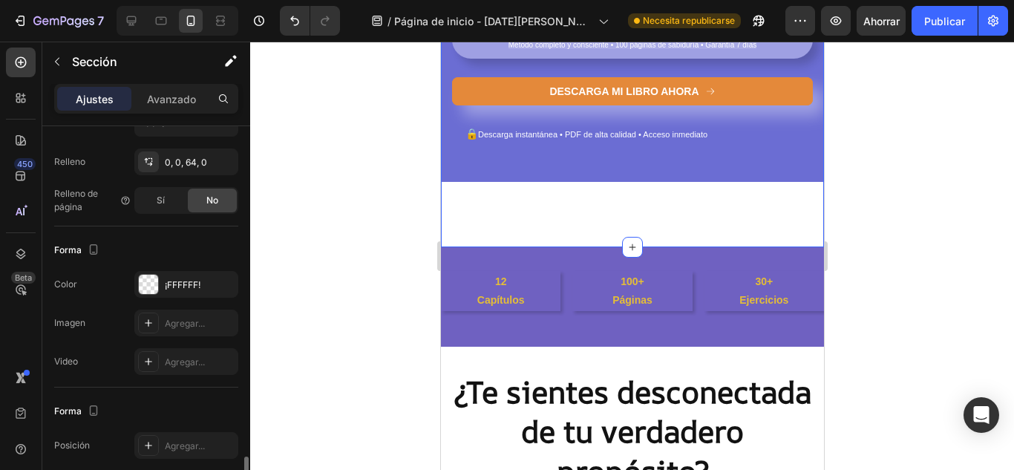
scroll to position [481, 0]
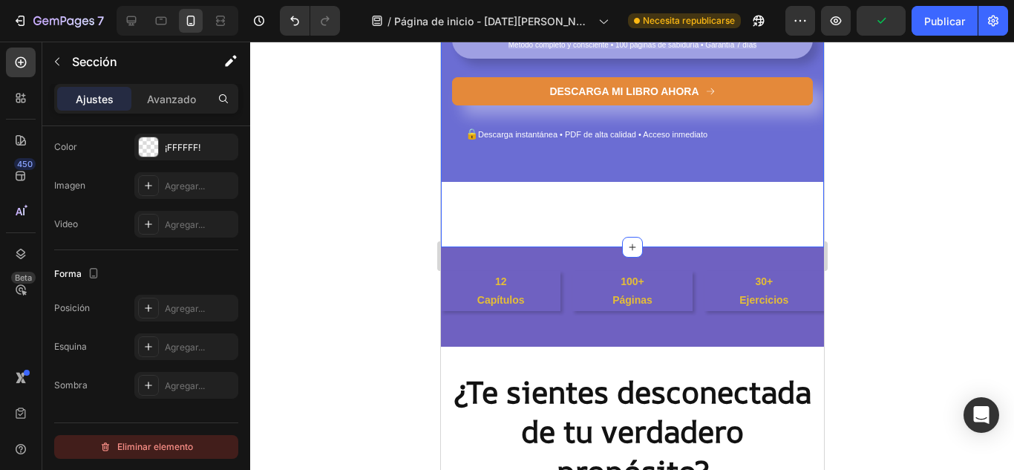
click at [191, 445] on font "Eliminar elemento" at bounding box center [155, 446] width 76 height 11
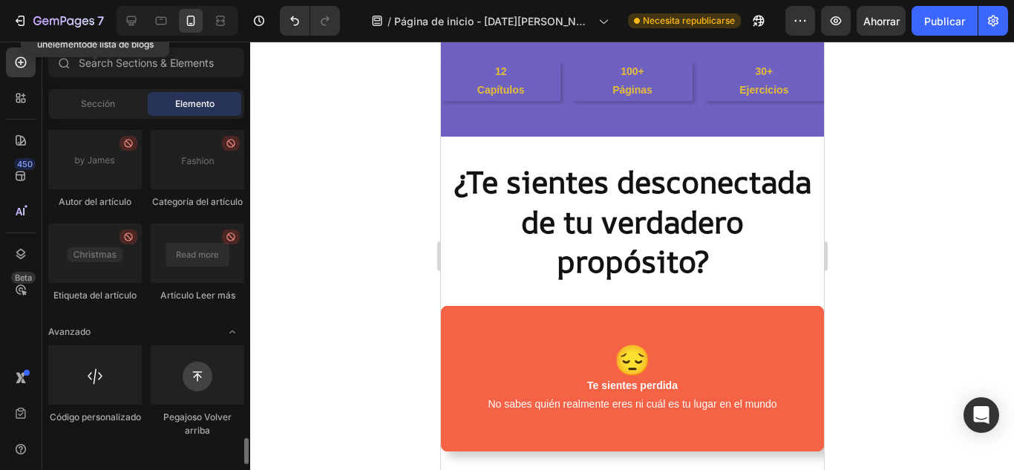
scroll to position [50, 0]
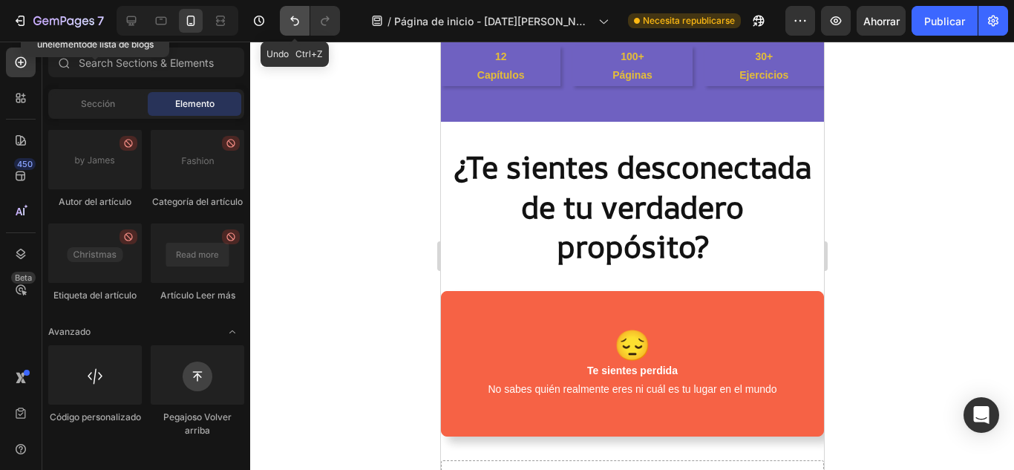
click at [294, 21] on icon "Deshacer/Rehacer" at bounding box center [294, 20] width 15 height 15
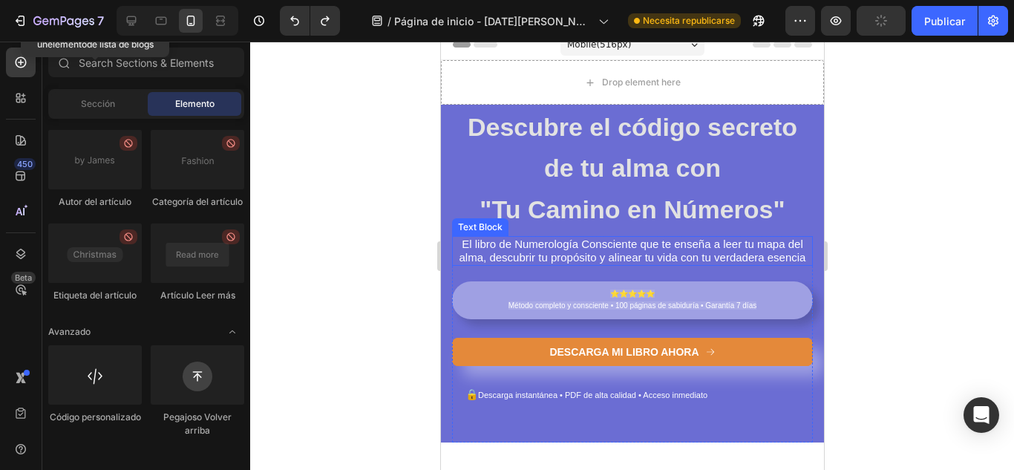
scroll to position [0, 0]
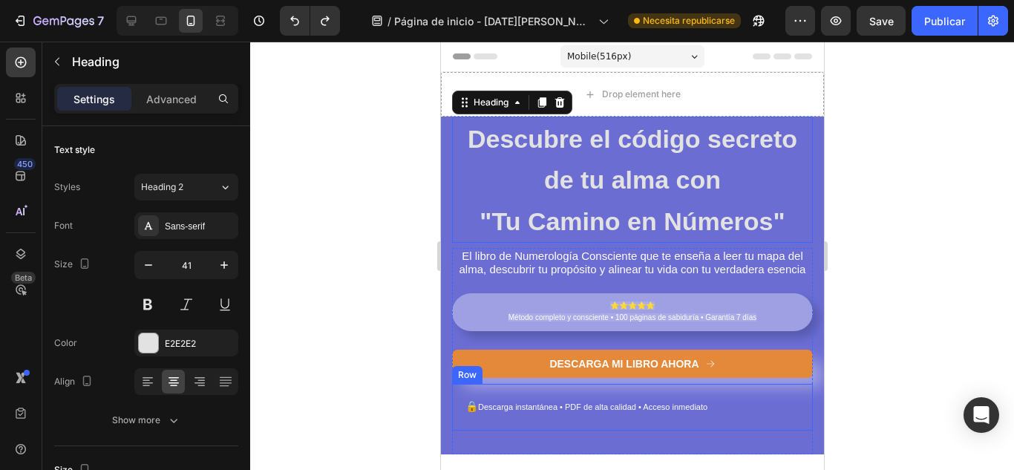
drag, startPoint x: 452, startPoint y: 130, endPoint x: 746, endPoint y: 388, distance: 391.7
click at [746, 388] on div "Descubre el código secreto de tu alma con "Tu Camino en Números" Heading 0 El l…" at bounding box center [631, 285] width 361 height 338
click at [448, 149] on div "Descubre el código secreto de tu alma con "Tu Camino en Números" Heading 7 El l…" at bounding box center [631, 285] width 383 height 338
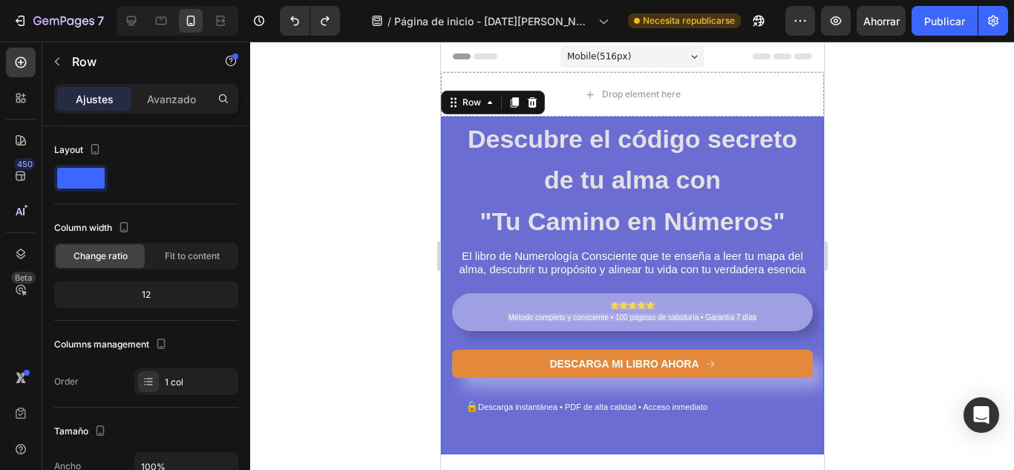
click at [448, 149] on div "Descubre el código secreto de tu alma con "Tu Camino en Números" Heading El lib…" at bounding box center [631, 285] width 383 height 338
click at [459, 137] on h2 "Descubre el código secreto de tu alma con "Tu Camino en Números"" at bounding box center [631, 179] width 361 height 126
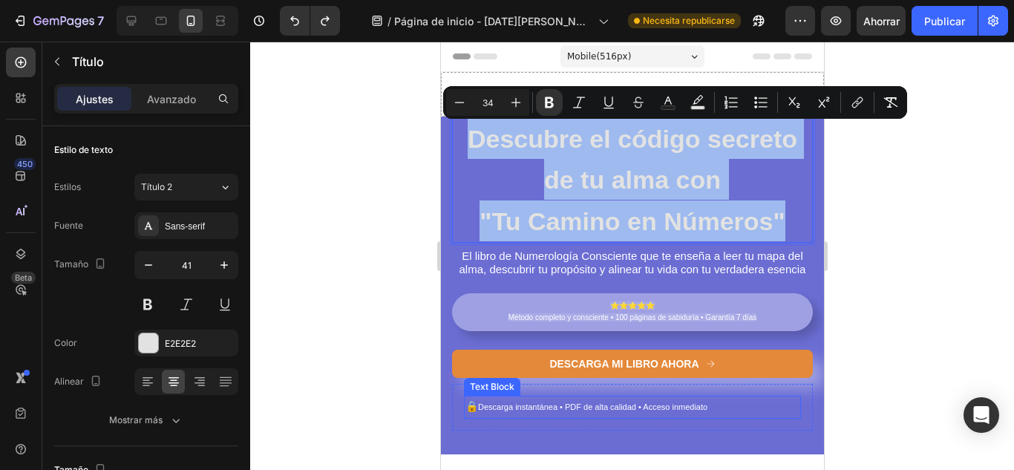
drag, startPoint x: 459, startPoint y: 137, endPoint x: 717, endPoint y: 413, distance: 376.9
click at [717, 413] on div "Descubre el código secreto de tu alma con "Tu Camino en Números" Heading 7 El l…" at bounding box center [631, 285] width 361 height 338
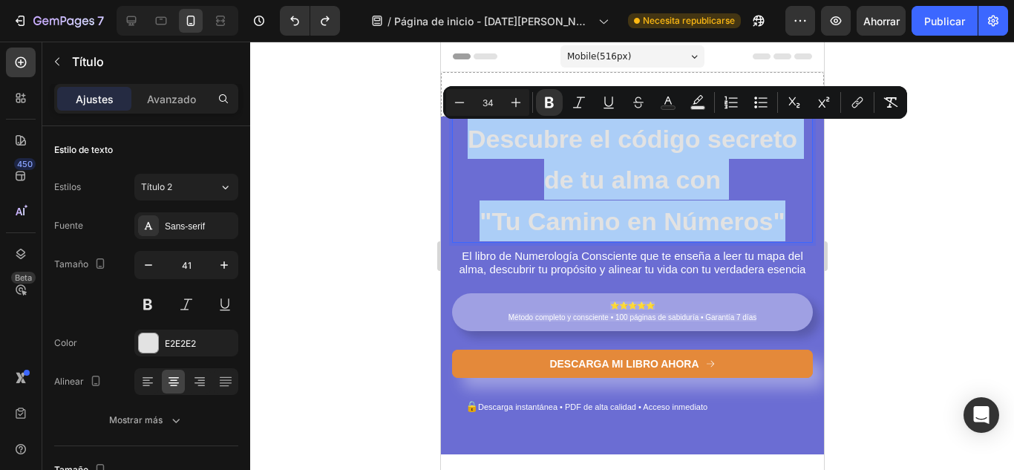
click at [387, 178] on div at bounding box center [631, 256] width 763 height 428
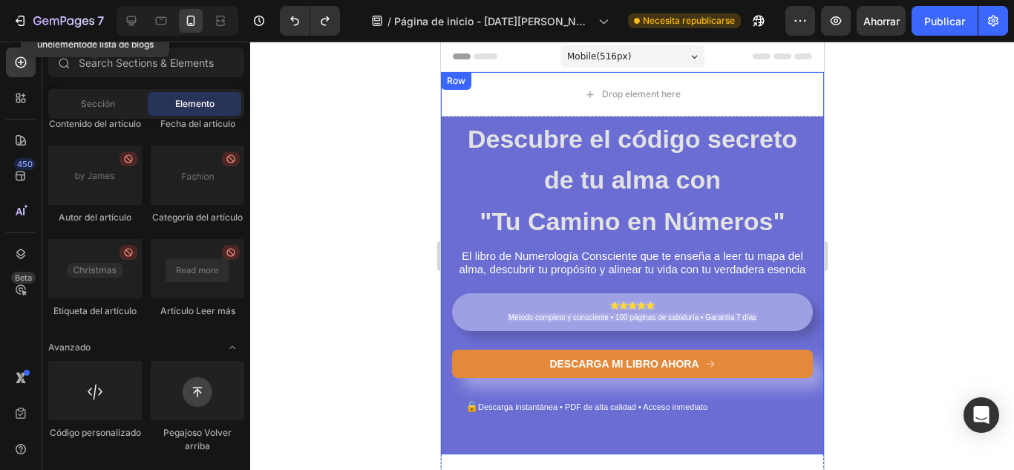
click at [459, 81] on div "Row" at bounding box center [455, 80] width 24 height 13
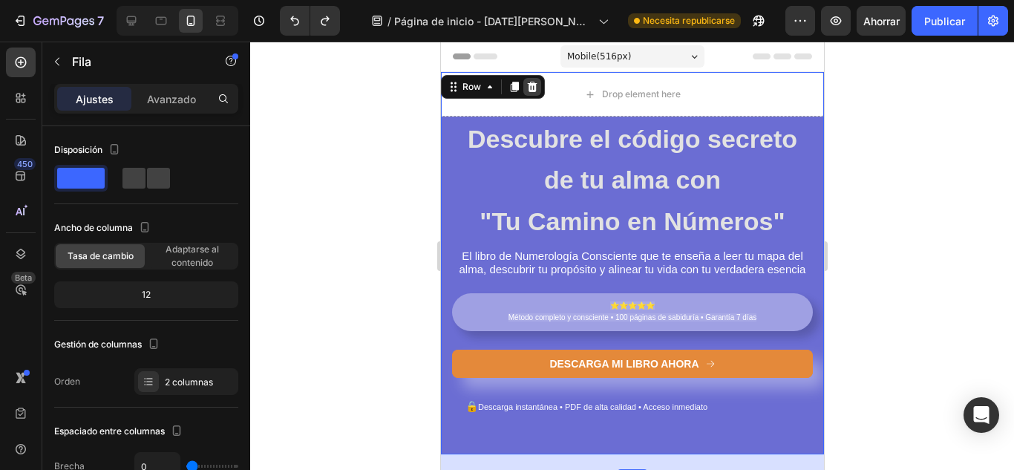
click at [531, 90] on icon at bounding box center [532, 87] width 10 height 10
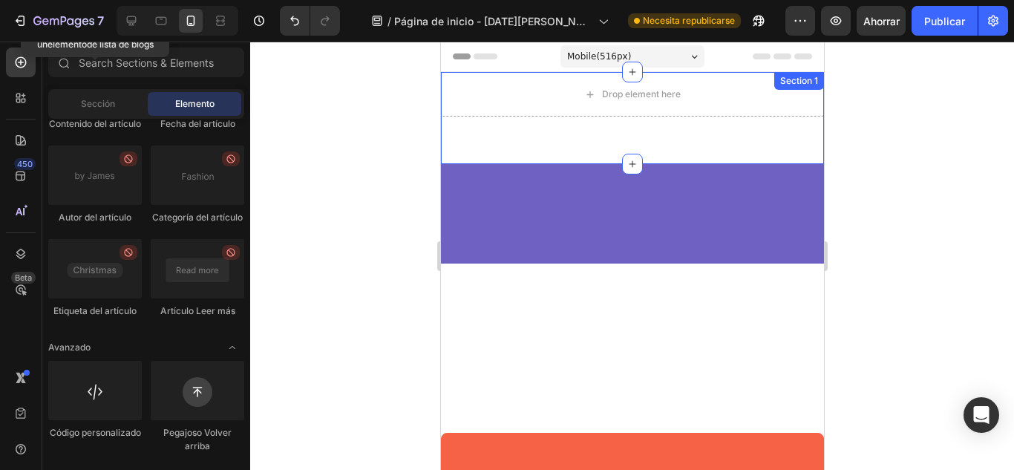
click at [779, 80] on div "Section 1" at bounding box center [798, 80] width 44 height 13
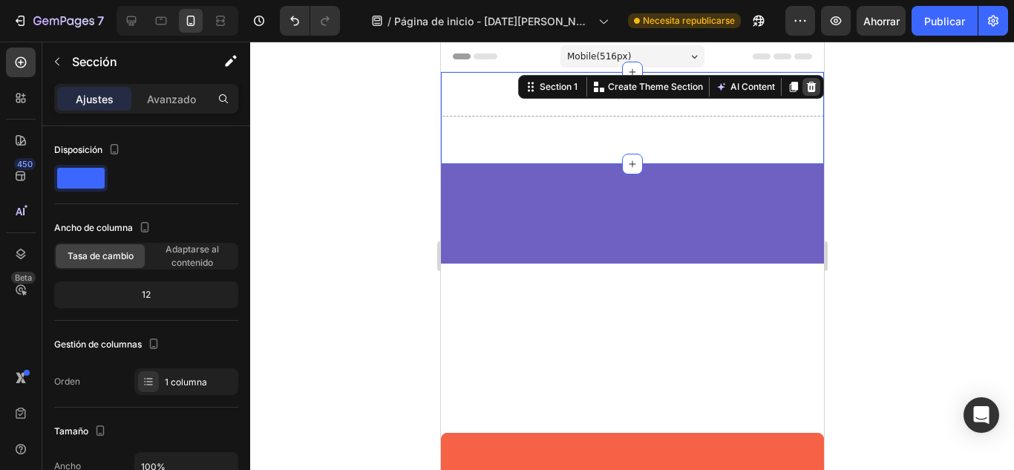
click at [806, 88] on icon at bounding box center [811, 87] width 10 height 10
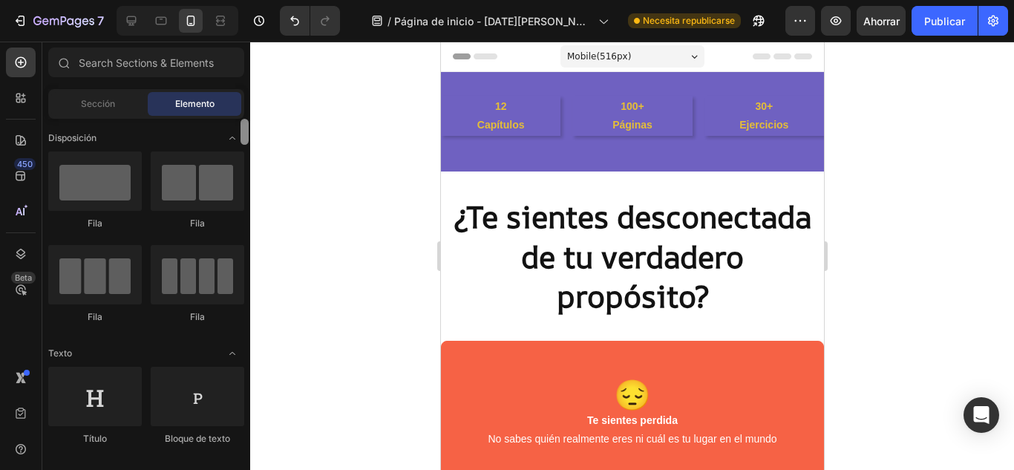
drag, startPoint x: 245, startPoint y: 385, endPoint x: 256, endPoint y: 81, distance: 304.4
click at [256, 0] on div "7 / Página de inicio - [DATE][PERSON_NAME] 14:10:57 Necesita republicarse Avanc…" at bounding box center [507, 0] width 1014 height 0
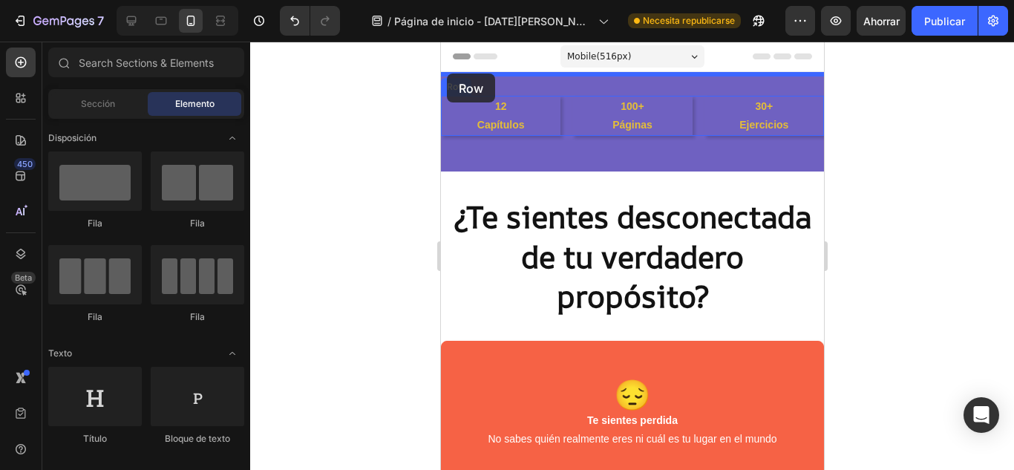
drag, startPoint x: 447, startPoint y: 84, endPoint x: 446, endPoint y: 73, distance: 10.5
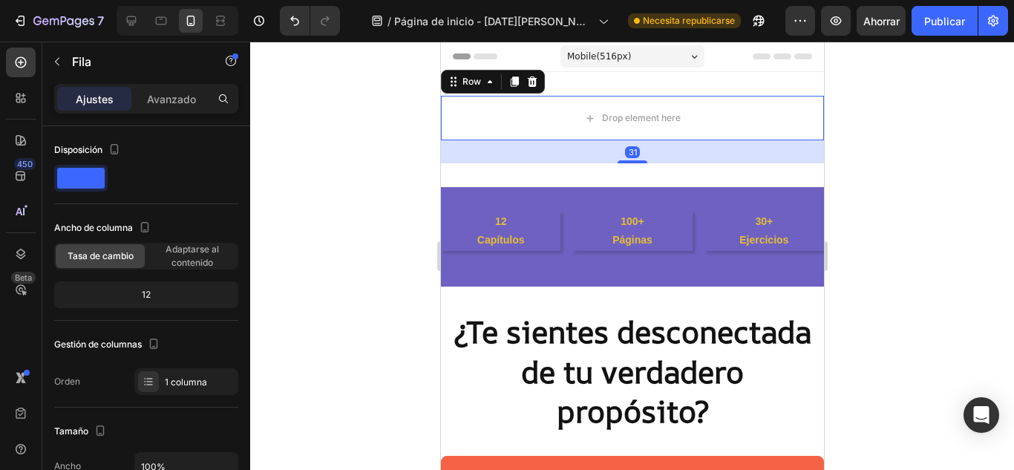
drag, startPoint x: 625, startPoint y: 151, endPoint x: 627, endPoint y: 162, distance: 11.4
click at [627, 162] on div at bounding box center [632, 161] width 30 height 3
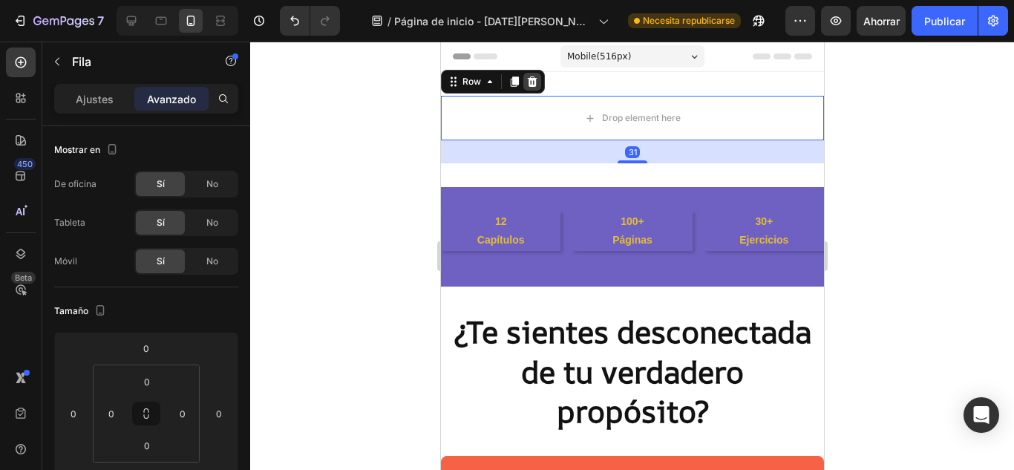
click at [537, 79] on div at bounding box center [531, 82] width 18 height 18
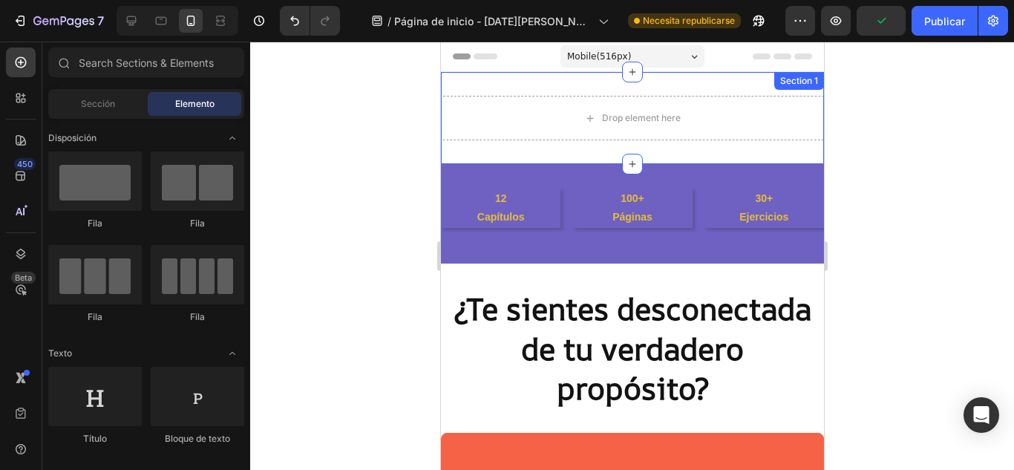
click at [782, 85] on div "Section 1" at bounding box center [798, 80] width 44 height 13
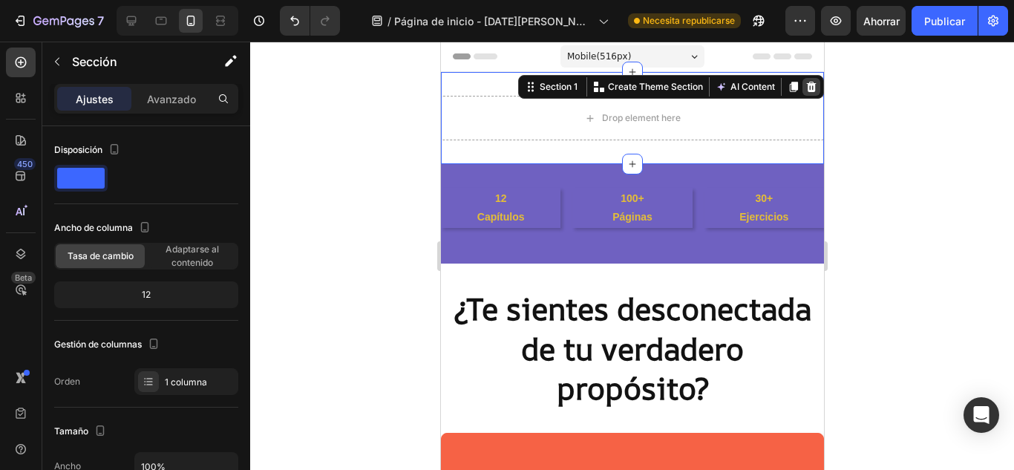
click at [804, 87] on icon at bounding box center [810, 87] width 12 height 12
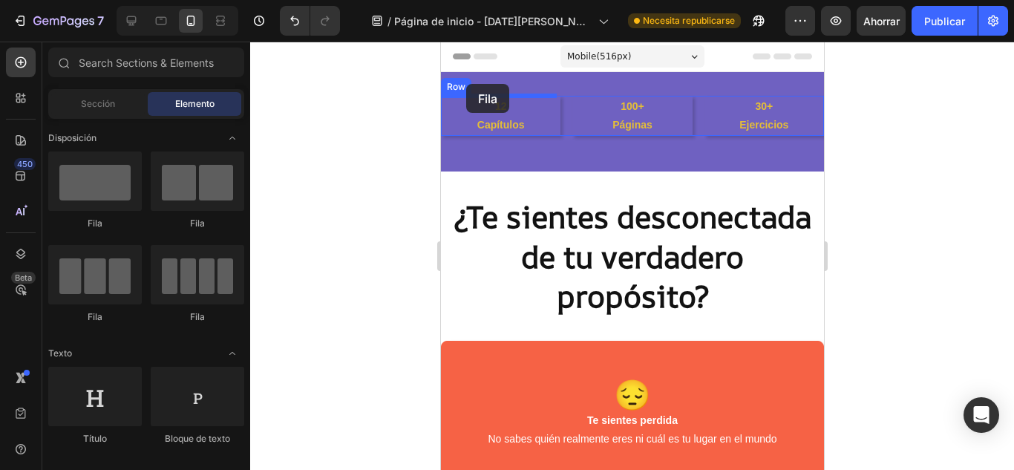
drag, startPoint x: 554, startPoint y: 237, endPoint x: 465, endPoint y: 84, distance: 176.9
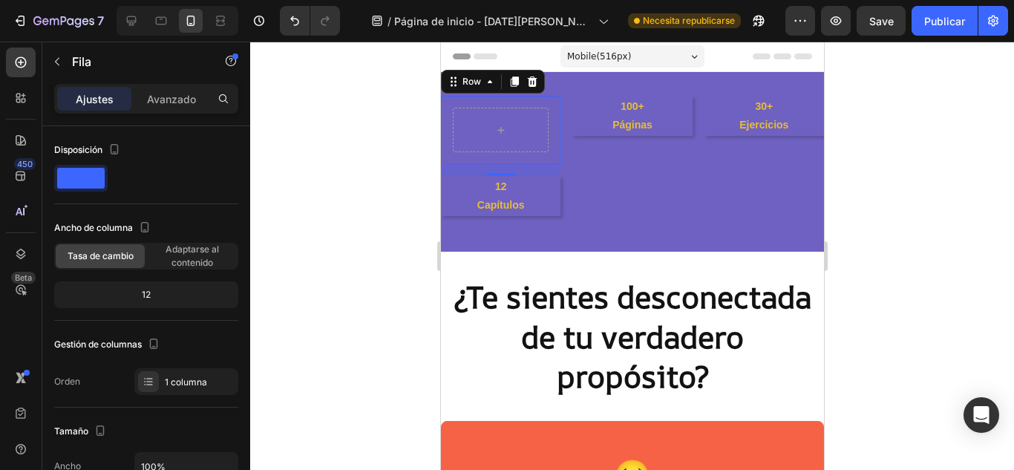
click at [554, 116] on div "Row 16" at bounding box center [499, 130] width 119 height 68
click at [561, 128] on div "Row 16 12 Capítulos Text Block 100+ Páginas Text Block 30+ Ejercicios Text Bloc…" at bounding box center [631, 156] width 383 height 120
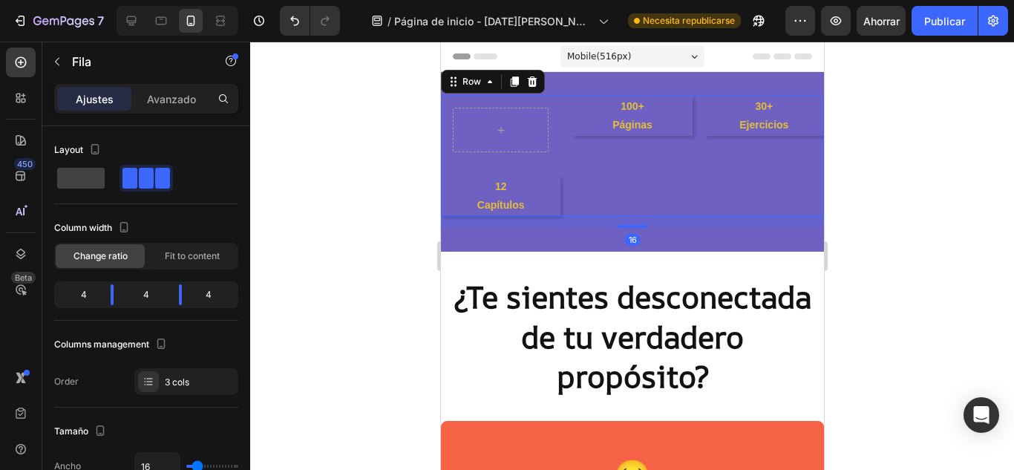
scroll to position [481, 0]
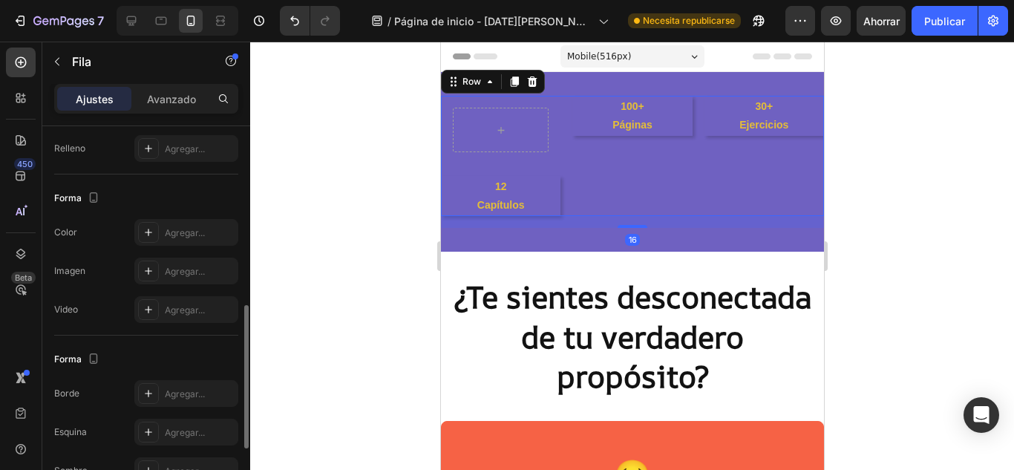
click at [561, 128] on div "Row 12 Capítulos Text Block 100+ Páginas Text Block 30+ Ejercicios Text Block R…" at bounding box center [631, 156] width 383 height 120
click at [485, 86] on icon at bounding box center [489, 82] width 12 height 12
click at [486, 85] on icon at bounding box center [489, 82] width 12 height 12
click at [491, 86] on icon at bounding box center [489, 82] width 12 height 12
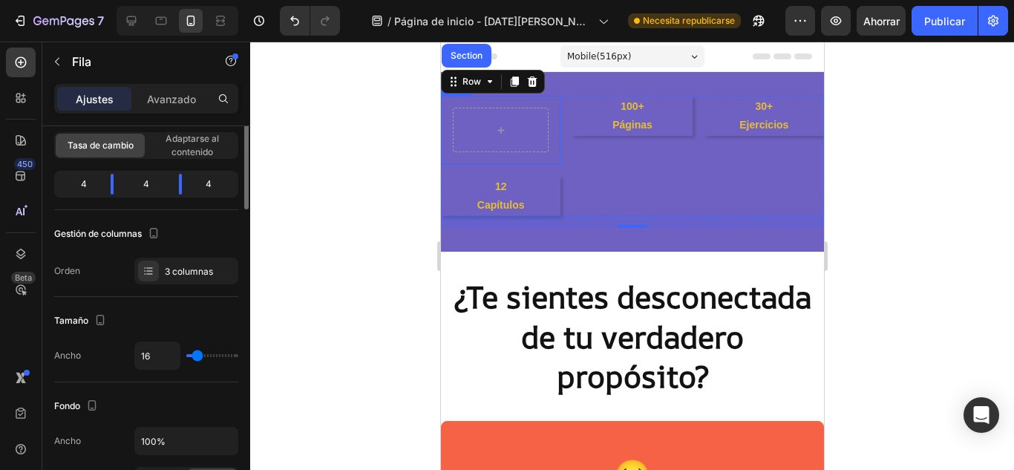
scroll to position [37, 0]
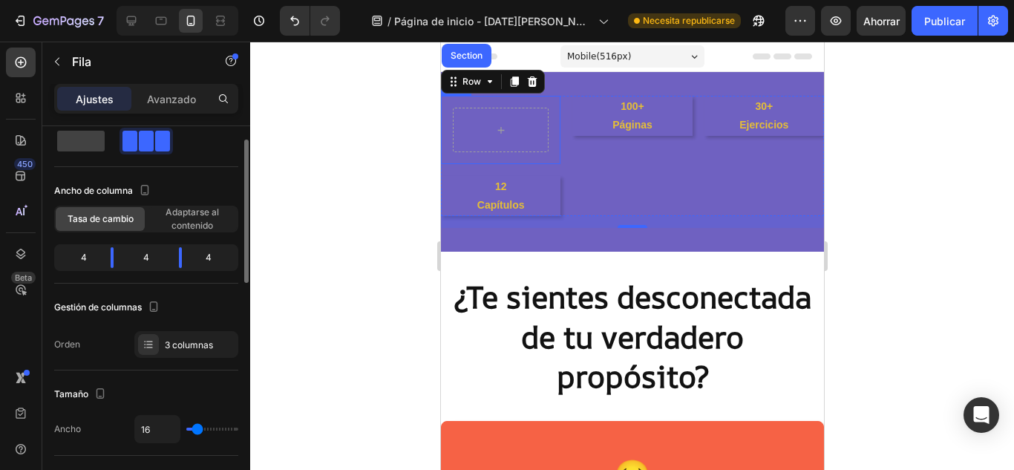
click at [219, 228] on span "Adaptarse al contenido" at bounding box center [192, 219] width 89 height 27
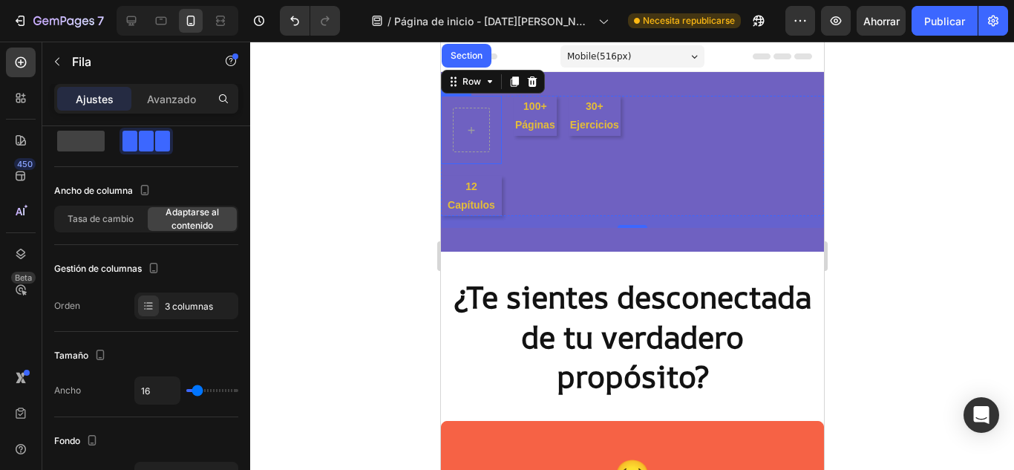
click at [591, 82] on div "Row 12 Capítulos Text Block 100+ Páginas Text Block 30+ Ejercicios Text Block R…" at bounding box center [631, 162] width 383 height 180
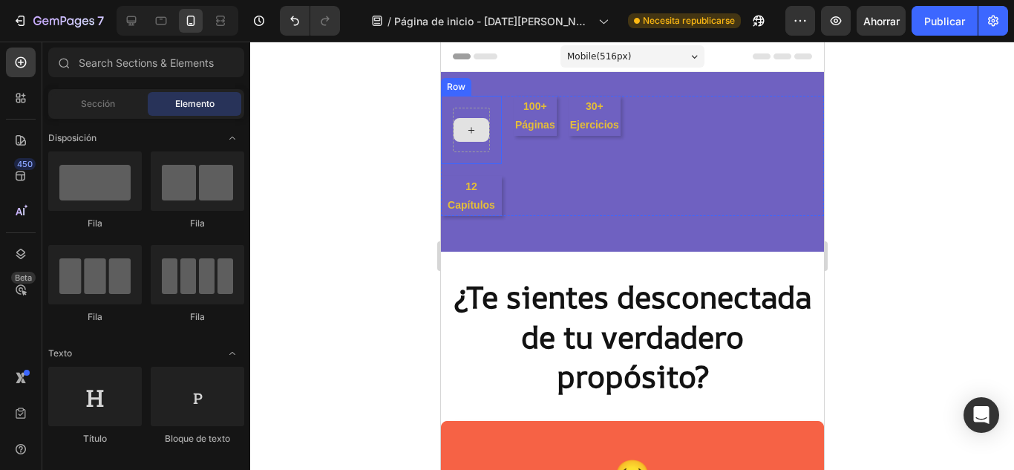
click at [487, 138] on div at bounding box center [471, 130] width 36 height 24
drag, startPoint x: 492, startPoint y: 147, endPoint x: 540, endPoint y: 86, distance: 77.6
click at [501, 96] on div "Row" at bounding box center [470, 130] width 61 height 68
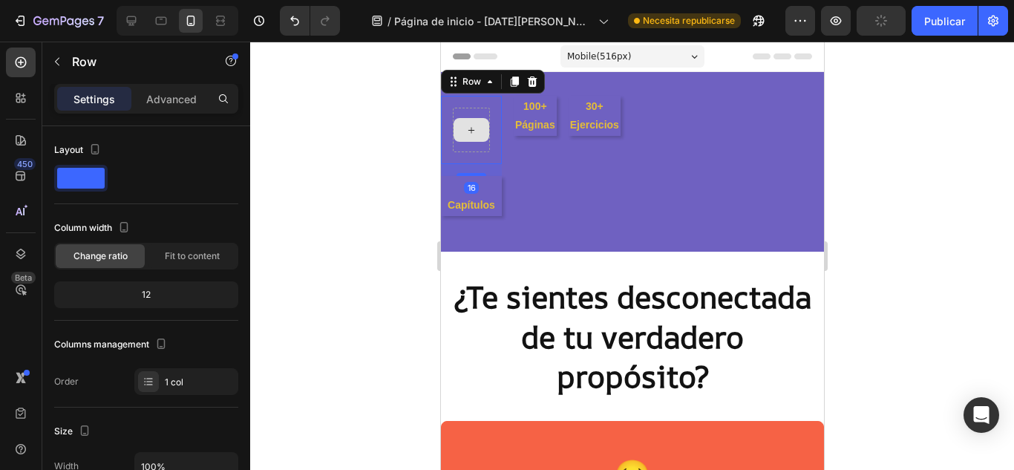
click at [530, 80] on icon at bounding box center [532, 81] width 10 height 10
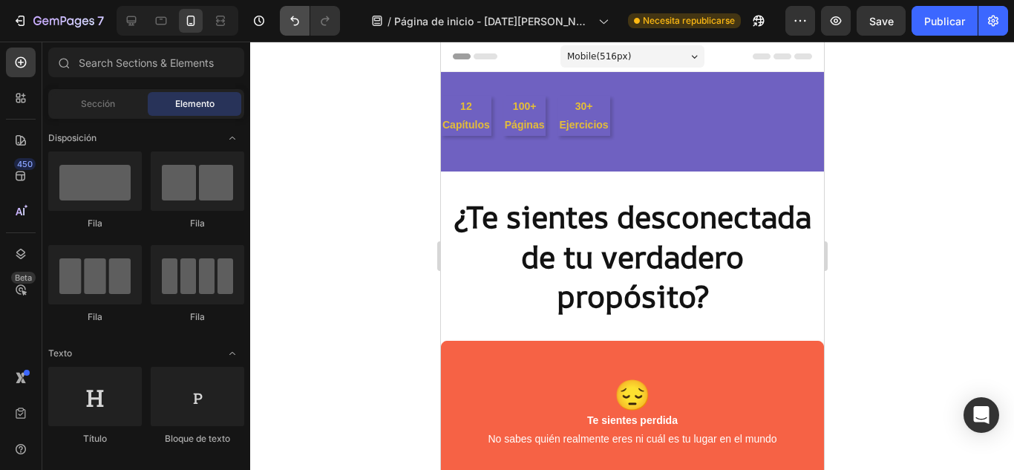
click at [287, 23] on icon "Deshacer/Rehacer" at bounding box center [294, 20] width 15 height 15
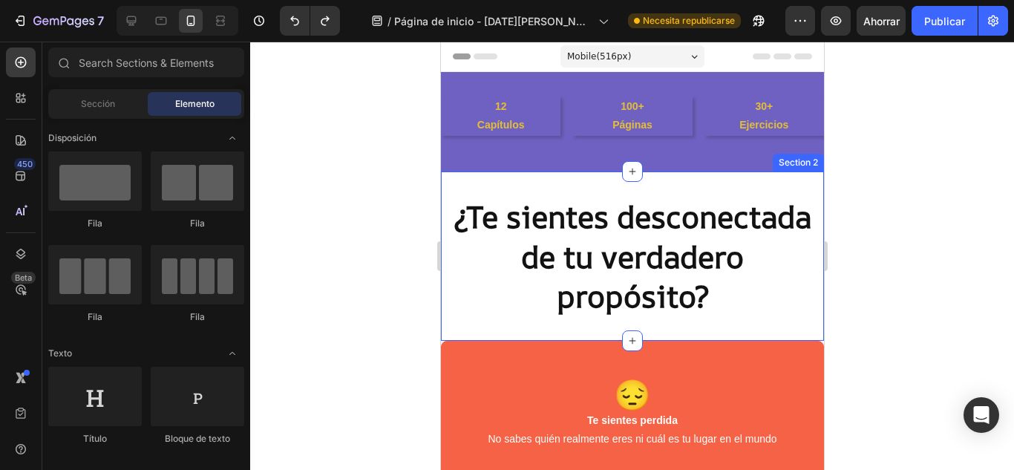
scroll to position [0, 0]
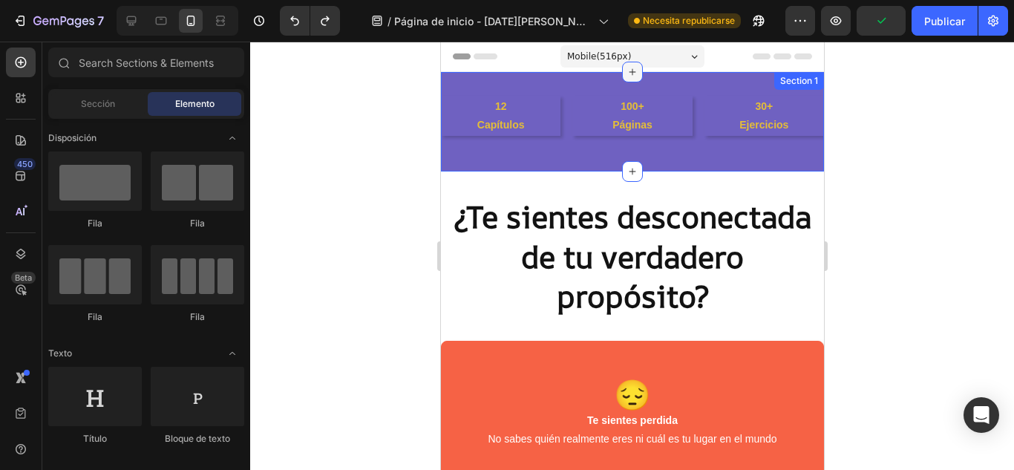
click at [625, 73] on icon at bounding box center [631, 72] width 12 height 12
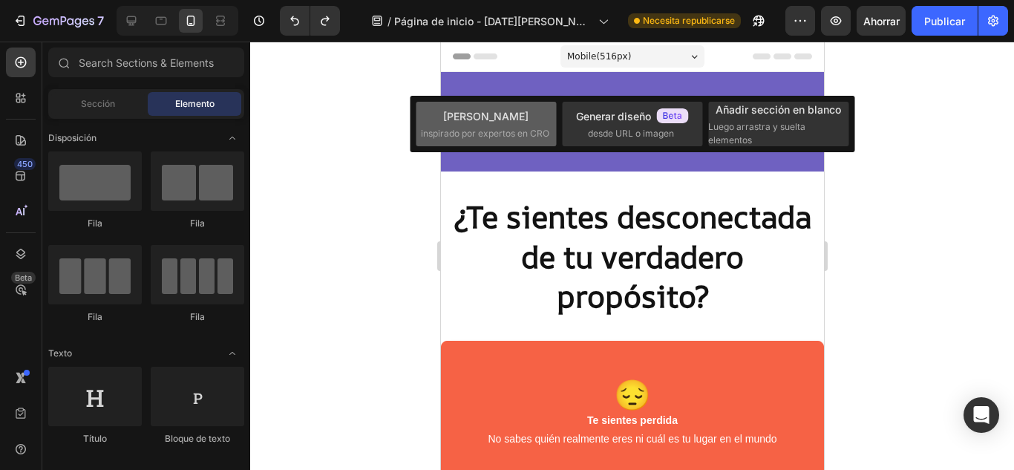
click at [498, 133] on font "inspirado por expertos en CRO" at bounding box center [485, 133] width 128 height 11
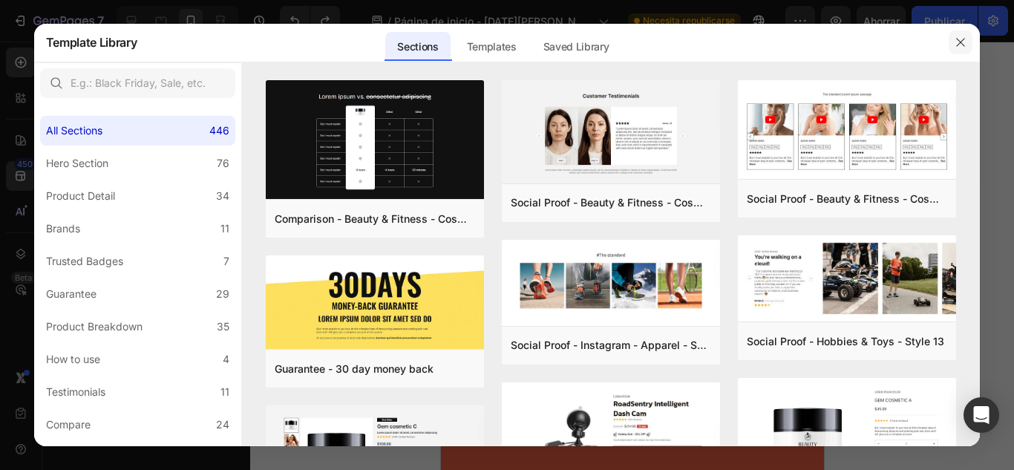
click at [961, 40] on icon "button" at bounding box center [960, 42] width 12 height 12
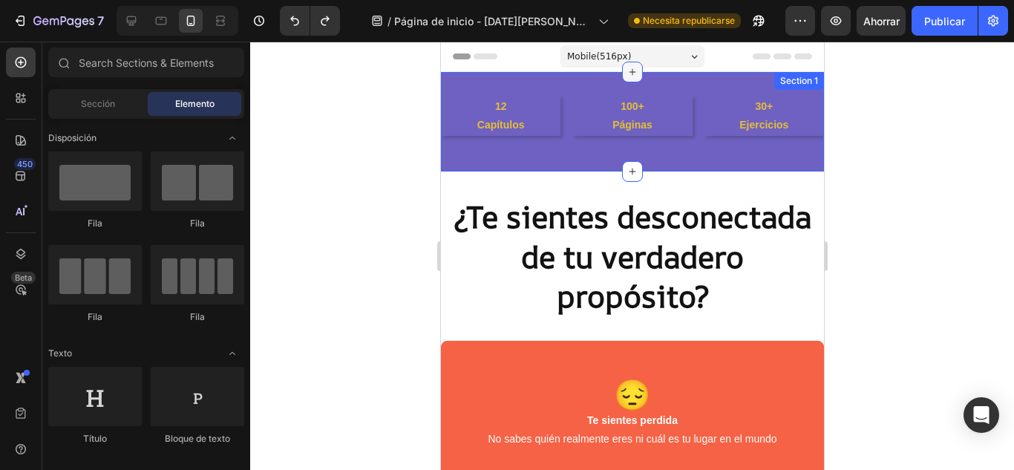
click at [628, 70] on icon at bounding box center [631, 72] width 12 height 12
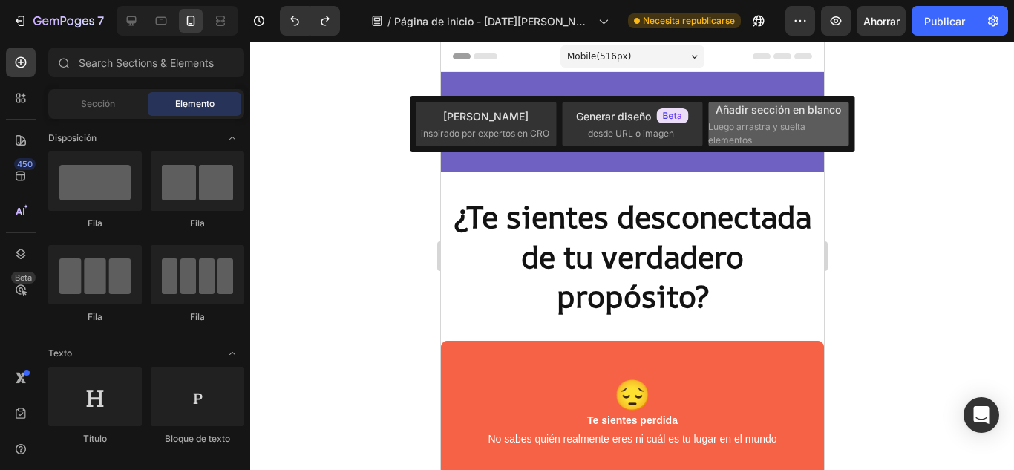
click at [767, 114] on font "Añadir sección en blanco" at bounding box center [777, 109] width 125 height 13
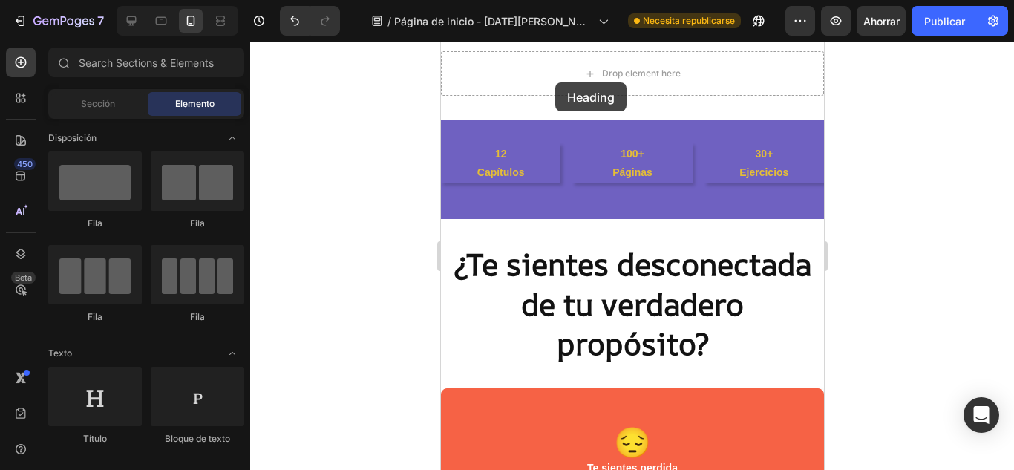
scroll to position [67, 0]
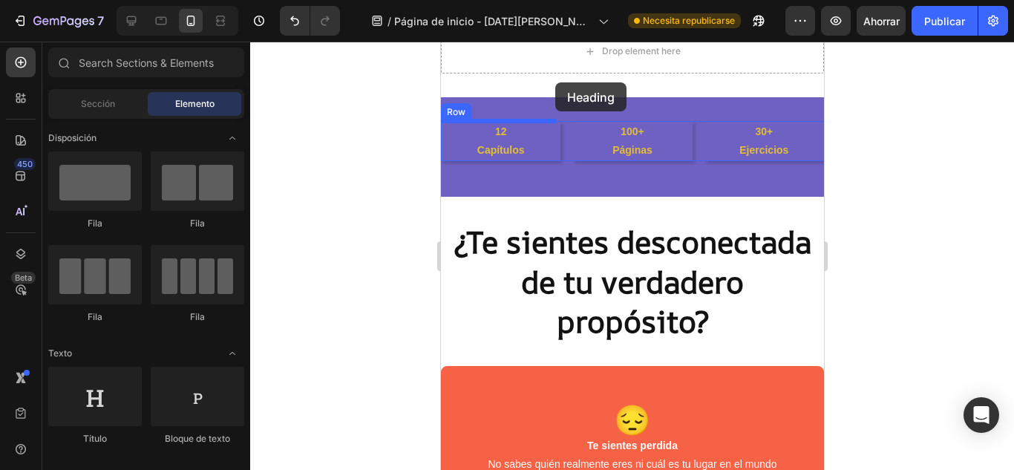
drag, startPoint x: 539, startPoint y: 452, endPoint x: 554, endPoint y: 82, distance: 369.8
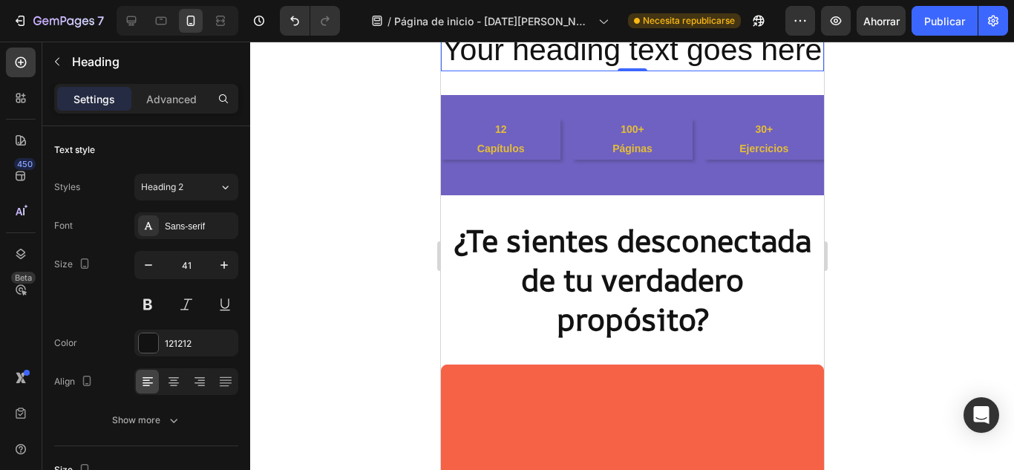
scroll to position [0, 0]
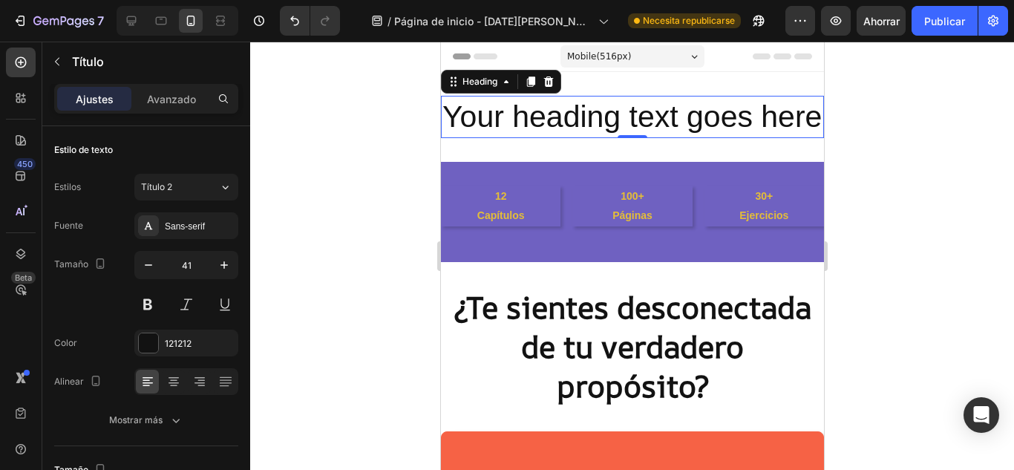
click at [543, 138] on h2 "Your heading text goes here" at bounding box center [631, 117] width 383 height 42
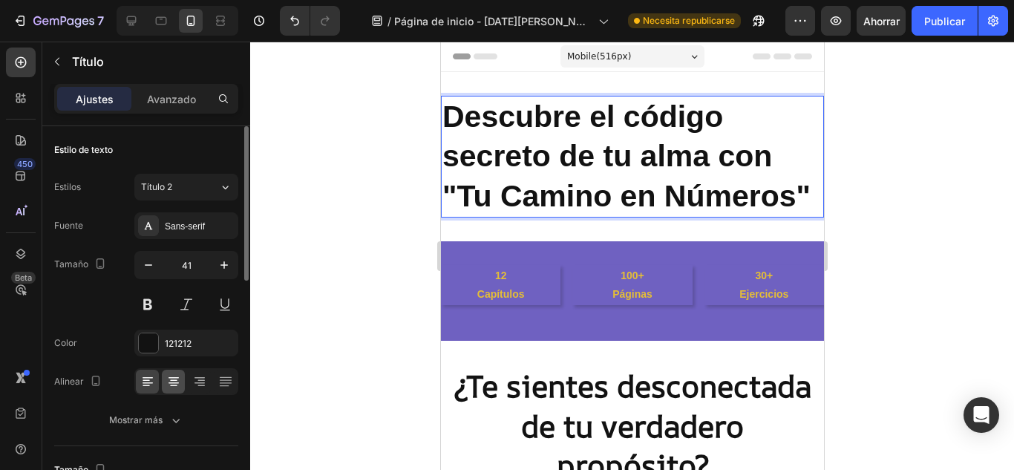
click at [177, 385] on icon at bounding box center [173, 385] width 7 height 1
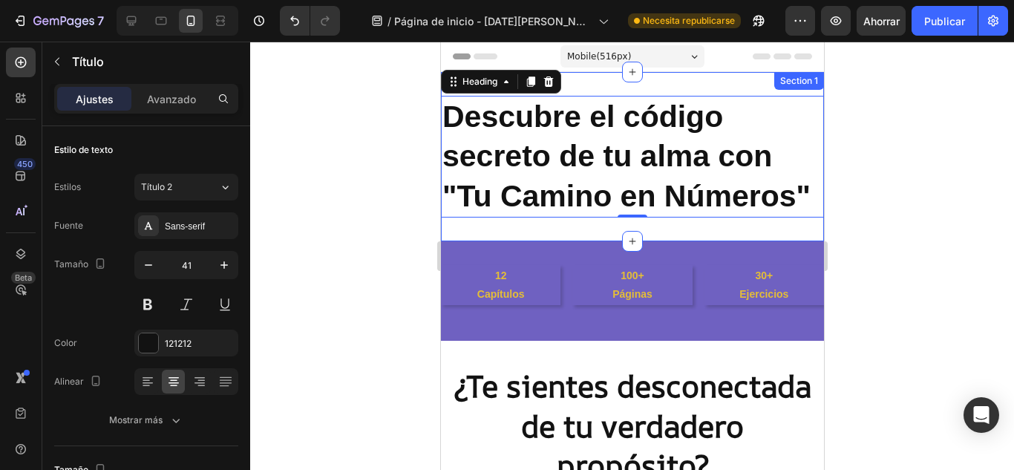
click at [732, 79] on div "Descubre el código secreto de tu alma con "Tu Camino en Números" Heading 0 Sect…" at bounding box center [631, 156] width 383 height 169
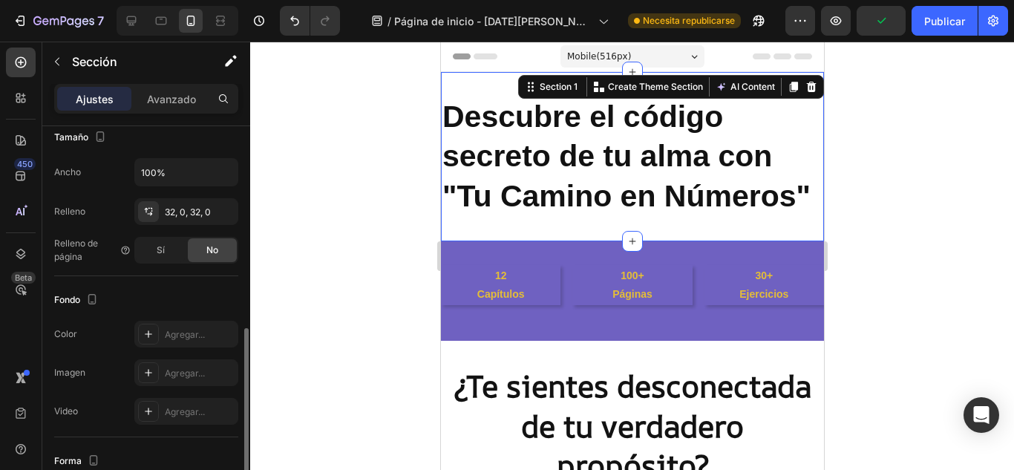
scroll to position [343, 0]
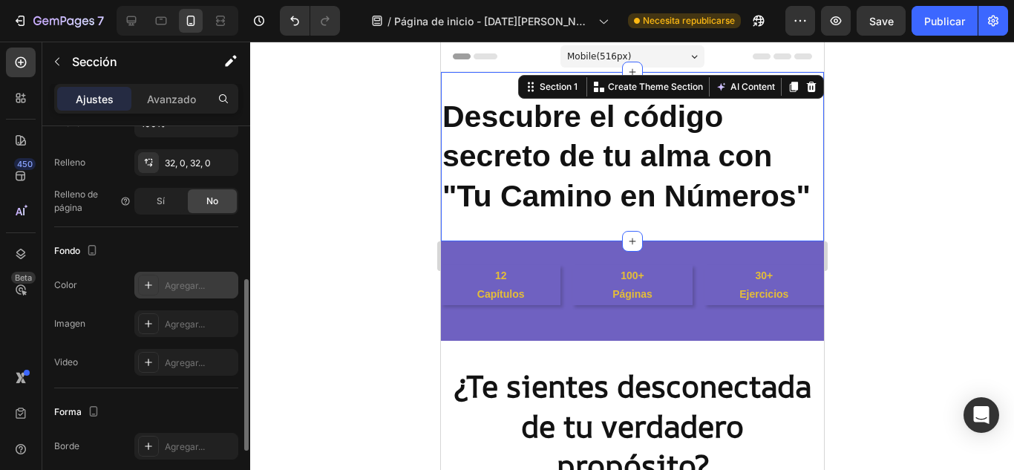
click at [208, 292] on div "Agregar..." at bounding box center [186, 285] width 104 height 27
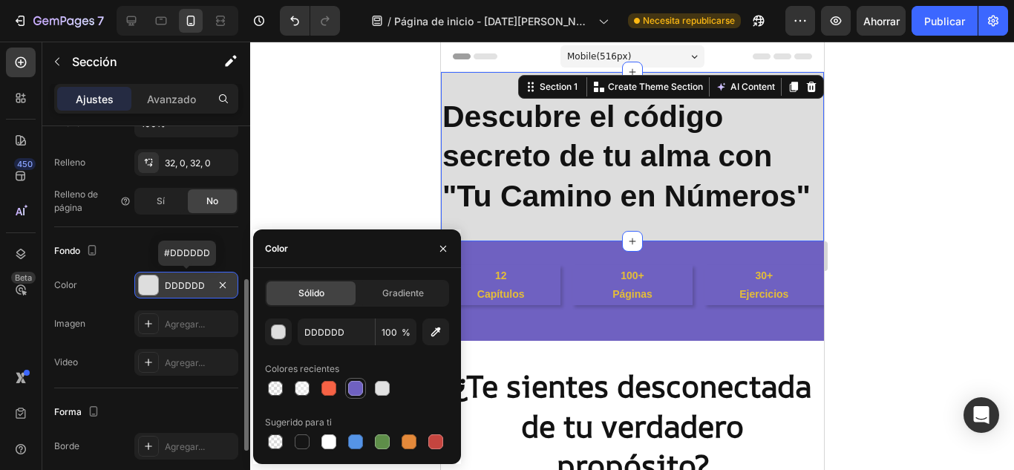
click at [352, 393] on div at bounding box center [355, 388] width 15 height 15
type input "6F61C1"
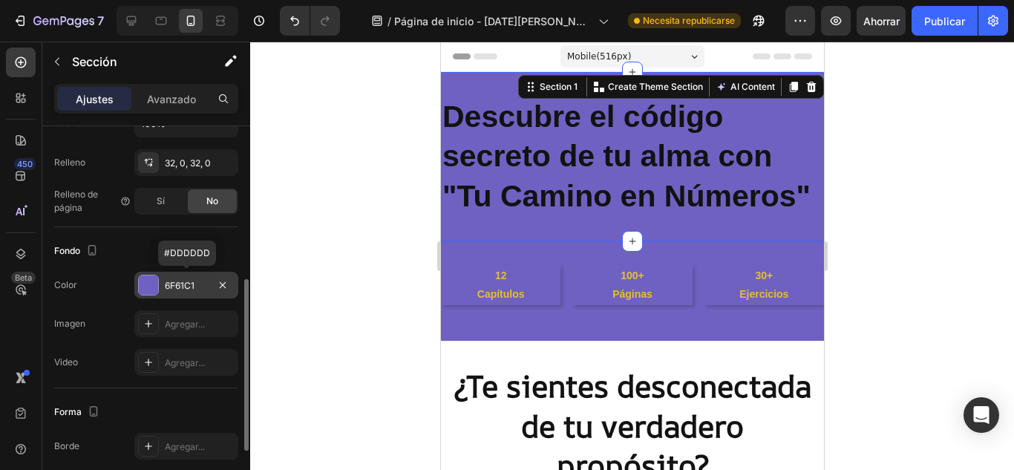
click at [903, 261] on div at bounding box center [631, 256] width 763 height 428
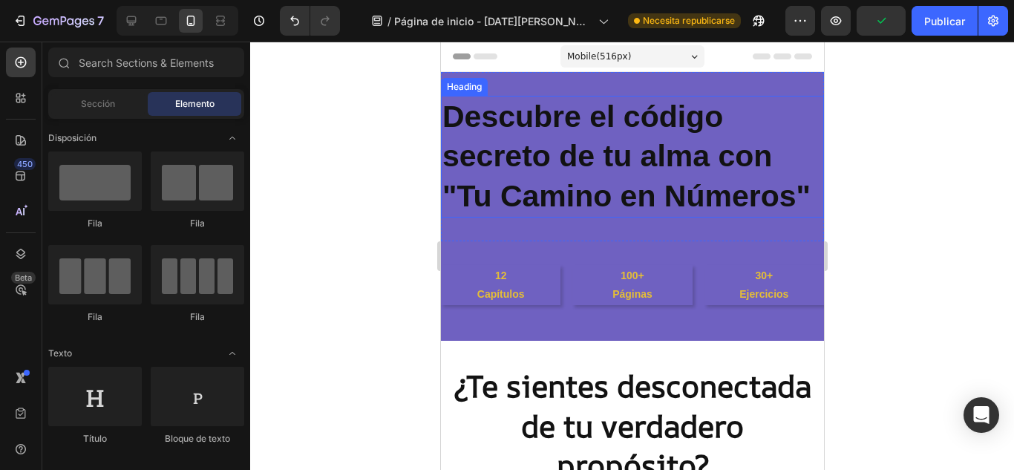
click at [448, 122] on strong "Descubre el código secreto de tu alma con "Tu Camino en Números"" at bounding box center [625, 156] width 368 height 114
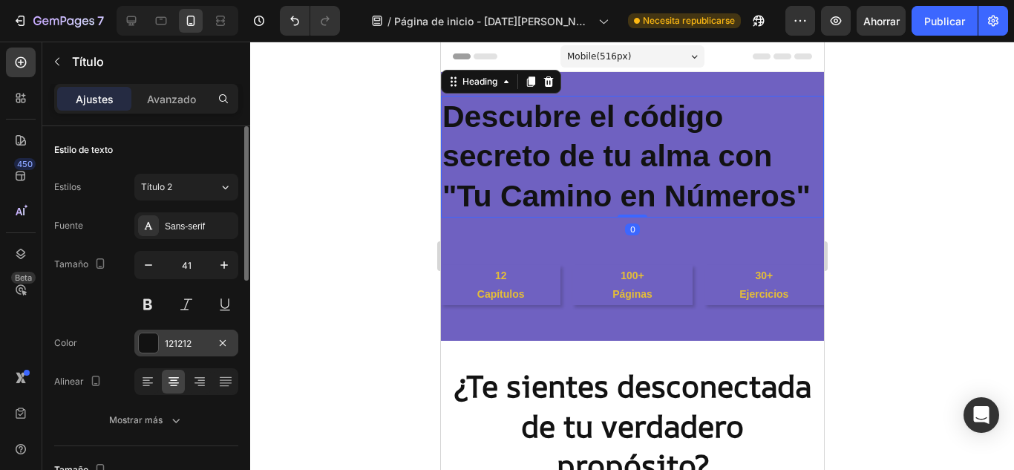
click at [163, 350] on div "121212" at bounding box center [186, 342] width 104 height 27
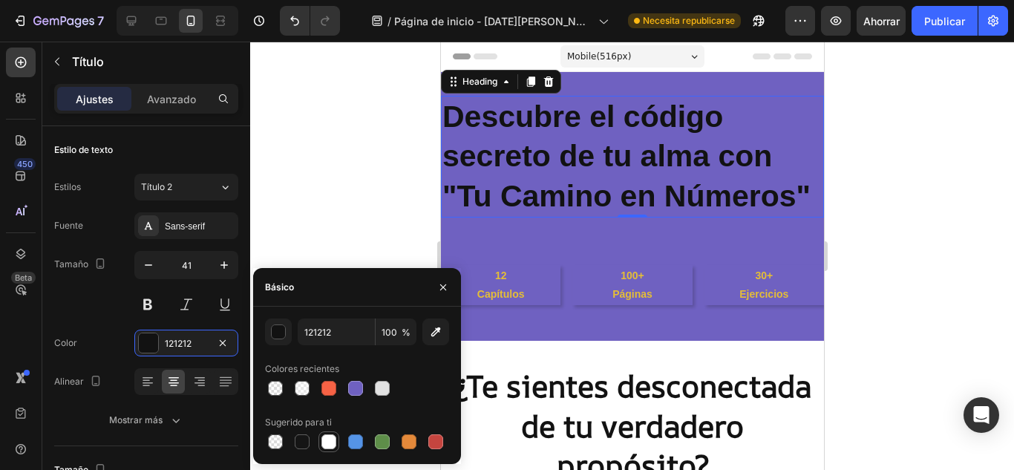
click at [329, 440] on div at bounding box center [328, 441] width 15 height 15
type input "FFFFFF"
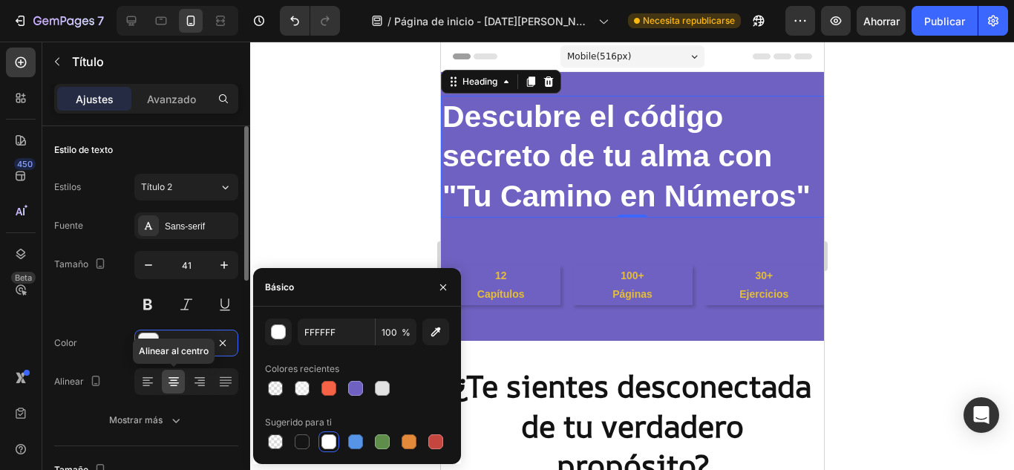
click at [177, 392] on div at bounding box center [173, 382] width 23 height 24
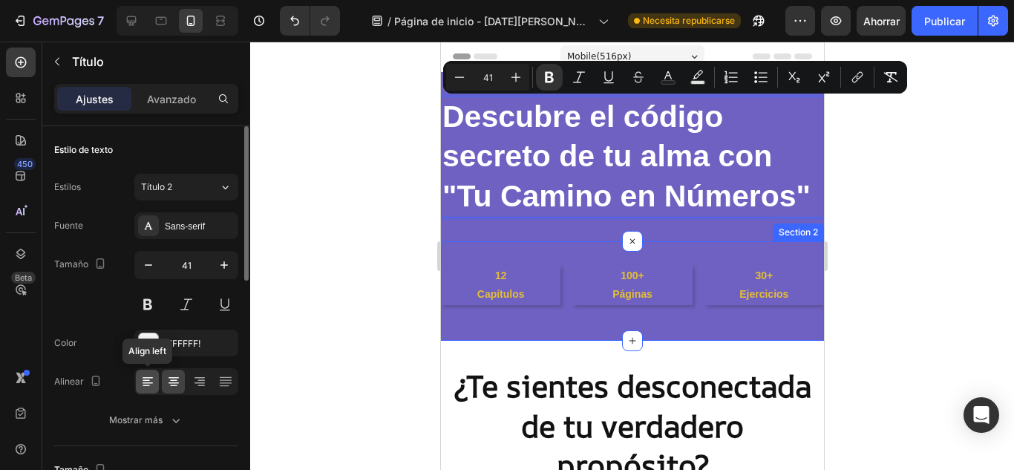
click at [149, 385] on icon at bounding box center [145, 385] width 7 height 1
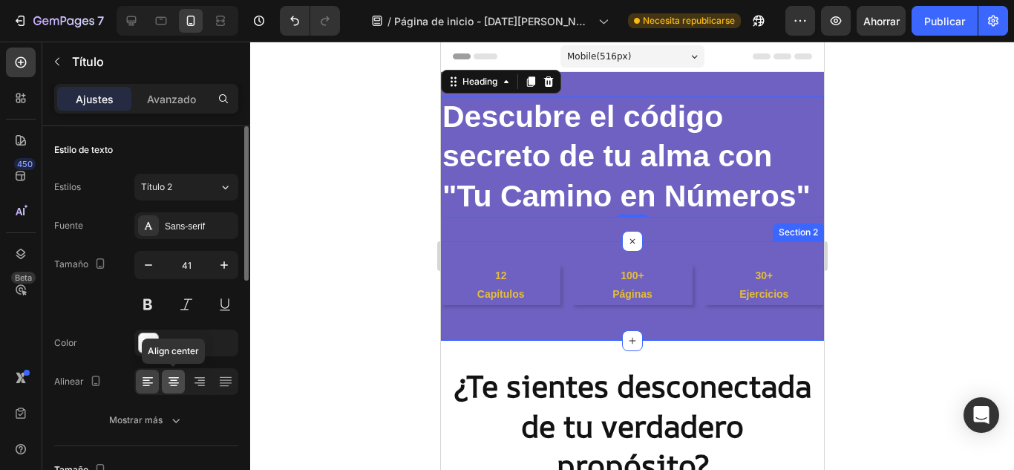
click at [174, 388] on icon at bounding box center [173, 381] width 15 height 15
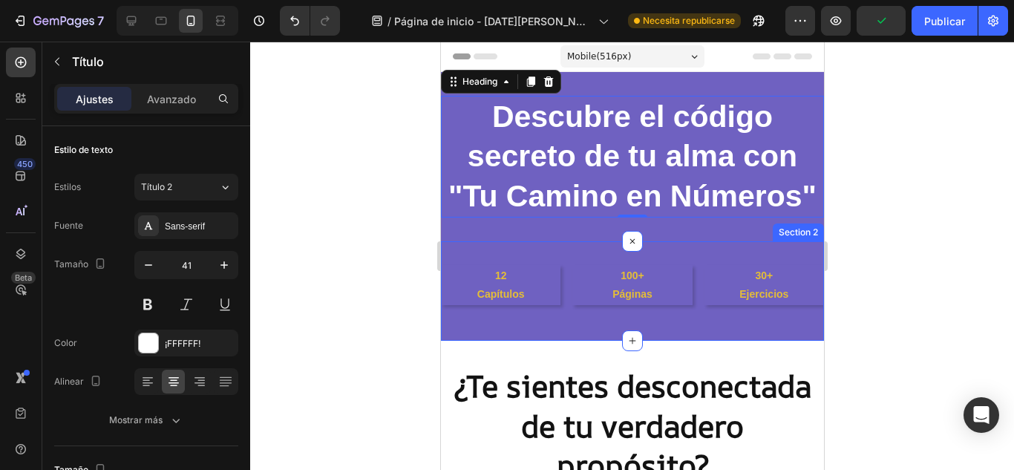
click at [980, 165] on div at bounding box center [631, 256] width 763 height 428
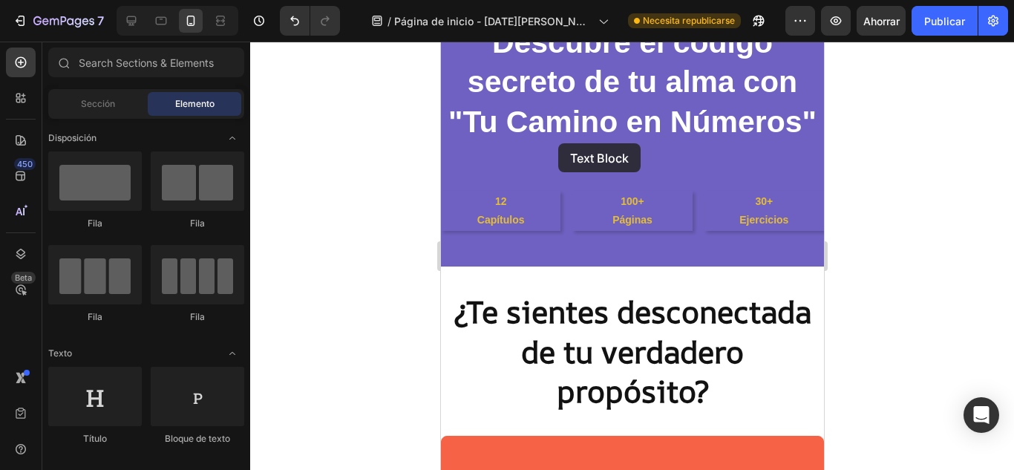
scroll to position [92, 0]
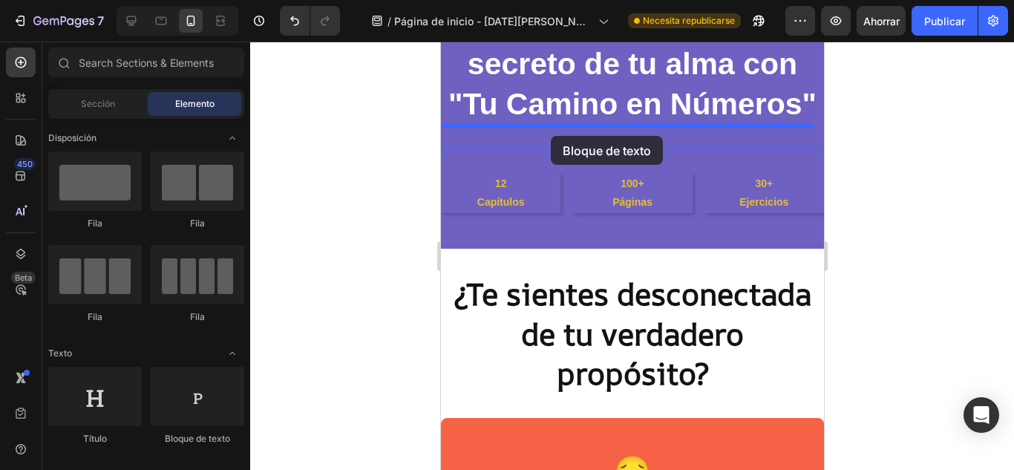
drag, startPoint x: 726, startPoint y: 398, endPoint x: 550, endPoint y: 136, distance: 315.5
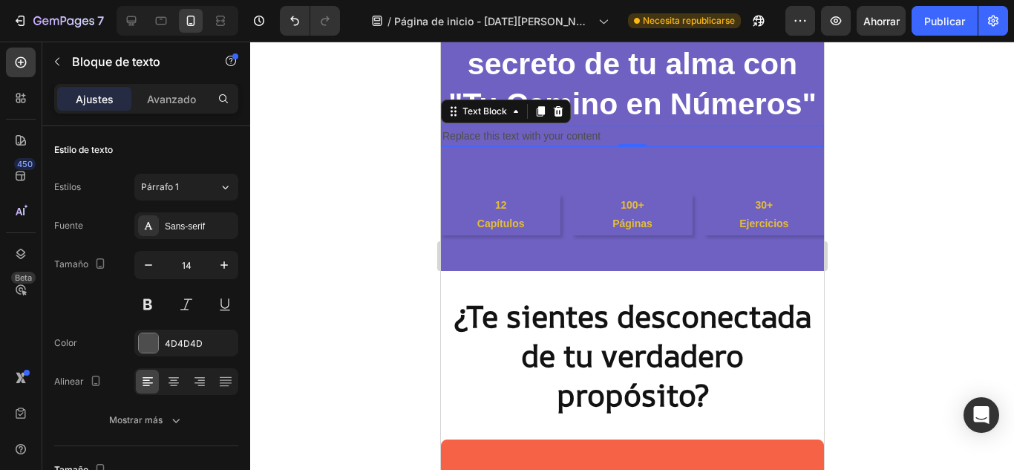
click at [626, 135] on div "Replace this text with your content" at bounding box center [631, 136] width 383 height 22
click at [626, 135] on p "Replace this text with your content" at bounding box center [631, 136] width 380 height 19
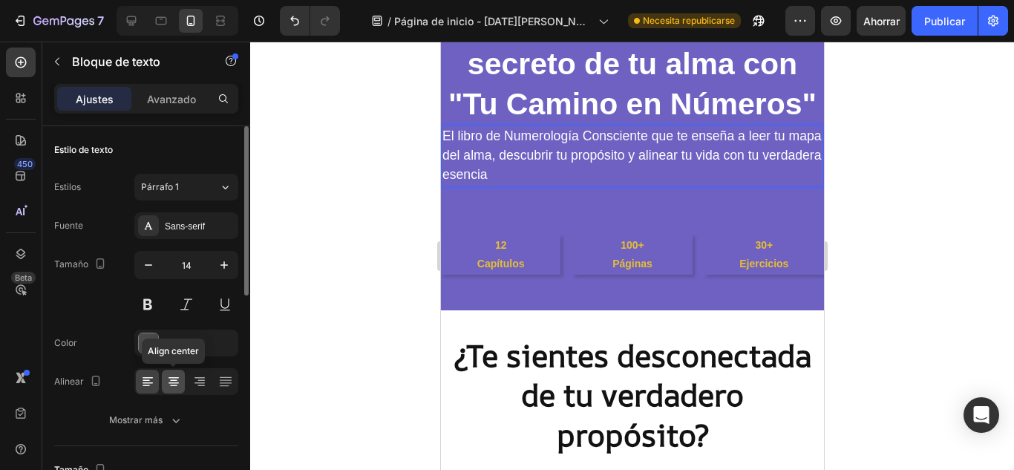
click at [180, 381] on icon at bounding box center [173, 381] width 15 height 15
click at [180, 387] on icon at bounding box center [173, 381] width 15 height 15
click at [175, 387] on icon at bounding box center [173, 381] width 15 height 15
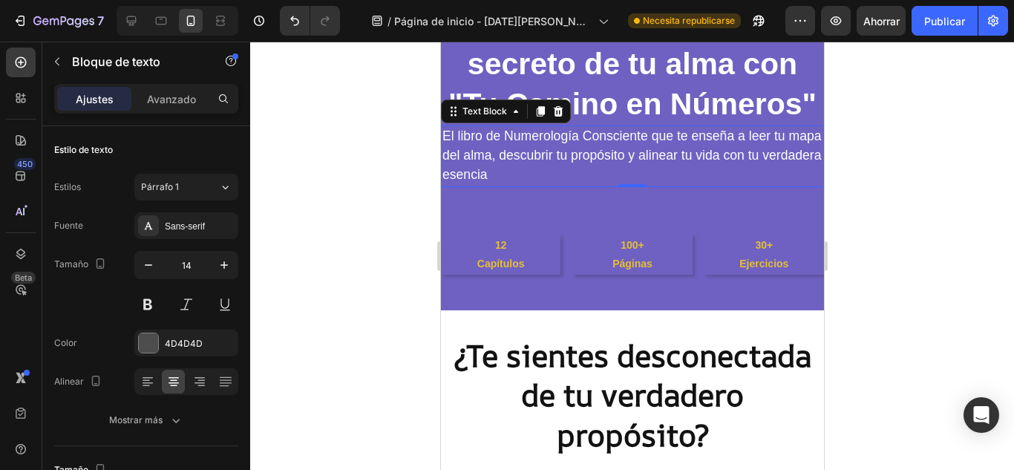
click at [554, 171] on p "El libro de Numerología Consciente que te enseña a leer tu mapa del alma, descu…" at bounding box center [631, 156] width 380 height 59
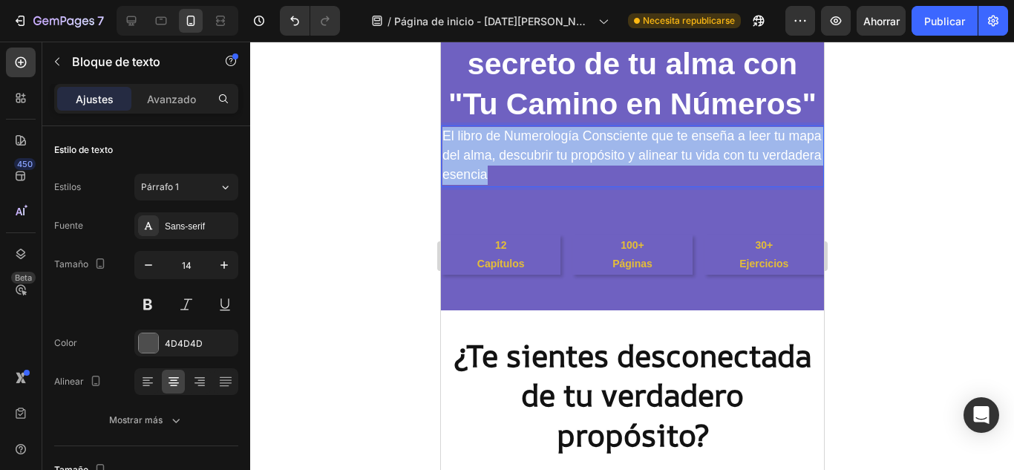
click at [554, 171] on p "El libro de Numerología Consciente que te enseña a leer tu mapa del alma, descu…" at bounding box center [631, 156] width 380 height 59
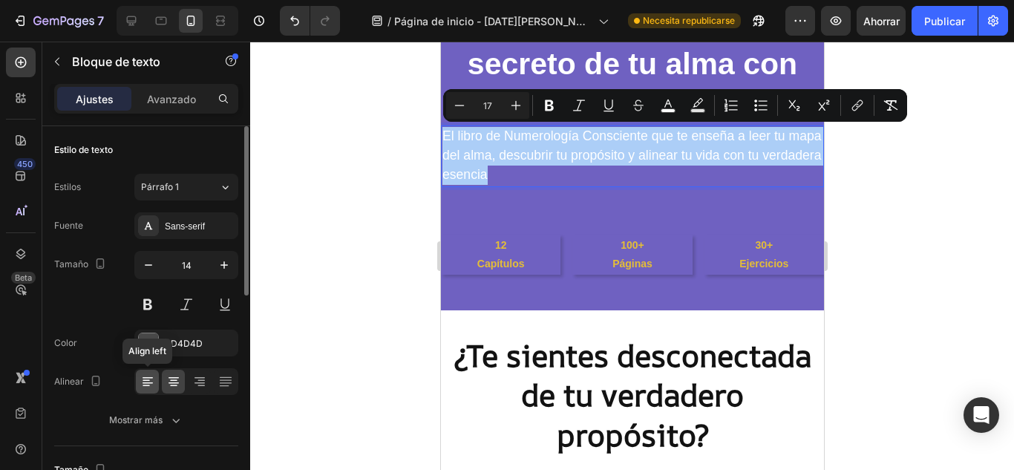
click at [148, 390] on div at bounding box center [147, 382] width 23 height 24
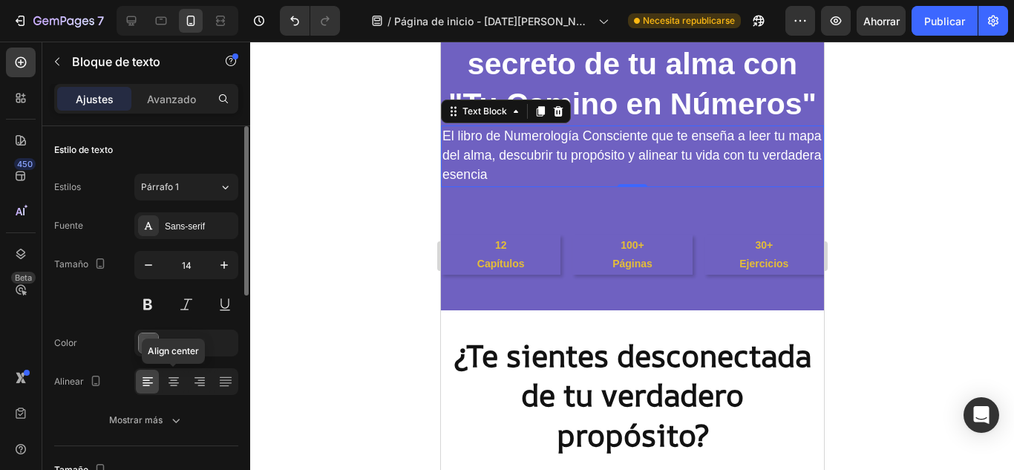
click at [164, 384] on div at bounding box center [173, 382] width 23 height 24
click at [899, 184] on div at bounding box center [631, 256] width 763 height 428
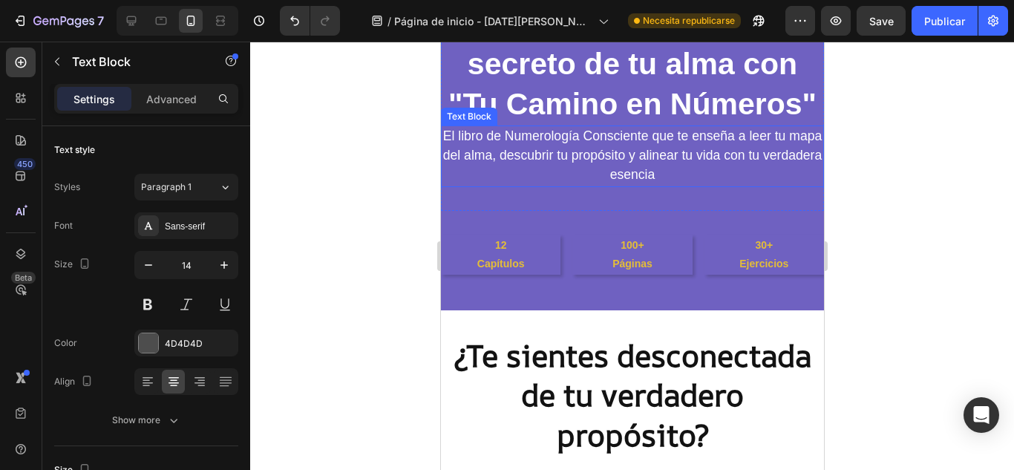
click at [453, 137] on p "El libro de Numerología Consciente que te enseña a leer tu mapa del alma, descu…" at bounding box center [631, 156] width 380 height 59
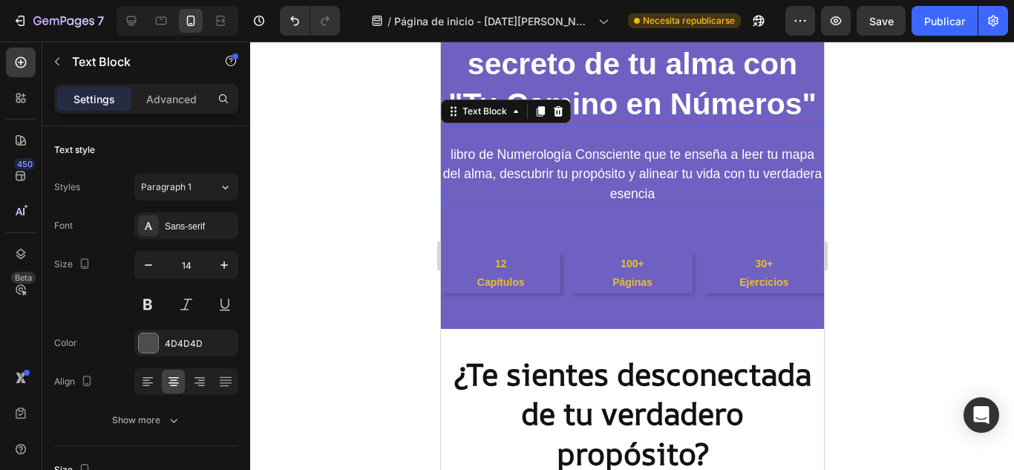
click at [932, 131] on div at bounding box center [631, 256] width 763 height 428
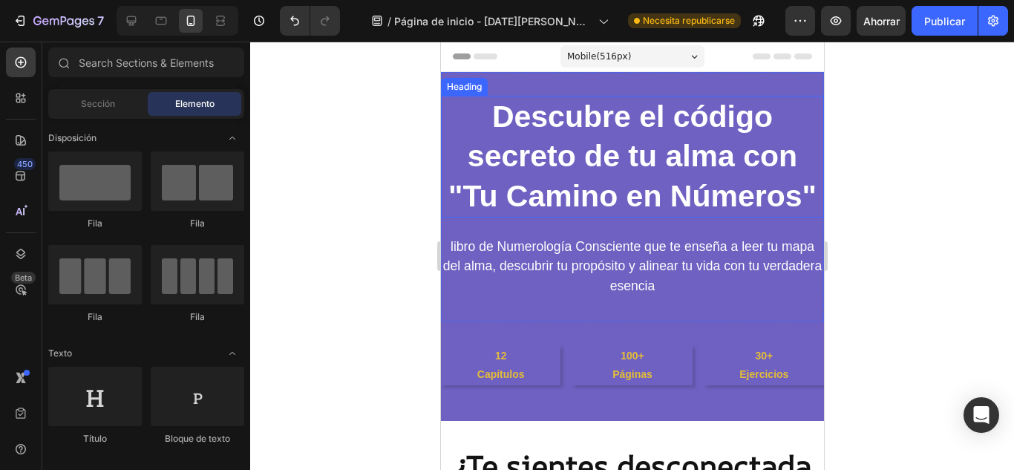
scroll to position [24, 0]
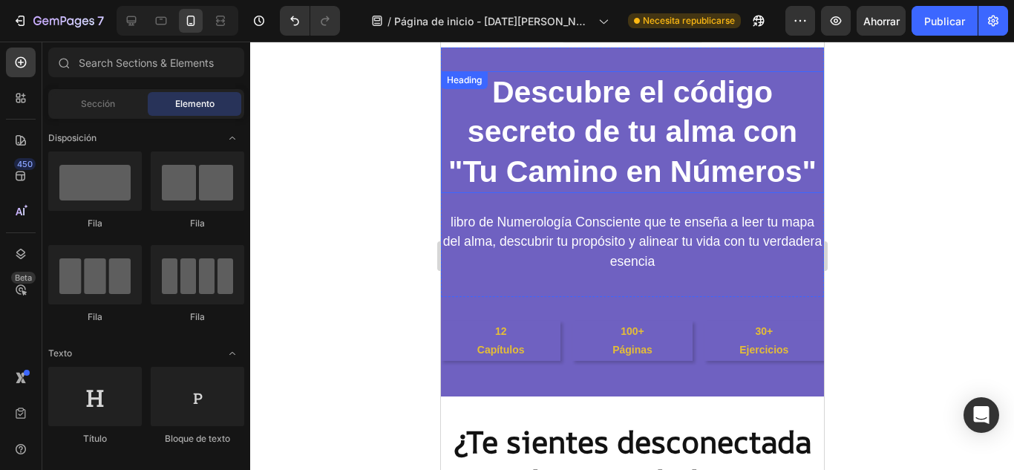
click at [663, 179] on strong "Descubre el código secreto de tu alma con "Tu Camino en Números"" at bounding box center [631, 132] width 368 height 114
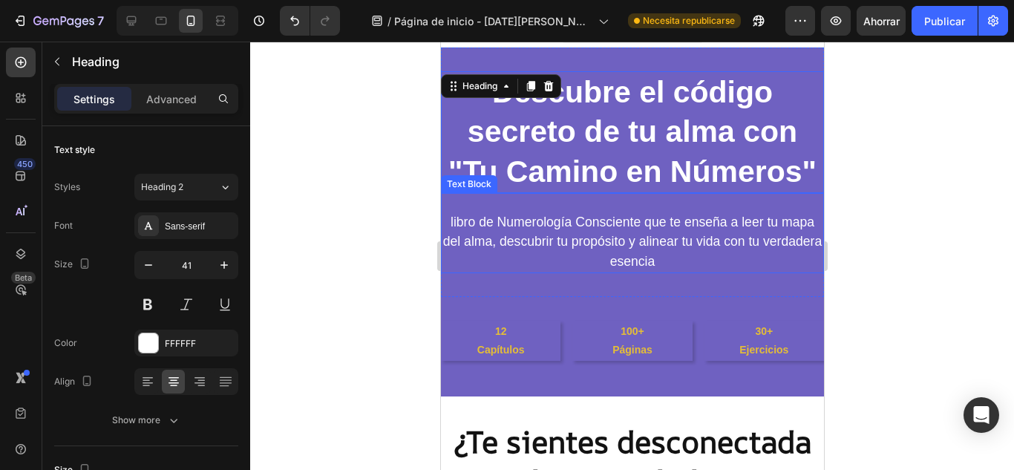
click at [916, 175] on div at bounding box center [631, 256] width 763 height 428
click at [867, 188] on div at bounding box center [631, 256] width 763 height 428
click at [447, 223] on span "libro de Numerología Consciente que te enseña a leer tu mapa del alma, descubri…" at bounding box center [631, 240] width 379 height 53
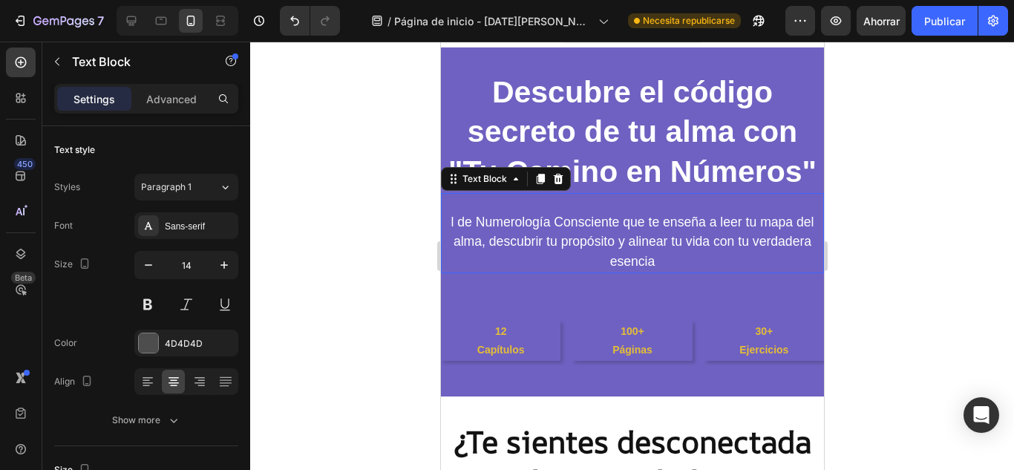
click at [517, 249] on p "l de Numerología Consciente que te enseña a leer tu mapa del alma, descubrir tu…" at bounding box center [631, 242] width 380 height 59
click at [294, 16] on icon "Deshacer/Rehacer" at bounding box center [294, 20] width 15 height 15
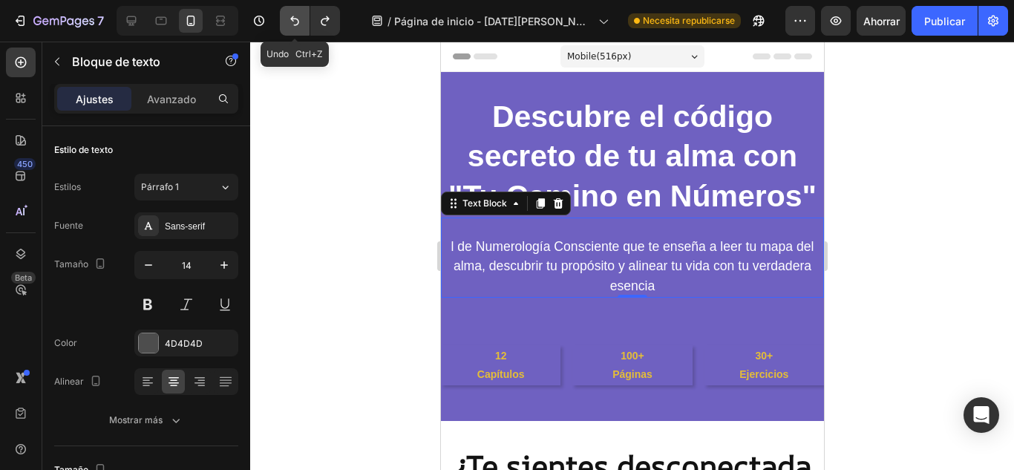
click at [300, 21] on icon "Deshacer/Rehacer" at bounding box center [294, 20] width 15 height 15
click at [295, 17] on icon "Deshacer/Rehacer" at bounding box center [294, 20] width 15 height 15
click at [163, 22] on icon at bounding box center [161, 20] width 15 height 15
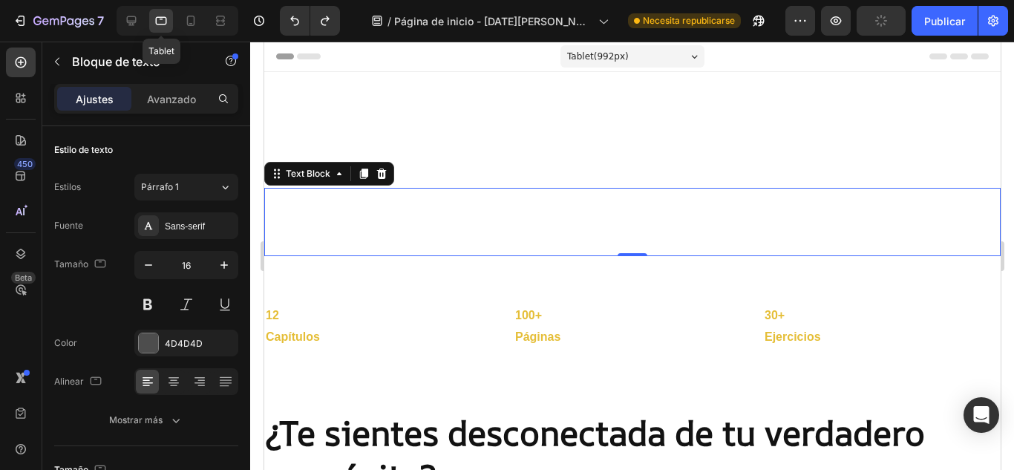
scroll to position [94, 0]
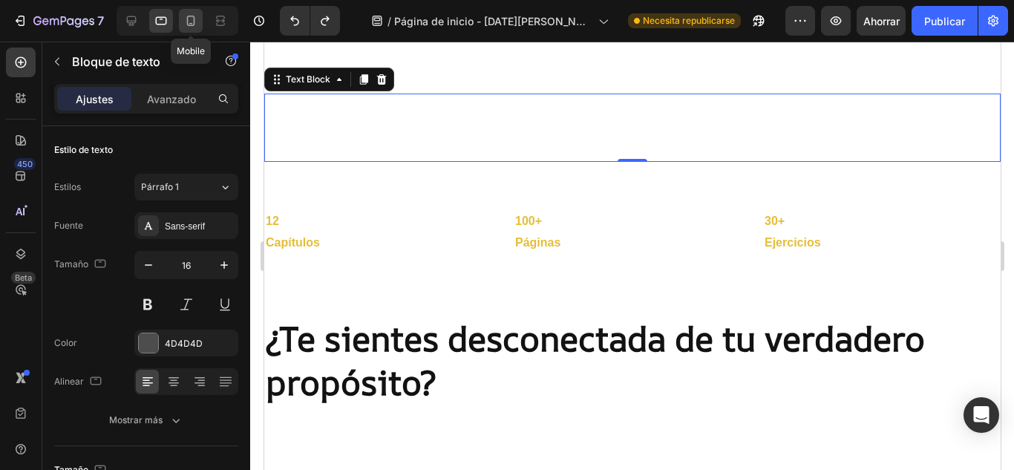
click at [188, 24] on icon at bounding box center [190, 20] width 15 height 15
type input "14"
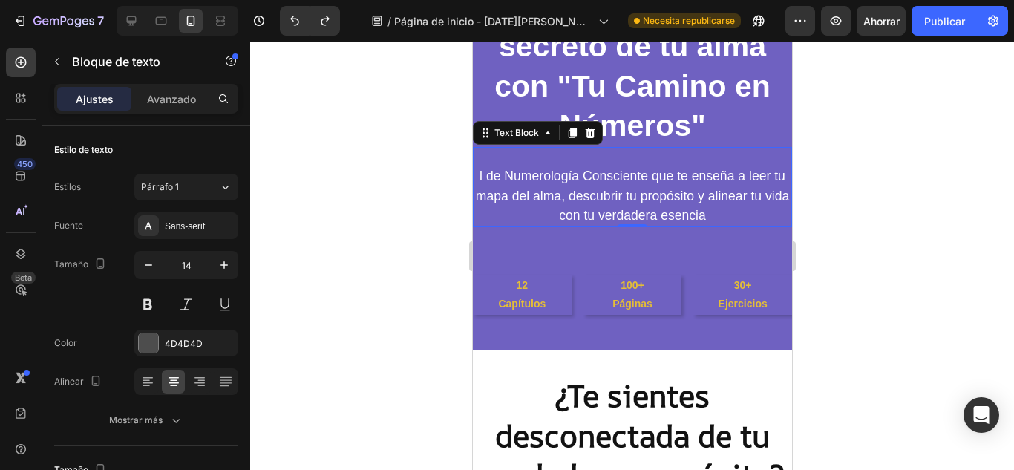
scroll to position [163, 0]
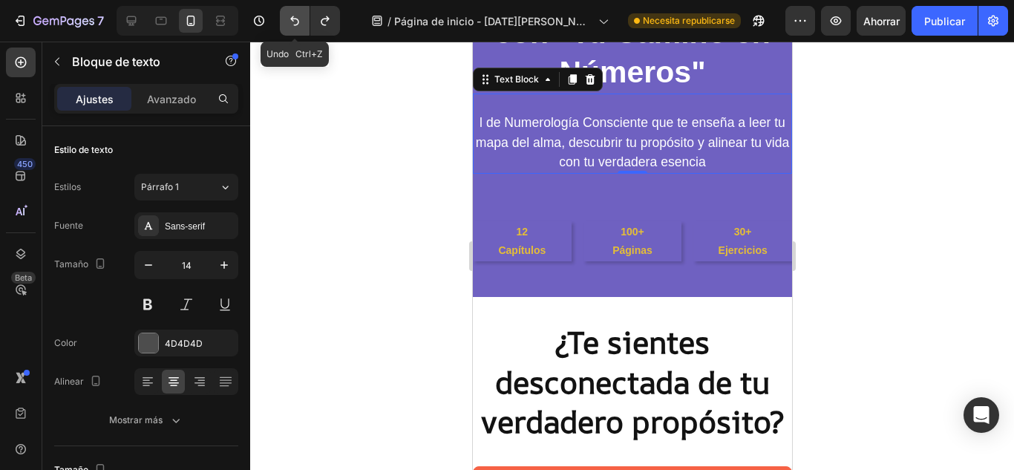
click at [298, 26] on icon "Deshacer/Rehacer" at bounding box center [294, 20] width 15 height 15
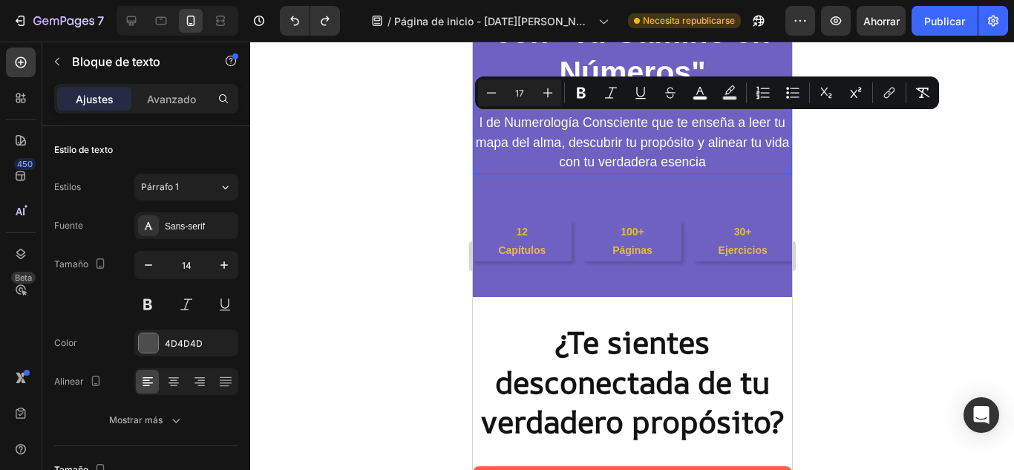
click at [485, 122] on span "l de Numerología Consciente que te enseña a leer tu mapa del alma, descubrir tu…" at bounding box center [631, 141] width 313 height 53
click at [485, 121] on span "l de Numerología Consciente que te enseña a leer tu mapa del alma, descubrir tu…" at bounding box center [631, 141] width 313 height 53
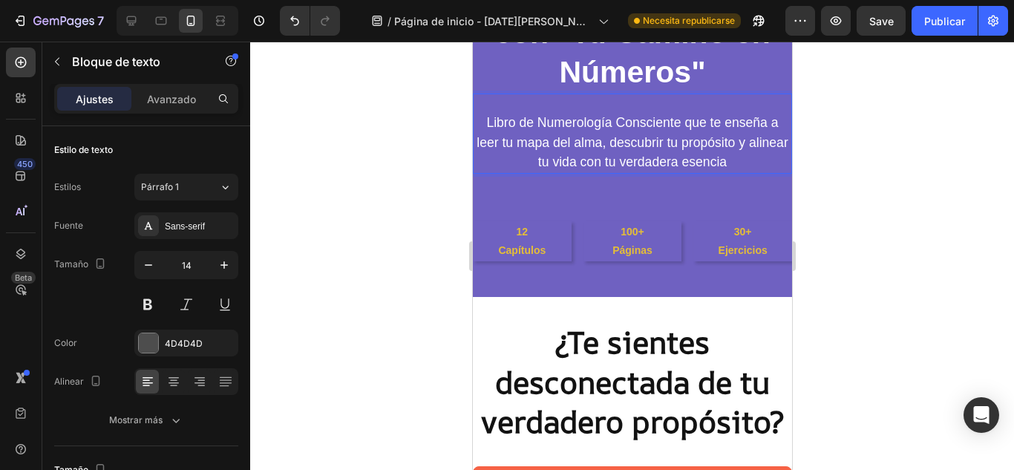
click at [896, 151] on div at bounding box center [631, 256] width 763 height 428
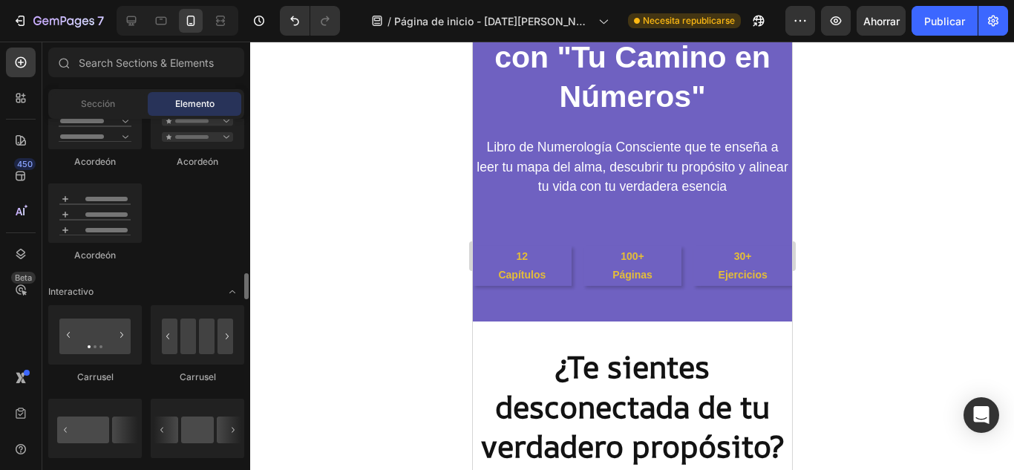
scroll to position [1405, 0]
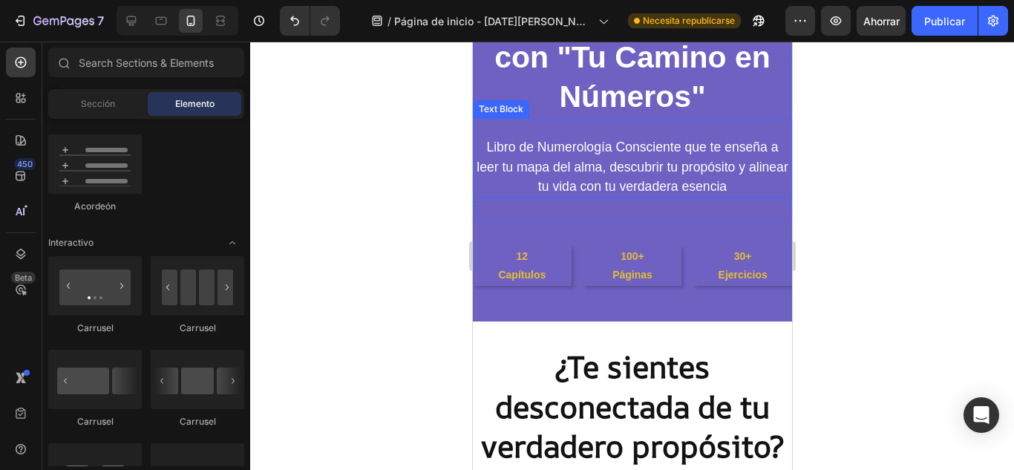
click at [493, 182] on p "Libro de Numerología Consciente que te enseña a leer tu mapa del alma, descubri…" at bounding box center [631, 167] width 316 height 59
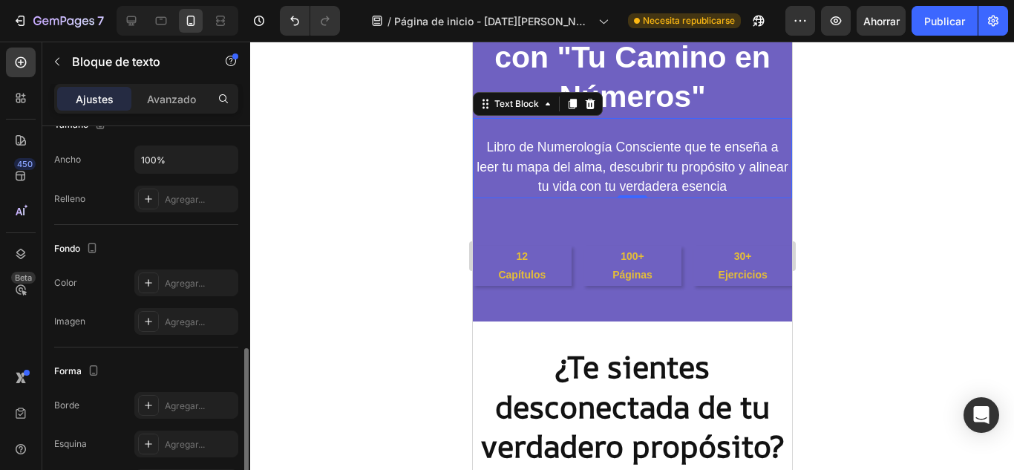
scroll to position [394, 0]
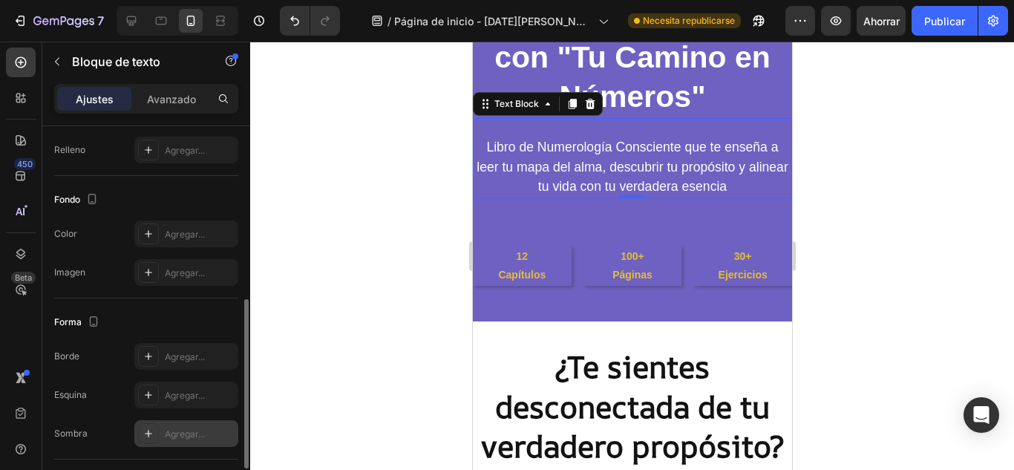
click at [194, 425] on div "Agregar..." at bounding box center [186, 433] width 104 height 27
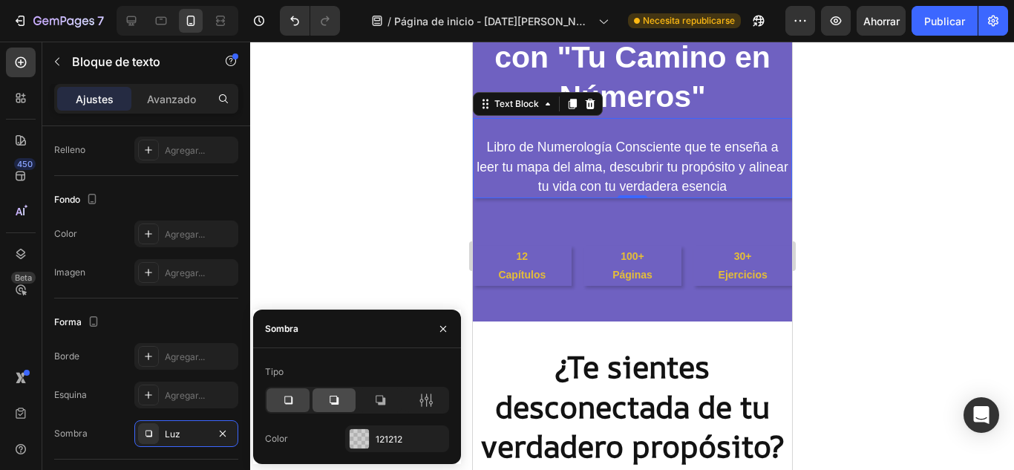
click at [337, 392] on div at bounding box center [333, 400] width 43 height 24
click at [292, 394] on icon at bounding box center [287, 400] width 15 height 15
click at [221, 433] on icon "button" at bounding box center [223, 433] width 12 height 12
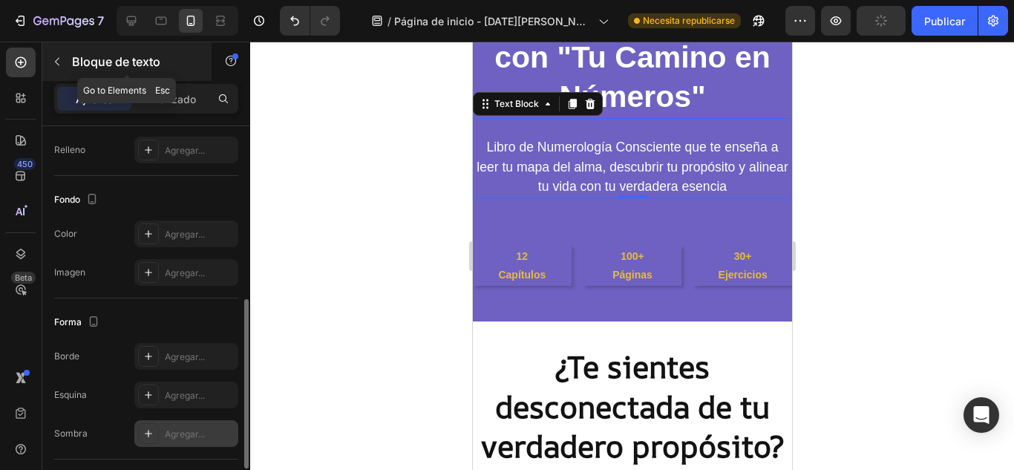
click at [56, 67] on icon "button" at bounding box center [57, 62] width 12 height 12
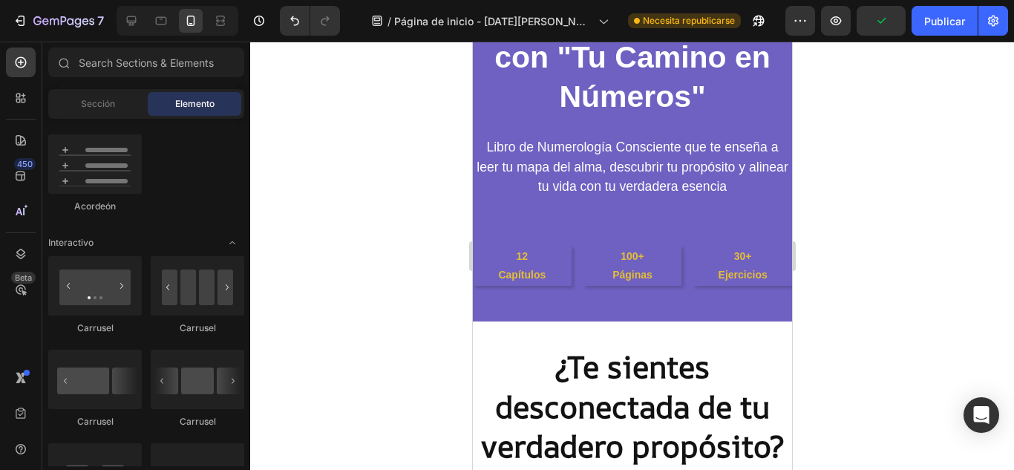
scroll to position [1281, 0]
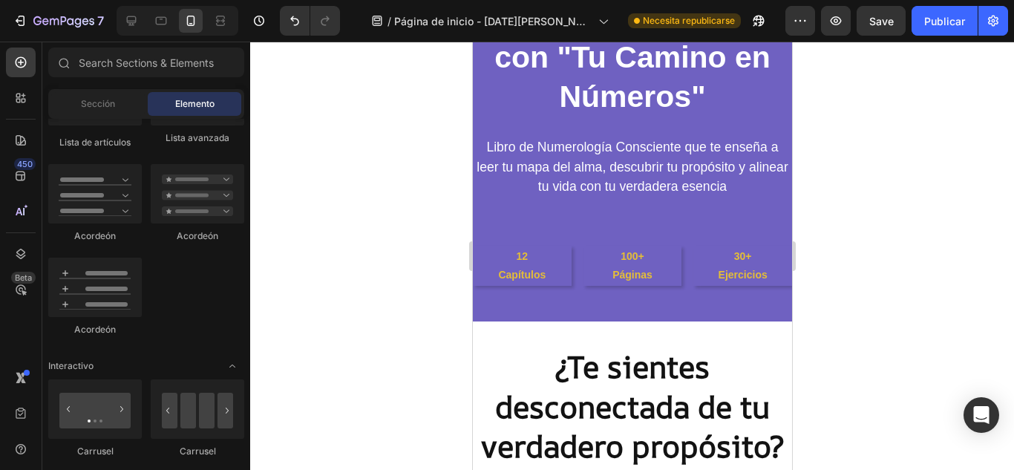
drag, startPoint x: 242, startPoint y: 196, endPoint x: 217, endPoint y: 122, distance: 77.7
click at [234, 82] on div "Secciones(18) Elementos(83) Sección Elemento Sección de héroes Detalle del prod…" at bounding box center [146, 256] width 208 height 418
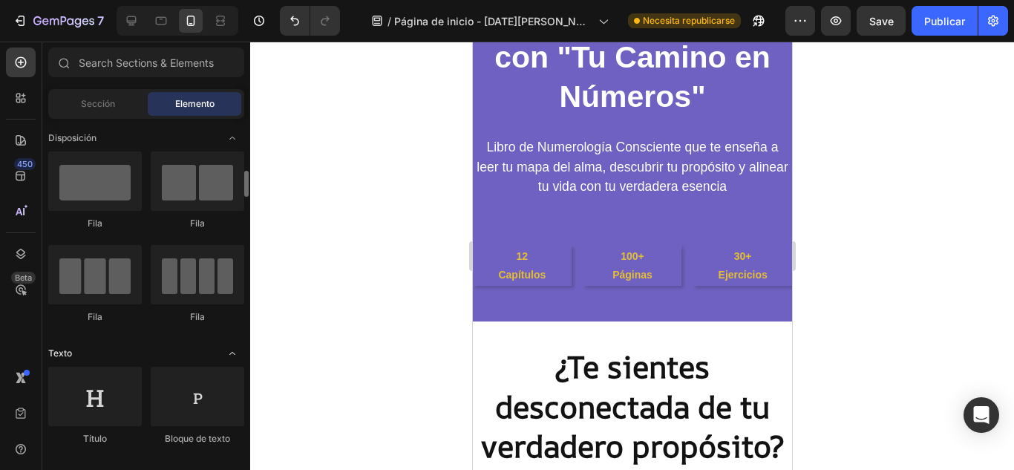
scroll to position [49, 0]
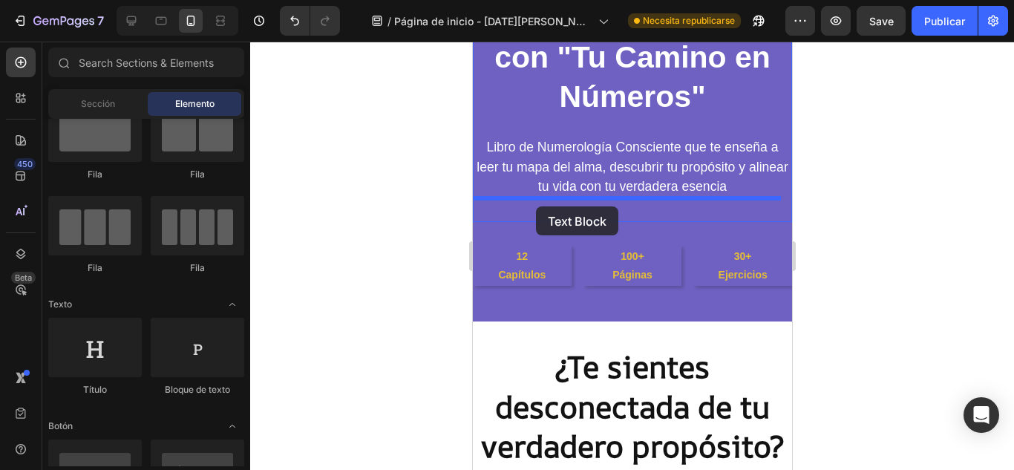
drag, startPoint x: 657, startPoint y: 385, endPoint x: 1008, endPoint y: 248, distance: 376.2
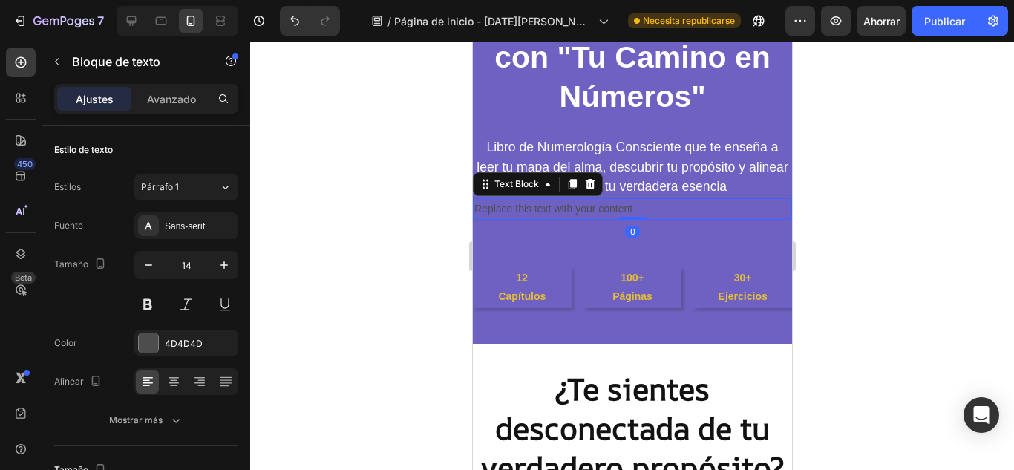
click at [525, 207] on div "Replace this text with your content" at bounding box center [631, 209] width 319 height 22
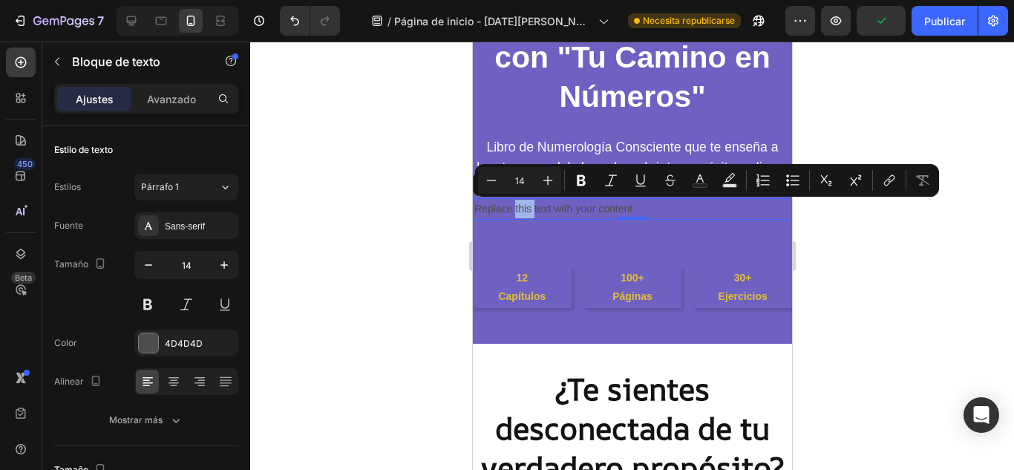
click at [491, 211] on p "Replace this text with your content" at bounding box center [631, 209] width 316 height 19
click at [643, 206] on p "Replace this text with your content" at bounding box center [631, 209] width 316 height 19
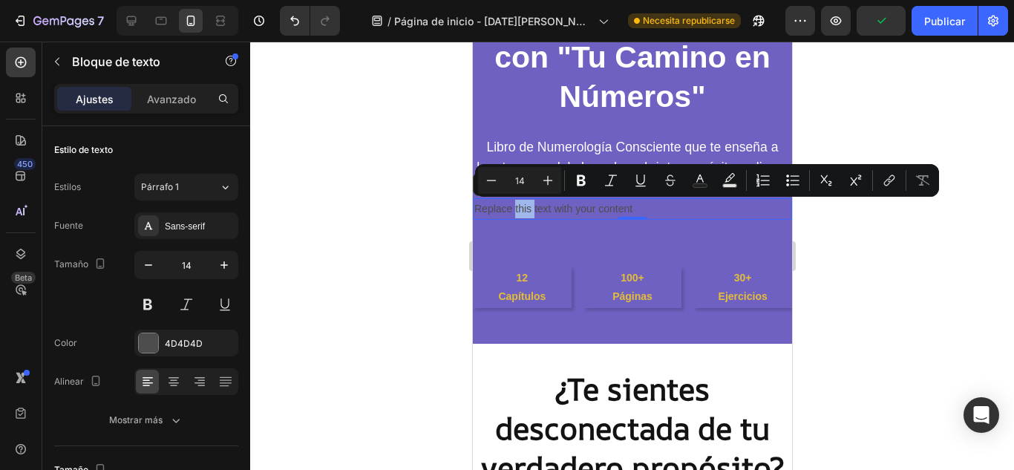
click at [637, 208] on p "Replace this text with your content" at bounding box center [631, 209] width 316 height 19
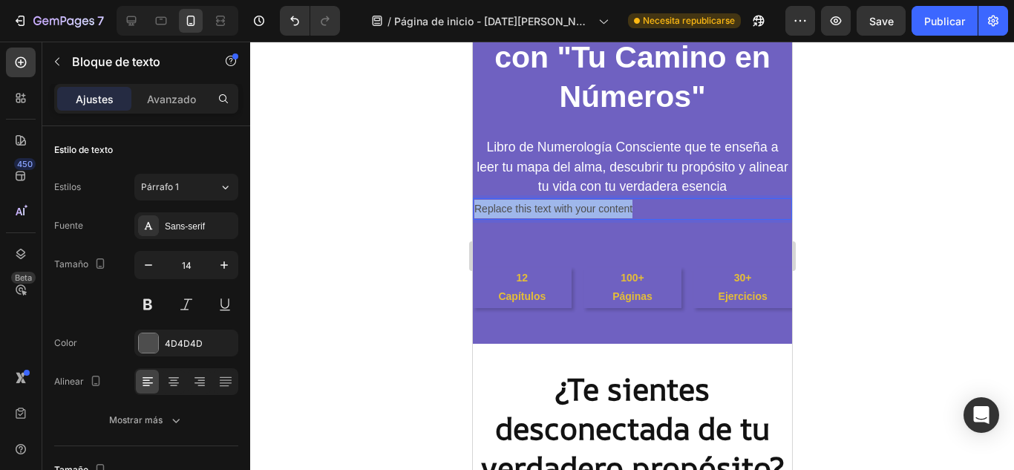
drag, startPoint x: 645, startPoint y: 208, endPoint x: 865, endPoint y: 269, distance: 228.8
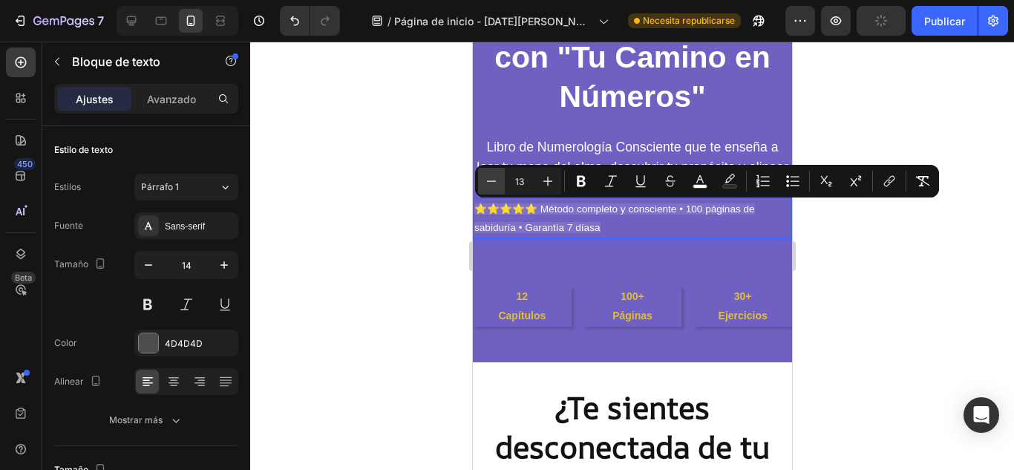
click at [493, 181] on icon "Barra de herramientas contextual del editor" at bounding box center [492, 180] width 10 height 1
click at [491, 184] on icon "Barra de herramientas contextual del editor" at bounding box center [491, 181] width 15 height 15
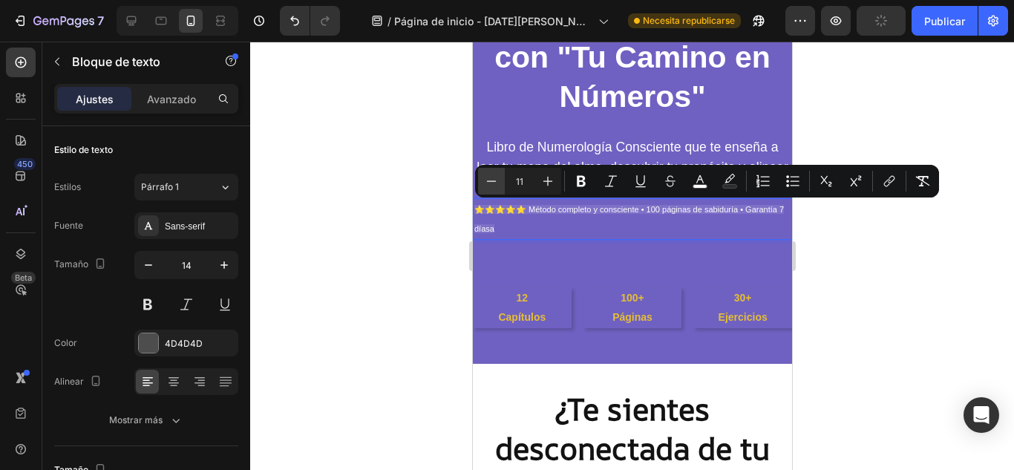
click at [491, 184] on icon "Barra de herramientas contextual del editor" at bounding box center [491, 181] width 15 height 15
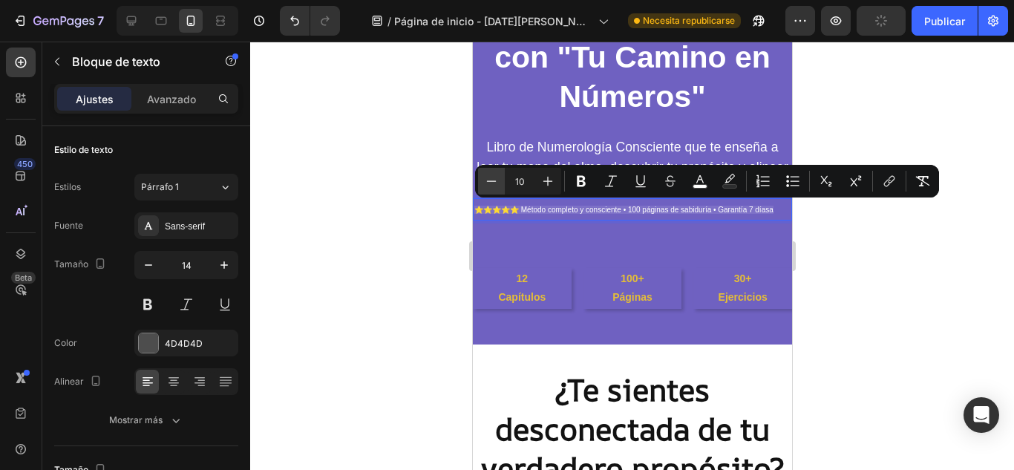
click at [491, 184] on icon "Barra de herramientas contextual del editor" at bounding box center [491, 181] width 15 height 15
type input "9"
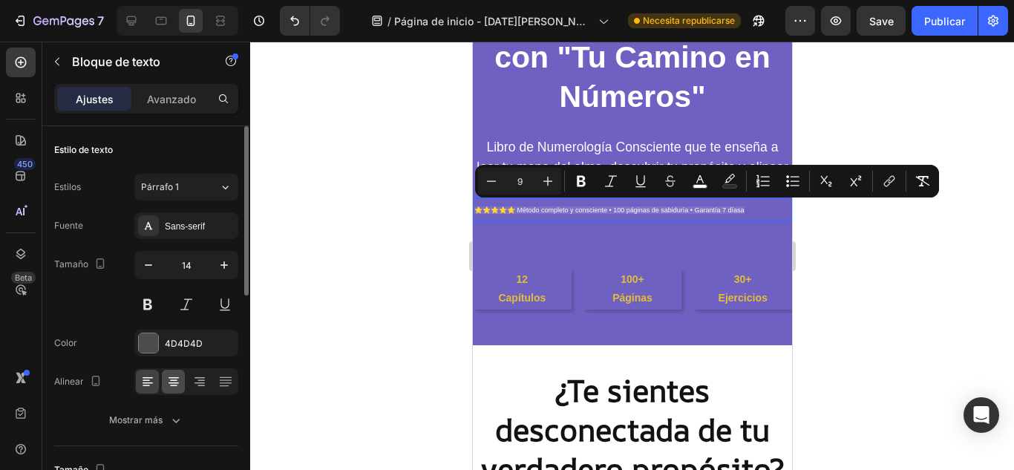
click at [169, 388] on icon at bounding box center [173, 381] width 15 height 15
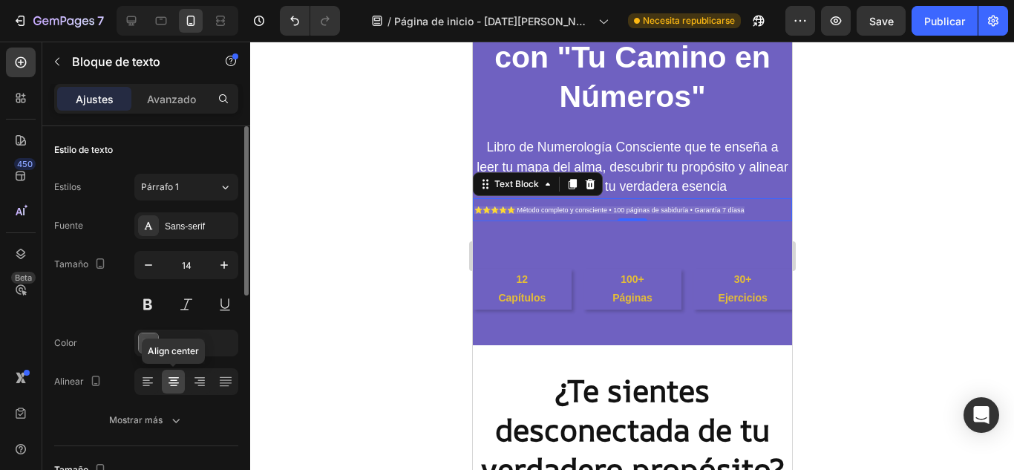
click at [169, 388] on icon at bounding box center [173, 381] width 15 height 15
click at [149, 387] on icon at bounding box center [147, 381] width 15 height 15
click at [168, 386] on icon at bounding box center [173, 381] width 15 height 15
click at [749, 232] on div "⁠⁠⁠⁠⁠⁠⁠ Descubre el código secreto de tu alma con "Tu Camino en Números" Headin…" at bounding box center [631, 89] width 319 height 312
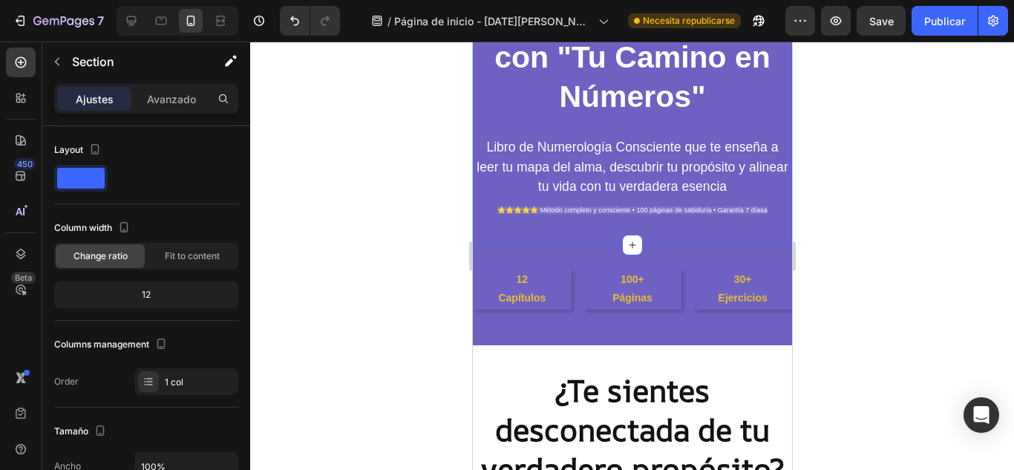
click at [744, 206] on p "⭐⭐⭐⭐⭐ Método completo y consciente • 100 páginas de sabiduría • Garantía 7 díasa" at bounding box center [631, 210] width 316 height 20
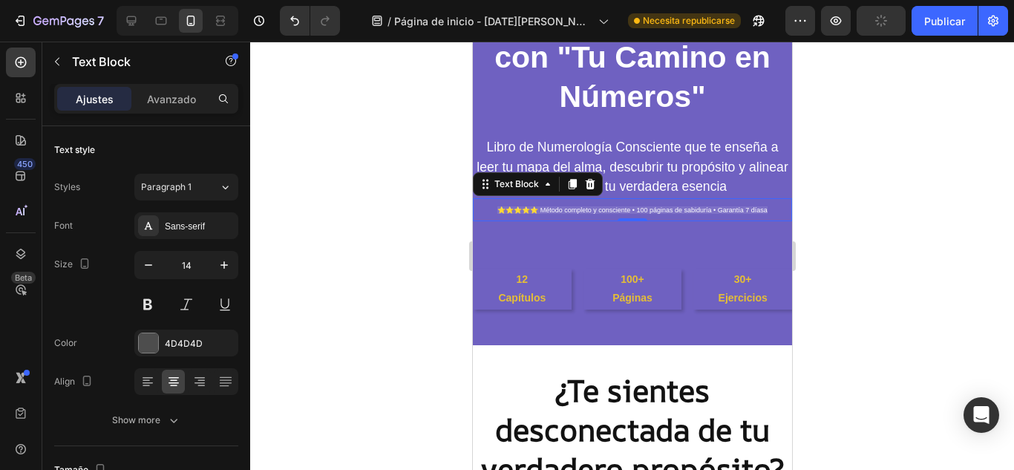
scroll to position [493, 0]
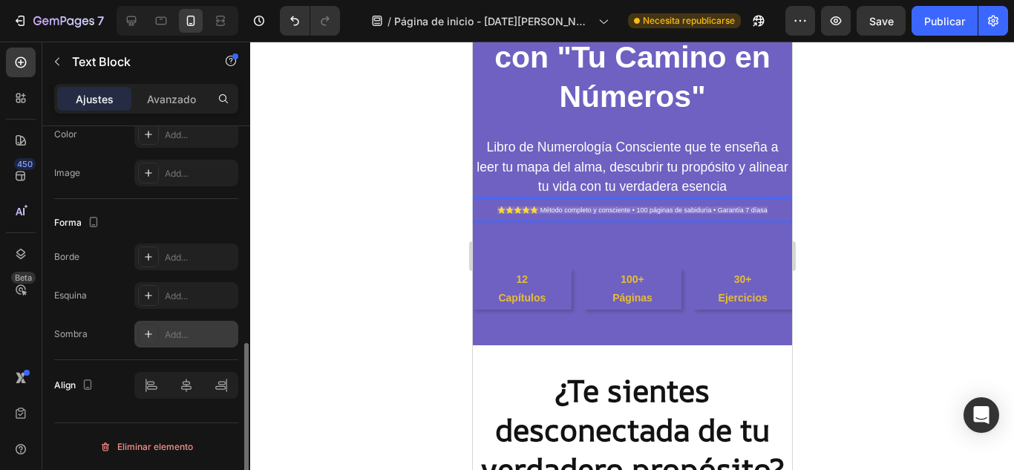
click at [161, 337] on div "Add..." at bounding box center [186, 334] width 104 height 27
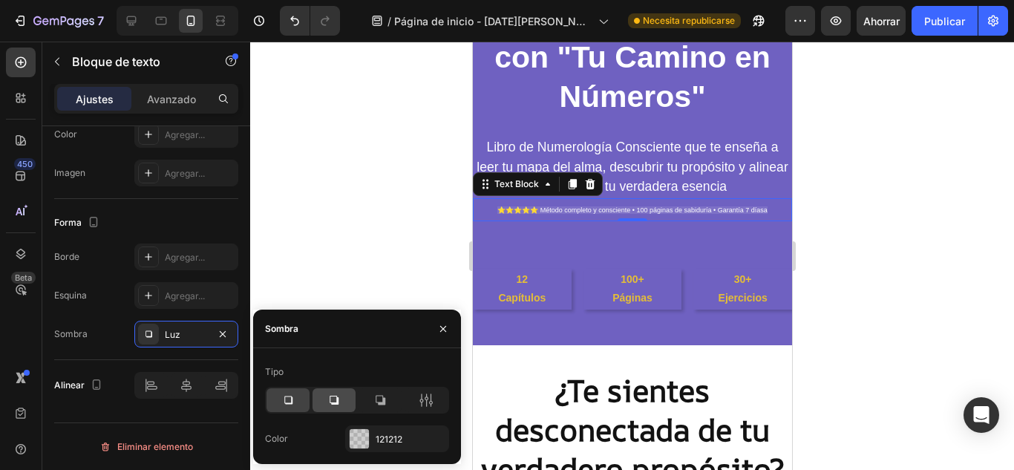
click at [334, 398] on icon at bounding box center [333, 400] width 15 height 15
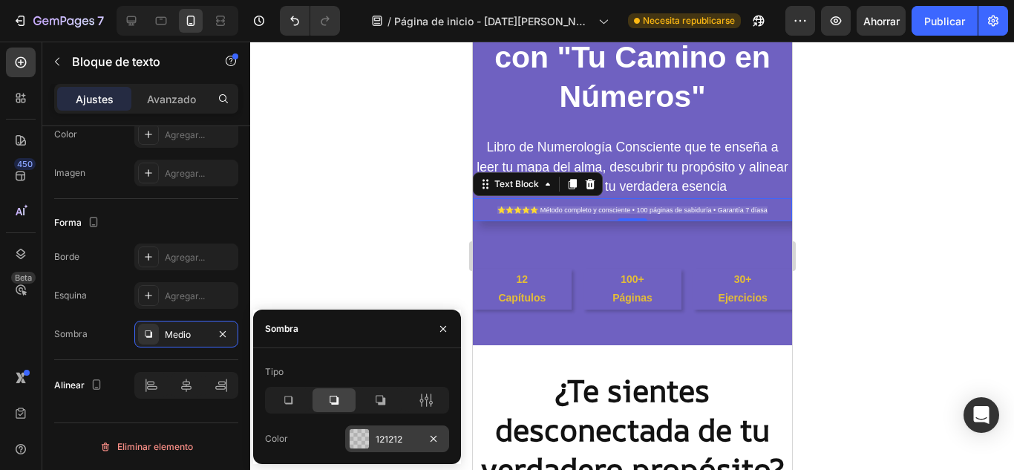
click at [364, 430] on div at bounding box center [358, 438] width 19 height 19
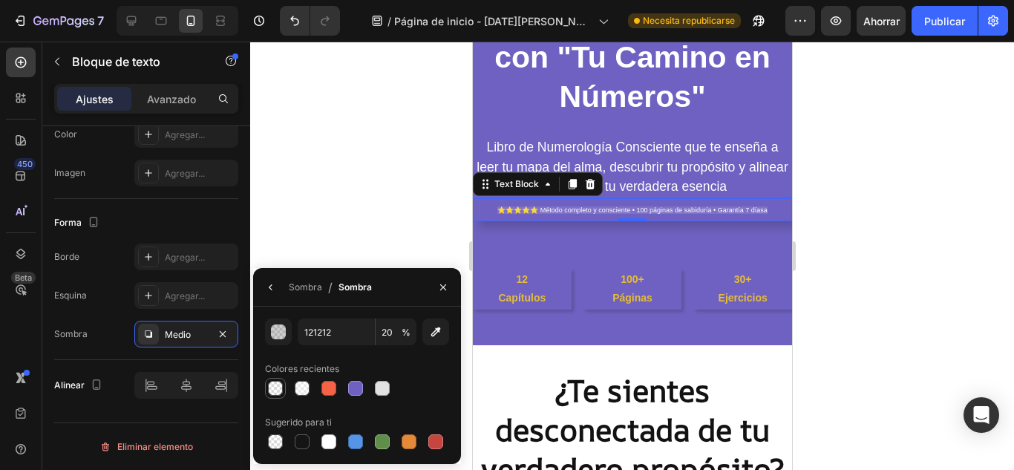
click at [275, 394] on div at bounding box center [275, 388] width 15 height 15
type input "FFFFFF"
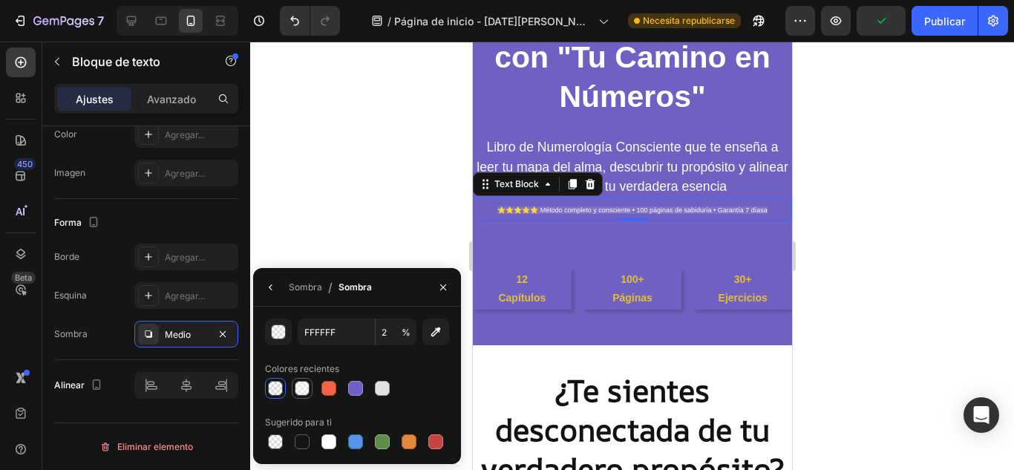
click at [298, 387] on div at bounding box center [302, 388] width 15 height 15
type input "35"
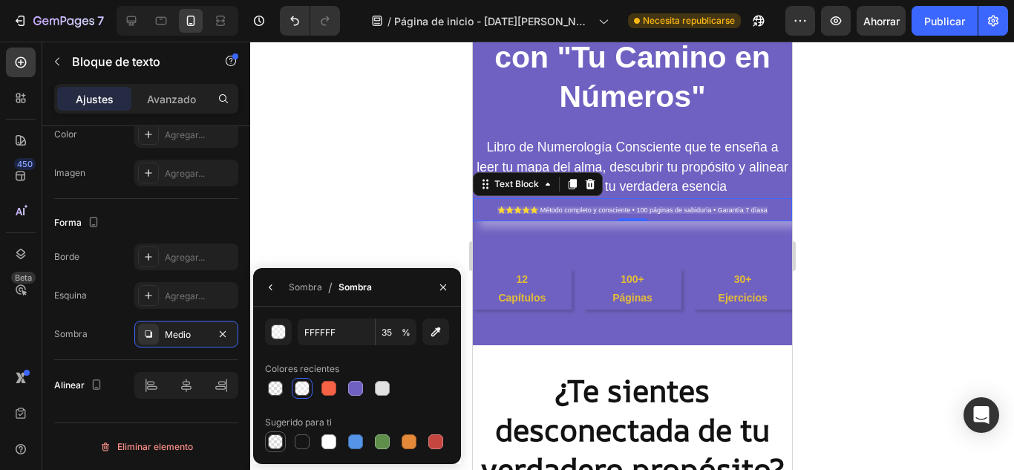
click at [271, 443] on div at bounding box center [275, 441] width 15 height 15
type input "000000"
type input "0"
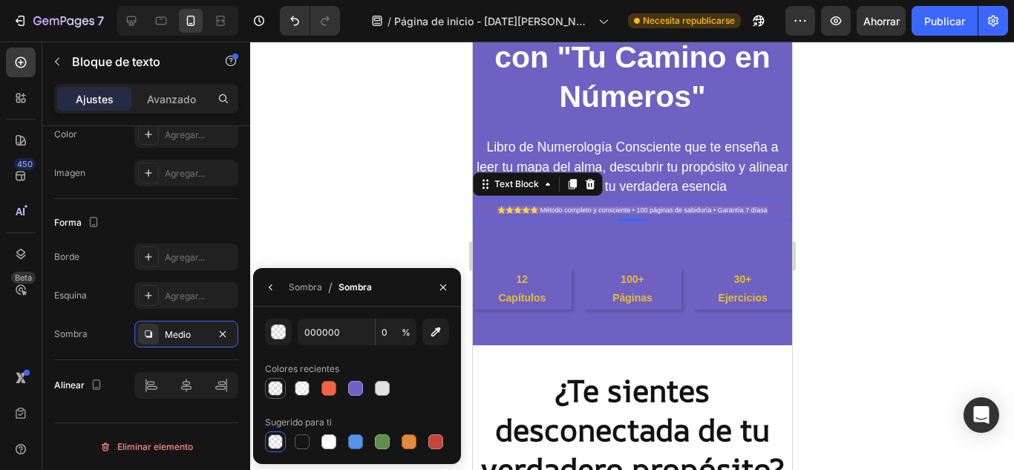
click at [278, 394] on div at bounding box center [275, 388] width 15 height 15
type input "FFFFFF"
click at [303, 389] on div at bounding box center [302, 388] width 15 height 15
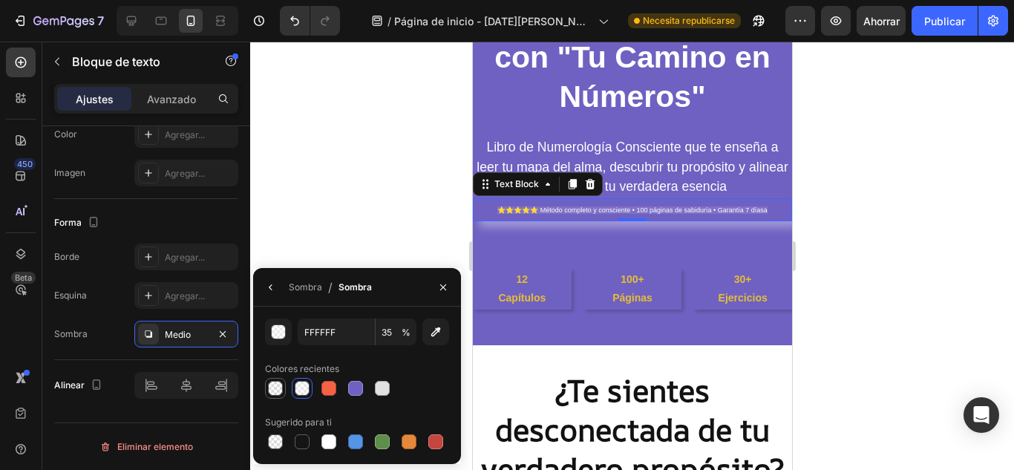
click at [279, 392] on div at bounding box center [275, 388] width 15 height 15
type input "2"
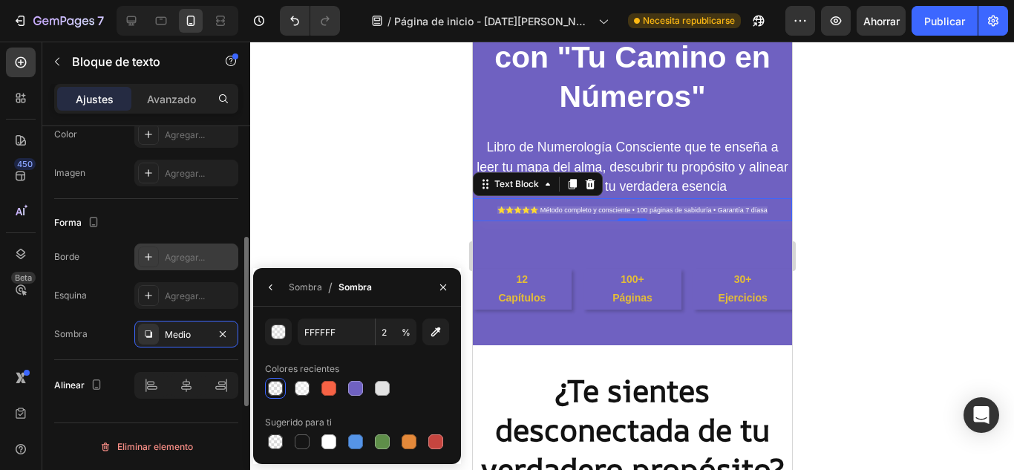
scroll to position [420, 0]
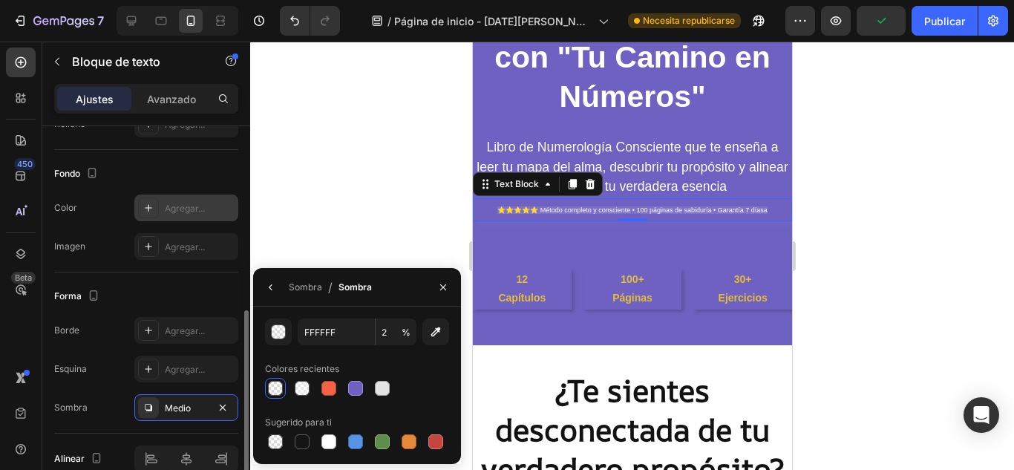
click at [211, 210] on div "Agregar..." at bounding box center [200, 208] width 70 height 13
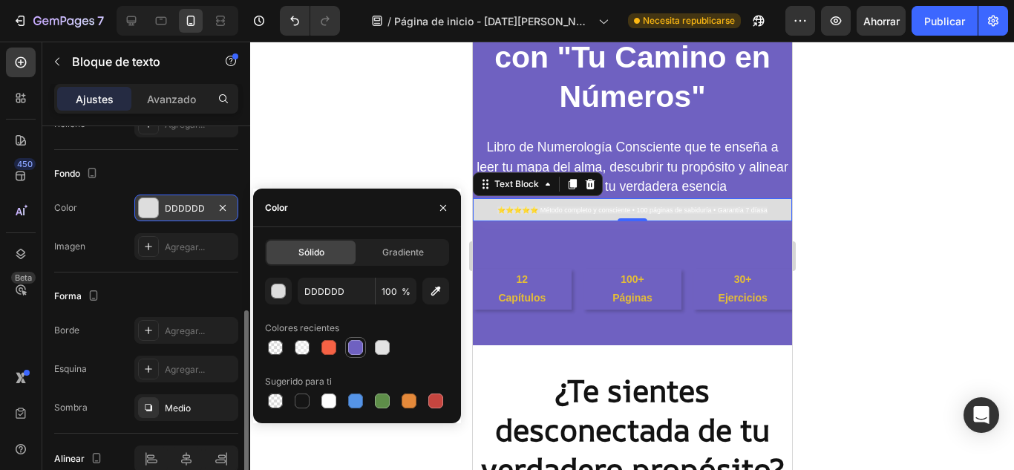
click at [275, 348] on div at bounding box center [275, 347] width 15 height 15
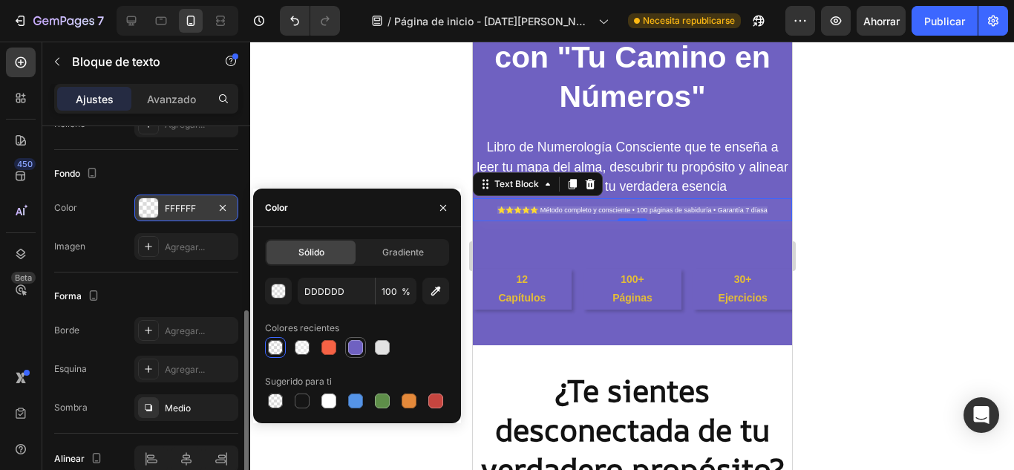
type input "FFFFFF"
click at [303, 348] on div at bounding box center [302, 347] width 15 height 15
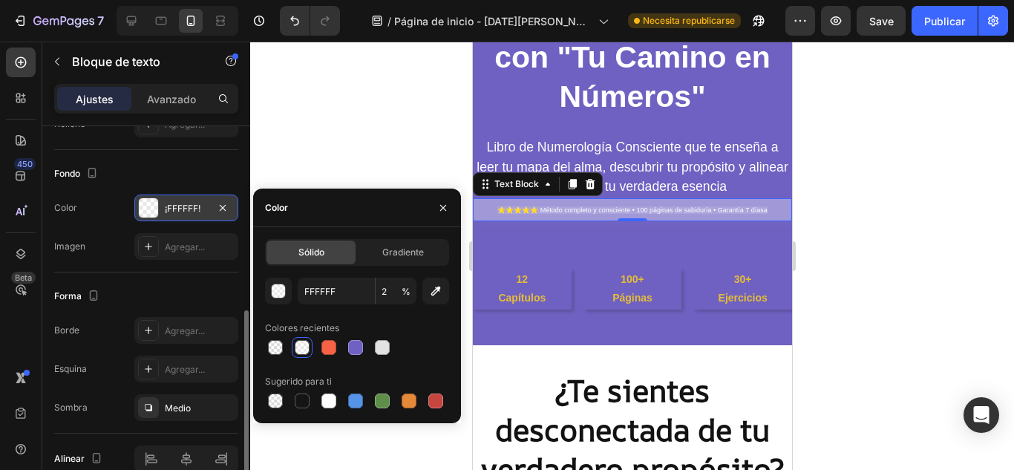
type input "35"
click at [443, 210] on icon "button" at bounding box center [443, 208] width 12 height 12
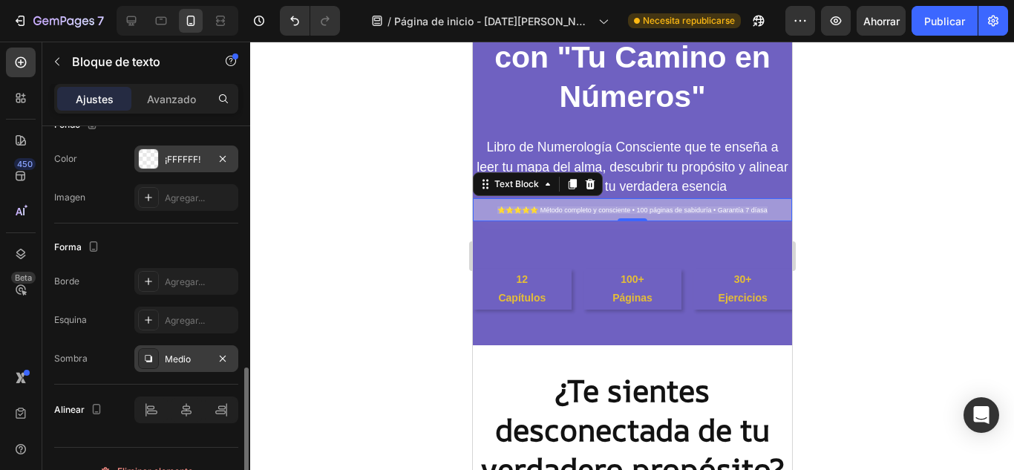
scroll to position [493, 0]
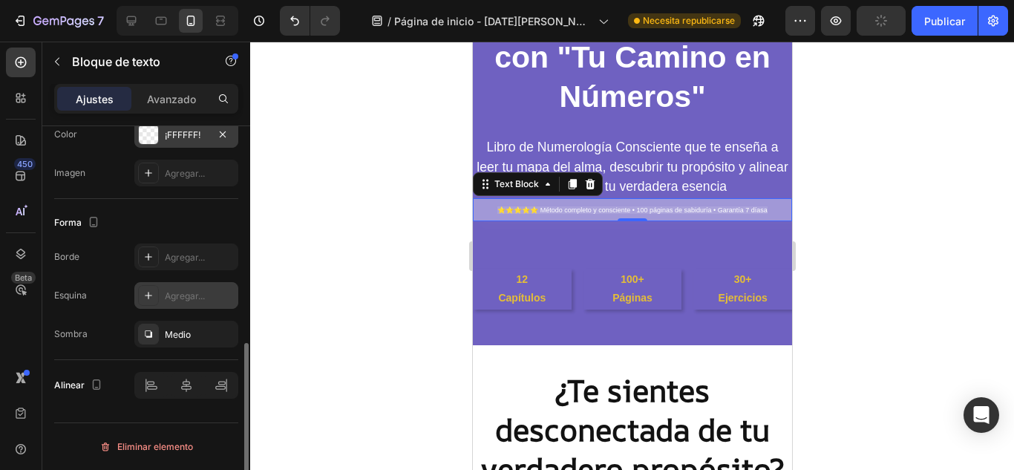
click at [203, 298] on font "Agregar..." at bounding box center [185, 295] width 40 height 11
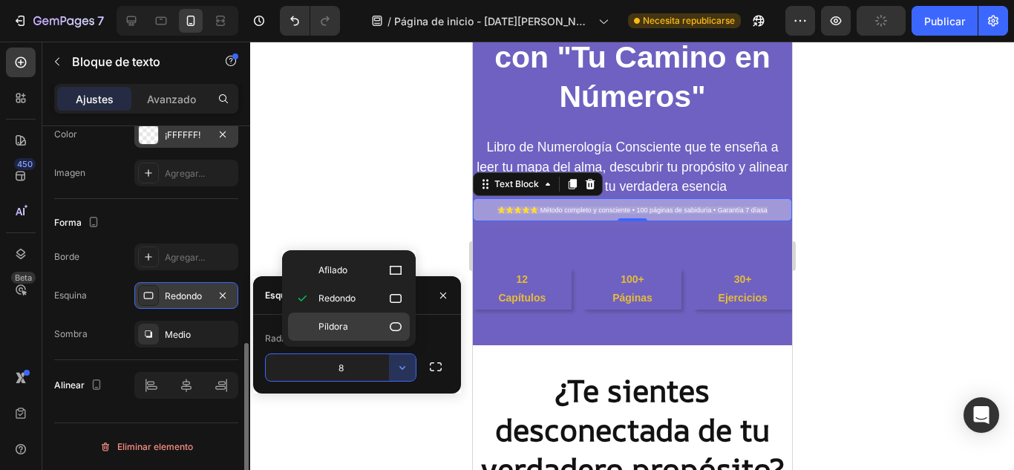
click at [358, 328] on p "Píldora" at bounding box center [360, 326] width 85 height 15
type input "9999"
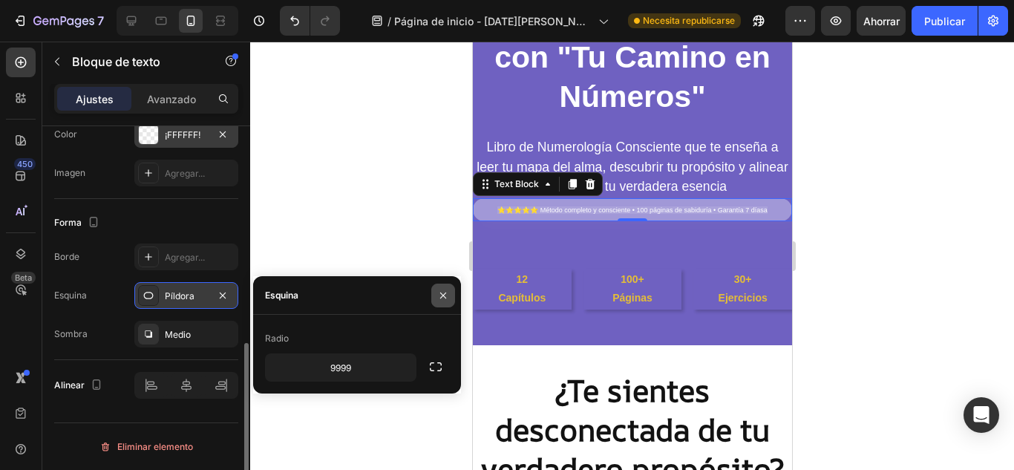
click at [439, 295] on icon "button" at bounding box center [443, 295] width 12 height 12
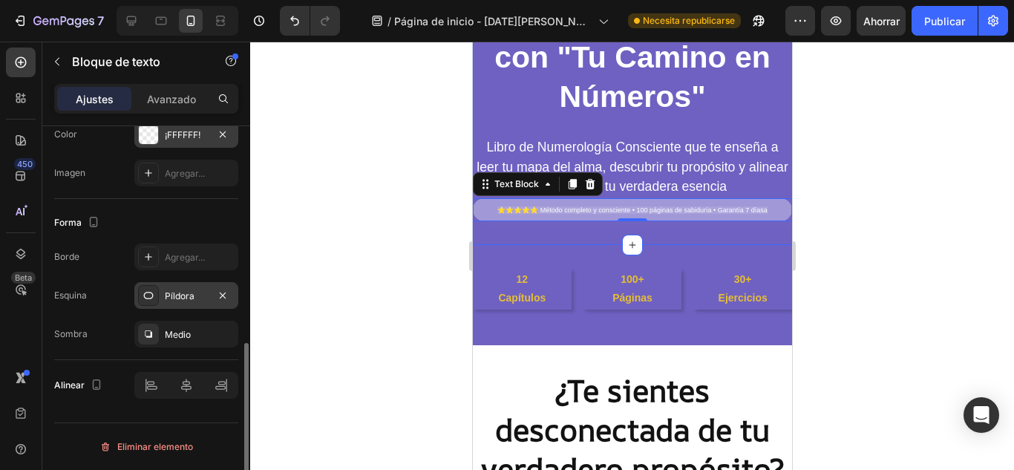
click at [861, 206] on div at bounding box center [631, 256] width 763 height 428
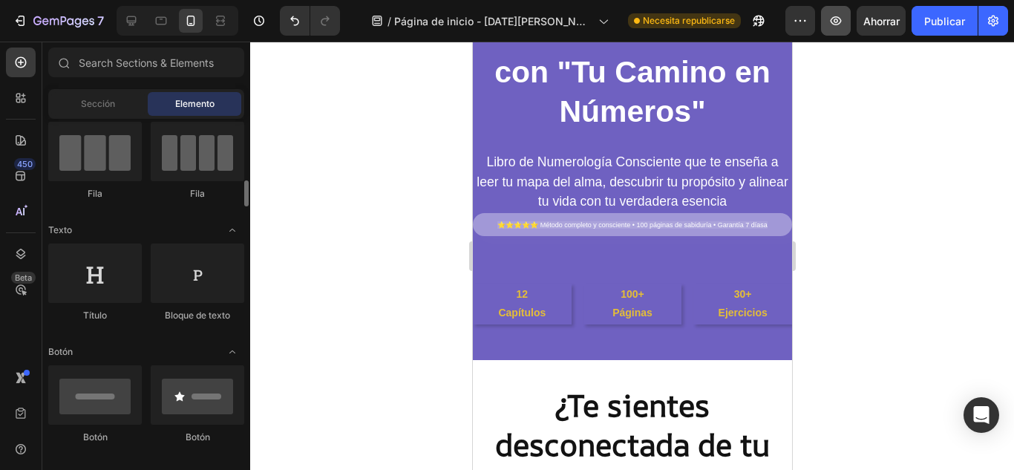
scroll to position [172, 0]
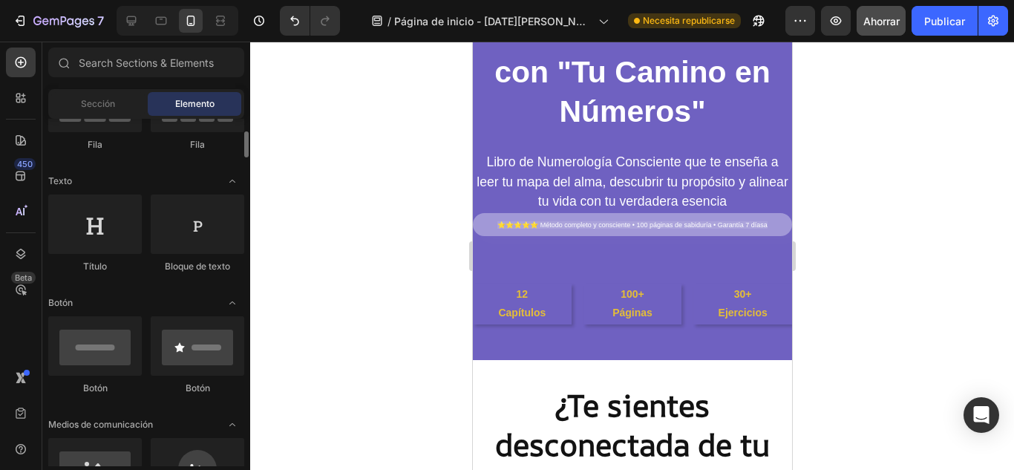
click at [873, 22] on font "Ahorrar" at bounding box center [881, 21] width 36 height 13
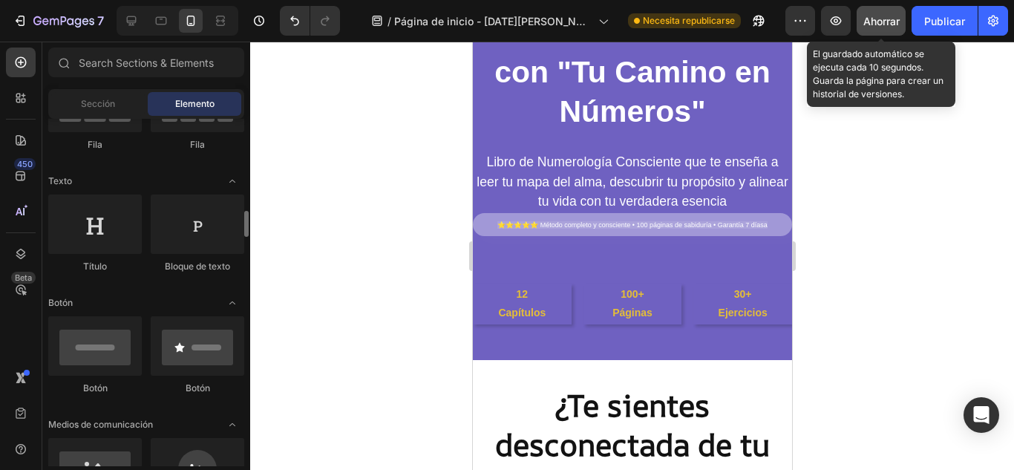
scroll to position [246, 0]
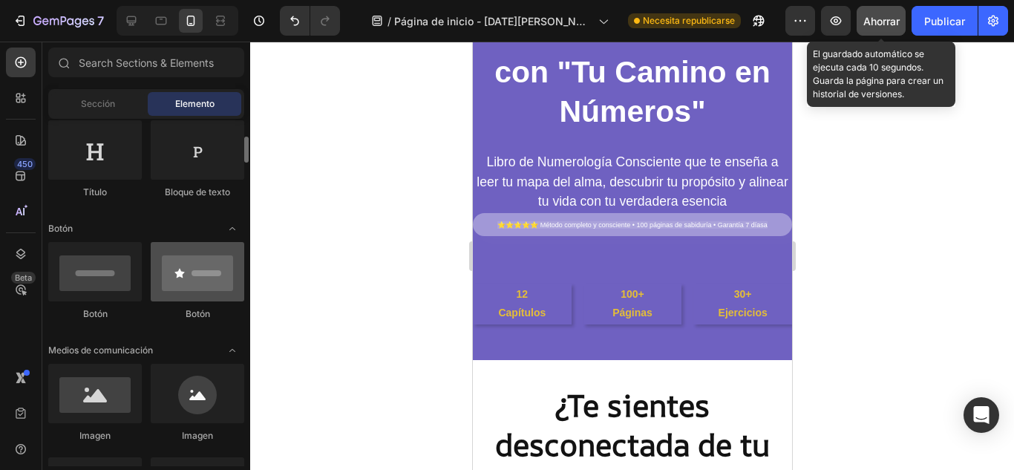
click at [205, 300] on div at bounding box center [197, 271] width 93 height 59
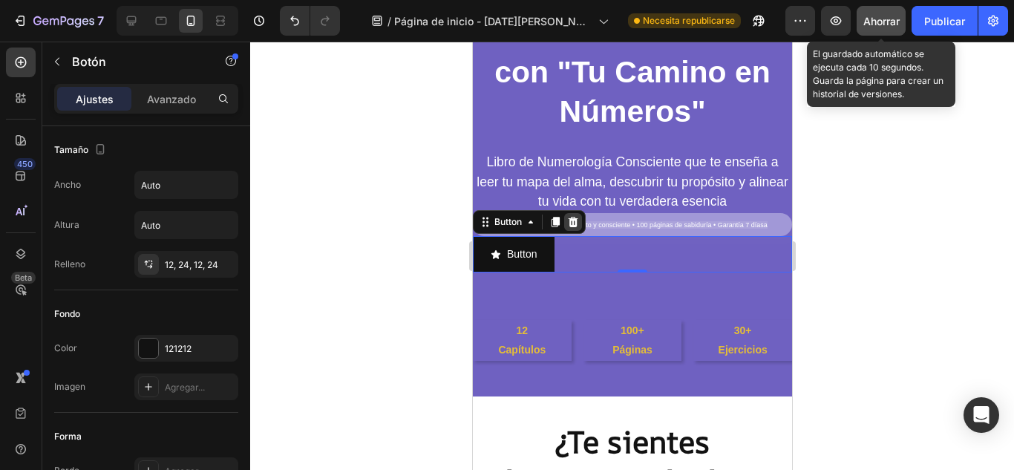
drag, startPoint x: 568, startPoint y: 217, endPoint x: 742, endPoint y: 341, distance: 213.7
click at [568, 217] on icon at bounding box center [572, 222] width 12 height 12
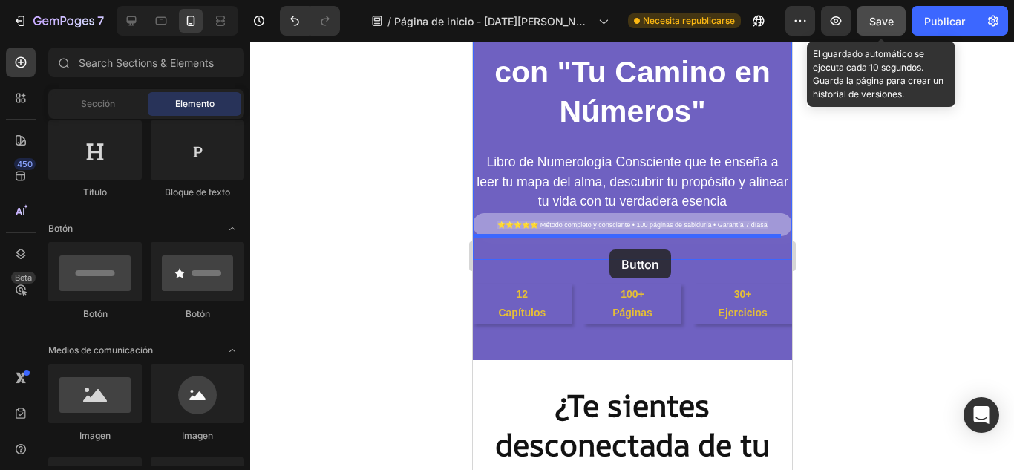
drag, startPoint x: 585, startPoint y: 320, endPoint x: 608, endPoint y: 249, distance: 74.1
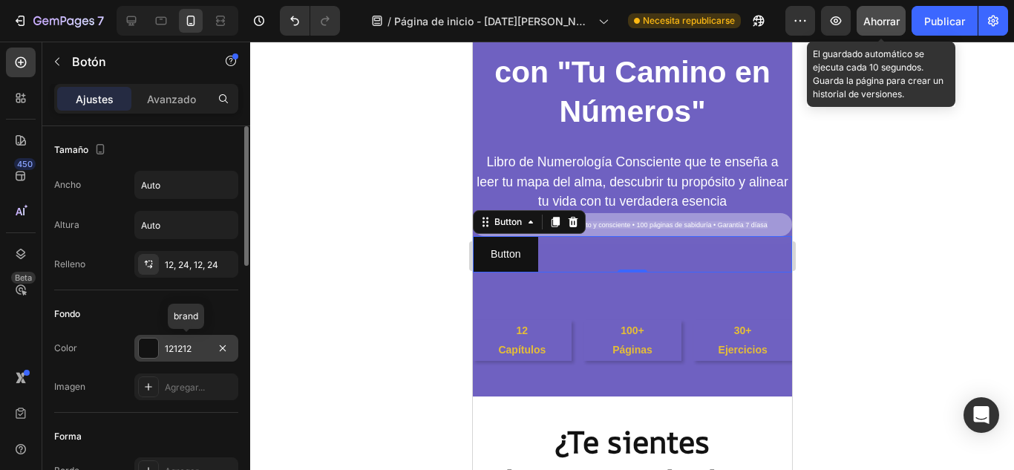
click at [171, 339] on div "121212" at bounding box center [186, 348] width 104 height 27
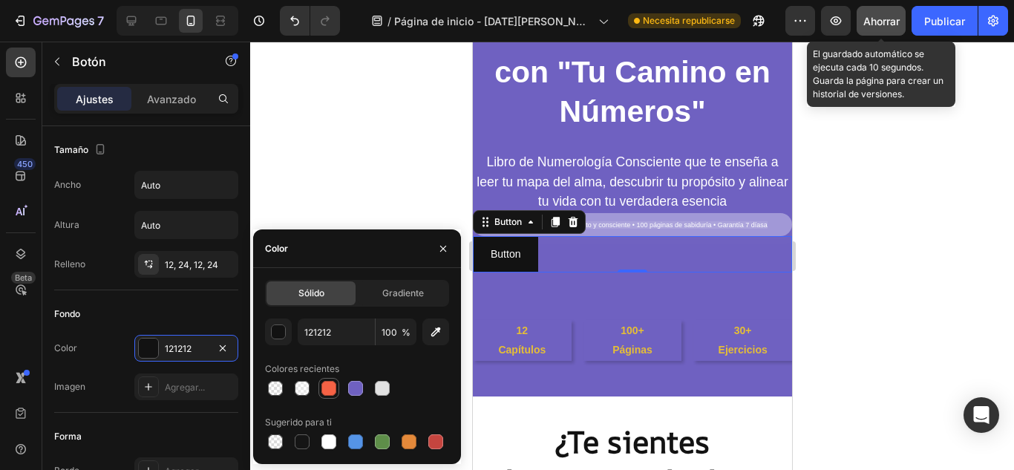
click at [329, 383] on div at bounding box center [328, 388] width 15 height 15
click at [412, 445] on div at bounding box center [408, 441] width 15 height 15
type input "E4893A"
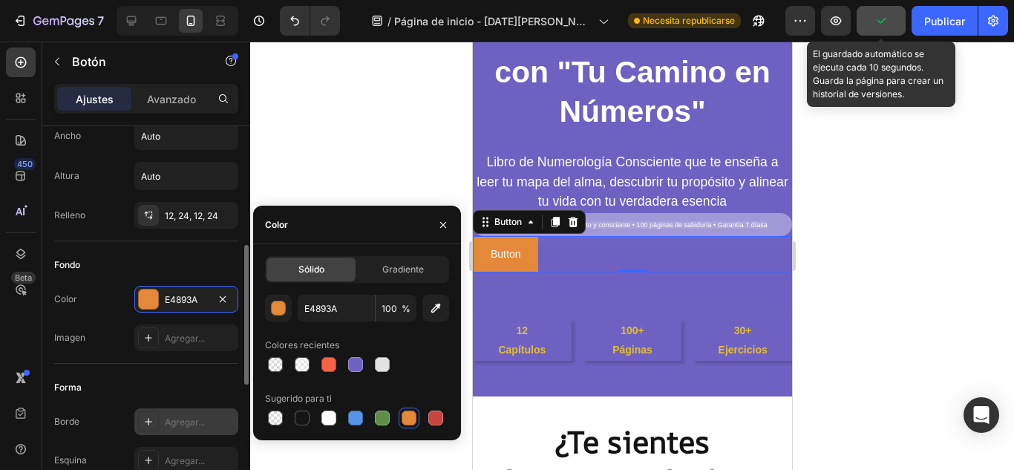
scroll to position [123, 0]
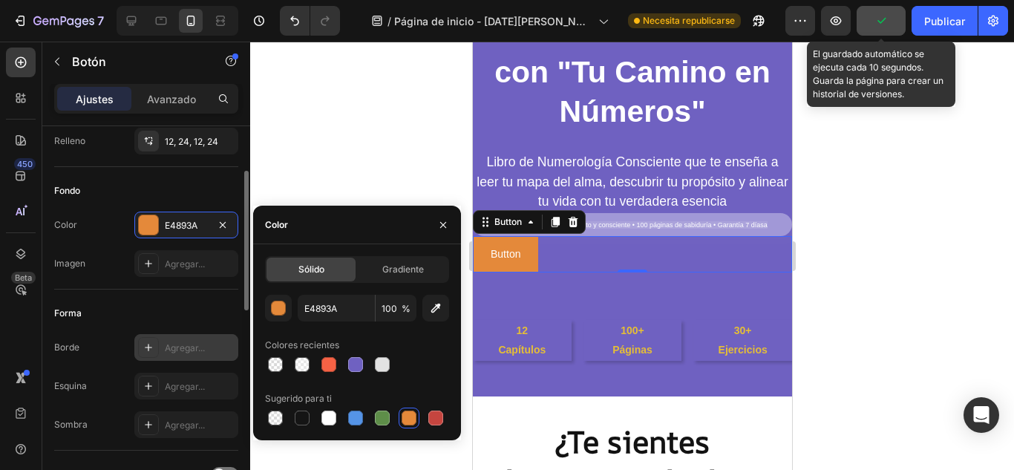
click at [205, 352] on font "Agregar..." at bounding box center [185, 347] width 40 height 11
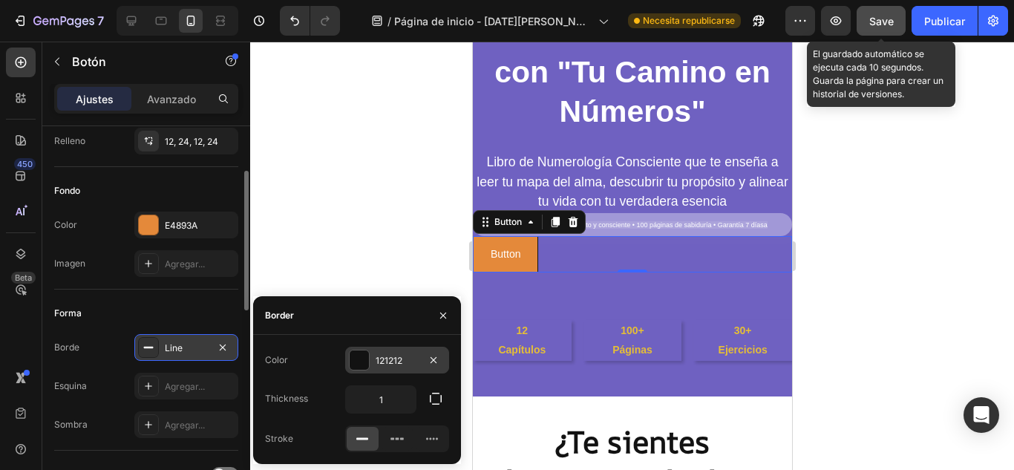
click at [390, 358] on div "121212" at bounding box center [396, 360] width 43 height 13
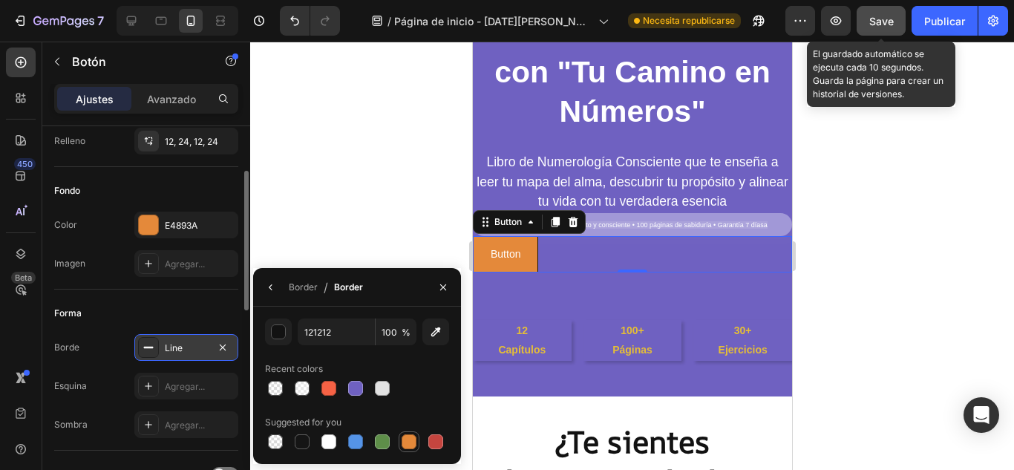
click at [407, 441] on div at bounding box center [408, 441] width 15 height 15
type input "E4893A"
click at [205, 386] on font "Agregar..." at bounding box center [185, 386] width 40 height 11
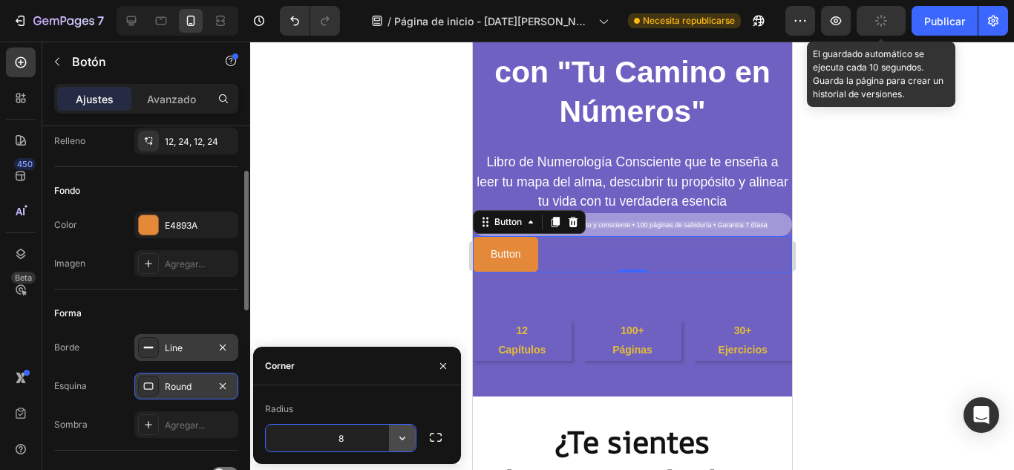
click at [404, 441] on icon "button" at bounding box center [402, 437] width 15 height 15
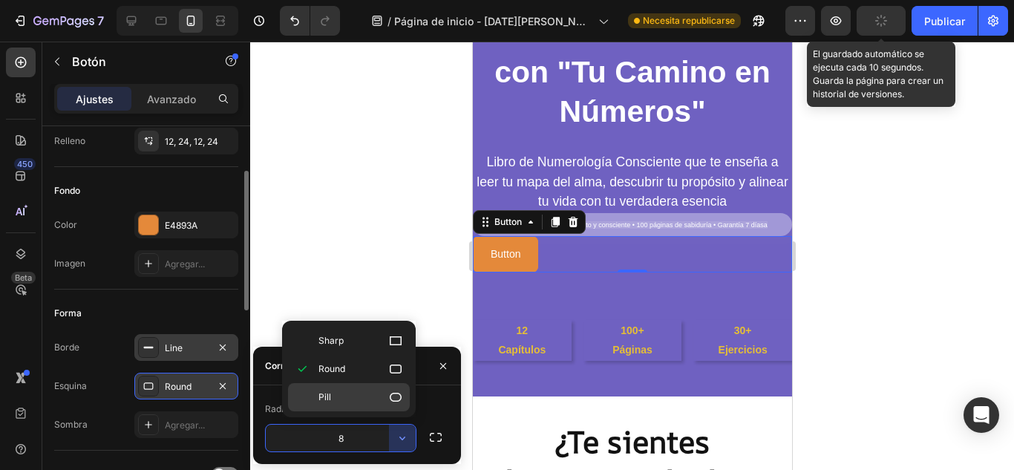
click at [381, 406] on div "Pill" at bounding box center [349, 397] width 122 height 28
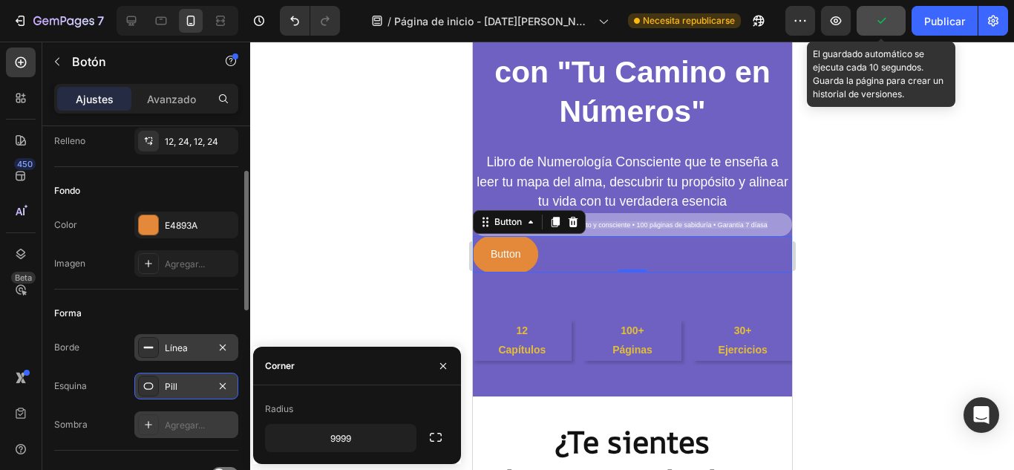
click at [183, 430] on div "Agregar..." at bounding box center [200, 424] width 70 height 13
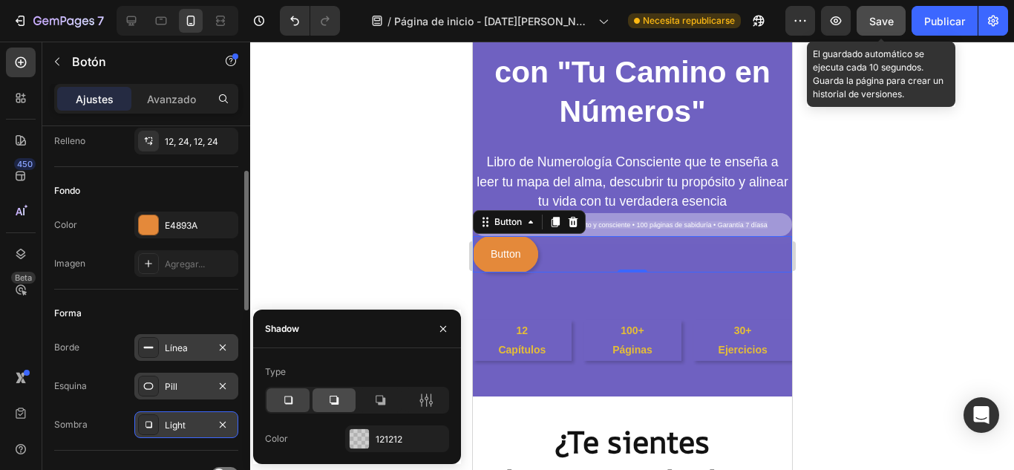
click at [325, 408] on div at bounding box center [333, 400] width 43 height 24
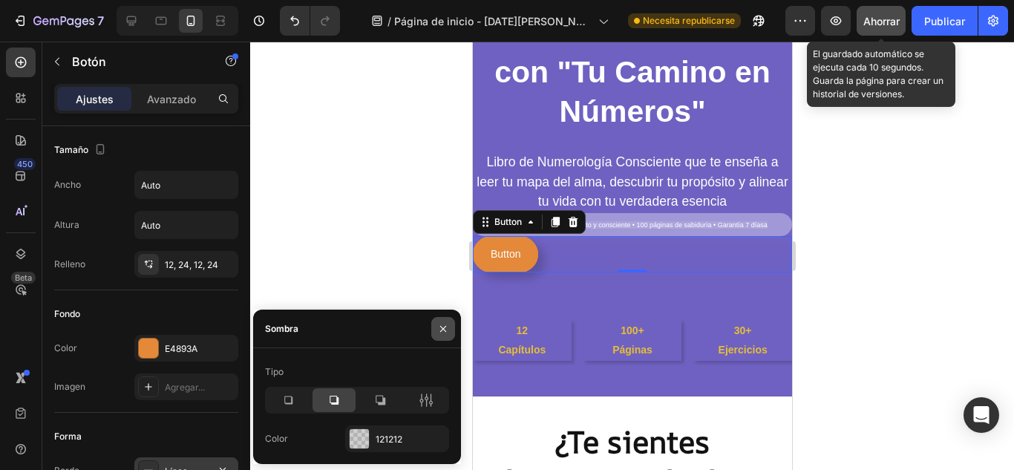
click at [441, 326] on icon "button" at bounding box center [443, 329] width 12 height 12
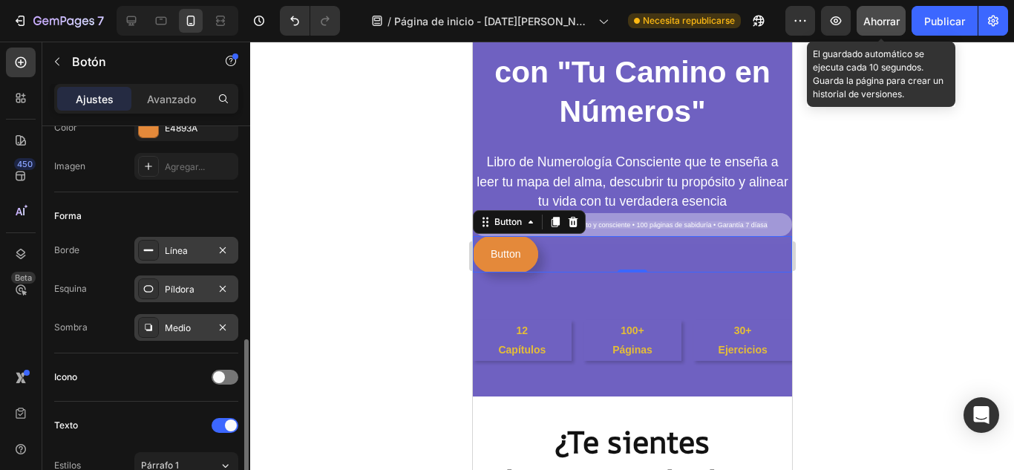
scroll to position [318, 0]
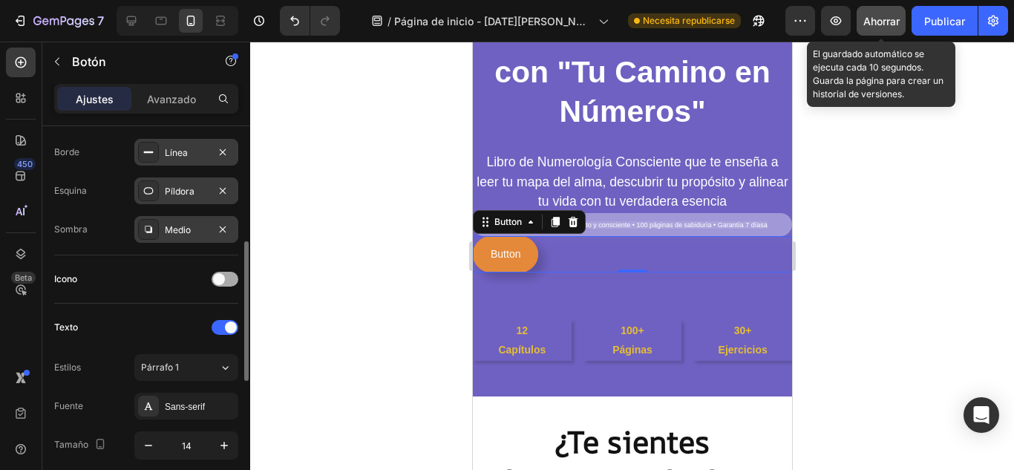
click at [225, 282] on div at bounding box center [224, 279] width 27 height 15
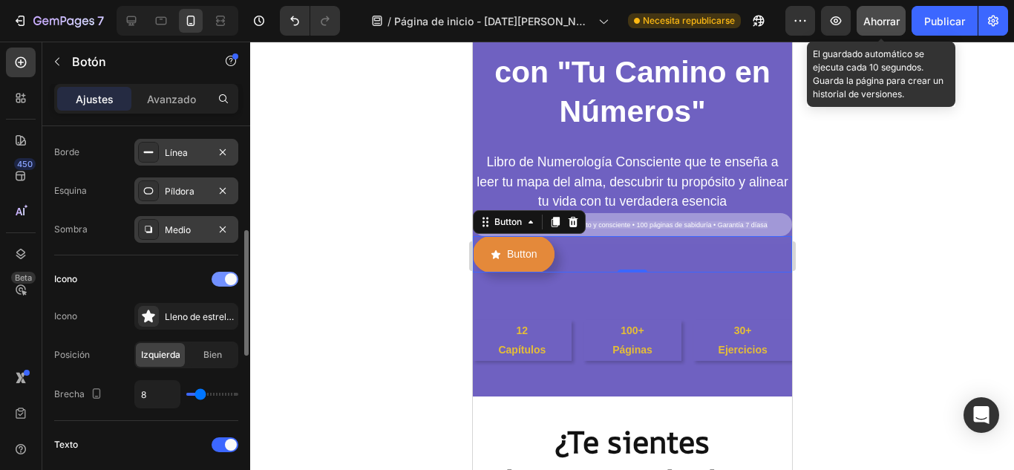
click at [225, 283] on div at bounding box center [224, 279] width 27 height 15
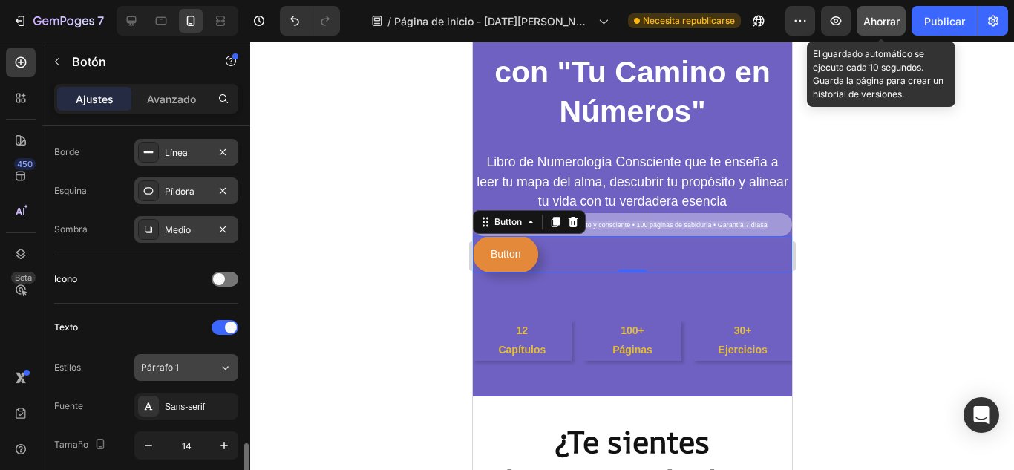
scroll to position [466, 0]
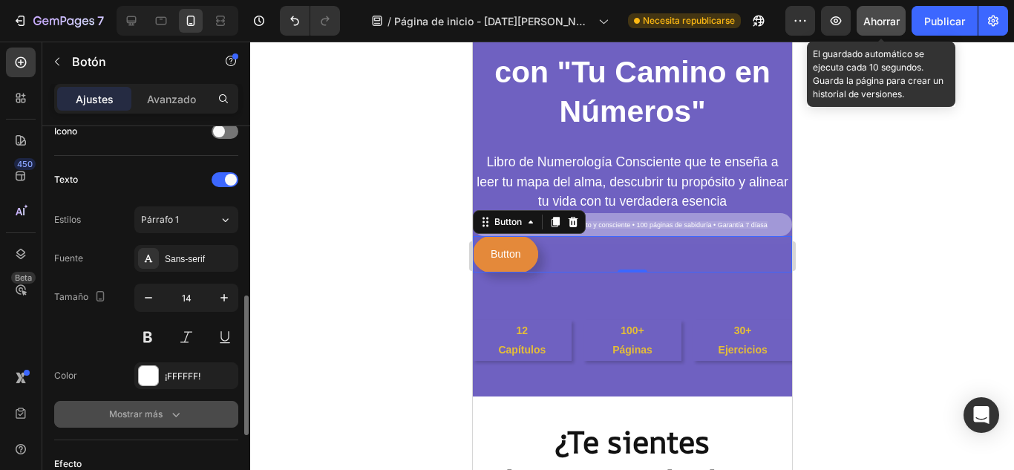
click at [174, 413] on icon "button" at bounding box center [176, 415] width 7 height 4
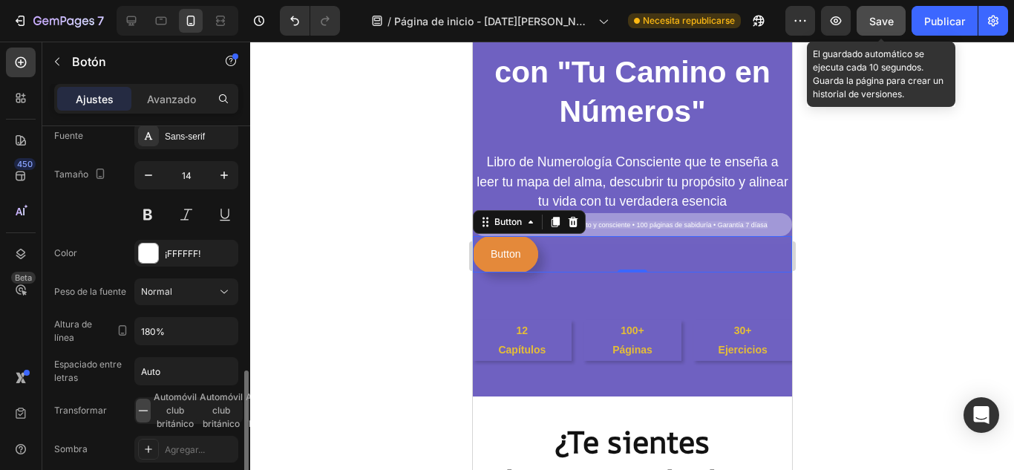
scroll to position [637, 0]
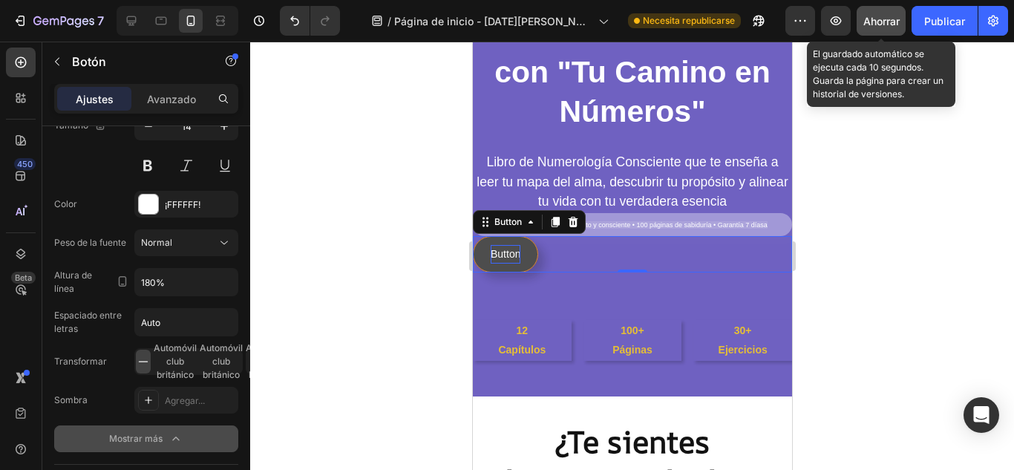
click at [517, 252] on p "Button" at bounding box center [505, 254] width 30 height 19
click at [510, 252] on p "Button" at bounding box center [505, 254] width 30 height 19
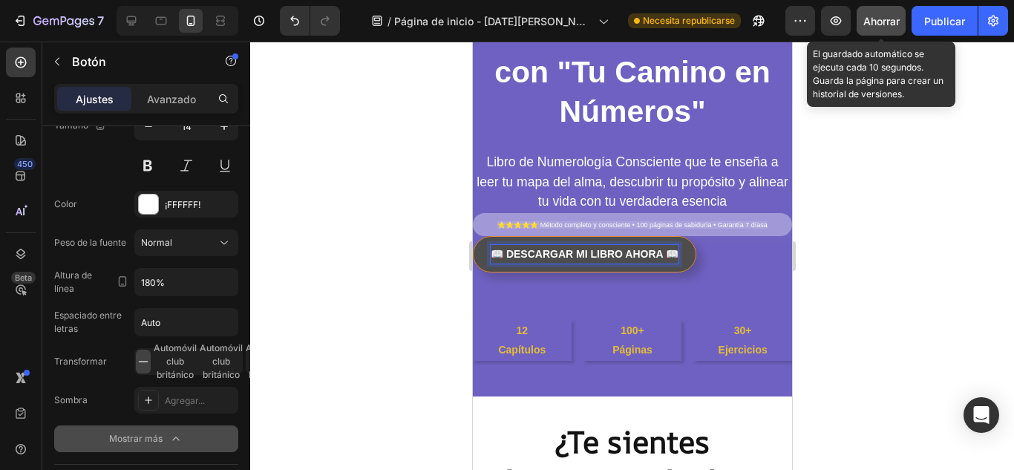
click at [616, 270] on button "📖 DESCARGAR MI LIBRO AHORA 📖" at bounding box center [583, 254] width 223 height 36
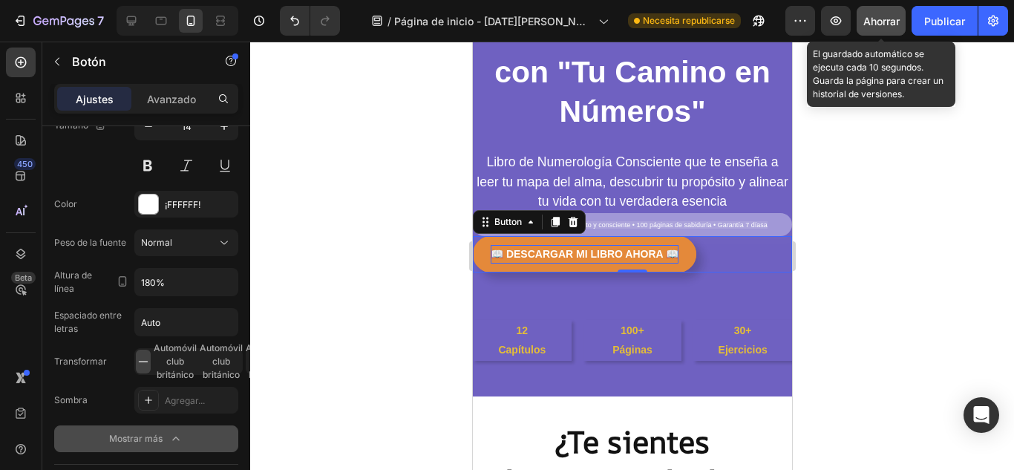
click at [672, 263] on p "📖 DESCARGAR MI LIBRO AHORA 📖" at bounding box center [584, 254] width 188 height 19
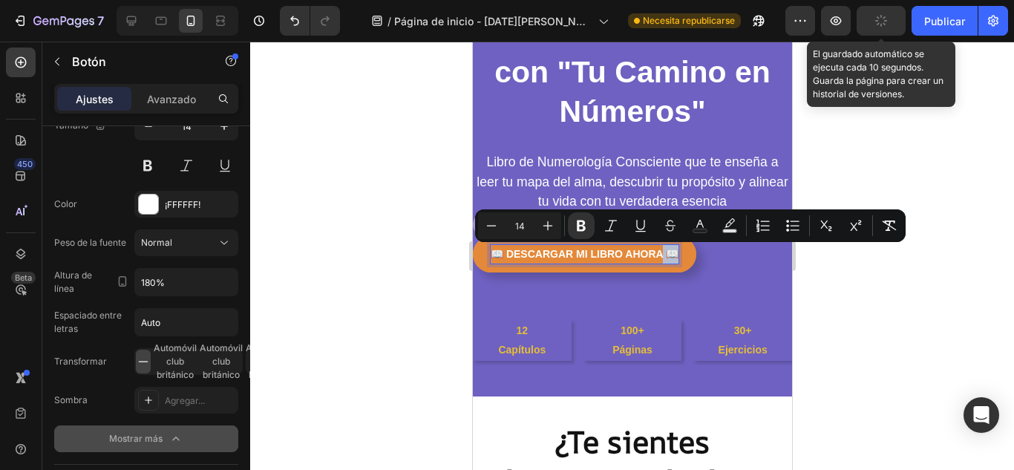
click at [703, 257] on div "📖 DESCARGAR MI LIBRO AHORA 📖 Button 0" at bounding box center [631, 254] width 319 height 36
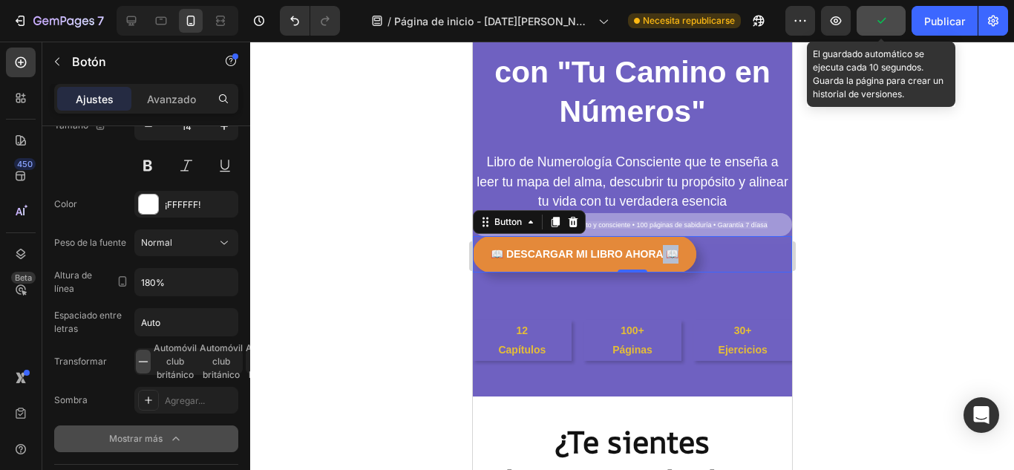
drag, startPoint x: 691, startPoint y: 256, endPoint x: 723, endPoint y: 260, distance: 32.9
click at [723, 260] on div "📖 DESCARGAR MI LIBRO AHORA 📖 Button 0" at bounding box center [631, 254] width 319 height 36
click at [550, 275] on div "⁠⁠⁠⁠⁠⁠⁠ Descubre el código secreto de tu alma con "Tu Camino en Números" Headin…" at bounding box center [631, 122] width 319 height 348
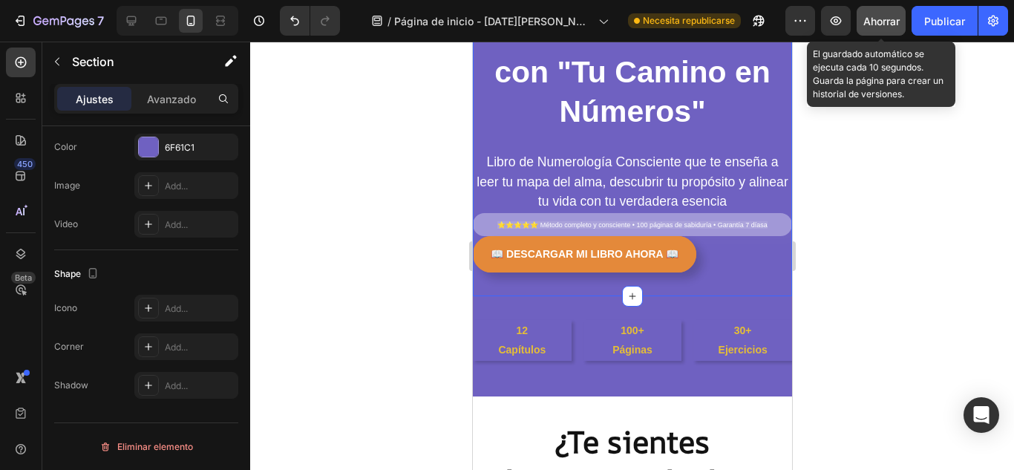
scroll to position [0, 0]
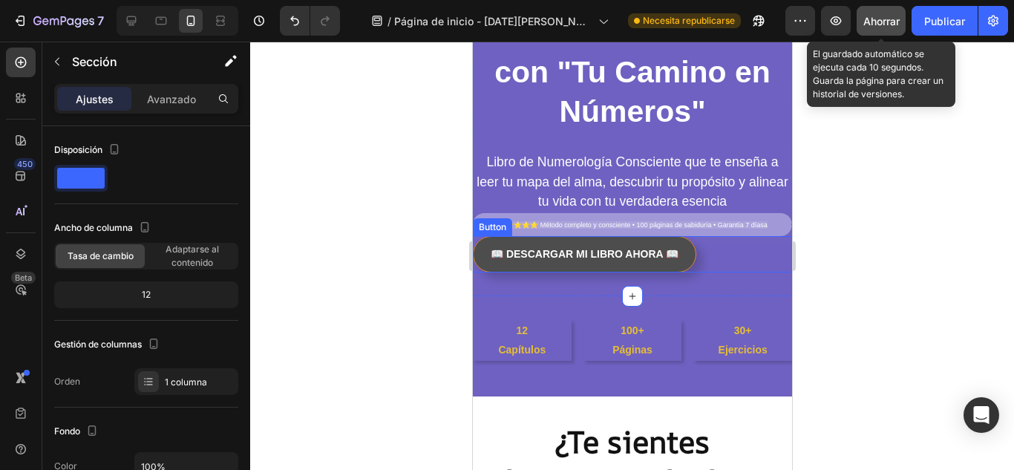
click at [486, 243] on button "📖 DESCARGAR MI LIBRO AHORA 📖" at bounding box center [583, 254] width 223 height 36
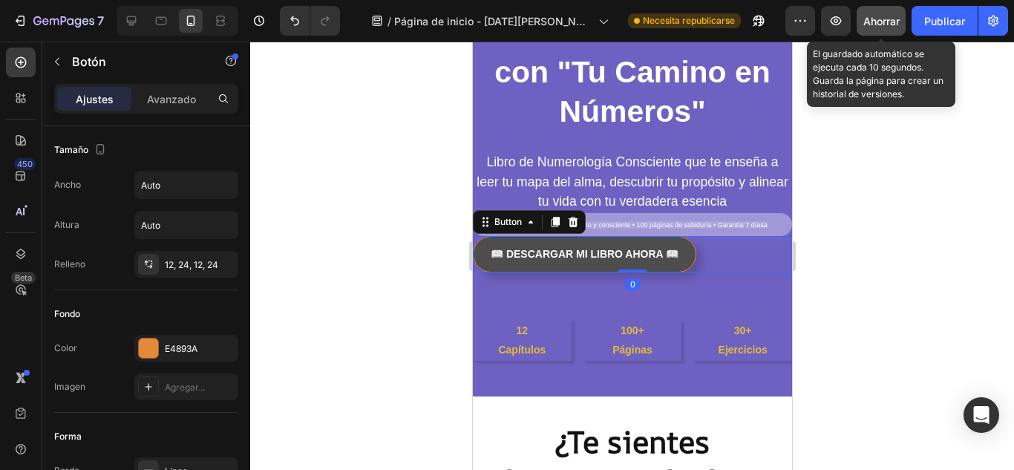
click at [485, 237] on button "📖 DESCARGAR MI LIBRO AHORA 📖" at bounding box center [583, 254] width 223 height 36
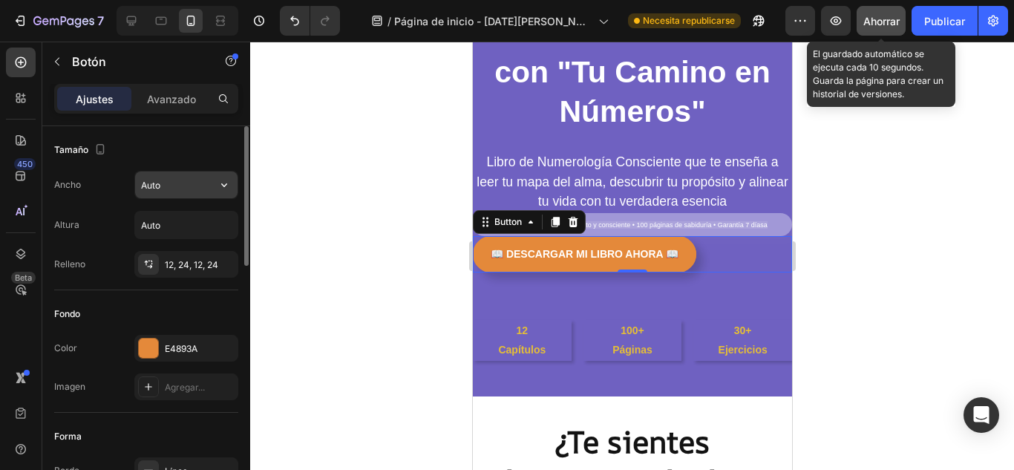
click at [190, 194] on input "Auto" at bounding box center [186, 184] width 102 height 27
click at [224, 191] on icon "button" at bounding box center [224, 184] width 15 height 15
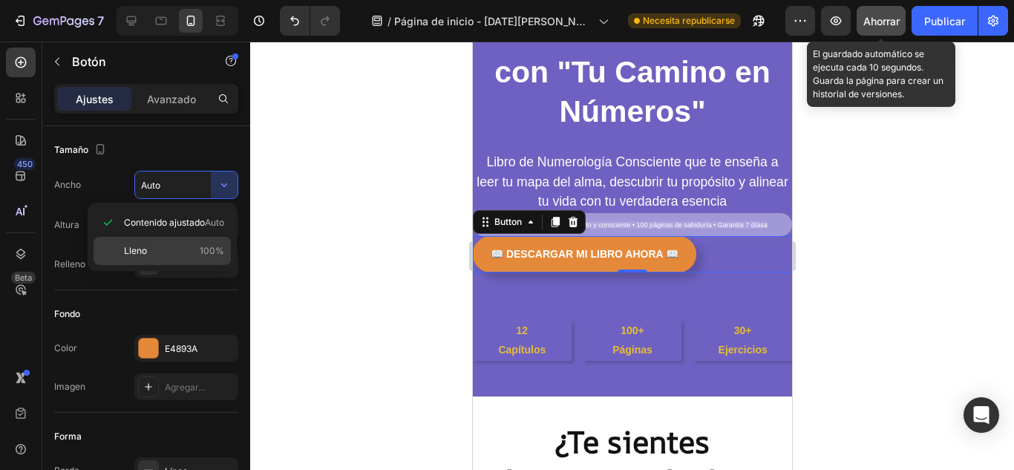
click at [214, 246] on font "100%" at bounding box center [212, 250] width 24 height 11
type input "100%"
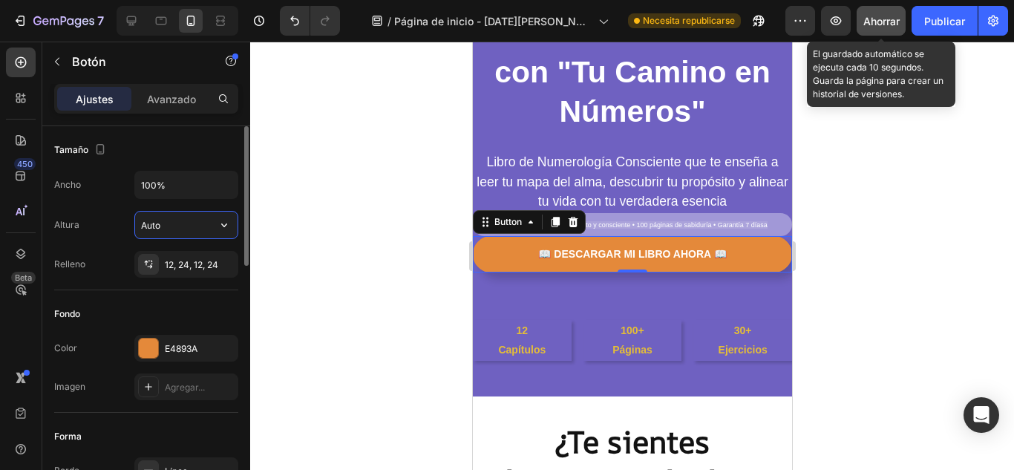
click at [184, 223] on input "Auto" at bounding box center [186, 224] width 102 height 27
click at [222, 219] on icon "button" at bounding box center [224, 224] width 15 height 15
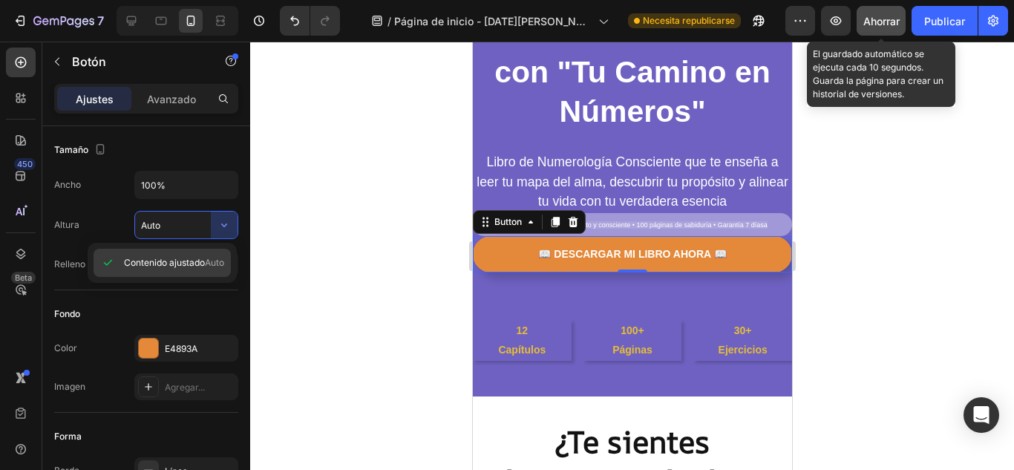
click at [197, 256] on span "Contenido ajustado" at bounding box center [164, 262] width 81 height 13
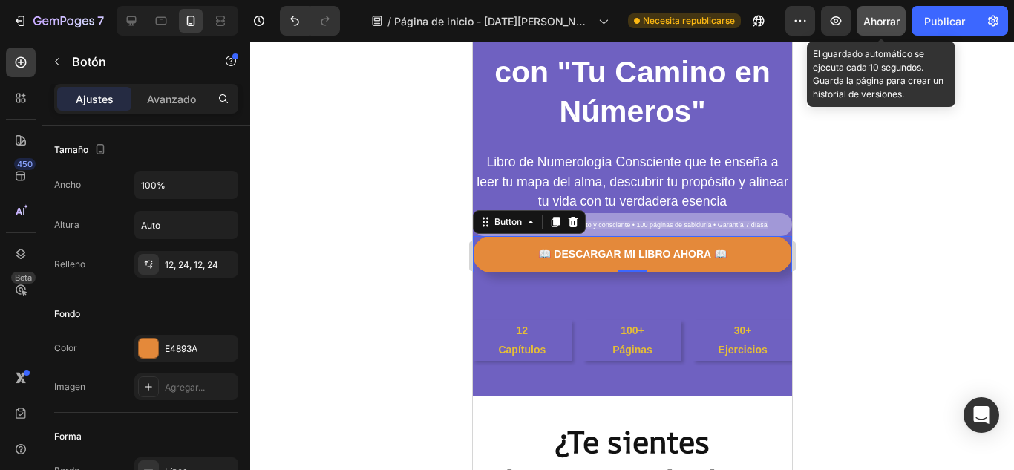
click at [312, 298] on div at bounding box center [631, 256] width 763 height 428
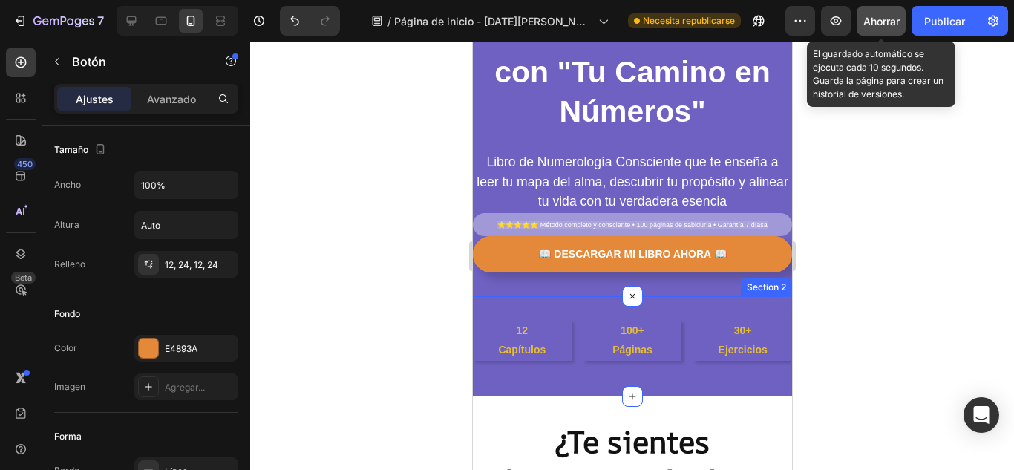
click at [565, 298] on div "12 Capítulos Text Block 100+ Páginas Text Block 30+ Ejercicios Text Block Row S…" at bounding box center [631, 345] width 319 height 99
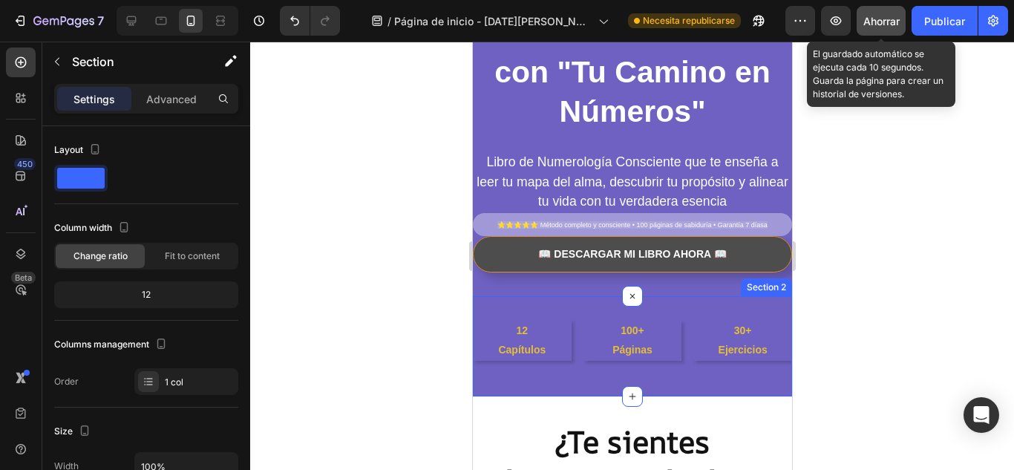
click at [591, 239] on button "📖 DESCARGAR MI LIBRO AHORA 📖" at bounding box center [631, 254] width 319 height 36
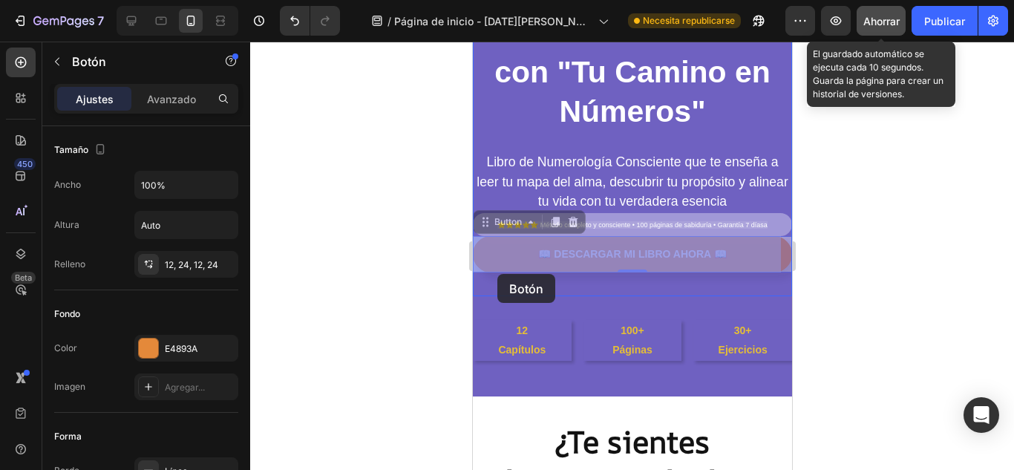
drag, startPoint x: 485, startPoint y: 240, endPoint x: 496, endPoint y: 274, distance: 35.4
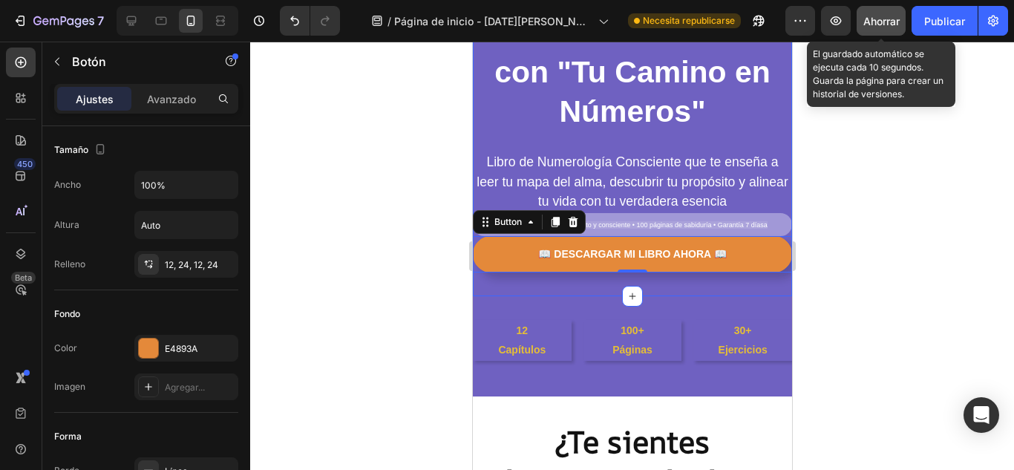
click at [689, 284] on div "⁠⁠⁠⁠⁠⁠⁠ Descubre el código secreto de tu alma con "Tu Camino en Números" Headin…" at bounding box center [631, 122] width 319 height 348
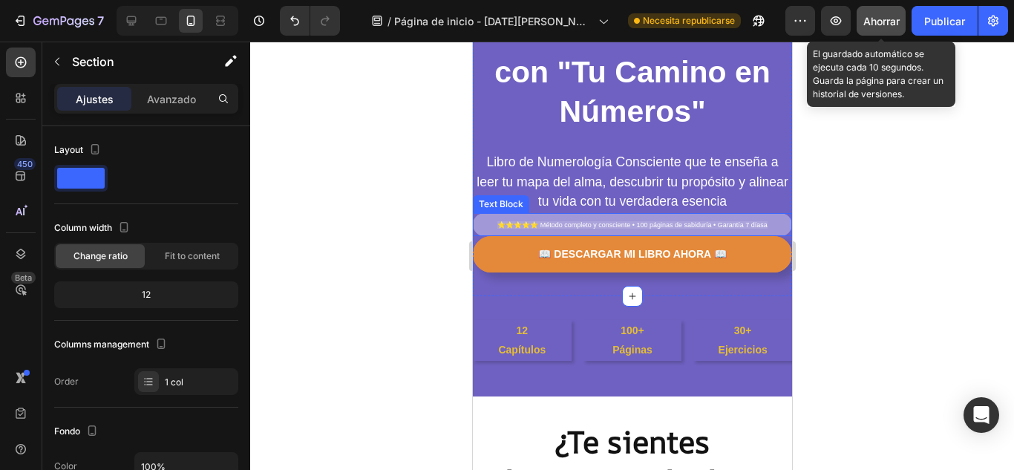
click at [533, 234] on p "⭐⭐⭐⭐⭐ Método completo y consciente • 100 páginas de sabiduría • Garantía 7 díasa" at bounding box center [631, 224] width 316 height 20
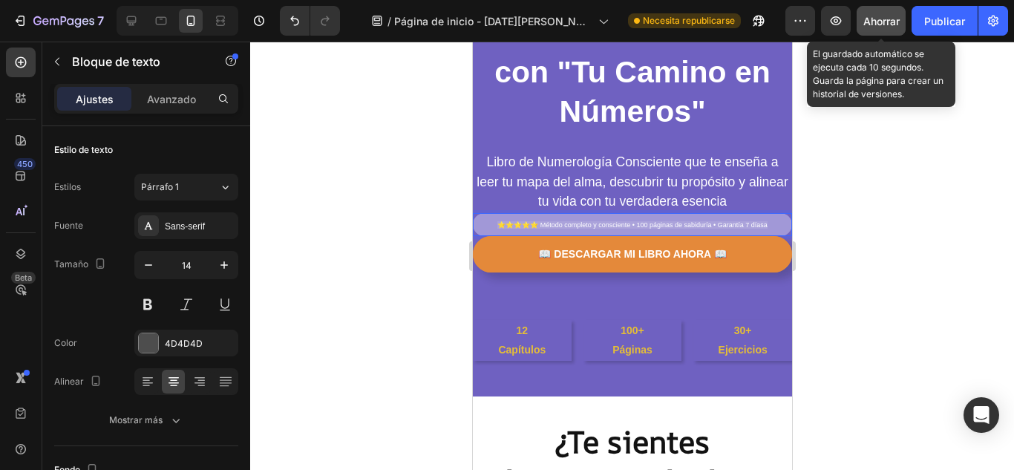
click at [533, 234] on p "⭐⭐⭐⭐⭐ Método completo y consciente • 100 páginas de sabiduría • Garantía 7 díasa" at bounding box center [631, 224] width 316 height 20
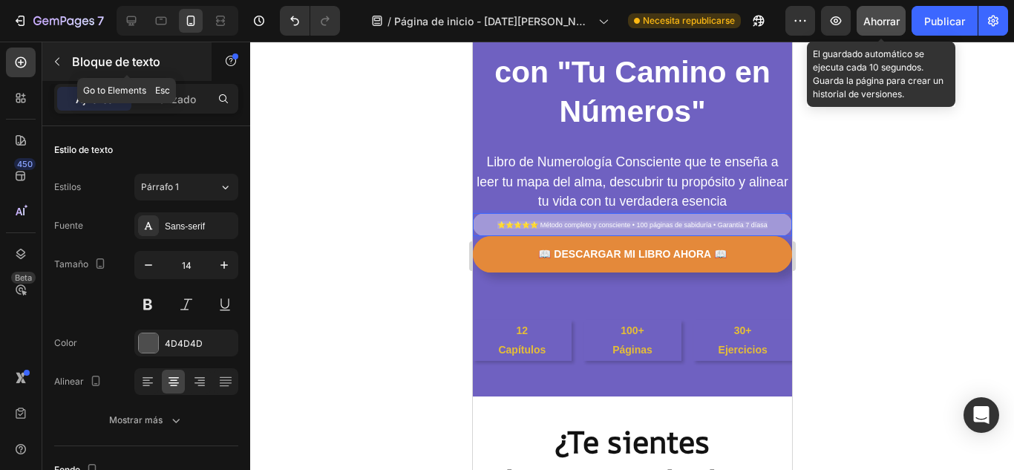
click at [52, 64] on icon "button" at bounding box center [57, 62] width 12 height 12
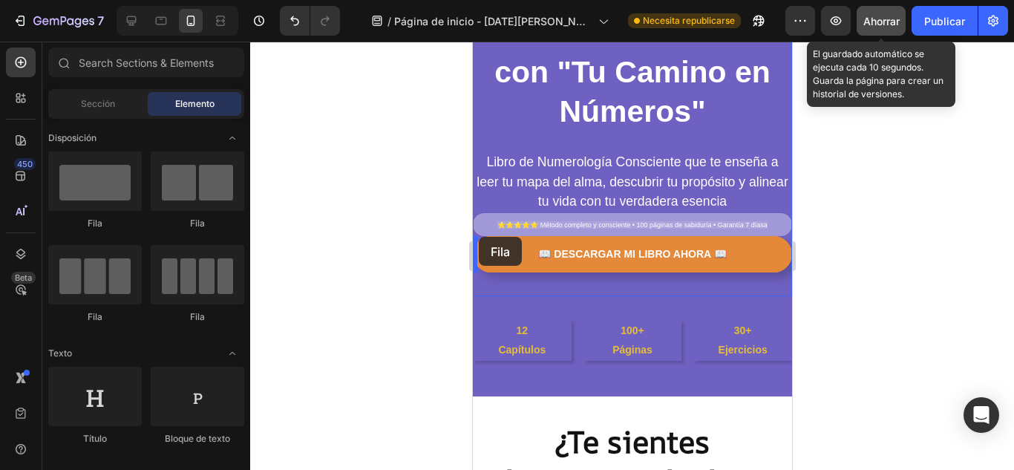
drag, startPoint x: 577, startPoint y: 237, endPoint x: 478, endPoint y: 237, distance: 99.4
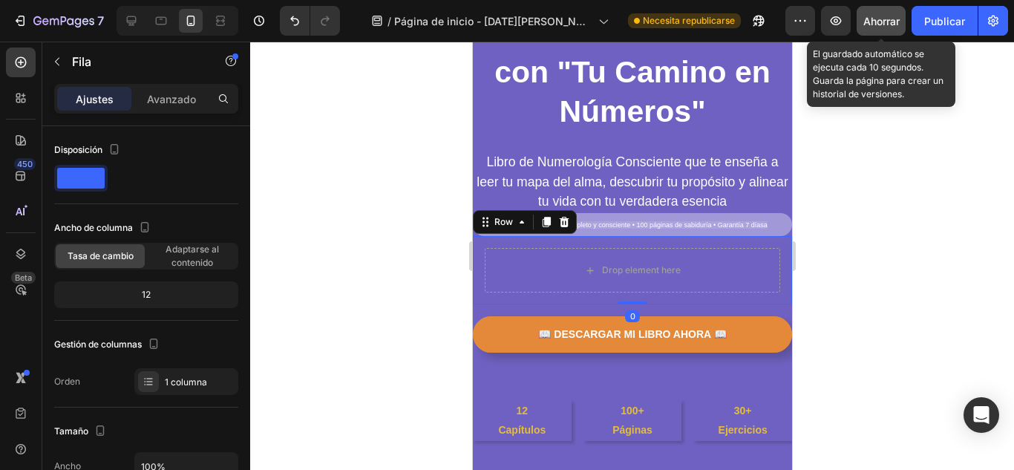
drag, startPoint x: 636, startPoint y: 304, endPoint x: 634, endPoint y: 240, distance: 64.6
click at [634, 240] on div "Drop element here Row 0" at bounding box center [631, 270] width 319 height 68
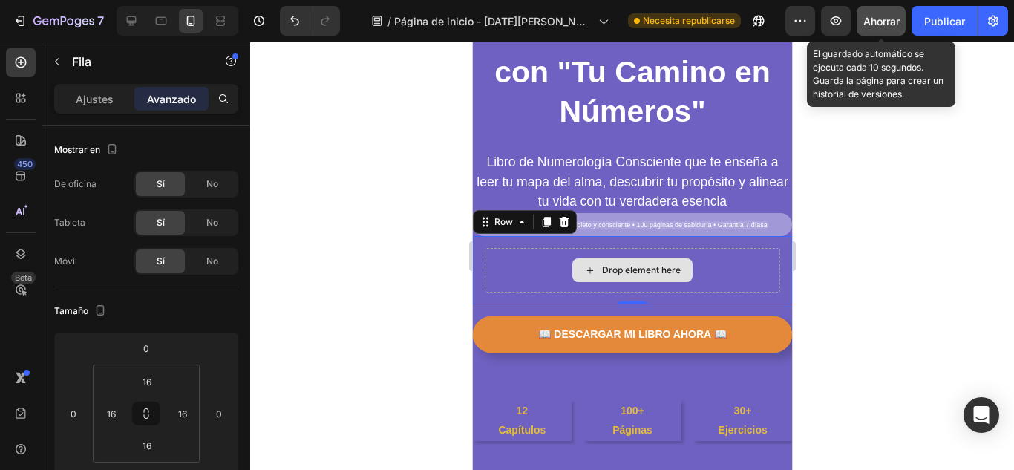
drag, startPoint x: 624, startPoint y: 302, endPoint x: 624, endPoint y: 244, distance: 57.9
click at [624, 244] on div "Drop element here Row 0" at bounding box center [631, 270] width 319 height 68
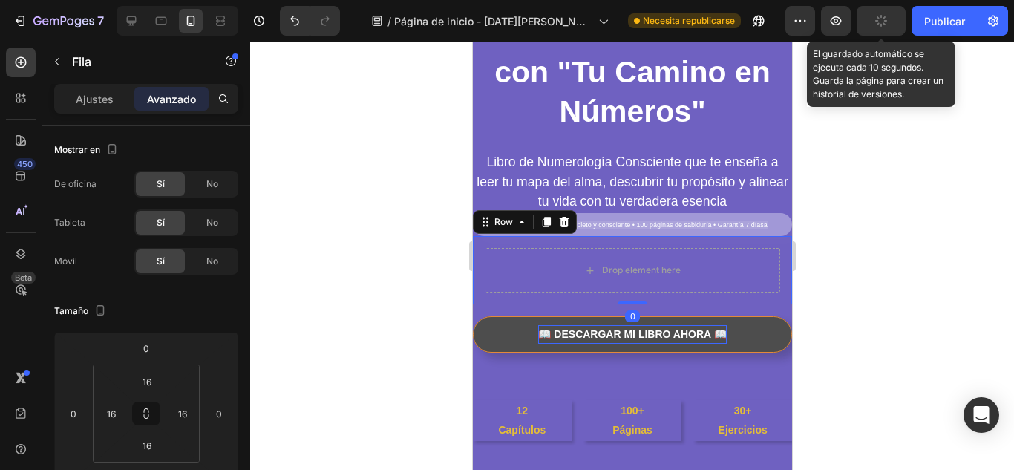
click at [562, 225] on icon at bounding box center [564, 222] width 10 height 10
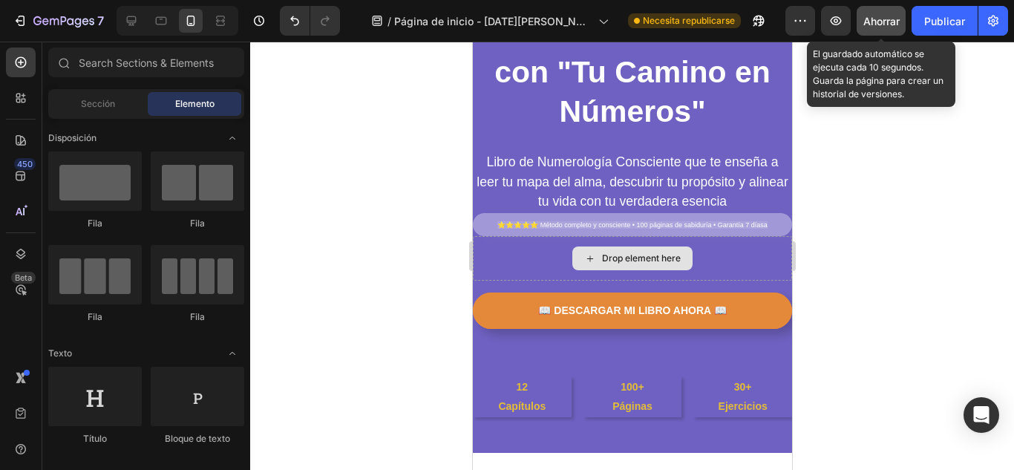
click at [351, 266] on div at bounding box center [631, 256] width 763 height 428
click at [491, 278] on div "Drop element here" at bounding box center [631, 258] width 319 height 45
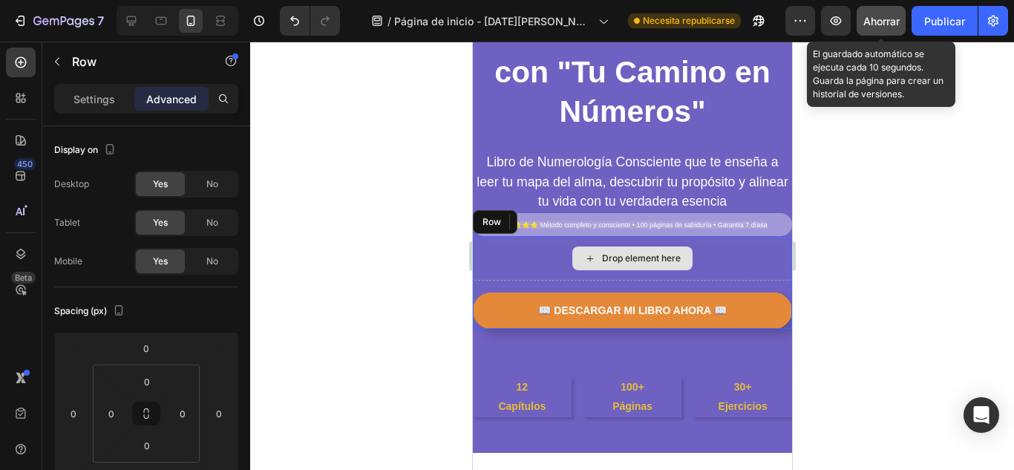
click at [752, 266] on div "Drop element here" at bounding box center [631, 258] width 319 height 45
click at [567, 219] on icon at bounding box center [564, 222] width 10 height 10
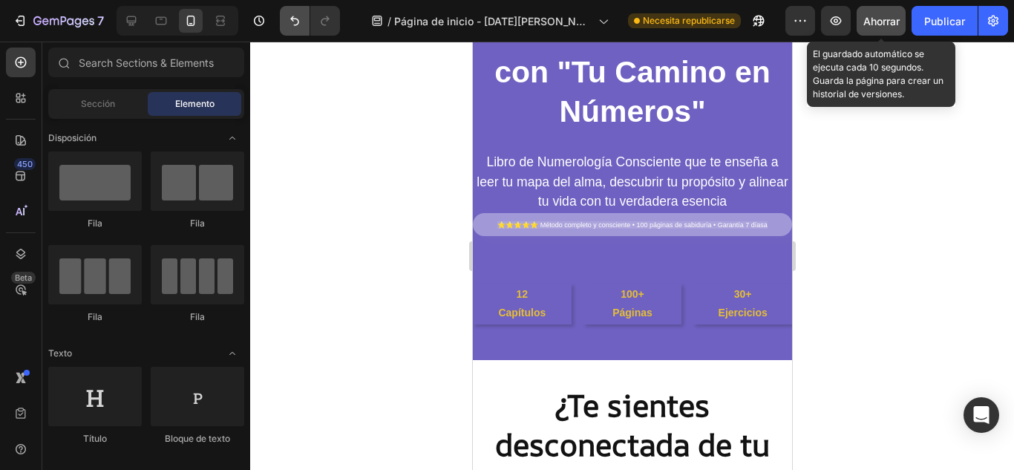
click at [292, 16] on icon "Deshacer/Rehacer" at bounding box center [294, 20] width 15 height 15
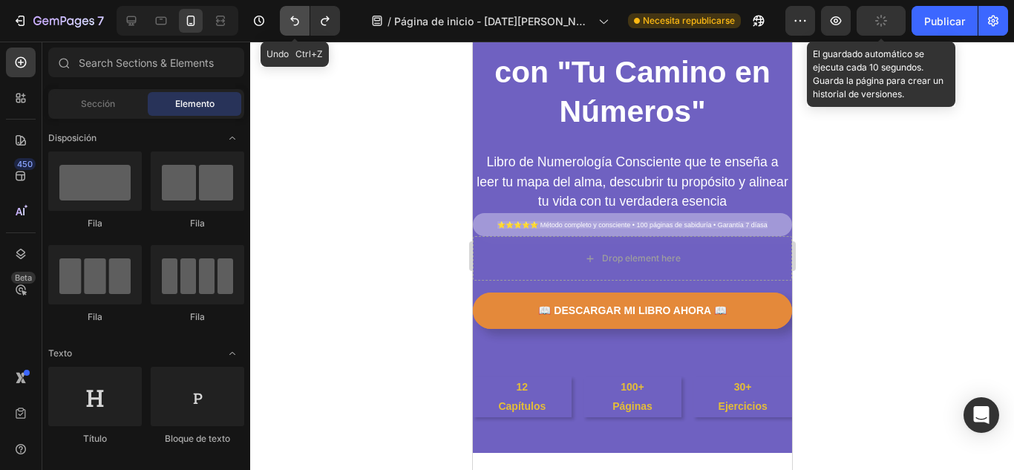
click at [292, 16] on icon "Deshacer/Rehacer" at bounding box center [294, 20] width 15 height 15
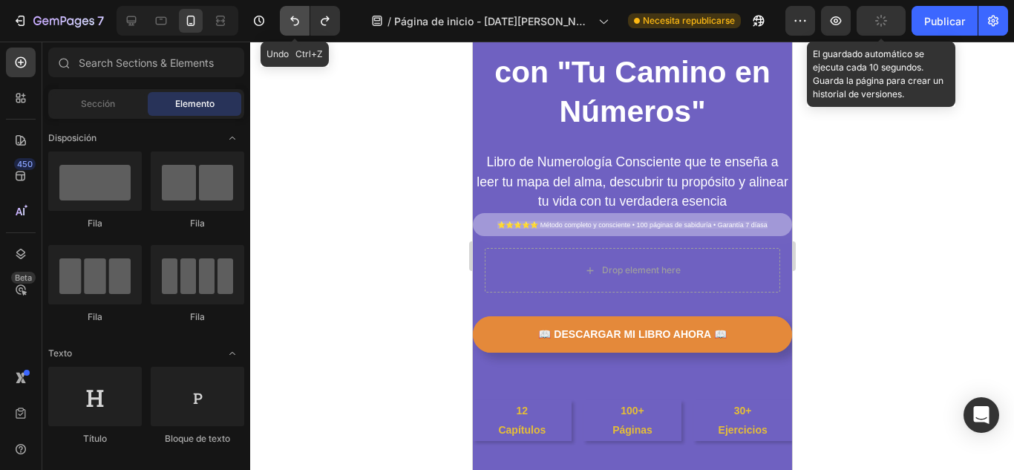
click at [292, 16] on icon "Deshacer/Rehacer" at bounding box center [294, 20] width 15 height 15
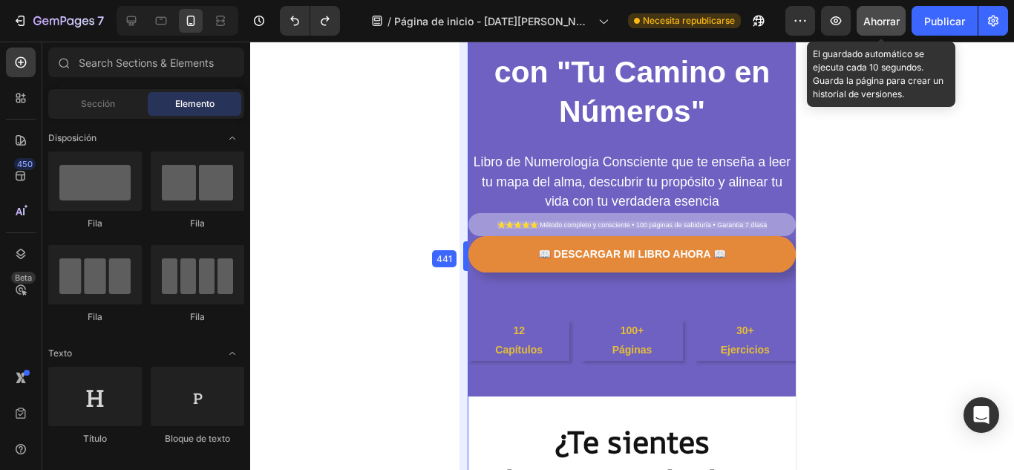
drag, startPoint x: 471, startPoint y: 243, endPoint x: 463, endPoint y: 280, distance: 37.3
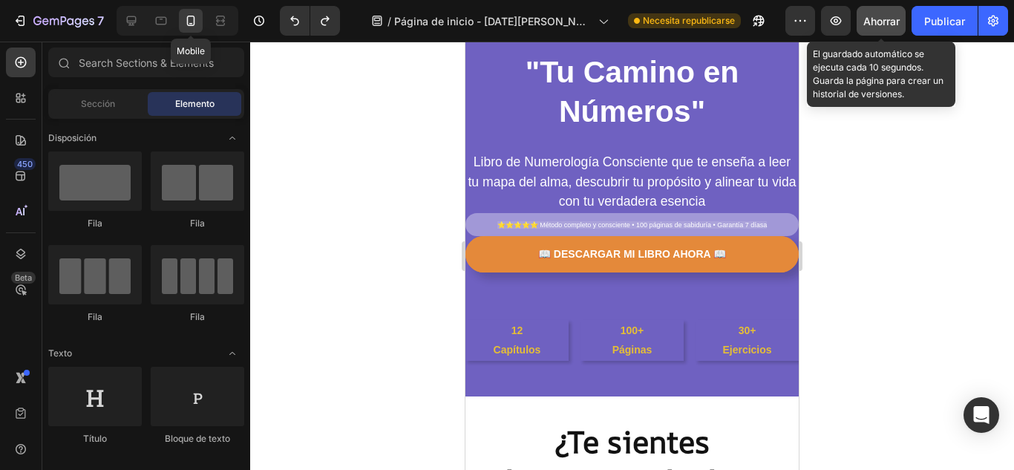
click at [194, 23] on icon at bounding box center [191, 21] width 8 height 10
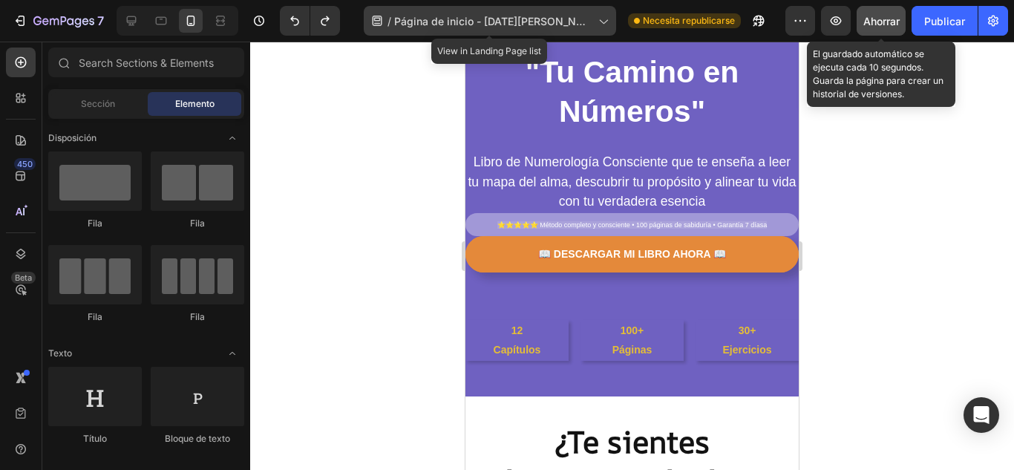
click at [595, 22] on icon at bounding box center [602, 20] width 15 height 15
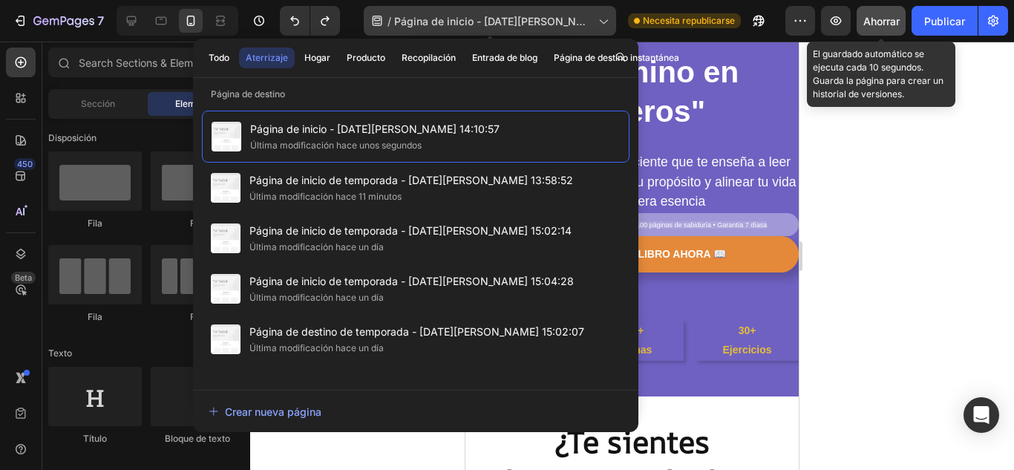
click at [606, 22] on icon at bounding box center [602, 20] width 15 height 15
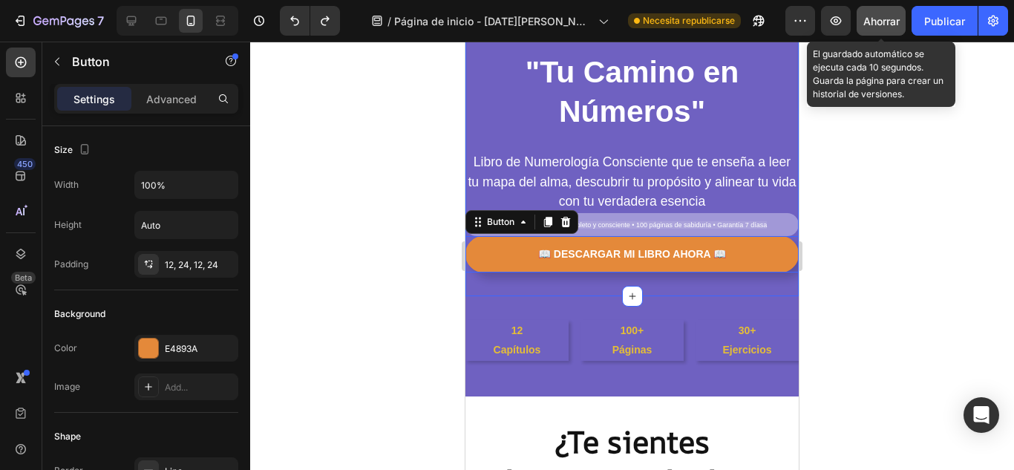
drag, startPoint x: 780, startPoint y: 240, endPoint x: 775, endPoint y: 277, distance: 38.2
click at [775, 277] on div "⁠⁠⁠⁠⁠⁠⁠ Descubre el código secreto de tu alma con "Tu Camino en Números" Headin…" at bounding box center [631, 122] width 333 height 348
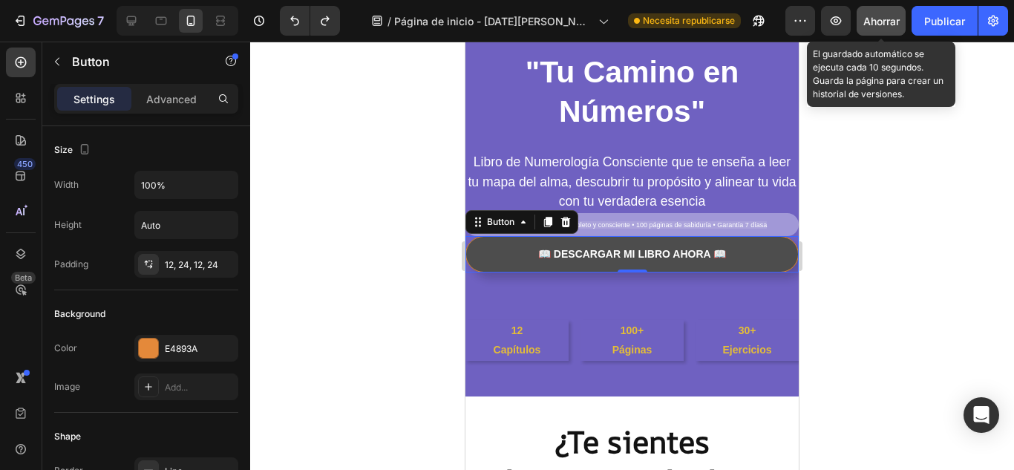
drag, startPoint x: 737, startPoint y: 271, endPoint x: 633, endPoint y: 266, distance: 104.0
click at [733, 286] on div "⁠⁠⁠⁠⁠⁠⁠ Descubre el código secreto de tu alma con "Tu Camino en Números" Headin…" at bounding box center [631, 122] width 333 height 348
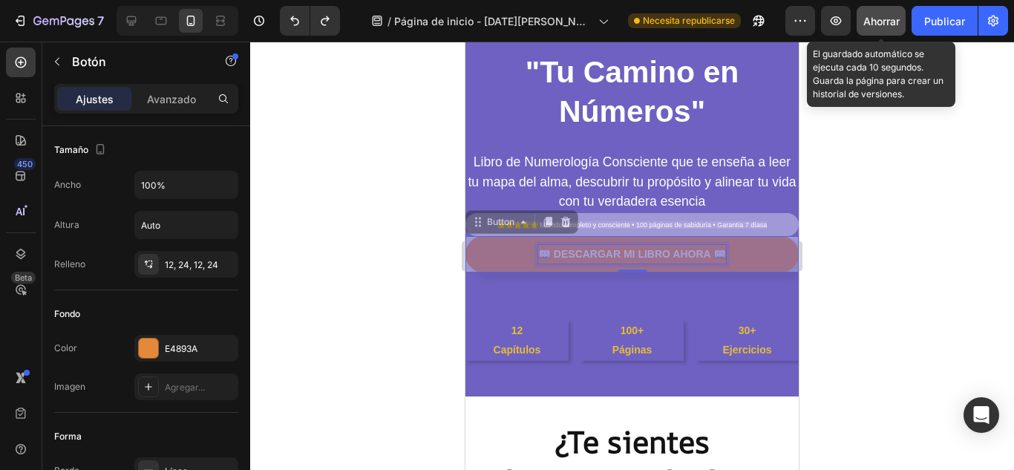
drag, startPoint x: 625, startPoint y: 261, endPoint x: 628, endPoint y: 277, distance: 16.6
click at [628, 277] on div "⁠⁠⁠⁠⁠⁠⁠ Descubre el código secreto de tu alma con "Tu Camino en Números" Headin…" at bounding box center [631, 122] width 333 height 348
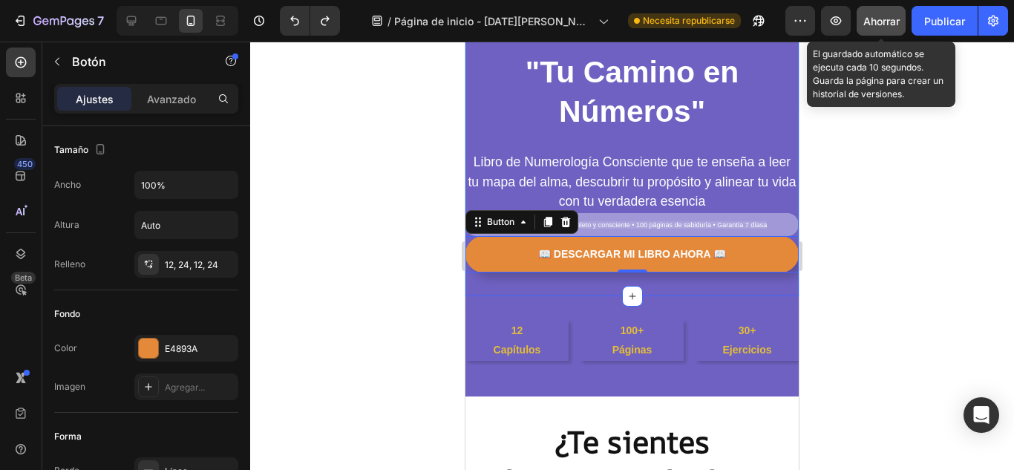
drag, startPoint x: 631, startPoint y: 272, endPoint x: 642, endPoint y: 287, distance: 18.1
click at [642, 287] on div "⁠⁠⁠⁠⁠⁠⁠ Descubre el código secreto de tu alma con "Tu Camino en Números" Headin…" at bounding box center [631, 122] width 333 height 348
click at [626, 298] on icon at bounding box center [632, 296] width 12 height 12
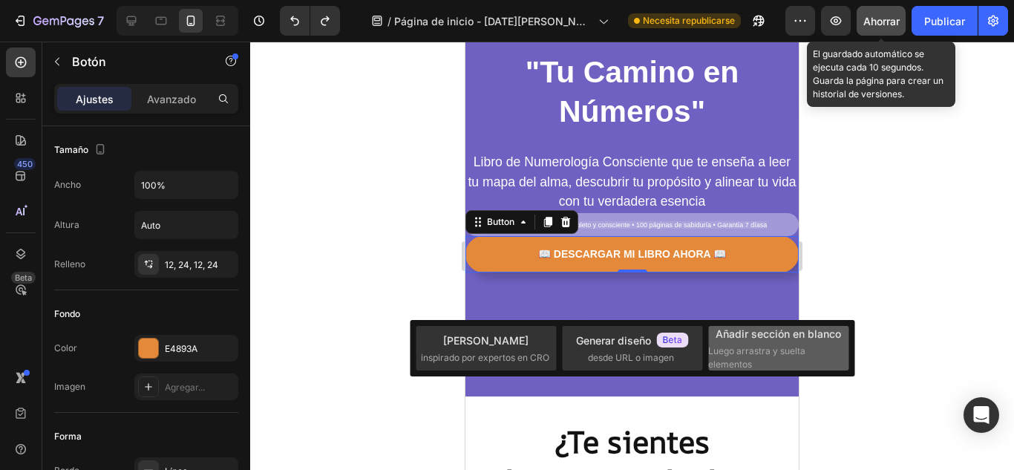
click at [755, 356] on font "Luego arrastra y suelta elementos" at bounding box center [756, 357] width 97 height 24
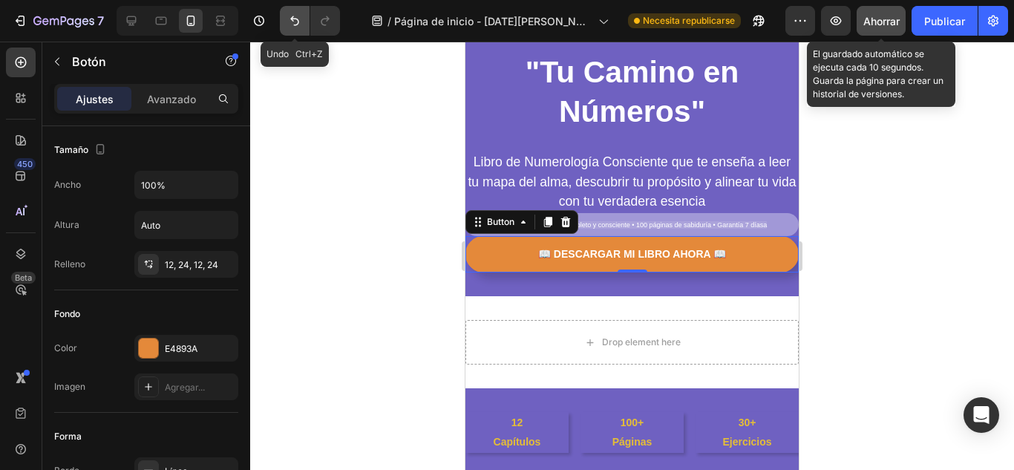
click at [296, 23] on icon "Deshacer/Rehacer" at bounding box center [294, 20] width 15 height 15
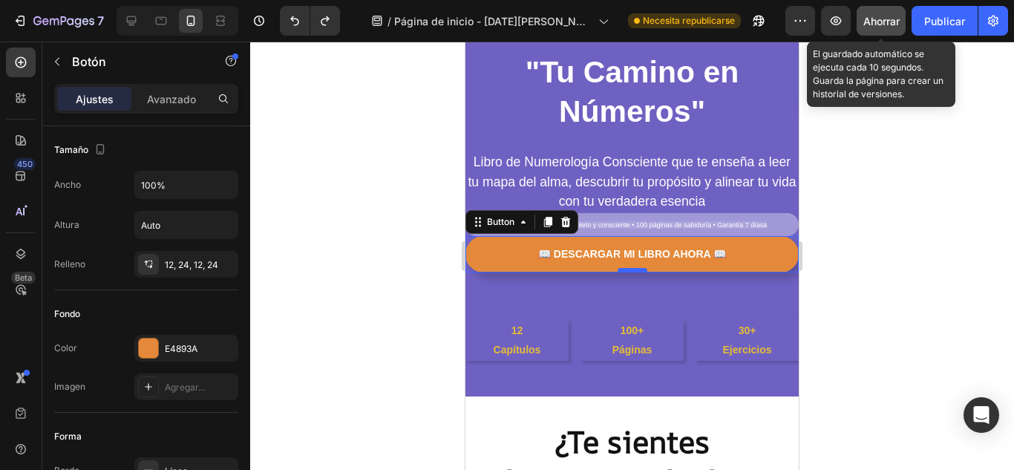
click at [629, 270] on div at bounding box center [632, 270] width 30 height 4
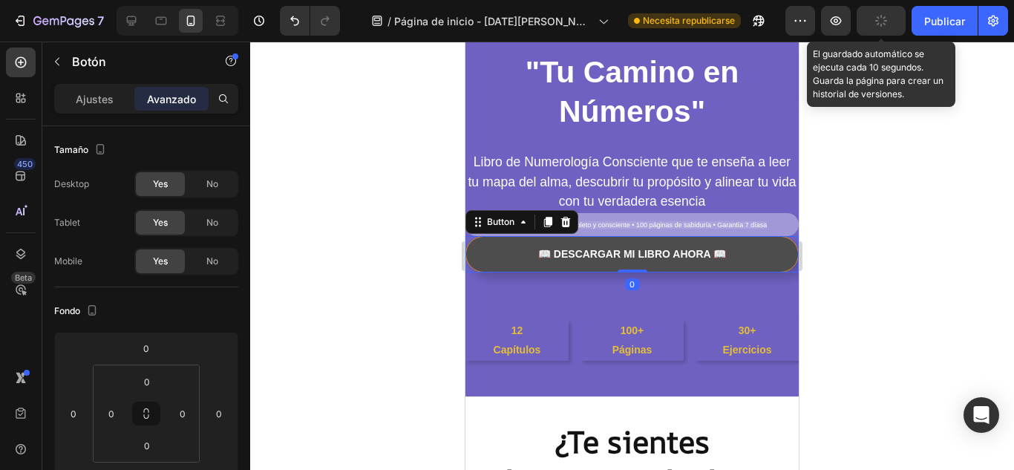
click at [739, 266] on button "📖 DESCARGAR MI LIBRO AHORA 📖" at bounding box center [631, 254] width 333 height 36
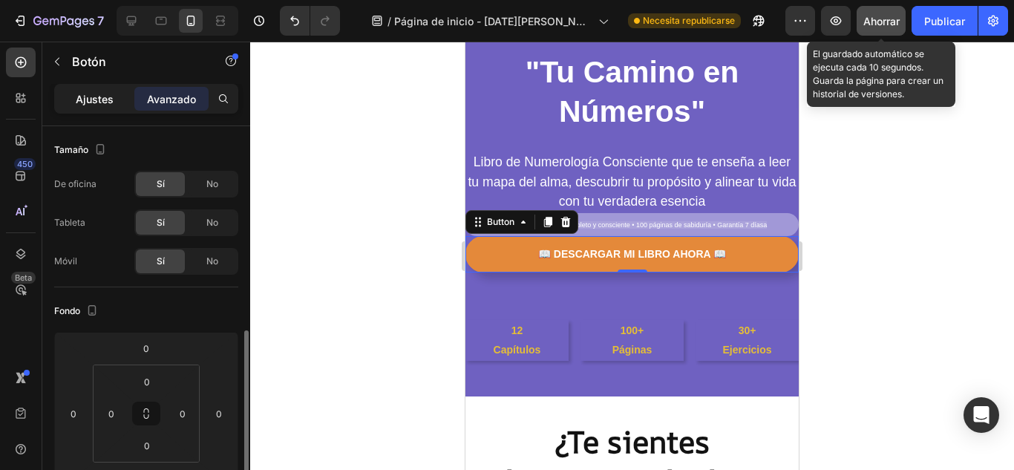
scroll to position [148, 0]
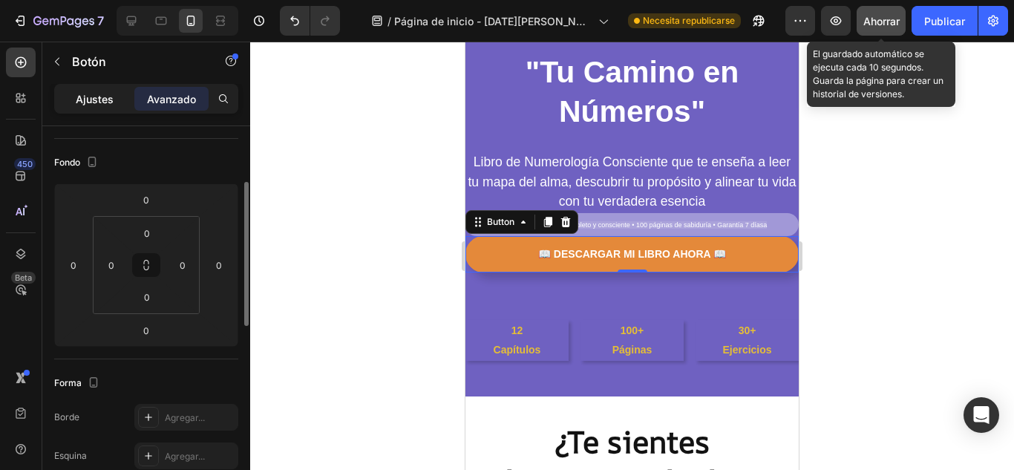
click at [97, 102] on font "Ajustes" at bounding box center [95, 99] width 38 height 13
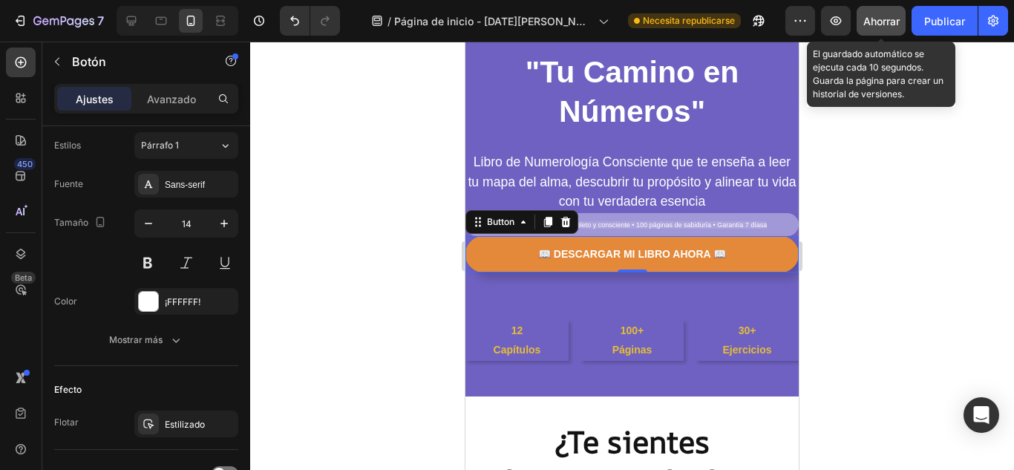
scroll to position [678, 0]
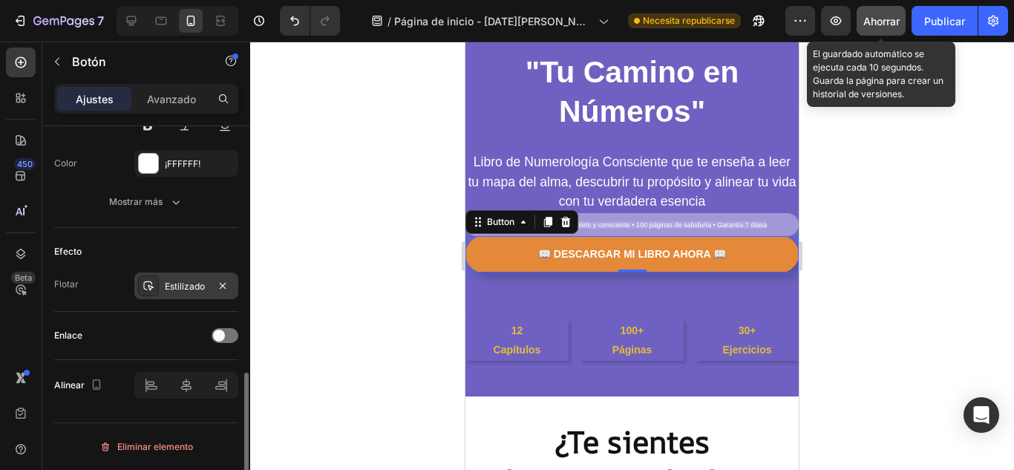
click at [178, 291] on font "Estilizado" at bounding box center [185, 285] width 40 height 11
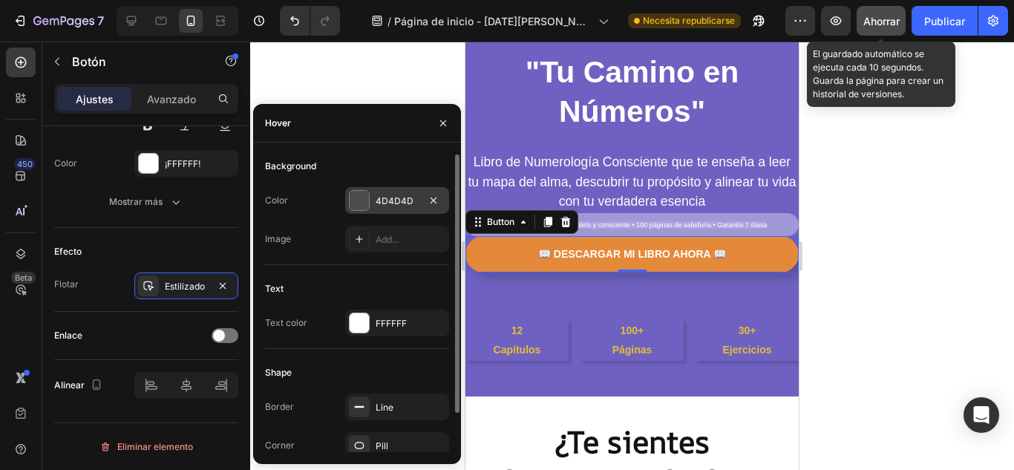
click at [385, 202] on div "4D4D4D" at bounding box center [396, 200] width 43 height 13
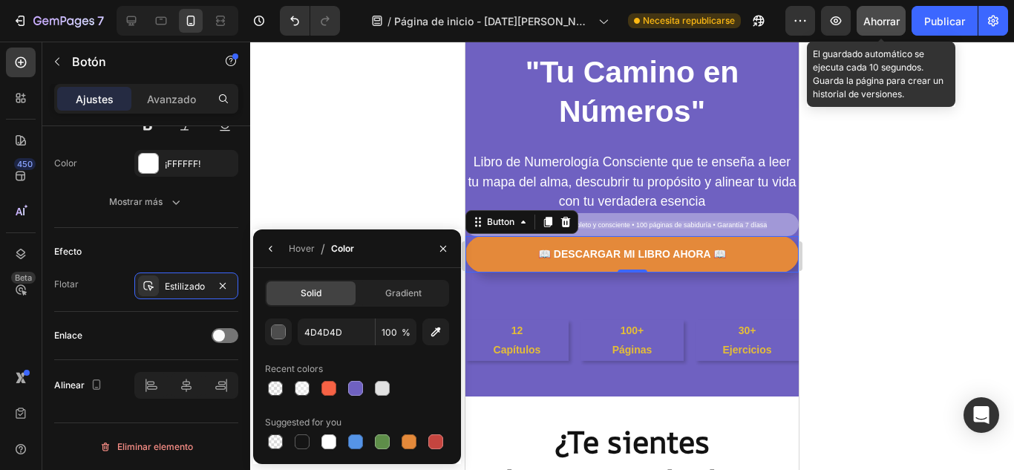
click at [415, 435] on div at bounding box center [408, 441] width 15 height 15
type input "E4893A"
click at [198, 291] on font "Estilizado" at bounding box center [185, 285] width 40 height 11
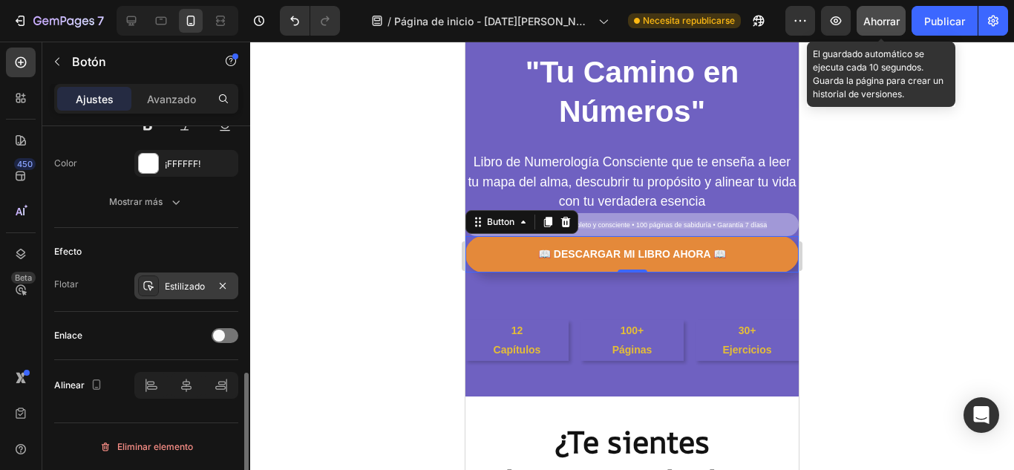
click at [200, 285] on font "Estilizado" at bounding box center [185, 285] width 40 height 11
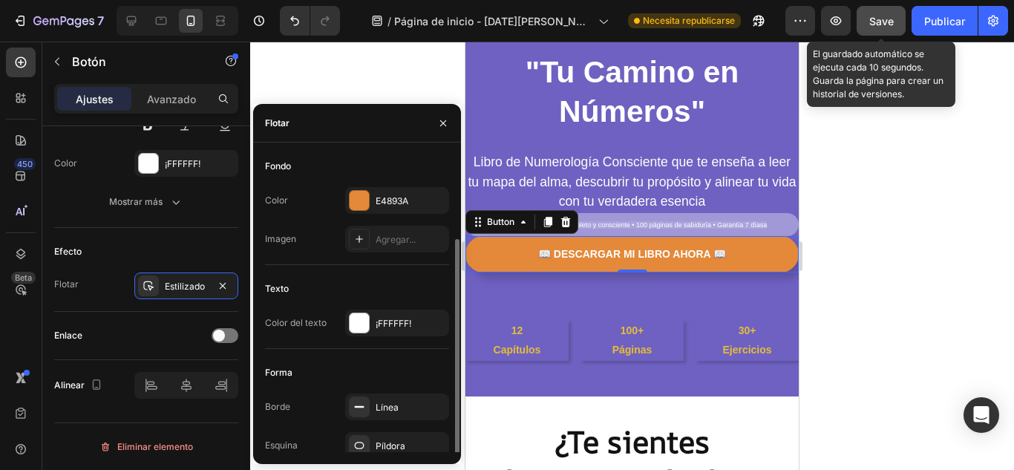
scroll to position [45, 0]
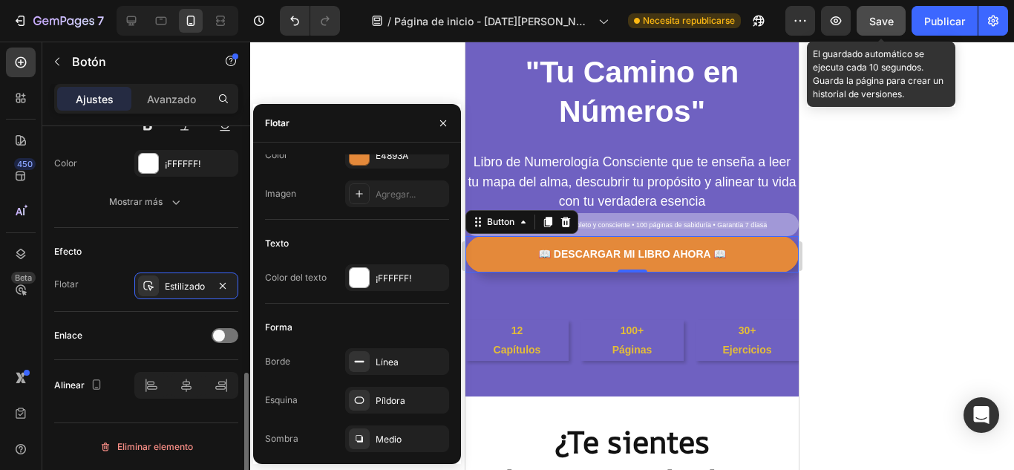
click at [165, 336] on div "Enlace" at bounding box center [146, 336] width 184 height 24
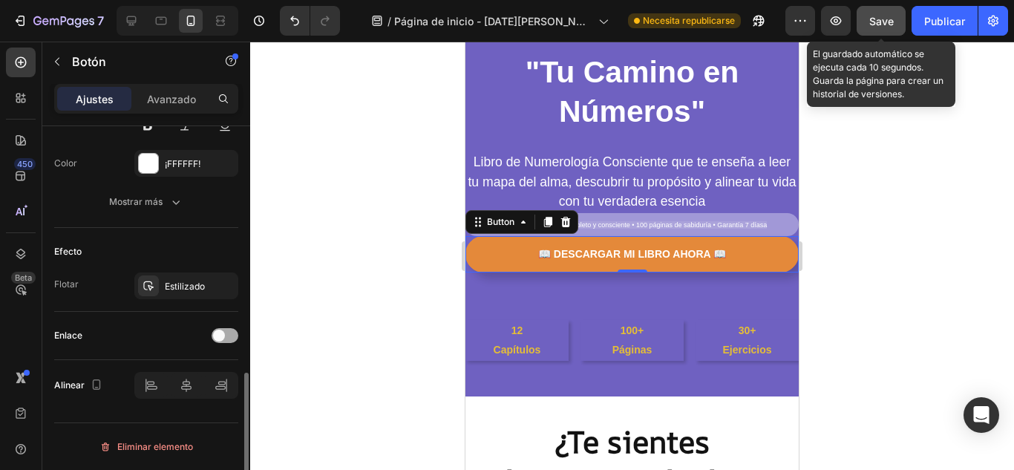
click at [222, 335] on span at bounding box center [219, 335] width 12 height 12
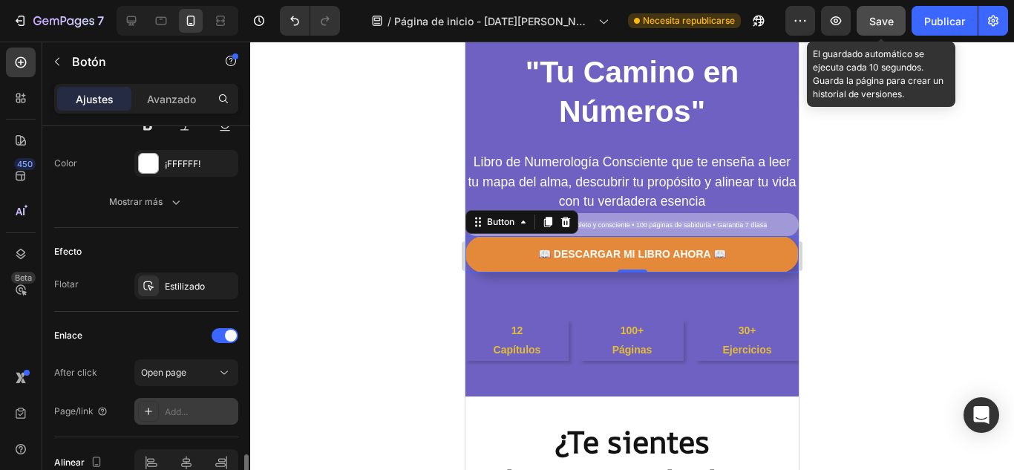
scroll to position [752, 0]
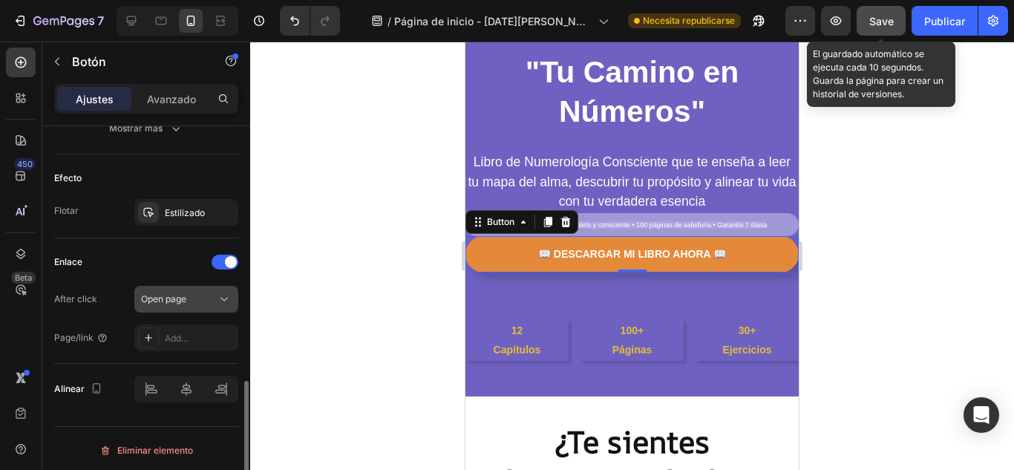
click at [231, 300] on icon at bounding box center [224, 299] width 15 height 15
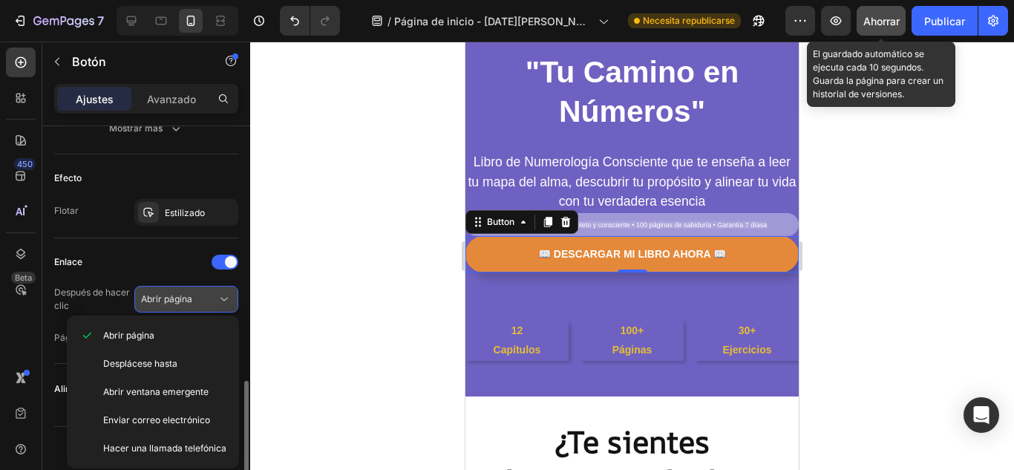
click at [199, 296] on div "Abrir página" at bounding box center [179, 298] width 76 height 13
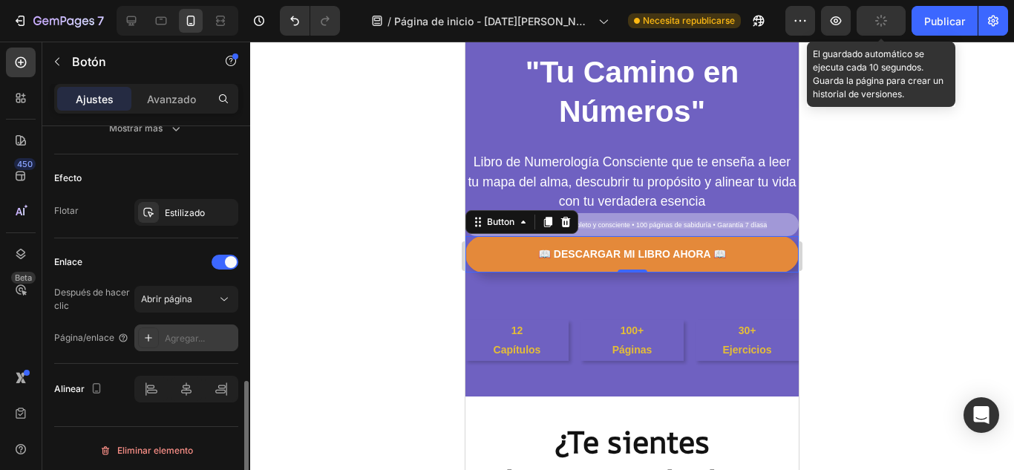
click at [203, 335] on font "Agregar..." at bounding box center [185, 337] width 40 height 11
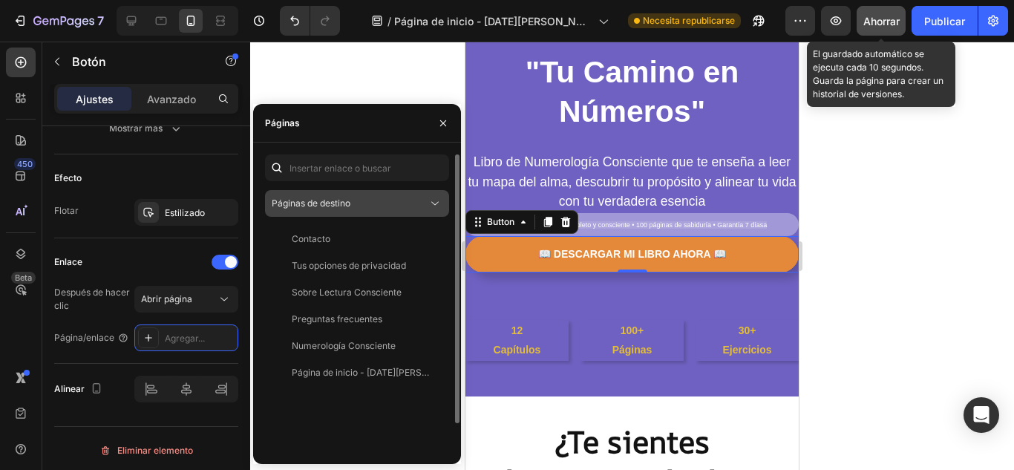
click at [381, 203] on div "Páginas de destino" at bounding box center [350, 203] width 156 height 13
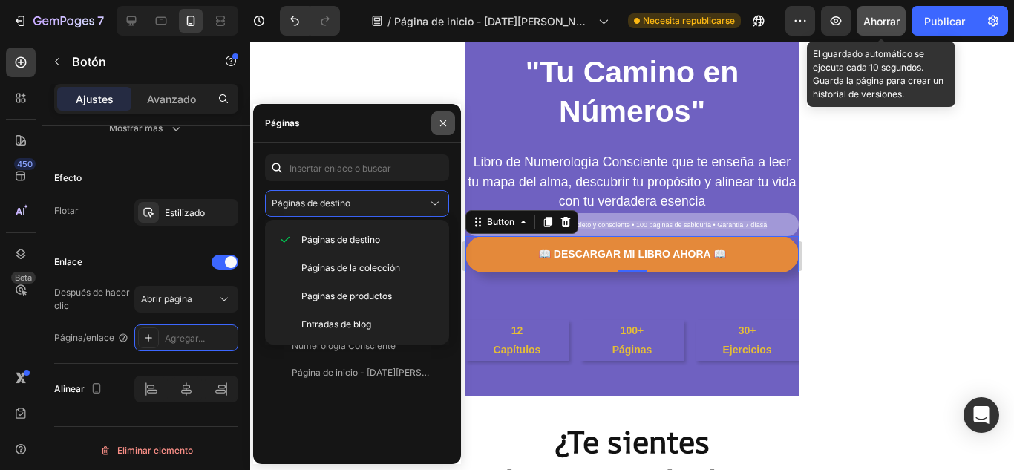
click at [441, 124] on icon "button" at bounding box center [443, 123] width 12 height 12
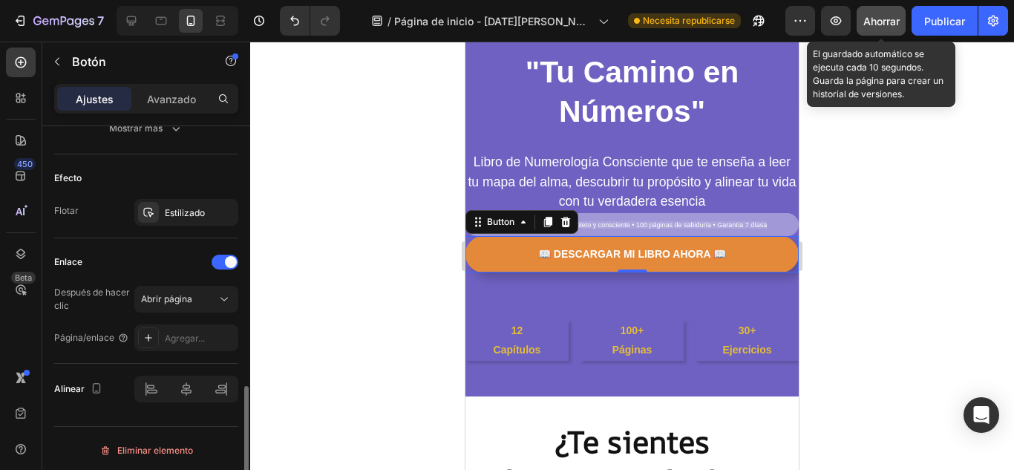
scroll to position [755, 0]
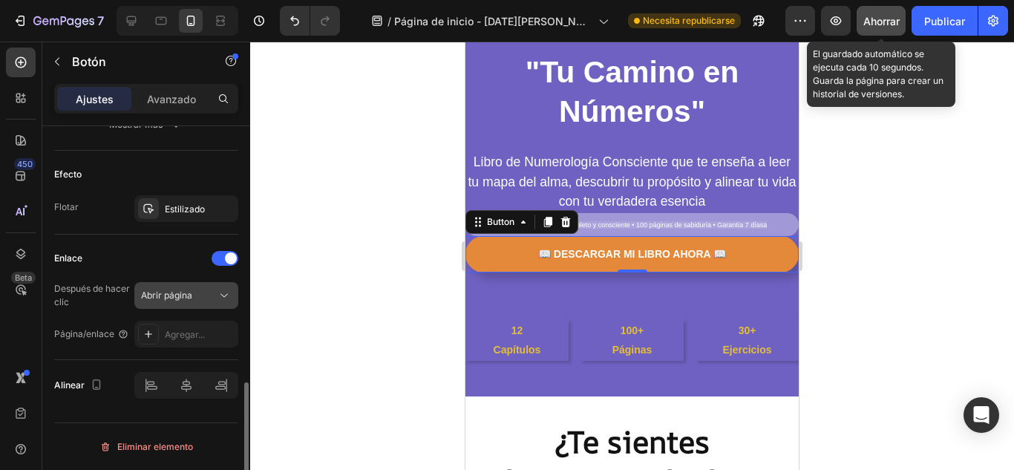
click at [211, 292] on div "Abrir página" at bounding box center [179, 295] width 76 height 13
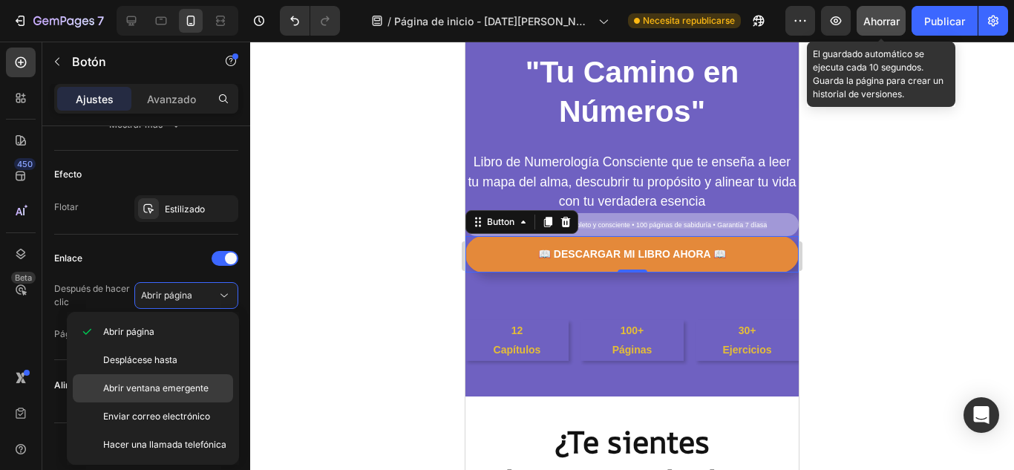
click at [202, 390] on font "Abrir ventana emergente" at bounding box center [155, 387] width 105 height 11
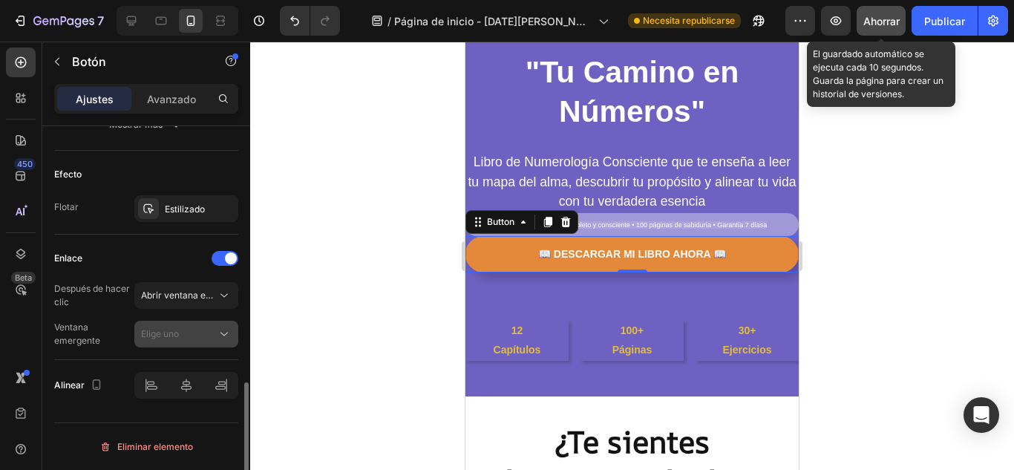
click at [203, 336] on div "Elige uno" at bounding box center [179, 333] width 76 height 13
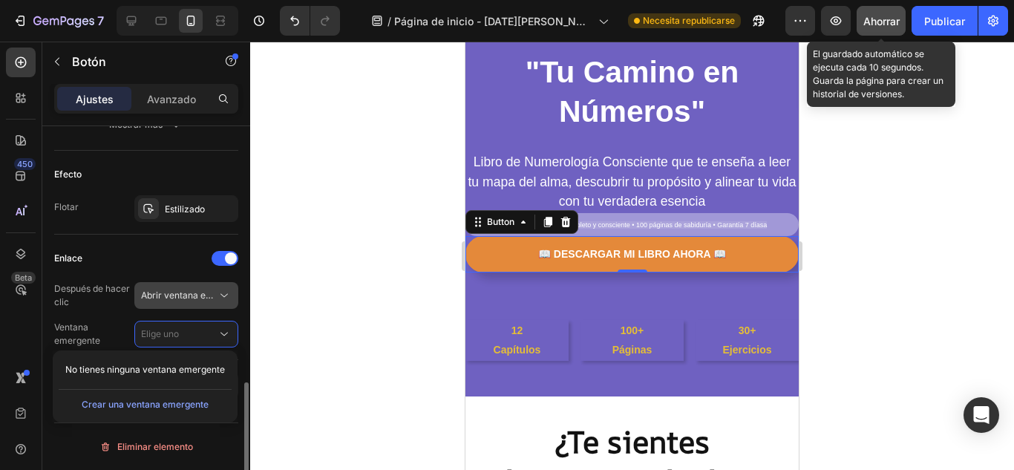
click at [221, 306] on button "Abrir ventana emergente" at bounding box center [186, 295] width 104 height 27
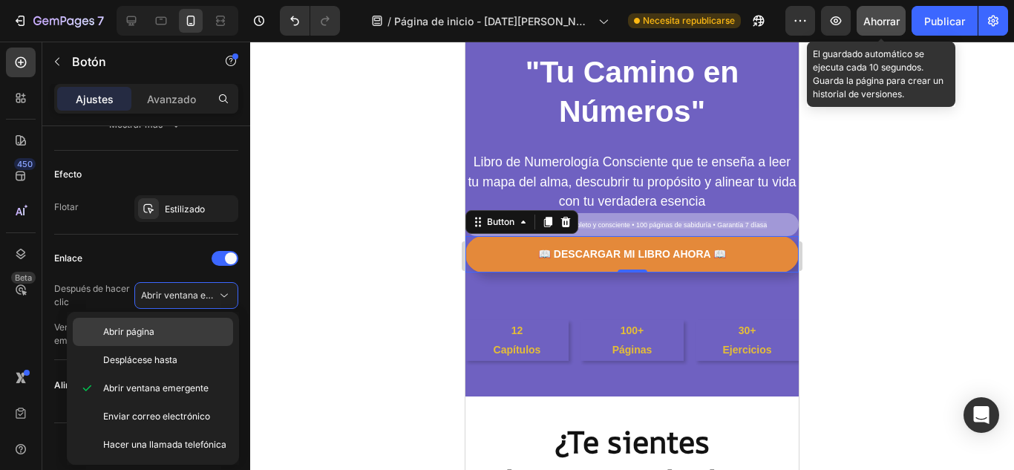
click at [181, 332] on p "Abrir página" at bounding box center [164, 331] width 123 height 13
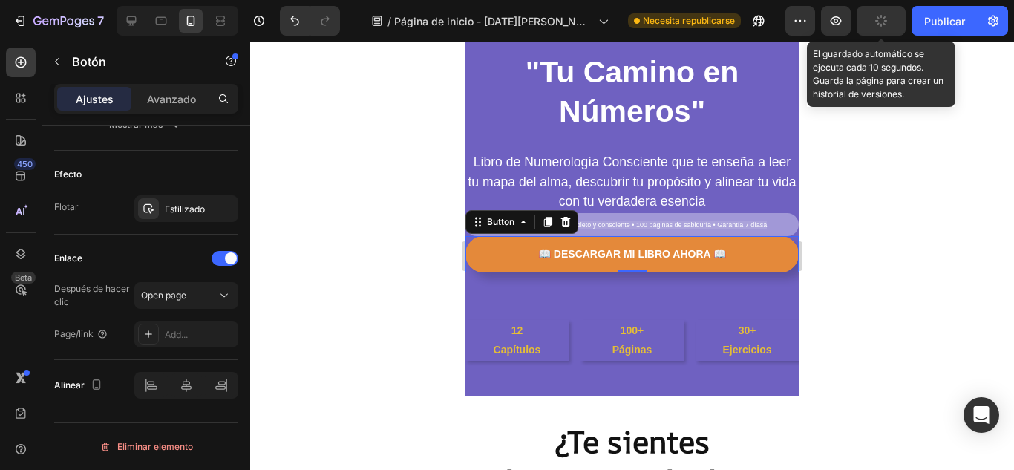
click at [181, 332] on div "Add..." at bounding box center [200, 334] width 70 height 13
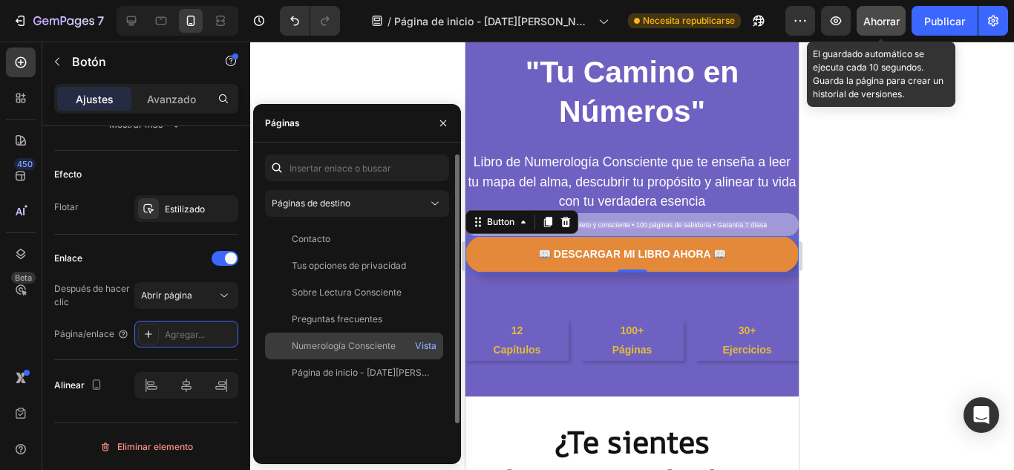
click at [313, 344] on font "Numerología Consciente" at bounding box center [344, 345] width 104 height 11
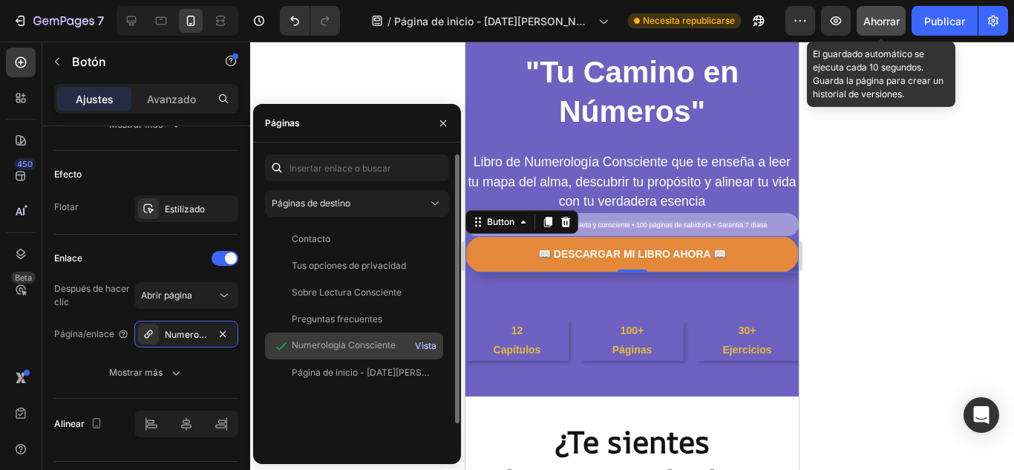
click at [430, 345] on font "Vista" at bounding box center [426, 345] width 22 height 11
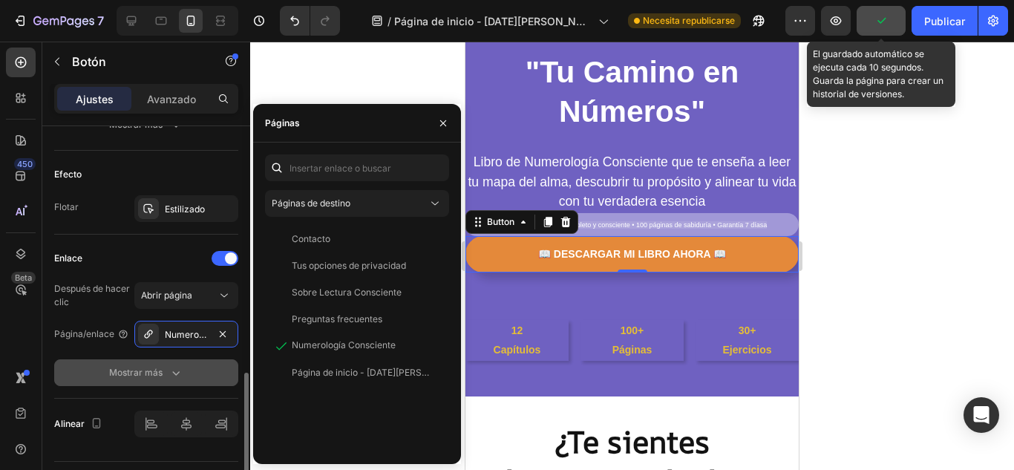
click at [180, 369] on icon "button" at bounding box center [175, 372] width 15 height 15
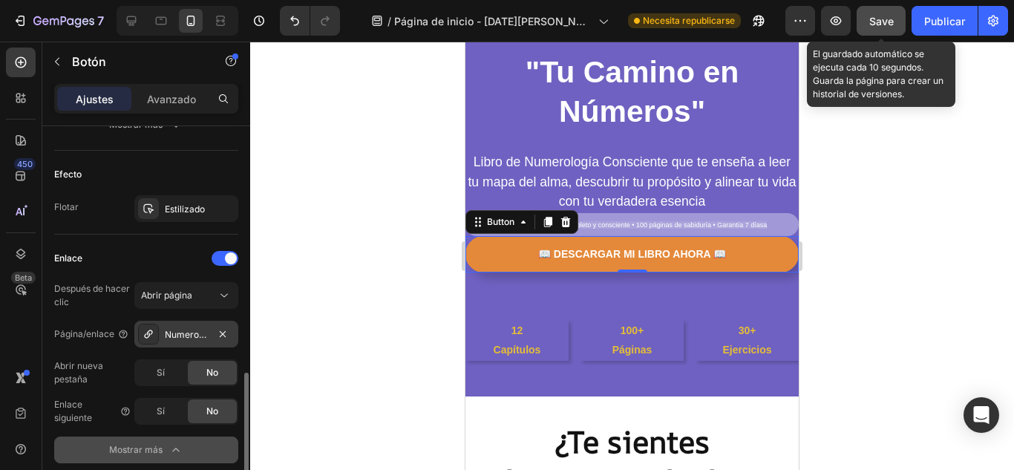
click at [191, 341] on div "Numerología Consciente" at bounding box center [186, 334] width 43 height 13
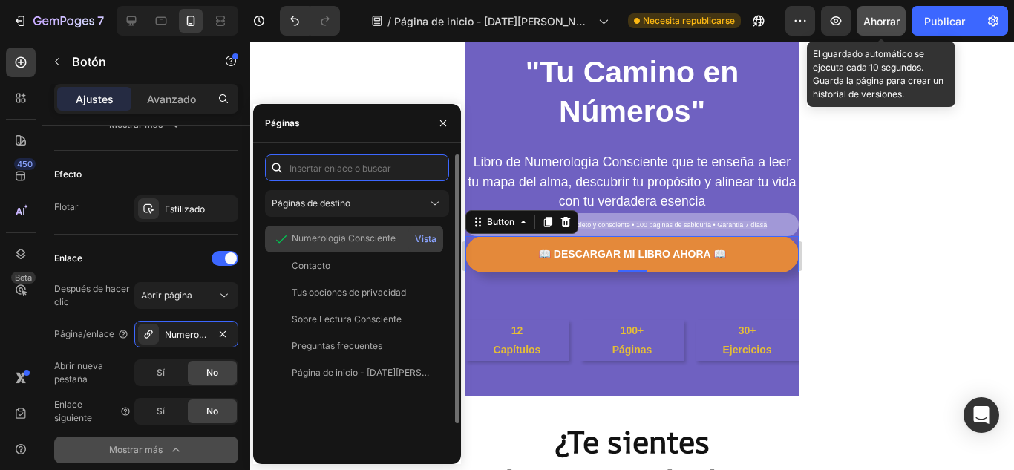
scroll to position [0, 0]
click at [395, 234] on div "Numerología Consciente" at bounding box center [354, 238] width 166 height 15
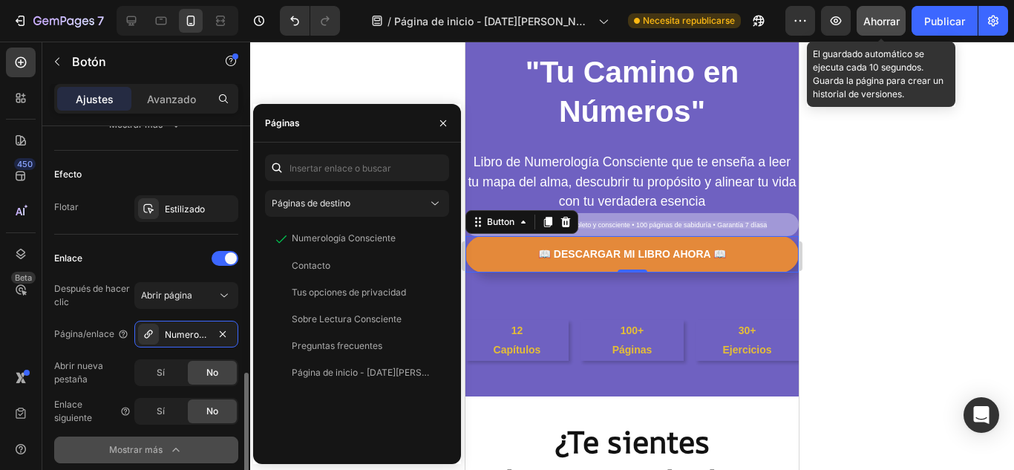
click at [233, 254] on span at bounding box center [231, 258] width 12 height 12
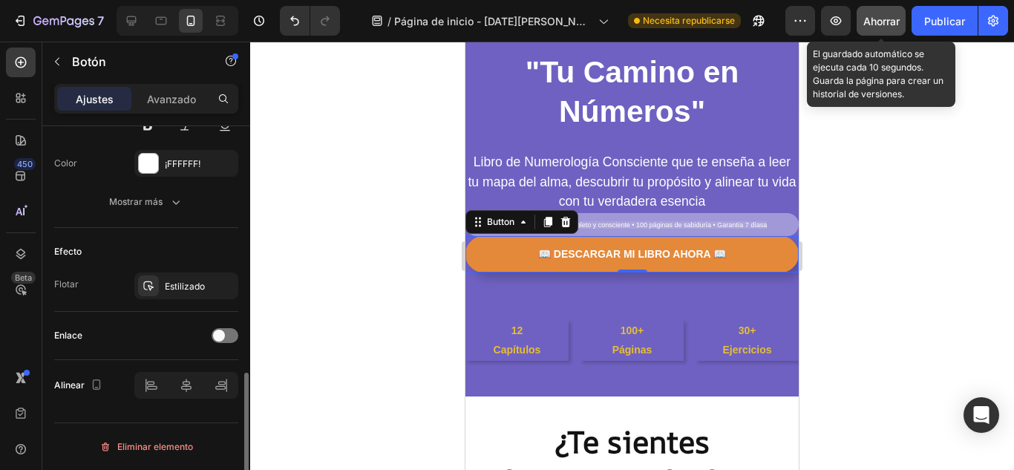
scroll to position [678, 0]
click at [327, 358] on div at bounding box center [631, 256] width 763 height 428
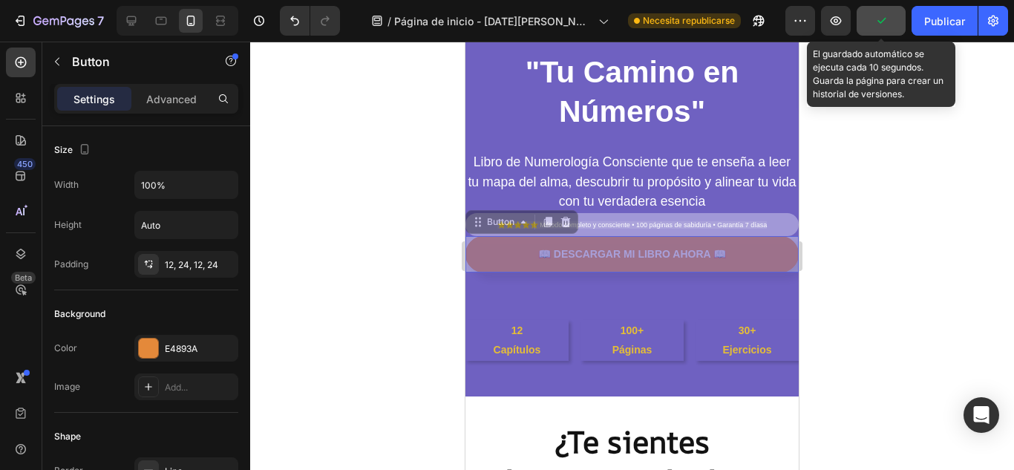
drag, startPoint x: 487, startPoint y: 228, endPoint x: 487, endPoint y: 291, distance: 63.1
click at [487, 291] on div "⁠⁠⁠⁠⁠⁠⁠ Descubre el código secreto de tu alma con "Tu Camino en Números" Headin…" at bounding box center [631, 122] width 333 height 348
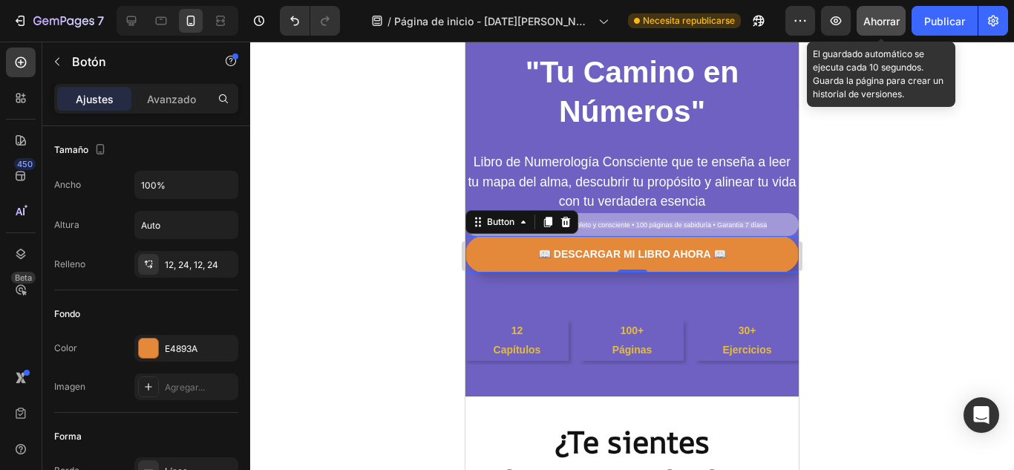
drag, startPoint x: 513, startPoint y: 243, endPoint x: 512, endPoint y: 283, distance: 39.3
click at [506, 289] on div "⁠⁠⁠⁠⁠⁠⁠ Descubre el código secreto de tu alma con "Tu Camino en Números" Headin…" at bounding box center [631, 122] width 333 height 348
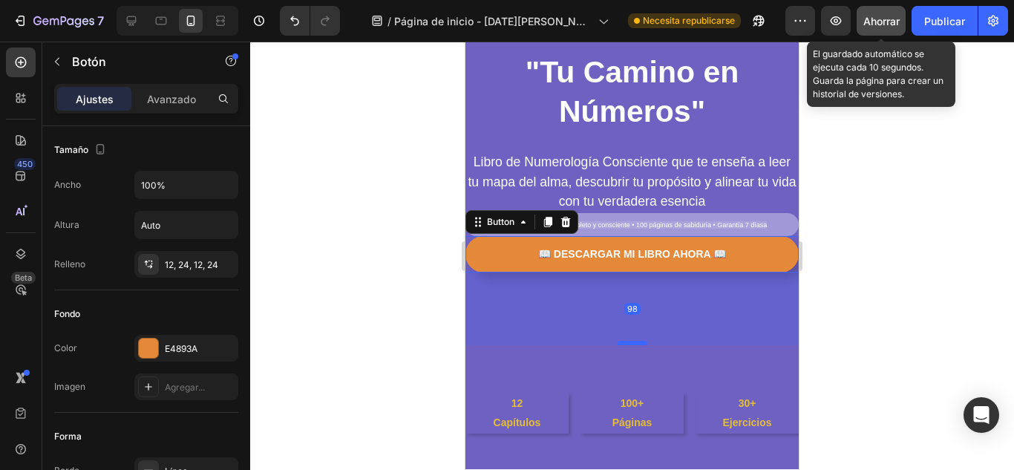
drag, startPoint x: 628, startPoint y: 271, endPoint x: 625, endPoint y: 344, distance: 72.8
click at [625, 344] on div at bounding box center [632, 343] width 30 height 4
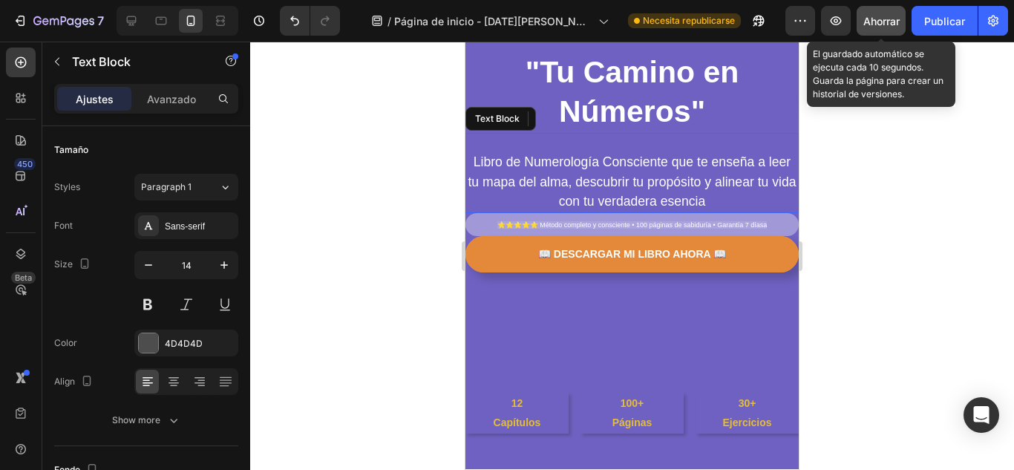
click at [737, 199] on p "Libro de Numerología Consciente que te enseña a leer tu mapa del alma, descubri…" at bounding box center [632, 182] width 330 height 59
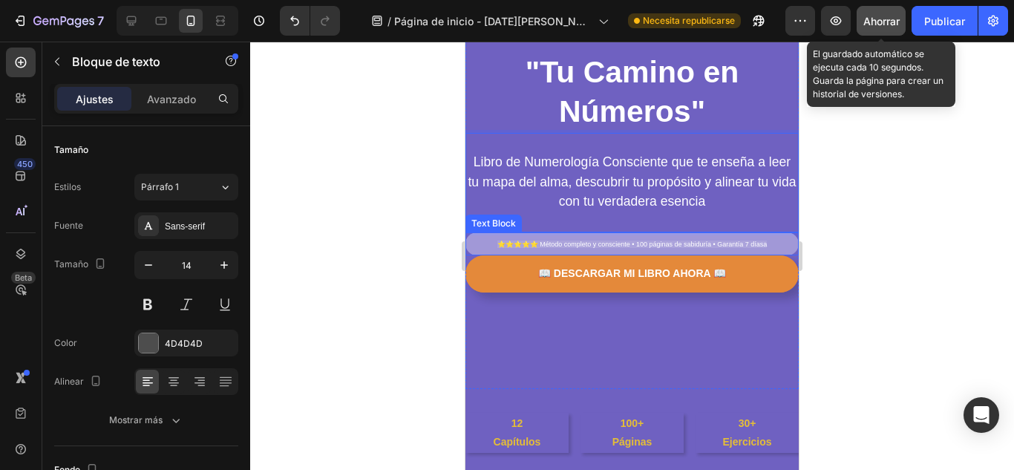
click at [768, 244] on p "⭐⭐⭐⭐⭐ Método completo y consciente • 100 páginas de sabiduría • Garantía 7 díasa" at bounding box center [632, 244] width 330 height 20
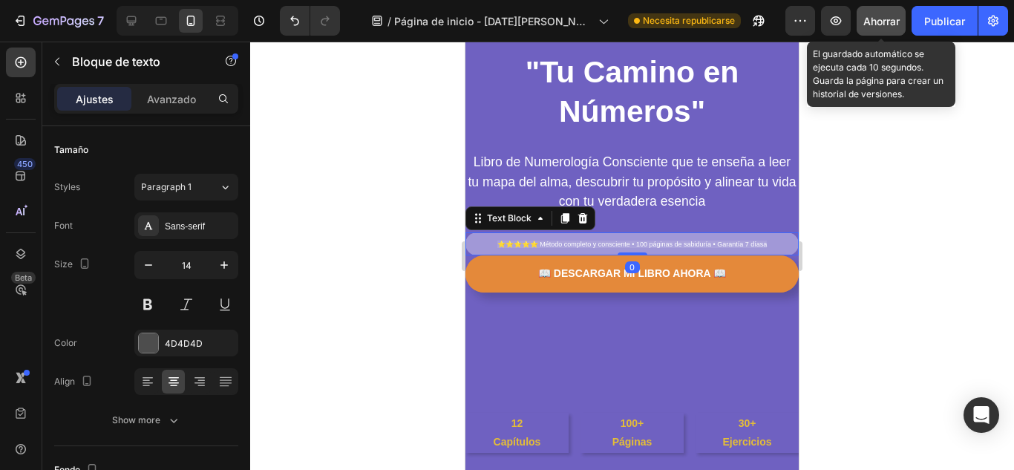
scroll to position [493, 0]
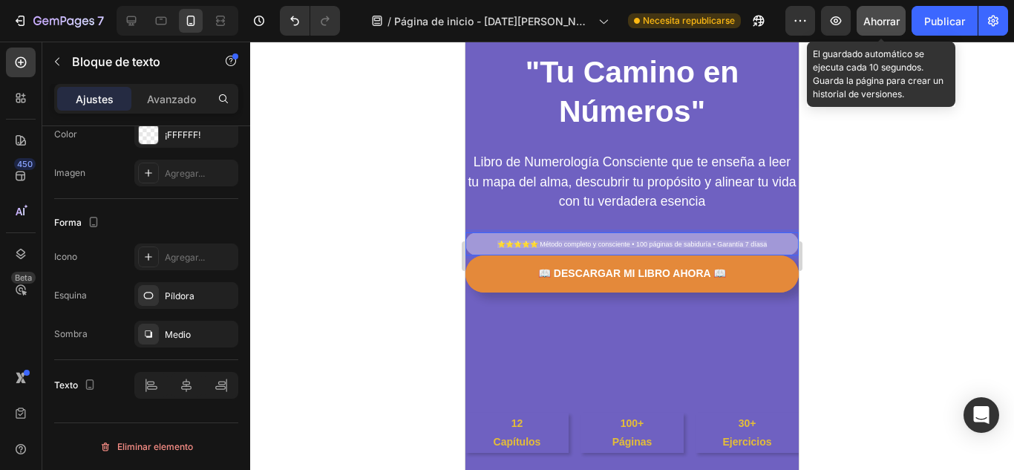
click at [766, 243] on p "⭐⭐⭐⭐⭐ Método completo y consciente • 100 páginas de sabiduría • Garantía 7 díasa" at bounding box center [632, 244] width 330 height 20
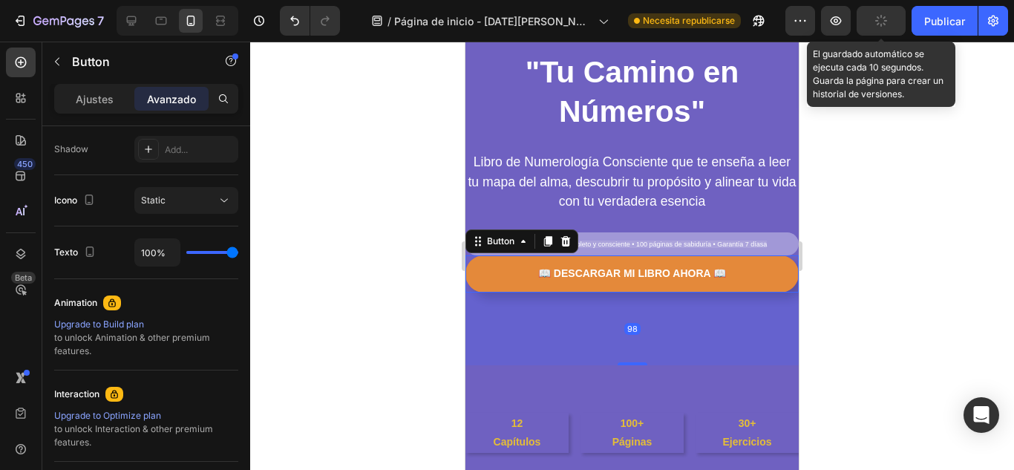
scroll to position [0, 0]
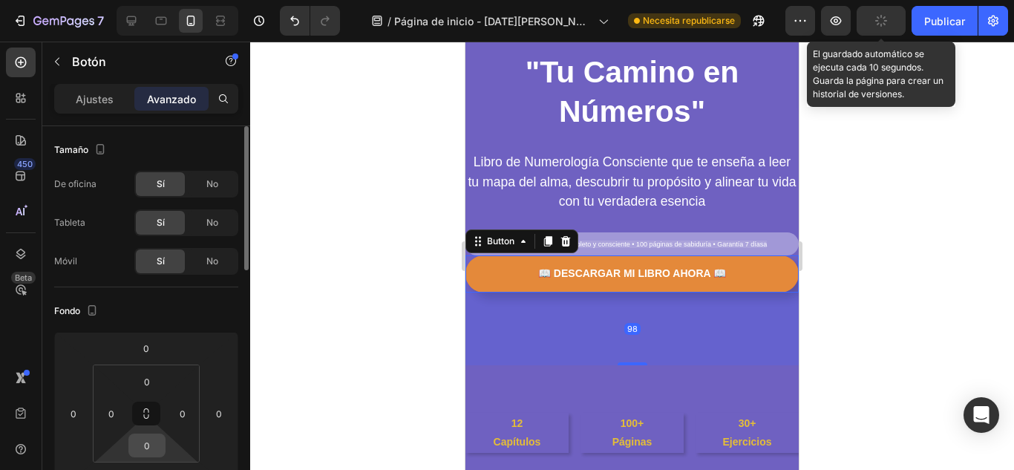
click at [150, 447] on input "0" at bounding box center [147, 445] width 30 height 22
click at [154, 450] on input "1" at bounding box center [147, 445] width 30 height 22
type input "1"
click at [227, 317] on div "Fondo" at bounding box center [146, 311] width 184 height 24
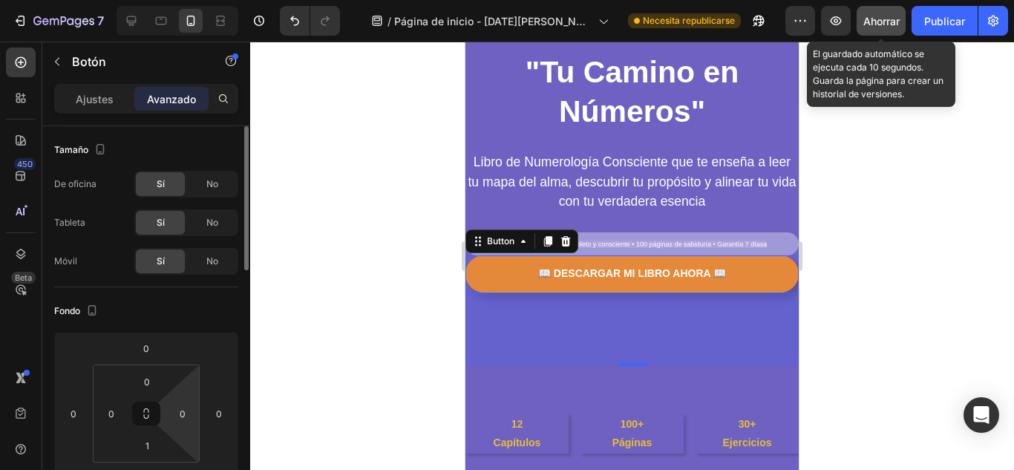
scroll to position [173, 0]
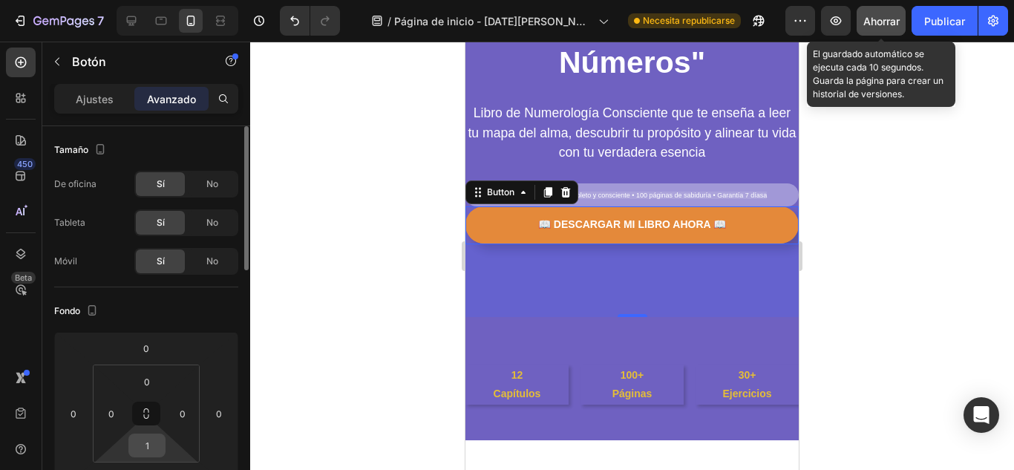
click at [157, 451] on input "1" at bounding box center [147, 445] width 30 height 22
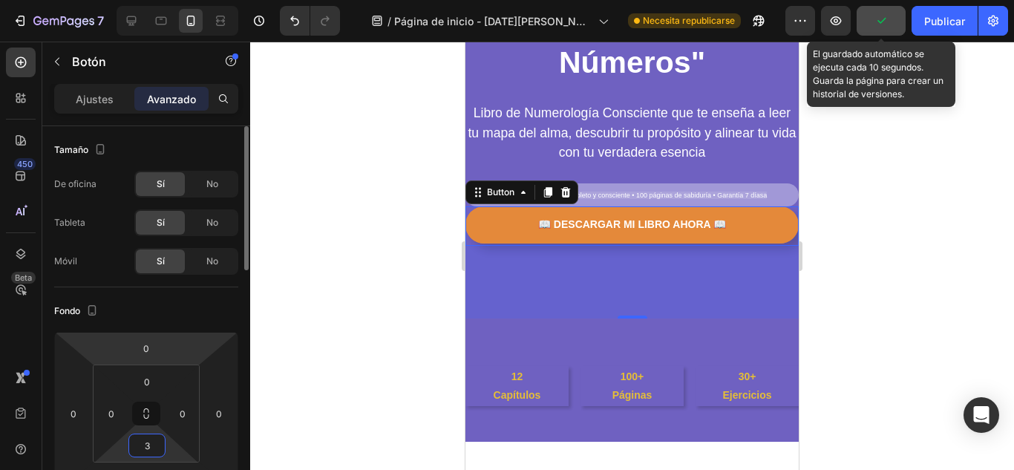
click at [209, 0] on html "7 / Página de inicio - 26 de agosto, 14:10:57 Necesita republicarse Avance El g…" at bounding box center [507, 0] width 1014 height 0
click at [155, 444] on input "3" at bounding box center [147, 445] width 30 height 22
click at [156, 444] on input "3" at bounding box center [147, 445] width 30 height 22
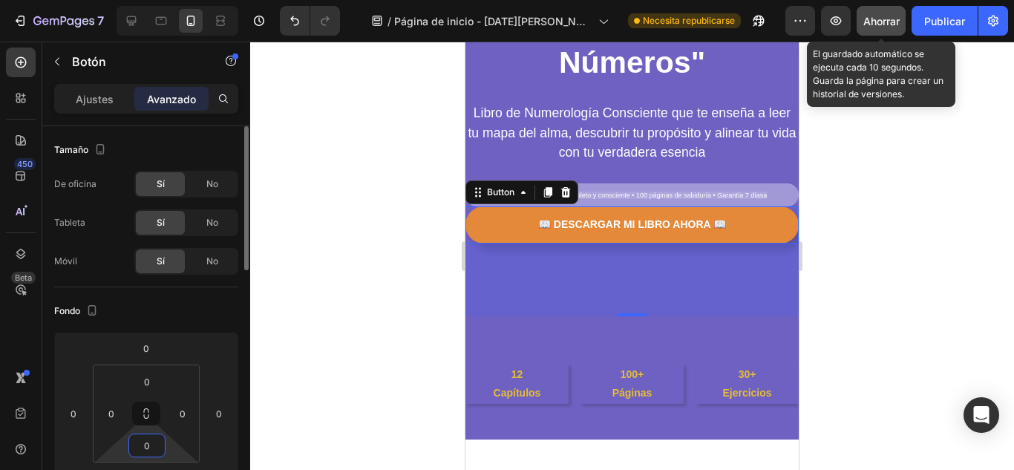
type input "0"
click at [187, 315] on div "Fondo" at bounding box center [146, 311] width 184 height 24
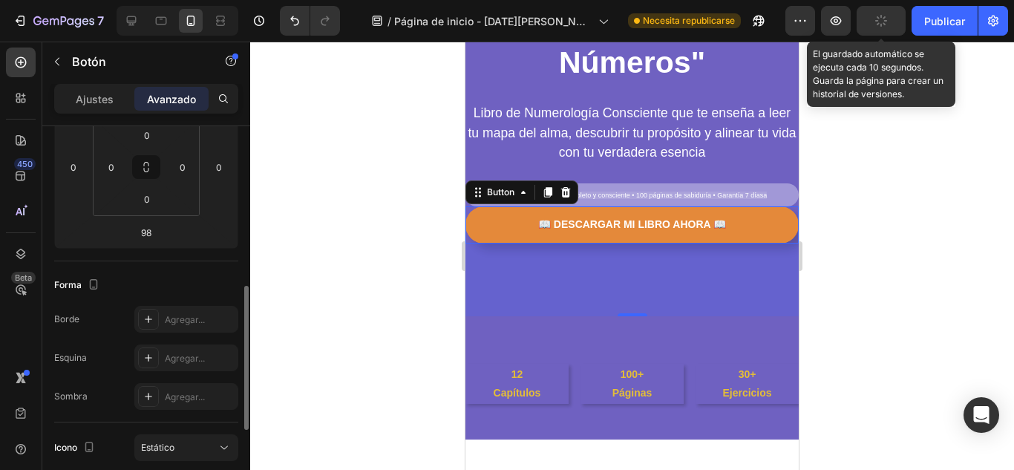
scroll to position [295, 0]
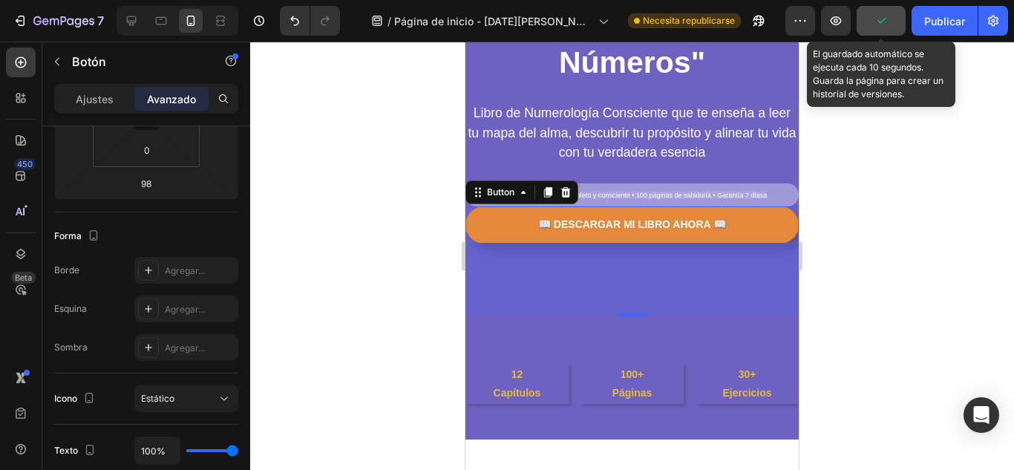
click at [476, 219] on button "📖 DESCARGAR MI LIBRO AHORA 📖" at bounding box center [631, 224] width 333 height 36
click at [514, 197] on div "Button" at bounding box center [500, 191] width 33 height 13
click at [499, 193] on div "Button" at bounding box center [500, 191] width 33 height 13
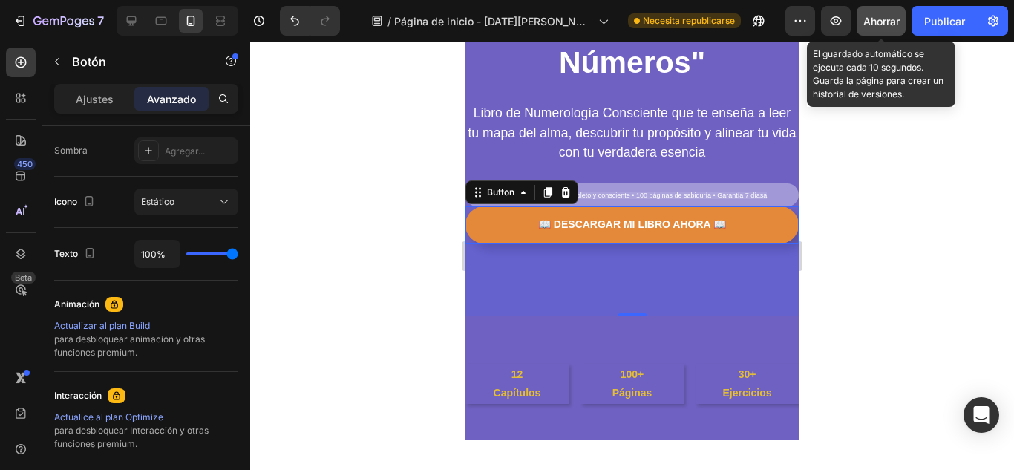
scroll to position [644, 0]
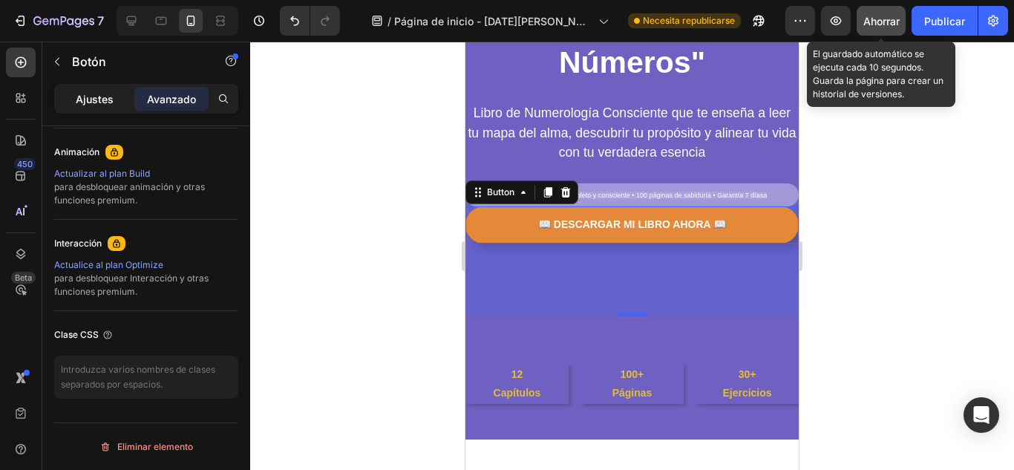
click at [78, 101] on font "Ajustes" at bounding box center [95, 99] width 38 height 13
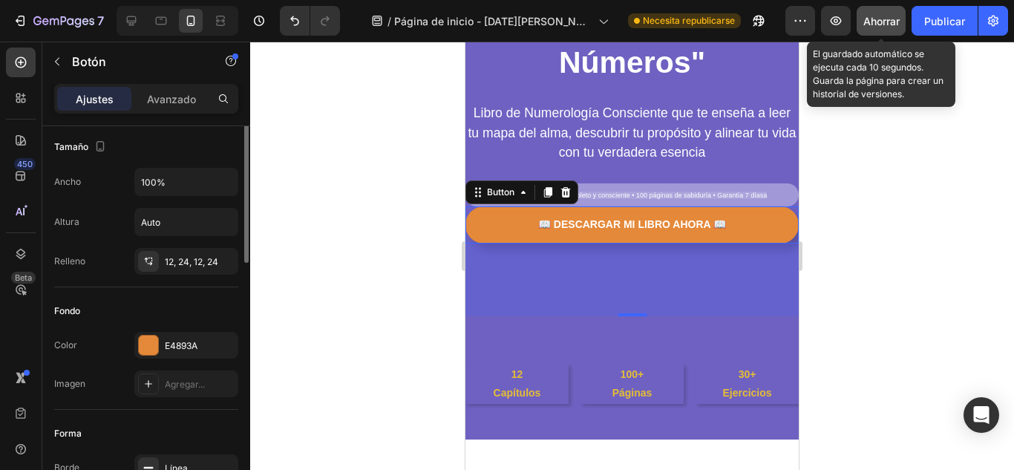
scroll to position [0, 0]
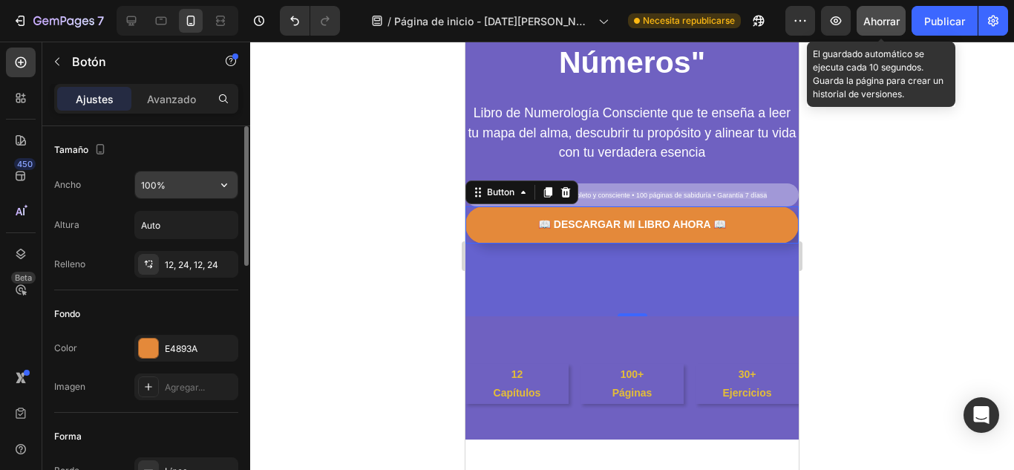
click at [191, 188] on input "100%" at bounding box center [186, 184] width 102 height 27
click at [185, 220] on input "Auto" at bounding box center [186, 224] width 102 height 27
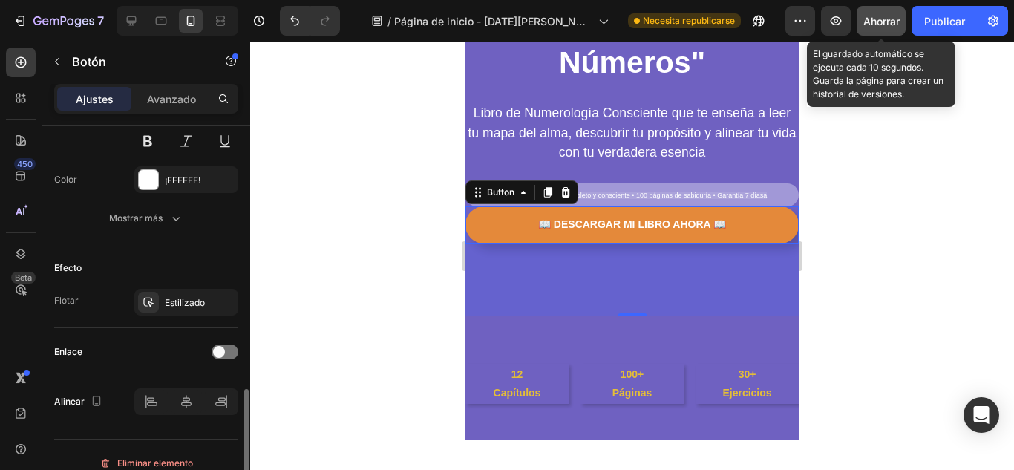
scroll to position [678, 0]
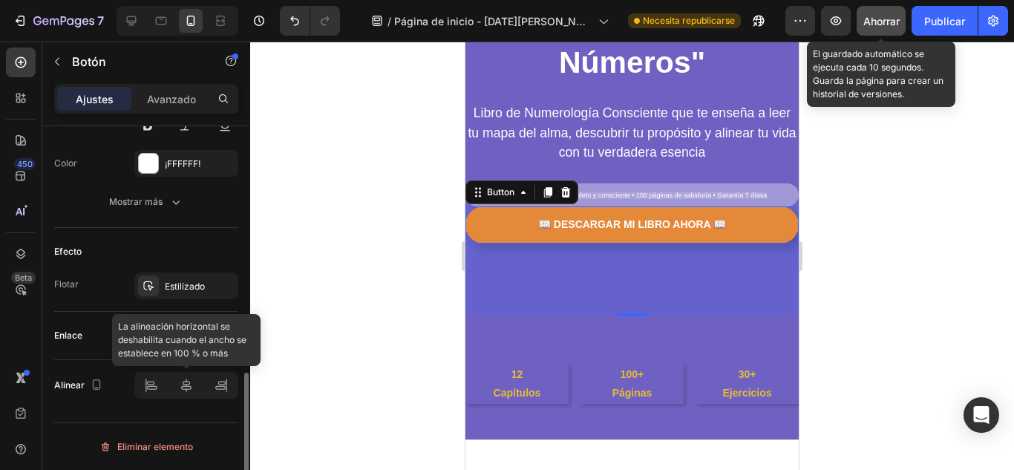
click at [188, 390] on div at bounding box center [186, 385] width 104 height 27
click at [188, 386] on div at bounding box center [186, 385] width 104 height 27
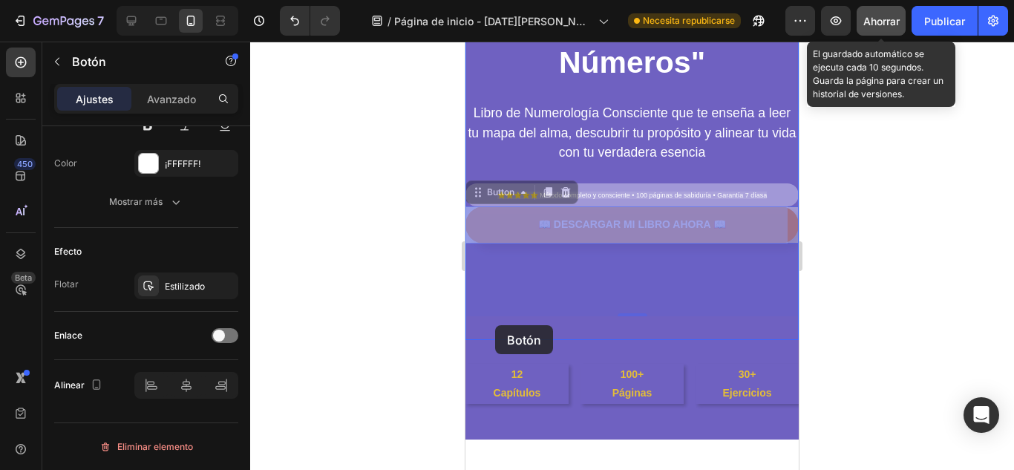
drag, startPoint x: 476, startPoint y: 222, endPoint x: 495, endPoint y: 325, distance: 104.9
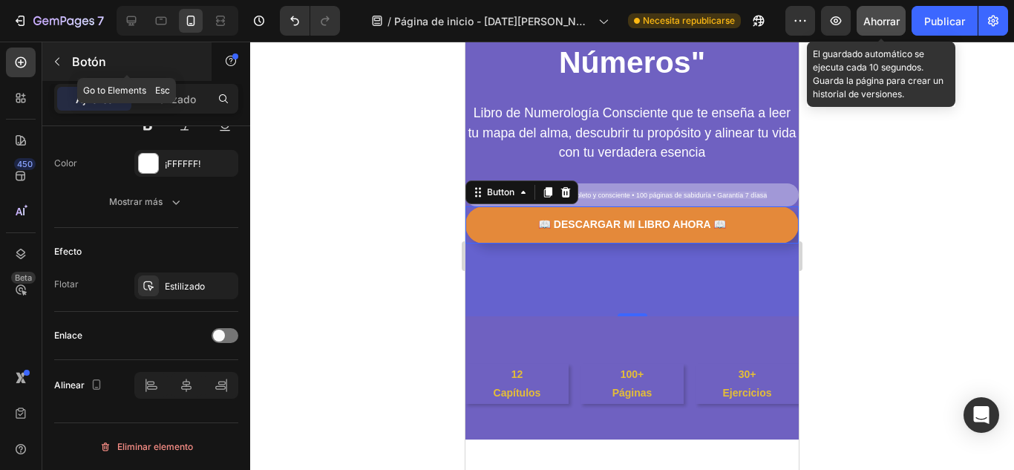
click at [63, 59] on button "button" at bounding box center [57, 62] width 24 height 24
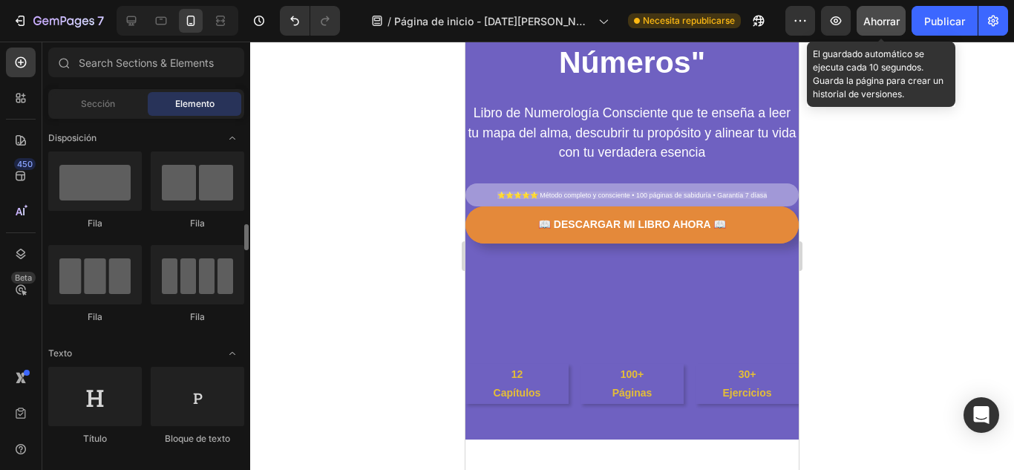
scroll to position [99, 0]
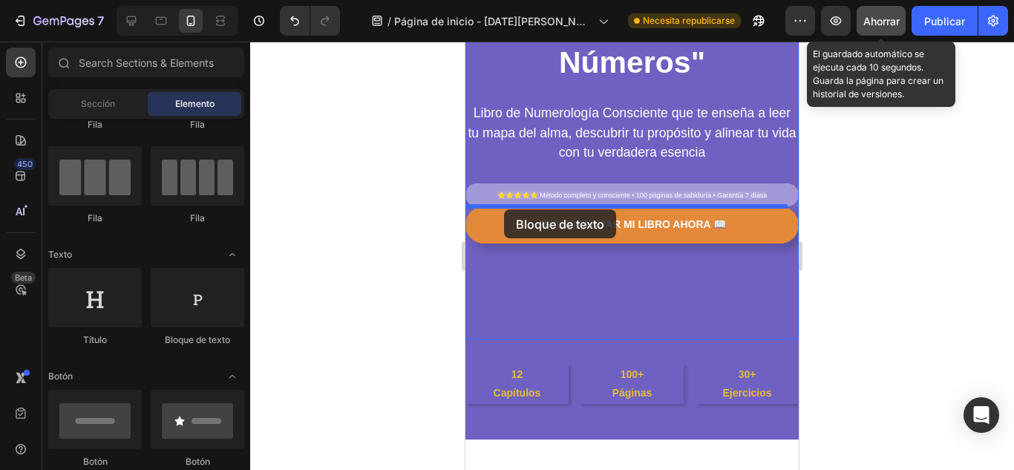
drag, startPoint x: 670, startPoint y: 345, endPoint x: 504, endPoint y: 209, distance: 214.6
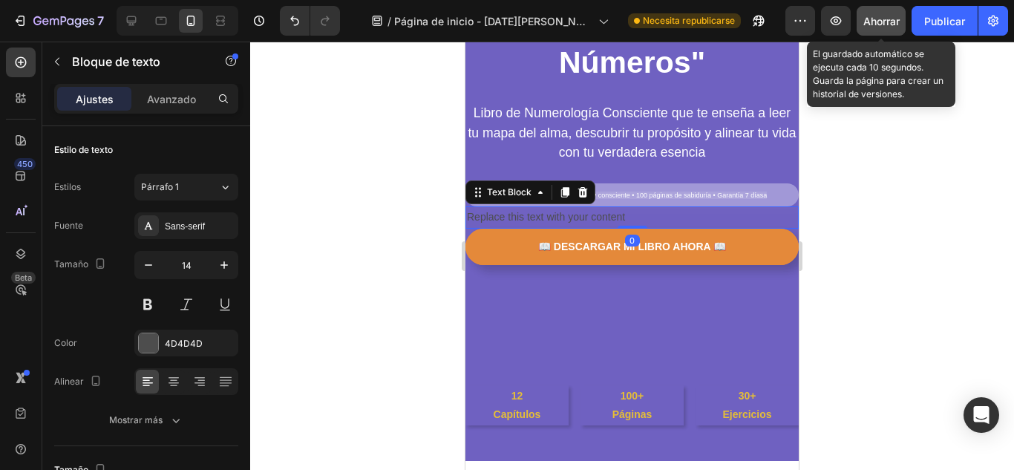
click at [916, 192] on div at bounding box center [631, 256] width 763 height 428
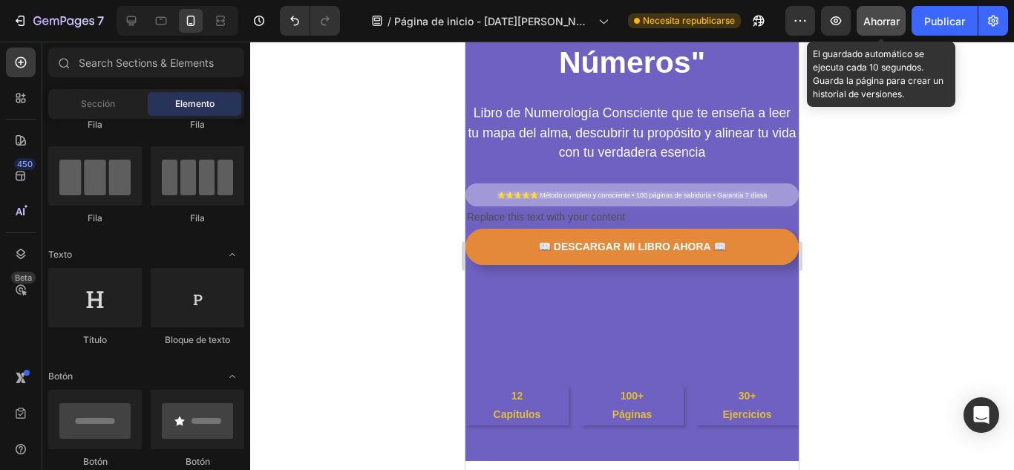
click at [890, 198] on div at bounding box center [631, 256] width 763 height 428
click at [600, 220] on div "Replace this text with your content" at bounding box center [631, 217] width 333 height 22
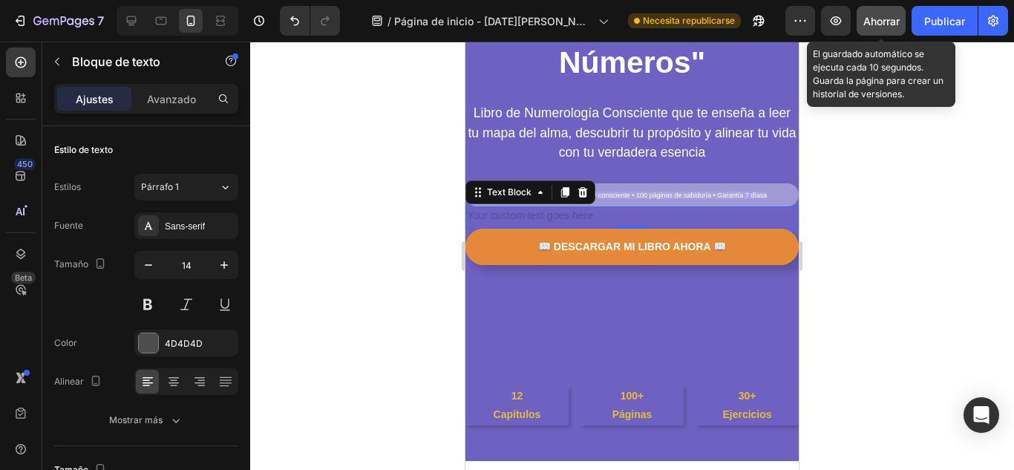
click at [838, 208] on div at bounding box center [631, 256] width 763 height 428
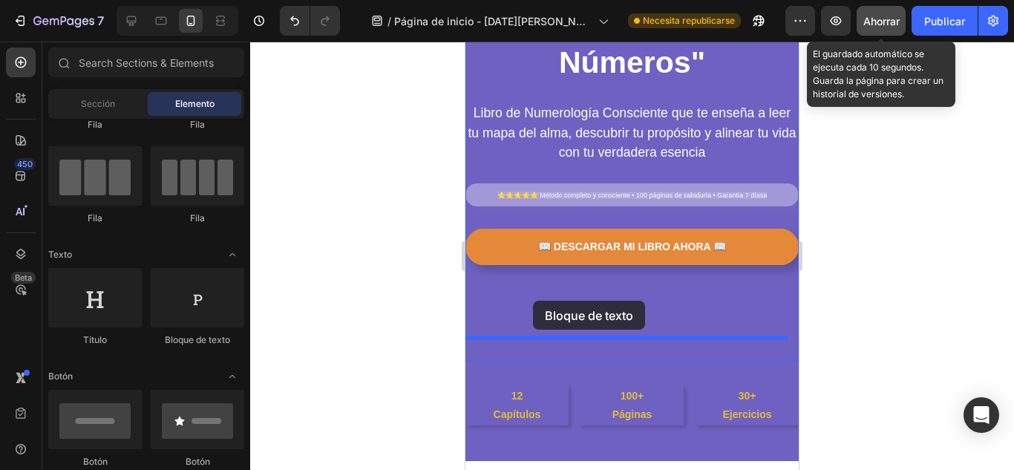
drag, startPoint x: 671, startPoint y: 336, endPoint x: 533, endPoint y: 300, distance: 143.2
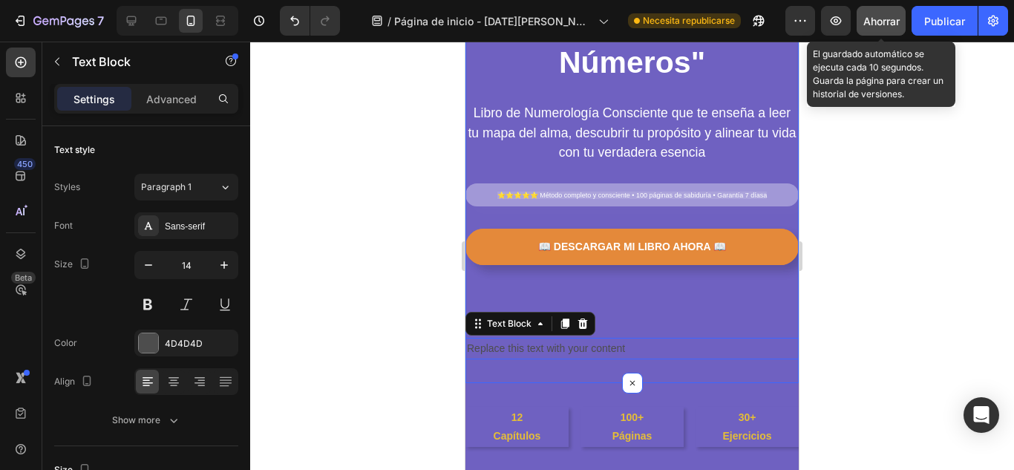
click at [627, 280] on div "⁠⁠⁠⁠⁠⁠⁠ Descubre el código secreto de tu alma con "Tu Camino en Números" Headin…" at bounding box center [631, 141] width 333 height 436
click at [499, 265] on div "⁠⁠⁠⁠⁠⁠⁠ Descubre el código secreto de tu alma con "Tu Camino en Números" Headin…" at bounding box center [631, 141] width 333 height 436
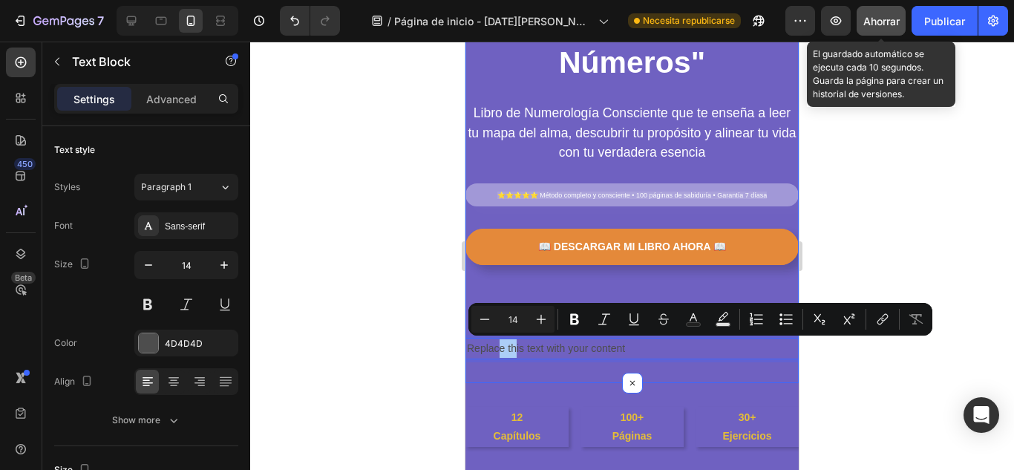
click at [847, 355] on div at bounding box center [631, 256] width 763 height 428
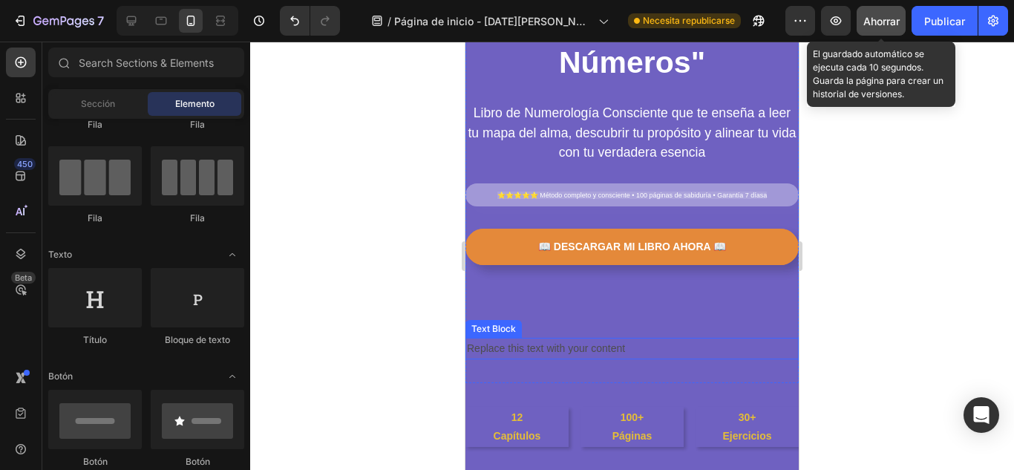
click at [590, 351] on p "Replace this text with your content" at bounding box center [632, 348] width 330 height 19
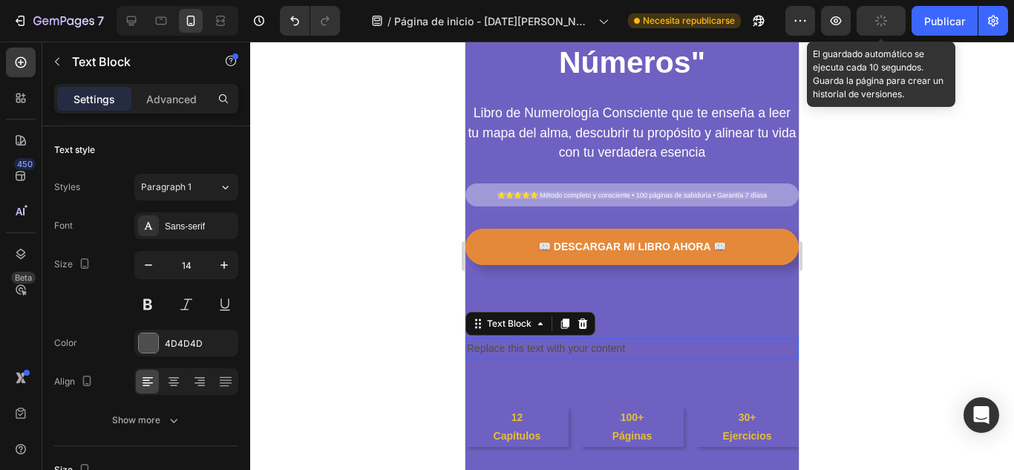
click at [585, 322] on icon at bounding box center [583, 323] width 10 height 10
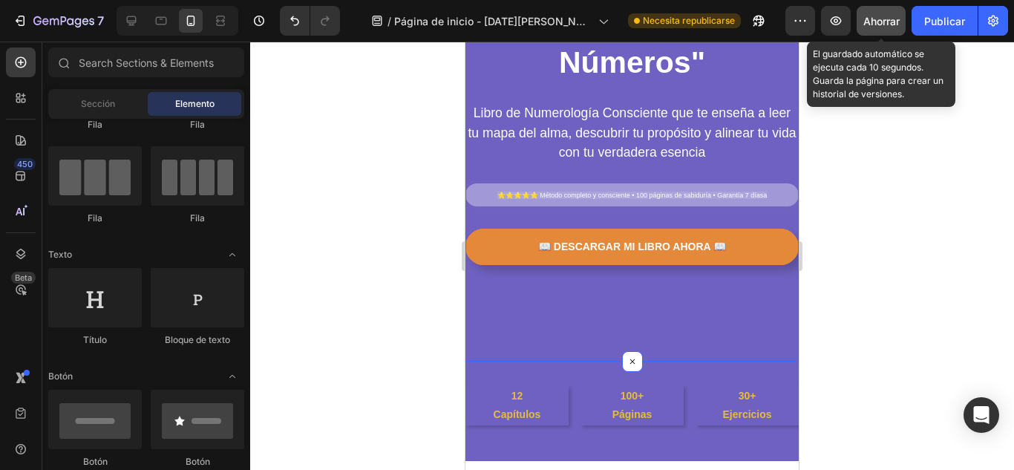
click at [476, 272] on div "📖 DESCARGAR MI LIBRO AHORA 📖 Button" at bounding box center [631, 283] width 333 height 109
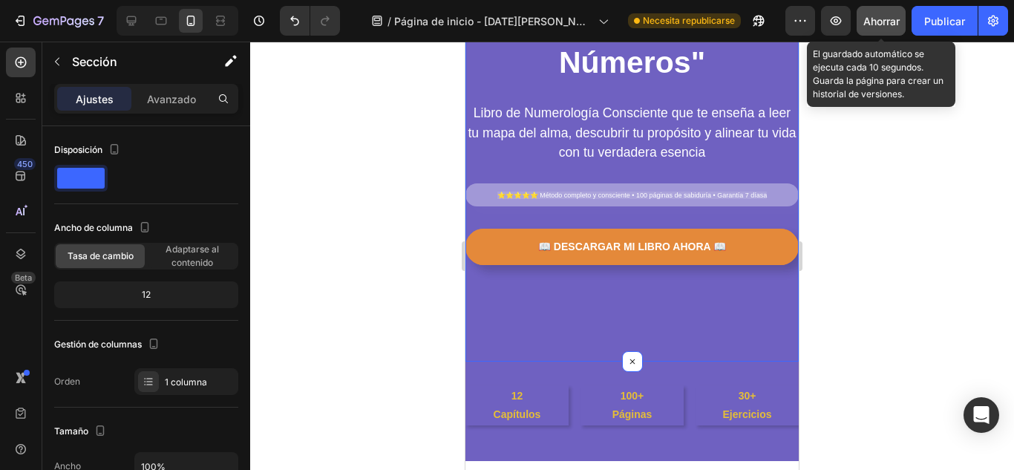
click at [490, 272] on div "📖 DESCARGAR MI LIBRO AHORA 📖 Button" at bounding box center [631, 283] width 333 height 109
click at [621, 317] on div "📖 DESCARGAR MI LIBRO AHORA 📖 Button" at bounding box center [631, 283] width 333 height 109
click at [633, 358] on div at bounding box center [632, 361] width 21 height 21
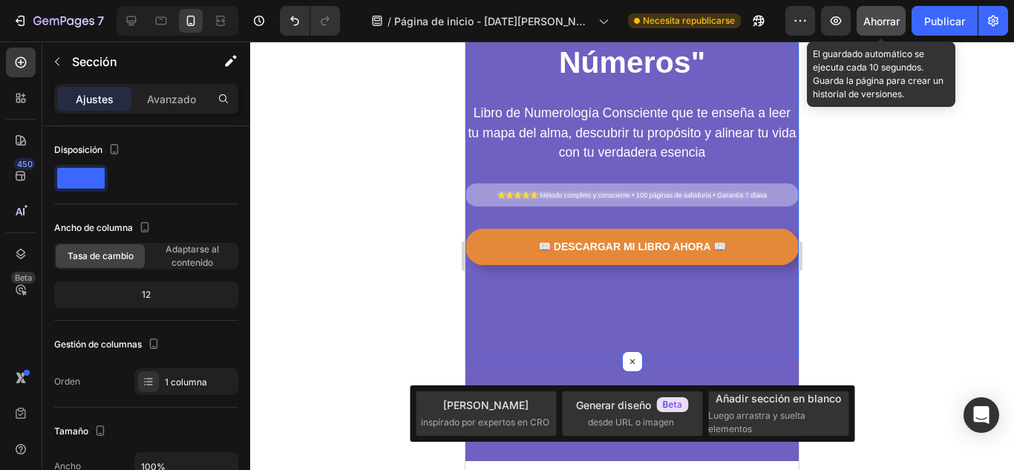
click at [724, 314] on div "📖 DESCARGAR MI LIBRO AHORA 📖 Button" at bounding box center [631, 283] width 333 height 109
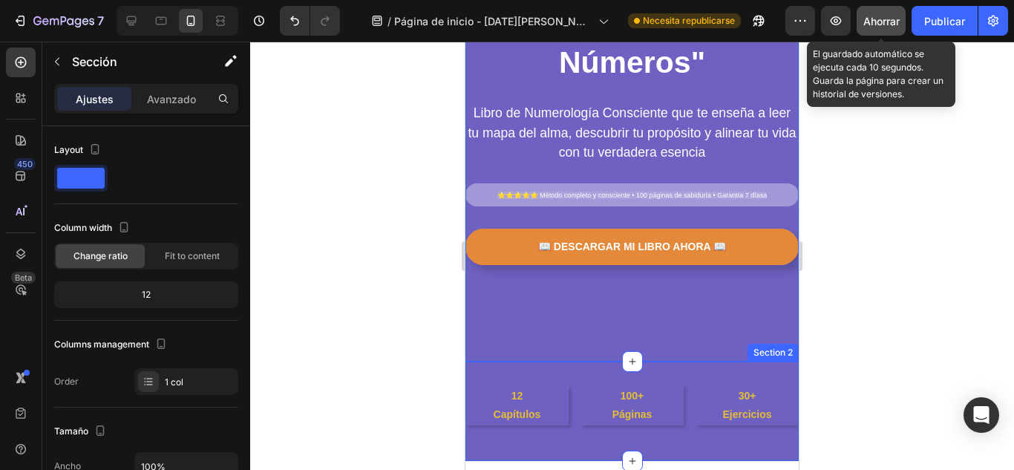
drag, startPoint x: 648, startPoint y: 361, endPoint x: 639, endPoint y: 331, distance: 31.0
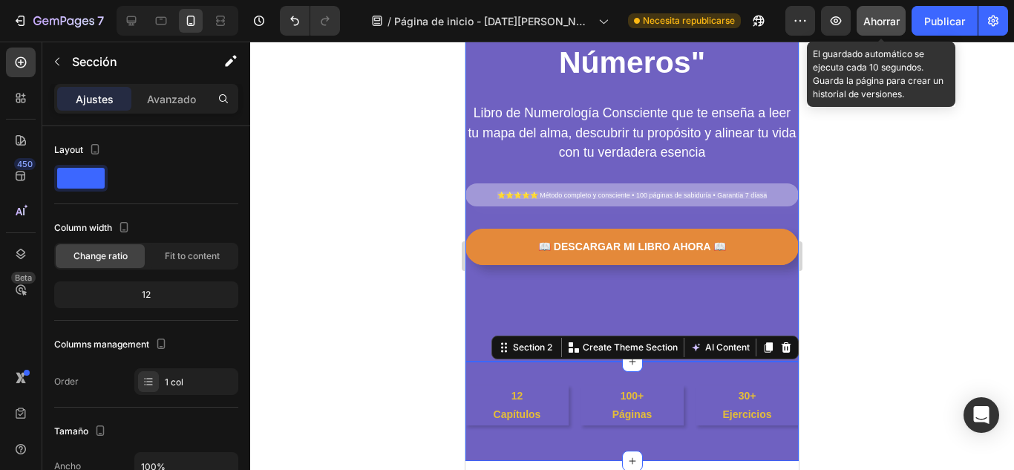
click at [631, 295] on div "📖 DESCARGAR MI LIBRO AHORA 📖 Button" at bounding box center [631, 283] width 333 height 109
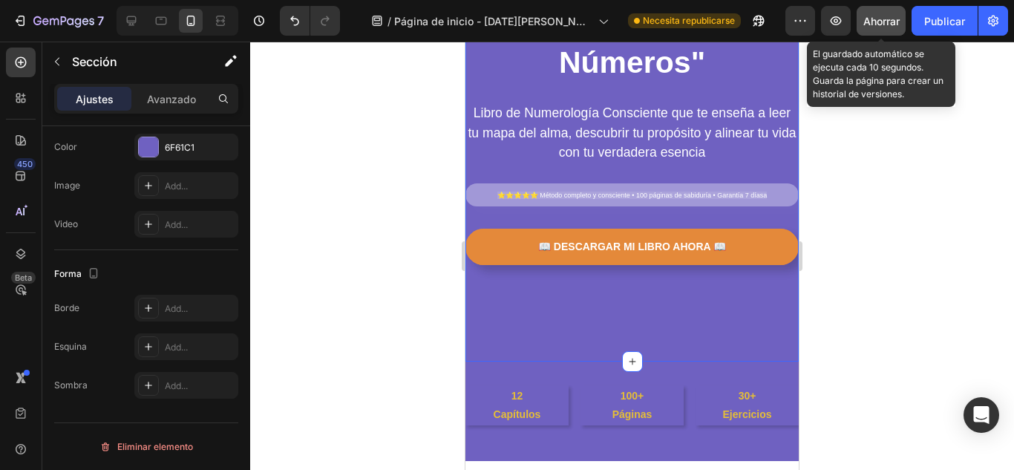
click at [622, 277] on div "📖 DESCARGAR MI LIBRO AHORA 📖 Button" at bounding box center [631, 283] width 333 height 109
click at [502, 300] on div "📖 DESCARGAR MI LIBRO AHORA 📖 Button" at bounding box center [631, 283] width 333 height 109
click at [508, 274] on div "📖 DESCARGAR MI LIBRO AHORA 📖 Button" at bounding box center [631, 283] width 333 height 109
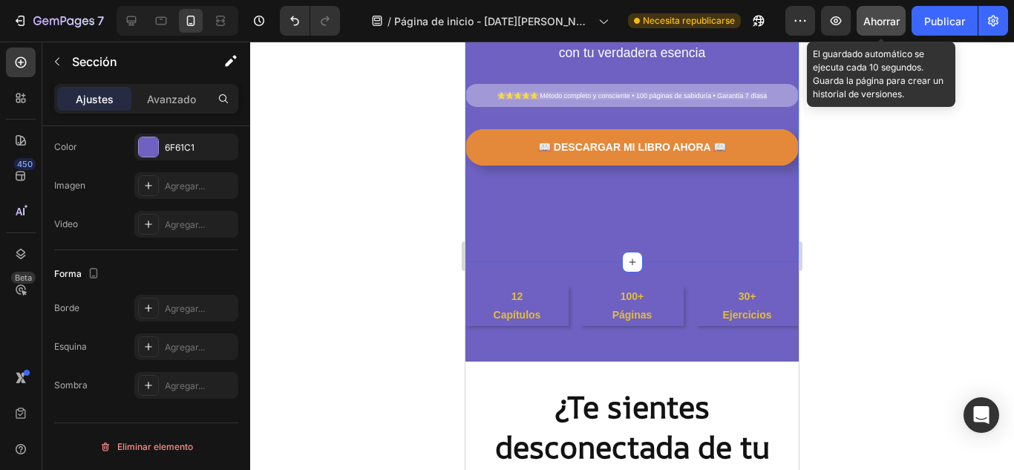
click at [579, 168] on div "⁠⁠⁠⁠⁠⁠⁠ Descubre el código secreto de tu alma con "Tu Camino en Números" Headin…" at bounding box center [631, 31] width 333 height 462
click at [553, 217] on div "📖 DESCARGAR MI LIBRO AHORA 📖 Button" at bounding box center [631, 183] width 333 height 109
click at [486, 168] on div "📖 DESCARGAR MI LIBRO AHORA 📖 Button" at bounding box center [631, 183] width 333 height 109
click at [56, 65] on icon "button" at bounding box center [57, 62] width 12 height 12
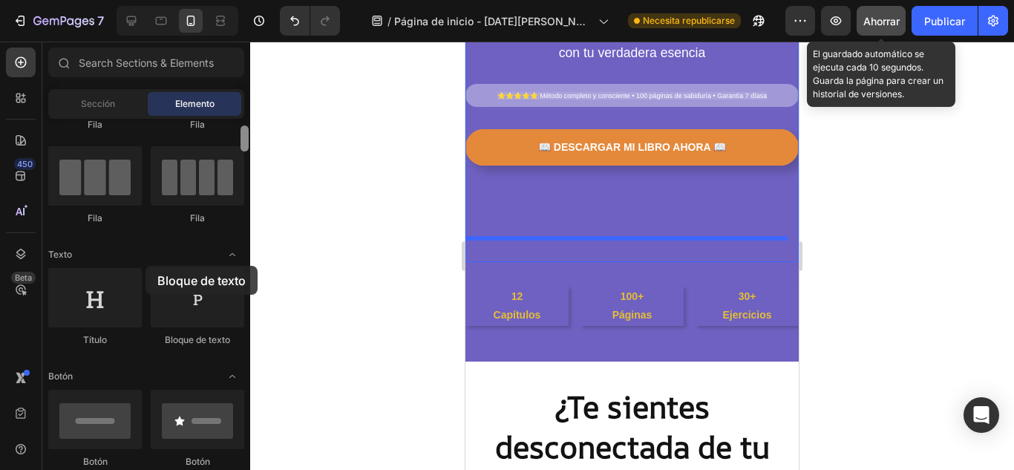
drag, startPoint x: 174, startPoint y: 286, endPoint x: 242, endPoint y: 271, distance: 69.1
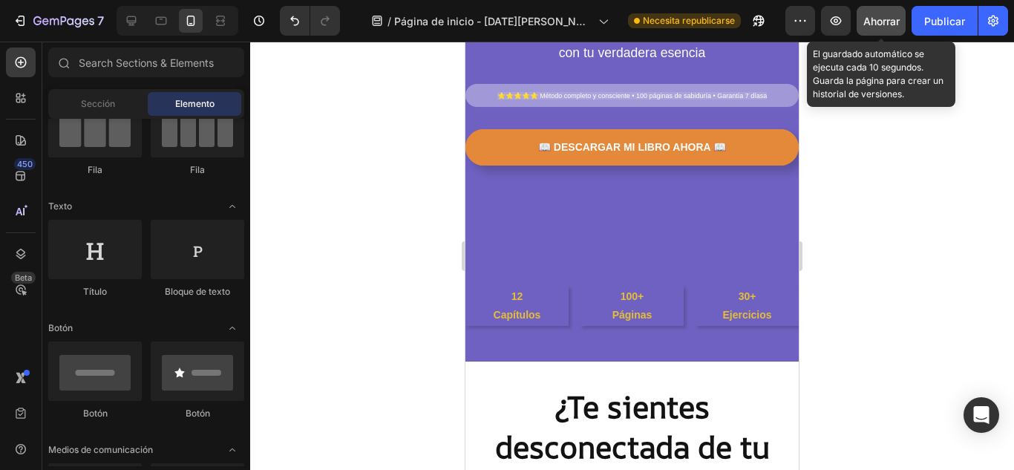
scroll to position [0, 0]
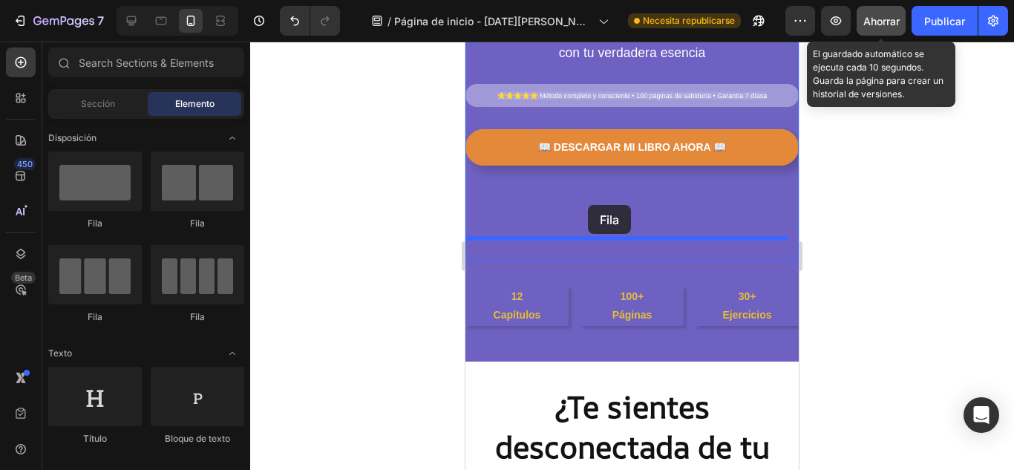
drag, startPoint x: 557, startPoint y: 223, endPoint x: 588, endPoint y: 205, distance: 35.6
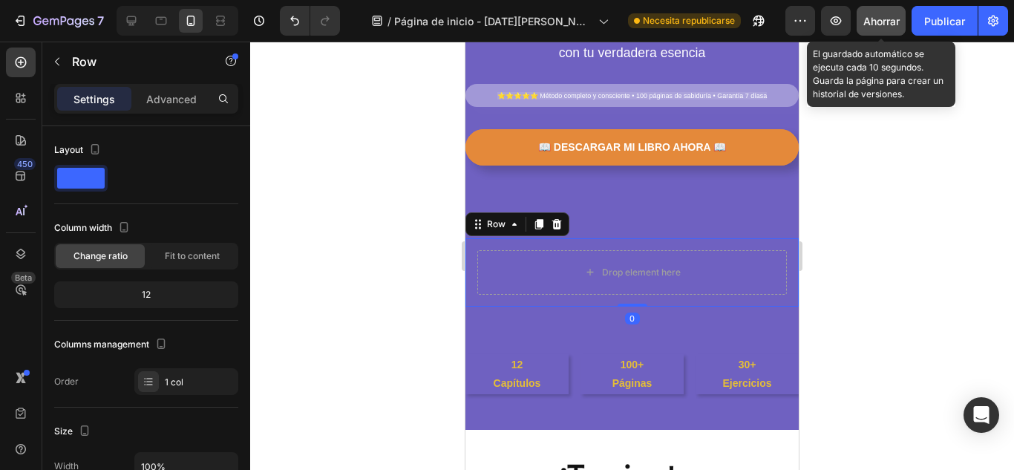
scroll to position [247, 0]
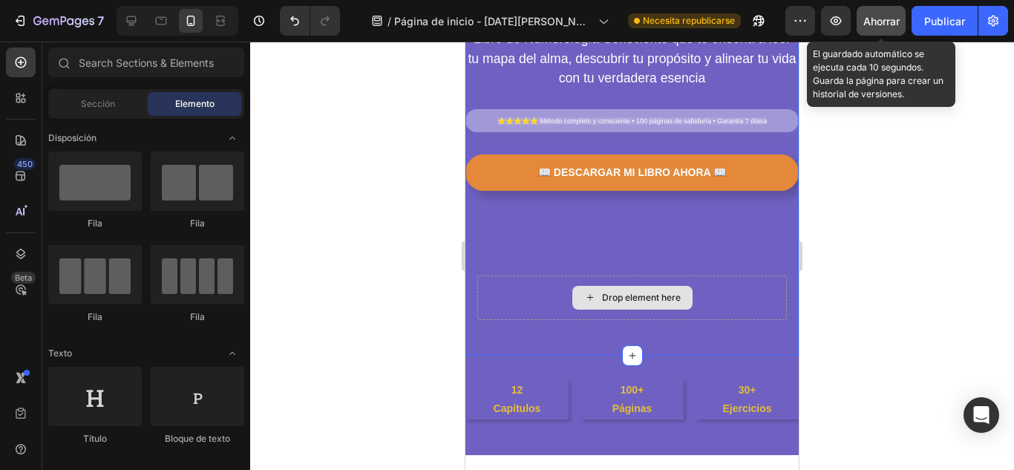
drag, startPoint x: 685, startPoint y: 289, endPoint x: 676, endPoint y: 273, distance: 18.6
click at [697, 230] on div "⁠⁠⁠⁠⁠⁠⁠ Descubre el código secreto de tu alma con "Tu Camino en Números" Headin…" at bounding box center [631, 90] width 333 height 483
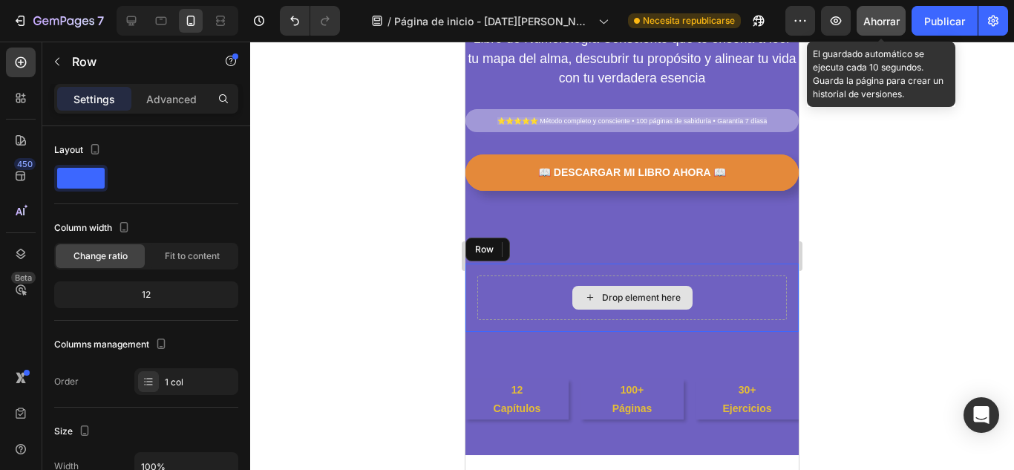
drag, startPoint x: 676, startPoint y: 273, endPoint x: 659, endPoint y: 250, distance: 28.6
click at [675, 273] on div "Drop element here Row" at bounding box center [631, 297] width 333 height 68
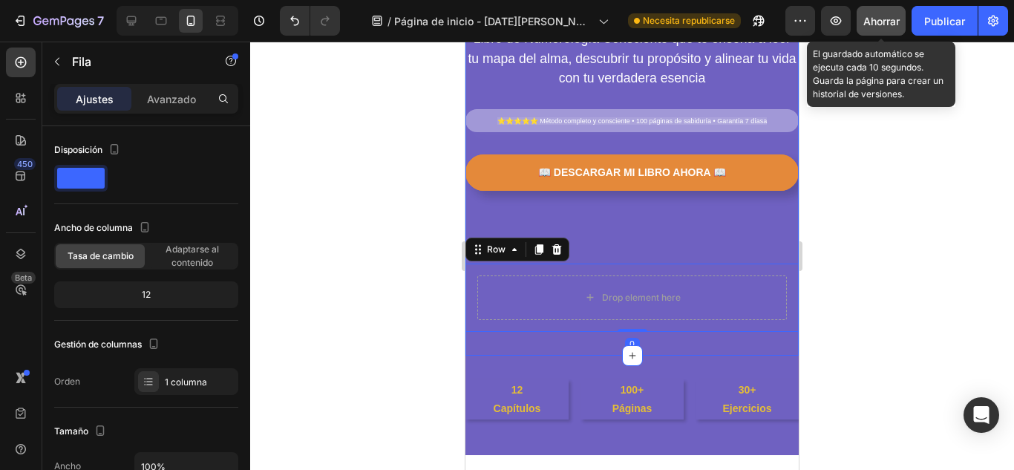
drag, startPoint x: 653, startPoint y: 263, endPoint x: 608, endPoint y: 265, distance: 45.3
click at [657, 196] on div "⁠⁠⁠⁠⁠⁠⁠ Descubre el código secreto de tu alma con "Tu Camino en Números" Headin…" at bounding box center [631, 90] width 333 height 483
click at [608, 265] on div "Drop element here Row 0" at bounding box center [631, 297] width 333 height 68
click at [598, 233] on div "📖 DESCARGAR MI LIBRO AHORA 📖 Button" at bounding box center [631, 208] width 333 height 109
click at [620, 277] on div "Drop element here" at bounding box center [631, 297] width 309 height 45
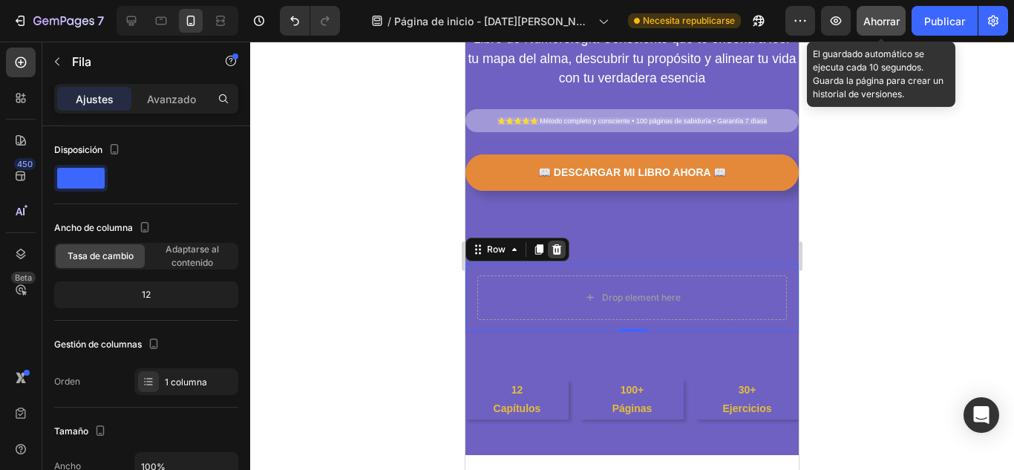
click at [549, 250] on div at bounding box center [557, 249] width 18 height 18
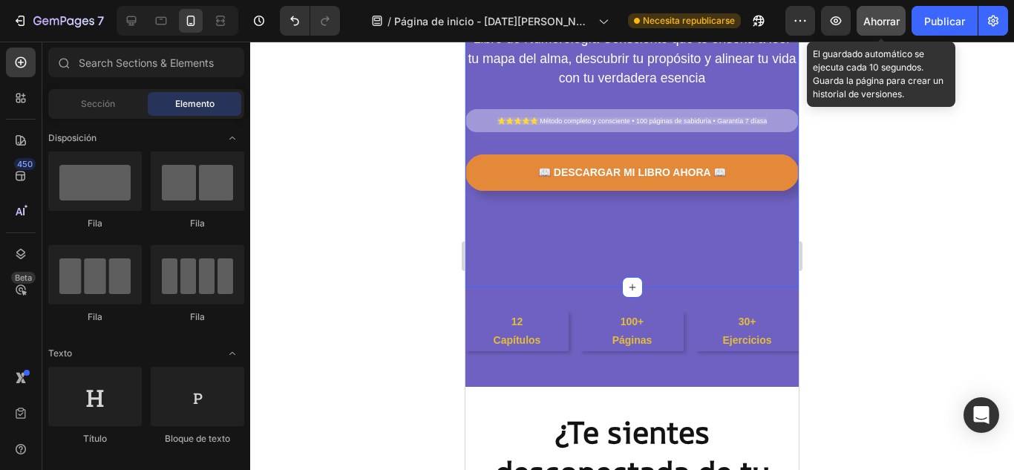
drag, startPoint x: 585, startPoint y: 283, endPoint x: 592, endPoint y: 209, distance: 74.5
click at [592, 209] on div "⁠⁠⁠⁠⁠⁠⁠ Descubre el código secreto de tu alma con "Tu Camino en Números" Headin…" at bounding box center [631, 56] width 333 height 462
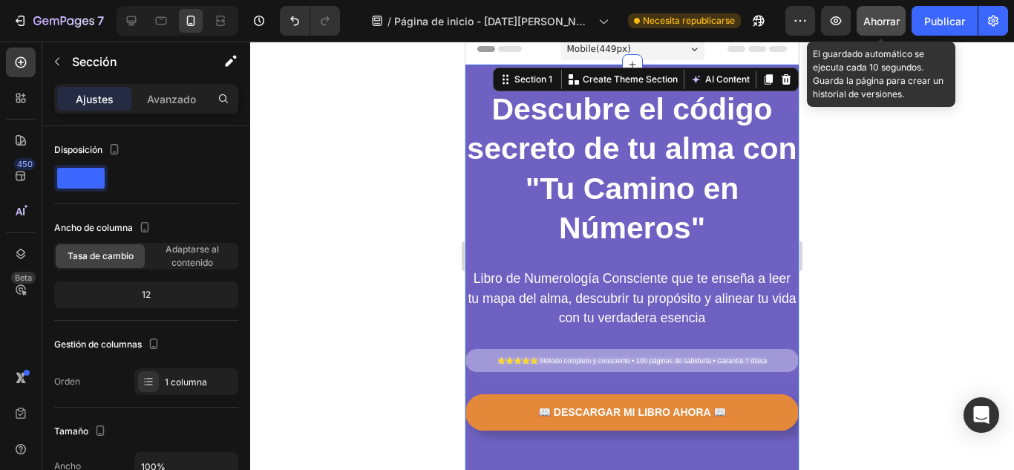
scroll to position [0, 0]
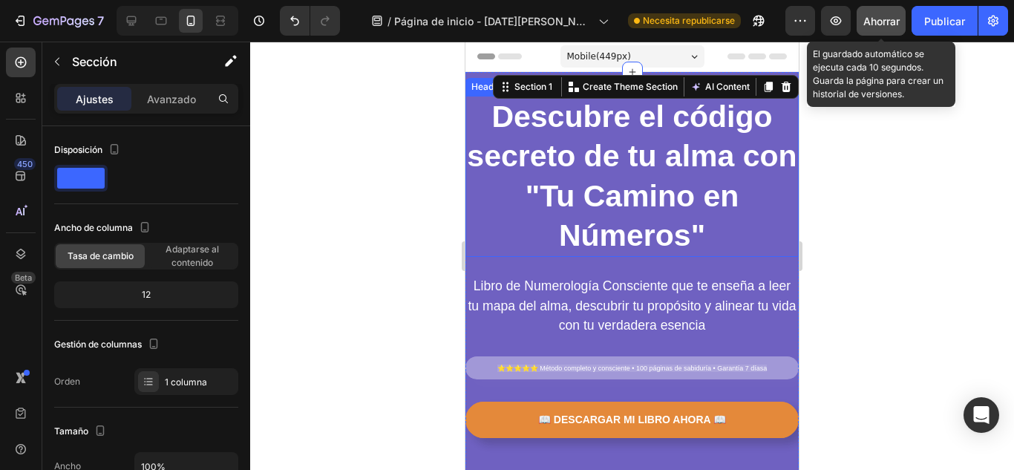
click at [660, 246] on div "⁠⁠⁠⁠⁠⁠⁠ Descubre el código secreto de tu alma con "Tu Camino en Números" Headin…" at bounding box center [631, 303] width 333 height 462
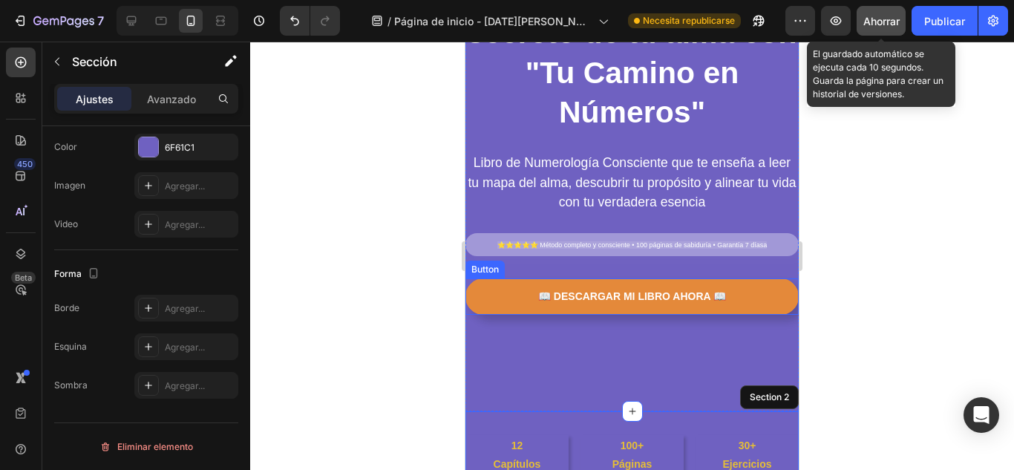
scroll to position [148, 0]
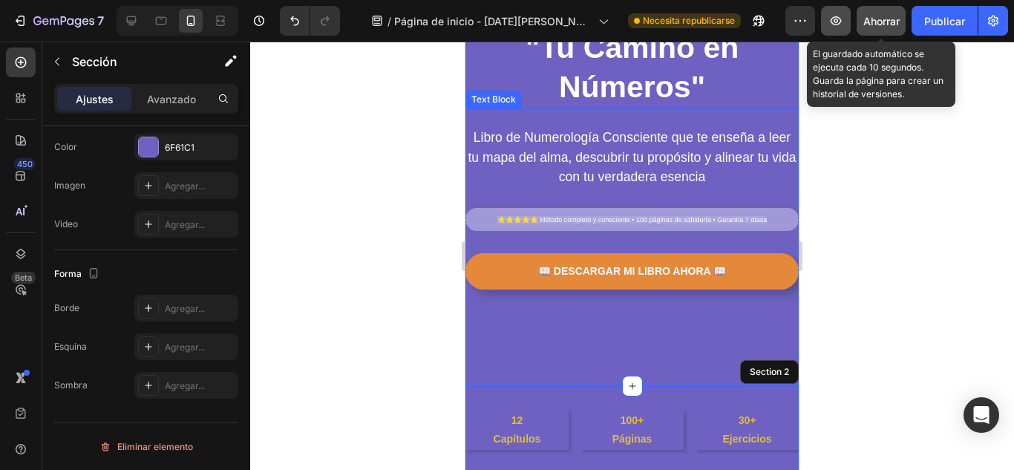
click at [838, 27] on icon "button" at bounding box center [835, 20] width 15 height 15
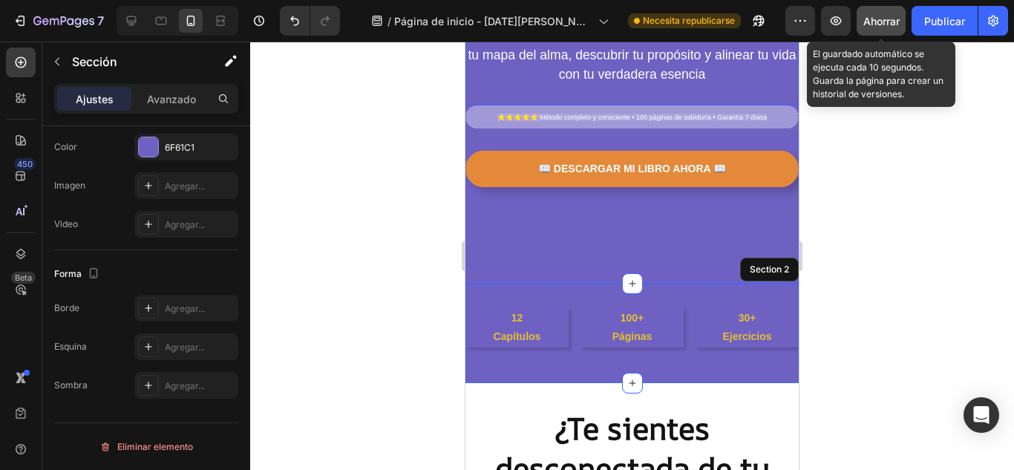
scroll to position [321, 0]
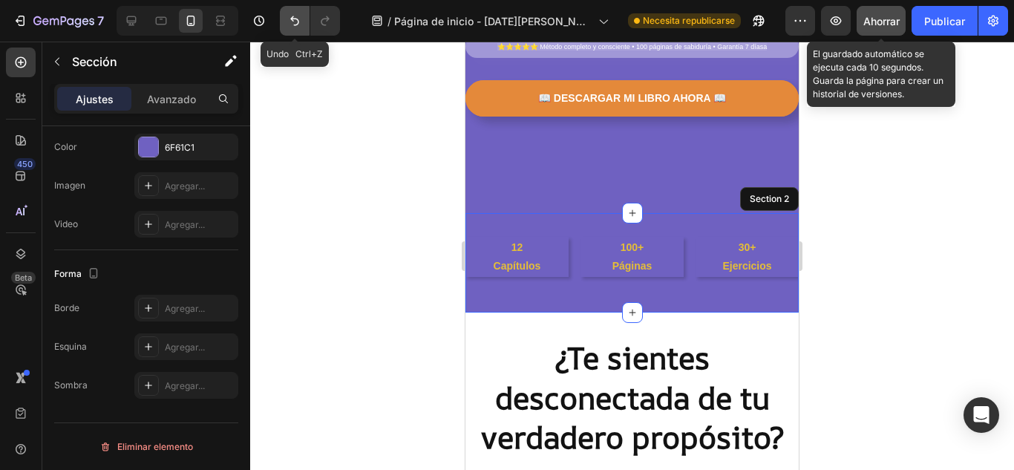
click at [306, 26] on button "Deshacer/Rehacer" at bounding box center [295, 21] width 30 height 30
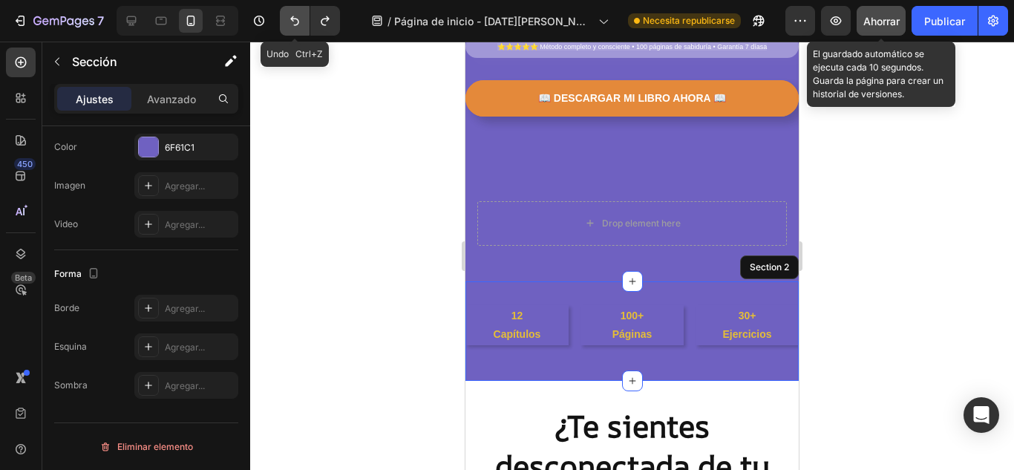
click at [306, 26] on button "Deshacer/Rehacer" at bounding box center [295, 21] width 30 height 30
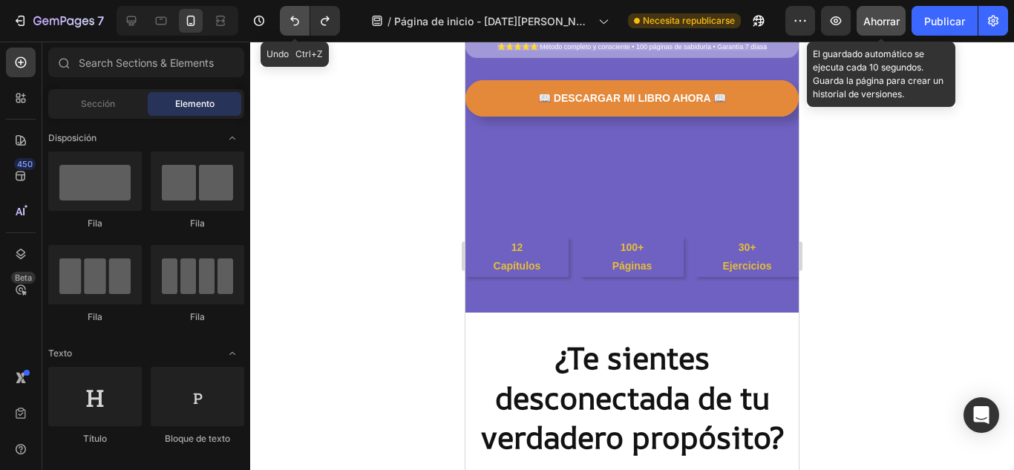
click at [306, 26] on button "Deshacer/Rehacer" at bounding box center [295, 21] width 30 height 30
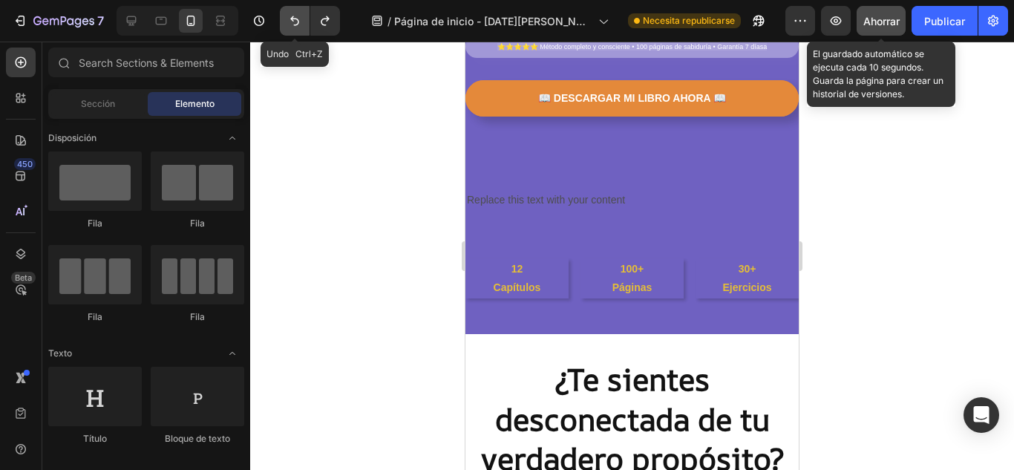
click at [306, 26] on button "Deshacer/Rehacer" at bounding box center [295, 21] width 30 height 30
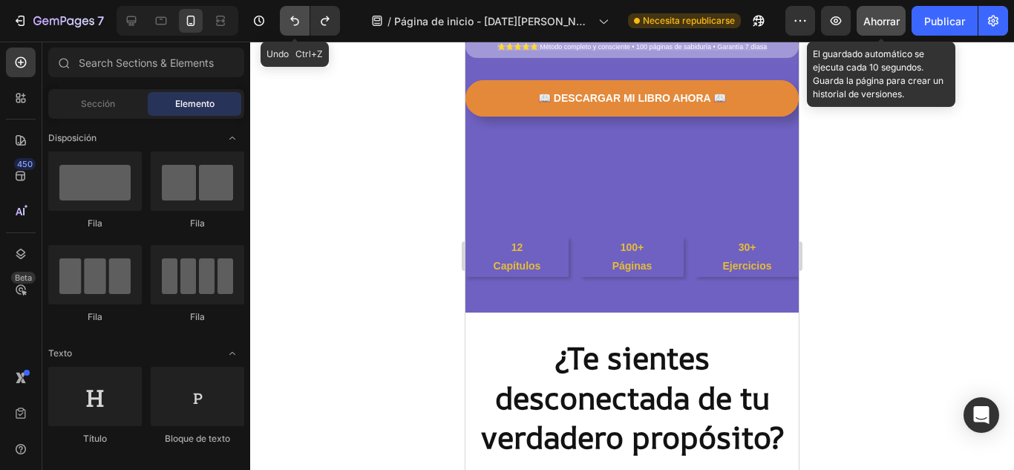
click at [306, 26] on button "Deshacer/Rehacer" at bounding box center [295, 21] width 30 height 30
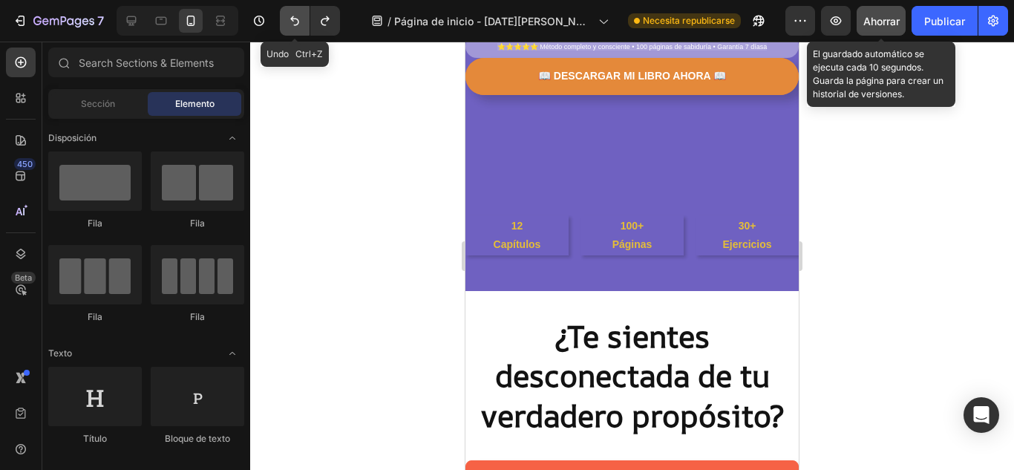
click at [306, 26] on button "Deshacer/Rehacer" at bounding box center [295, 21] width 30 height 30
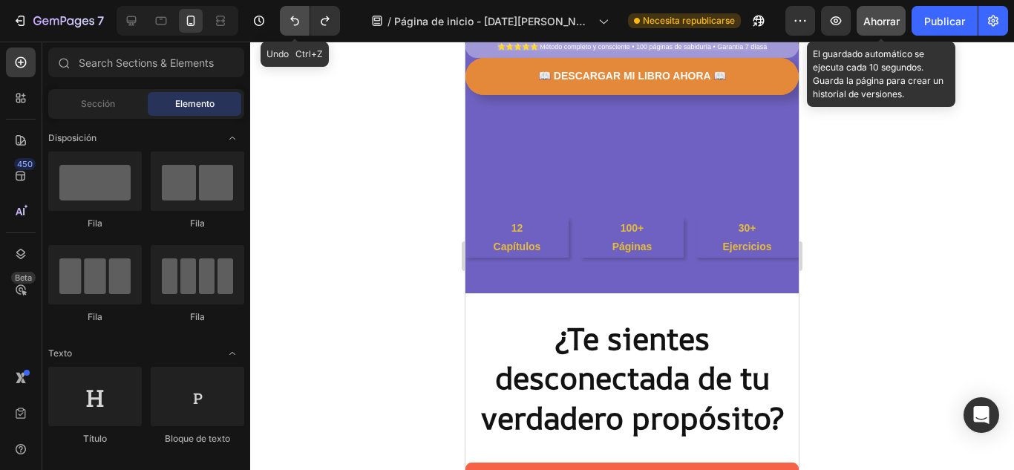
click at [306, 26] on button "Deshacer/Rehacer" at bounding box center [295, 21] width 30 height 30
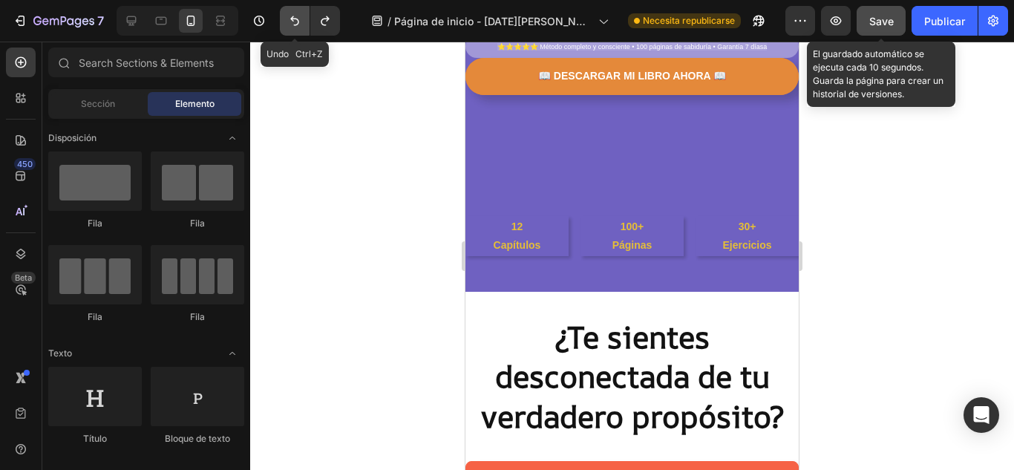
click at [306, 26] on button "Deshacer/Rehacer" at bounding box center [295, 21] width 30 height 30
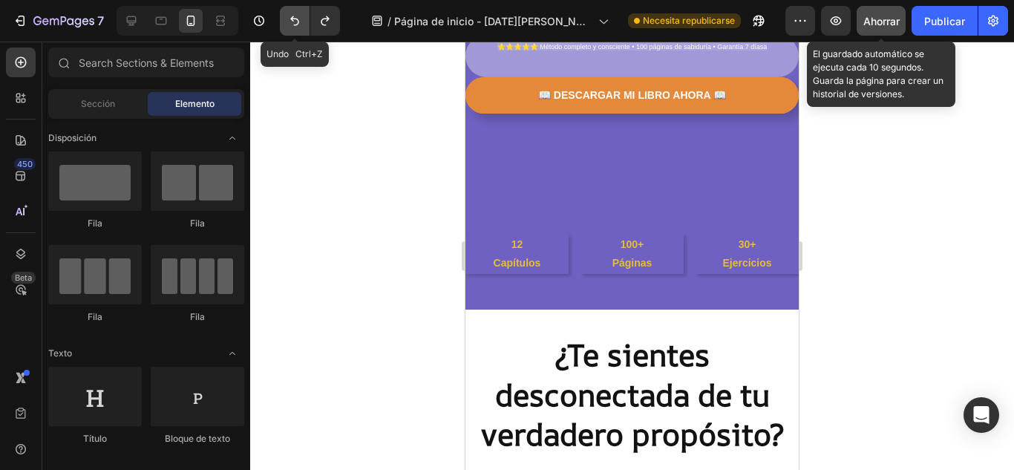
click at [306, 26] on button "Deshacer/Rehacer" at bounding box center [295, 21] width 30 height 30
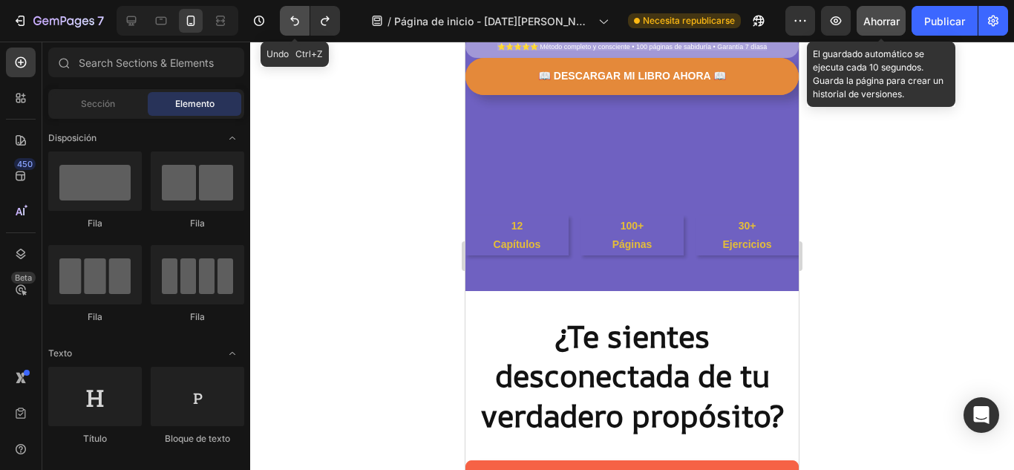
click at [306, 26] on button "Deshacer/Rehacer" at bounding box center [295, 21] width 30 height 30
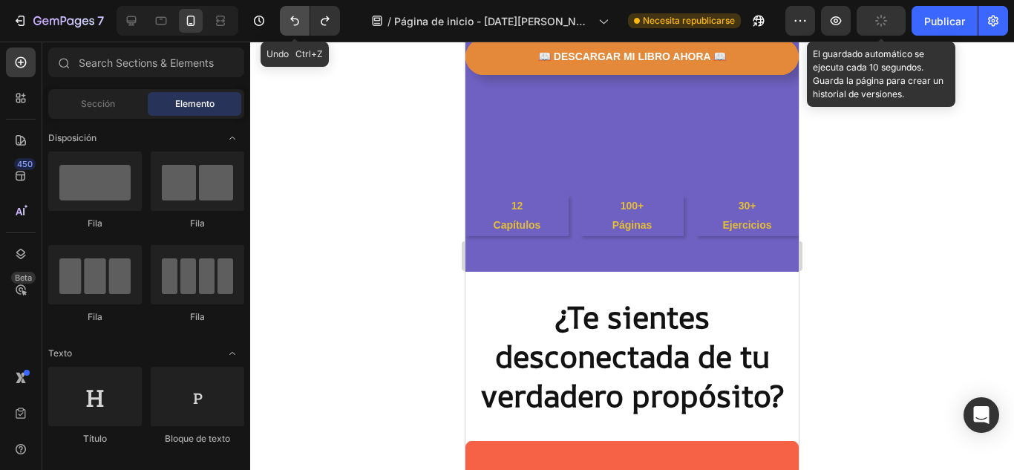
scroll to position [302, 0]
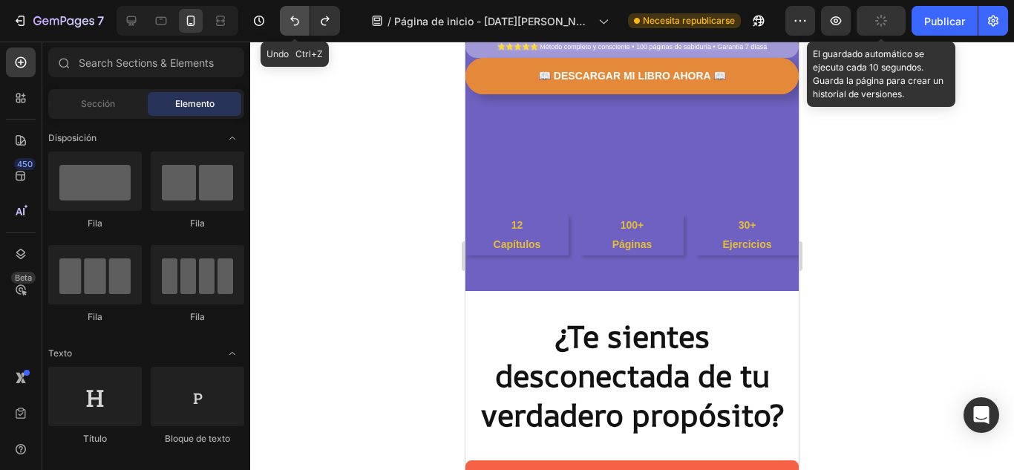
click at [306, 26] on button "Deshacer/Rehacer" at bounding box center [295, 21] width 30 height 30
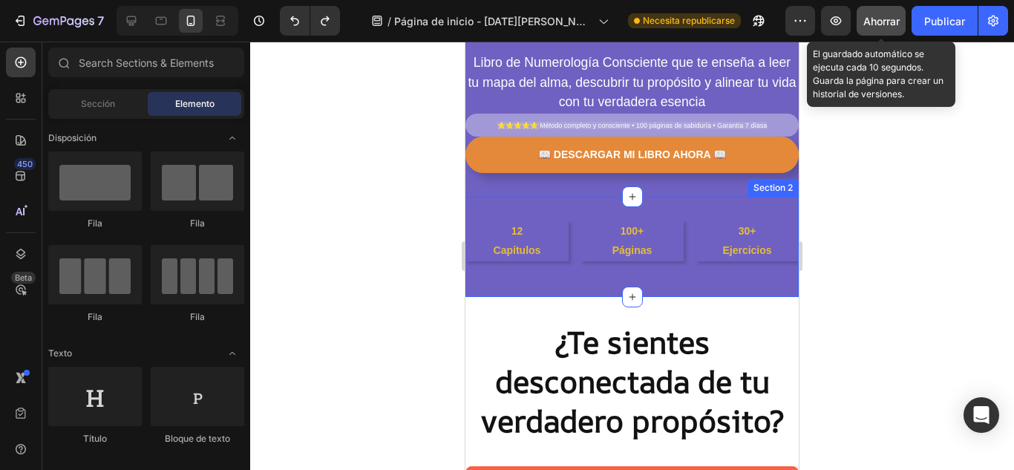
scroll to position [203, 0]
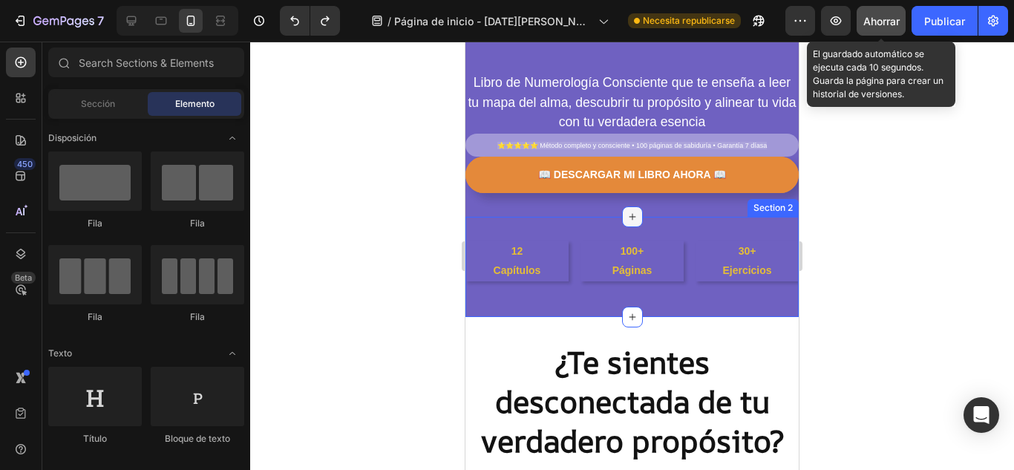
click at [628, 220] on icon at bounding box center [632, 217] width 12 height 12
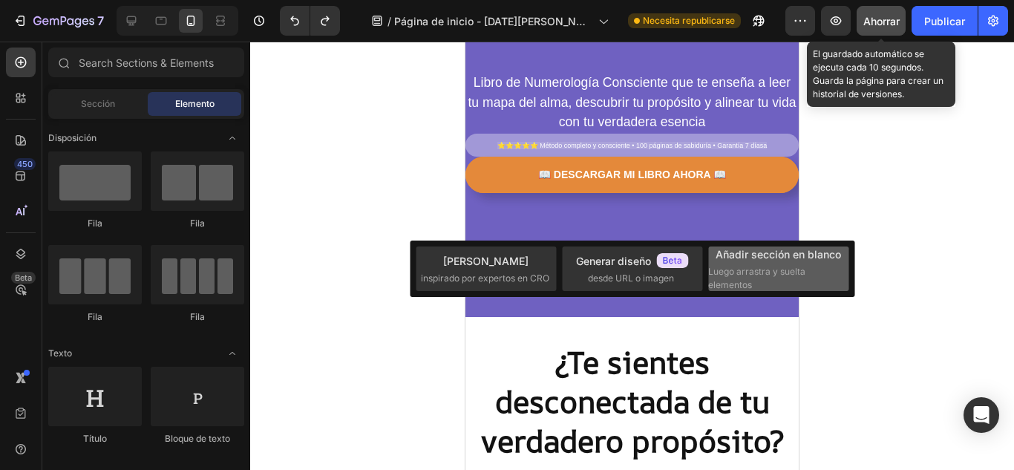
click at [752, 280] on span "Luego arrastra y suelta elementos" at bounding box center [777, 278] width 138 height 27
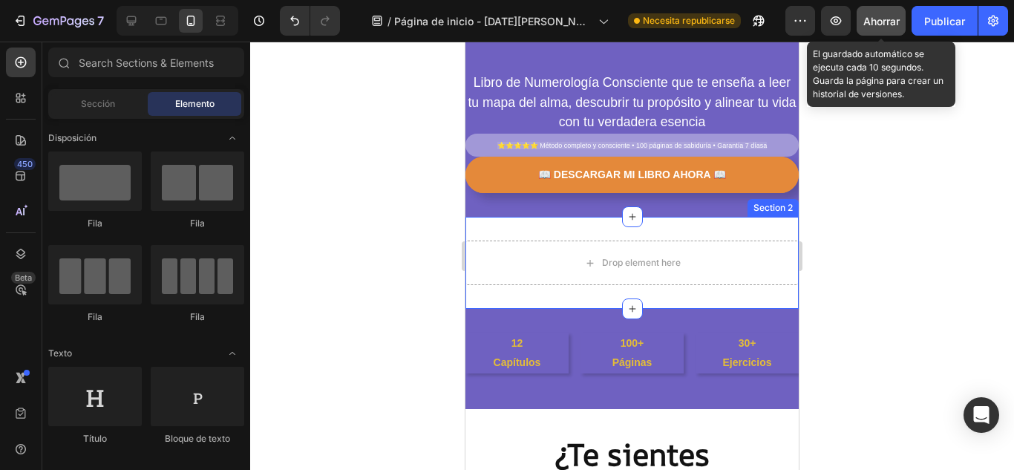
click at [764, 291] on div "Drop element here Section 2" at bounding box center [631, 263] width 333 height 92
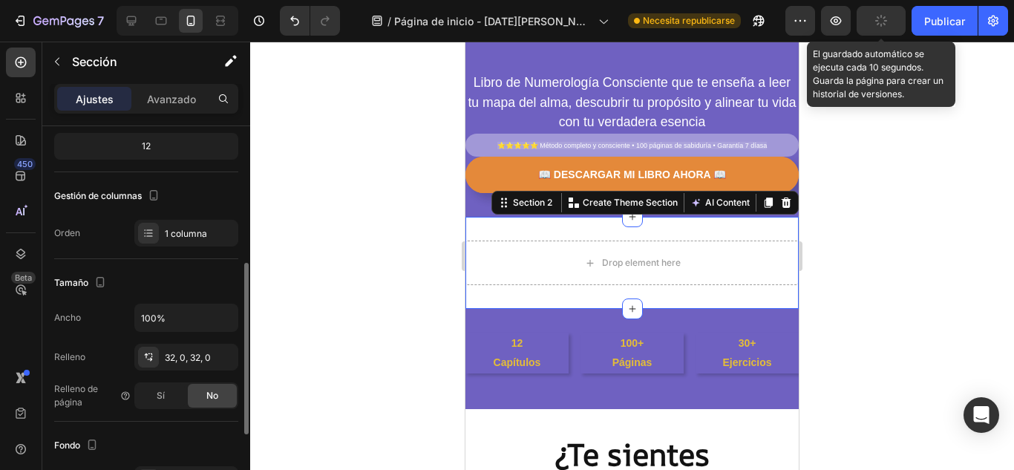
scroll to position [197, 0]
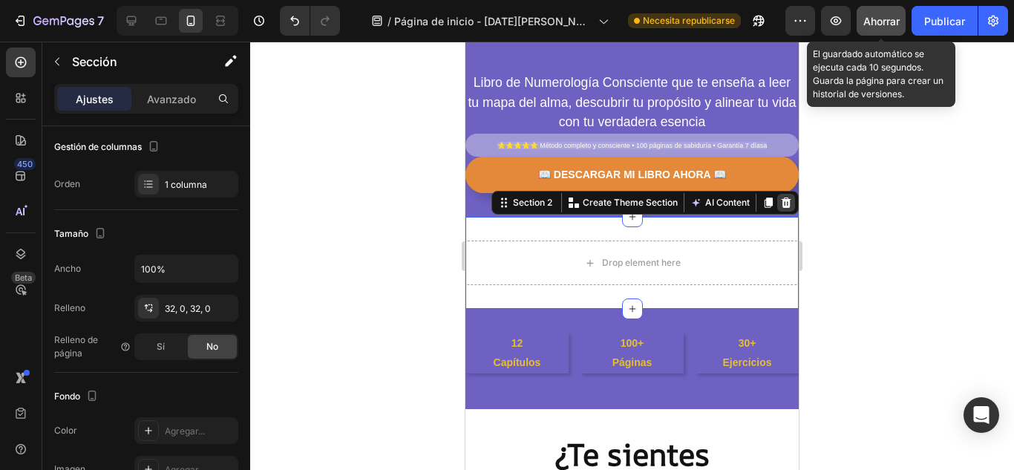
click at [781, 203] on icon at bounding box center [786, 202] width 10 height 10
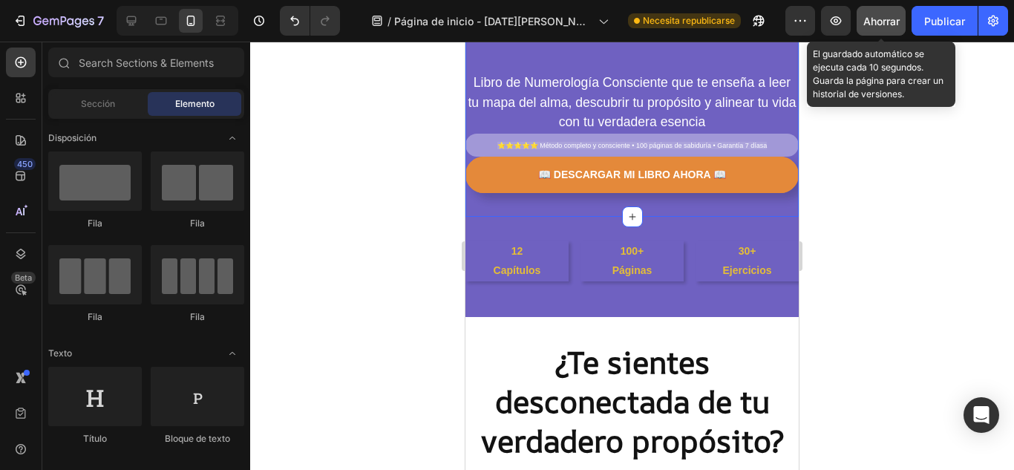
click at [625, 203] on div "⁠⁠⁠⁠⁠⁠⁠ Descubre el código secreto de tu alma con "Tu Camino en Números" Headin…" at bounding box center [631, 43] width 333 height 348
click at [554, 209] on div "⁠⁠⁠⁠⁠⁠⁠ Descubre el código secreto de tu alma con "Tu Camino en Números" Headin…" at bounding box center [631, 43] width 333 height 348
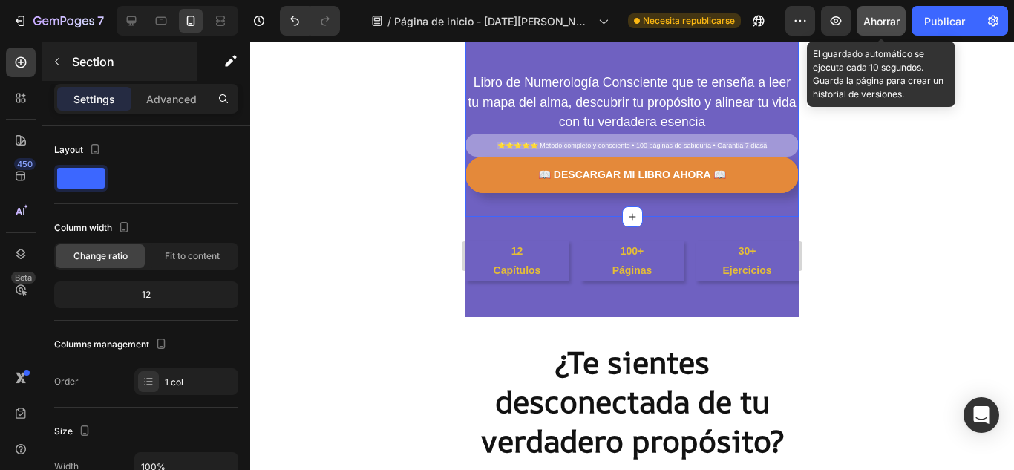
click at [65, 65] on button "button" at bounding box center [57, 62] width 24 height 24
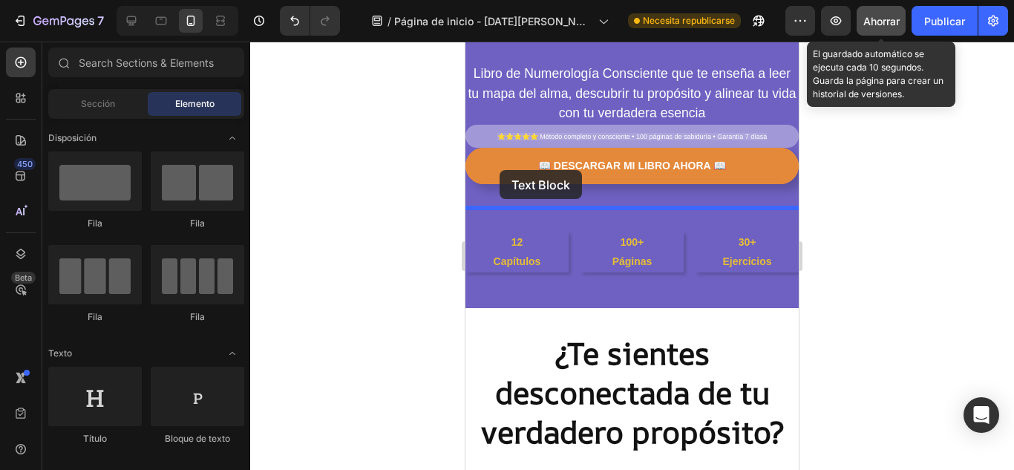
scroll to position [248, 0]
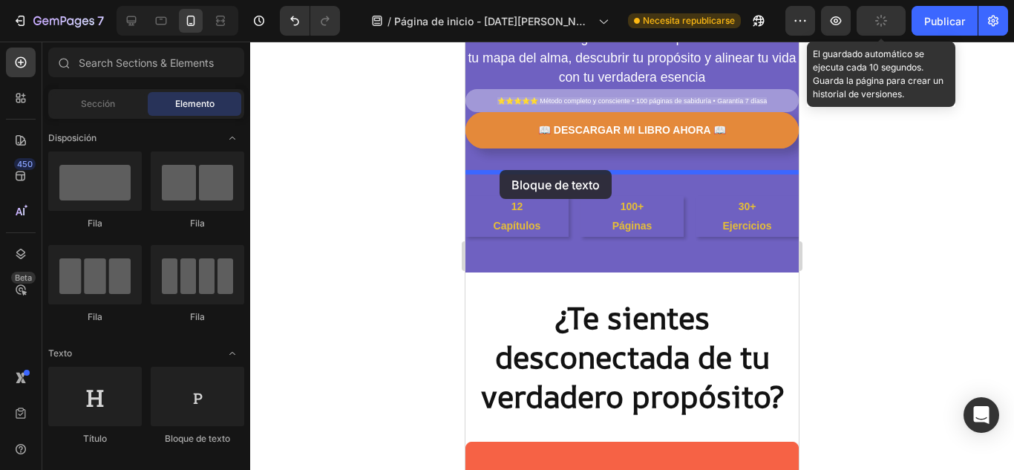
drag, startPoint x: 666, startPoint y: 444, endPoint x: 499, endPoint y: 170, distance: 320.7
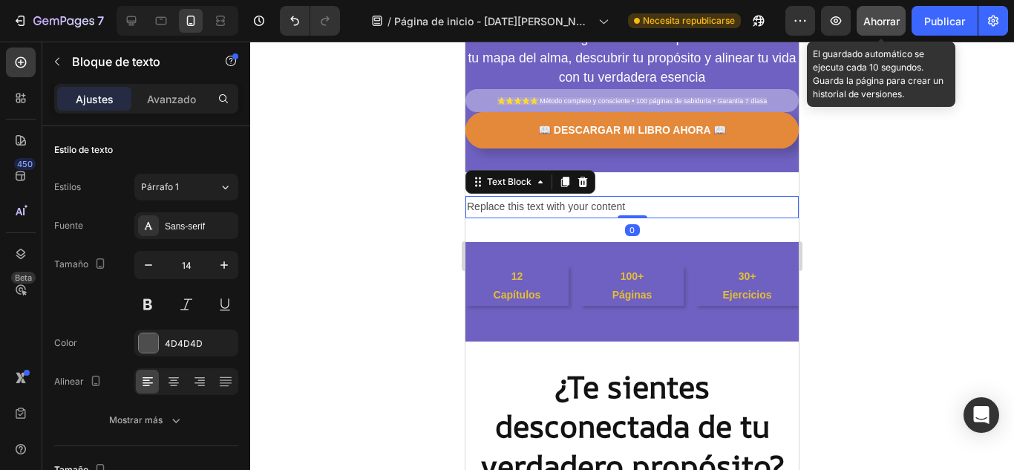
click at [659, 211] on div "Replace this text with your content" at bounding box center [631, 207] width 333 height 22
click at [659, 211] on p "Replace this text with your content" at bounding box center [632, 206] width 330 height 19
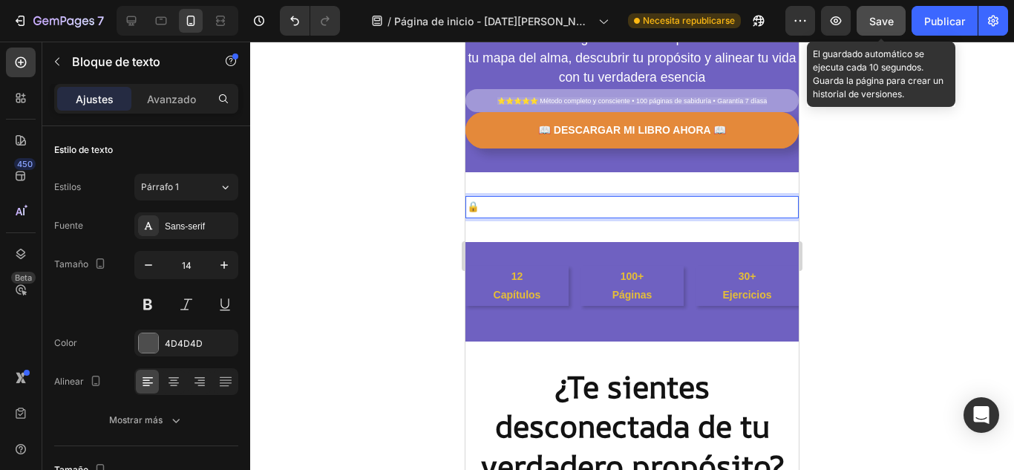
click at [644, 204] on span "🔒 Descarga instantánea • PDF de alta calidad • Acceso inmediato" at bounding box center [616, 206] width 299 height 11
click at [628, 205] on span "🔒 Descarga instantánea • PDF de alta calidad • Acceso inmediato" at bounding box center [616, 206] width 299 height 11
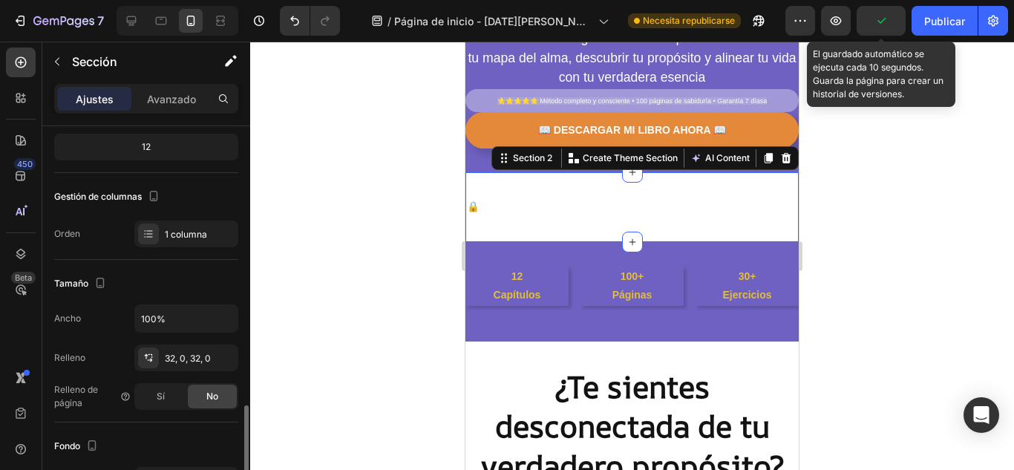
scroll to position [320, 0]
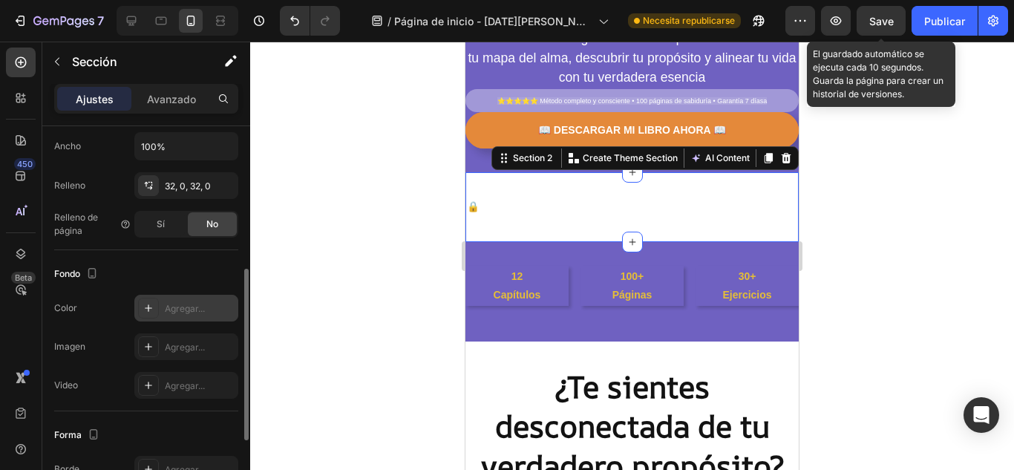
click at [204, 302] on div "Agregar..." at bounding box center [200, 308] width 70 height 13
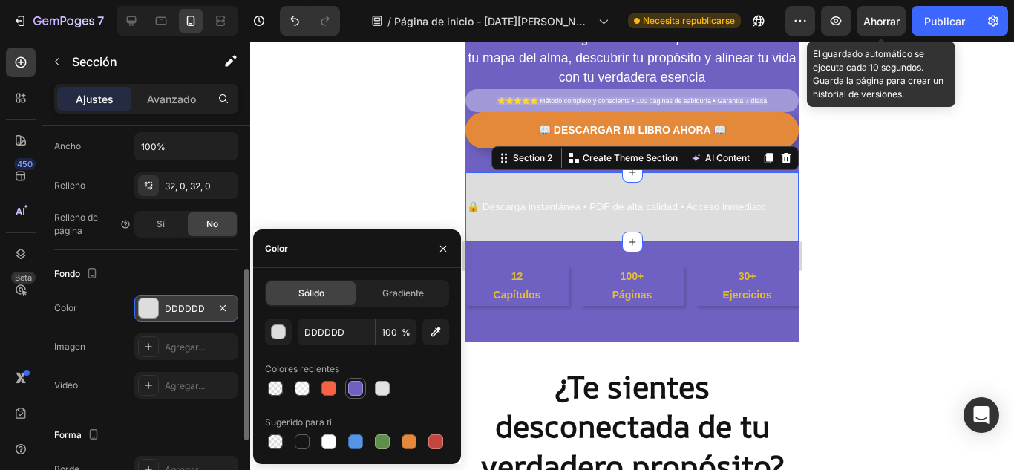
click at [356, 387] on div at bounding box center [355, 388] width 15 height 15
type input "6F61C1"
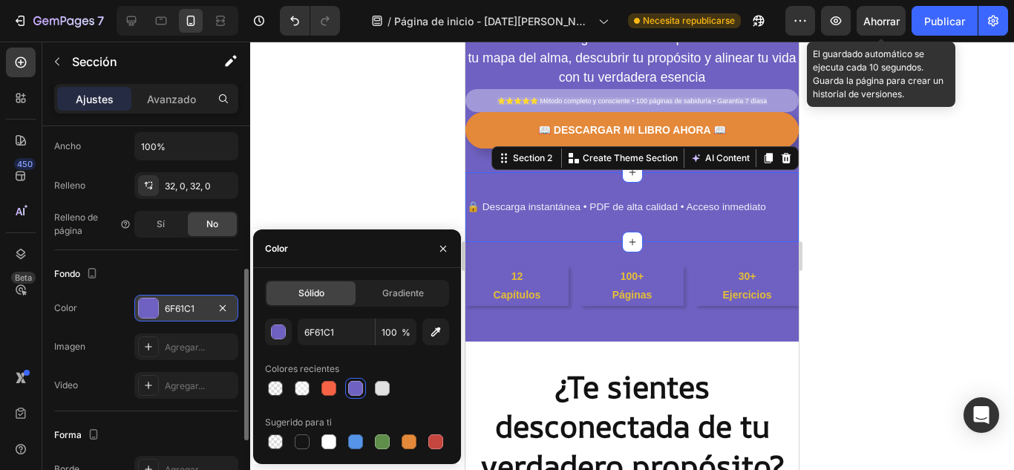
click at [903, 176] on div at bounding box center [631, 256] width 763 height 428
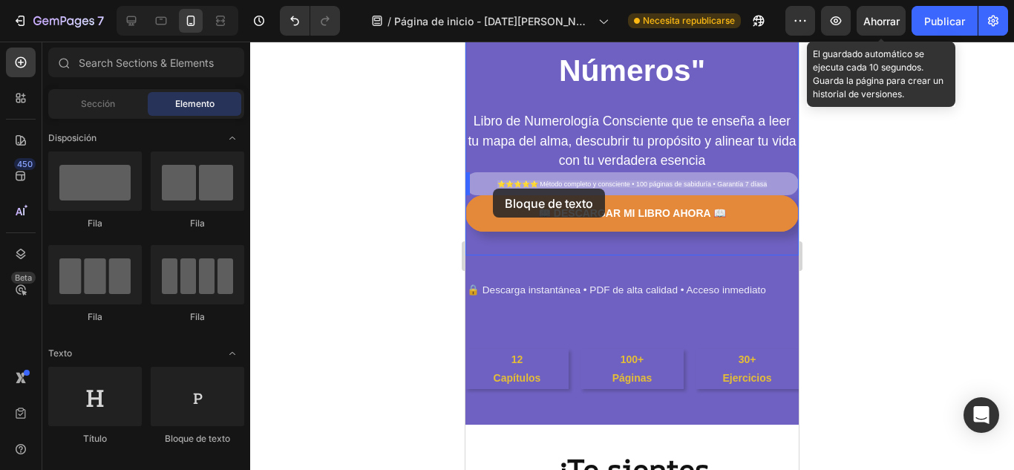
scroll to position [153, 0]
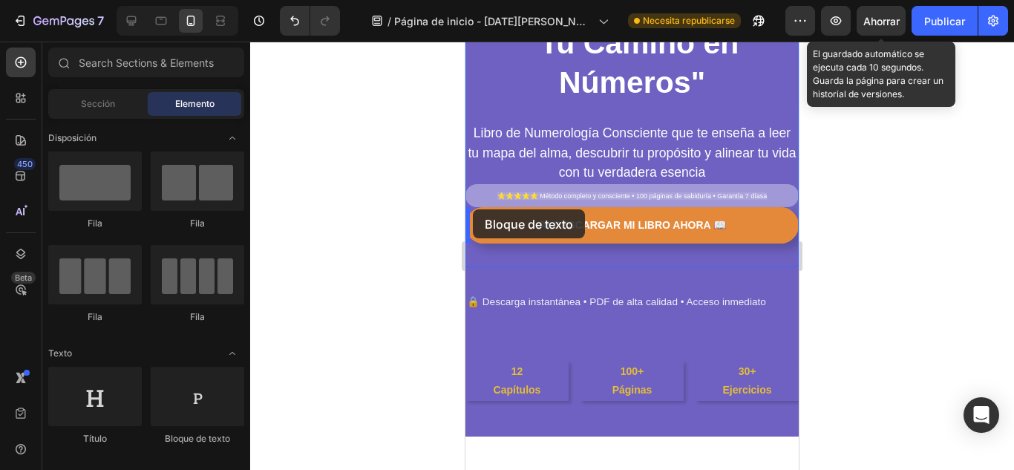
drag, startPoint x: 761, startPoint y: 334, endPoint x: 930, endPoint y: 250, distance: 188.1
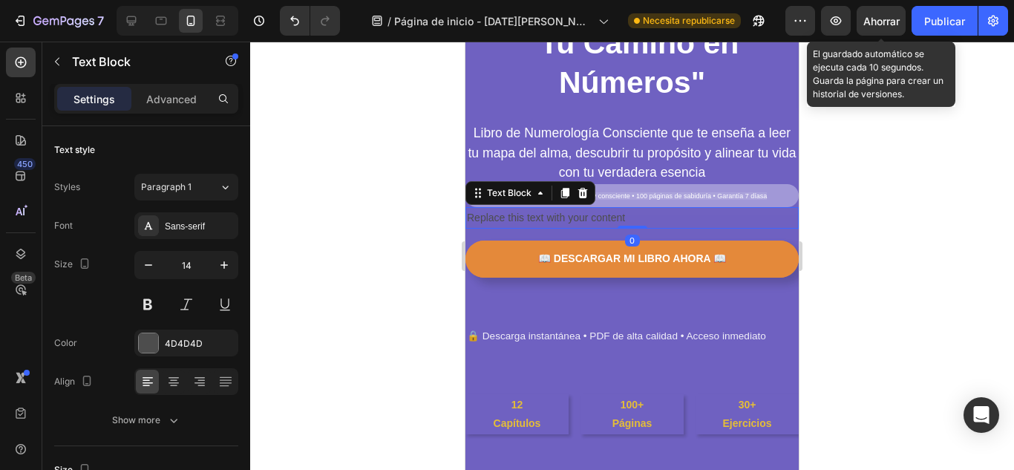
click at [647, 211] on div "Replace this text with your content" at bounding box center [631, 218] width 333 height 22
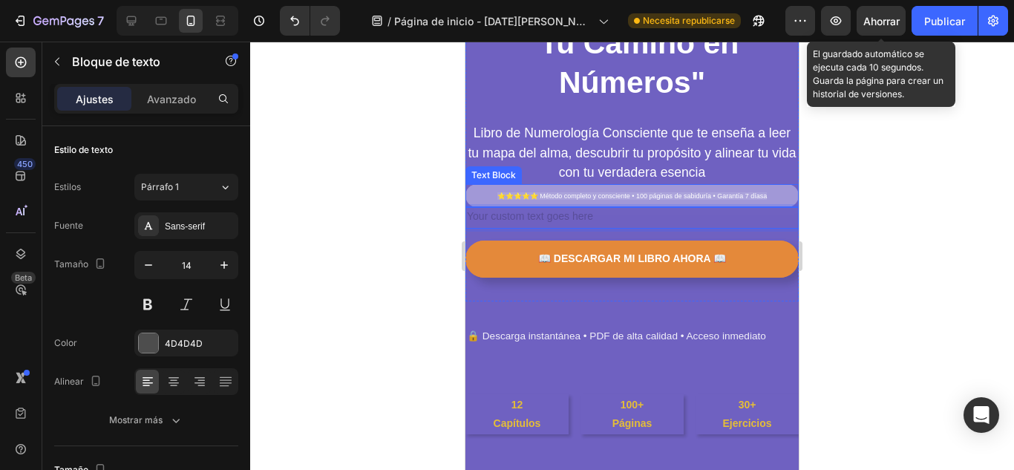
click at [724, 171] on p "Libro de Numerología Consciente que te enseña a leer tu mapa del alma, descubri…" at bounding box center [632, 153] width 330 height 59
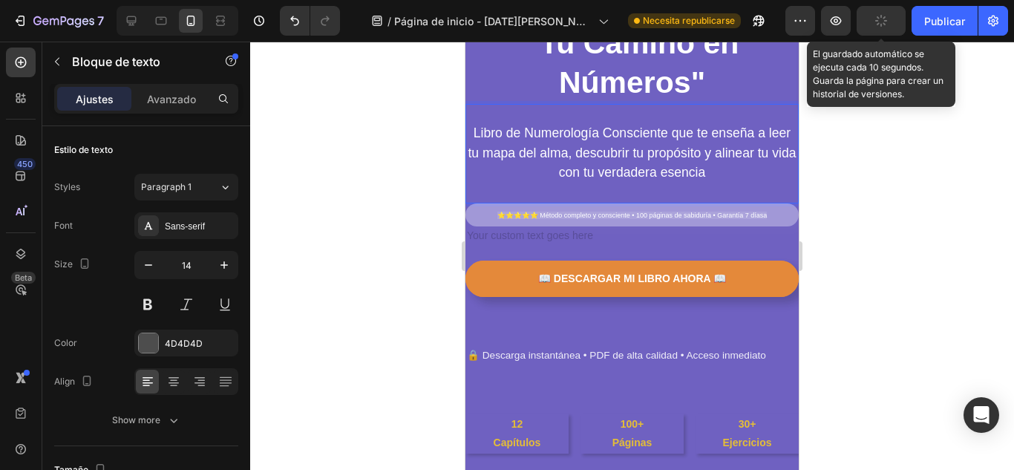
scroll to position [320, 0]
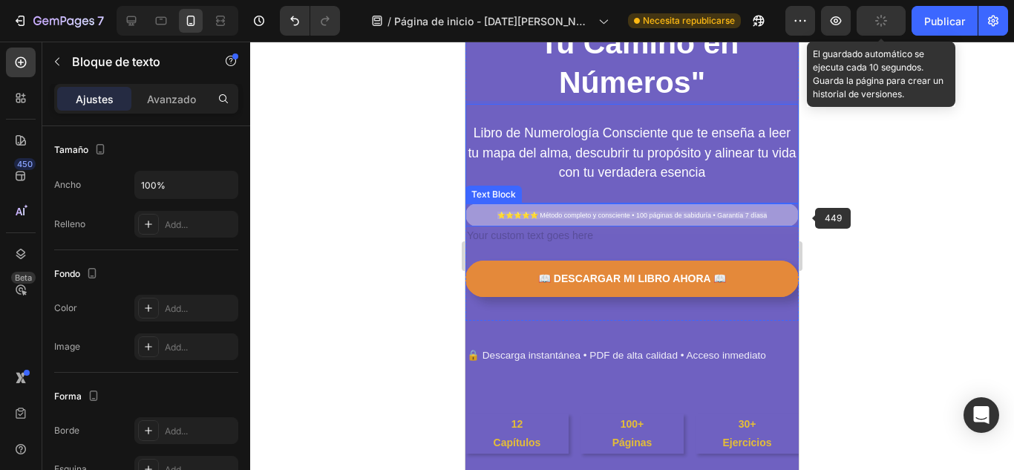
click at [832, 224] on div at bounding box center [631, 256] width 763 height 428
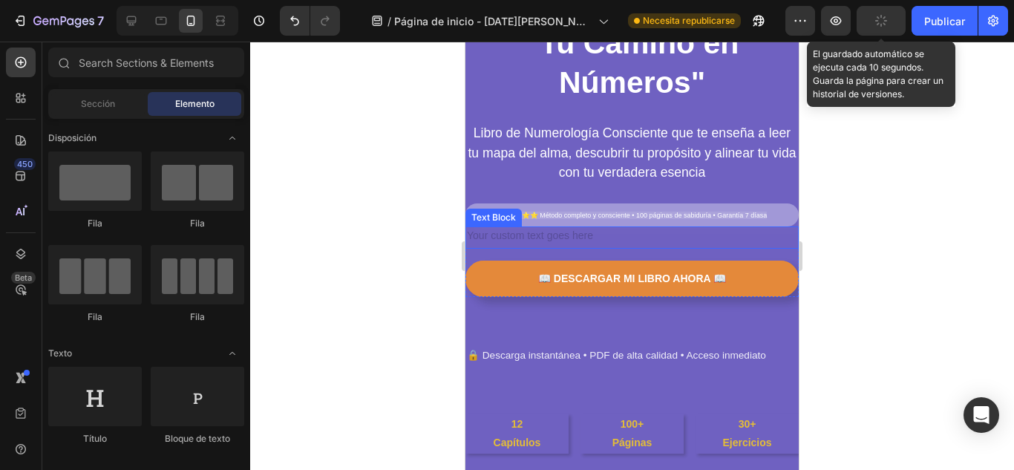
click at [585, 233] on div "Rich Text Editor. Editing area: main" at bounding box center [631, 237] width 333 height 22
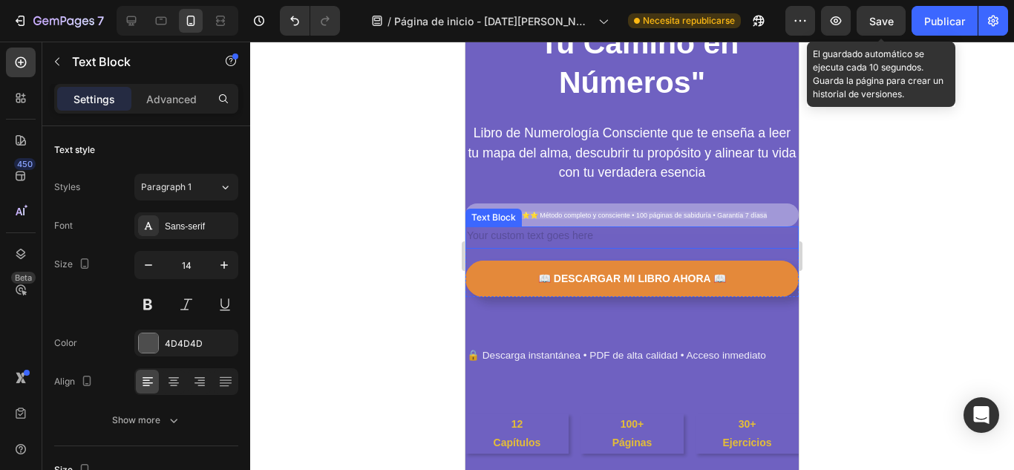
click at [585, 233] on div "Rich Text Editor. Editing area: main" at bounding box center [631, 237] width 333 height 22
click at [845, 220] on div at bounding box center [631, 256] width 763 height 428
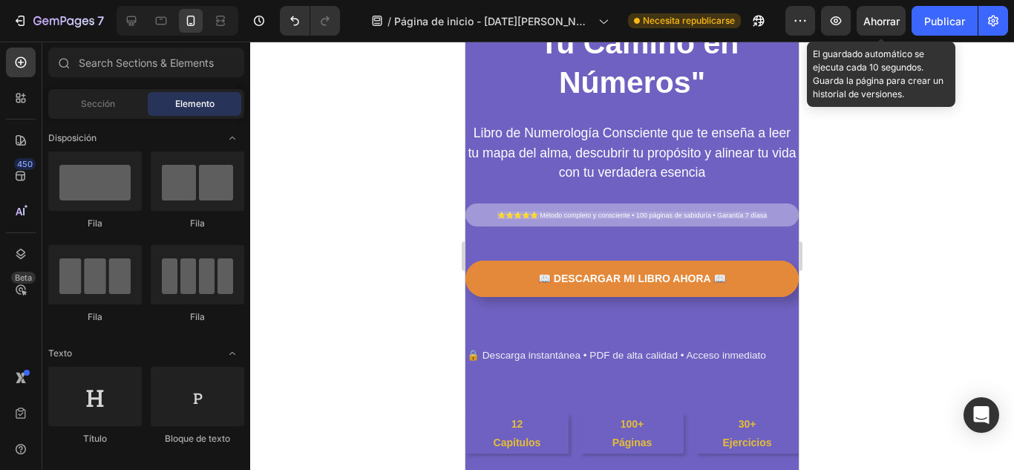
scroll to position [203, 0]
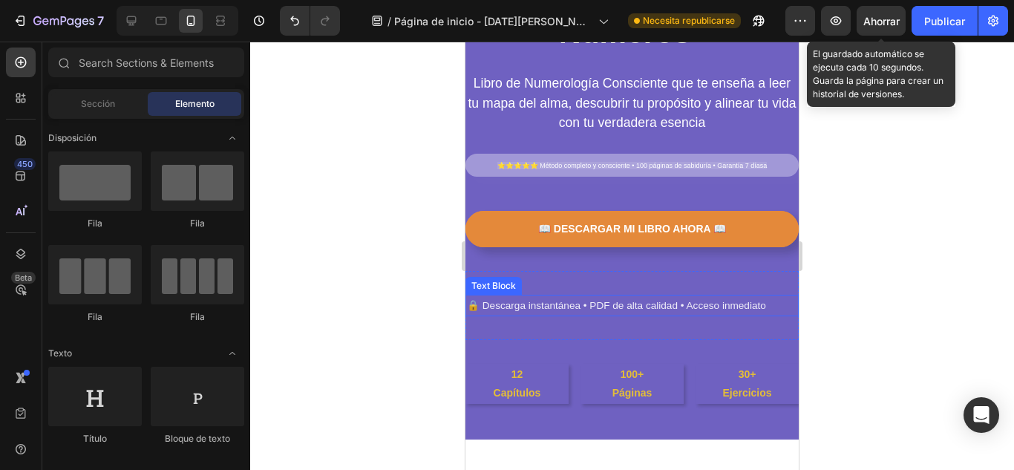
click at [469, 309] on span "🔒 Descarga instantánea • PDF de alta calidad • Acceso inmediato" at bounding box center [616, 305] width 299 height 11
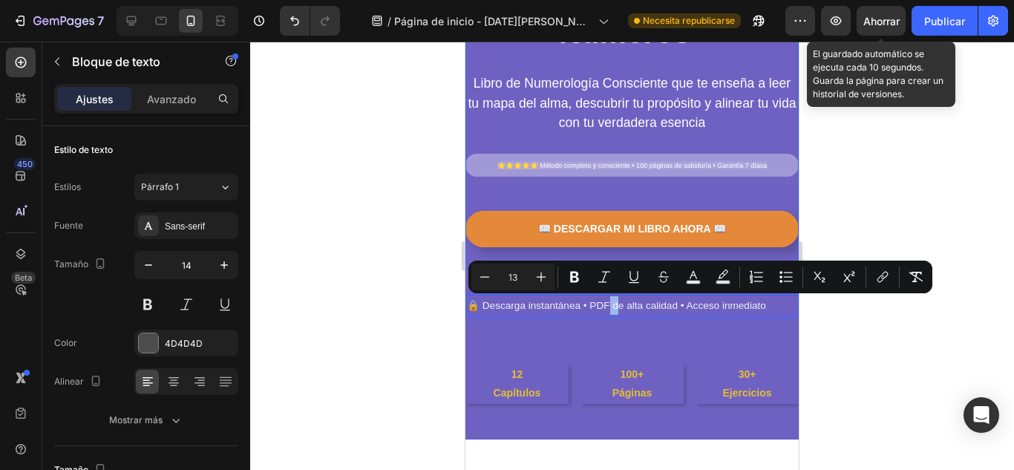
drag, startPoint x: 621, startPoint y: 307, endPoint x: 608, endPoint y: 260, distance: 48.4
click at [640, 324] on div "🔒 Descarga instantánea • PDF de alta calidad • Acceso inmediato Text Block 0 Se…" at bounding box center [631, 305] width 333 height 69
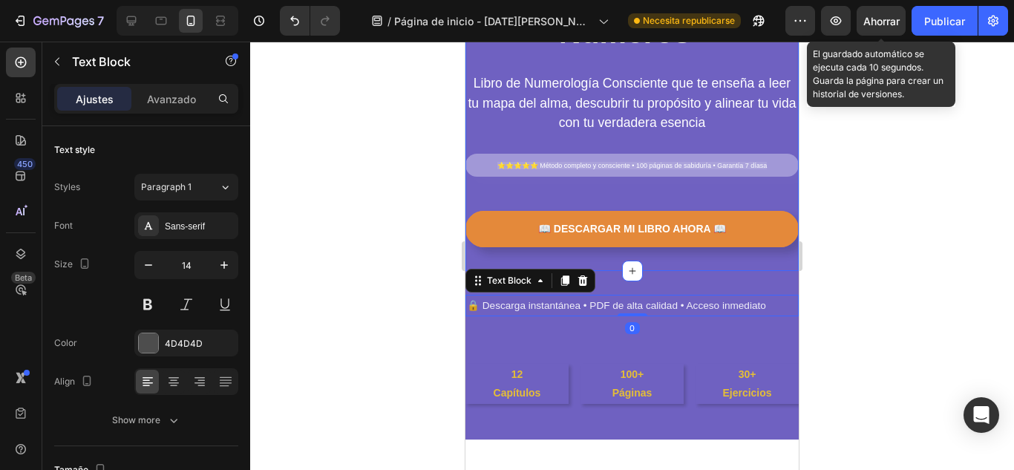
drag, startPoint x: 634, startPoint y: 301, endPoint x: 640, endPoint y: 309, distance: 9.5
drag, startPoint x: 628, startPoint y: 281, endPoint x: 629, endPoint y: 259, distance: 22.3
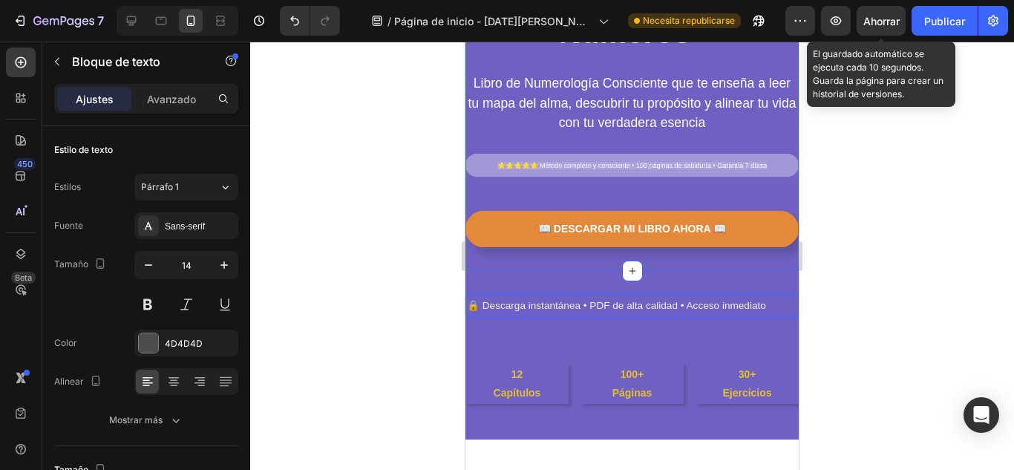
drag, startPoint x: 648, startPoint y: 303, endPoint x: 646, endPoint y: 249, distance: 54.2
click at [632, 313] on p "🔒 Descarga instantánea • PDF de alta calidad • Acceso inmediato" at bounding box center [632, 305] width 330 height 19
drag, startPoint x: 632, startPoint y: 313, endPoint x: 620, endPoint y: 271, distance: 44.1
click at [620, 271] on div "🔒 Descarga instantánea • PDF de alta calidad • Acceso inmediato Text Block 0 Se…" at bounding box center [631, 305] width 333 height 69
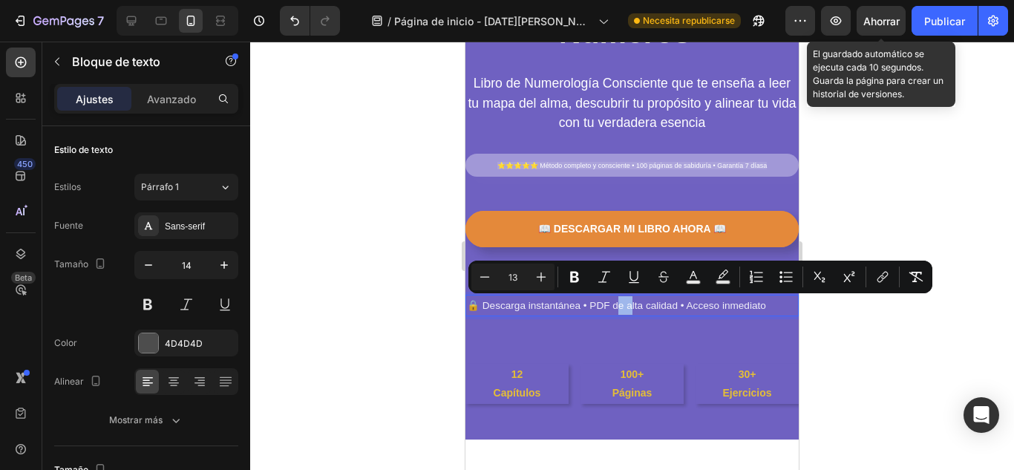
click at [585, 333] on div "🔒 Descarga instantánea • PDF de alta calidad • Acceso inmediato Text Block 0 Se…" at bounding box center [631, 305] width 333 height 69
click at [527, 302] on span "🔒 Descarga instantánea • PDF de alta calidad • Acceso inmediato" at bounding box center [616, 305] width 299 height 11
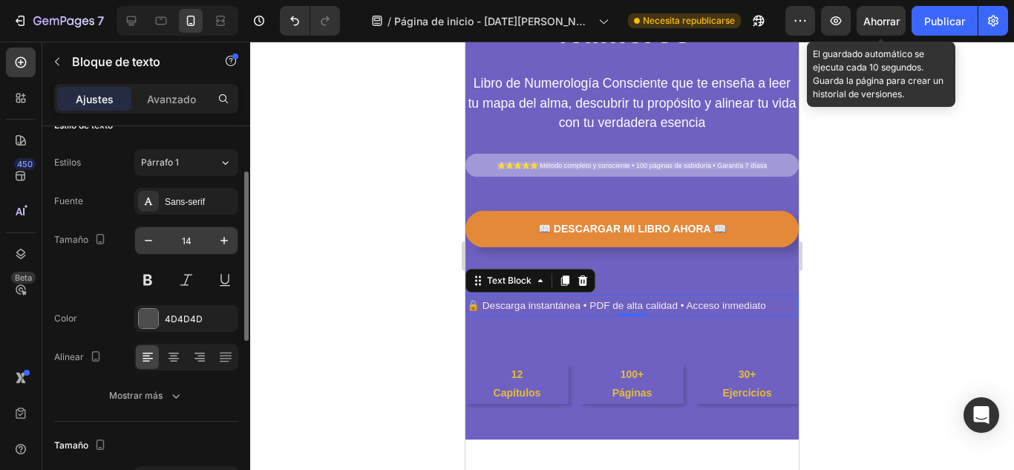
scroll to position [49, 0]
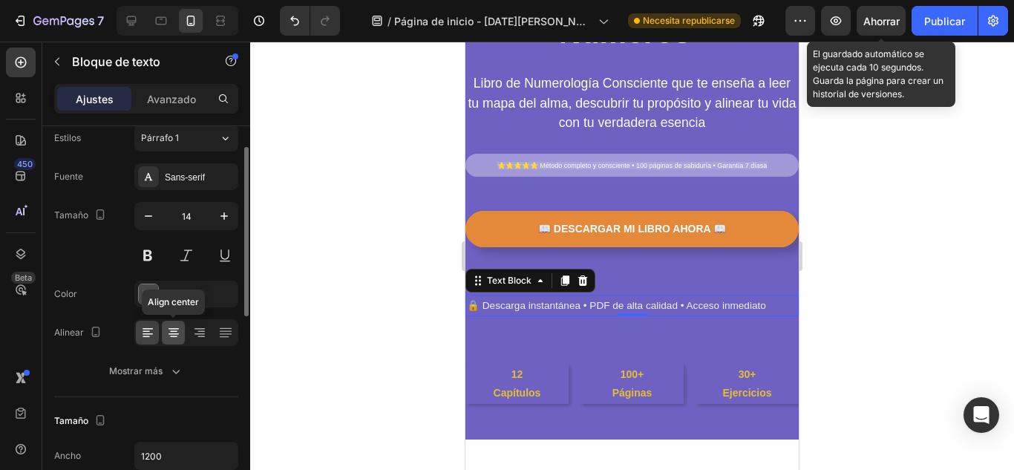
click at [173, 331] on icon at bounding box center [173, 331] width 7 height 1
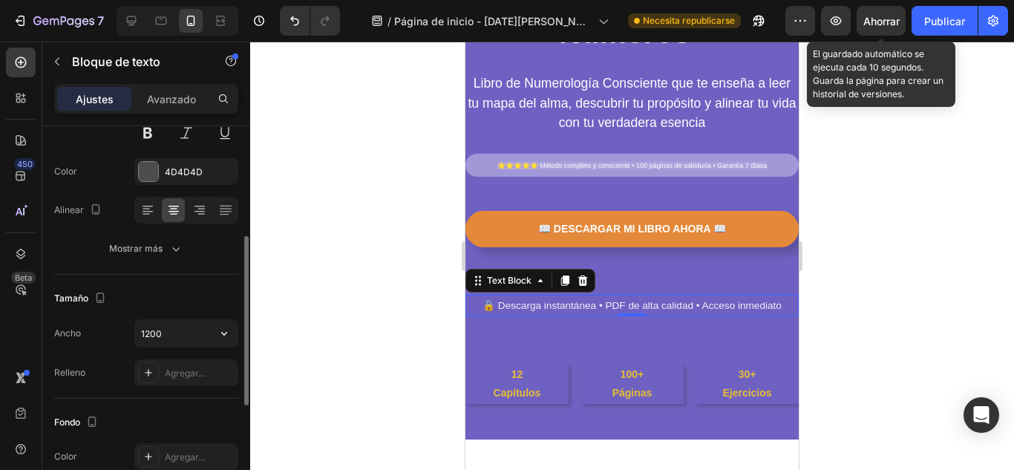
scroll to position [196, 0]
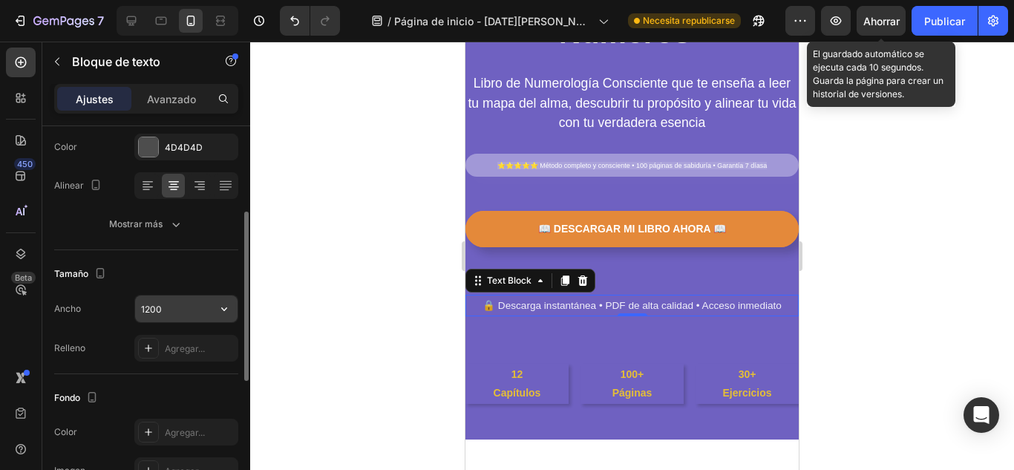
click at [203, 303] on input "1200" at bounding box center [186, 308] width 102 height 27
click at [223, 304] on icon "button" at bounding box center [224, 308] width 15 height 15
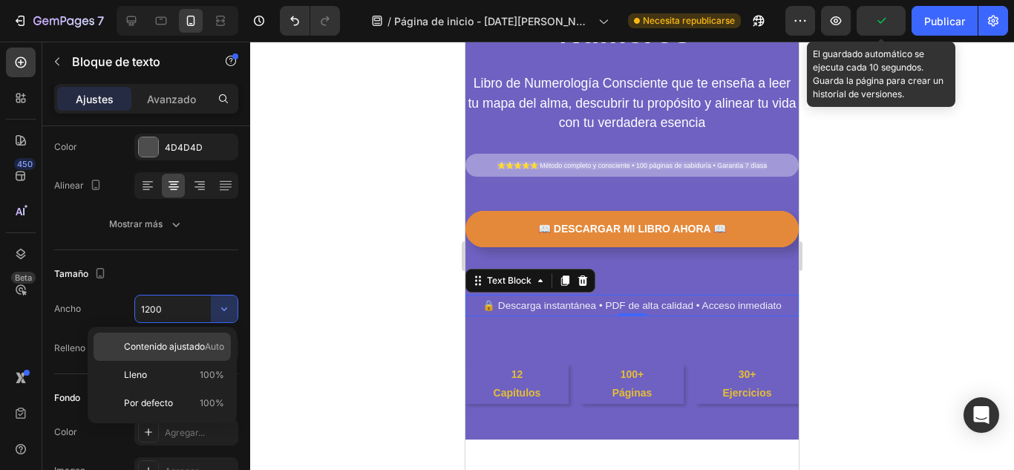
click at [185, 344] on font "Contenido ajustado" at bounding box center [164, 346] width 81 height 11
type input "Auto"
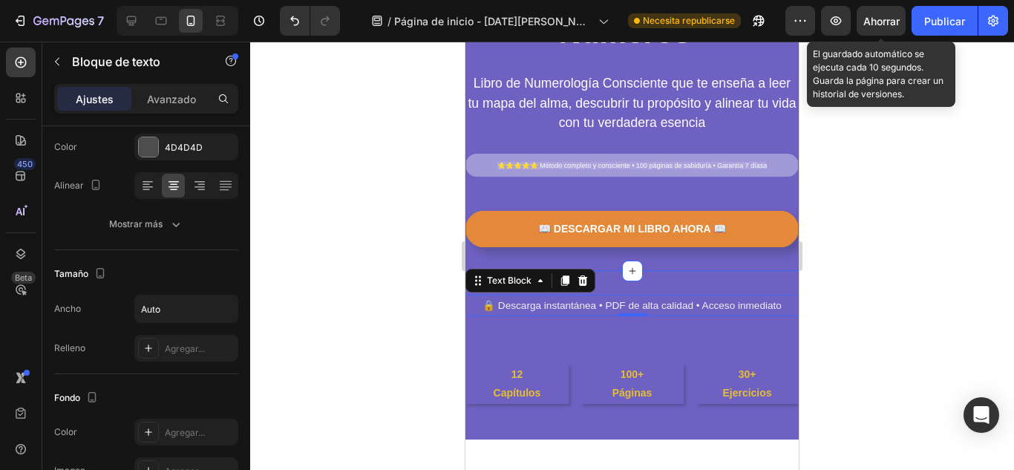
drag, startPoint x: 499, startPoint y: 306, endPoint x: 496, endPoint y: 255, distance: 50.5
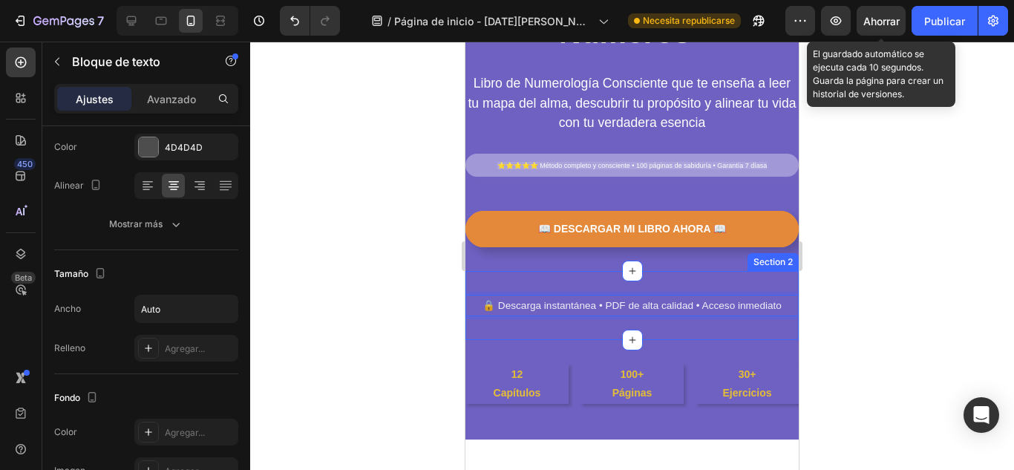
click at [505, 338] on div "🔒 Descarga instantánea • PDF de alta calidad • Acceso inmediato Text Block 0 Se…" at bounding box center [631, 305] width 333 height 69
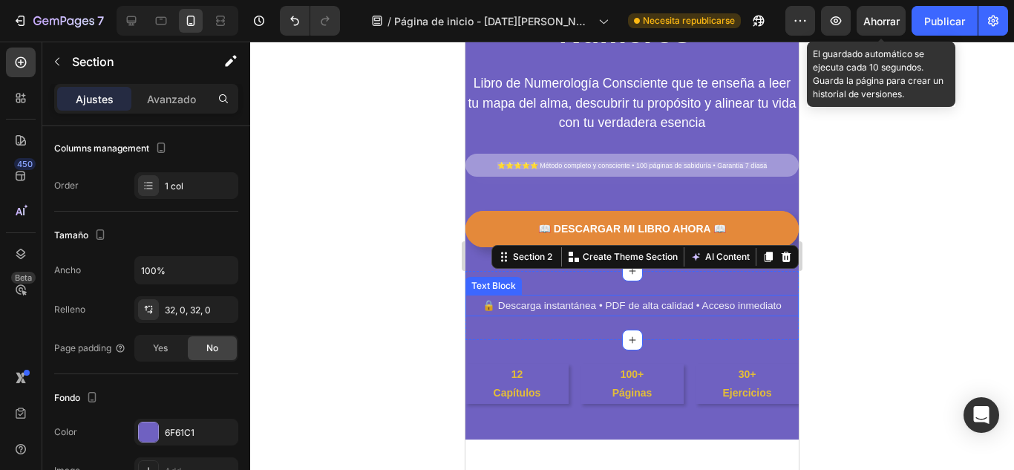
scroll to position [0, 0]
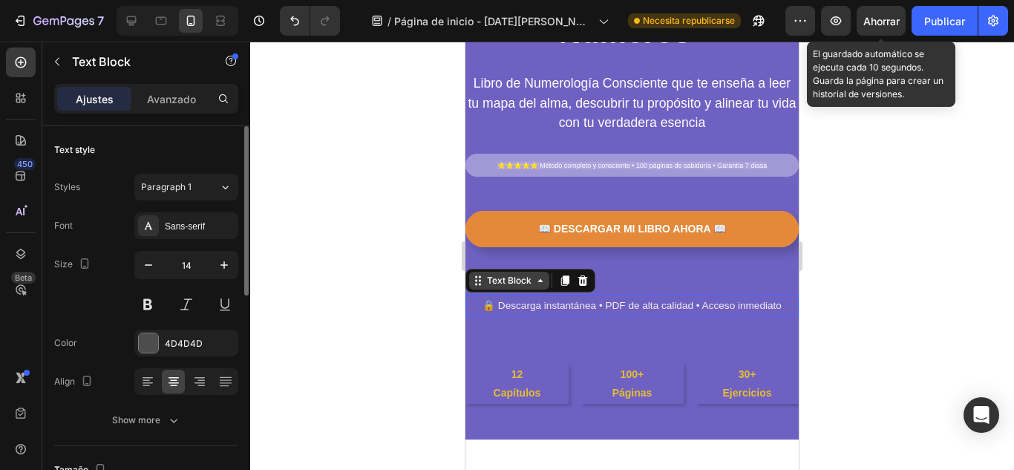
drag, startPoint x: 558, startPoint y: 306, endPoint x: 525, endPoint y: 278, distance: 43.1
click at [525, 278] on div "Text Block" at bounding box center [509, 280] width 50 height 13
click at [526, 282] on div "Text Block" at bounding box center [509, 280] width 50 height 13
click at [542, 286] on div "Text Block" at bounding box center [509, 281] width 80 height 18
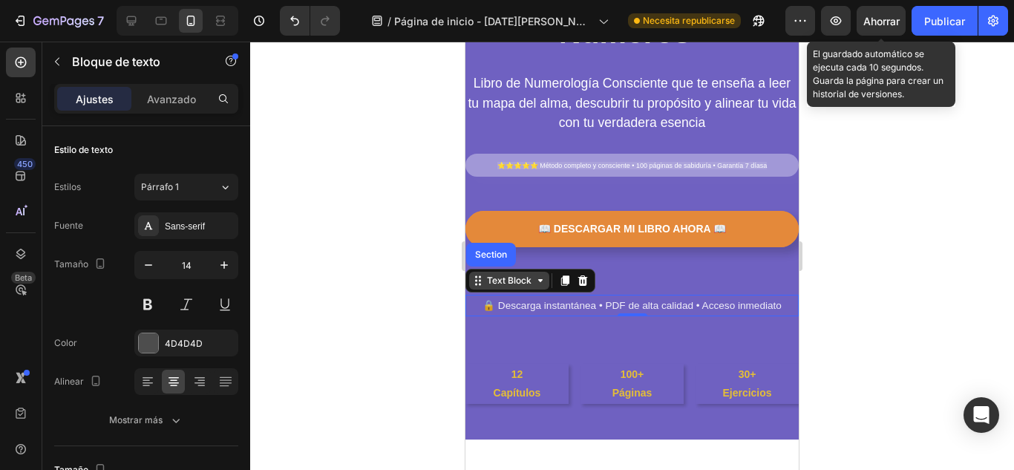
click at [542, 286] on div "Text Block" at bounding box center [509, 281] width 80 height 18
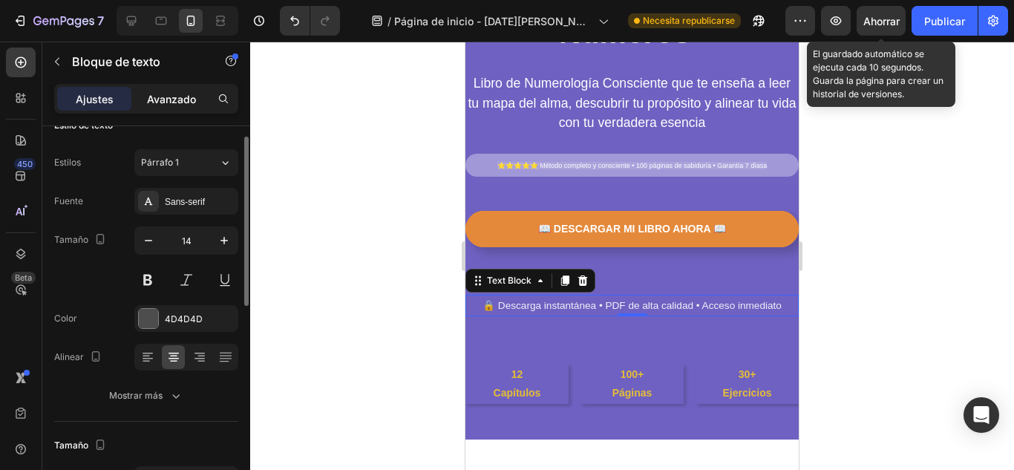
click at [179, 100] on font "Avanzado" at bounding box center [171, 99] width 49 height 13
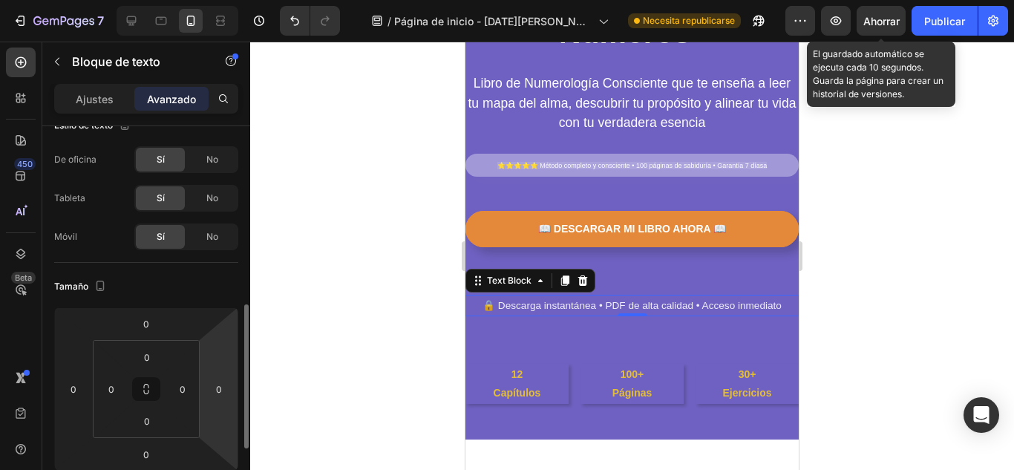
scroll to position [148, 0]
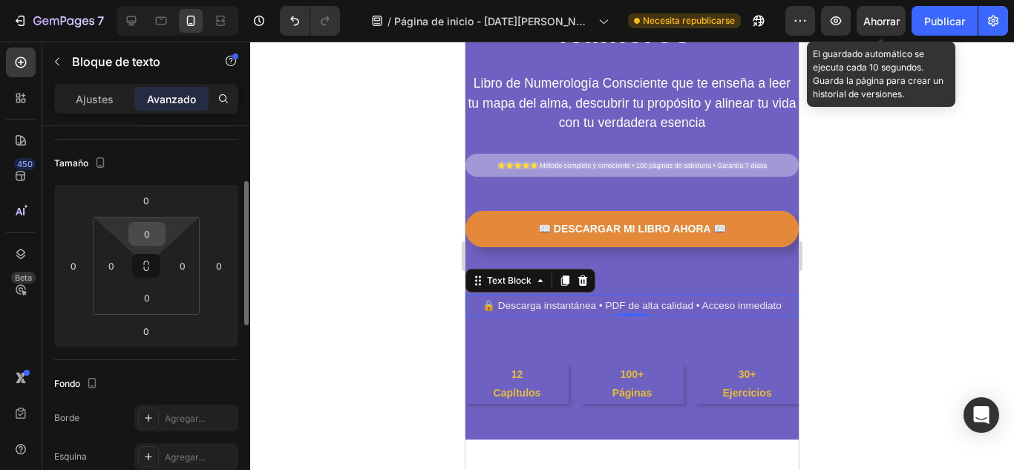
click at [148, 239] on input "0" at bounding box center [147, 234] width 30 height 22
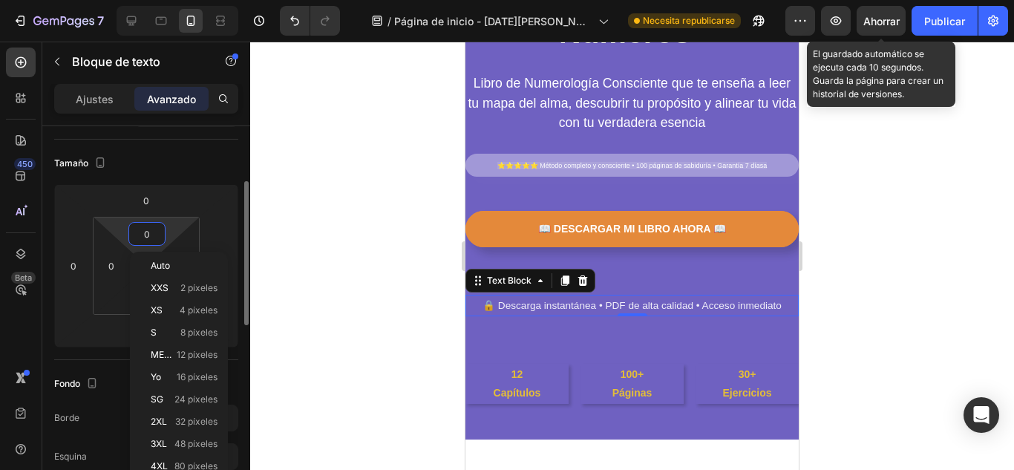
click at [133, 237] on input "0" at bounding box center [147, 234] width 30 height 22
click at [157, 208] on input "0" at bounding box center [146, 200] width 30 height 22
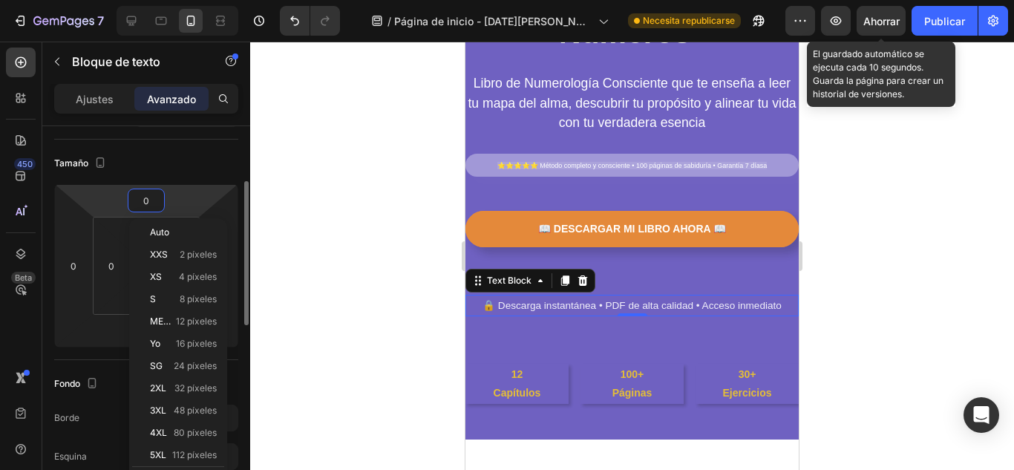
click at [186, 154] on div "Tamaño" at bounding box center [146, 163] width 184 height 24
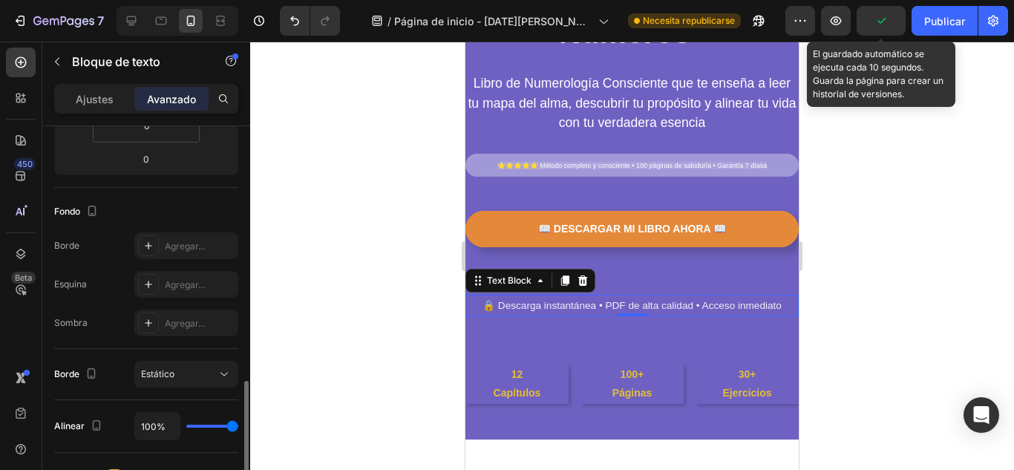
scroll to position [418, 0]
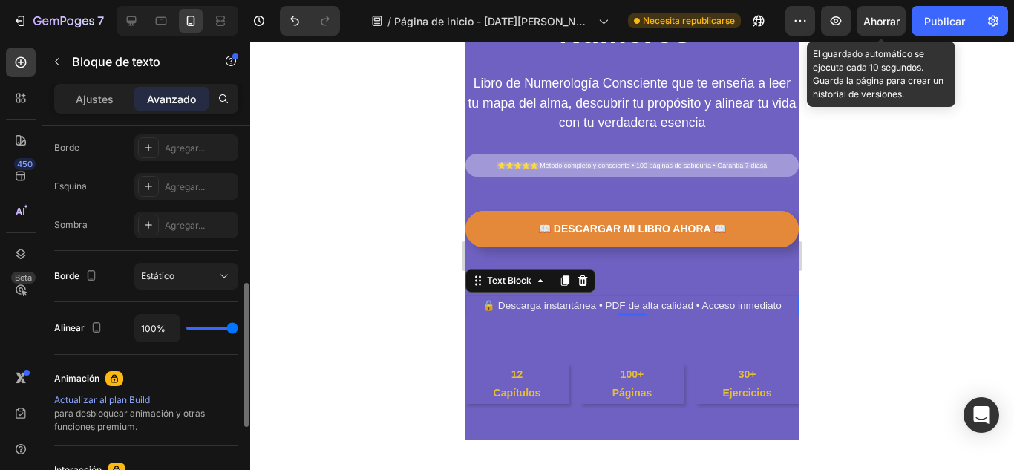
drag, startPoint x: 232, startPoint y: 333, endPoint x: 207, endPoint y: 337, distance: 25.5
click at [207, 337] on div "100%" at bounding box center [186, 328] width 104 height 28
type input "31%"
type input "31"
type input "26%"
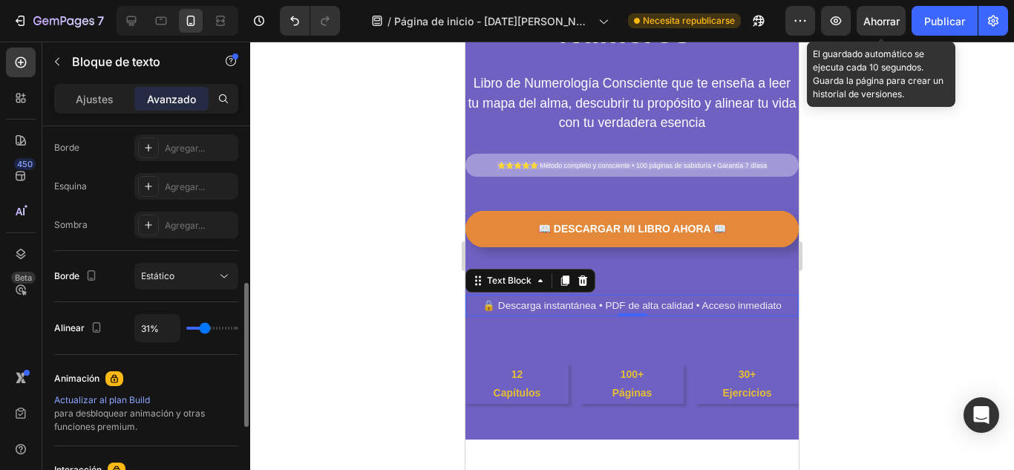
type input "26"
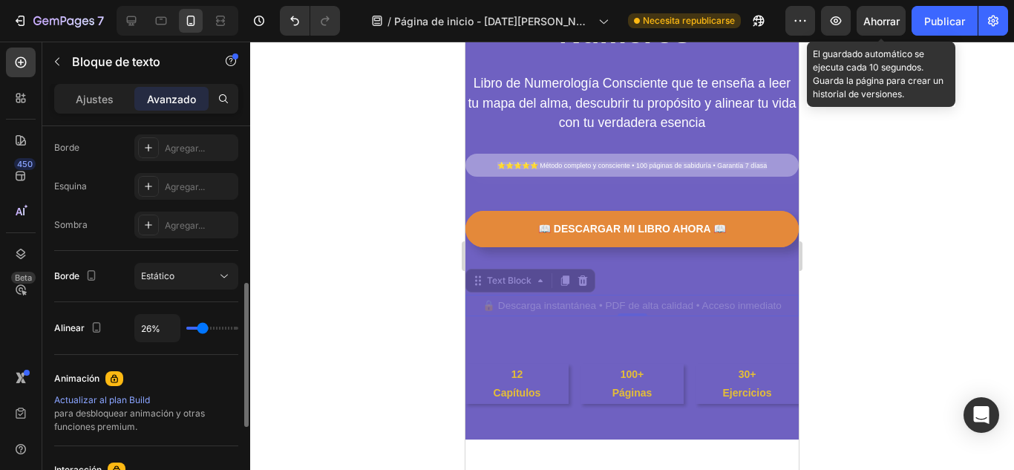
type input "100%"
type input "100"
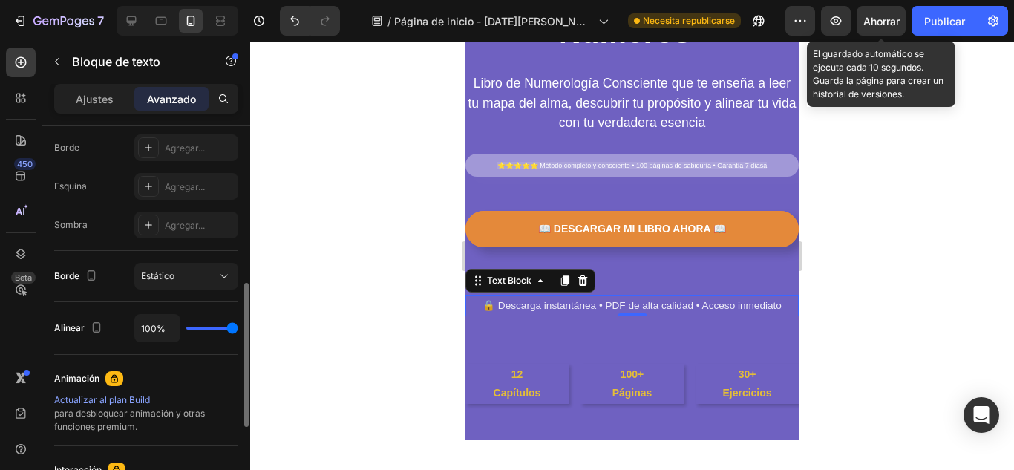
drag, startPoint x: 205, startPoint y: 326, endPoint x: 304, endPoint y: 349, distance: 102.2
click at [238, 329] on input "range" at bounding box center [212, 327] width 52 height 3
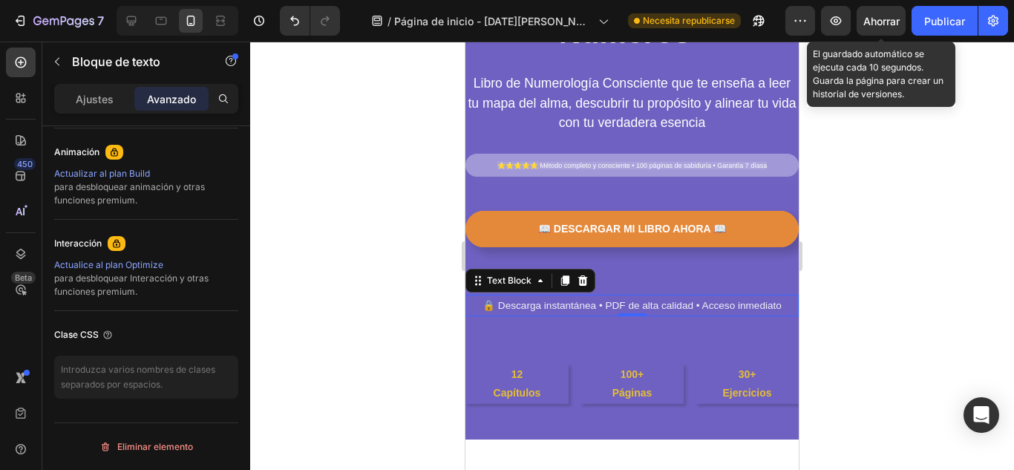
click at [279, 298] on div at bounding box center [631, 256] width 763 height 428
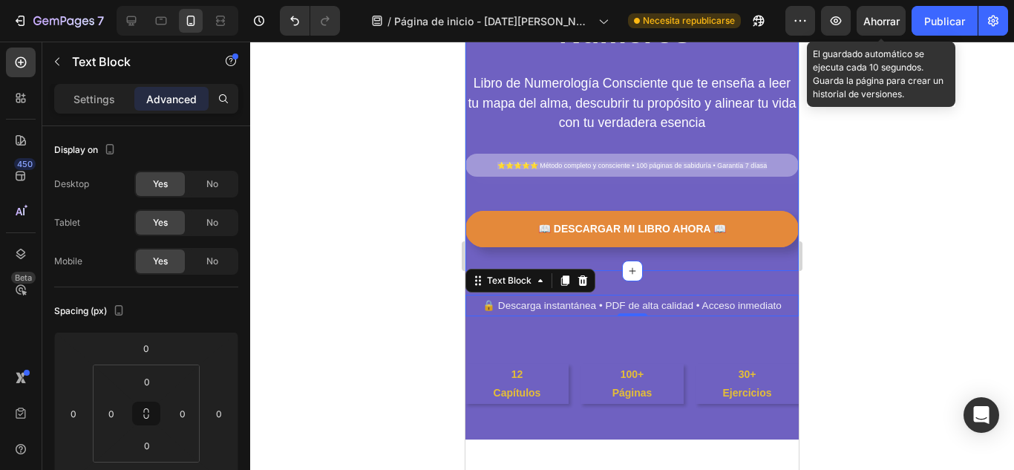
drag, startPoint x: 554, startPoint y: 304, endPoint x: 539, endPoint y: 259, distance: 47.9
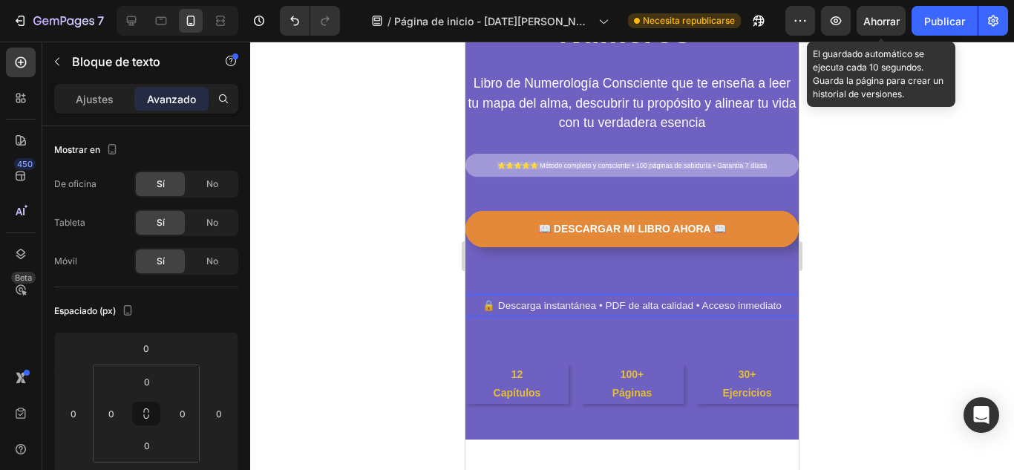
drag, startPoint x: 646, startPoint y: 304, endPoint x: 636, endPoint y: 251, distance: 54.3
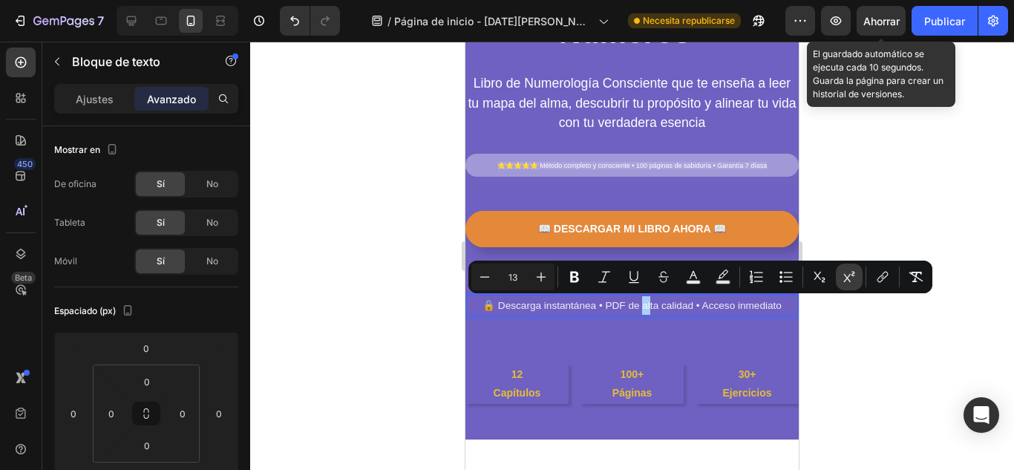
click at [853, 274] on icon "Barra de herramientas contextual del editor" at bounding box center [849, 276] width 11 height 11
click at [859, 347] on div at bounding box center [631, 256] width 763 height 428
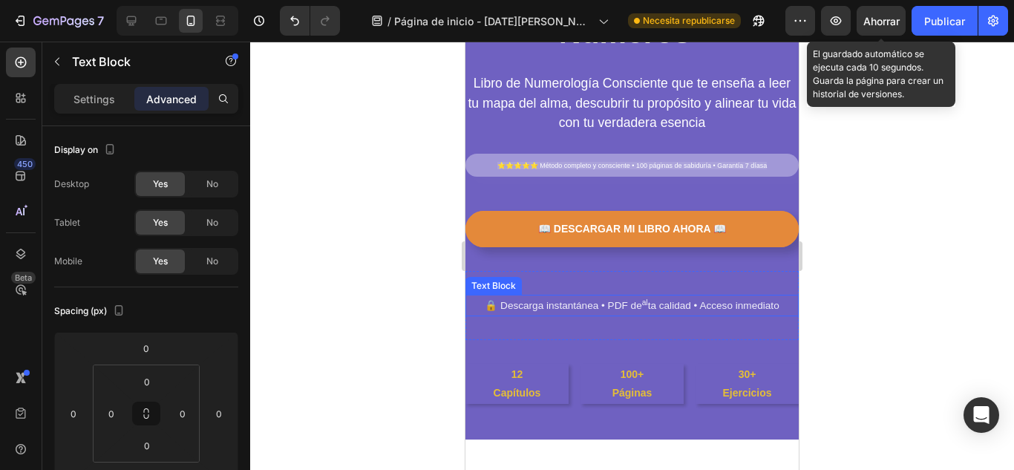
drag, startPoint x: 701, startPoint y: 309, endPoint x: 694, endPoint y: 263, distance: 47.2
click at [585, 280] on icon at bounding box center [583, 280] width 10 height 10
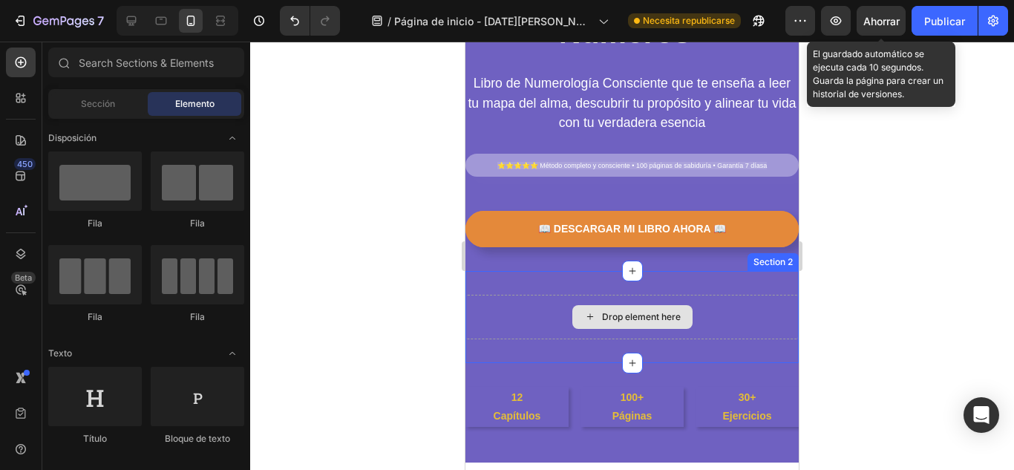
click at [600, 309] on div "Drop element here" at bounding box center [632, 317] width 120 height 24
click at [749, 280] on div "Drop element here Section 2" at bounding box center [631, 317] width 333 height 92
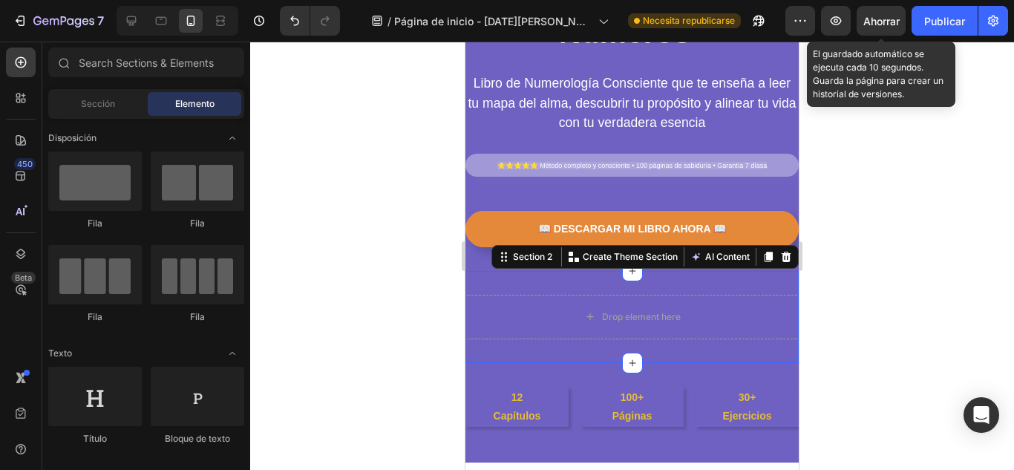
click at [530, 280] on div "Drop element here Section 2 You can create reusable sections Create Theme Secti…" at bounding box center [631, 317] width 333 height 92
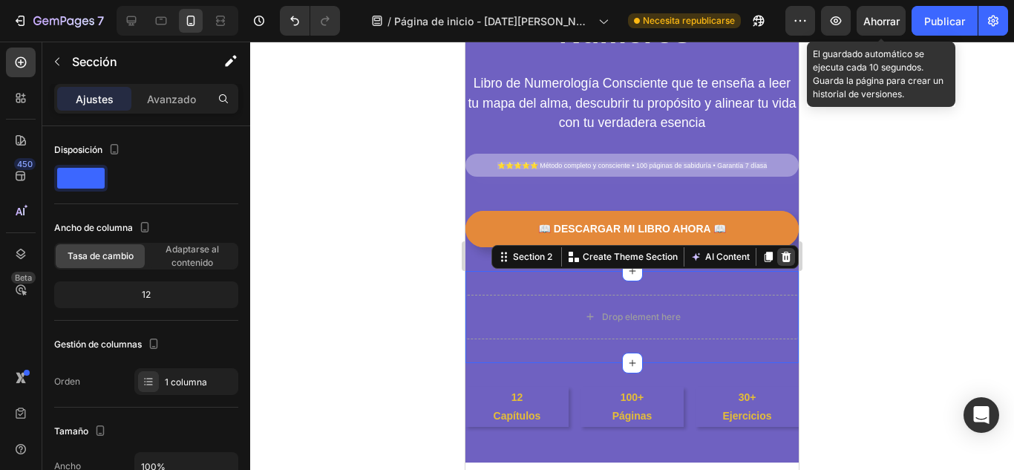
click at [781, 260] on icon at bounding box center [786, 257] width 10 height 10
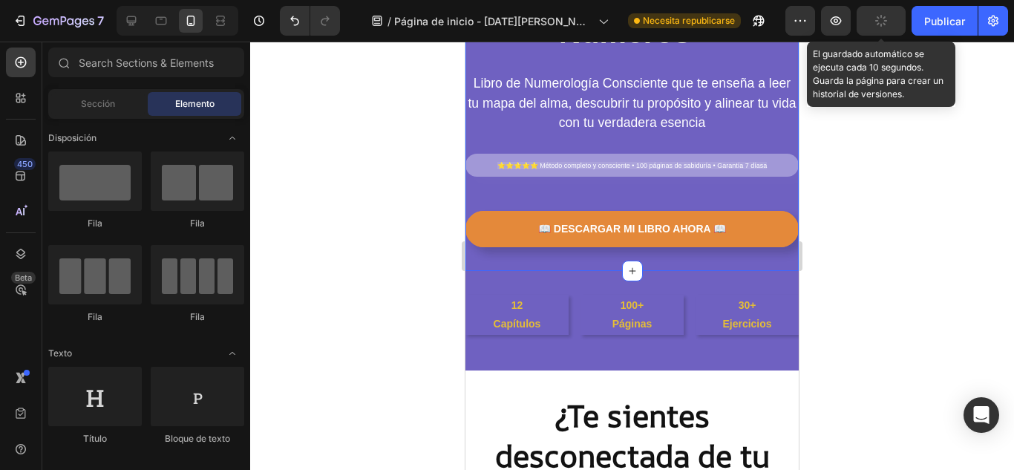
click at [508, 257] on div "⁠⁠⁠⁠⁠⁠⁠ Descubre el código secreto de tu alma con "Tu Camino en Números" Headin…" at bounding box center [631, 69] width 333 height 401
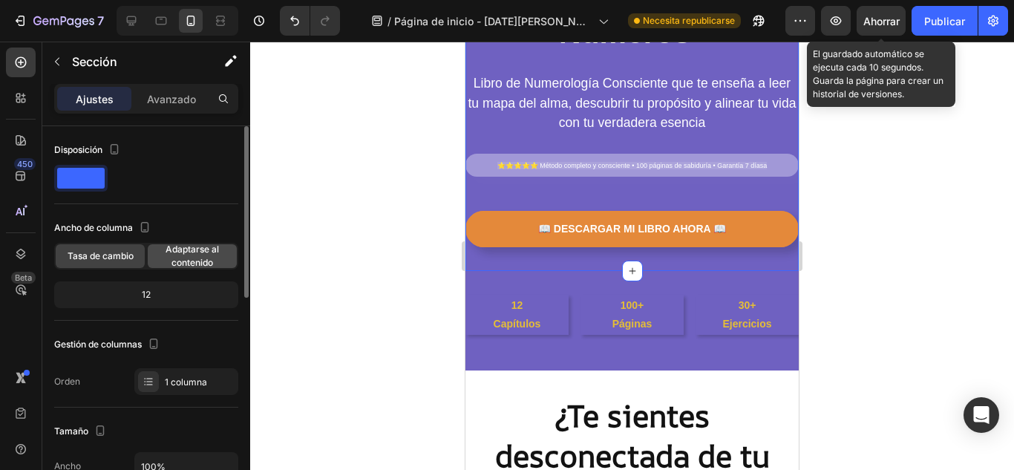
click at [200, 258] on font "Adaptarse al contenido" at bounding box center [191, 255] width 53 height 24
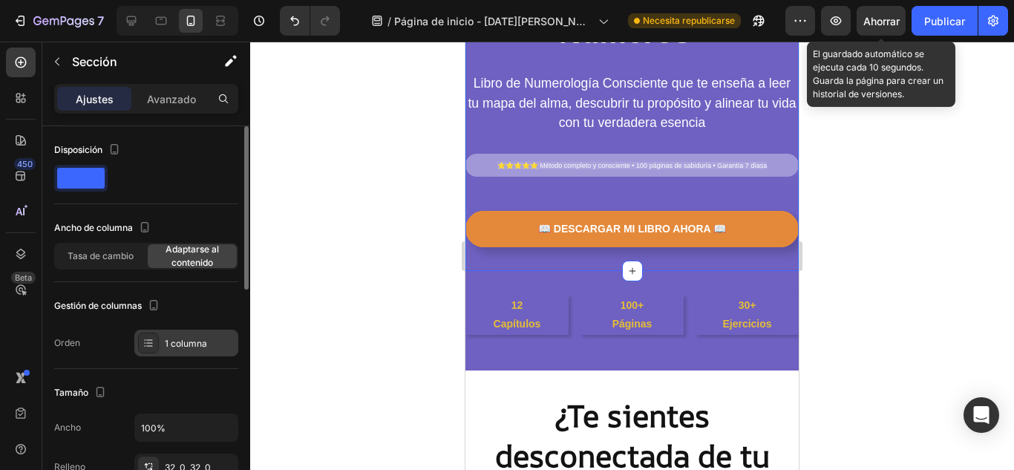
click at [196, 343] on font "1 columna" at bounding box center [186, 343] width 42 height 11
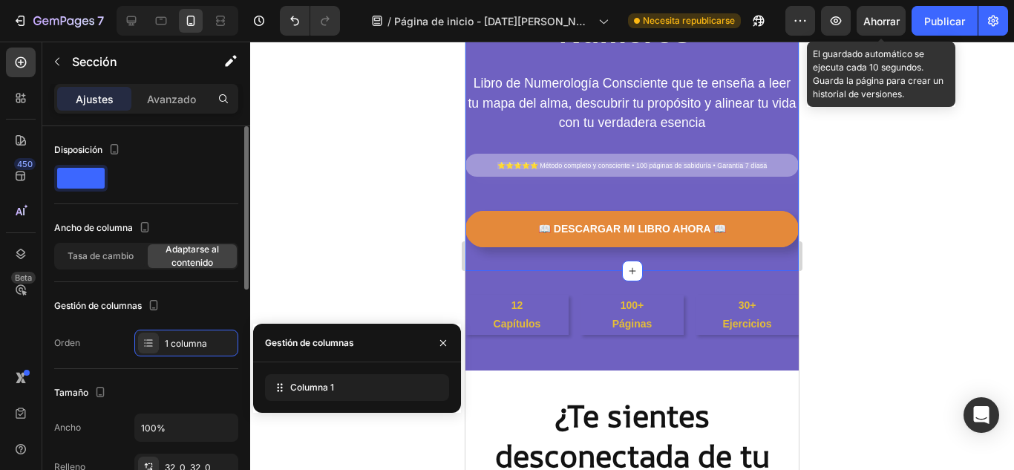
click at [206, 317] on div "Gestión de columnas" at bounding box center [146, 306] width 184 height 24
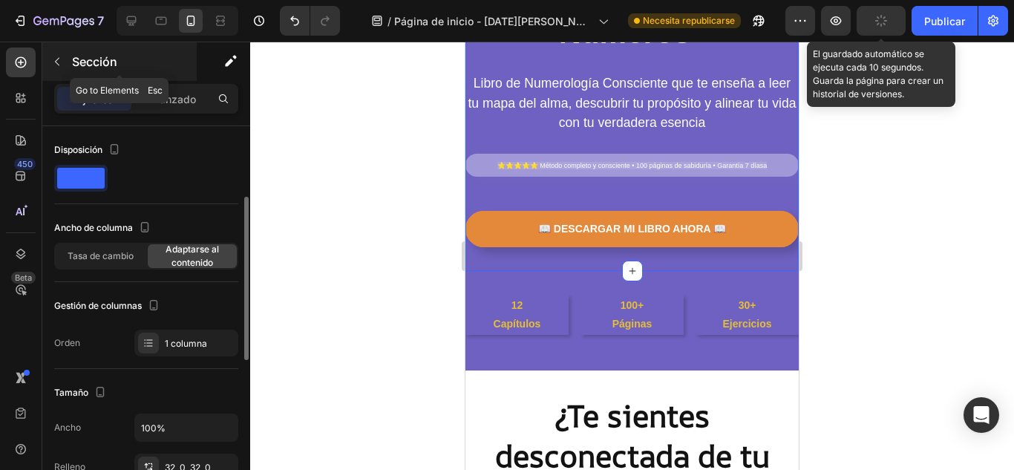
scroll to position [50, 0]
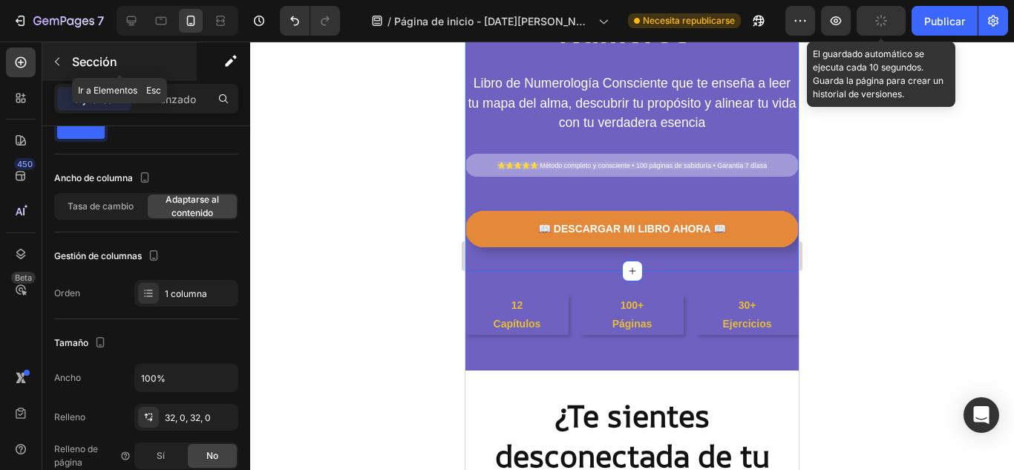
click at [60, 62] on icon "button" at bounding box center [57, 62] width 12 height 12
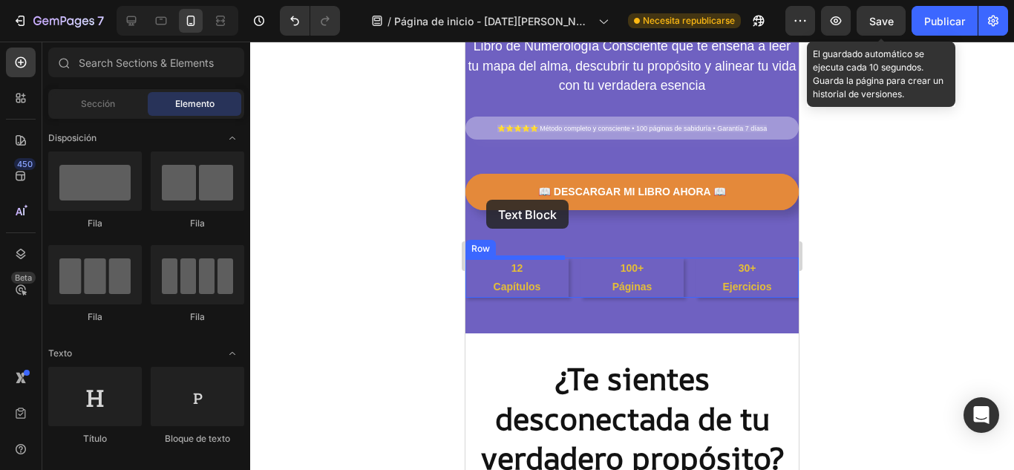
scroll to position [247, 0]
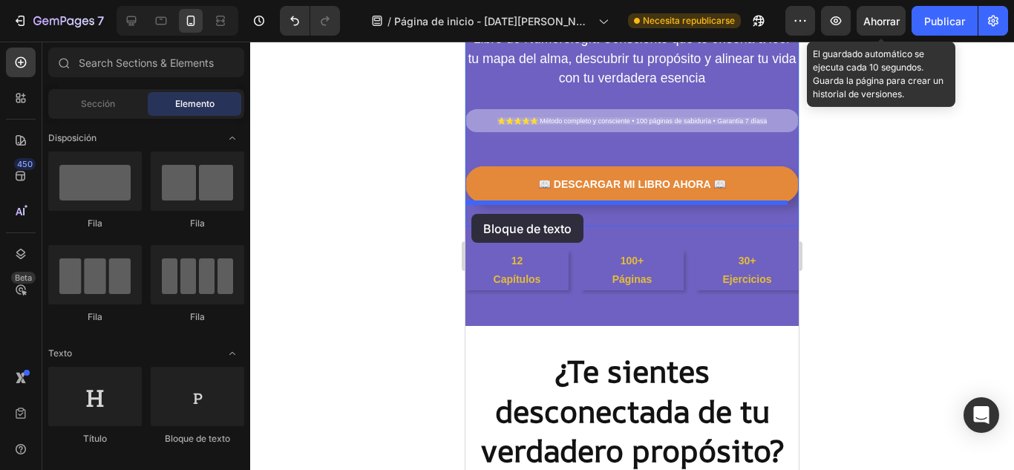
drag, startPoint x: 718, startPoint y: 405, endPoint x: 471, endPoint y: 214, distance: 312.6
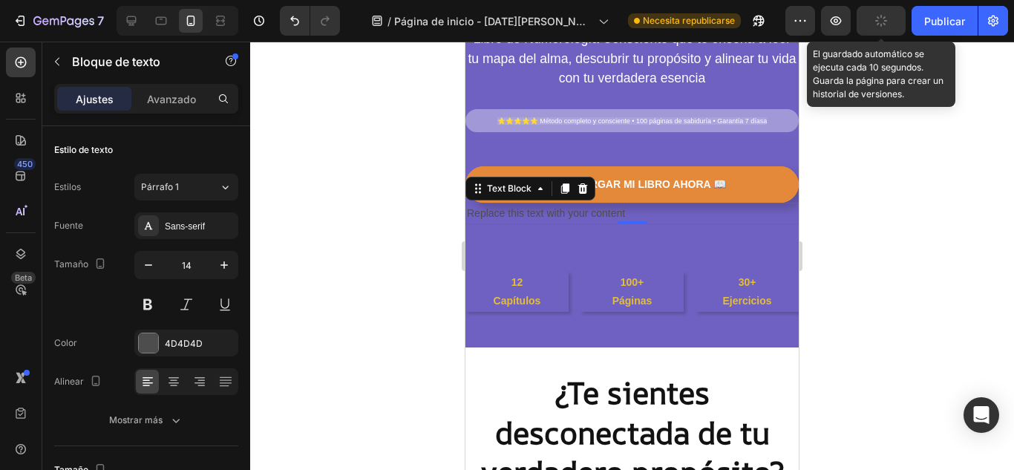
click at [521, 217] on div "Replace this text with your content" at bounding box center [631, 214] width 333 height 22
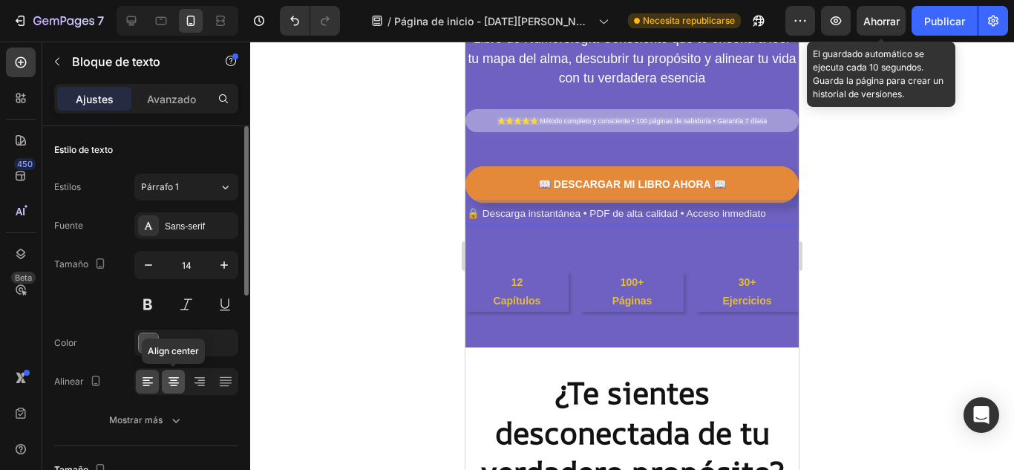
click at [171, 379] on icon at bounding box center [173, 381] width 15 height 15
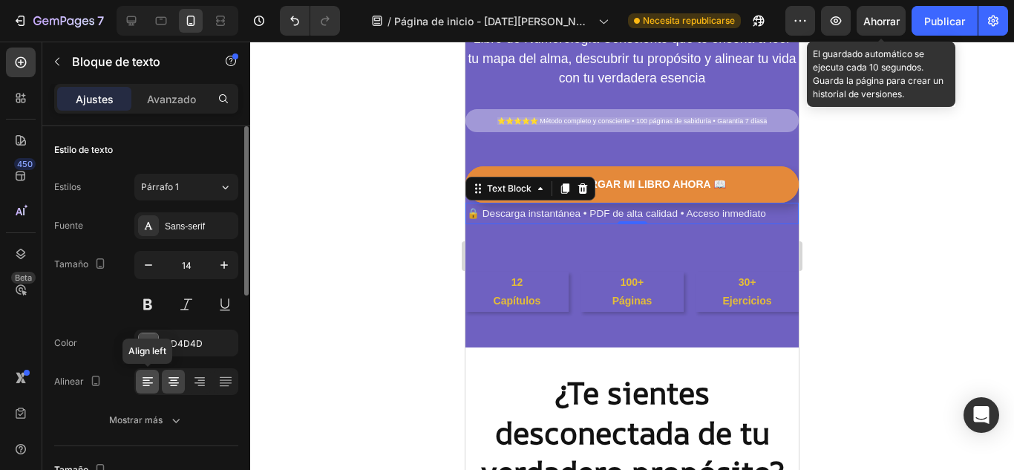
click at [147, 381] on icon at bounding box center [147, 381] width 15 height 15
click at [166, 383] on icon at bounding box center [173, 381] width 15 height 15
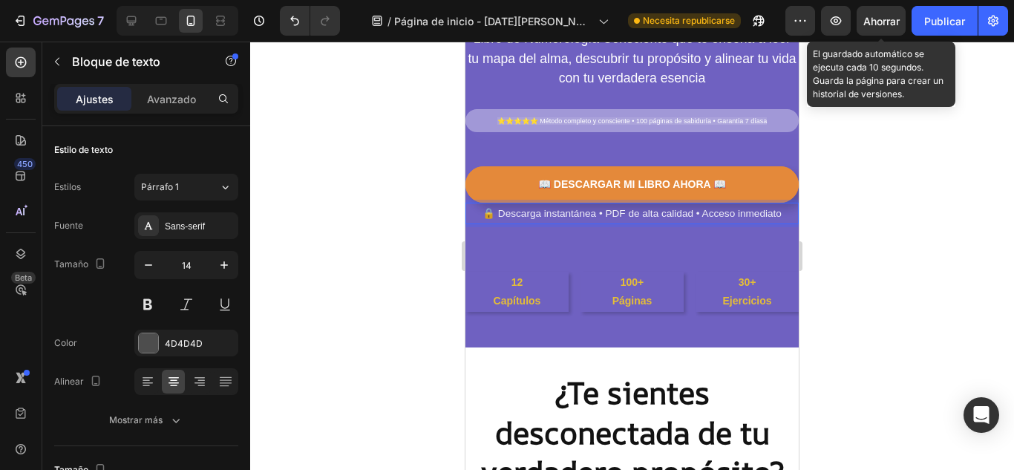
click at [850, 225] on div at bounding box center [631, 256] width 763 height 428
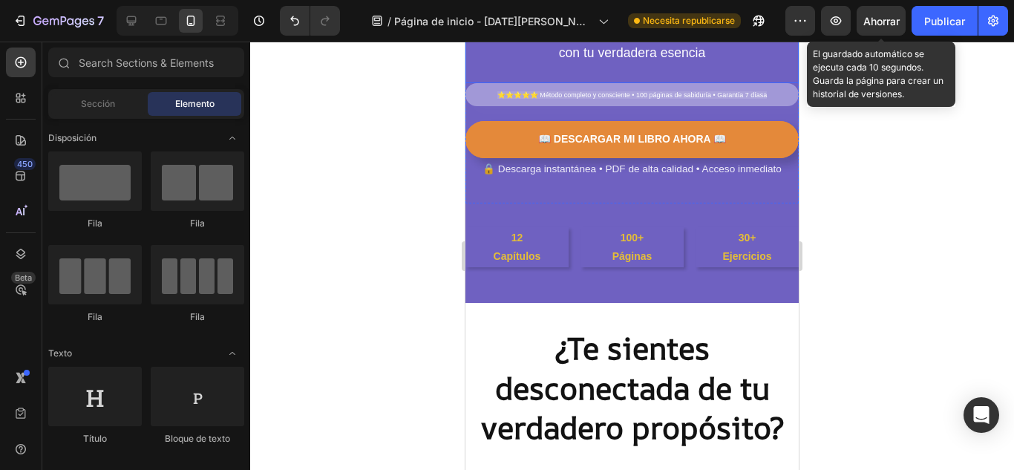
scroll to position [544, 0]
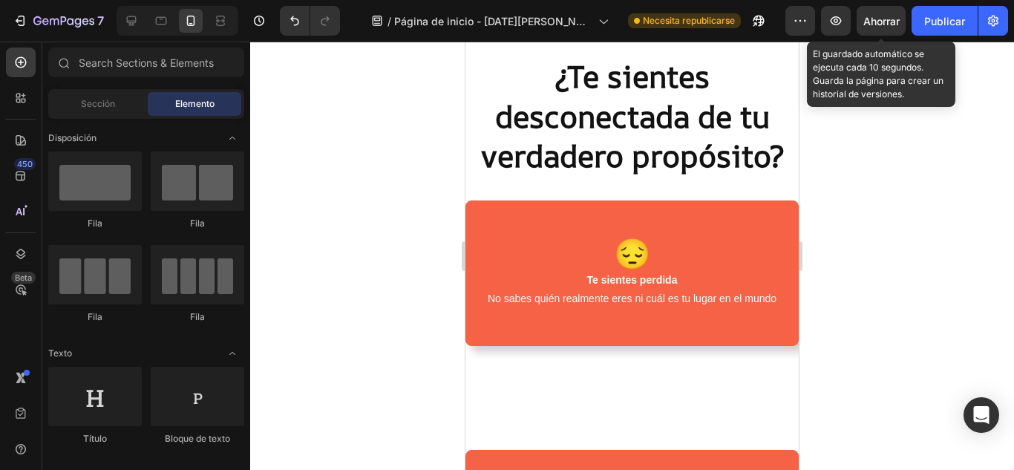
click at [699, 358] on div at bounding box center [631, 398] width 333 height 104
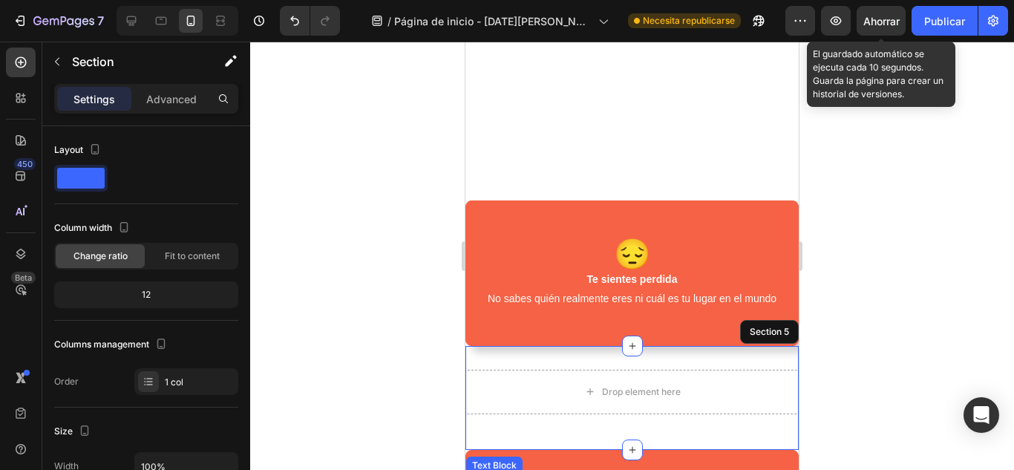
scroll to position [717, 0]
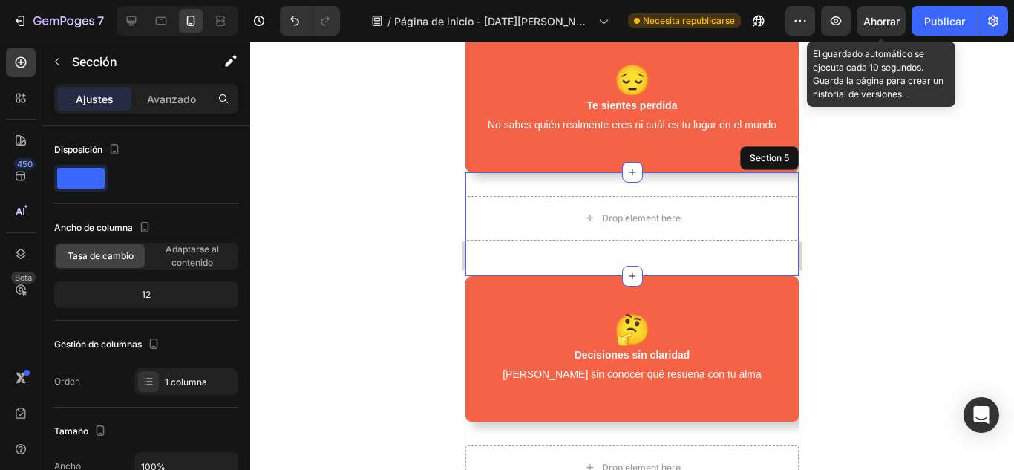
click at [510, 184] on div "Drop element here Row Section 5" at bounding box center [631, 224] width 333 height 104
click at [495, 184] on div "Drop element here Row Section 5" at bounding box center [631, 224] width 333 height 104
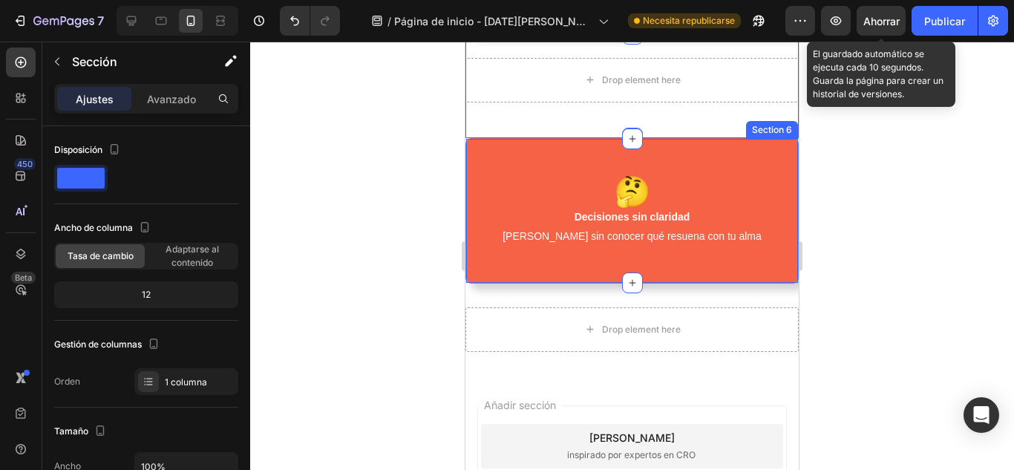
scroll to position [816, 0]
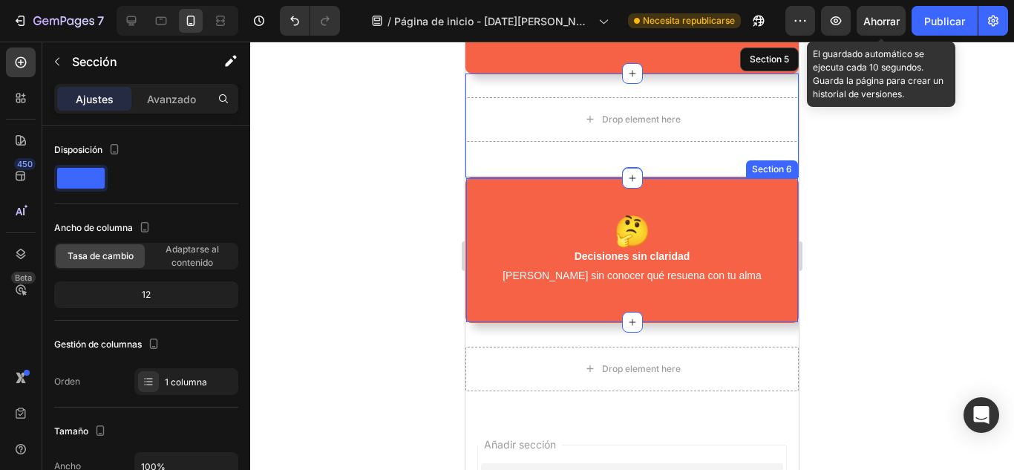
click at [676, 185] on div "🤔 Decisiones sin claridad Eliges sin conocer qué resuena con tu alma Text Block…" at bounding box center [631, 249] width 333 height 145
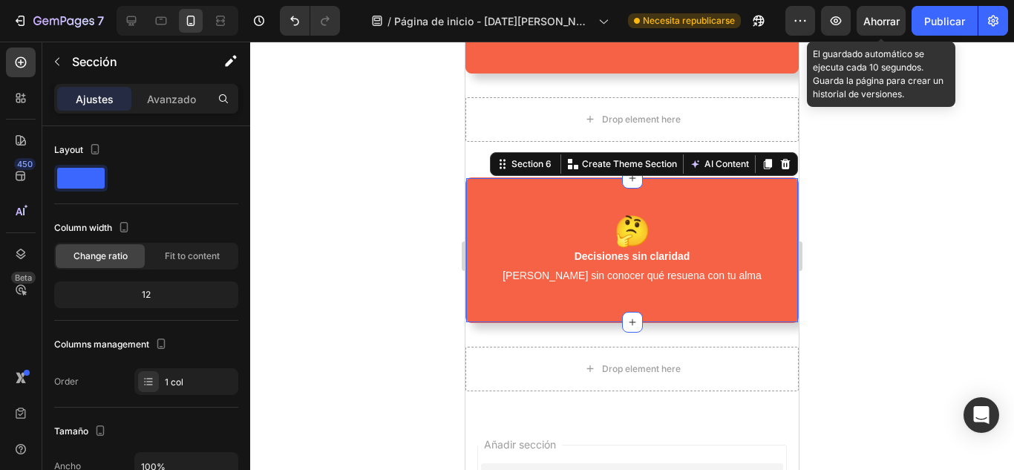
scroll to position [50, 0]
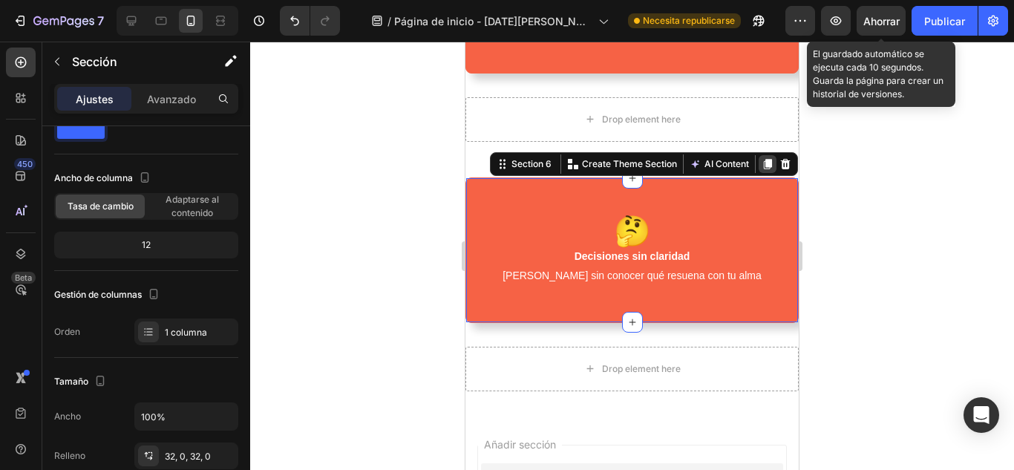
click at [761, 162] on icon at bounding box center [767, 164] width 12 height 12
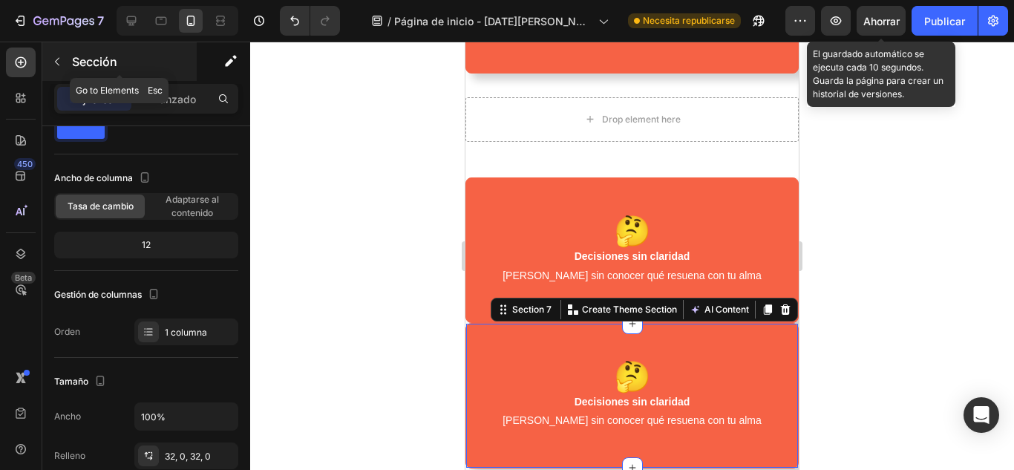
click at [60, 62] on icon "button" at bounding box center [57, 62] width 12 height 12
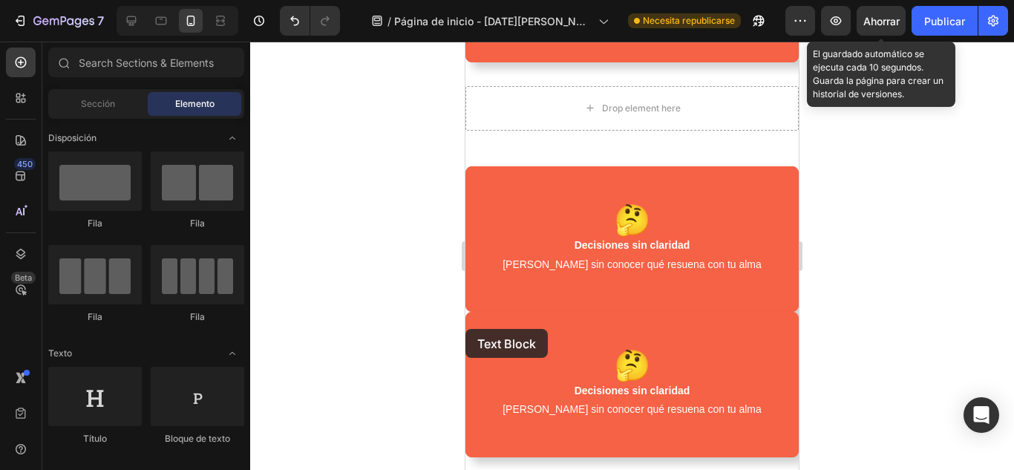
scroll to position [838, 0]
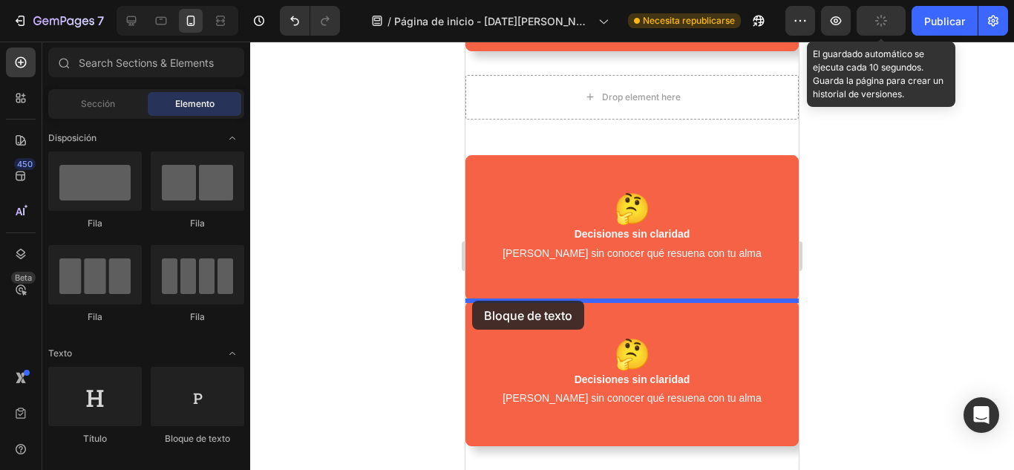
drag, startPoint x: 469, startPoint y: 349, endPoint x: 472, endPoint y: 300, distance: 49.1
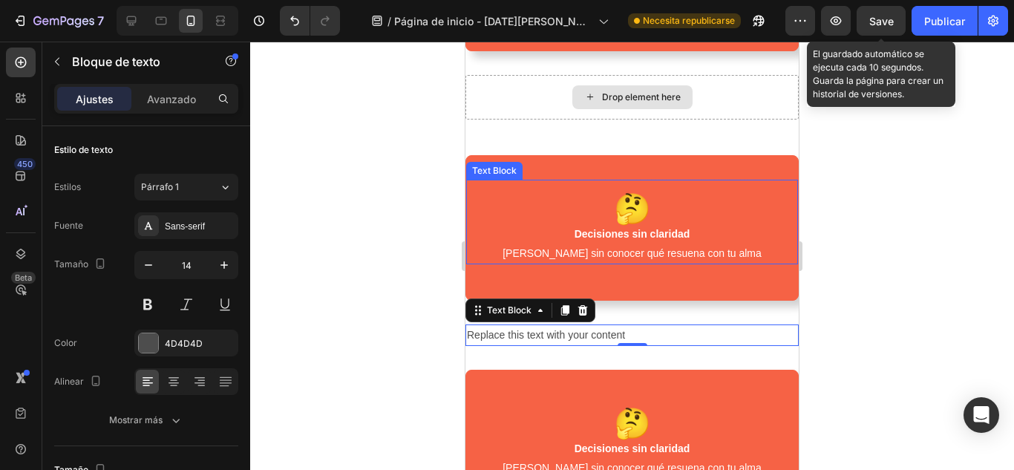
scroll to position [740, 0]
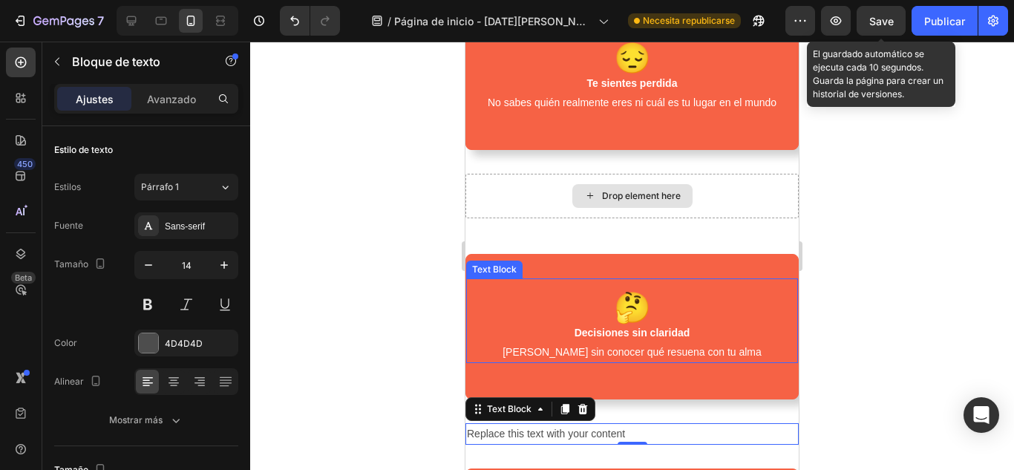
click at [691, 160] on div "Drop element here Row Section 5" at bounding box center [631, 202] width 333 height 104
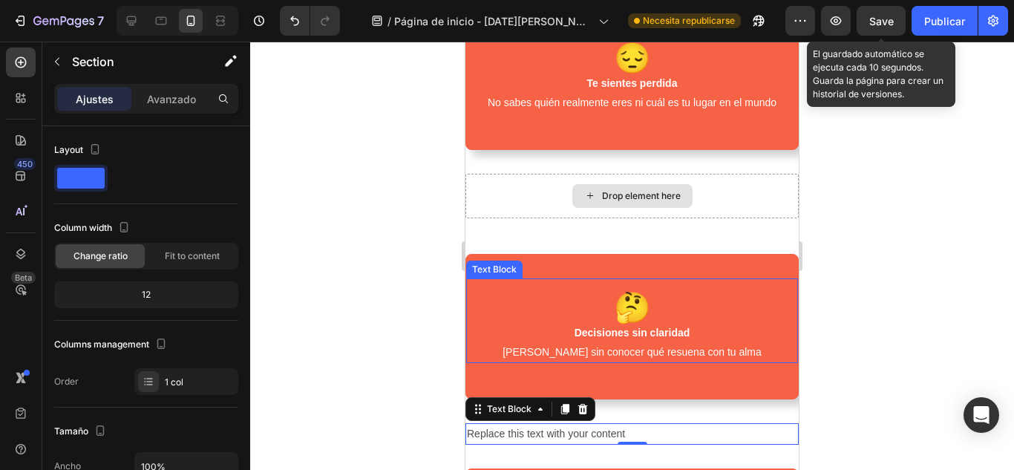
click at [720, 229] on div "Drop element here Row" at bounding box center [631, 202] width 333 height 56
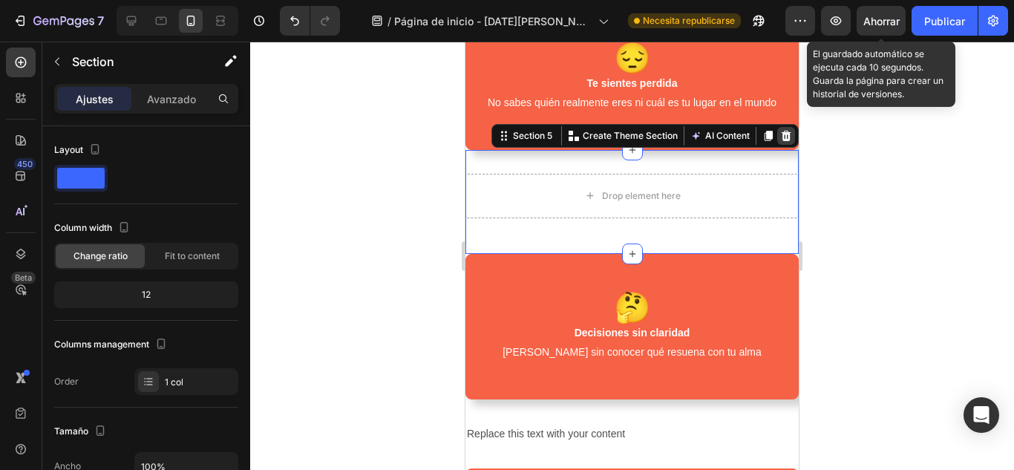
click at [781, 137] on icon at bounding box center [786, 136] width 10 height 10
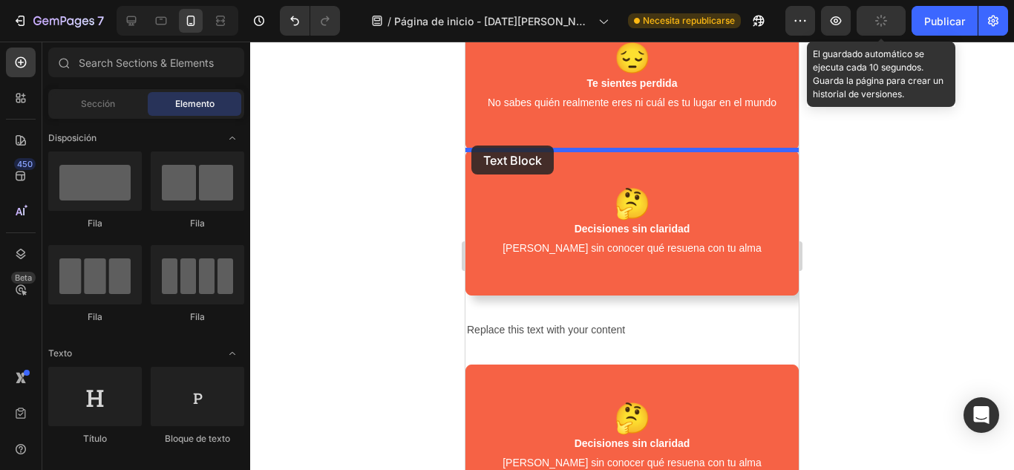
scroll to position [747, 0]
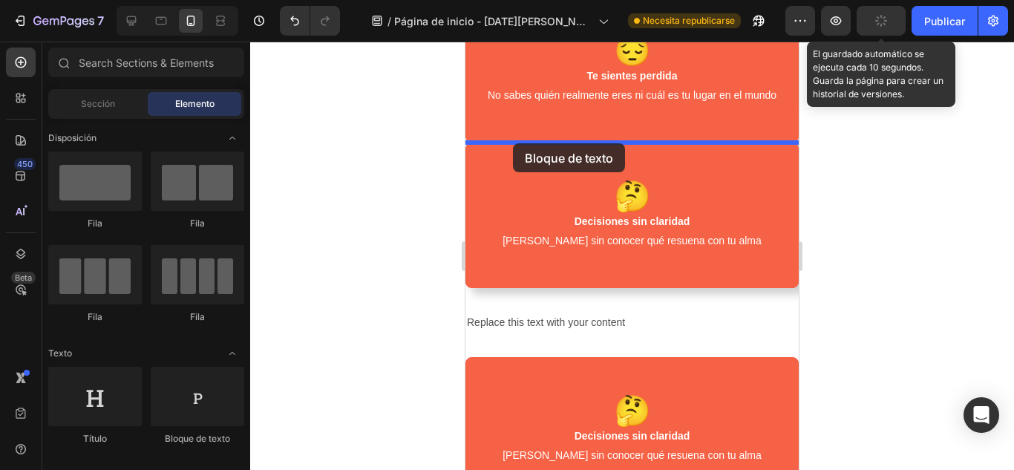
drag, startPoint x: 656, startPoint y: 436, endPoint x: 513, endPoint y: 143, distance: 325.5
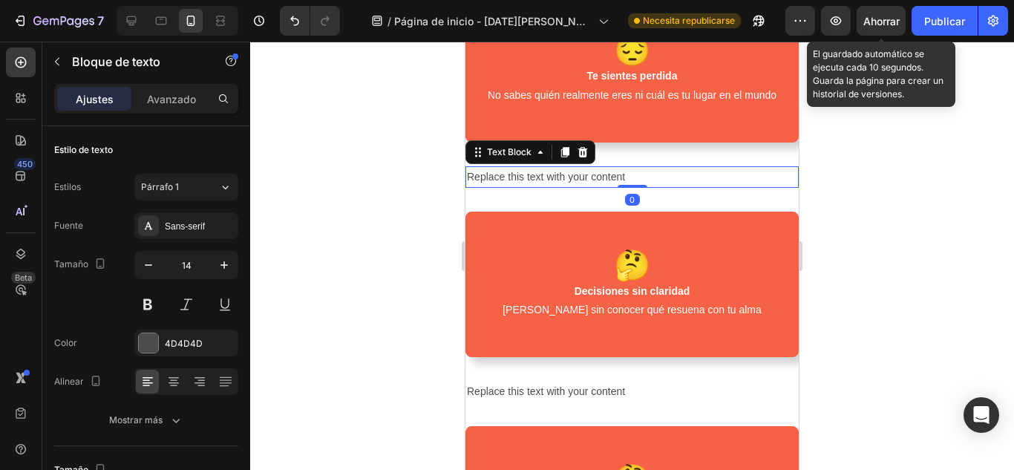
click at [647, 174] on div "Replace this text with your content" at bounding box center [631, 177] width 333 height 22
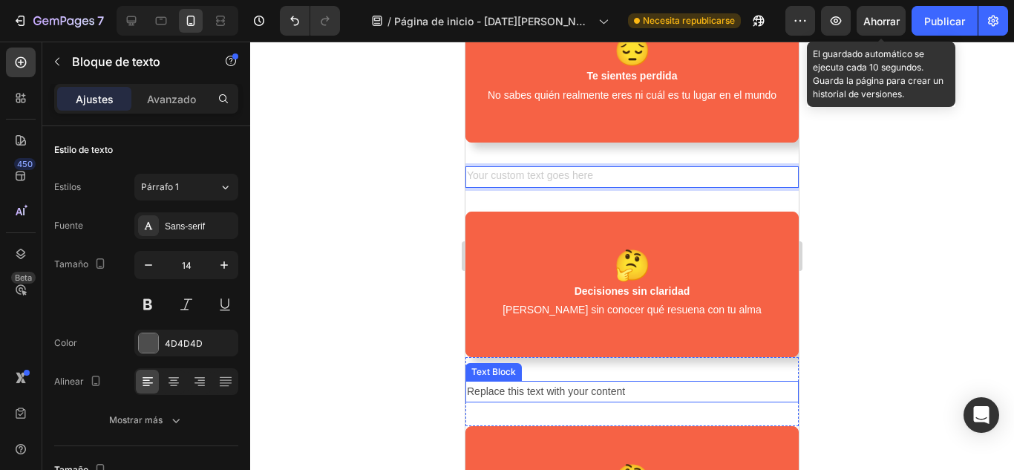
click at [627, 389] on div "Replace this text with your content" at bounding box center [631, 392] width 333 height 22
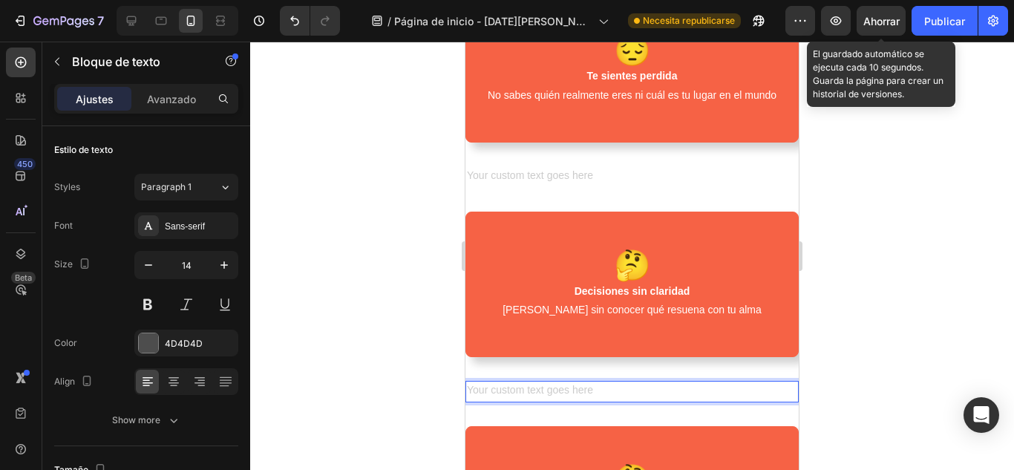
scroll to position [50, 0]
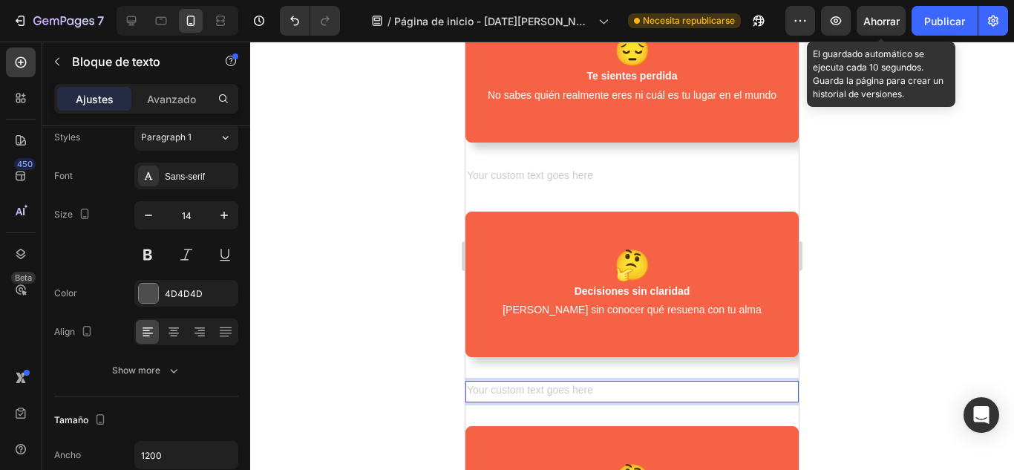
click at [865, 368] on div at bounding box center [631, 256] width 763 height 428
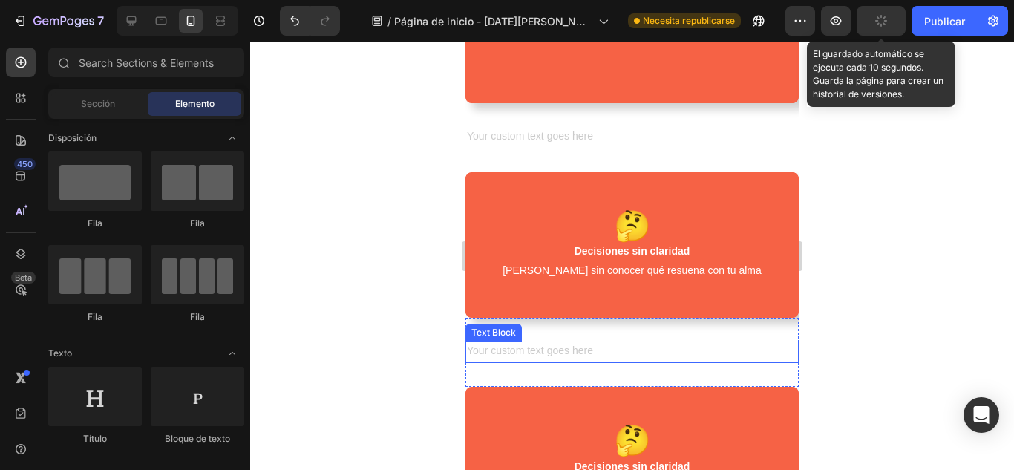
scroll to position [897, 0]
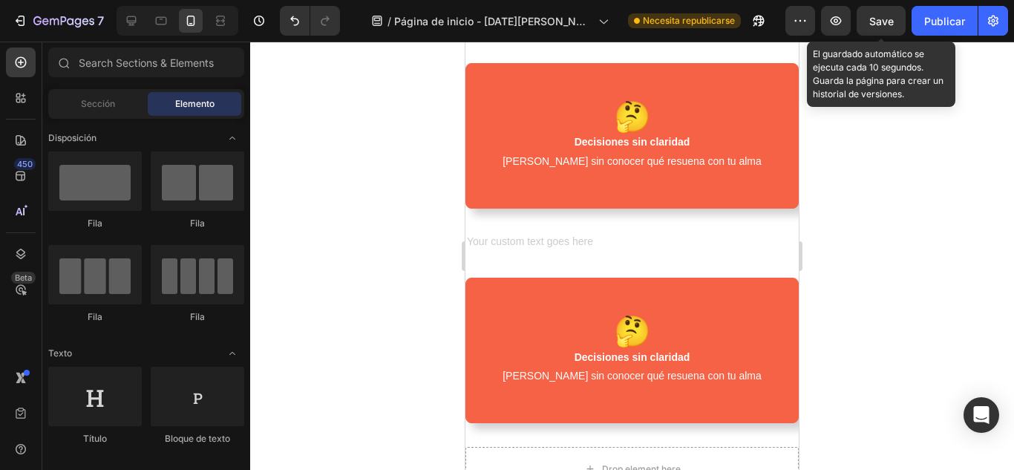
click at [756, 380] on div "🤔 Decisiones sin claridad Eliges sin conocer qué resuena con tu alma" at bounding box center [632, 344] width 332 height 85
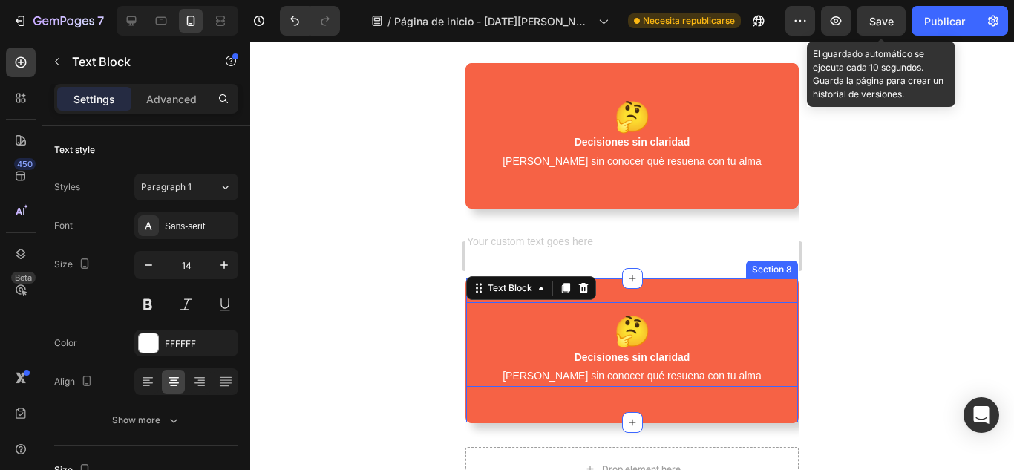
click at [726, 389] on div "🤔 Decisiones sin claridad Eliges sin conocer qué resuena con tu alma Text Block…" at bounding box center [632, 350] width 332 height 96
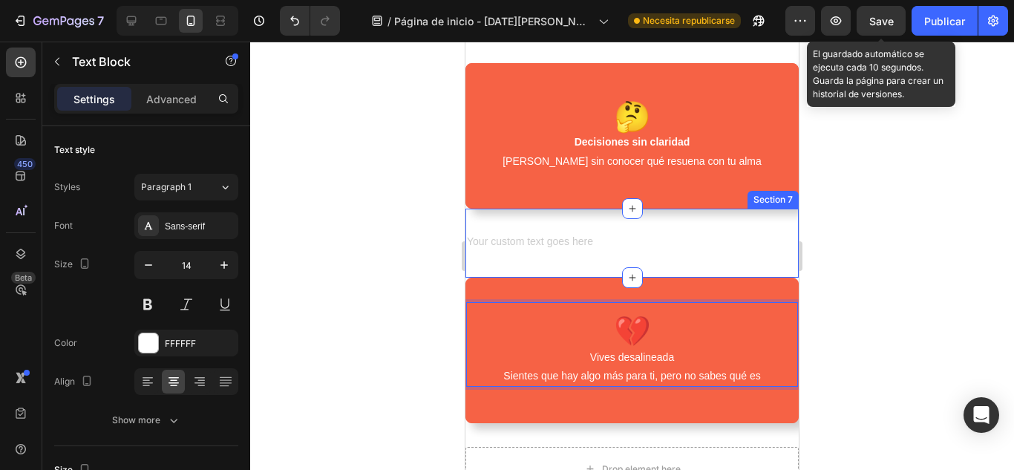
click at [699, 358] on p "Vives desalineada" at bounding box center [631, 357] width 329 height 19
click at [581, 357] on p "Vives desalineada" at bounding box center [631, 357] width 329 height 19
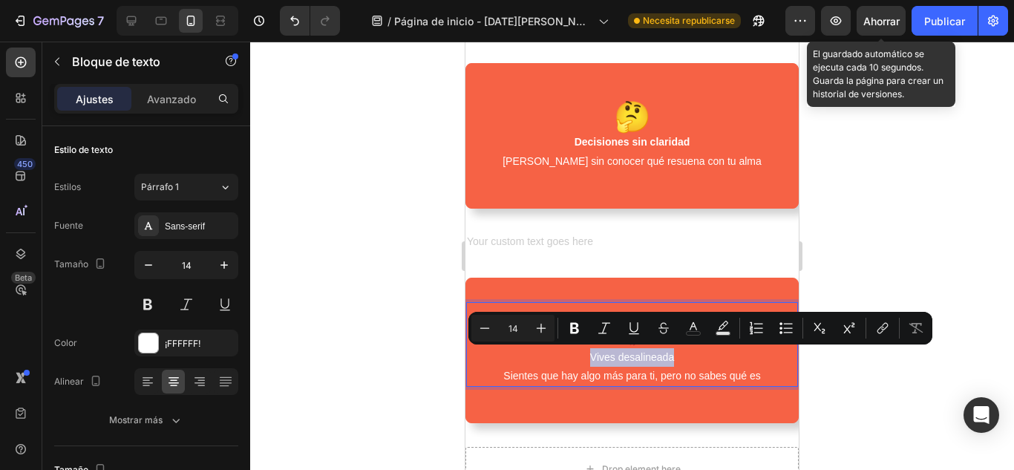
click at [679, 361] on p "Vives desalineada" at bounding box center [631, 357] width 329 height 19
click at [577, 326] on icon "Editor contextual toolbar" at bounding box center [574, 328] width 9 height 11
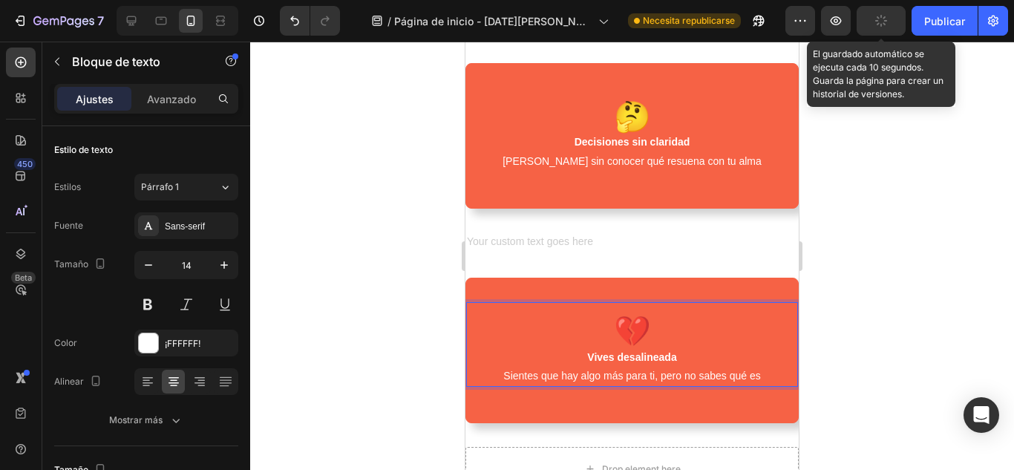
click at [901, 275] on div at bounding box center [631, 256] width 763 height 428
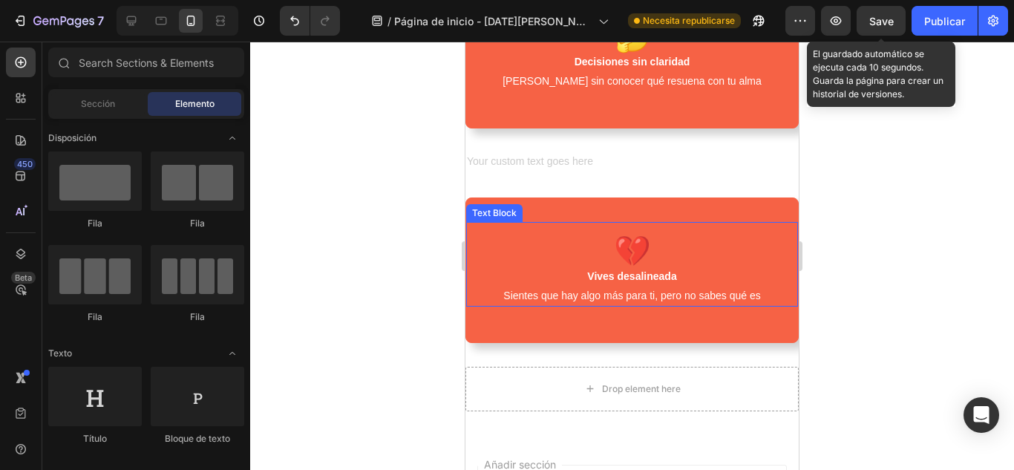
scroll to position [996, 0]
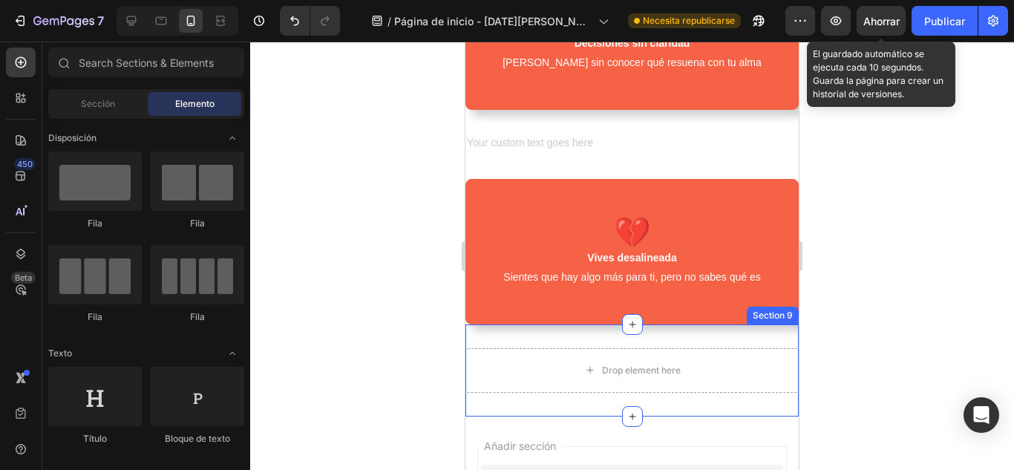
click at [519, 399] on div "Drop element here Row Section 9" at bounding box center [631, 370] width 333 height 92
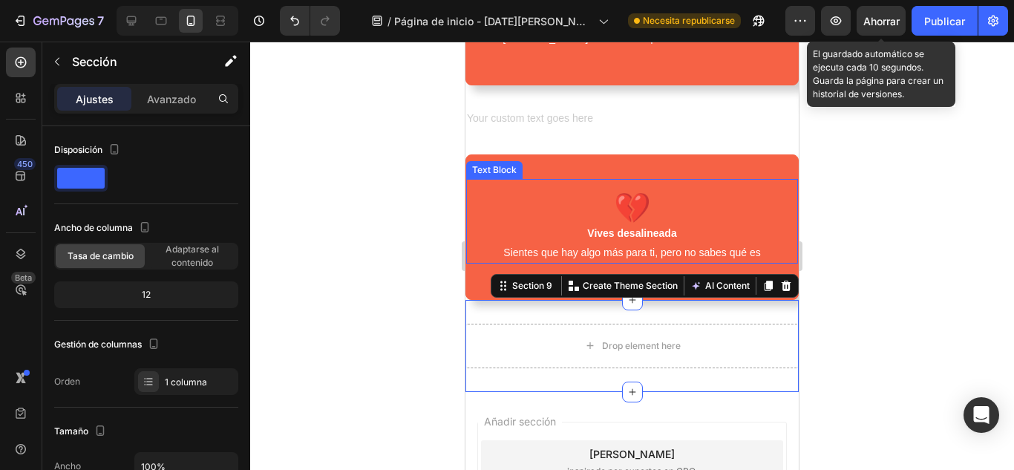
scroll to position [1070, 0]
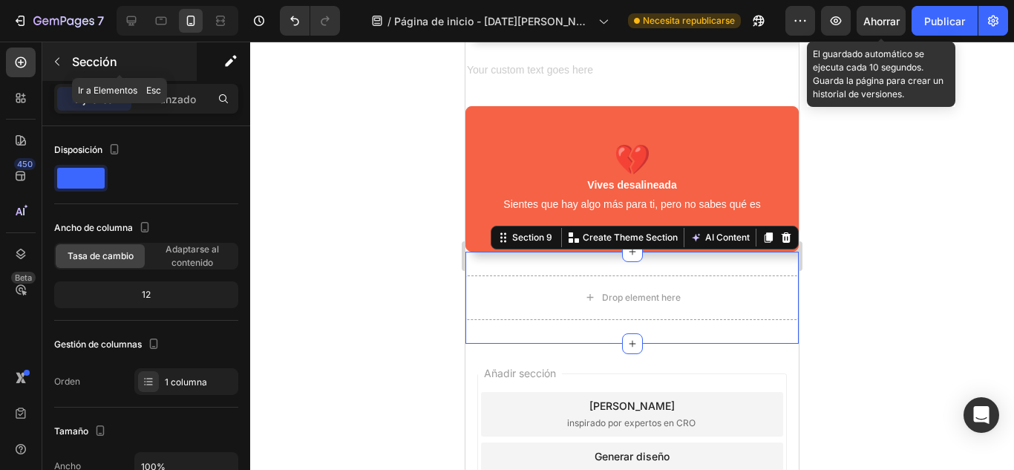
click at [55, 65] on icon "button" at bounding box center [57, 62] width 12 height 12
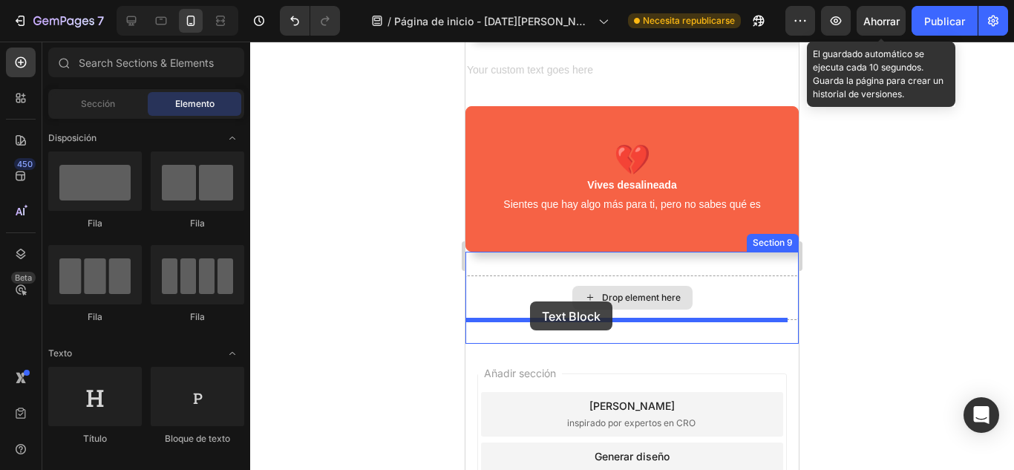
scroll to position [1101, 0]
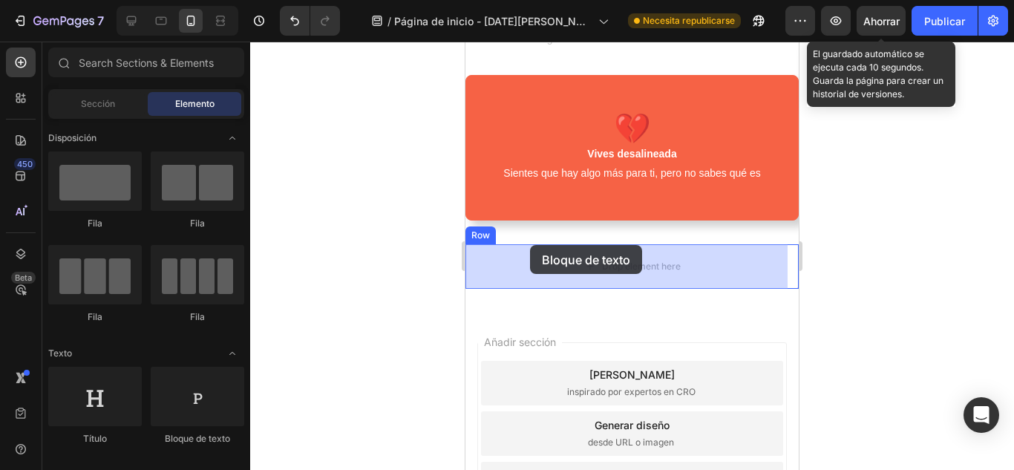
drag, startPoint x: 642, startPoint y: 449, endPoint x: 530, endPoint y: 245, distance: 232.8
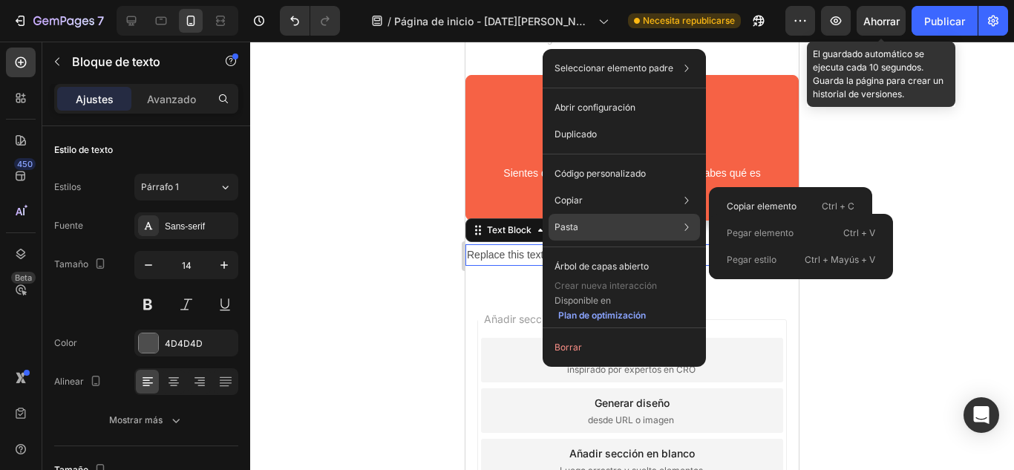
click at [586, 253] on div "Pasta Pegar elemento Ctrl + V Pegar estilo Ctrl + Mayús + V" at bounding box center [623, 266] width 151 height 27
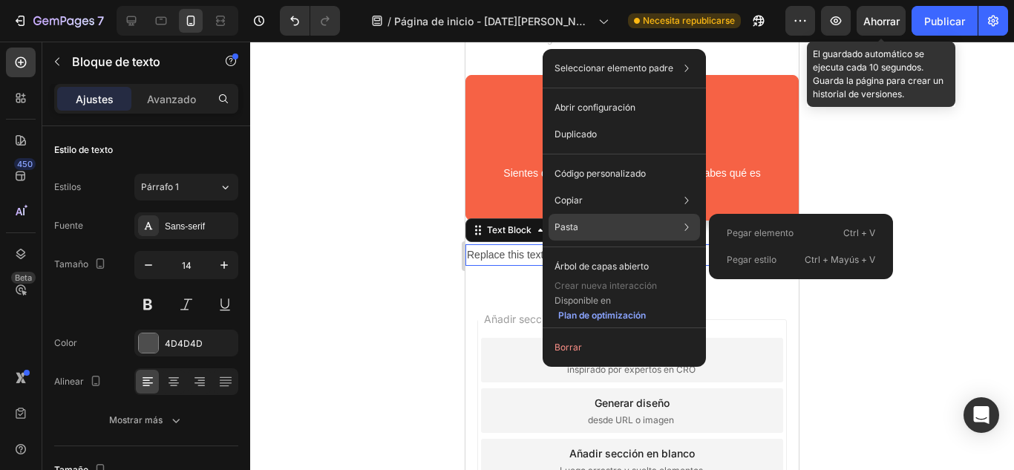
click at [759, 231] on font "Pegar elemento" at bounding box center [759, 232] width 67 height 11
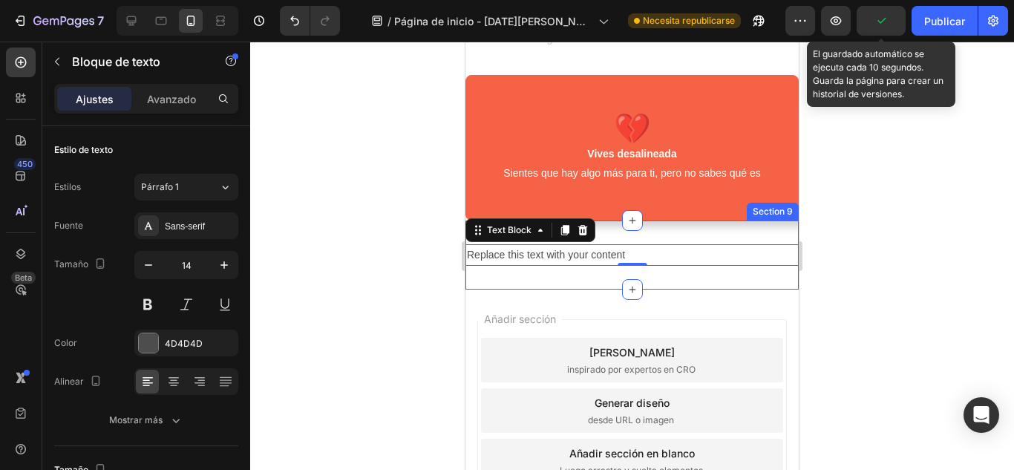
click at [636, 257] on div "Replace this text with your content" at bounding box center [631, 255] width 333 height 22
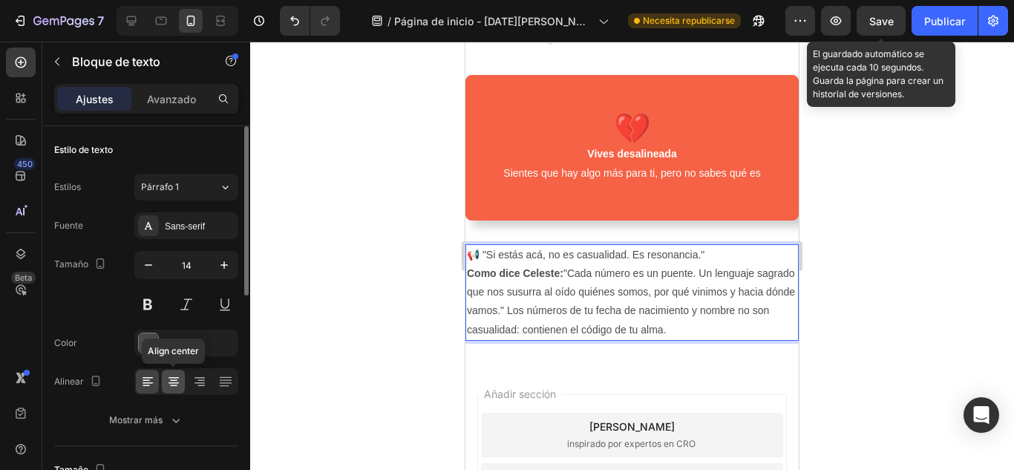
click at [178, 376] on icon at bounding box center [173, 381] width 15 height 15
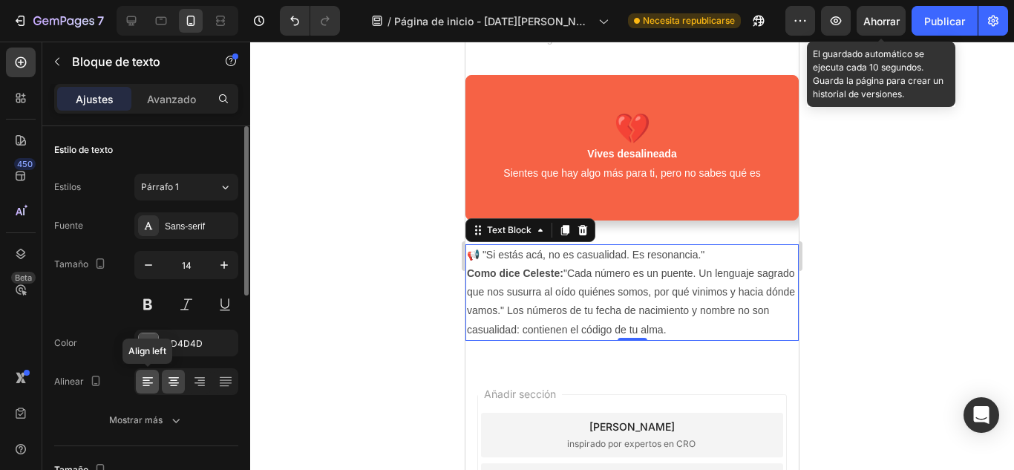
click at [141, 384] on icon at bounding box center [147, 381] width 15 height 15
click at [174, 380] on icon at bounding box center [173, 380] width 7 height 1
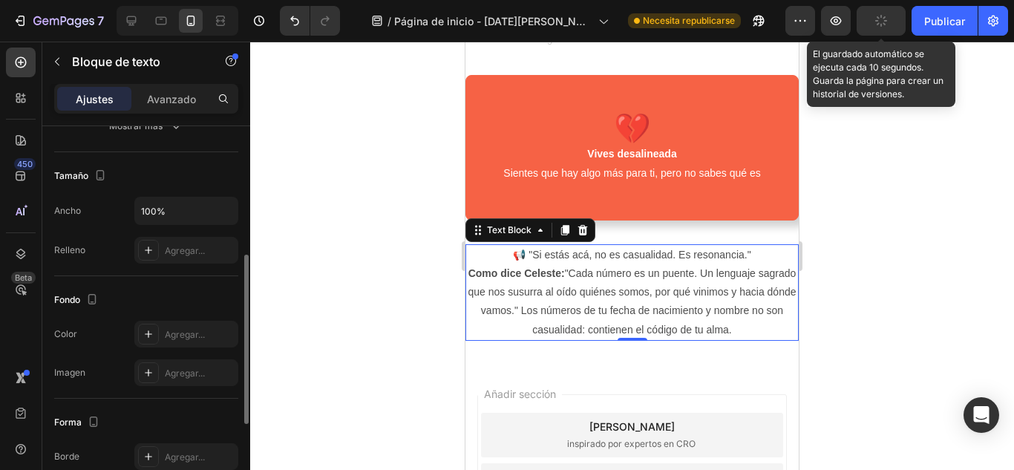
scroll to position [368, 0]
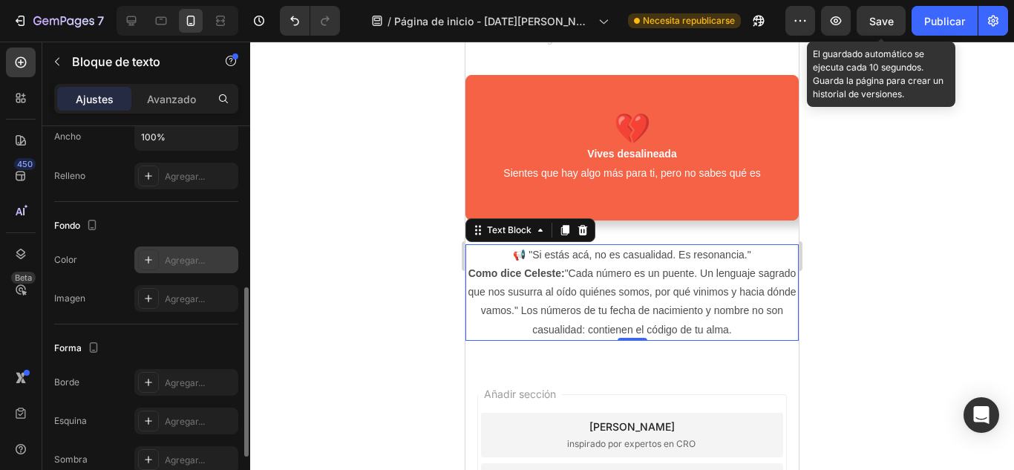
click at [211, 264] on div "Agregar..." at bounding box center [200, 260] width 70 height 13
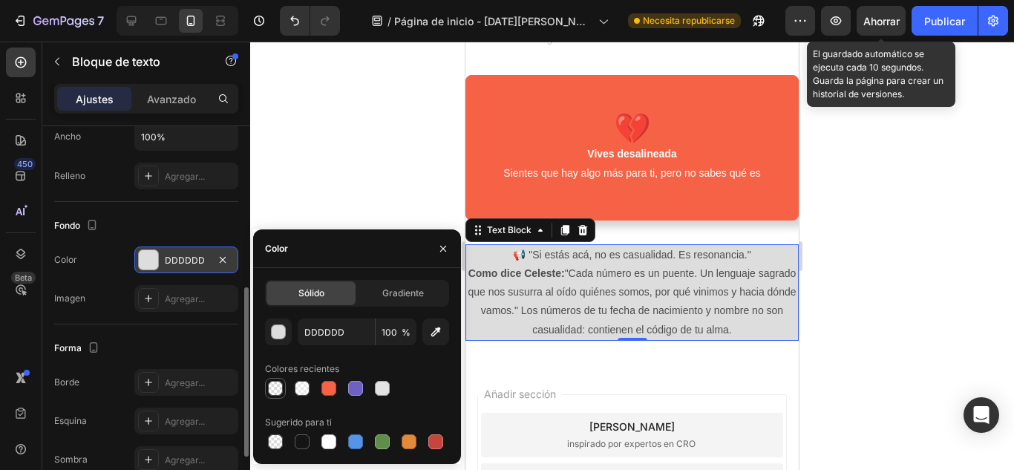
click at [277, 383] on div at bounding box center [275, 388] width 15 height 15
type input "FFFFFF"
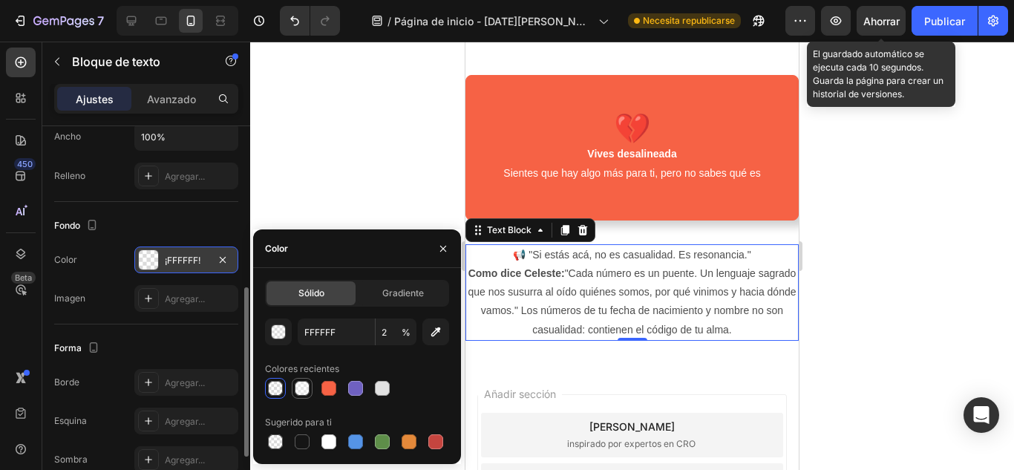
click at [300, 387] on div at bounding box center [302, 388] width 15 height 15
type input "35"
click at [379, 393] on div at bounding box center [382, 388] width 15 height 15
type input "E2E2E2"
type input "100"
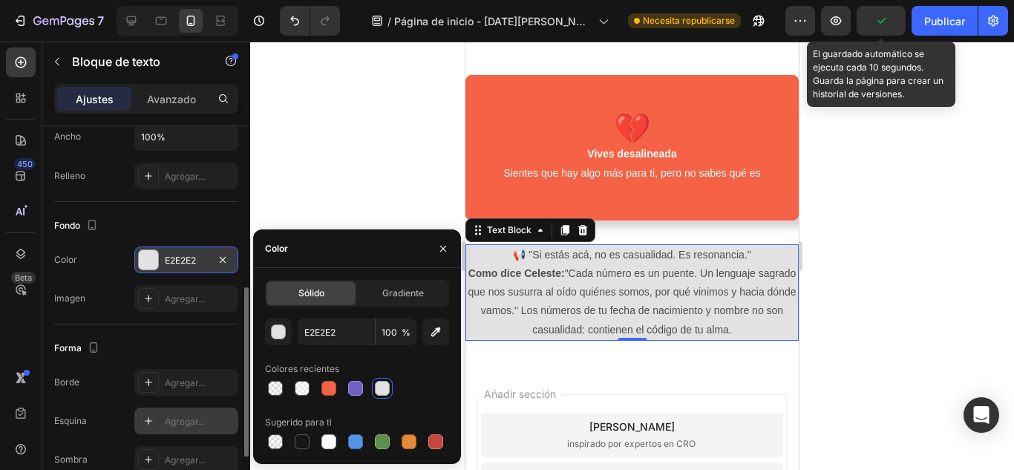
click at [196, 417] on font "Agregar..." at bounding box center [185, 421] width 40 height 11
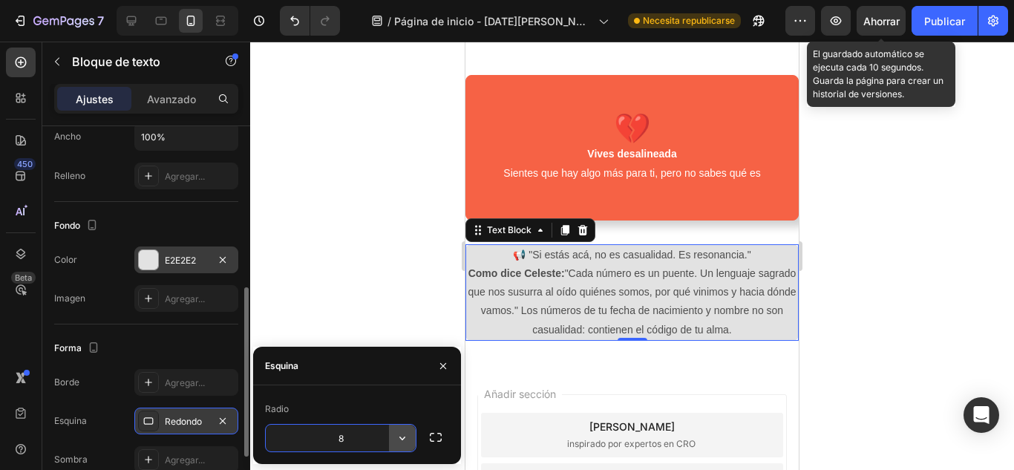
click at [394, 436] on button "button" at bounding box center [402, 437] width 27 height 27
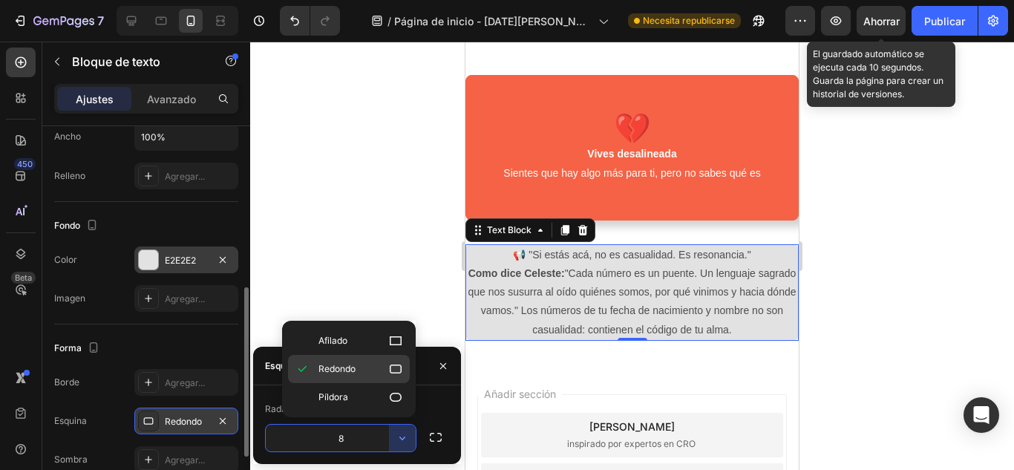
click at [355, 374] on span "Redondo" at bounding box center [336, 368] width 37 height 13
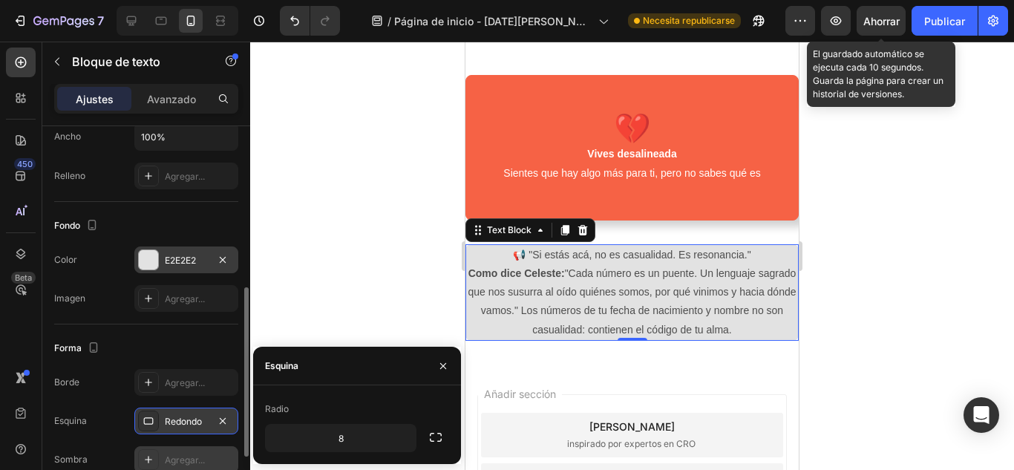
scroll to position [417, 0]
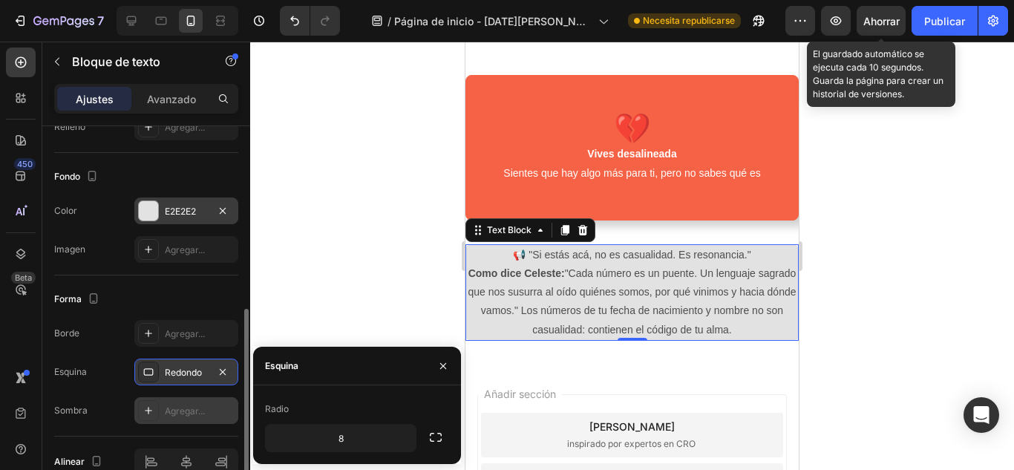
click at [200, 407] on font "Agregar..." at bounding box center [185, 410] width 40 height 11
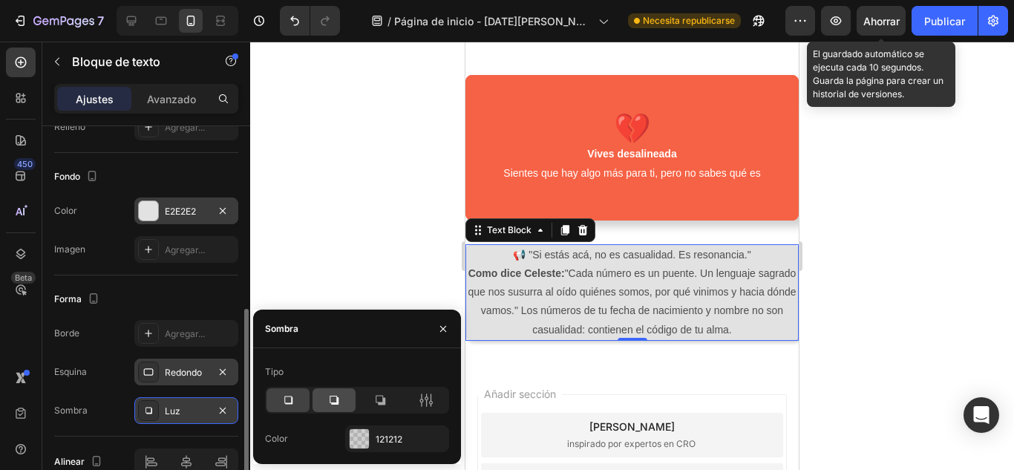
click at [340, 401] on icon at bounding box center [333, 400] width 15 height 15
click at [296, 400] on div at bounding box center [287, 400] width 43 height 24
click at [390, 436] on font "121212" at bounding box center [388, 438] width 27 height 11
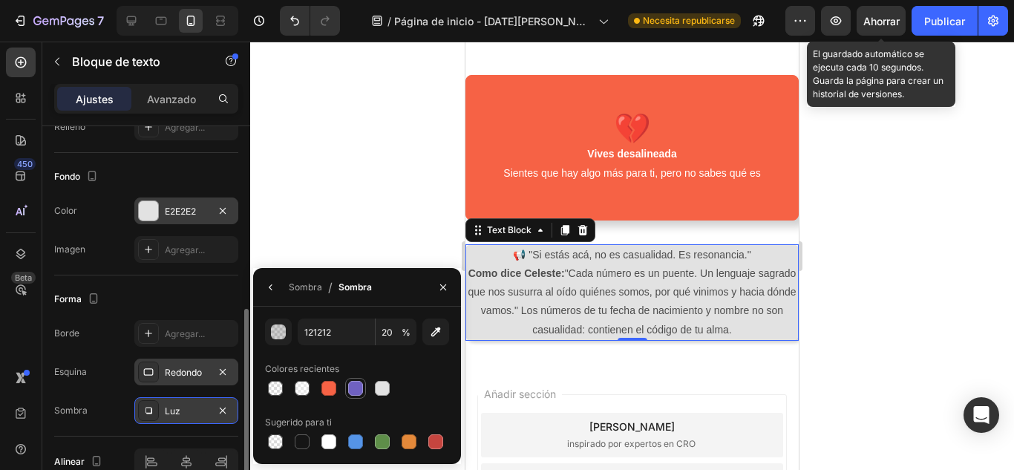
click at [354, 389] on div at bounding box center [355, 388] width 15 height 15
type input "6F61C1"
type input "100"
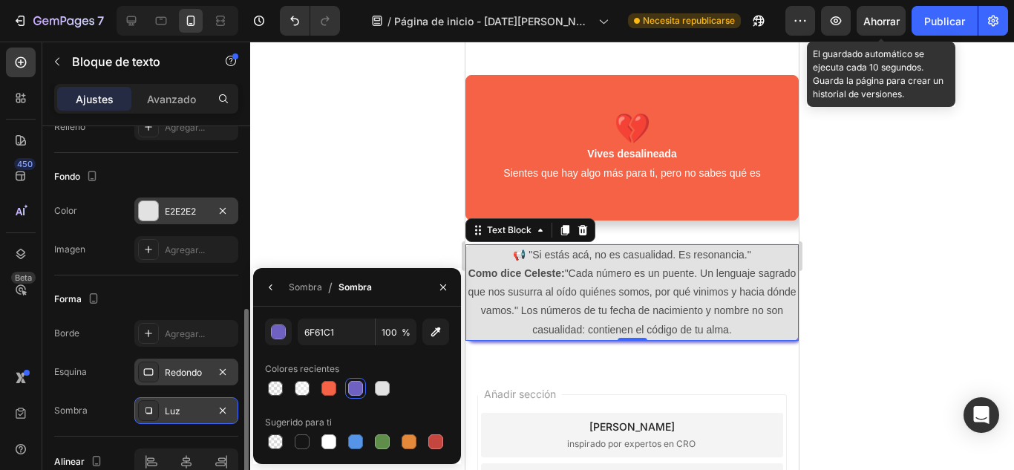
click at [865, 273] on div at bounding box center [631, 256] width 763 height 428
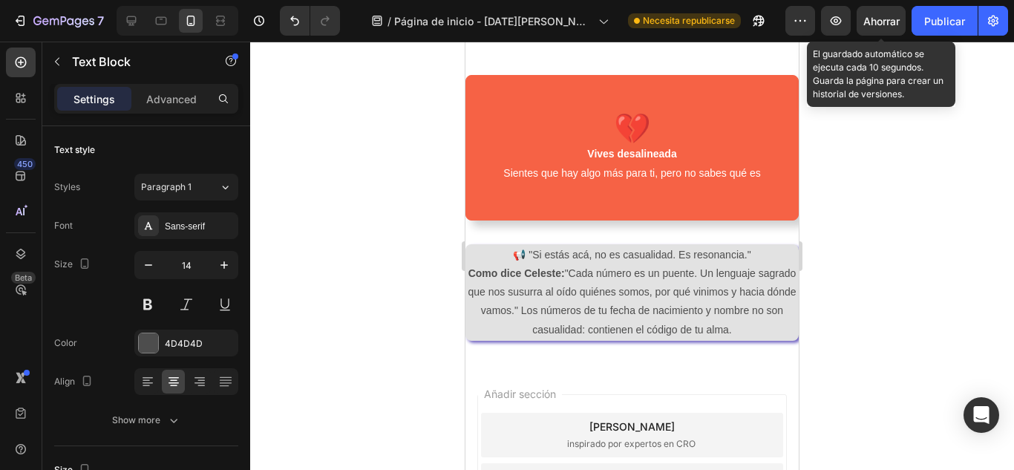
click at [749, 263] on p "📢 "Si estás acá, no es casualidad. Es resonancia."" at bounding box center [632, 255] width 330 height 19
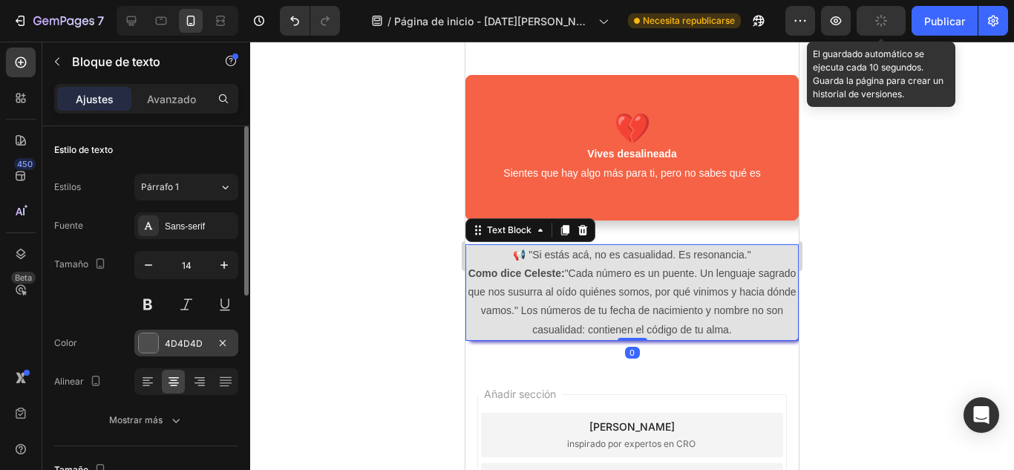
click at [162, 347] on div "4D4D4D" at bounding box center [186, 342] width 104 height 27
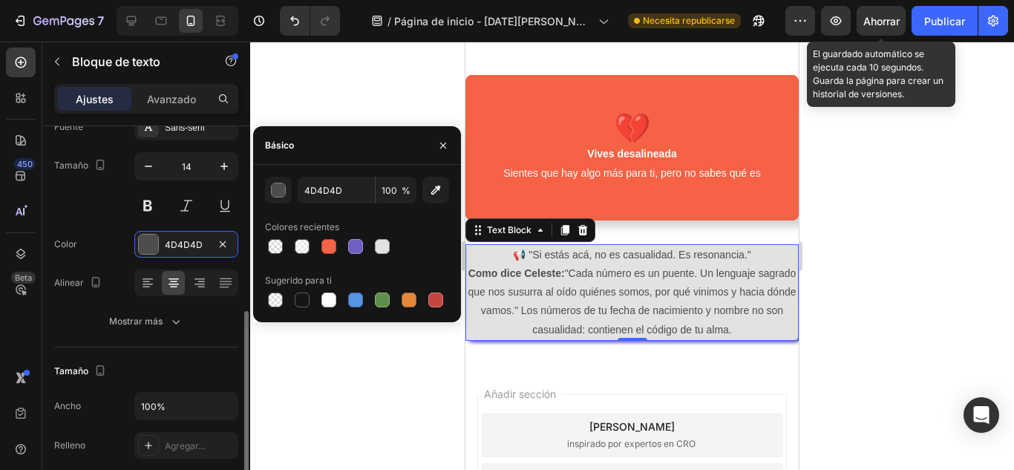
scroll to position [197, 0]
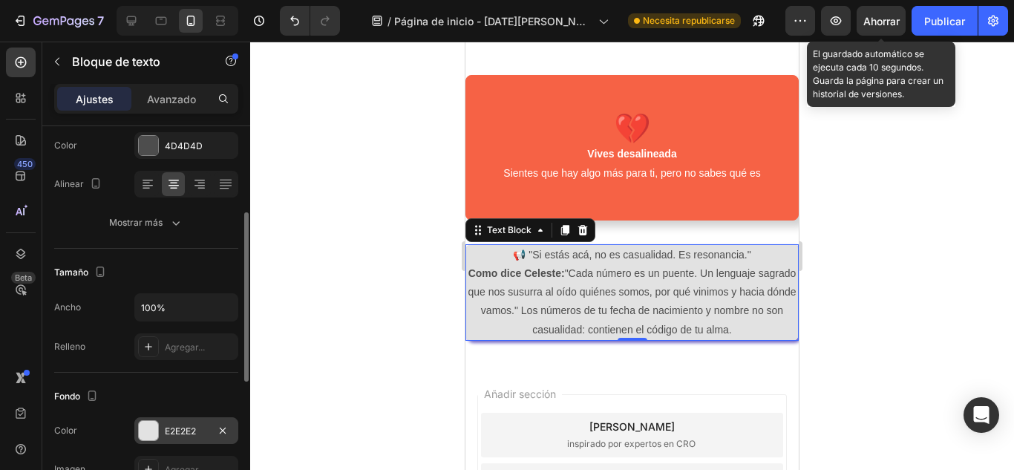
click at [198, 430] on div "E2E2E2" at bounding box center [186, 430] width 43 height 13
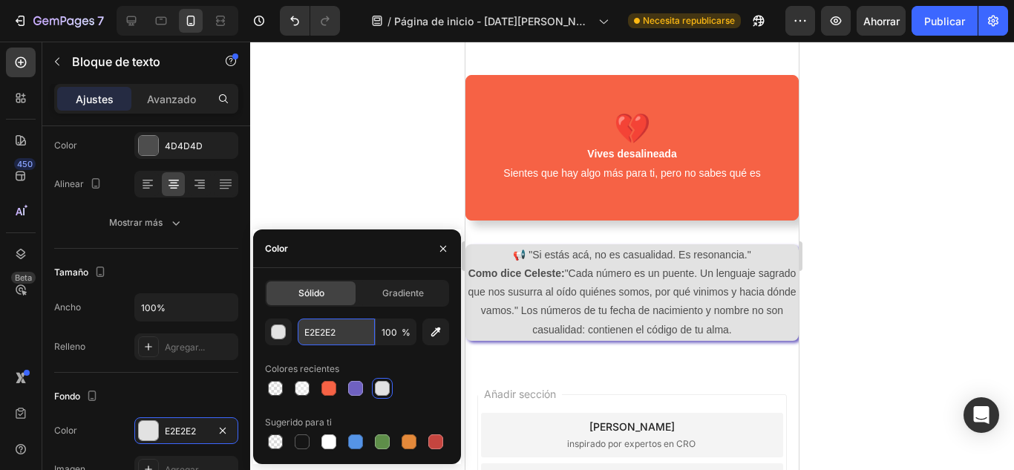
click at [0, 0] on input "E2E2E2" at bounding box center [0, 0] width 0 height 0
paste input "f8f9fa"
type input "f8f9fa"
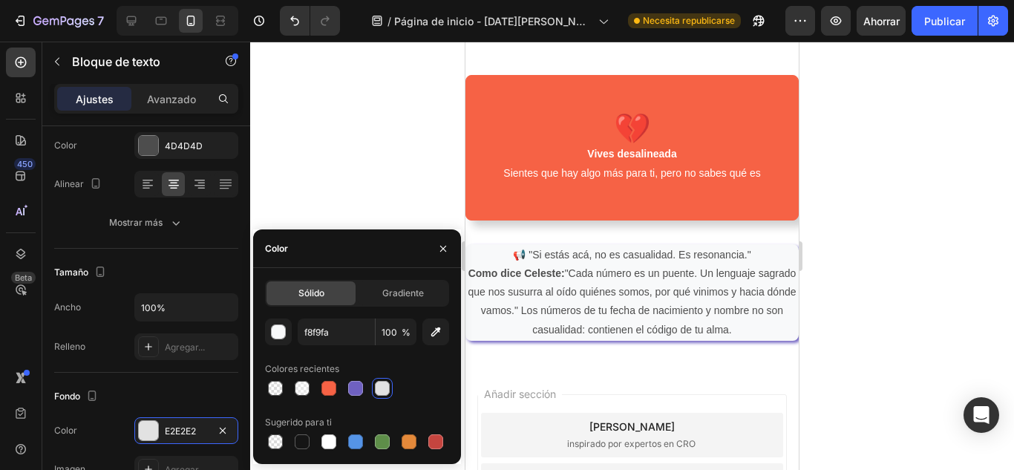
click at [844, 263] on div at bounding box center [631, 256] width 763 height 428
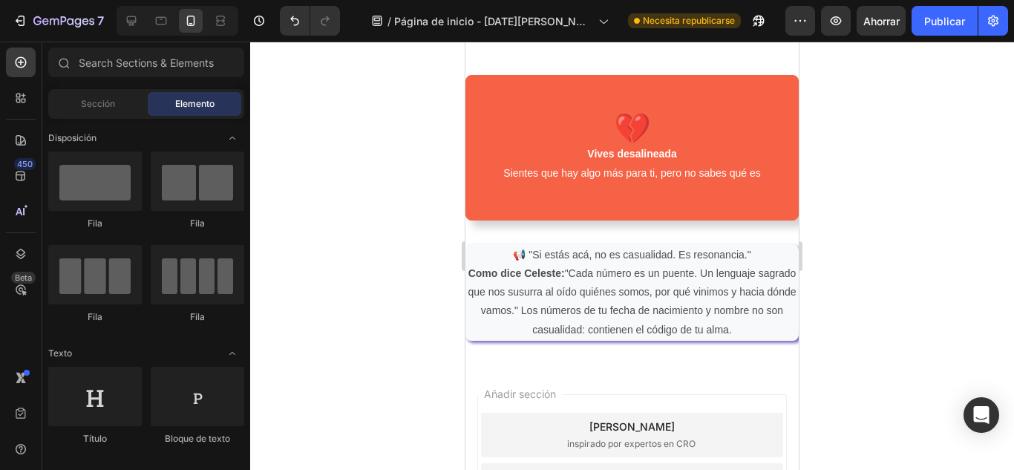
click at [444, 250] on div at bounding box center [631, 256] width 763 height 428
click at [565, 275] on strong "Como dice Celeste:" at bounding box center [516, 273] width 96 height 12
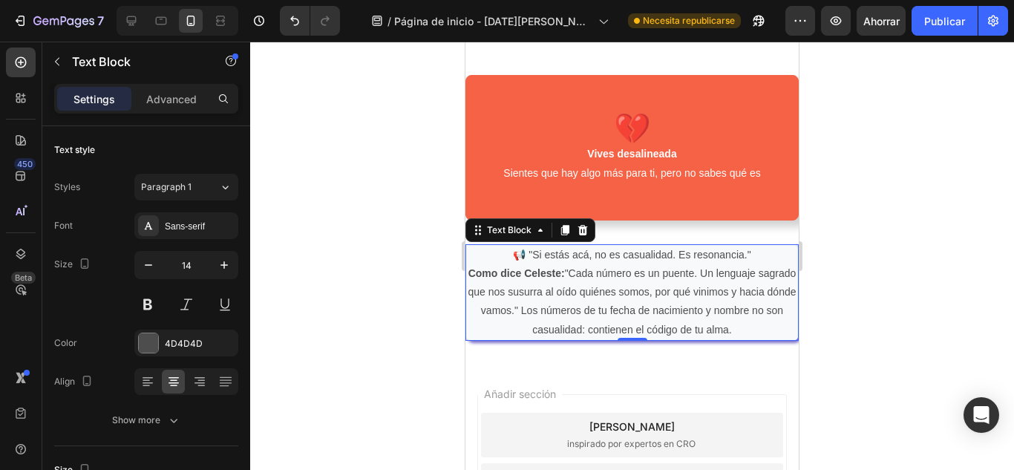
click at [565, 275] on strong "Como dice Celeste:" at bounding box center [516, 273] width 96 height 12
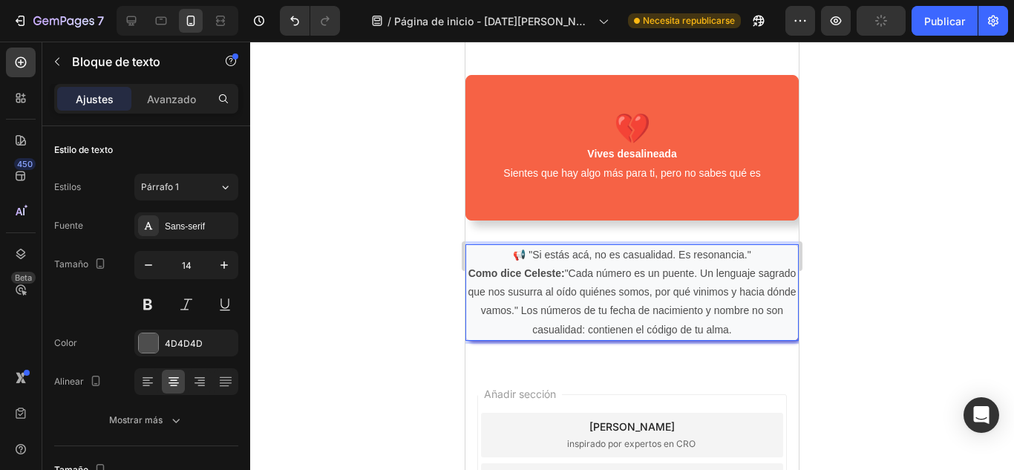
click at [579, 273] on p "Como dice Celeste: "Cada número es un puente. Un lenguaje sagrado que nos susur…" at bounding box center [632, 301] width 330 height 75
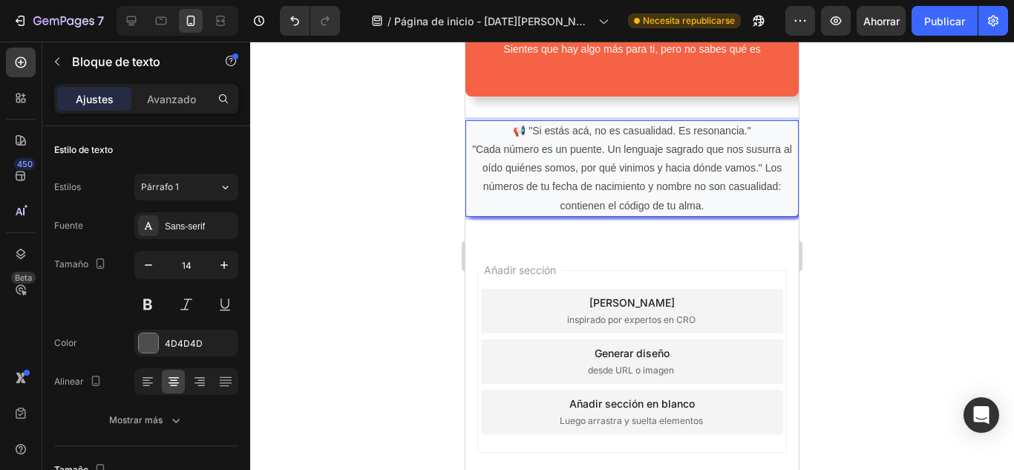
click at [857, 194] on div at bounding box center [631, 256] width 763 height 428
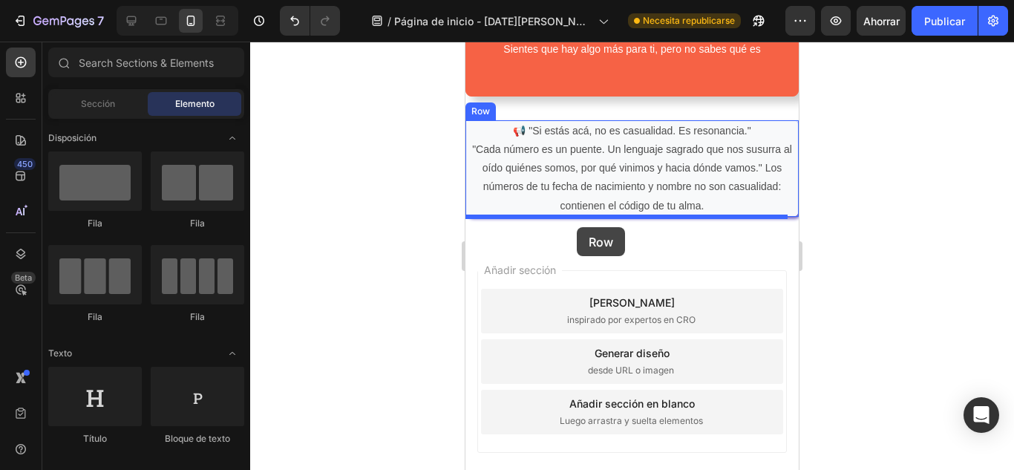
drag, startPoint x: 571, startPoint y: 212, endPoint x: 577, endPoint y: 226, distance: 15.3
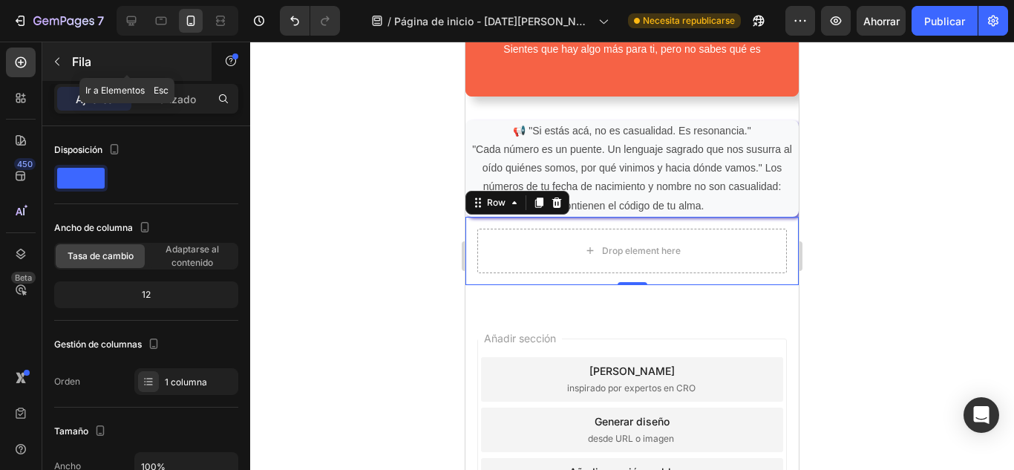
click at [60, 71] on button "button" at bounding box center [57, 62] width 24 height 24
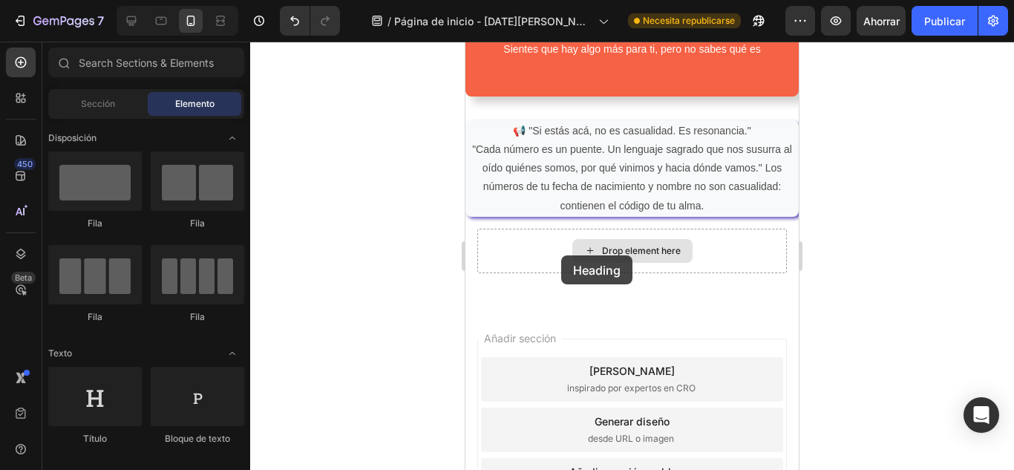
drag, startPoint x: 816, startPoint y: 389, endPoint x: 561, endPoint y: 255, distance: 288.1
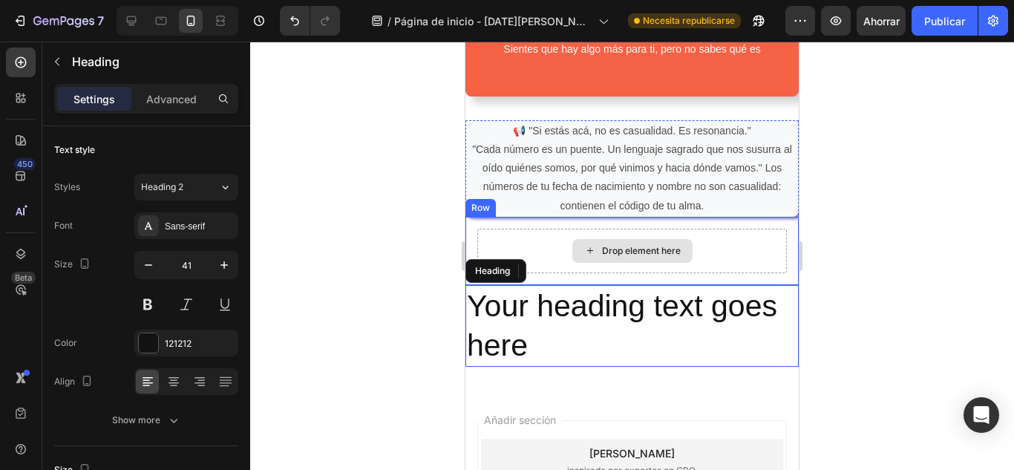
scroll to position [1246, 0]
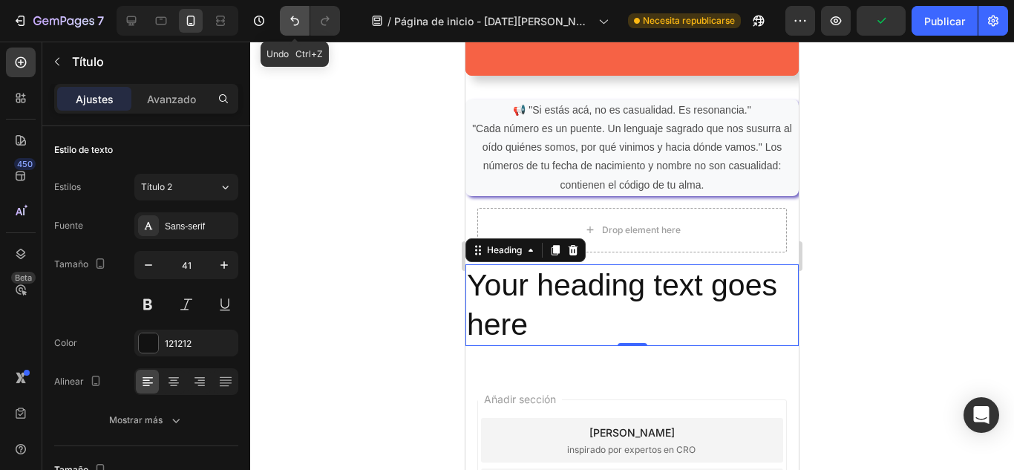
click at [298, 25] on icon "Deshacer/Rehacer" at bounding box center [294, 20] width 15 height 15
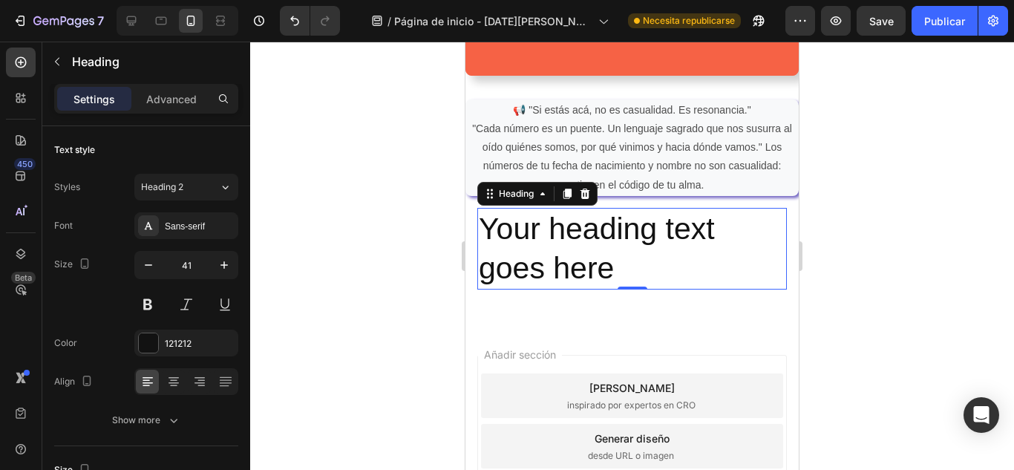
click at [473, 213] on div "Your heading text goes here Heading 0 Row" at bounding box center [631, 249] width 333 height 106
click at [637, 258] on h2 "Your heading text goes here" at bounding box center [631, 249] width 309 height 82
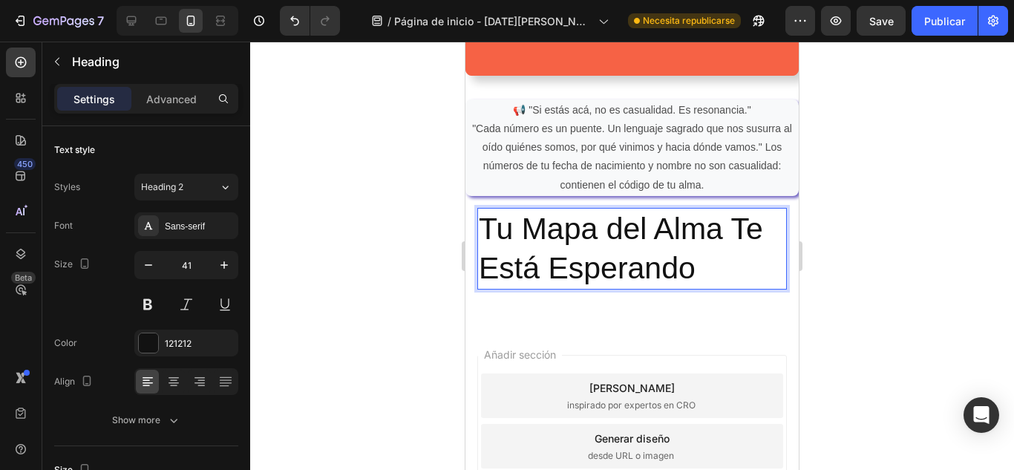
click at [172, 381] on icon at bounding box center [173, 380] width 7 height 1
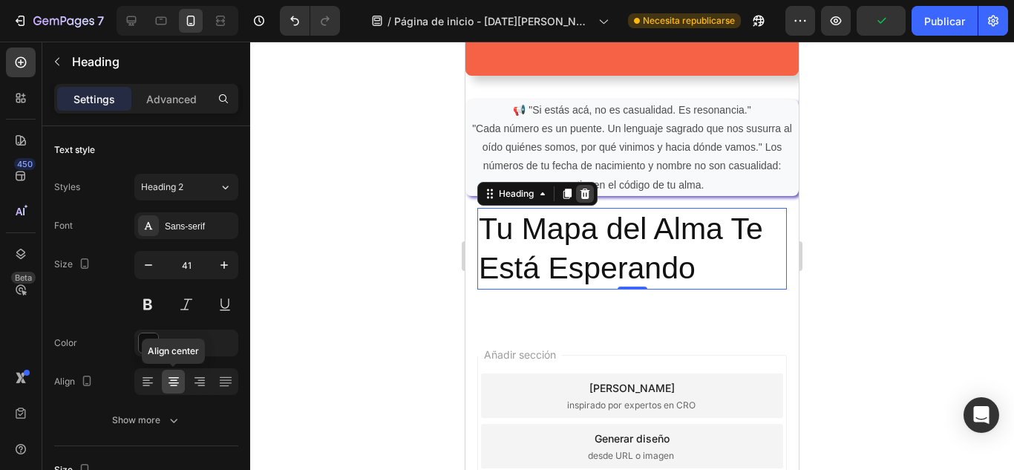
click at [586, 194] on icon at bounding box center [585, 193] width 10 height 10
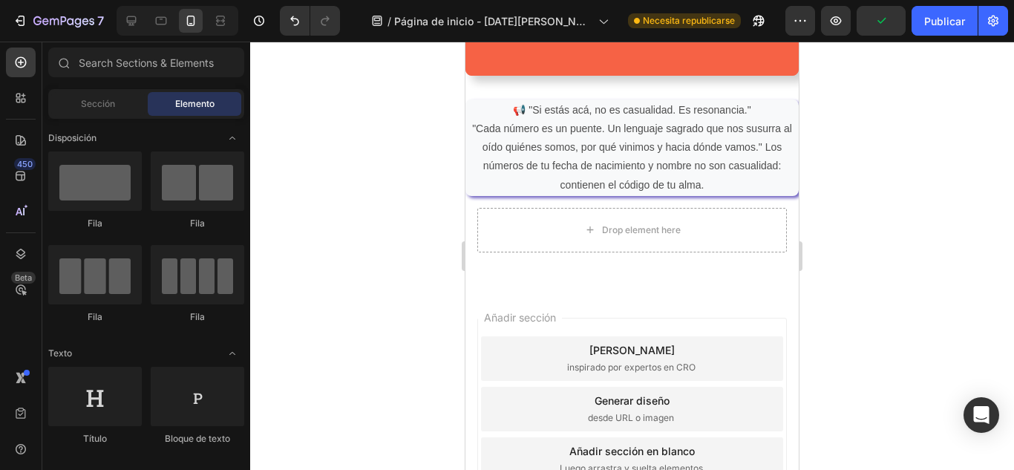
click at [502, 223] on div "Drop element here" at bounding box center [631, 230] width 309 height 45
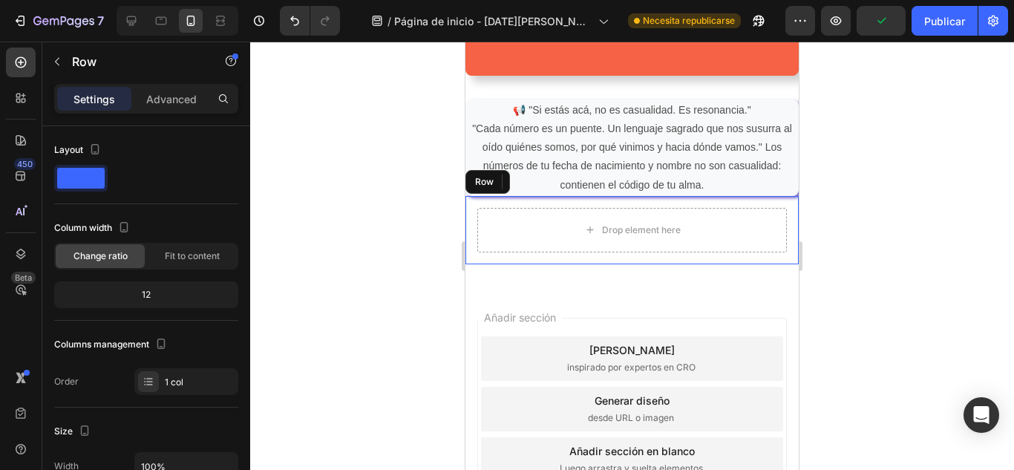
click at [470, 266] on div "📢 "Si estás acá, no es casualidad. Es resonancia." "Cada número es un puente. U…" at bounding box center [631, 182] width 333 height 212
click at [482, 259] on div "Drop element here Row" at bounding box center [631, 230] width 333 height 68
click at [555, 183] on icon at bounding box center [557, 182] width 12 height 12
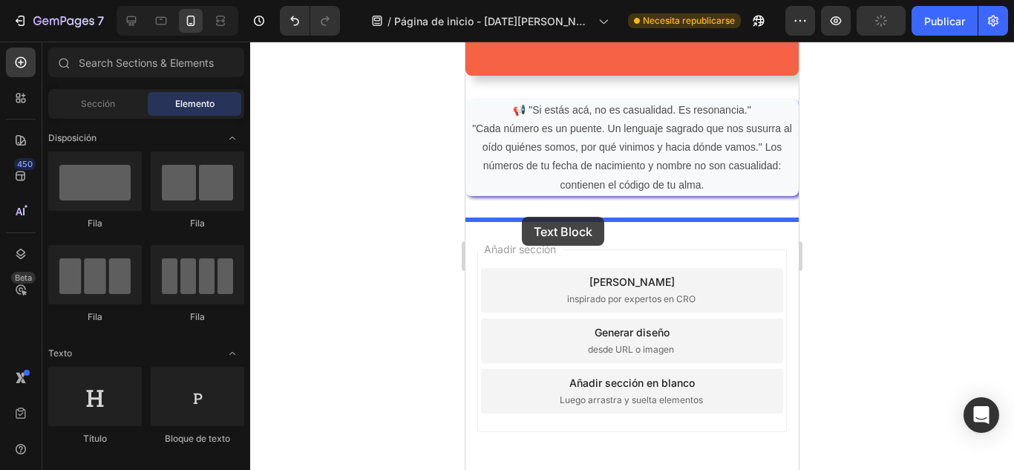
click at [853, 206] on div at bounding box center [631, 256] width 763 height 428
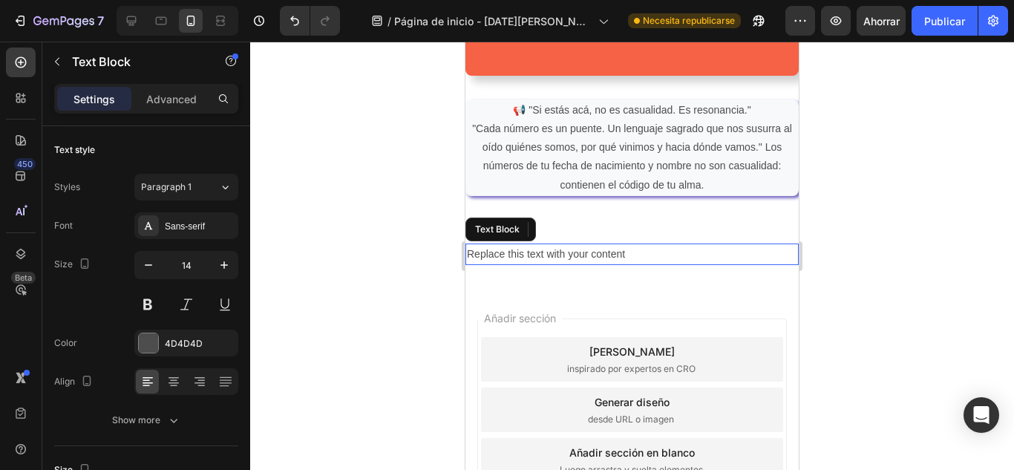
click at [621, 254] on div "Replace this text with your content" at bounding box center [631, 254] width 333 height 22
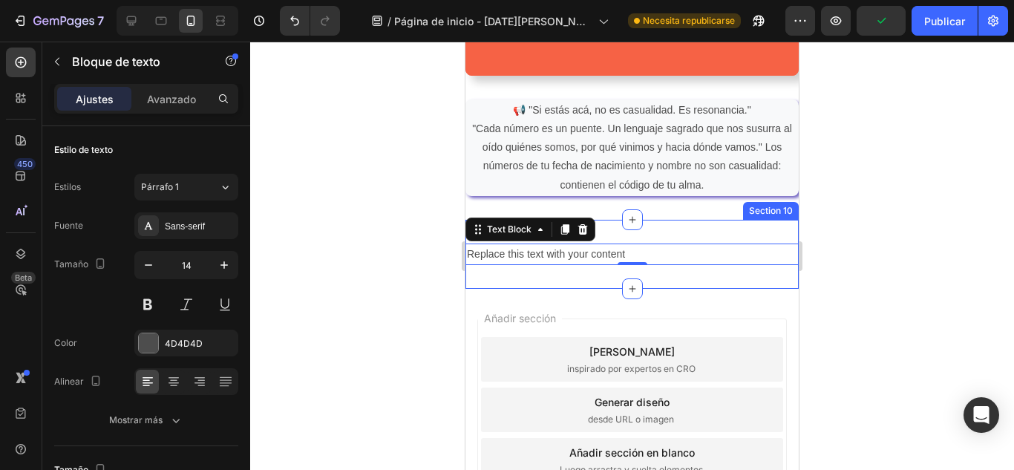
click at [665, 226] on div "Replace this text with your content Text Block 0 Section 10" at bounding box center [631, 254] width 333 height 69
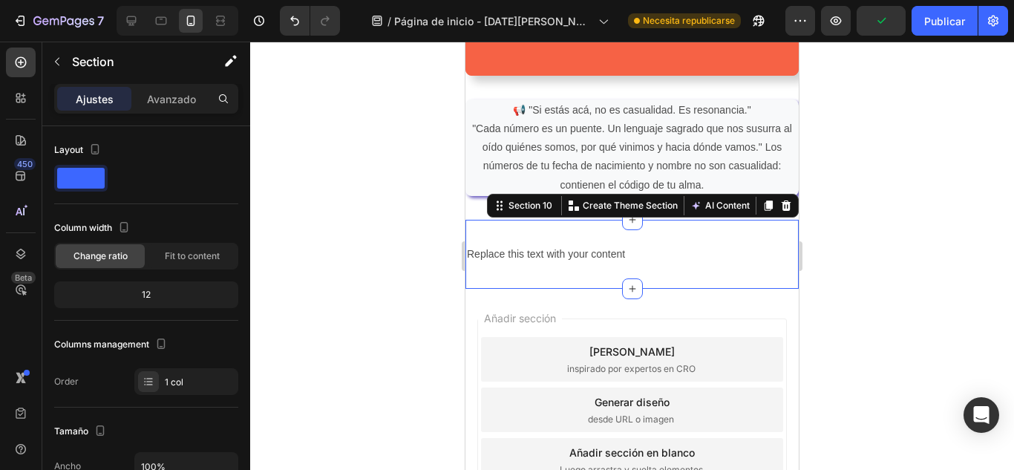
click at [579, 226] on div "Replace this text with your content Text Block Section 10 You can create reusab…" at bounding box center [631, 254] width 333 height 69
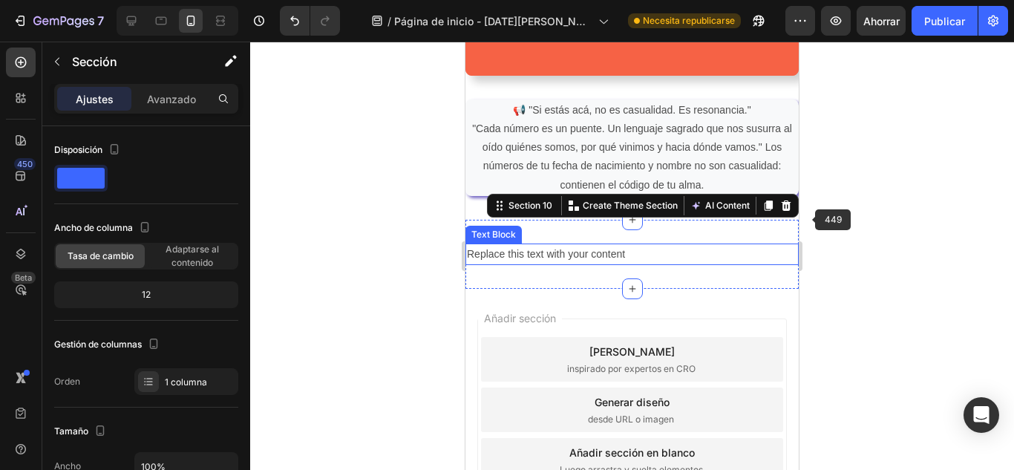
click at [589, 252] on div "Replace this text with your content" at bounding box center [631, 254] width 333 height 22
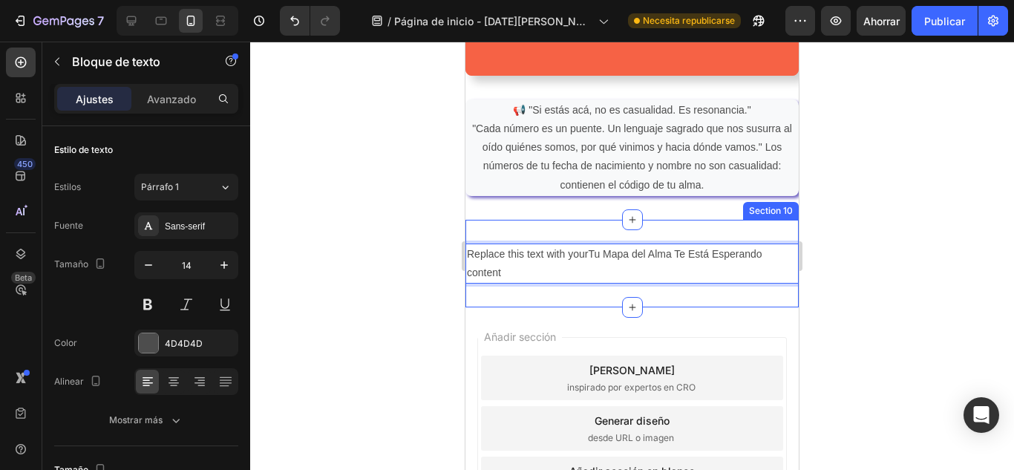
click at [784, 233] on div "Replace this text with yourTu Mapa del Alma Te Está Esperando content Text Bloc…" at bounding box center [631, 264] width 333 height 88
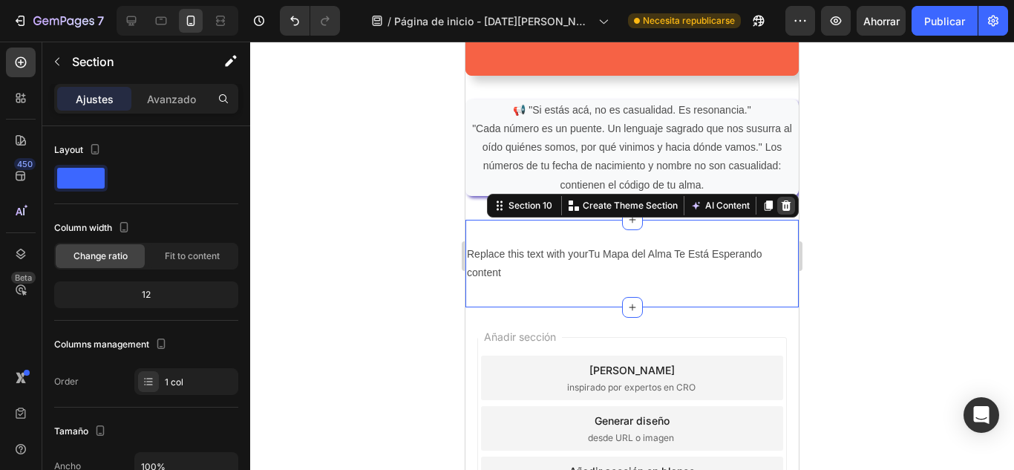
click at [781, 209] on div at bounding box center [786, 206] width 18 height 18
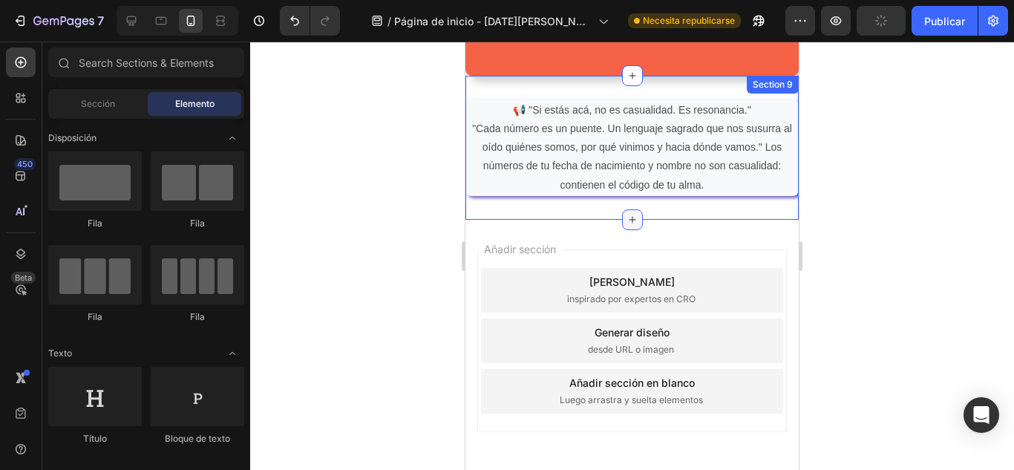
click at [626, 221] on icon at bounding box center [632, 220] width 12 height 12
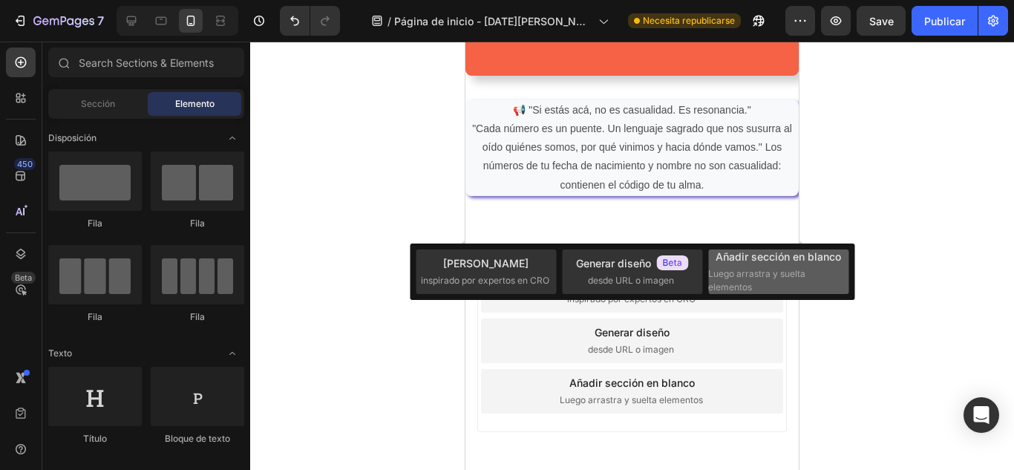
click at [752, 266] on div "Añadir sección en blanco Luego arrastra y suelta elementos" at bounding box center [778, 271] width 140 height 45
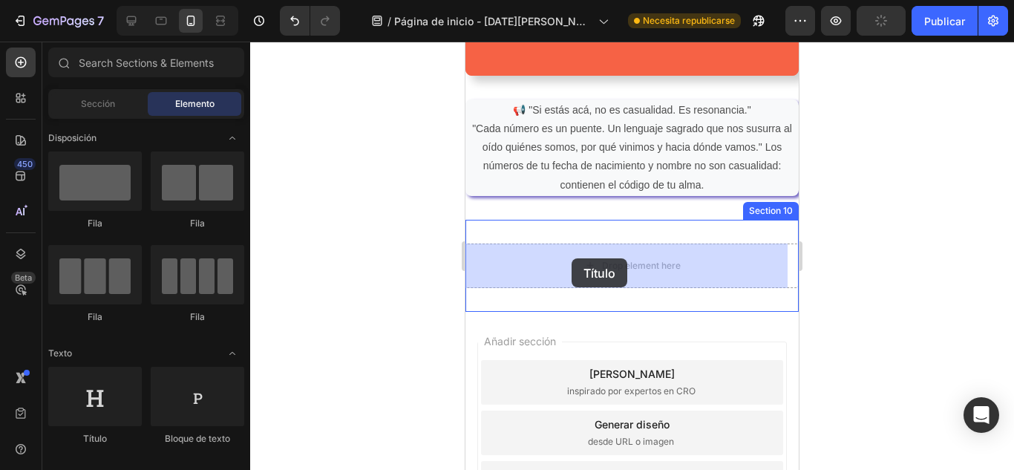
drag, startPoint x: 522, startPoint y: 266, endPoint x: 571, endPoint y: 258, distance: 49.6
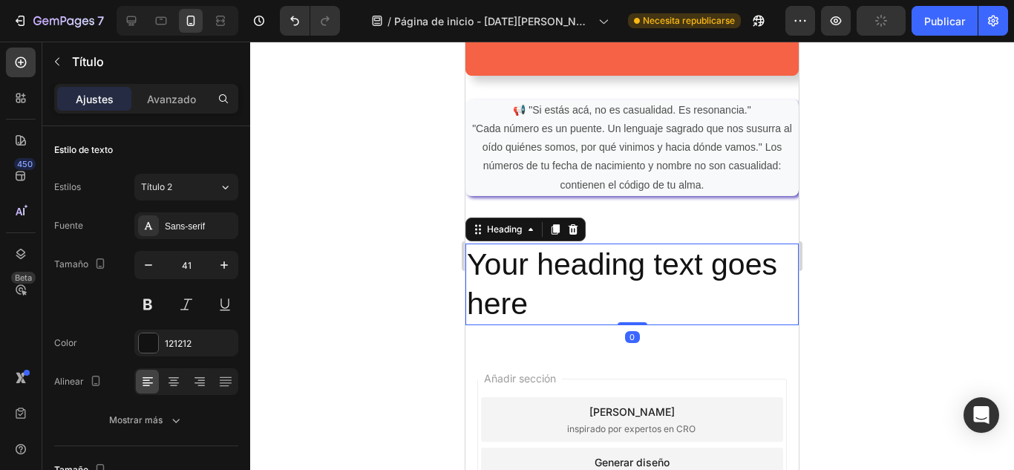
click at [527, 302] on h2 "Your heading text goes here" at bounding box center [631, 284] width 333 height 82
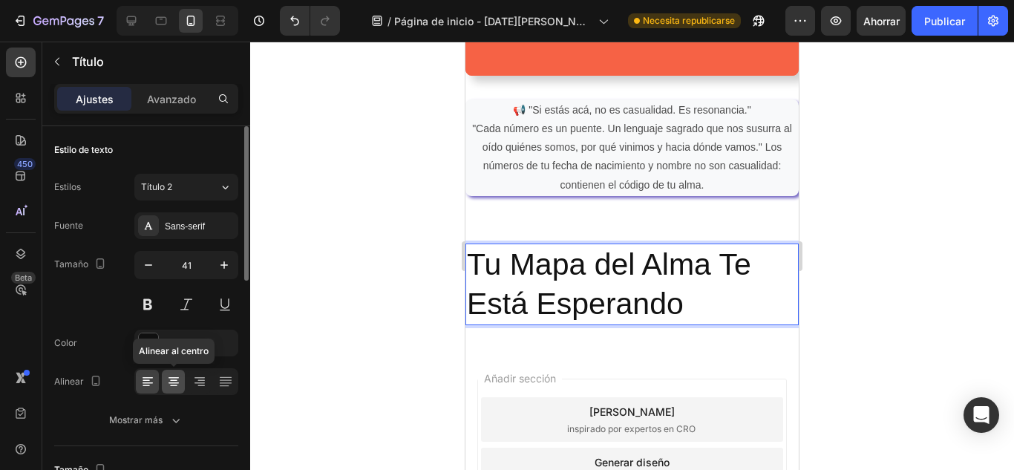
click at [172, 390] on div at bounding box center [173, 382] width 23 height 24
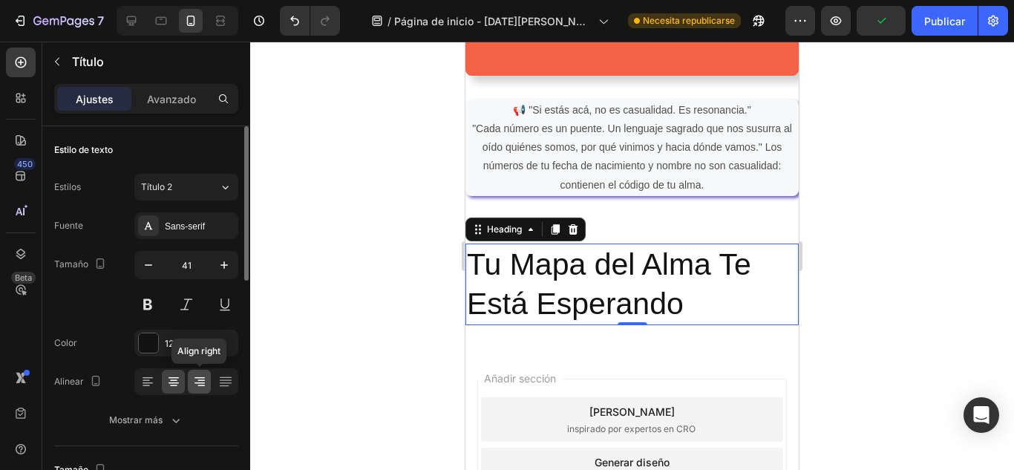
click at [198, 384] on icon at bounding box center [199, 381] width 15 height 15
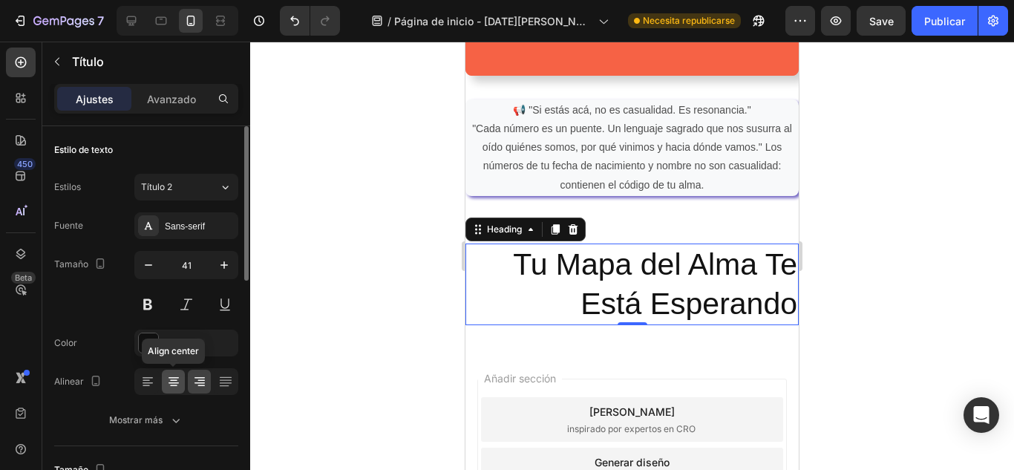
click at [166, 378] on icon at bounding box center [173, 381] width 15 height 15
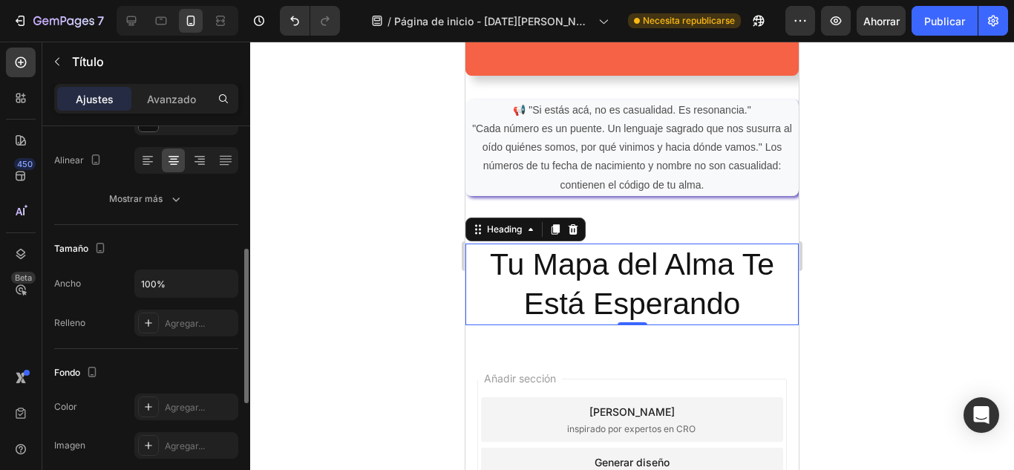
scroll to position [246, 0]
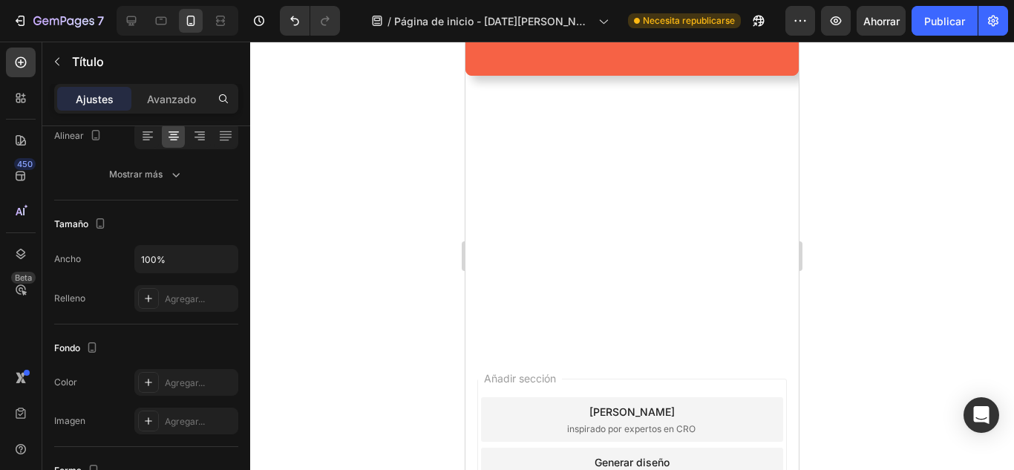
click at [890, 277] on div at bounding box center [631, 256] width 763 height 428
click at [0, 0] on div at bounding box center [0, 0] width 0 height 0
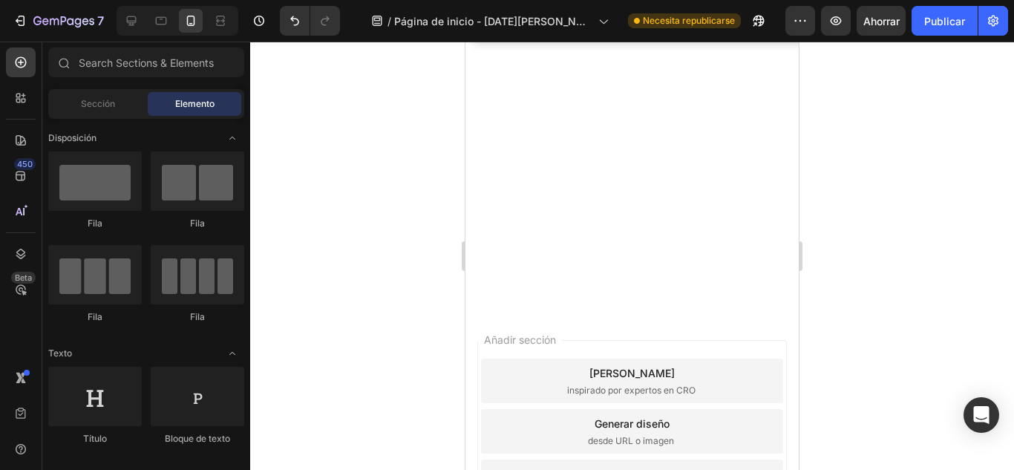
scroll to position [1020, 0]
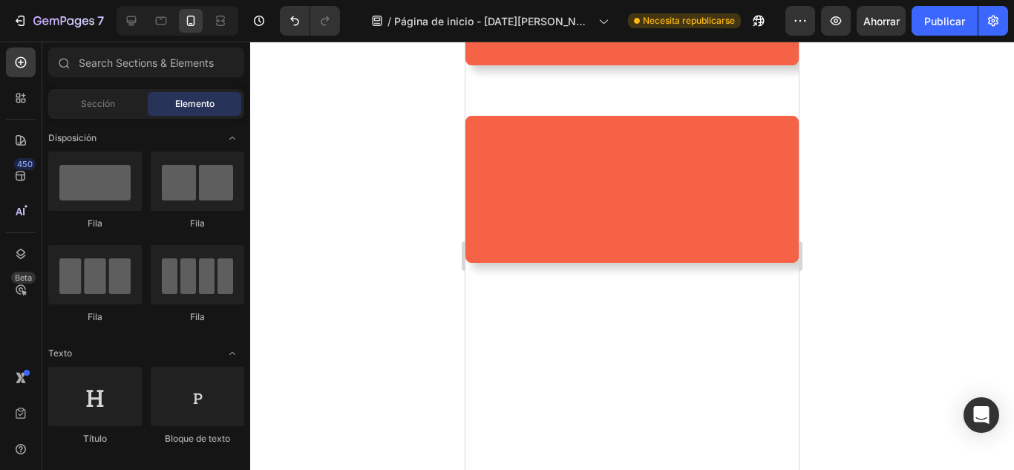
drag, startPoint x: 791, startPoint y: 235, endPoint x: 913, endPoint y: 217, distance: 123.7
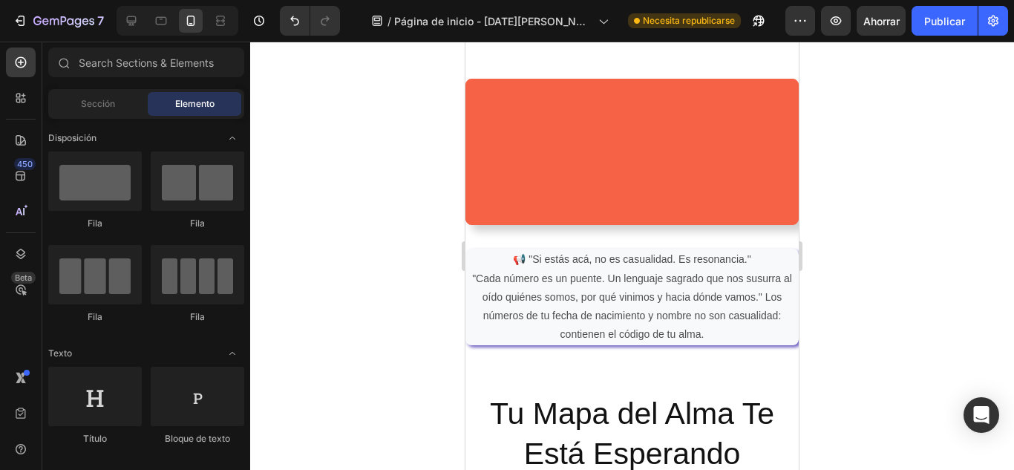
scroll to position [1340, 0]
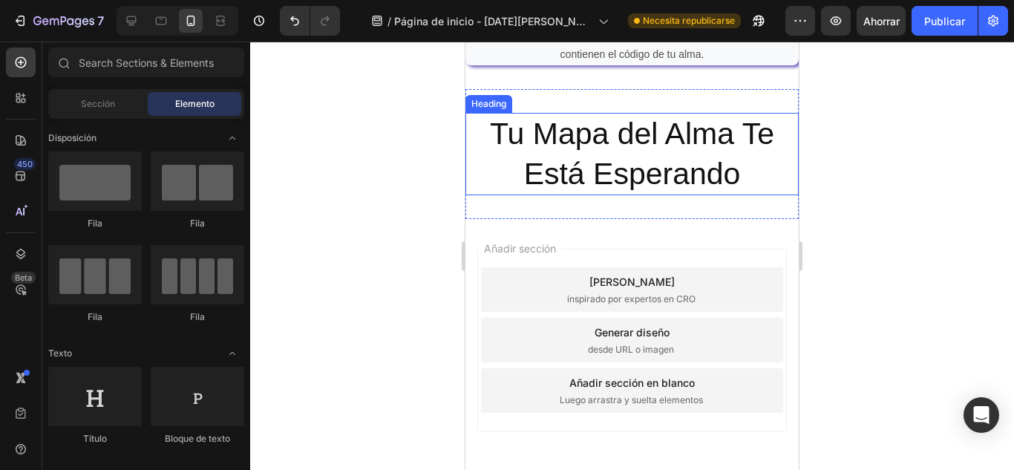
click at [539, 96] on div "Tu Mapa del Alma Te Está Esperando Heading Section 10" at bounding box center [631, 154] width 333 height 130
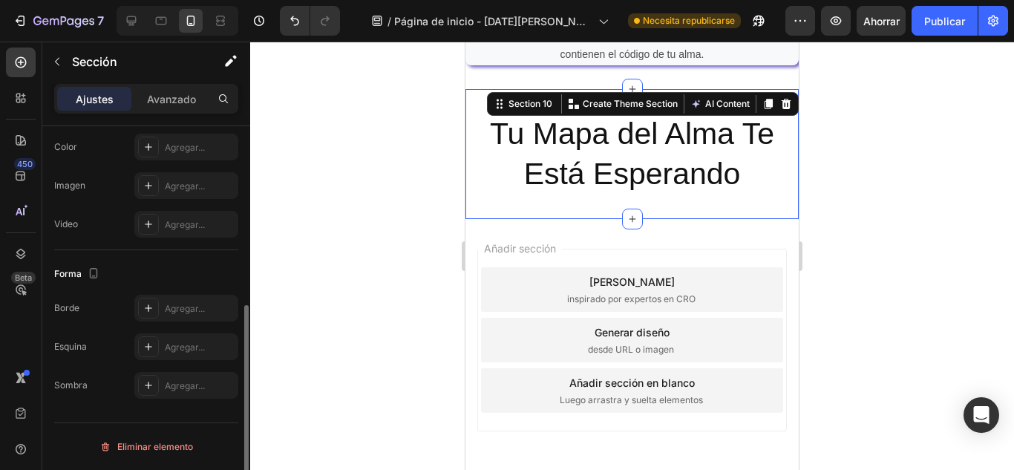
scroll to position [456, 0]
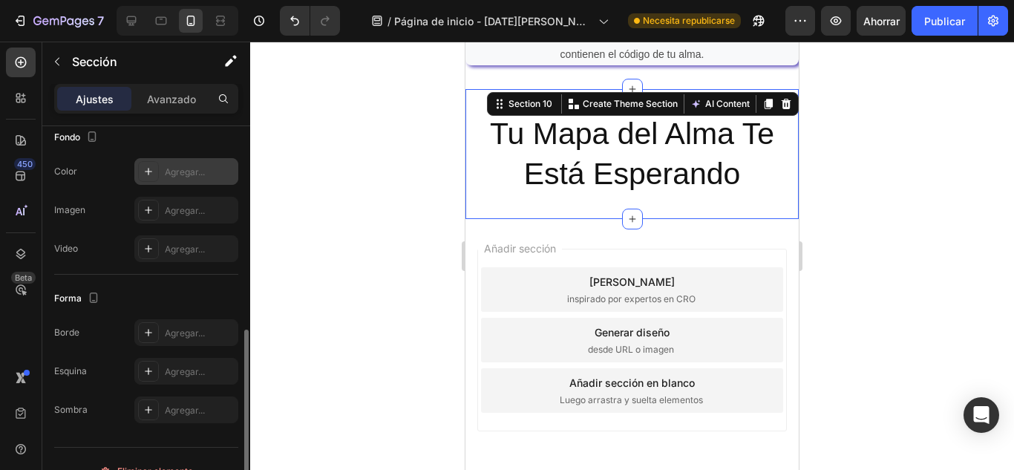
click at [178, 173] on font "Agregar..." at bounding box center [185, 171] width 40 height 11
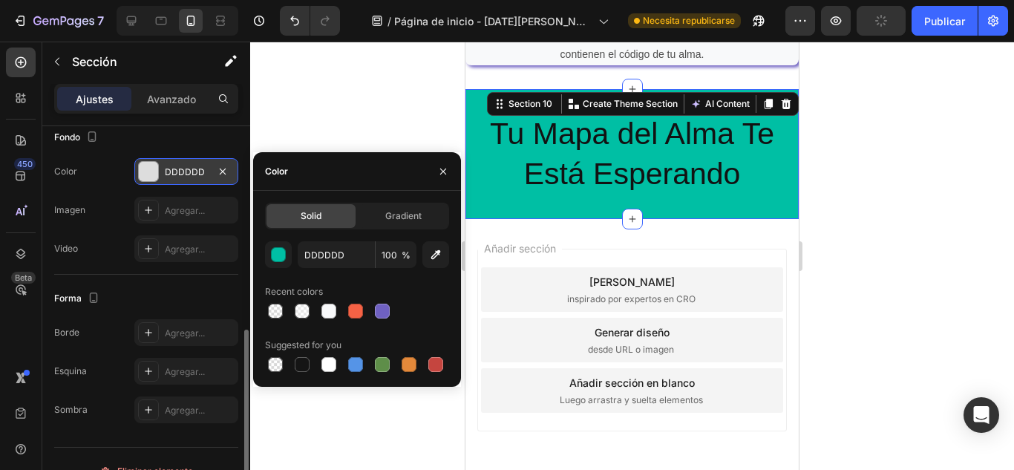
type input "00bfa4"
click at [188, 145] on div "Fondo" at bounding box center [146, 137] width 184 height 24
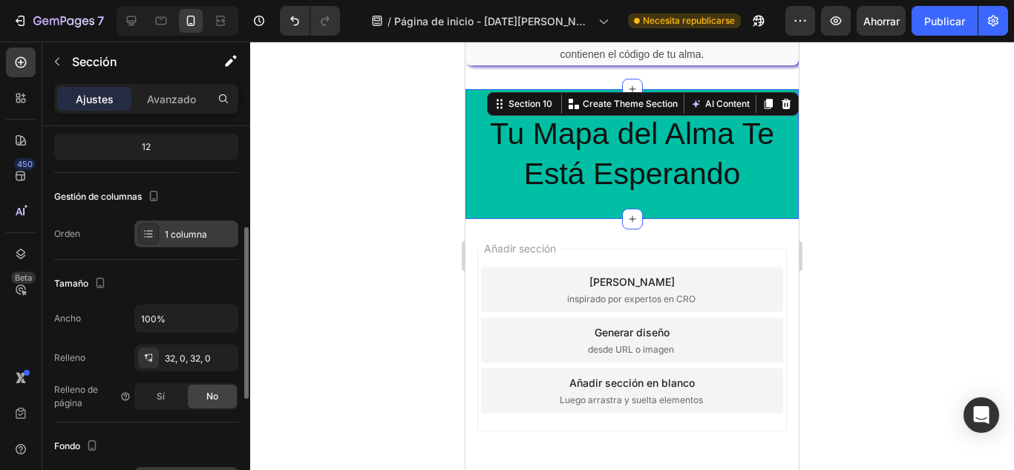
scroll to position [172, 0]
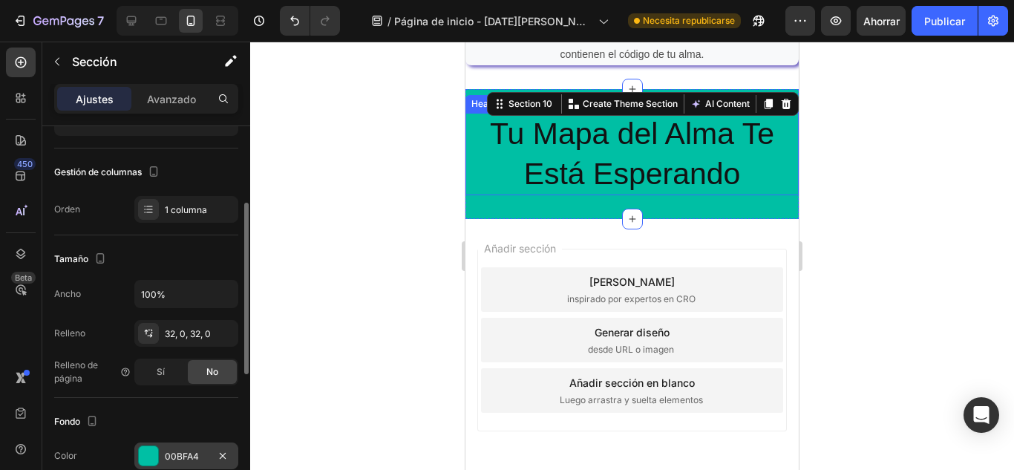
click at [617, 168] on h2 "Tu Mapa del Alma Te Está Esperando" at bounding box center [631, 154] width 333 height 82
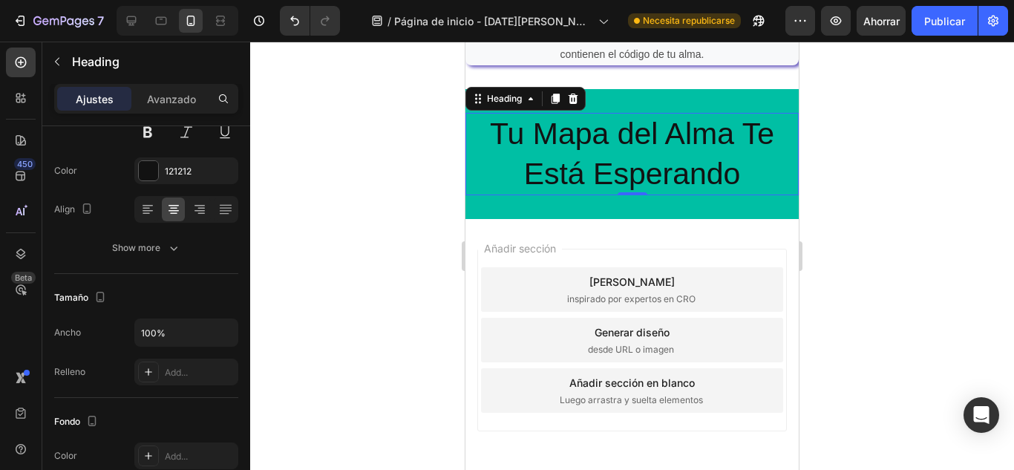
scroll to position [0, 0]
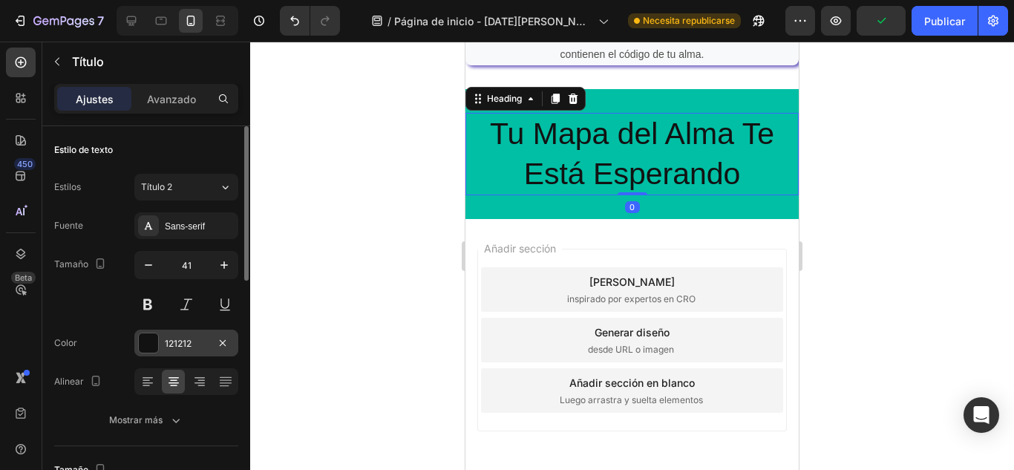
click at [155, 343] on div at bounding box center [148, 342] width 19 height 19
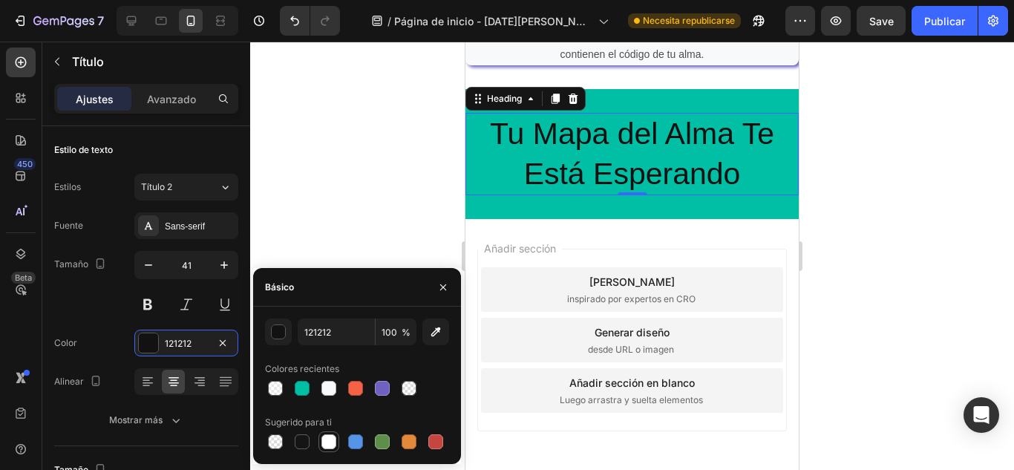
click at [322, 446] on div at bounding box center [328, 441] width 15 height 15
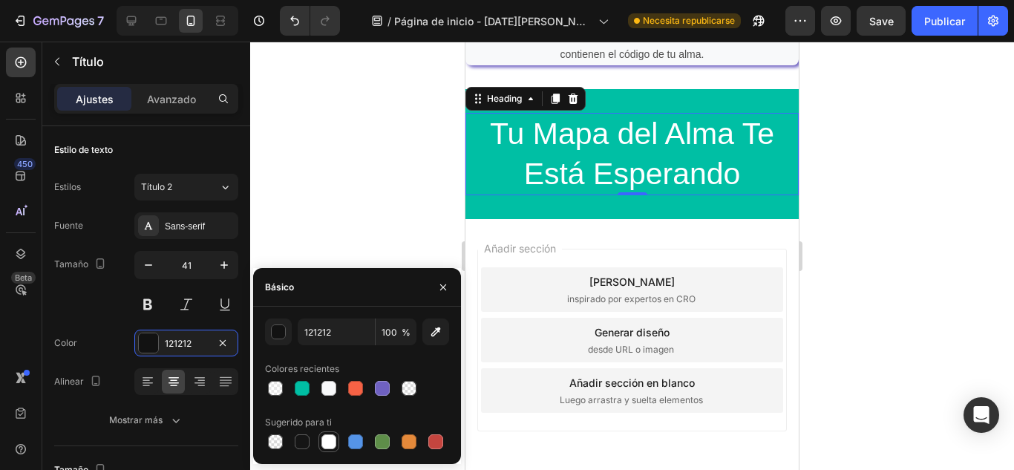
type input "FFFFFF"
click at [206, 221] on div "Sans-serif" at bounding box center [200, 226] width 70 height 13
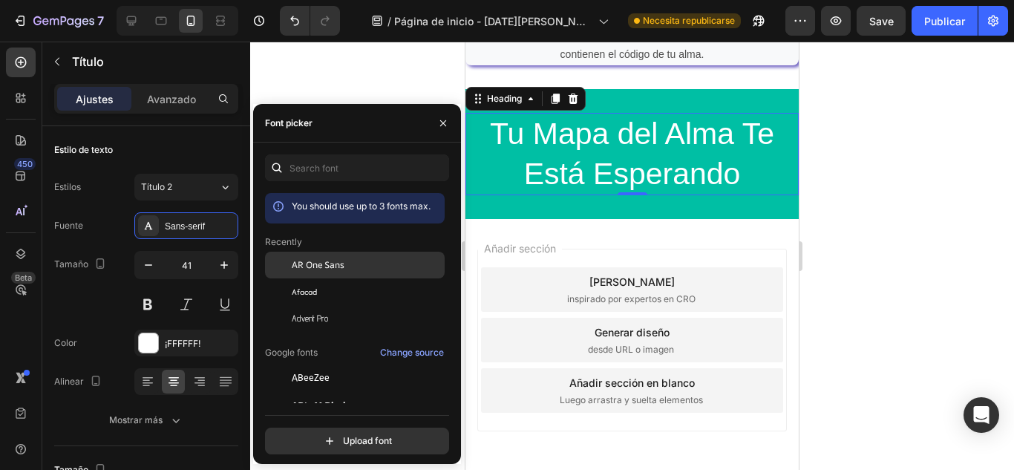
click at [339, 267] on span "AR One Sans" at bounding box center [318, 264] width 53 height 13
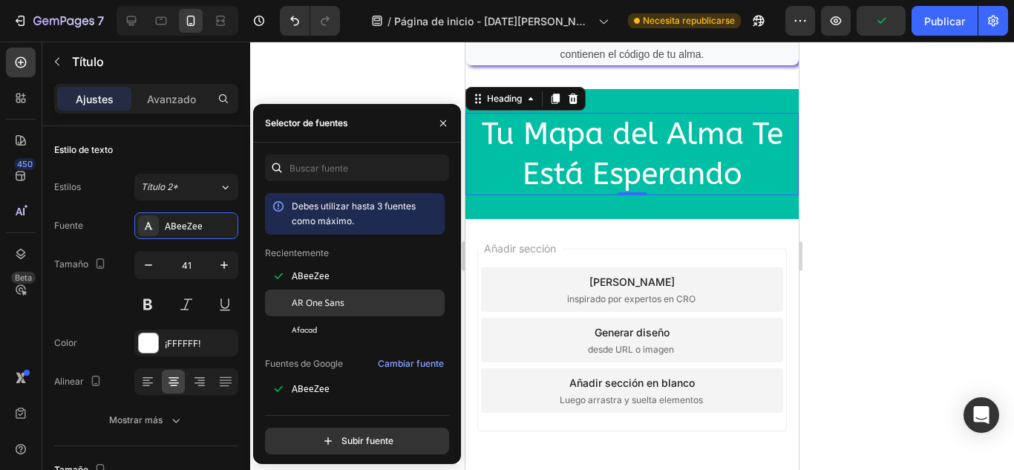
click at [324, 303] on font "AR One Sans" at bounding box center [318, 302] width 53 height 13
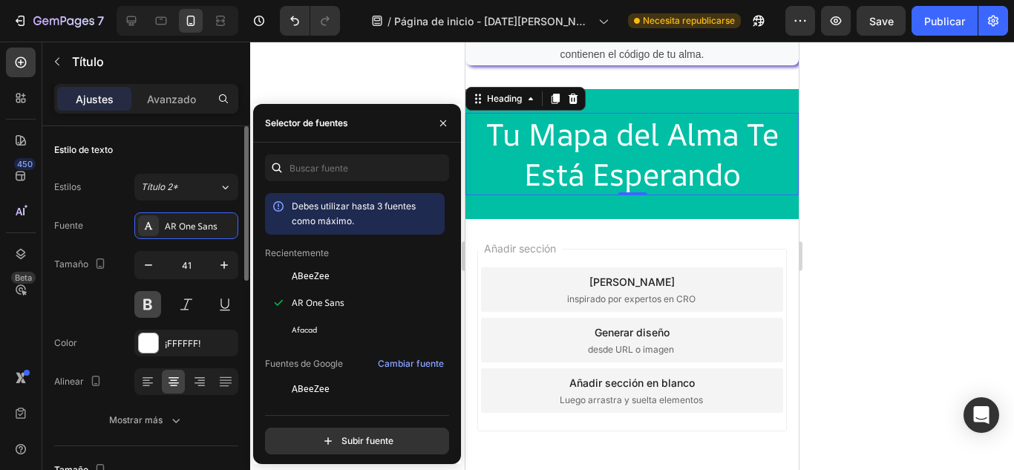
click at [152, 304] on button at bounding box center [147, 304] width 27 height 27
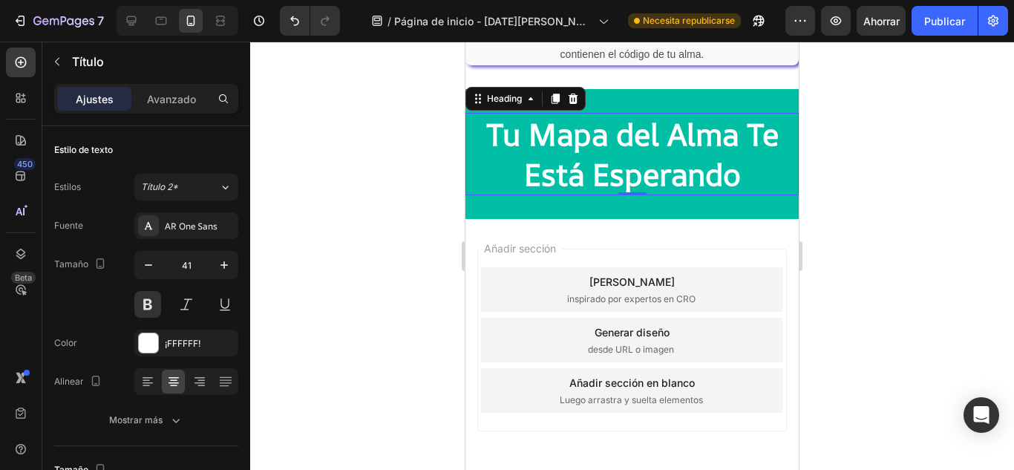
click at [845, 215] on div at bounding box center [631, 256] width 763 height 428
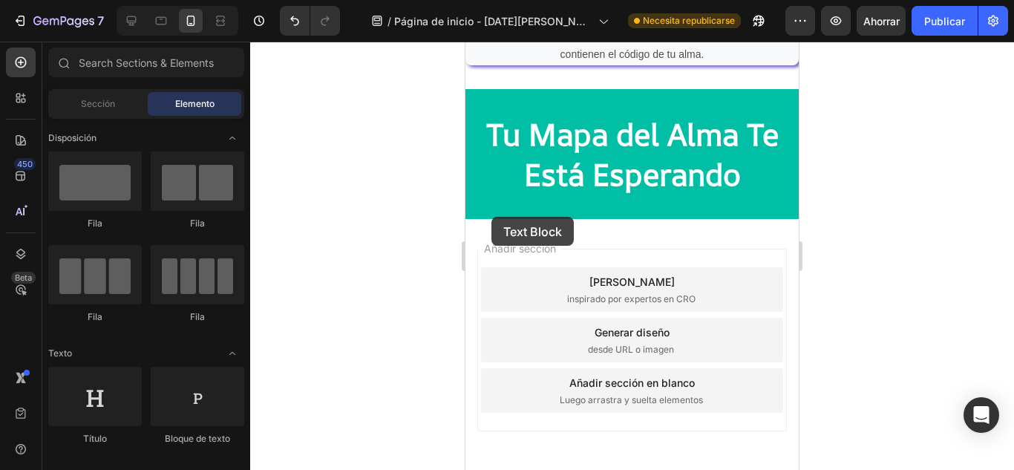
scroll to position [1367, 0]
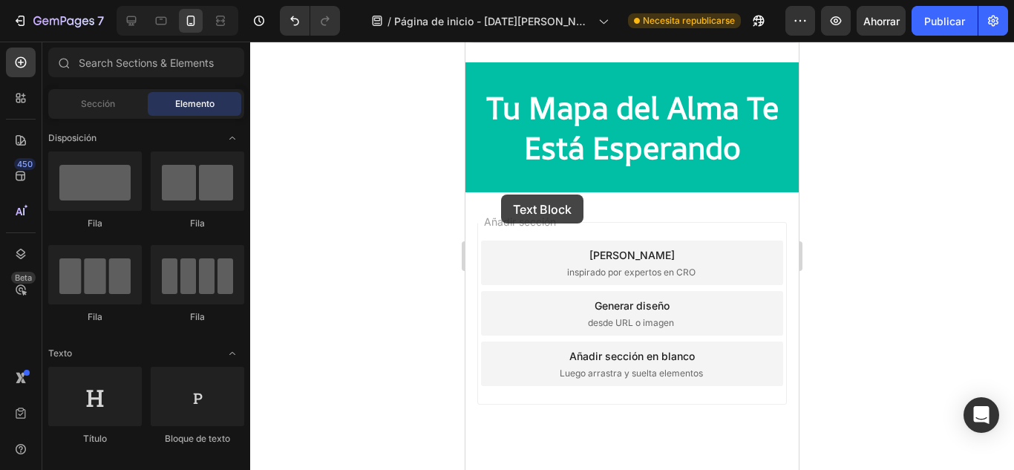
drag, startPoint x: 666, startPoint y: 444, endPoint x: 509, endPoint y: 182, distance: 306.2
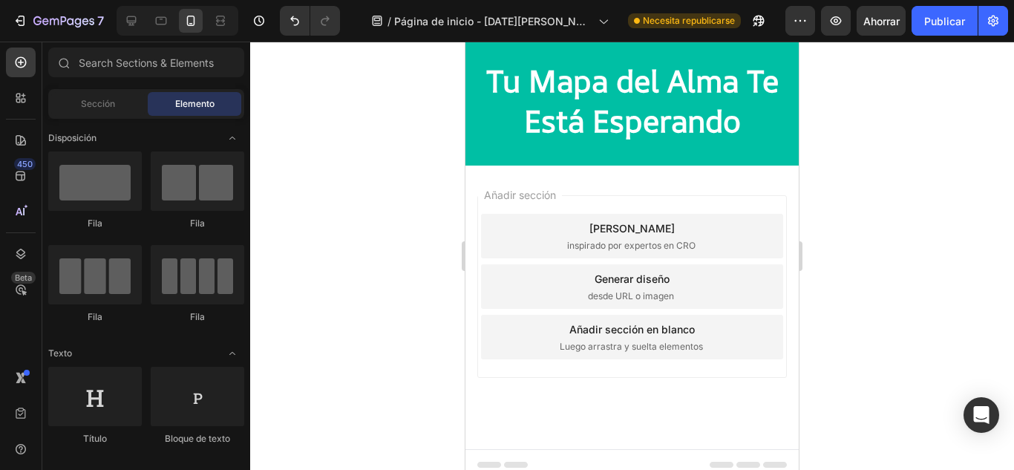
click at [769, 133] on h2 "Tu Mapa del Alma Te Está Esperando" at bounding box center [631, 100] width 333 height 82
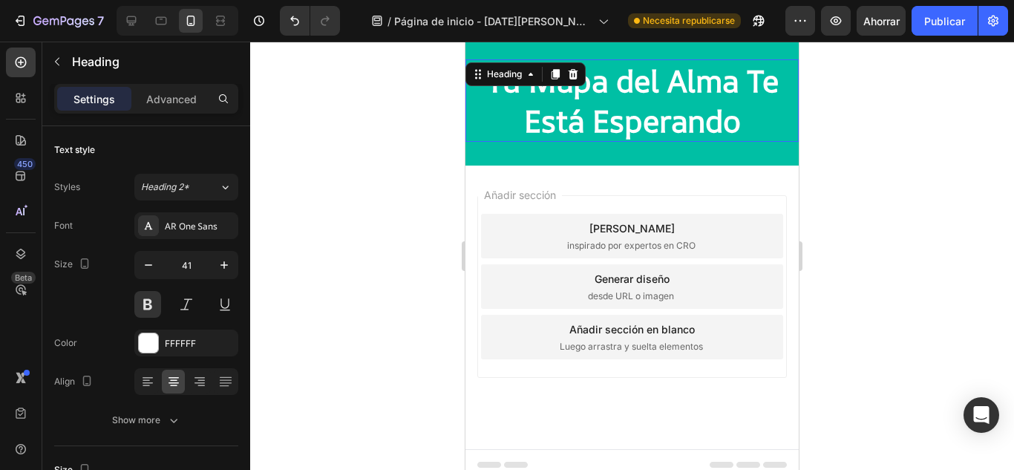
click at [583, 145] on div "Tu Mapa del Alma Te Está Esperando Heading 0 Section 10" at bounding box center [631, 101] width 333 height 130
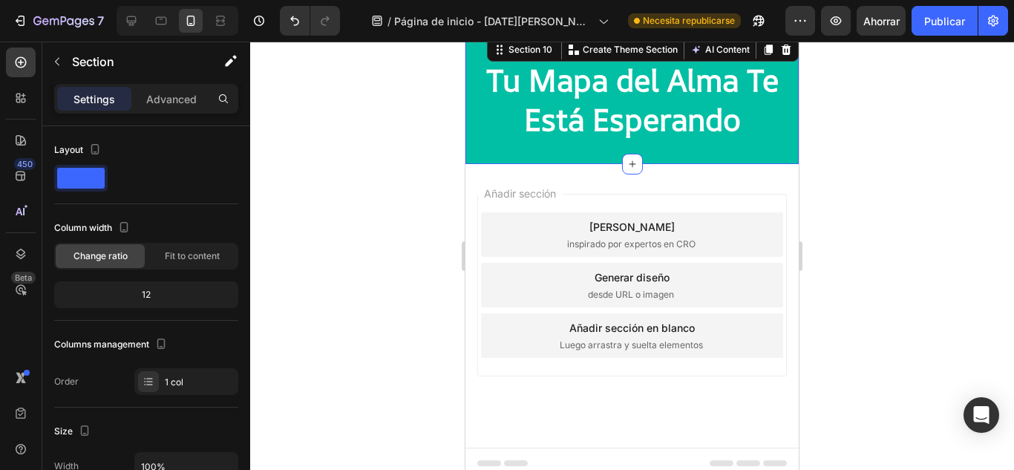
scroll to position [1402, 0]
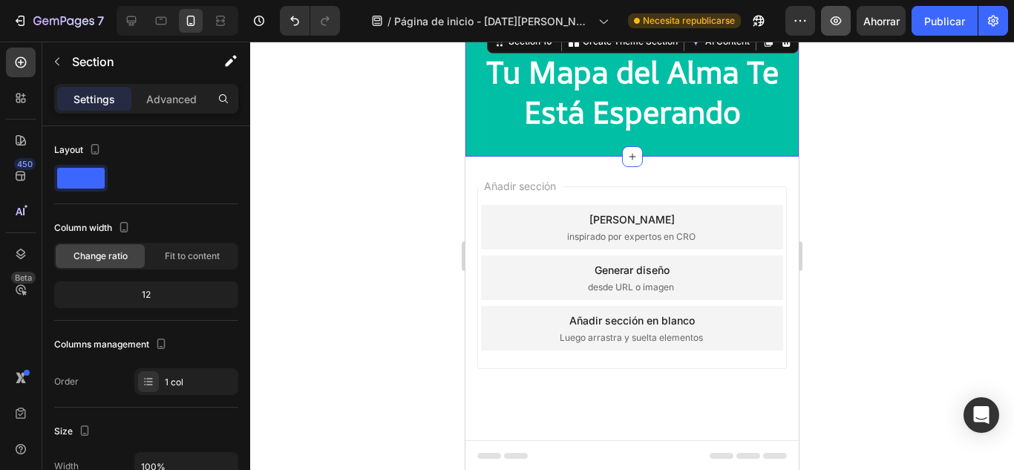
click at [837, 24] on icon "button" at bounding box center [835, 20] width 15 height 15
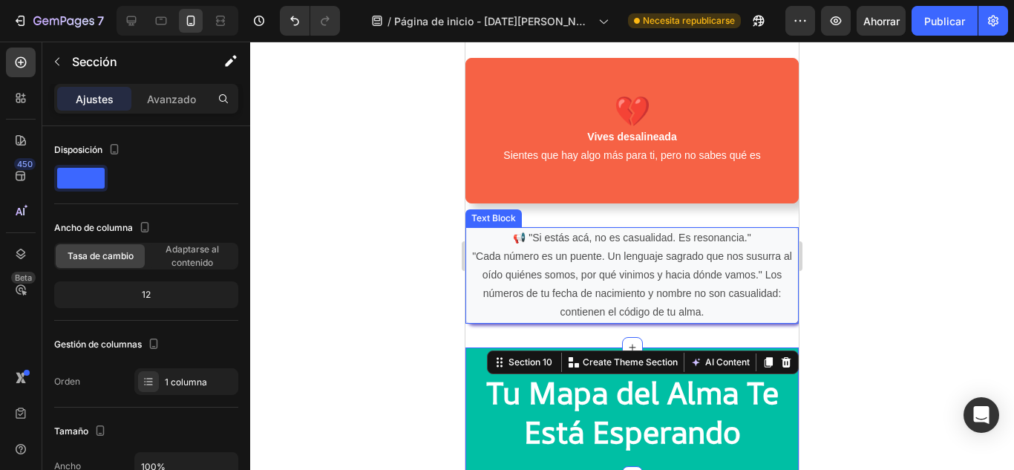
scroll to position [1033, 0]
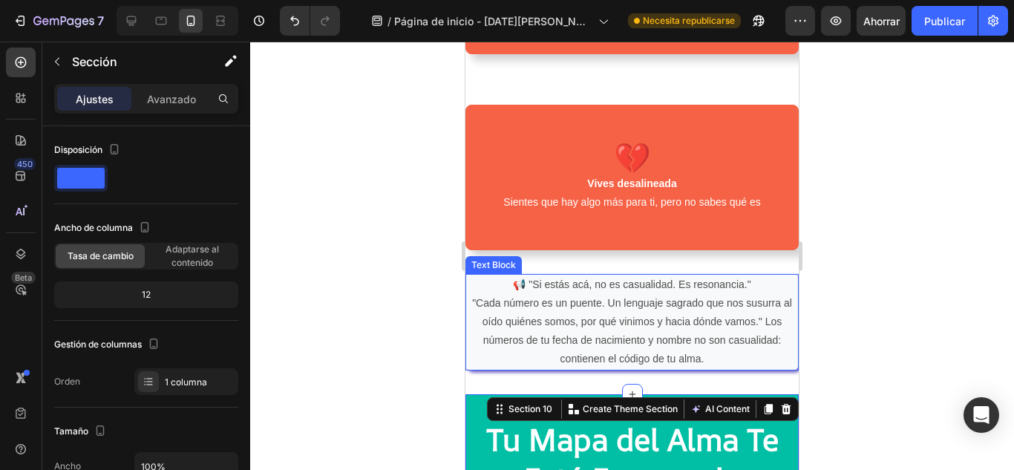
click at [538, 295] on p ""Cada número es un puente. Un lenguaje sagrado que nos susurra al oído quiénes …" at bounding box center [632, 331] width 330 height 75
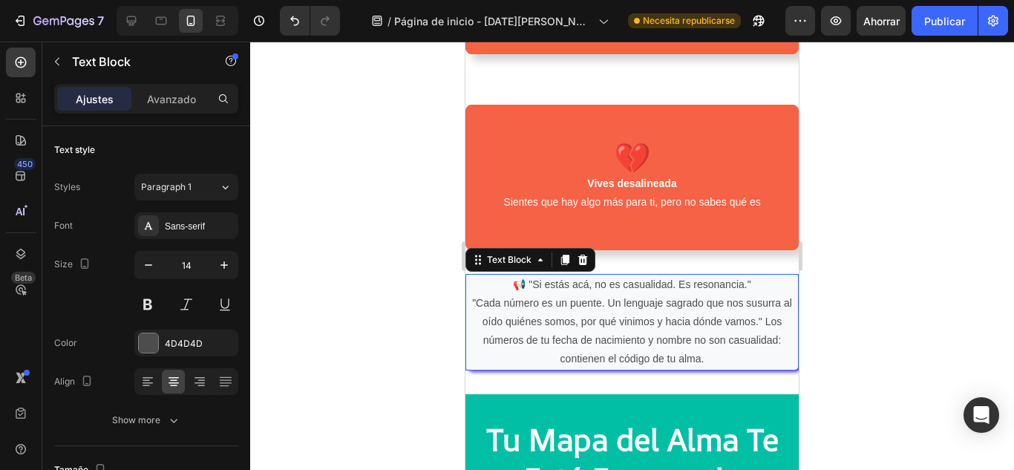
click at [521, 281] on p "📢 "Si estás acá, no es casualidad. Es resonancia."" at bounding box center [632, 284] width 330 height 19
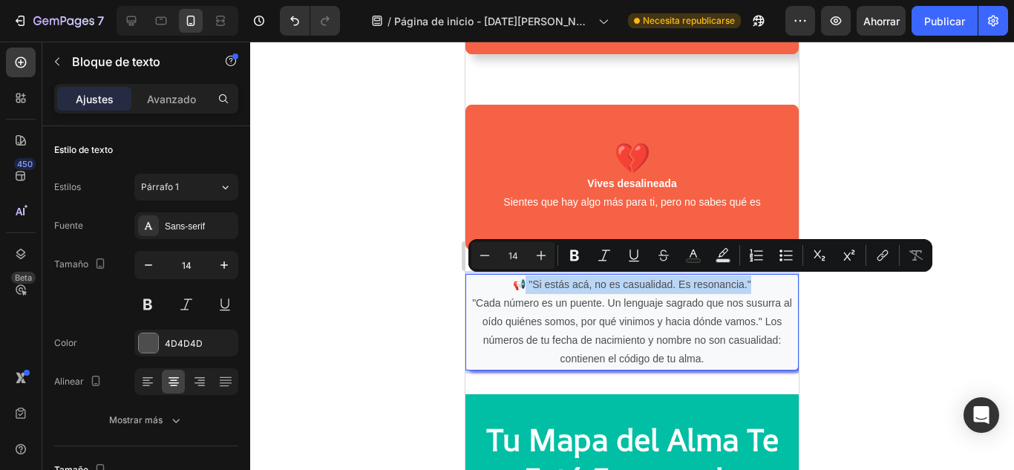
drag, startPoint x: 521, startPoint y: 281, endPoint x: 753, endPoint y: 286, distance: 232.3
click at [753, 286] on p "📢 "Si estás acá, no es casualidad. Es resonancia."" at bounding box center [632, 284] width 330 height 19
click at [570, 257] on icon "Editor contextual toolbar" at bounding box center [574, 255] width 15 height 15
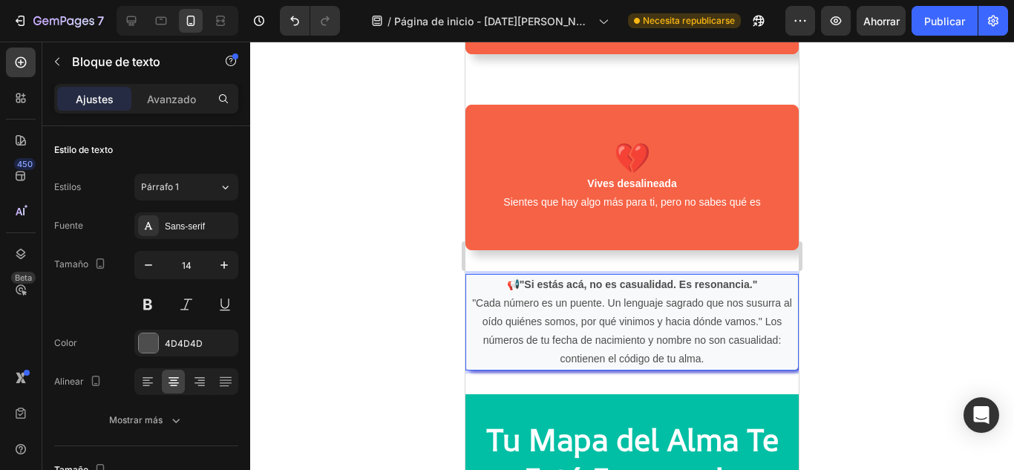
click at [764, 285] on p "📢 "Si estás acá, no es casualidad. Es resonancia."" at bounding box center [632, 284] width 330 height 19
click at [855, 295] on div at bounding box center [631, 256] width 763 height 428
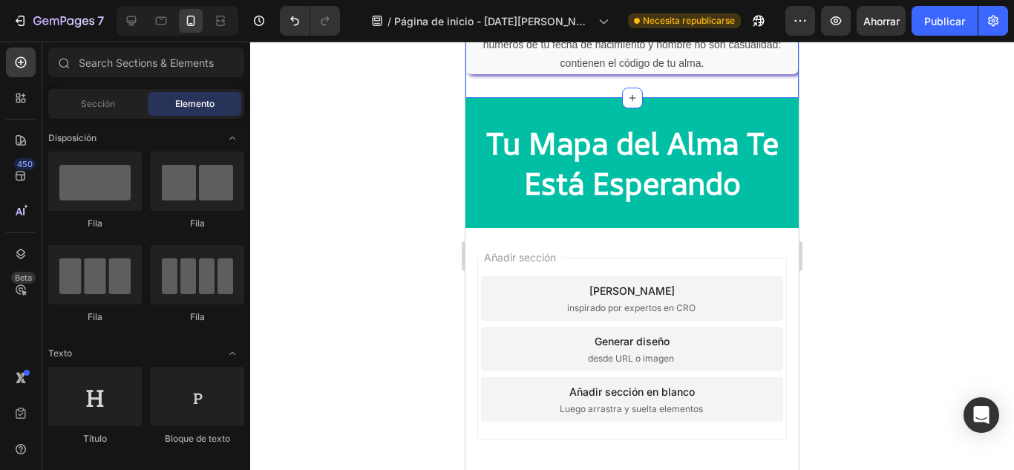
scroll to position [1334, 0]
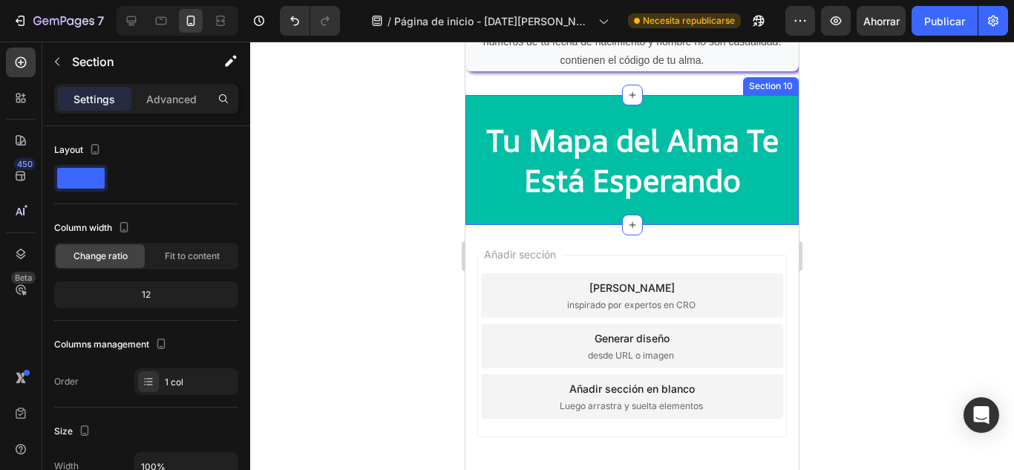
click at [573, 212] on div "Tu Mapa del Alma Te Está Esperando Heading Section 10" at bounding box center [631, 160] width 333 height 130
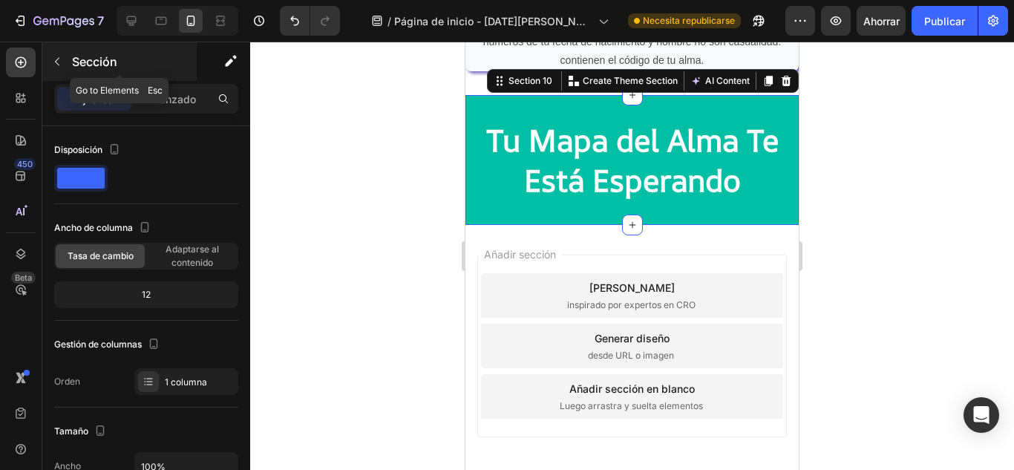
click at [65, 67] on button "button" at bounding box center [57, 62] width 24 height 24
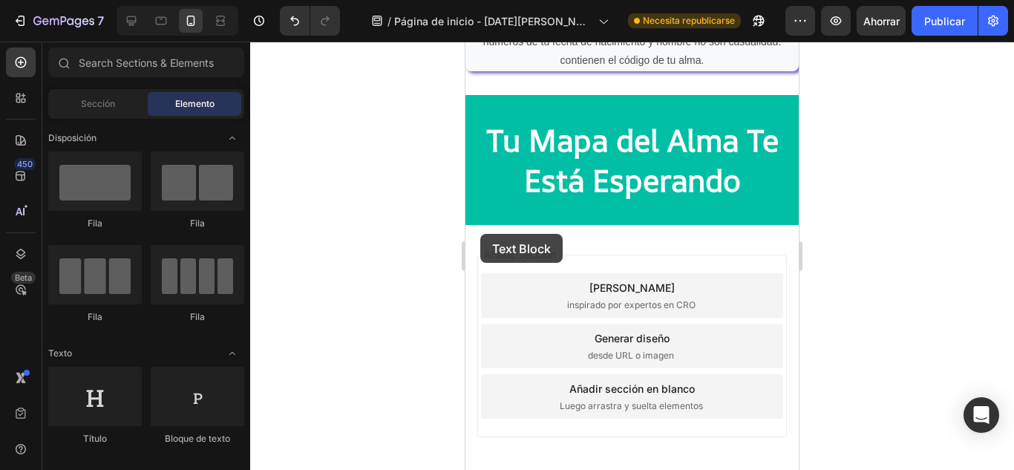
scroll to position [1361, 0]
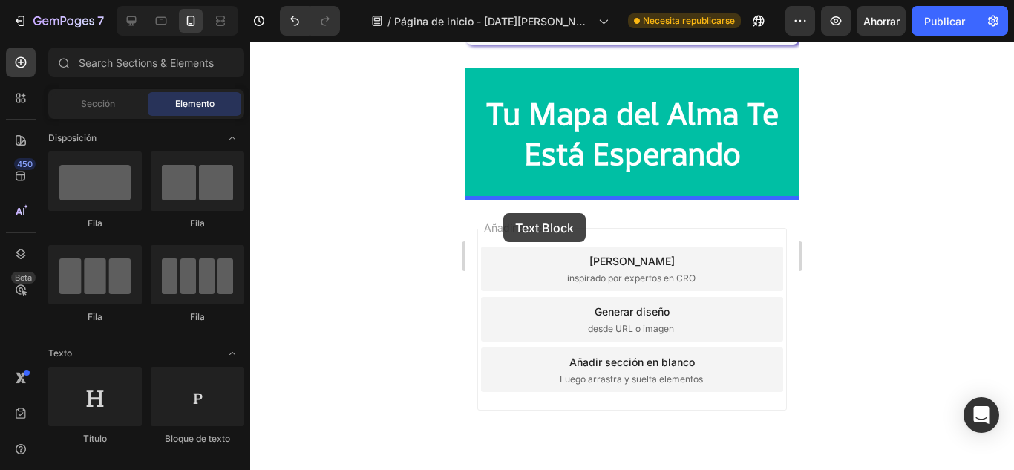
drag, startPoint x: 634, startPoint y: 444, endPoint x: 503, endPoint y: 213, distance: 265.8
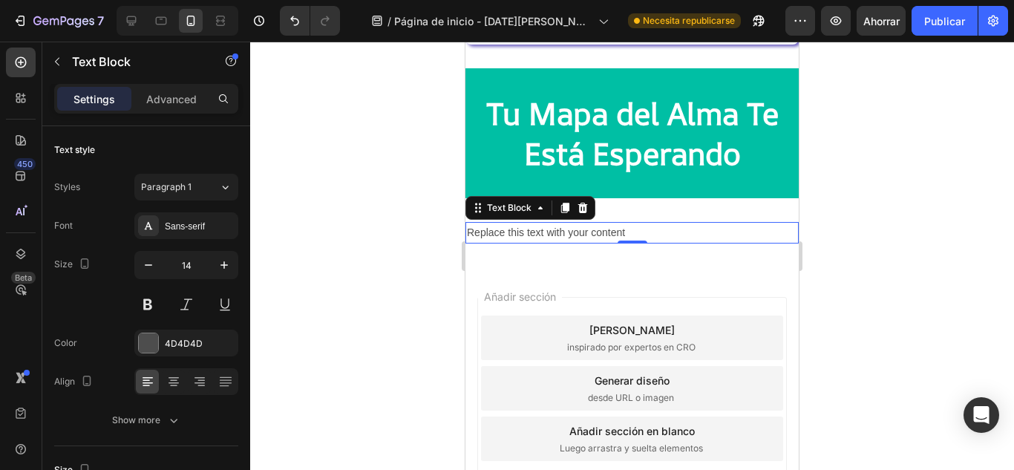
click at [654, 237] on div "Replace this text with your content" at bounding box center [631, 233] width 333 height 22
click at [654, 237] on p "Replace this text with your content" at bounding box center [632, 232] width 330 height 19
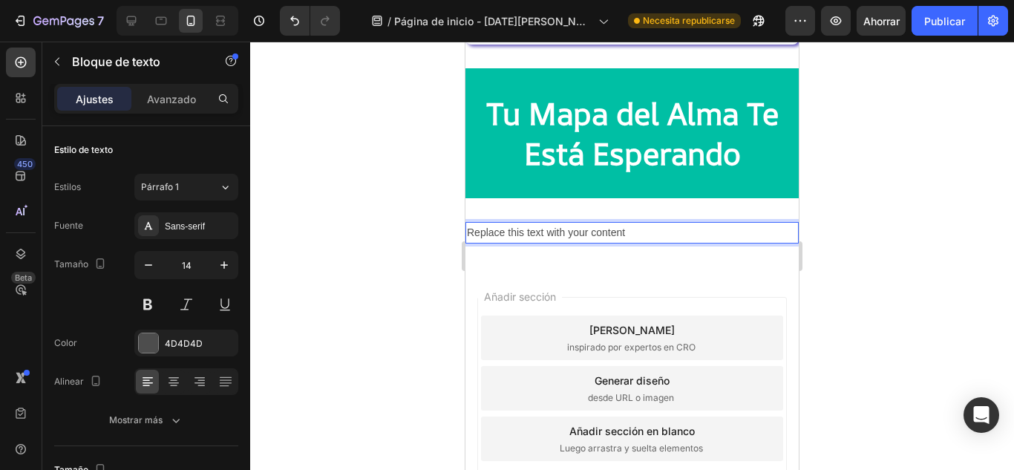
click at [620, 227] on p "Replace this text with your content" at bounding box center [632, 232] width 330 height 19
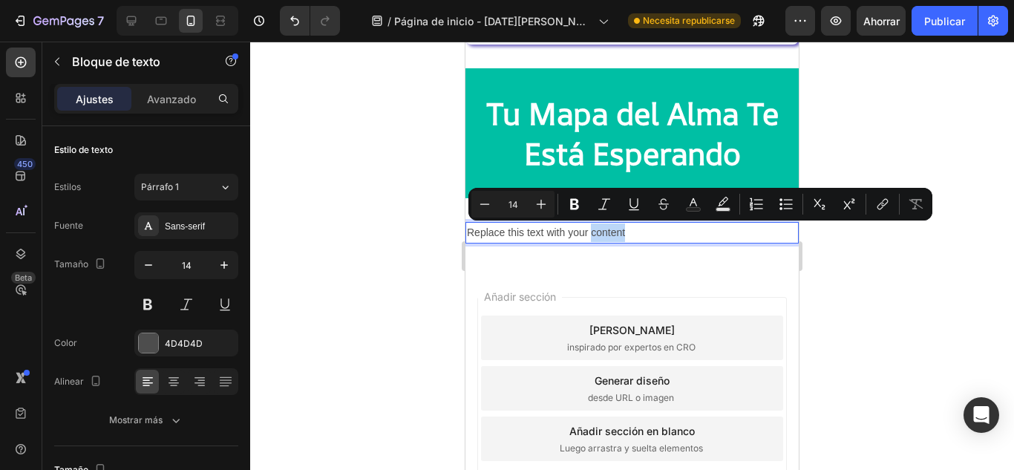
click at [620, 227] on p "Replace this text with your content" at bounding box center [632, 232] width 330 height 19
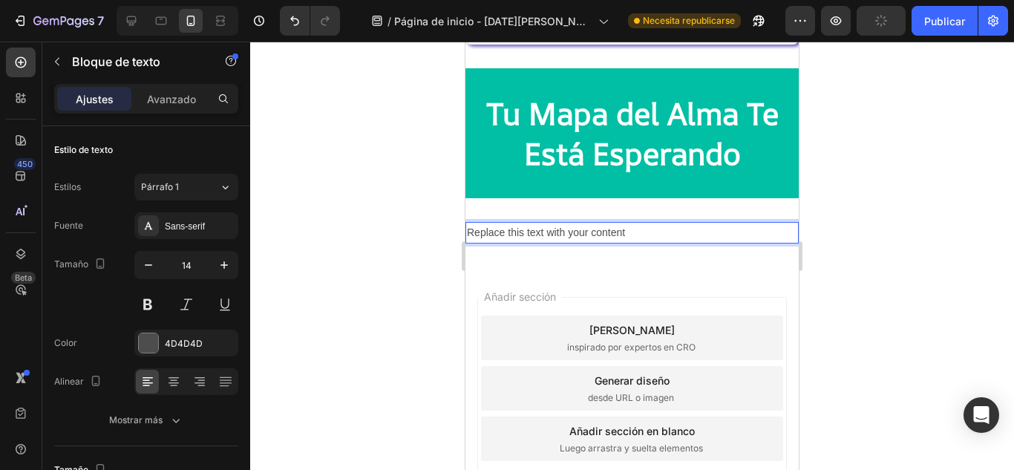
click at [628, 234] on p "Replace this text with your content" at bounding box center [632, 232] width 330 height 19
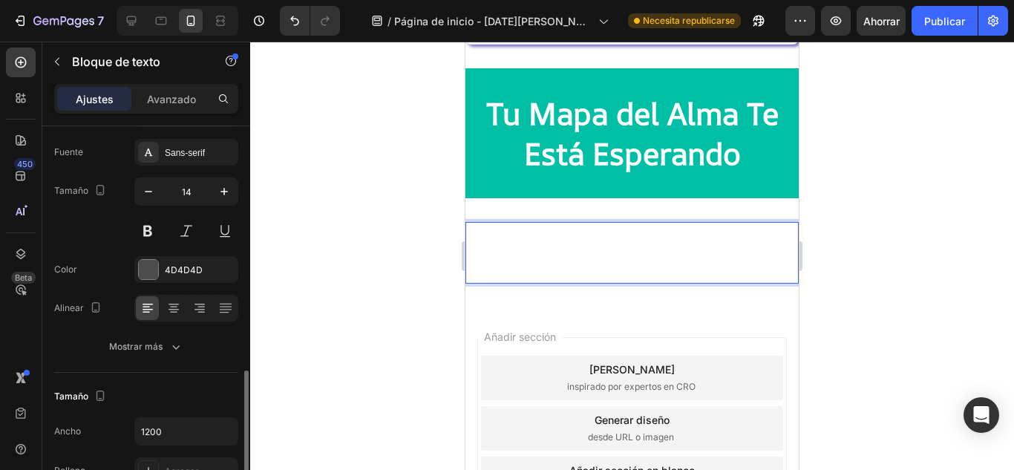
scroll to position [270, 0]
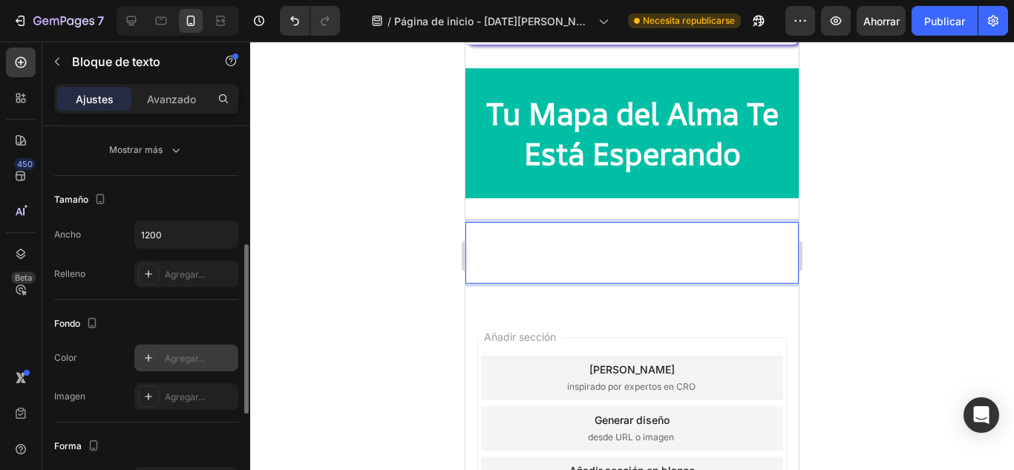
click at [151, 358] on icon at bounding box center [148, 358] width 12 height 12
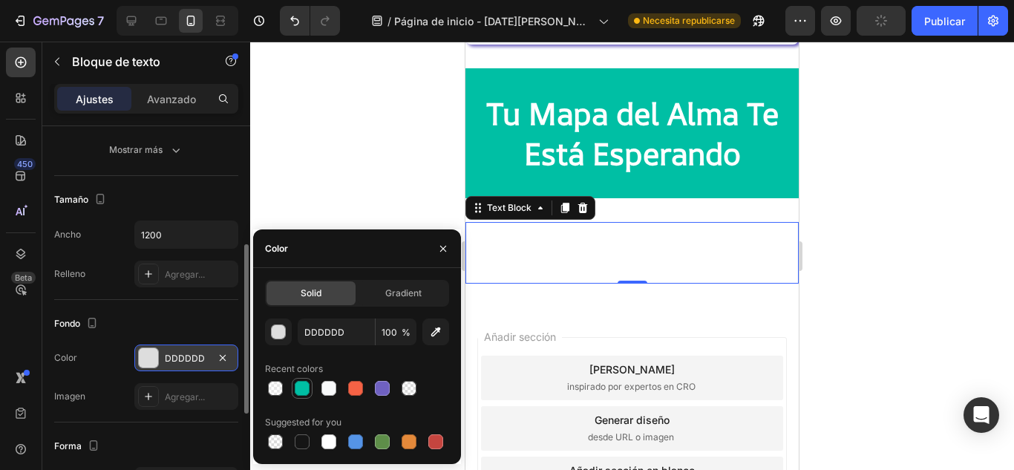
click at [297, 390] on div at bounding box center [302, 388] width 15 height 15
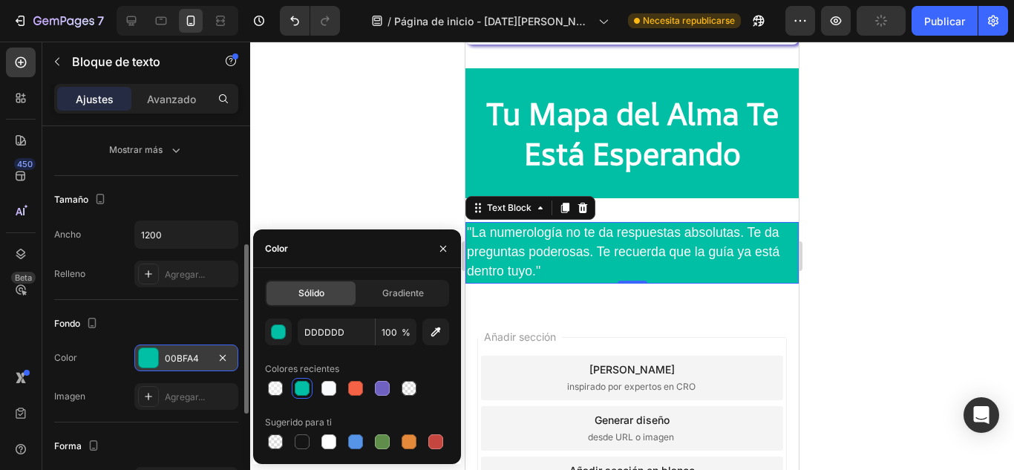
type input "00BFA4"
click at [585, 208] on icon at bounding box center [583, 208] width 10 height 10
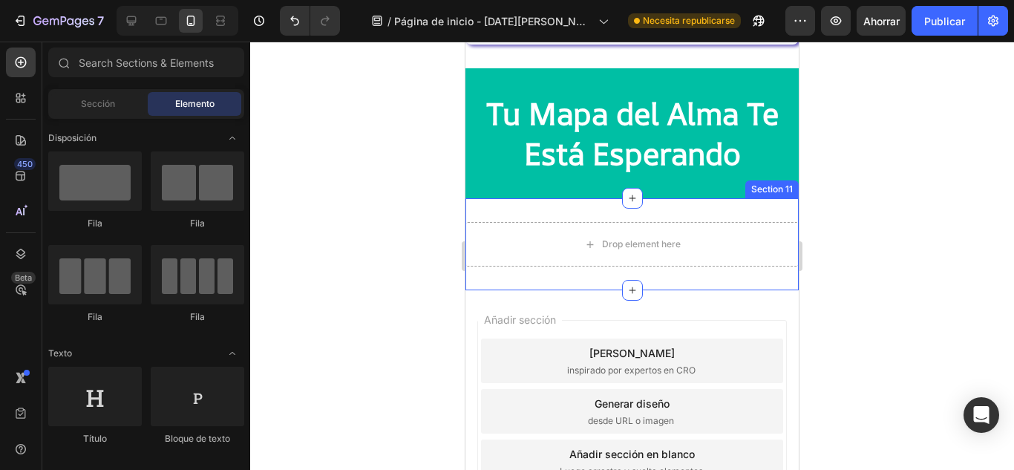
click at [594, 214] on div "Drop element here Section 11" at bounding box center [631, 244] width 333 height 92
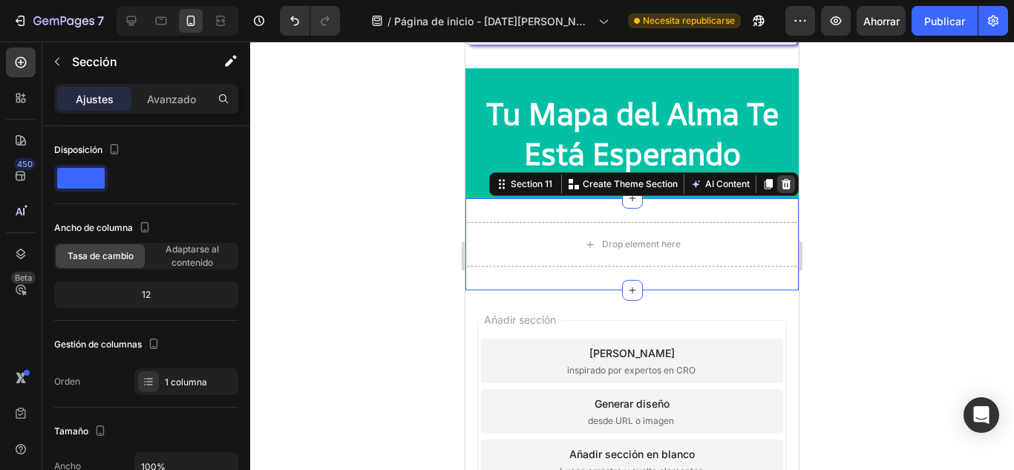
click at [781, 185] on icon at bounding box center [786, 184] width 10 height 10
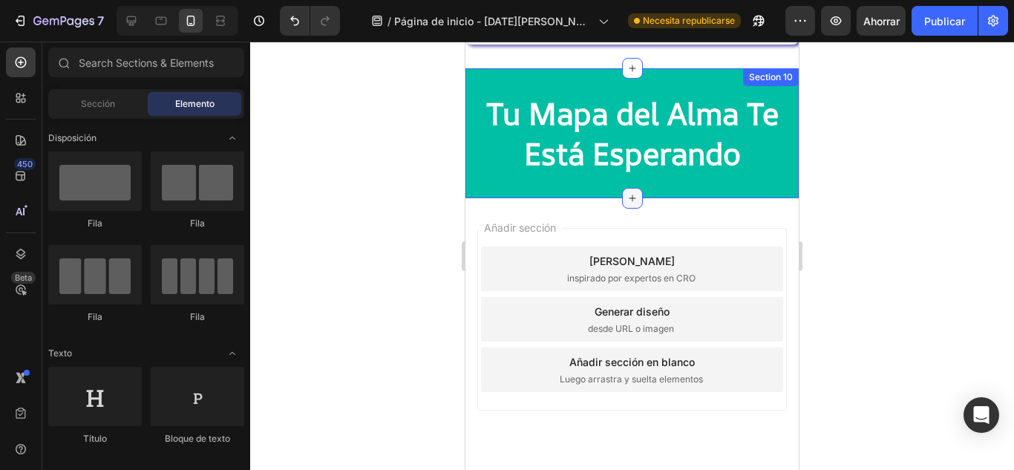
click at [627, 199] on icon at bounding box center [632, 198] width 12 height 12
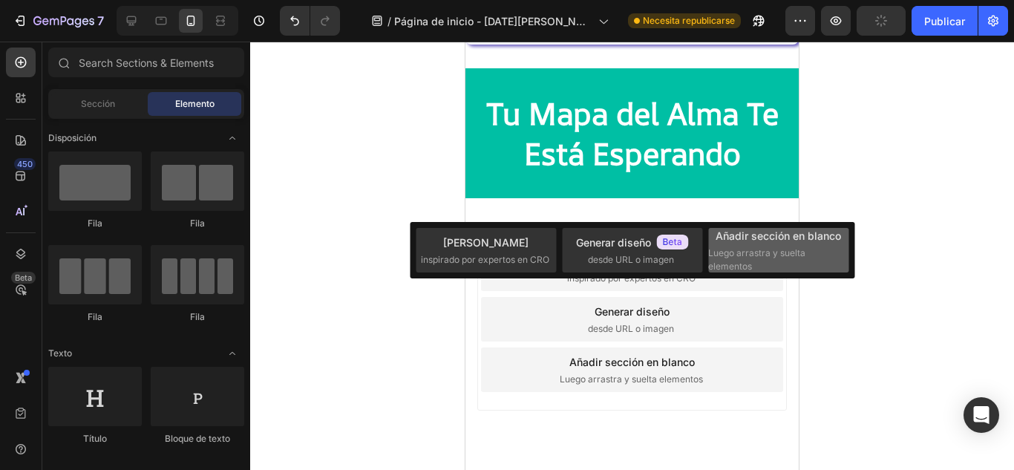
click at [726, 242] on font "Añadir sección en blanco" at bounding box center [777, 235] width 125 height 13
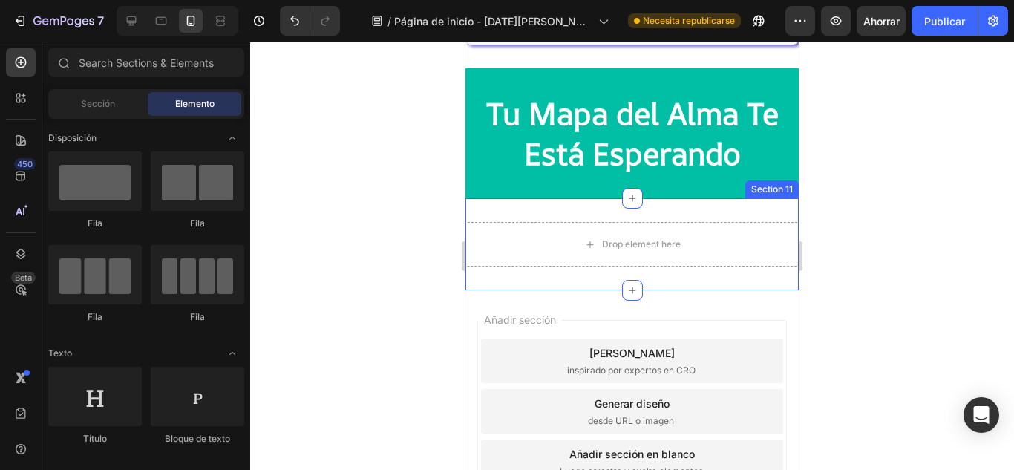
click at [729, 204] on div "Drop element here Section 11" at bounding box center [631, 244] width 333 height 92
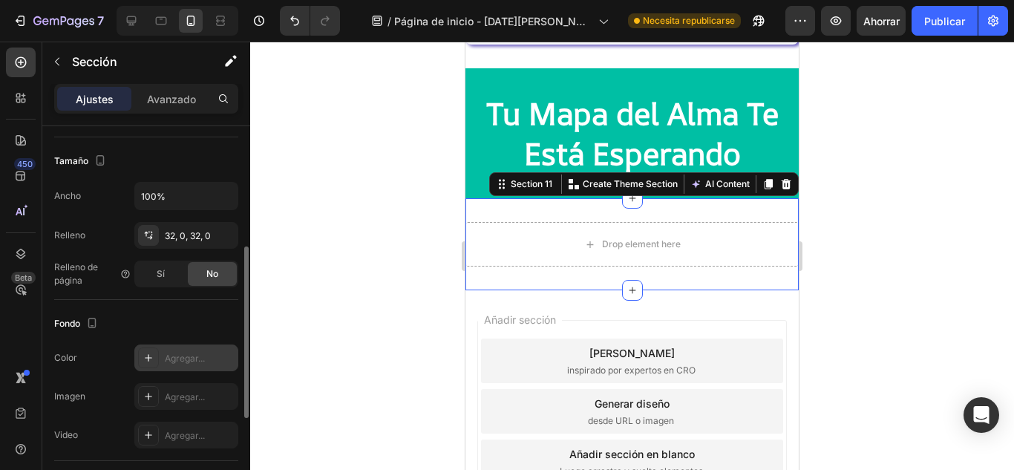
click at [164, 358] on div "Agregar..." at bounding box center [186, 357] width 104 height 27
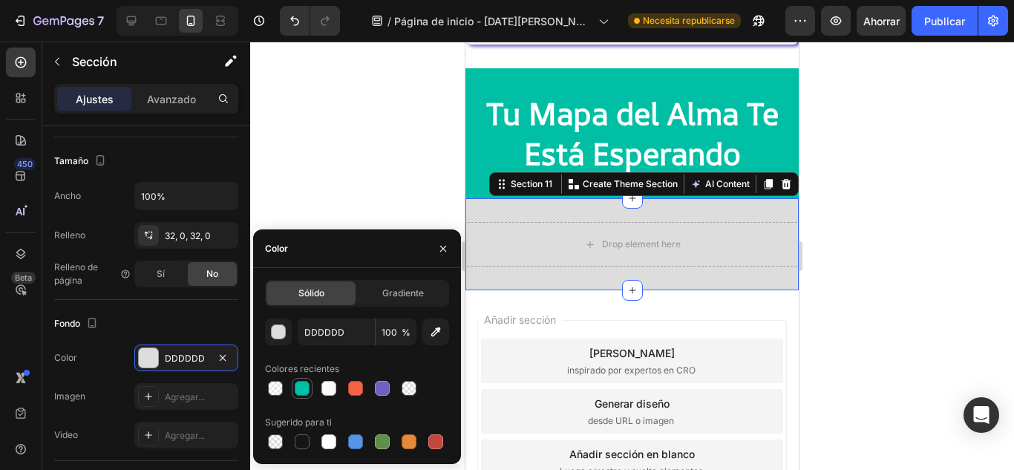
click at [296, 389] on div at bounding box center [302, 388] width 15 height 15
type input "00BFA4"
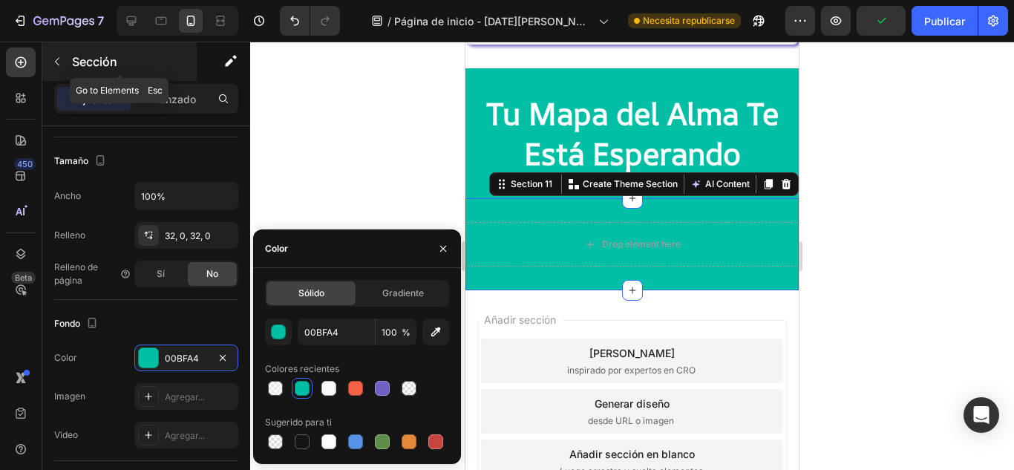
click at [55, 59] on icon "button" at bounding box center [57, 62] width 12 height 12
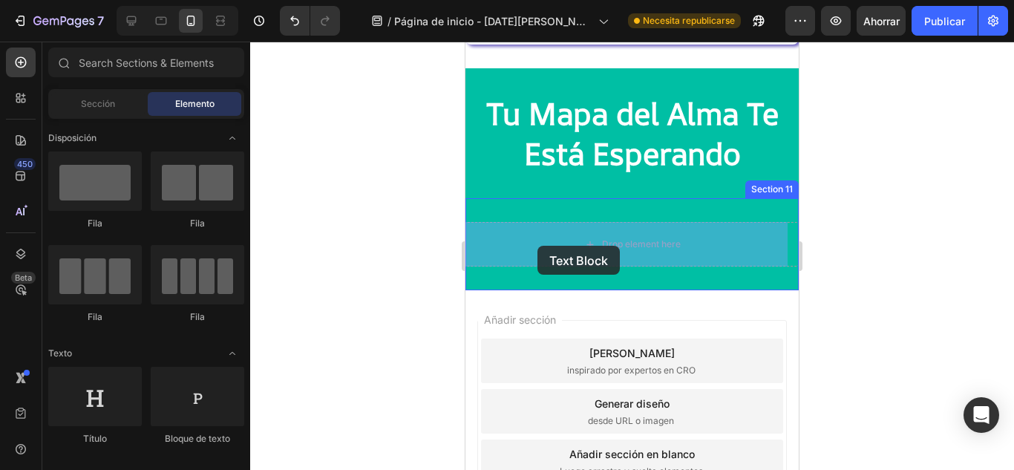
scroll to position [1372, 0]
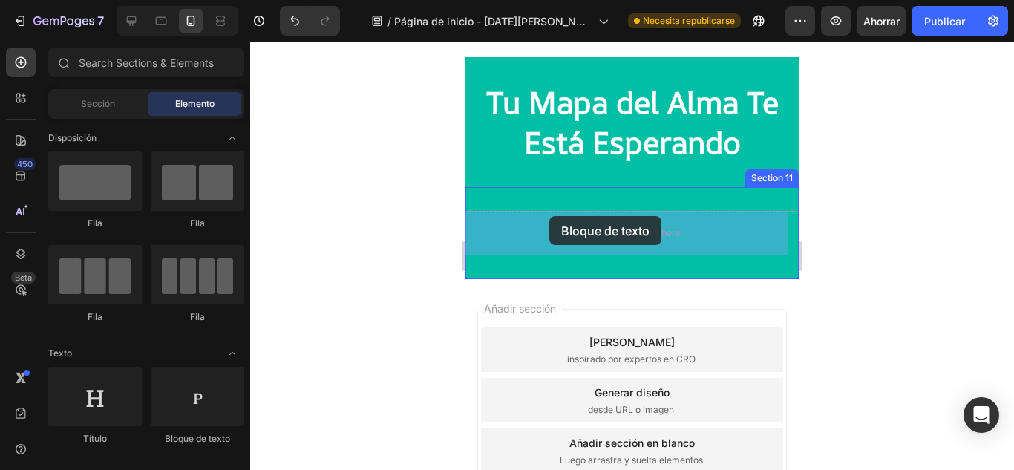
drag, startPoint x: 657, startPoint y: 453, endPoint x: 549, endPoint y: 216, distance: 260.7
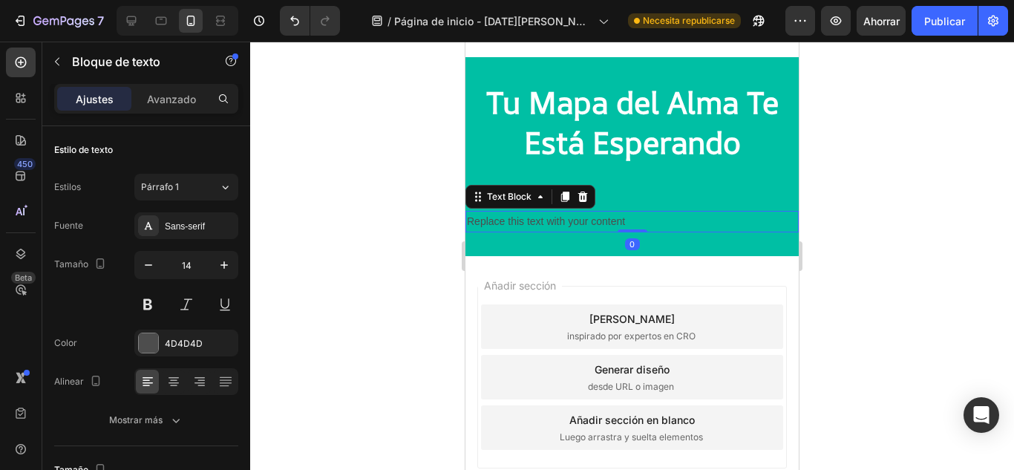
click at [549, 216] on div "Replace this text with your content" at bounding box center [631, 222] width 333 height 22
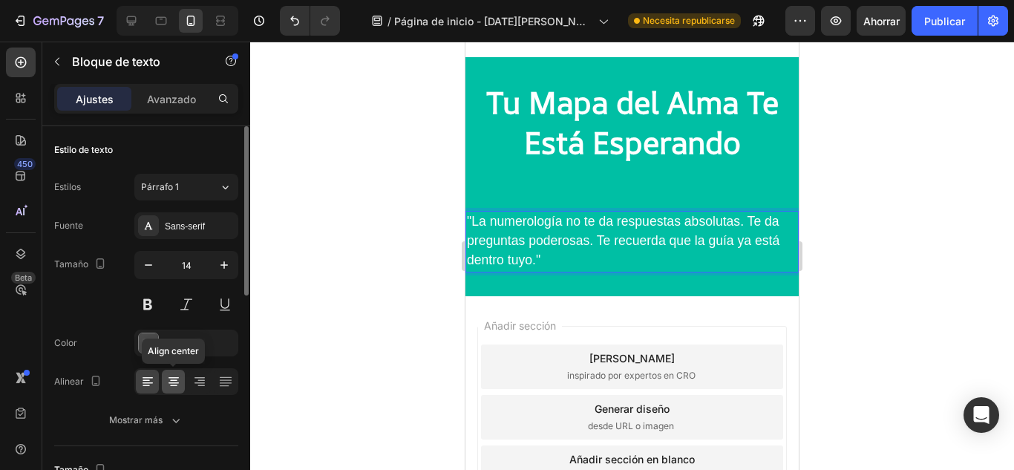
click at [174, 388] on icon at bounding box center [173, 381] width 15 height 15
click at [199, 384] on icon at bounding box center [199, 381] width 15 height 15
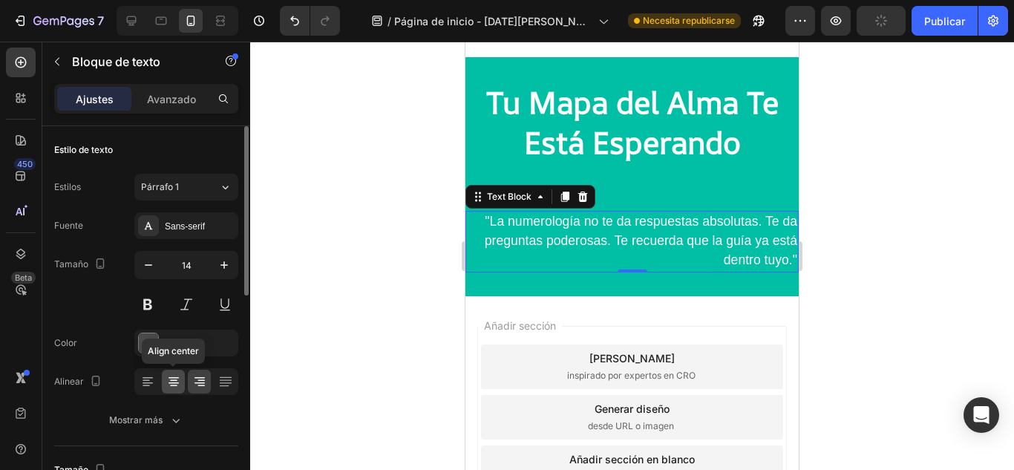
click at [177, 384] on icon at bounding box center [173, 381] width 15 height 15
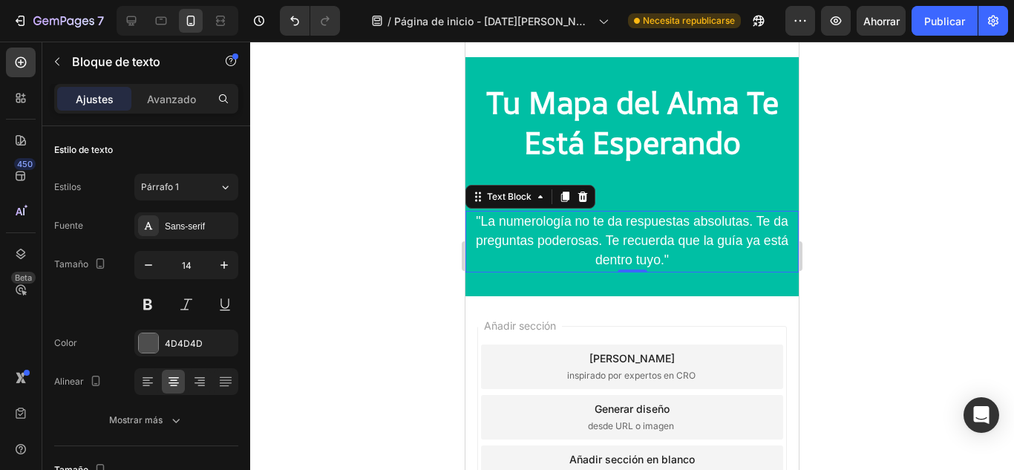
click at [867, 143] on div at bounding box center [631, 256] width 763 height 428
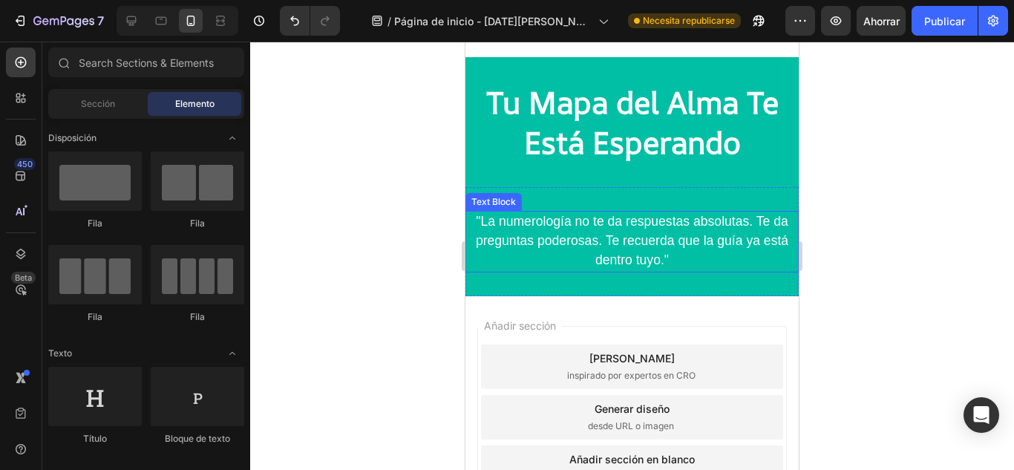
click at [602, 242] on span ""La numerología no te da respuestas absolutas. Te da preguntas poderosas. Te re…" at bounding box center [632, 240] width 312 height 53
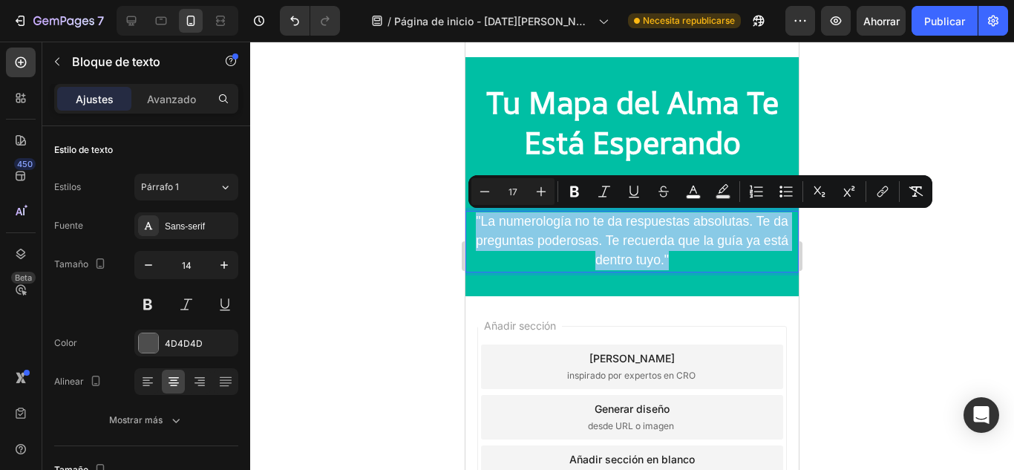
drag, startPoint x: 671, startPoint y: 261, endPoint x: 465, endPoint y: 216, distance: 210.5
click at [465, 216] on div ""La numerología no te da respuestas absolutas. Te da preguntas poderosas. Te re…" at bounding box center [631, 242] width 333 height 62
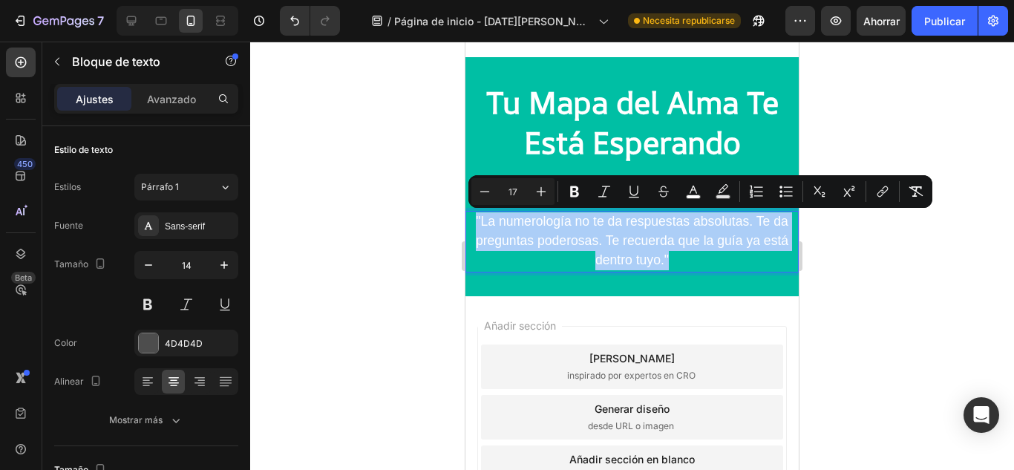
click at [866, 252] on div at bounding box center [631, 256] width 763 height 428
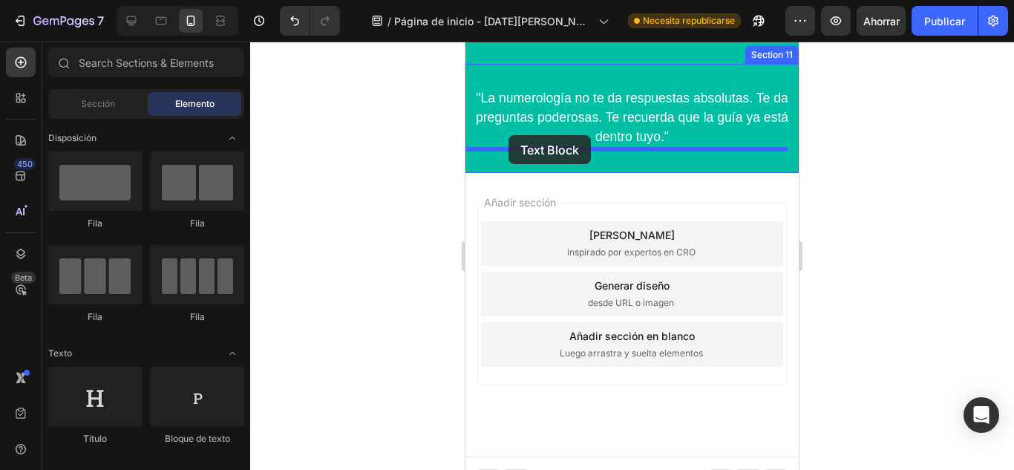
scroll to position [1513, 0]
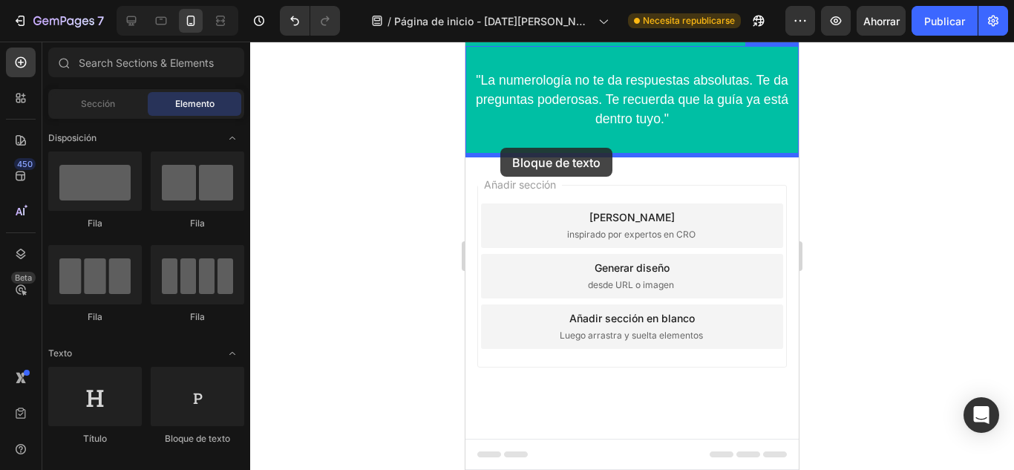
drag, startPoint x: 651, startPoint y: 441, endPoint x: 502, endPoint y: 148, distance: 328.8
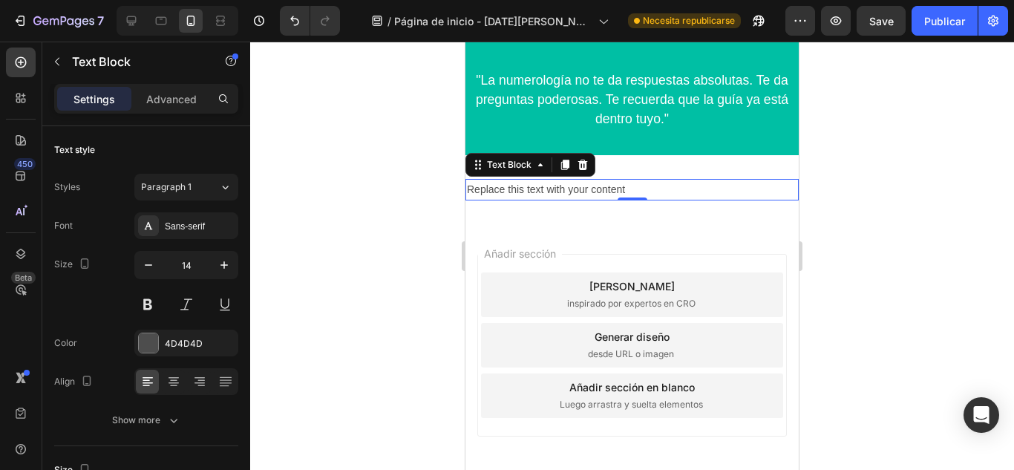
click at [585, 185] on div "Replace this text with your content" at bounding box center [631, 190] width 333 height 22
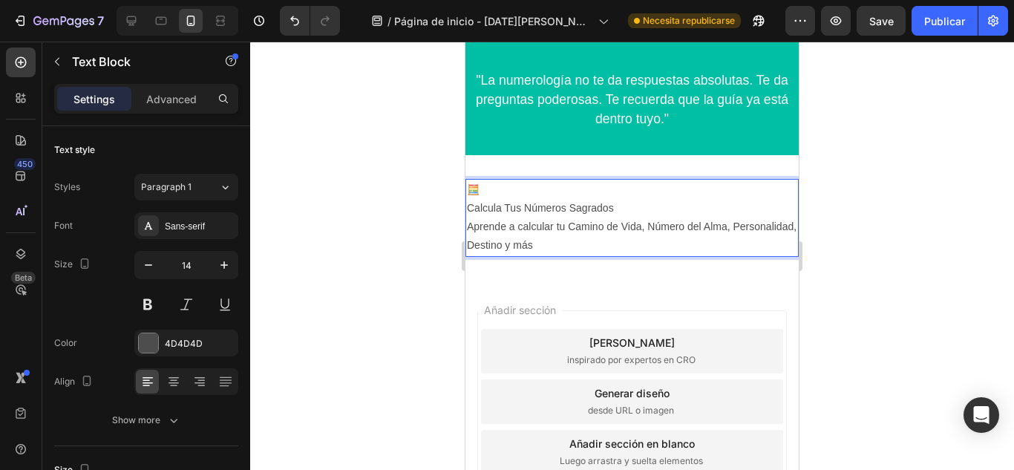
click at [467, 191] on p "🧮" at bounding box center [632, 189] width 330 height 19
drag, startPoint x: 483, startPoint y: 188, endPoint x: 506, endPoint y: 151, distance: 43.0
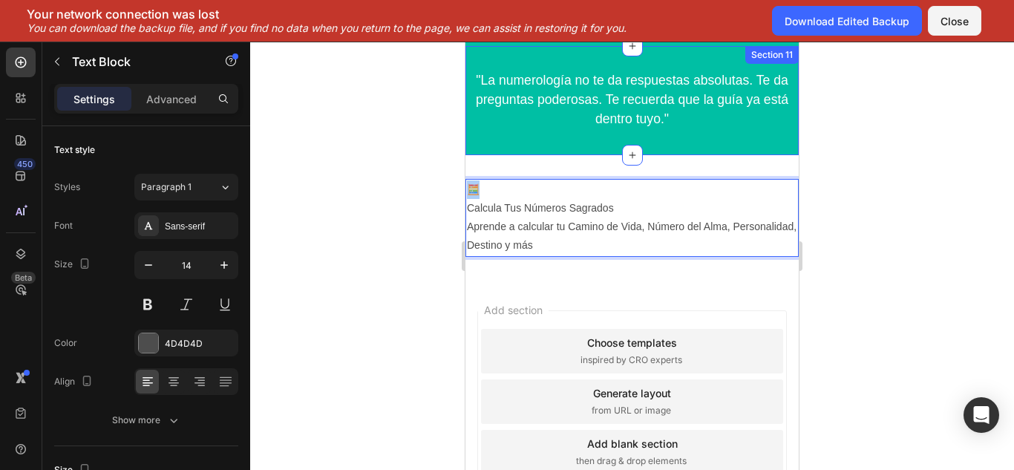
click at [951, 22] on div "Close" at bounding box center [954, 21] width 28 height 16
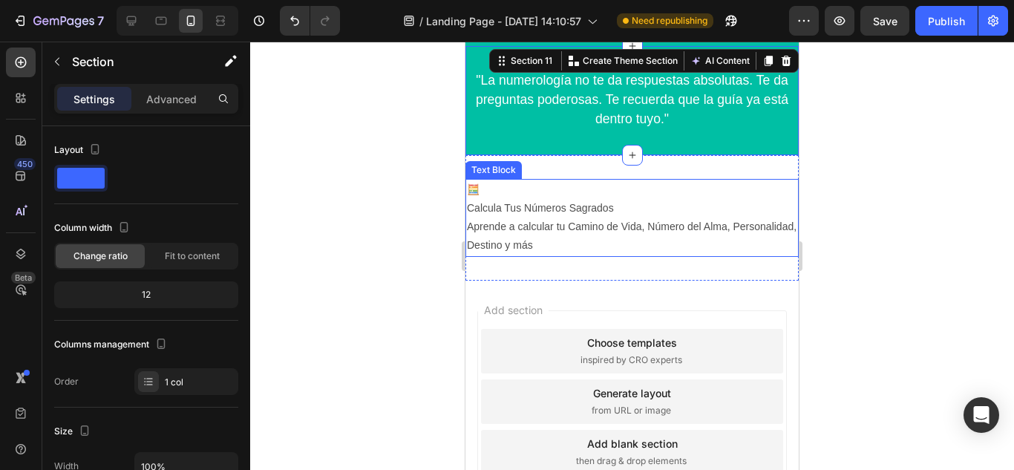
click at [474, 192] on p "🧮" at bounding box center [632, 189] width 330 height 19
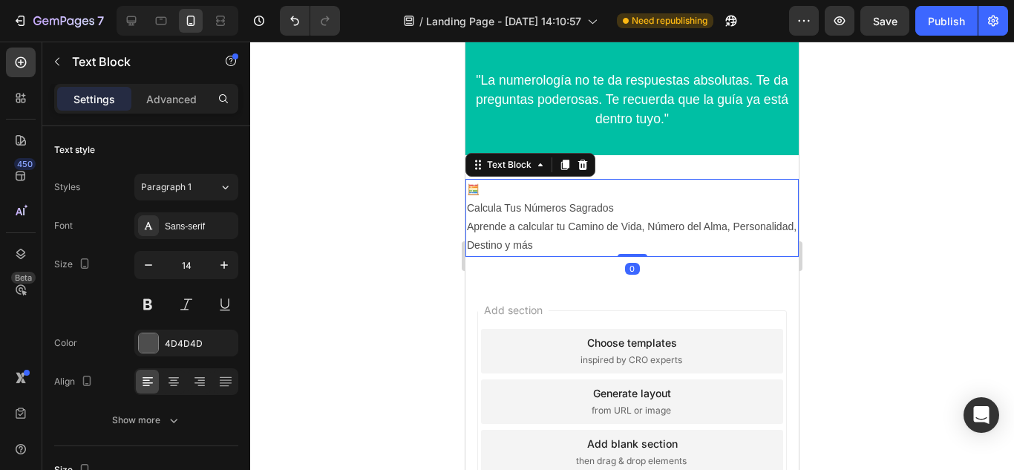
drag, startPoint x: 483, startPoint y: 191, endPoint x: 459, endPoint y: 193, distance: 23.8
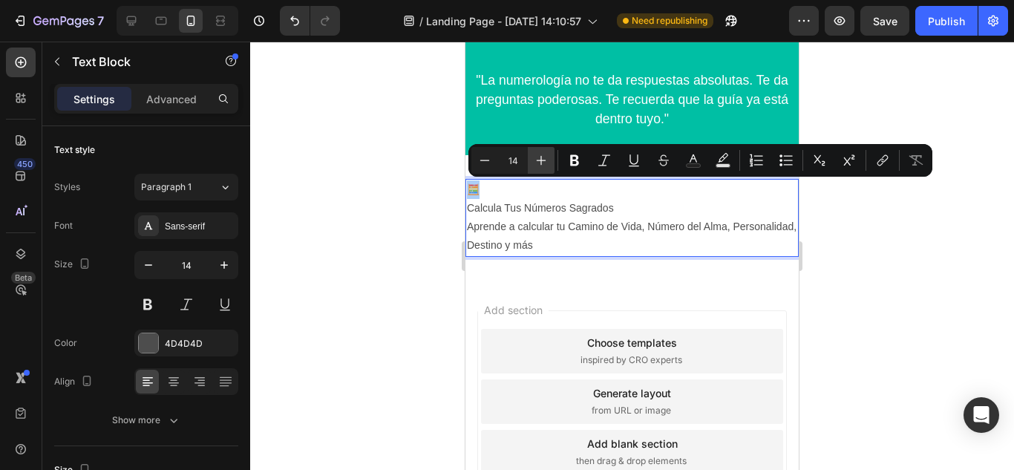
click at [540, 155] on icon "Editor contextual toolbar" at bounding box center [540, 160] width 15 height 15
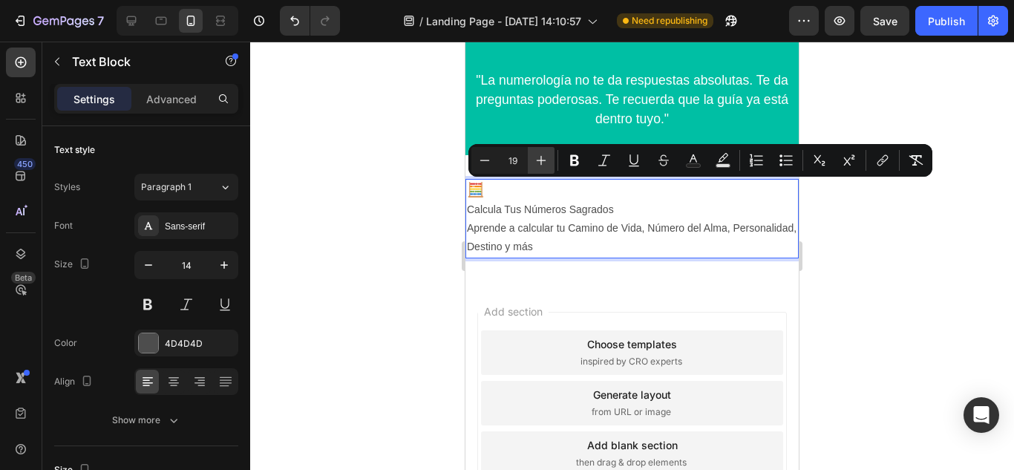
click at [540, 155] on icon "Editor contextual toolbar" at bounding box center [540, 160] width 15 height 15
type input "20"
click at [171, 376] on icon at bounding box center [173, 381] width 15 height 15
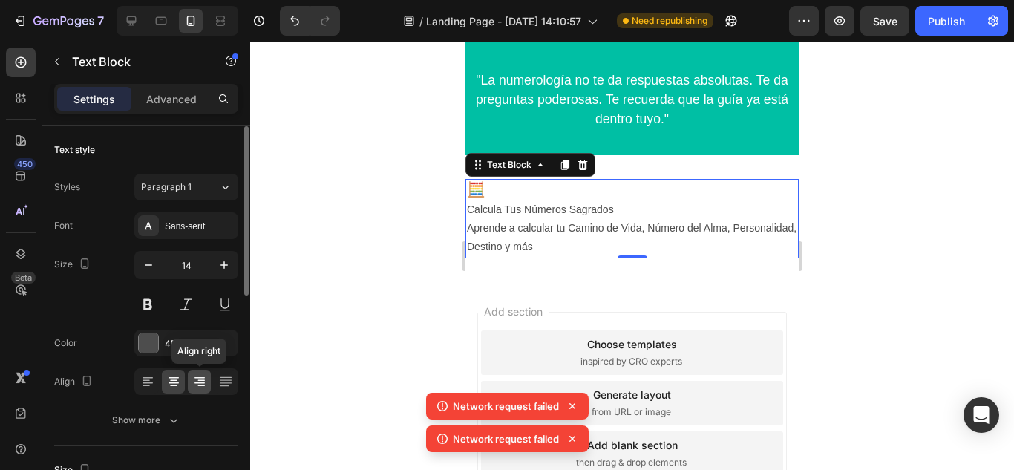
click at [195, 383] on icon at bounding box center [199, 382] width 10 height 1
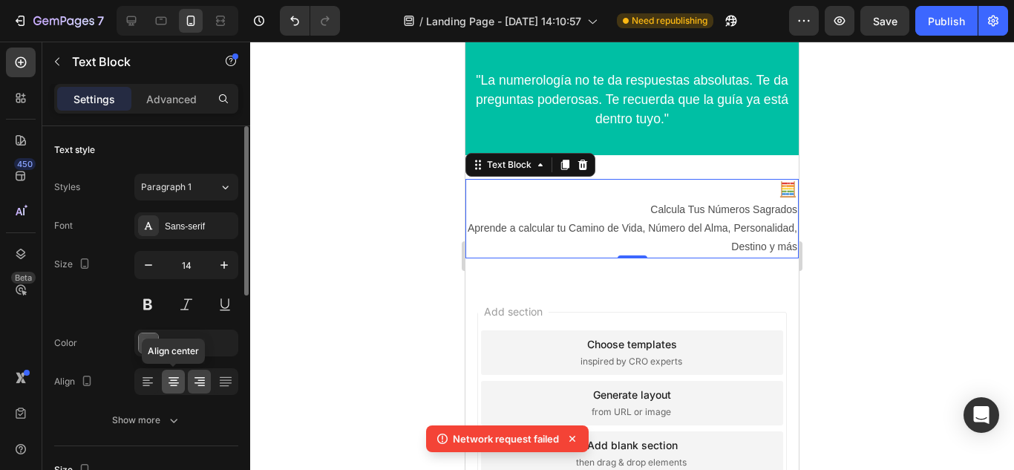
click at [173, 383] on icon at bounding box center [173, 382] width 10 height 1
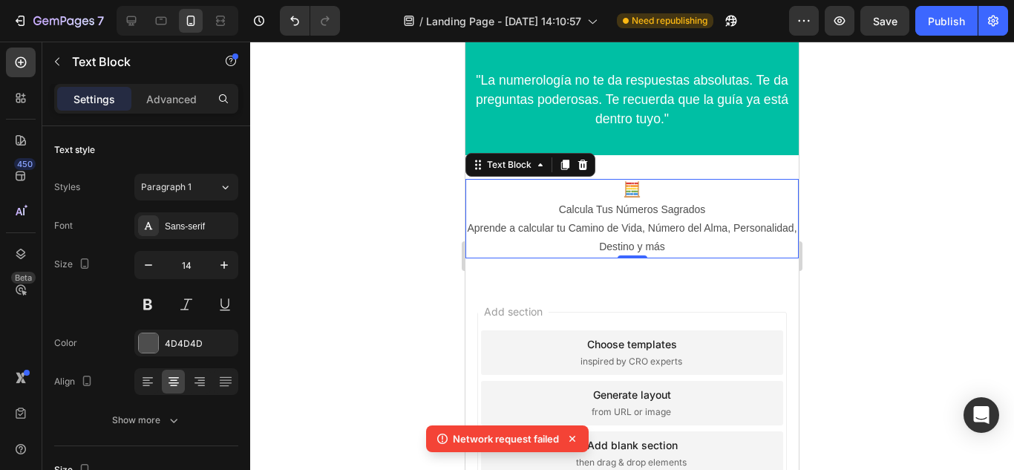
click at [634, 195] on span "🧮" at bounding box center [632, 189] width 19 height 16
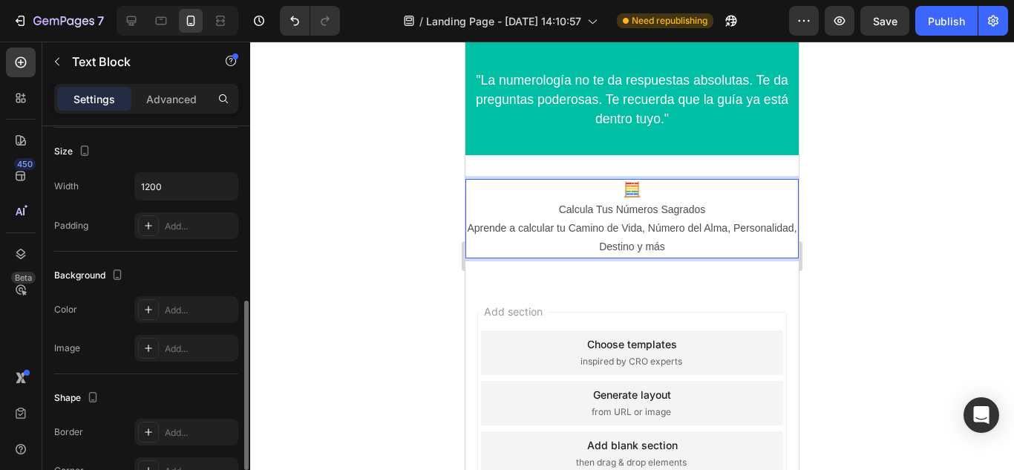
scroll to position [343, 0]
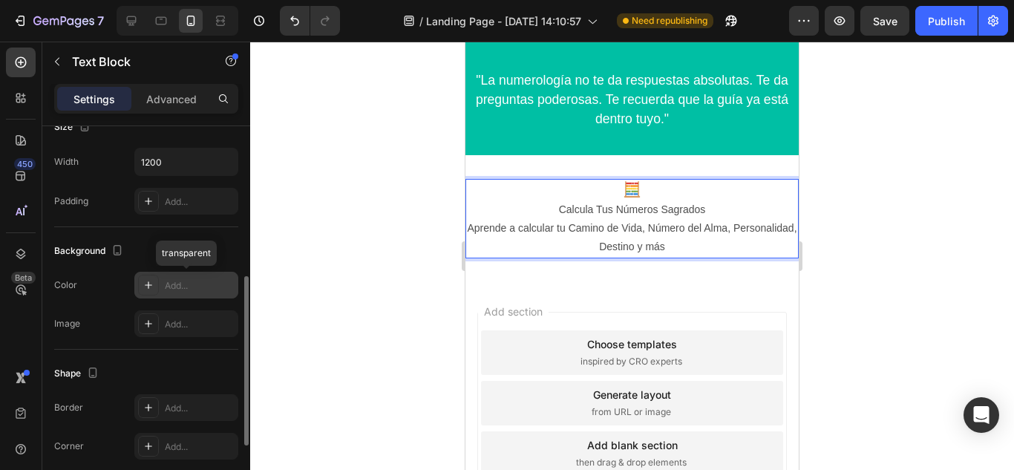
click at [165, 290] on div "Add..." at bounding box center [200, 285] width 70 height 13
